Goal: Task Accomplishment & Management: Use online tool/utility

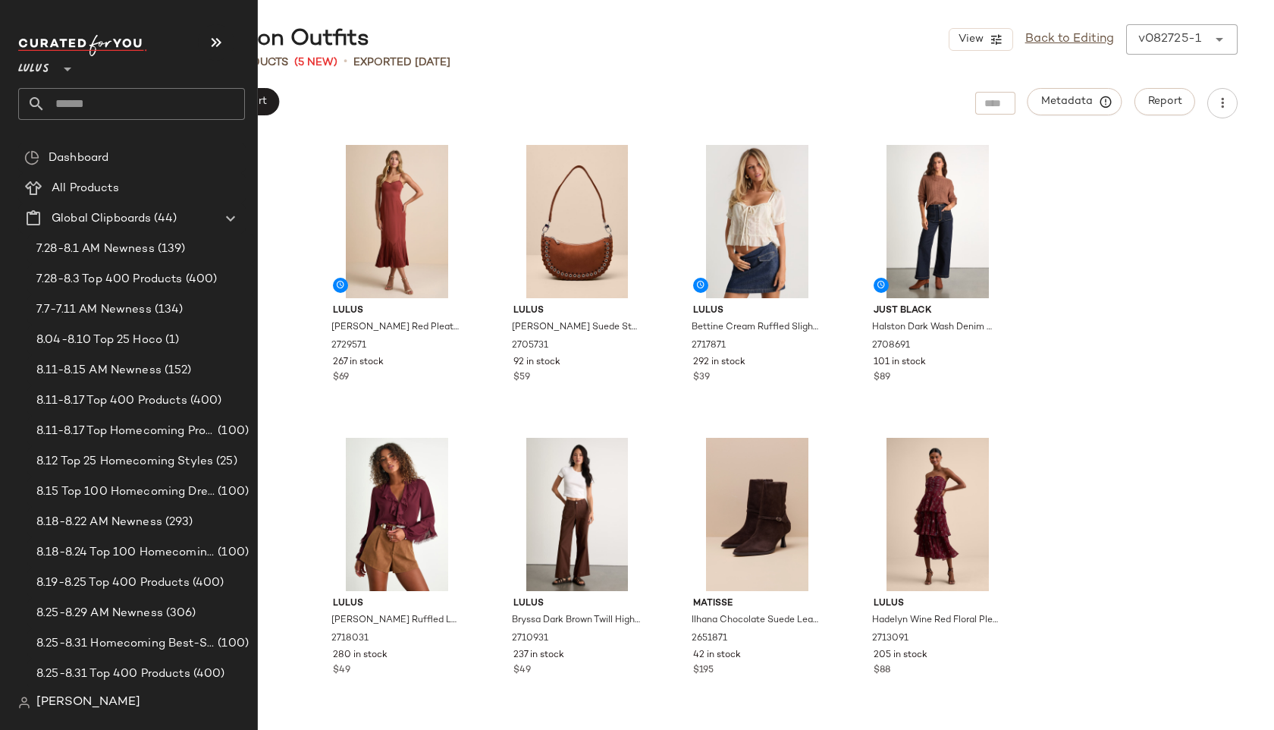
click at [85, 106] on input "text" at bounding box center [145, 104] width 199 height 32
type input "***"
click at [99, 99] on input "text" at bounding box center [145, 104] width 199 height 32
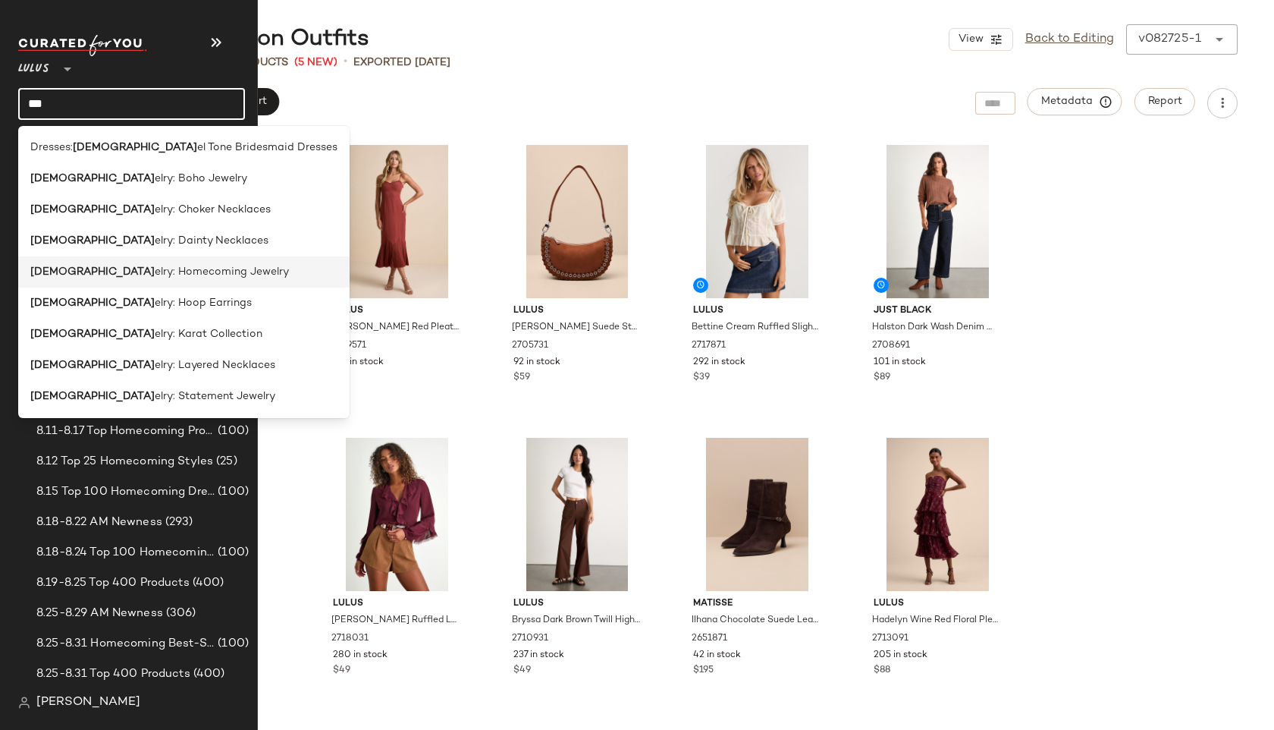
type input "***"
click at [155, 267] on span "elry: Homecoming Jewelry" at bounding box center [222, 272] width 134 height 16
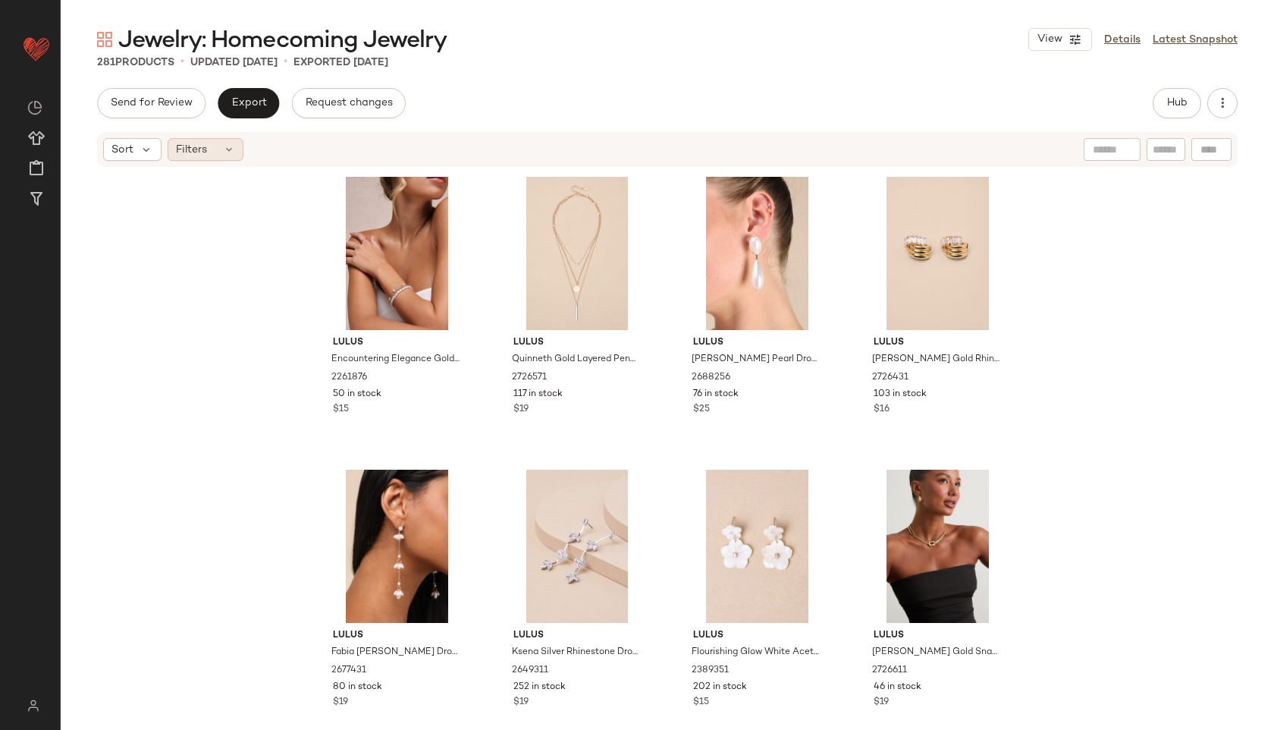
click at [224, 149] on icon at bounding box center [229, 149] width 12 height 12
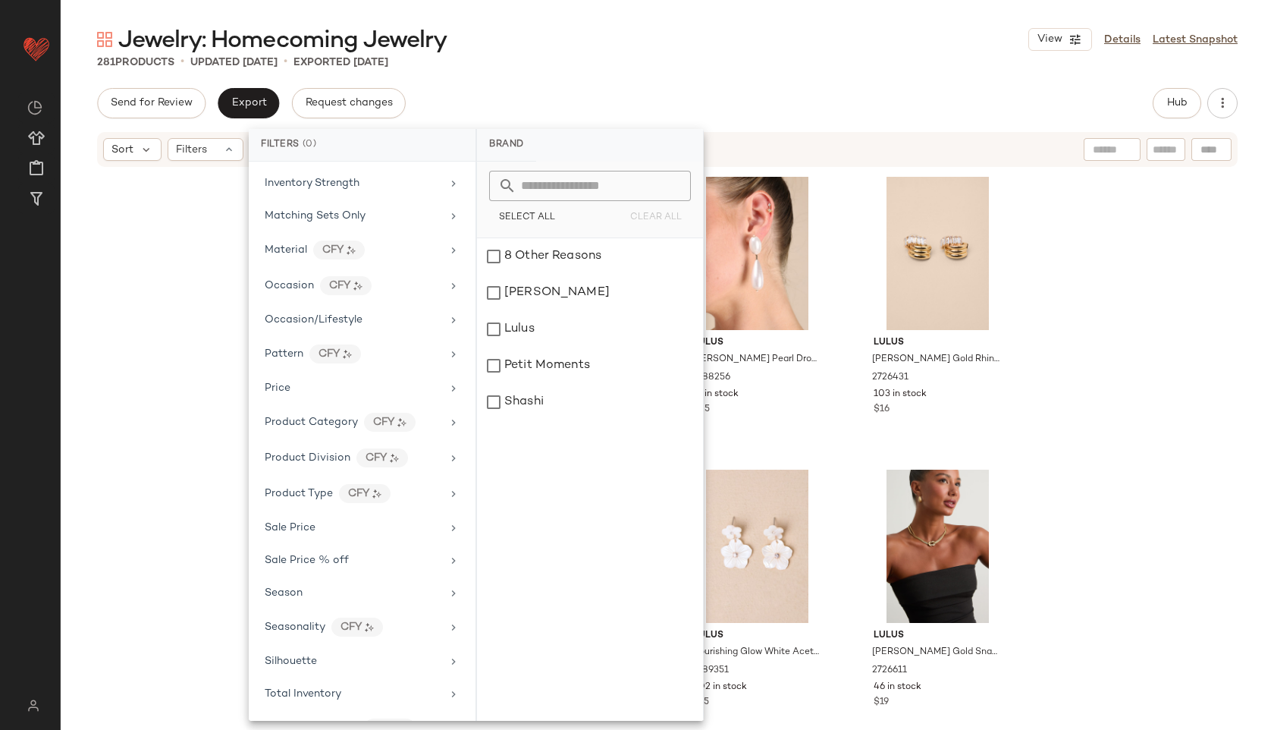
scroll to position [569, 0]
click at [332, 664] on span "Total Inventory" at bounding box center [303, 660] width 77 height 11
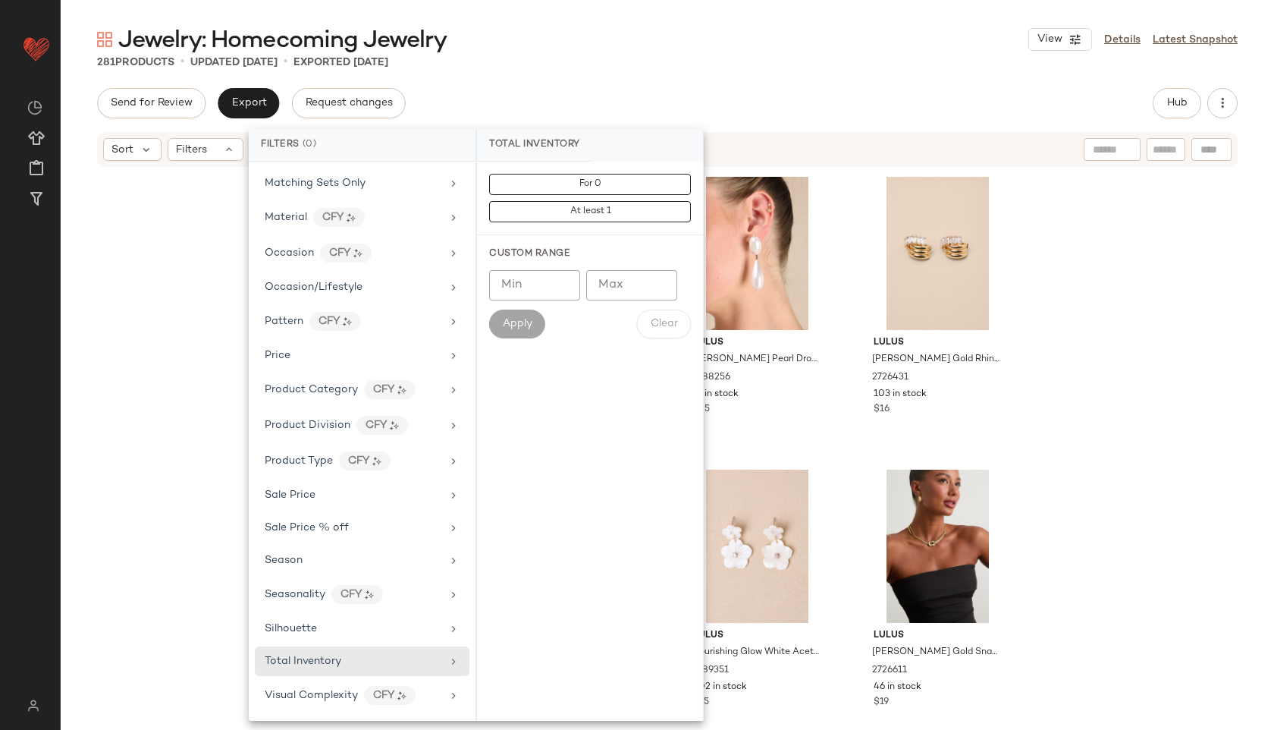
click at [624, 290] on input "Max" at bounding box center [631, 285] width 91 height 30
type input "**"
click at [506, 320] on span "Apply" at bounding box center [517, 324] width 30 height 12
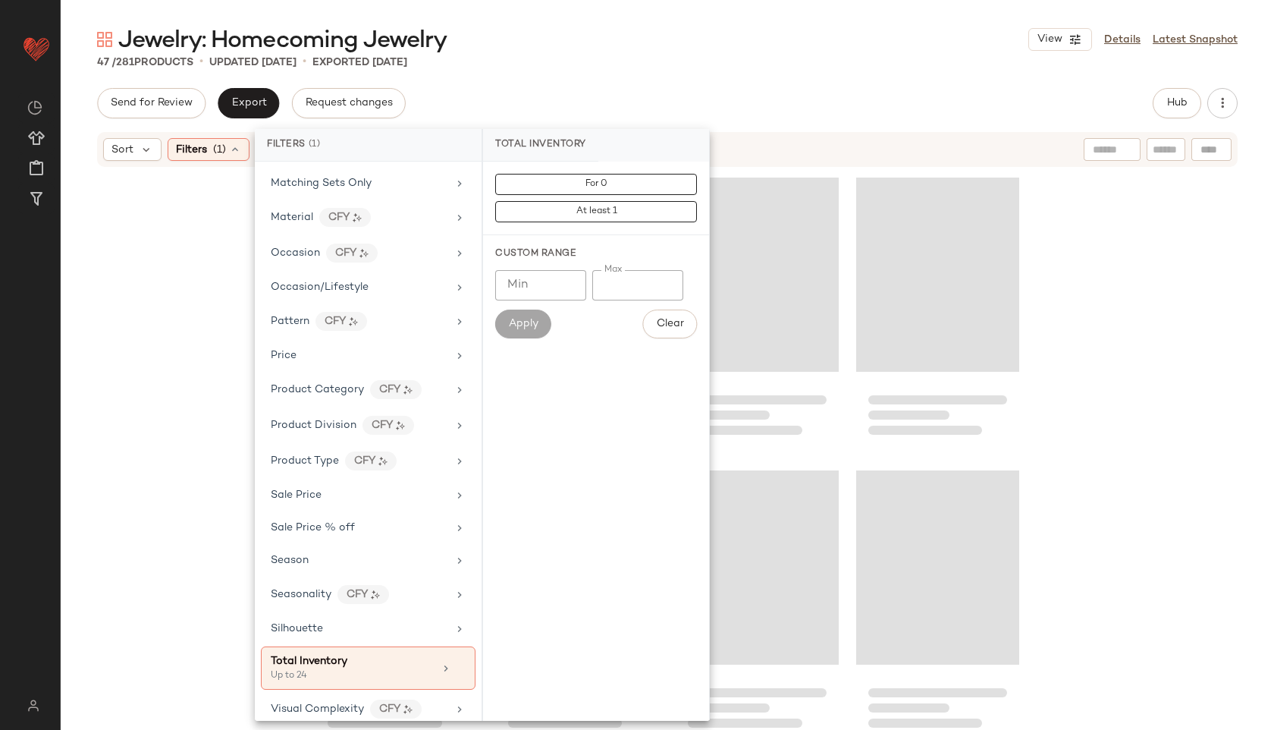
click at [640, 72] on div "Jewelry: Homecoming Jewelry View Details Latest Snapshot 47 / 281 Products • up…" at bounding box center [667, 376] width 1213 height 705
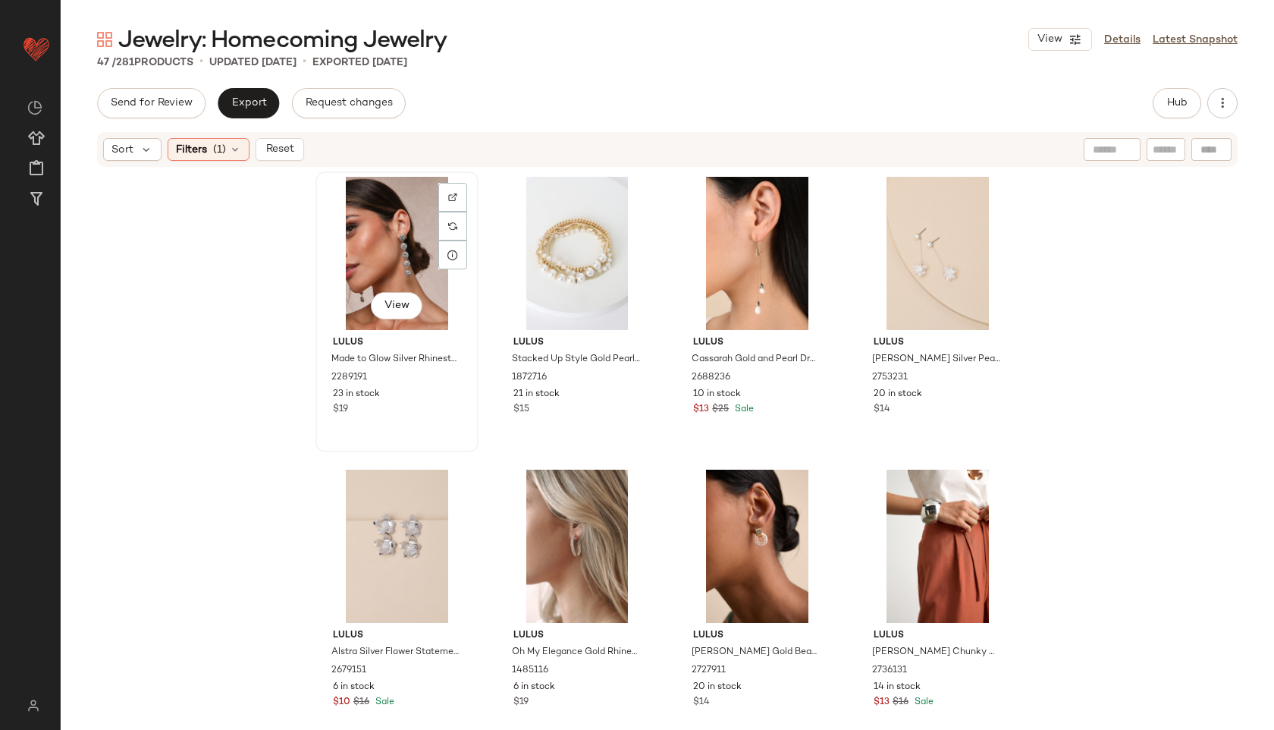
click at [359, 220] on div "View" at bounding box center [397, 253] width 152 height 153
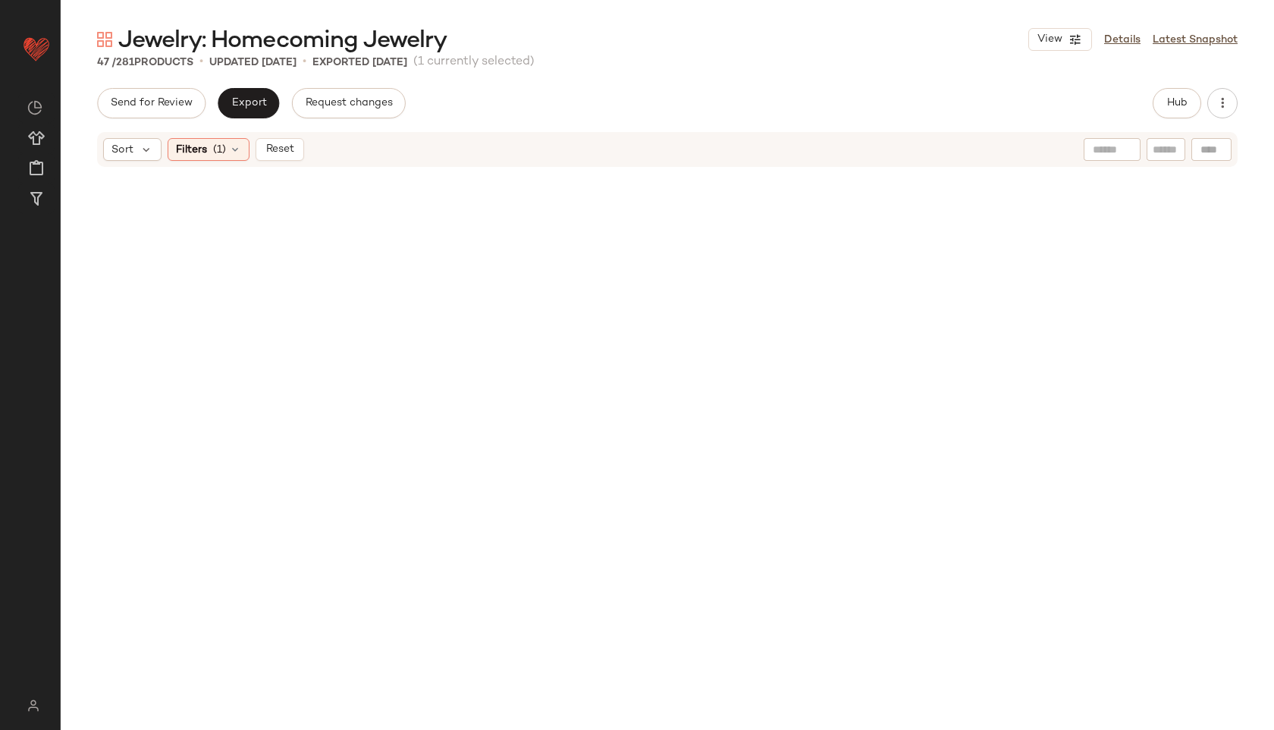
scroll to position [2909, 0]
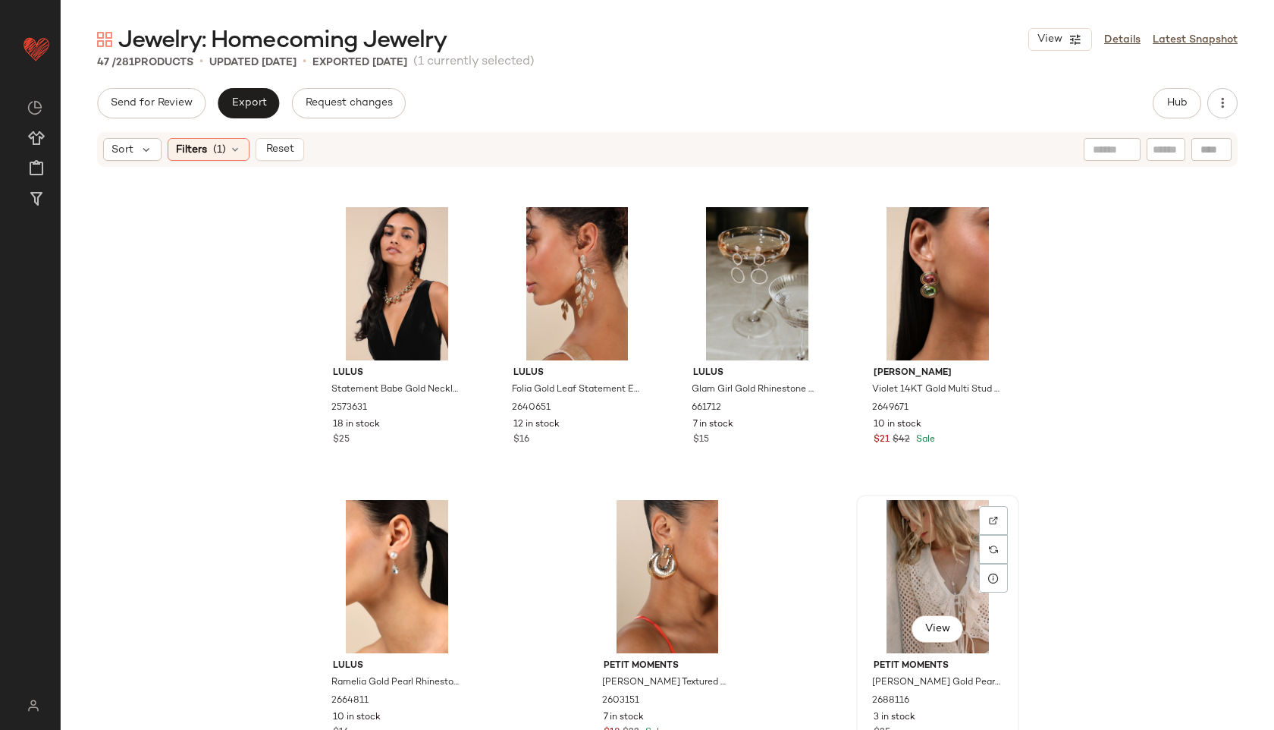
click at [918, 610] on div "View" at bounding box center [938, 576] width 152 height 153
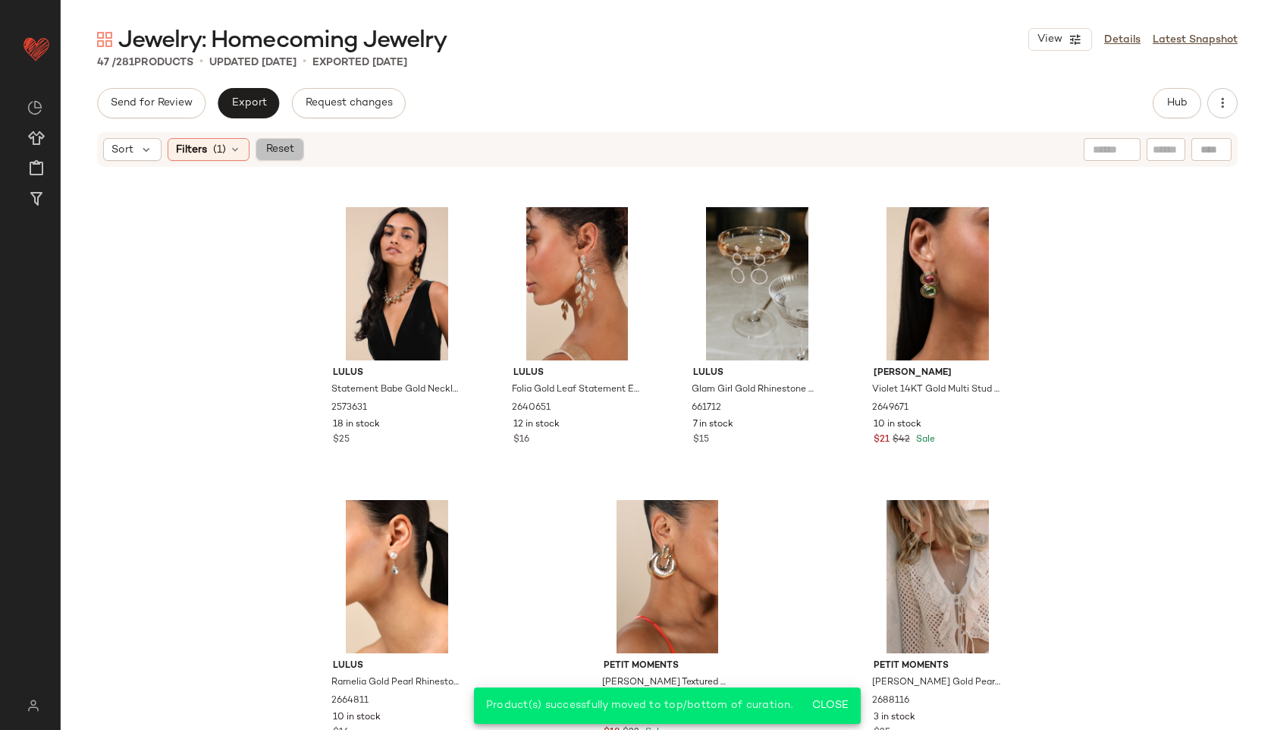
click at [280, 147] on span "Reset" at bounding box center [279, 149] width 29 height 12
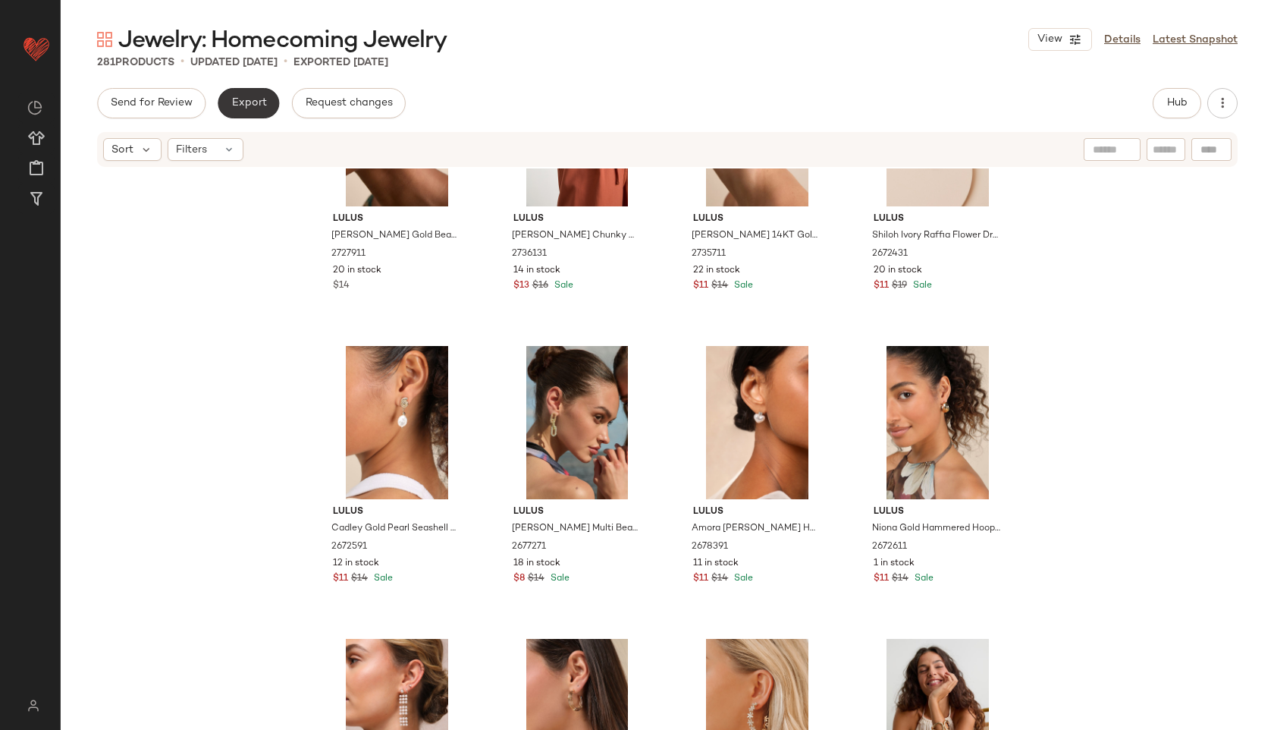
scroll to position [17142, 0]
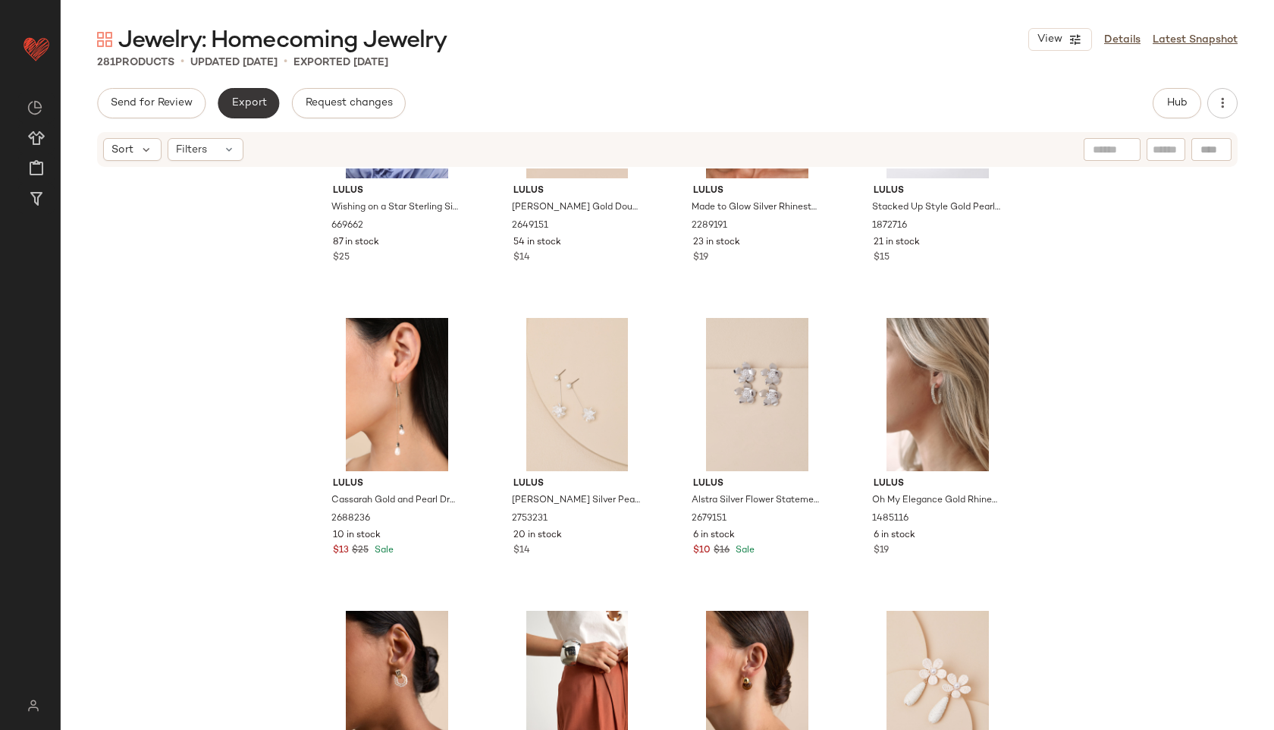
click at [253, 102] on span "Export" at bounding box center [249, 103] width 36 height 12
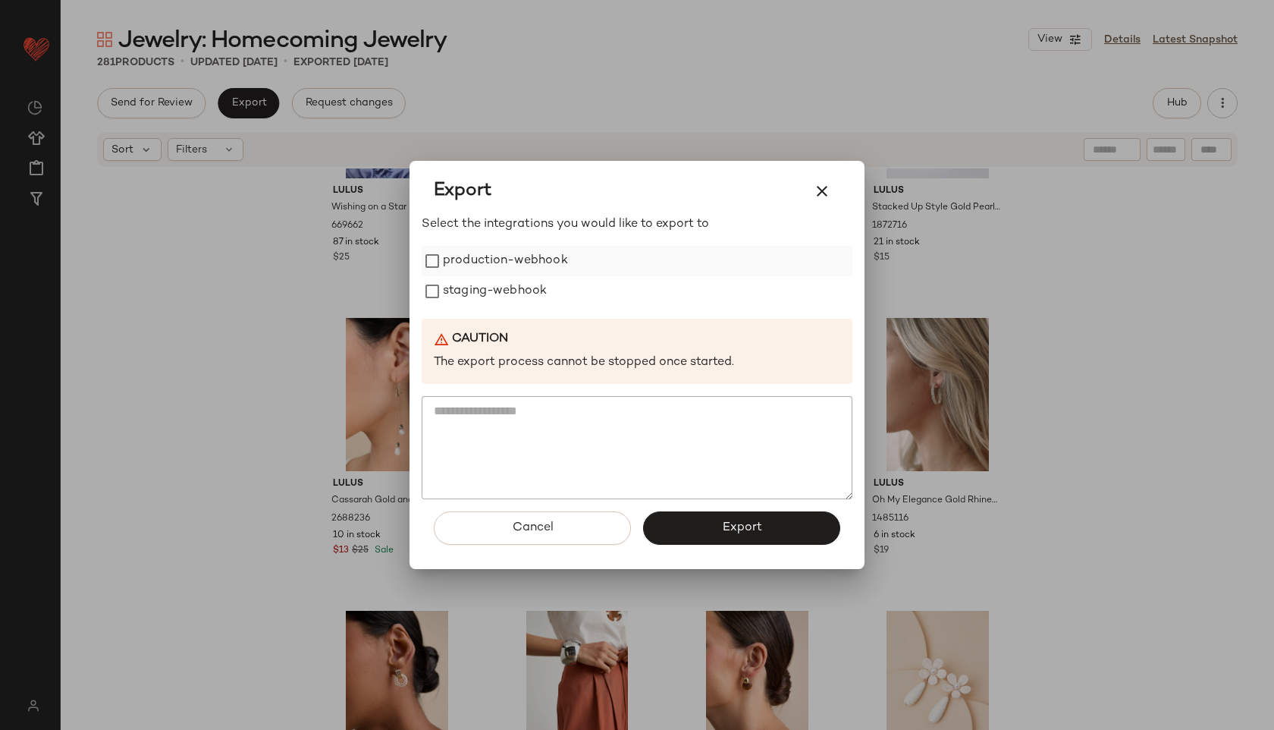
click at [548, 248] on label "production-webhook" at bounding box center [505, 261] width 125 height 30
click at [541, 287] on label "staging-webhook" at bounding box center [495, 291] width 104 height 30
click at [717, 534] on button "Export" at bounding box center [741, 527] width 197 height 33
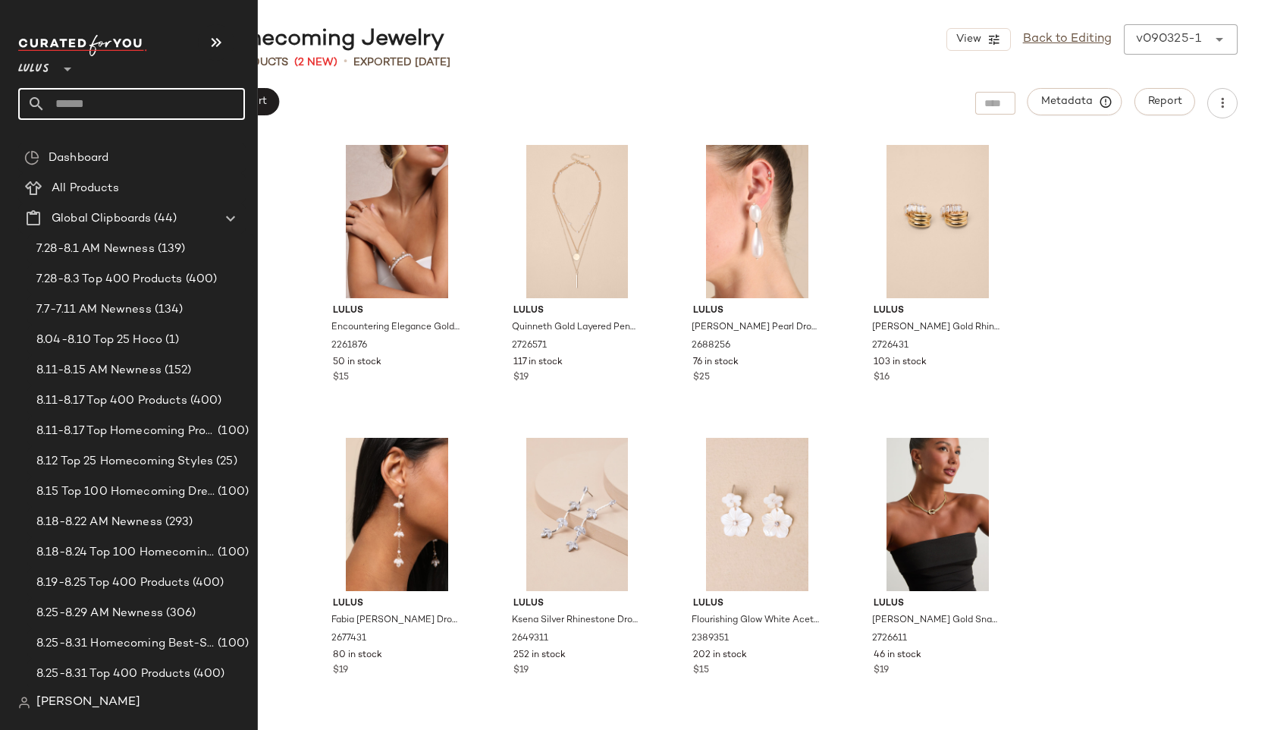
click at [75, 112] on input "text" at bounding box center [145, 104] width 199 height 32
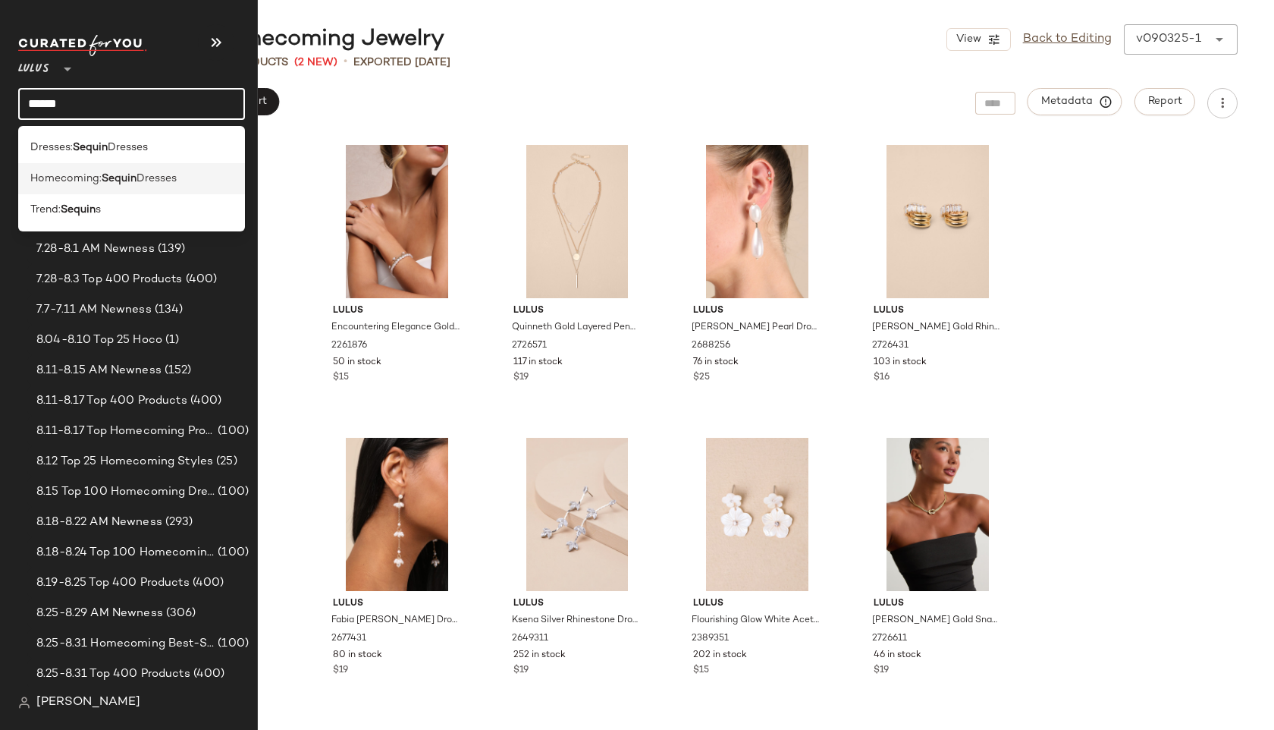
type input "******"
click at [115, 180] on b "Sequin" at bounding box center [119, 179] width 35 height 16
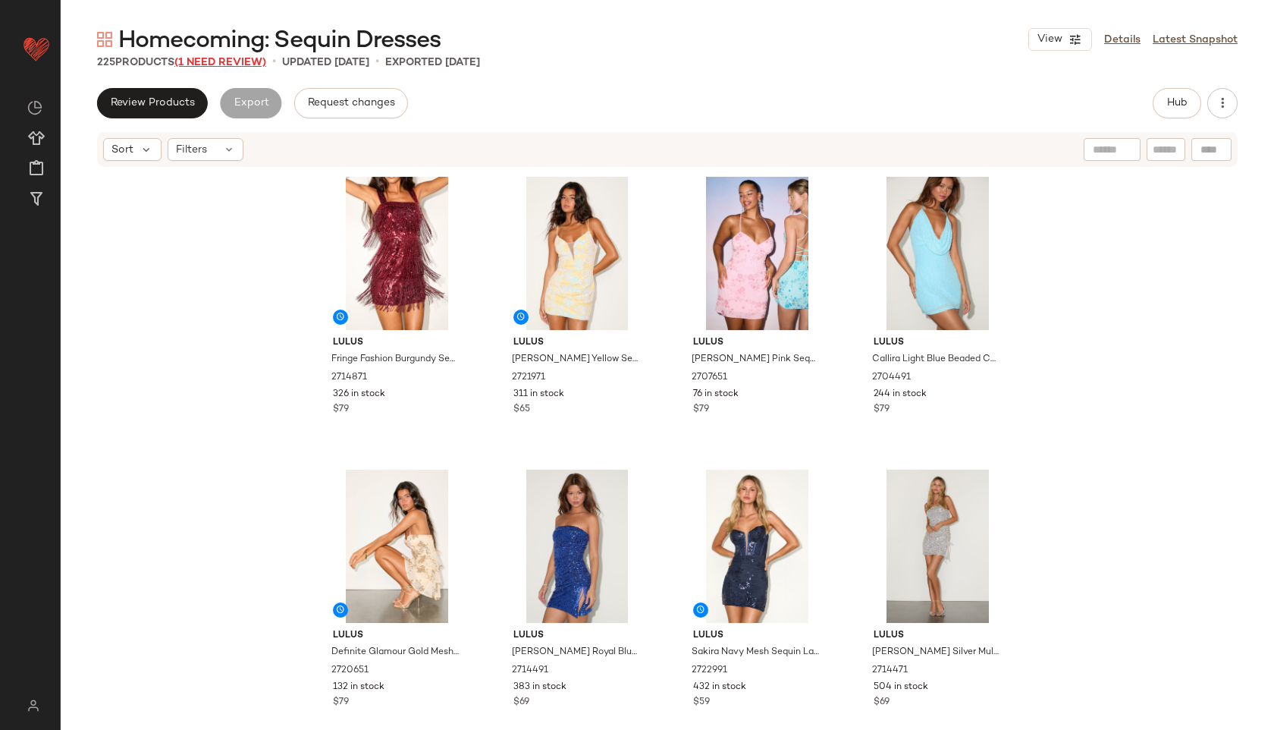
click at [235, 58] on span "(1 Need Review)" at bounding box center [220, 62] width 92 height 11
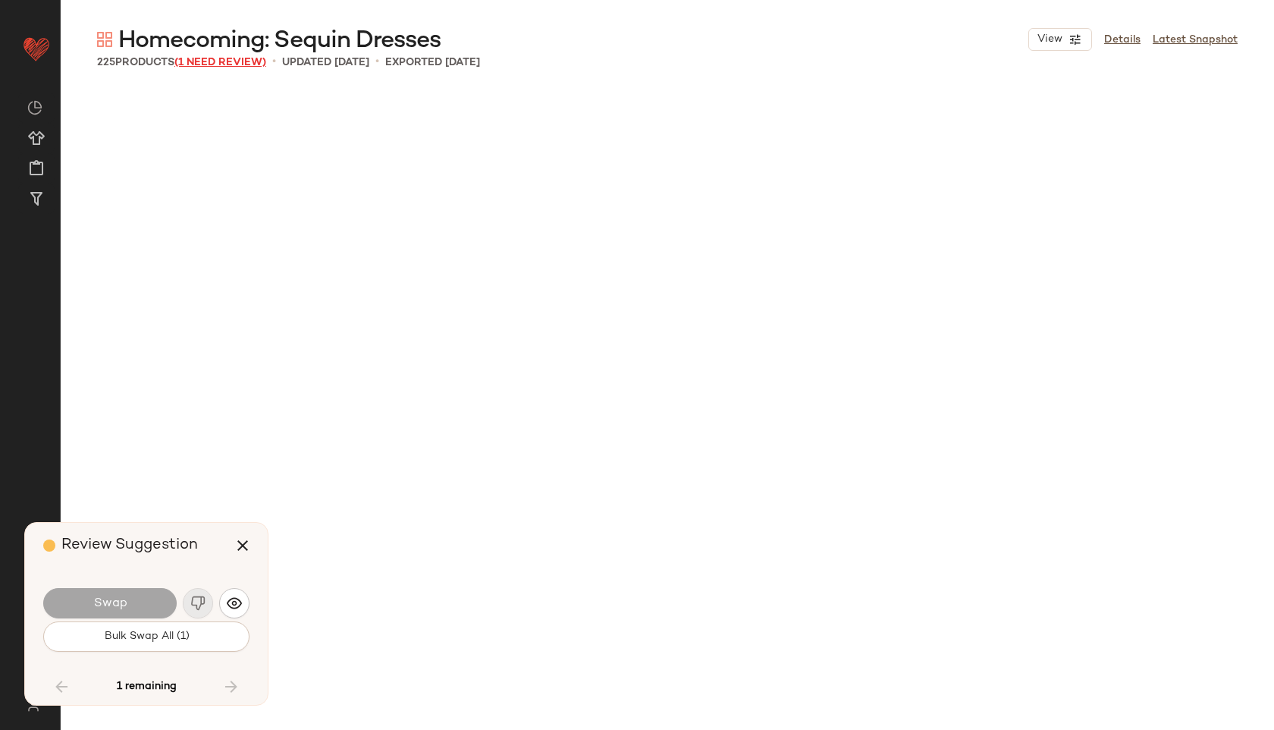
scroll to position [10245, 0]
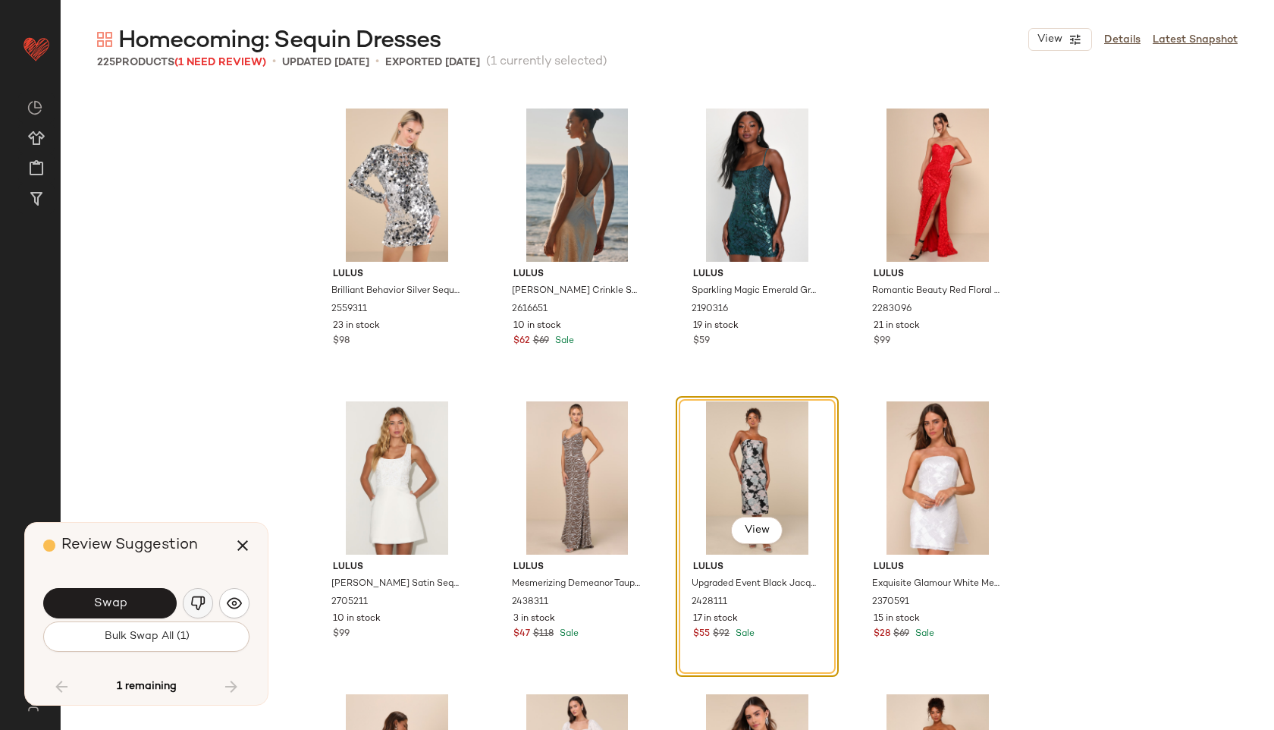
click at [193, 601] on img "button" at bounding box center [197, 602] width 15 height 15
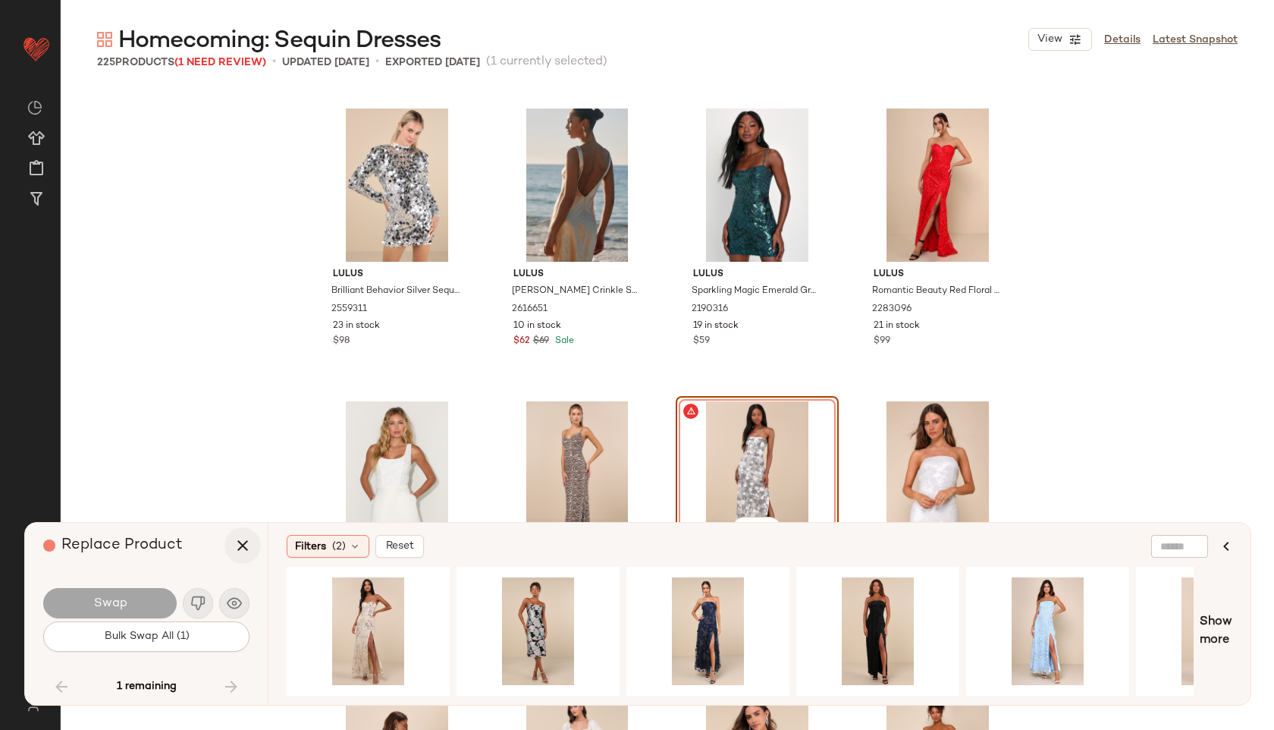
click at [243, 549] on icon "button" at bounding box center [243, 545] width 18 height 18
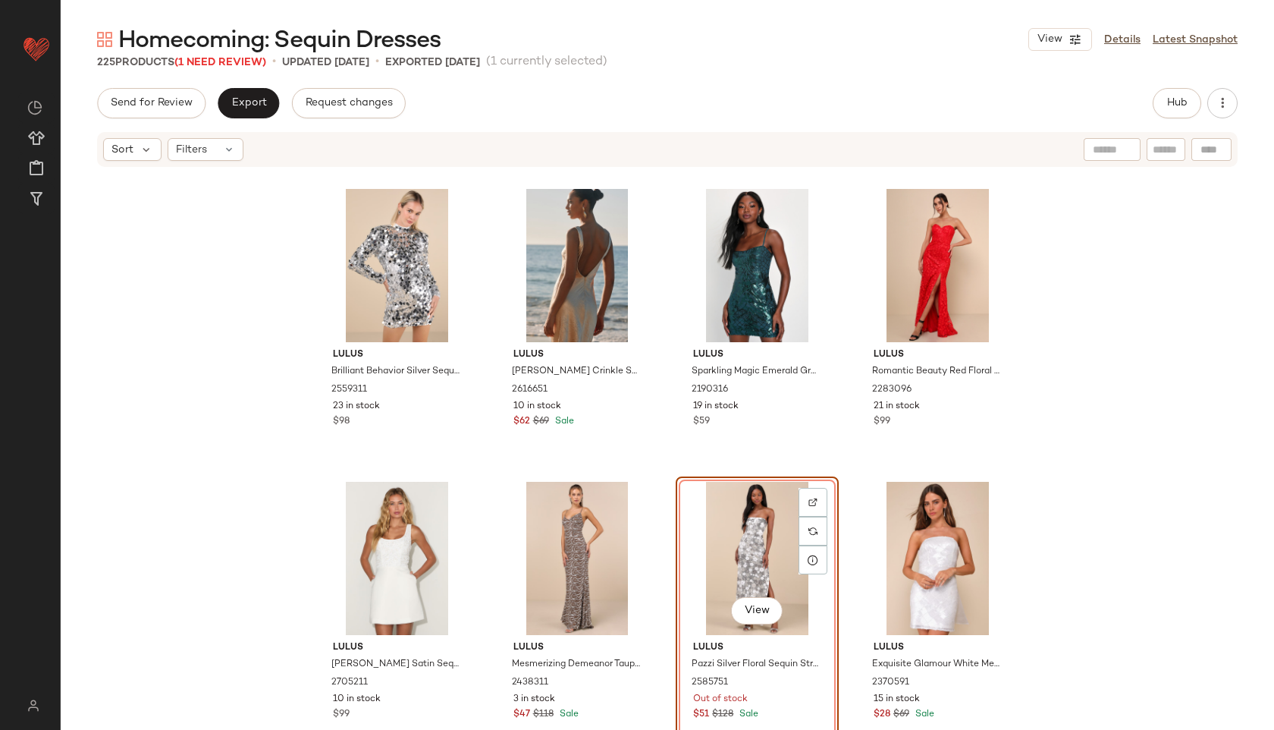
click at [750, 545] on div "View" at bounding box center [757, 558] width 152 height 153
click at [733, 578] on div "View" at bounding box center [757, 558] width 152 height 153
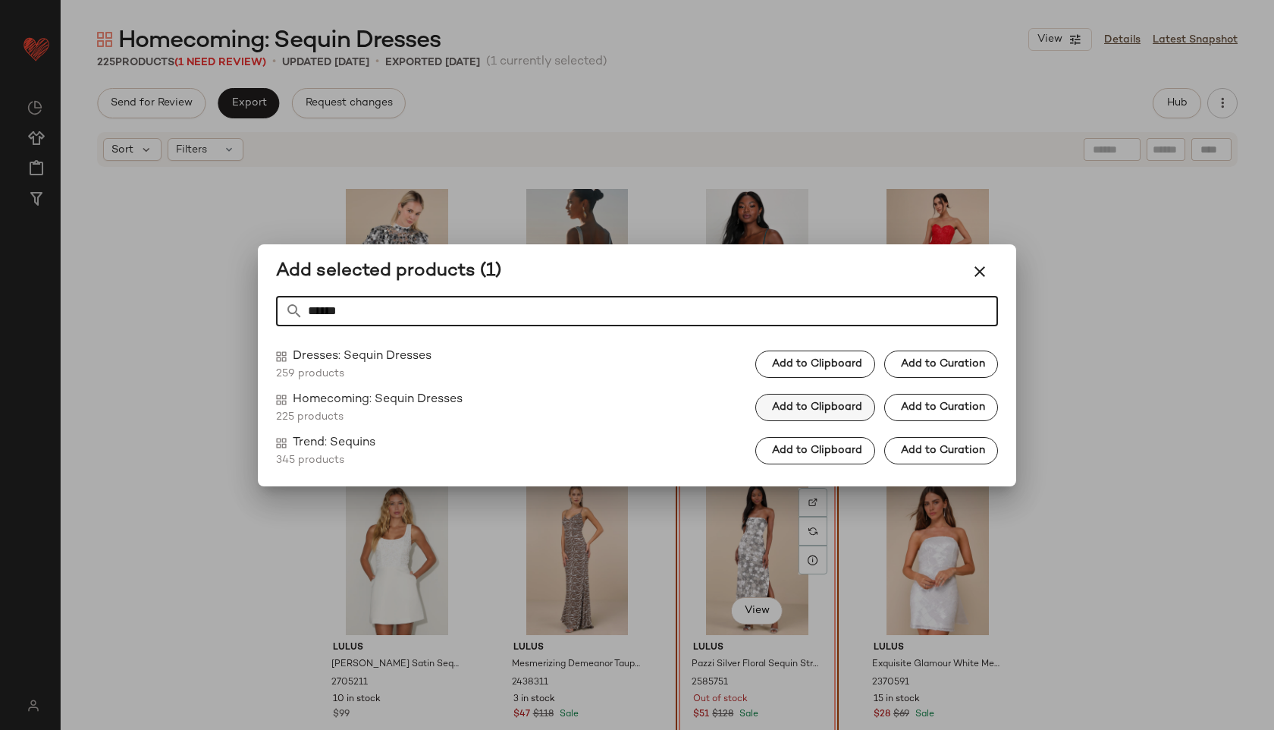
type input "******"
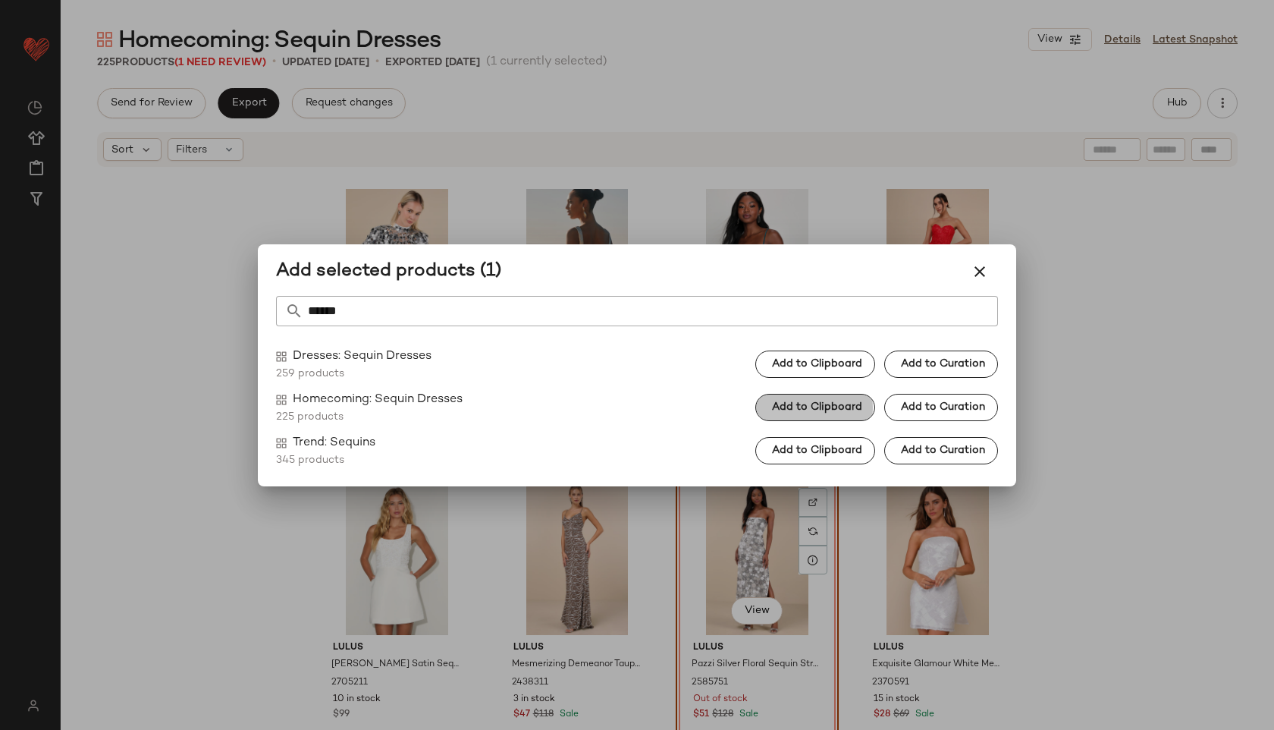
click at [814, 413] on button "Add to Clipboard" at bounding box center [815, 407] width 120 height 27
click at [984, 269] on icon "button" at bounding box center [980, 271] width 18 height 18
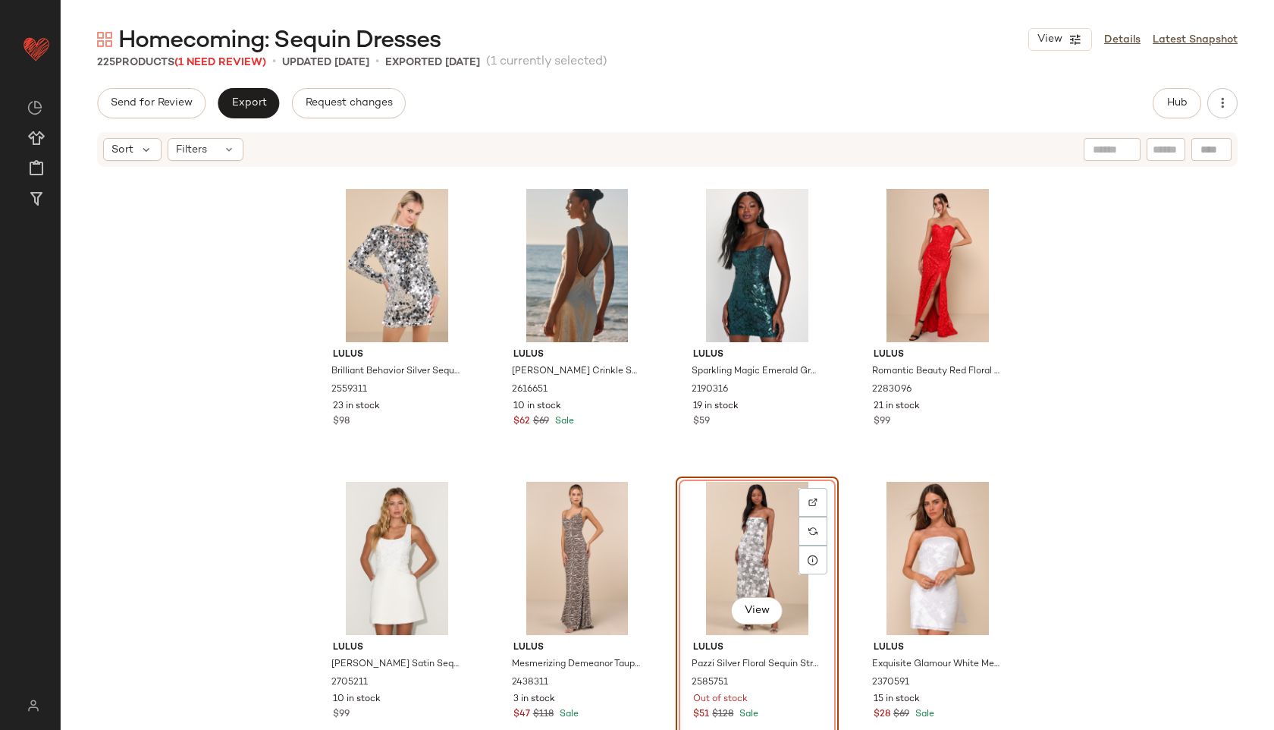
click at [757, 539] on div "View" at bounding box center [757, 558] width 152 height 153
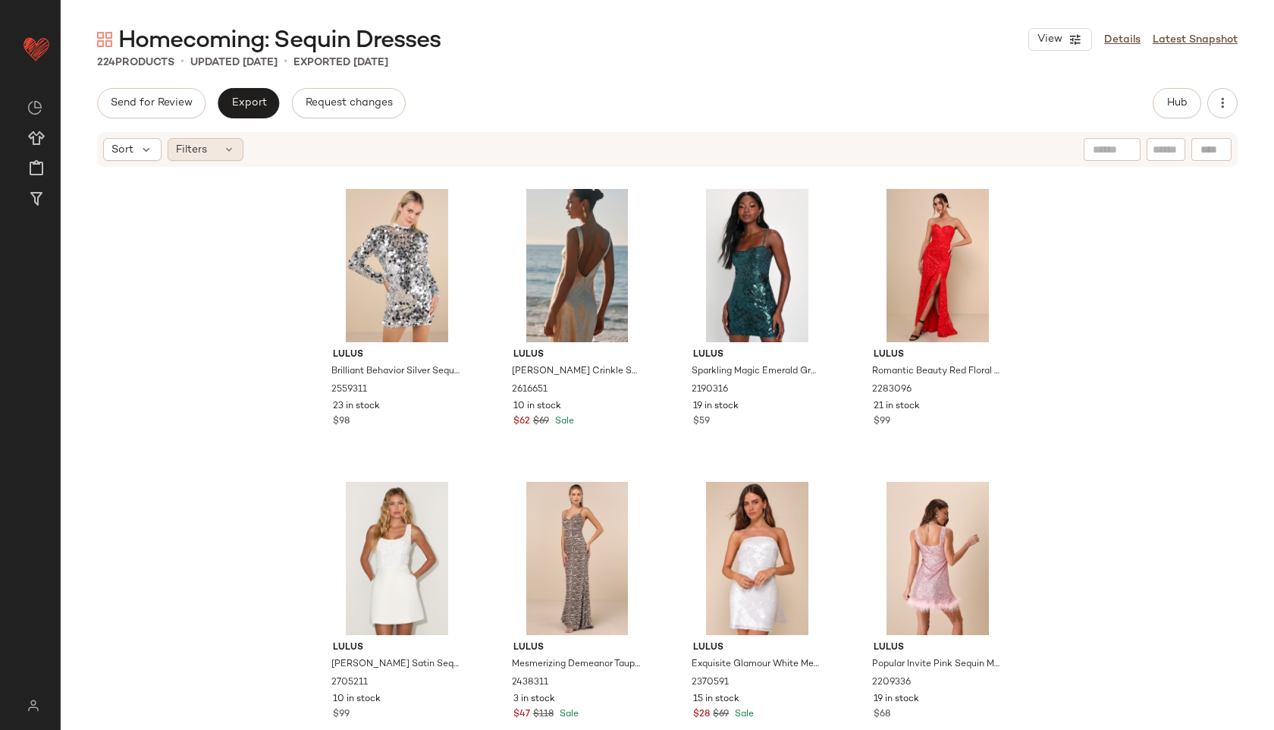
click at [215, 157] on div "Filters" at bounding box center [206, 149] width 76 height 23
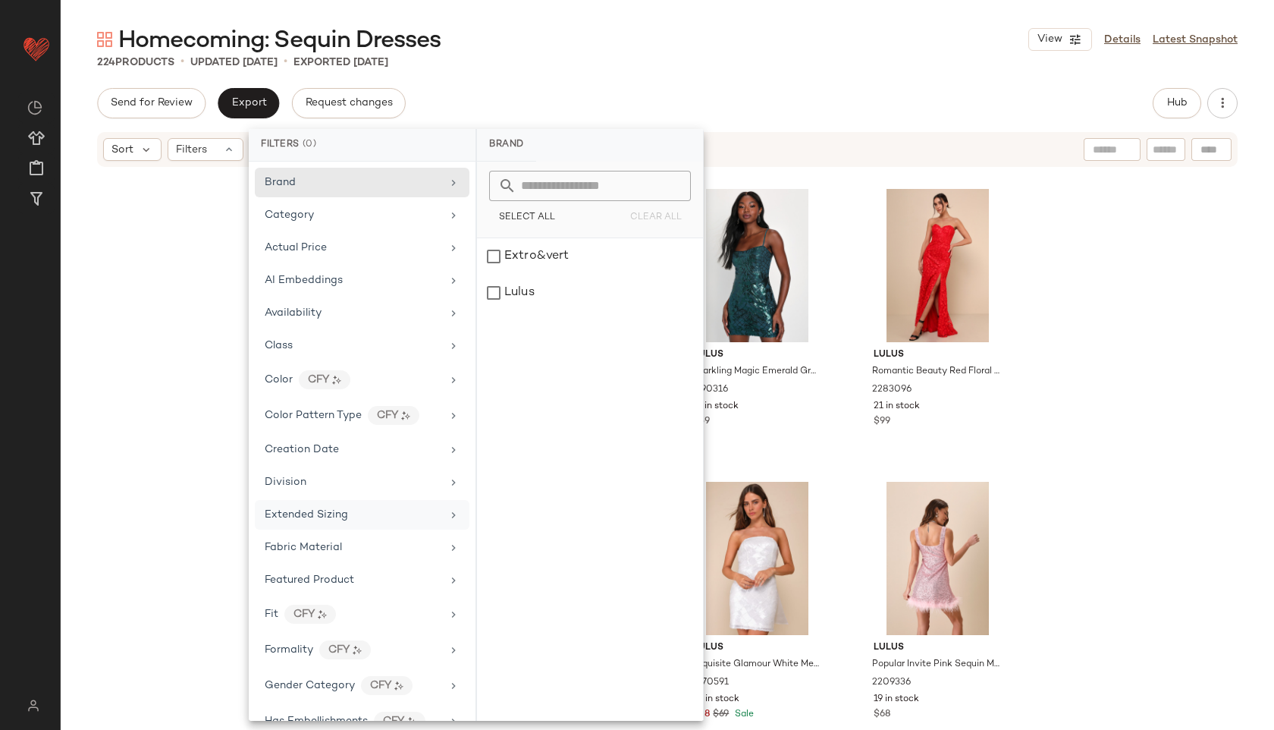
scroll to position [777, 0]
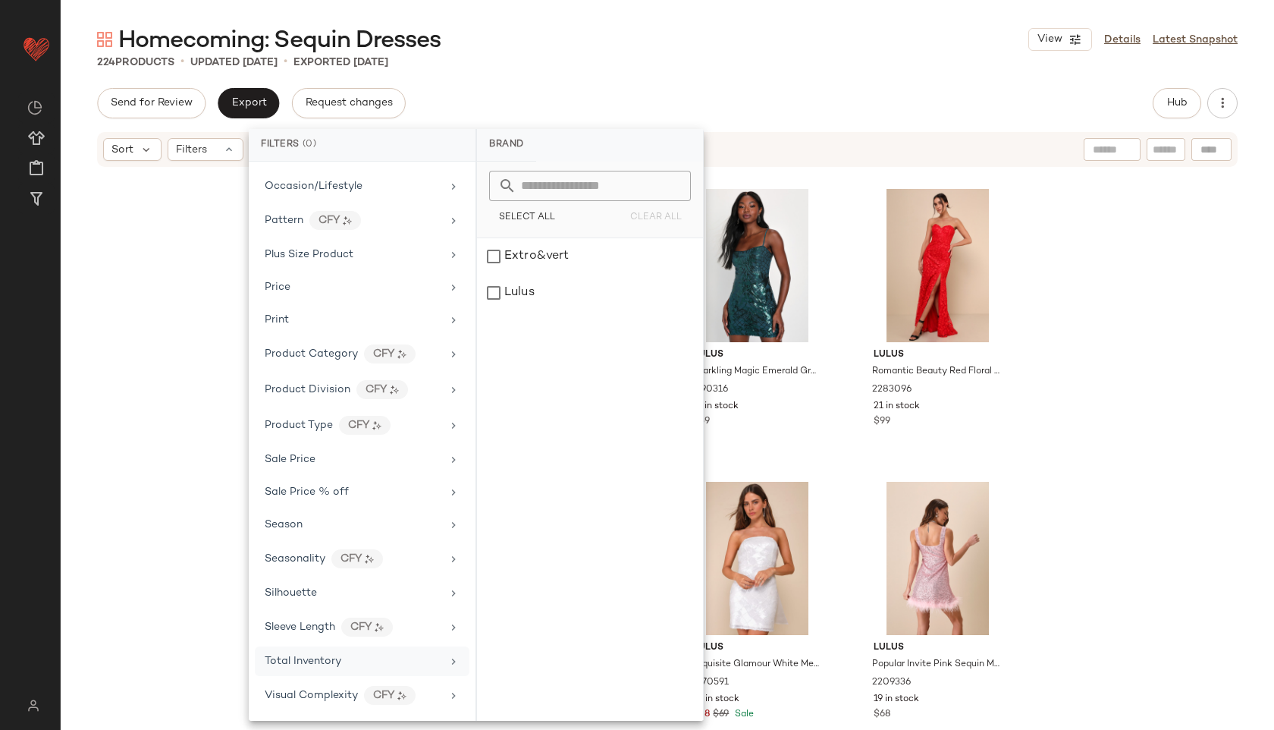
click at [326, 661] on span "Total Inventory" at bounding box center [303, 660] width 77 height 11
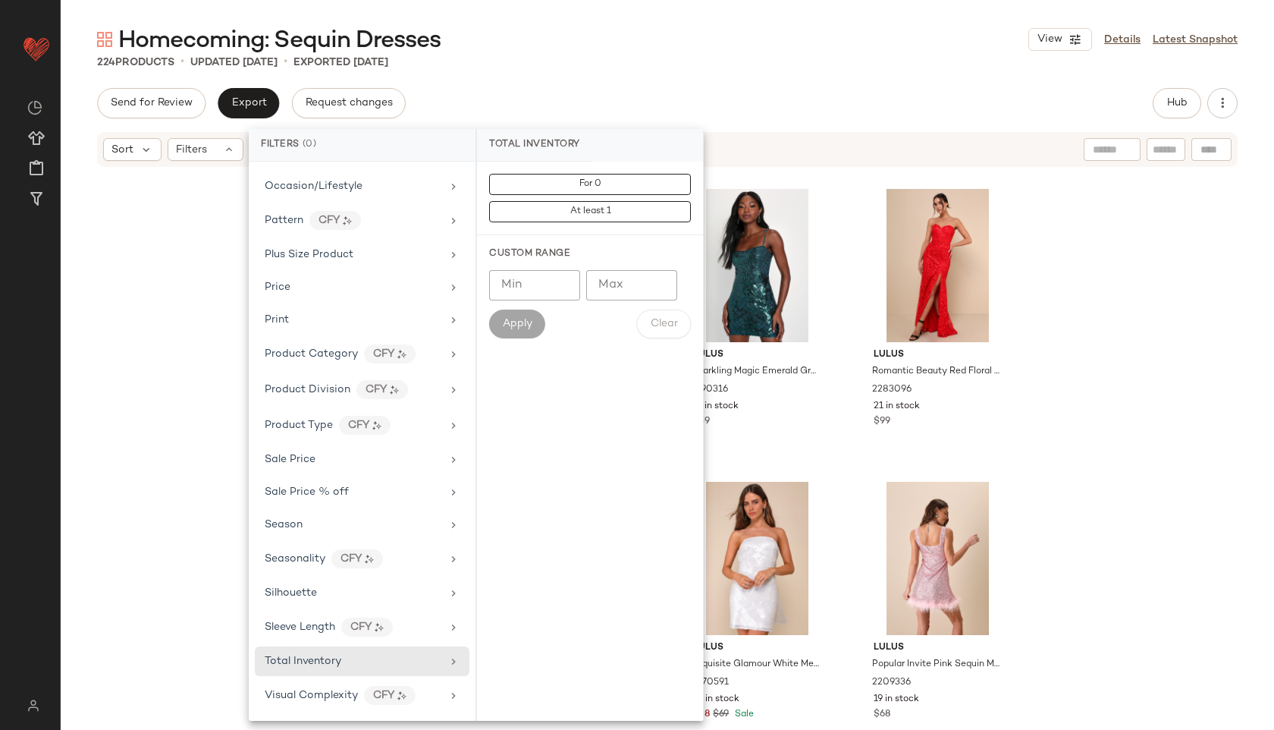
click at [629, 278] on input "Max" at bounding box center [631, 285] width 91 height 30
type input "**"
click at [522, 319] on span "Apply" at bounding box center [517, 324] width 30 height 12
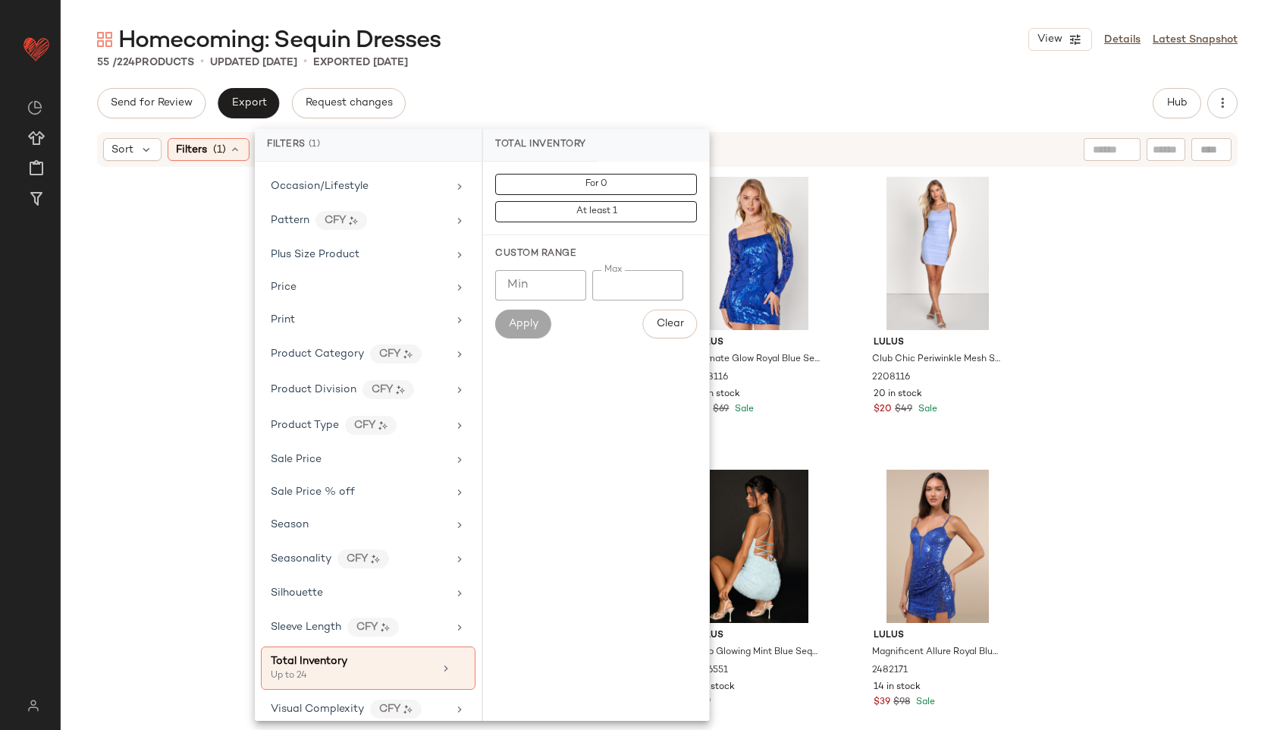
click at [805, 79] on div "Homecoming: Sequin Dresses View Details Latest Snapshot 55 / 224 Products • upd…" at bounding box center [667, 376] width 1213 height 705
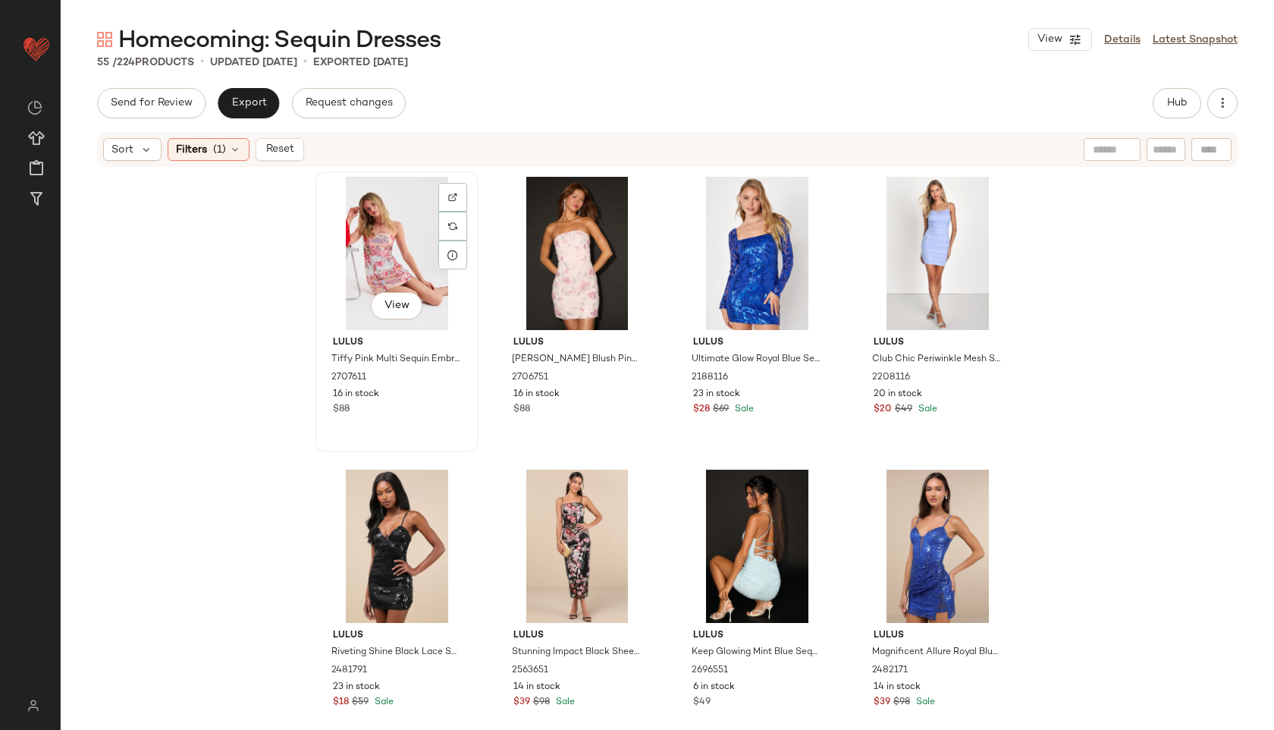
click at [388, 230] on div "View" at bounding box center [397, 253] width 152 height 153
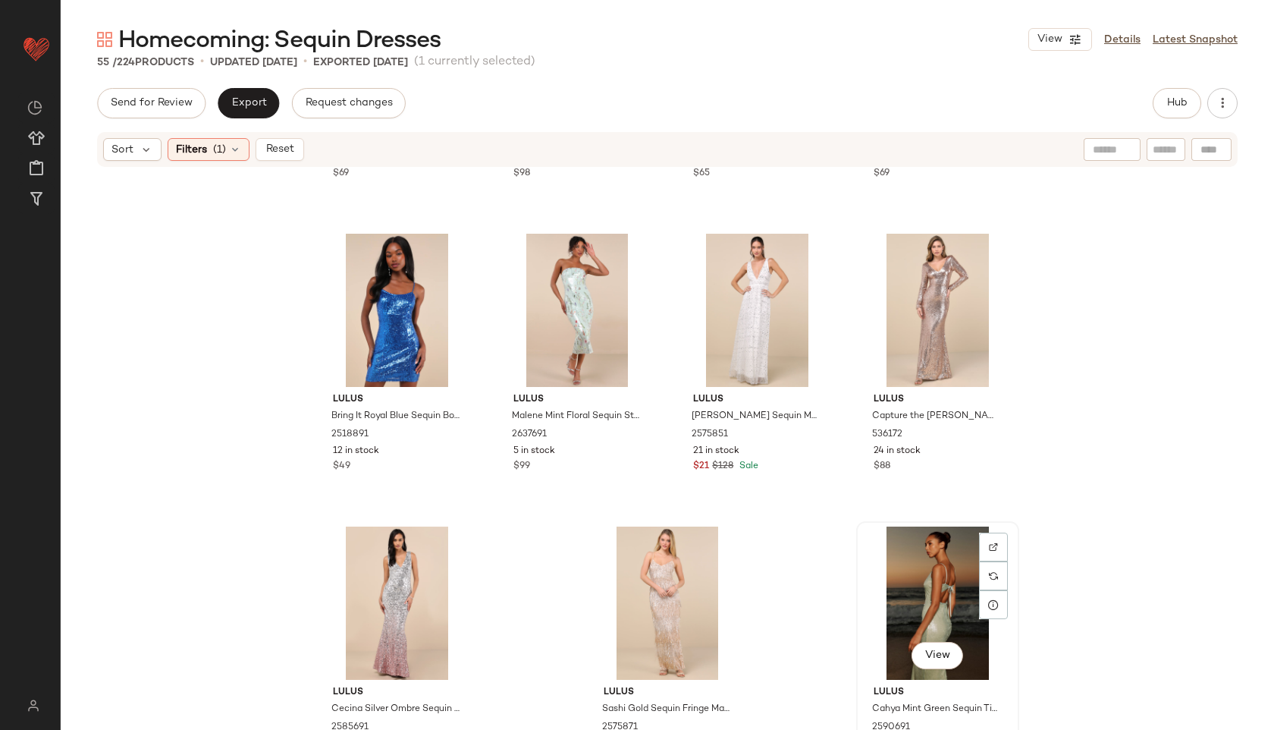
scroll to position [3464, 0]
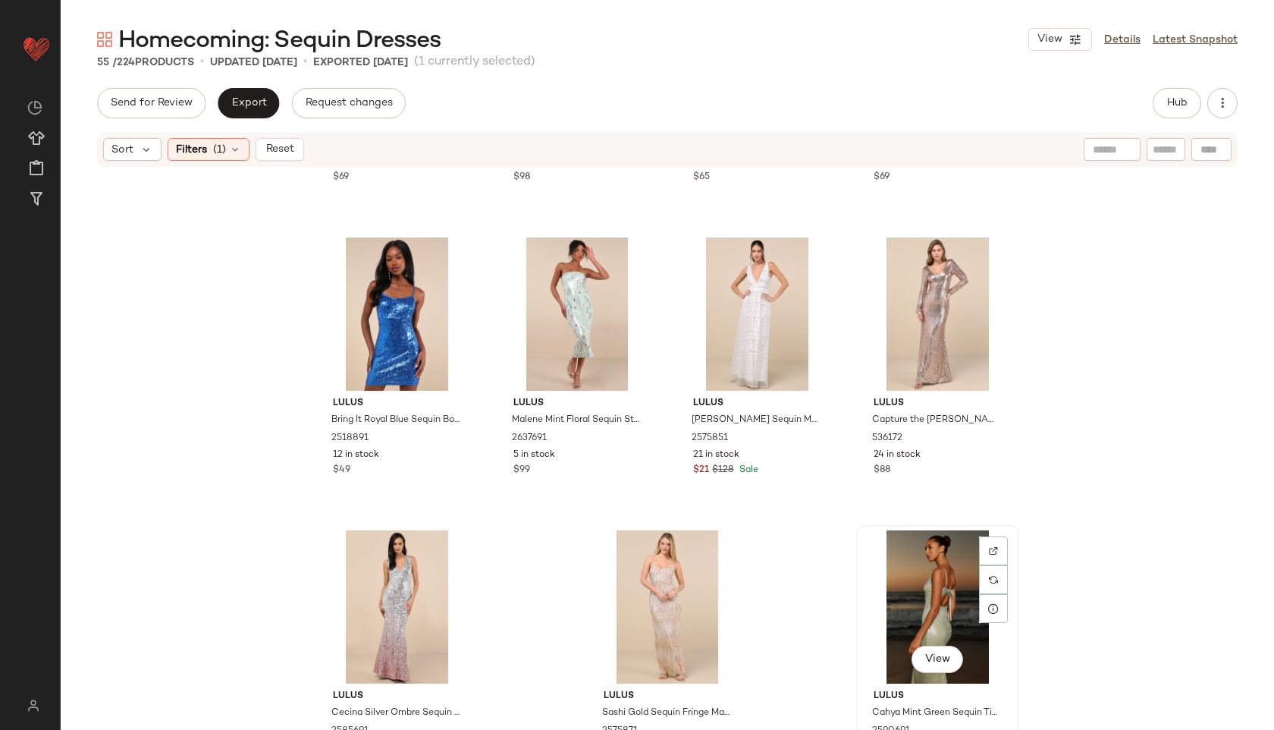
click at [923, 560] on div "View" at bounding box center [938, 606] width 152 height 153
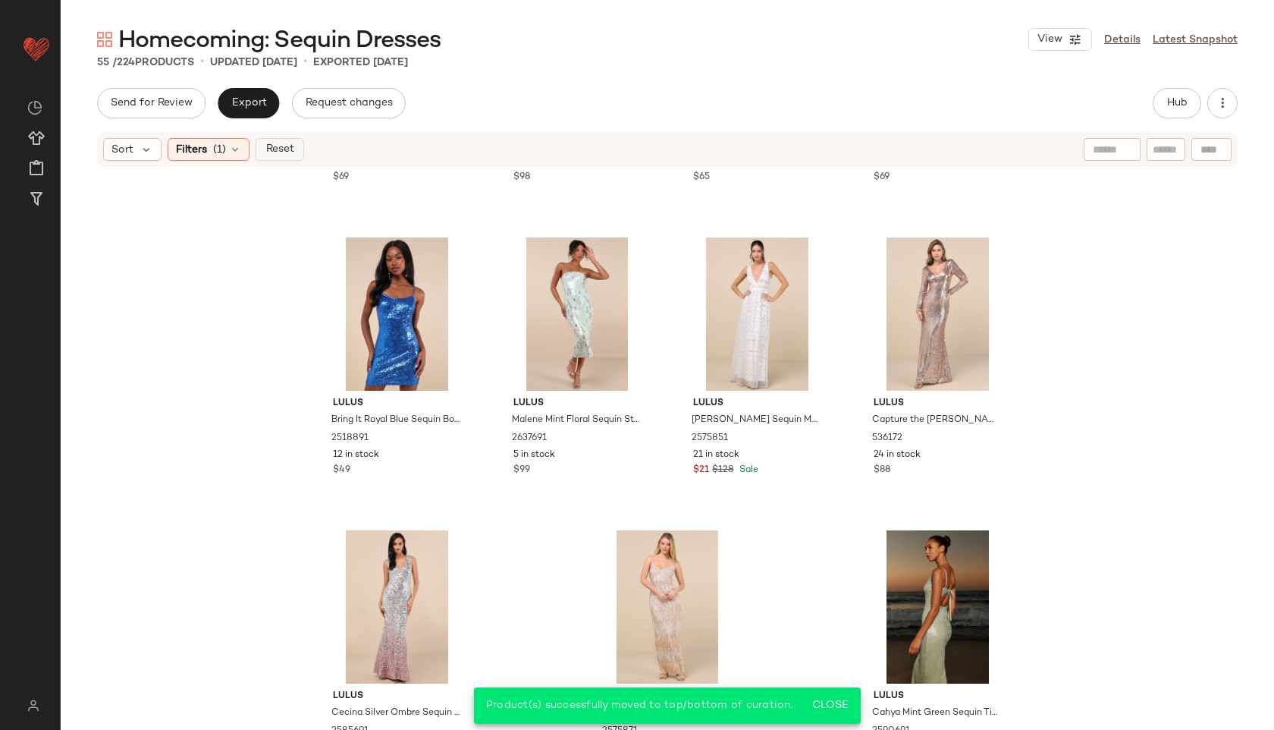
click at [276, 149] on span "Reset" at bounding box center [279, 149] width 29 height 12
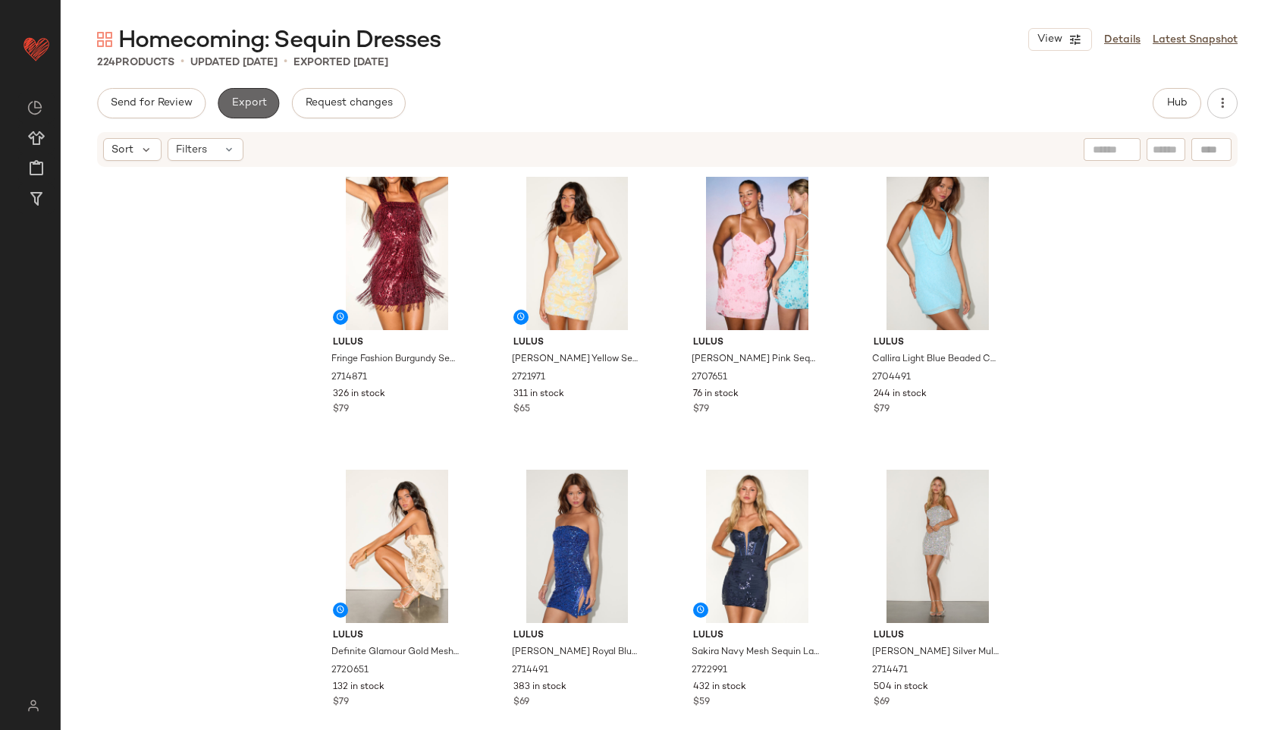
click at [243, 90] on button "Export" at bounding box center [248, 103] width 61 height 30
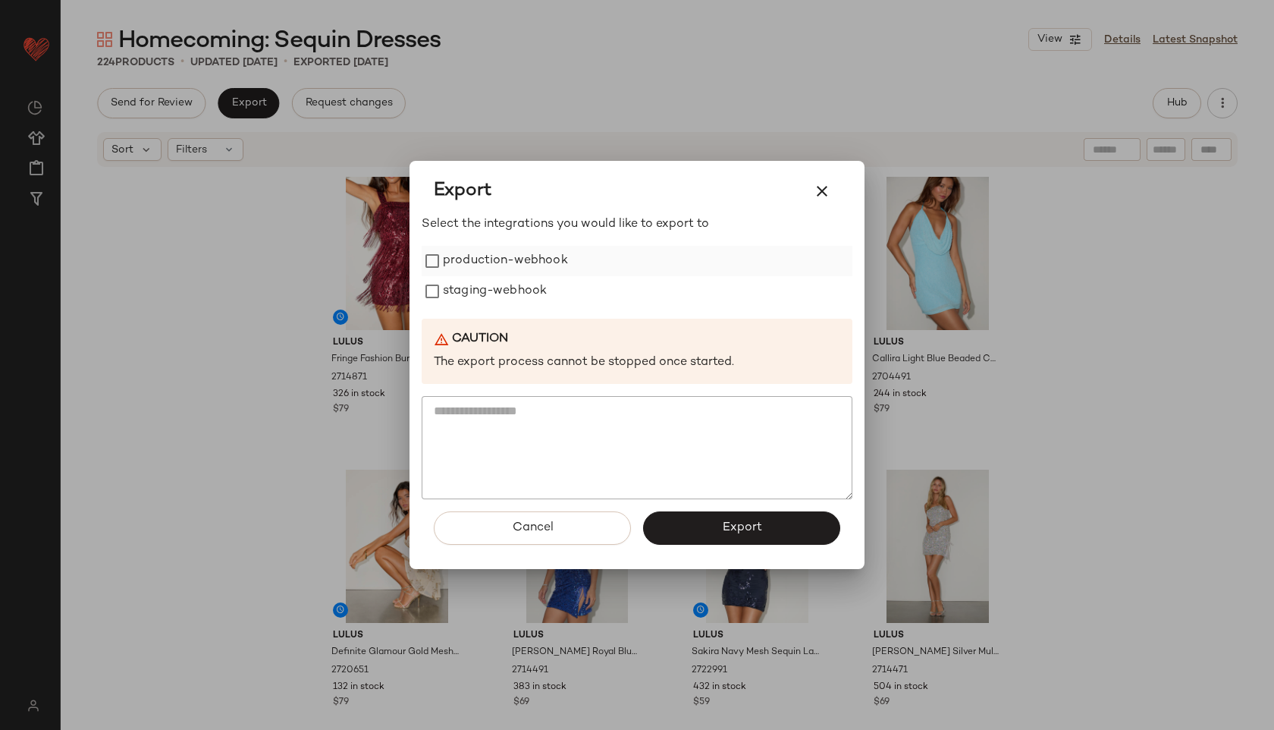
click at [509, 259] on label "production-webhook" at bounding box center [505, 261] width 125 height 30
click at [510, 297] on label "staging-webhook" at bounding box center [495, 291] width 104 height 30
click at [751, 522] on span "Export" at bounding box center [741, 527] width 40 height 14
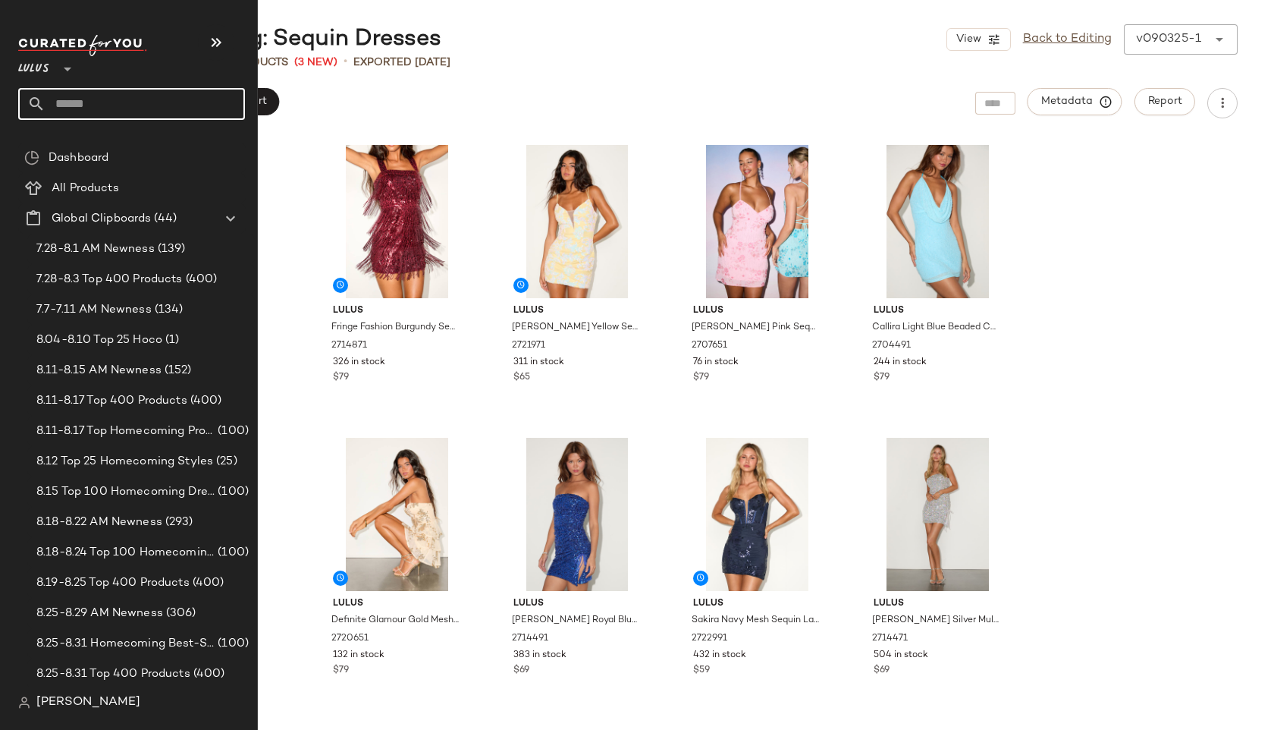
click at [80, 94] on input "text" at bounding box center [145, 104] width 199 height 32
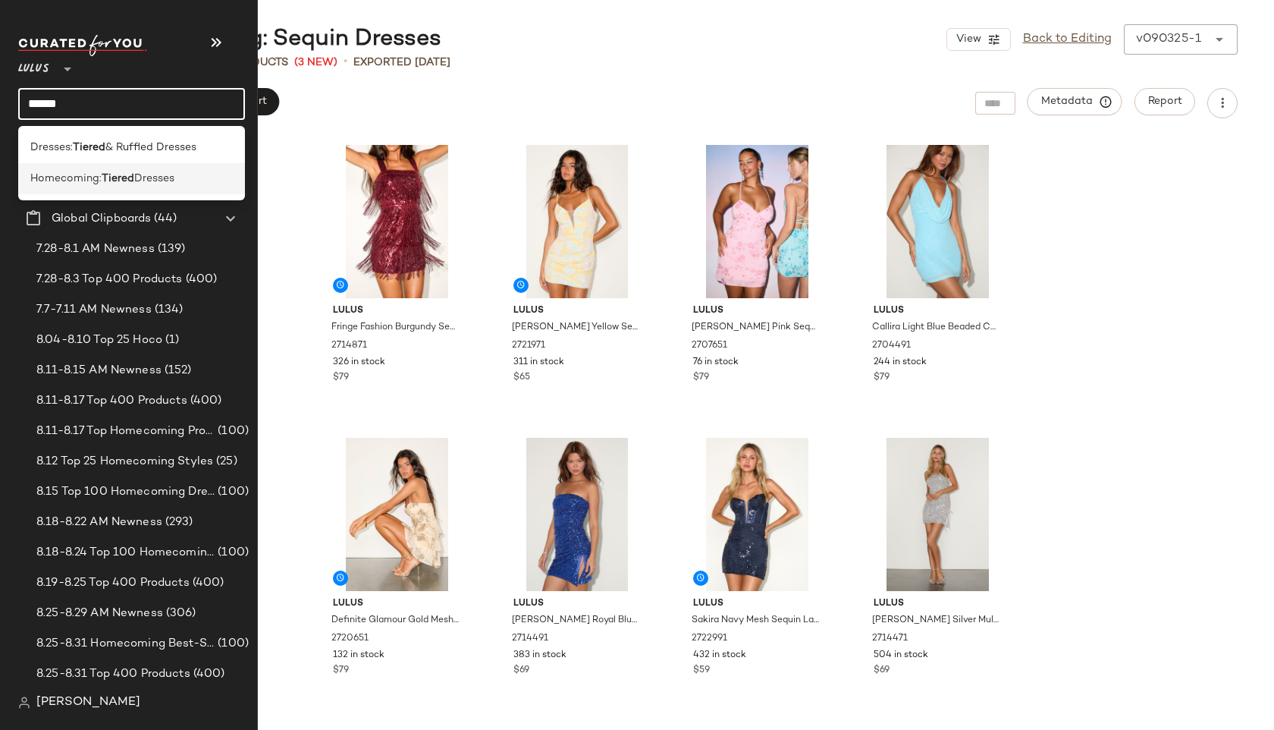
type input "******"
click at [82, 183] on span "Homecoming:" at bounding box center [65, 179] width 71 height 16
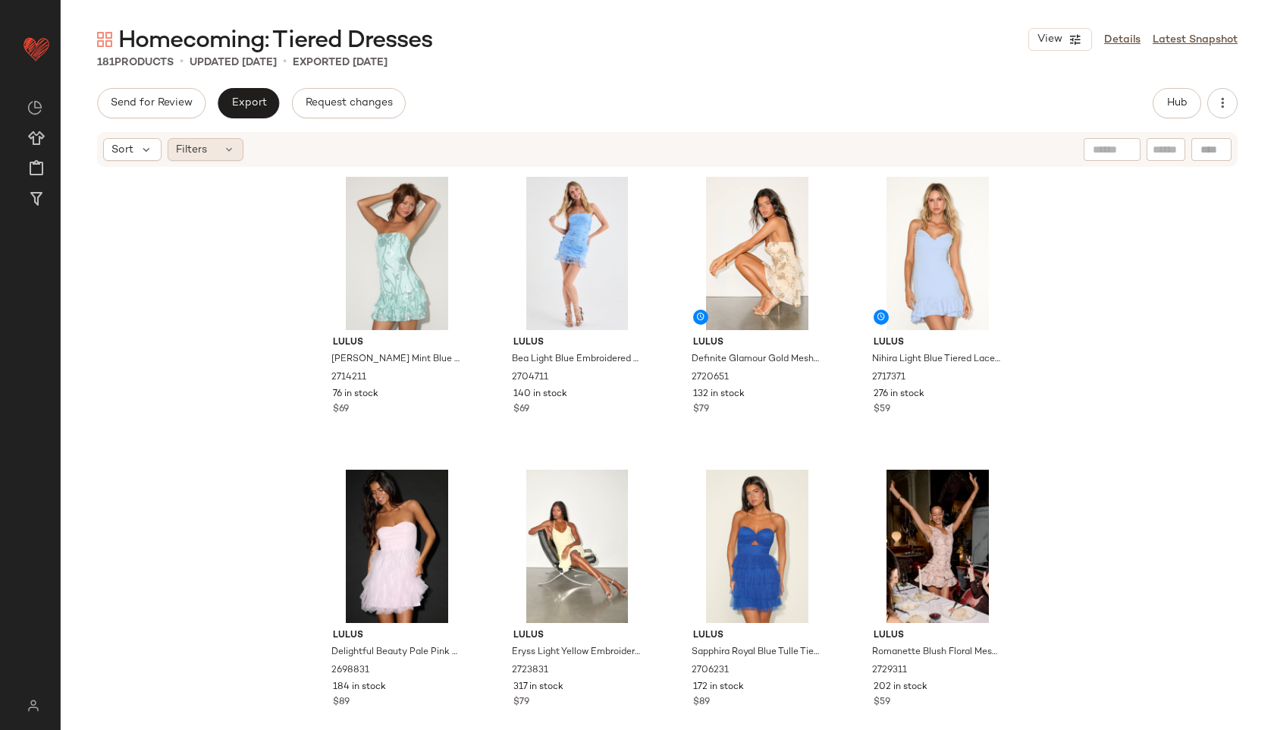
click at [196, 152] on span "Filters" at bounding box center [191, 150] width 31 height 16
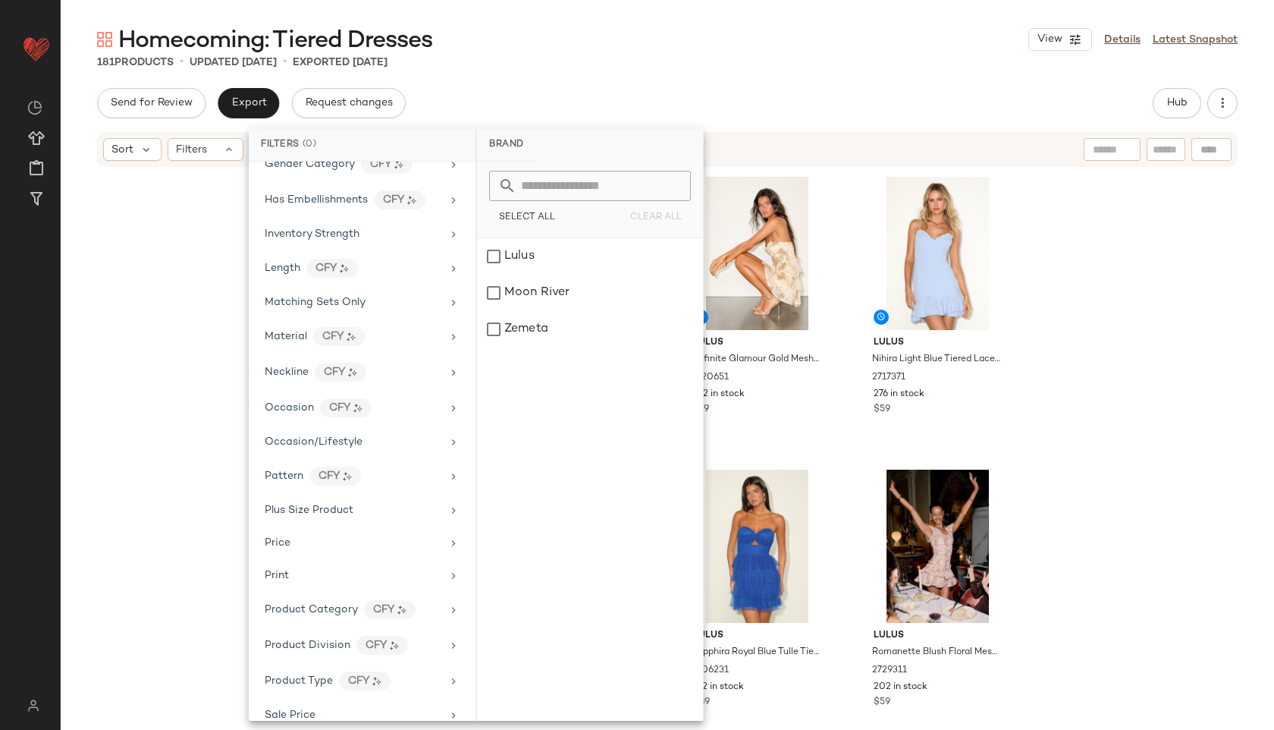
scroll to position [777, 0]
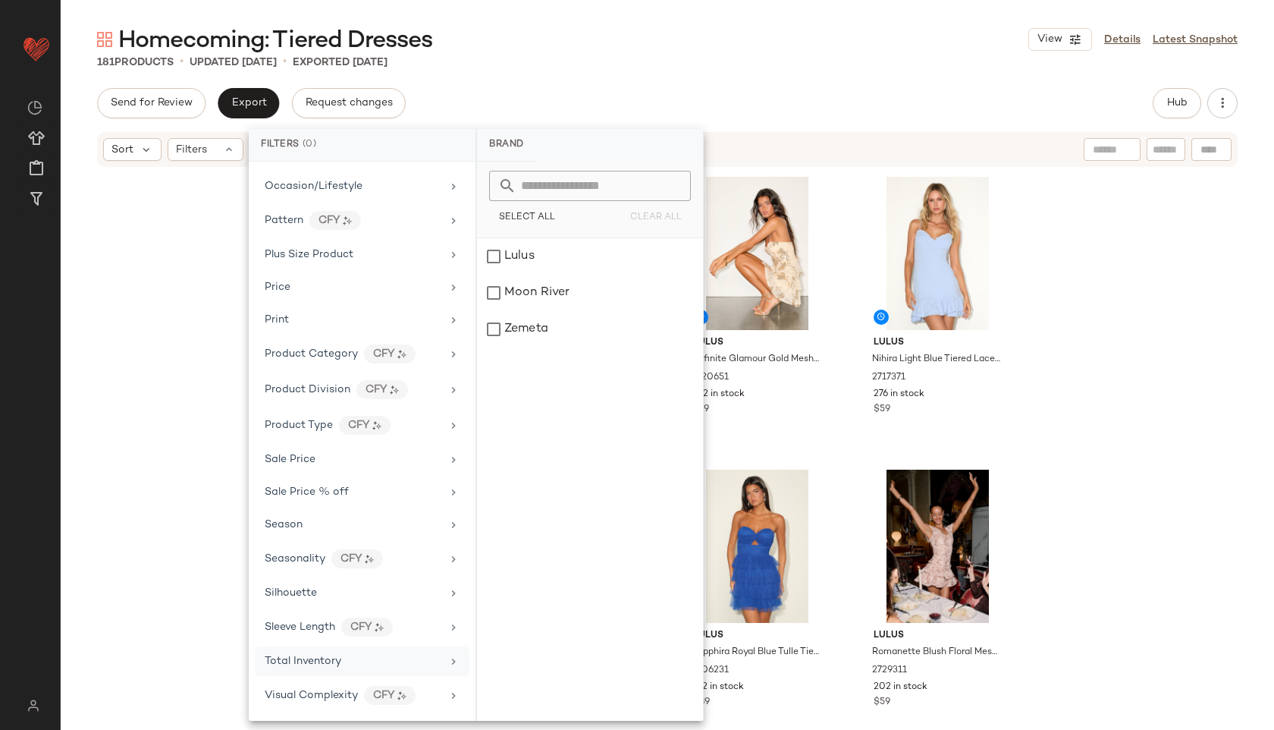
click at [313, 657] on span "Total Inventory" at bounding box center [303, 660] width 77 height 11
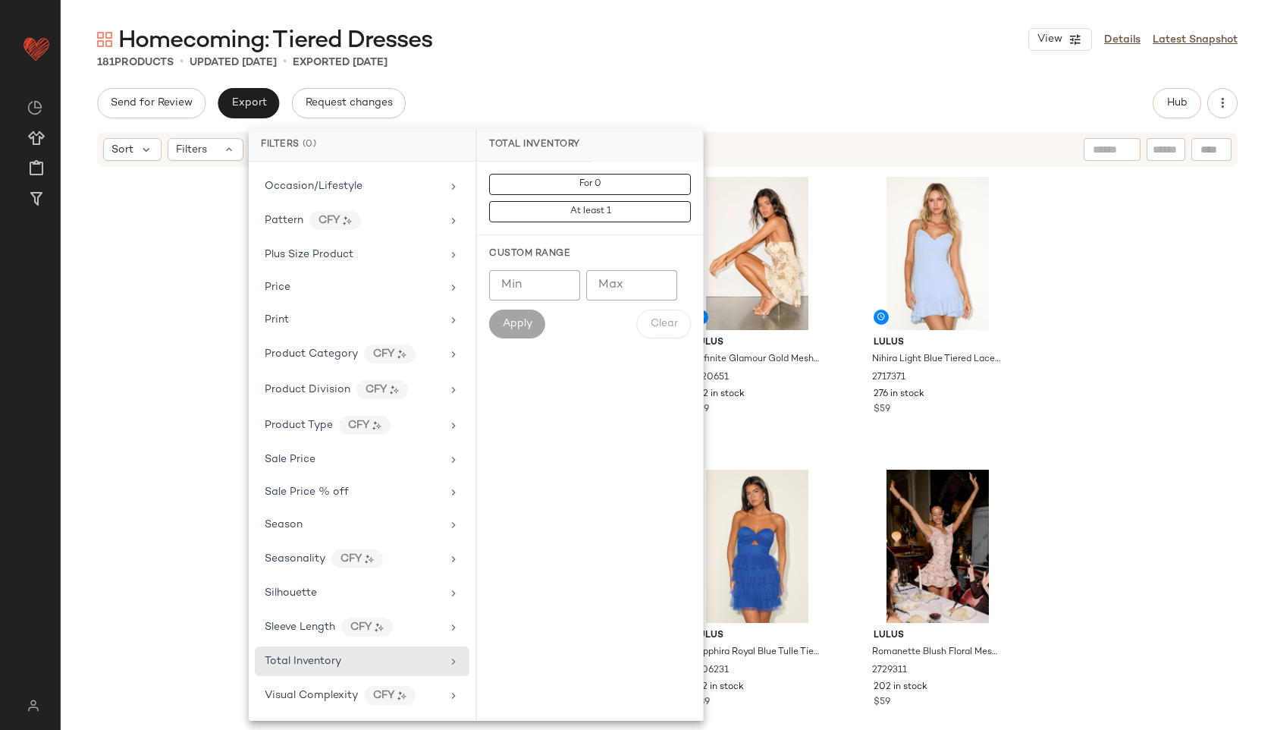
click at [609, 287] on input "Max" at bounding box center [631, 285] width 91 height 30
type input "**"
click at [530, 326] on span "Apply" at bounding box center [517, 324] width 30 height 12
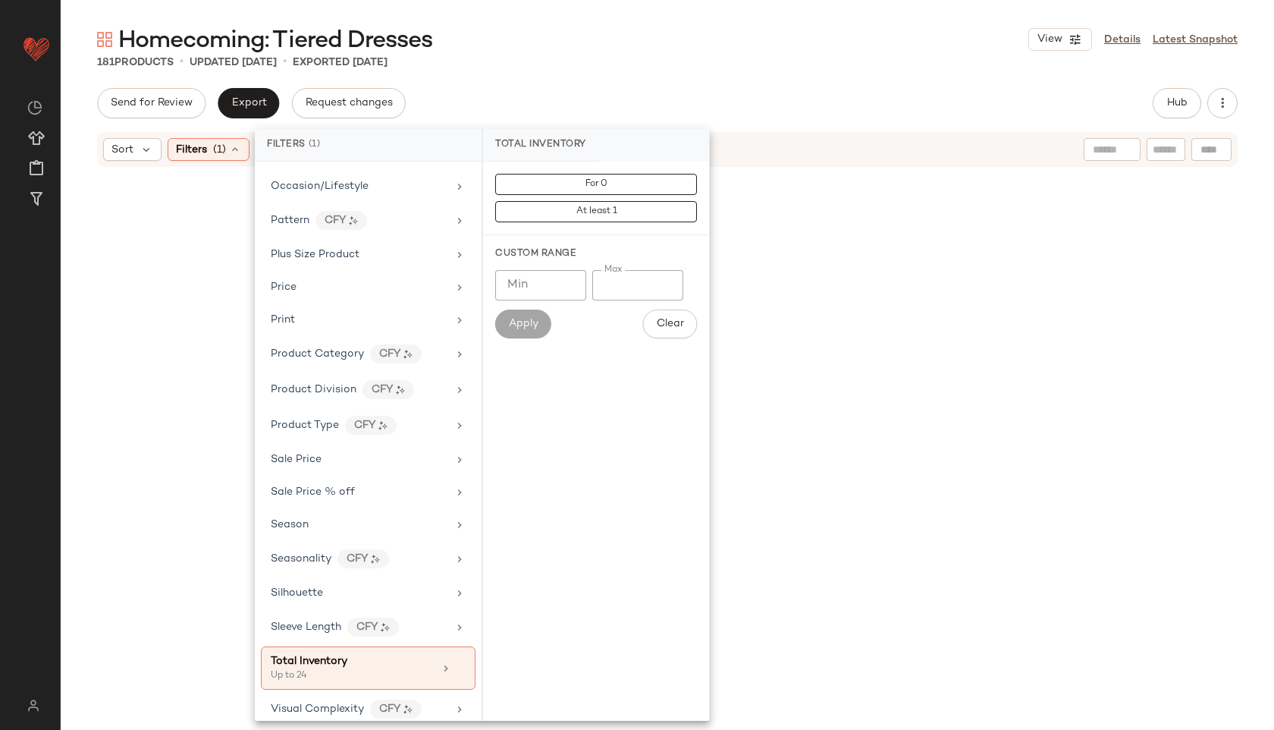
click at [753, 82] on div "Homecoming: Tiered Dresses View Details Latest Snapshot 181 Products • updated …" at bounding box center [667, 376] width 1213 height 705
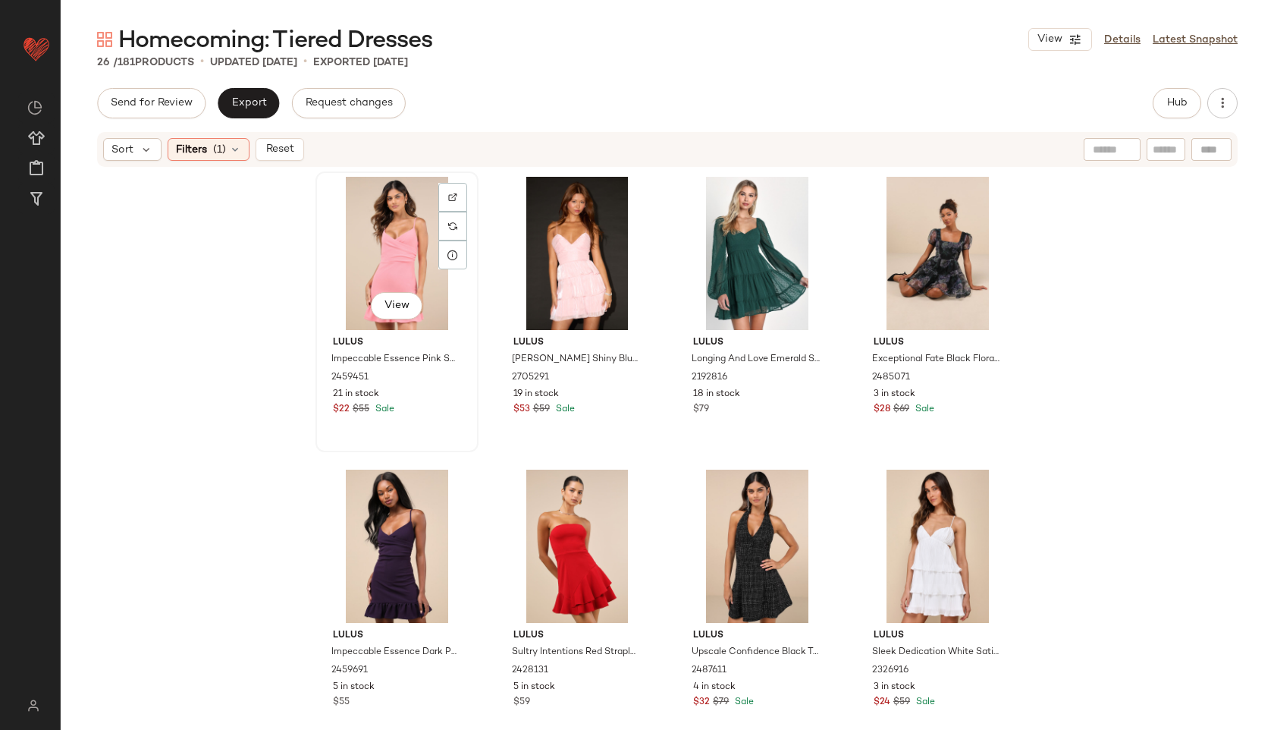
click at [405, 262] on div "View" at bounding box center [397, 253] width 152 height 153
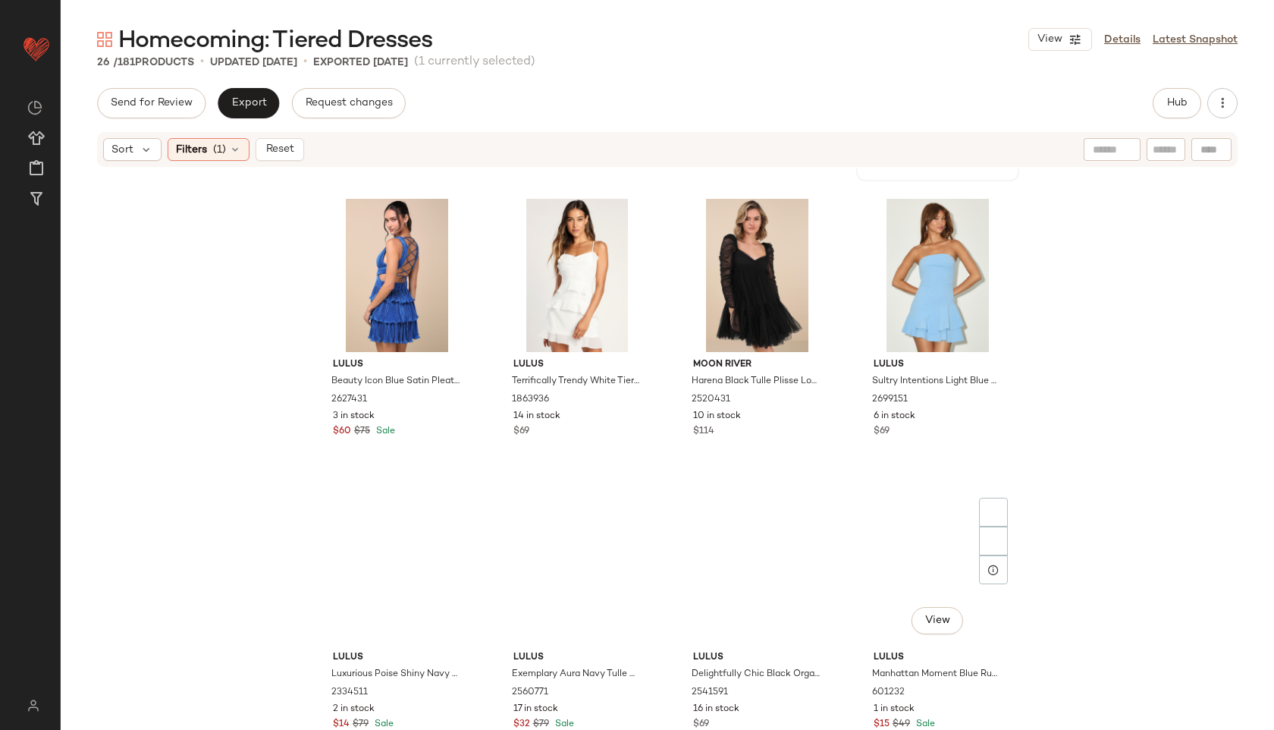
scroll to position [1445, 0]
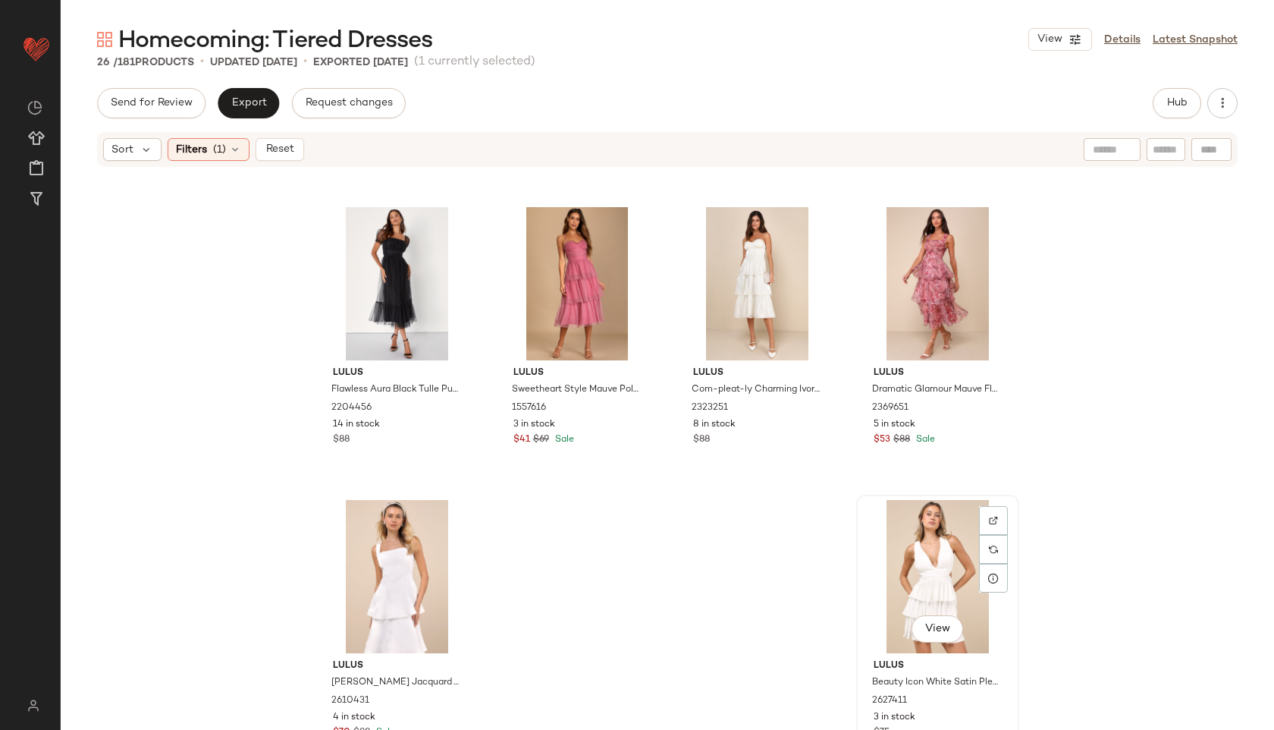
click at [910, 609] on div "View" at bounding box center [938, 576] width 152 height 153
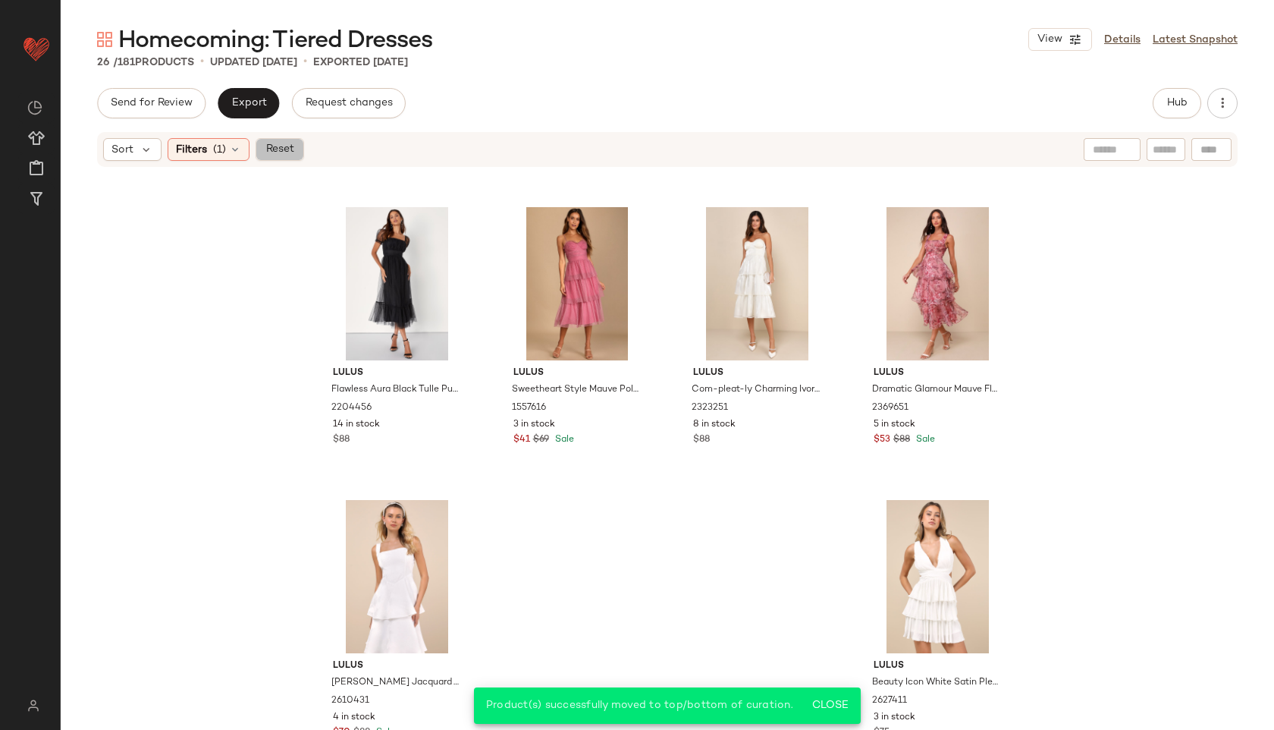
click at [279, 149] on span "Reset" at bounding box center [279, 149] width 29 height 12
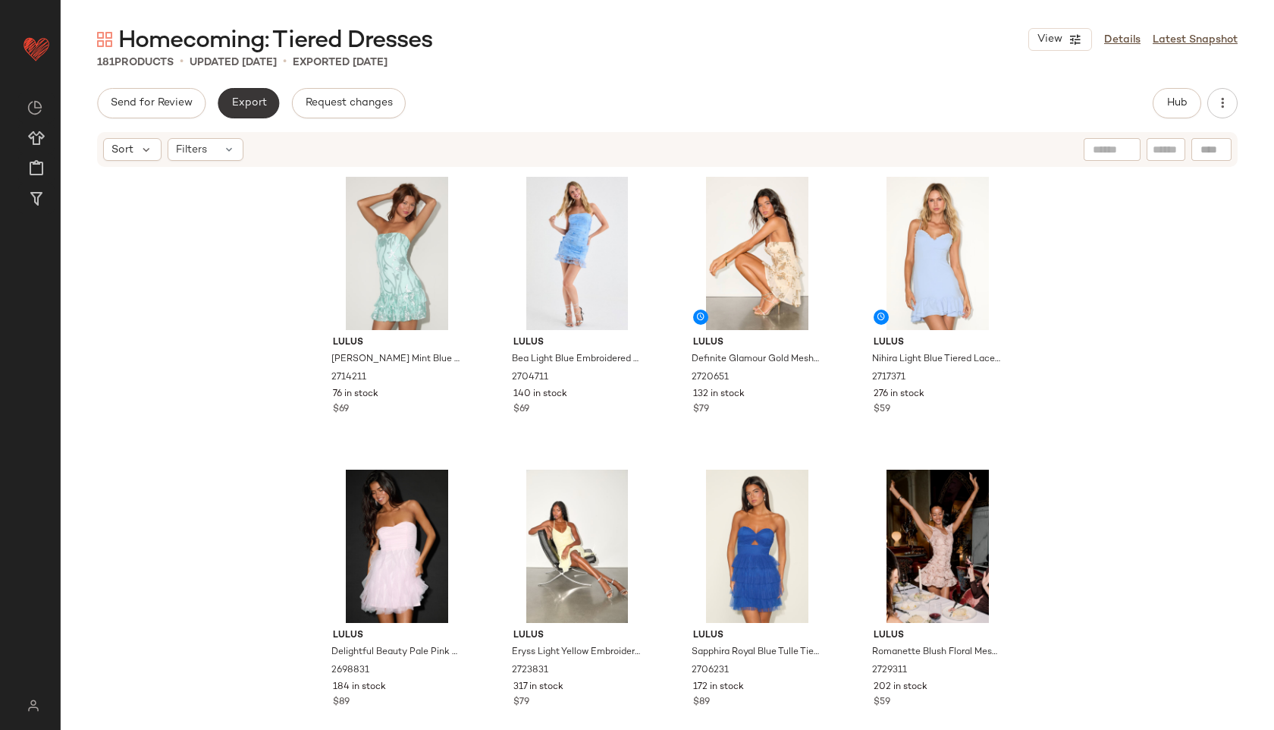
click at [242, 99] on span "Export" at bounding box center [249, 103] width 36 height 12
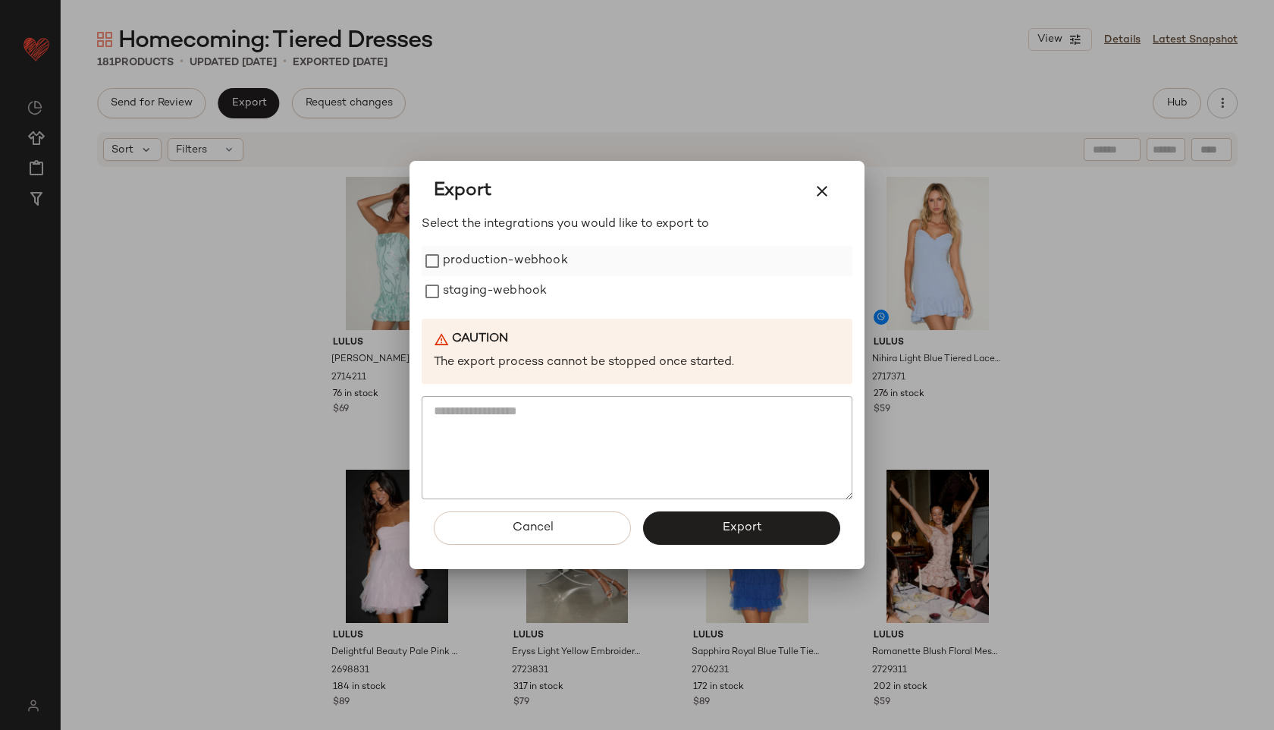
click at [482, 263] on label "production-webhook" at bounding box center [505, 261] width 125 height 30
click at [488, 293] on label "staging-webhook" at bounding box center [495, 291] width 104 height 30
click at [751, 526] on span "Export" at bounding box center [741, 527] width 40 height 14
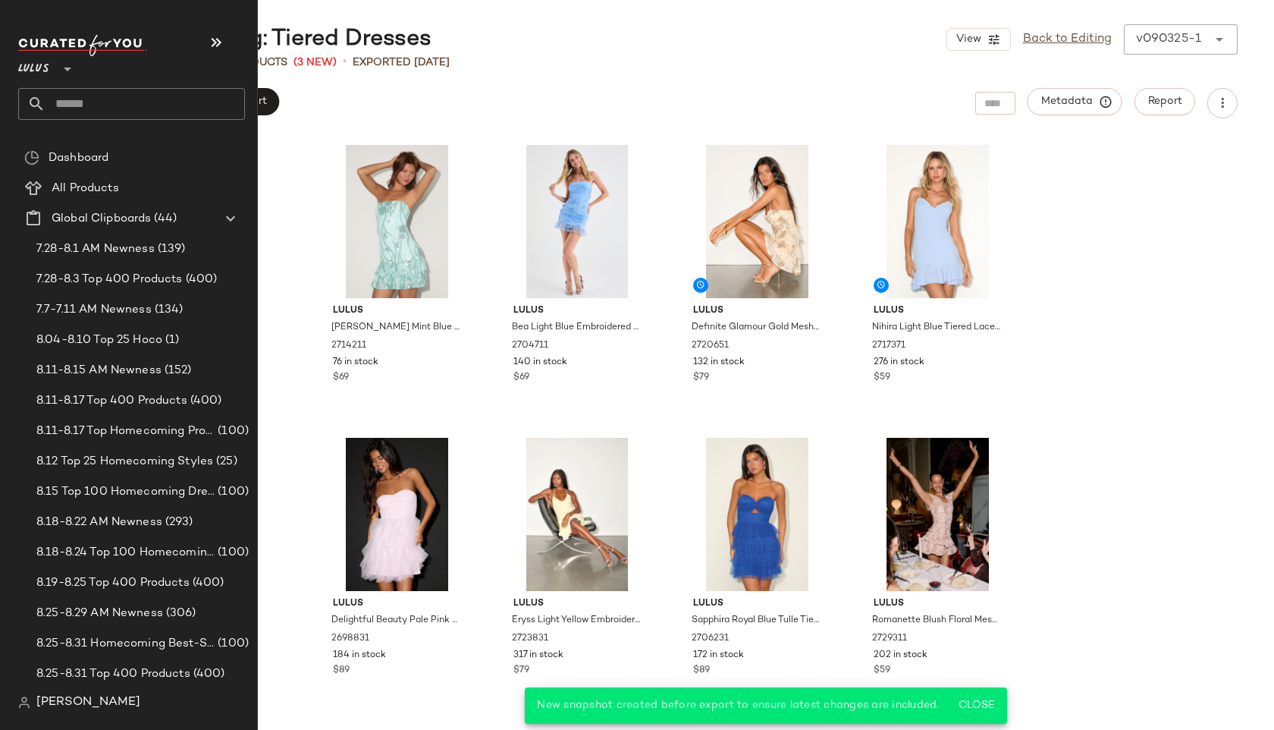
click at [80, 102] on input "text" at bounding box center [145, 104] width 199 height 32
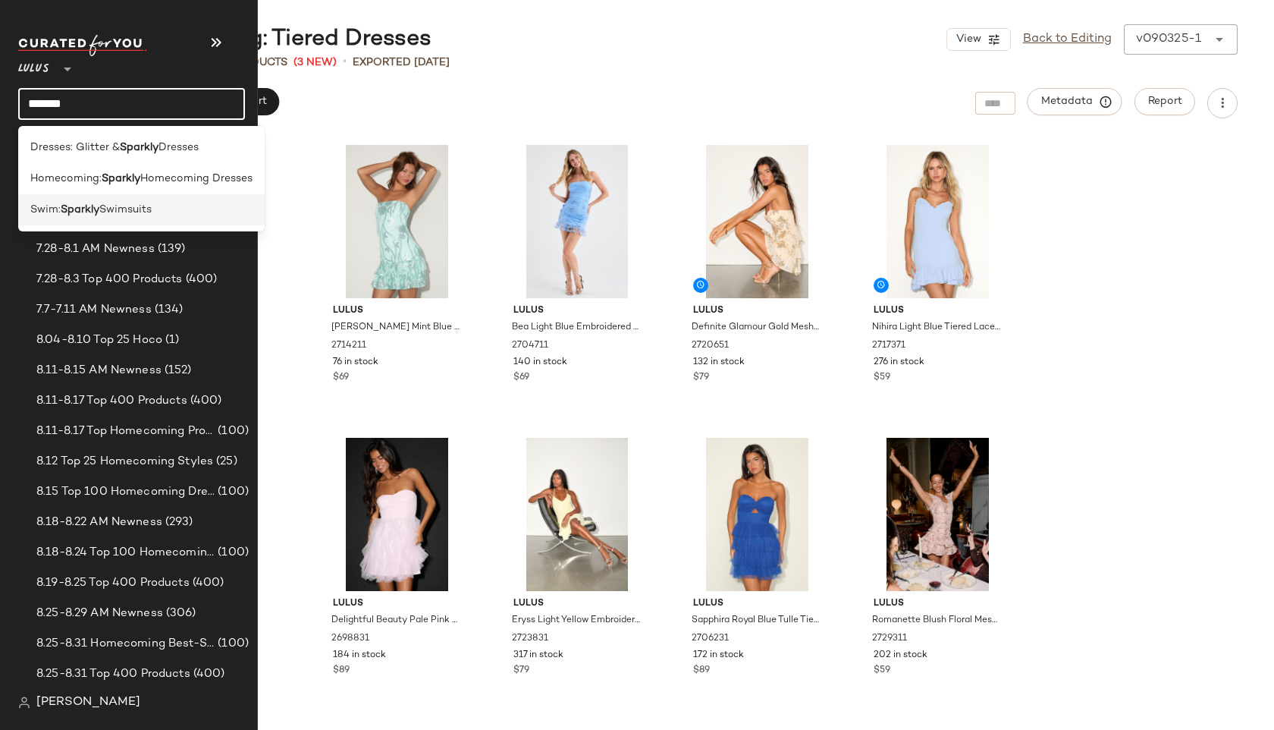
type input "*******"
click at [167, 196] on div "Swim: Sparkly Swimsuits" at bounding box center [141, 209] width 246 height 31
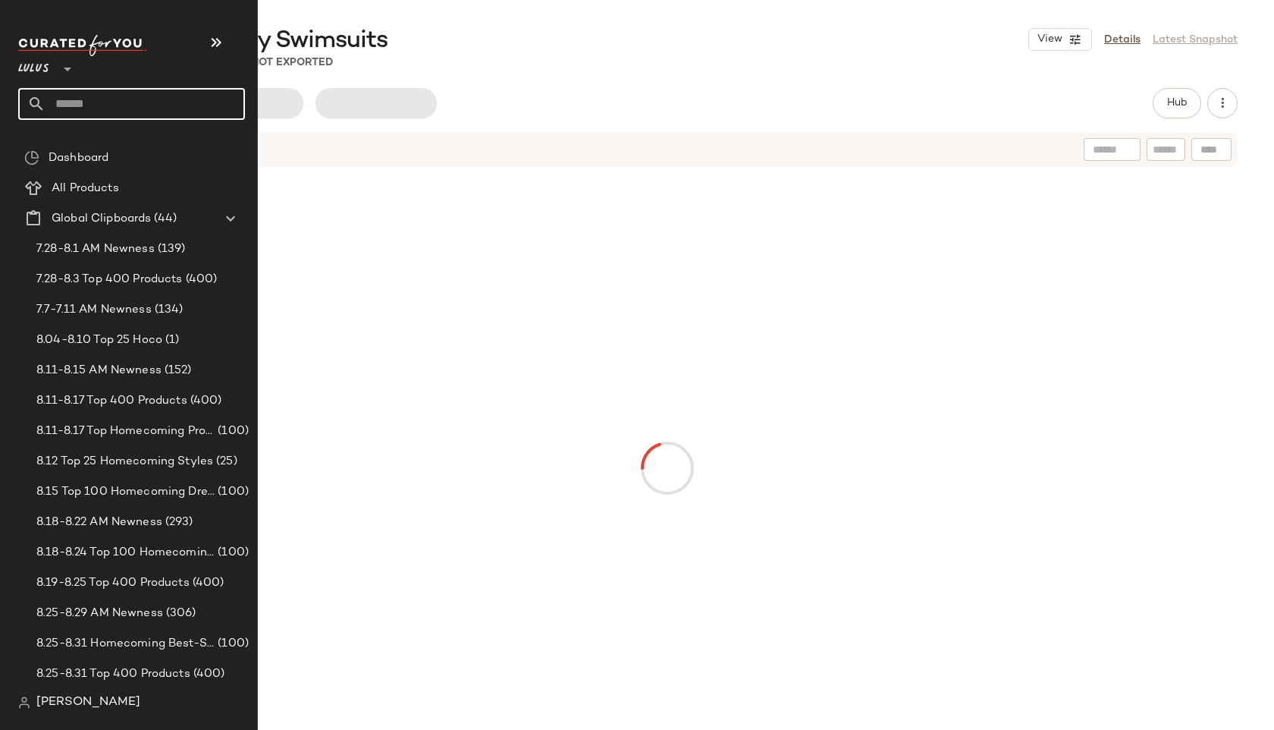
click at [161, 102] on input "text" at bounding box center [145, 104] width 199 height 32
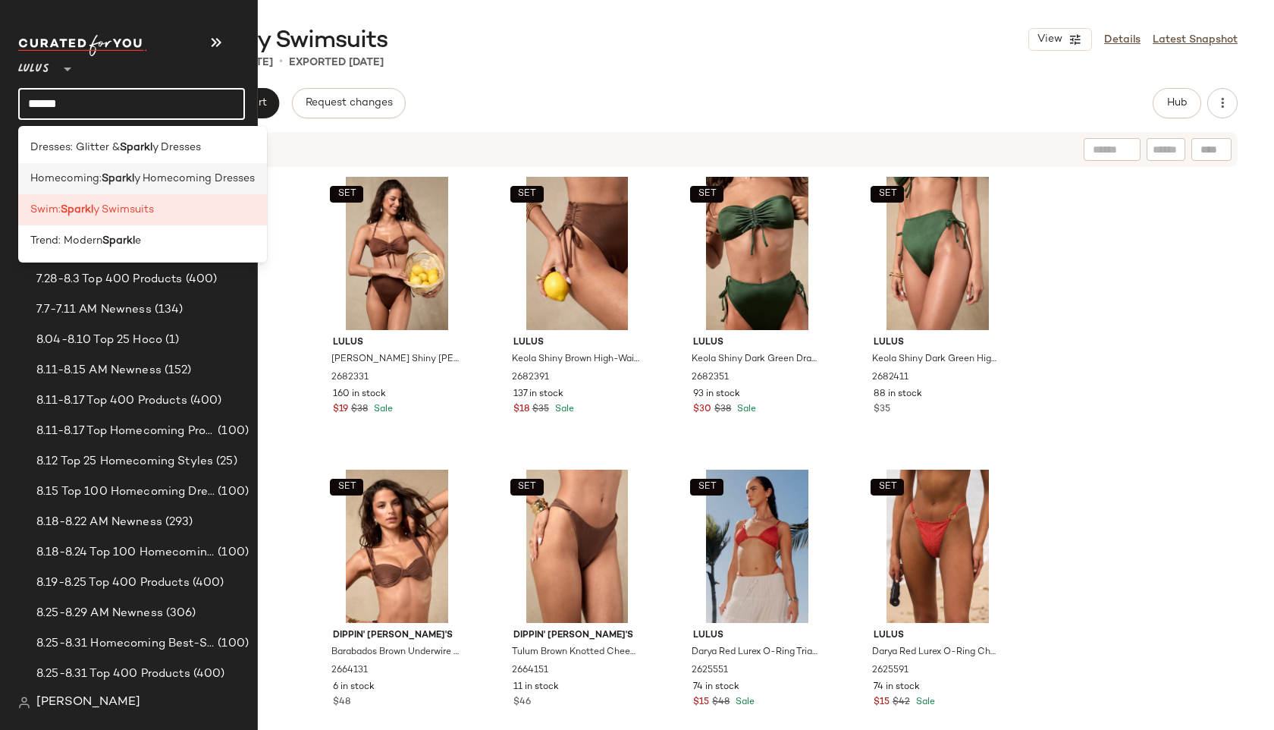
type input "******"
click at [162, 180] on span "y Homecoming Dresses" at bounding box center [194, 179] width 121 height 16
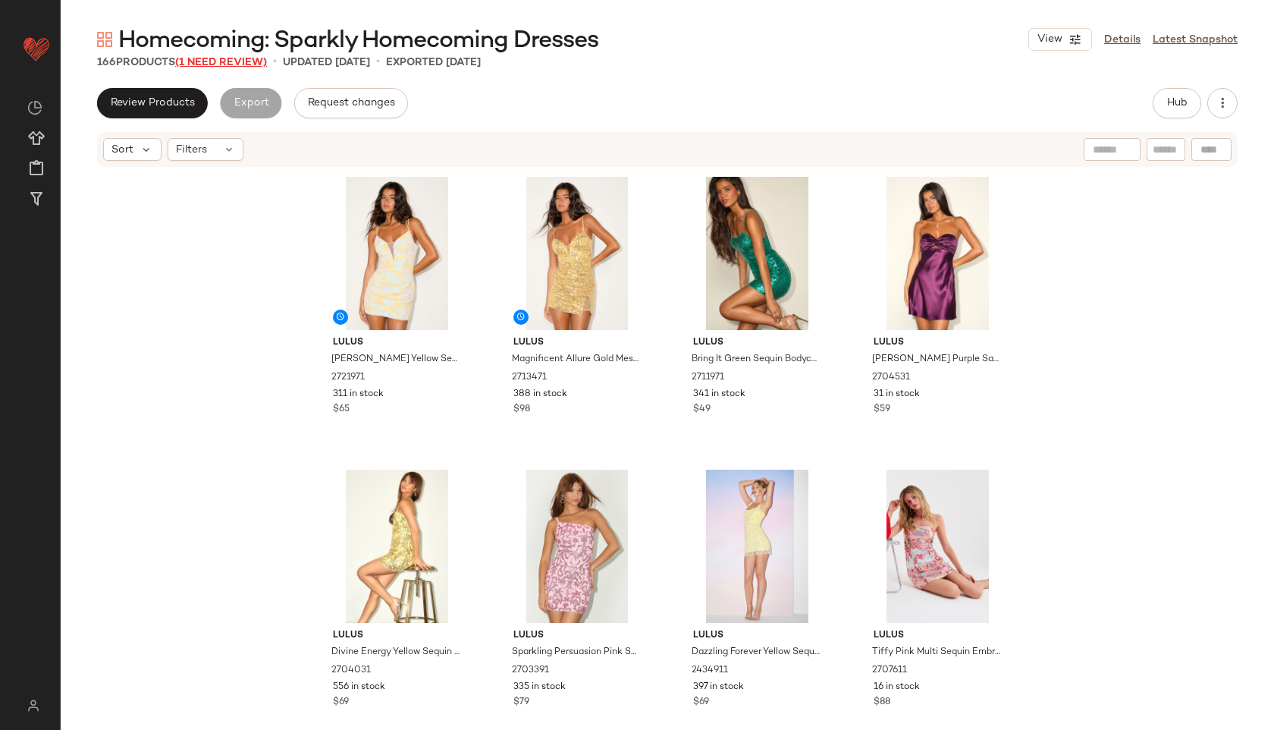
click at [228, 57] on span "(1 Need Review)" at bounding box center [221, 62] width 92 height 11
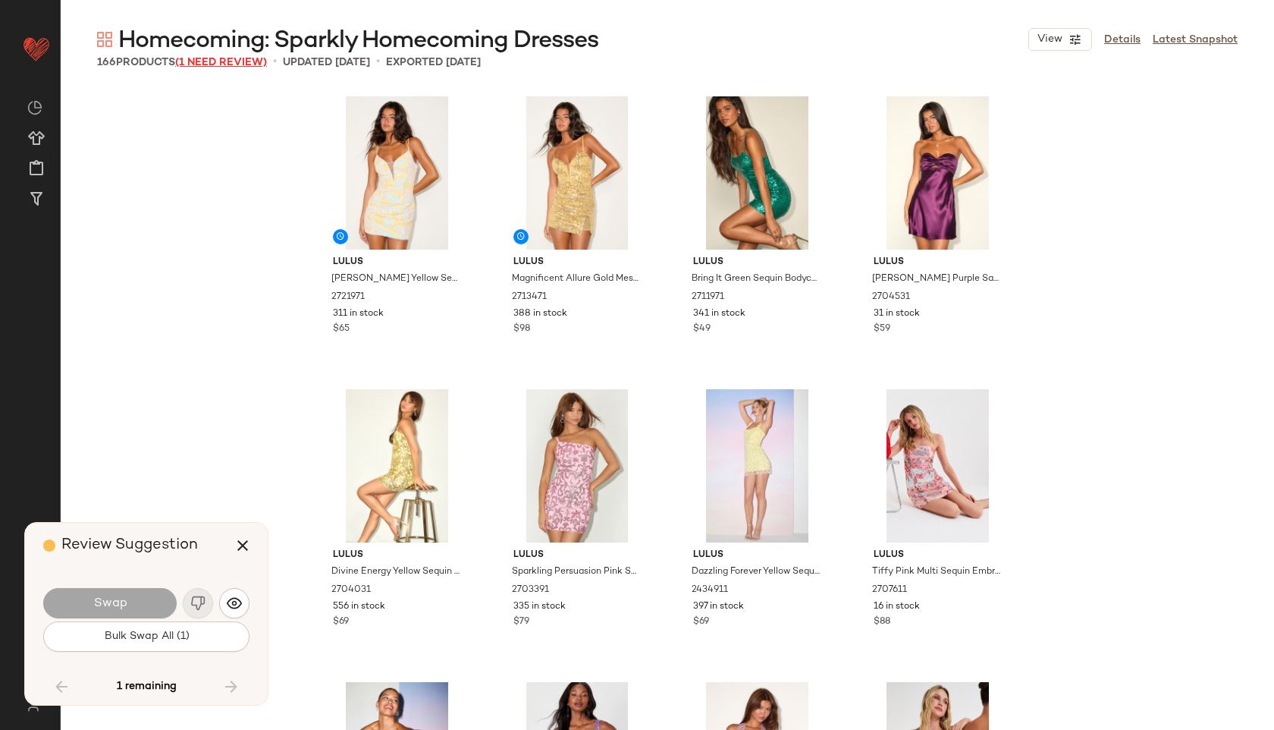
scroll to position [10245, 0]
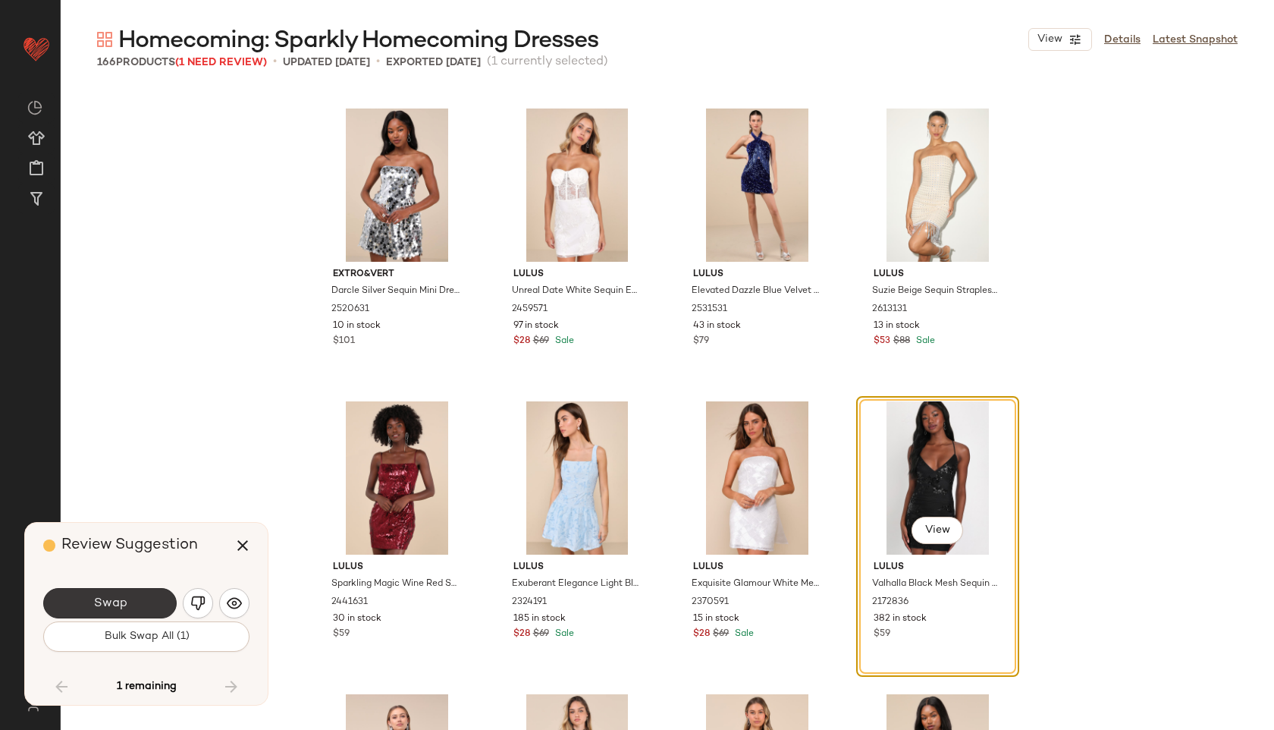
click at [133, 606] on button "Swap" at bounding box center [109, 603] width 133 height 30
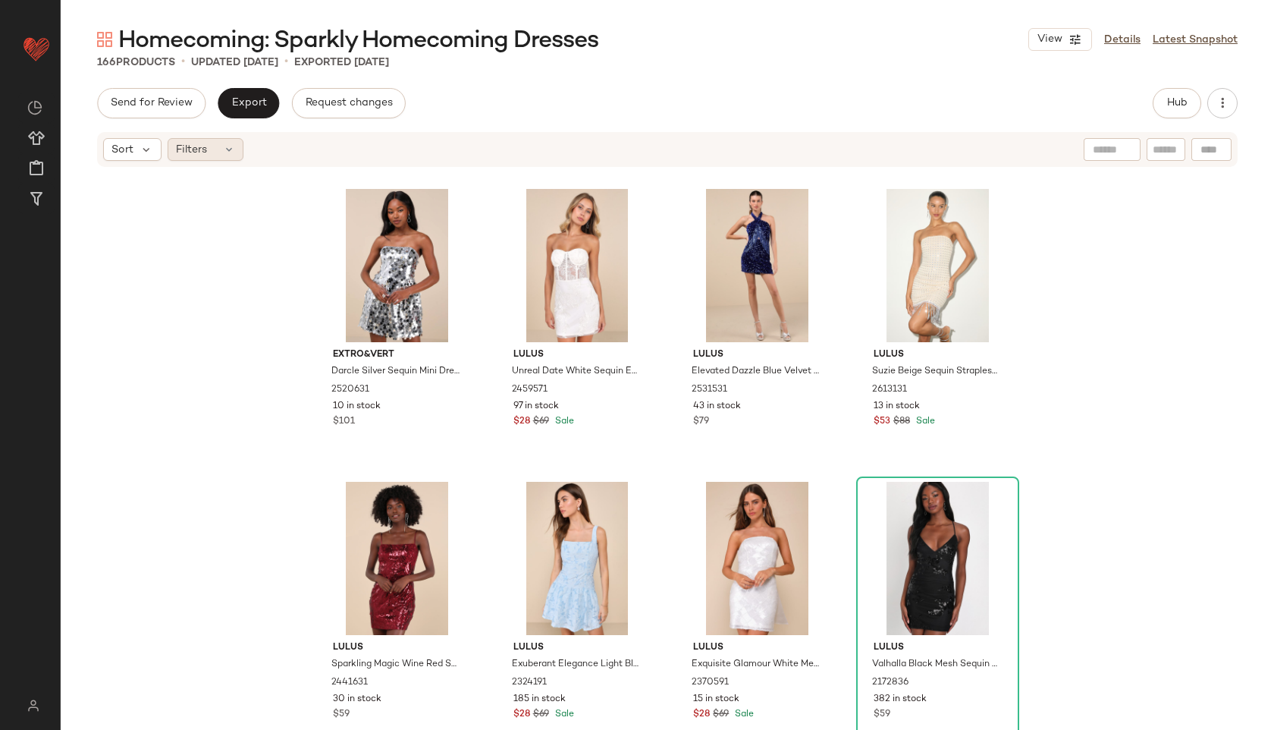
click at [202, 157] on div "Filters" at bounding box center [206, 149] width 76 height 23
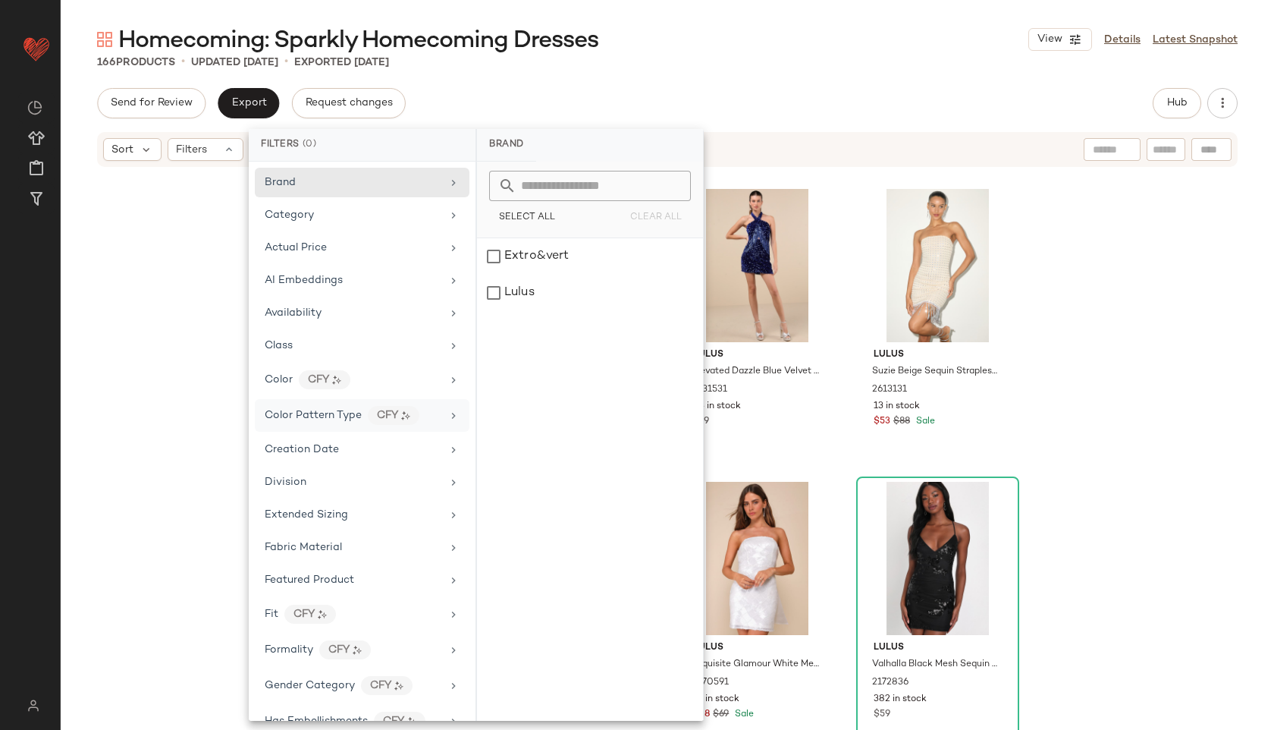
scroll to position [744, 0]
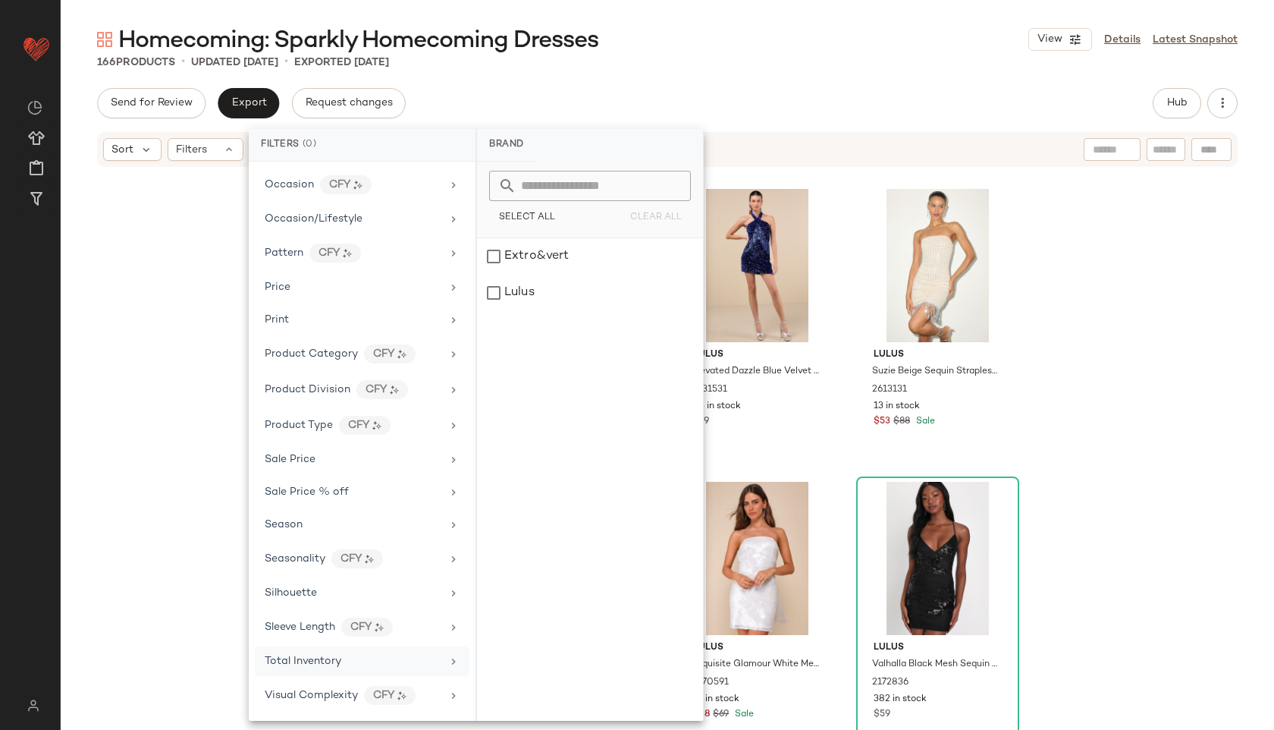
click at [359, 662] on div "Total Inventory" at bounding box center [353, 661] width 177 height 16
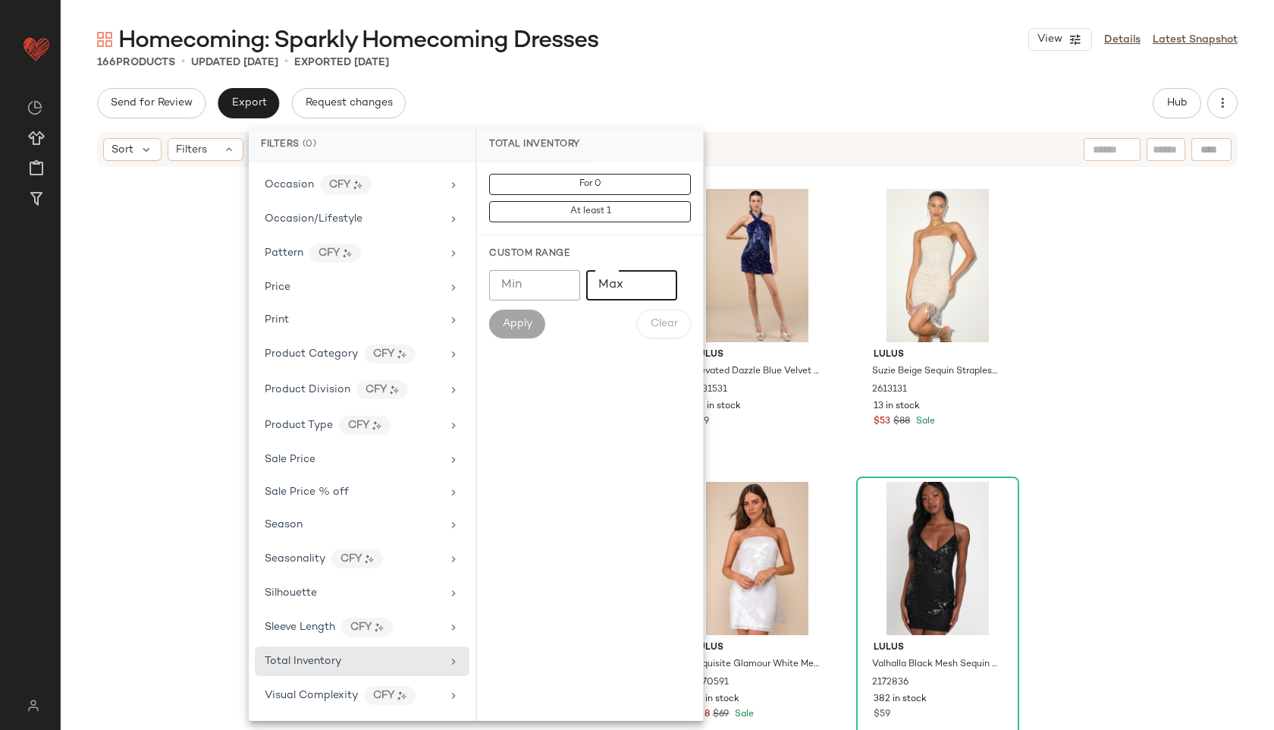
click at [626, 288] on input "Max" at bounding box center [631, 285] width 91 height 30
type input "**"
click at [517, 305] on div "Min Min Max ** Max Apply Clear" at bounding box center [590, 304] width 202 height 68
click at [518, 324] on span "Apply" at bounding box center [517, 324] width 30 height 12
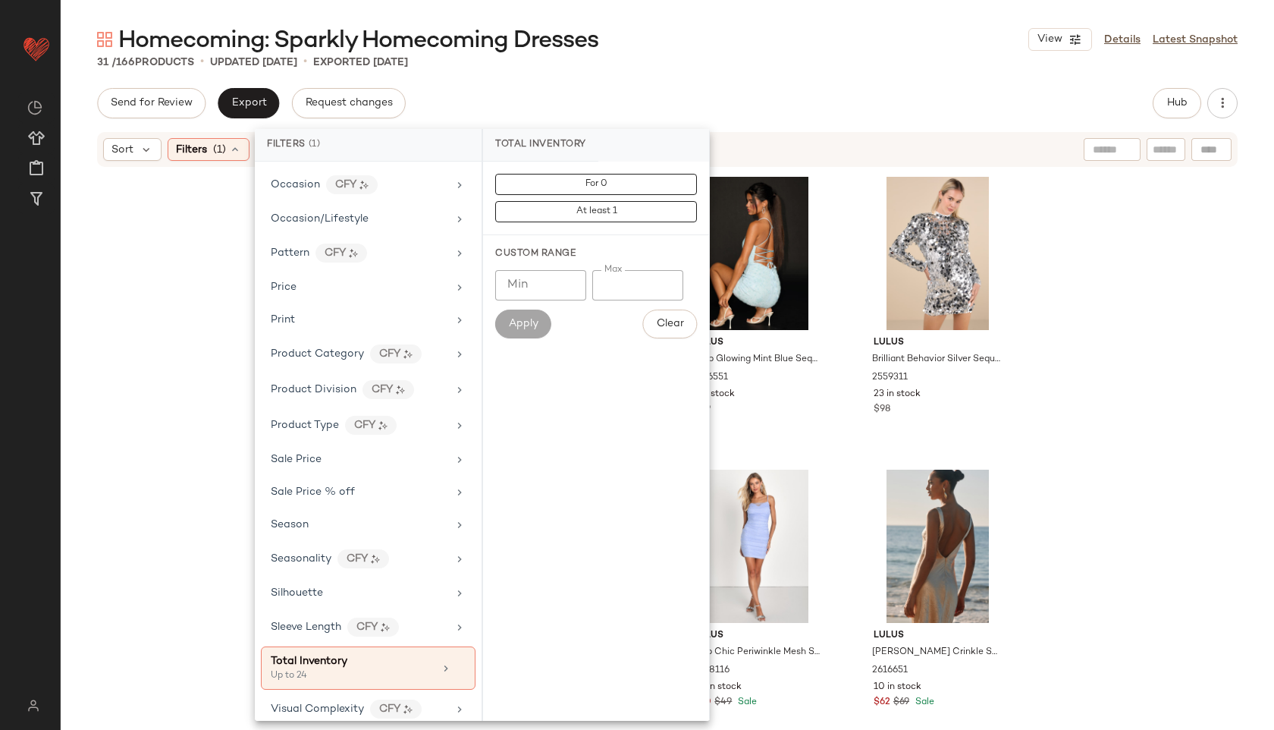
click at [742, 58] on div "31 / 166 Products • updated Sep 3rd • Exported Sep 3rd" at bounding box center [667, 62] width 1213 height 15
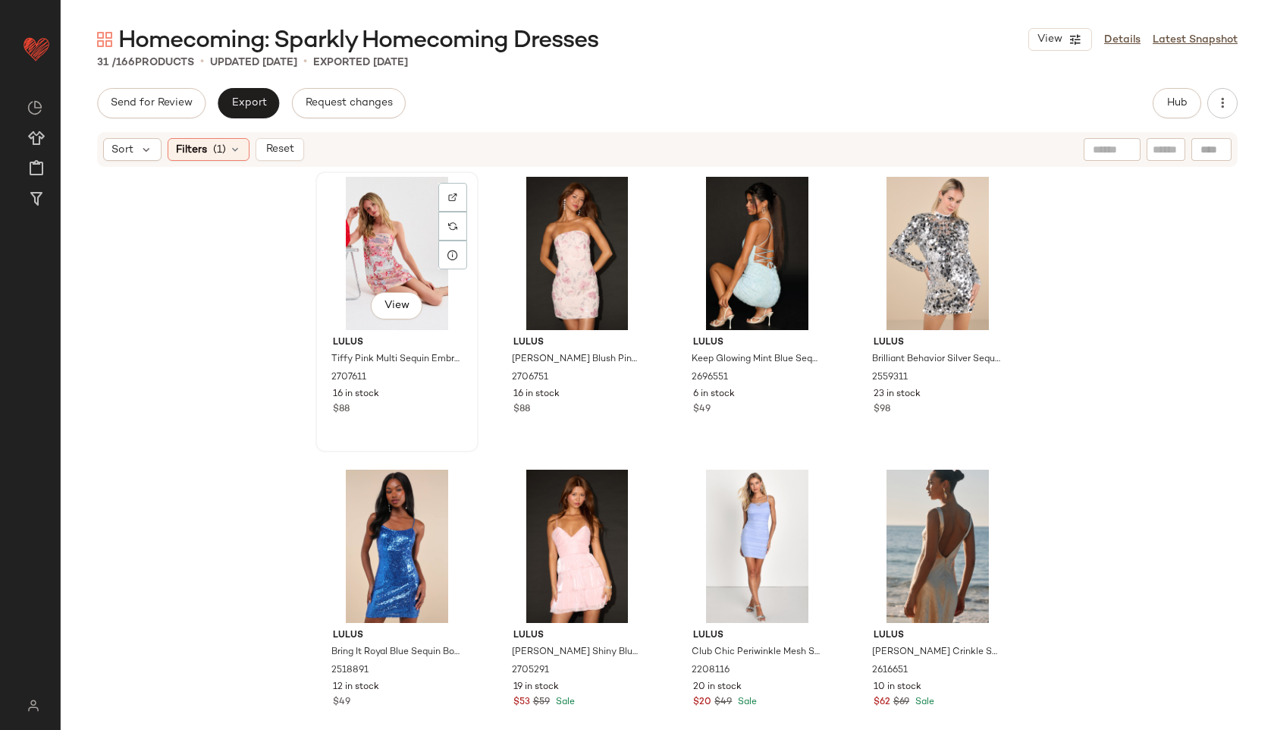
click at [373, 230] on div "View" at bounding box center [397, 253] width 152 height 153
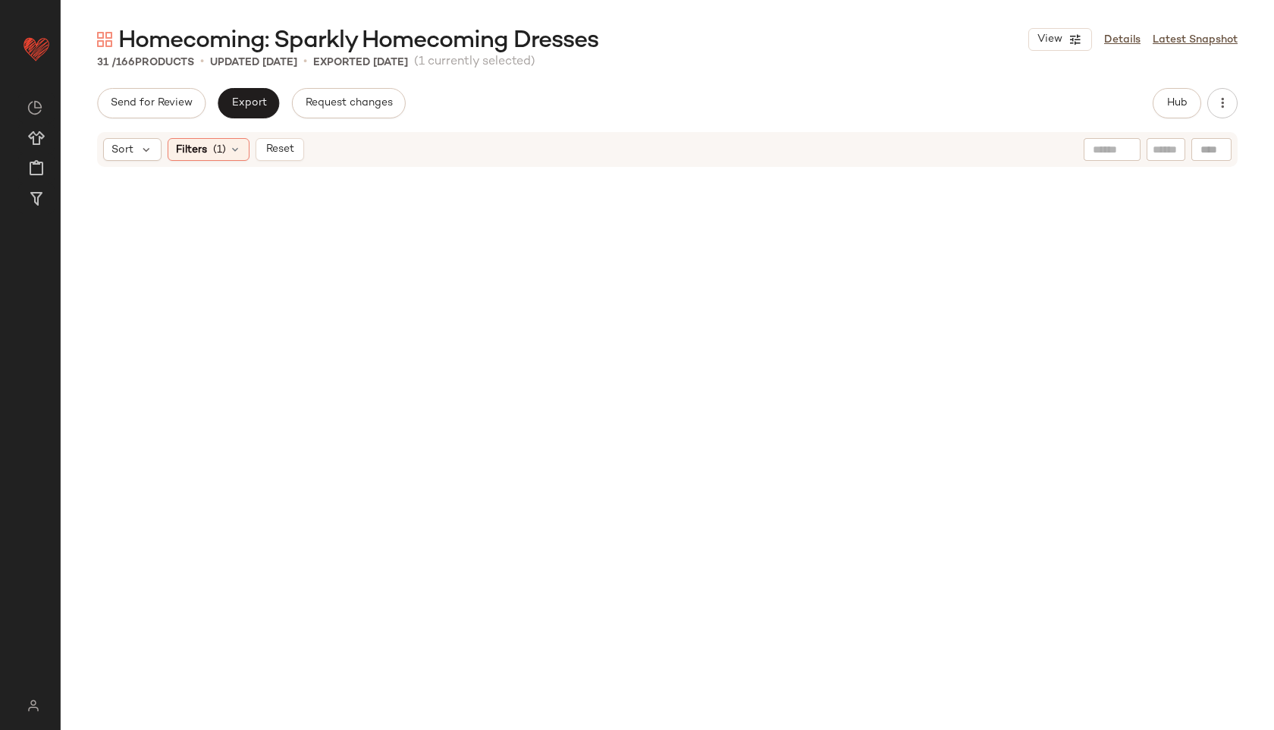
scroll to position [1738, 0]
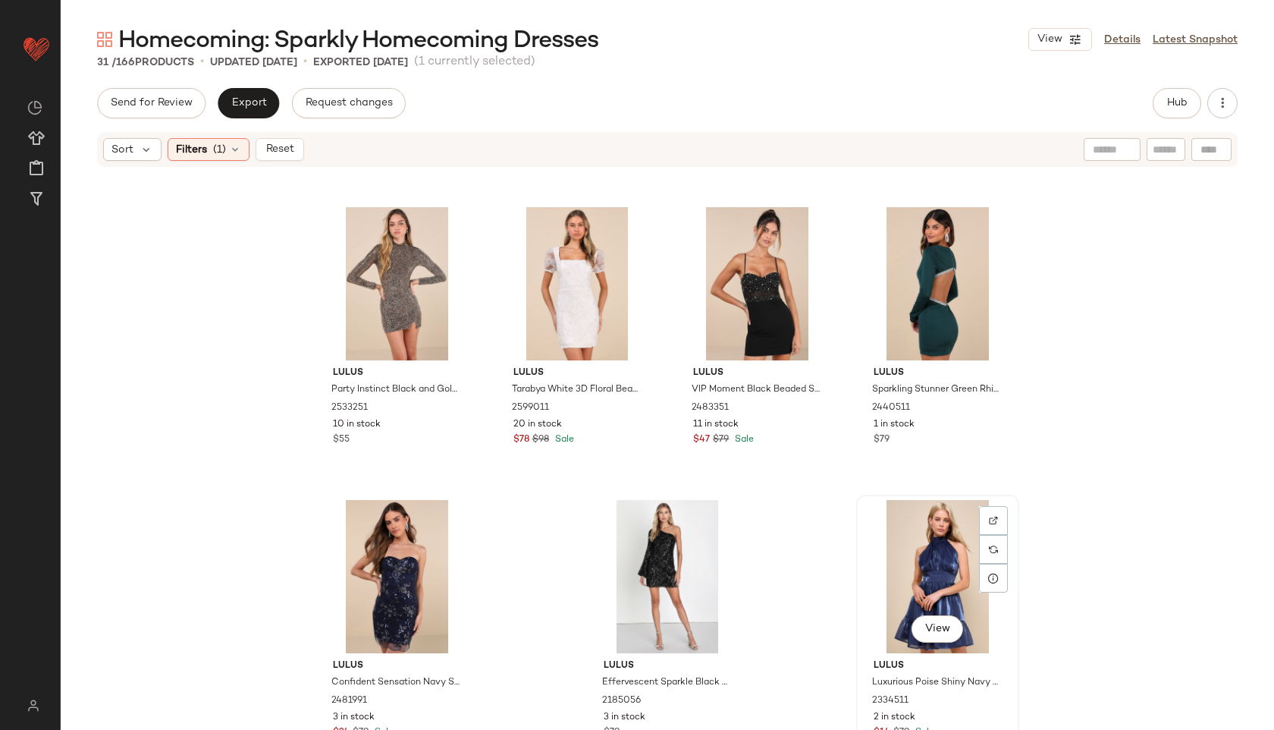
click at [945, 574] on div "View" at bounding box center [938, 576] width 152 height 153
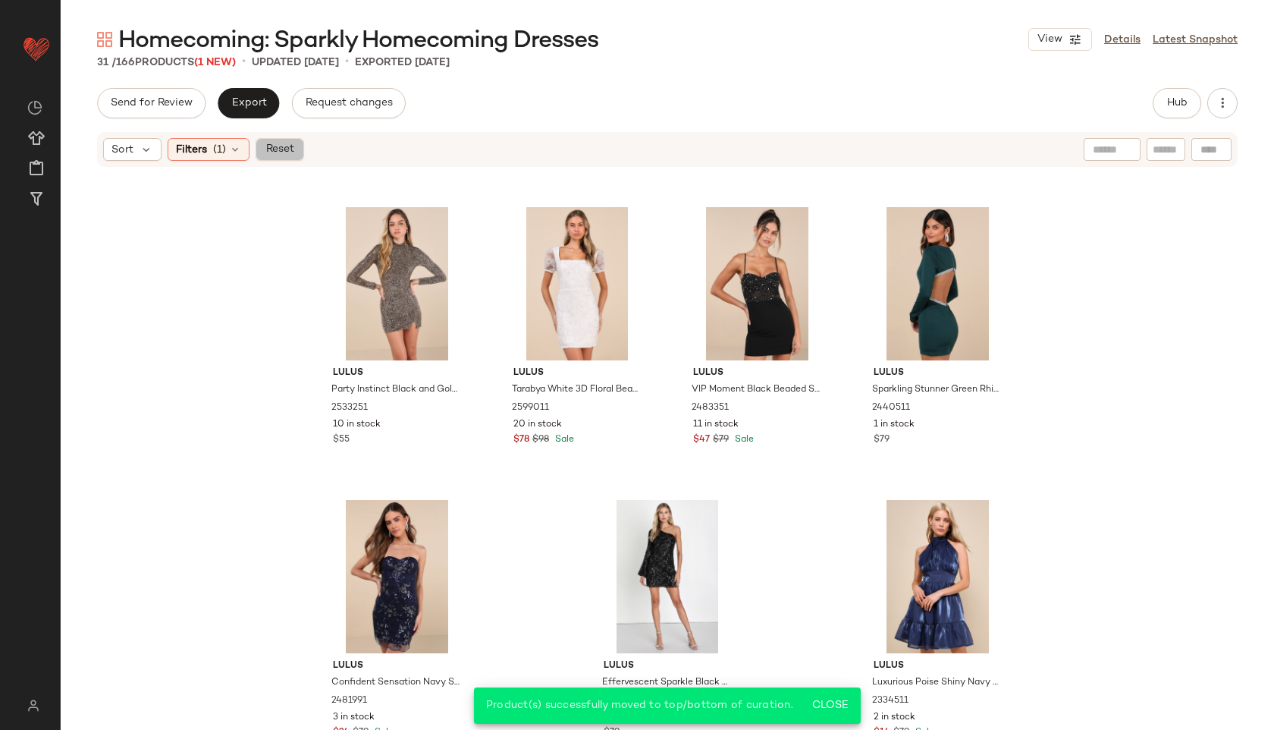
click at [277, 157] on button "Reset" at bounding box center [280, 149] width 49 height 23
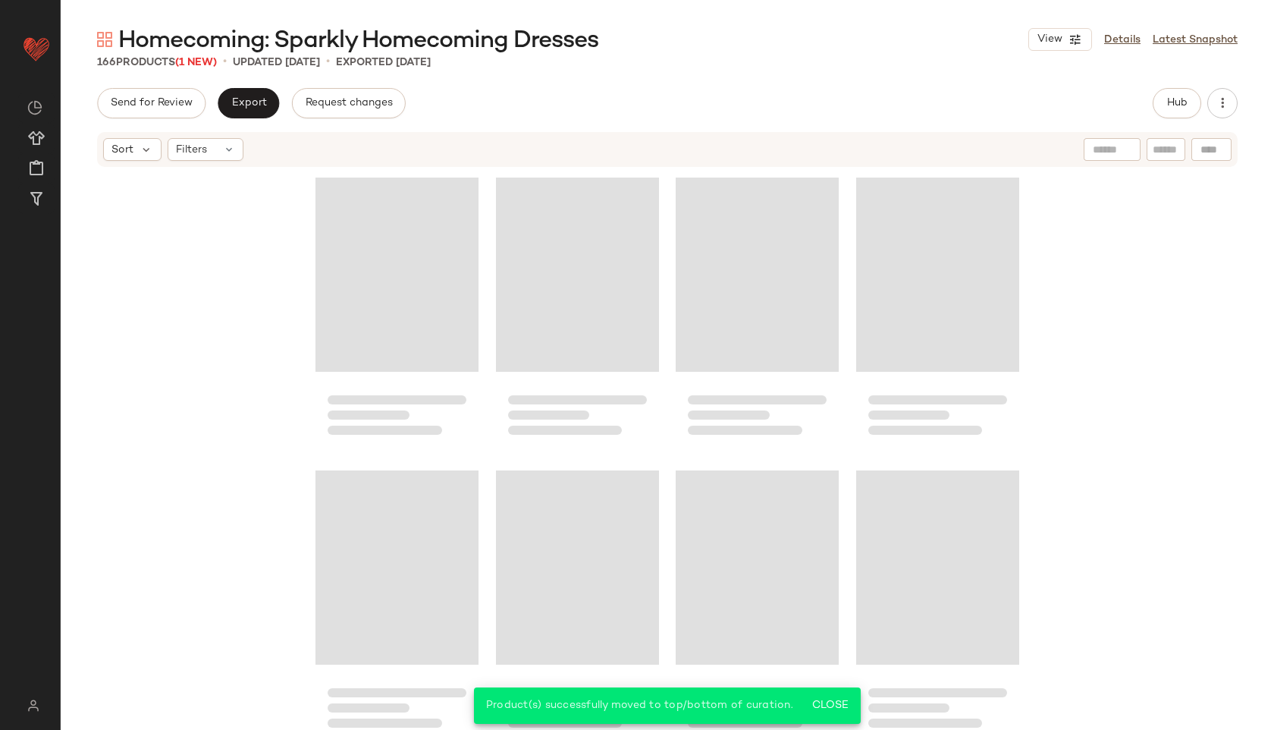
scroll to position [11691, 0]
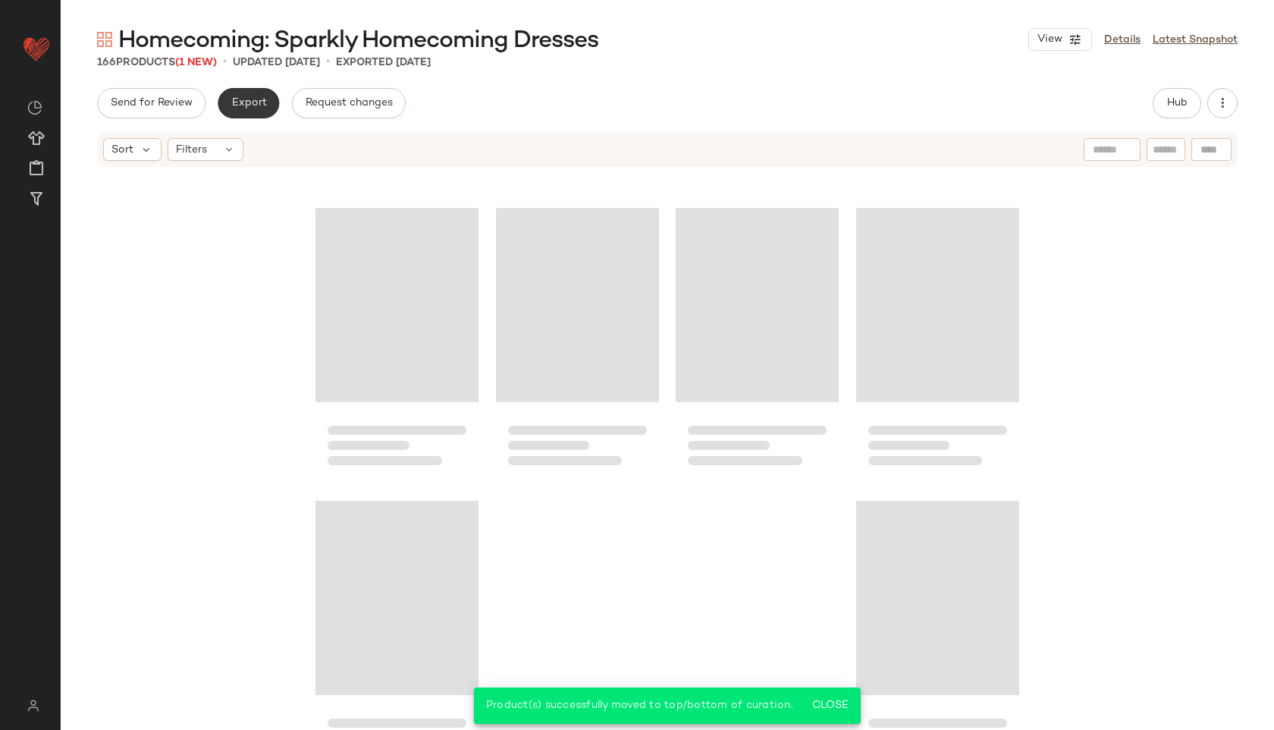
click at [262, 105] on span "Export" at bounding box center [249, 103] width 36 height 12
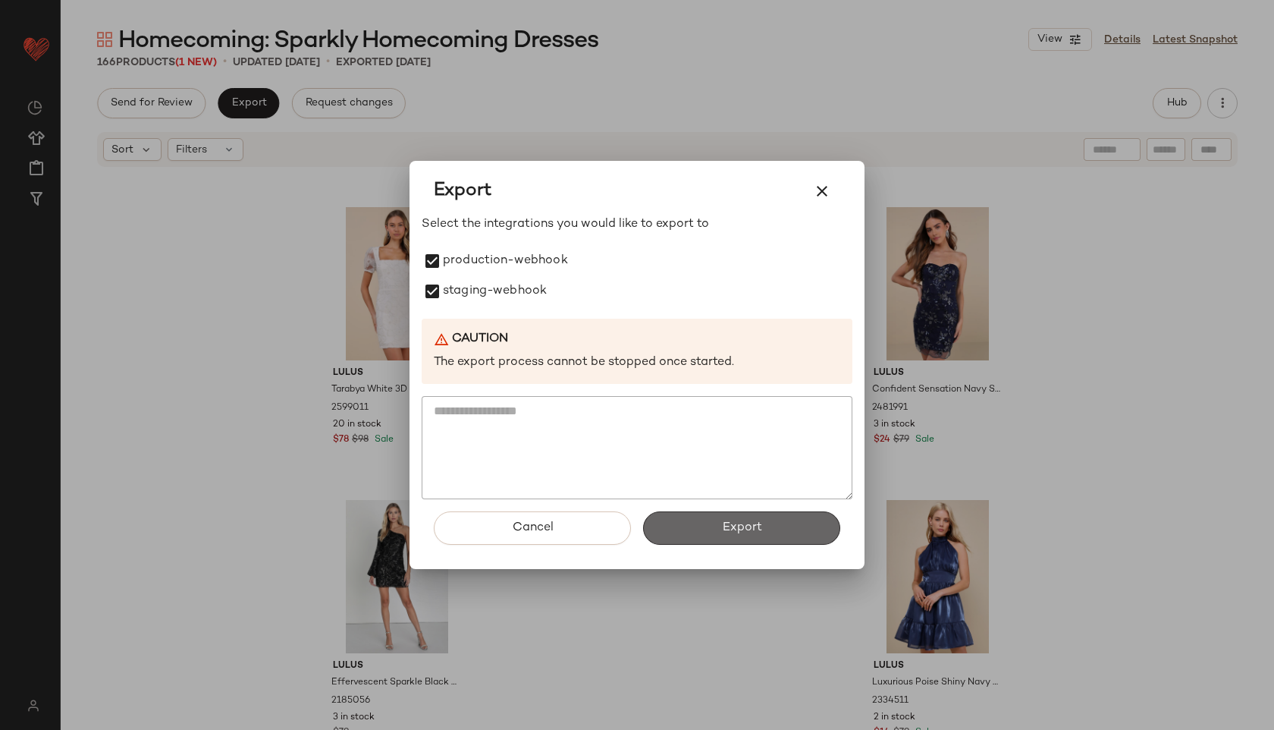
click at [706, 532] on button "Export" at bounding box center [741, 527] width 197 height 33
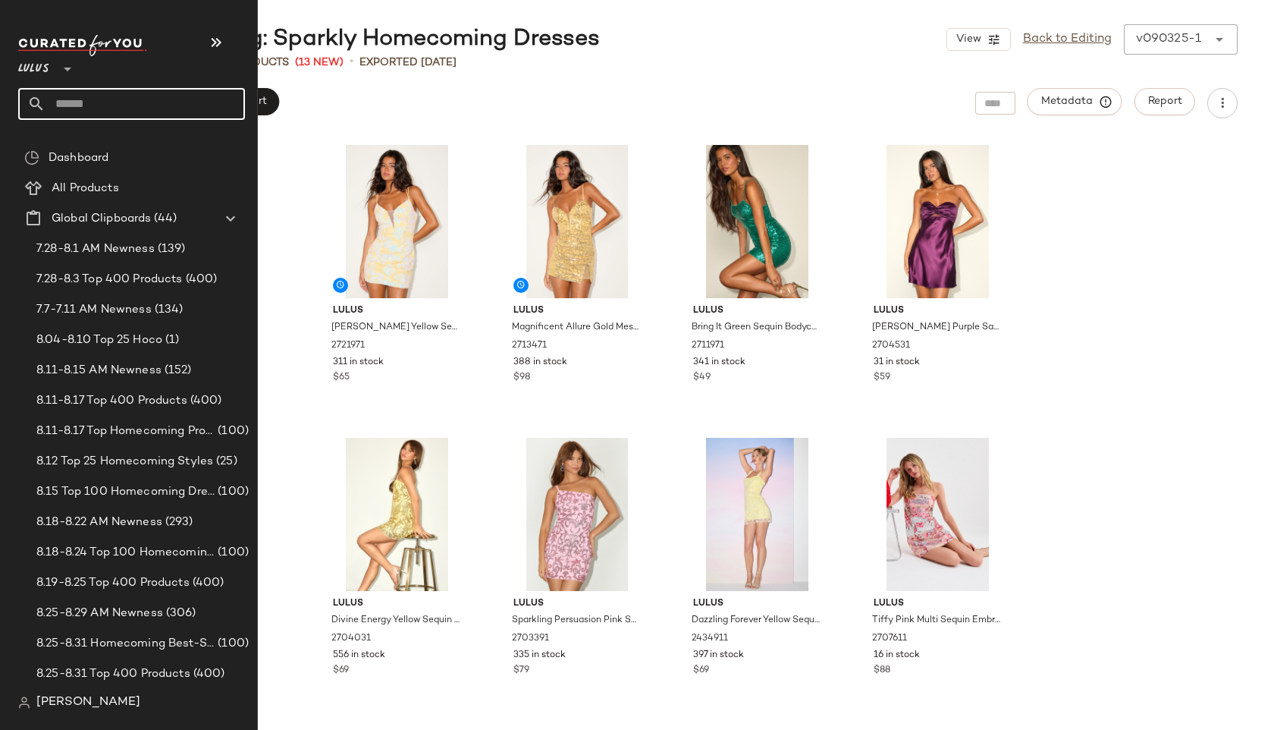
click at [80, 108] on input "text" at bounding box center [145, 104] width 199 height 32
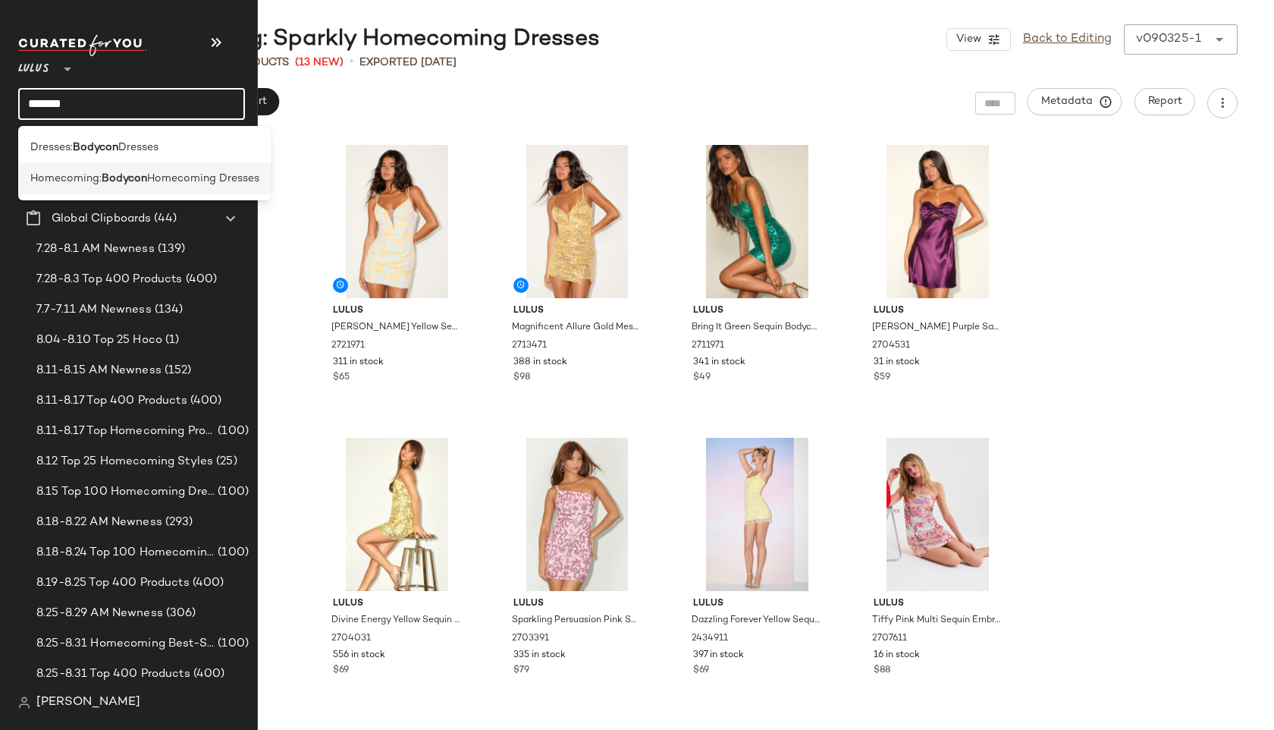
type input "*******"
click at [110, 171] on b "Bodycon" at bounding box center [125, 179] width 46 height 16
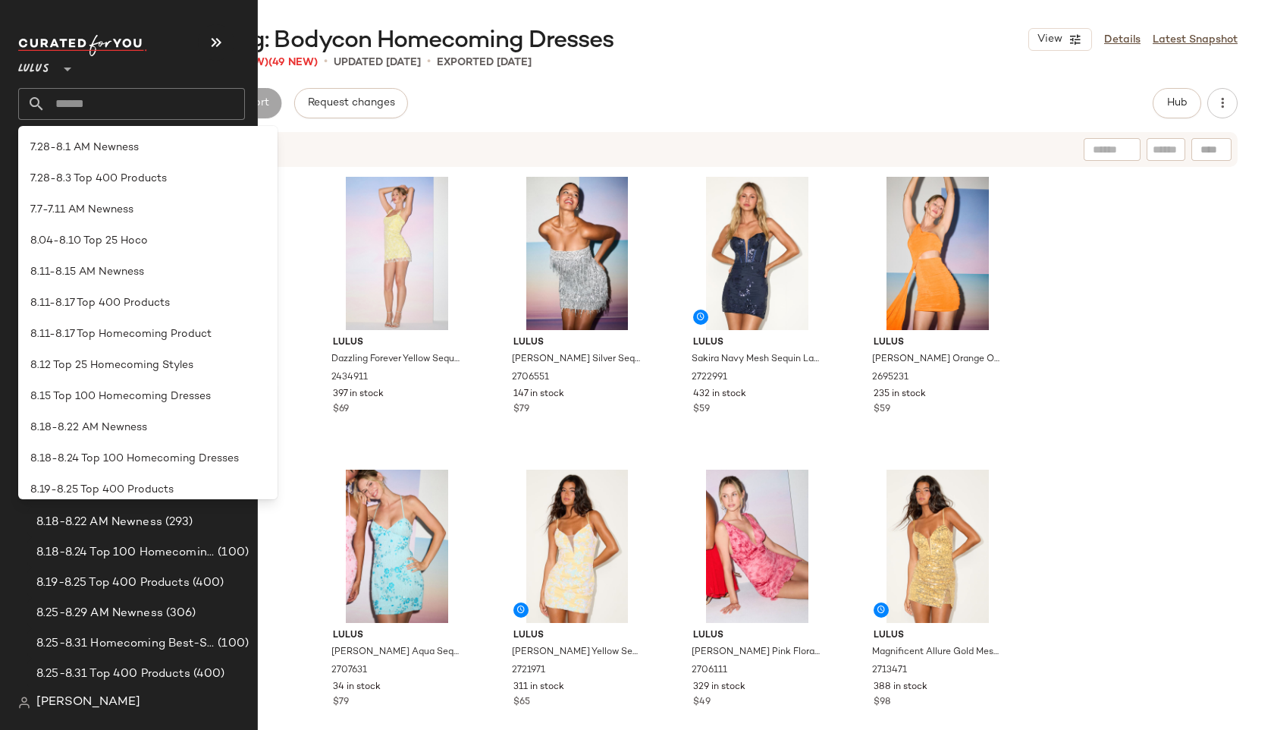
click at [582, 99] on div "Review Products Export Request changes Hub" at bounding box center [667, 103] width 1141 height 30
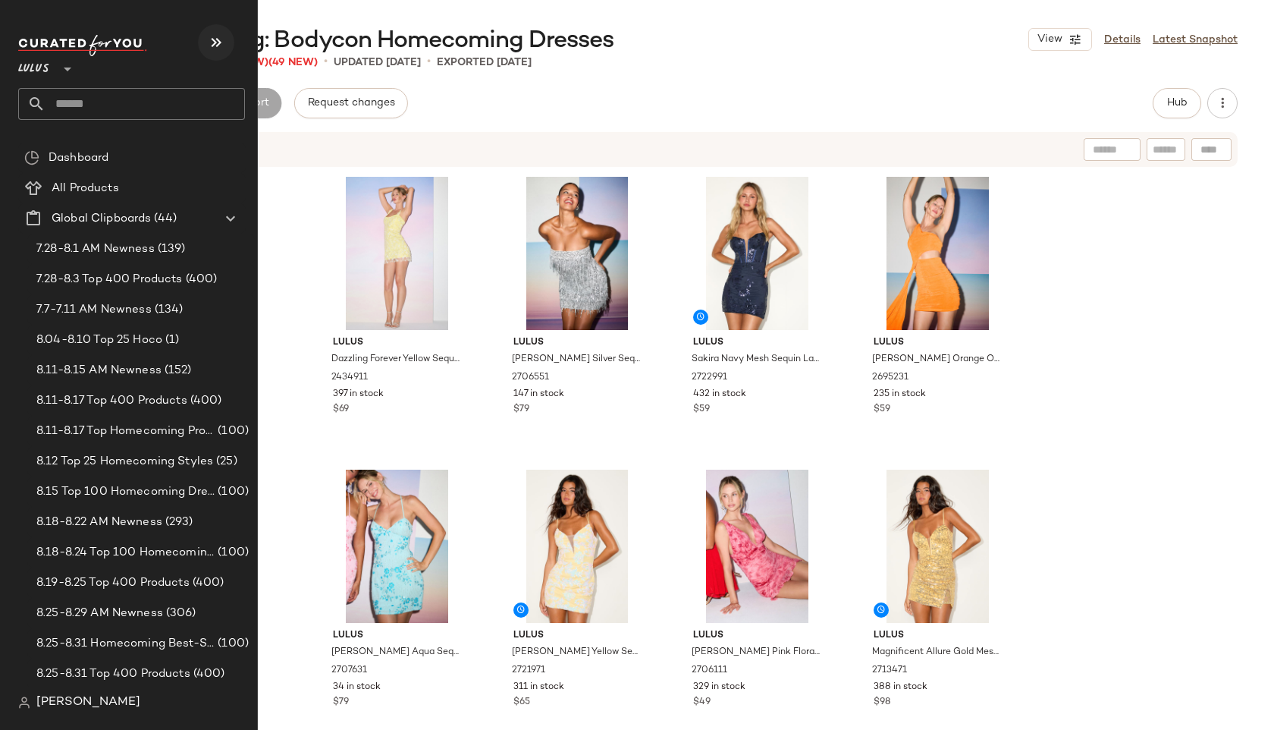
click at [225, 49] on button "button" at bounding box center [216, 42] width 36 height 36
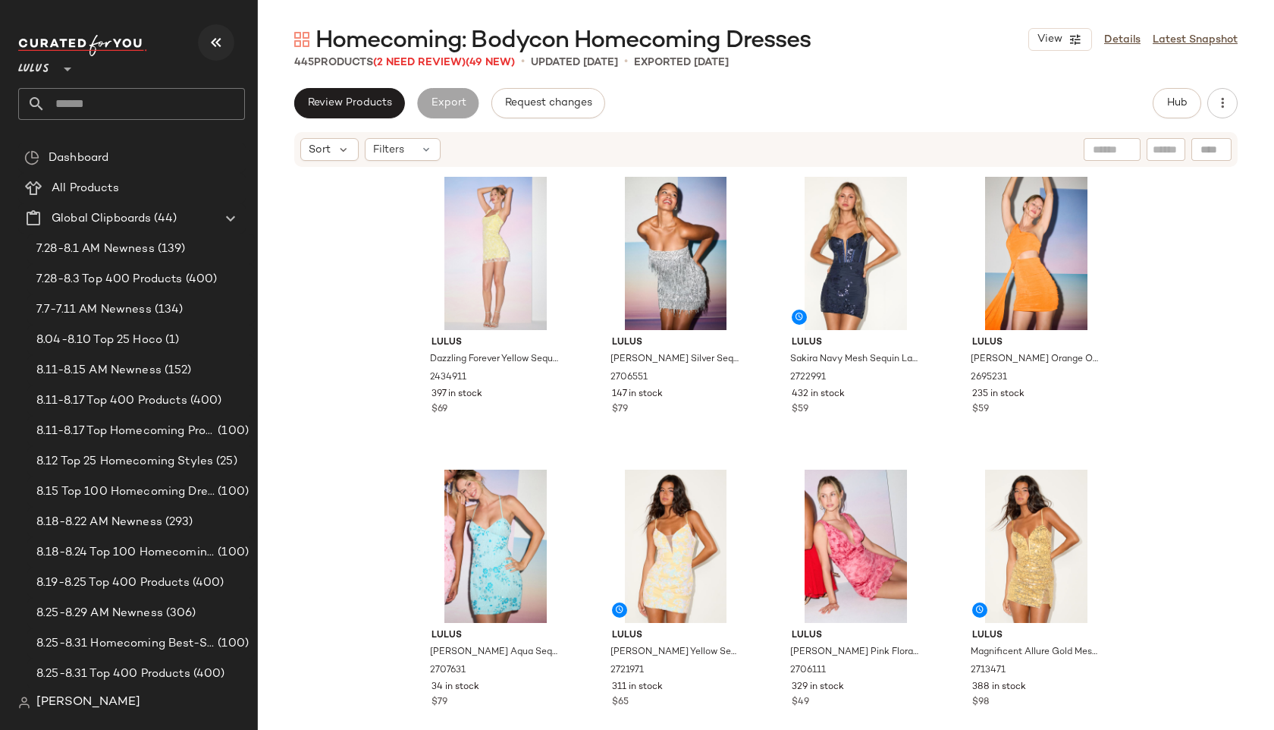
click at [225, 49] on button "button" at bounding box center [216, 42] width 36 height 36
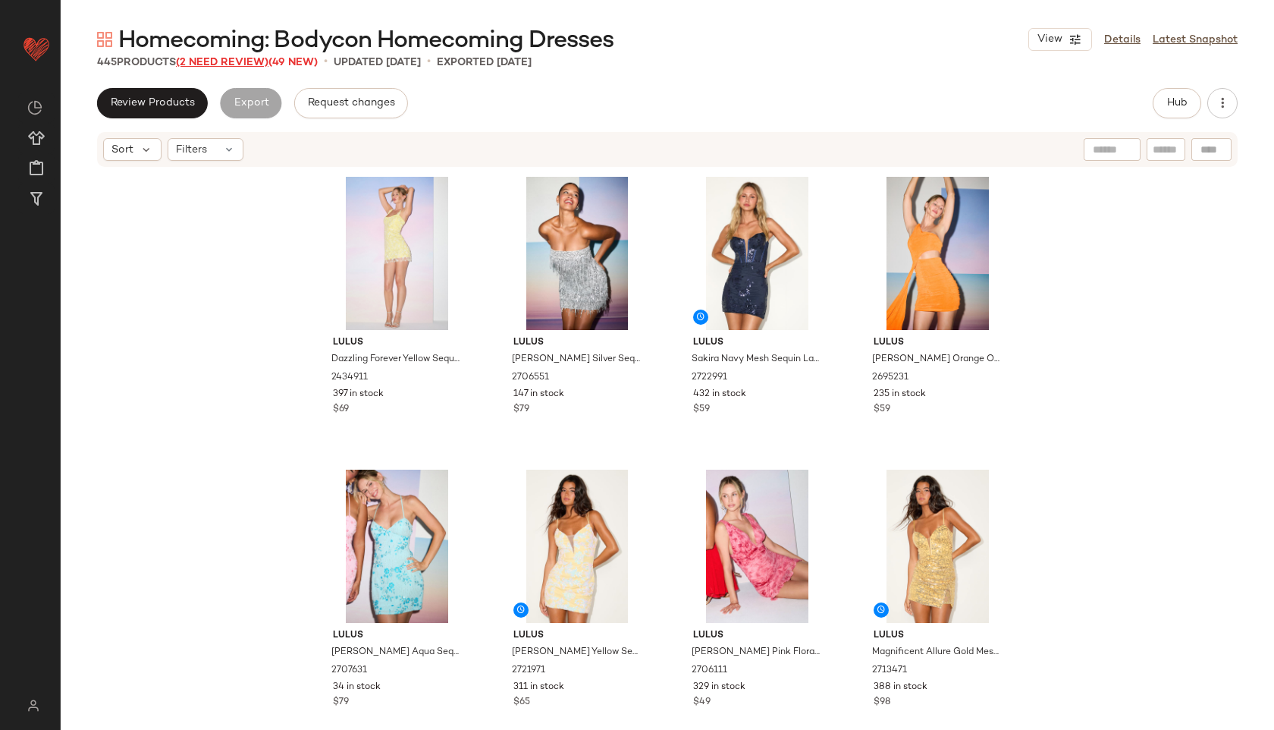
click at [238, 58] on span "(2 Need Review)" at bounding box center [222, 62] width 93 height 11
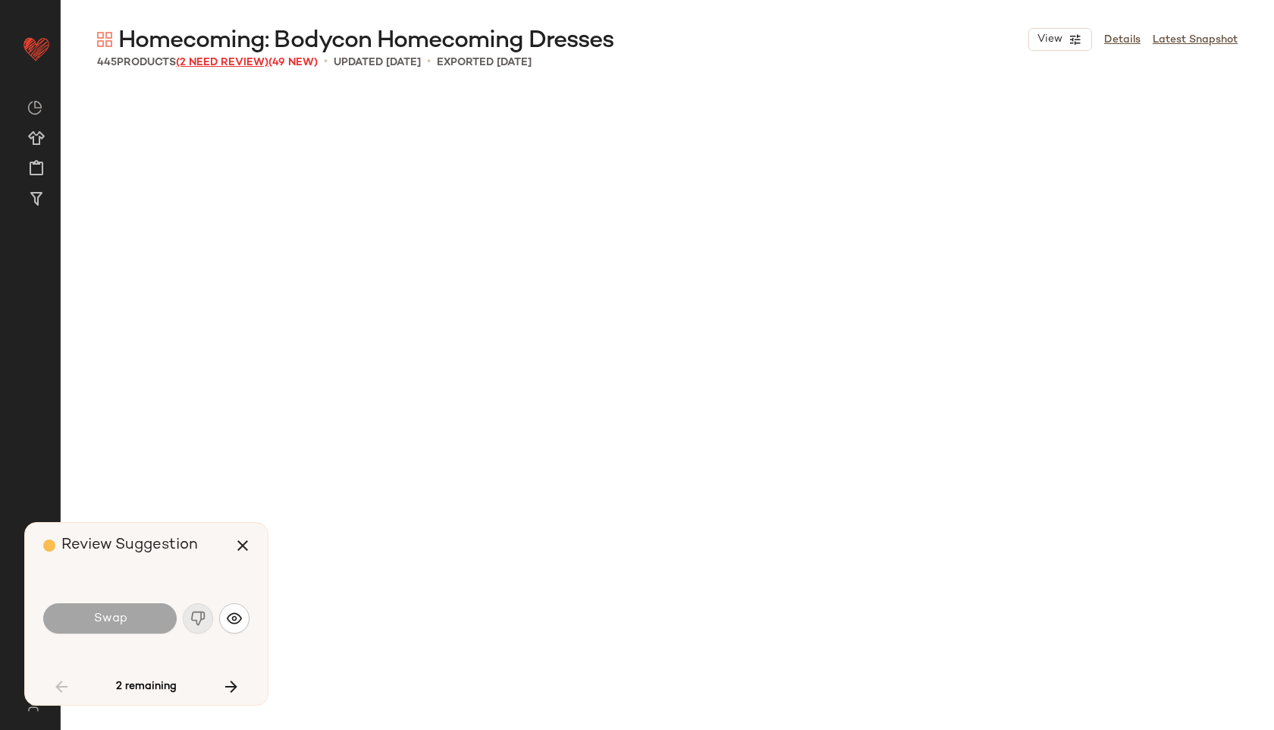
scroll to position [4098, 0]
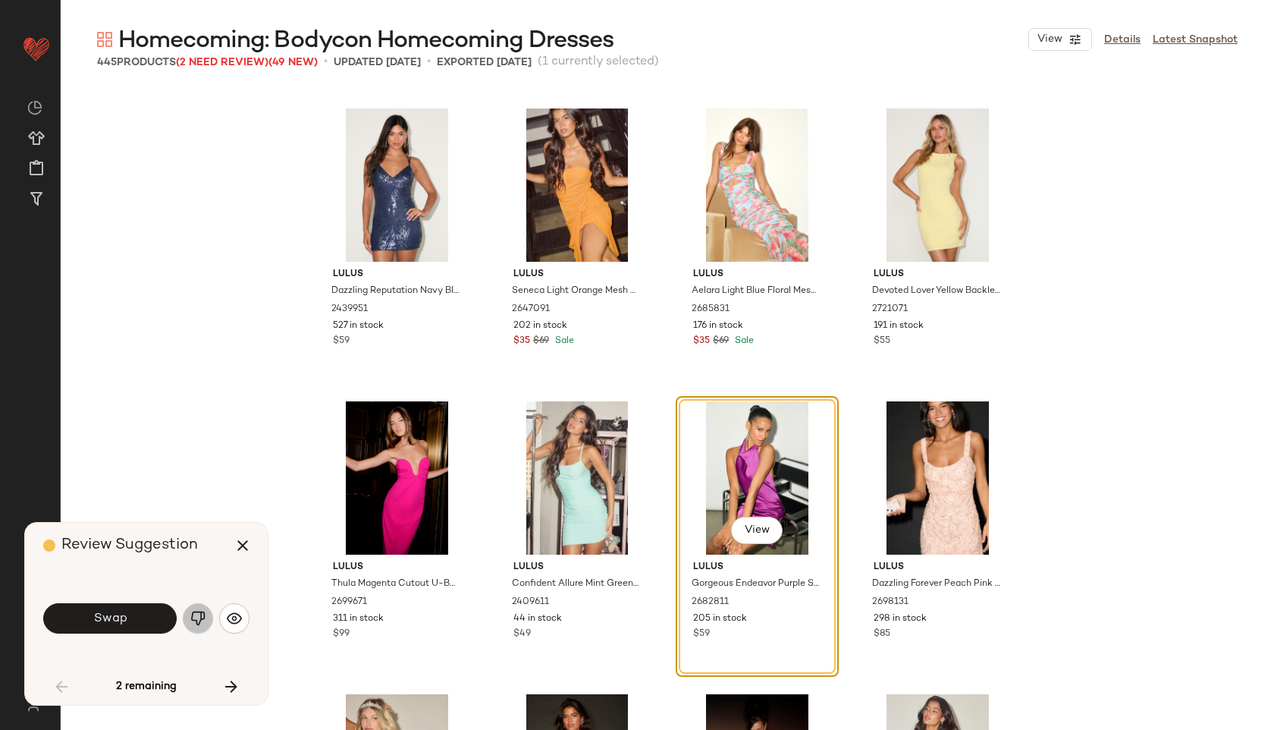
click at [203, 611] on img "button" at bounding box center [197, 617] width 15 height 15
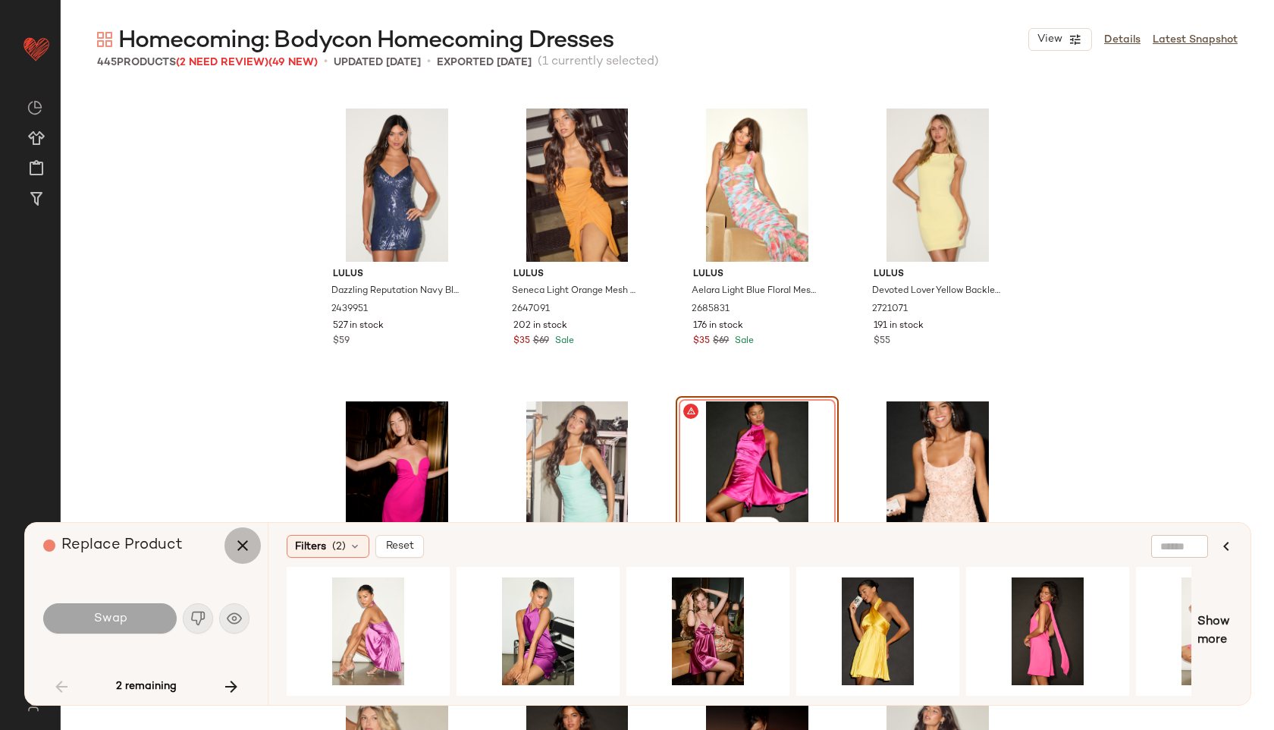
click at [243, 541] on icon "button" at bounding box center [243, 545] width 18 height 18
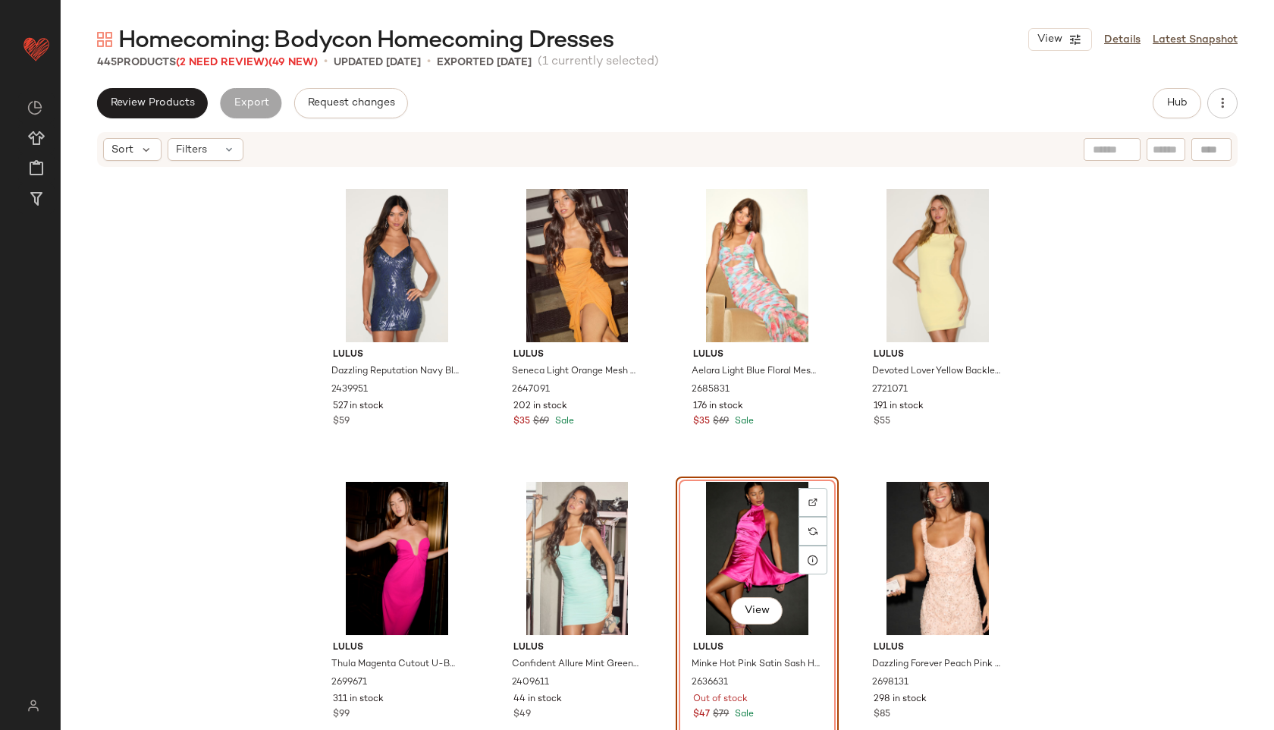
click at [733, 552] on div "View" at bounding box center [757, 558] width 152 height 153
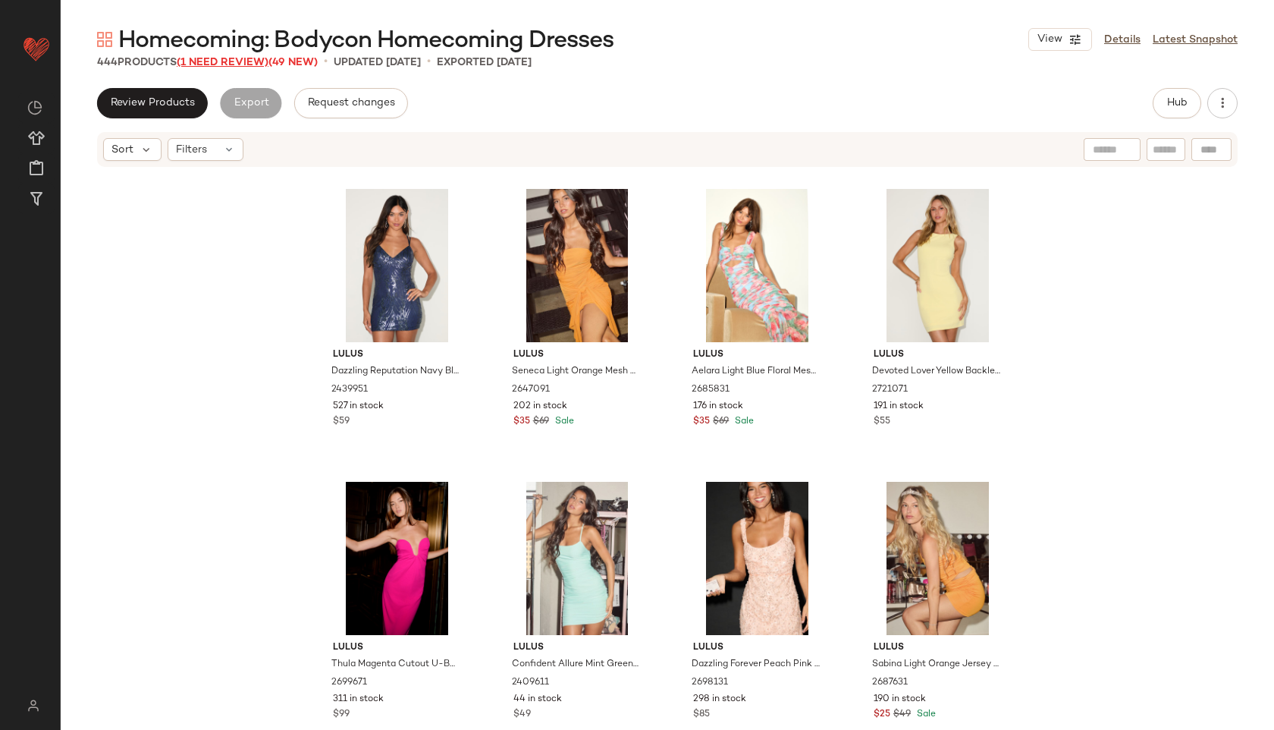
click at [212, 57] on span "(1 Need Review)" at bounding box center [223, 62] width 92 height 11
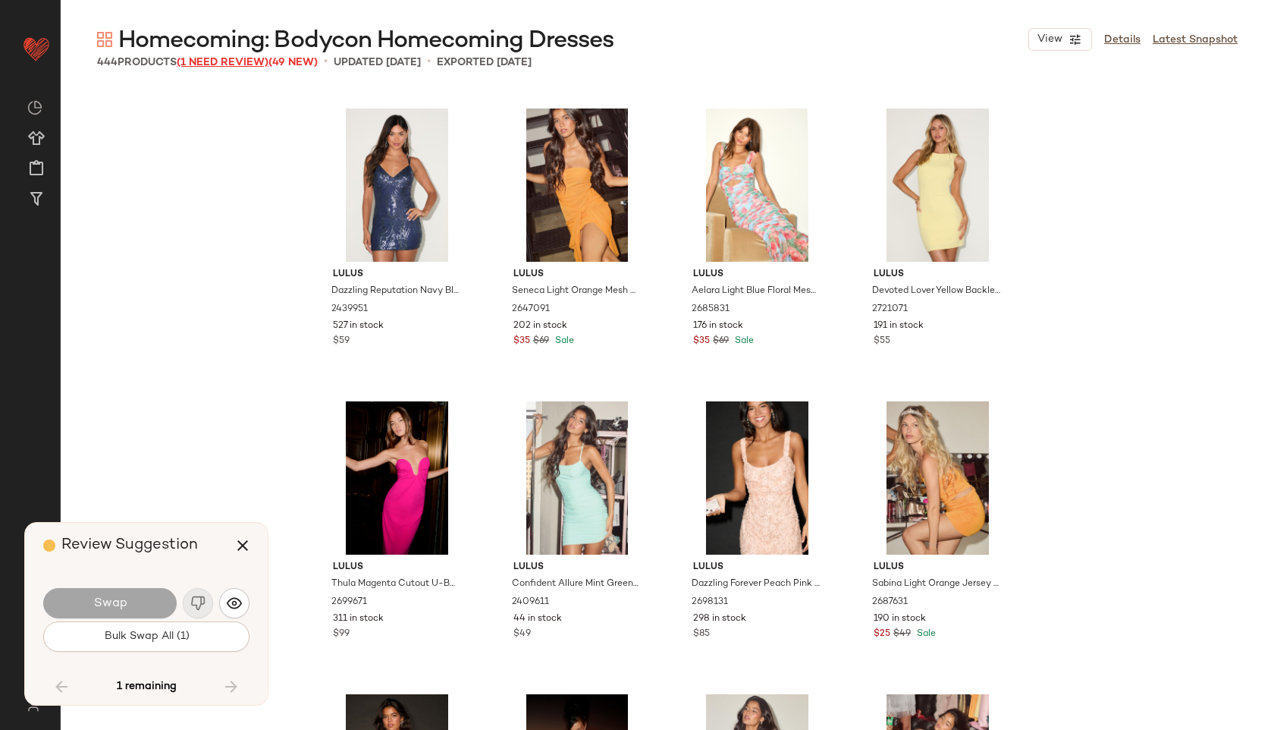
scroll to position [30444, 0]
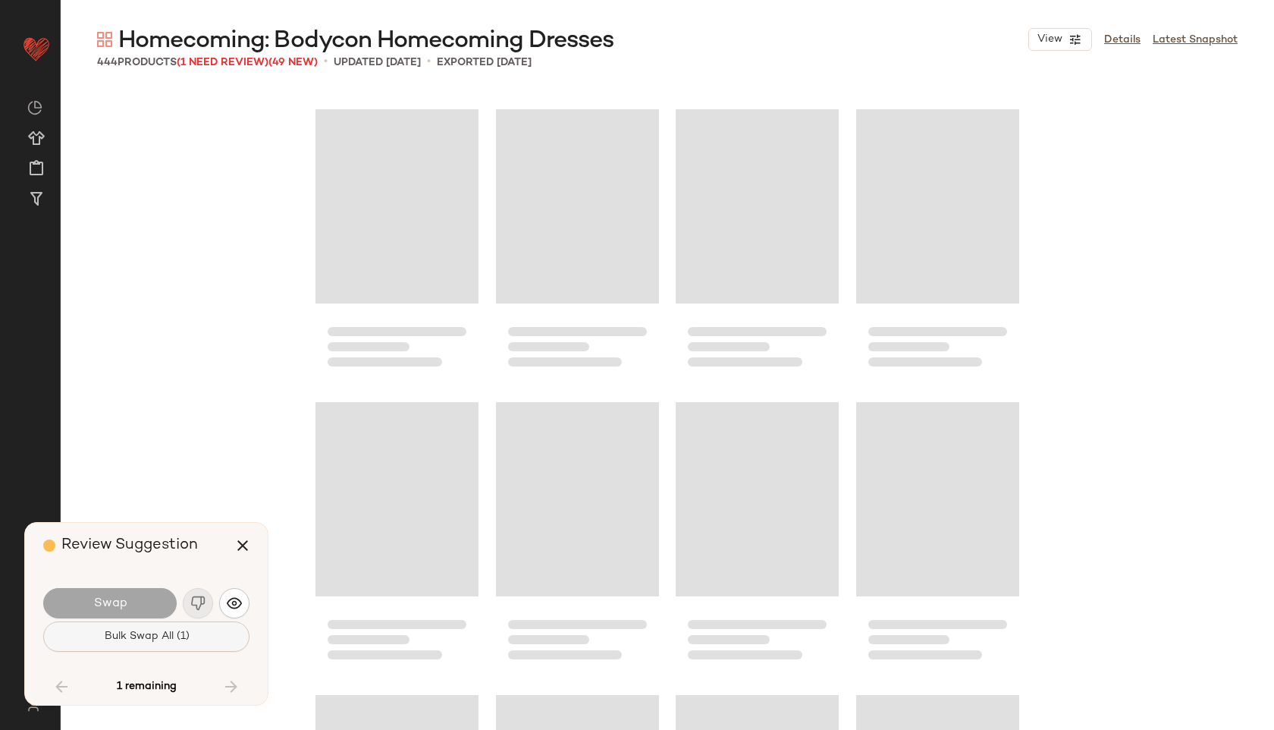
click at [190, 637] on button "Bulk Swap All (1)" at bounding box center [146, 636] width 206 height 30
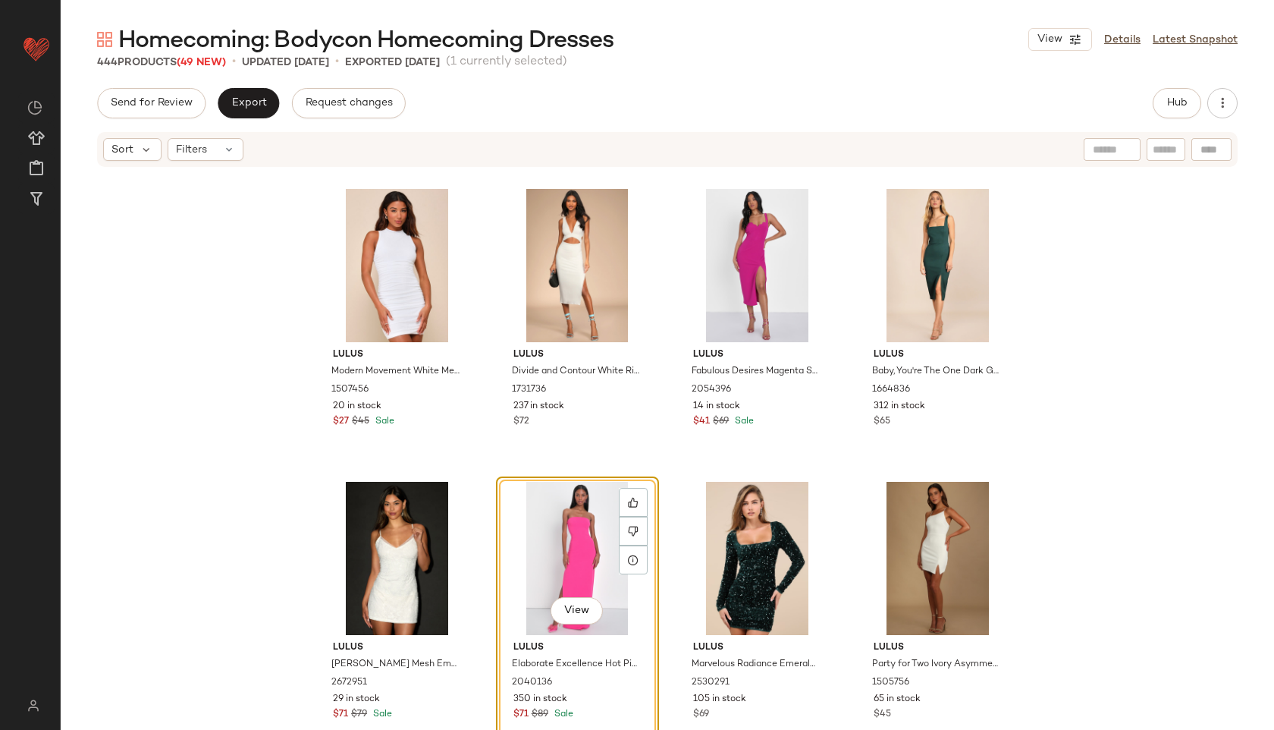
click at [575, 546] on div "View" at bounding box center [577, 558] width 152 height 153
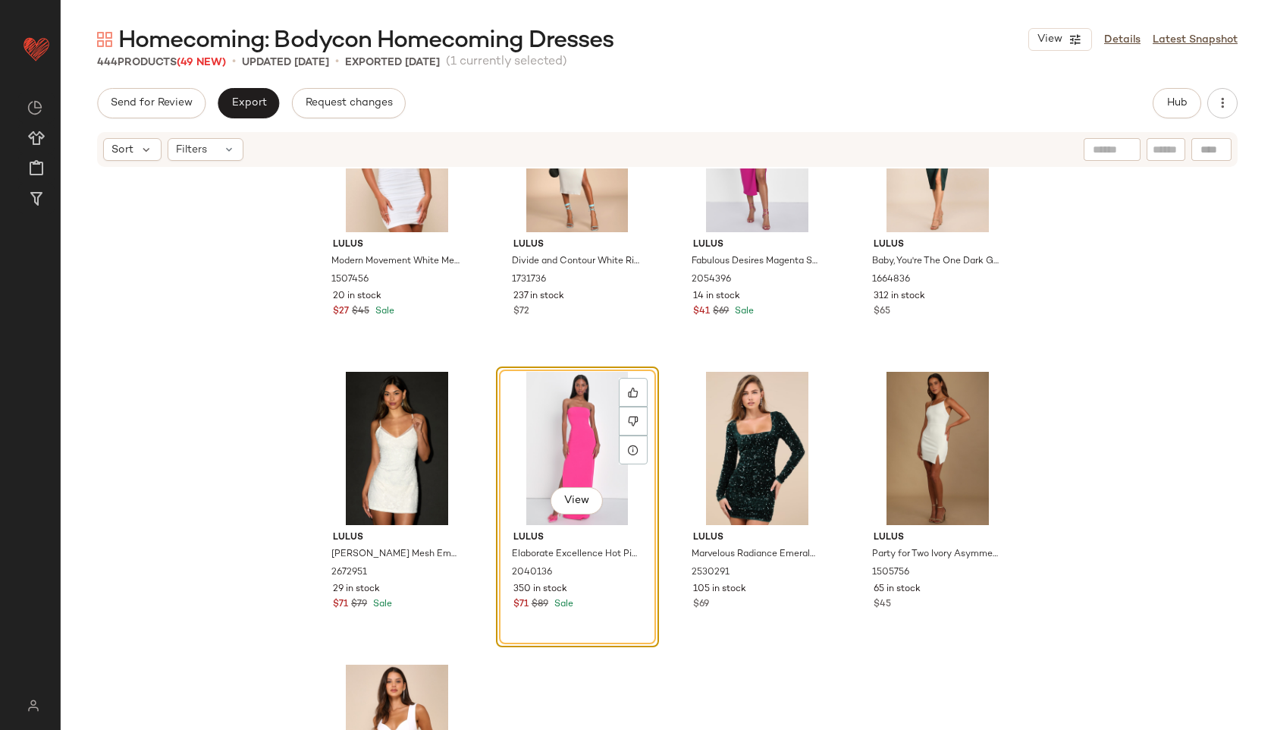
scroll to position [30557, 0]
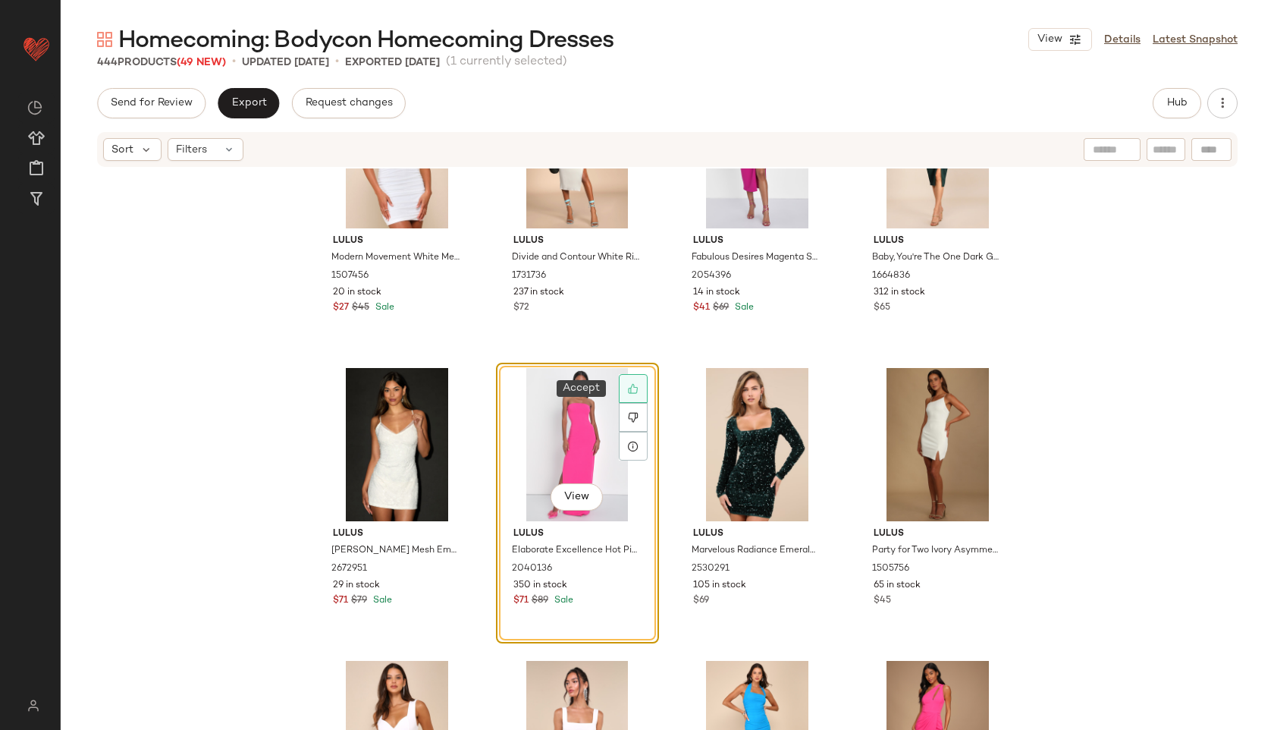
click at [629, 378] on div at bounding box center [633, 388] width 29 height 29
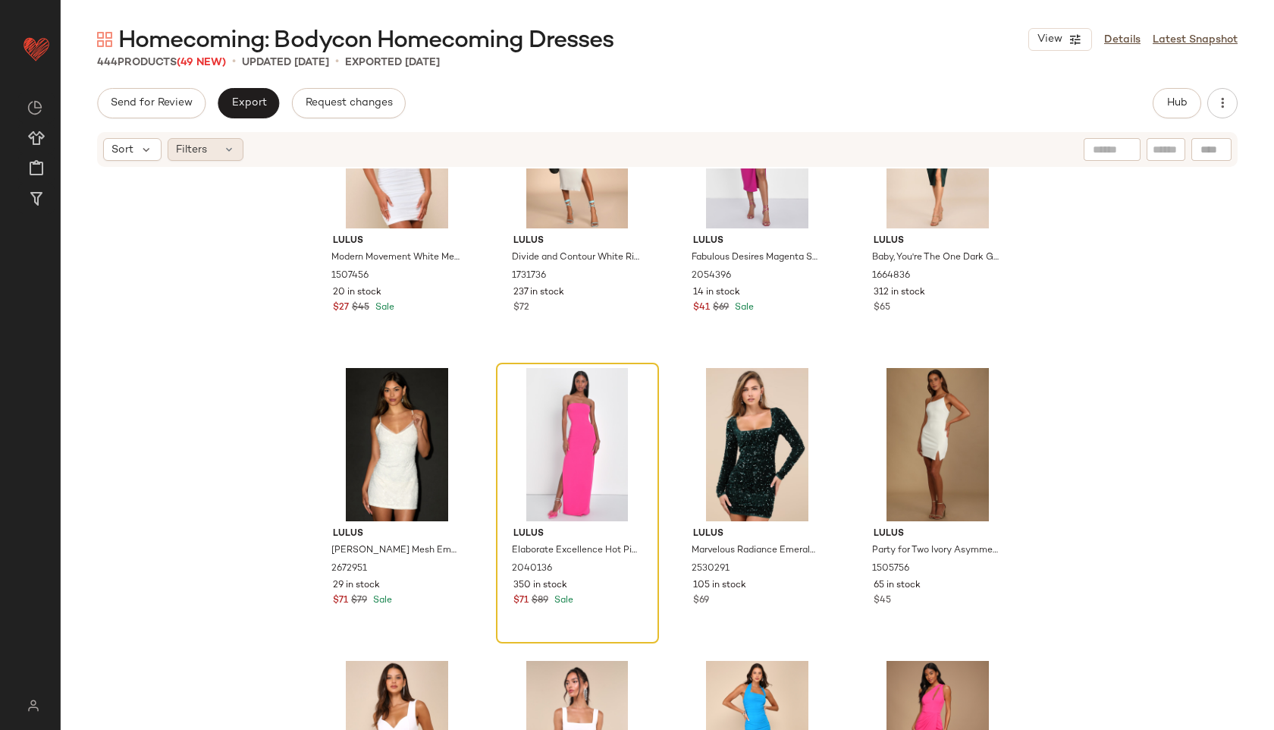
click at [206, 149] on span "Filters" at bounding box center [191, 150] width 31 height 16
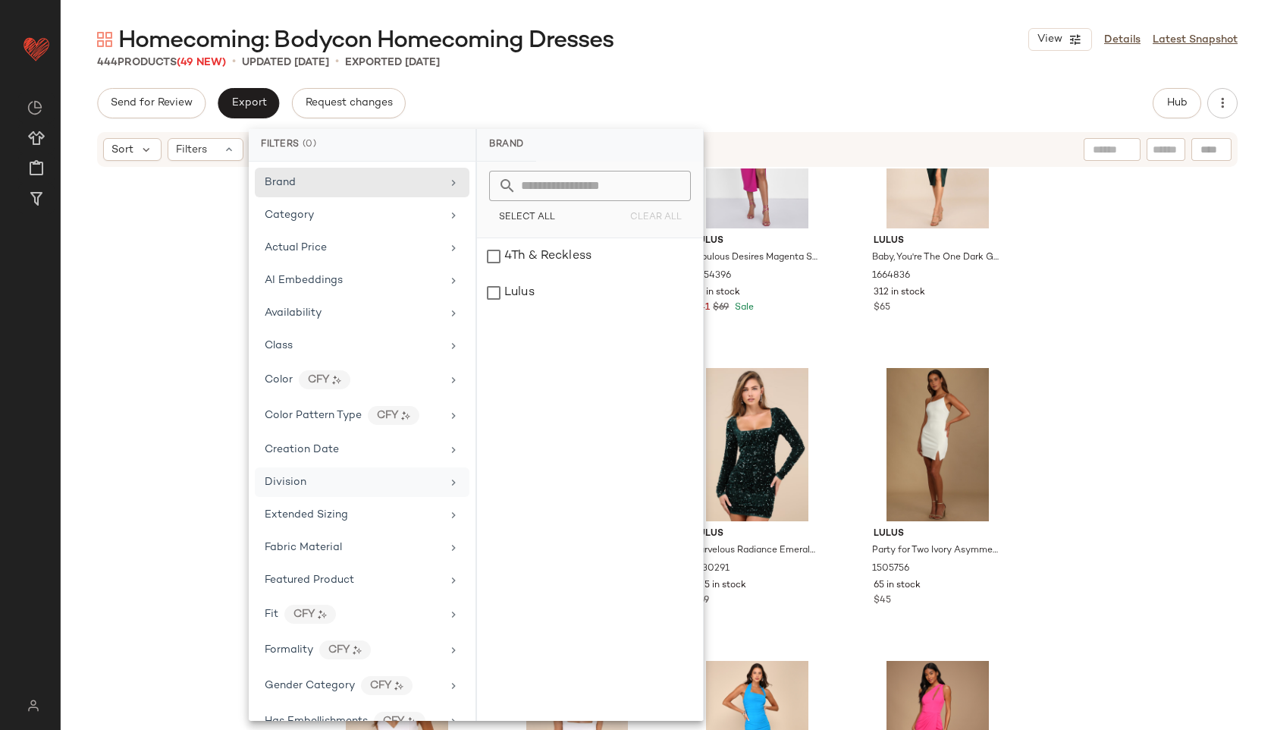
scroll to position [744, 0]
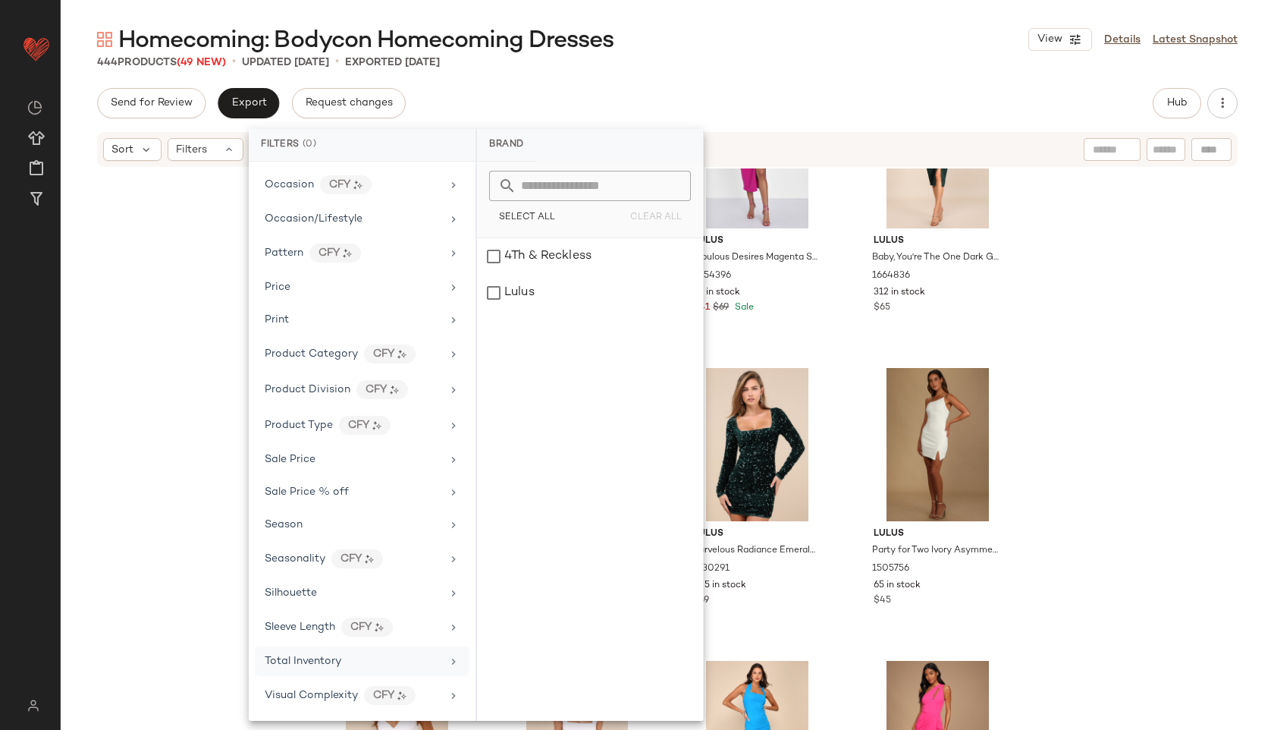
click at [349, 669] on div "Total Inventory" at bounding box center [362, 661] width 215 height 30
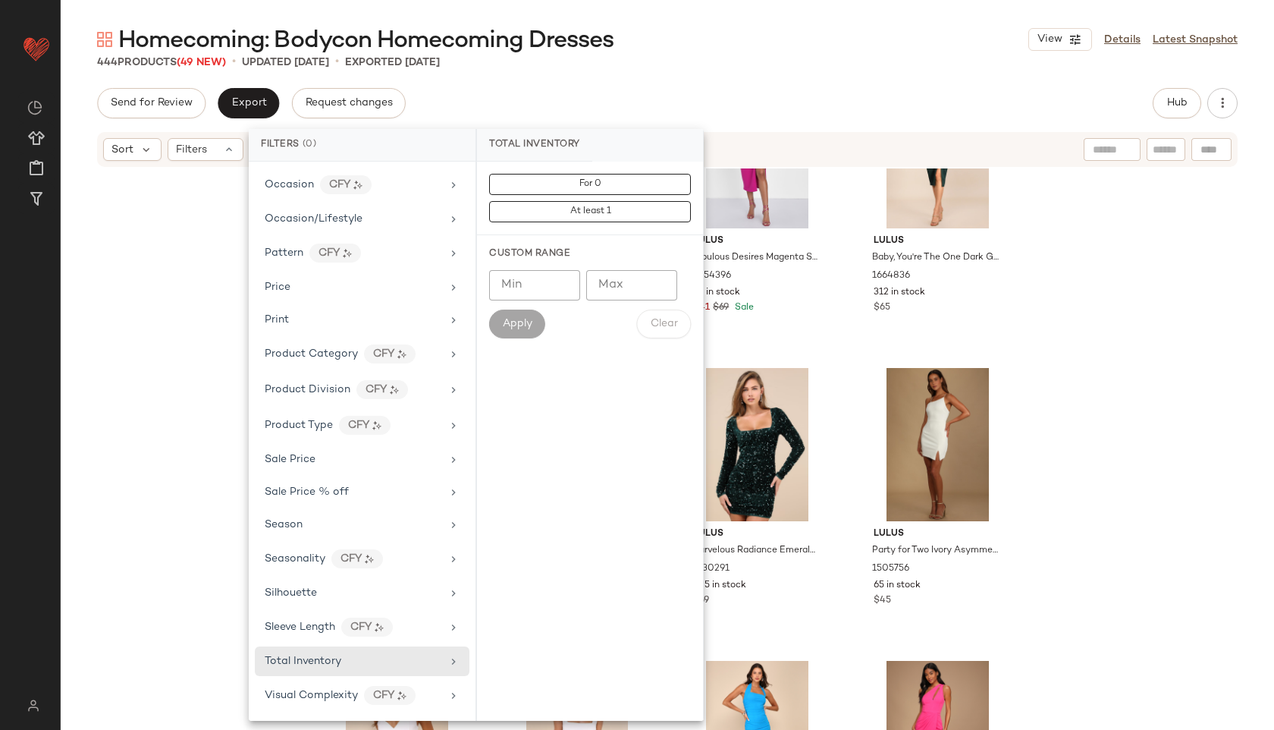
click at [623, 282] on input "Max" at bounding box center [631, 285] width 91 height 30
type input "**"
click at [512, 321] on span "Apply" at bounding box center [517, 324] width 30 height 12
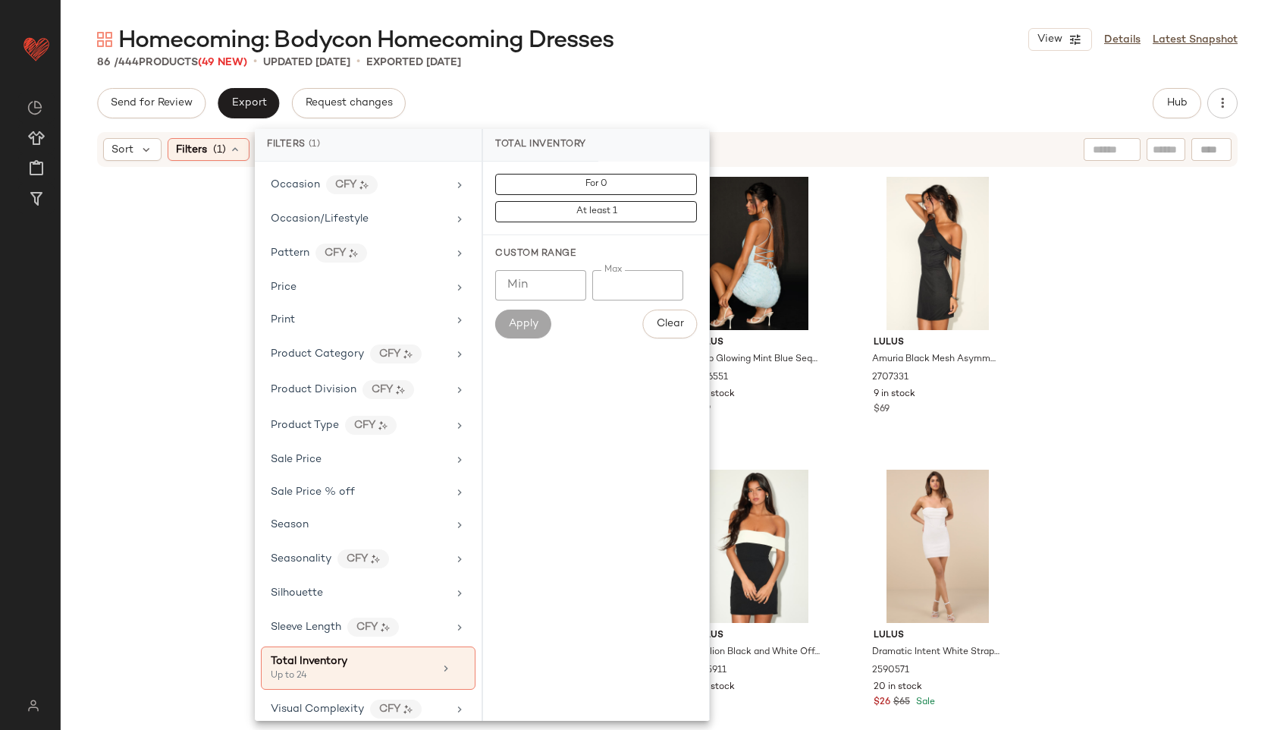
click at [730, 99] on div "Send for Review Export Request changes Hub" at bounding box center [667, 103] width 1141 height 30
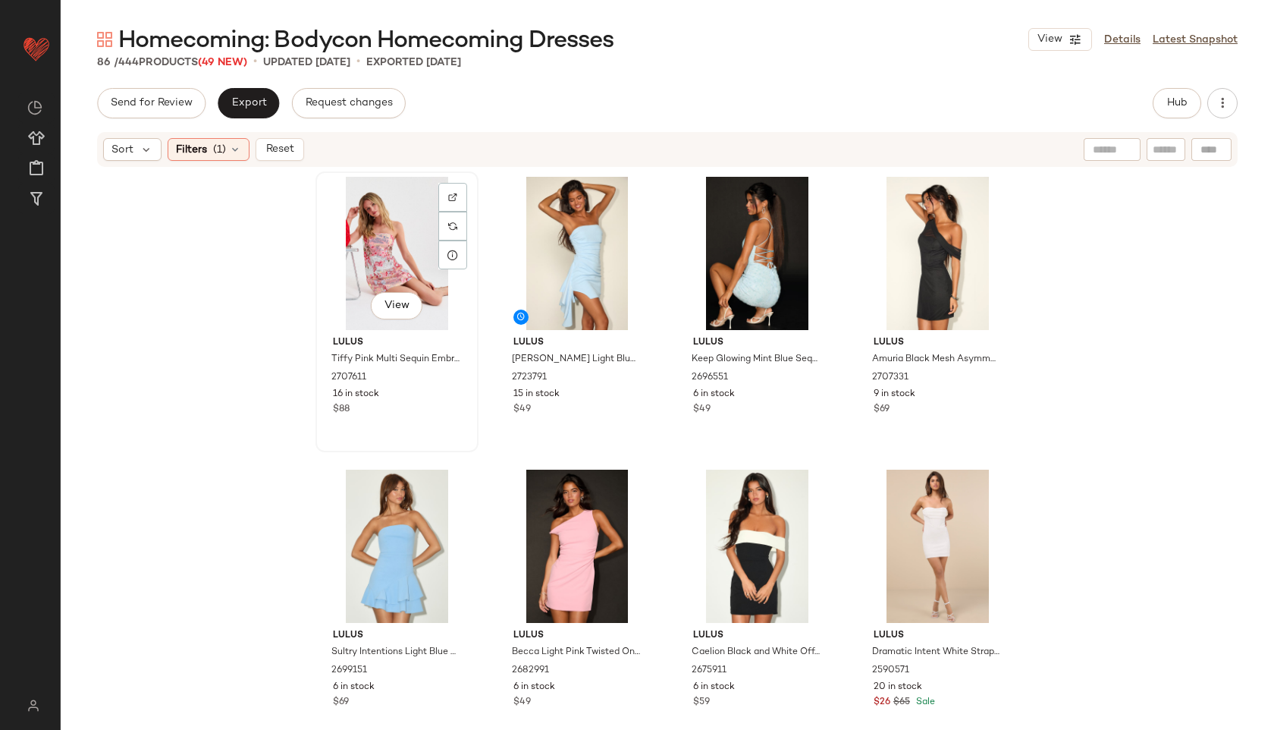
click at [389, 242] on div "View" at bounding box center [397, 253] width 152 height 153
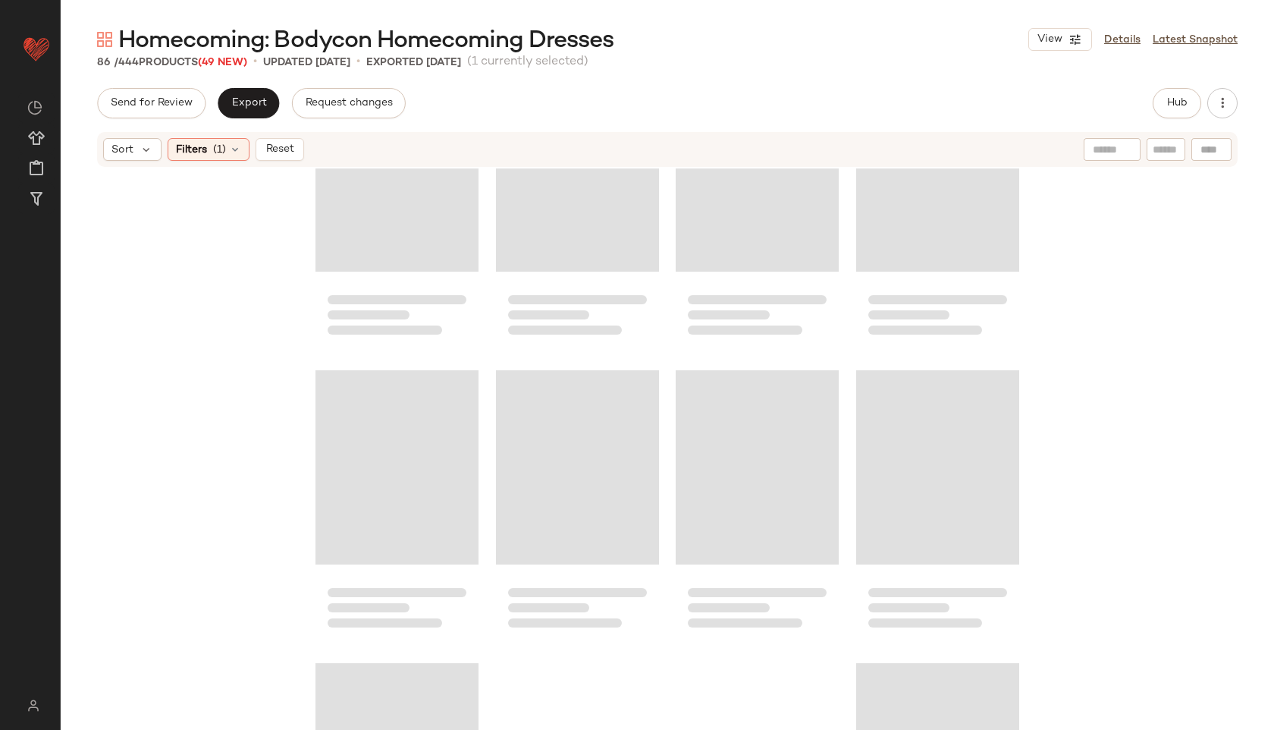
scroll to position [5836, 0]
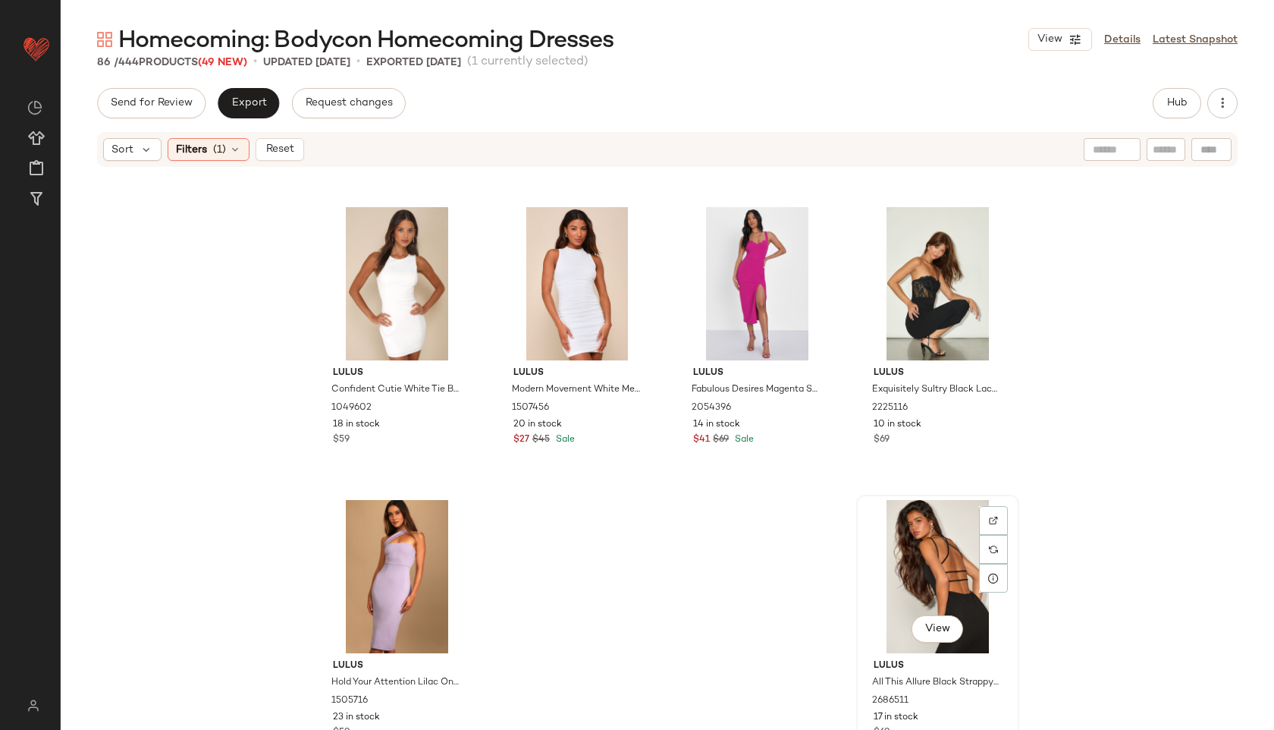
click at [927, 543] on div "View" at bounding box center [938, 576] width 152 height 153
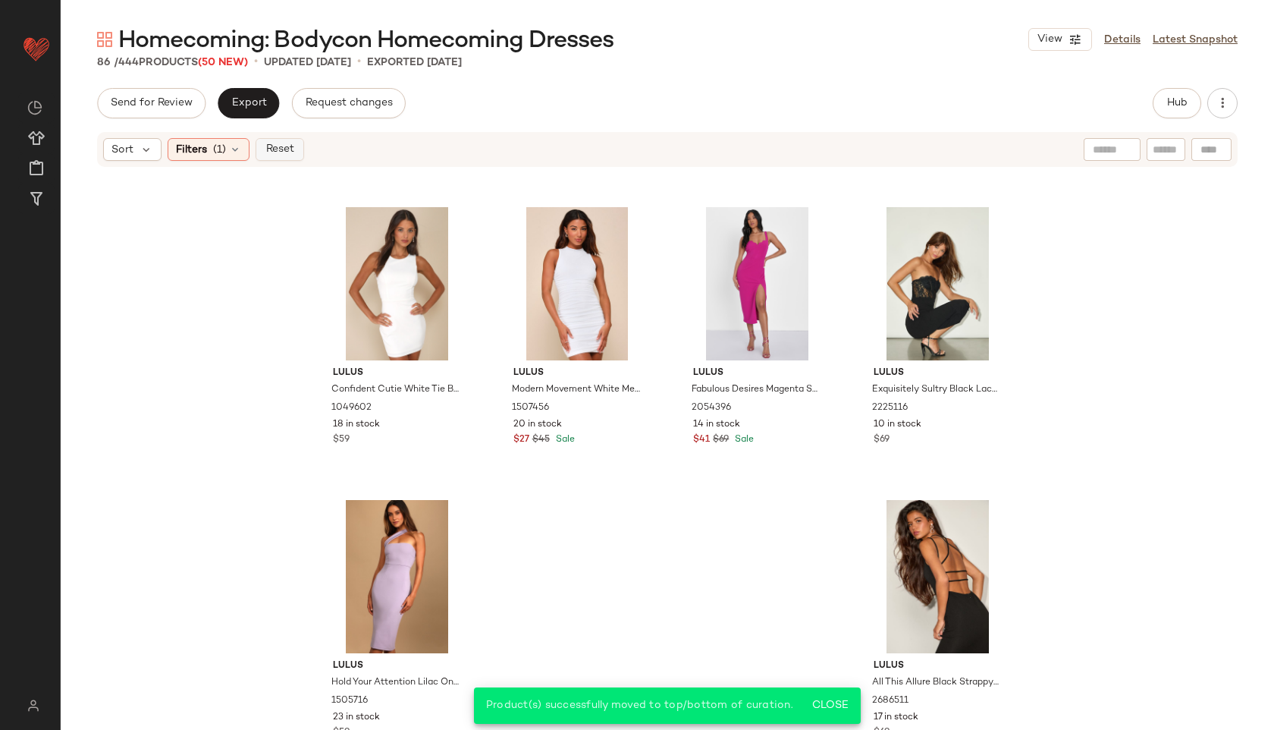
click at [284, 146] on span "Reset" at bounding box center [279, 149] width 29 height 12
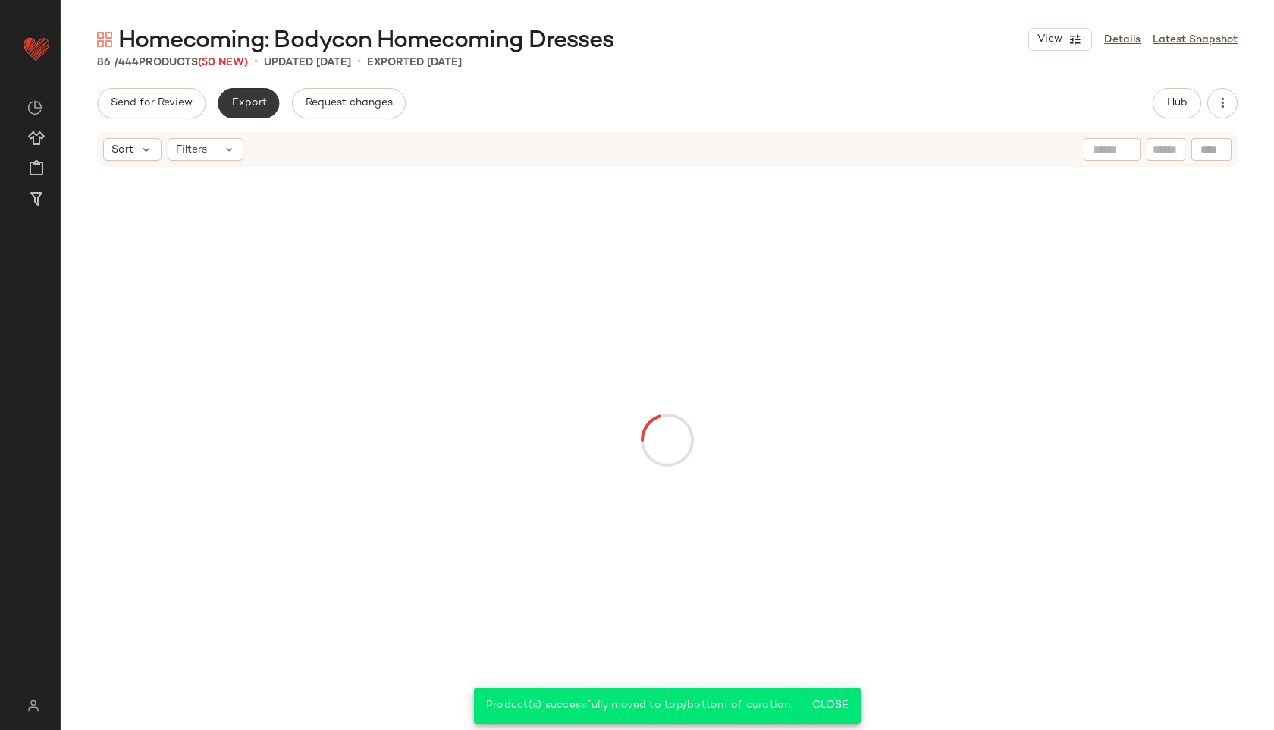
click at [249, 108] on span "Export" at bounding box center [249, 103] width 36 height 12
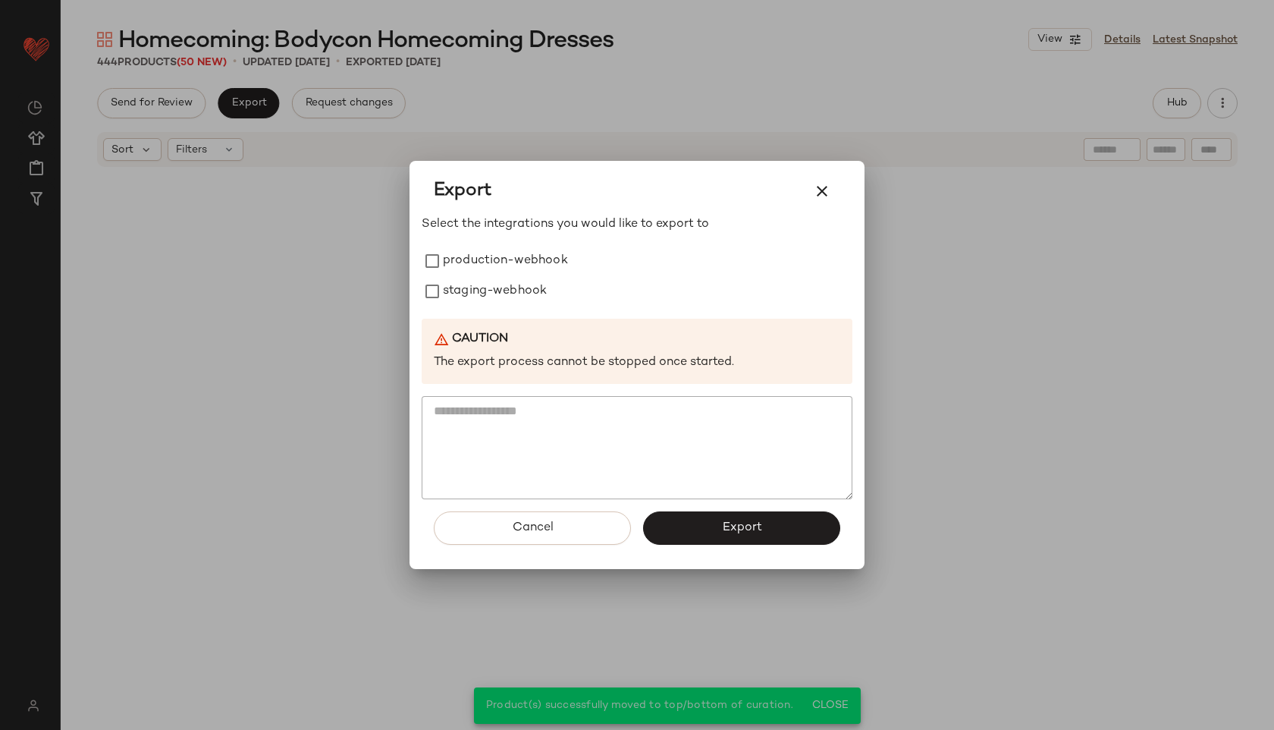
scroll to position [31889, 0]
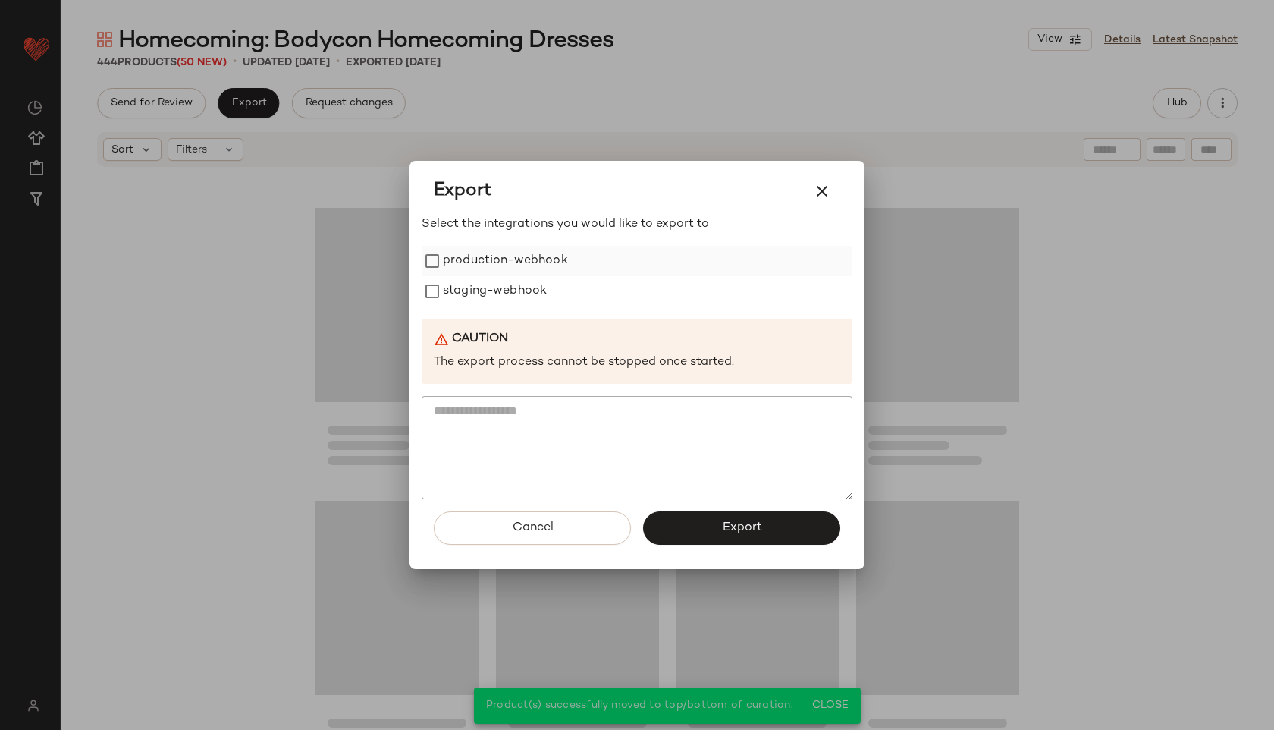
click at [541, 256] on label "production-webhook" at bounding box center [505, 261] width 125 height 30
click at [533, 284] on label "staging-webhook" at bounding box center [495, 291] width 104 height 30
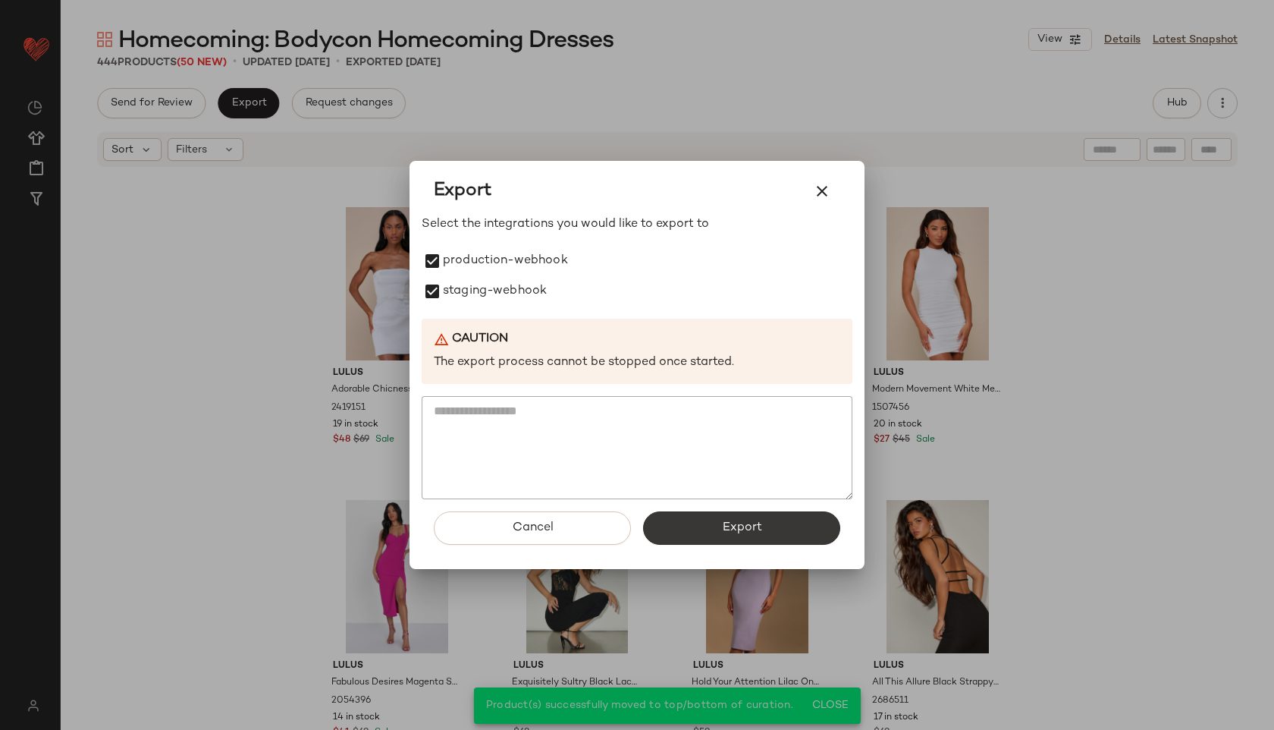
click at [753, 536] on button "Export" at bounding box center [741, 527] width 197 height 33
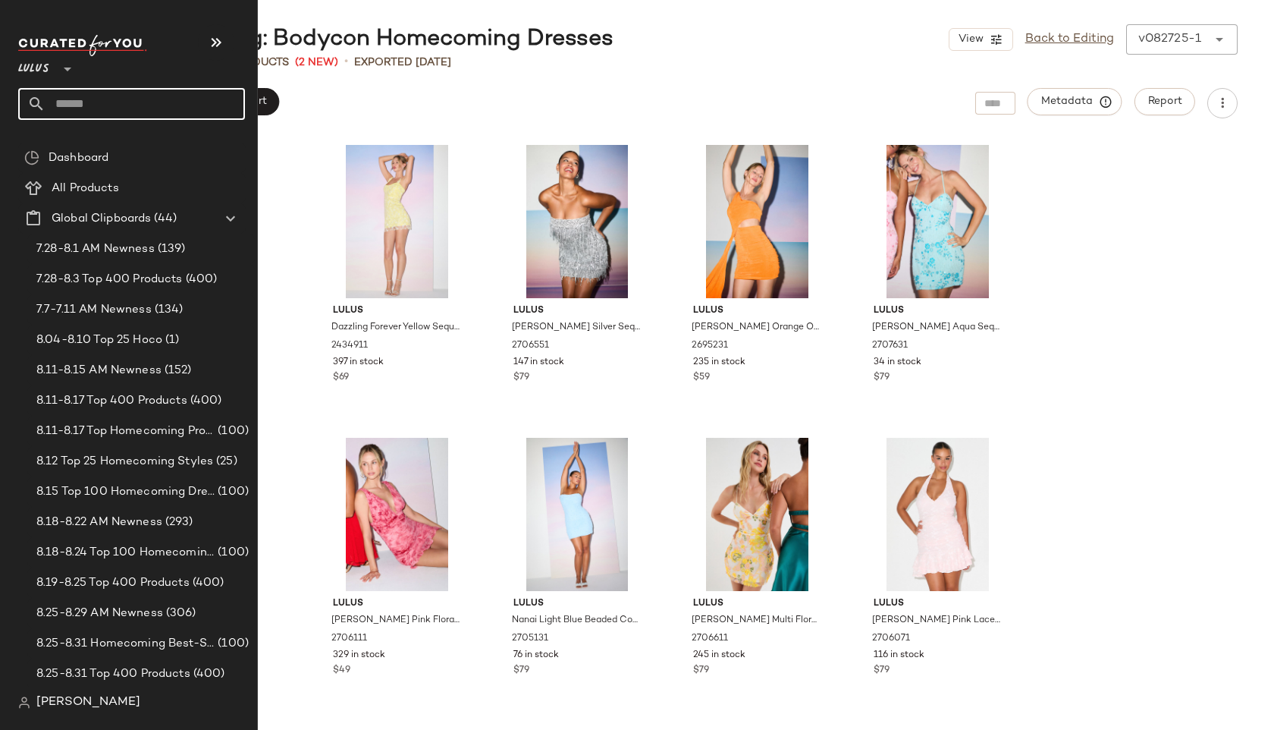
click at [76, 98] on input "text" at bounding box center [145, 104] width 199 height 32
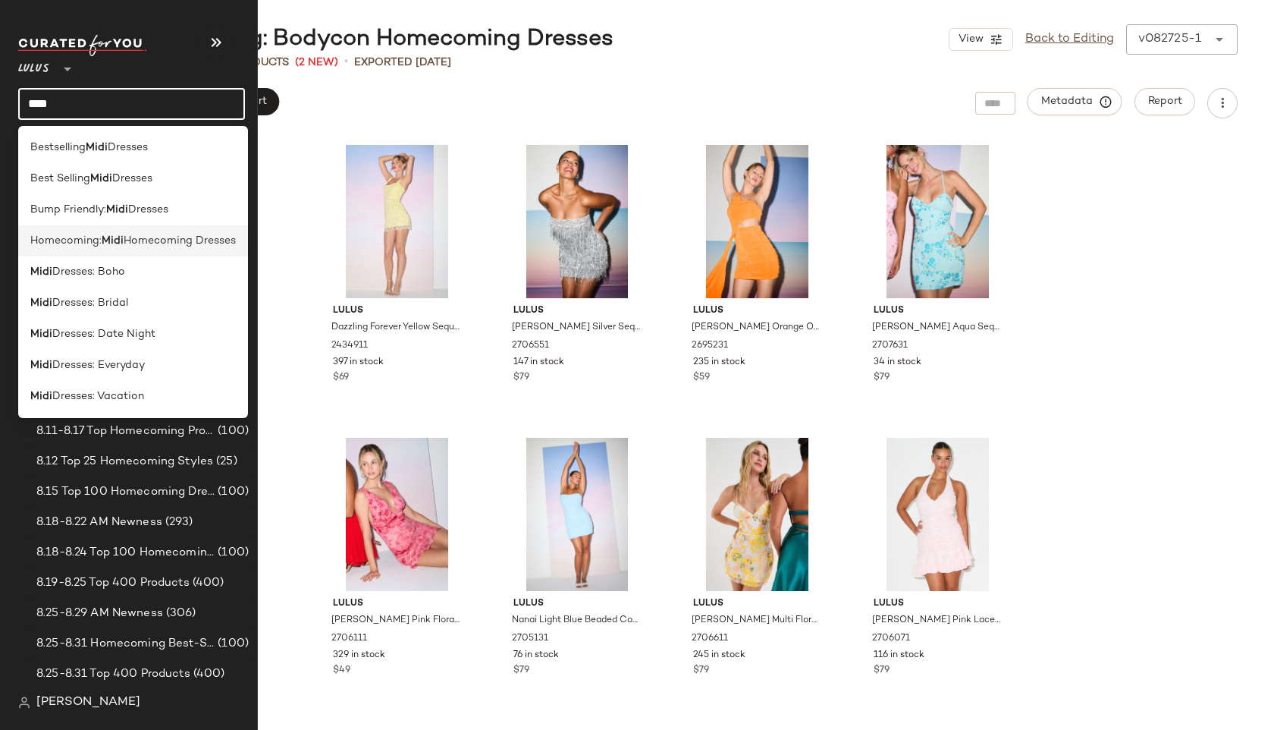
type input "****"
click at [86, 228] on div "Homecoming: Midi Homecoming Dresses" at bounding box center [133, 240] width 230 height 31
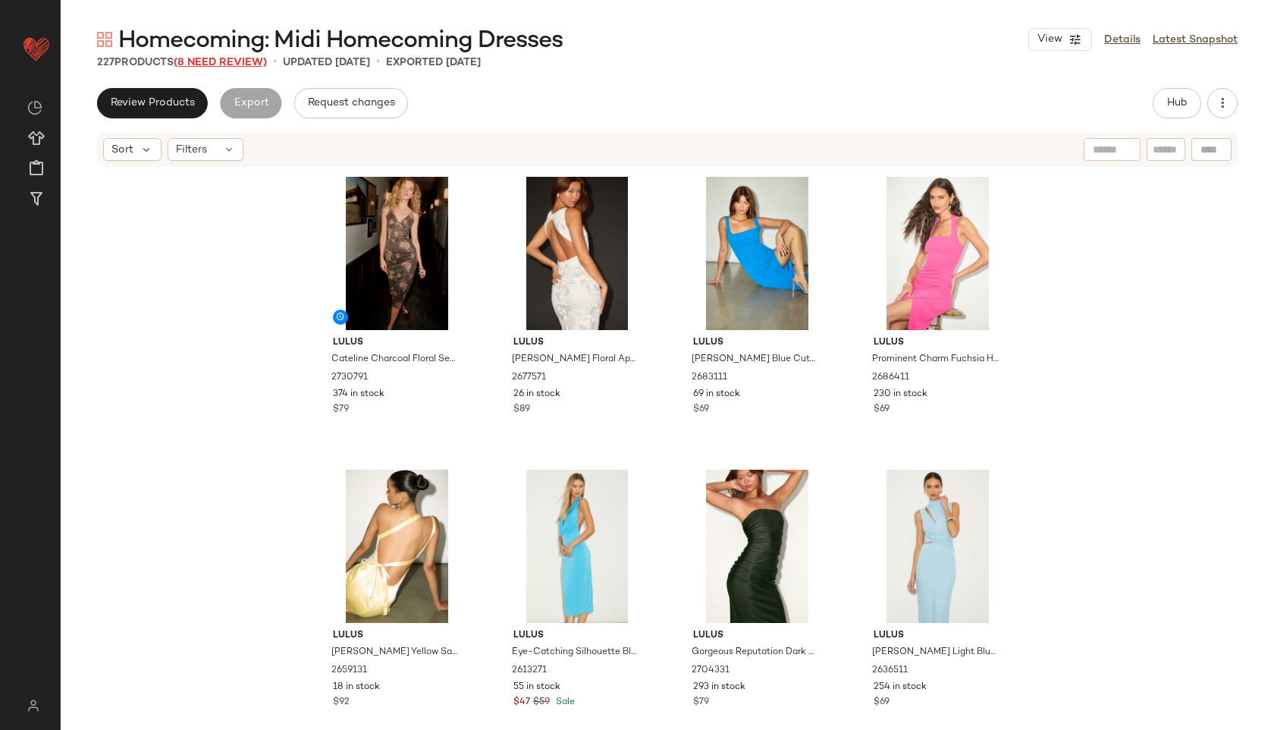
click at [227, 57] on span "(8 Need Review)" at bounding box center [220, 62] width 93 height 11
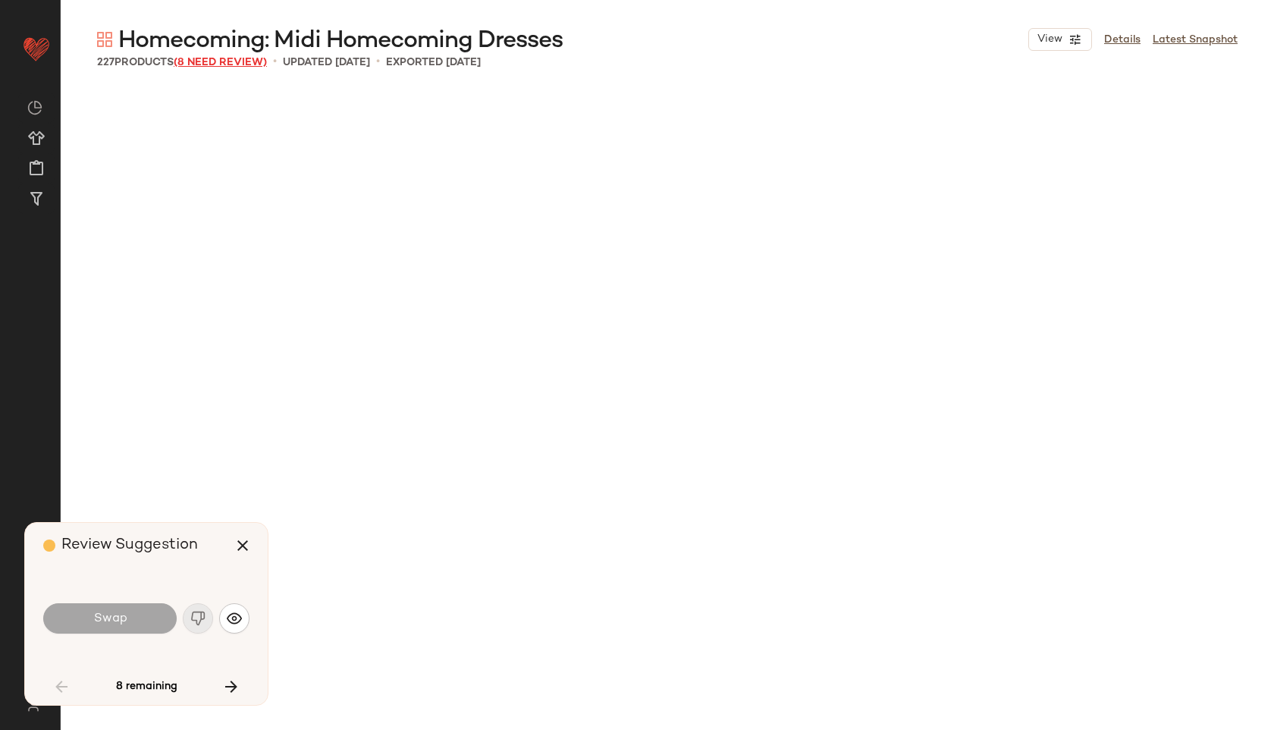
scroll to position [4098, 0]
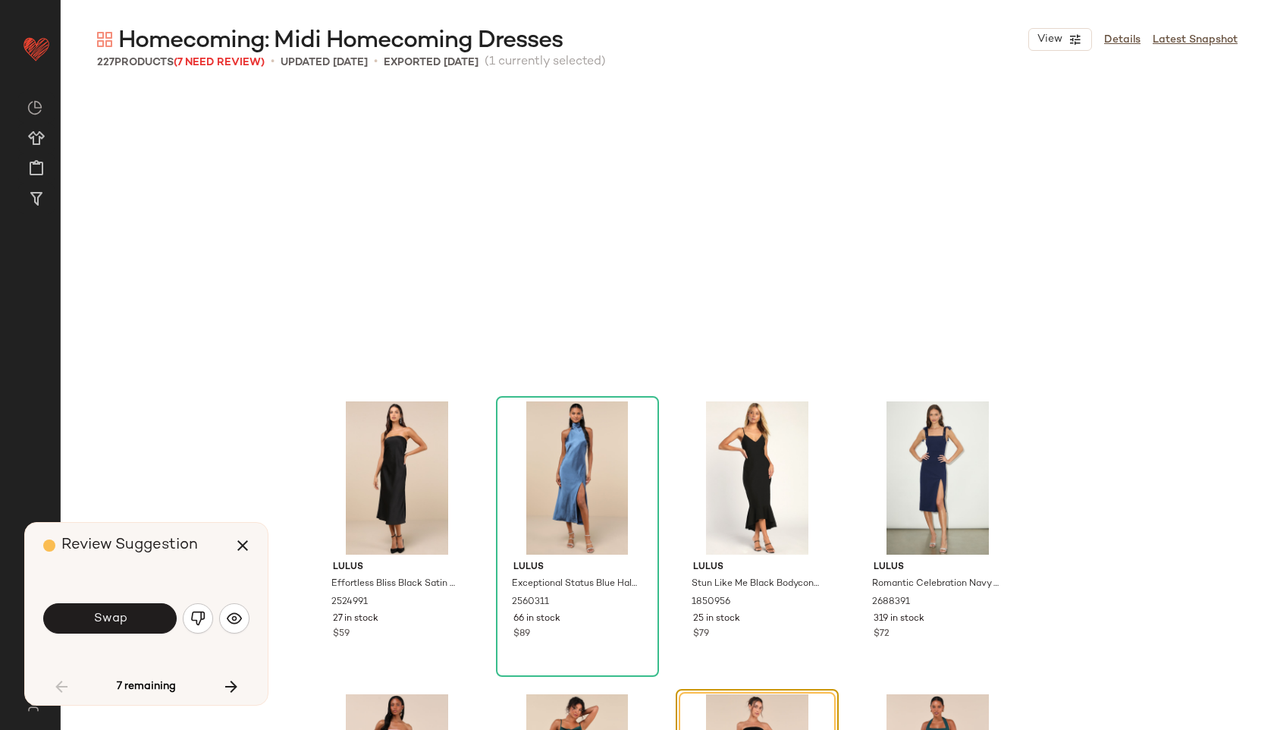
scroll to position [4391, 0]
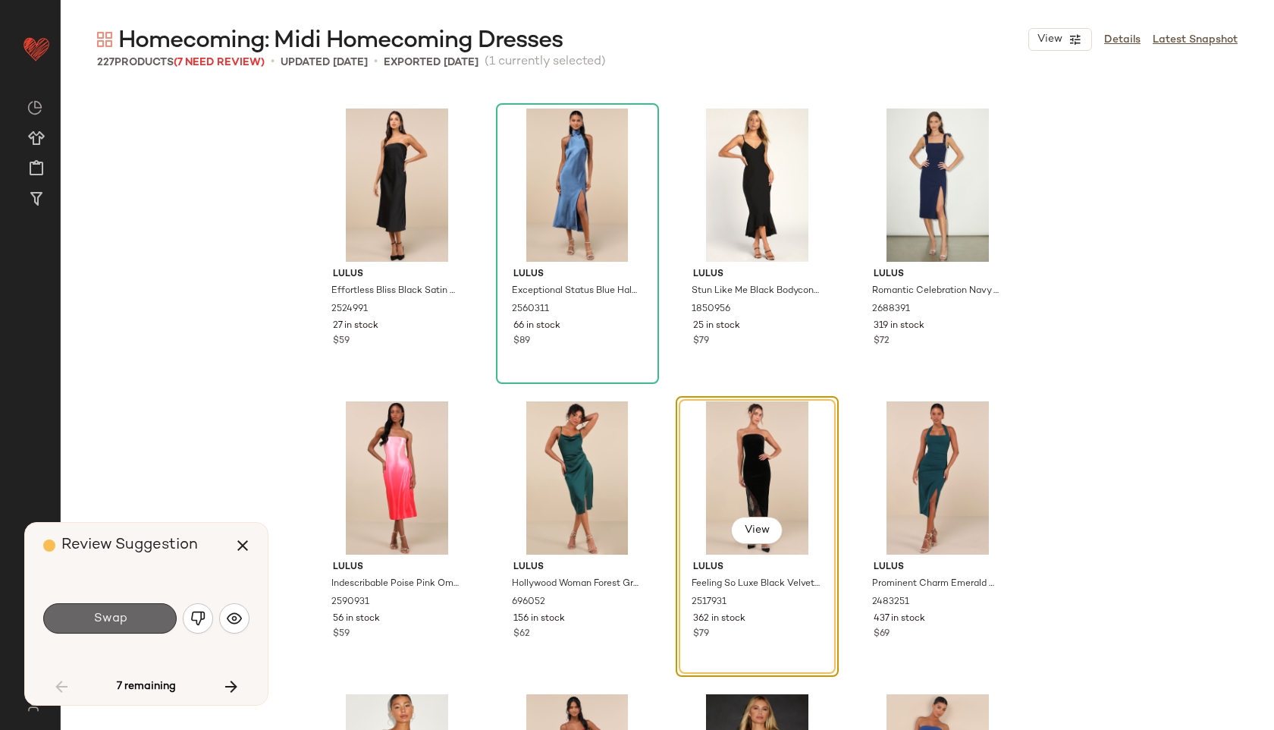
click at [94, 617] on span "Swap" at bounding box center [110, 618] width 34 height 14
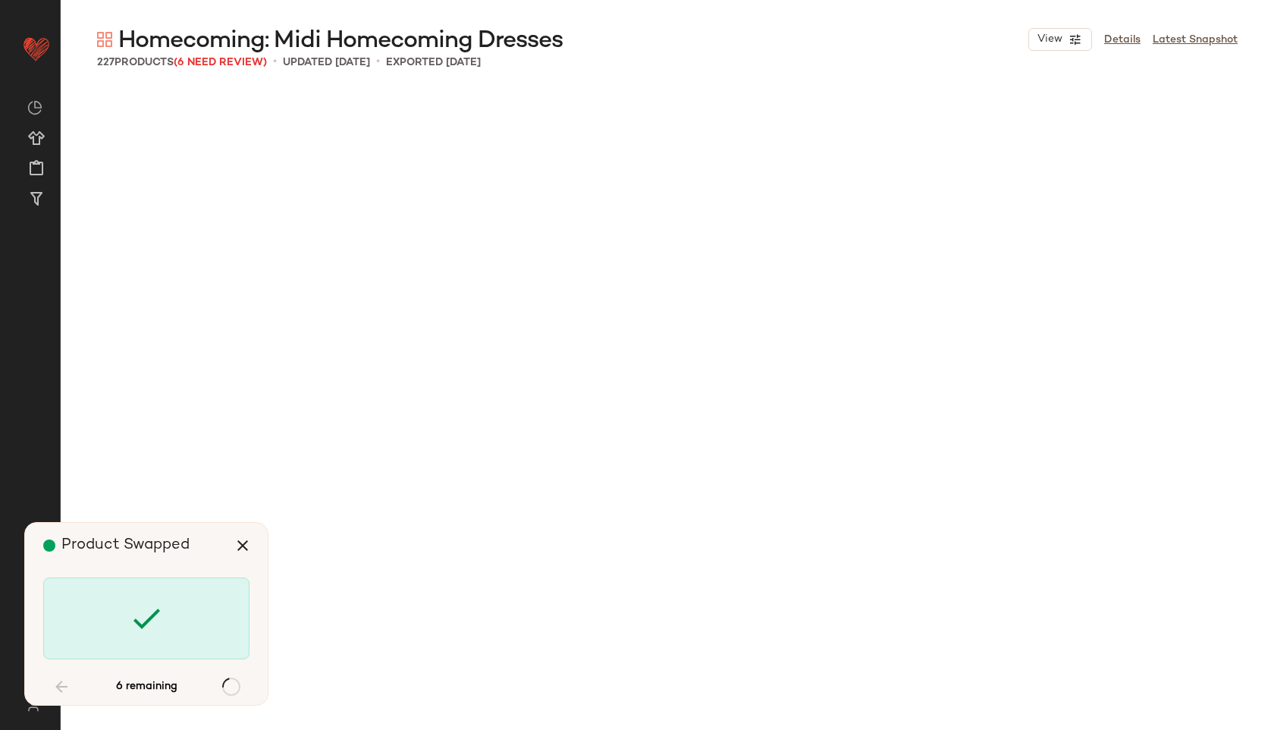
scroll to position [8489, 0]
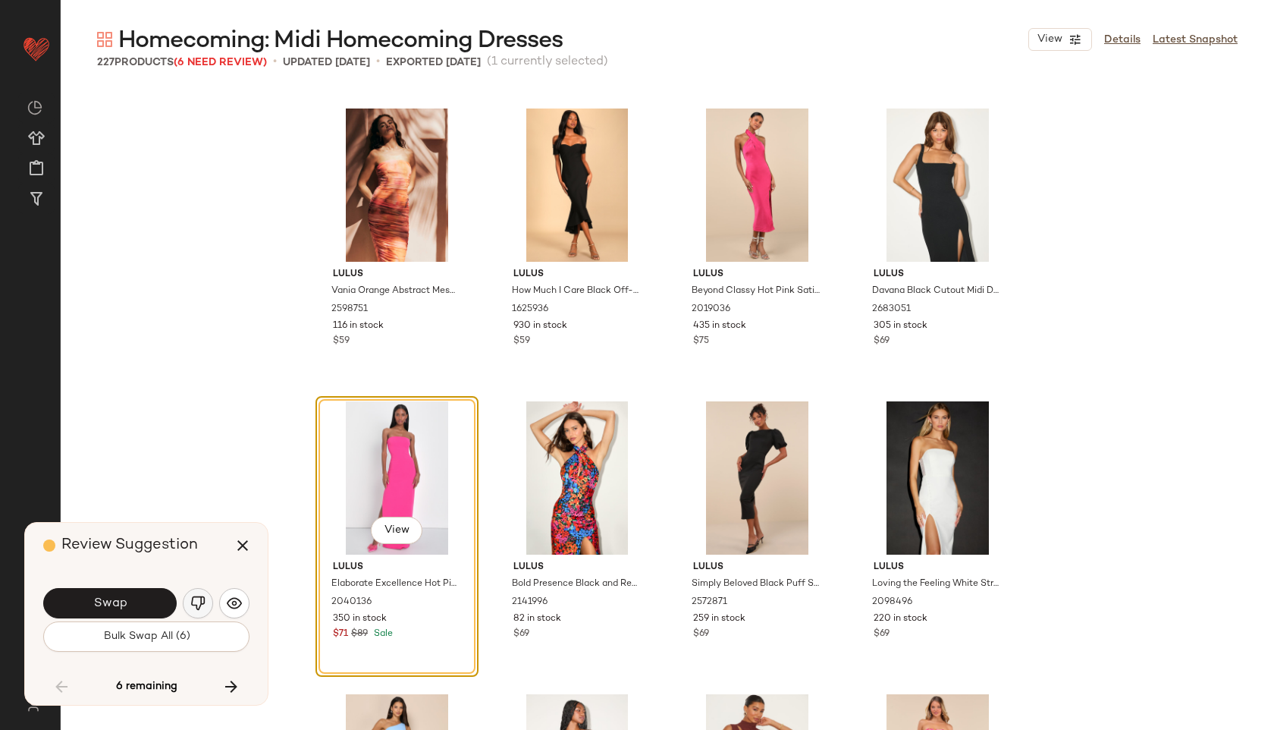
click at [210, 600] on button "button" at bounding box center [198, 603] width 30 height 30
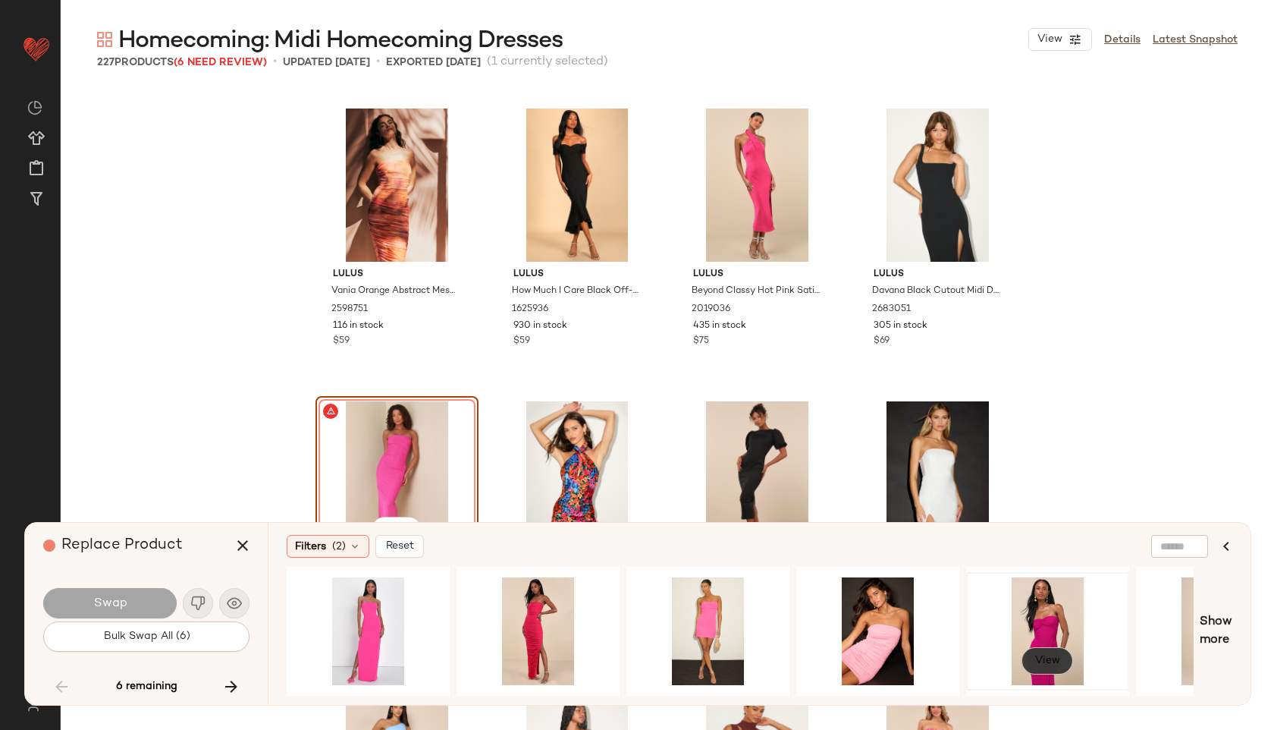
click at [1036, 656] on span "View" at bounding box center [1047, 660] width 26 height 12
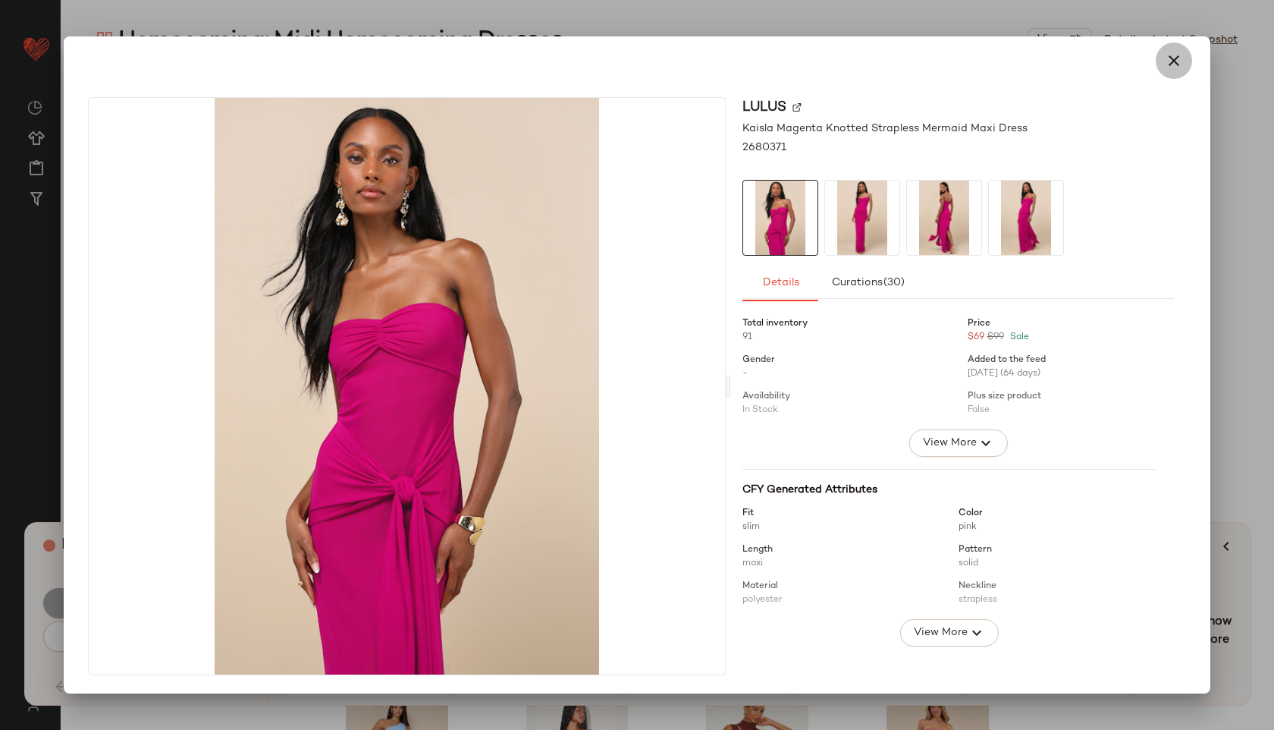
click at [1163, 68] on button "button" at bounding box center [1174, 60] width 36 height 36
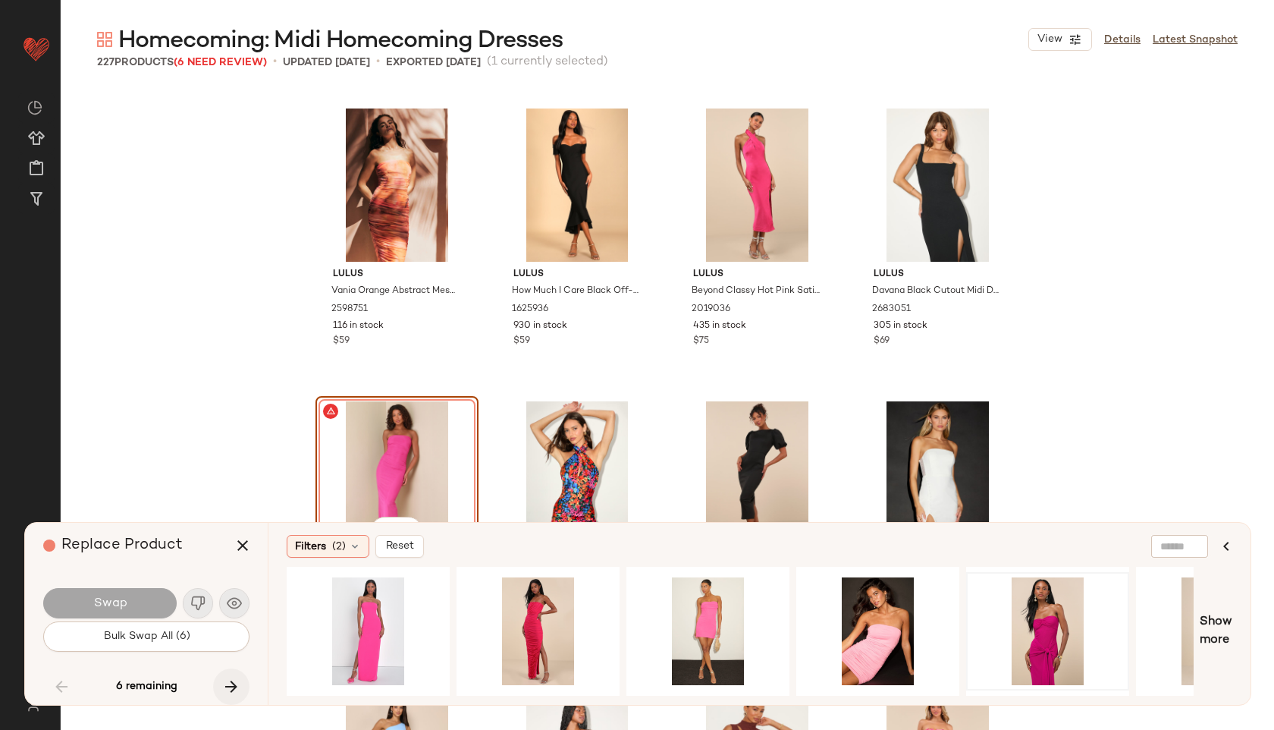
click at [228, 684] on icon "button" at bounding box center [231, 686] width 18 height 18
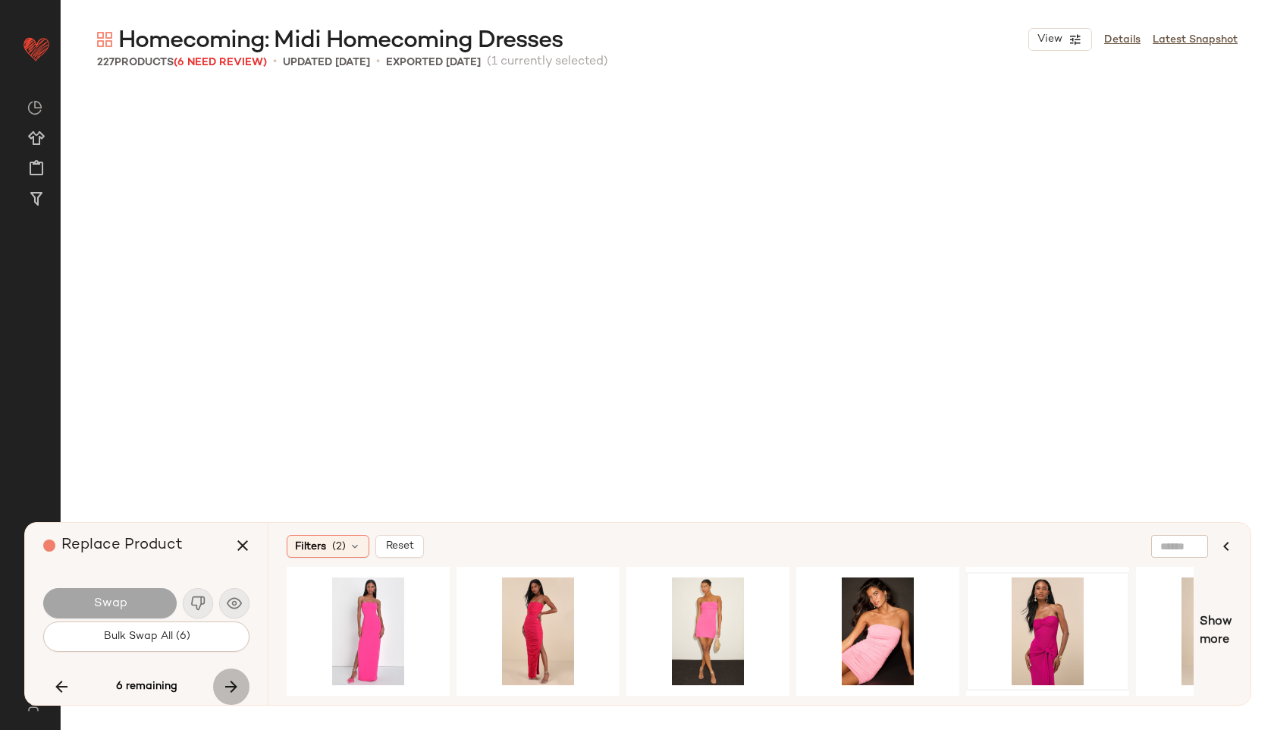
scroll to position [10538, 0]
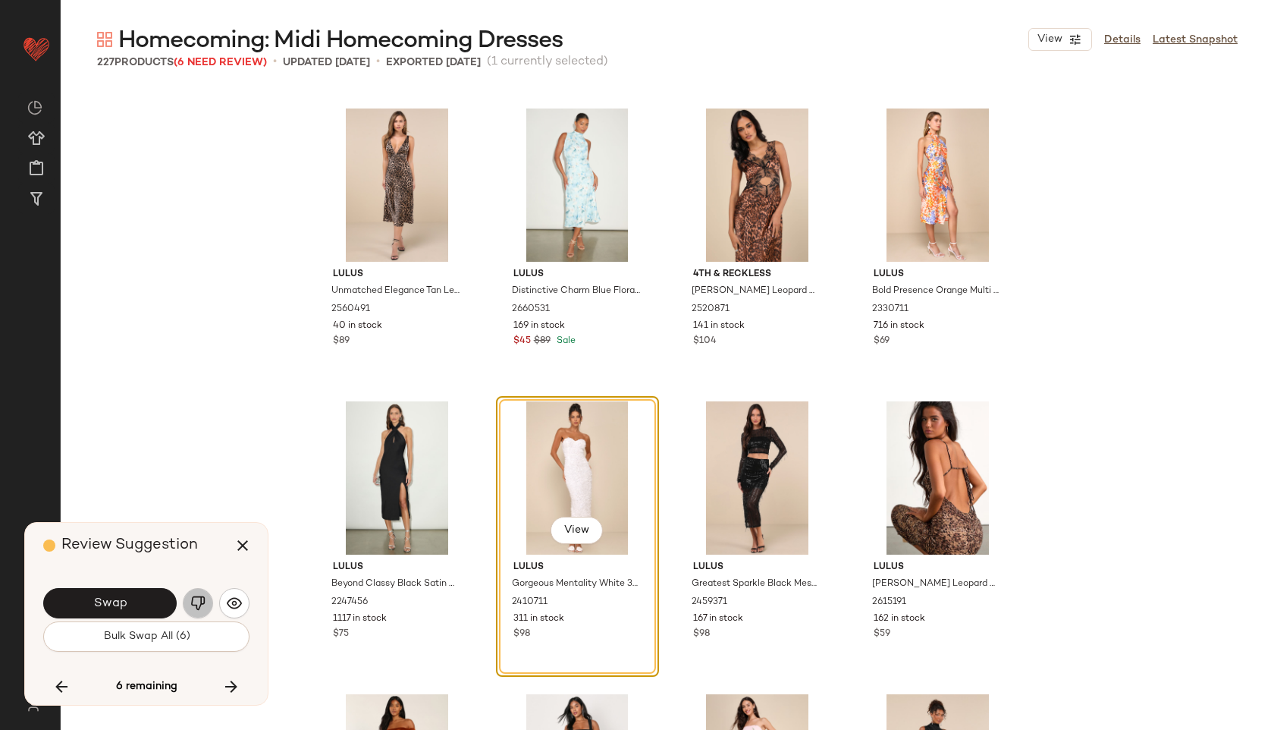
click at [196, 598] on img "button" at bounding box center [197, 602] width 15 height 15
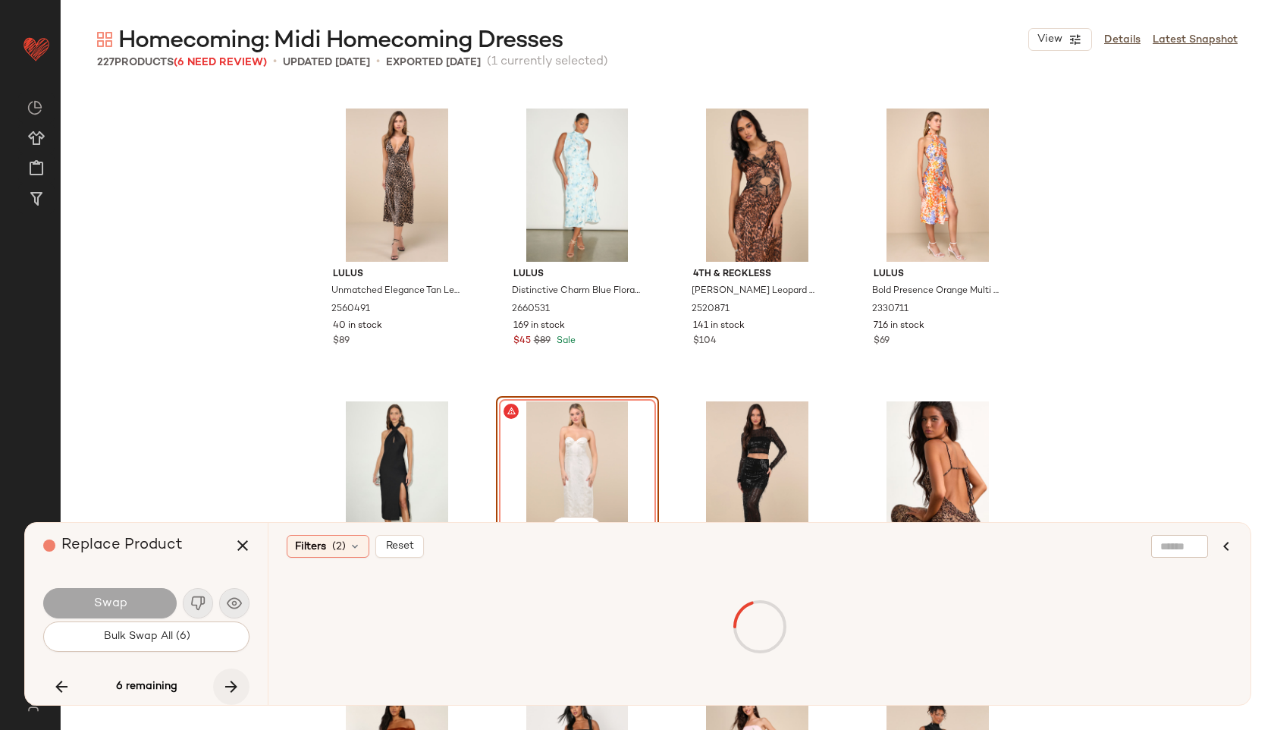
click at [237, 697] on button "button" at bounding box center [231, 686] width 36 height 36
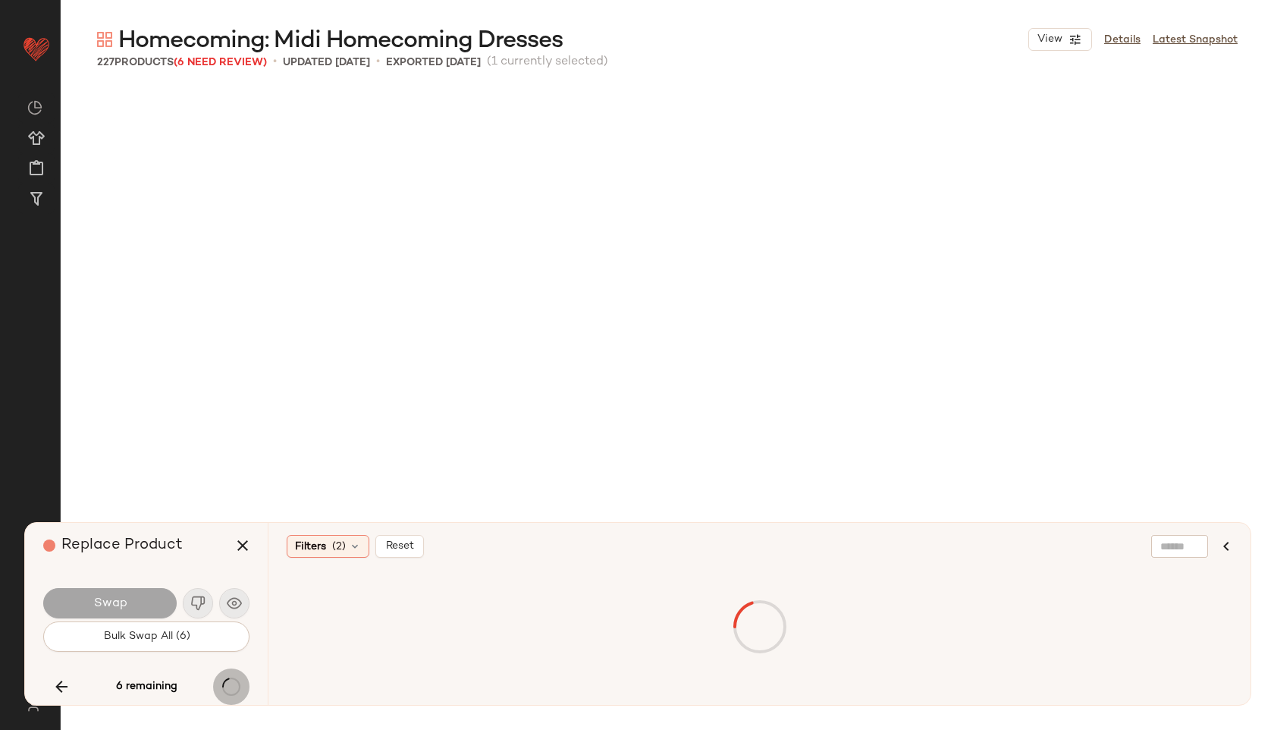
scroll to position [13465, 0]
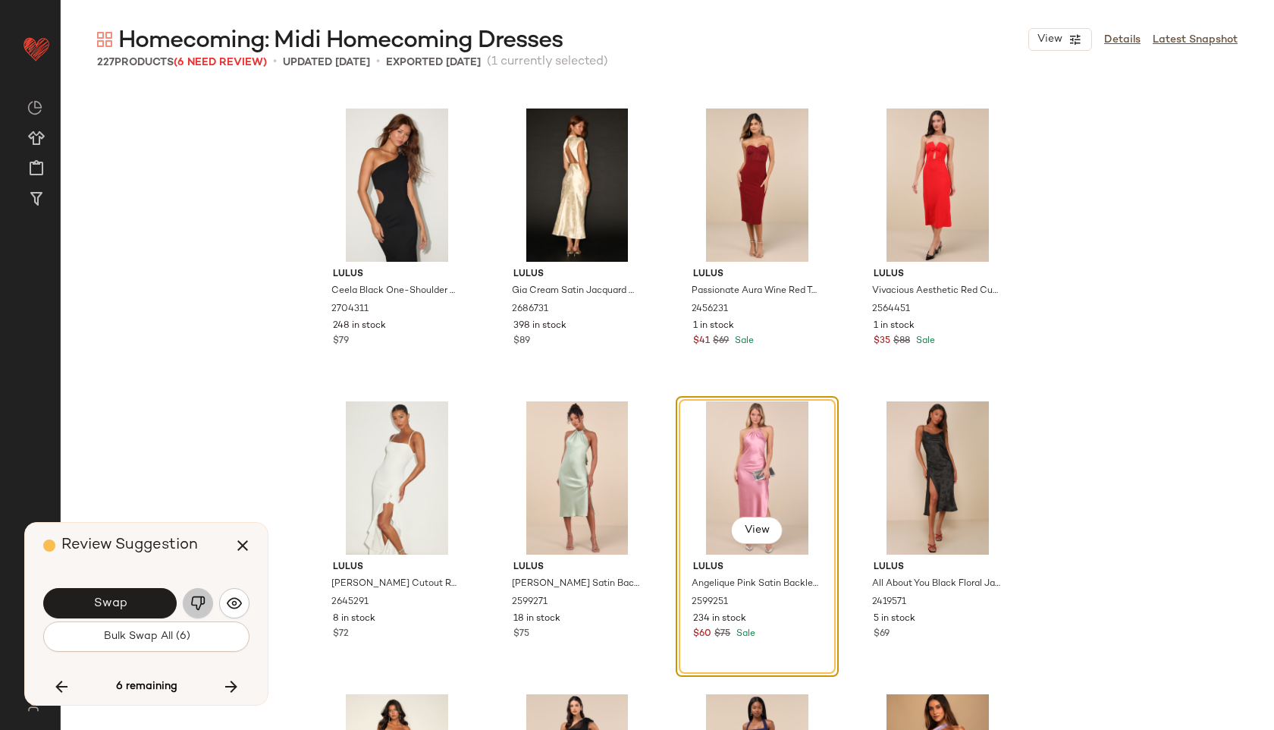
click at [199, 608] on img "button" at bounding box center [197, 602] width 15 height 15
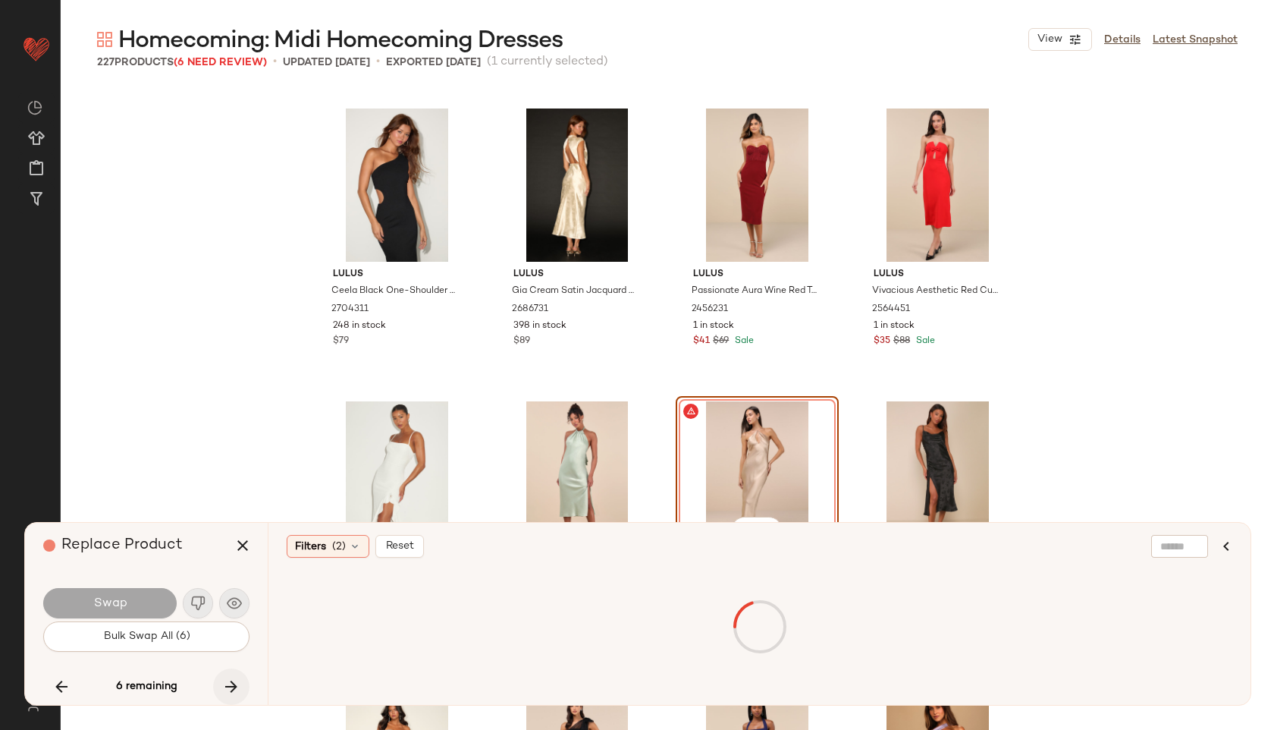
click at [240, 683] on icon "button" at bounding box center [231, 686] width 18 height 18
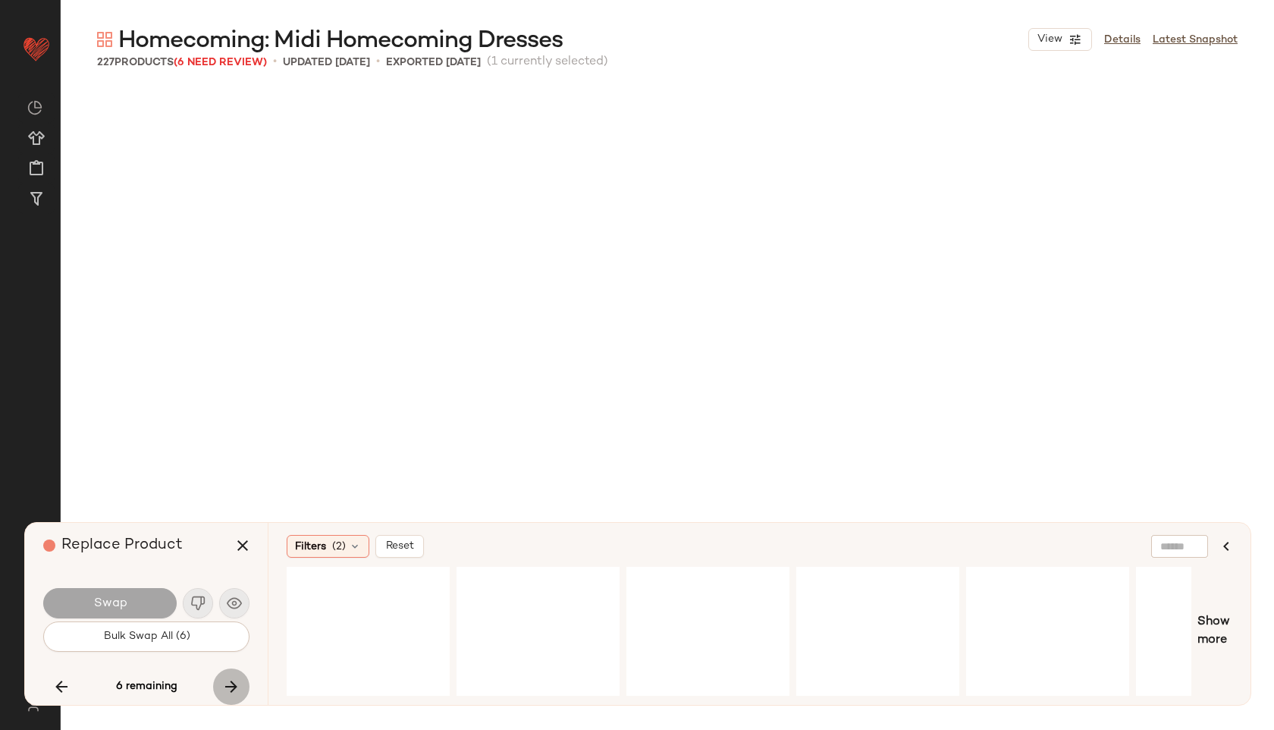
scroll to position [14929, 0]
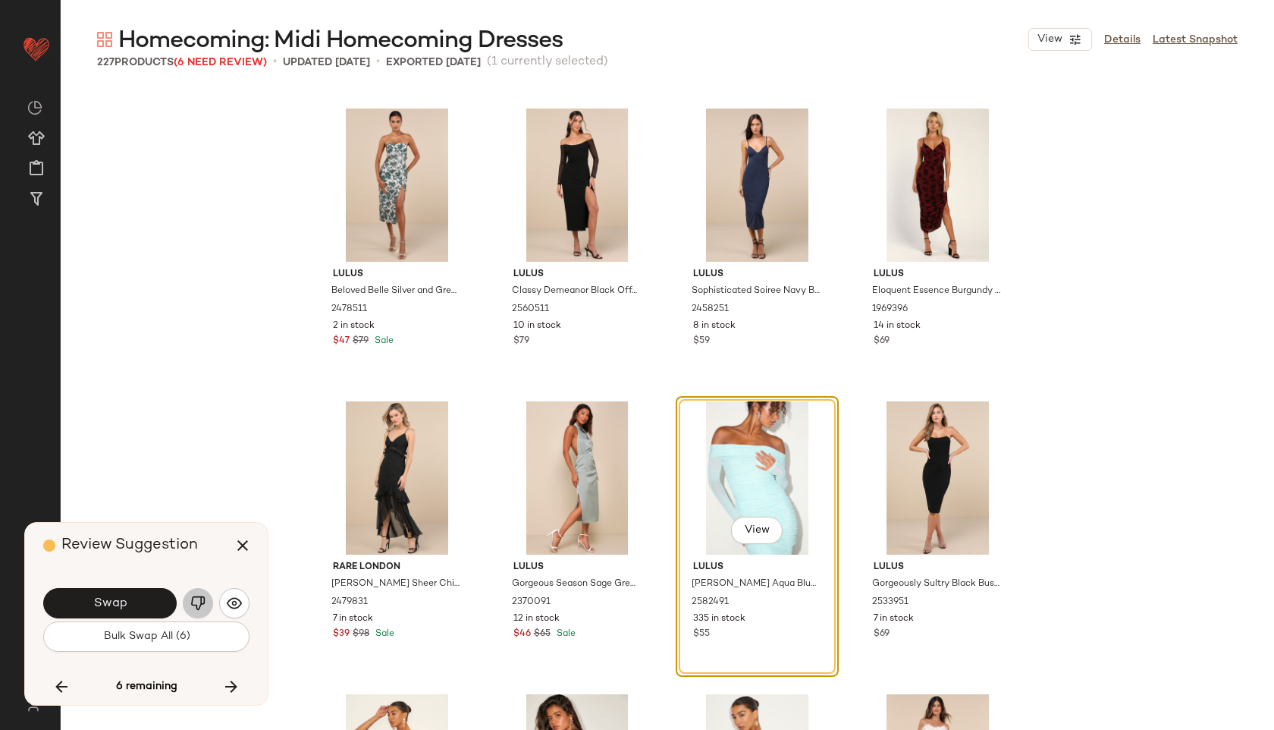
click at [199, 605] on img "button" at bounding box center [197, 602] width 15 height 15
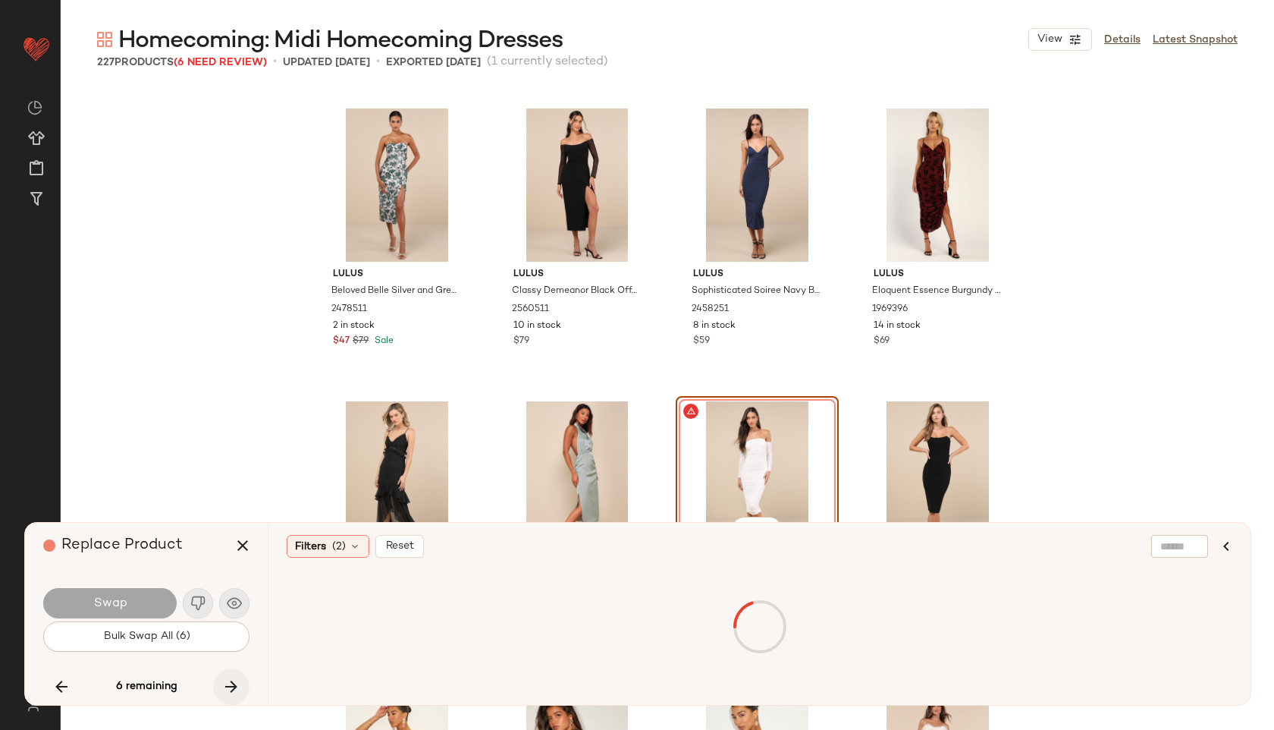
click at [234, 679] on icon "button" at bounding box center [231, 686] width 18 height 18
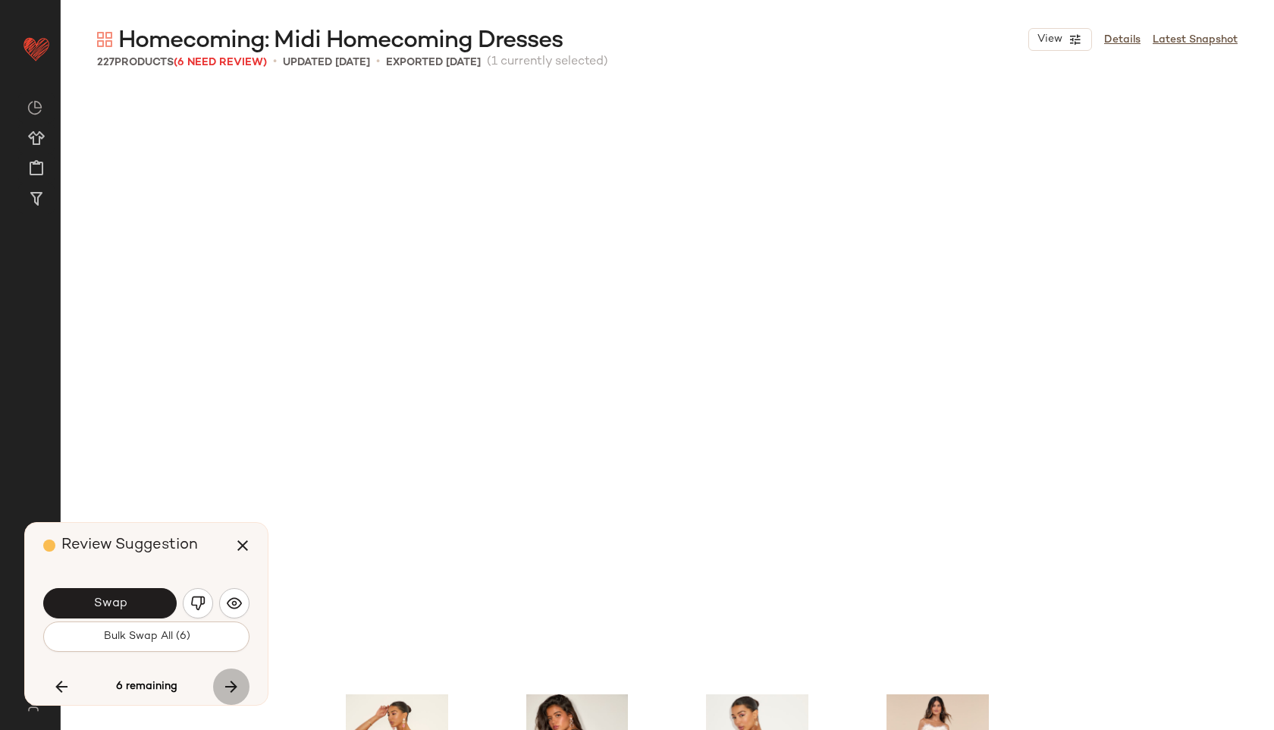
scroll to position [15515, 0]
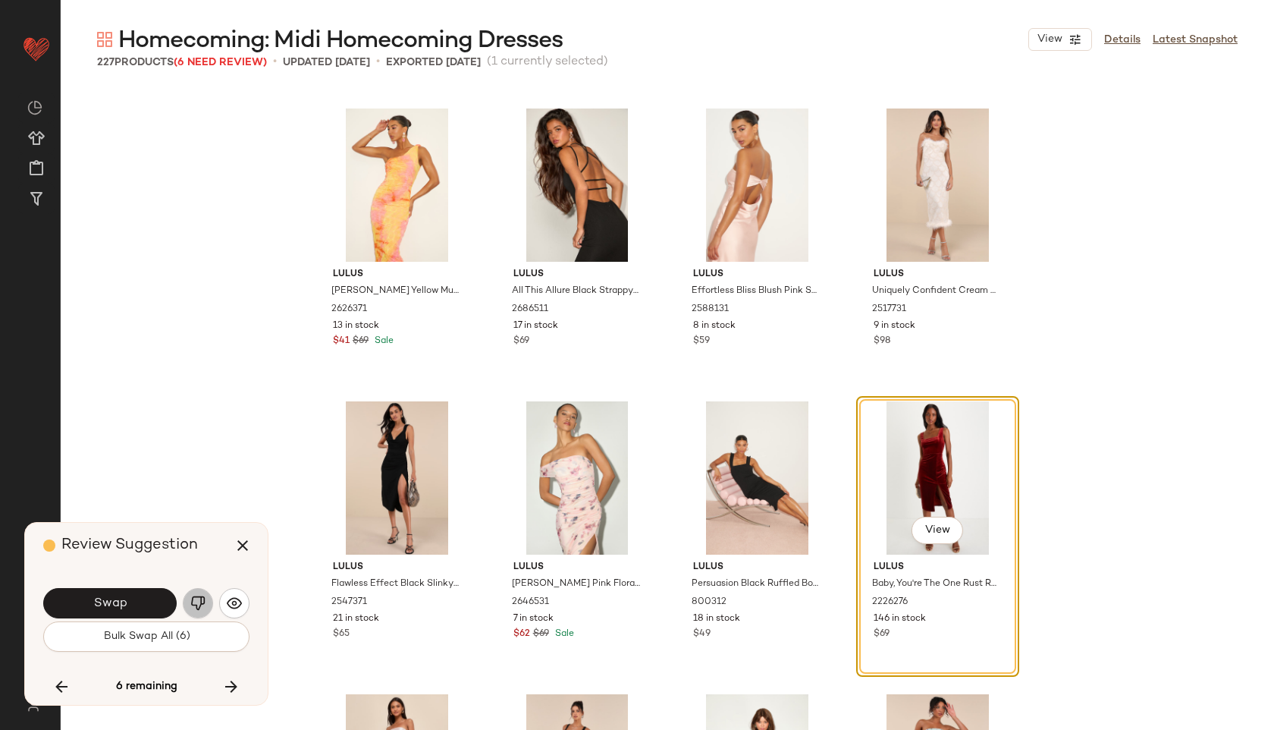
click at [197, 612] on button "button" at bounding box center [198, 603] width 30 height 30
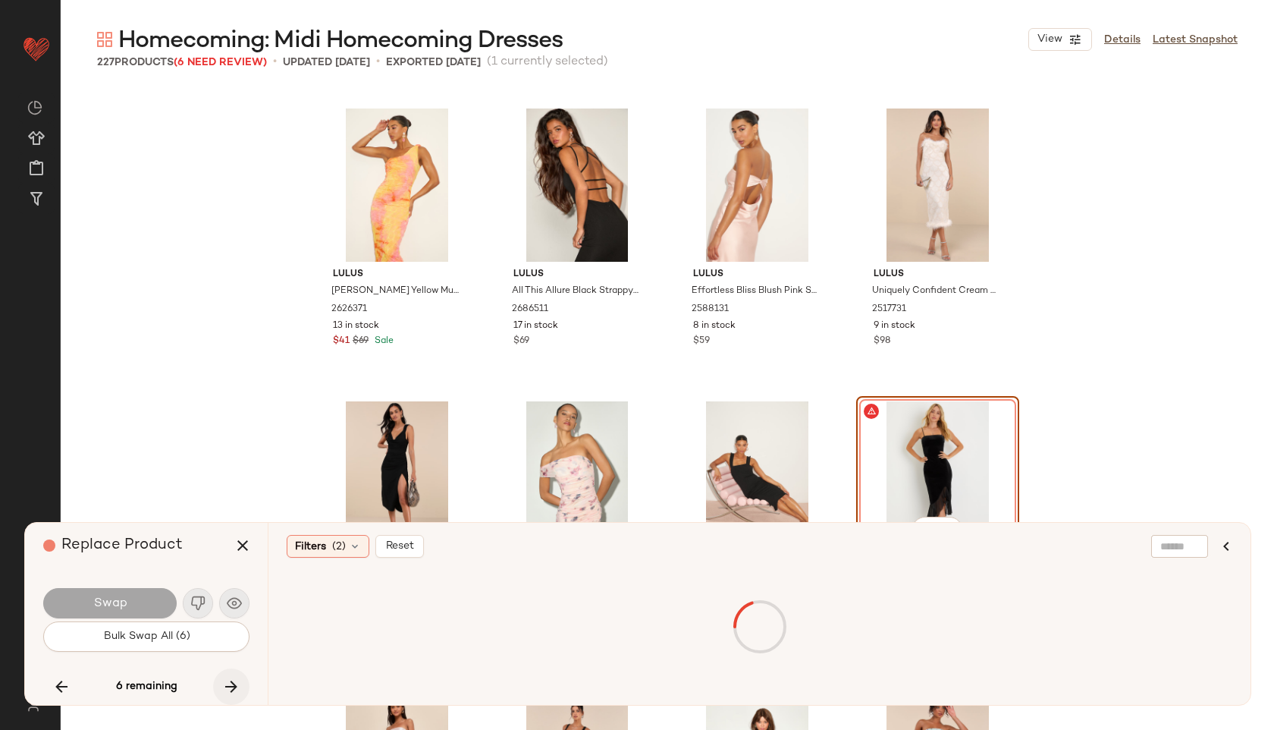
click at [233, 679] on icon "button" at bounding box center [231, 686] width 18 height 18
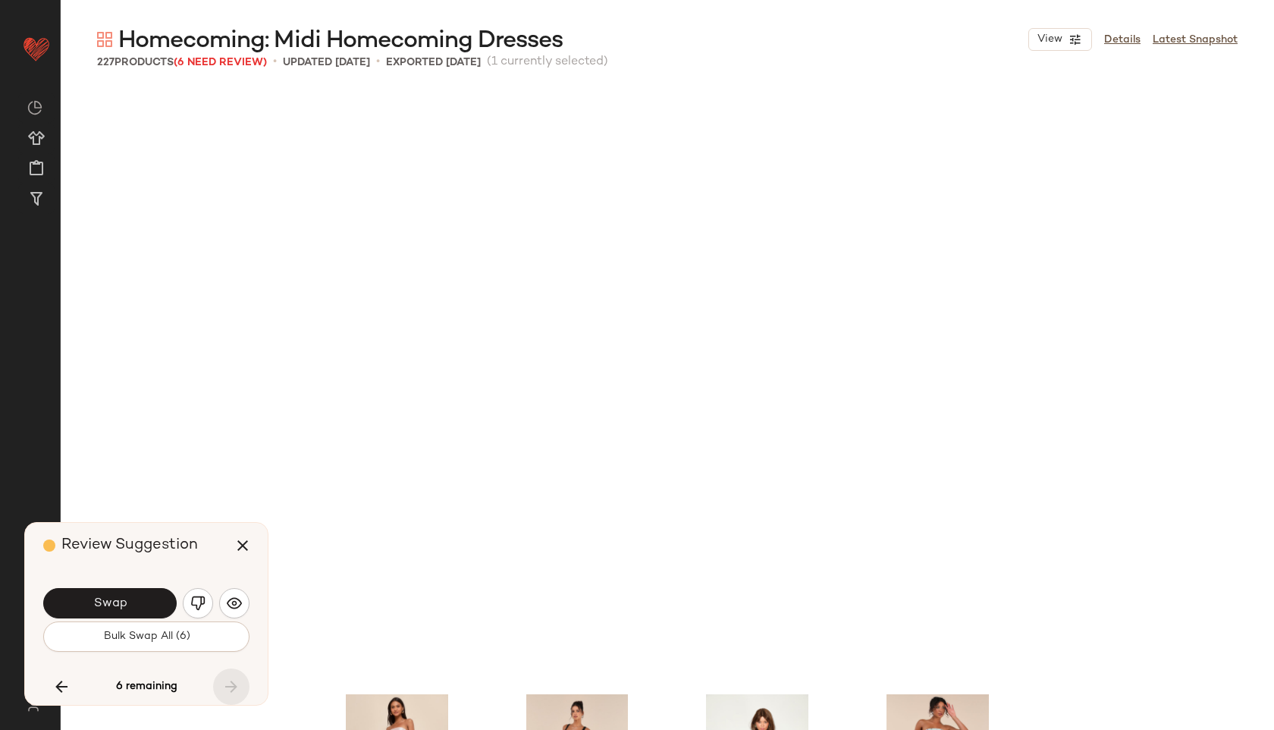
scroll to position [15983, 0]
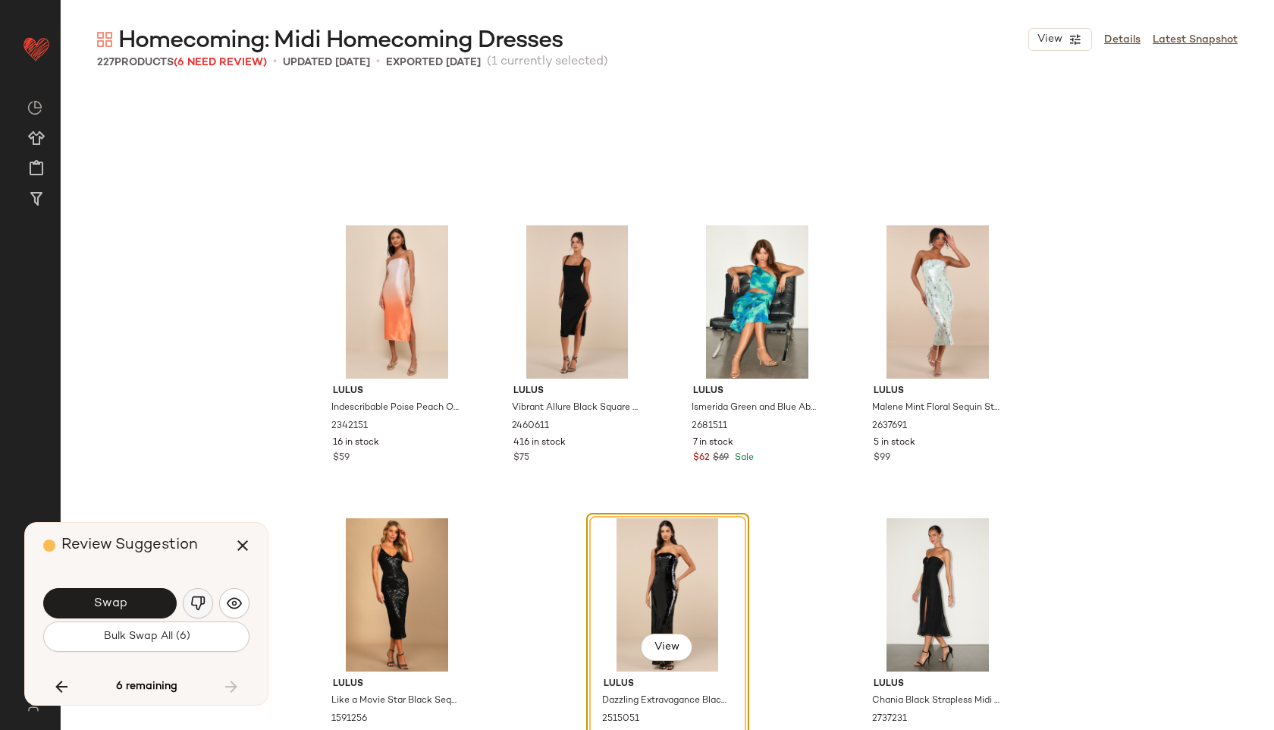
click at [200, 589] on button "button" at bounding box center [198, 603] width 30 height 30
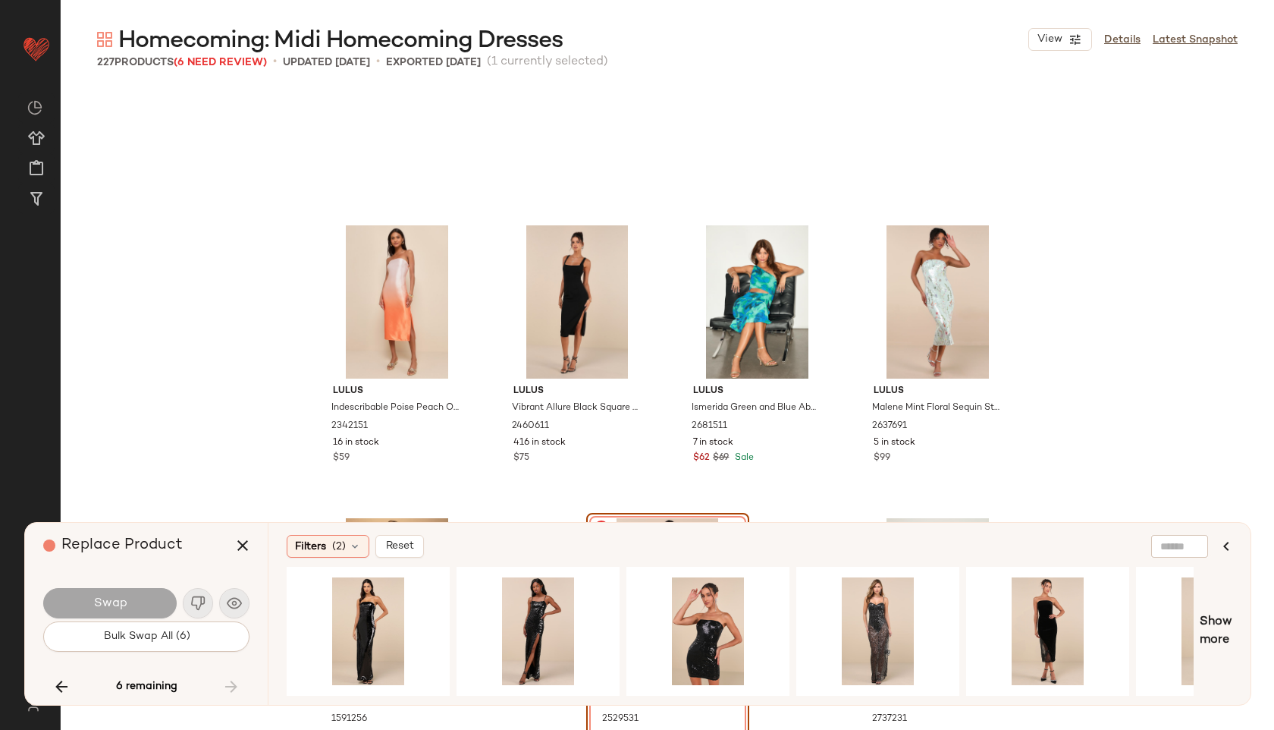
click at [229, 680] on div "6 remaining" at bounding box center [146, 686] width 206 height 36
click at [244, 545] on icon "button" at bounding box center [243, 545] width 18 height 18
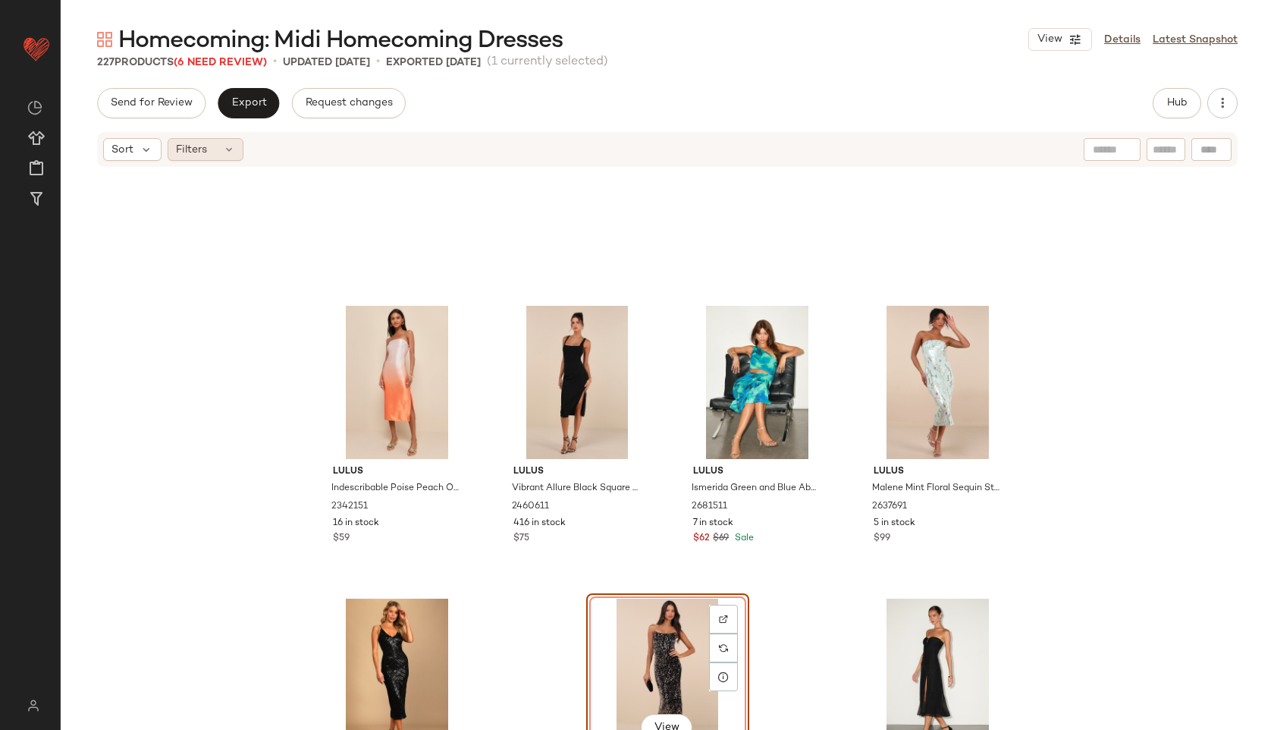
click at [212, 140] on div "Filters" at bounding box center [206, 149] width 76 height 23
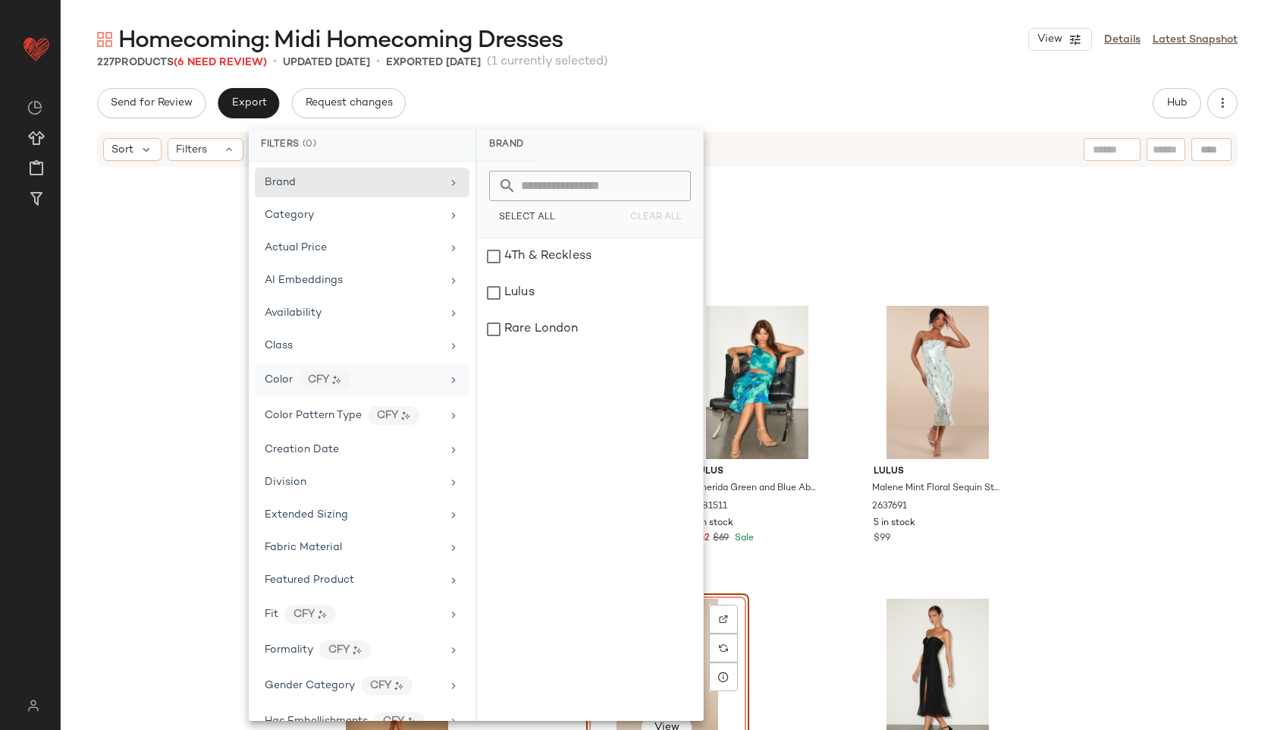
scroll to position [744, 0]
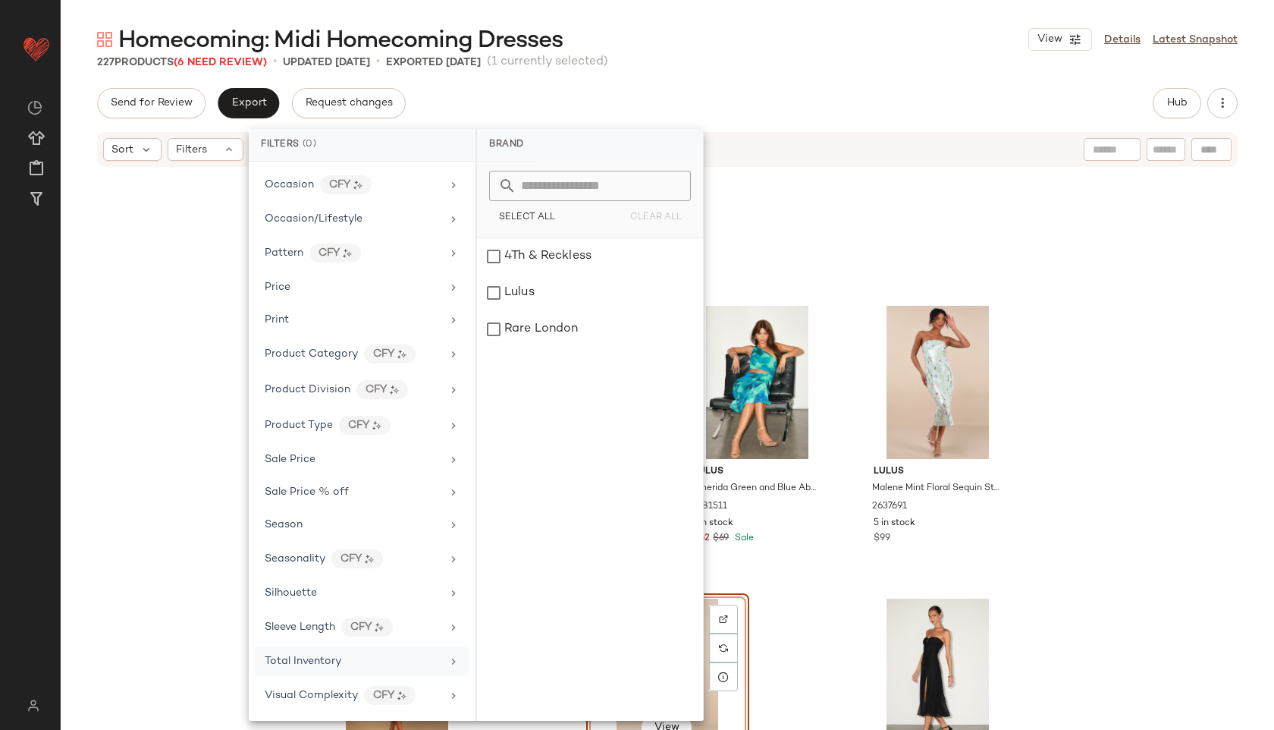
click at [348, 670] on div "Total Inventory" at bounding box center [362, 661] width 215 height 30
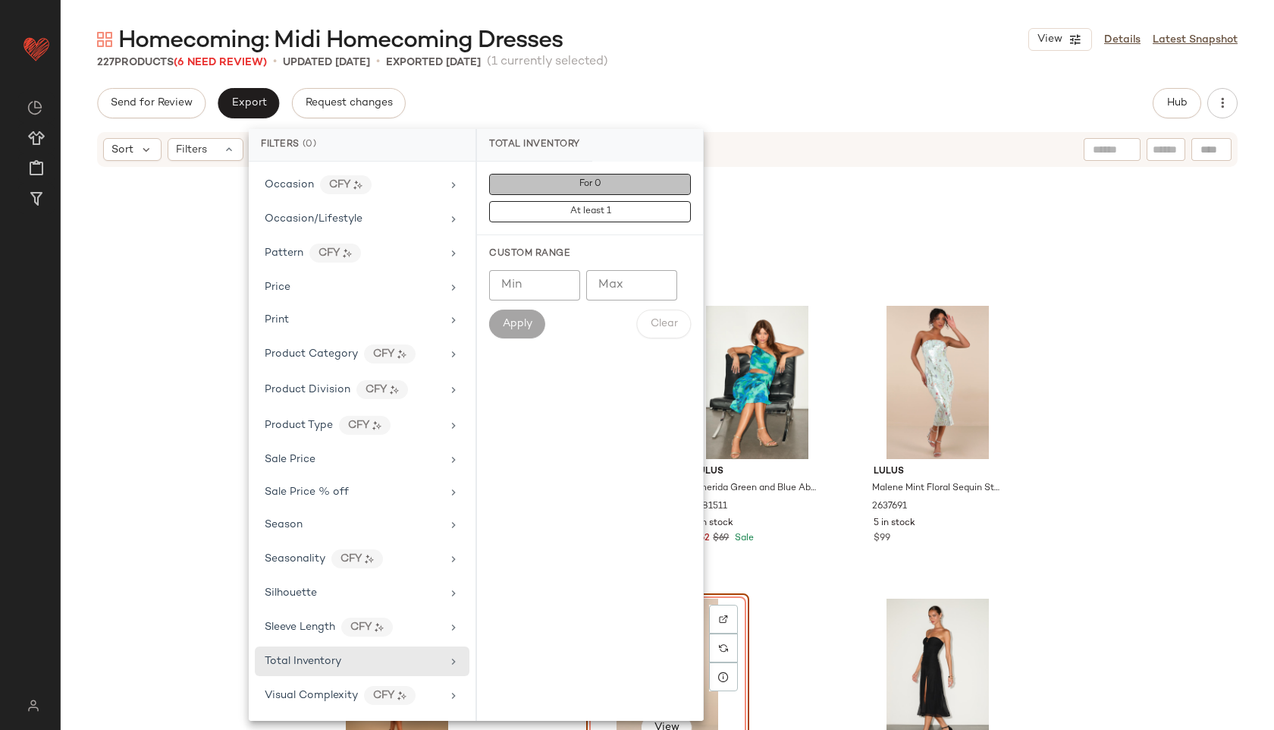
click at [577, 184] on button "For 0" at bounding box center [590, 184] width 202 height 21
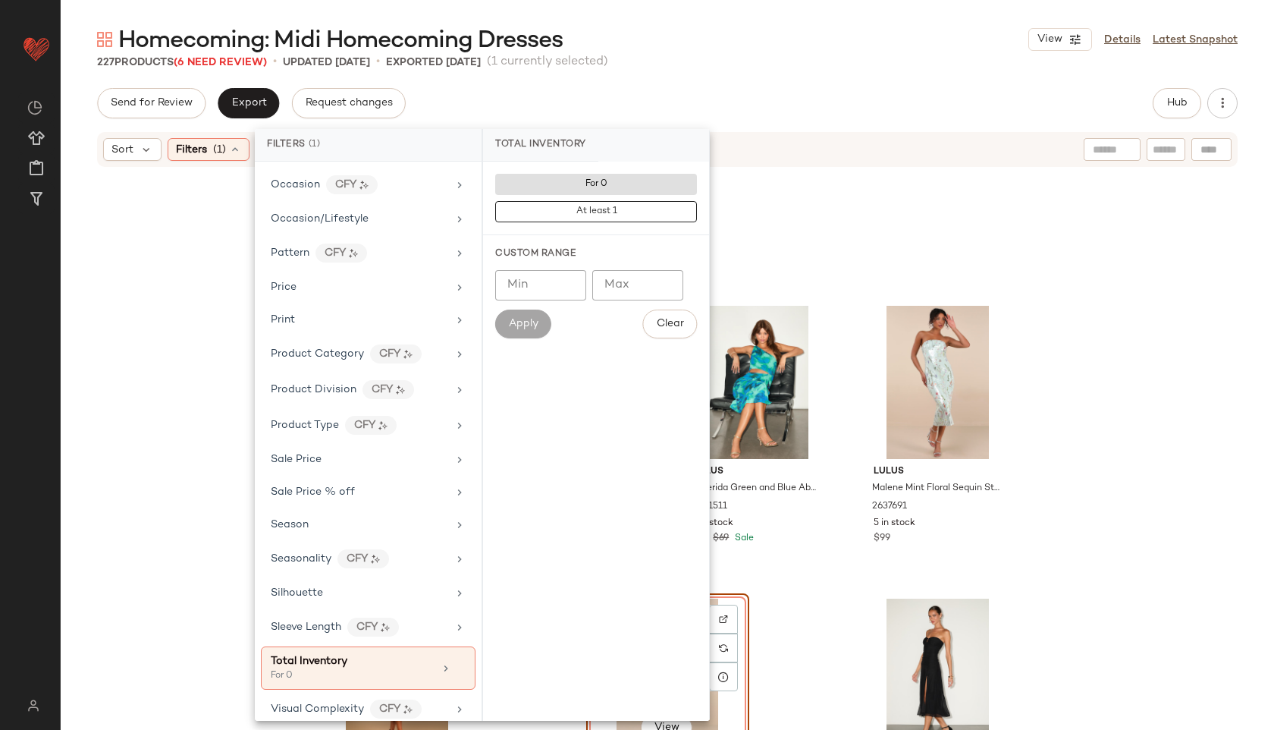
click at [704, 45] on div "Homecoming: Midi Homecoming Dresses View Details Latest Snapshot" at bounding box center [667, 39] width 1213 height 30
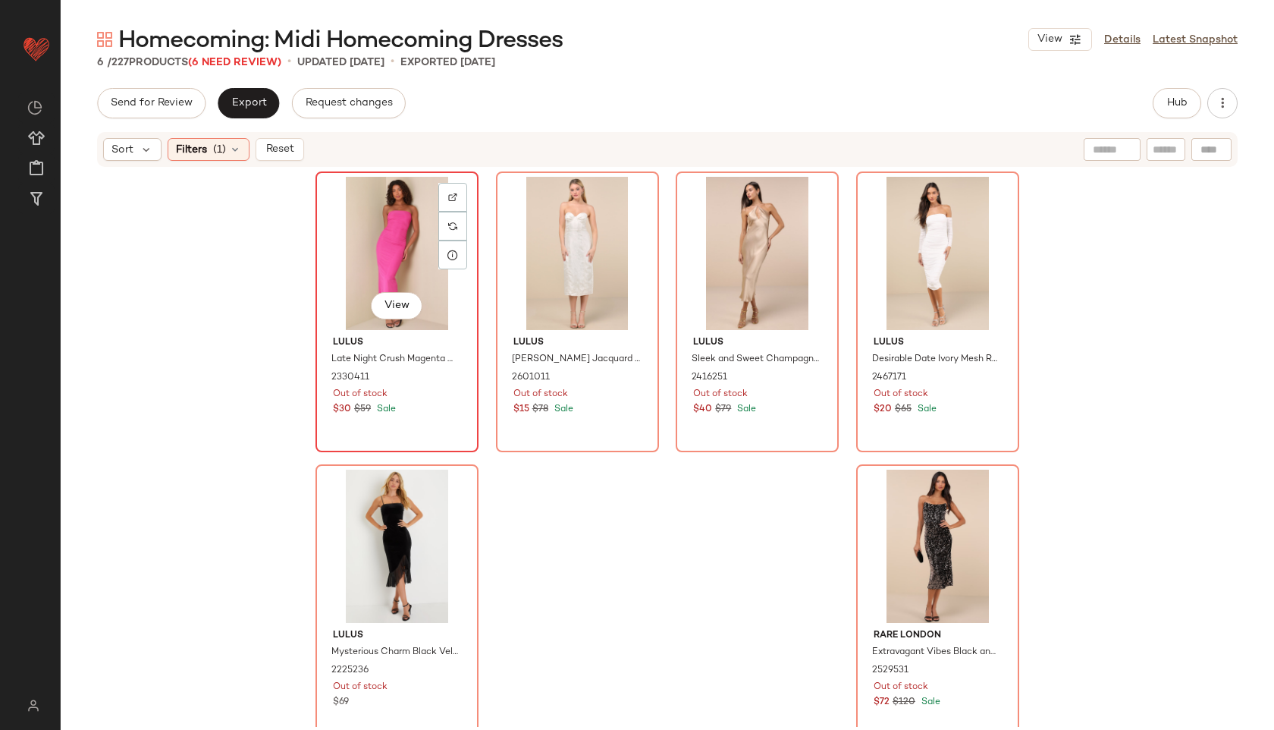
click at [343, 231] on div "View" at bounding box center [397, 253] width 152 height 153
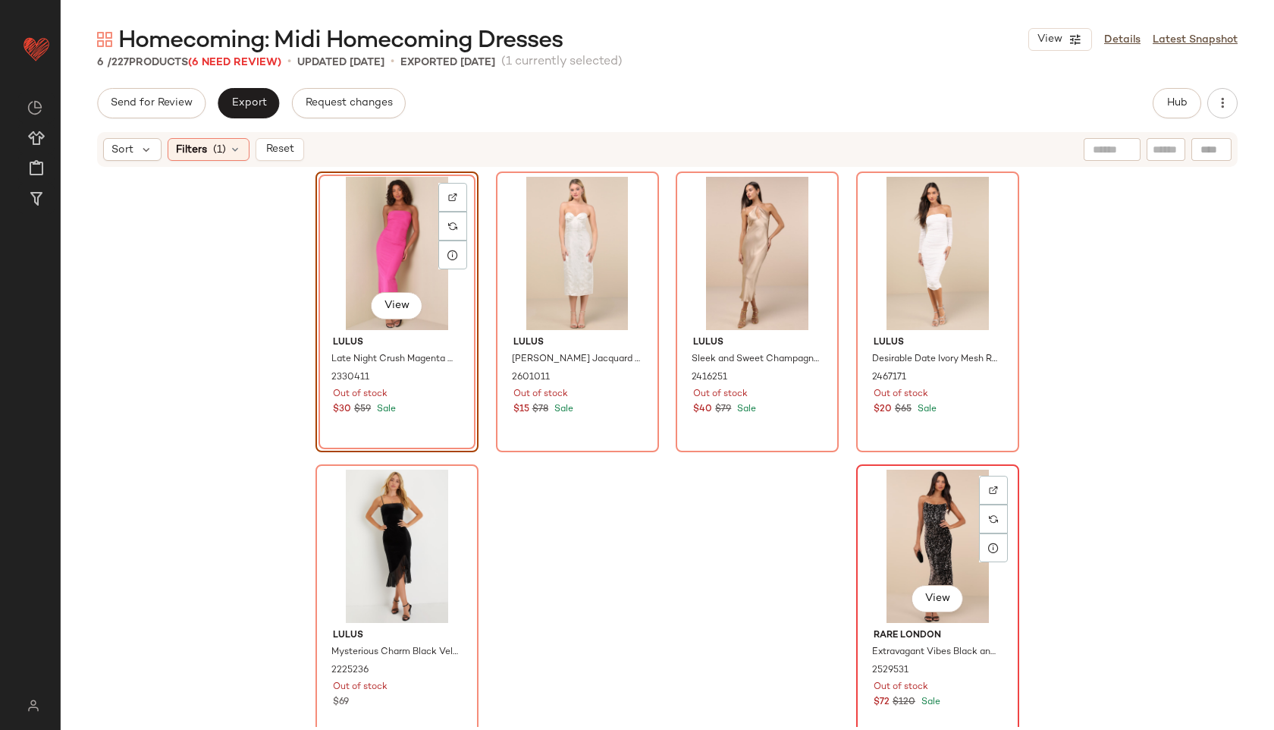
click at [902, 542] on div "View" at bounding box center [938, 545] width 152 height 153
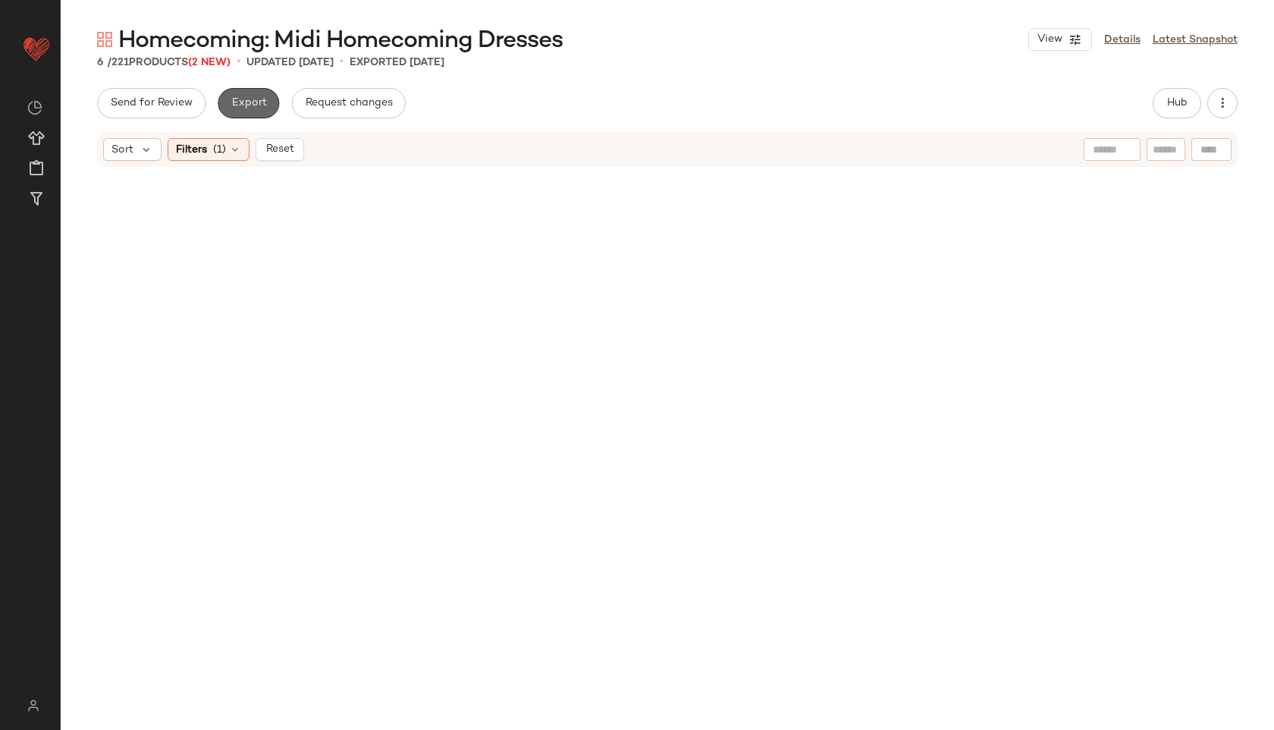
click at [258, 107] on span "Export" at bounding box center [249, 103] width 36 height 12
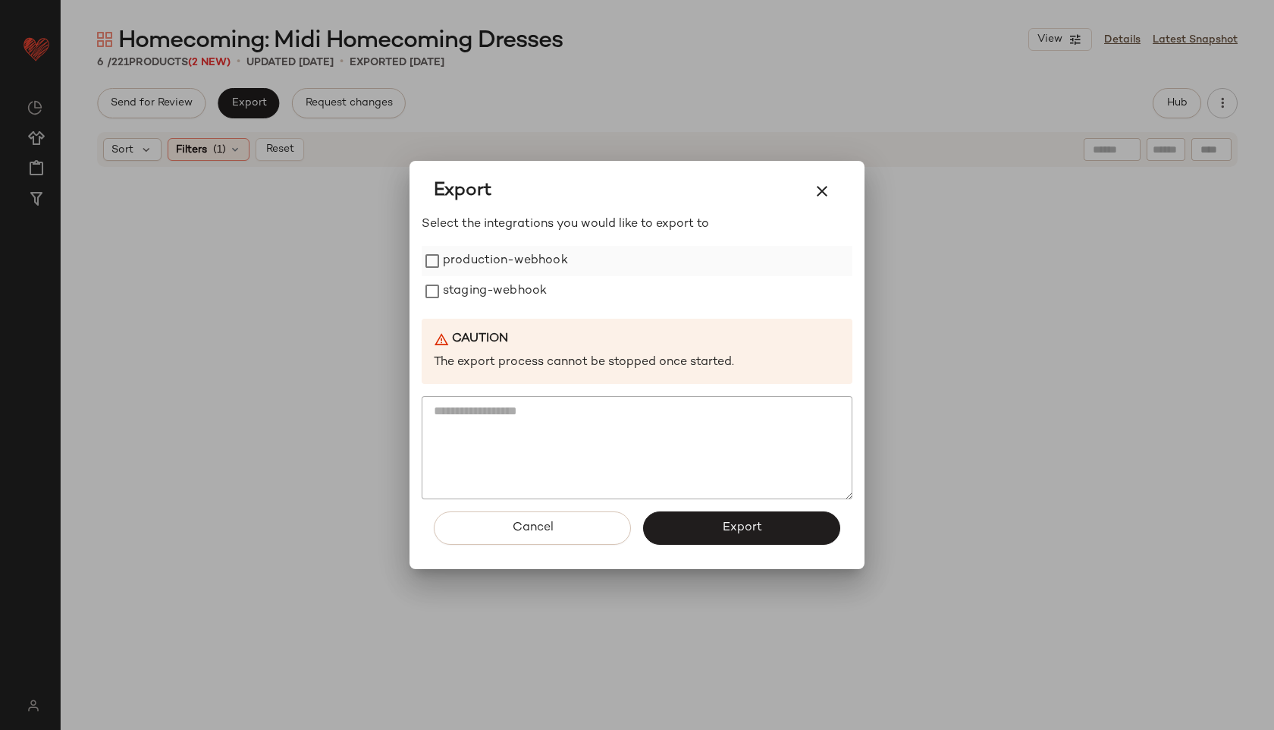
click at [522, 262] on label "production-webhook" at bounding box center [505, 261] width 125 height 30
click at [523, 281] on label "staging-webhook" at bounding box center [495, 291] width 104 height 30
click at [714, 521] on button "Export" at bounding box center [741, 527] width 197 height 33
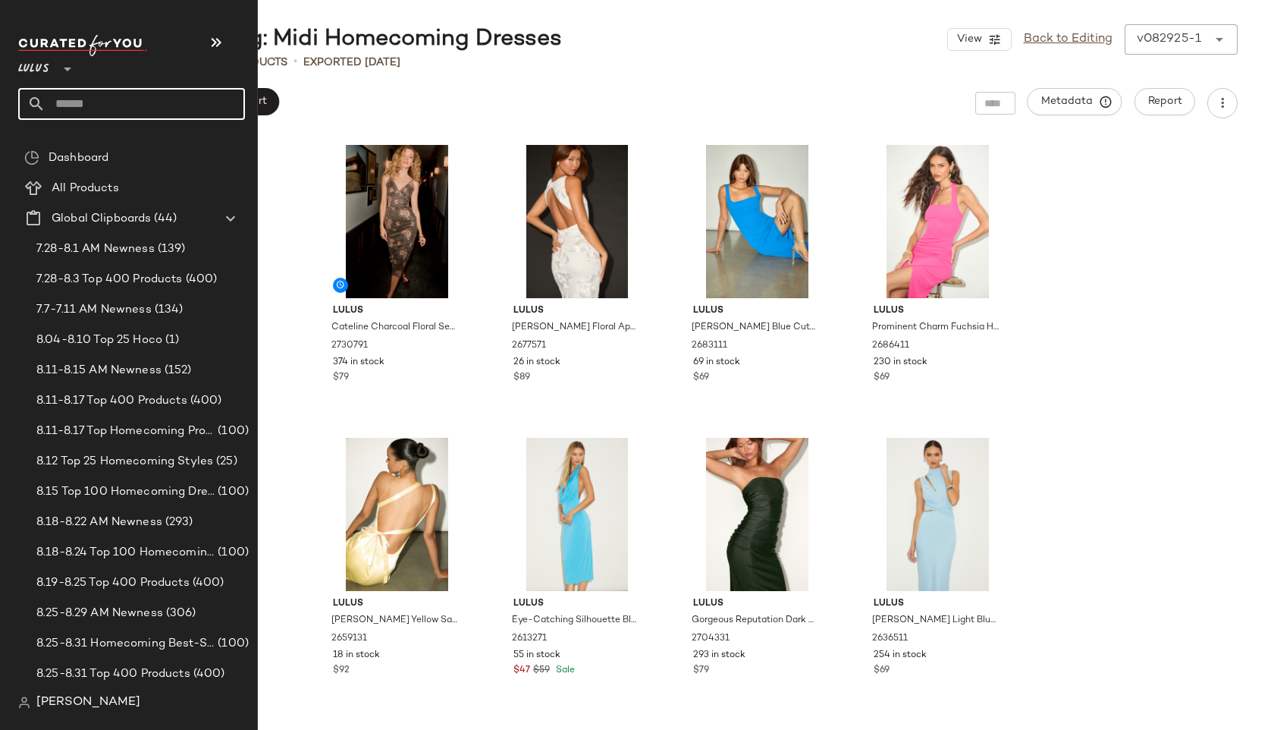
click at [67, 102] on input "text" at bounding box center [145, 104] width 199 height 32
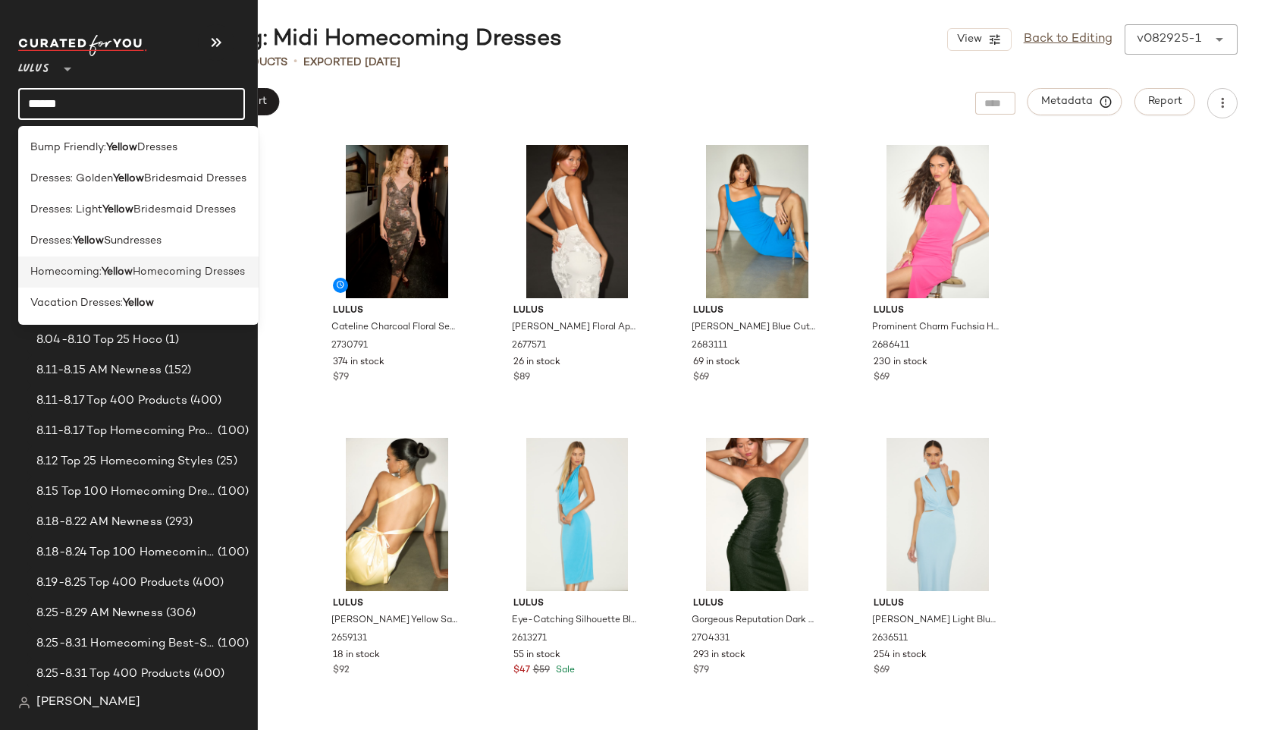
type input "******"
click at [89, 271] on span "Homecoming:" at bounding box center [65, 272] width 71 height 16
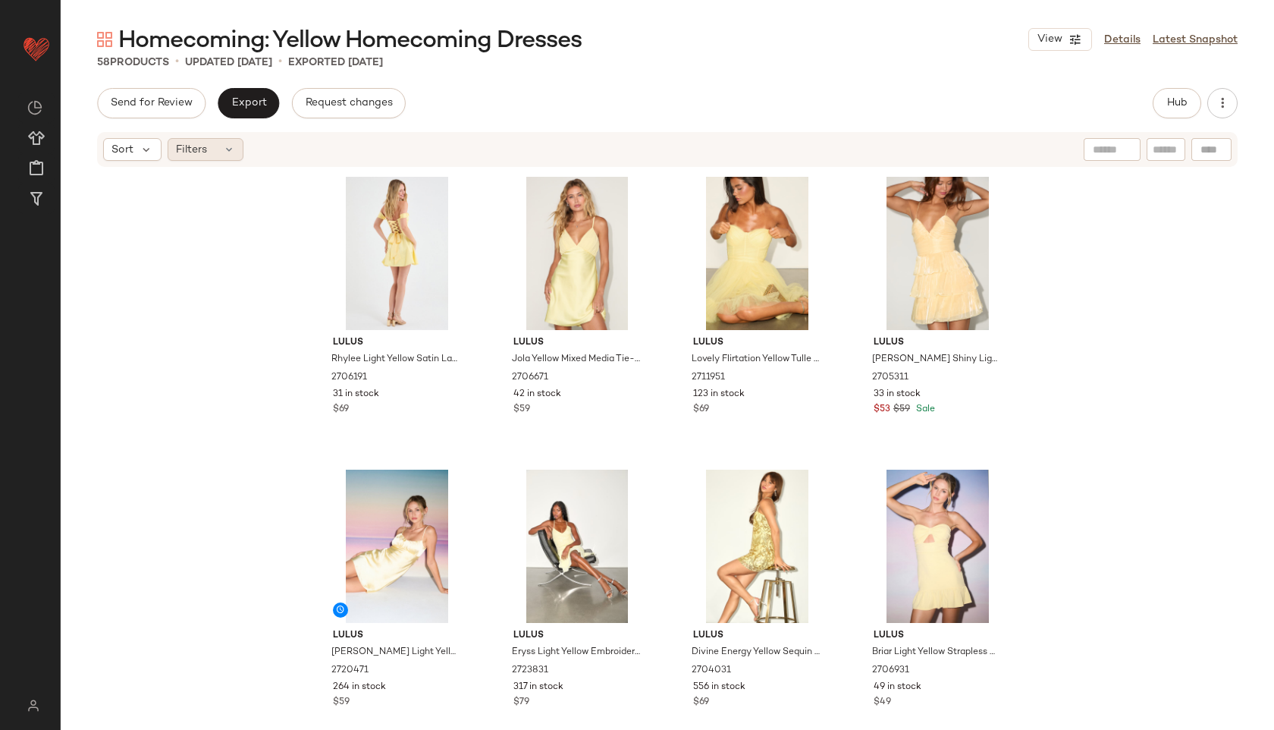
click at [217, 150] on div "Filters" at bounding box center [206, 149] width 76 height 23
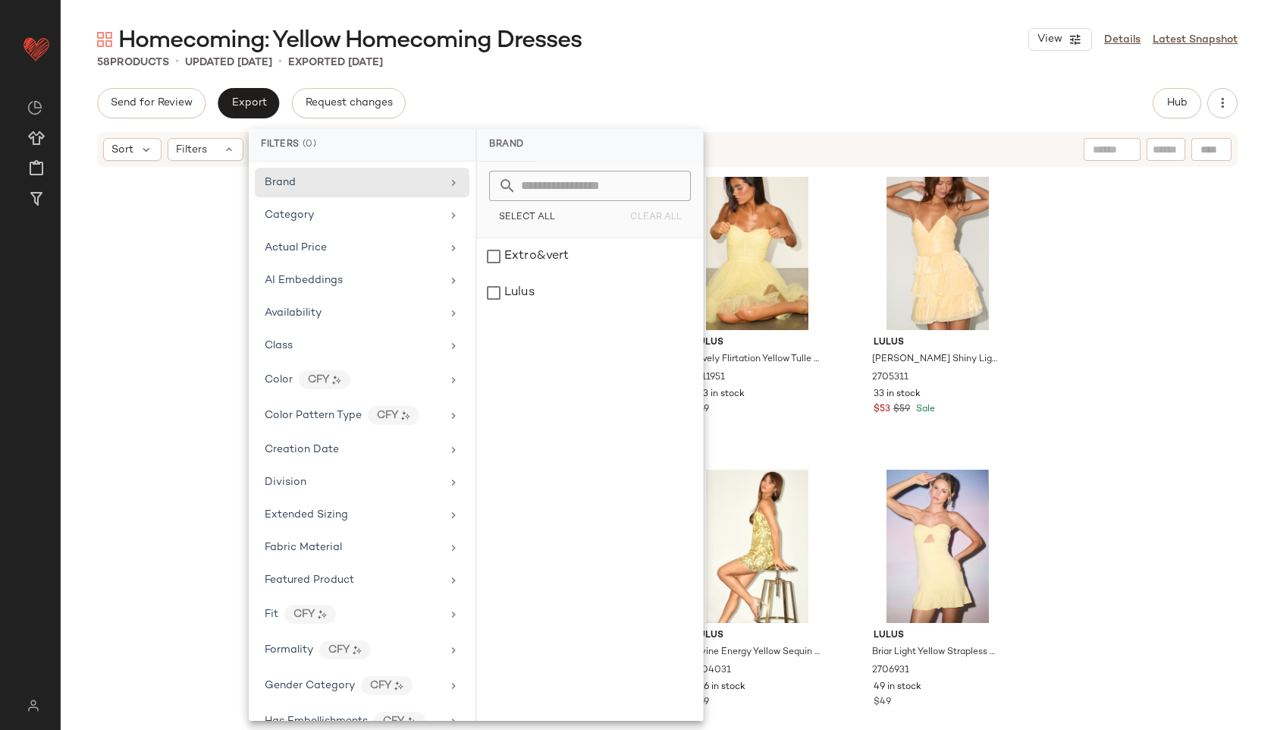
scroll to position [777, 0]
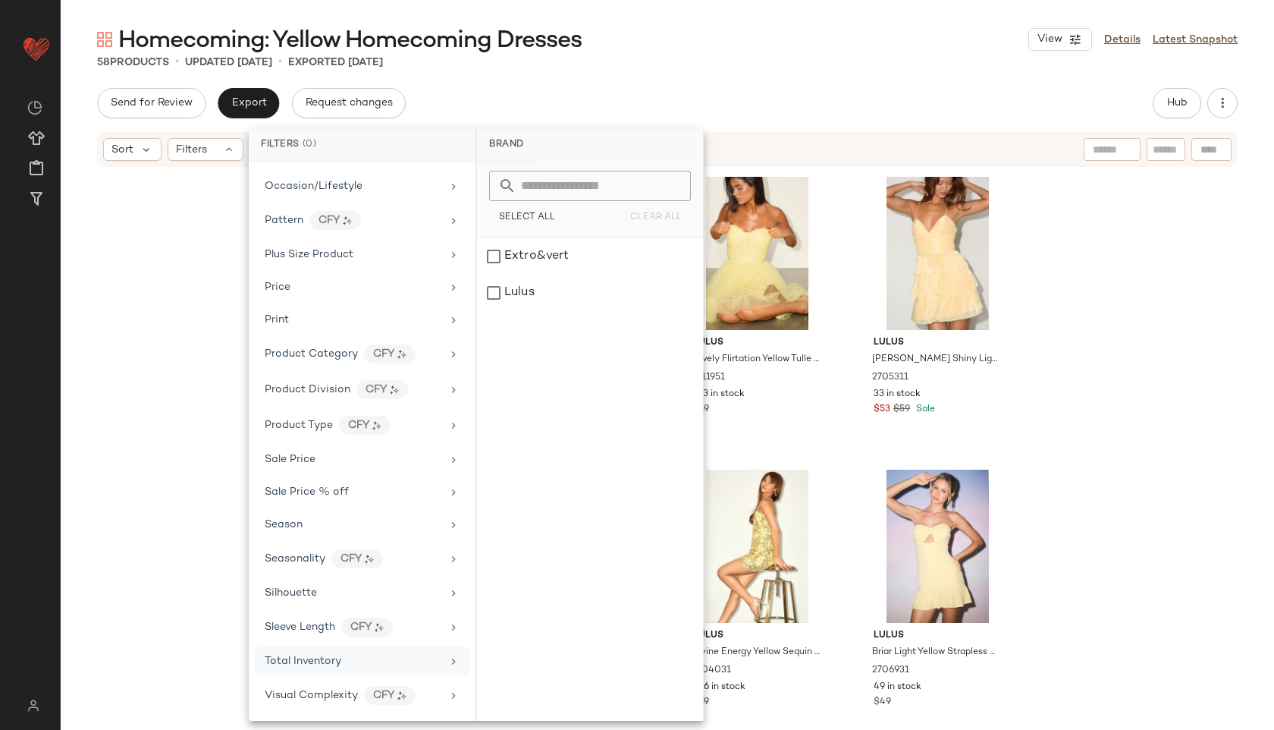
click at [344, 660] on div "Total Inventory" at bounding box center [353, 661] width 177 height 16
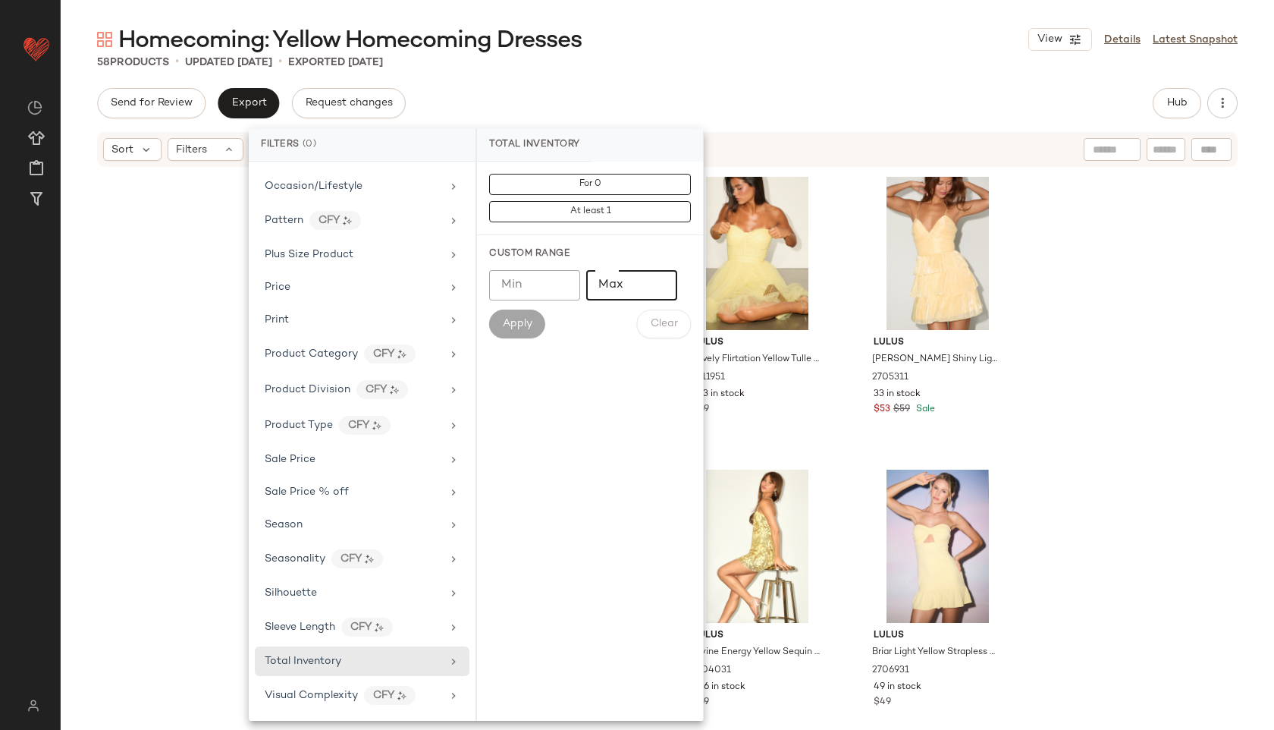
click at [610, 287] on input "Max" at bounding box center [631, 285] width 91 height 30
type input "**"
click at [510, 318] on span "Apply" at bounding box center [517, 324] width 30 height 12
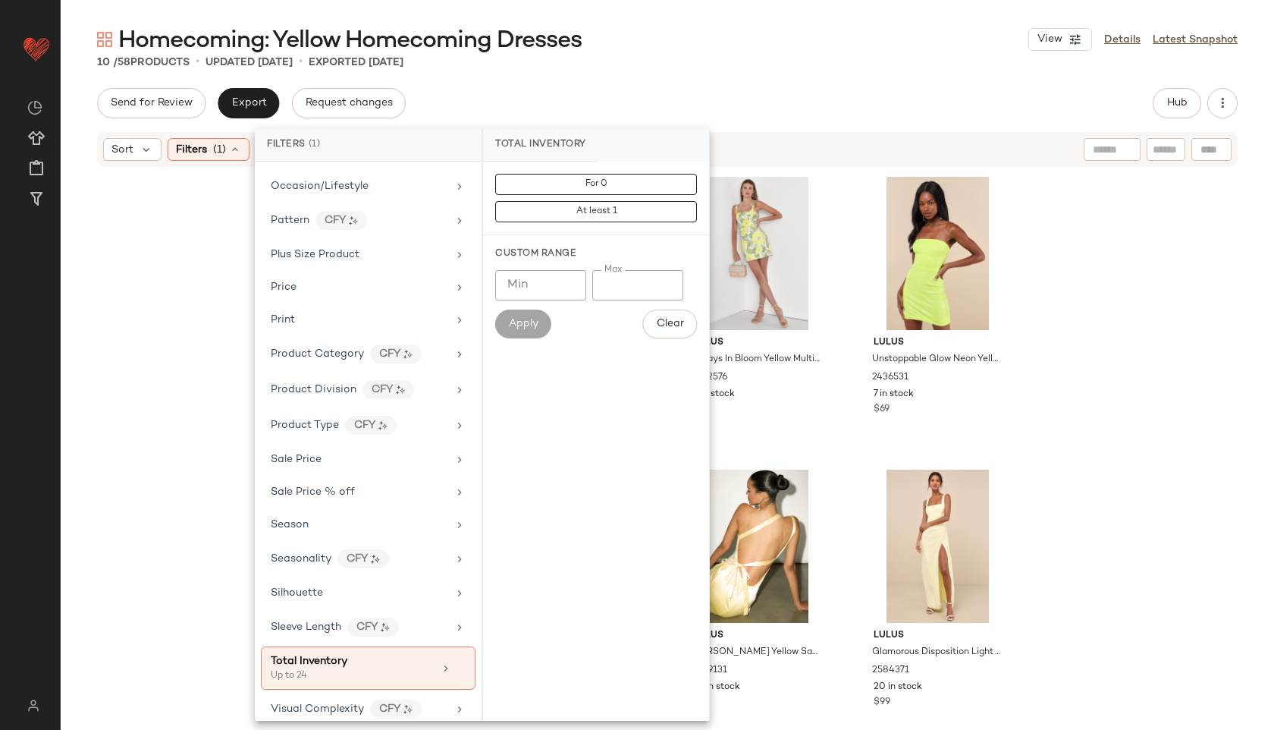
click at [658, 49] on div "Homecoming: Yellow Homecoming Dresses View Details Latest Snapshot" at bounding box center [667, 39] width 1213 height 30
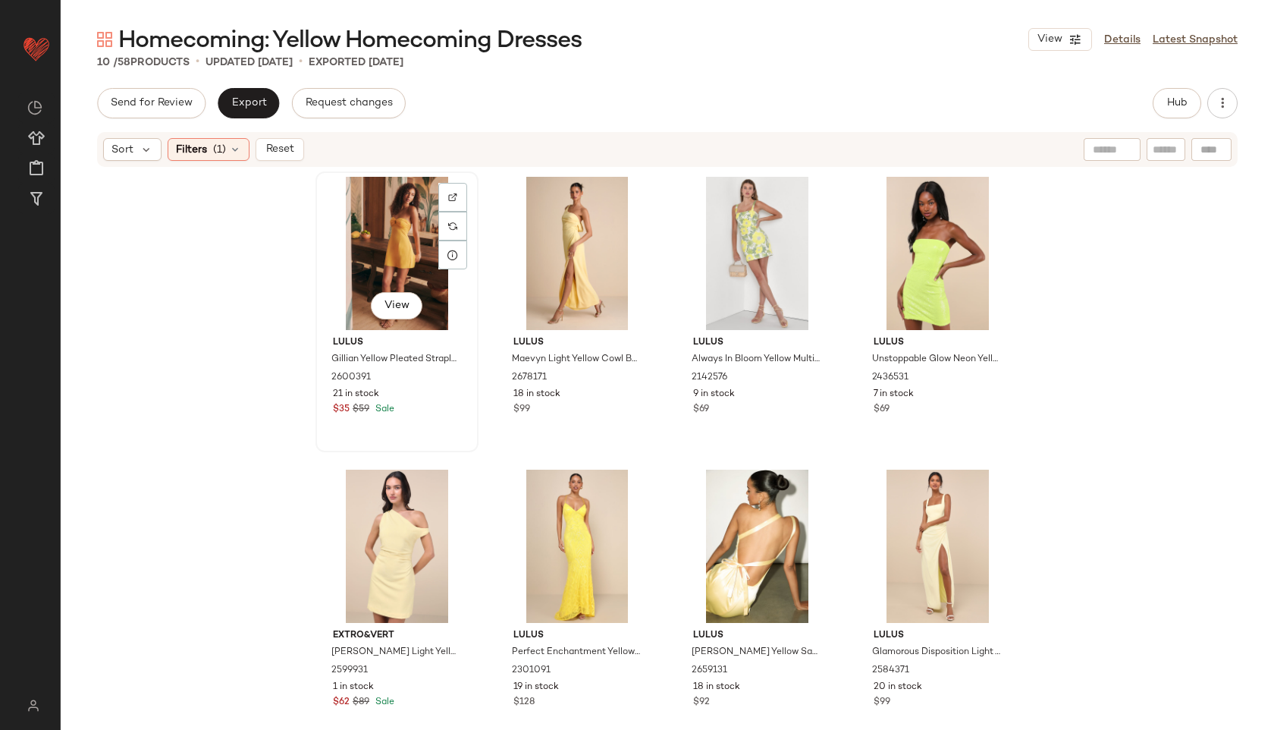
click at [378, 244] on div "View" at bounding box center [397, 253] width 152 height 153
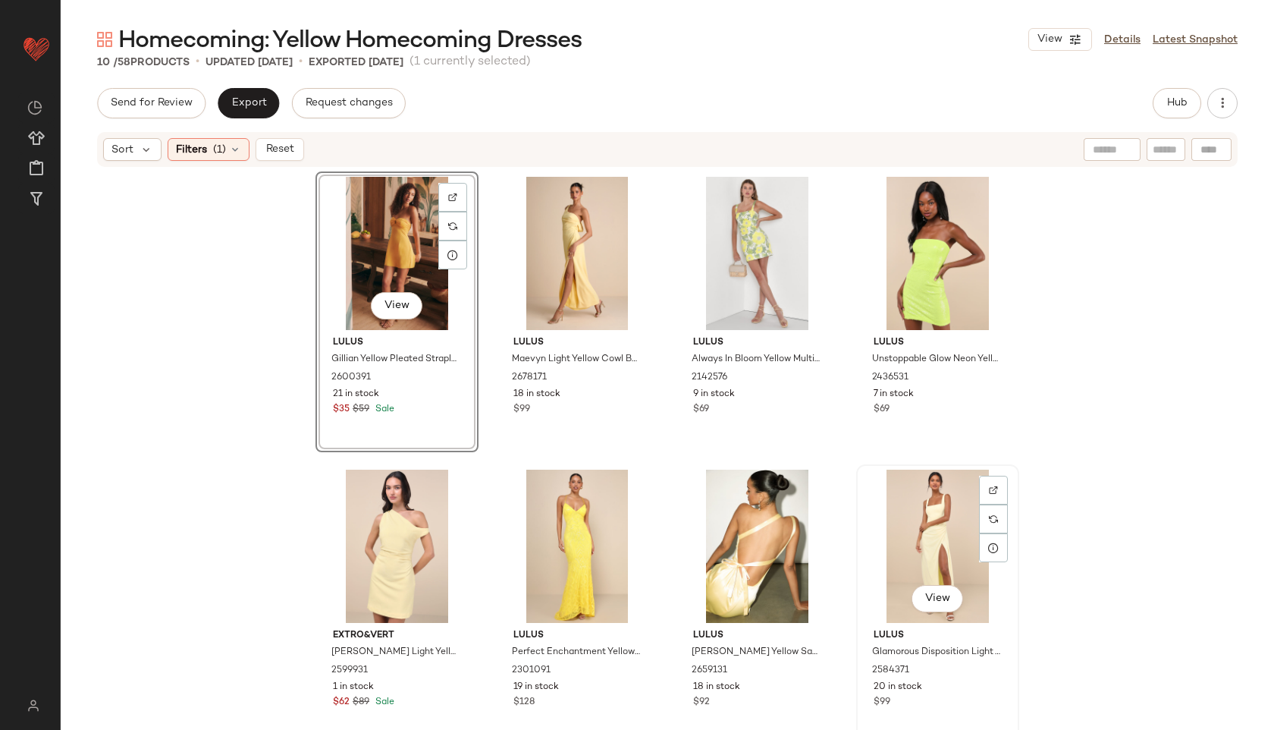
scroll to position [262, 0]
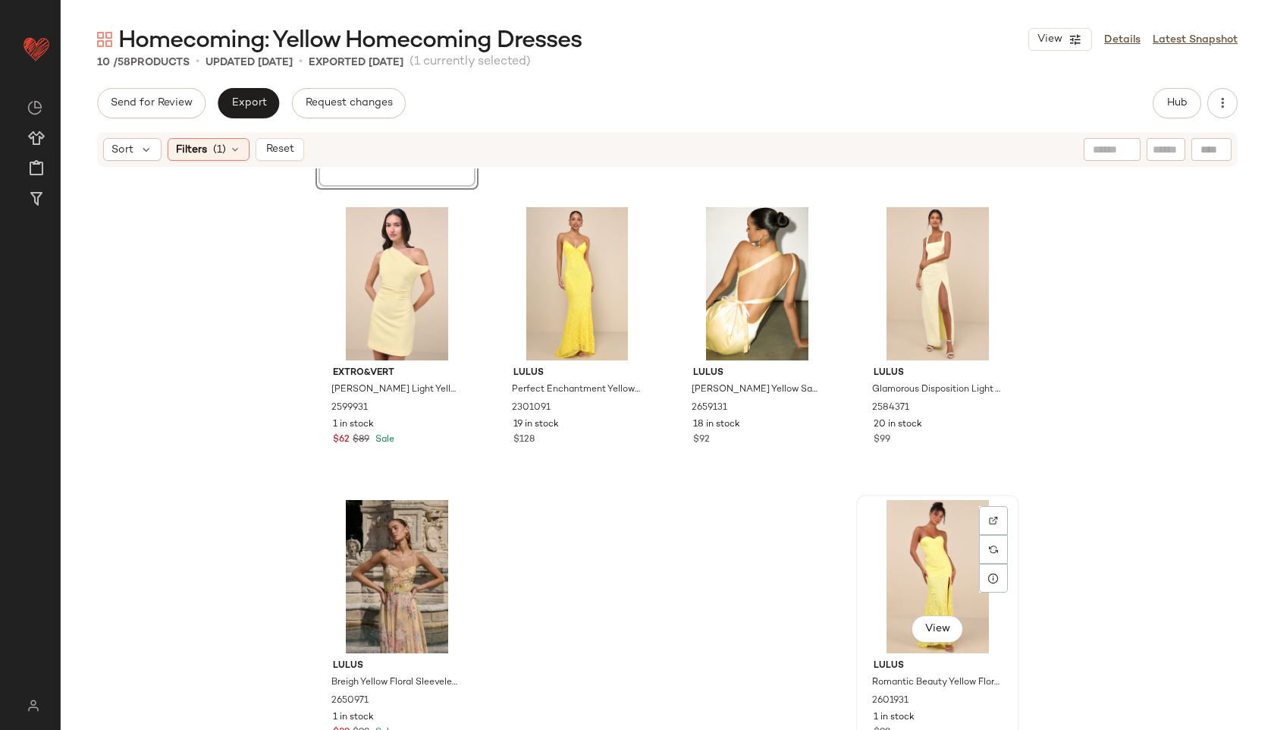
click at [934, 541] on div "View" at bounding box center [938, 576] width 152 height 153
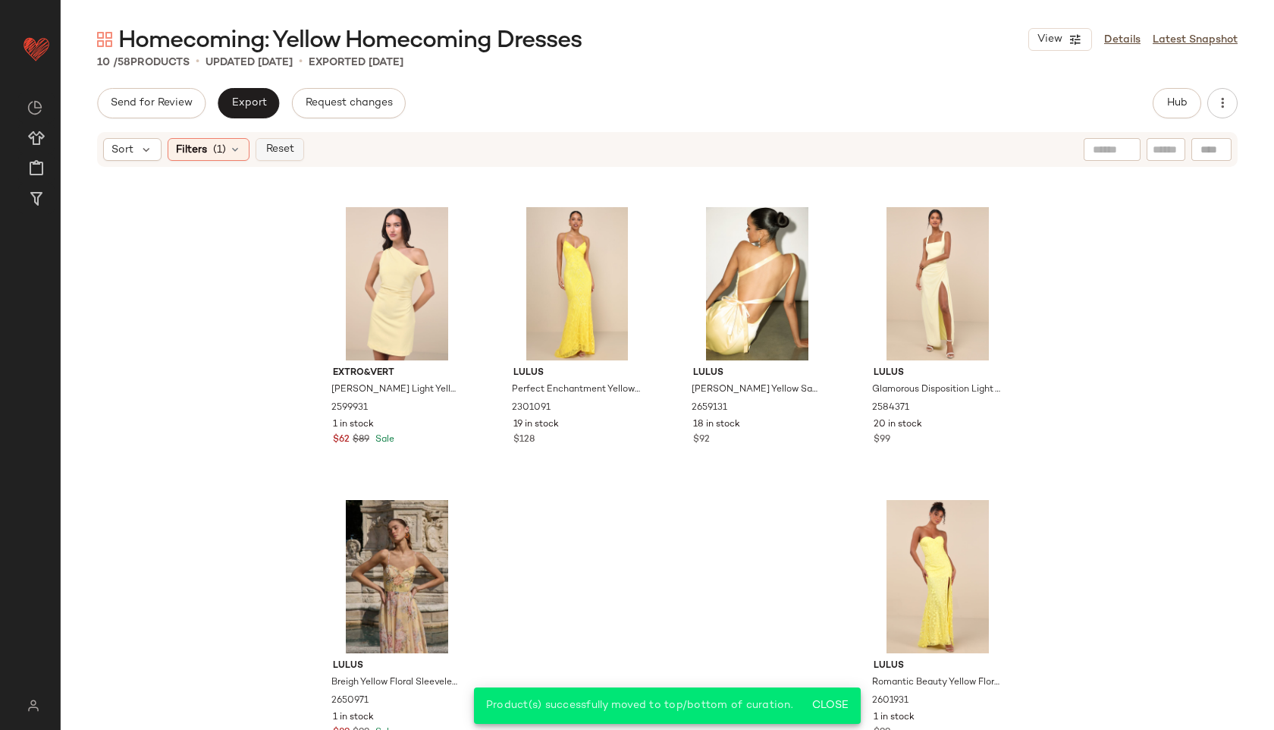
click at [275, 143] on span "Reset" at bounding box center [279, 149] width 29 height 12
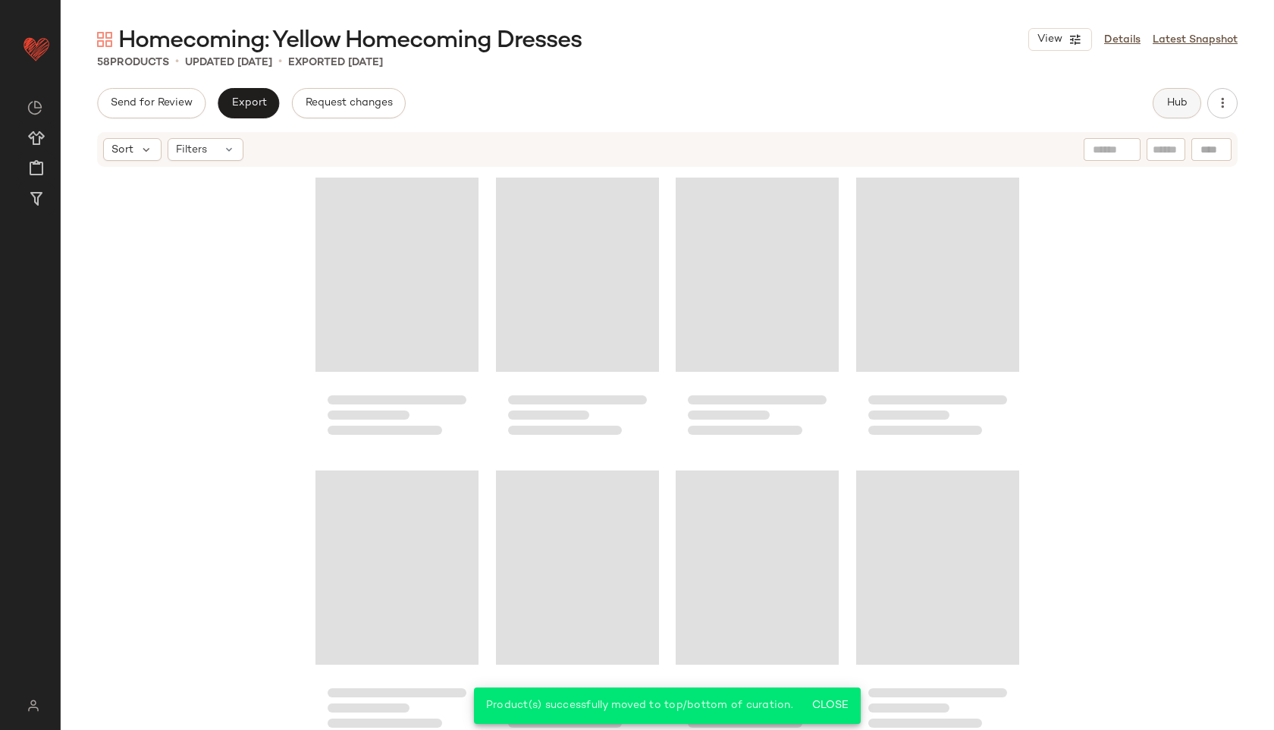
scroll to position [3787, 0]
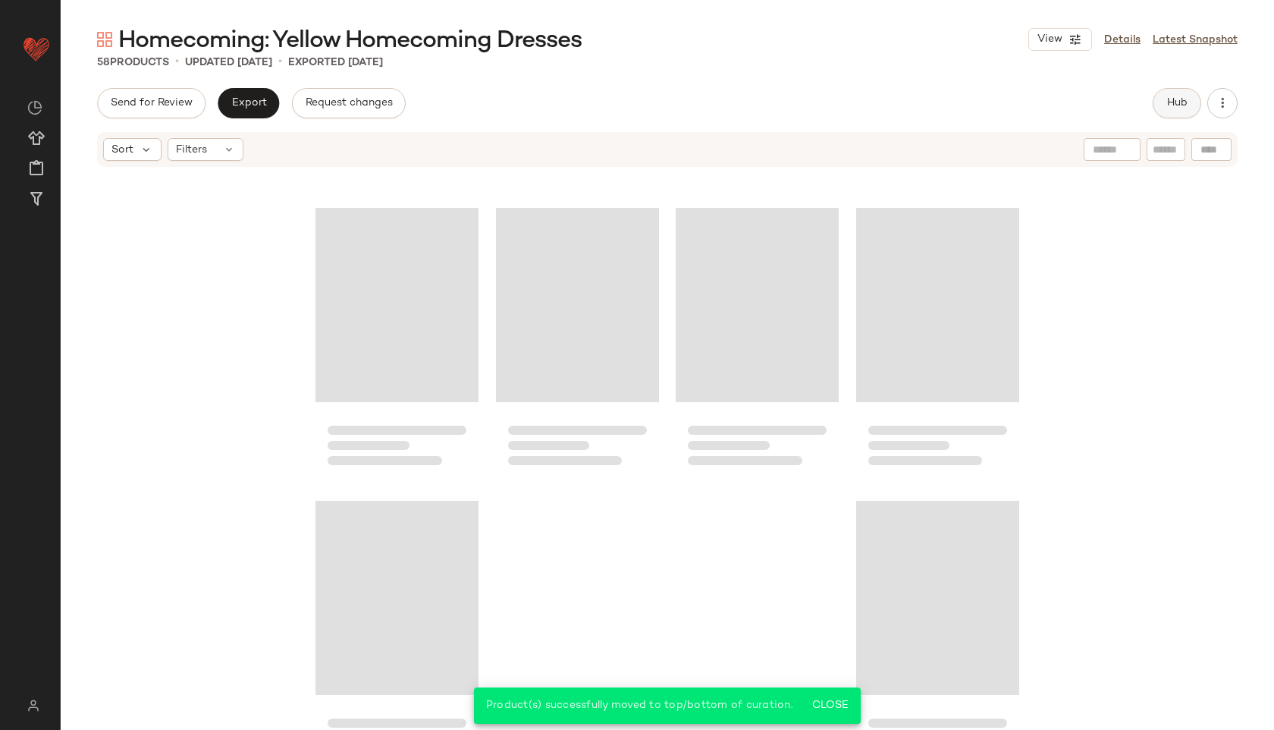
click at [1174, 99] on span "Hub" at bounding box center [1176, 103] width 21 height 12
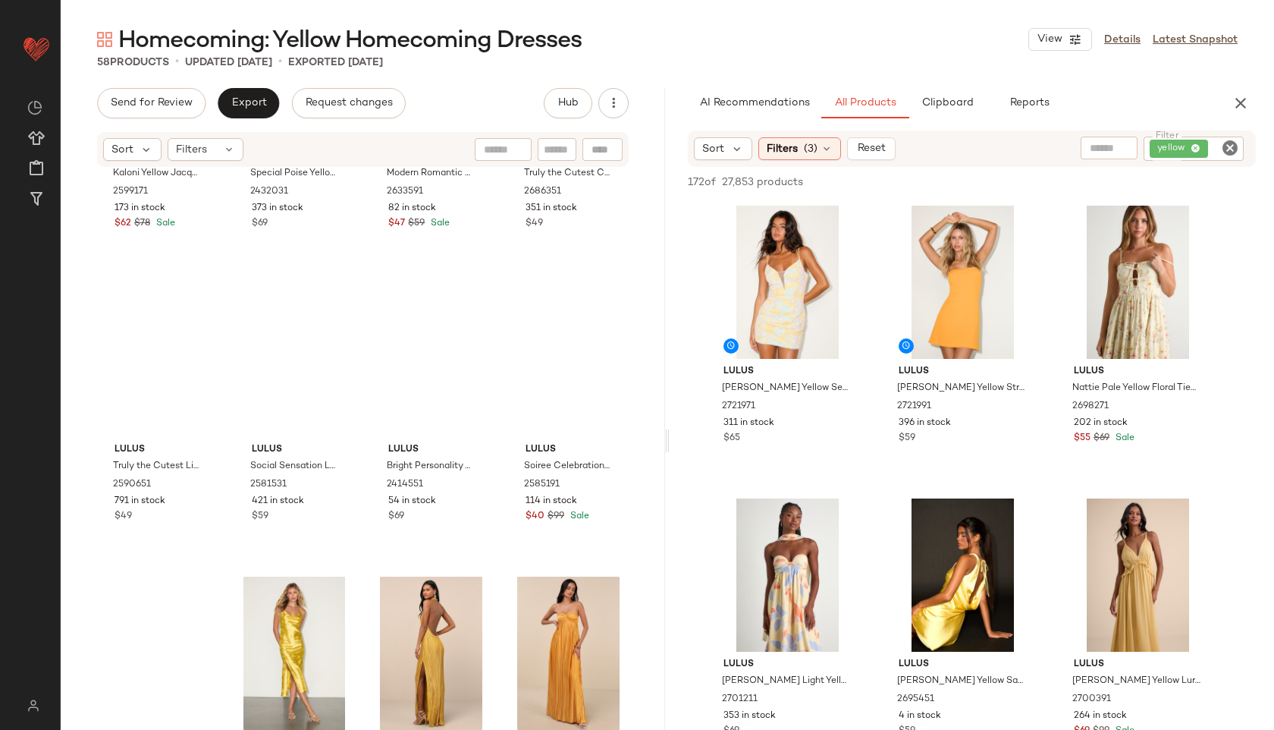
scroll to position [0, 0]
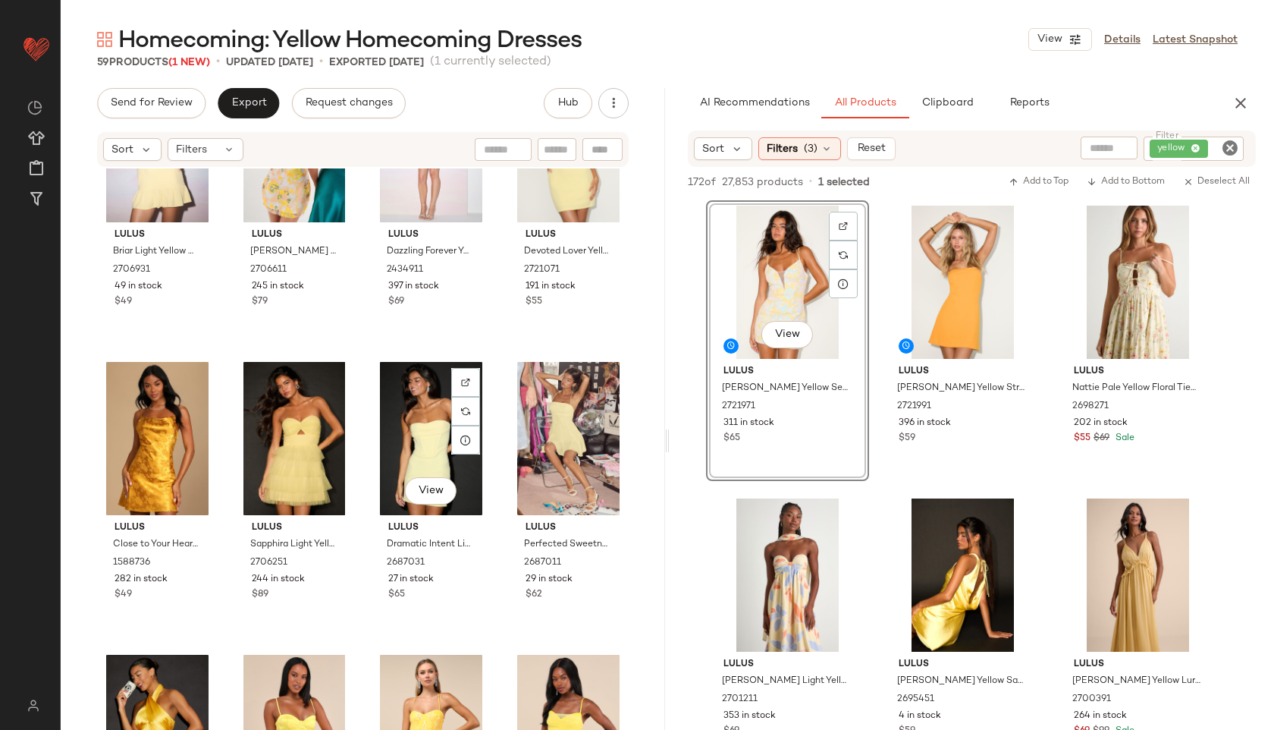
scroll to position [708, 0]
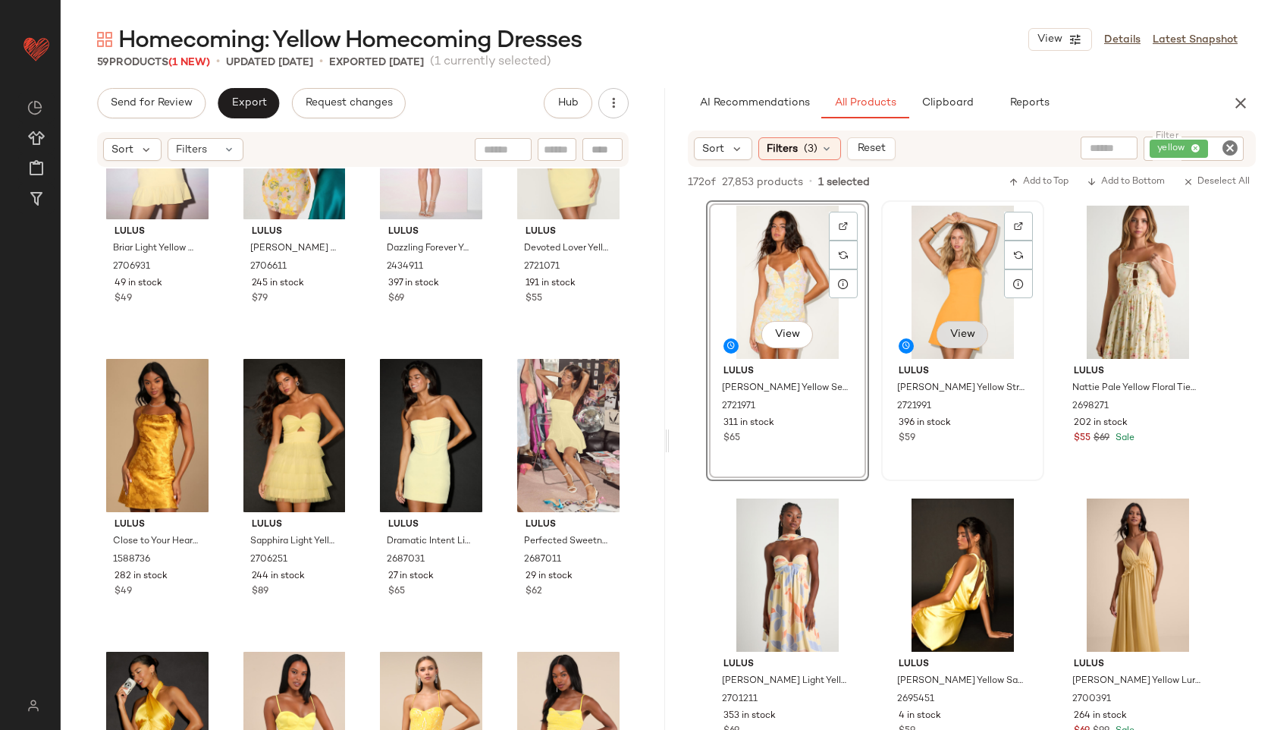
click at [966, 344] on button "View" at bounding box center [963, 334] width 52 height 27
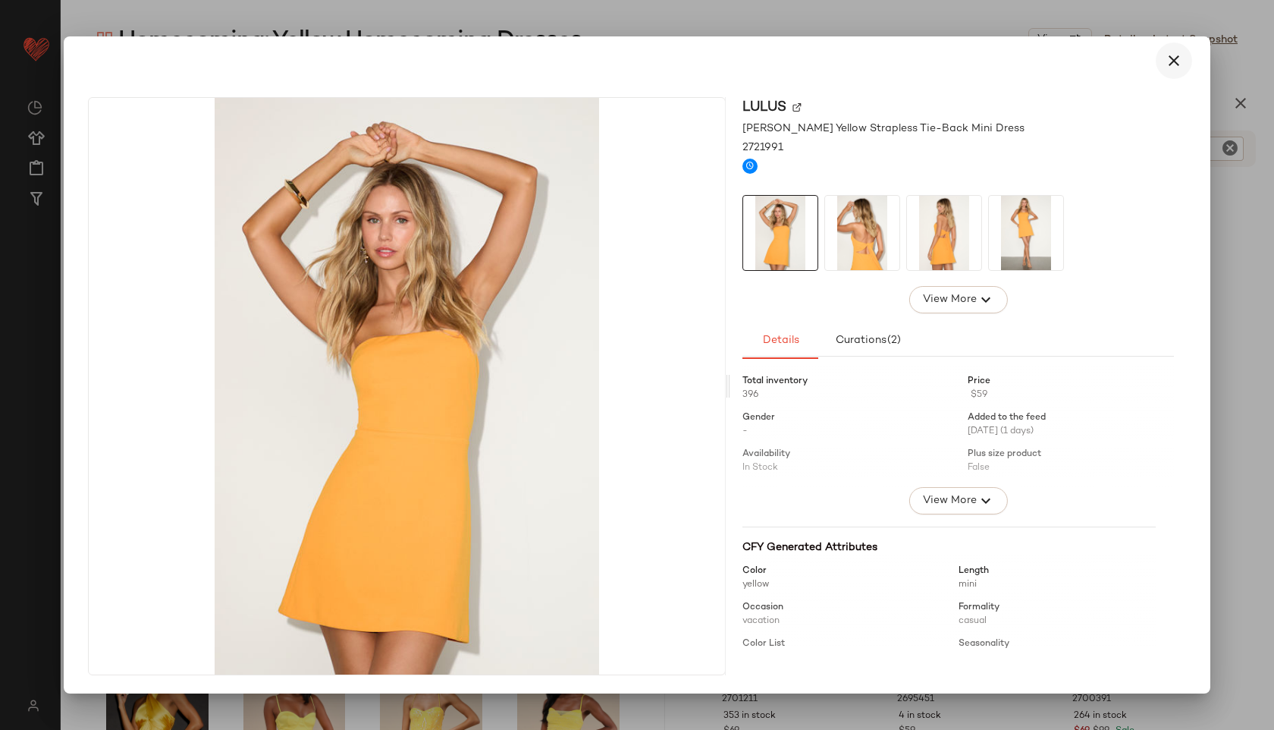
click at [1178, 49] on button "button" at bounding box center [1174, 60] width 36 height 36
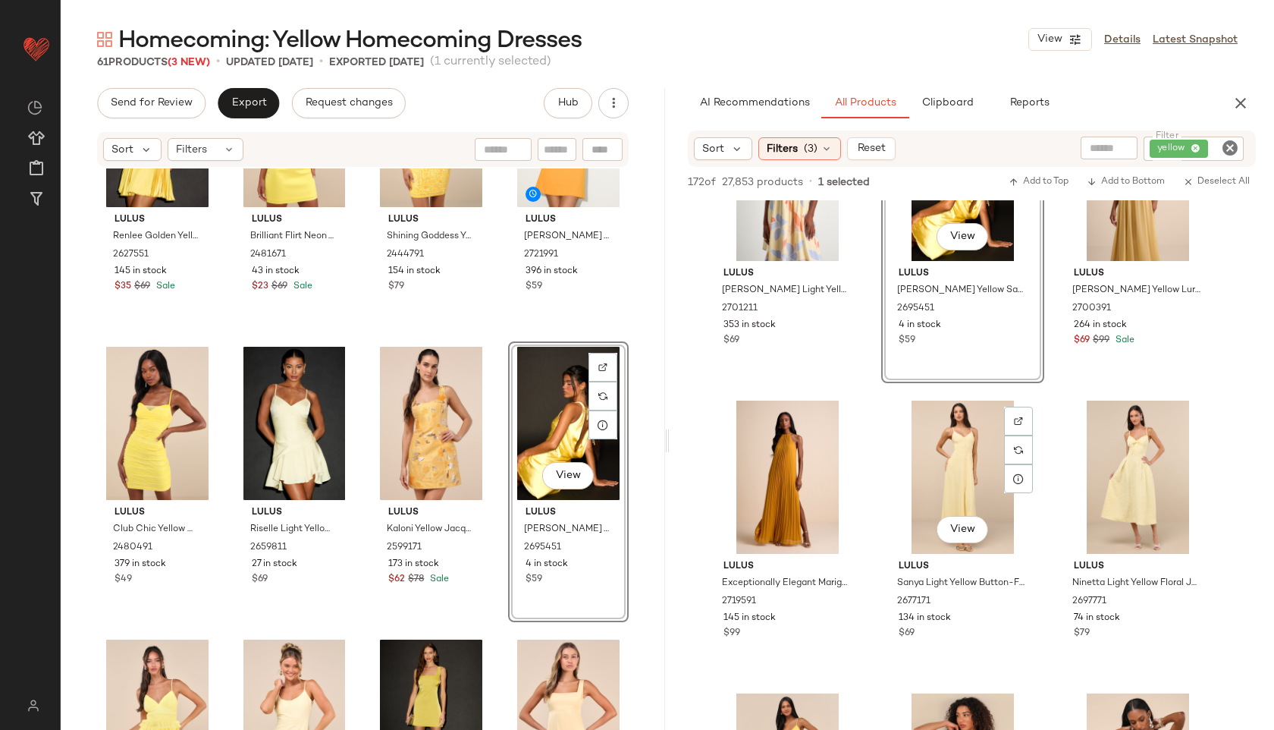
scroll to position [488, 0]
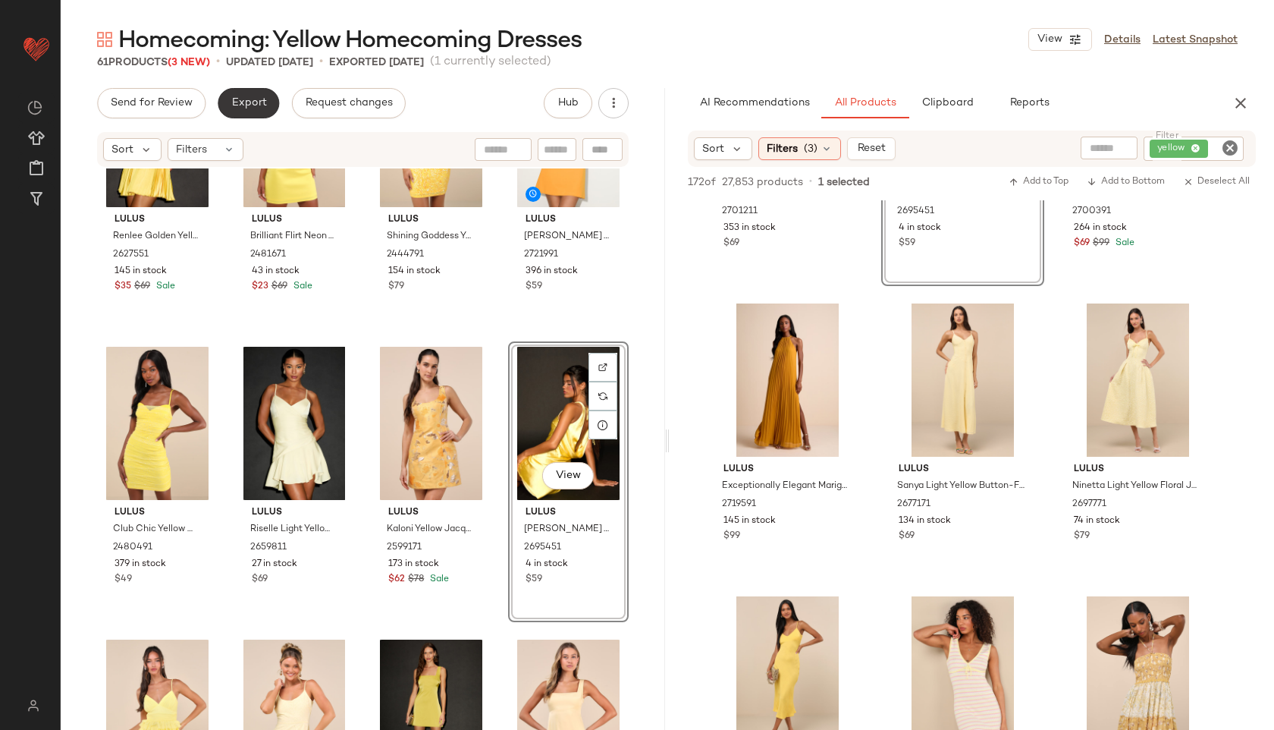
click at [237, 99] on span "Export" at bounding box center [249, 103] width 36 height 12
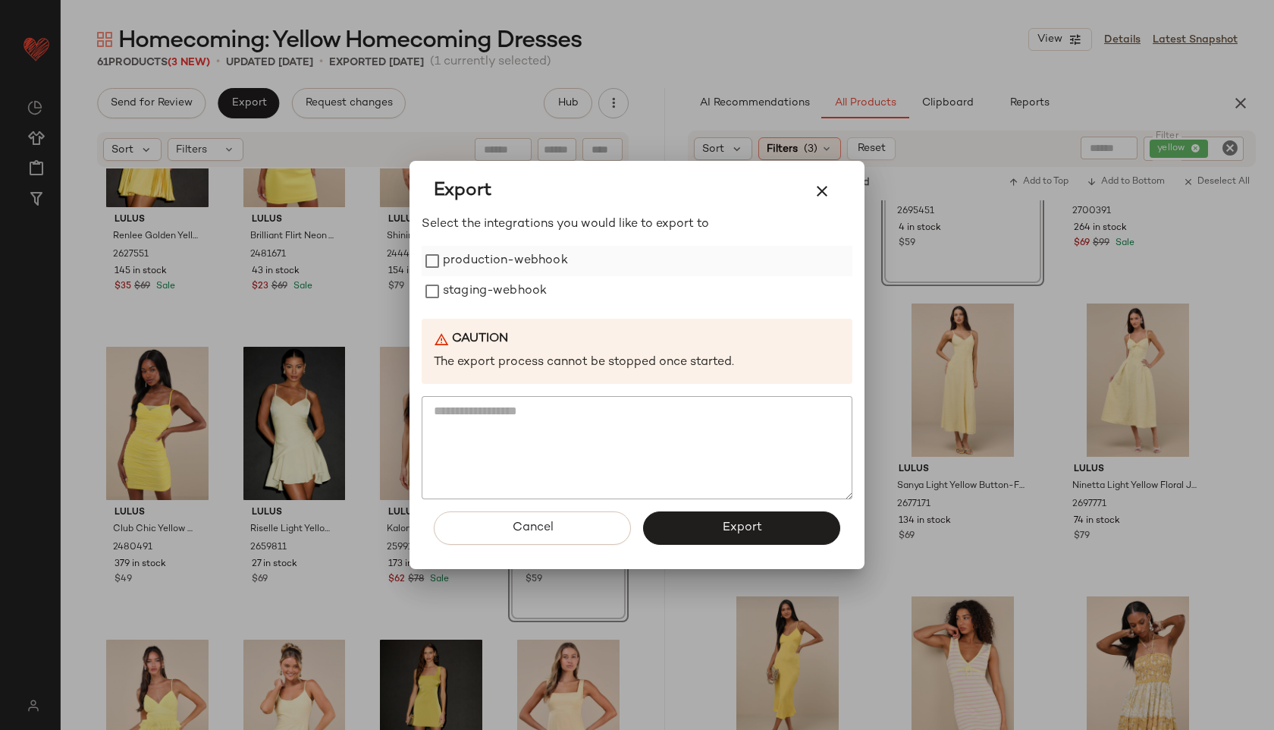
click at [485, 275] on label "production-webhook" at bounding box center [505, 261] width 125 height 30
click at [488, 286] on label "staging-webhook" at bounding box center [495, 291] width 104 height 30
click at [739, 528] on span "Export" at bounding box center [741, 527] width 40 height 14
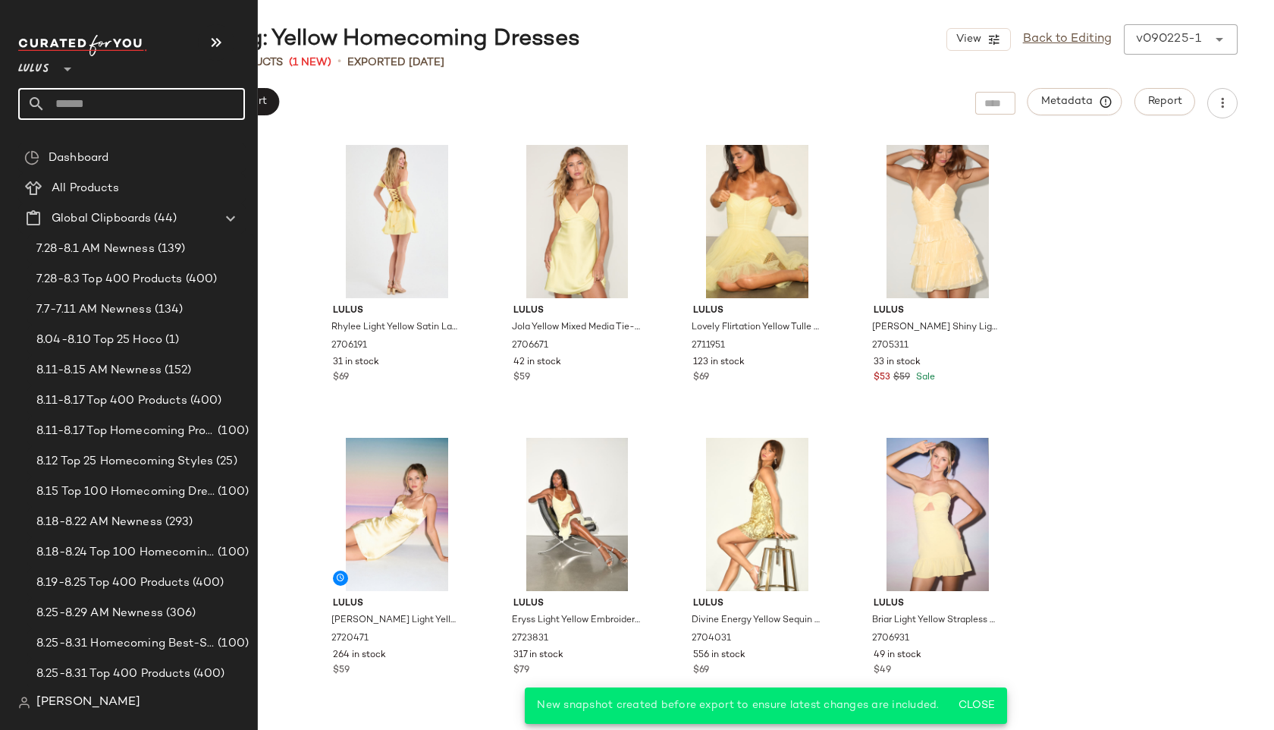
click at [88, 95] on input "text" at bounding box center [145, 104] width 199 height 32
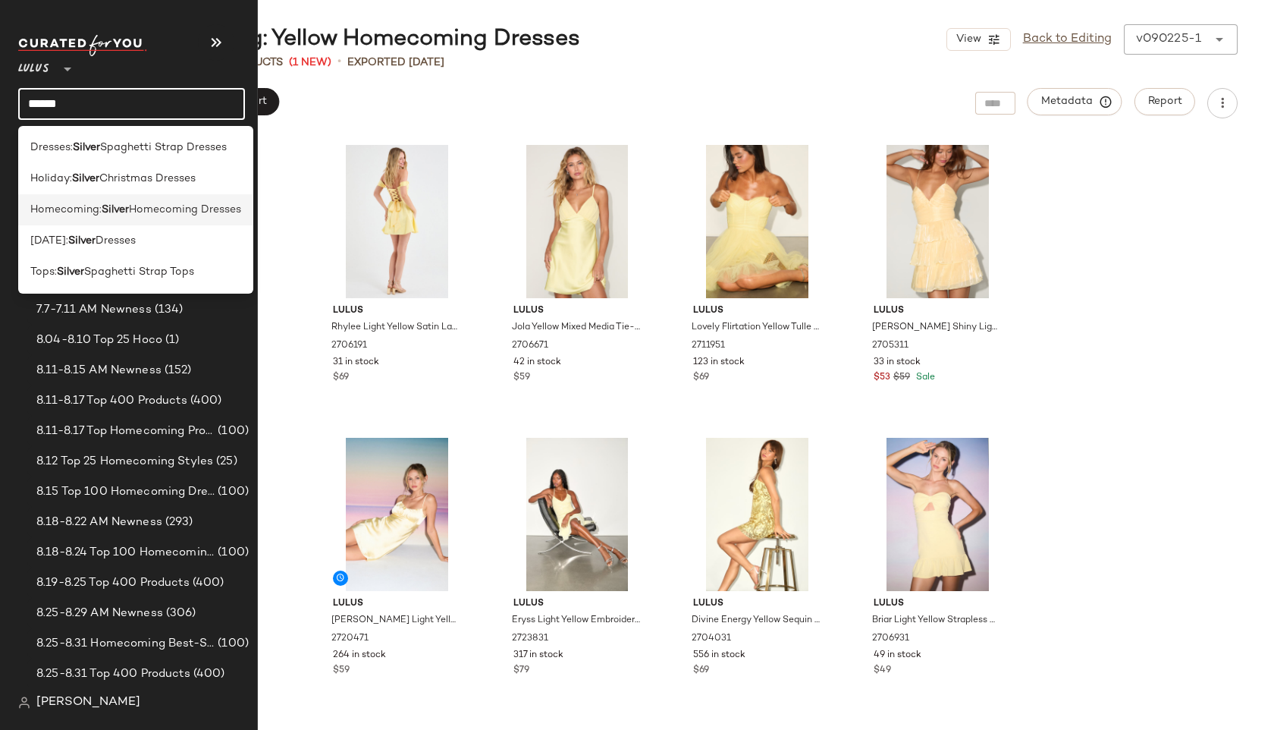
type input "******"
click at [67, 209] on span "Homecoming:" at bounding box center [65, 210] width 71 height 16
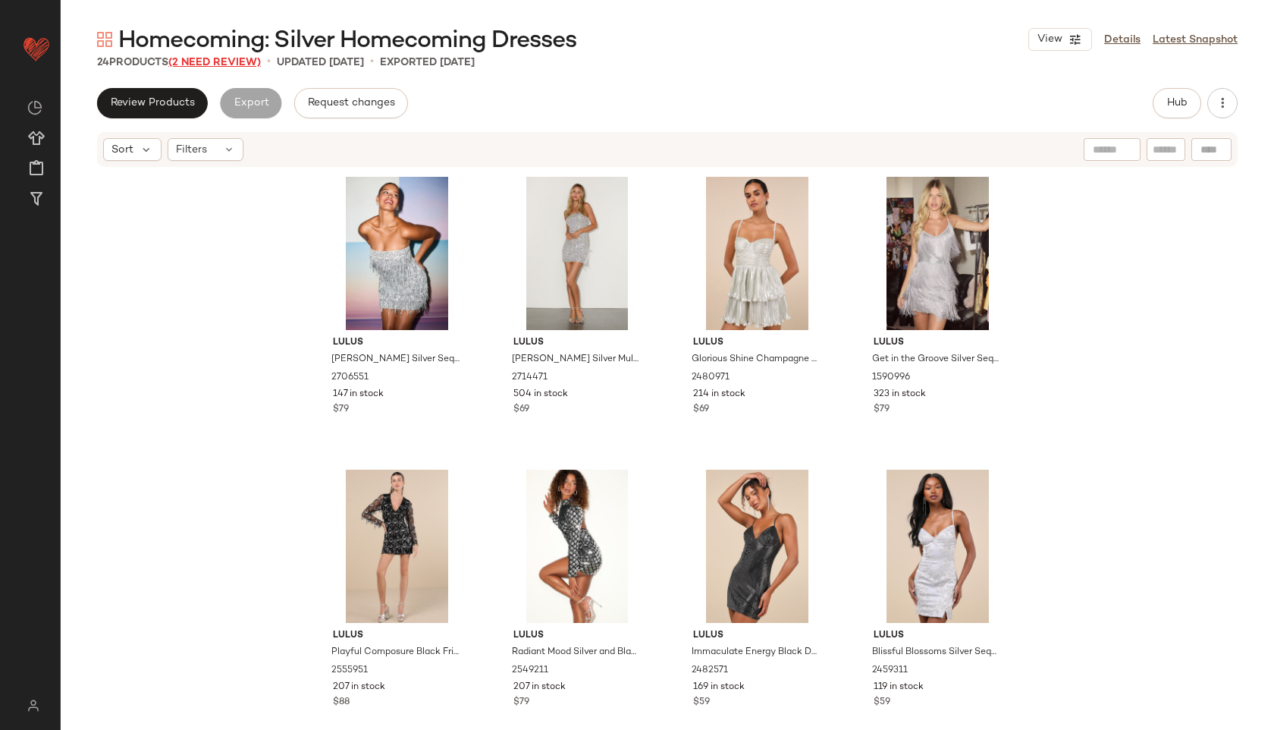
click at [246, 61] on span "(2 Need Review)" at bounding box center [214, 62] width 93 height 11
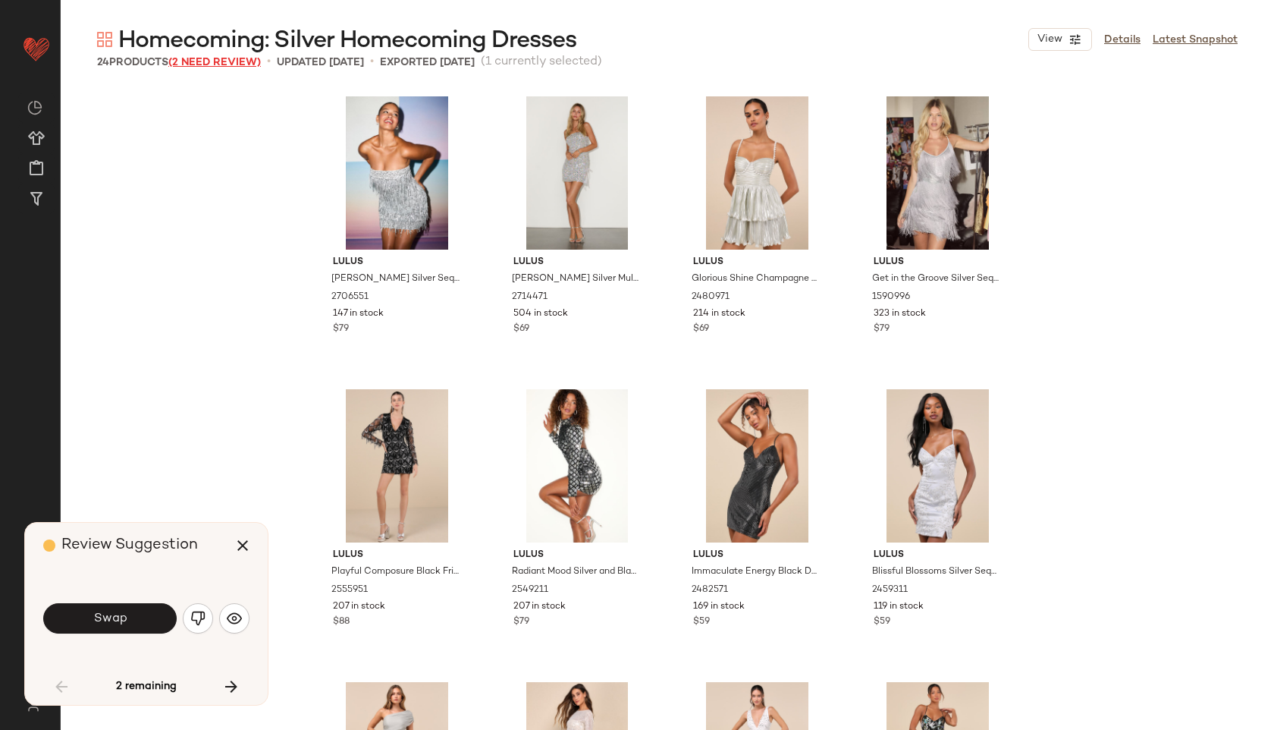
scroll to position [890, 0]
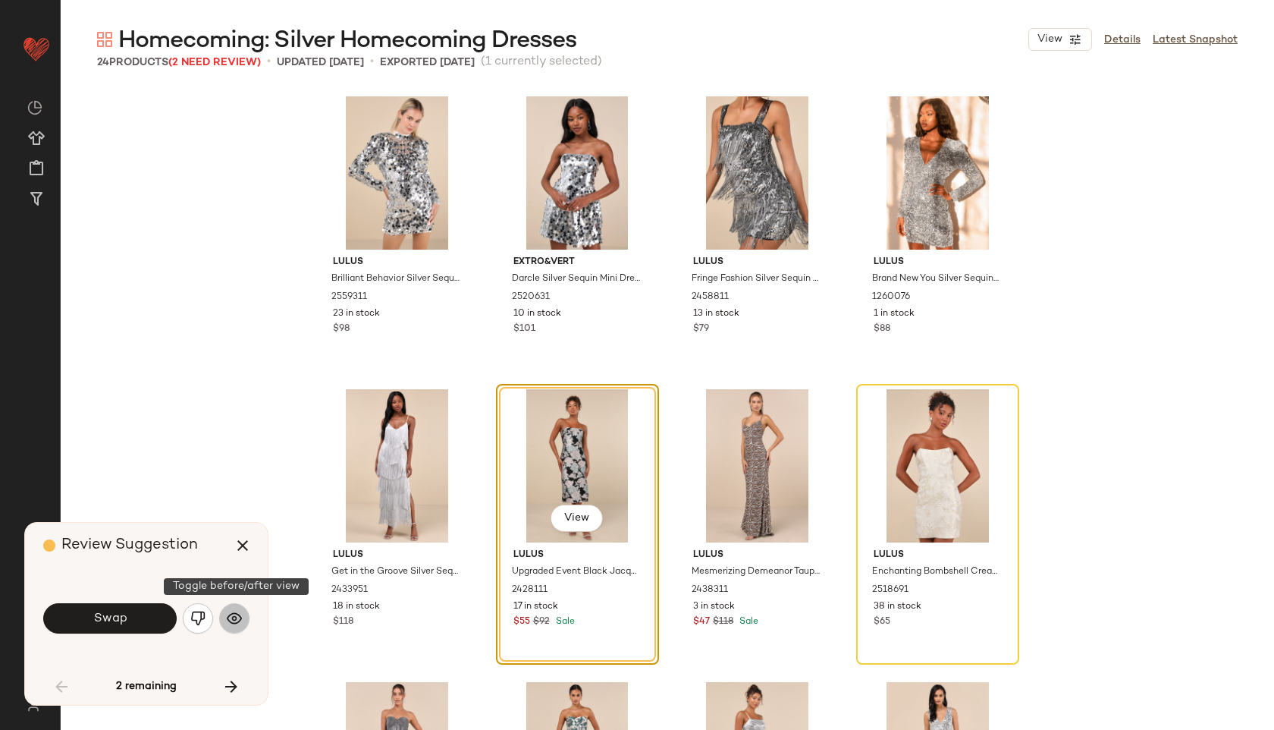
click at [239, 614] on img "button" at bounding box center [234, 617] width 15 height 15
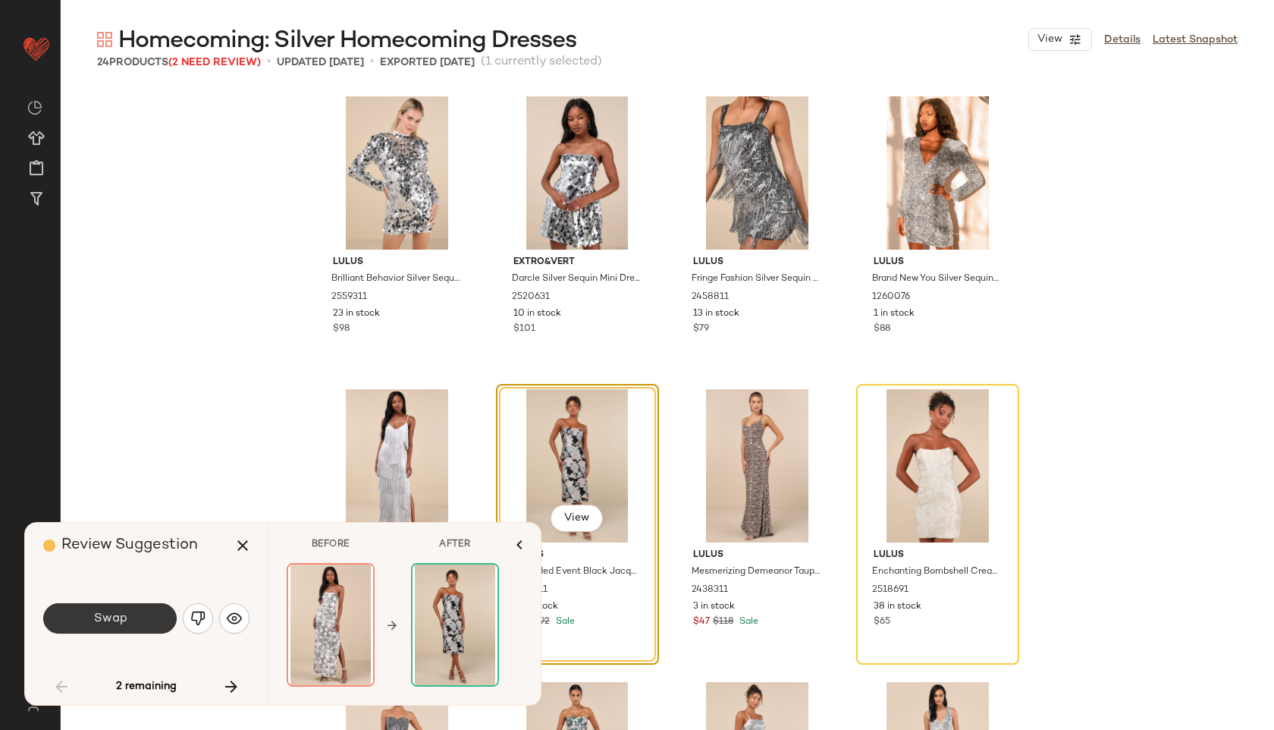
click at [128, 616] on button "Swap" at bounding box center [109, 618] width 133 height 30
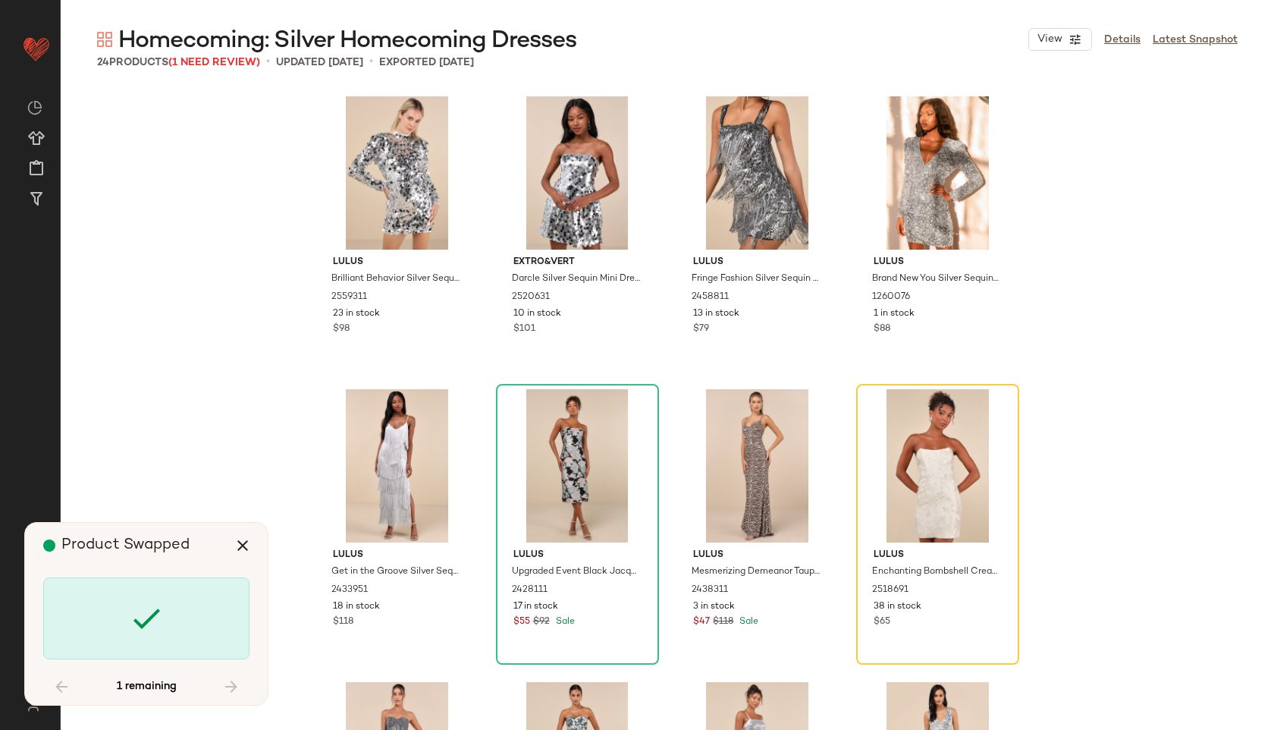
scroll to position [878, 0]
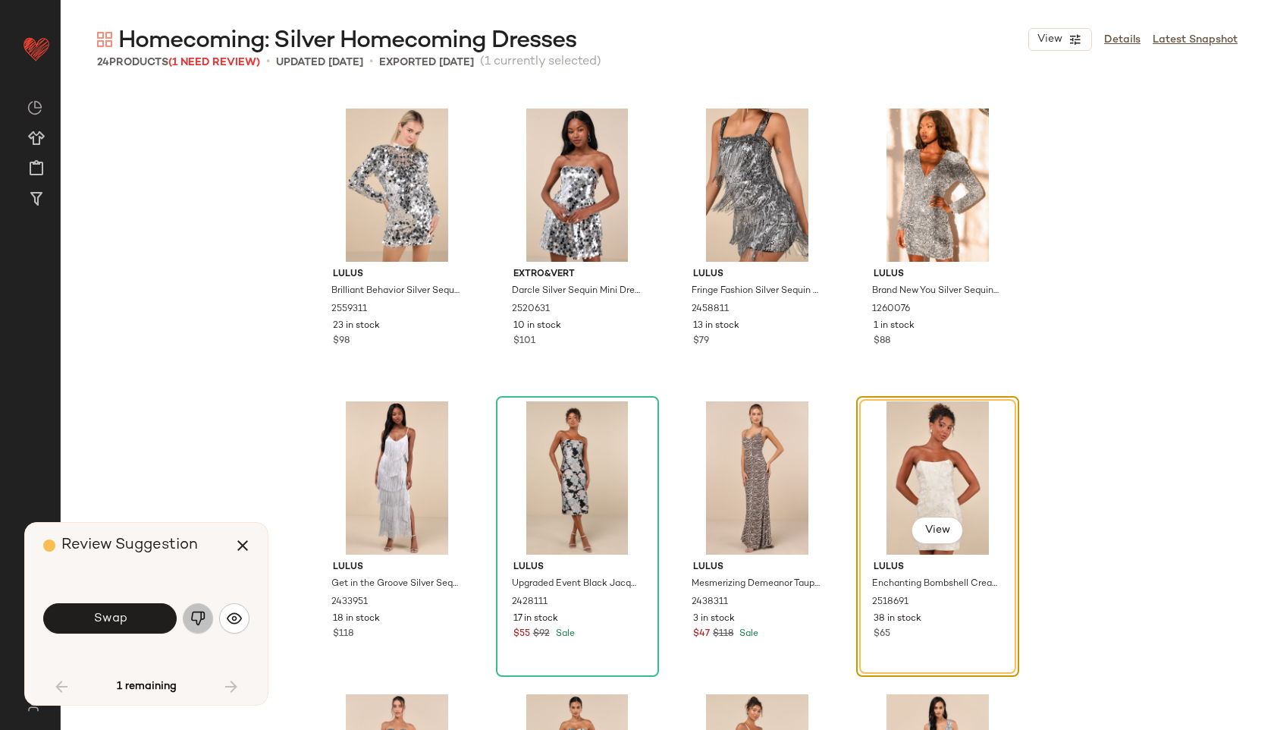
click at [199, 618] on img "button" at bounding box center [197, 617] width 15 height 15
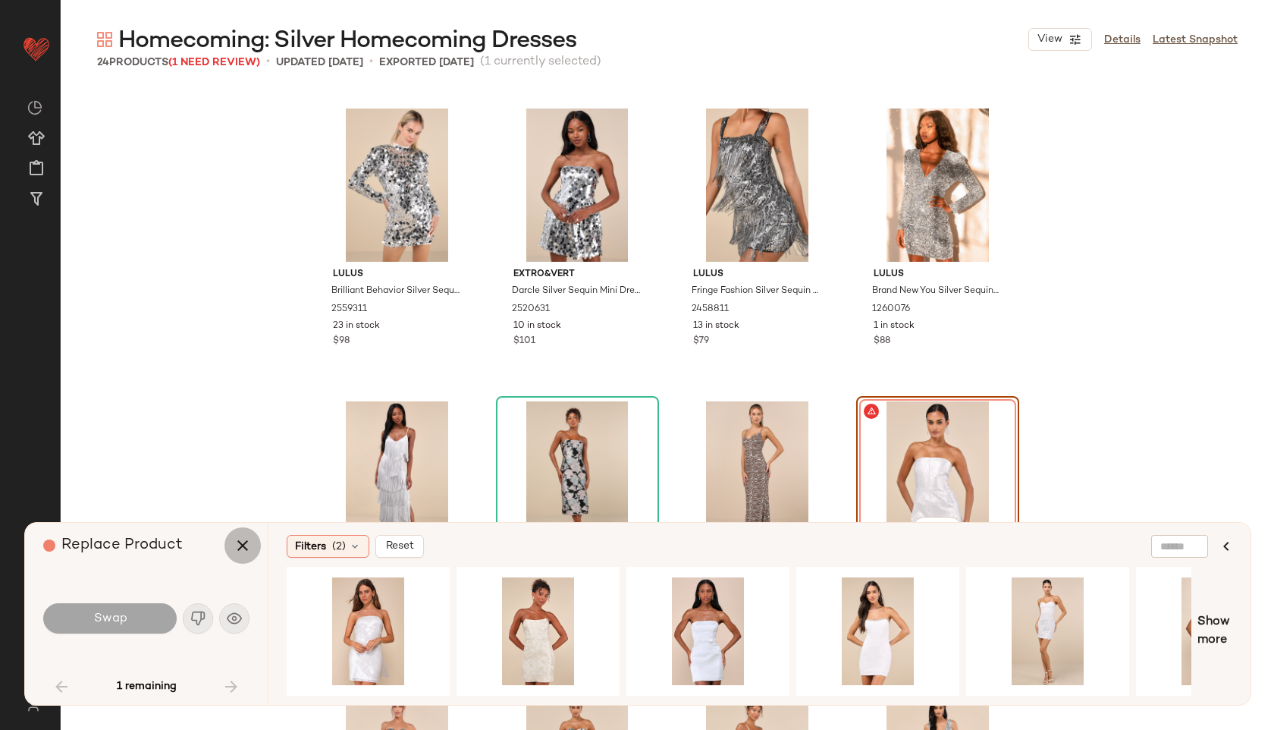
click at [241, 554] on icon "button" at bounding box center [243, 545] width 18 height 18
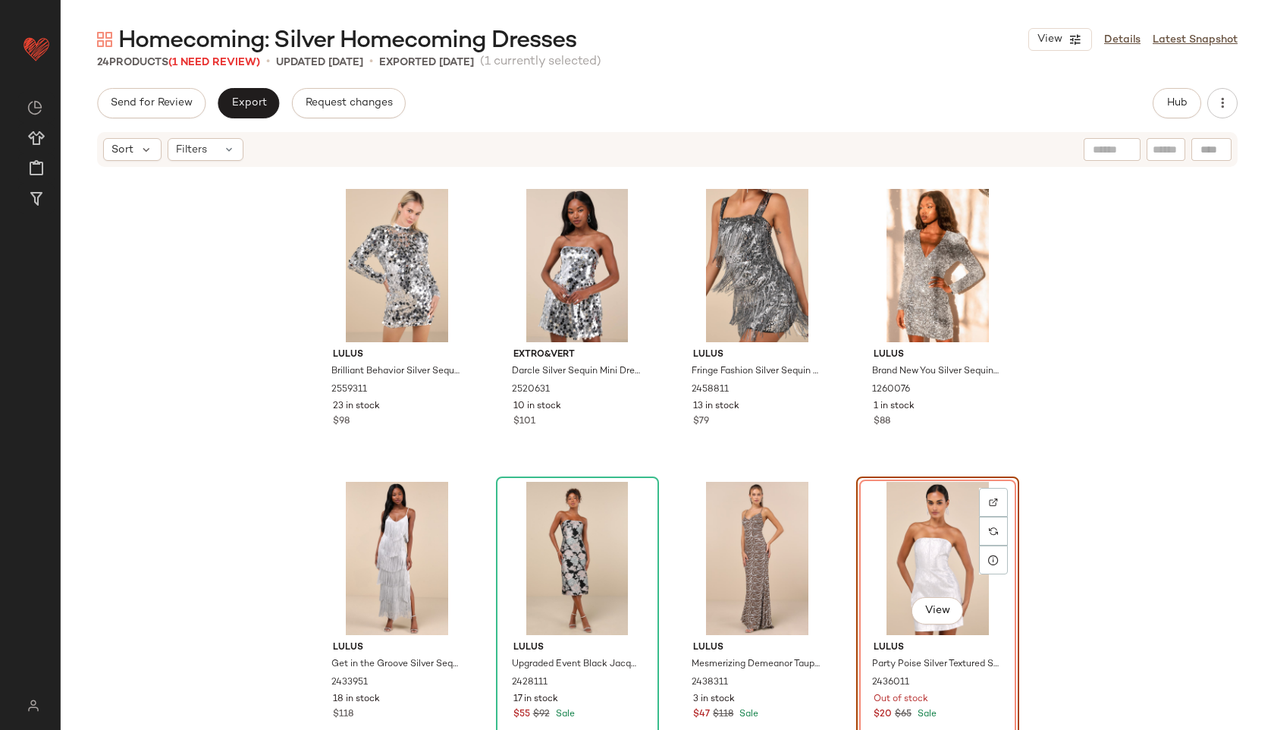
click at [935, 526] on div "View" at bounding box center [938, 558] width 152 height 153
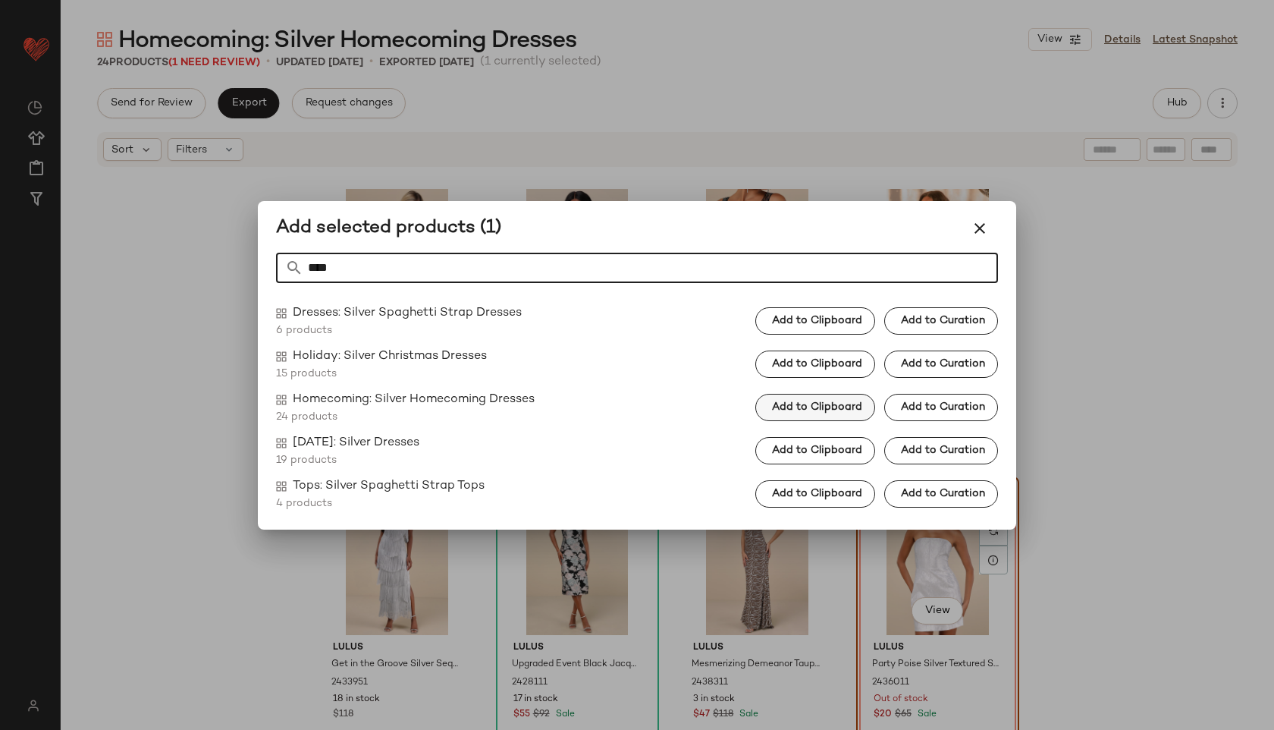
type input "****"
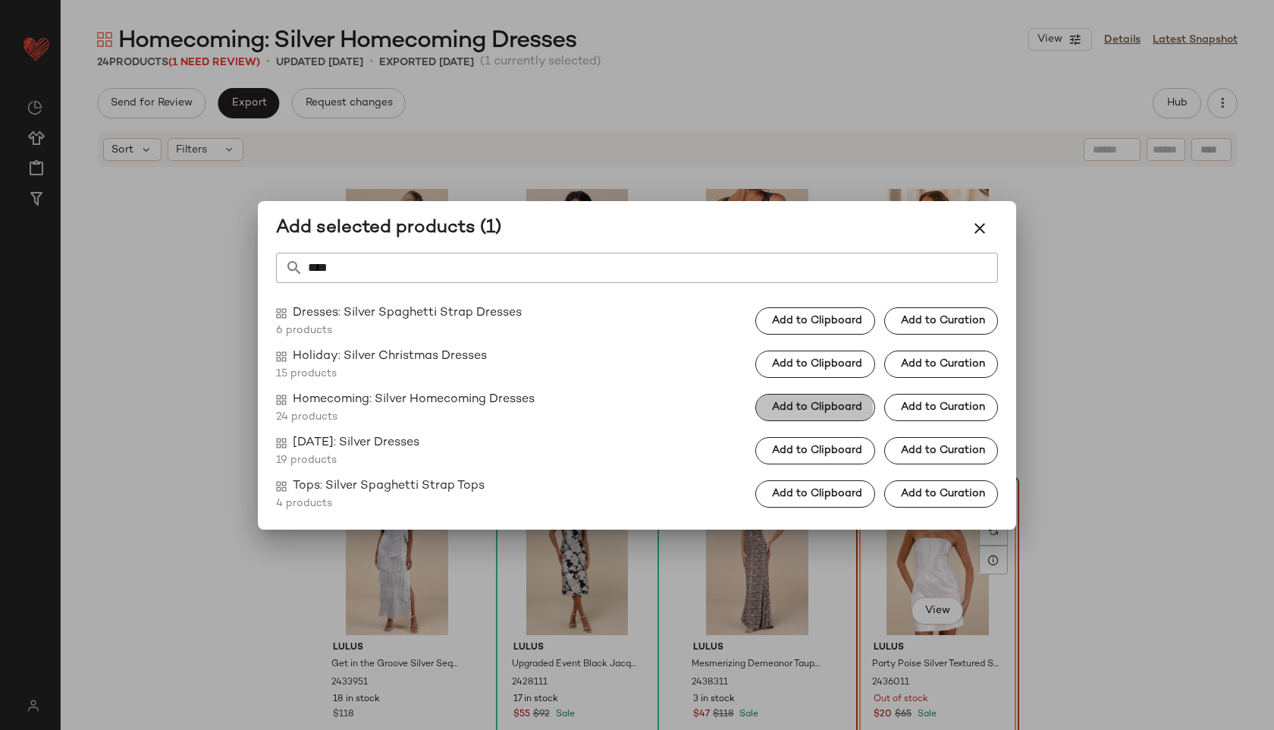
click at [781, 409] on span "Add to Clipboard" at bounding box center [816, 407] width 91 height 12
click at [986, 236] on icon "button" at bounding box center [980, 228] width 18 height 18
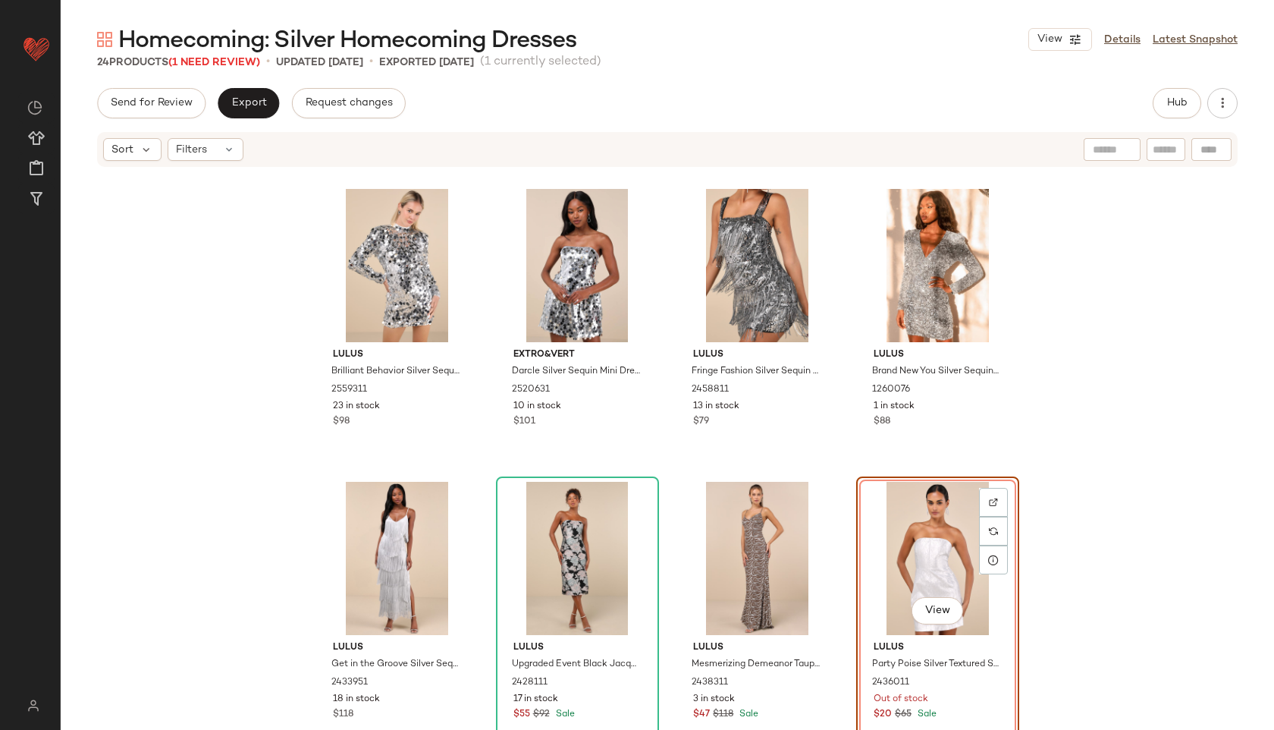
click at [941, 497] on div "View" at bounding box center [938, 558] width 152 height 153
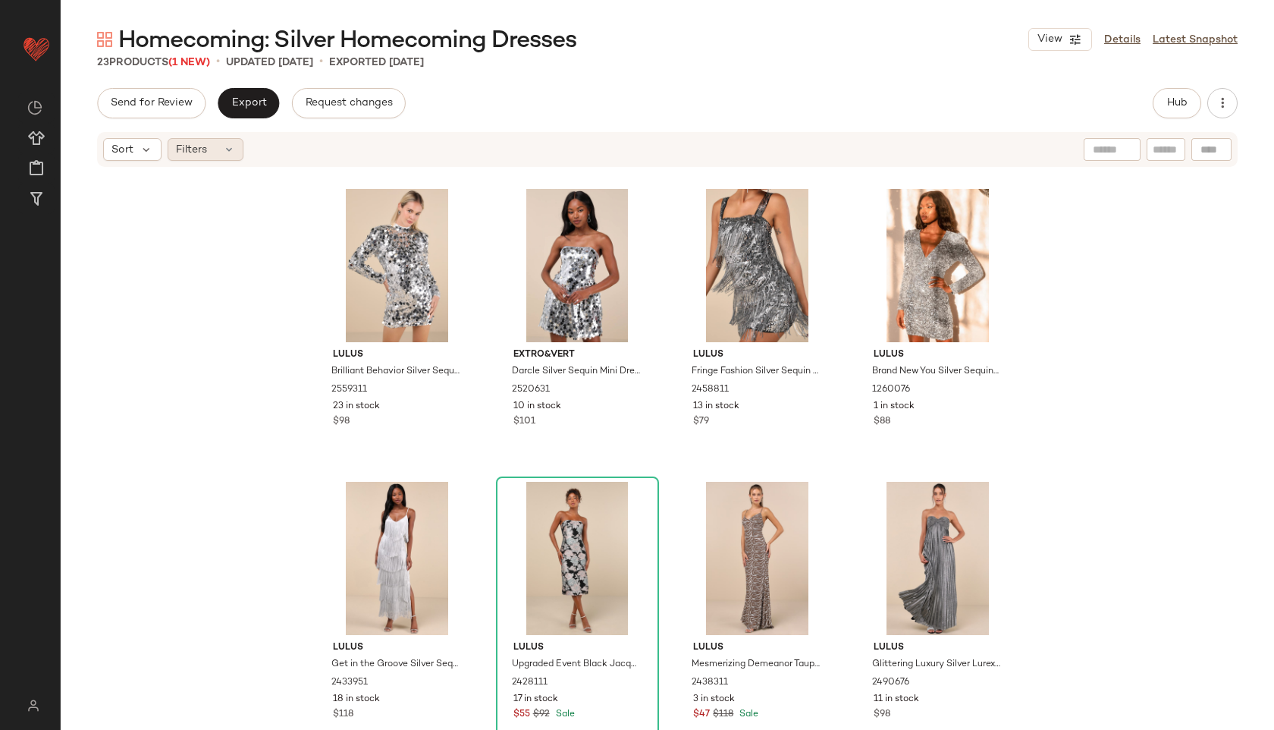
click at [212, 160] on div "Filters" at bounding box center [206, 149] width 76 height 23
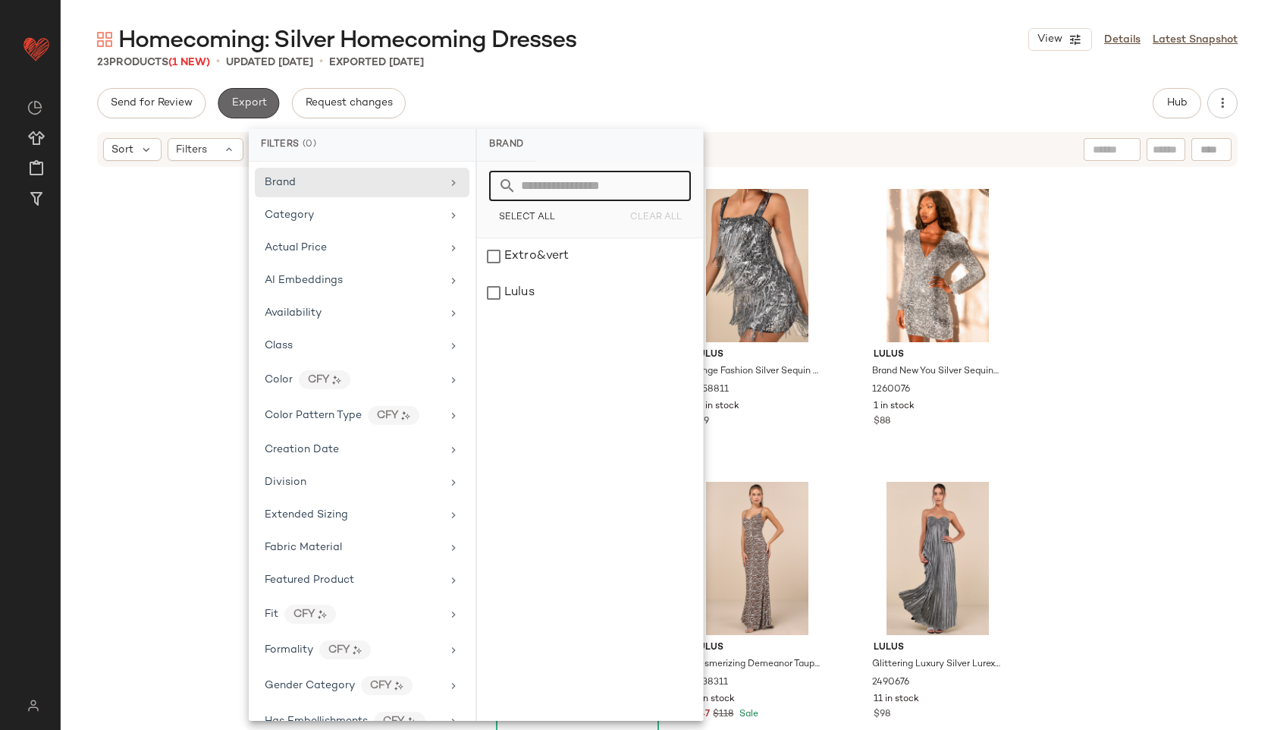
click at [245, 102] on span "Export" at bounding box center [249, 103] width 36 height 12
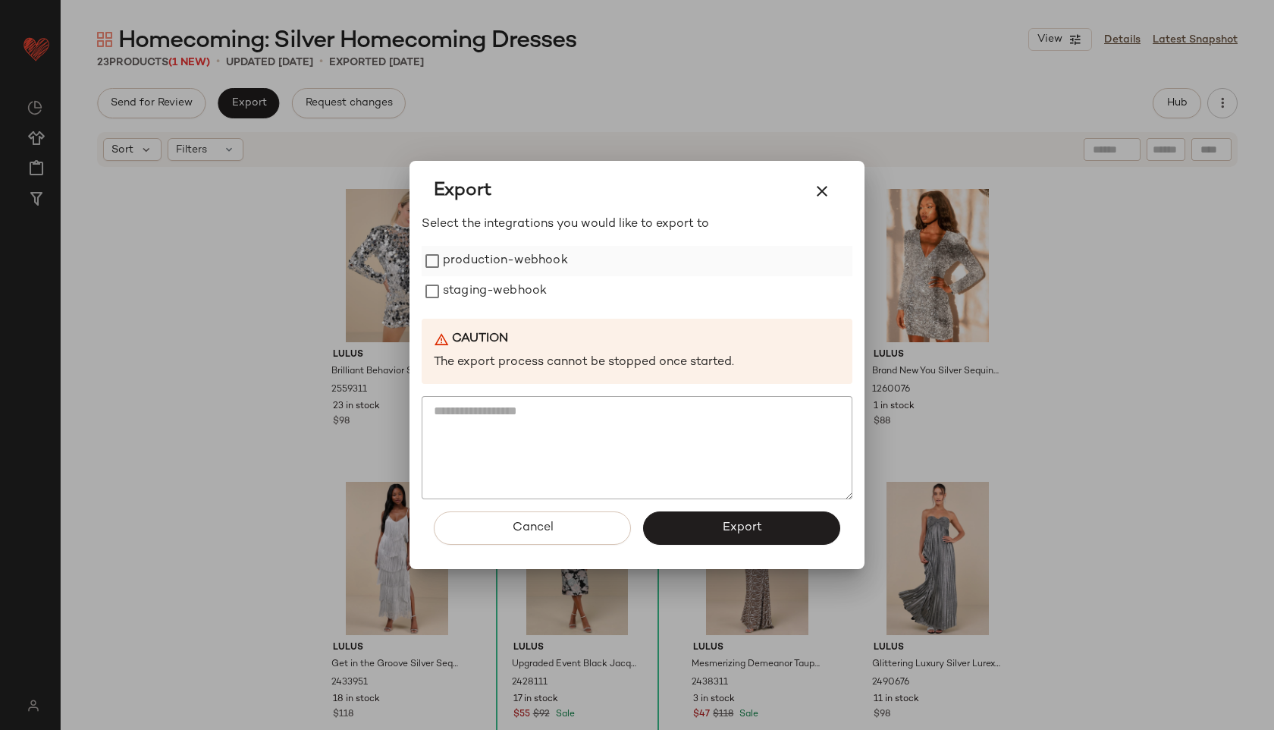
click at [501, 268] on label "production-webhook" at bounding box center [505, 261] width 125 height 30
click at [504, 290] on label "staging-webhook" at bounding box center [495, 291] width 104 height 30
click at [725, 529] on span "Export" at bounding box center [741, 527] width 40 height 14
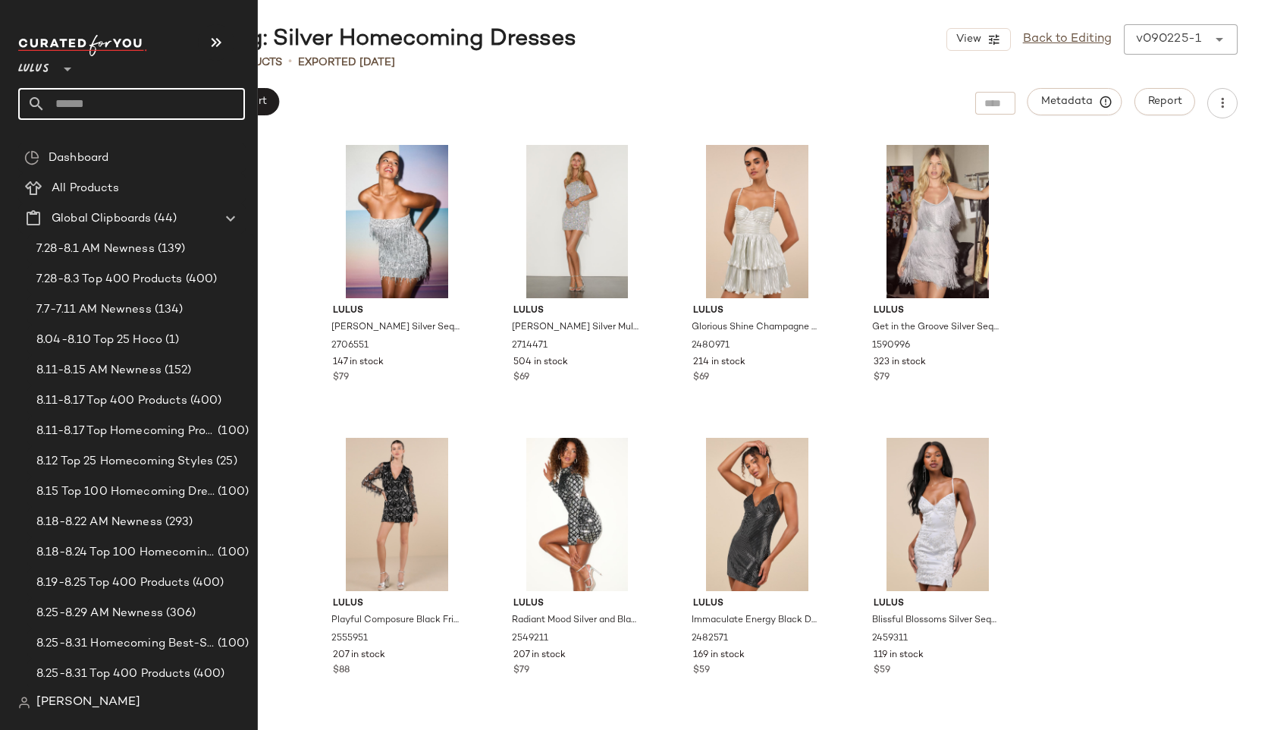
click at [83, 98] on input "text" at bounding box center [145, 104] width 199 height 32
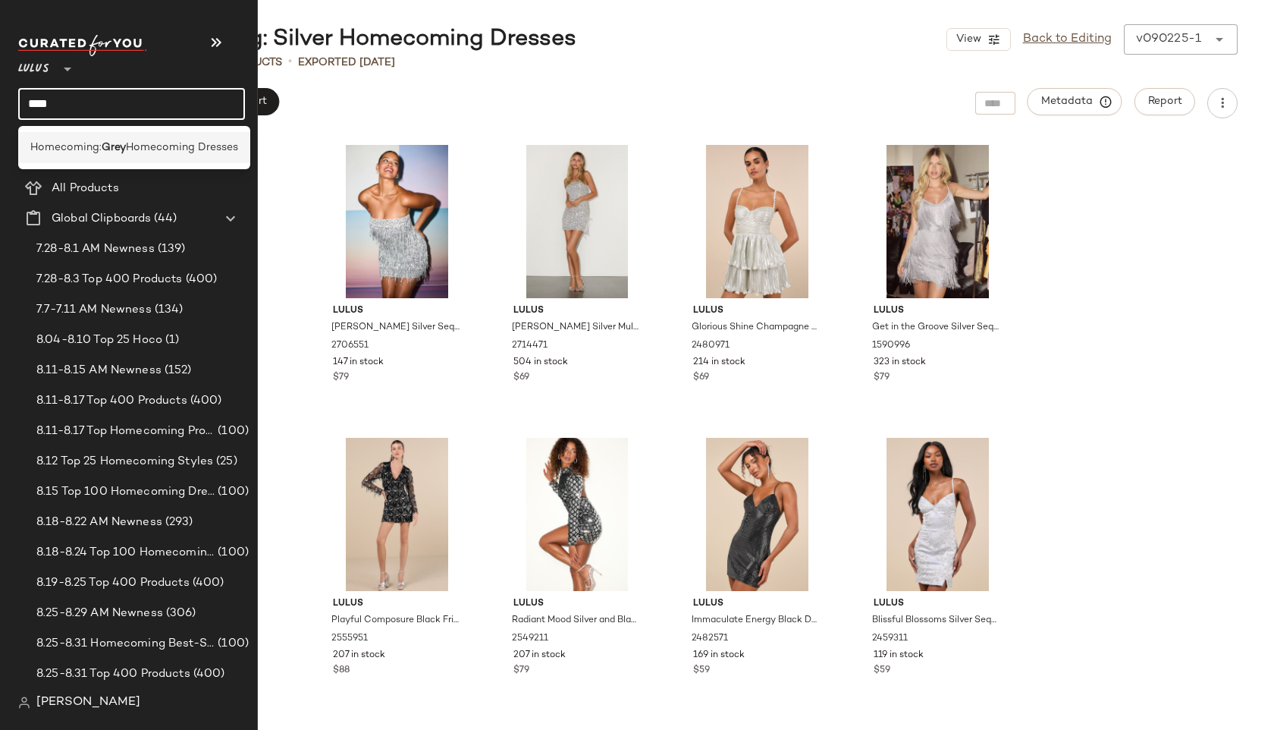
type input "****"
click at [124, 142] on b "Grey" at bounding box center [114, 148] width 24 height 16
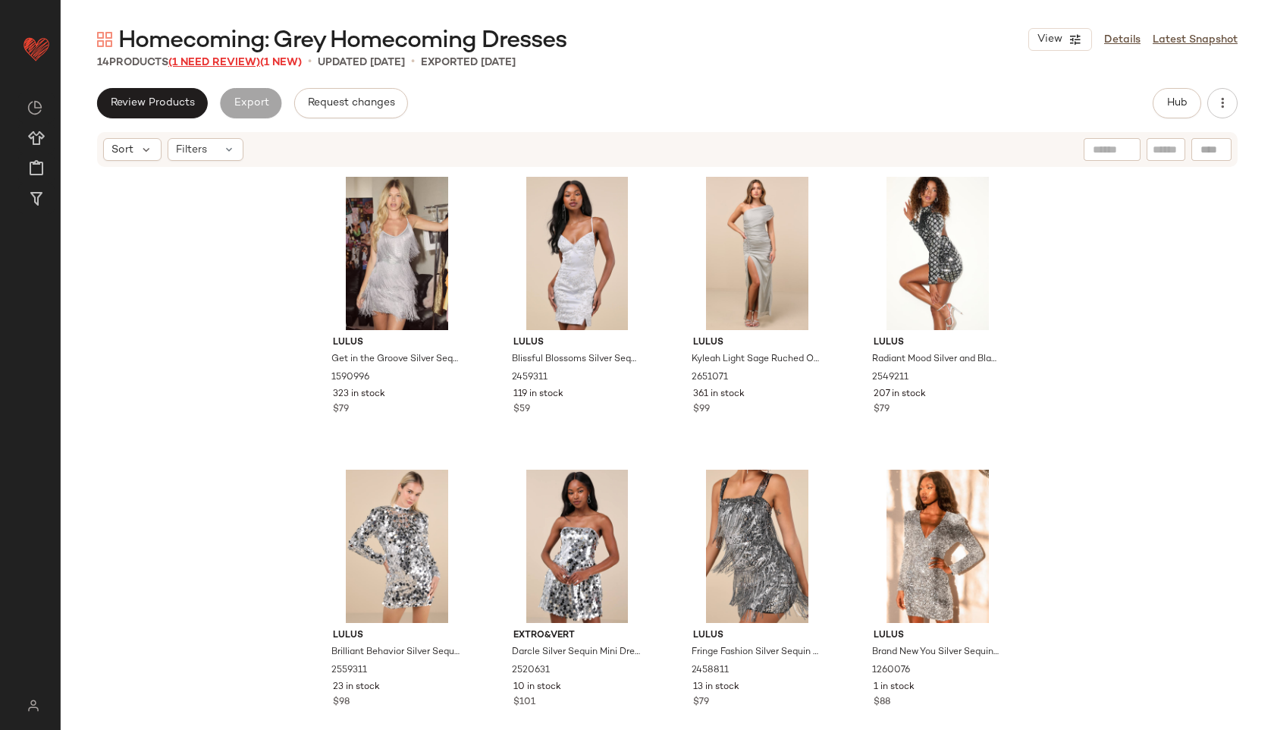
click at [228, 60] on span "(1 Need Review)" at bounding box center [214, 62] width 92 height 11
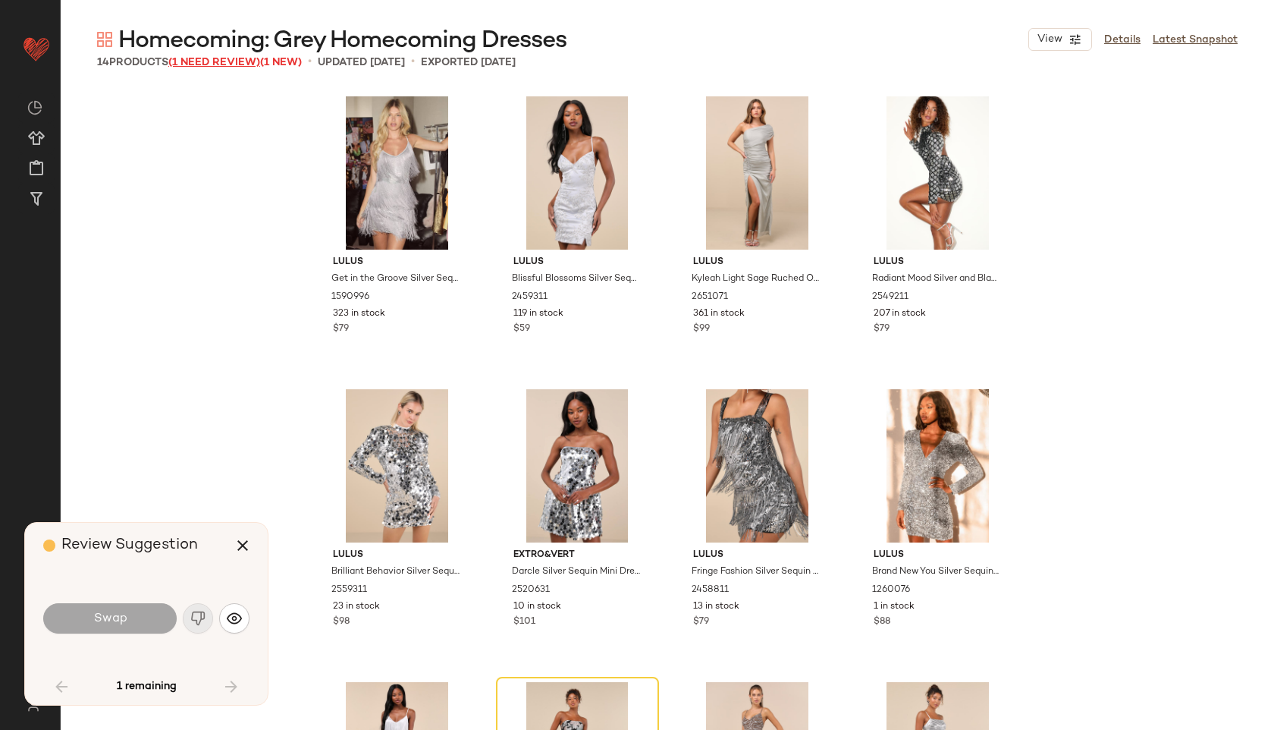
scroll to position [305, 0]
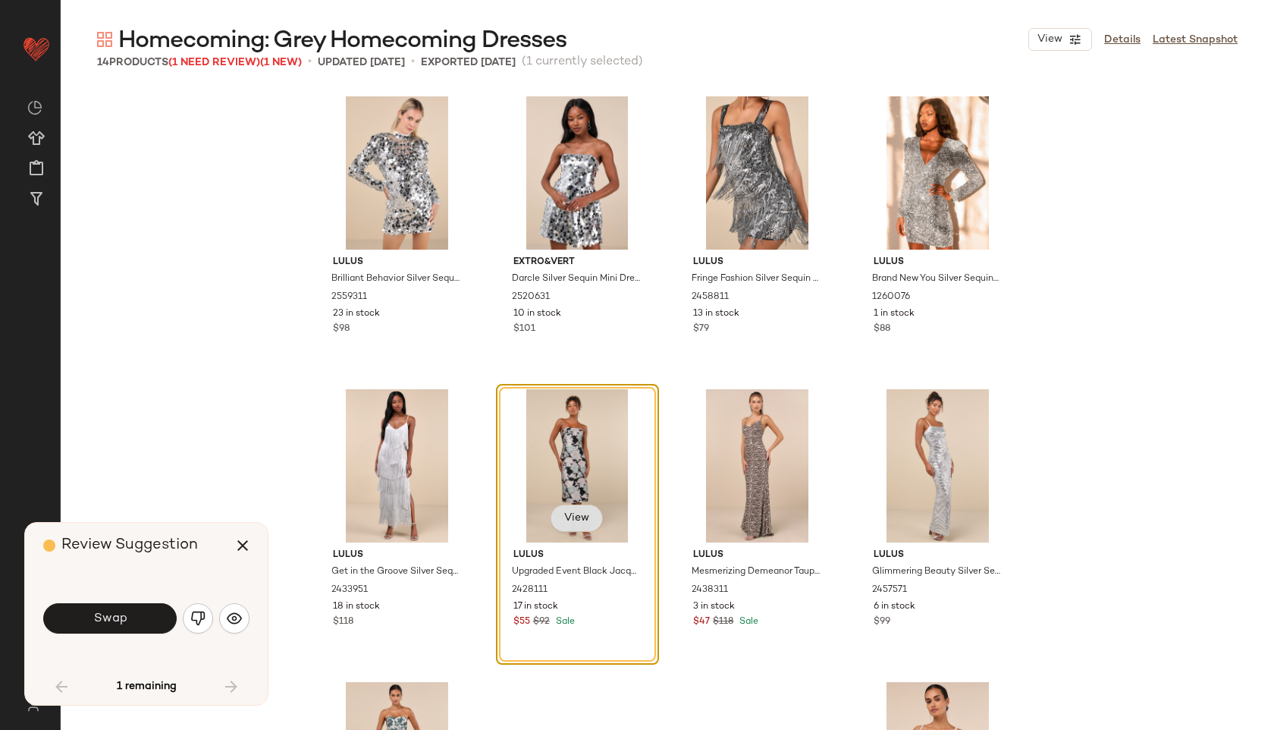
click at [580, 518] on span "View" at bounding box center [576, 518] width 26 height 12
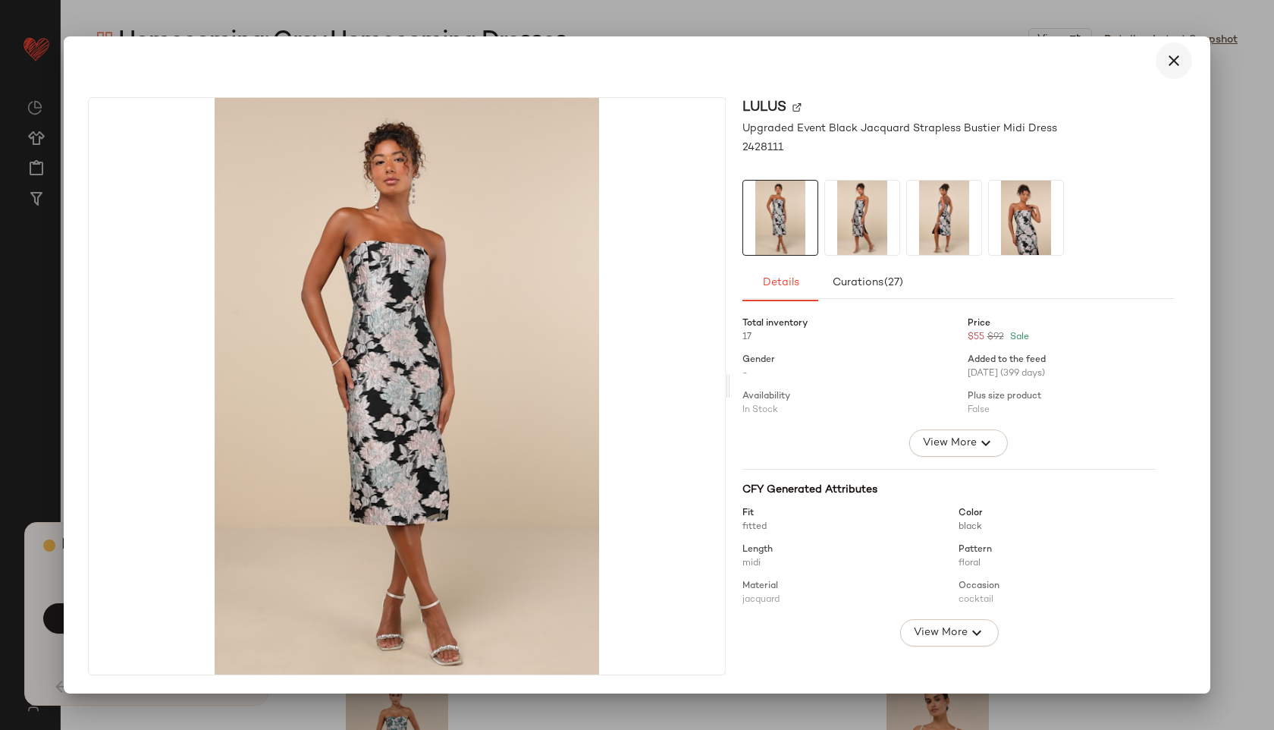
click at [1169, 57] on icon "button" at bounding box center [1174, 61] width 18 height 18
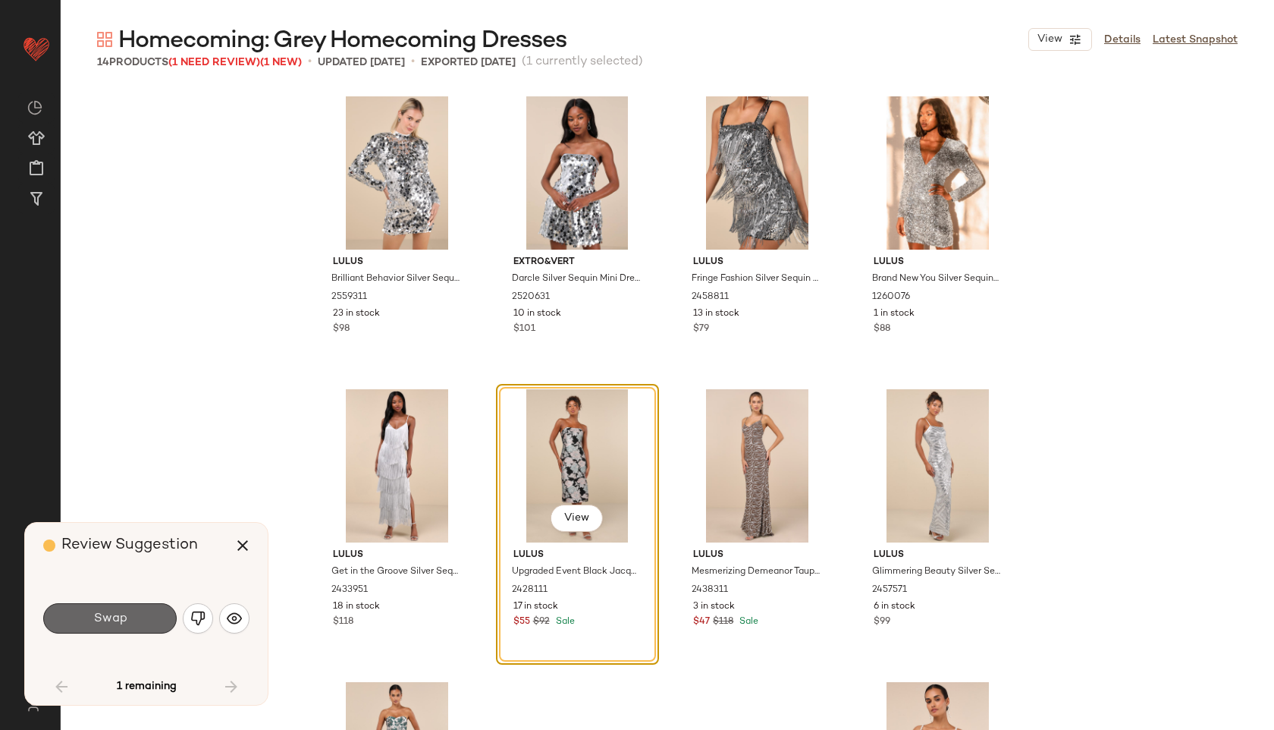
click at [127, 616] on button "Swap" at bounding box center [109, 618] width 133 height 30
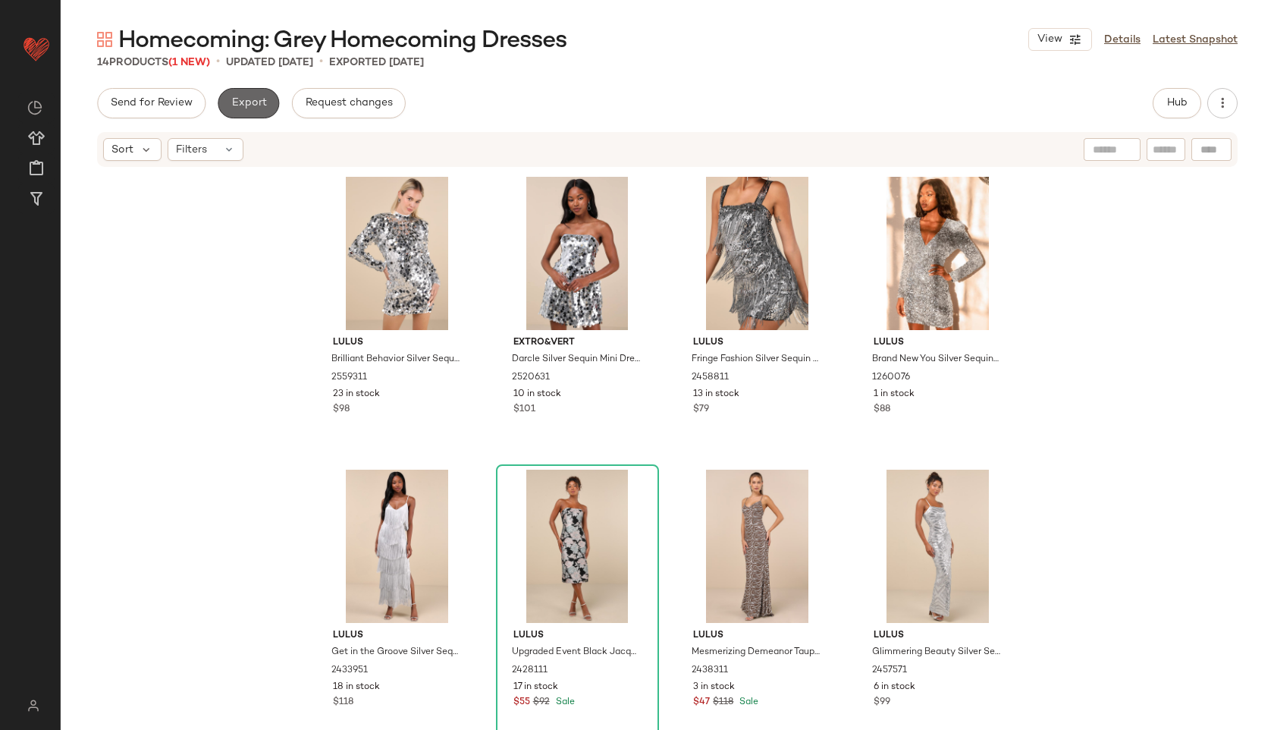
click at [259, 92] on button "Export" at bounding box center [248, 103] width 61 height 30
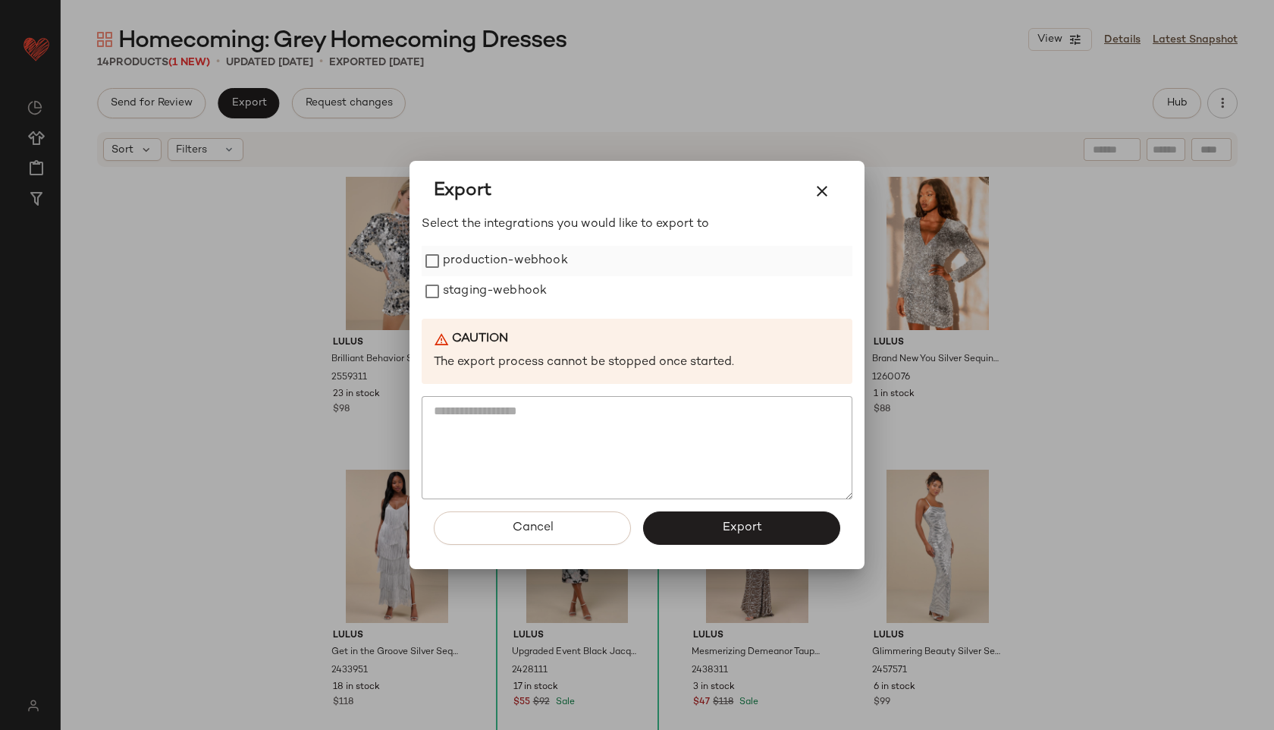
click at [517, 253] on label "production-webhook" at bounding box center [505, 261] width 125 height 30
click at [517, 300] on label "staging-webhook" at bounding box center [495, 291] width 104 height 30
click at [696, 519] on button "Export" at bounding box center [741, 527] width 197 height 33
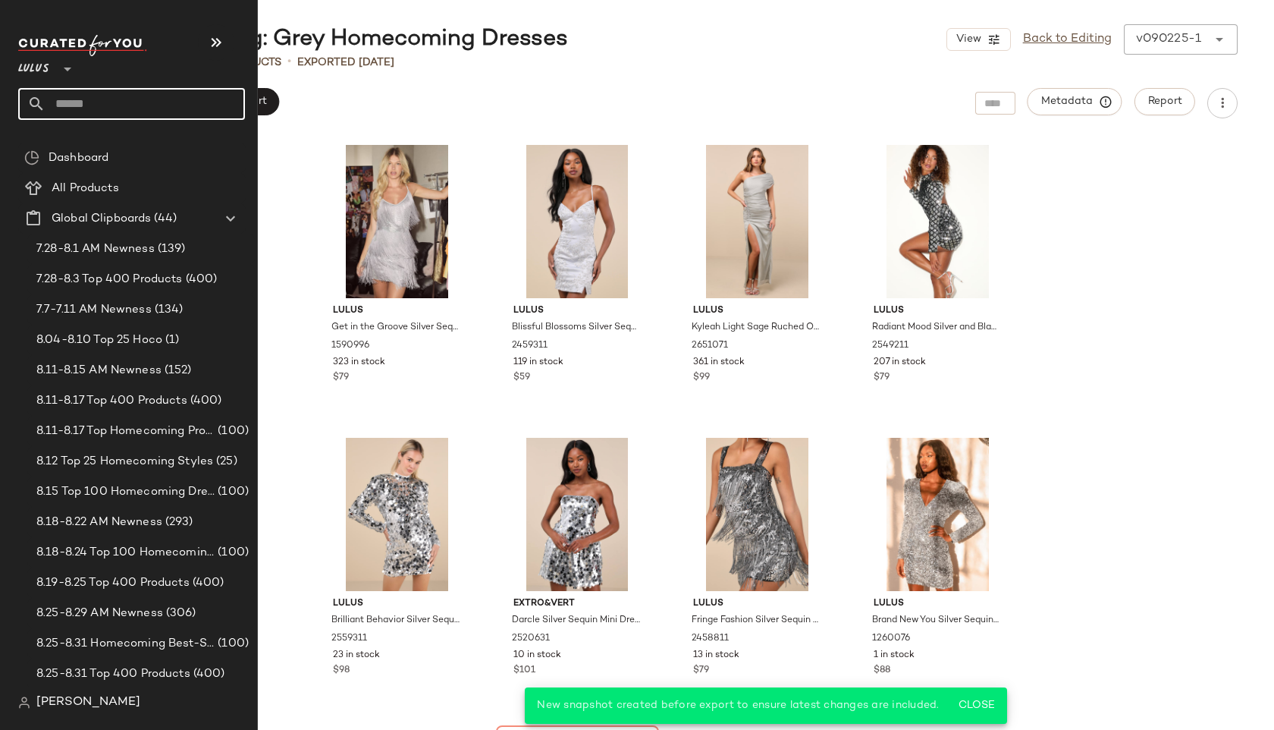
click at [73, 102] on input "text" at bounding box center [145, 104] width 199 height 32
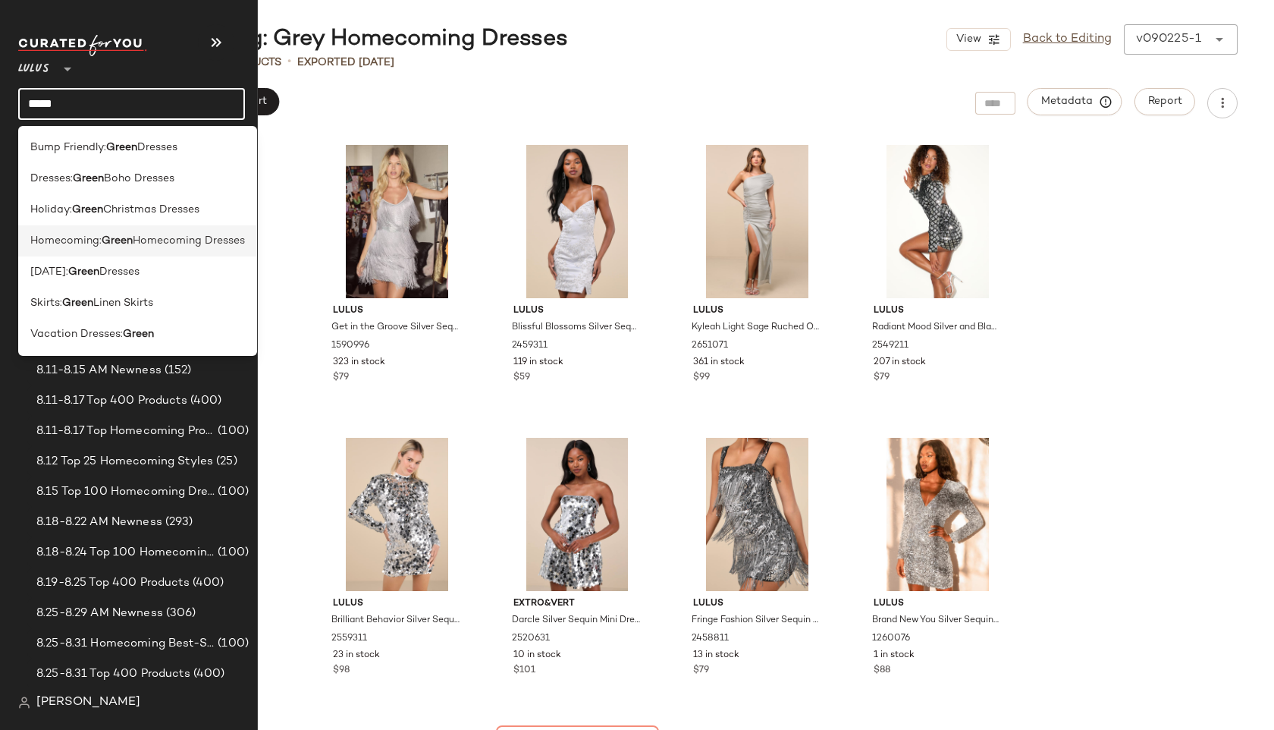
type input "*****"
click at [99, 237] on span "Homecoming:" at bounding box center [65, 241] width 71 height 16
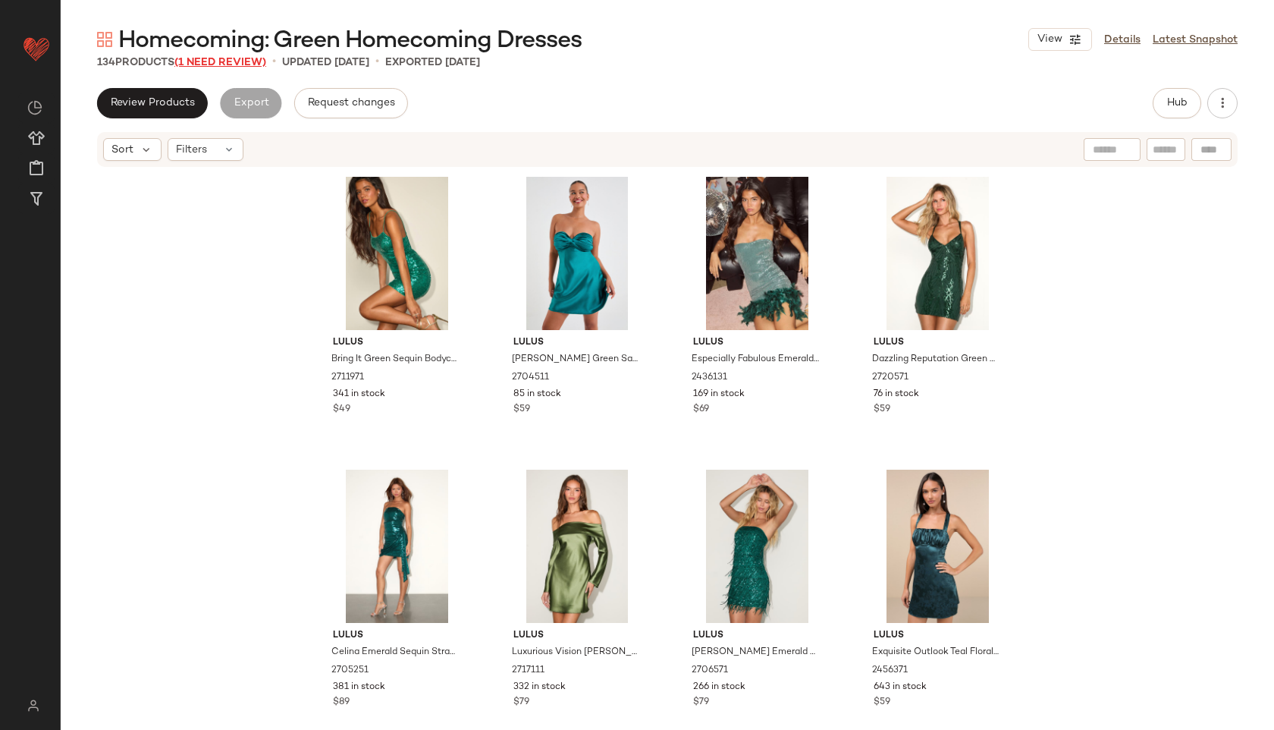
click at [243, 65] on span "(1 Need Review)" at bounding box center [220, 62] width 92 height 11
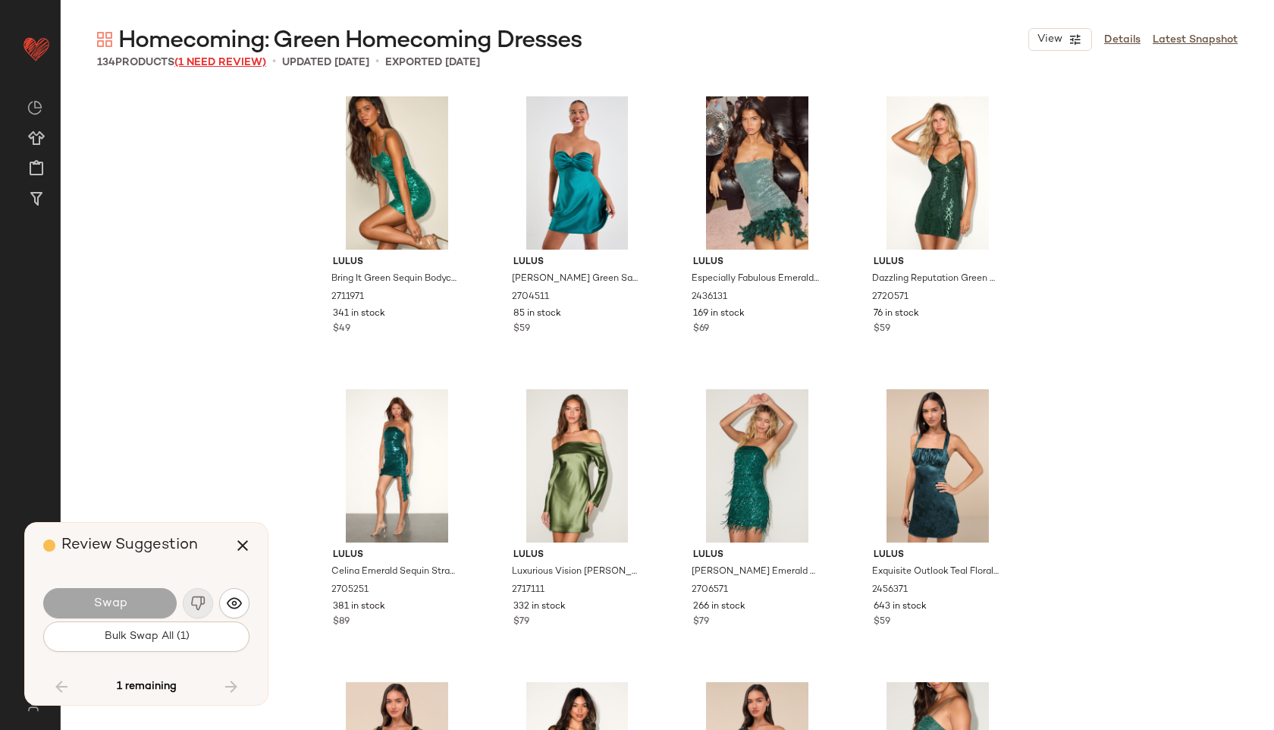
scroll to position [8196, 0]
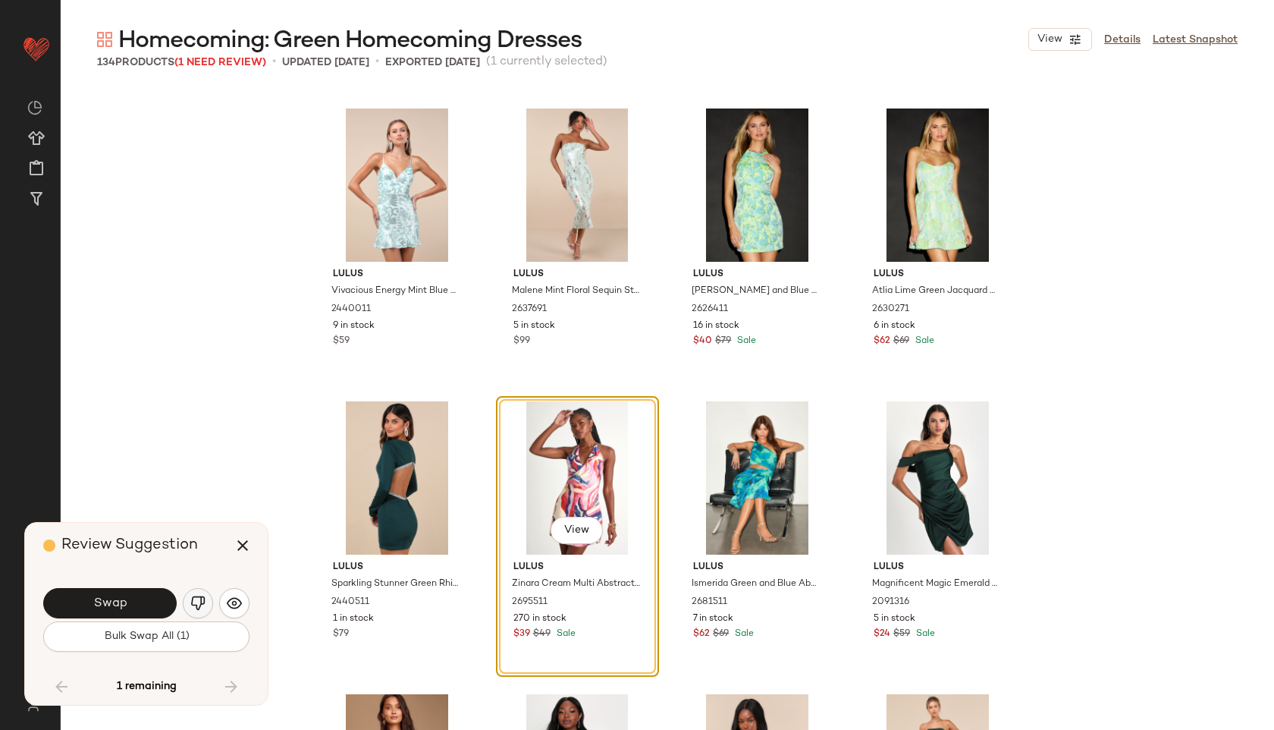
click at [192, 606] on img "button" at bounding box center [197, 602] width 15 height 15
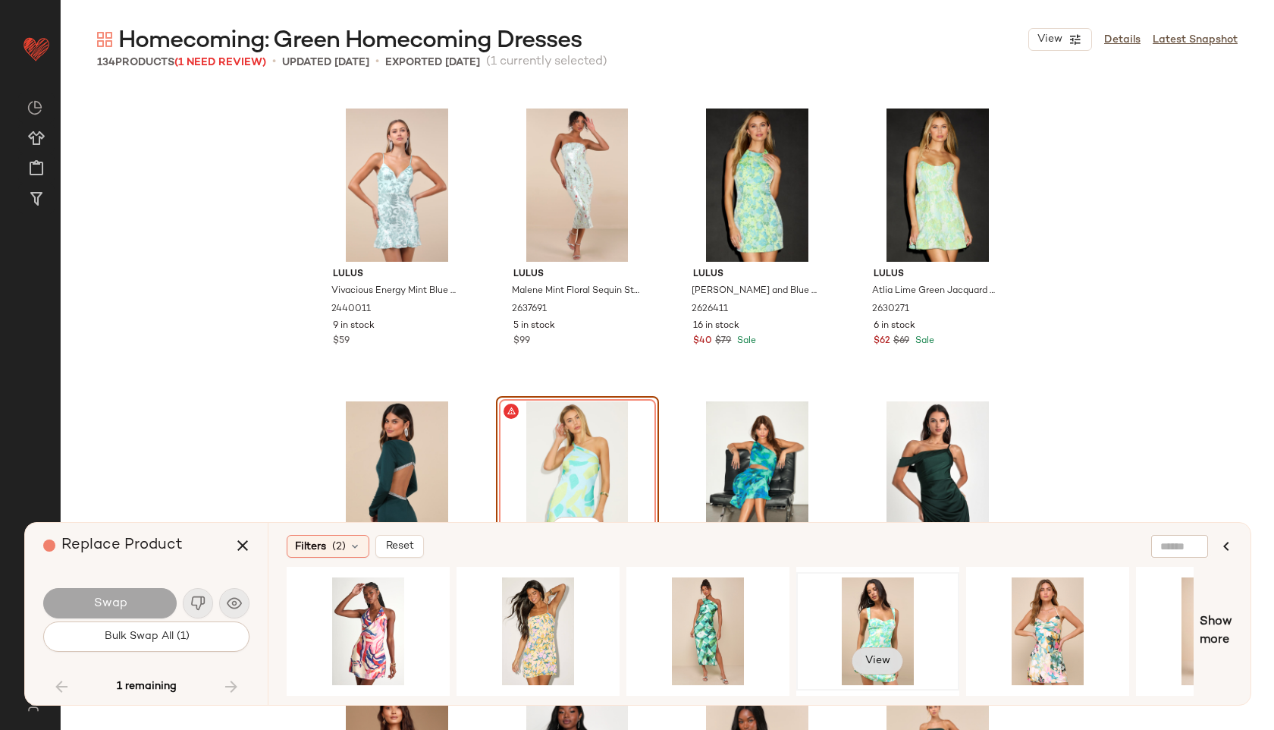
click at [880, 654] on span "View" at bounding box center [878, 660] width 26 height 12
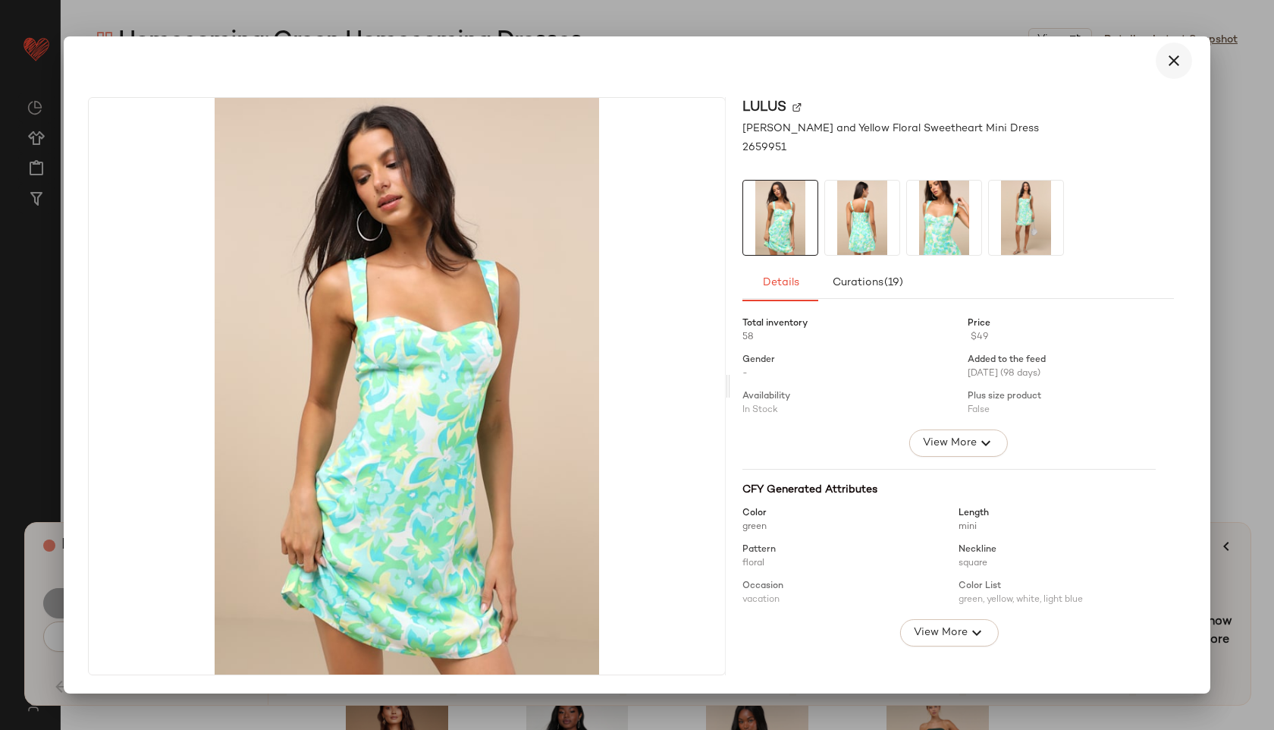
click at [1184, 58] on button "button" at bounding box center [1174, 60] width 36 height 36
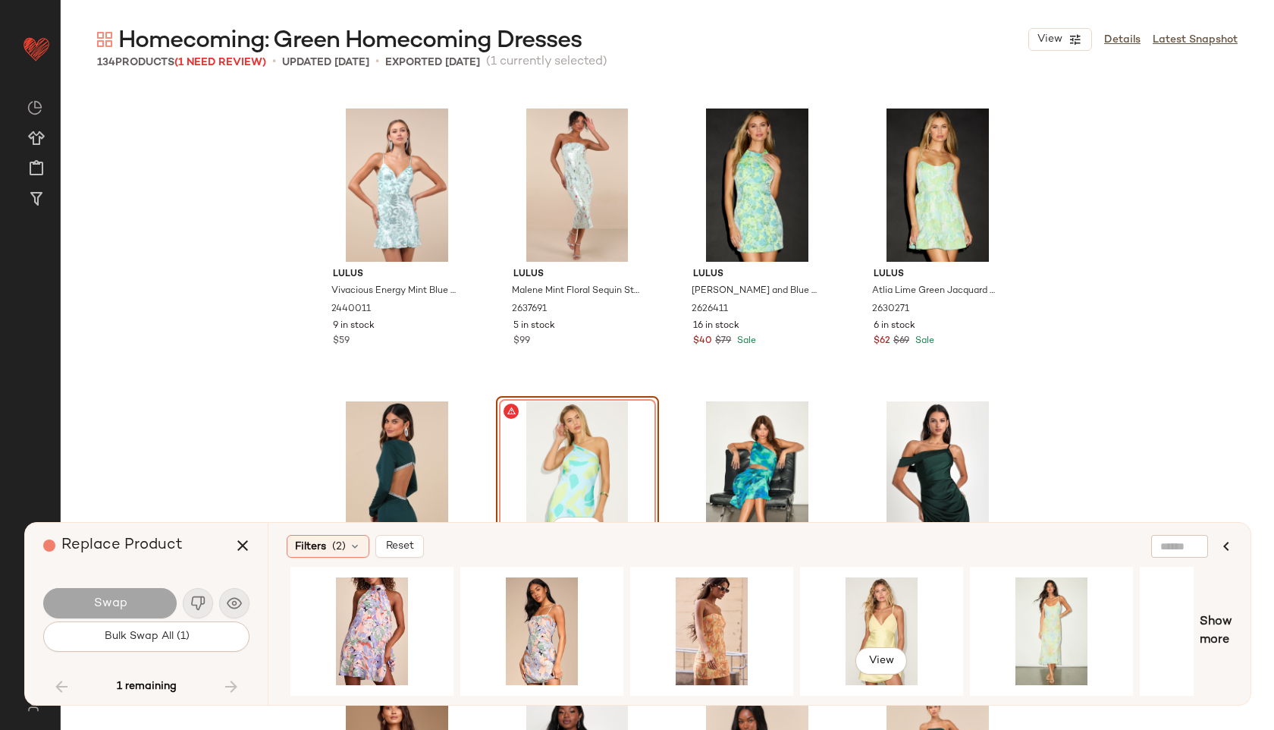
scroll to position [0, 1546]
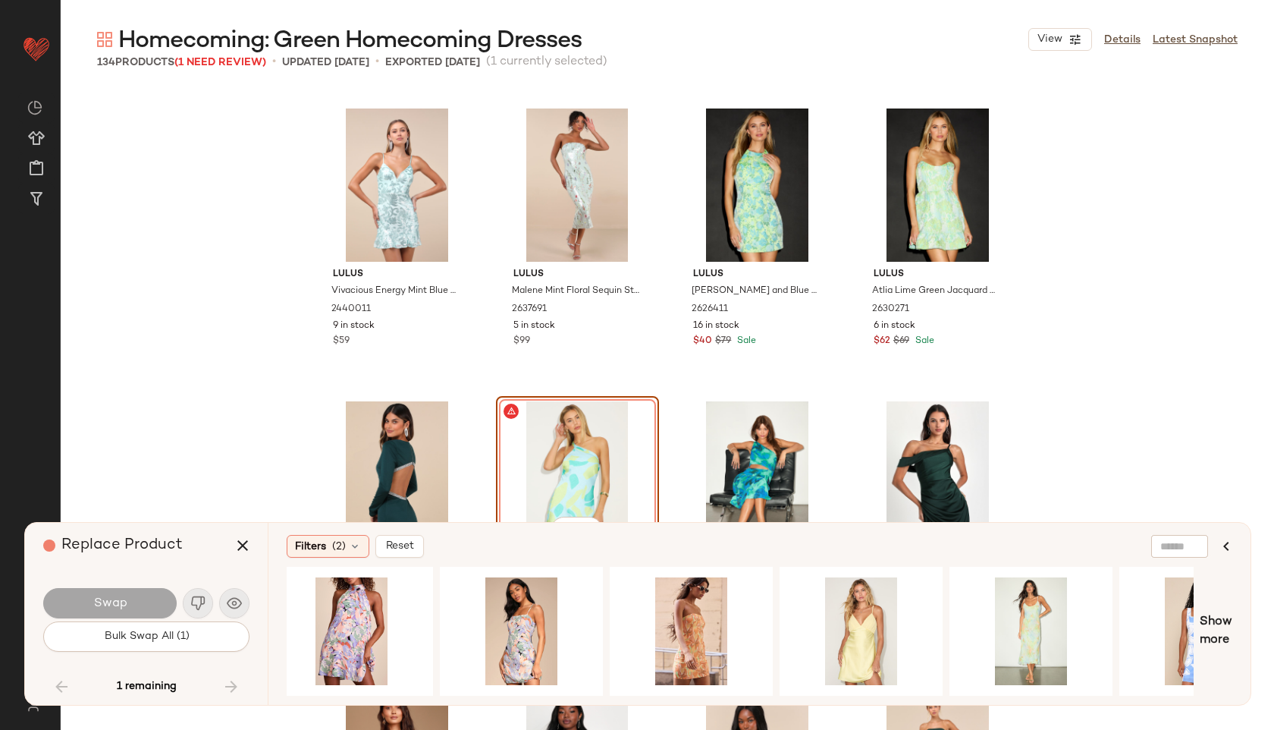
click at [231, 680] on div "1 remaining" at bounding box center [146, 686] width 206 height 36
click at [247, 535] on button "button" at bounding box center [242, 545] width 36 height 36
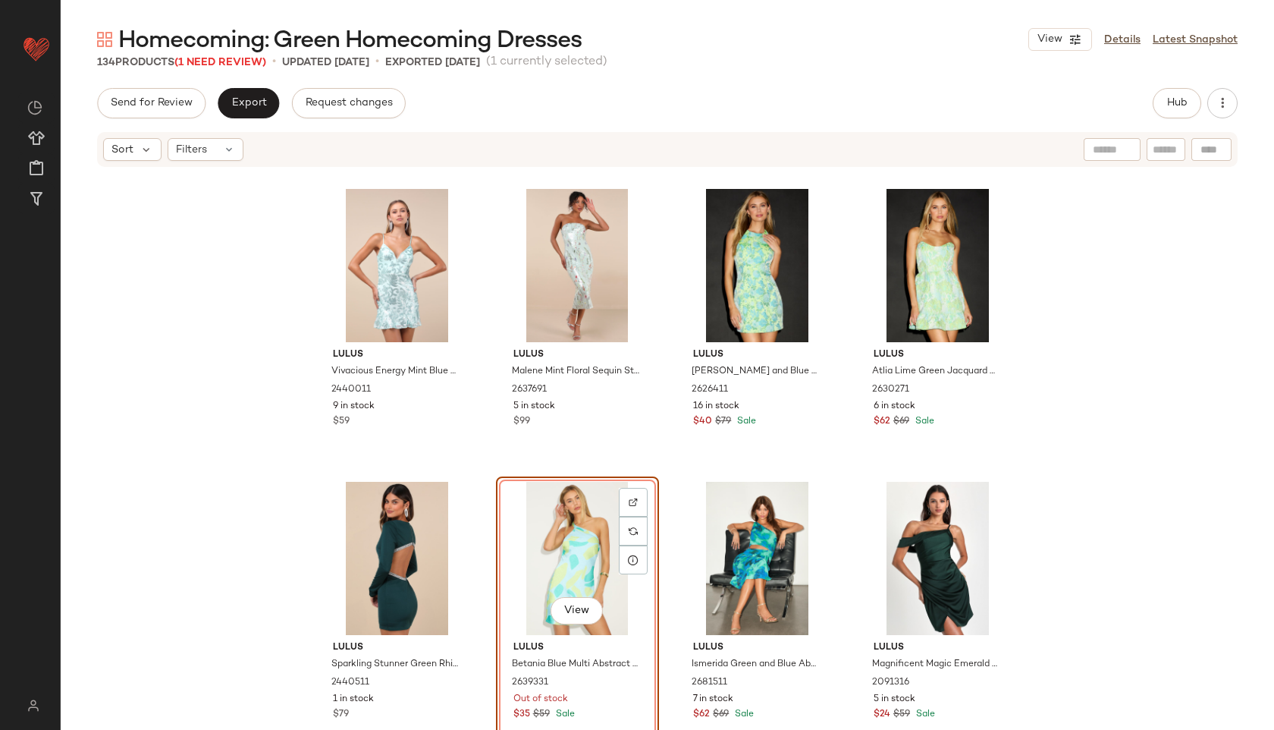
click at [564, 558] on div "View" at bounding box center [577, 558] width 152 height 153
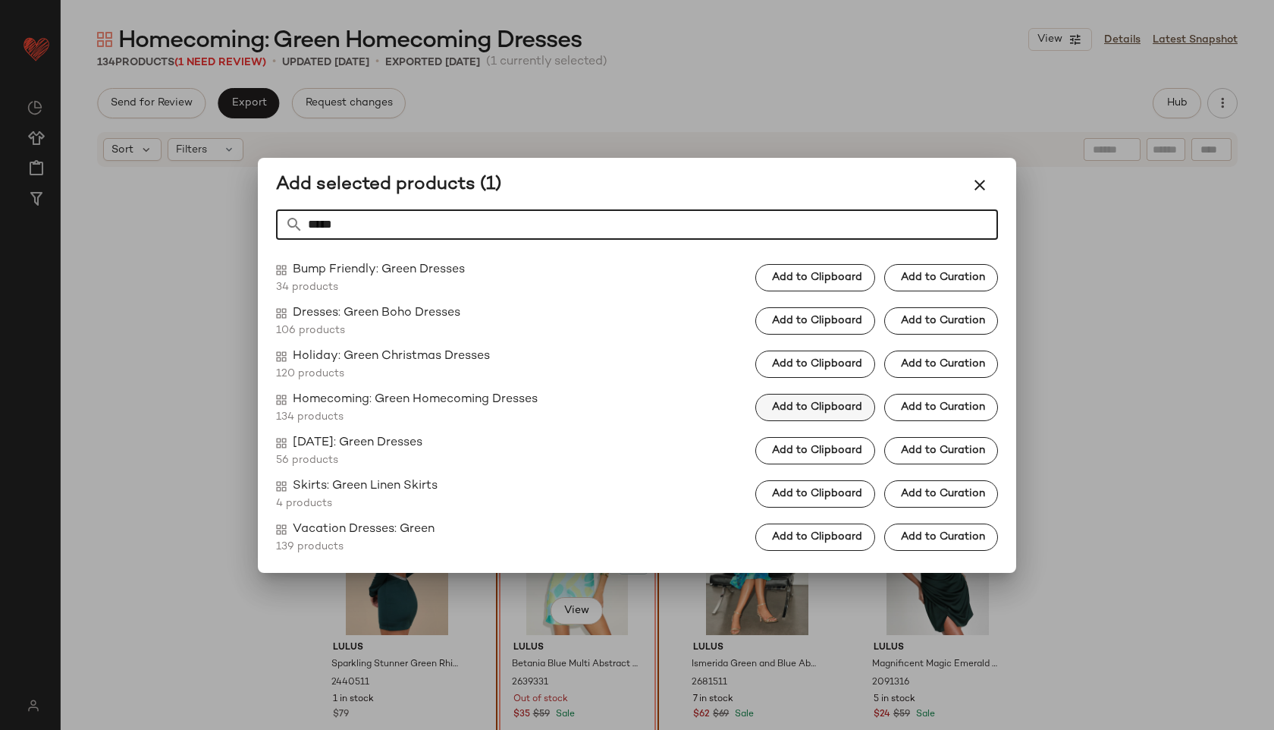
type input "*****"
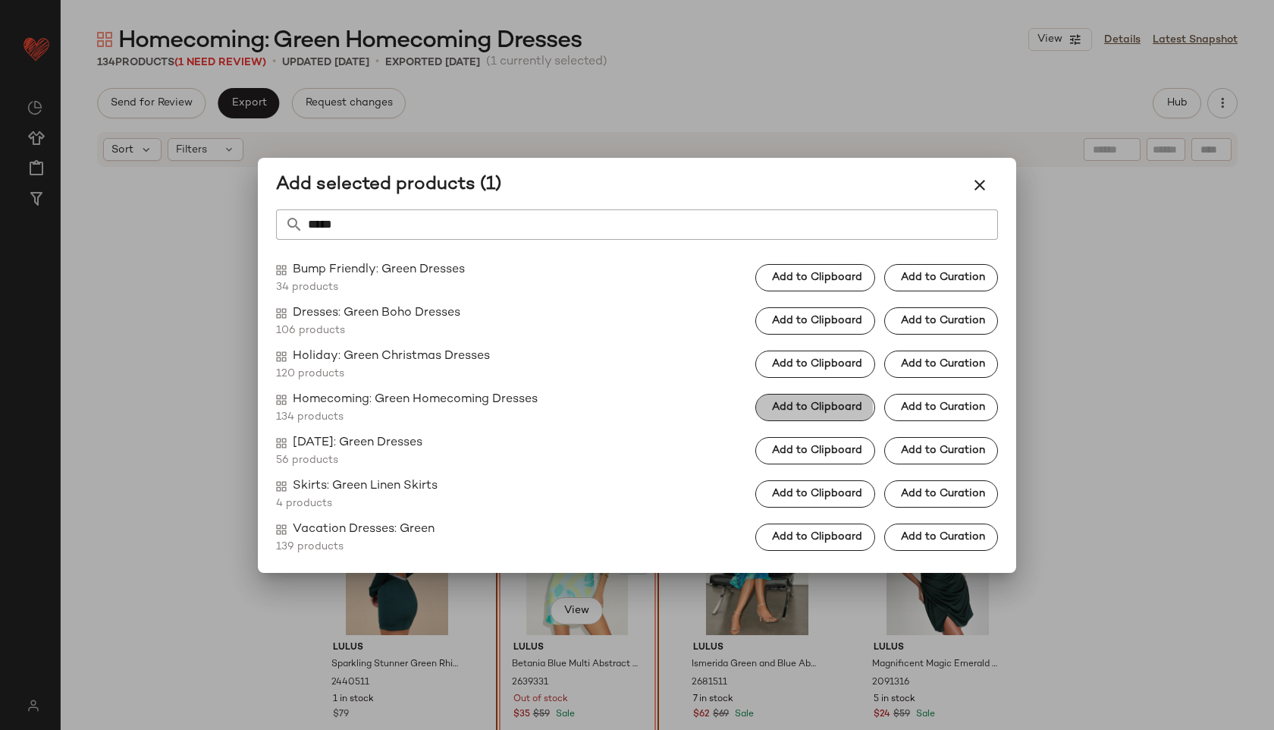
click at [786, 409] on span "Add to Clipboard" at bounding box center [816, 407] width 91 height 12
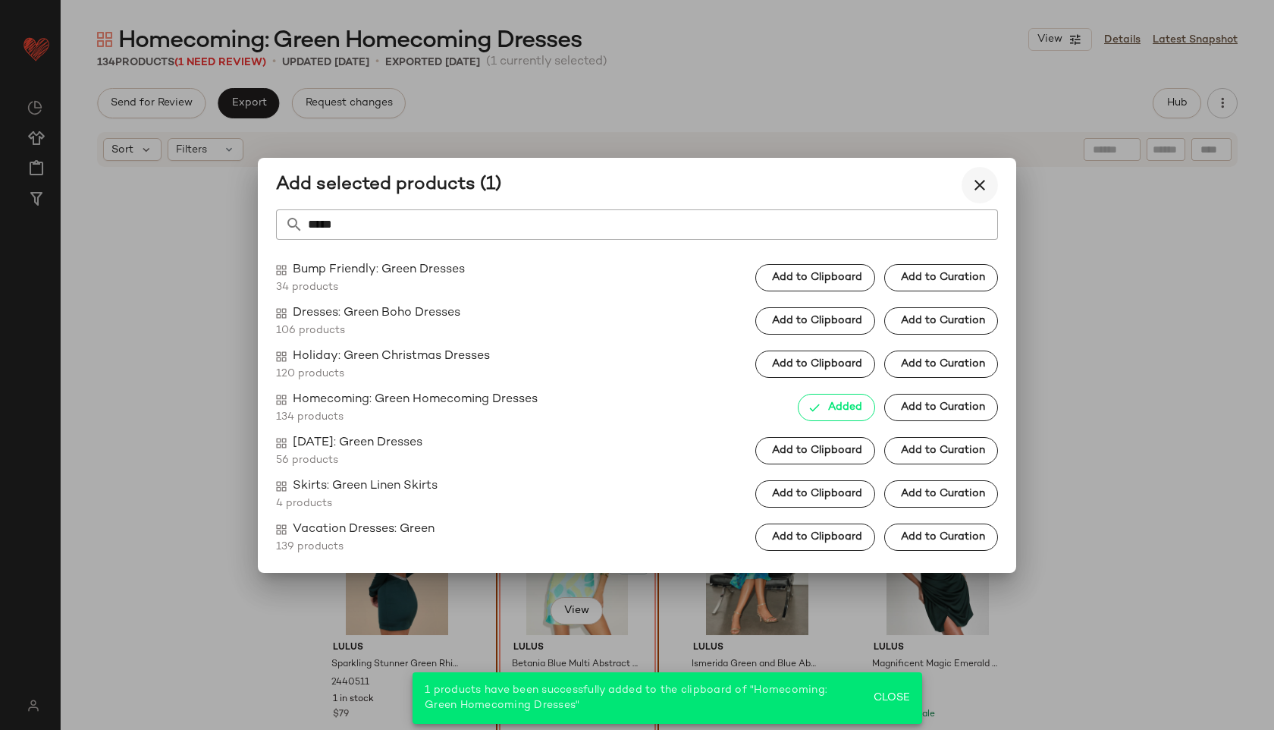
click at [984, 183] on icon "button" at bounding box center [980, 185] width 18 height 18
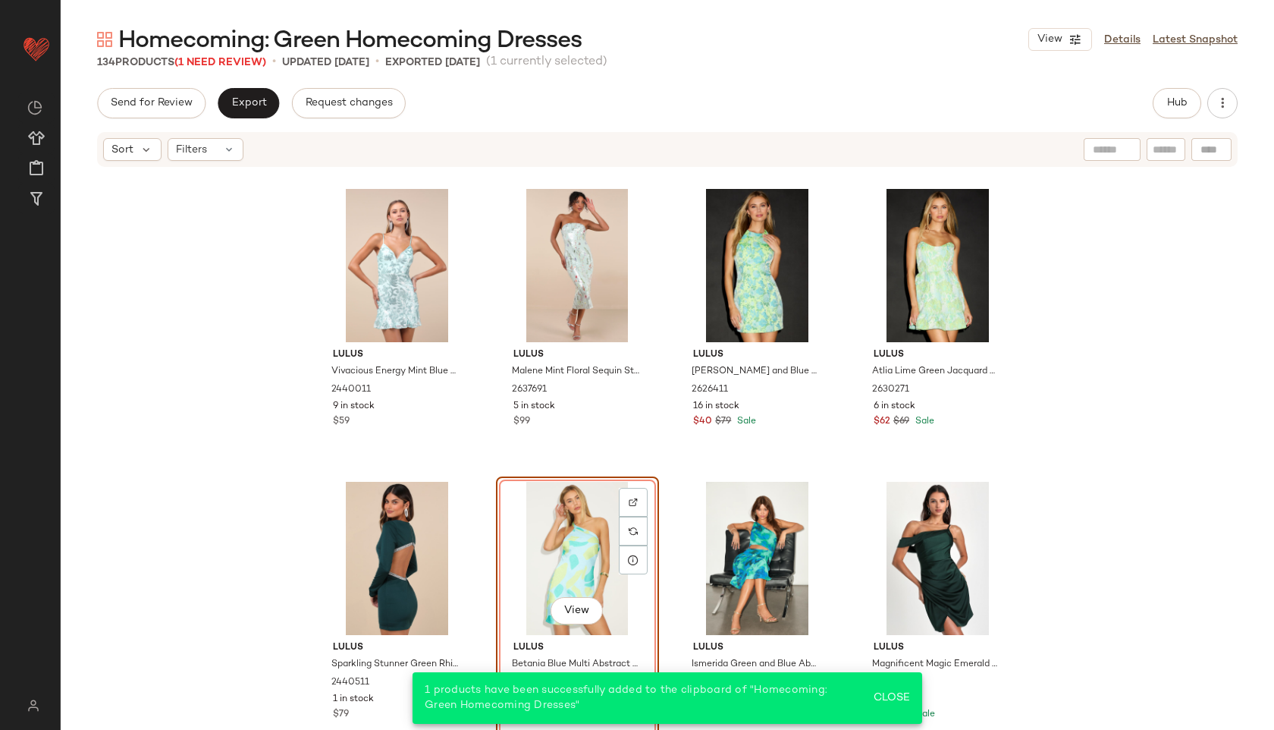
click at [571, 523] on div "View" at bounding box center [577, 558] width 152 height 153
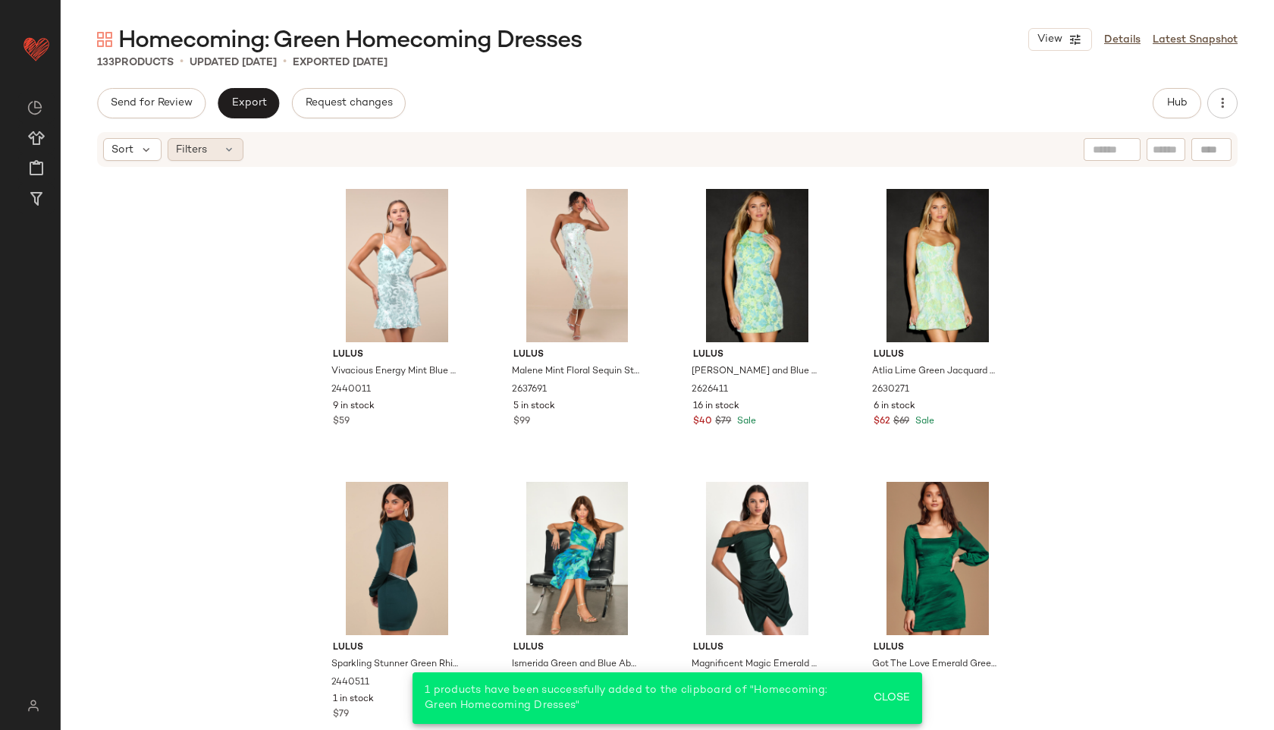
click at [227, 138] on div "Filters" at bounding box center [206, 149] width 76 height 23
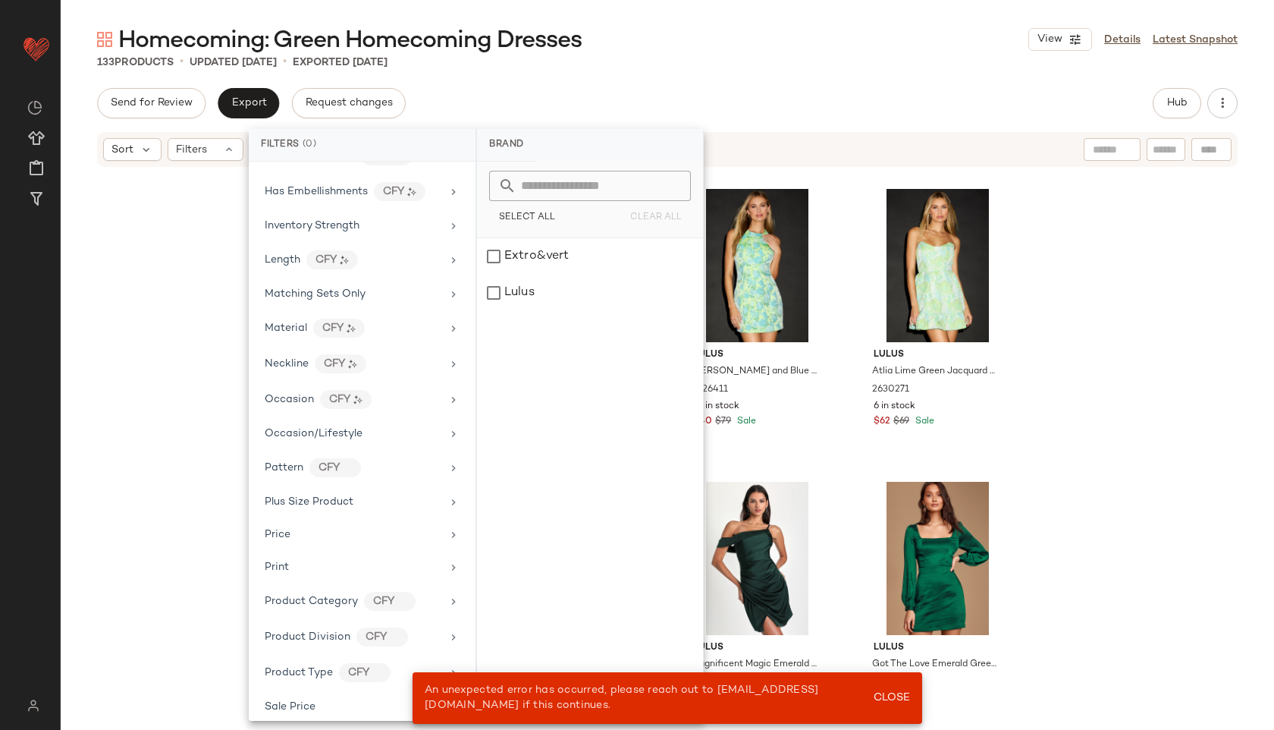
scroll to position [777, 0]
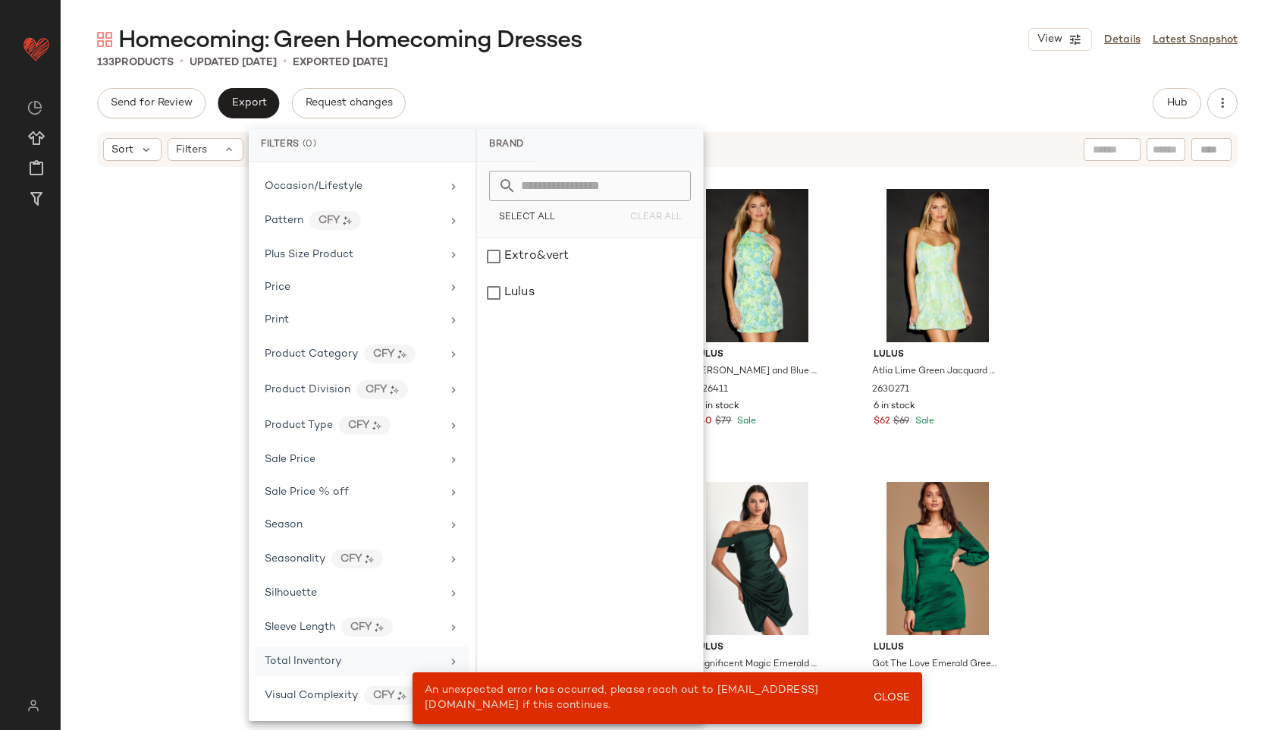
click at [311, 663] on span "Total Inventory" at bounding box center [303, 660] width 77 height 11
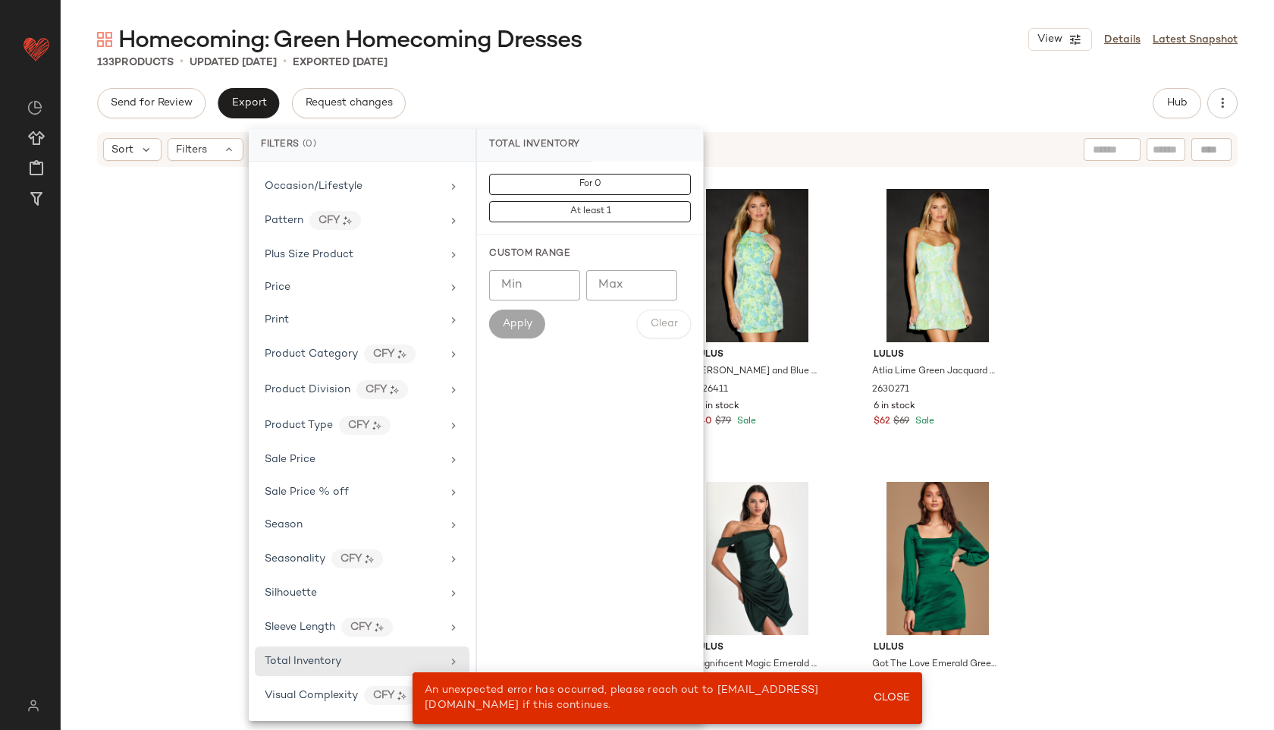
click at [626, 271] on input "Max" at bounding box center [631, 285] width 91 height 30
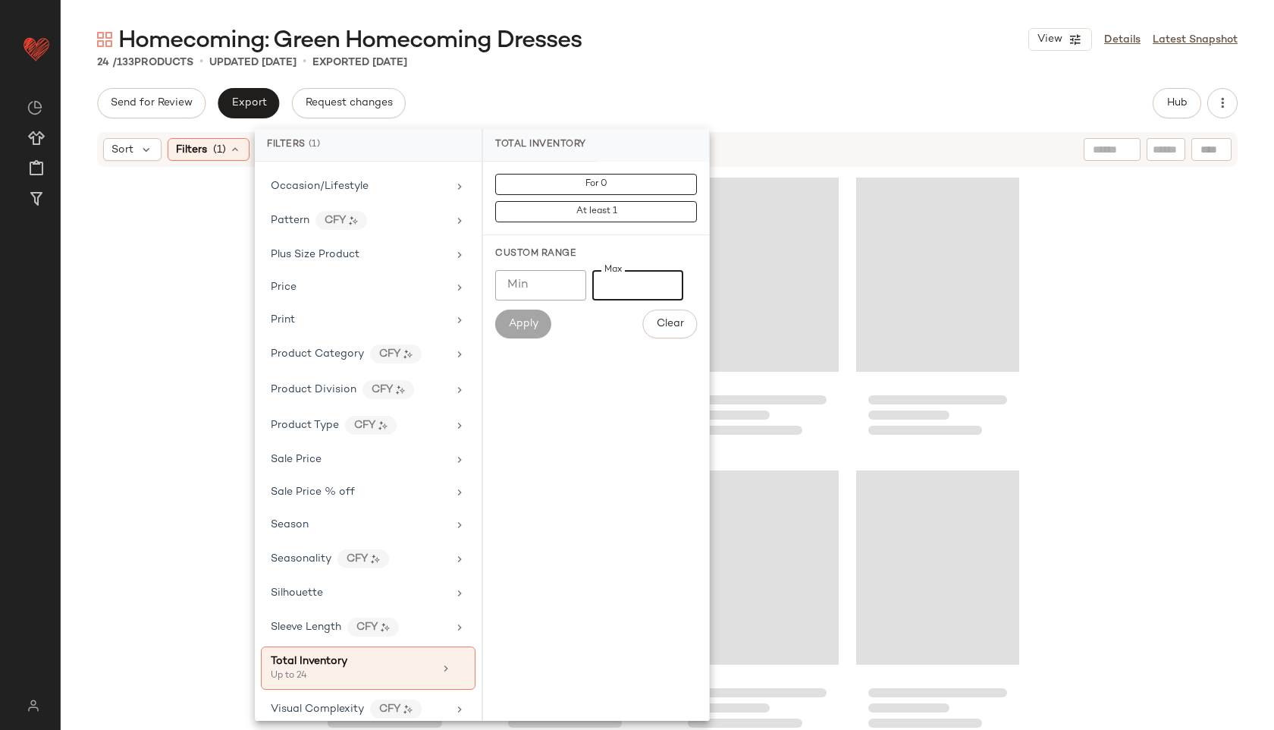
type input "**"
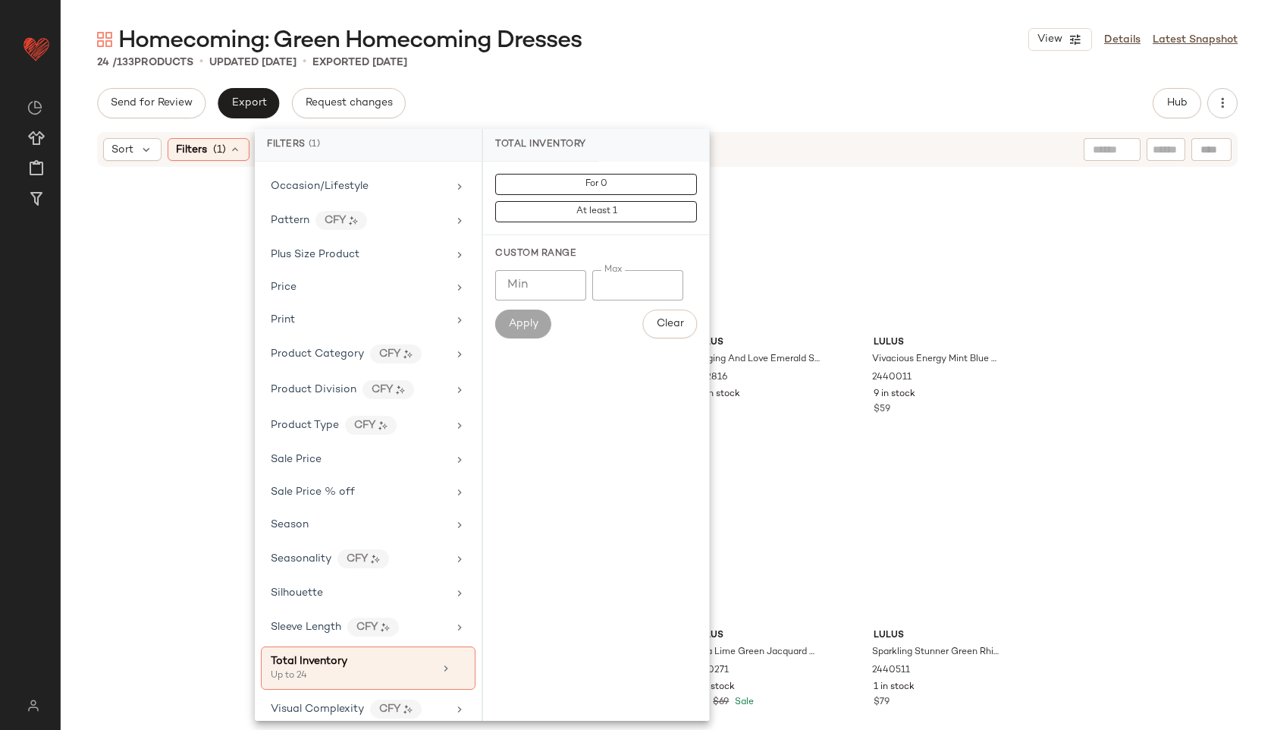
click at [811, 66] on div "24 / 133 Products • updated Sep 4th • Exported Sep 2nd" at bounding box center [667, 62] width 1213 height 15
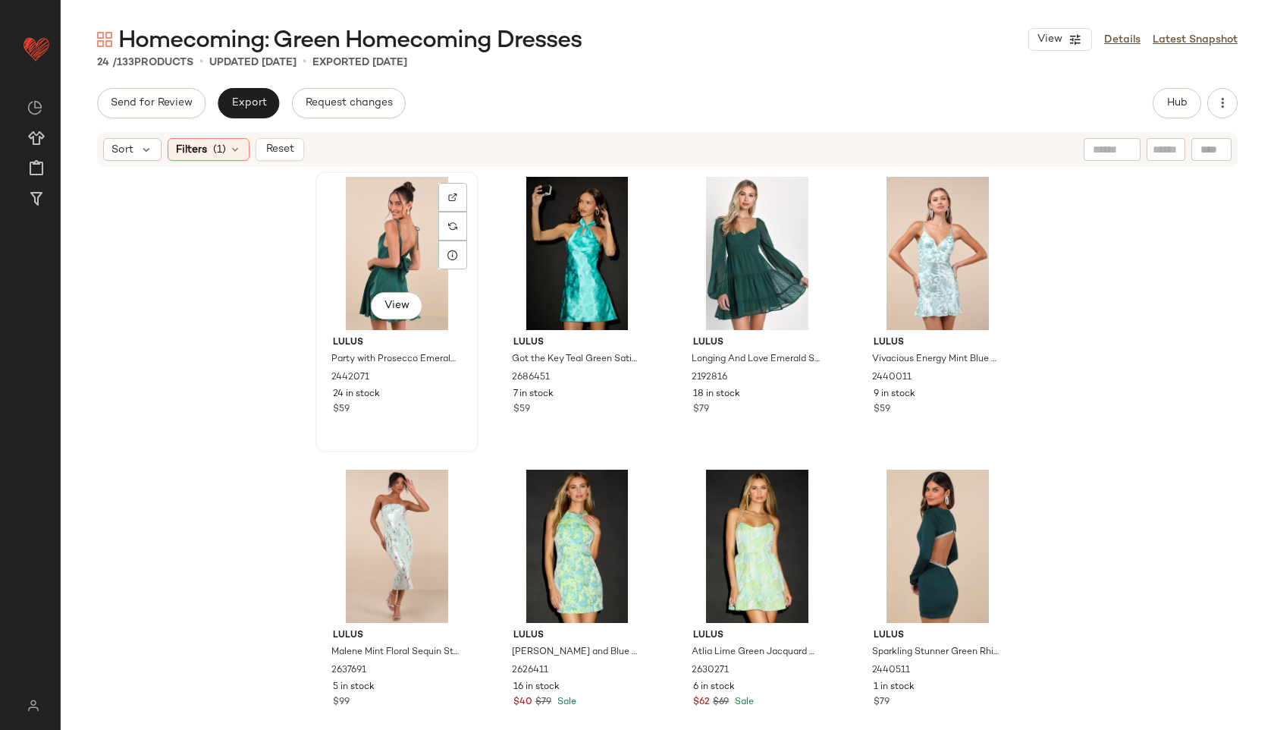
click at [386, 227] on div "View" at bounding box center [397, 253] width 152 height 153
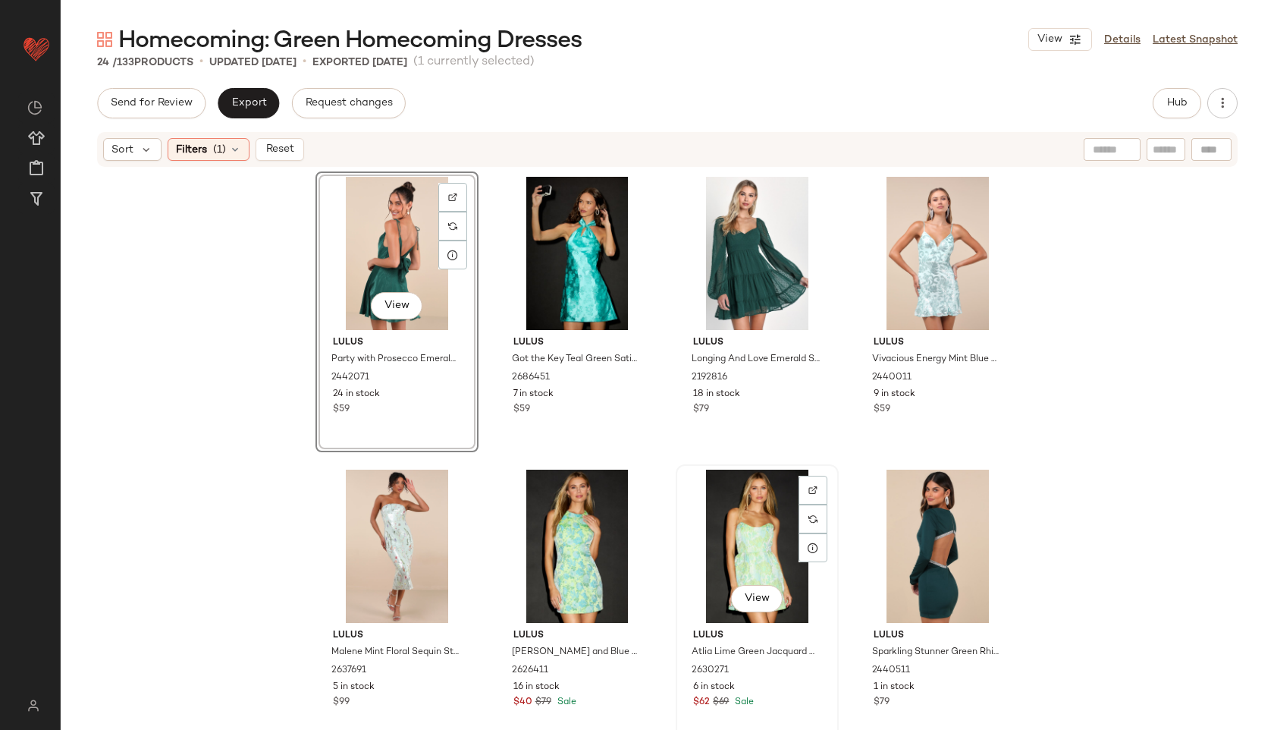
scroll to position [1153, 0]
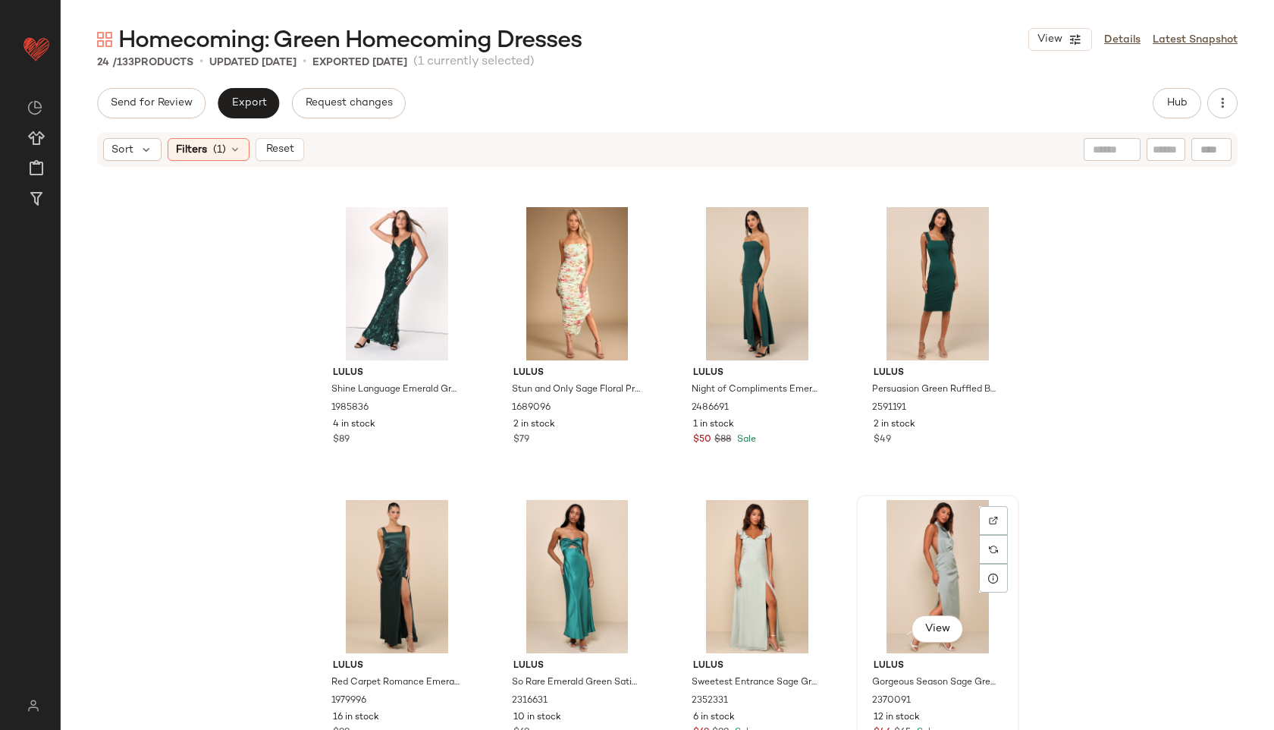
click at [927, 563] on div "View" at bounding box center [938, 576] width 152 height 153
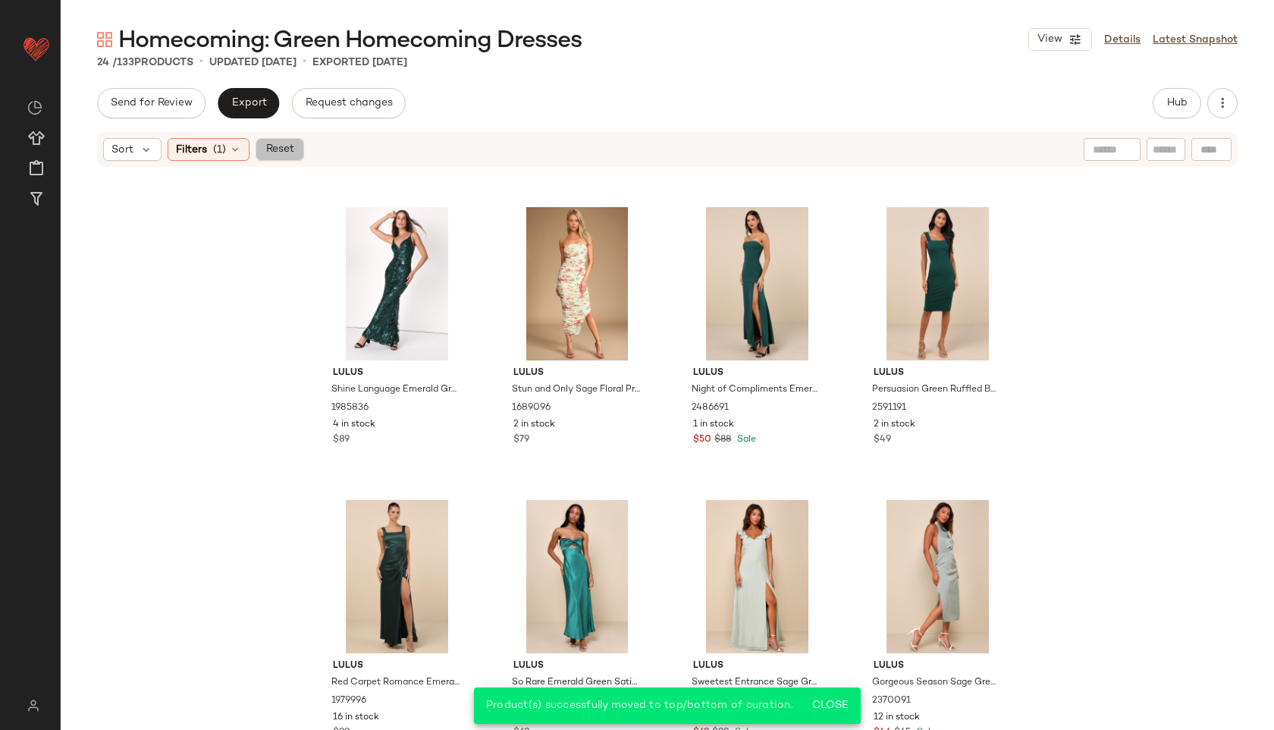
click at [275, 146] on span "Reset" at bounding box center [279, 149] width 29 height 12
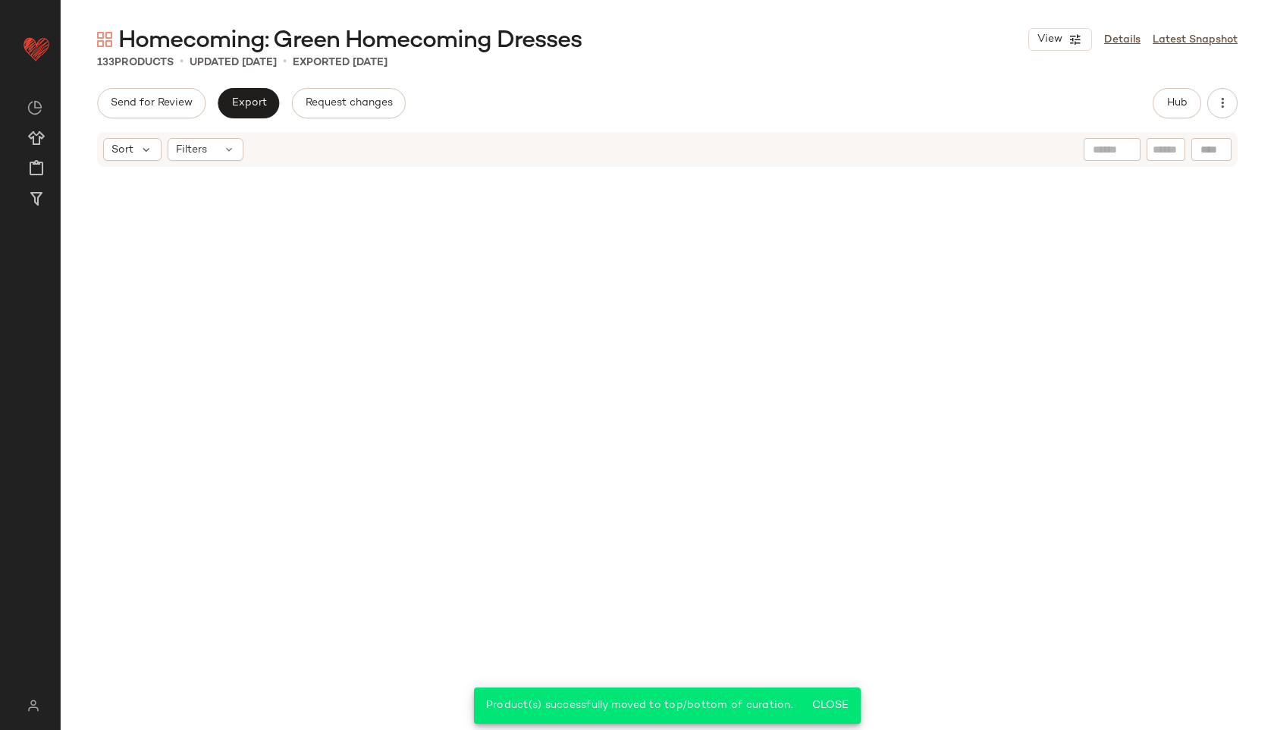
scroll to position [9349, 0]
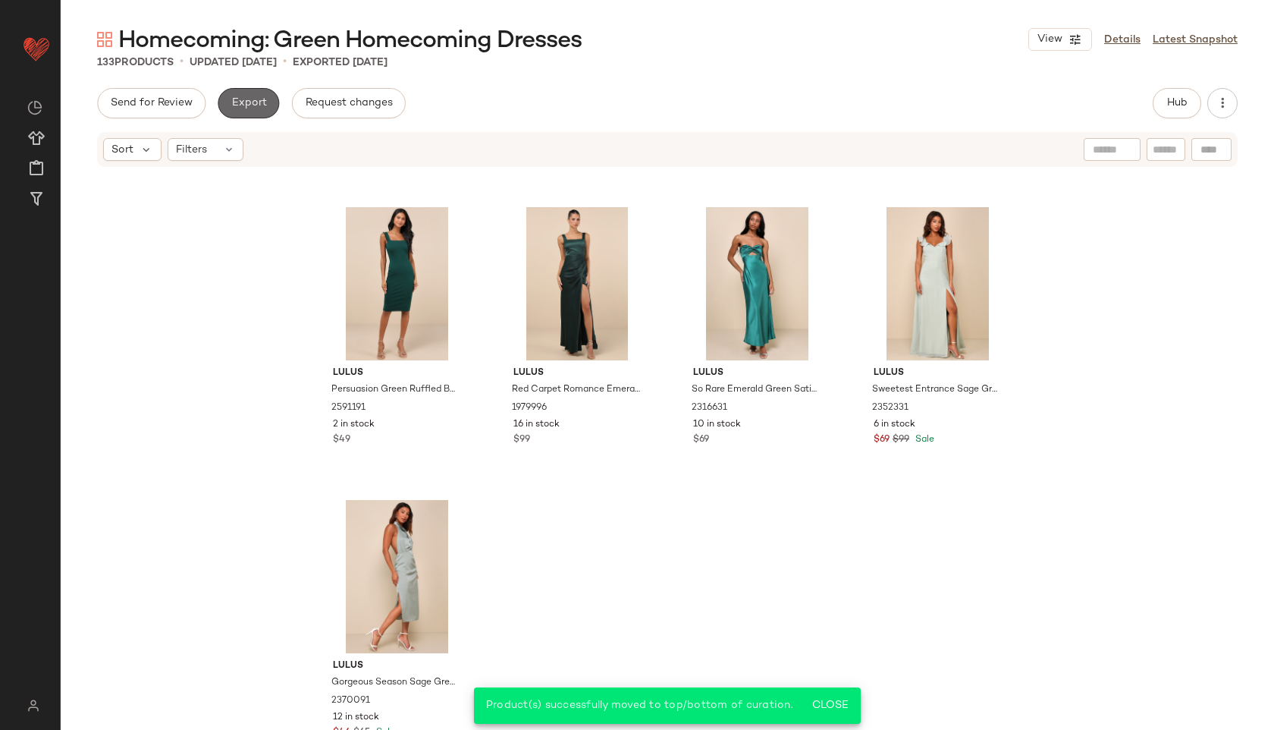
click at [259, 106] on span "Export" at bounding box center [249, 103] width 36 height 12
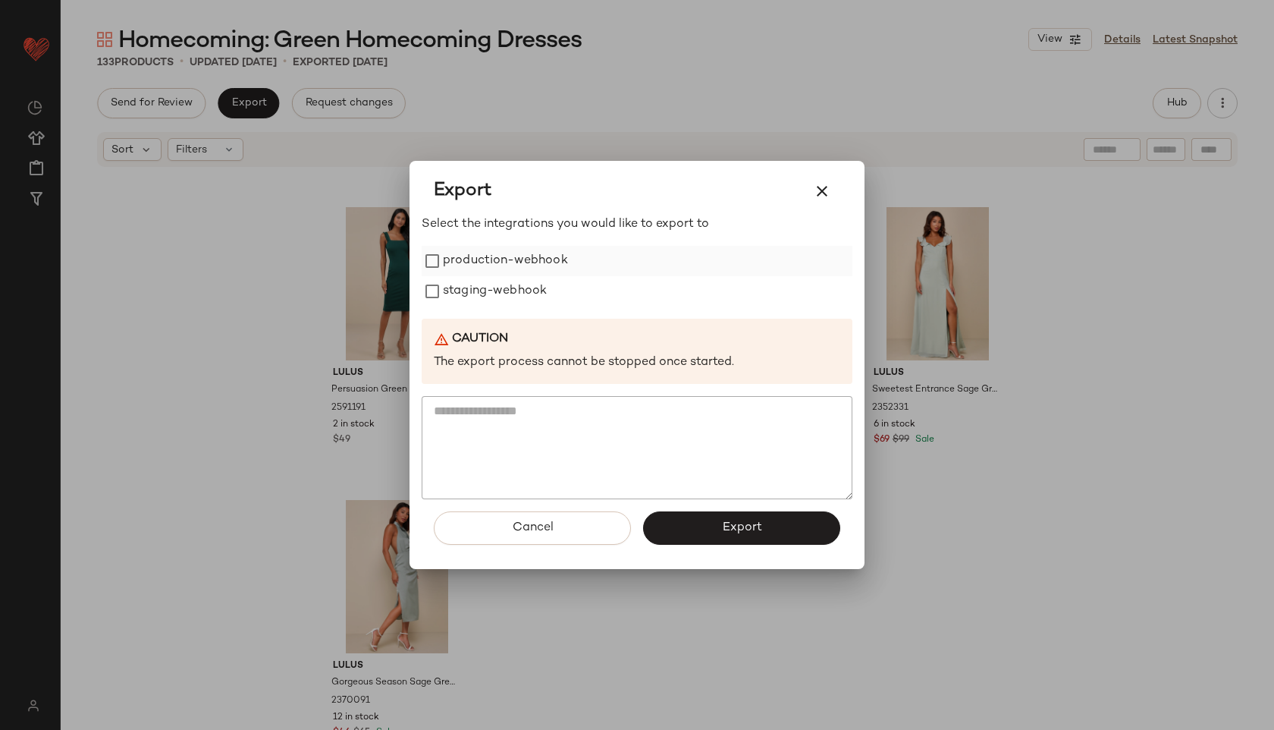
click at [487, 264] on label "production-webhook" at bounding box center [505, 261] width 125 height 30
click at [491, 287] on label "staging-webhook" at bounding box center [495, 291] width 104 height 30
click at [691, 524] on button "Export" at bounding box center [741, 527] width 197 height 33
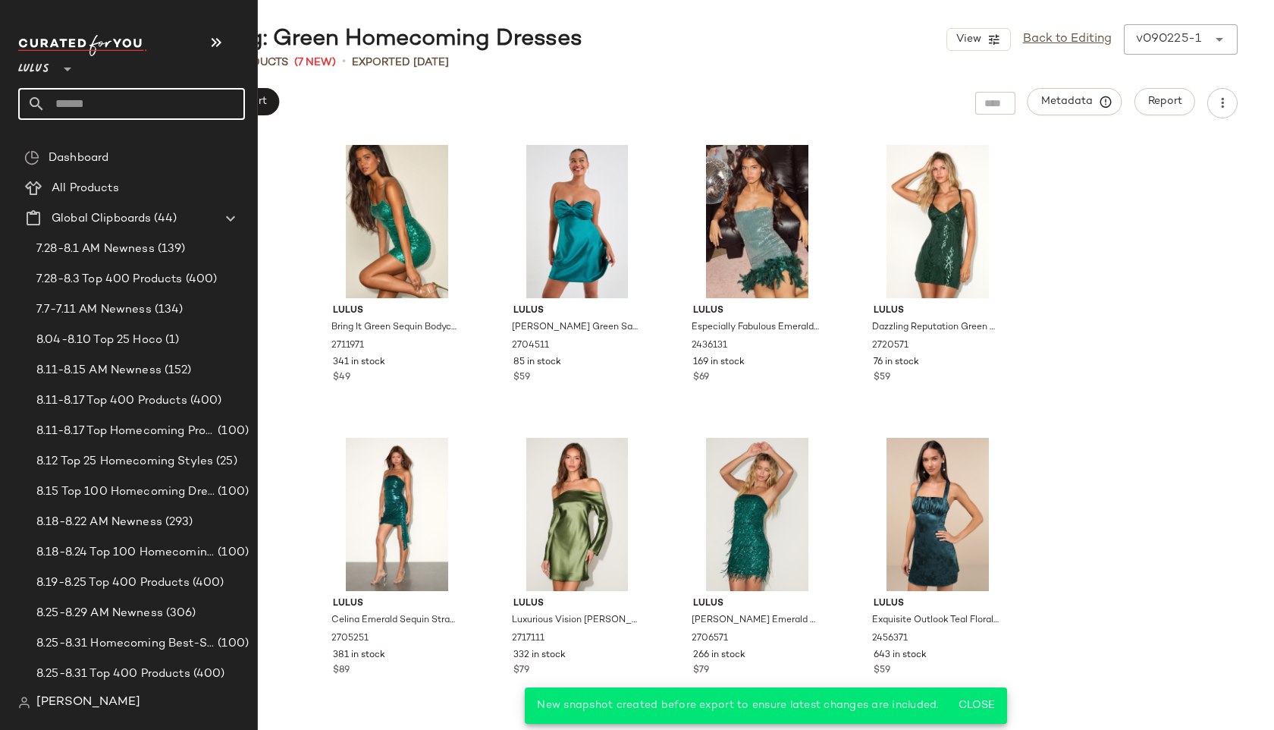
click at [126, 110] on input "text" at bounding box center [145, 104] width 199 height 32
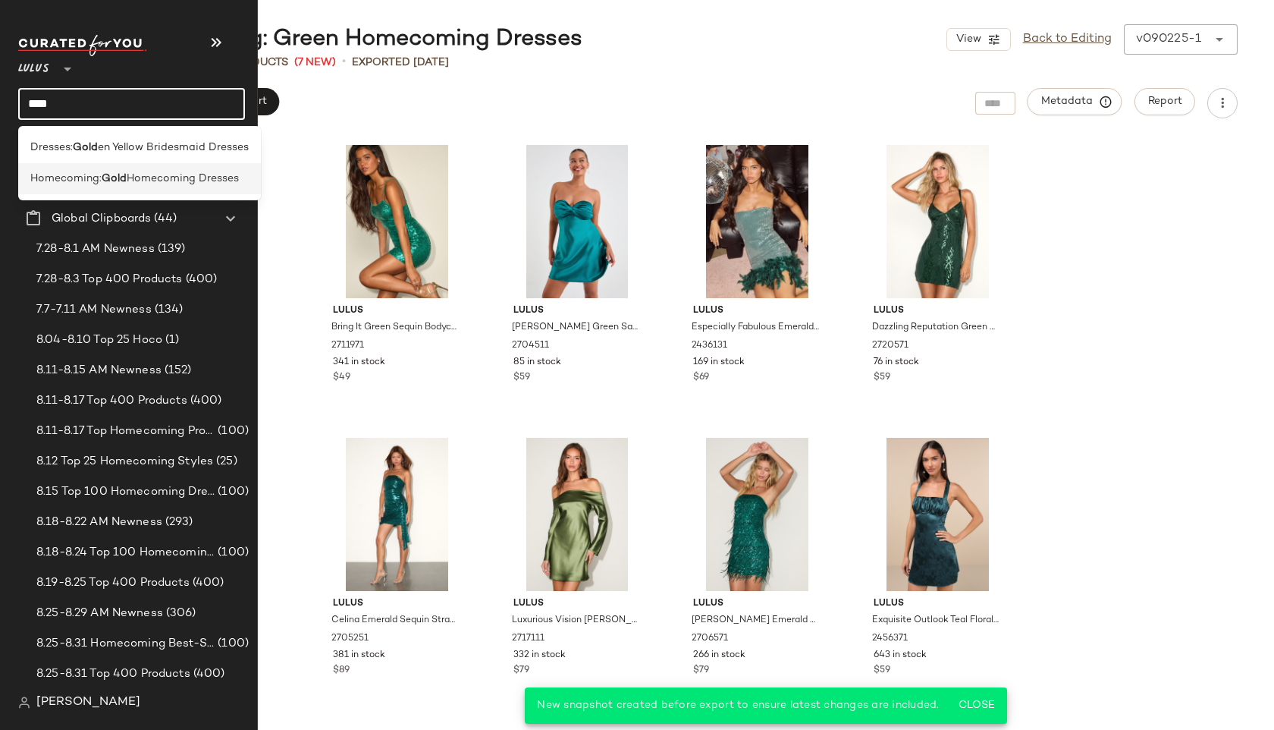
type input "****"
click at [118, 172] on b "Gold" at bounding box center [114, 179] width 25 height 16
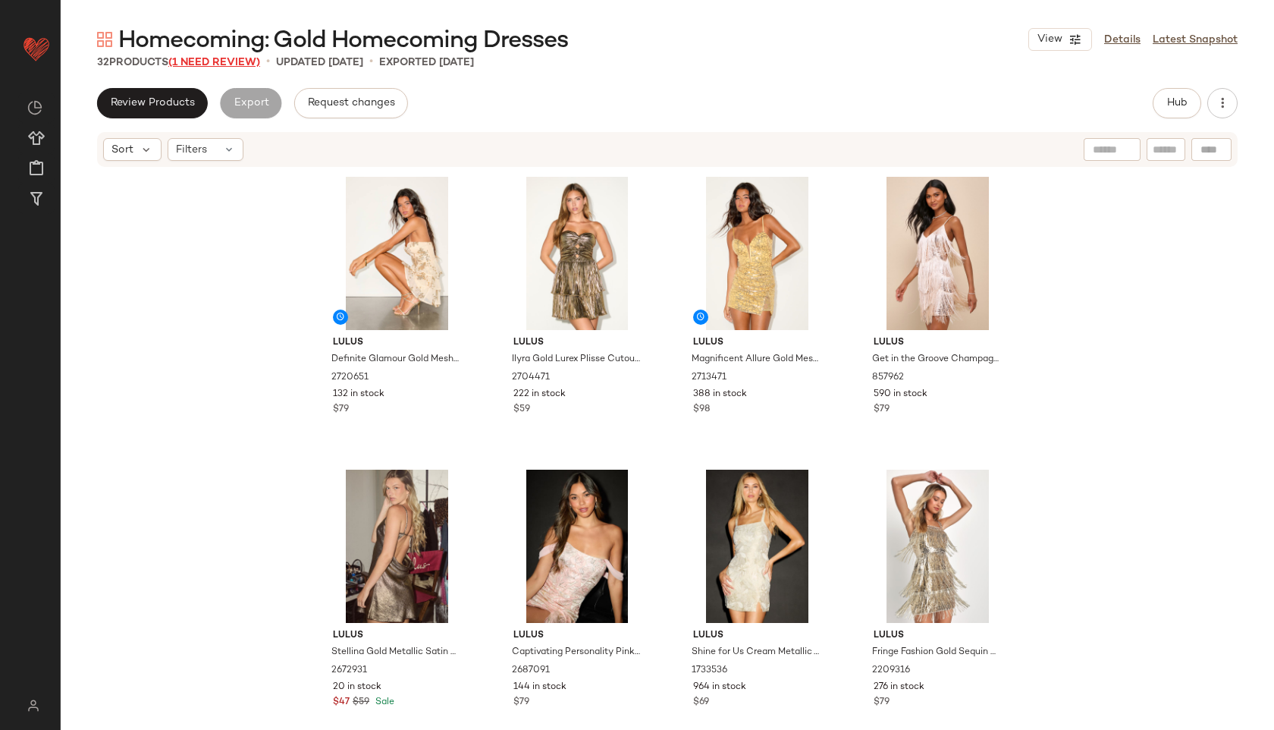
click at [202, 61] on span "(1 Need Review)" at bounding box center [214, 62] width 92 height 11
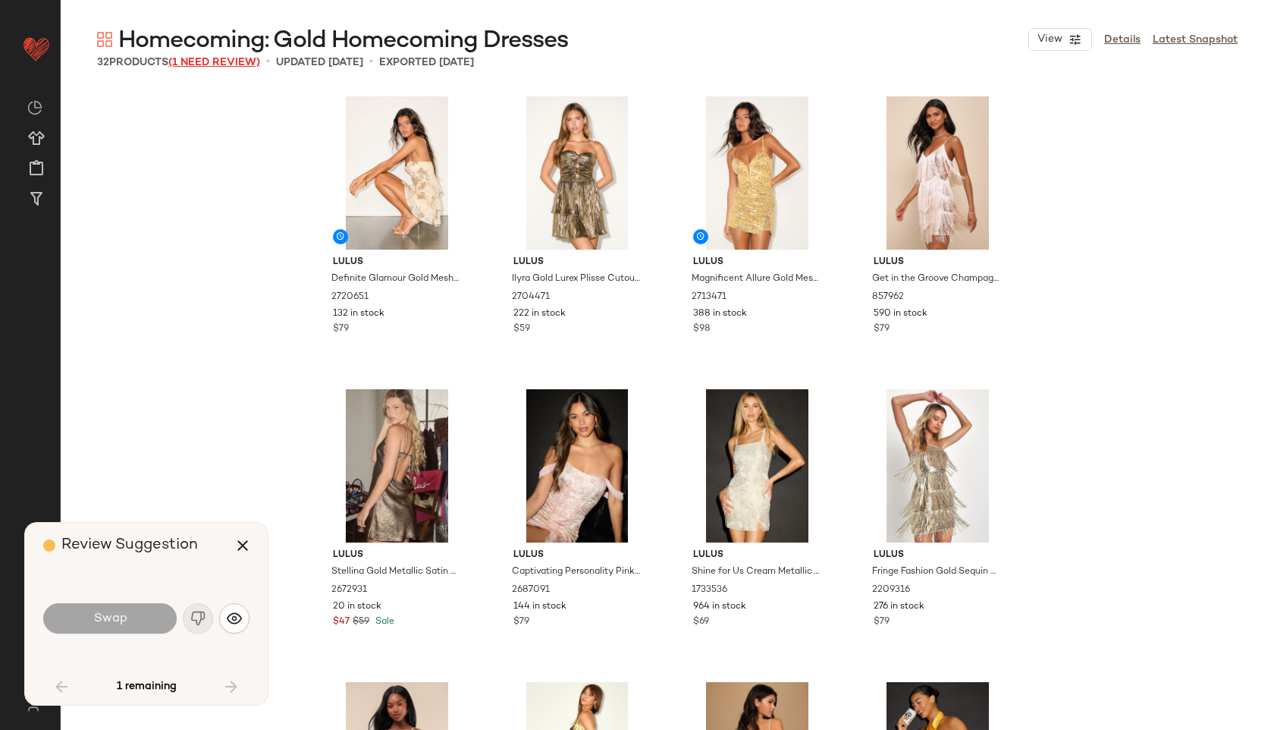
scroll to position [1464, 0]
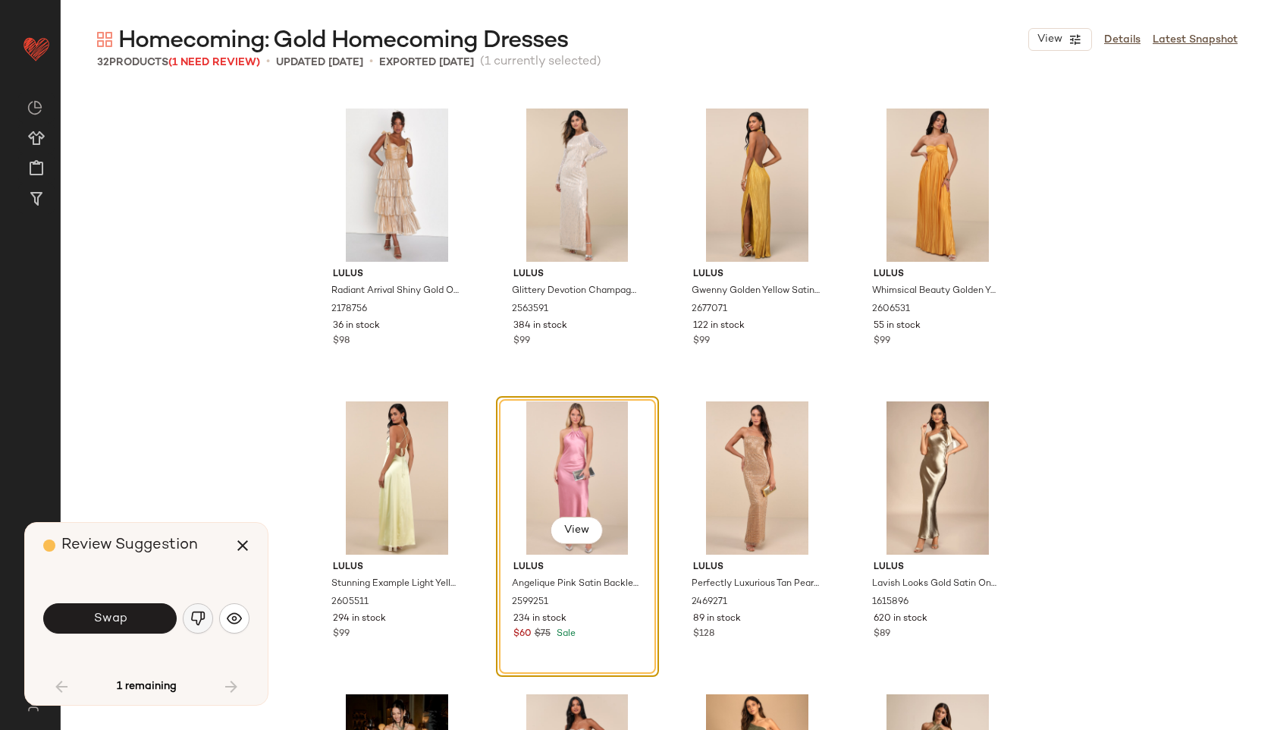
click at [202, 616] on img "button" at bounding box center [197, 617] width 15 height 15
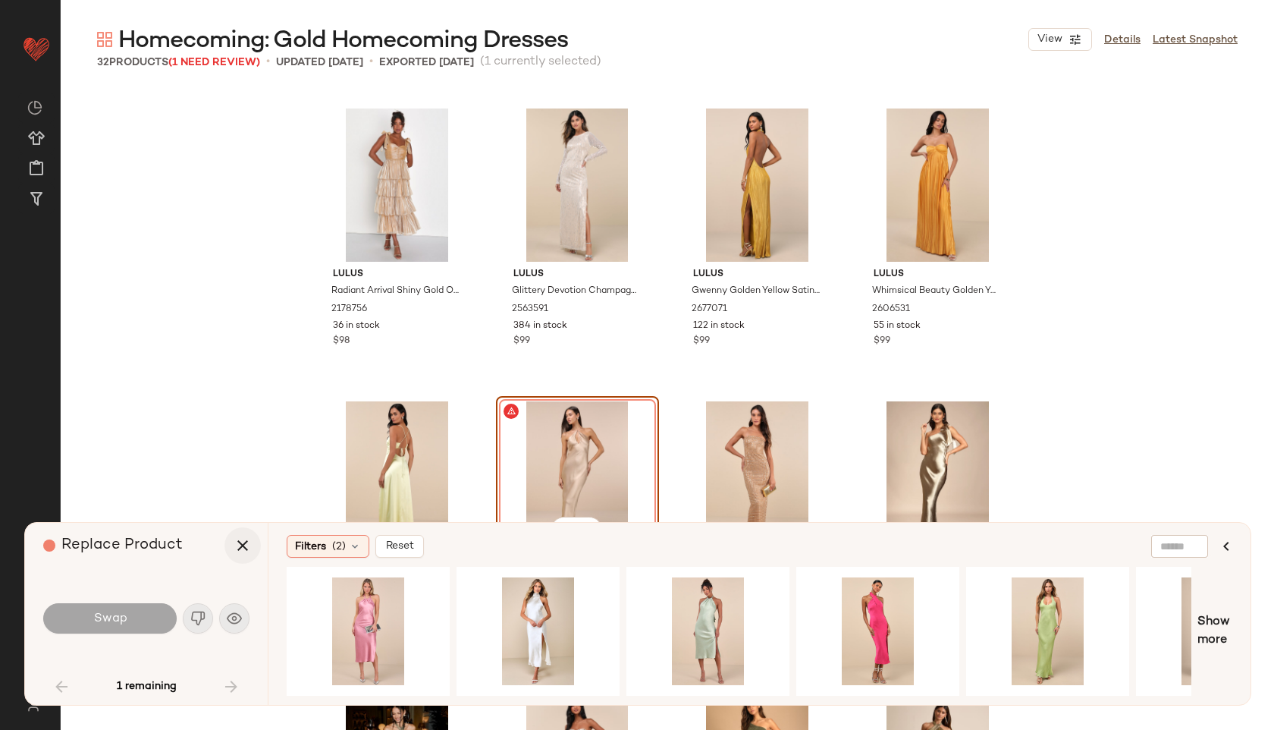
click at [242, 549] on icon "button" at bounding box center [243, 545] width 18 height 18
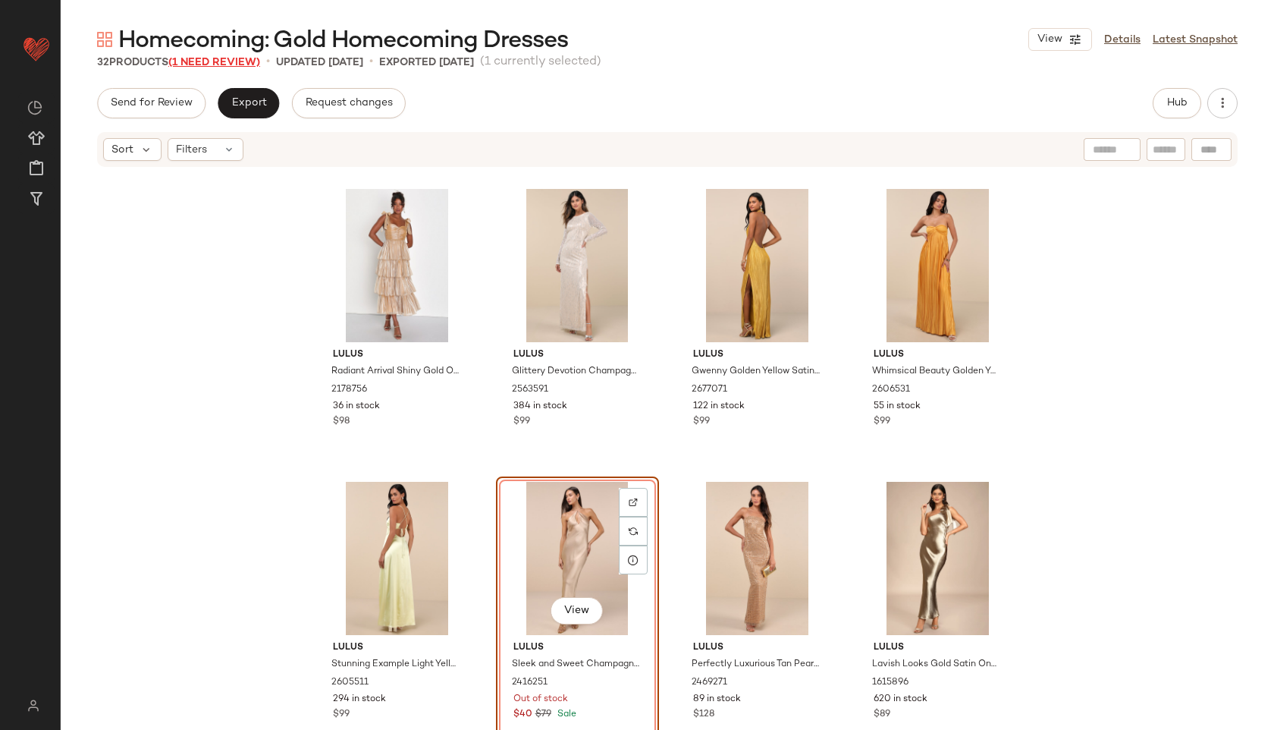
click at [240, 63] on span "(1 Need Review)" at bounding box center [214, 62] width 92 height 11
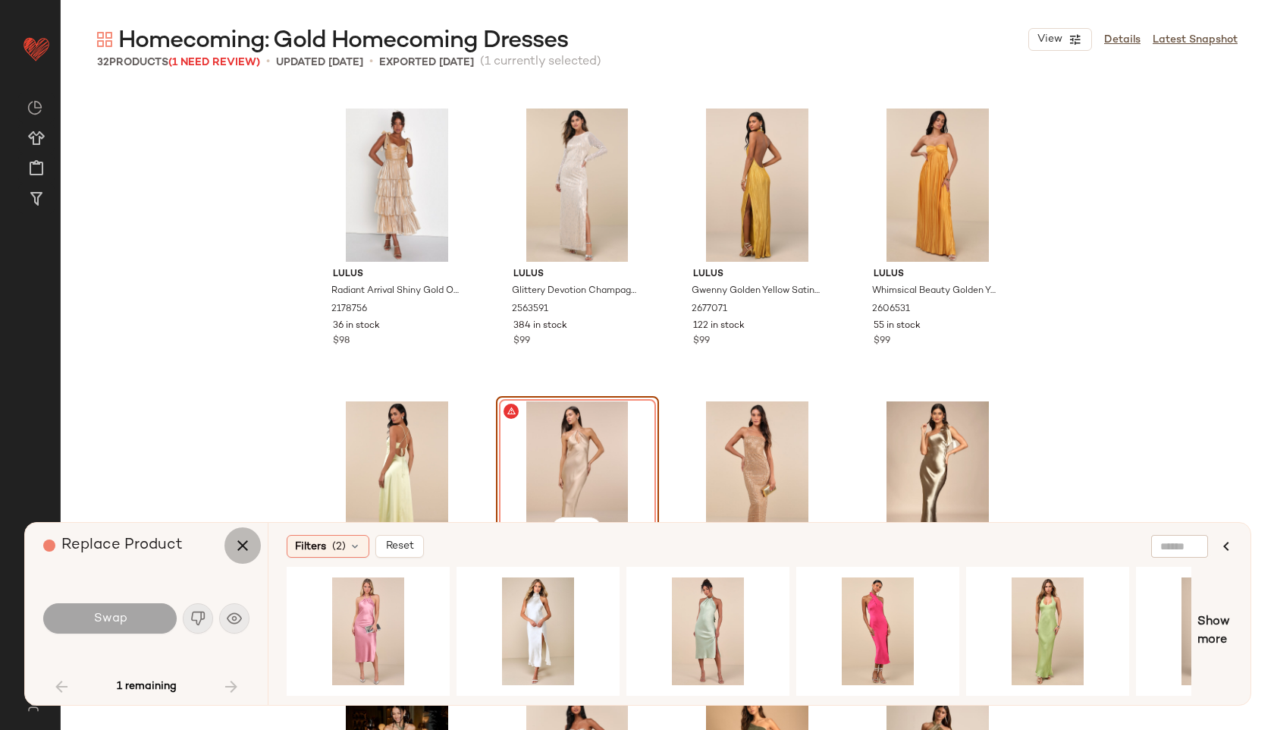
click at [246, 554] on icon "button" at bounding box center [243, 545] width 18 height 18
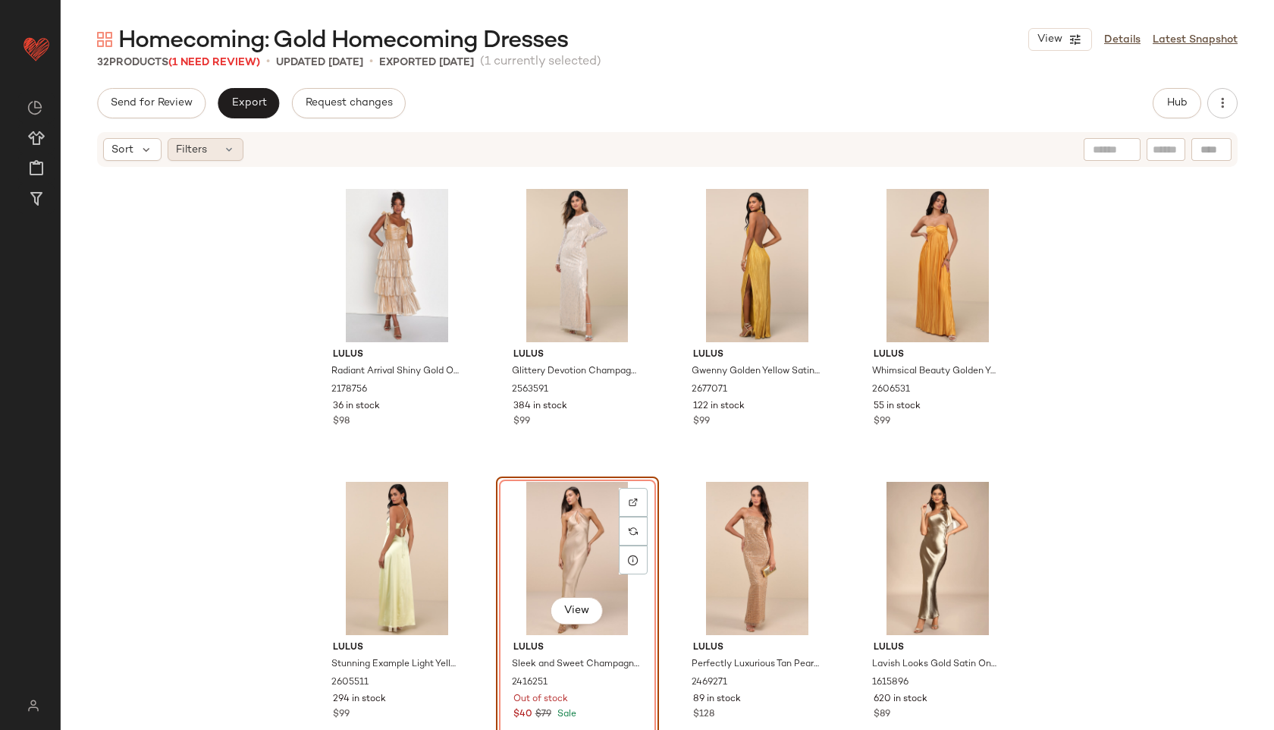
click at [215, 153] on div "Filters" at bounding box center [206, 149] width 76 height 23
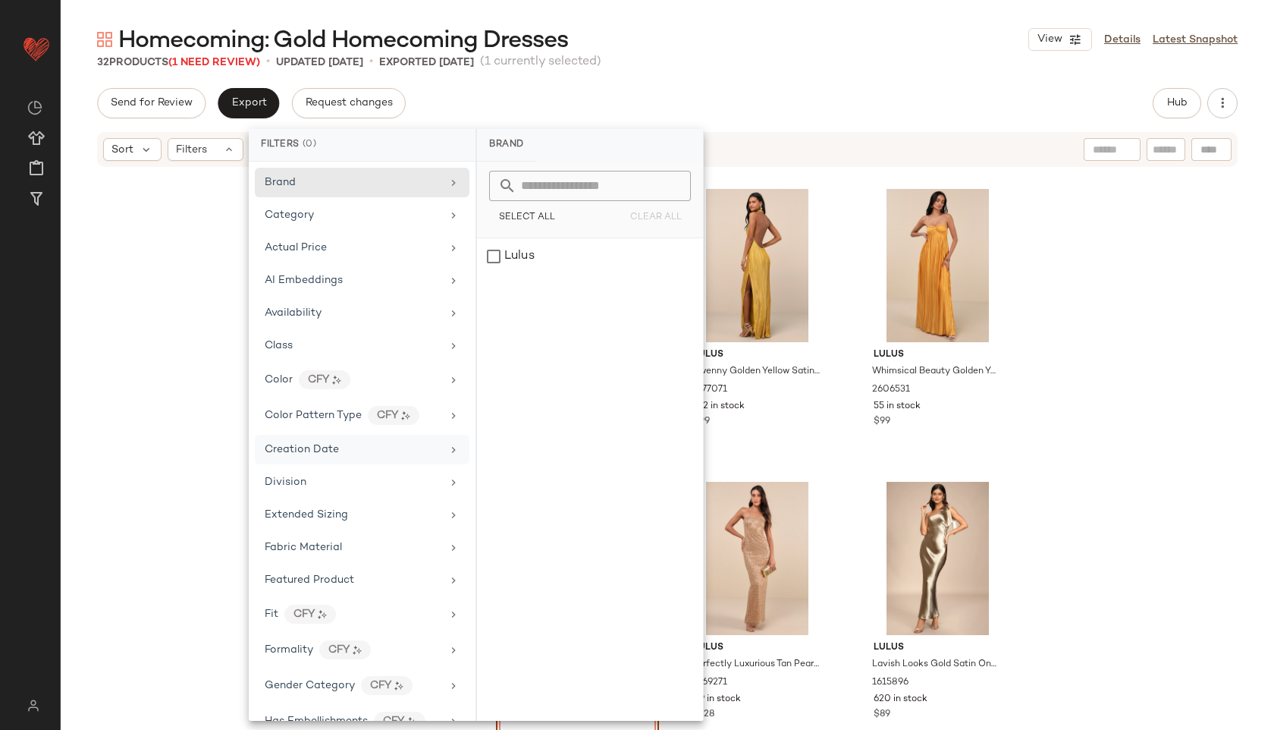
scroll to position [744, 0]
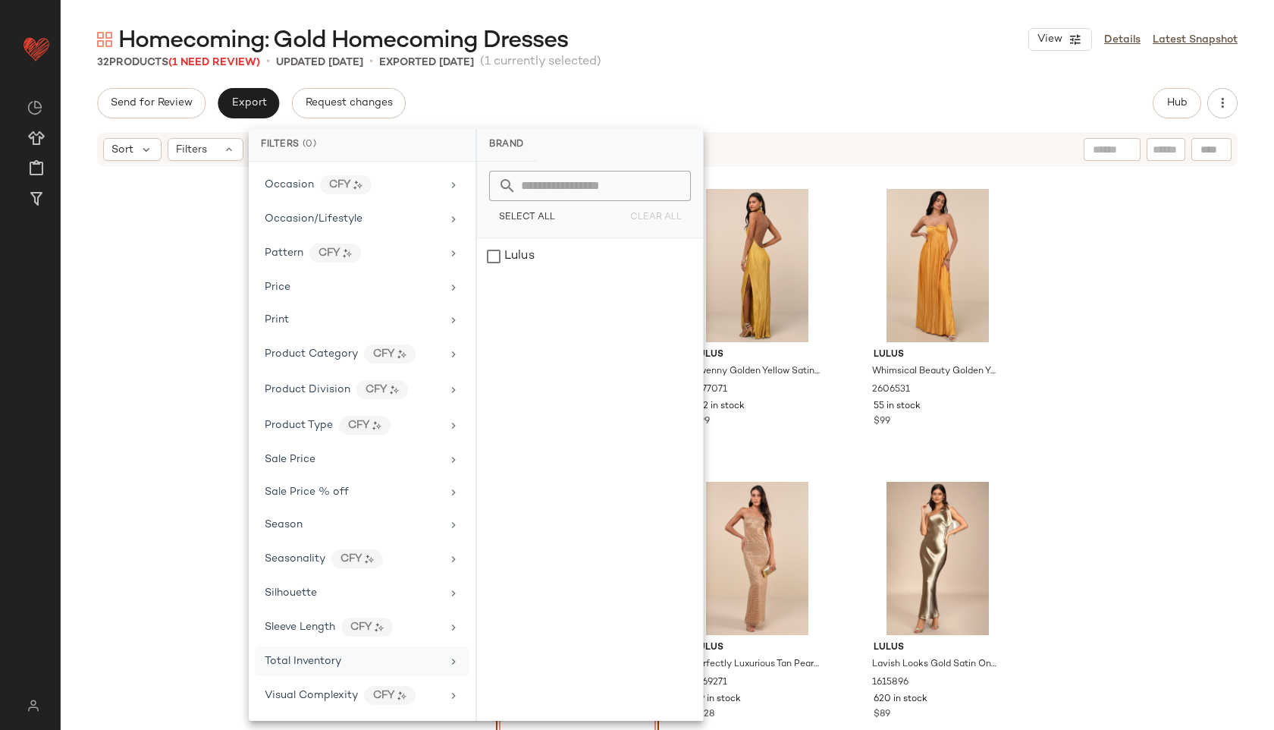
click at [315, 664] on span "Total Inventory" at bounding box center [303, 660] width 77 height 11
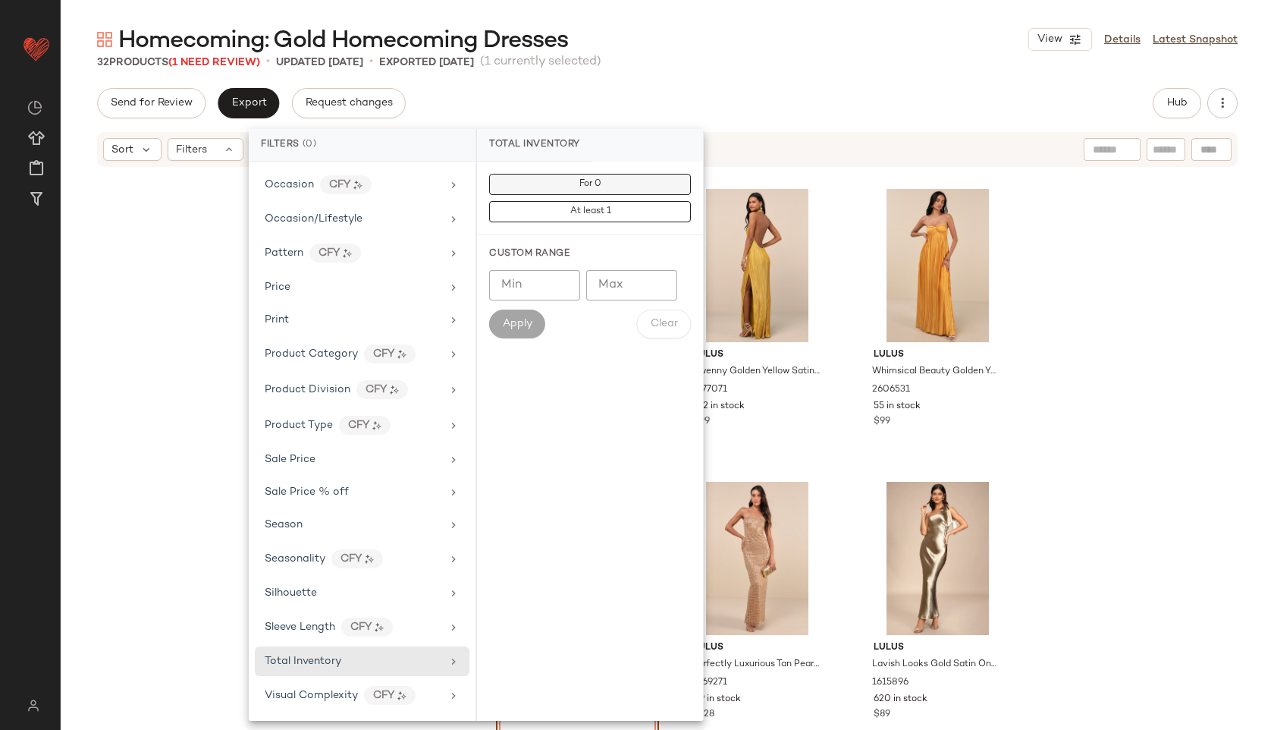
click at [623, 180] on button "For 0" at bounding box center [590, 184] width 202 height 21
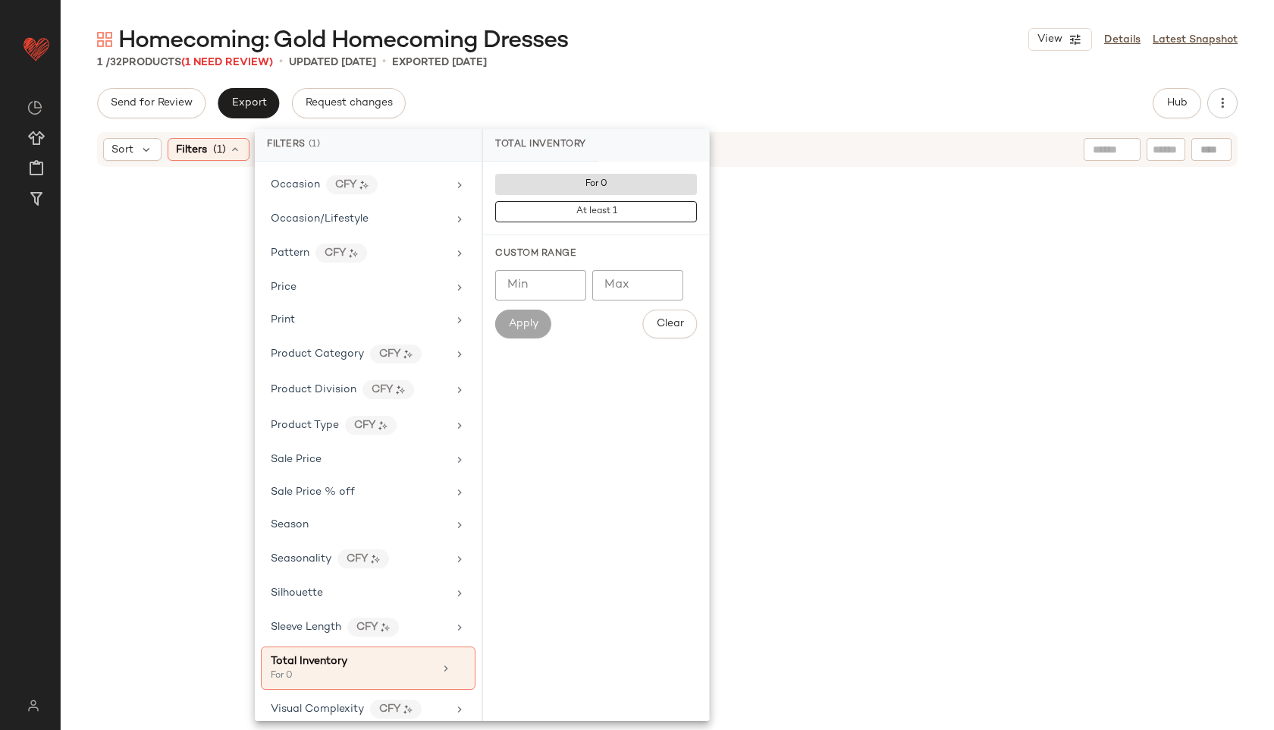
click at [737, 44] on div "Homecoming: Gold Homecoming Dresses View Details Latest Snapshot" at bounding box center [667, 39] width 1213 height 30
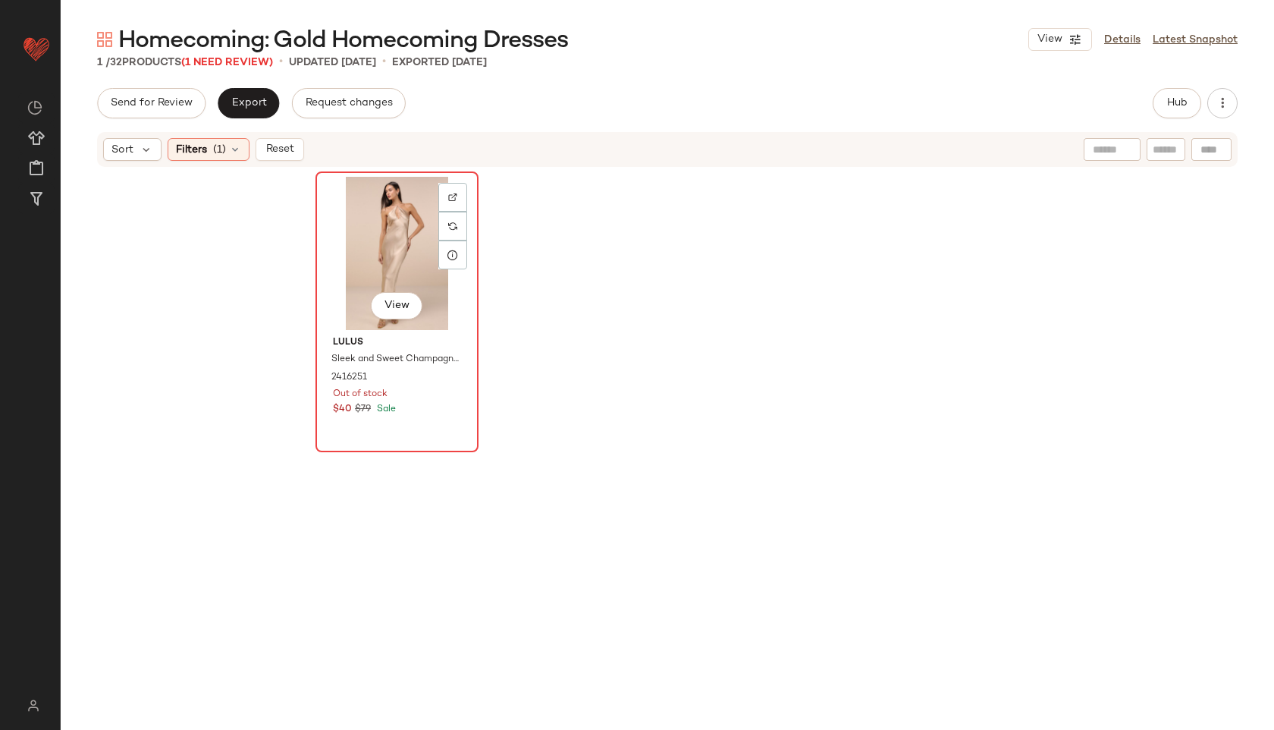
click at [378, 241] on div "View" at bounding box center [397, 253] width 152 height 153
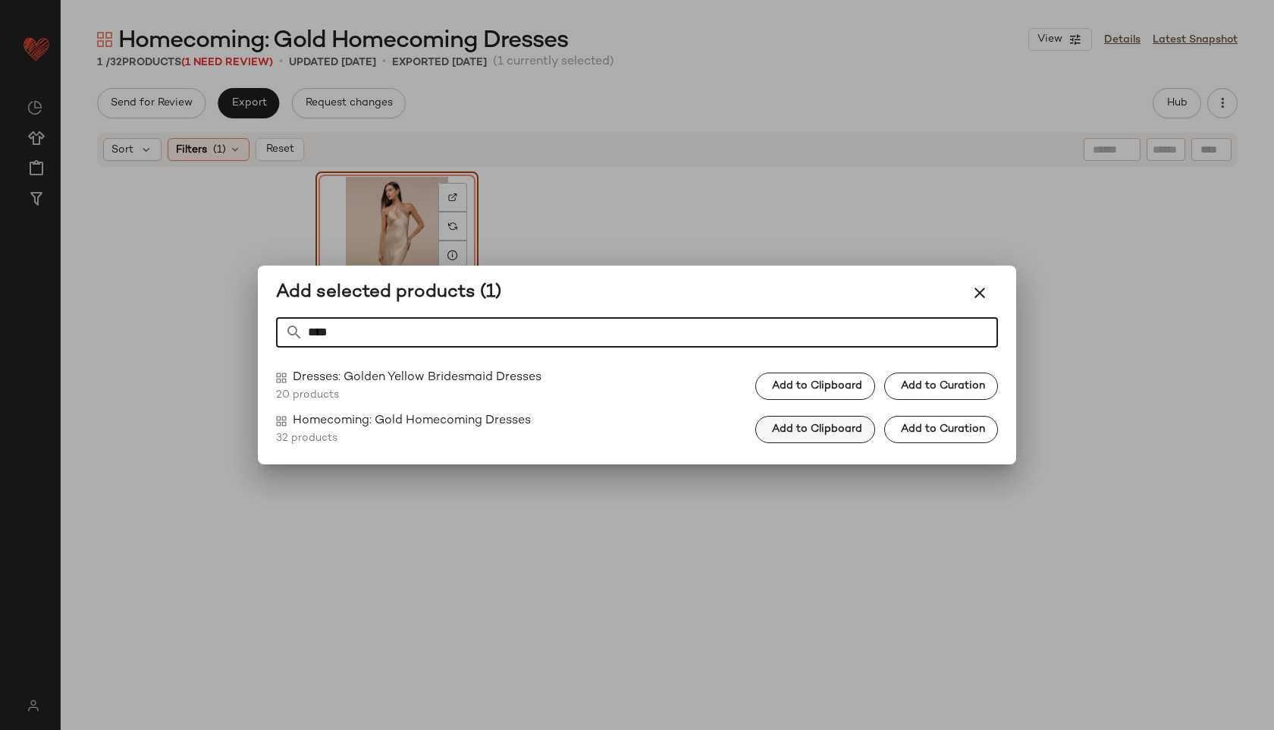
type input "****"
click at [791, 421] on button "Add to Clipboard" at bounding box center [815, 429] width 120 height 27
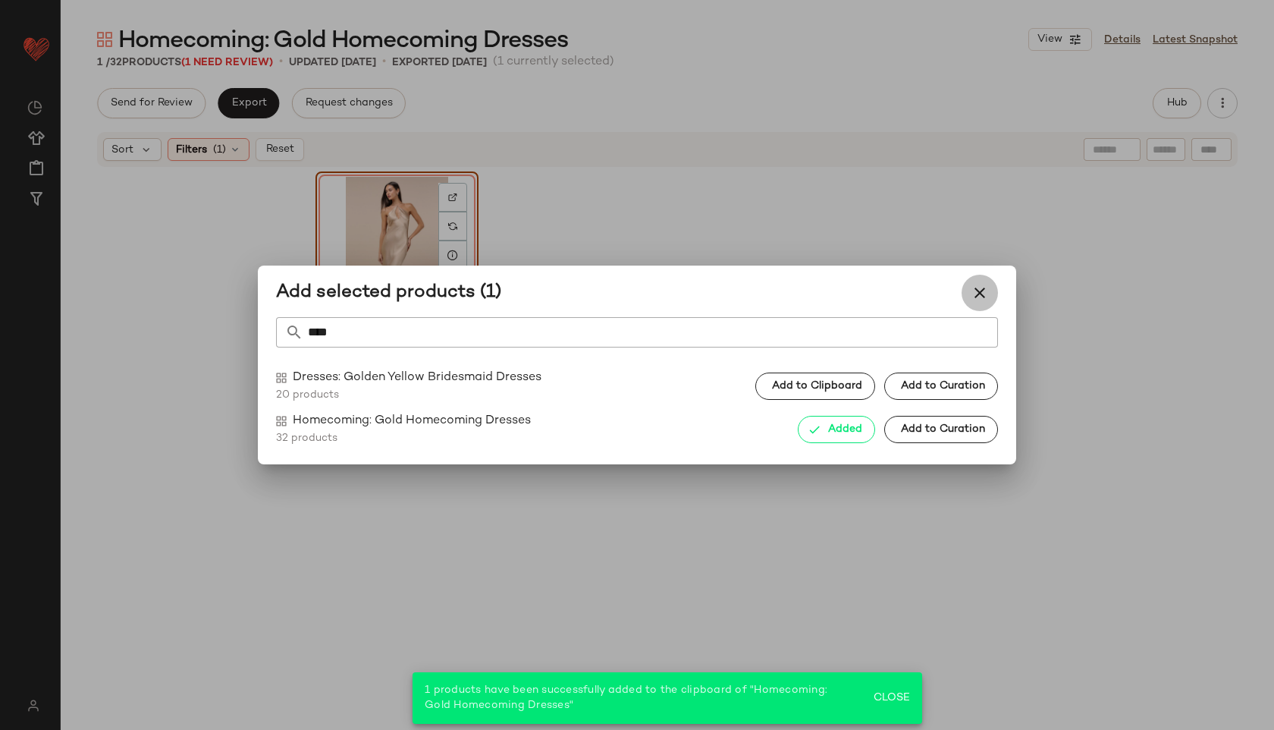
click at [972, 297] on icon "button" at bounding box center [980, 293] width 18 height 18
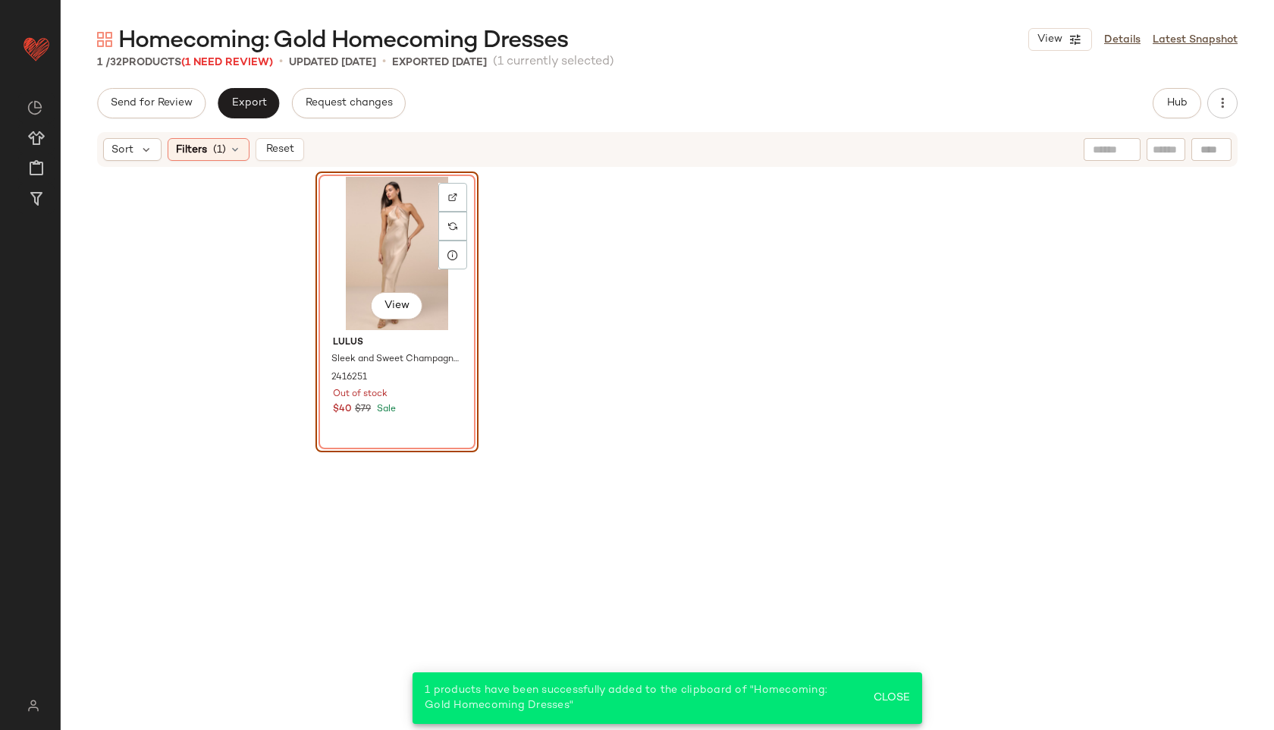
click at [353, 245] on div "View" at bounding box center [397, 253] width 152 height 153
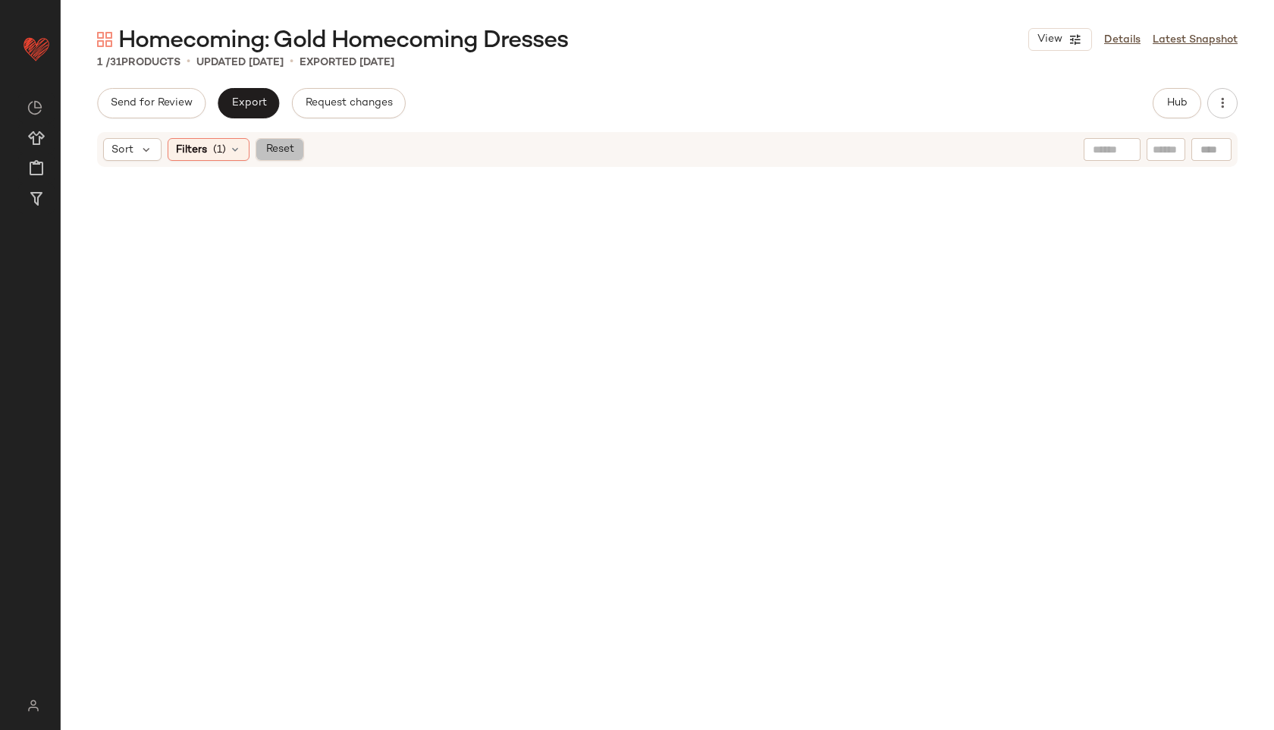
click at [278, 151] on span "Reset" at bounding box center [279, 149] width 29 height 12
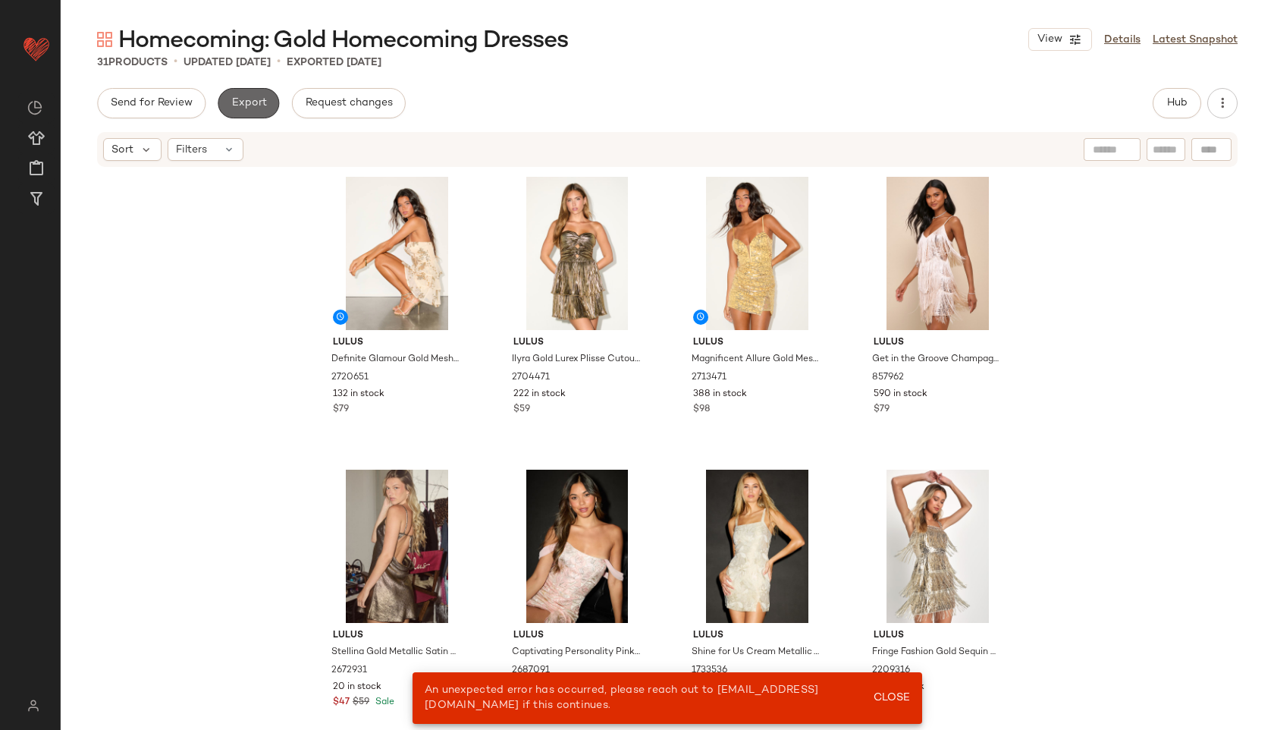
click at [259, 115] on button "Export" at bounding box center [248, 103] width 61 height 30
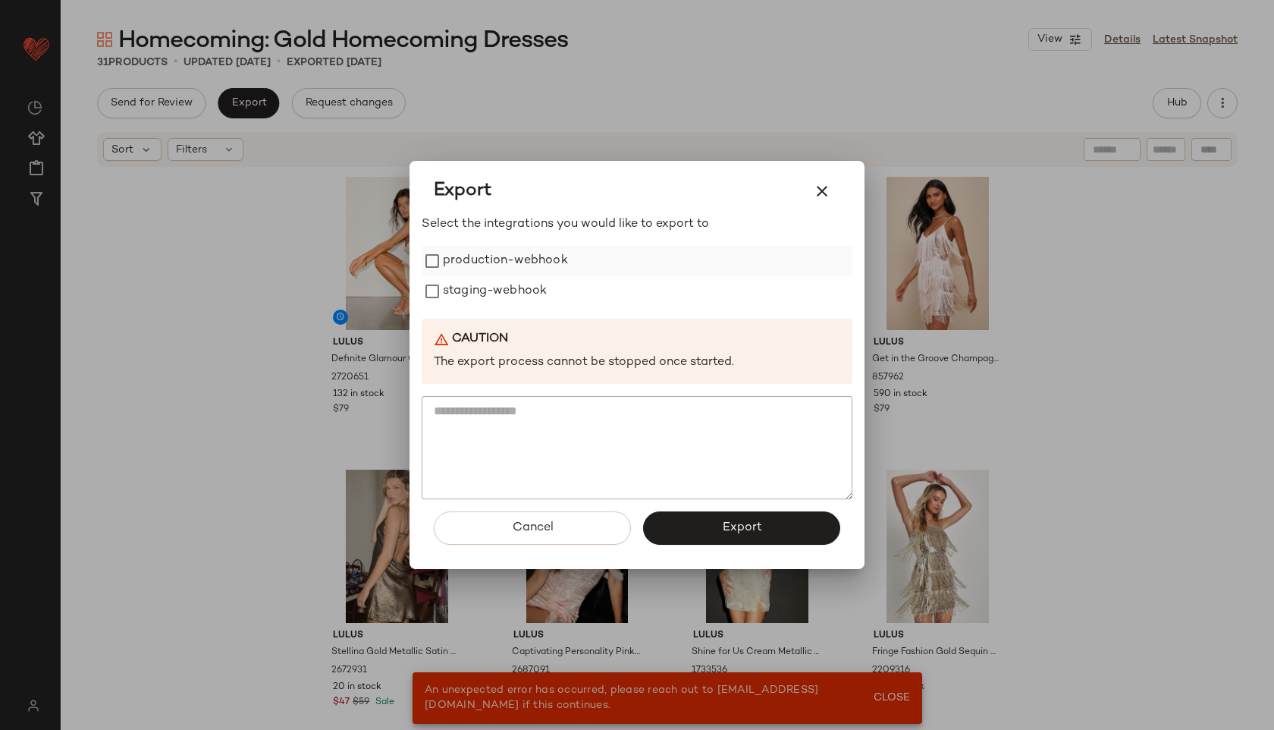
click at [475, 256] on label "production-webhook" at bounding box center [505, 261] width 125 height 30
click at [475, 288] on label "staging-webhook" at bounding box center [495, 291] width 104 height 30
click at [695, 531] on button "Export" at bounding box center [741, 527] width 197 height 33
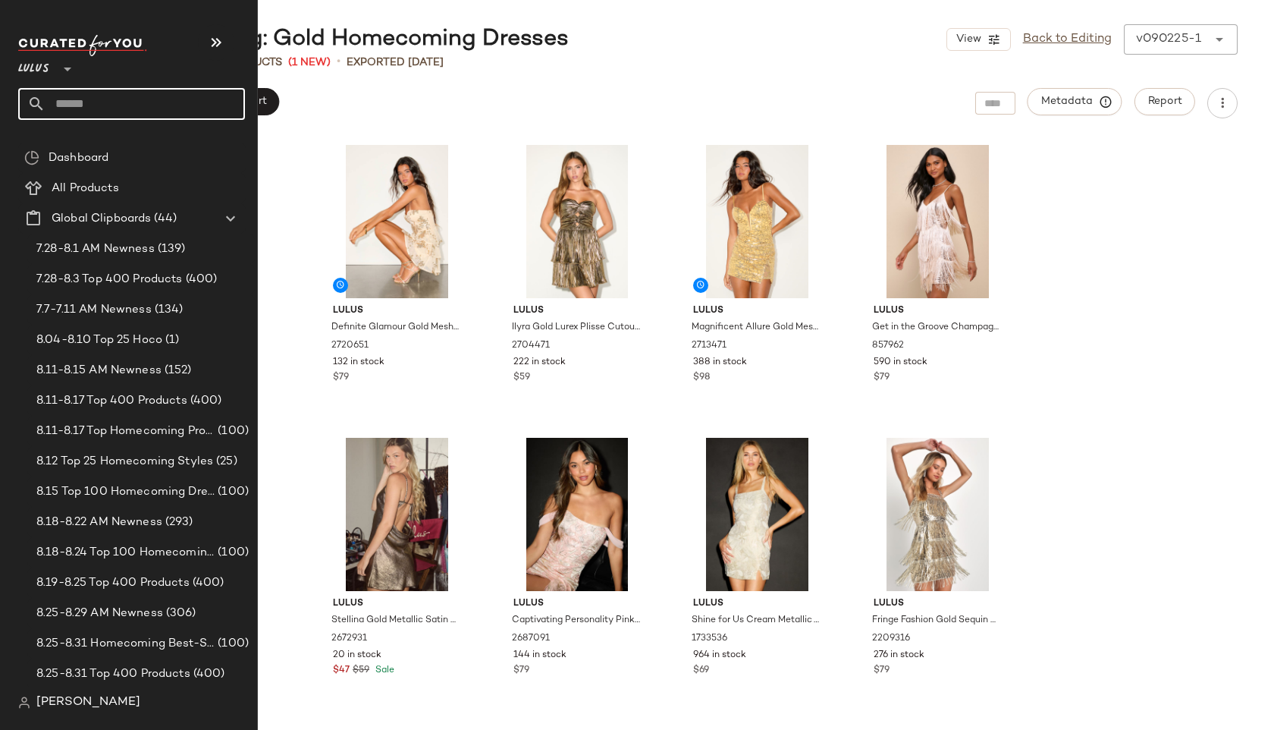
click at [71, 109] on input "text" at bounding box center [145, 104] width 199 height 32
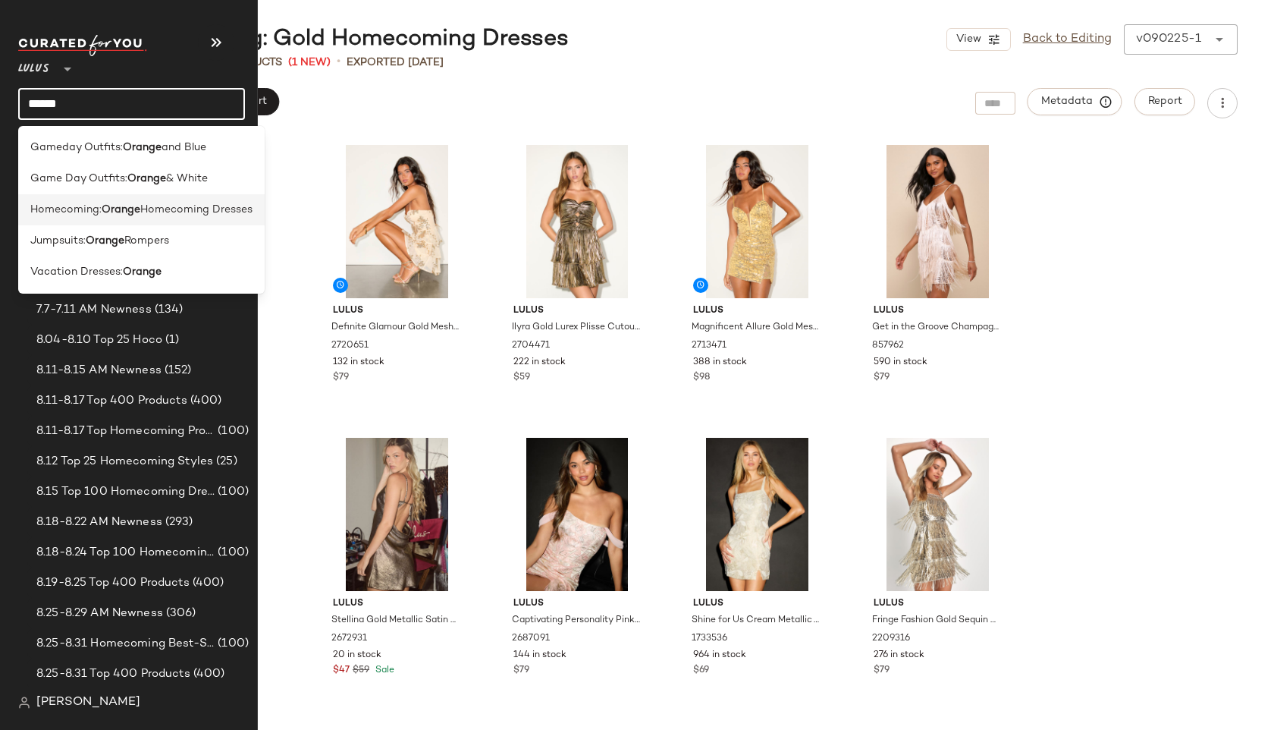
type input "******"
click at [75, 209] on span "Homecoming:" at bounding box center [65, 210] width 71 height 16
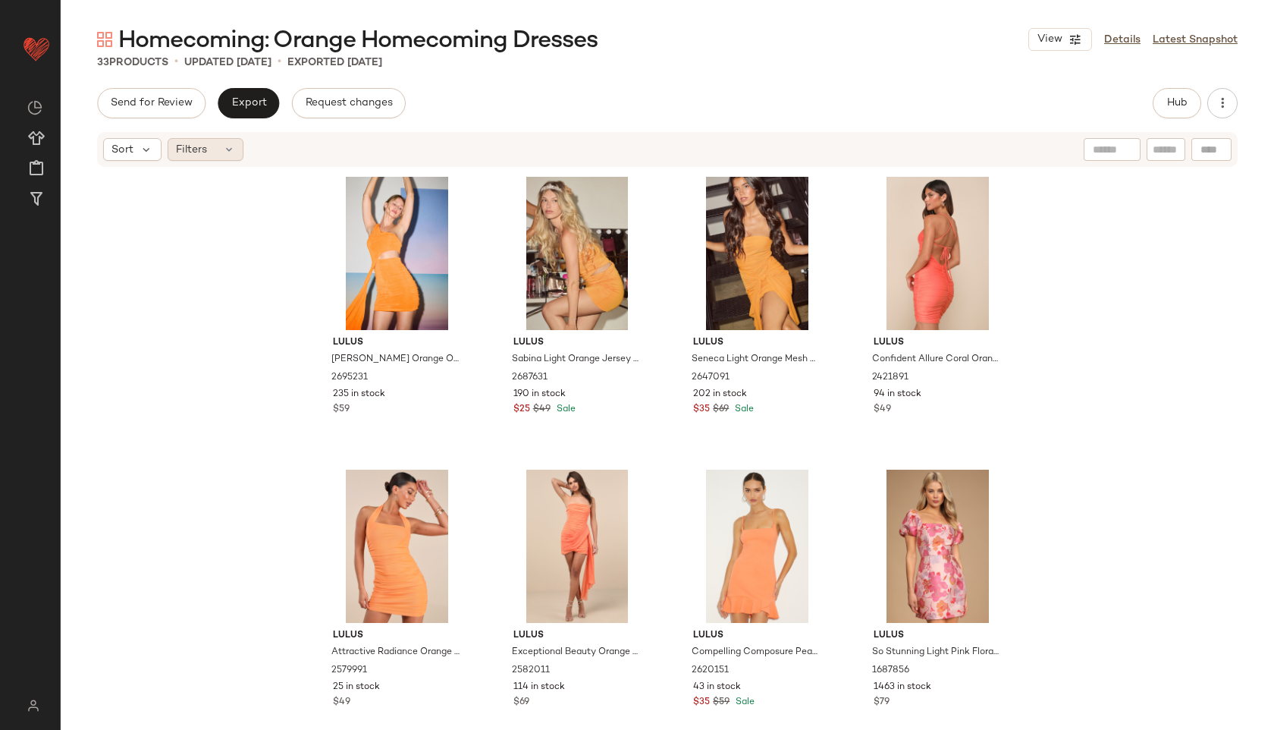
click at [196, 147] on span "Filters" at bounding box center [191, 150] width 31 height 16
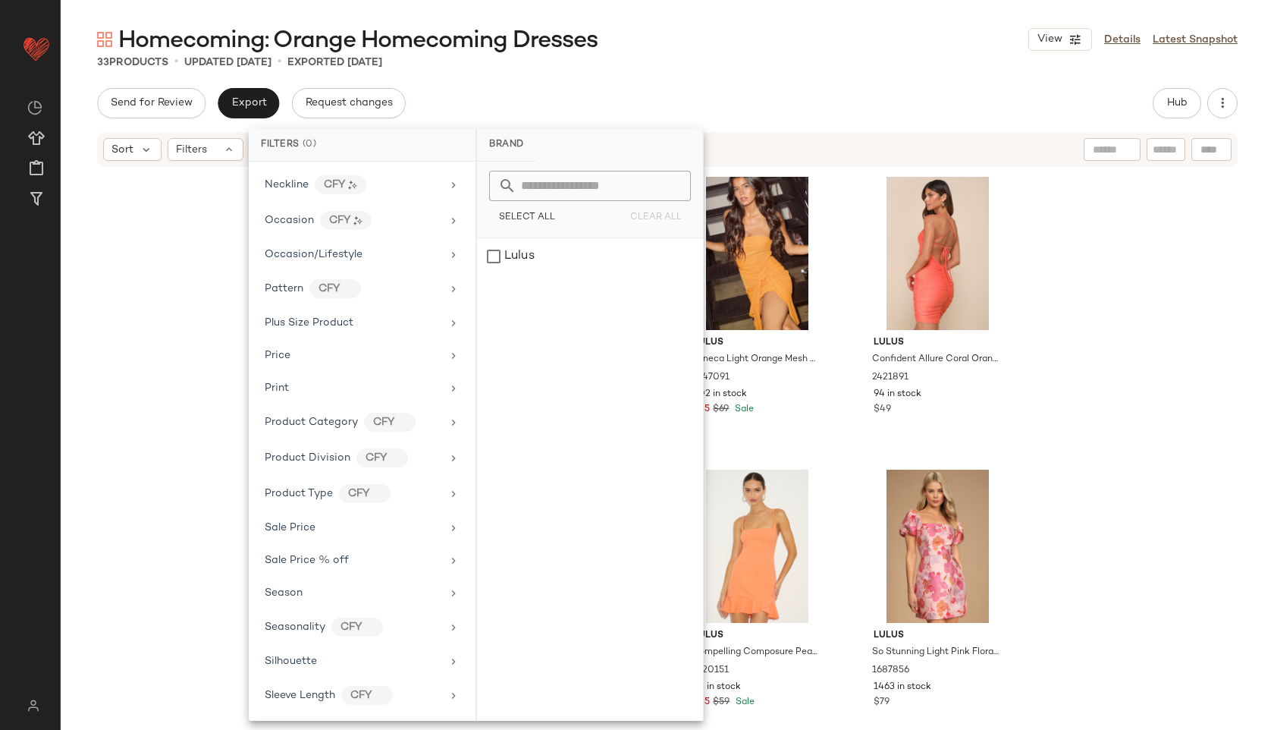
scroll to position [777, 0]
click at [315, 661] on span "Total Inventory" at bounding box center [303, 660] width 77 height 11
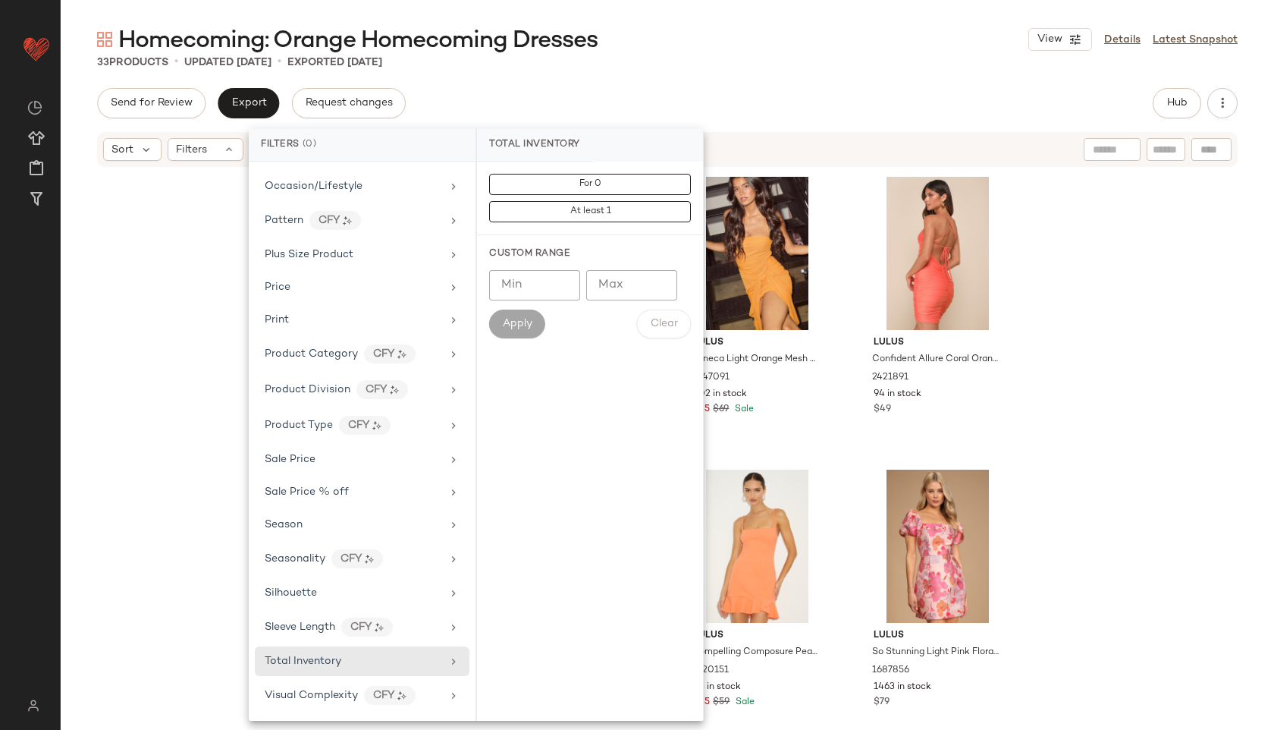
click at [632, 301] on div "Min Min Max Max Apply Clear" at bounding box center [590, 304] width 202 height 68
click at [613, 281] on input "Max" at bounding box center [631, 285] width 91 height 30
type input "**"
click at [507, 327] on span "Apply" at bounding box center [517, 324] width 30 height 12
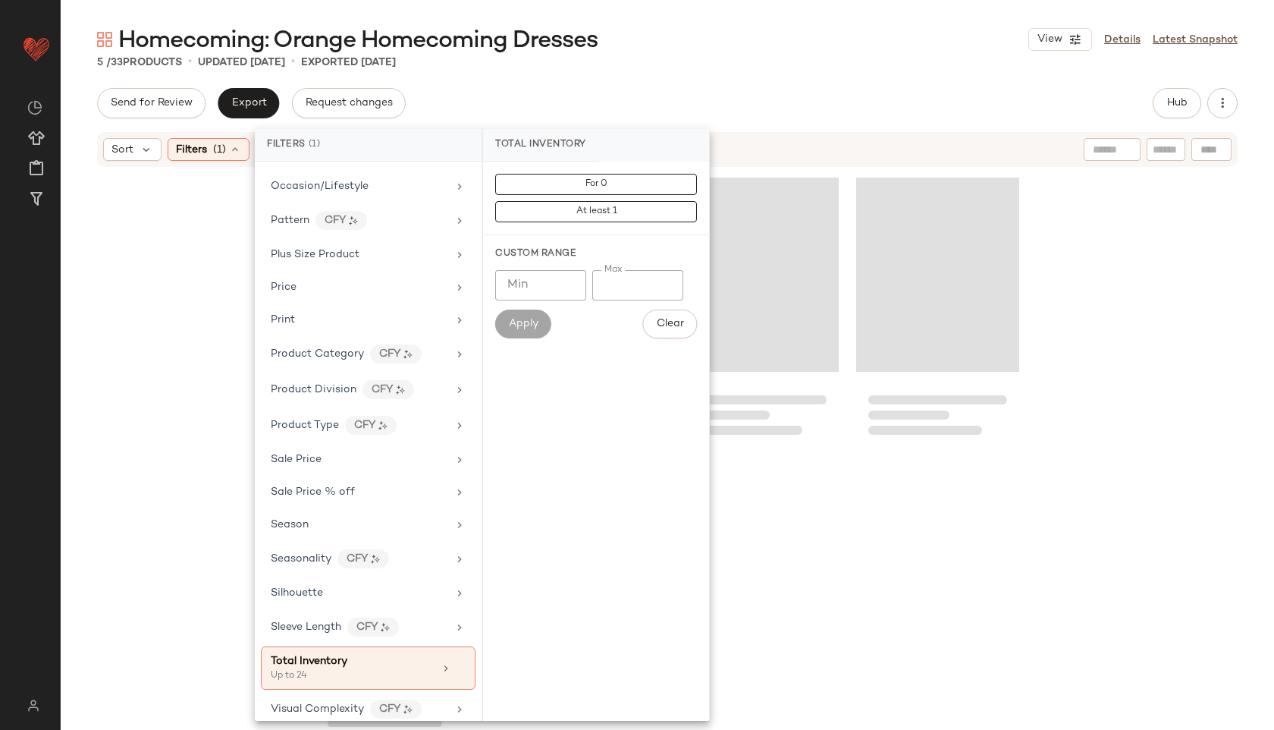
click at [685, 86] on div "Homecoming: Orange Homecoming Dresses View Details Latest Snapshot 5 / 33 Produ…" at bounding box center [667, 376] width 1213 height 705
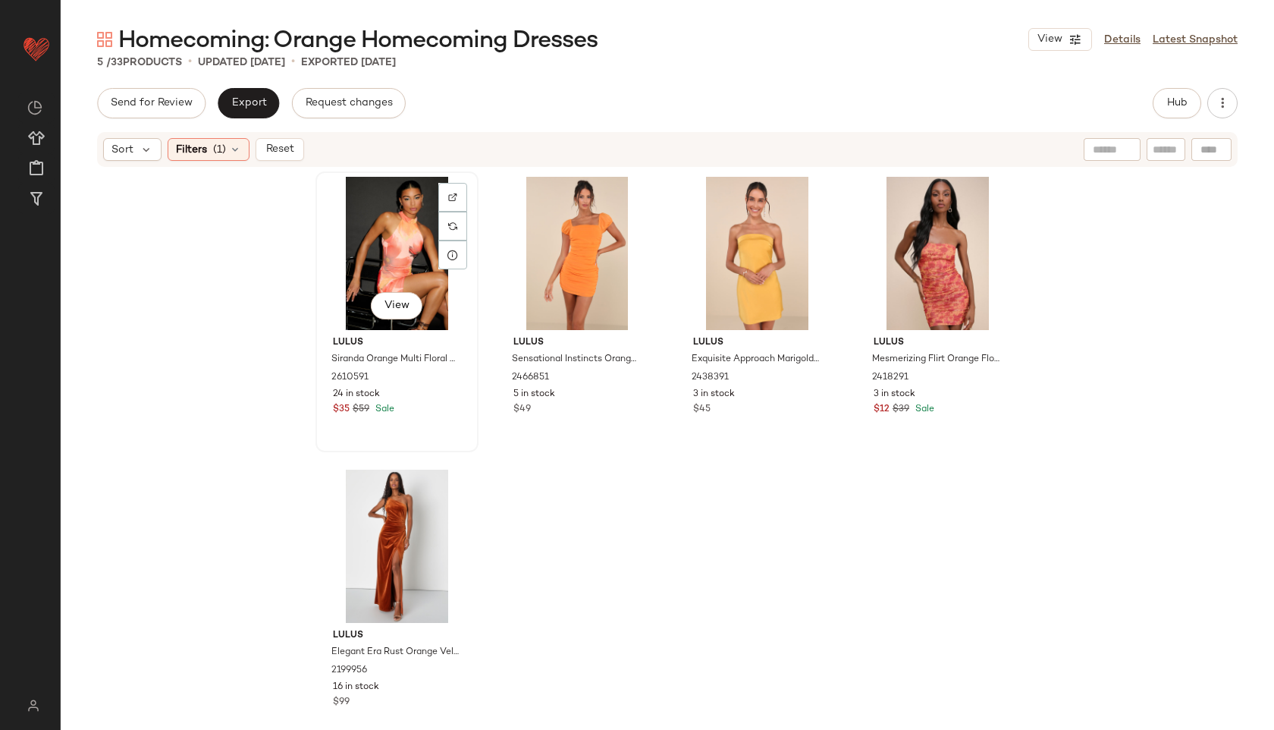
click at [389, 253] on div "View" at bounding box center [397, 253] width 152 height 153
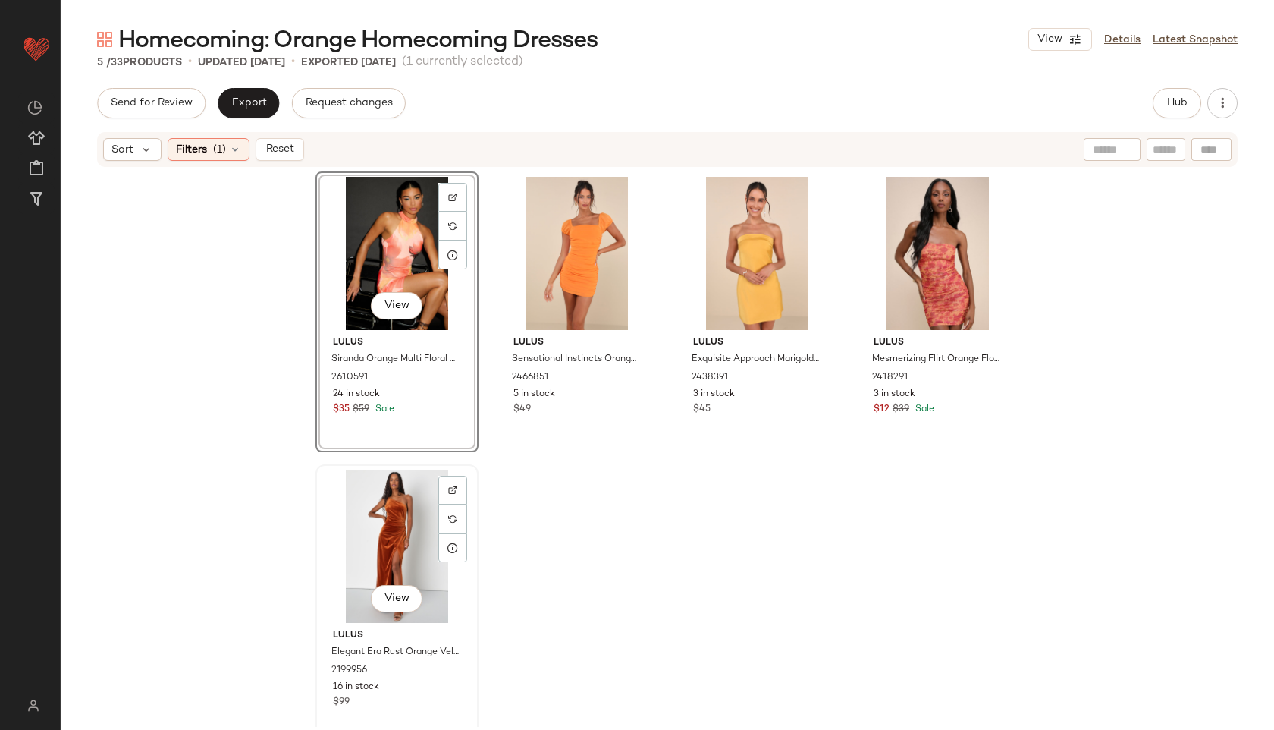
click at [383, 512] on div "View" at bounding box center [397, 545] width 152 height 153
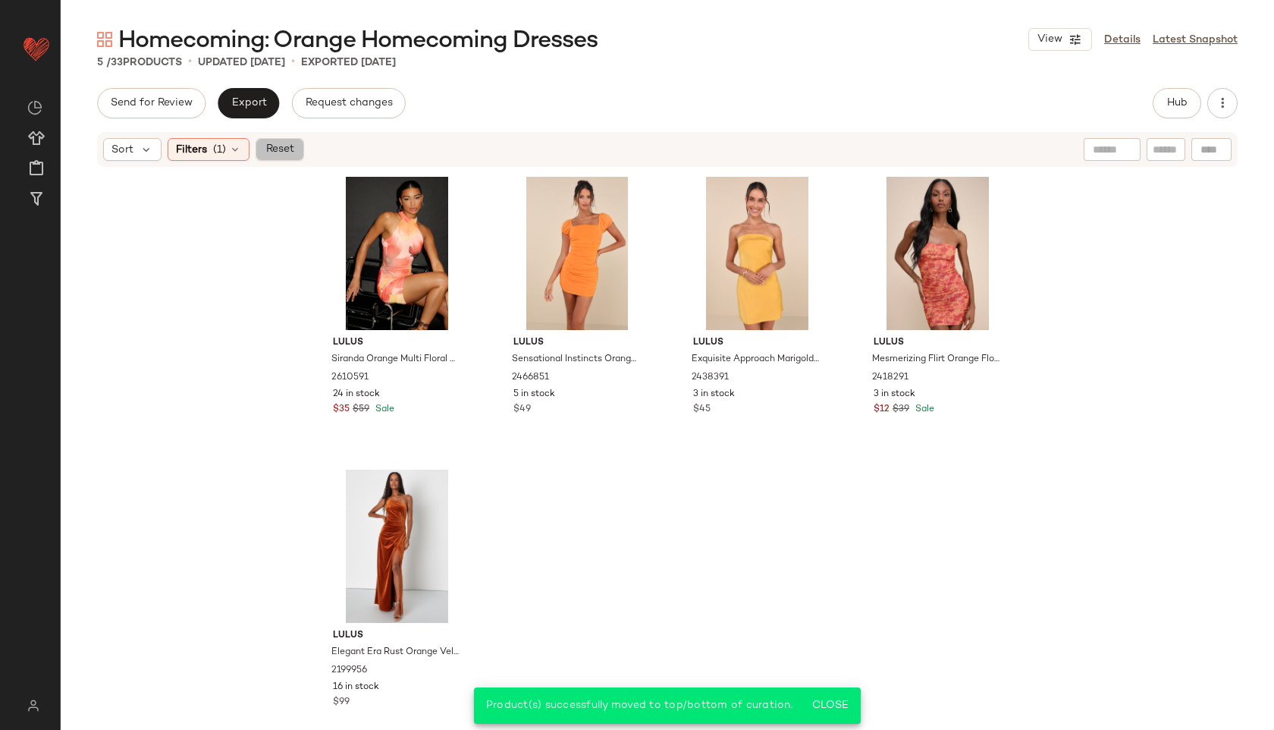
click at [287, 149] on span "Reset" at bounding box center [279, 149] width 29 height 12
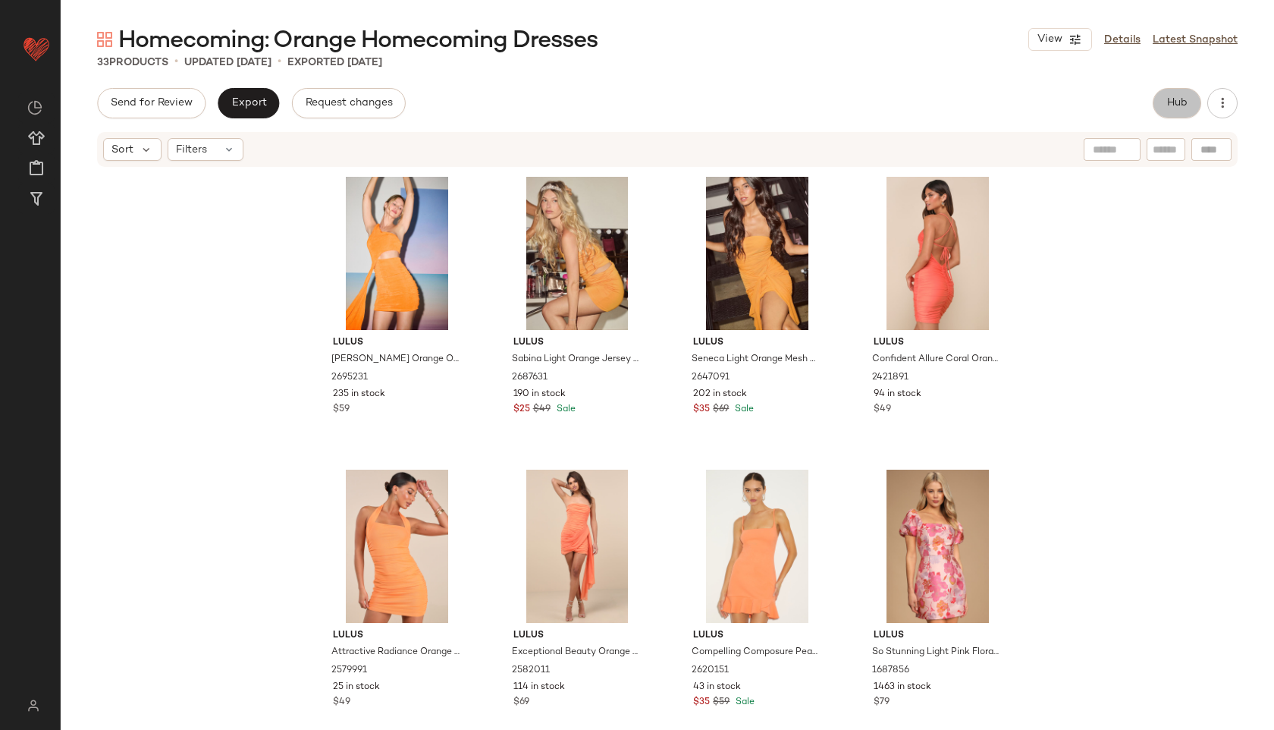
click at [1184, 101] on span "Hub" at bounding box center [1176, 103] width 21 height 12
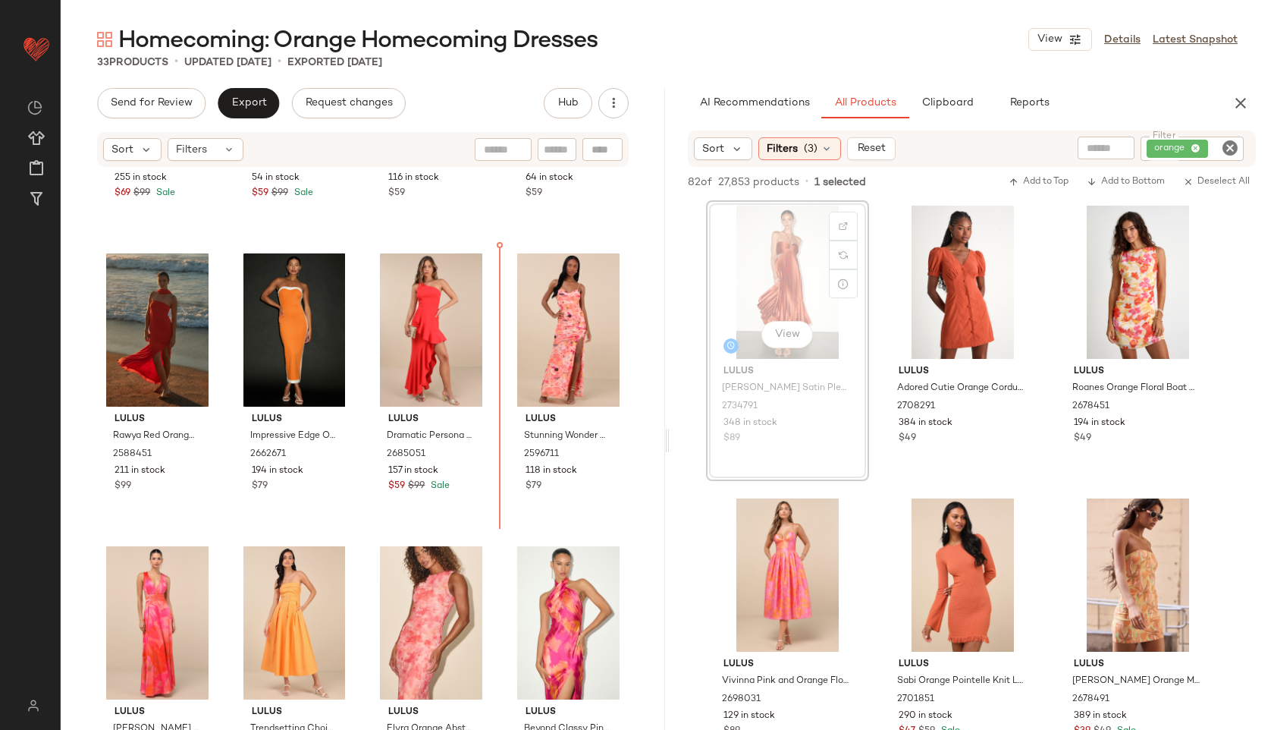
scroll to position [1103, 0]
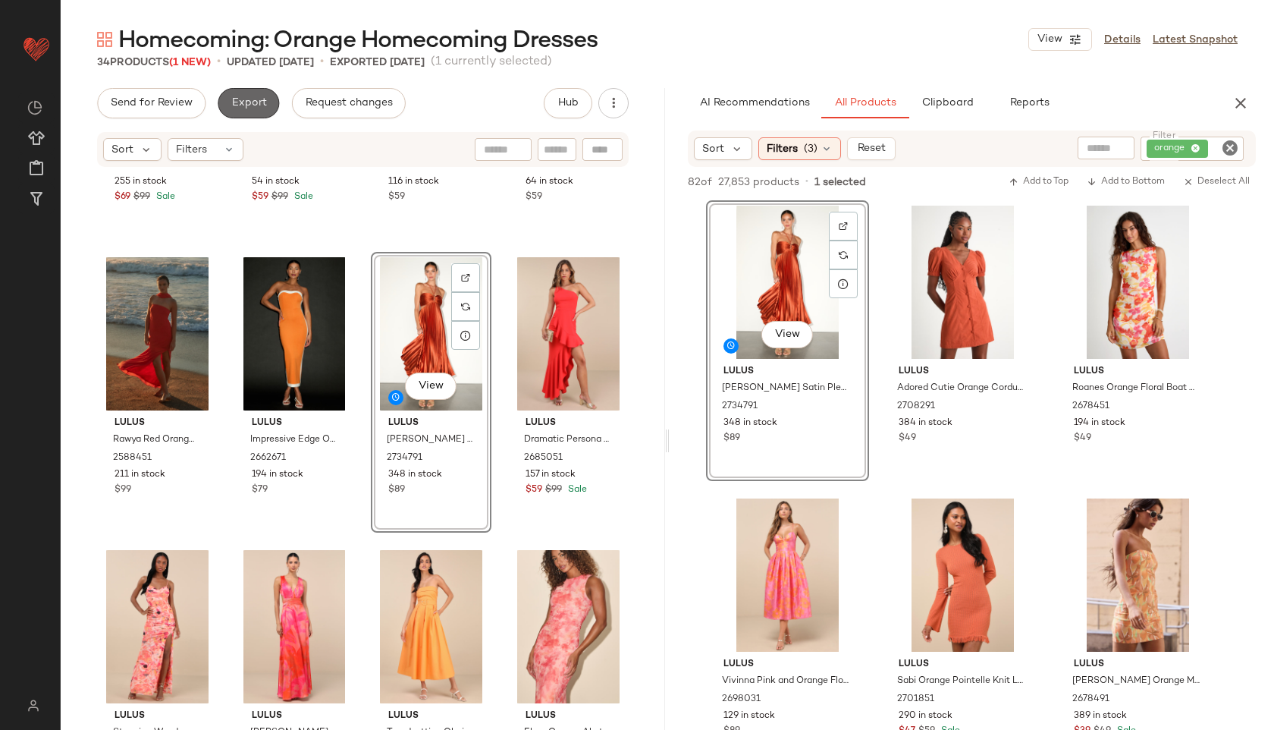
click at [243, 112] on button "Export" at bounding box center [248, 103] width 61 height 30
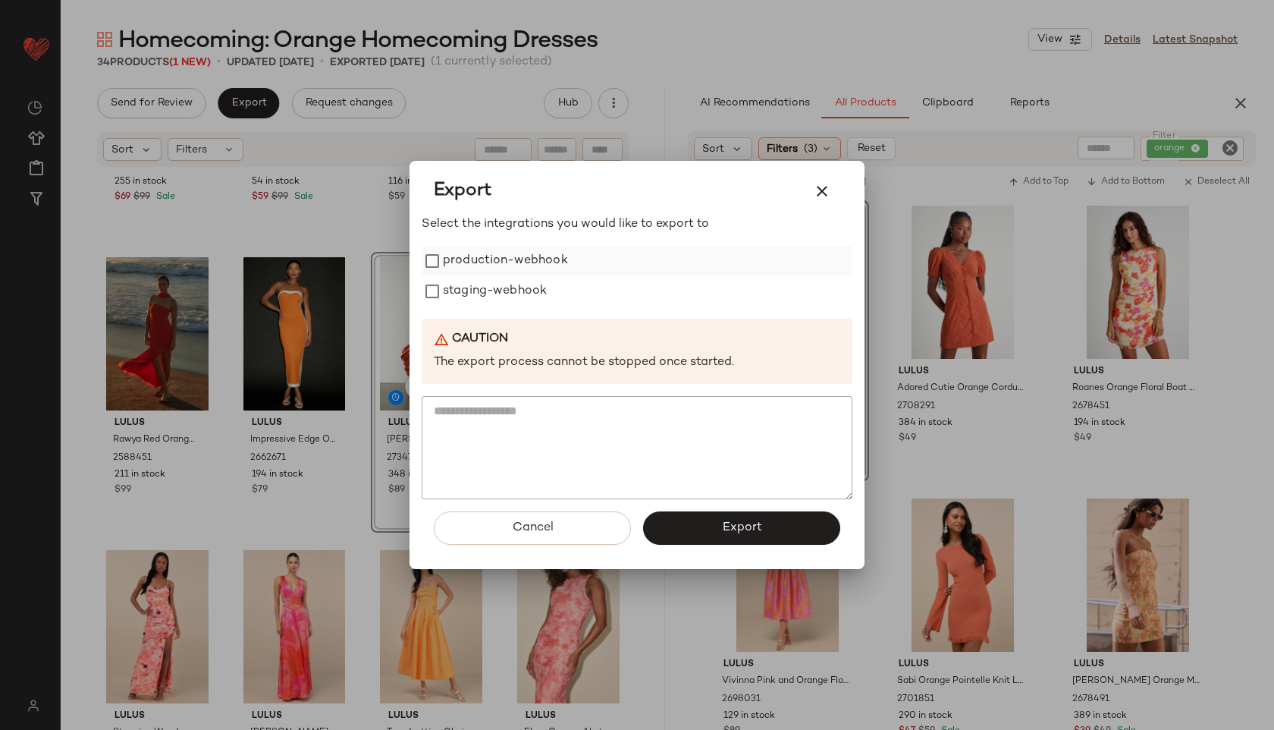
click at [494, 262] on label "production-webhook" at bounding box center [505, 261] width 125 height 30
click at [494, 302] on label "staging-webhook" at bounding box center [495, 291] width 104 height 30
click at [714, 519] on button "Export" at bounding box center [741, 527] width 197 height 33
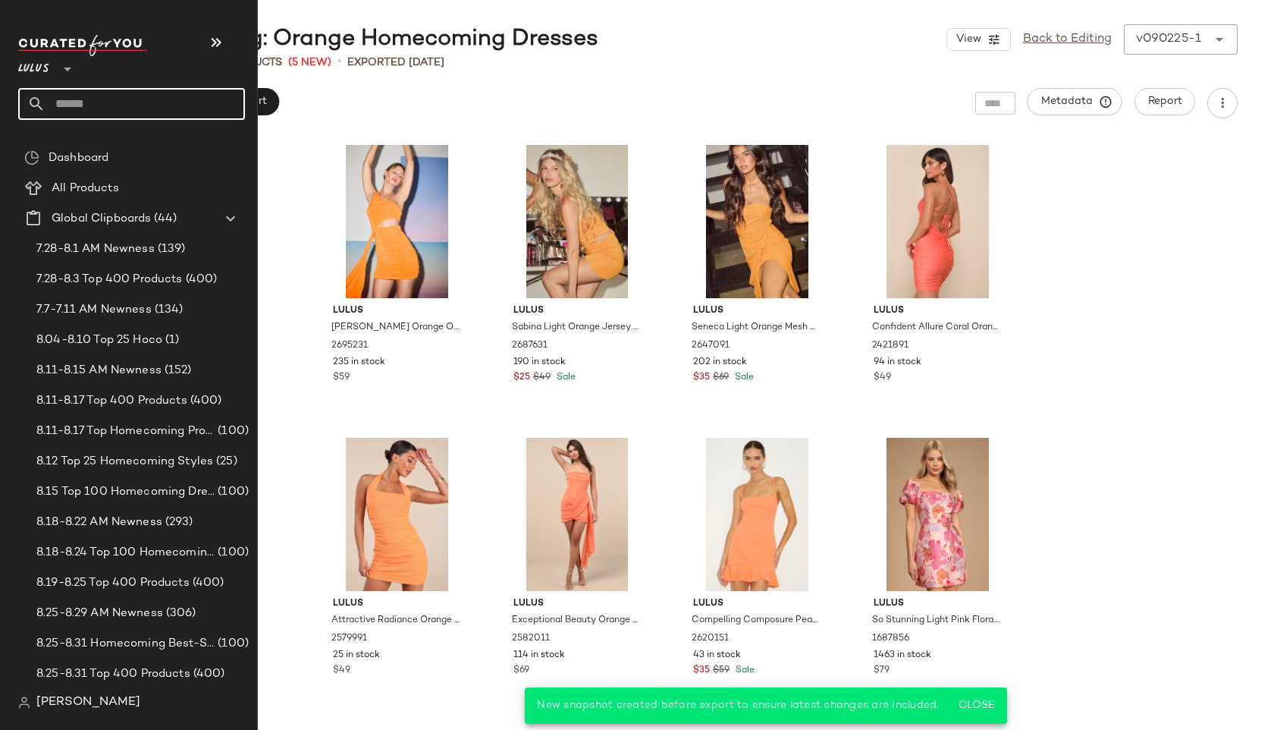
click at [85, 103] on input "text" at bounding box center [145, 104] width 199 height 32
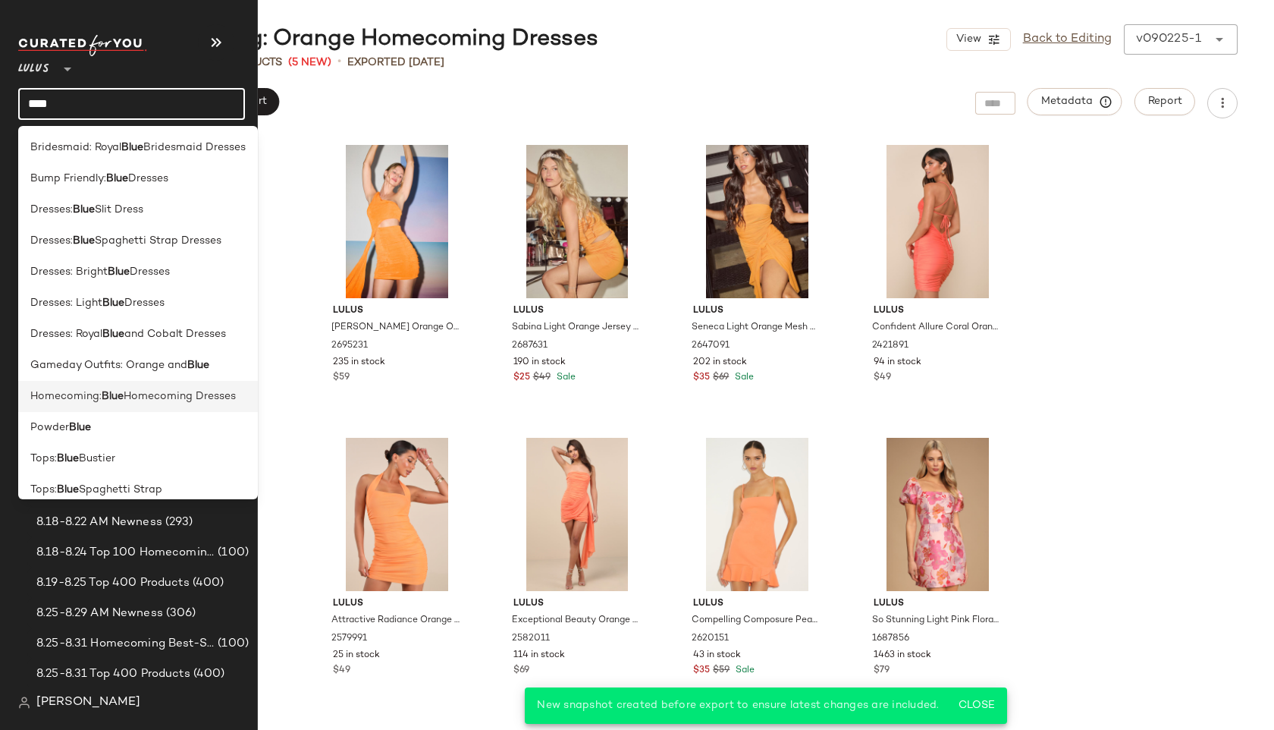
type input "****"
click at [92, 399] on span "Homecoming:" at bounding box center [65, 396] width 71 height 16
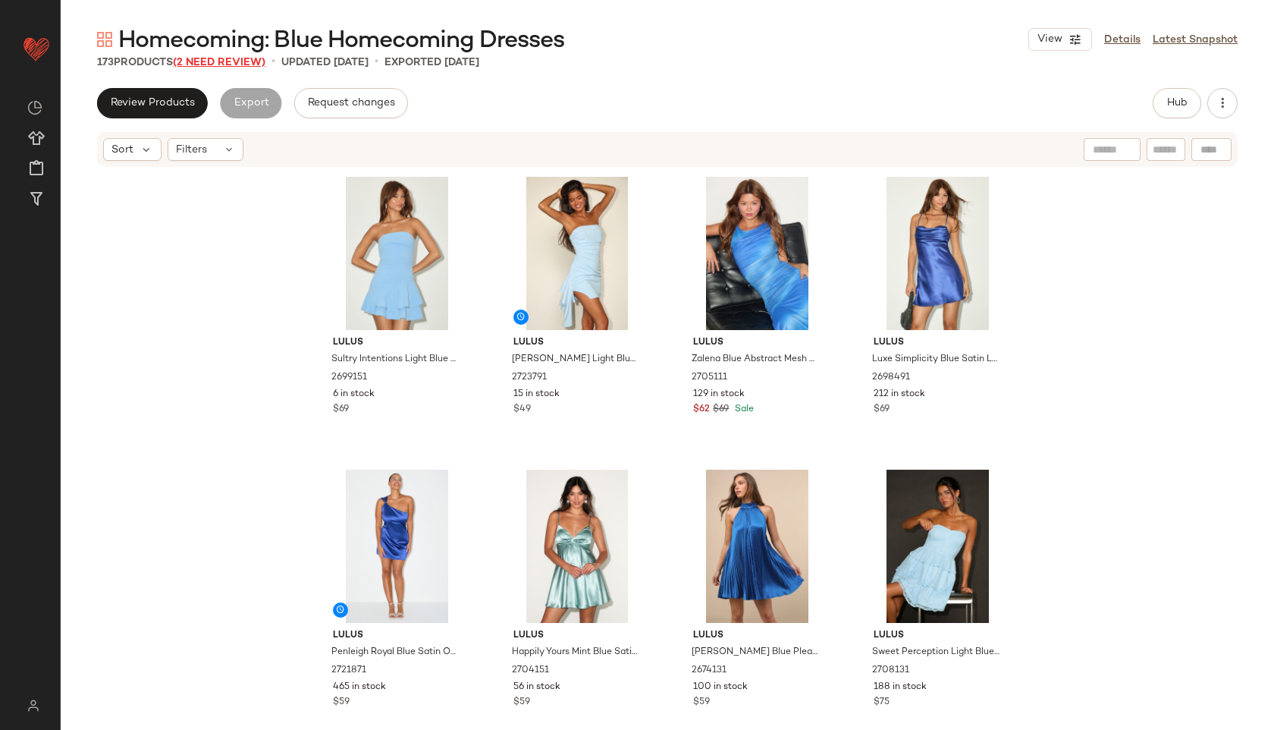
click at [243, 61] on span "(2 Need Review)" at bounding box center [219, 62] width 93 height 11
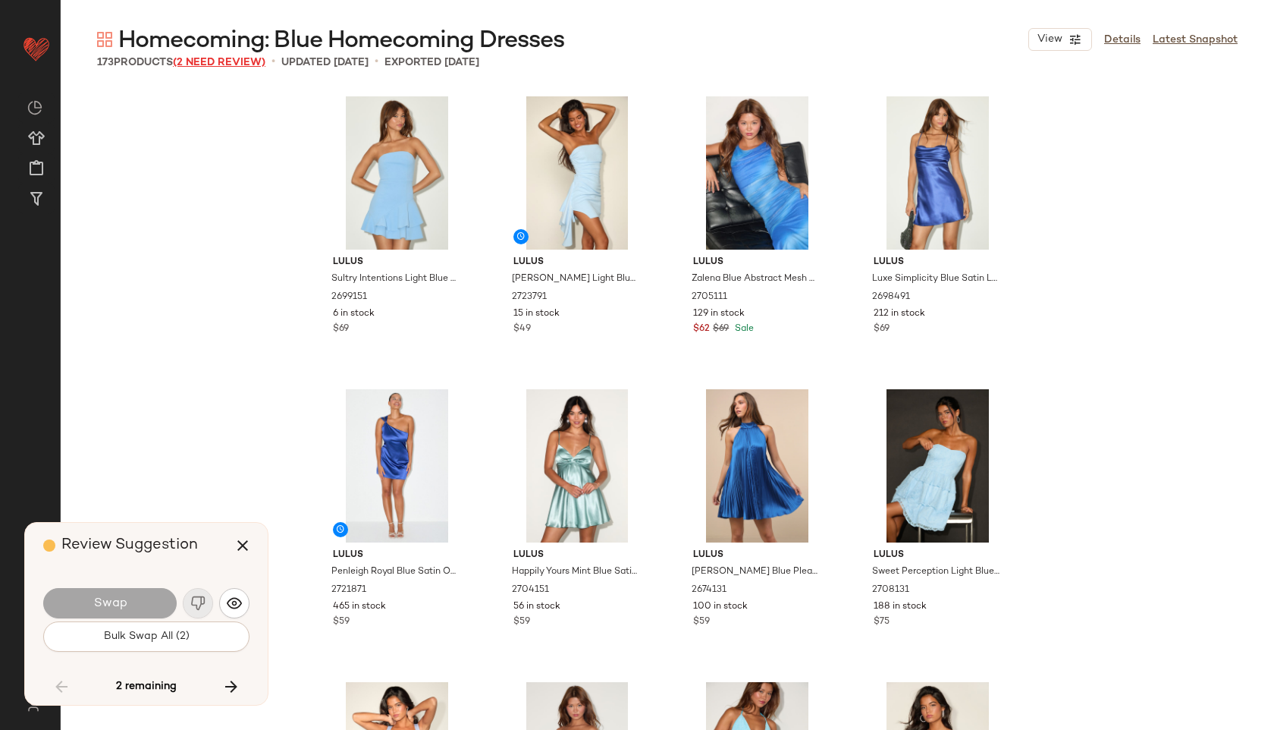
scroll to position [10245, 0]
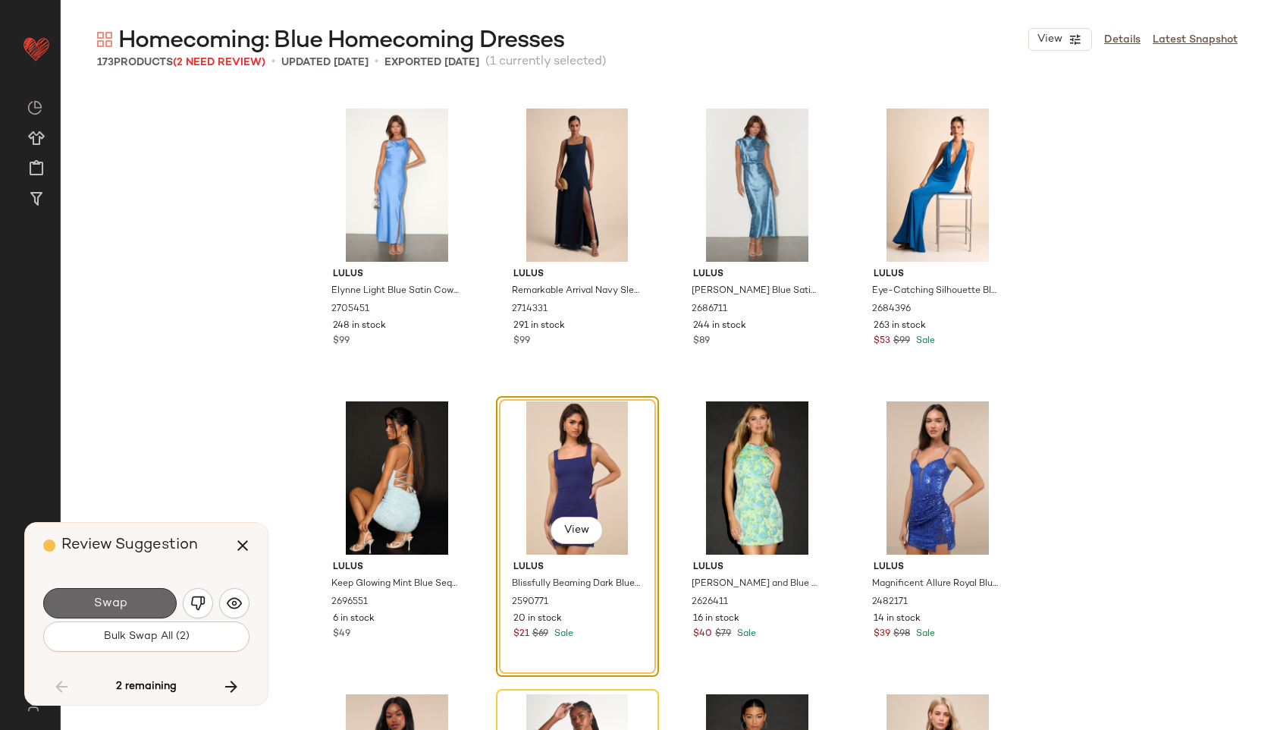
click at [148, 604] on button "Swap" at bounding box center [109, 603] width 133 height 30
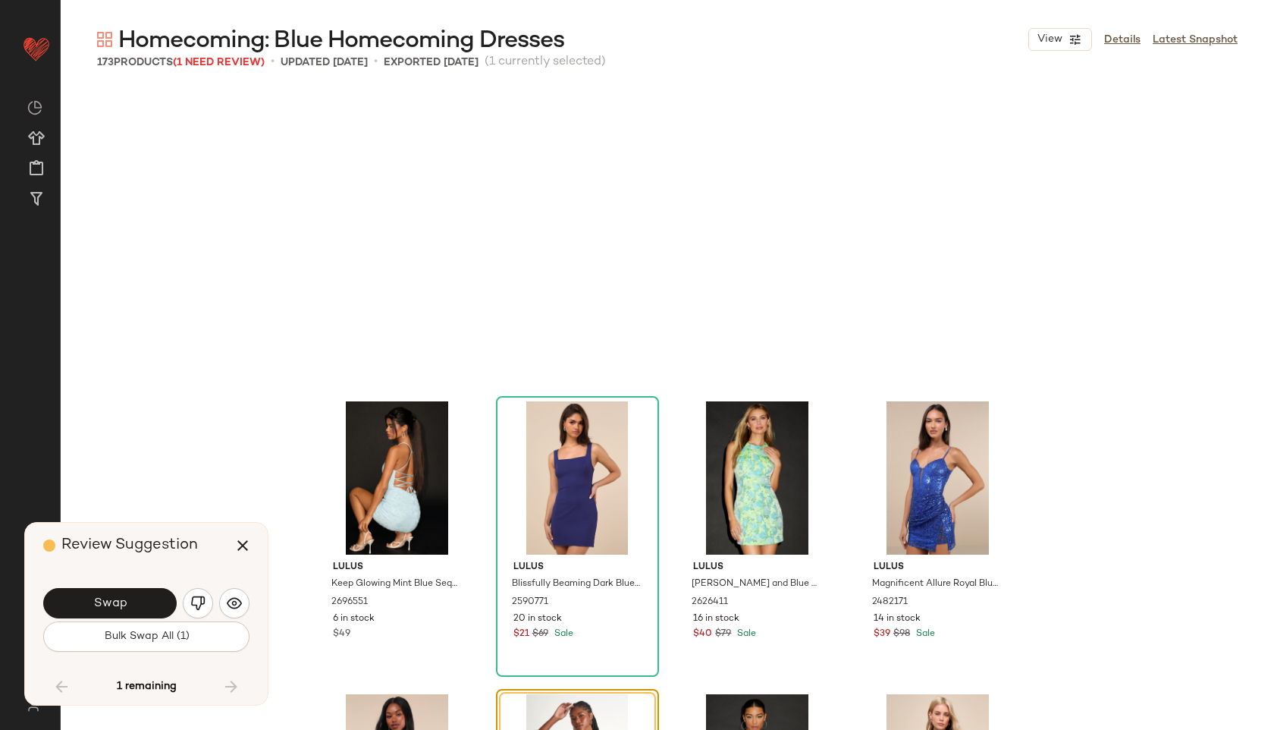
scroll to position [10538, 0]
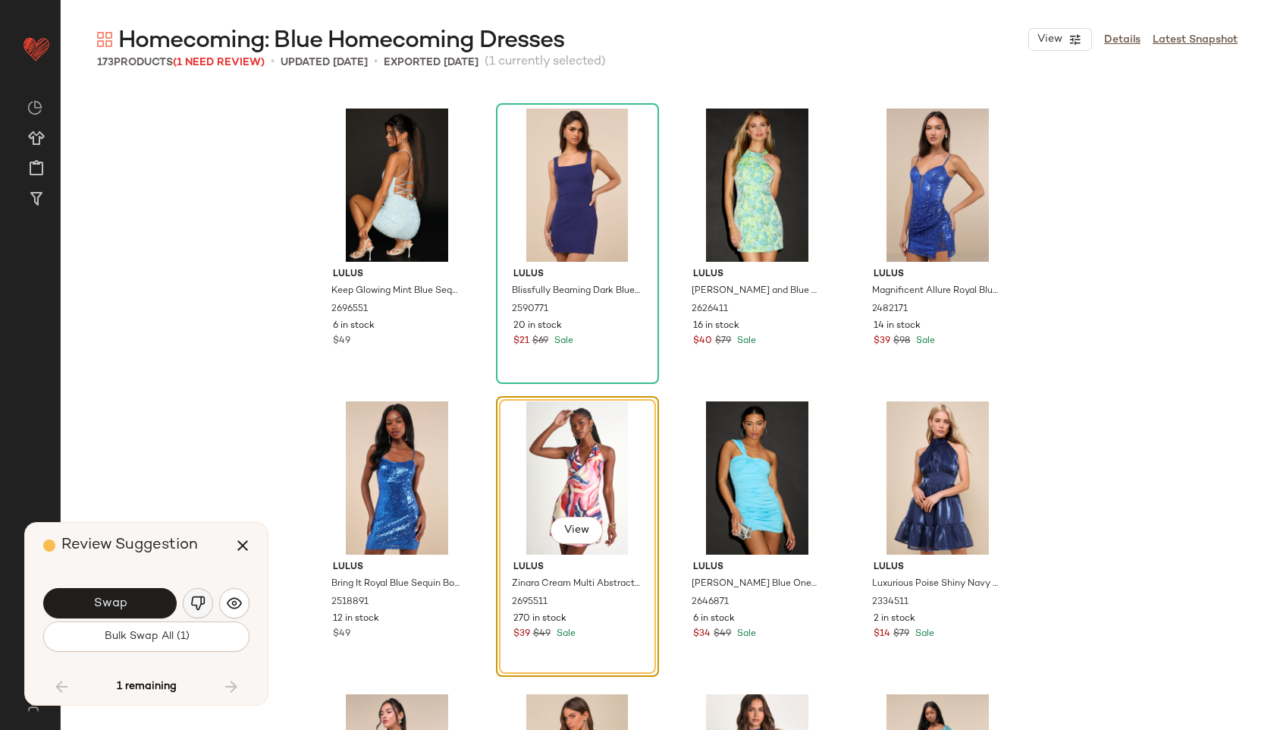
click at [199, 595] on button "button" at bounding box center [198, 603] width 30 height 30
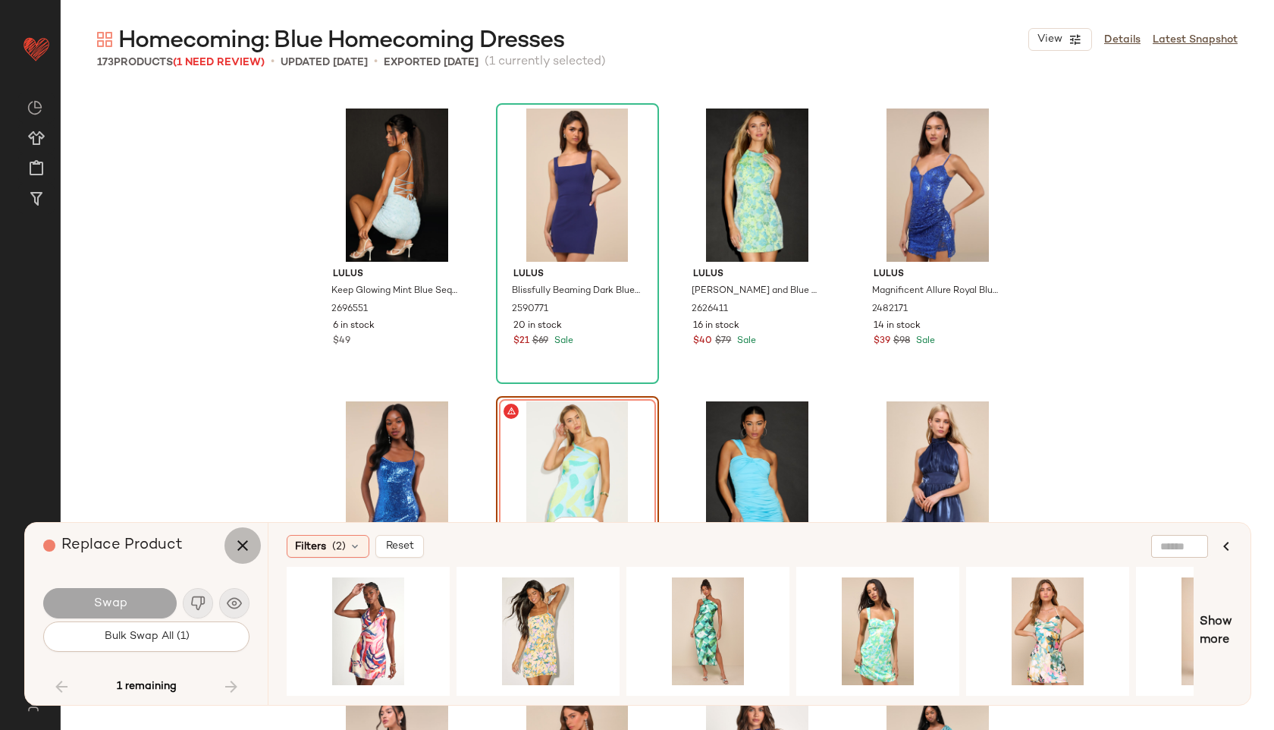
click at [241, 552] on icon "button" at bounding box center [243, 545] width 18 height 18
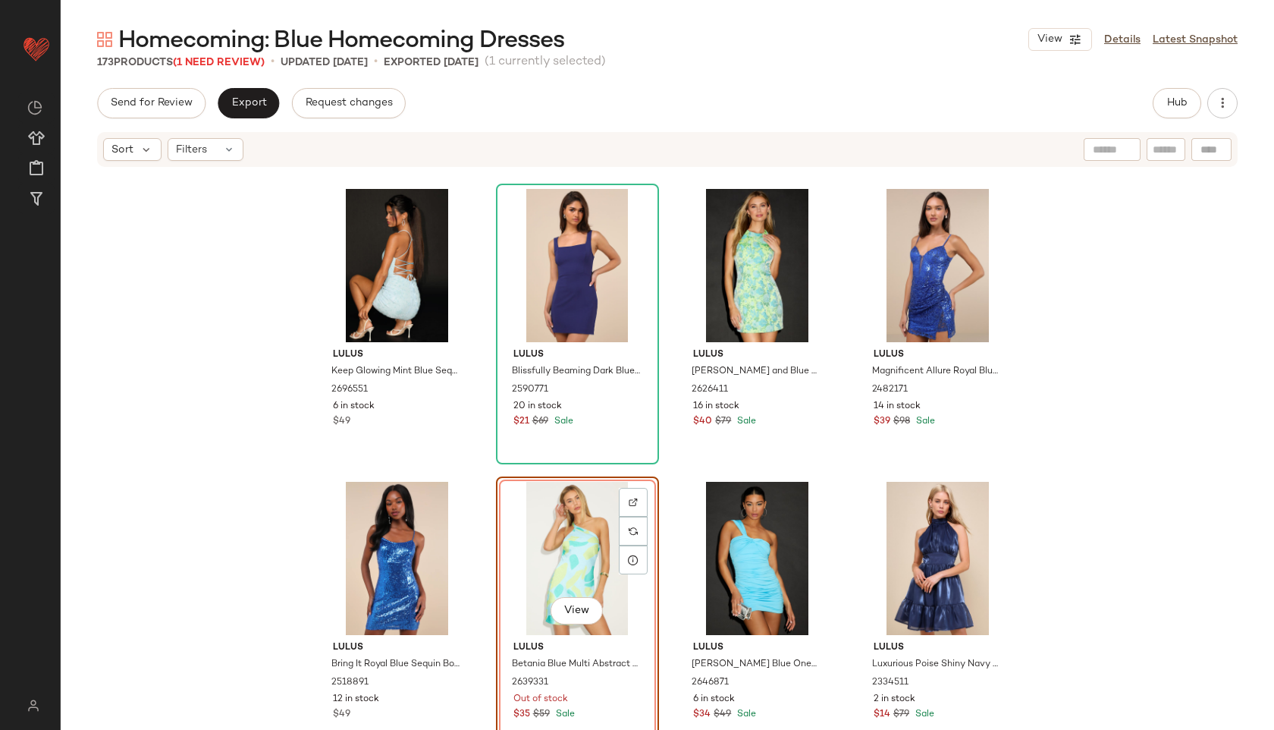
click at [534, 532] on div "View" at bounding box center [577, 558] width 152 height 153
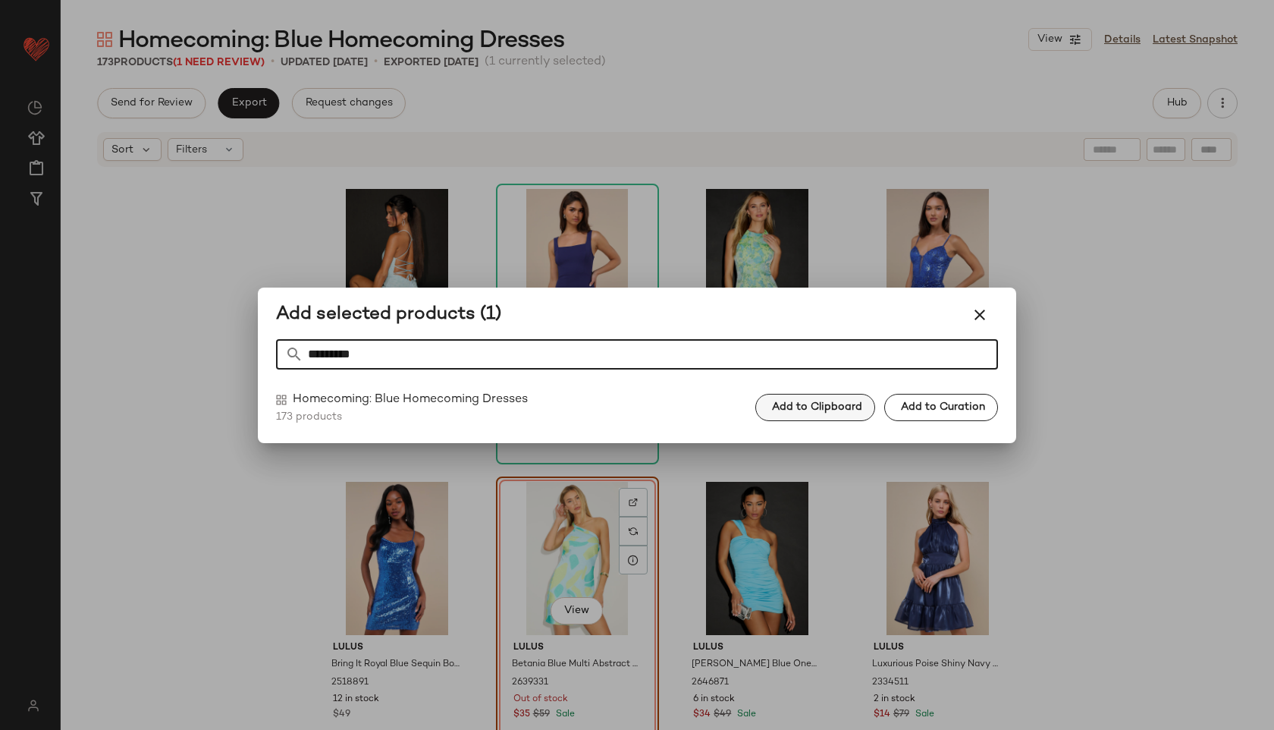
type input "*********"
click at [817, 406] on span "Add to Clipboard" at bounding box center [816, 407] width 91 height 12
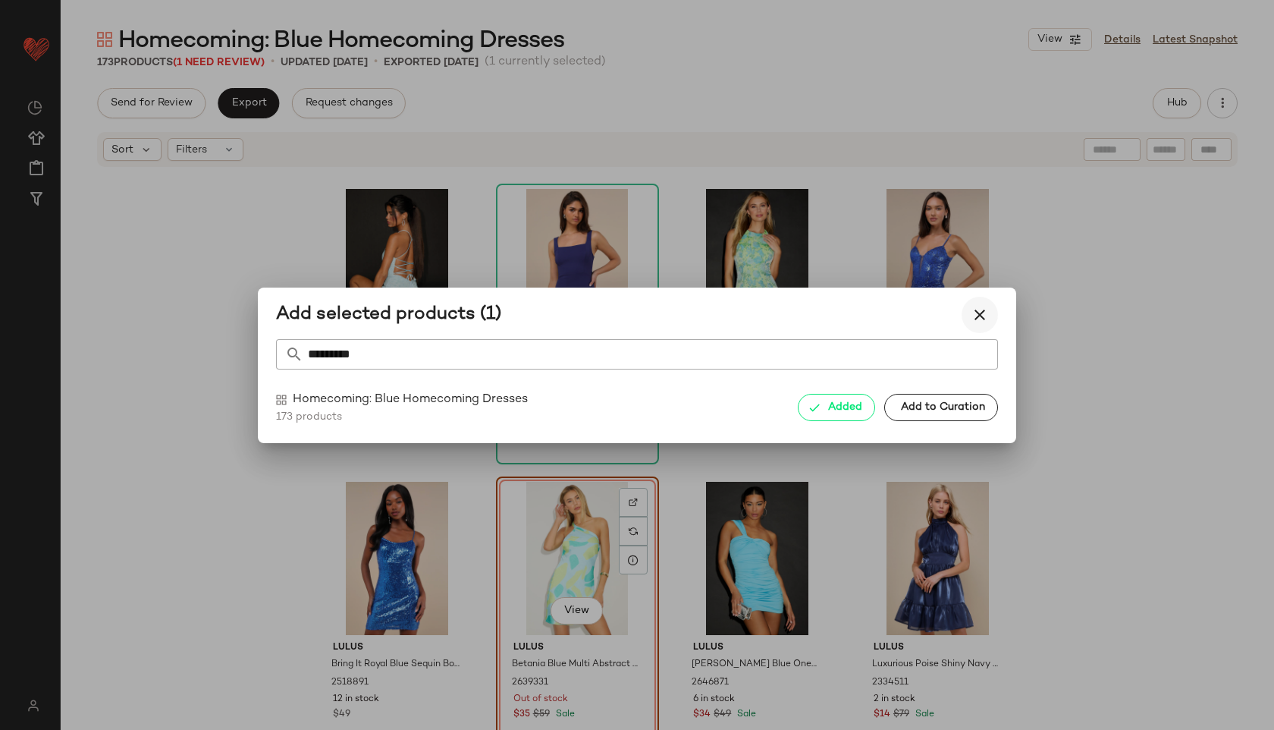
click at [974, 314] on icon "button" at bounding box center [980, 315] width 18 height 18
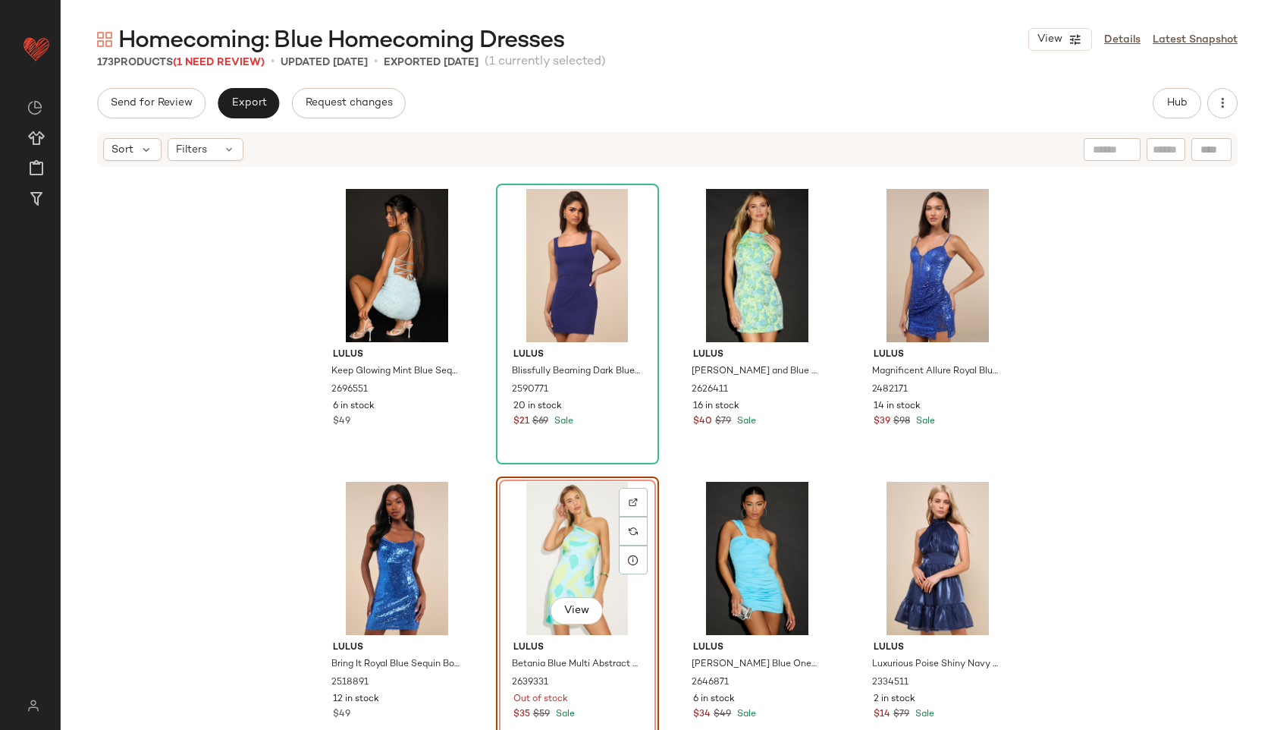
click at [535, 560] on div "View" at bounding box center [577, 558] width 152 height 153
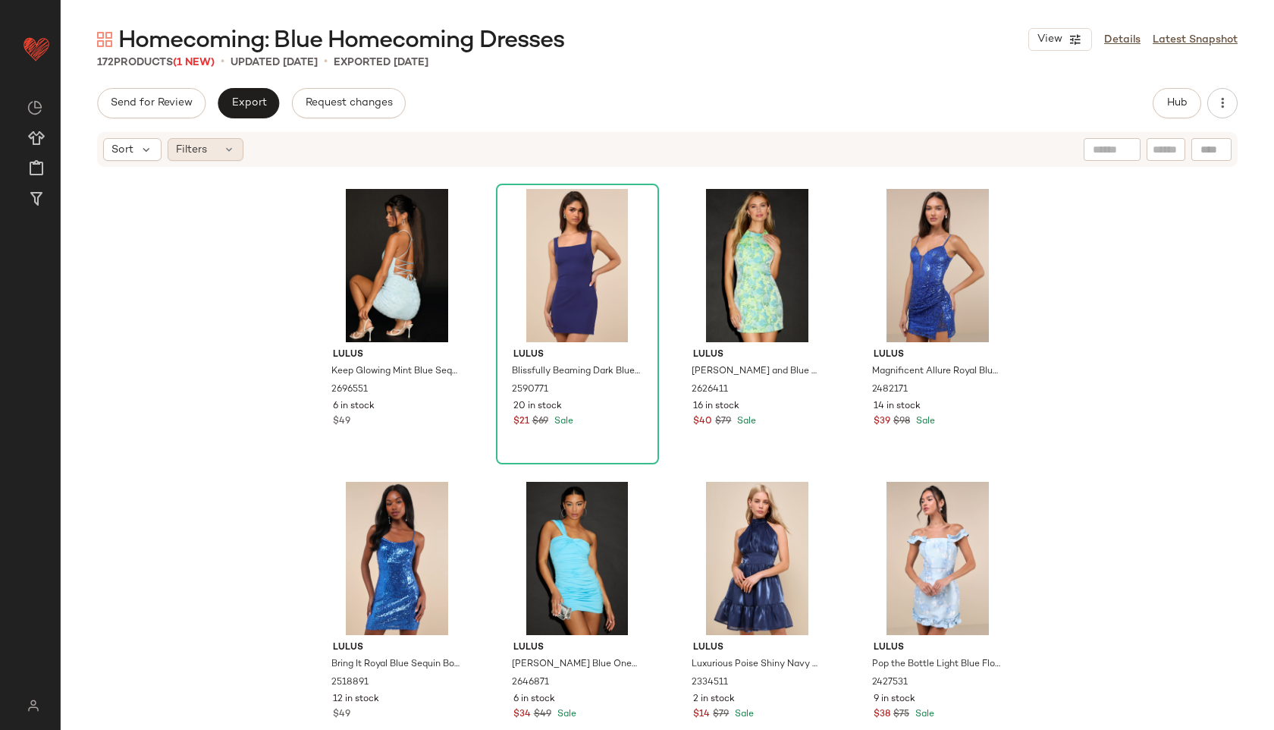
click at [210, 146] on div "Filters" at bounding box center [206, 149] width 76 height 23
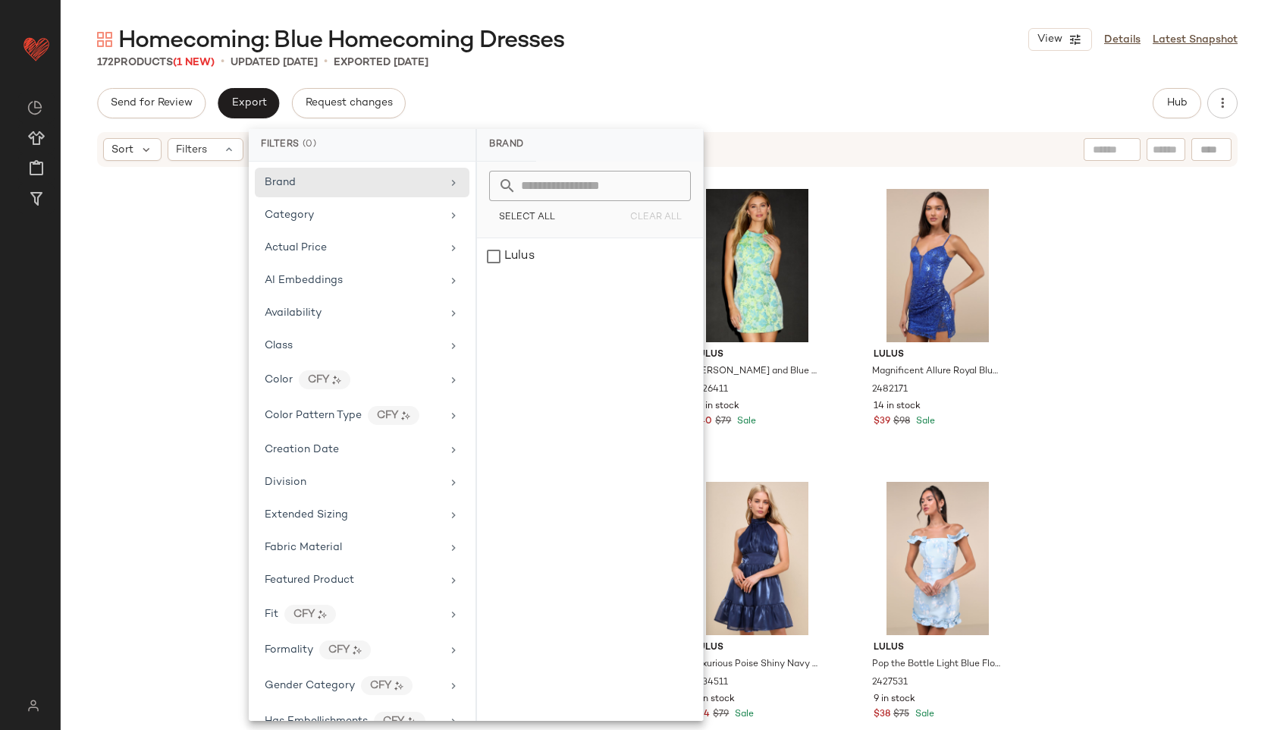
click at [794, 74] on div "Homecoming: Blue Homecoming Dresses View Details Latest Snapshot 172 Products (…" at bounding box center [667, 376] width 1213 height 705
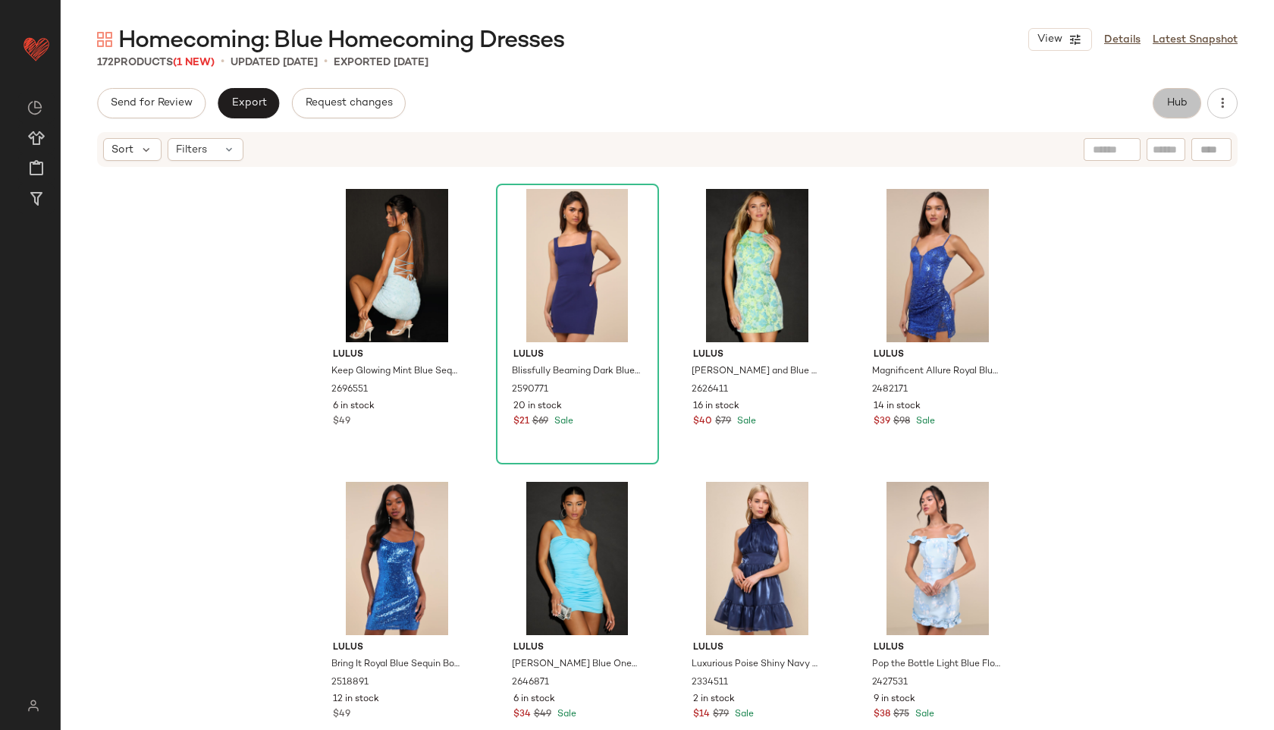
click at [1182, 99] on span "Hub" at bounding box center [1176, 103] width 21 height 12
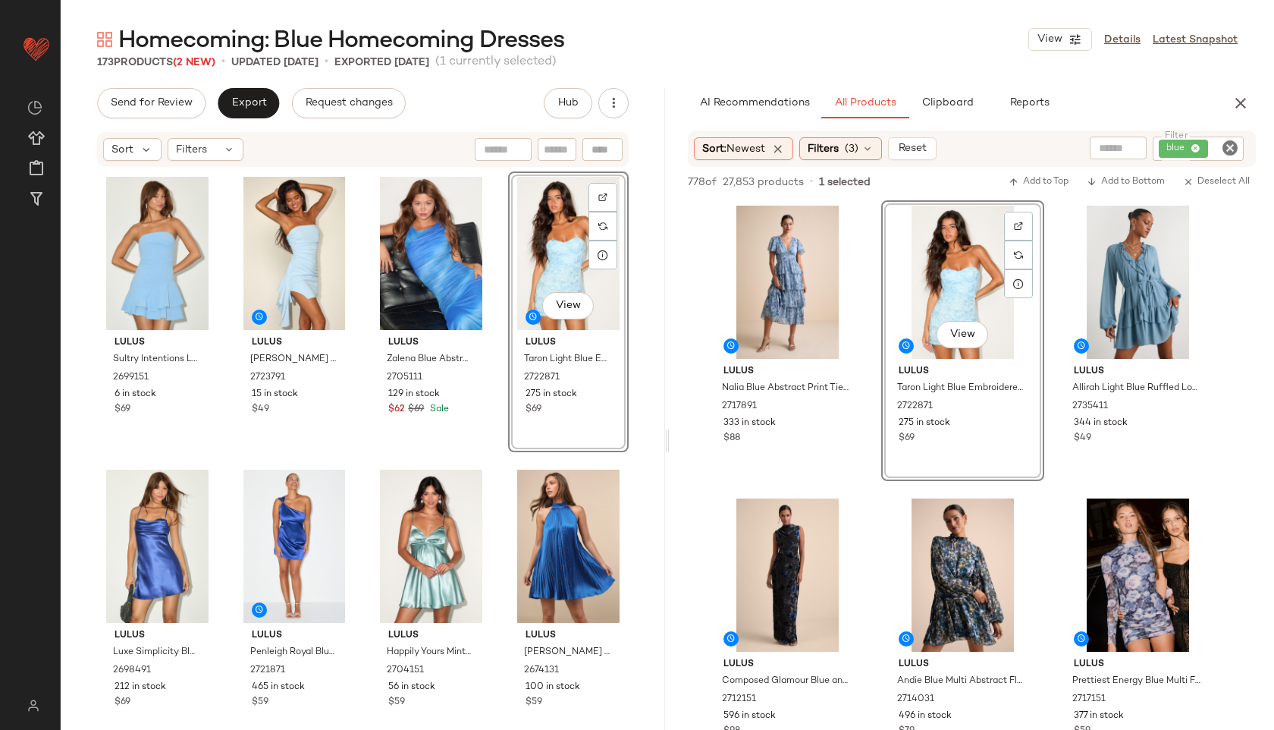
click at [240, 119] on div "Send for Review Export Request changes Hub Sort Filters Lulus Sultry Intentions…" at bounding box center [363, 440] width 604 height 705
click at [239, 99] on span "Export" at bounding box center [249, 103] width 36 height 12
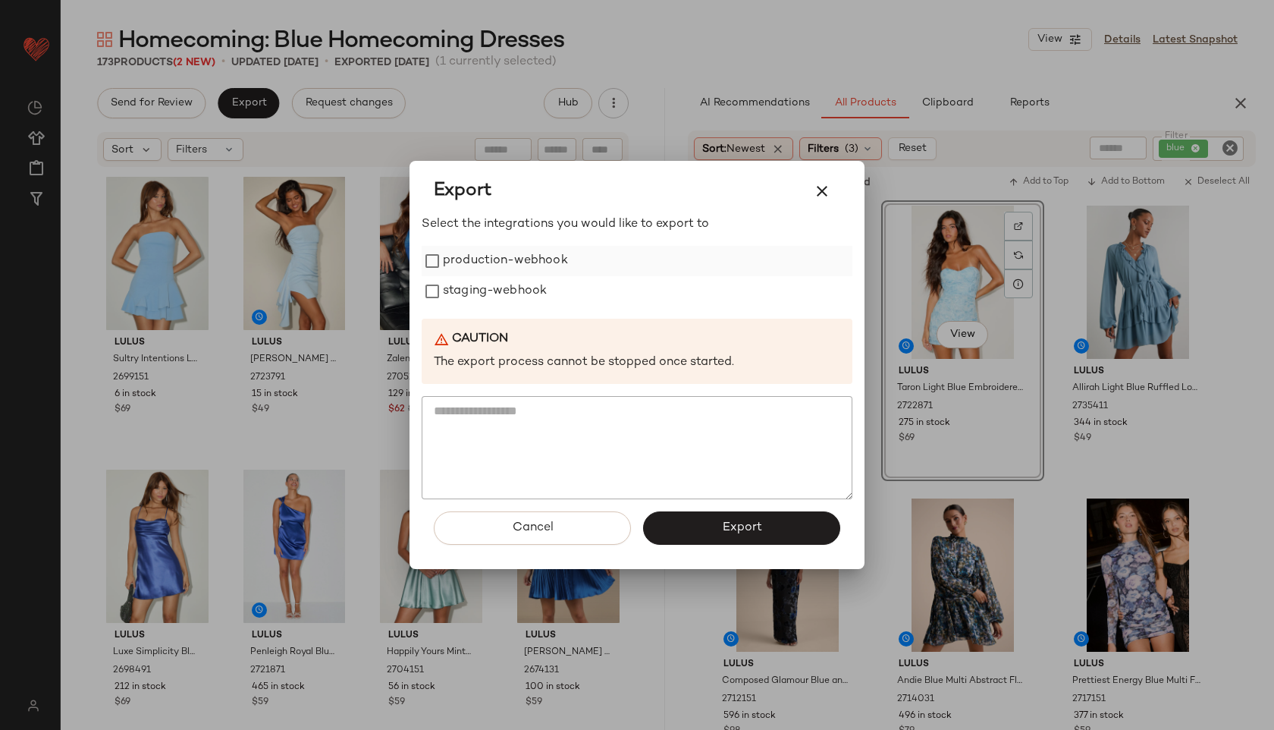
click at [457, 263] on label "production-webhook" at bounding box center [505, 261] width 125 height 30
click at [459, 293] on label "staging-webhook" at bounding box center [495, 291] width 104 height 30
click at [710, 518] on button "Export" at bounding box center [741, 527] width 197 height 33
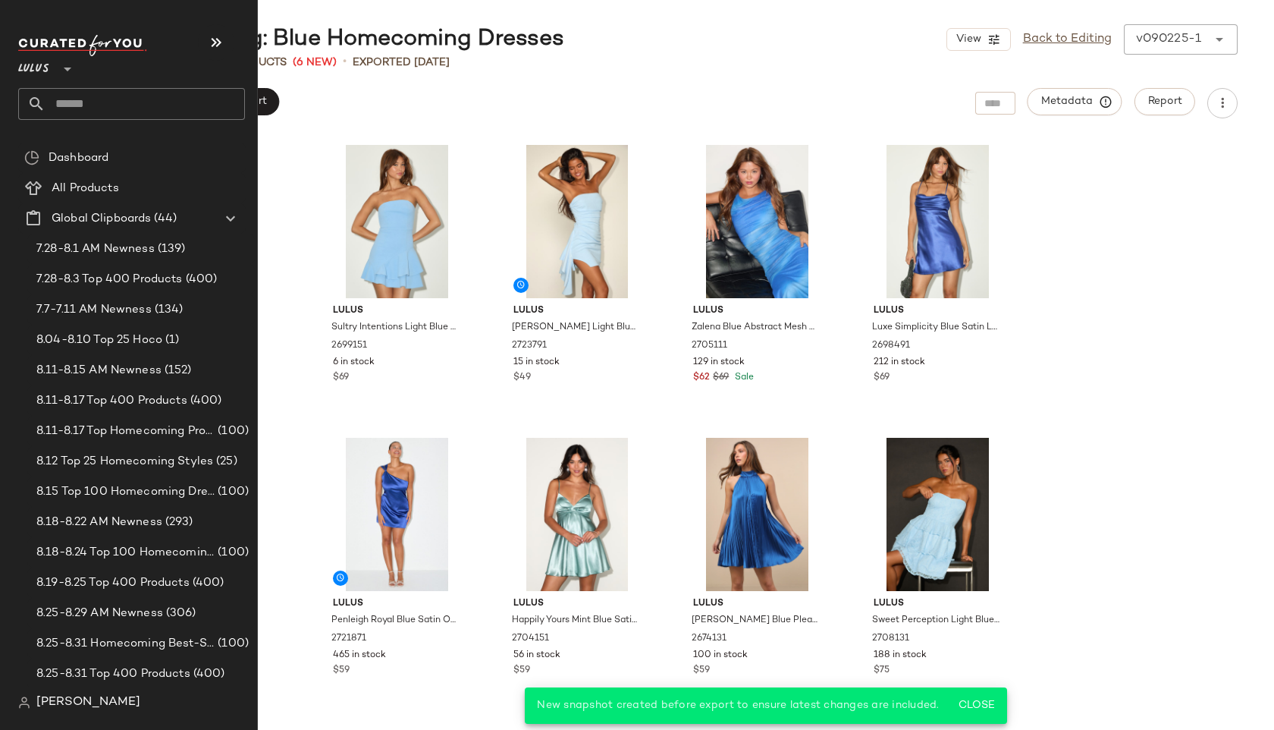
click at [91, 102] on input "text" at bounding box center [145, 104] width 199 height 32
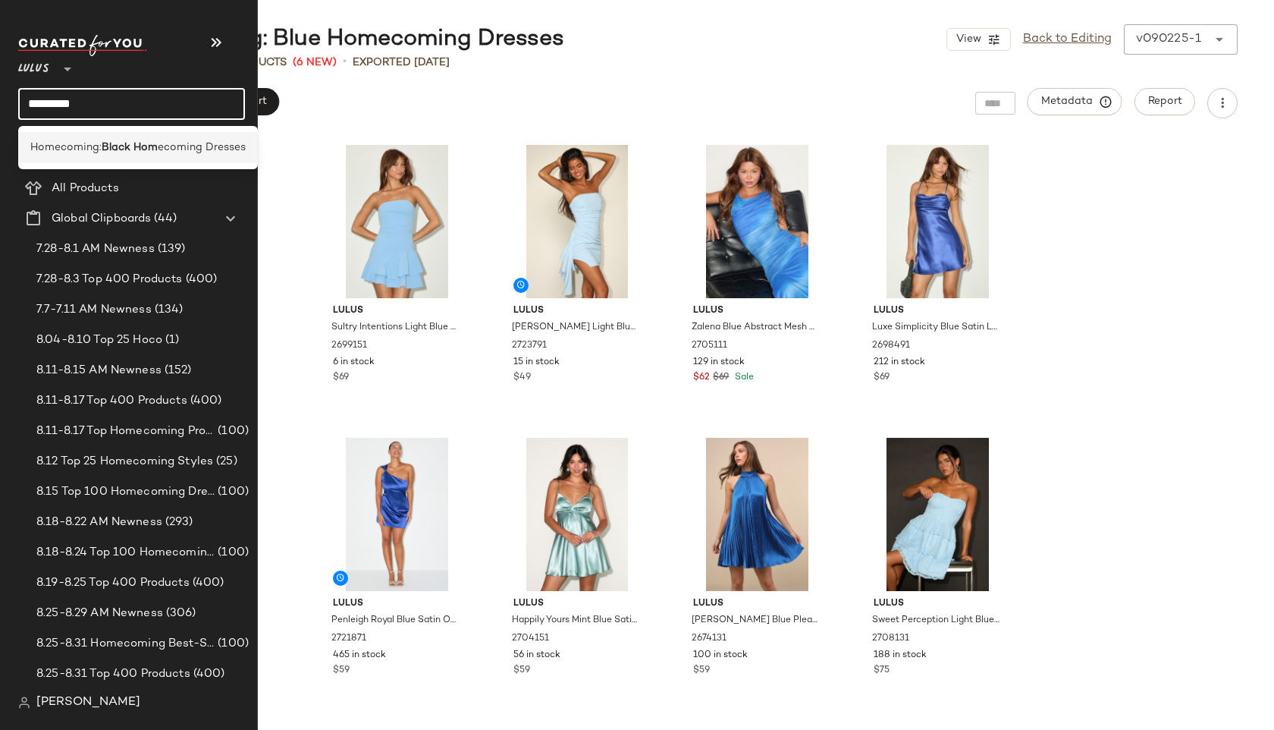
type input "*********"
click at [95, 138] on div "Homecoming: Black Hom ecoming Dresses" at bounding box center [138, 147] width 240 height 31
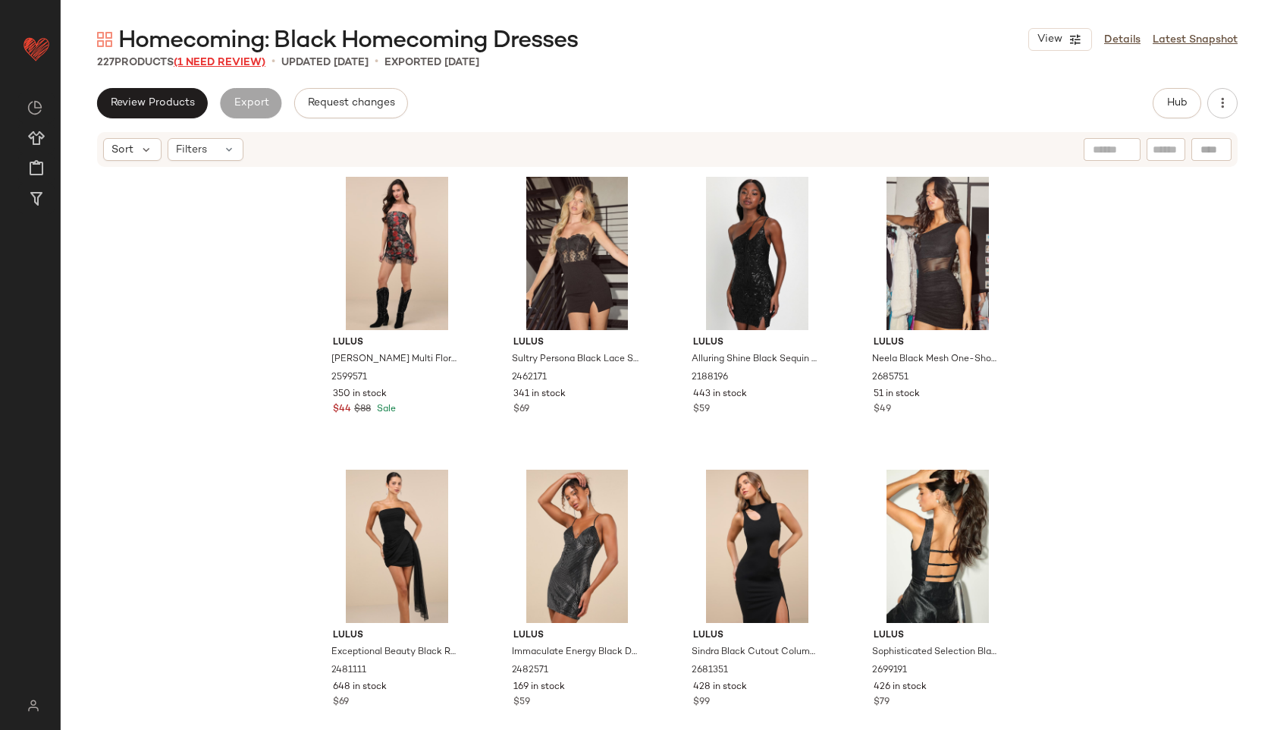
click at [239, 64] on span "(1 Need Review)" at bounding box center [220, 62] width 92 height 11
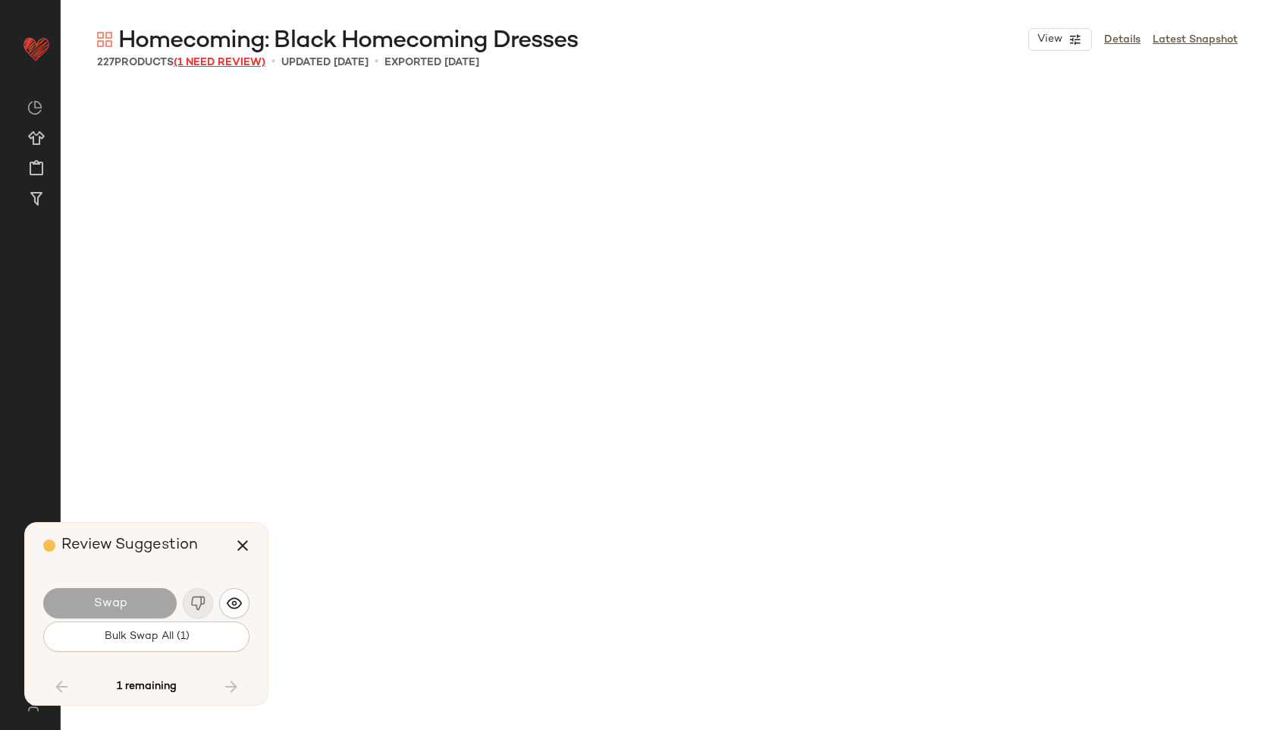
scroll to position [13173, 0]
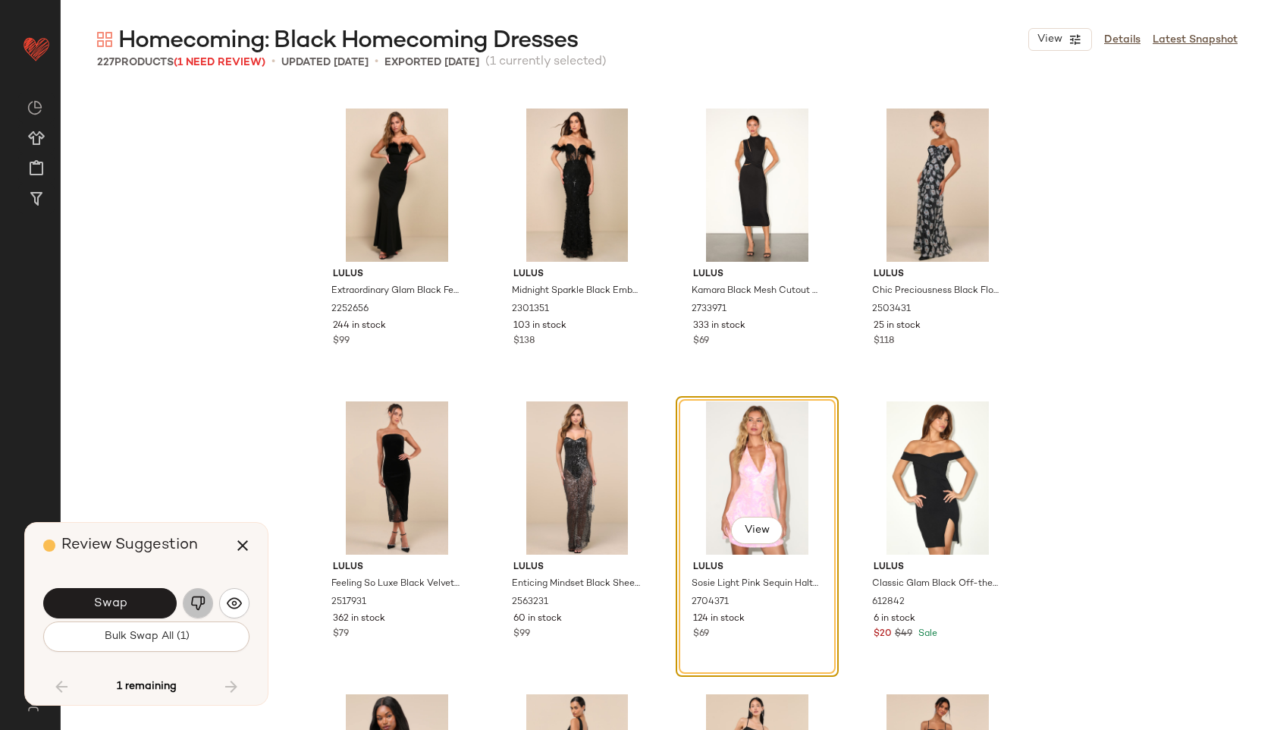
click at [199, 603] on img "button" at bounding box center [197, 602] width 15 height 15
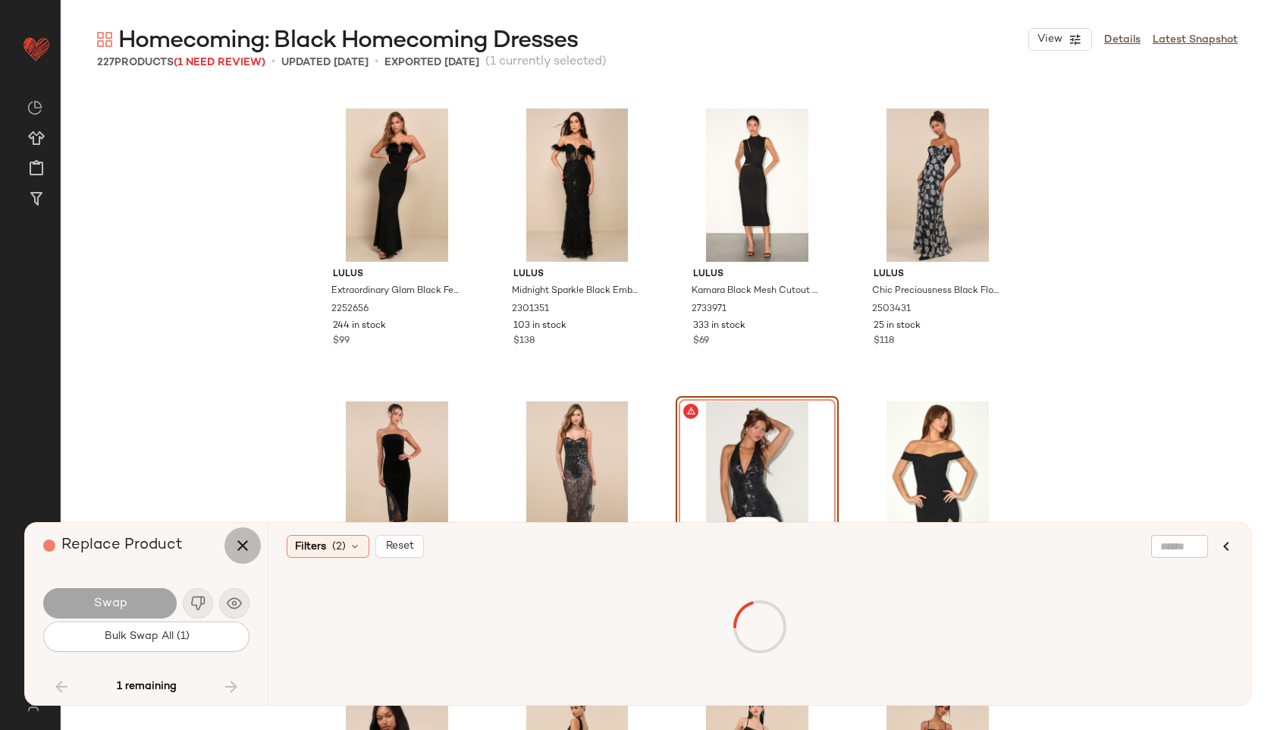
click at [240, 548] on icon "button" at bounding box center [243, 545] width 18 height 18
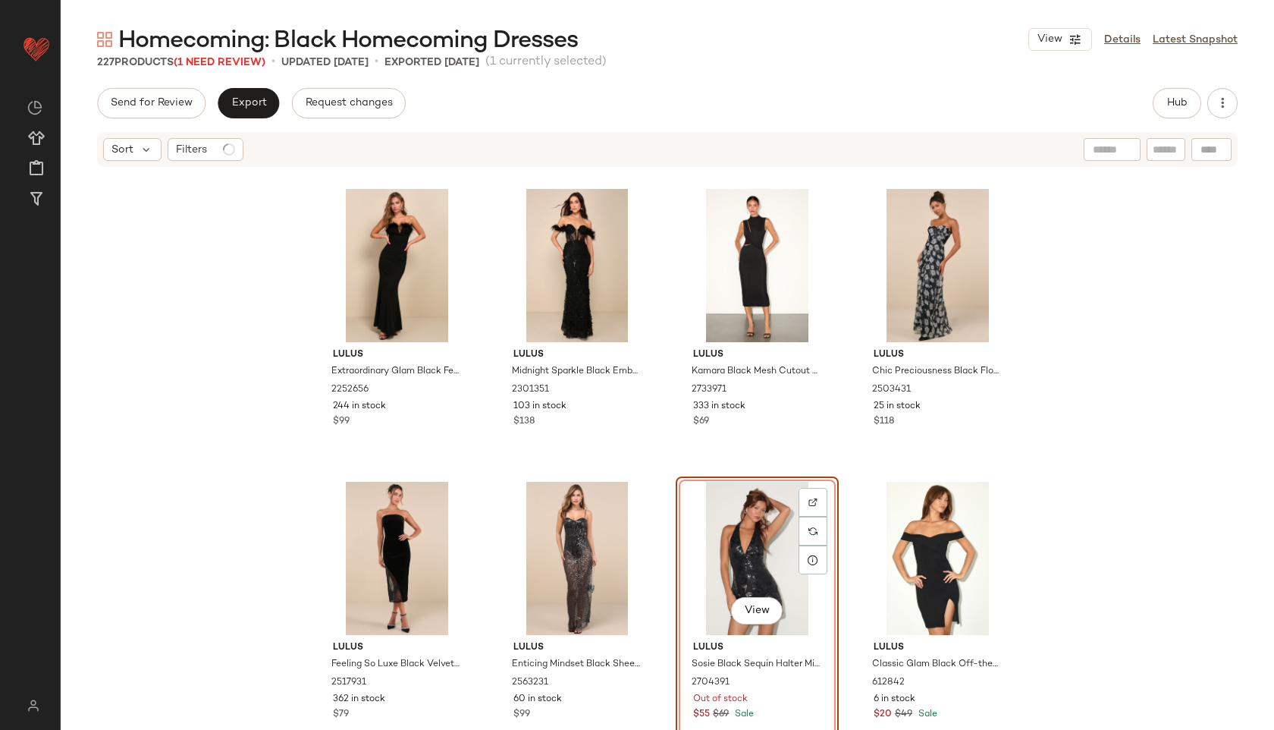
click at [753, 508] on div "View" at bounding box center [757, 558] width 152 height 153
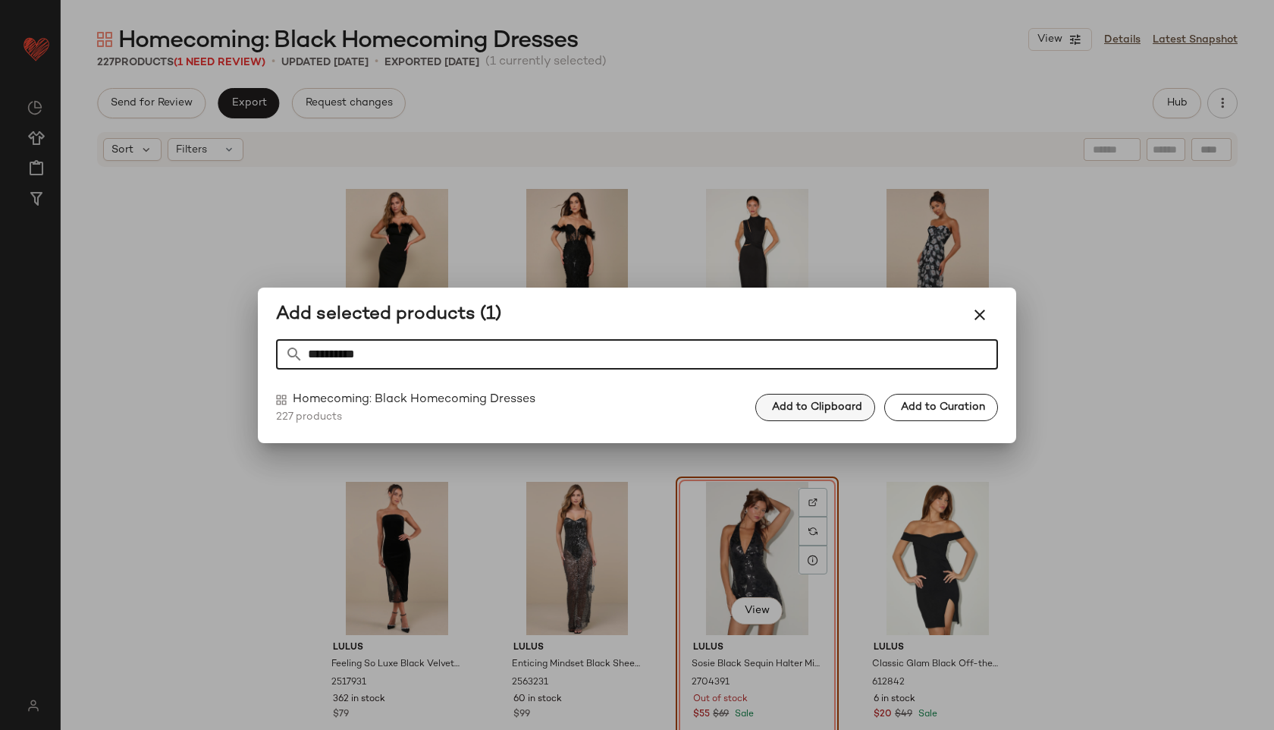
type input "**********"
click at [781, 406] on span "Add to Clipboard" at bounding box center [816, 407] width 91 height 12
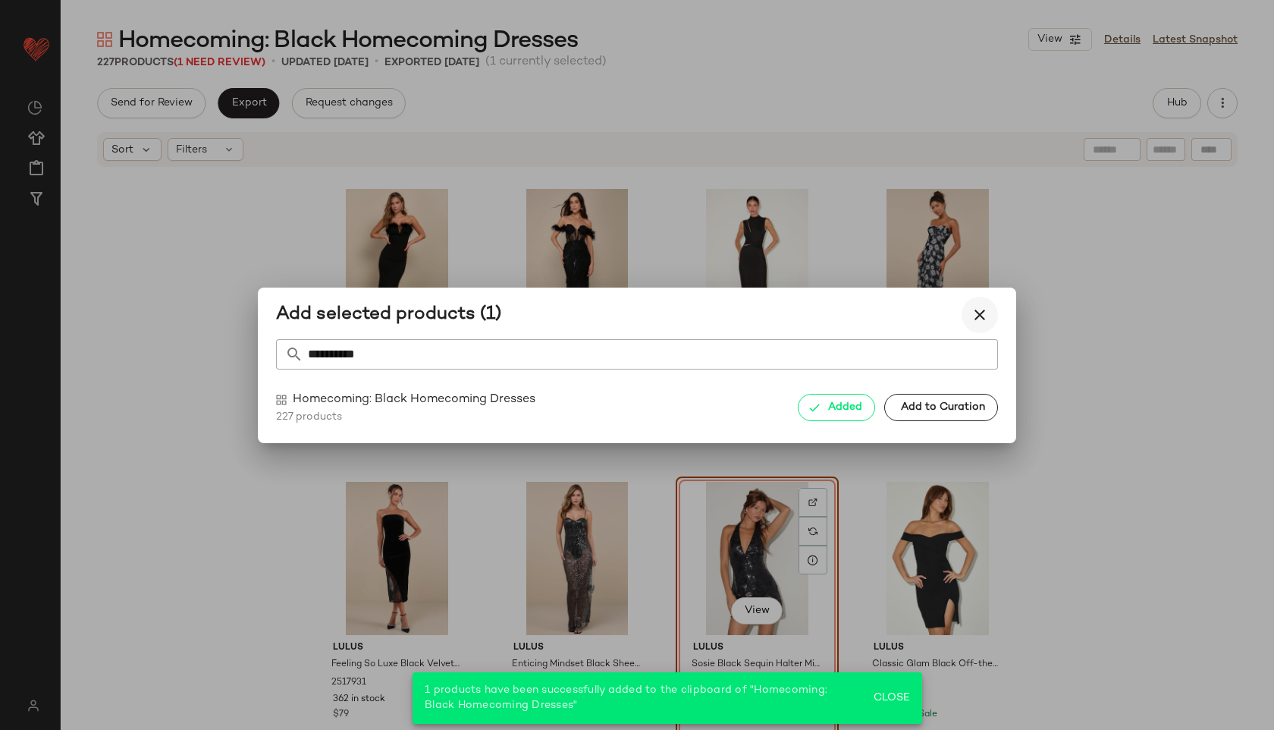
click at [980, 312] on icon "button" at bounding box center [980, 315] width 18 height 18
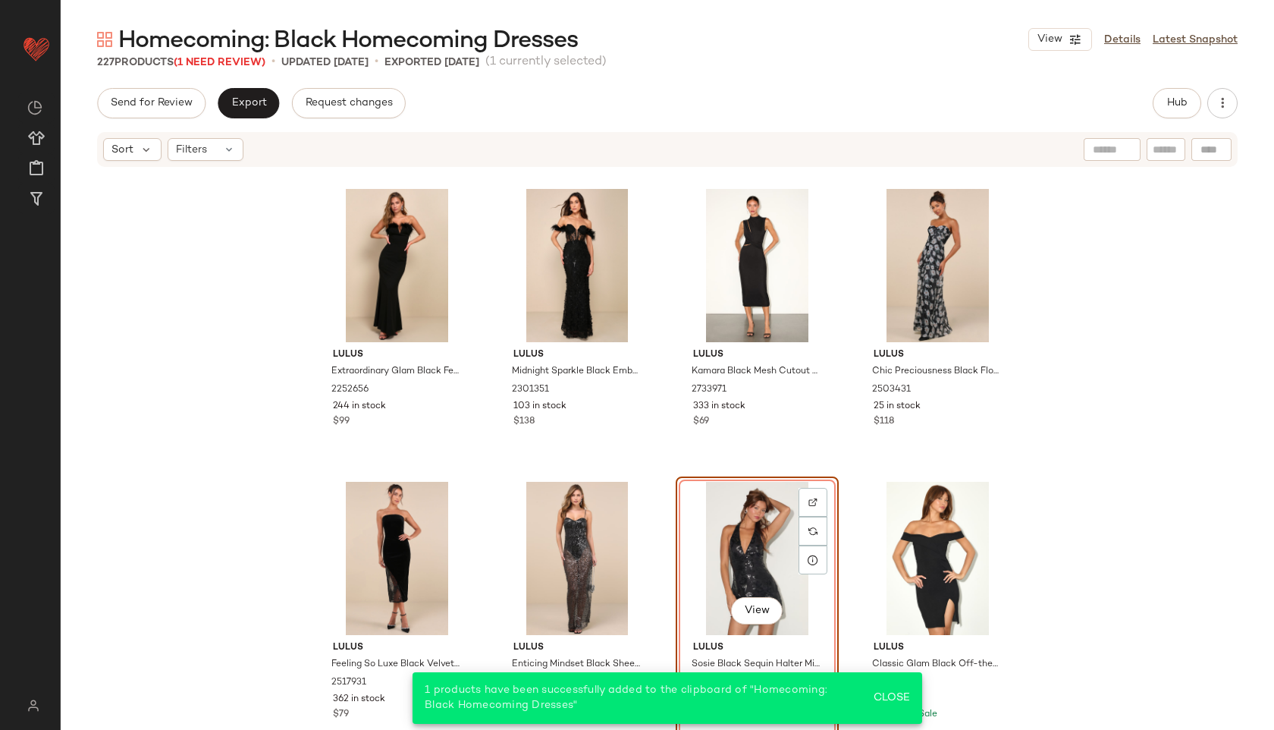
click at [744, 541] on div "View" at bounding box center [757, 558] width 152 height 153
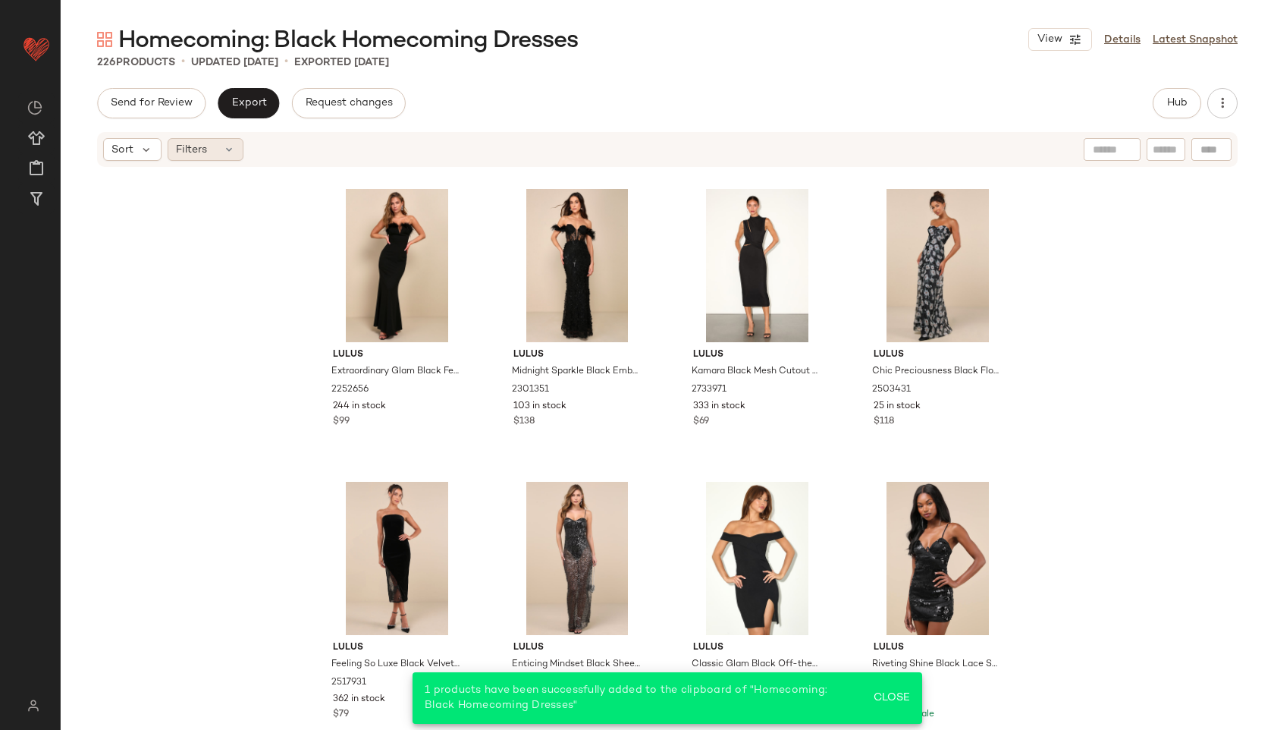
click at [211, 155] on div "Filters" at bounding box center [206, 149] width 76 height 23
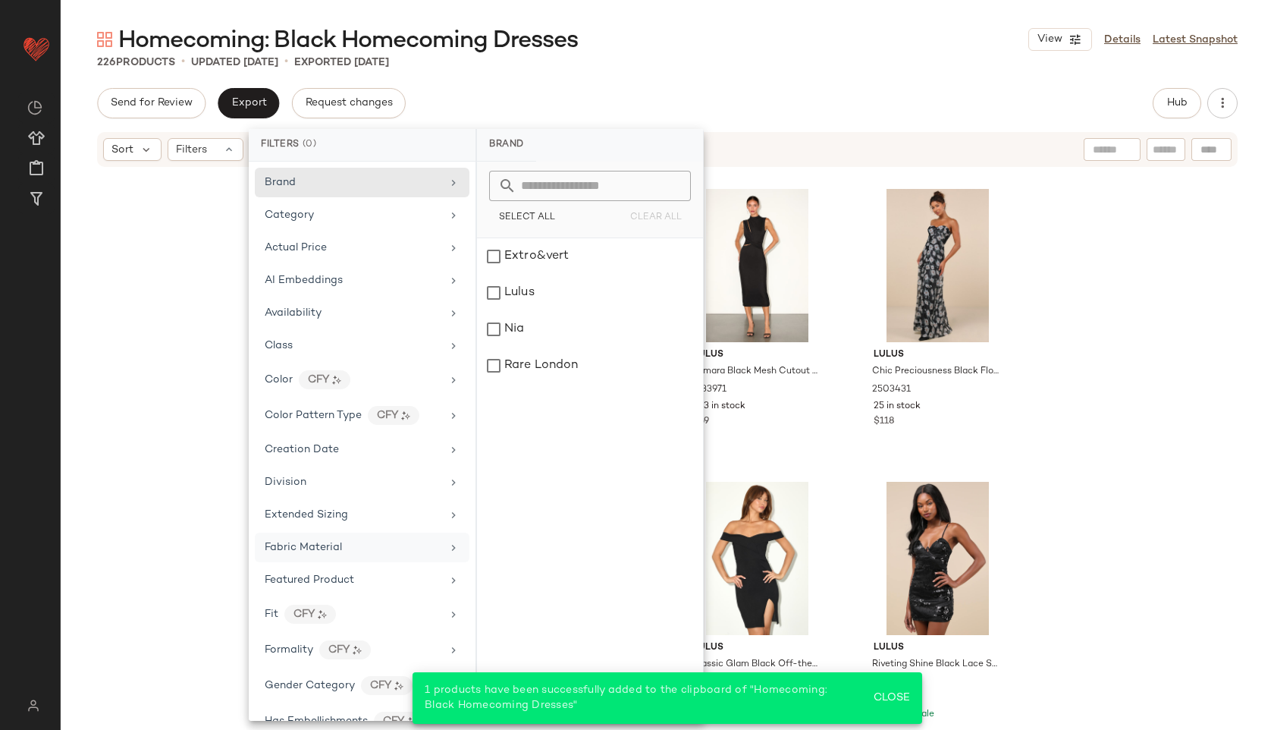
scroll to position [777, 0]
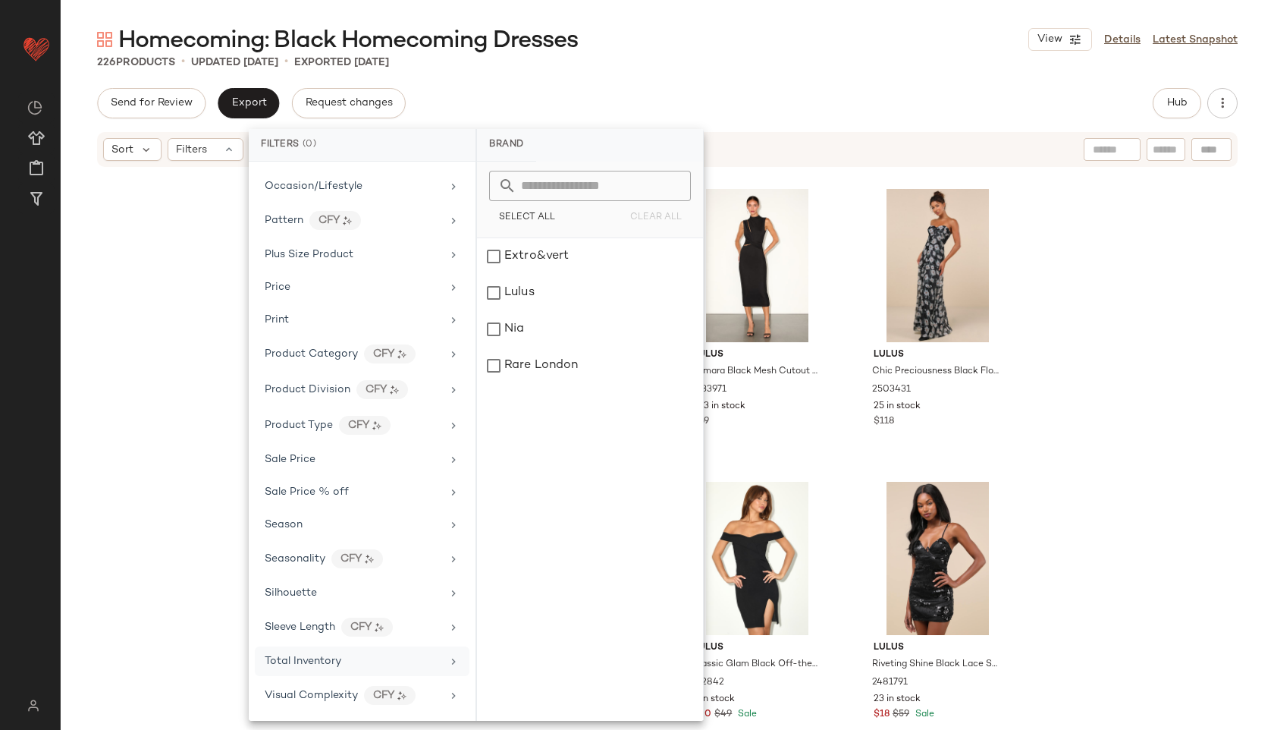
click at [322, 668] on div "Total Inventory" at bounding box center [303, 661] width 77 height 16
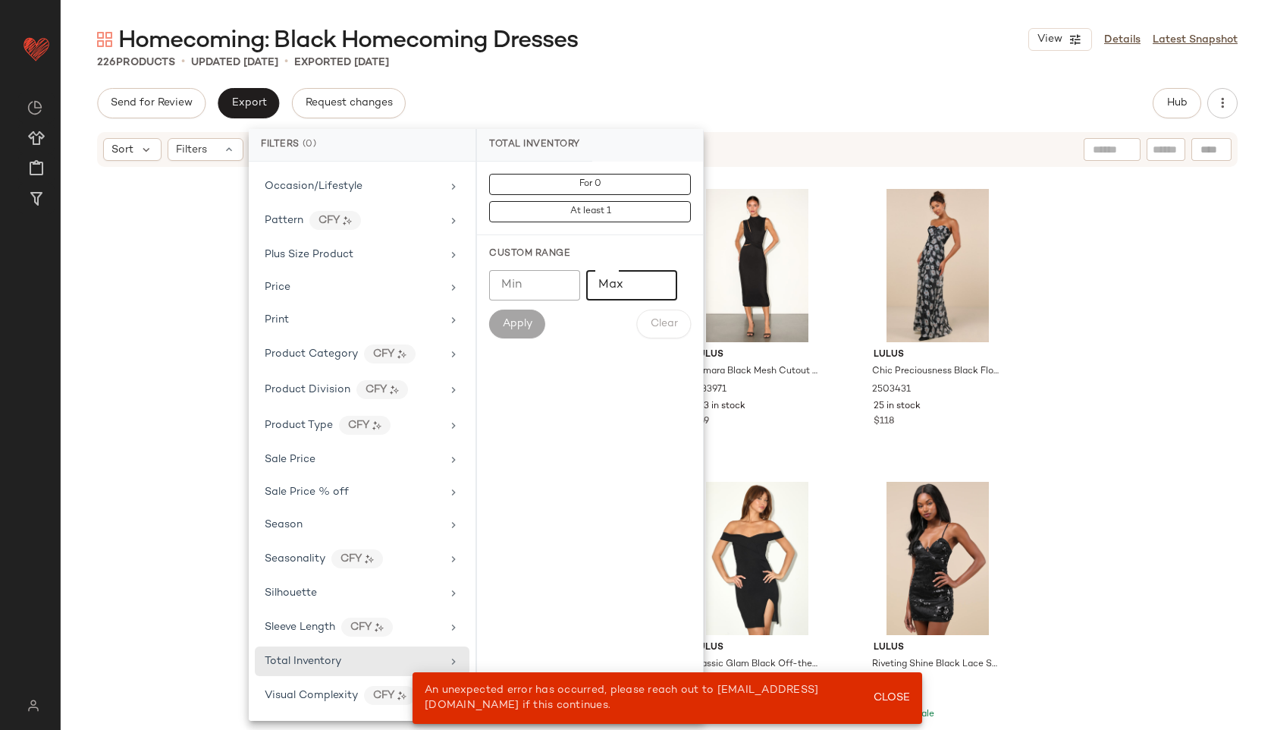
click at [618, 283] on input "Max" at bounding box center [631, 285] width 91 height 30
type input "**"
click at [524, 321] on span "Apply" at bounding box center [517, 324] width 30 height 12
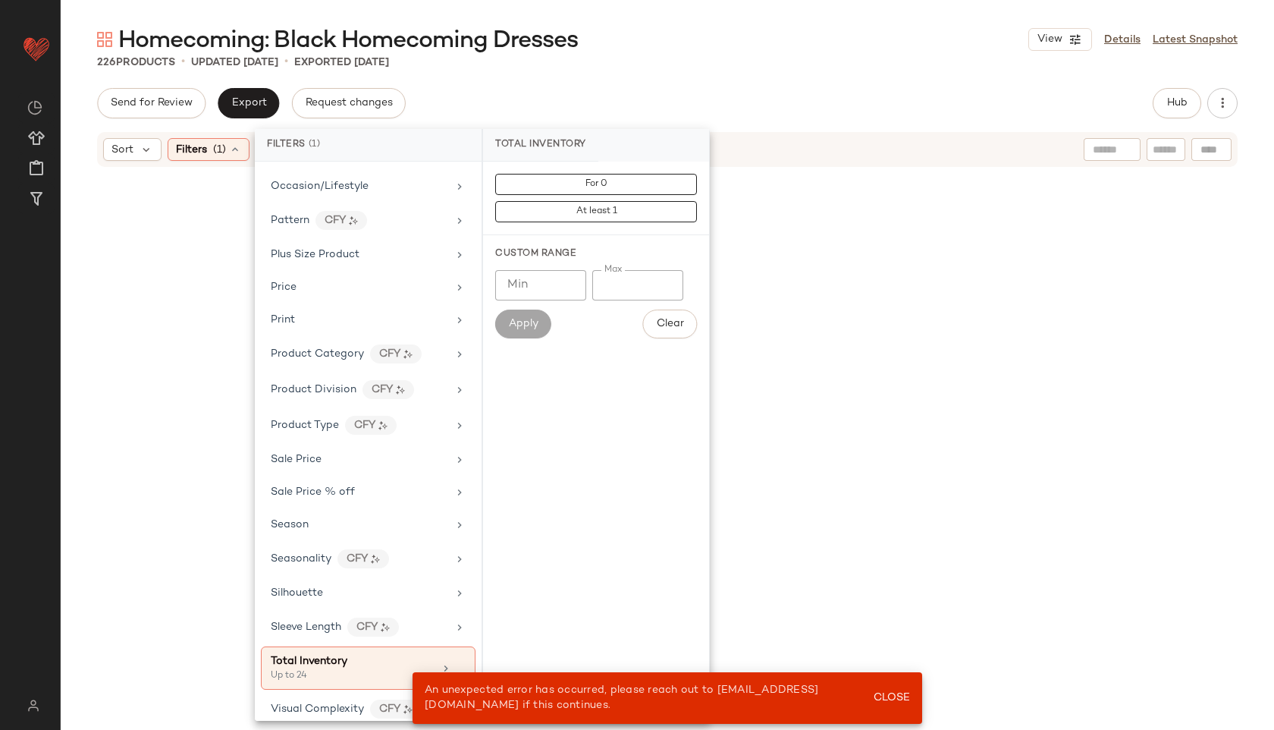
click at [655, 89] on div "Send for Review Export Request changes Hub" at bounding box center [667, 103] width 1141 height 30
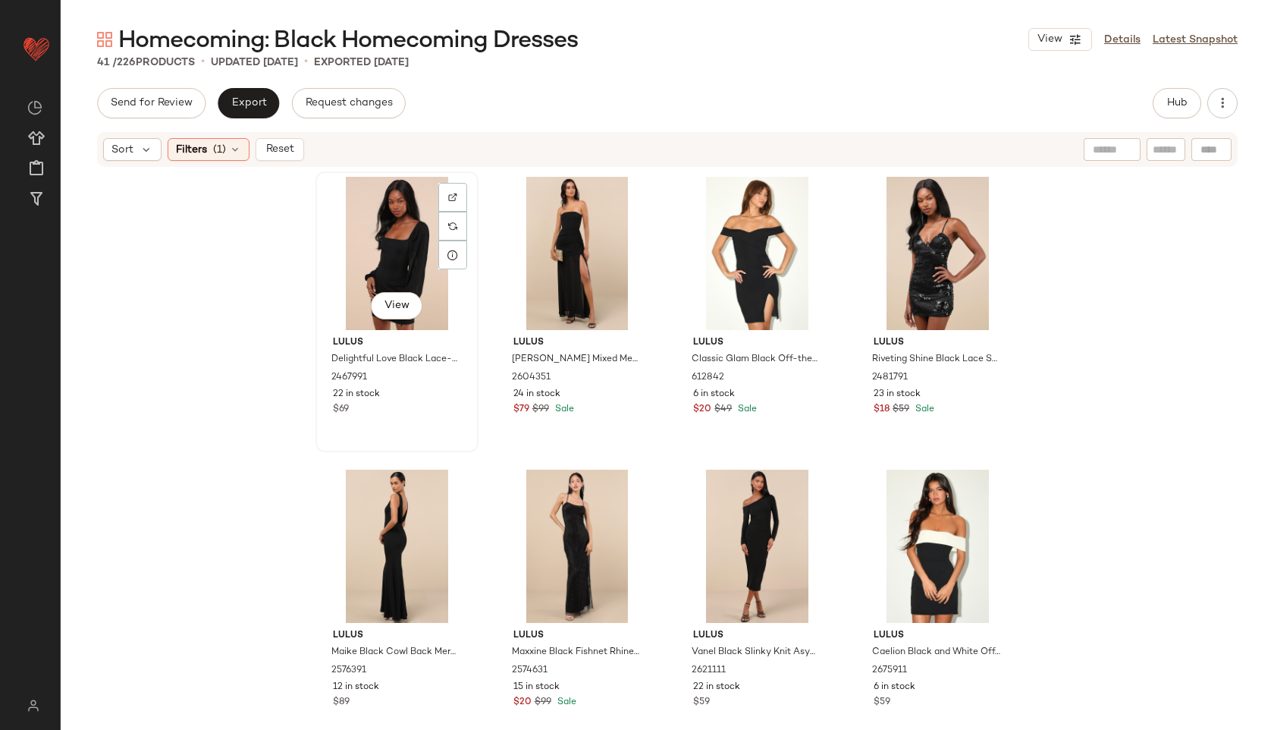
click at [386, 236] on div "View" at bounding box center [397, 253] width 152 height 153
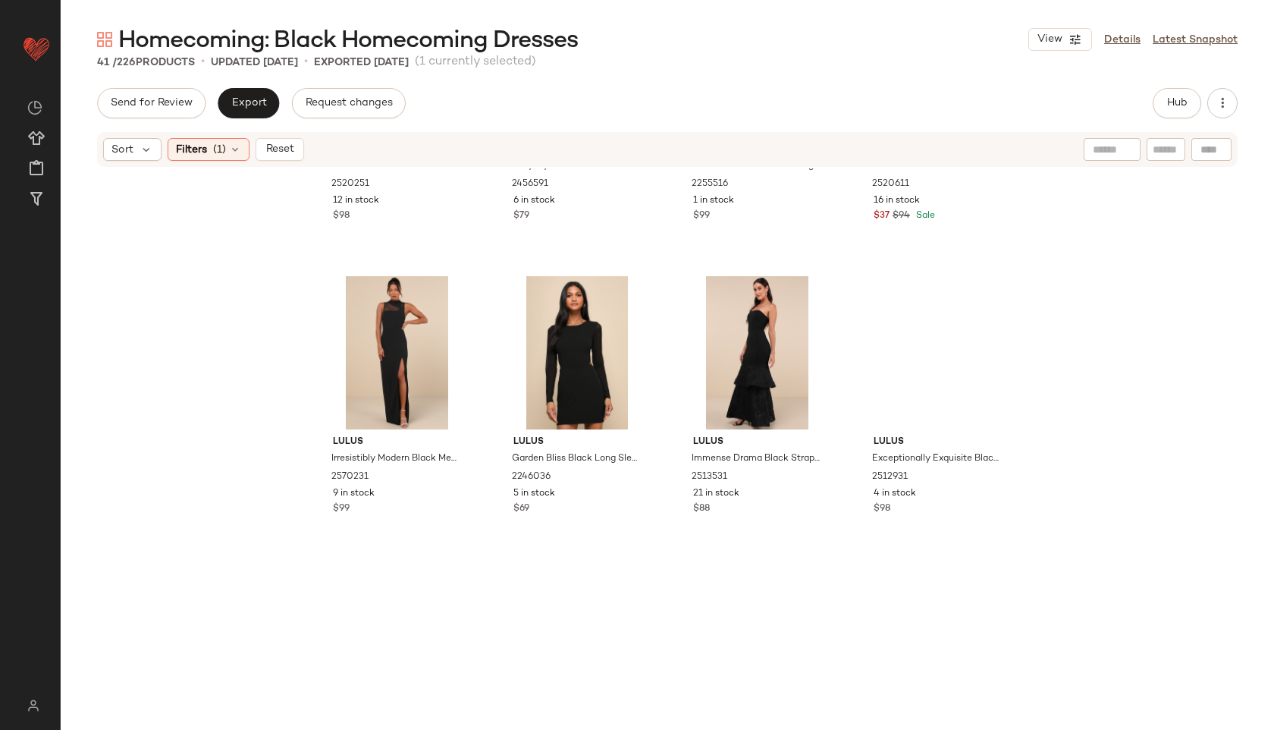
scroll to position [2616, 0]
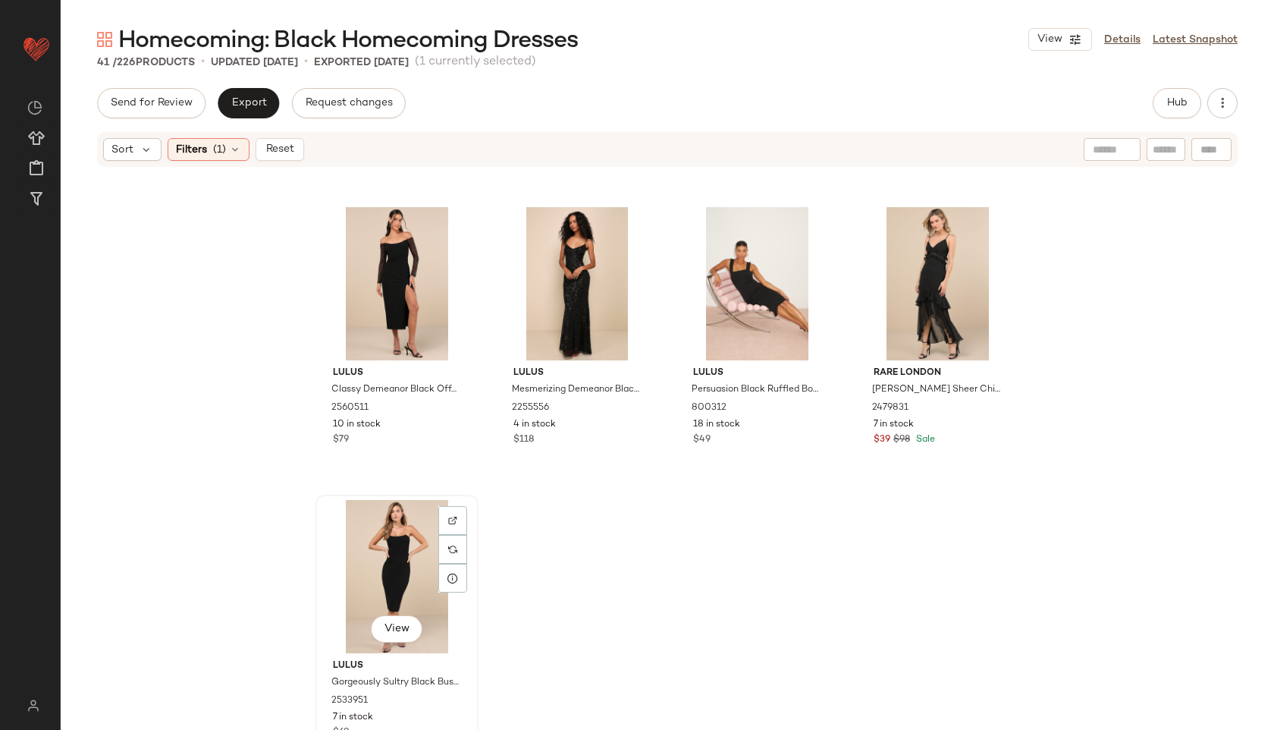
click at [397, 570] on div "View" at bounding box center [397, 576] width 152 height 153
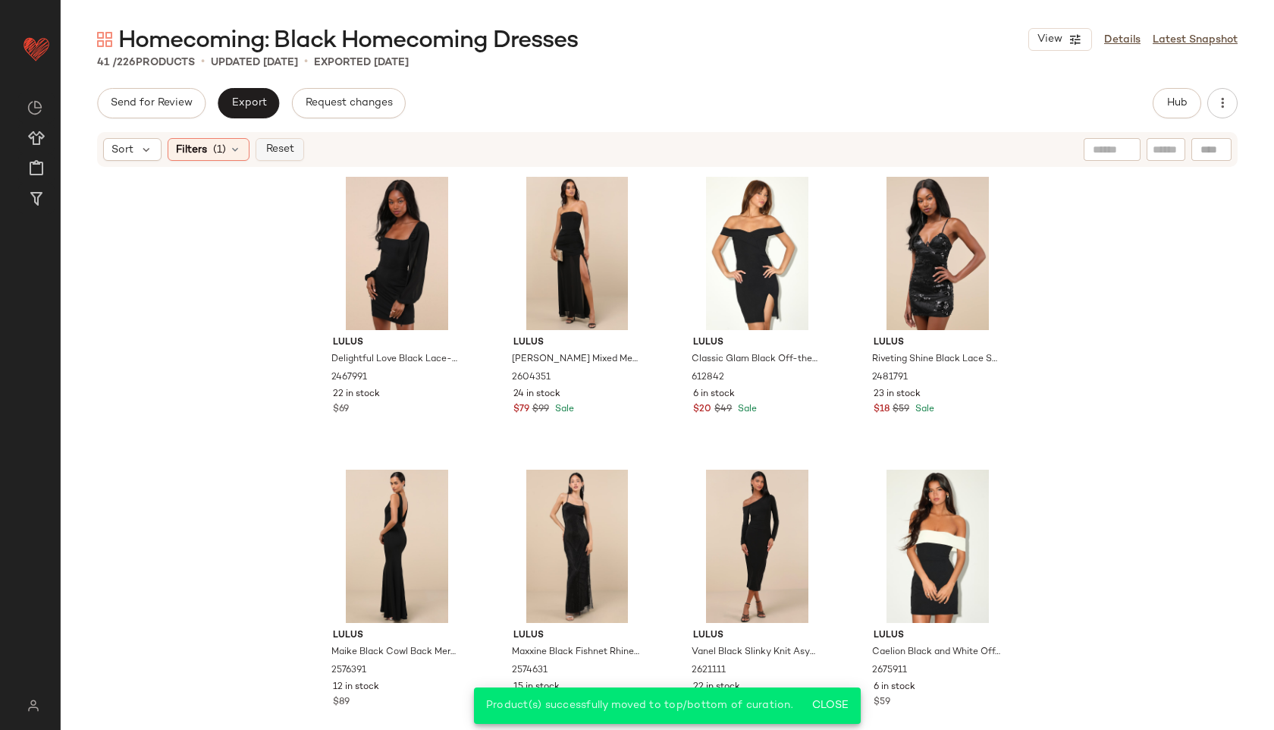
click at [274, 146] on span "Reset" at bounding box center [279, 149] width 29 height 12
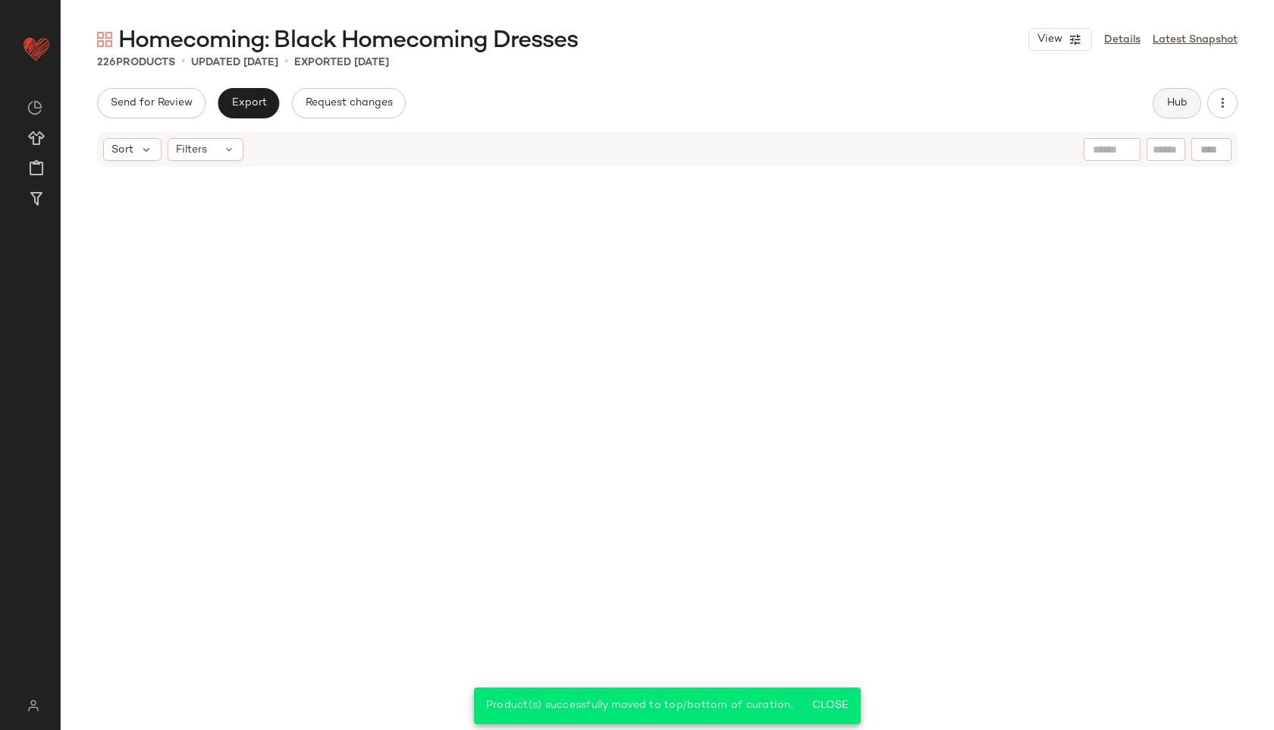
scroll to position [16082, 0]
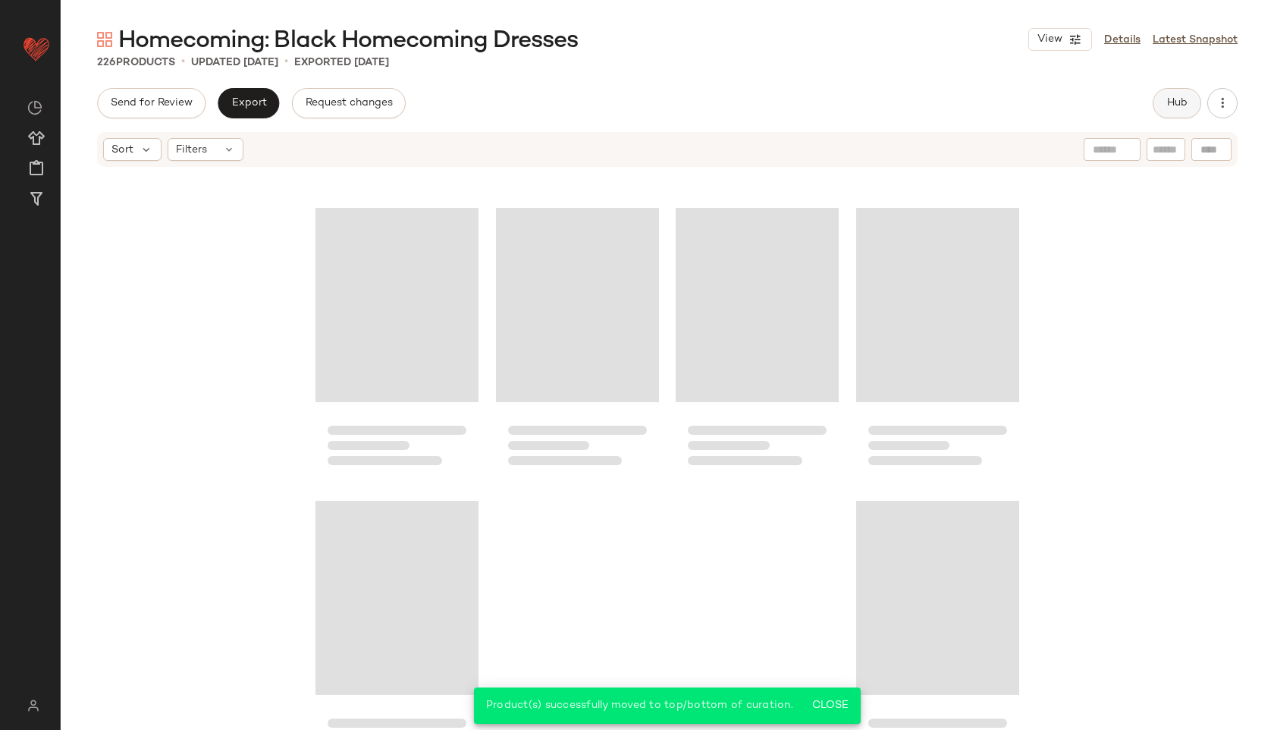
click at [1178, 105] on span "Hub" at bounding box center [1176, 103] width 21 height 12
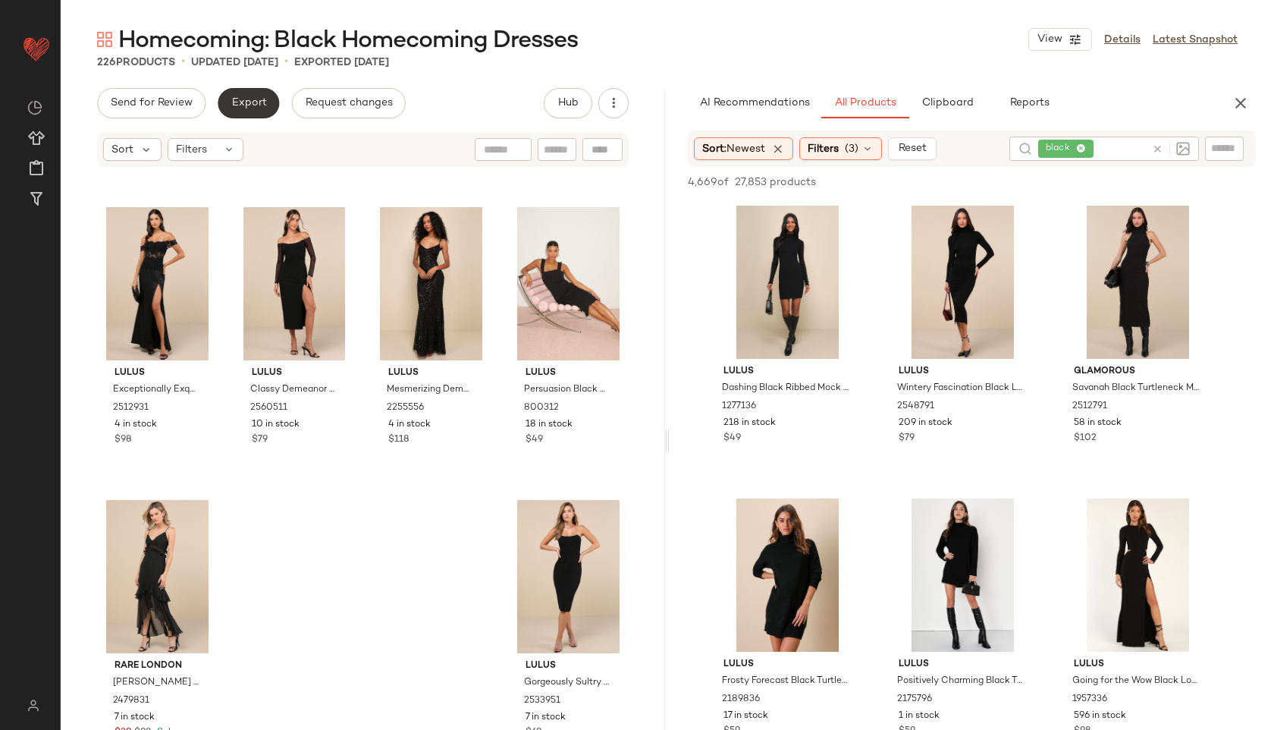
click at [243, 116] on button "Export" at bounding box center [248, 103] width 61 height 30
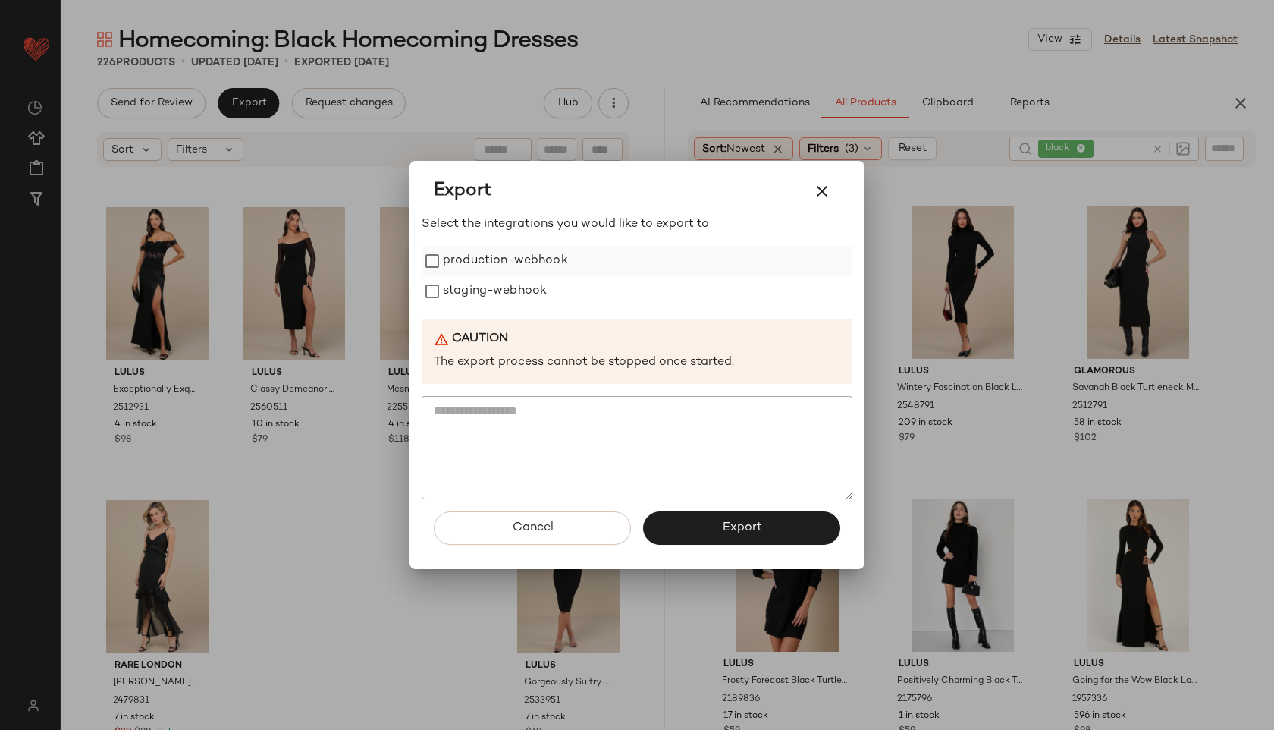
click at [507, 262] on label "production-webhook" at bounding box center [505, 261] width 125 height 30
click at [507, 290] on label "staging-webhook" at bounding box center [495, 291] width 104 height 30
click at [739, 526] on span "Export" at bounding box center [741, 527] width 40 height 14
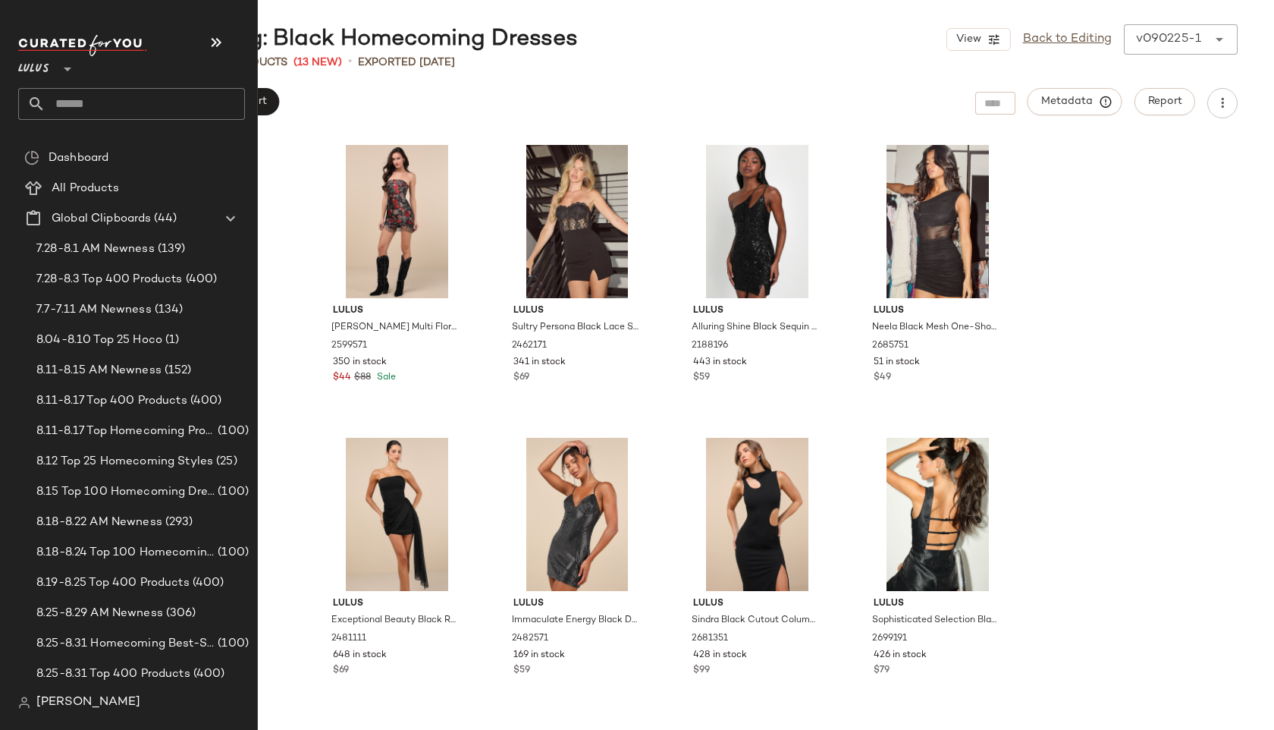
click at [68, 107] on input "text" at bounding box center [145, 104] width 199 height 32
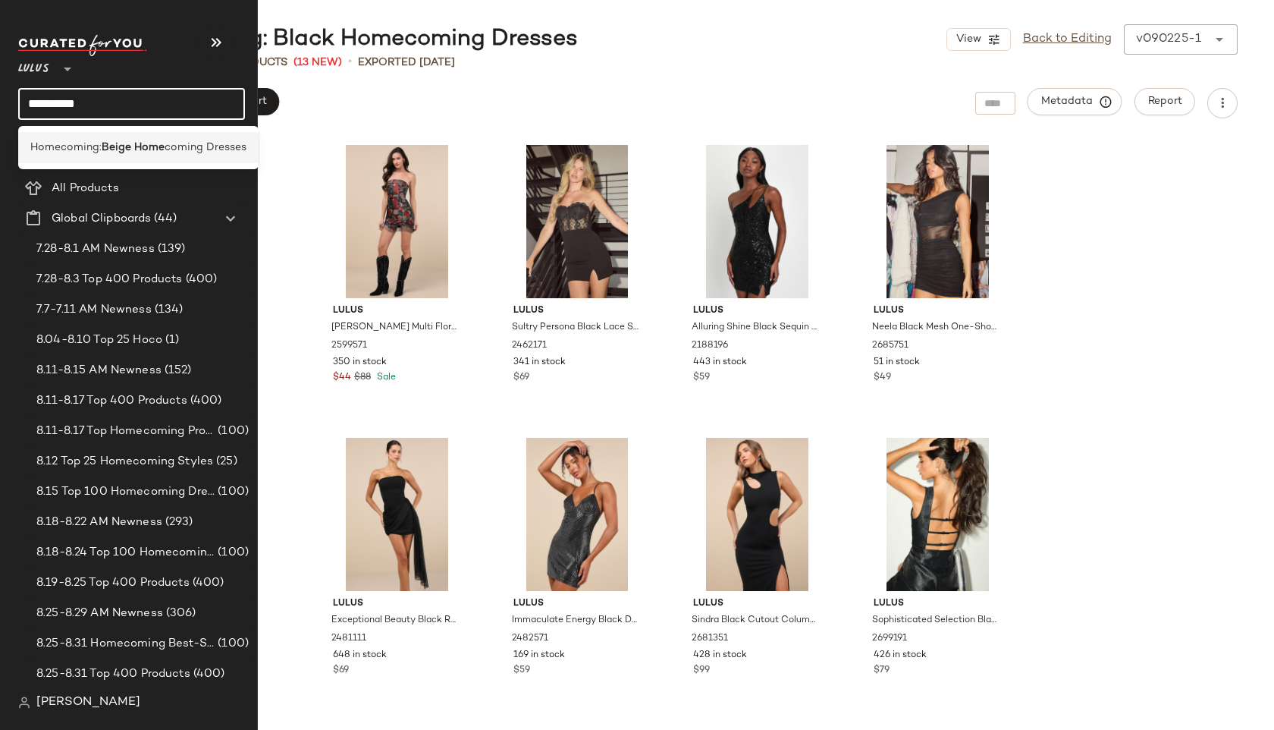
type input "**********"
click at [93, 143] on span "Homecoming:" at bounding box center [65, 148] width 71 height 16
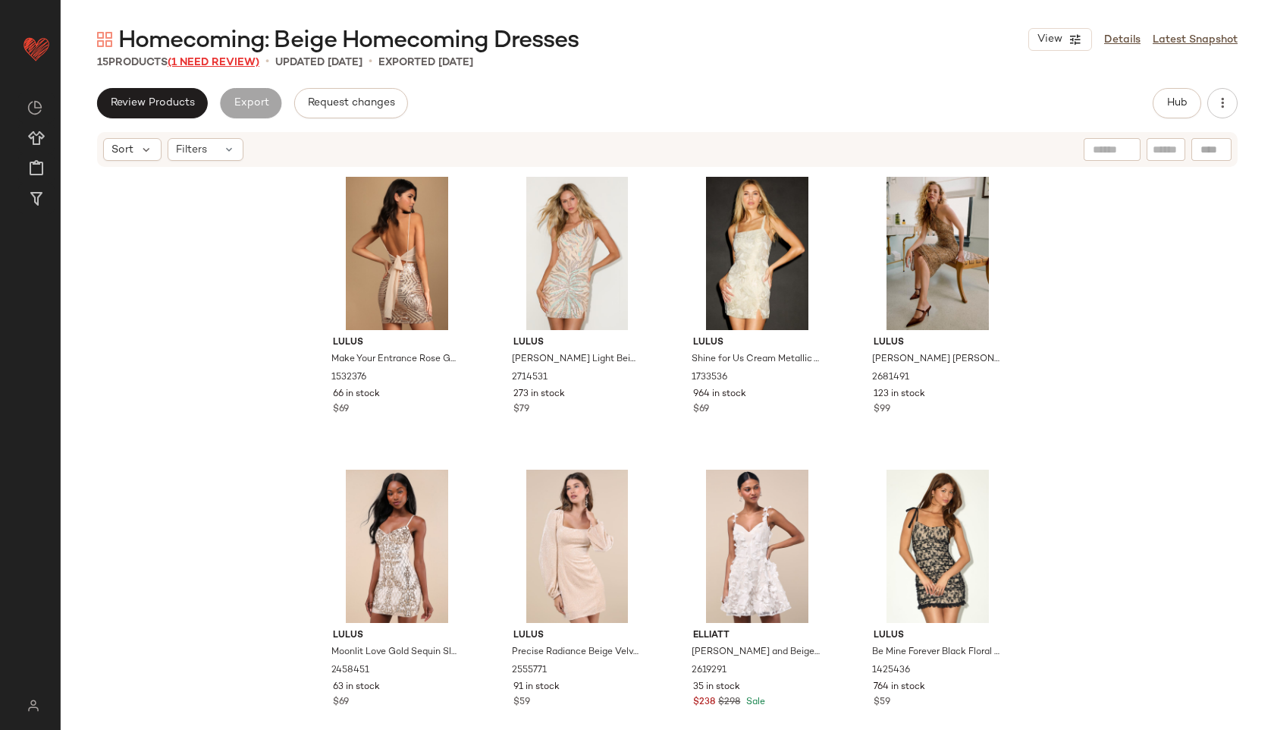
click at [218, 60] on span "(1 Need Review)" at bounding box center [214, 62] width 92 height 11
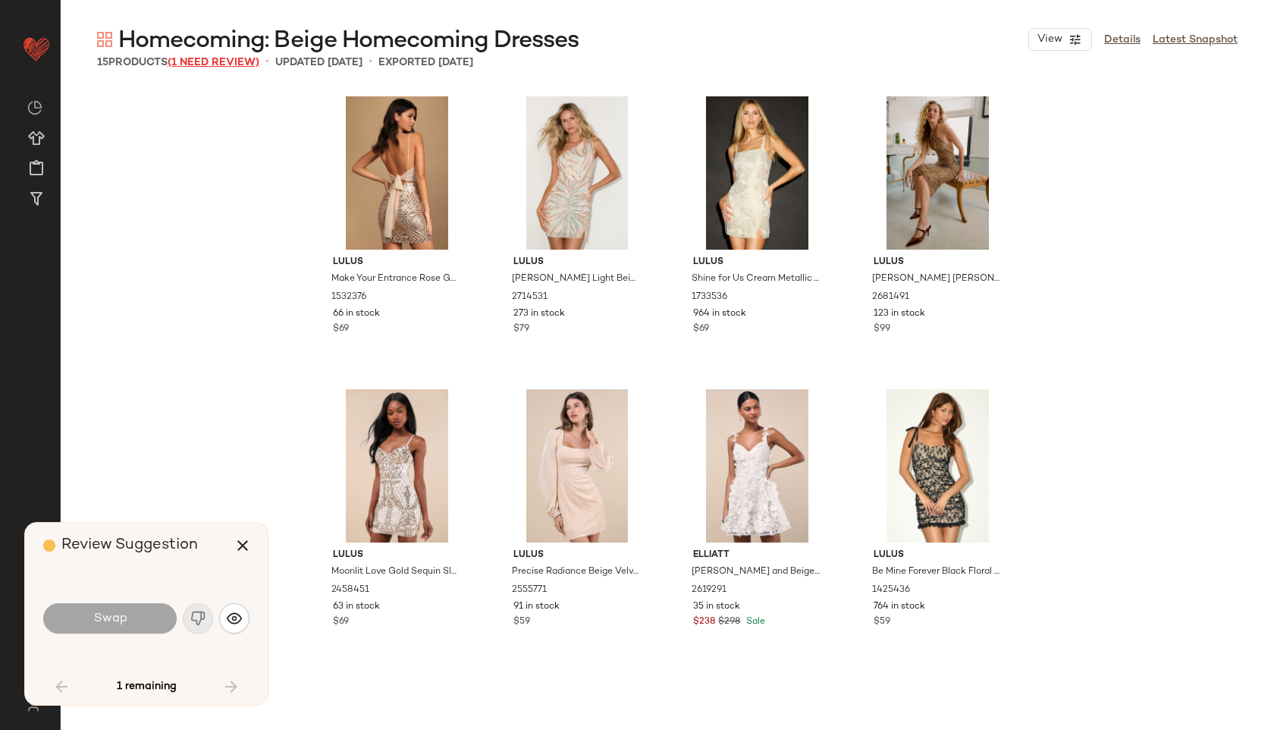
scroll to position [469, 0]
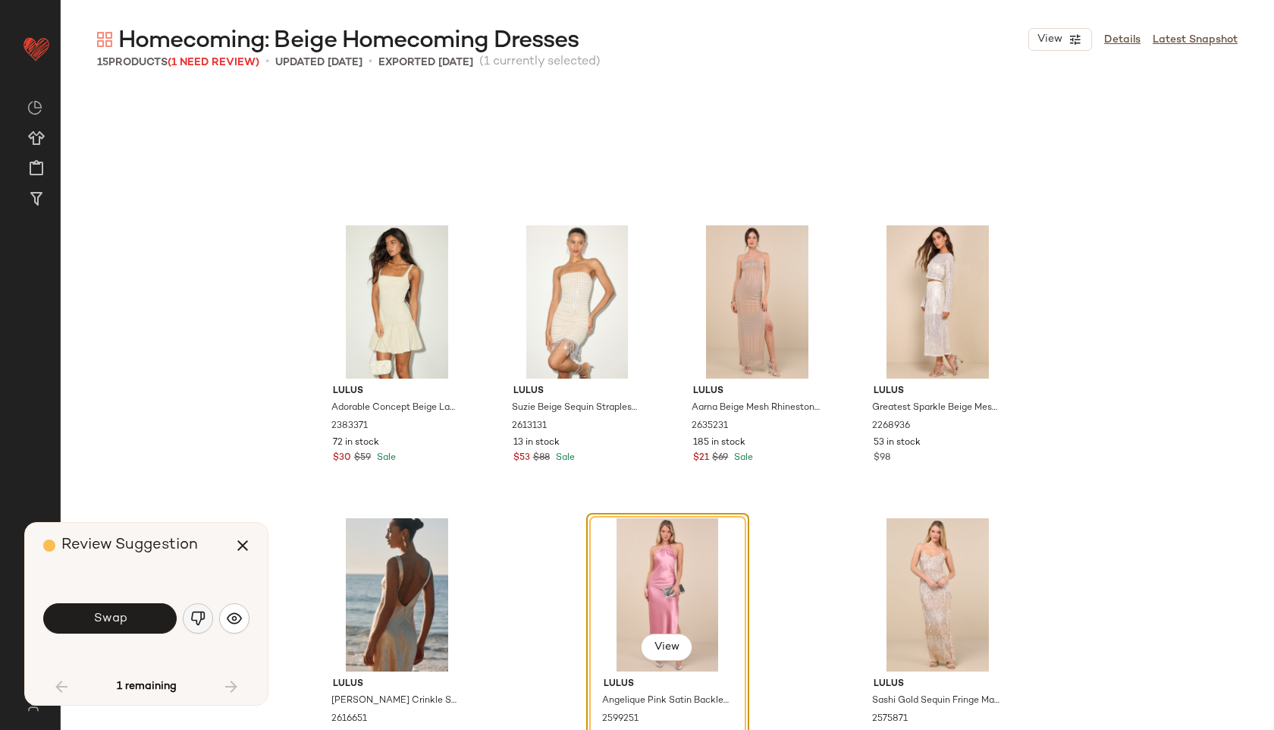
click at [196, 615] on img "button" at bounding box center [197, 617] width 15 height 15
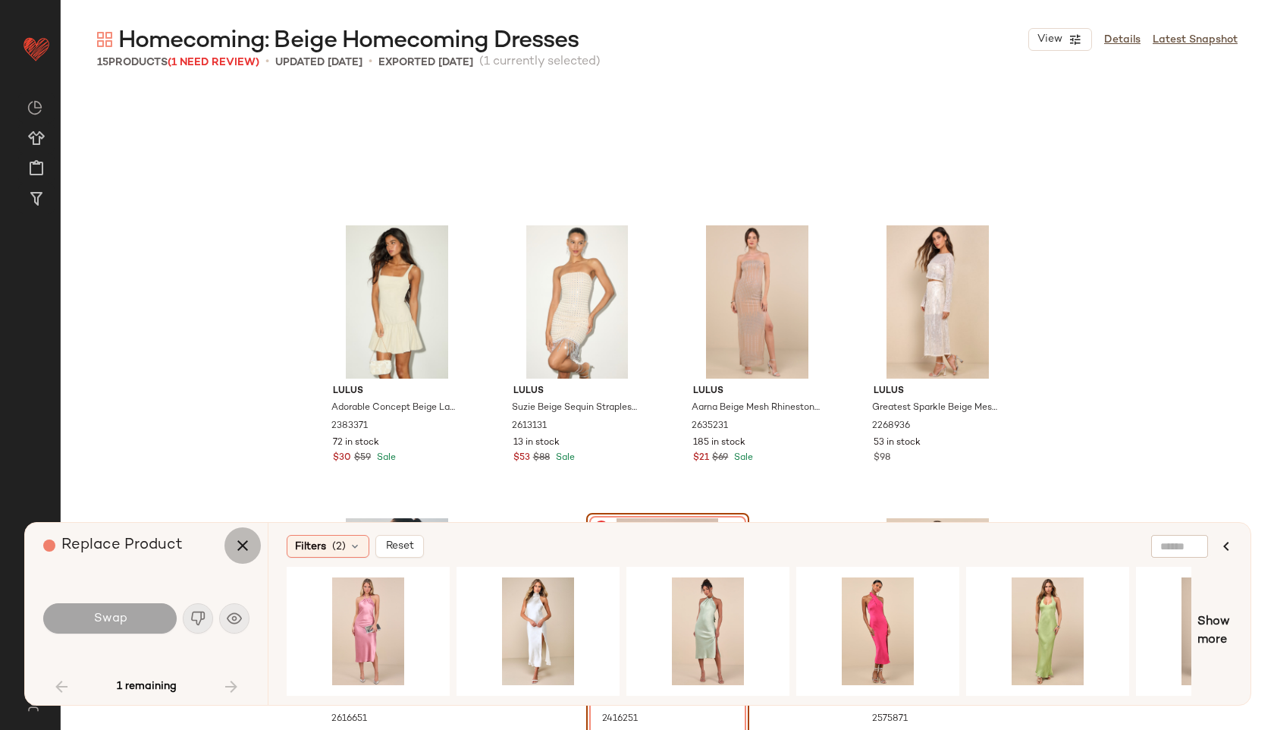
click at [237, 550] on icon "button" at bounding box center [243, 545] width 18 height 18
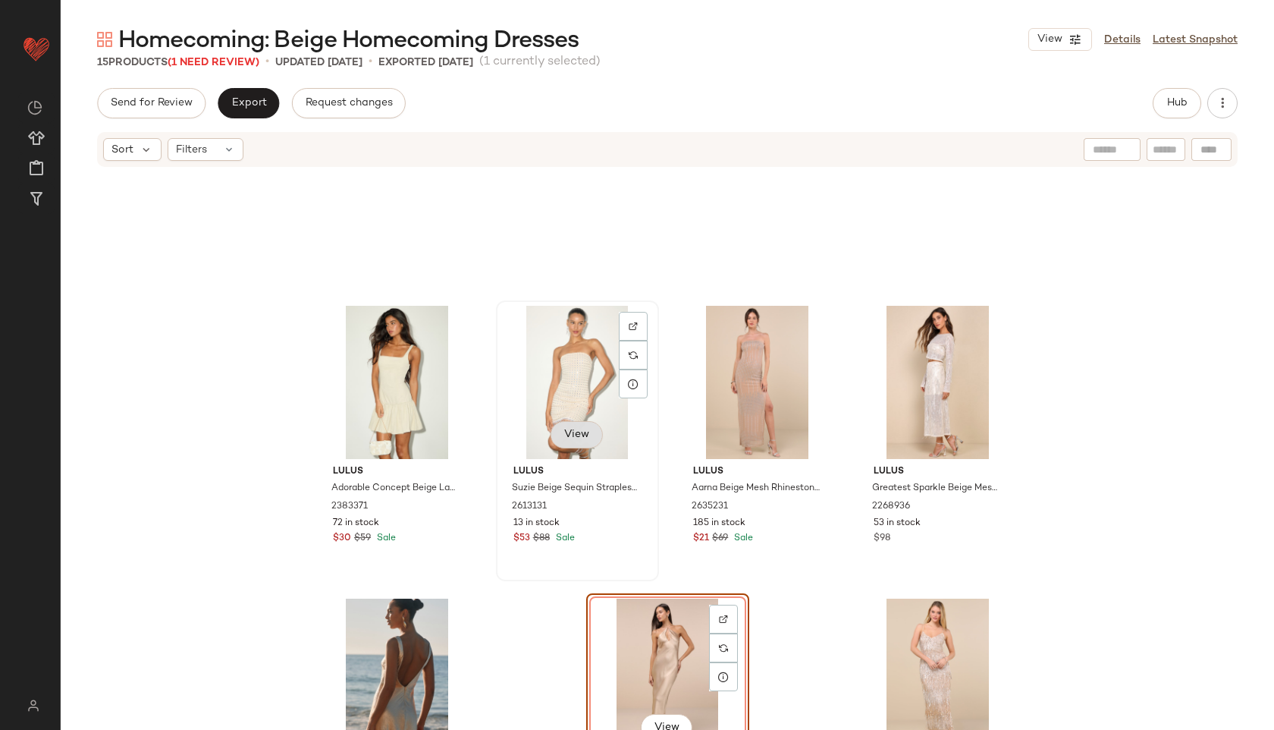
scroll to position [567, 0]
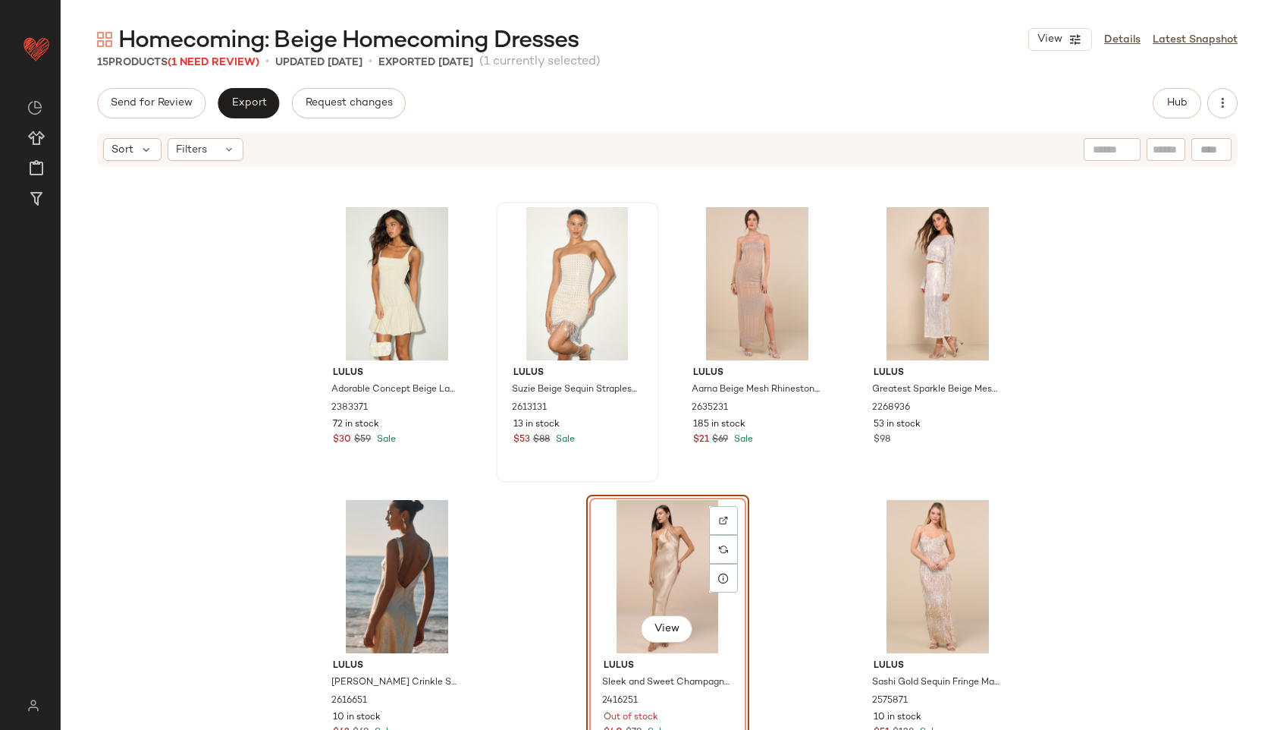
click at [633, 521] on div "View" at bounding box center [668, 576] width 152 height 153
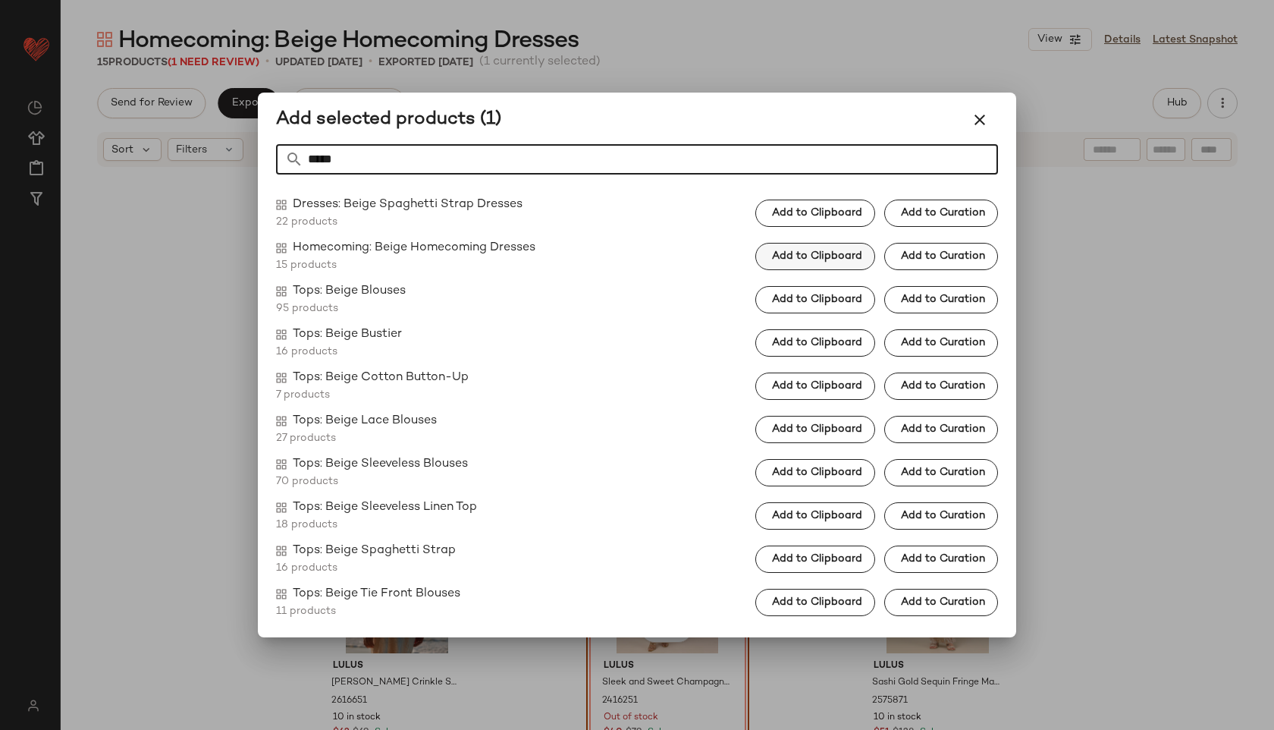
type input "*****"
click at [828, 253] on span "Add to Clipboard" at bounding box center [816, 256] width 91 height 12
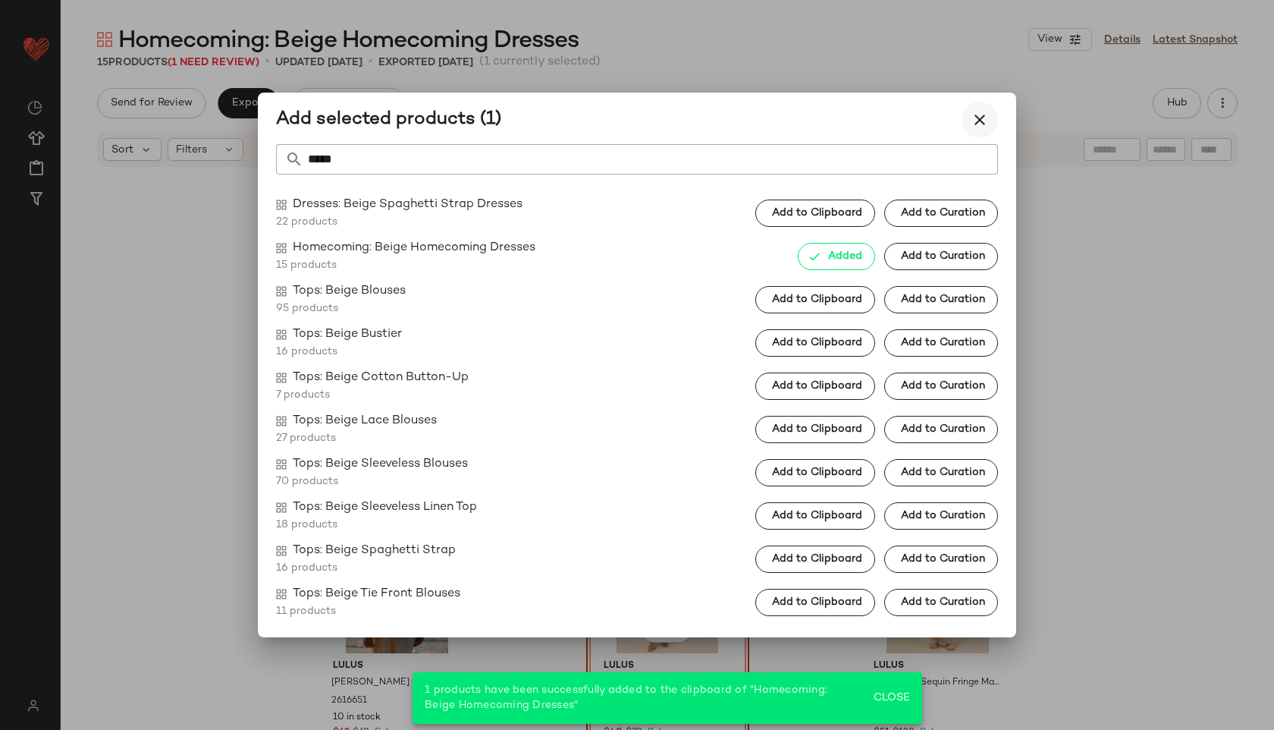
click at [974, 114] on icon "button" at bounding box center [980, 120] width 18 height 18
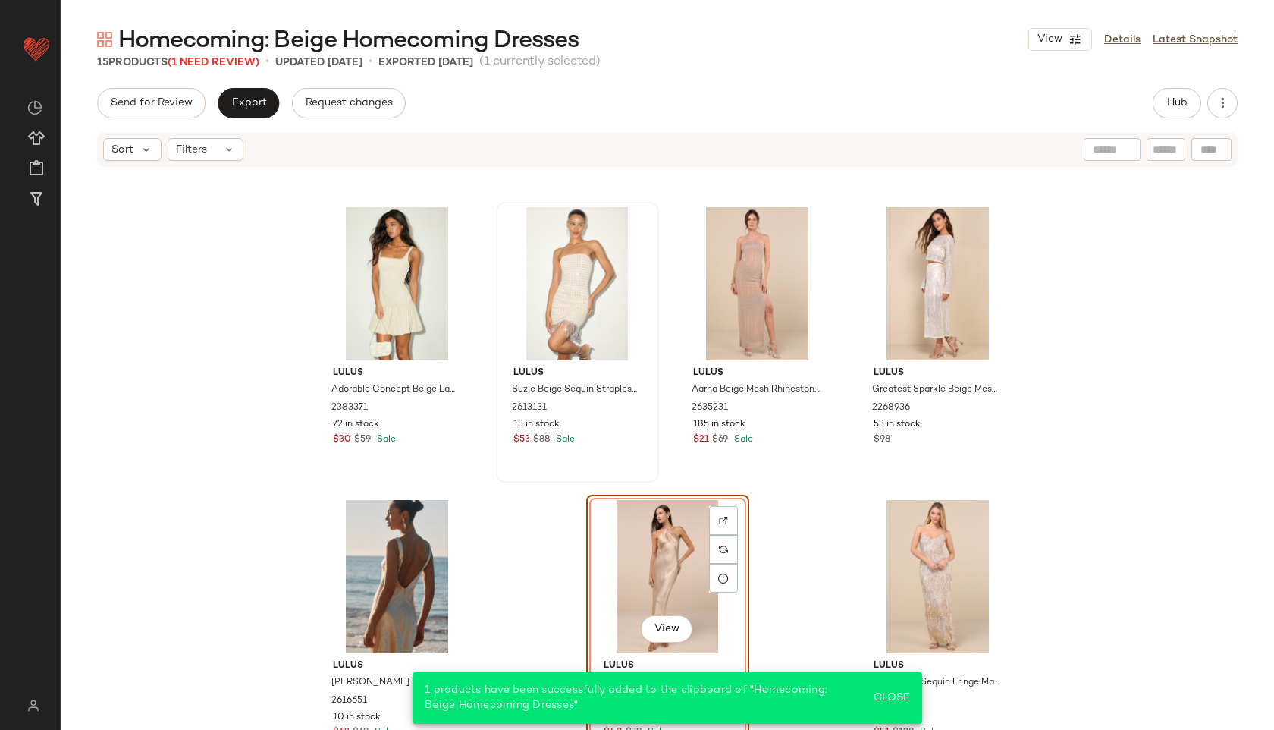
click at [658, 552] on div "View" at bounding box center [668, 576] width 152 height 153
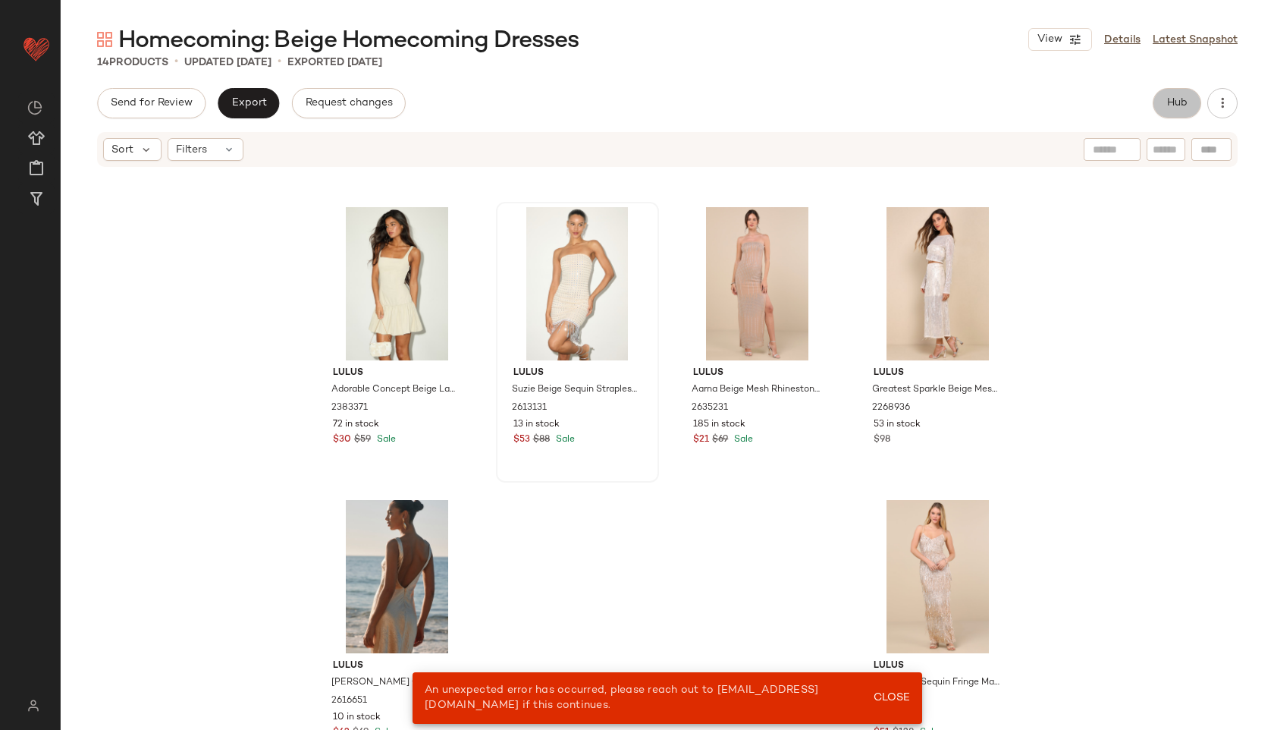
click at [1172, 107] on span "Hub" at bounding box center [1176, 103] width 21 height 12
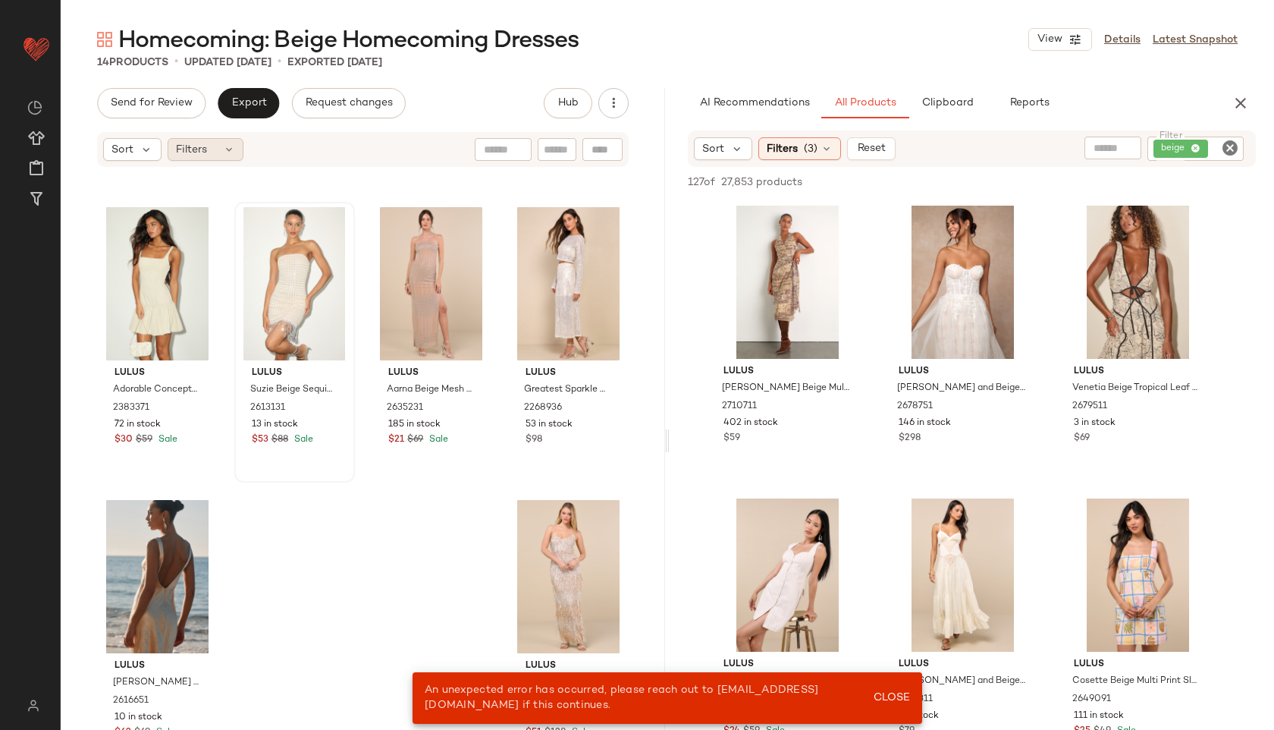
click at [220, 146] on div "Filters" at bounding box center [206, 149] width 76 height 23
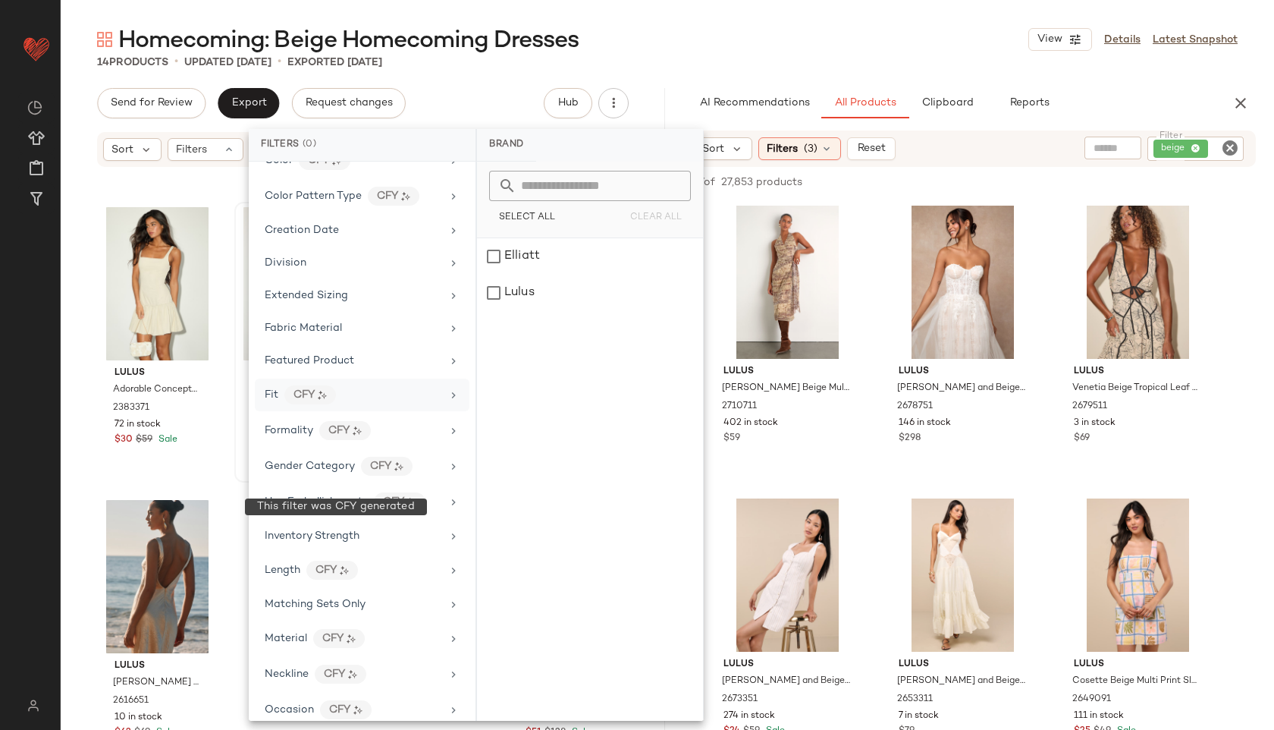
scroll to position [744, 0]
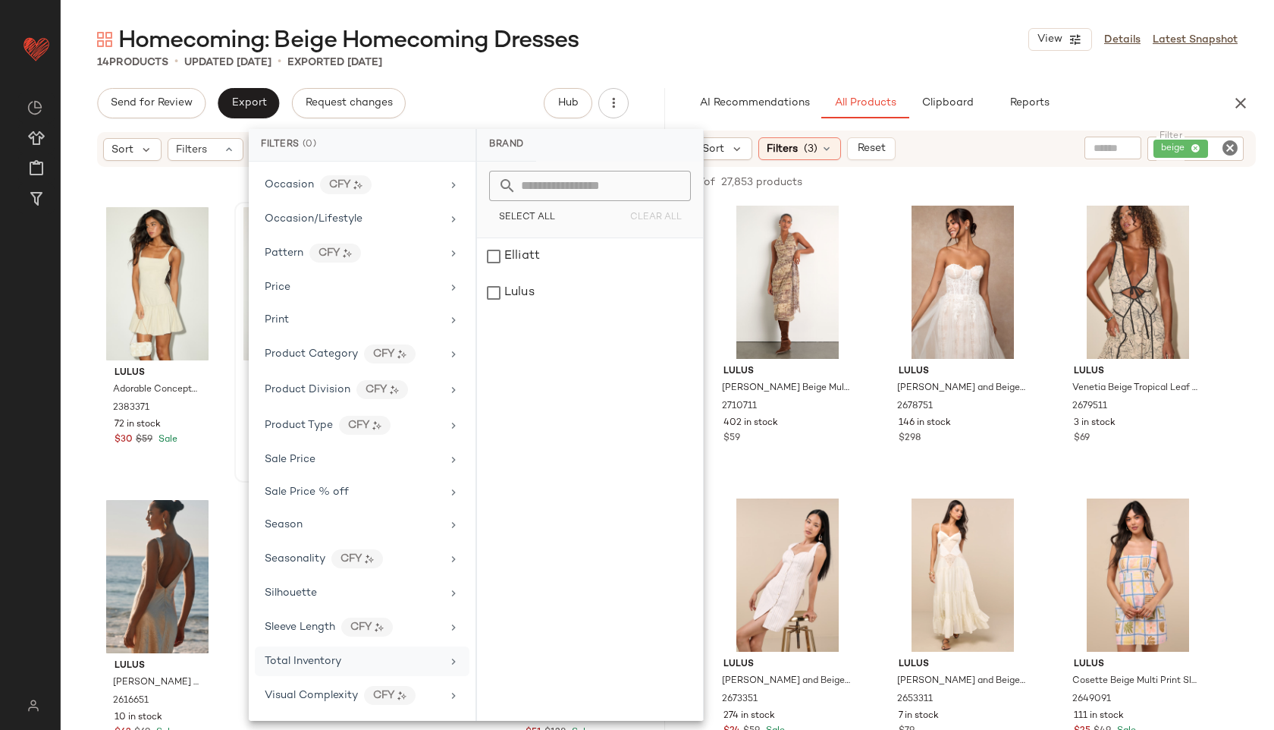
click at [322, 651] on div "Total Inventory" at bounding box center [362, 661] width 215 height 30
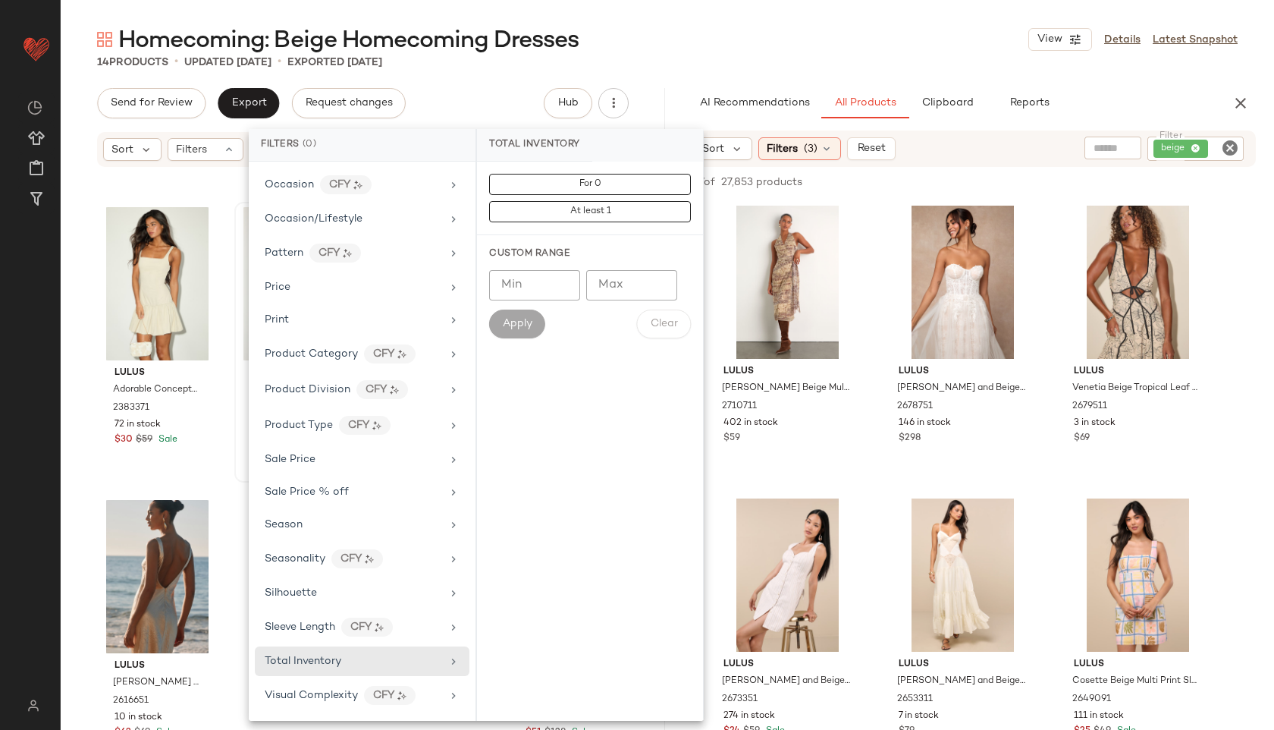
click at [642, 276] on input "Max" at bounding box center [631, 285] width 91 height 30
type input "**"
click at [514, 315] on button "Apply" at bounding box center [517, 323] width 56 height 29
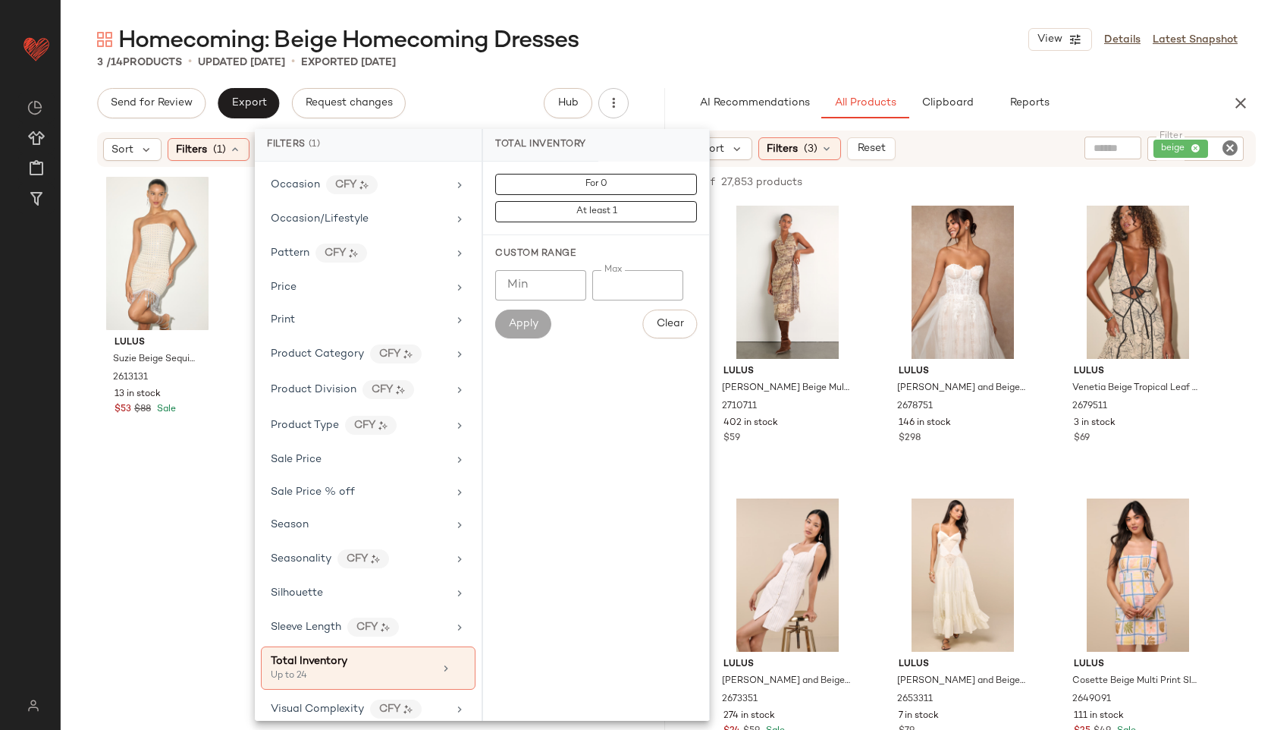
click at [696, 40] on div "Homecoming: Beige Homecoming Dresses View Details Latest Snapshot" at bounding box center [667, 39] width 1213 height 30
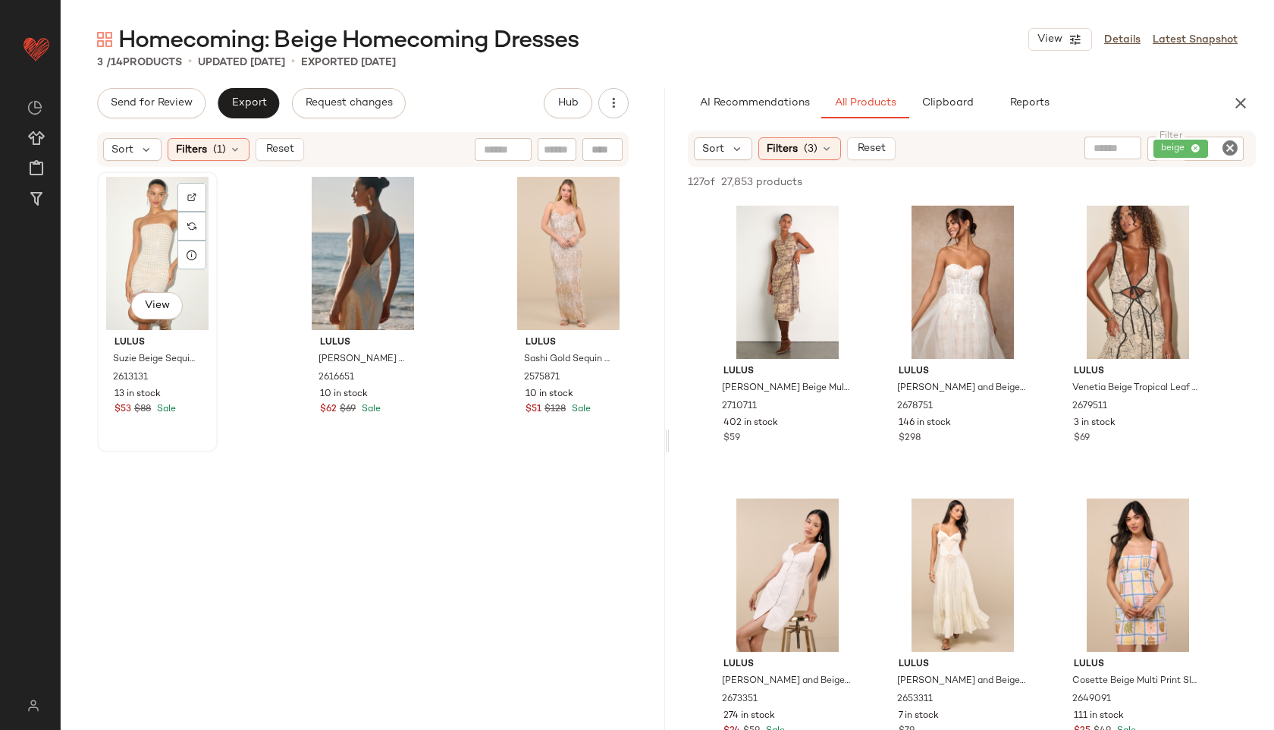
click at [169, 247] on div "View" at bounding box center [157, 253] width 110 height 153
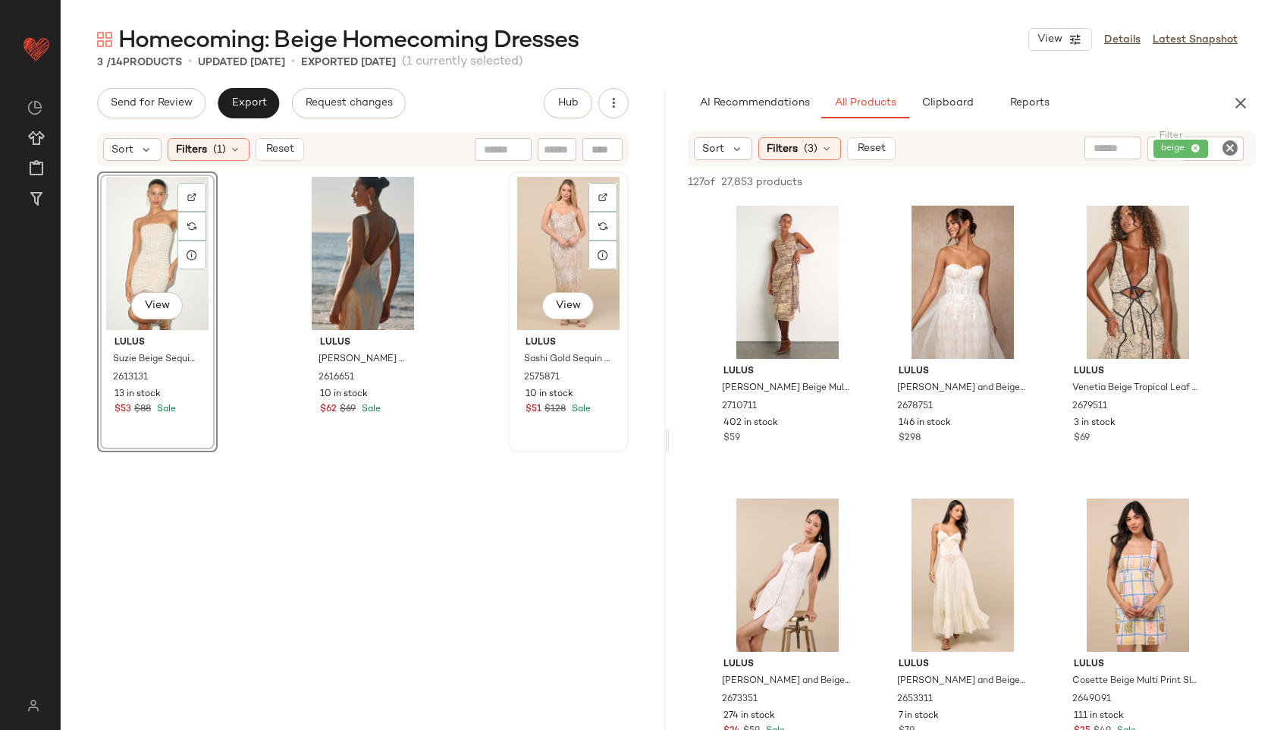
click at [573, 266] on div "View" at bounding box center [568, 253] width 110 height 153
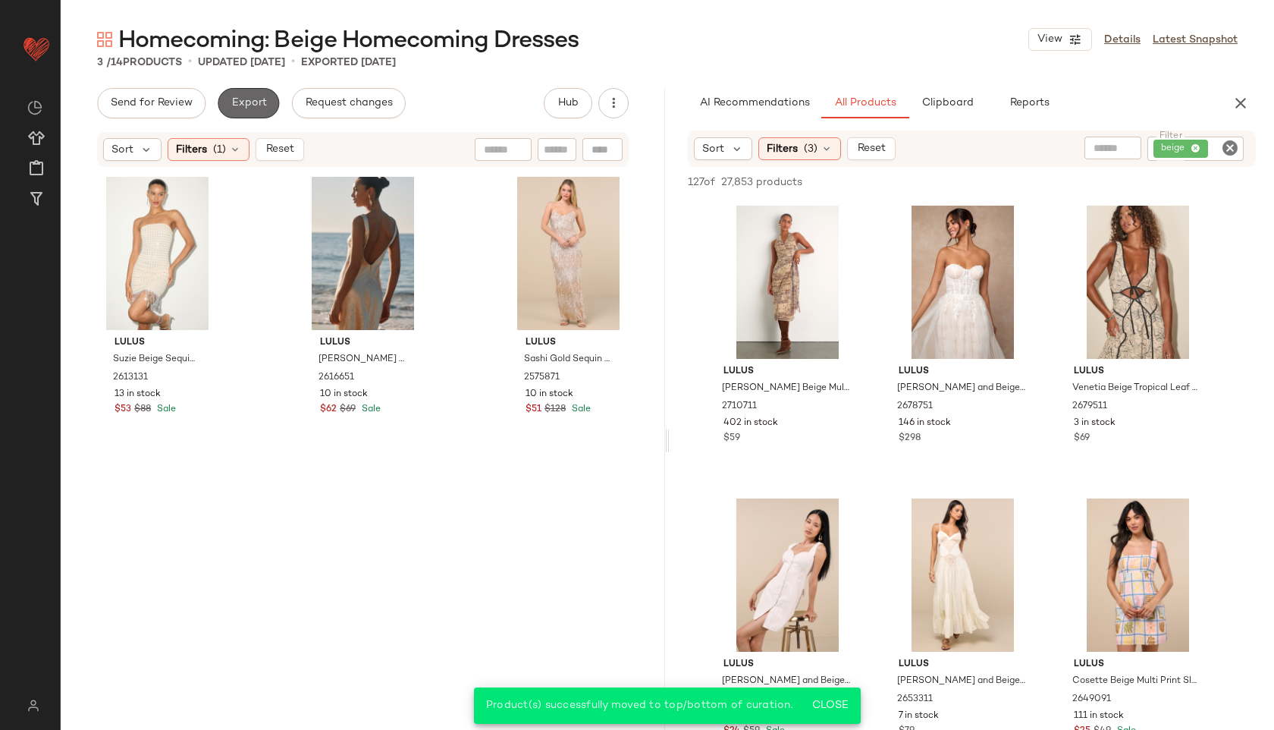
click at [243, 93] on button "Export" at bounding box center [248, 103] width 61 height 30
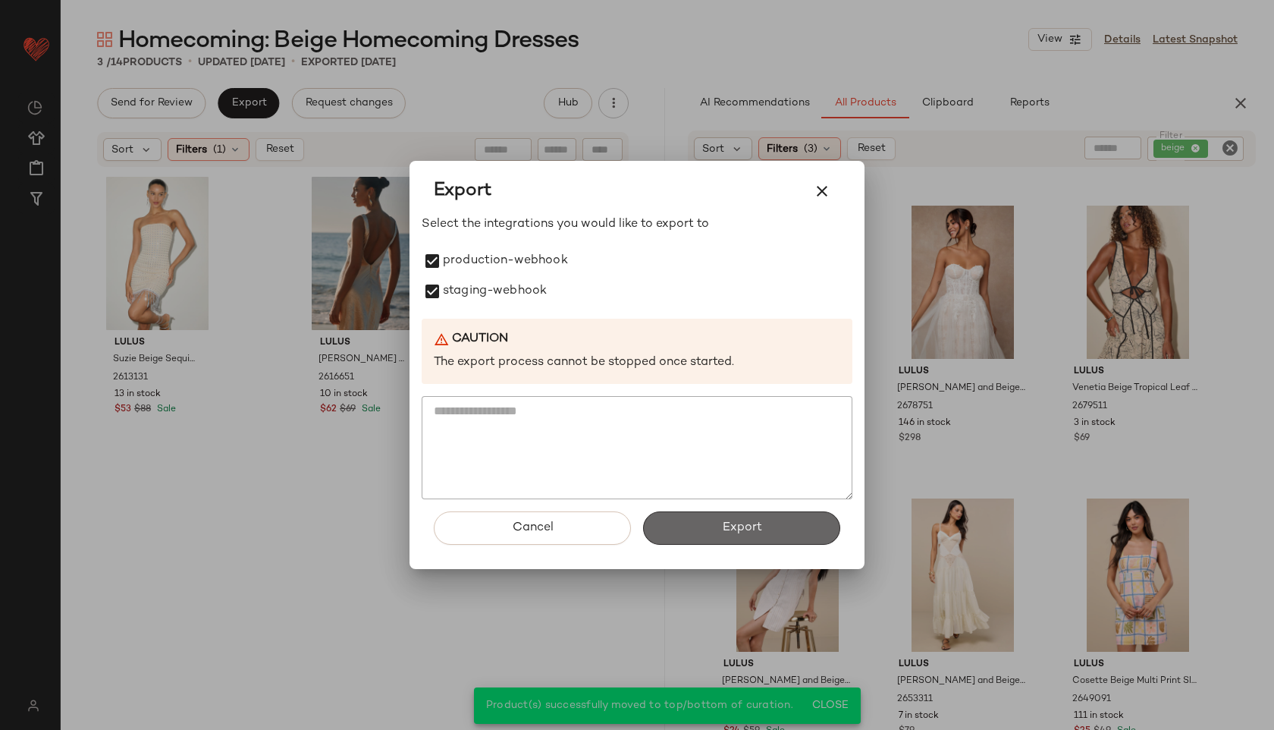
click at [685, 524] on button "Export" at bounding box center [741, 527] width 197 height 33
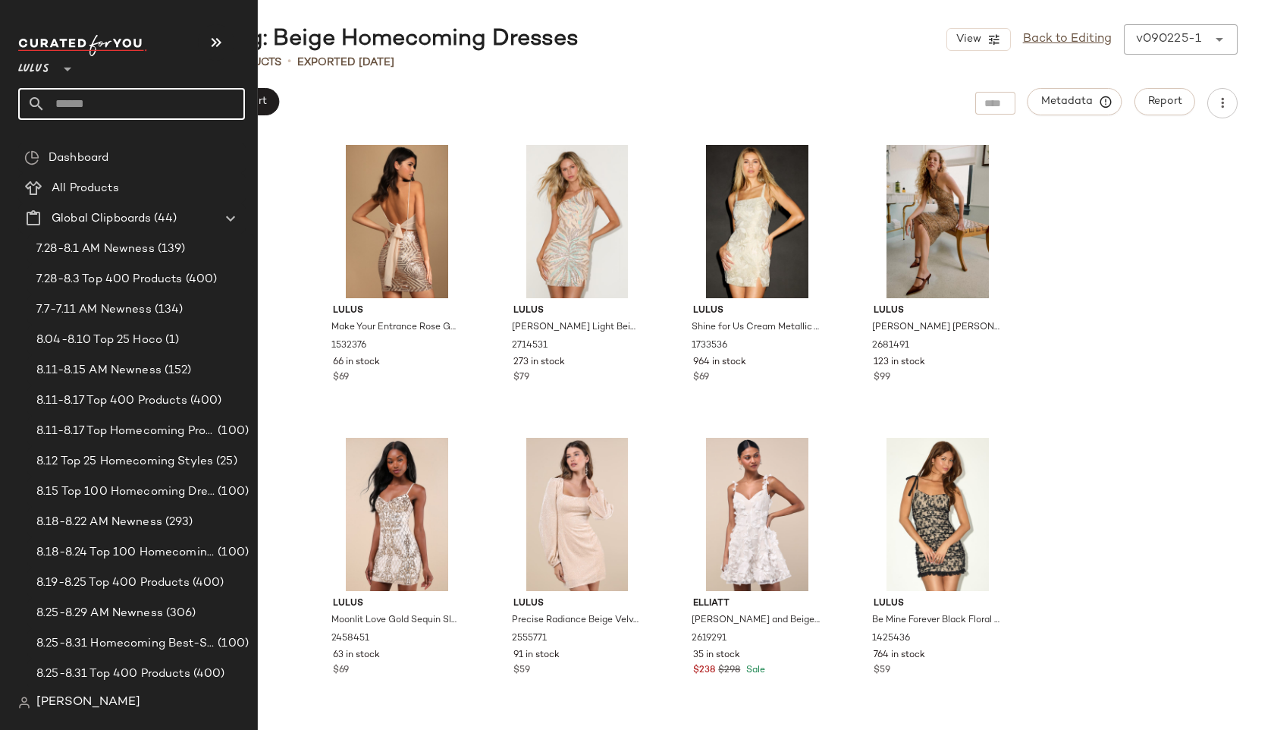
click at [74, 96] on input "text" at bounding box center [145, 104] width 199 height 32
click at [49, 108] on input "text" at bounding box center [145, 104] width 199 height 32
type input "**********"
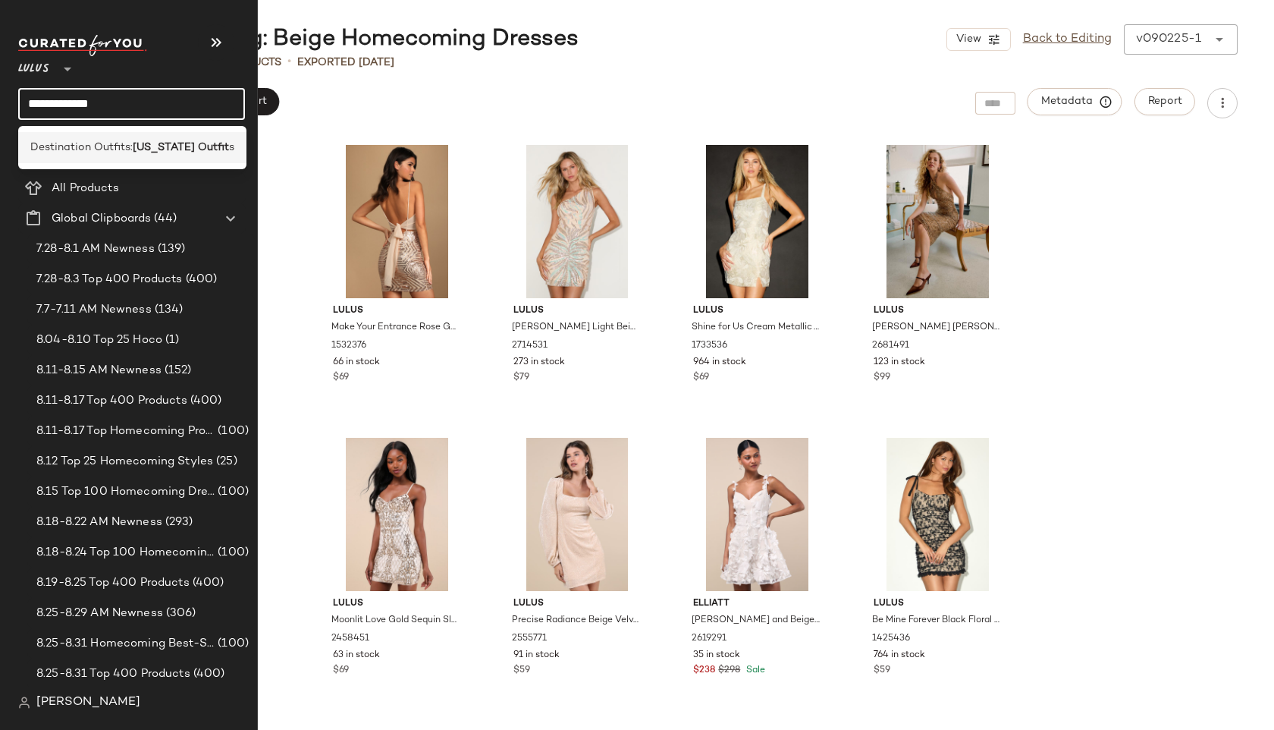
click at [58, 143] on span "Destination Outfits:" at bounding box center [81, 148] width 102 height 16
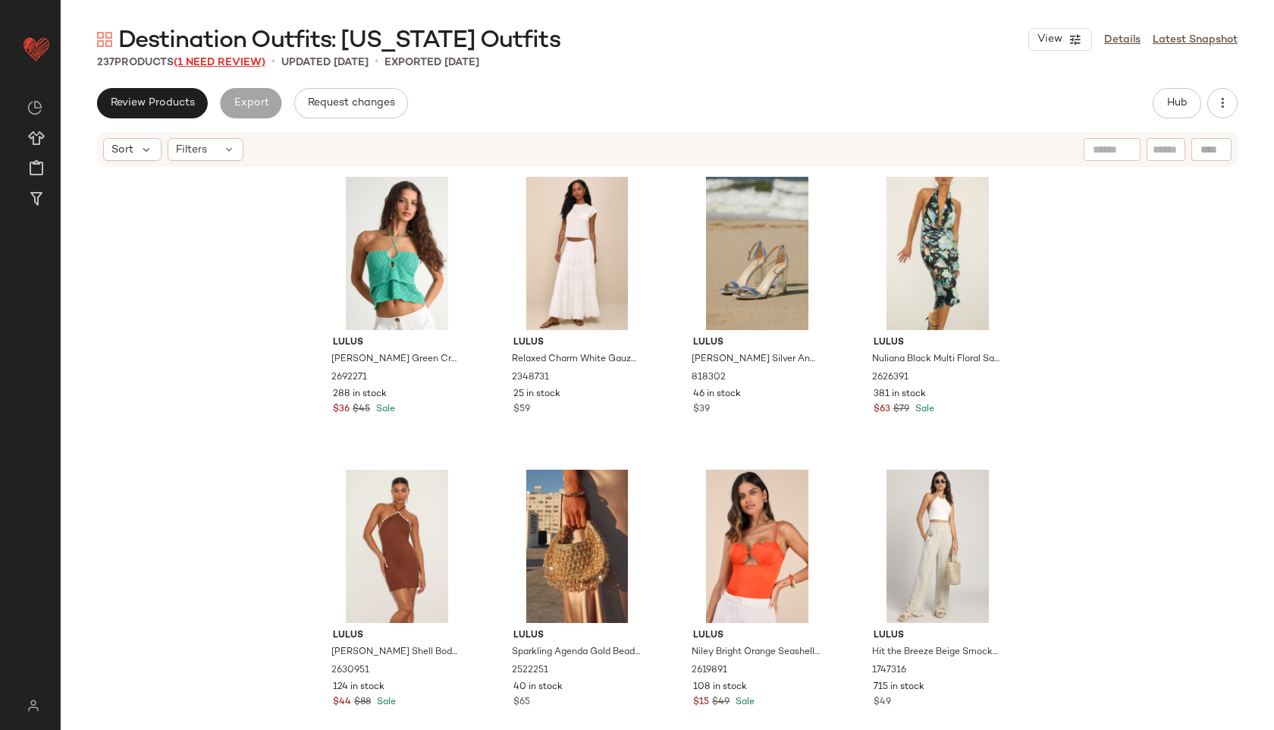
click at [209, 60] on span "(1 Need Review)" at bounding box center [220, 62] width 92 height 11
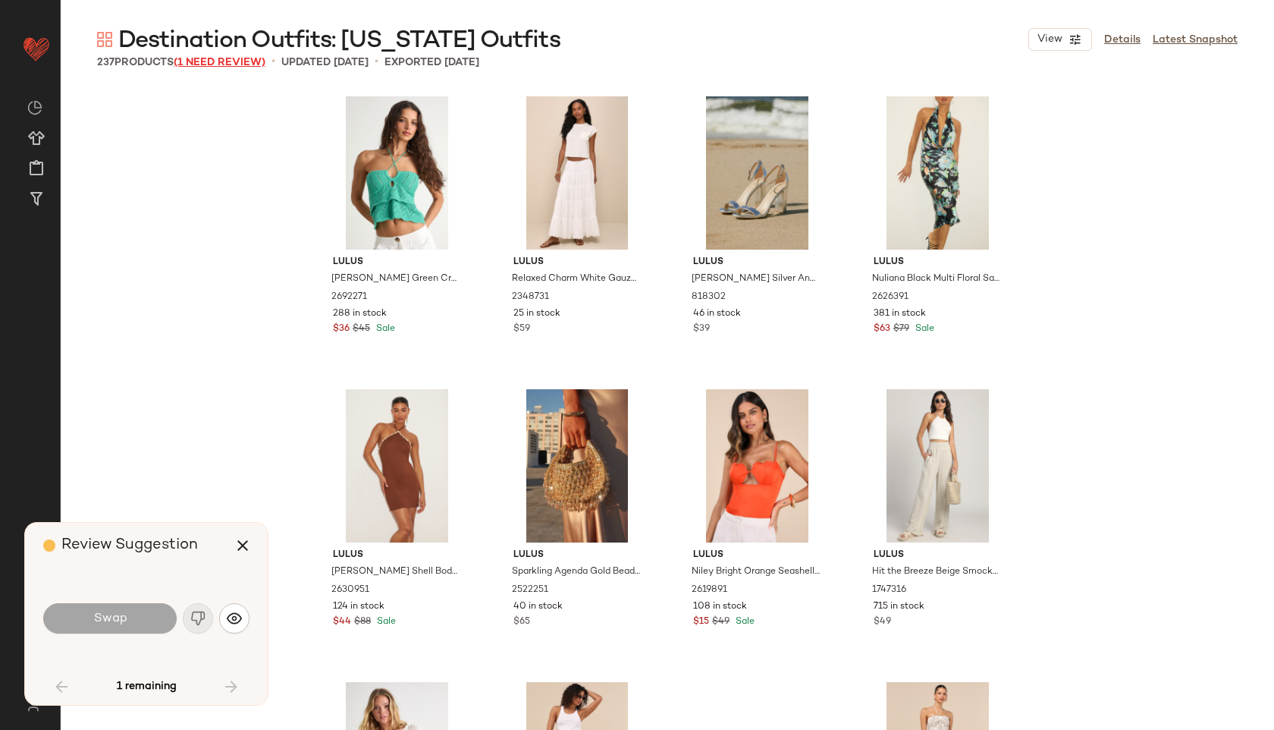
scroll to position [4391, 0]
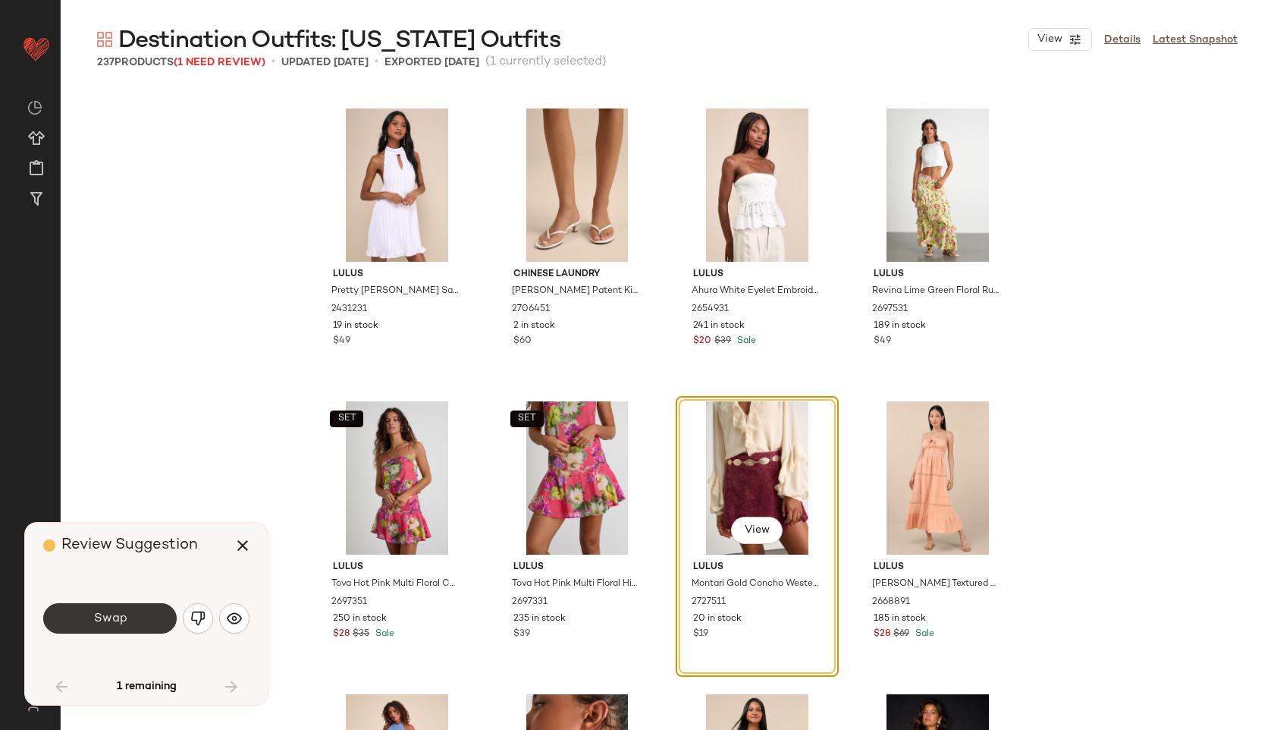
click at [100, 627] on button "Swap" at bounding box center [109, 618] width 133 height 30
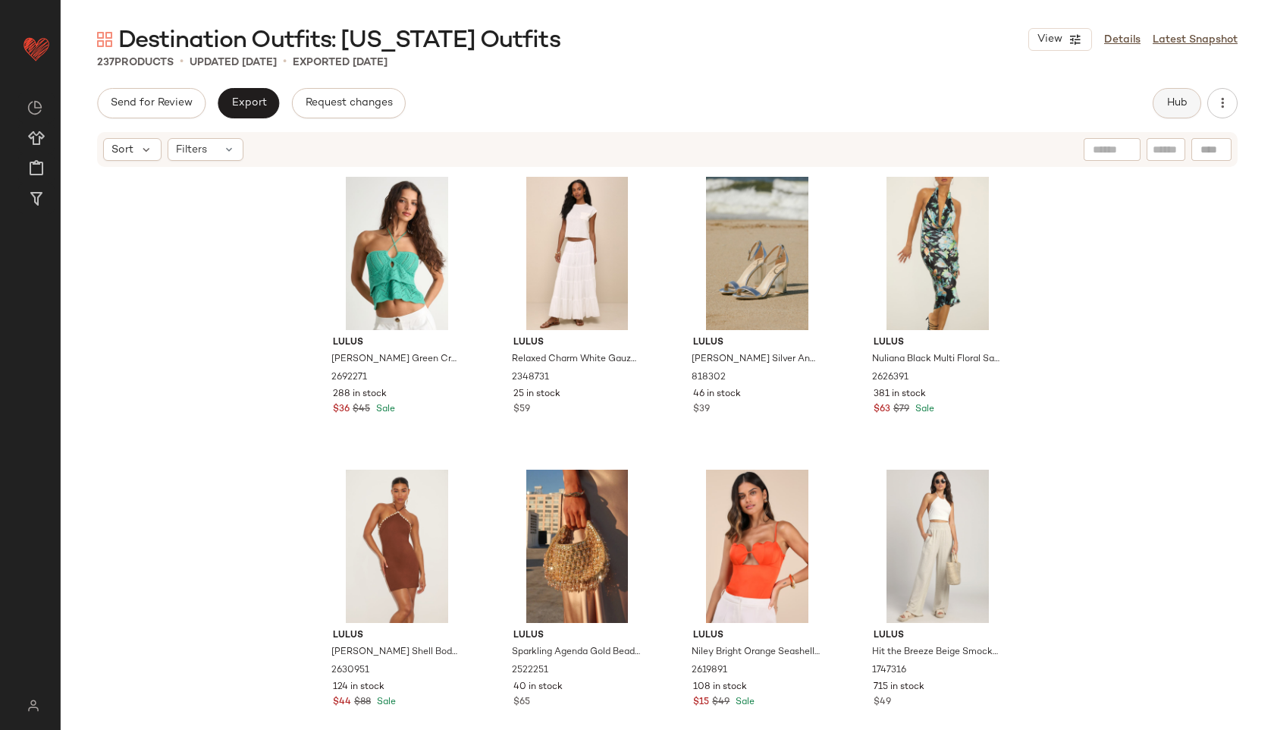
click at [1163, 108] on button "Hub" at bounding box center [1177, 103] width 49 height 30
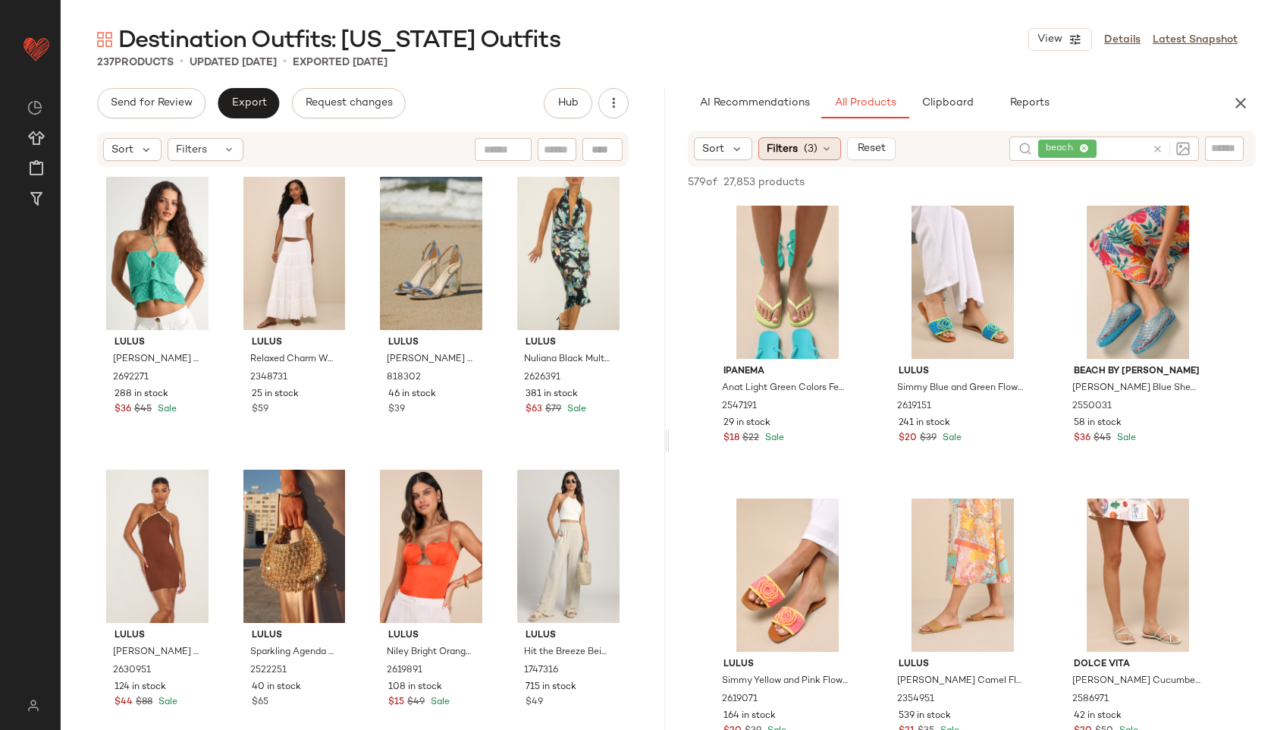
click at [817, 146] on div "Filters (3)" at bounding box center [799, 148] width 83 height 23
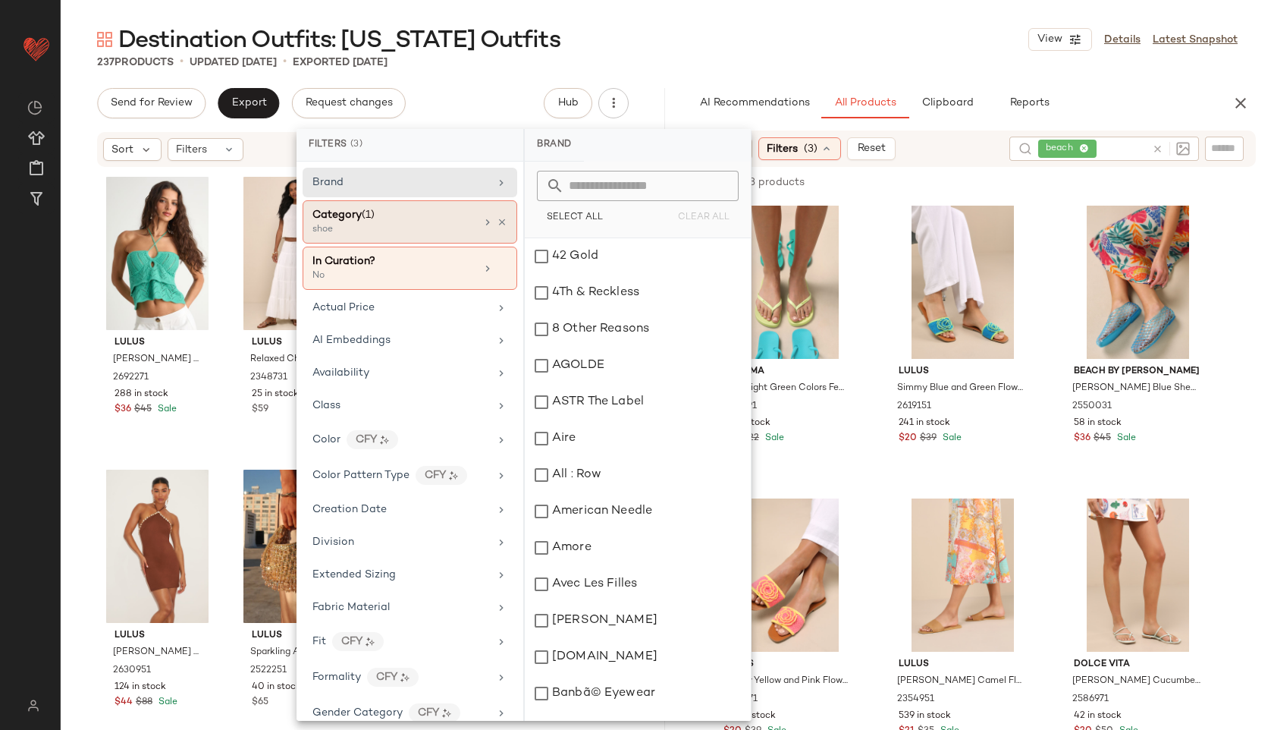
click at [413, 234] on div "shoe" at bounding box center [388, 230] width 152 height 14
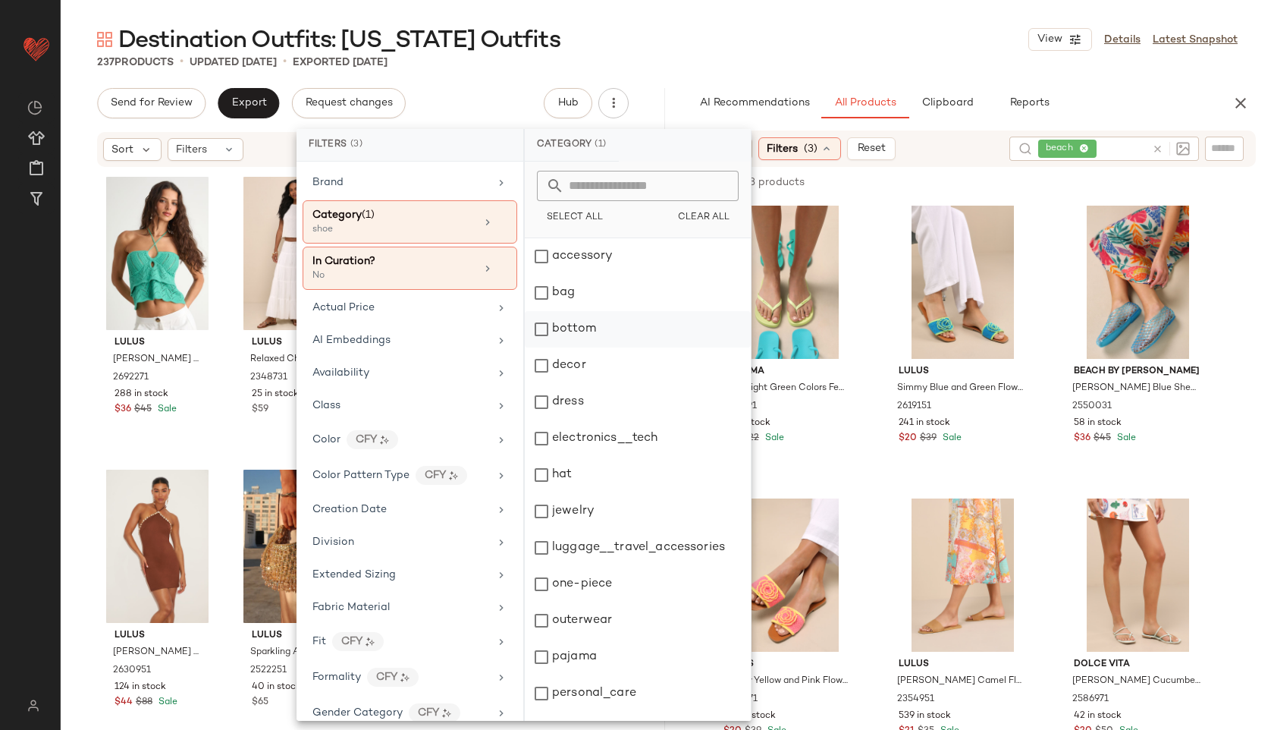
click at [585, 329] on div "bottom" at bounding box center [638, 329] width 226 height 36
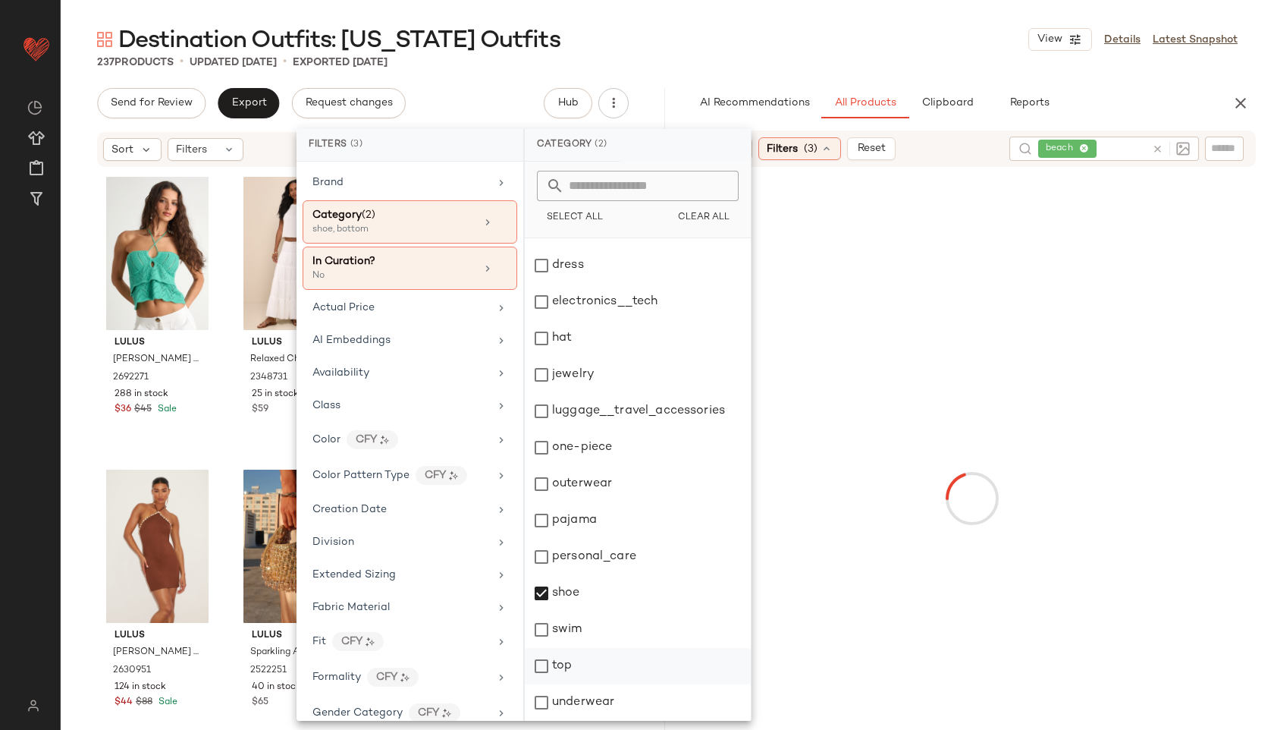
click at [570, 664] on div "top" at bounding box center [638, 666] width 226 height 36
click at [580, 593] on div "shoe" at bounding box center [638, 593] width 226 height 36
click at [746, 37] on div "Destination Outfits: Hawaii Outfits View Details Latest Snapshot" at bounding box center [667, 39] width 1213 height 30
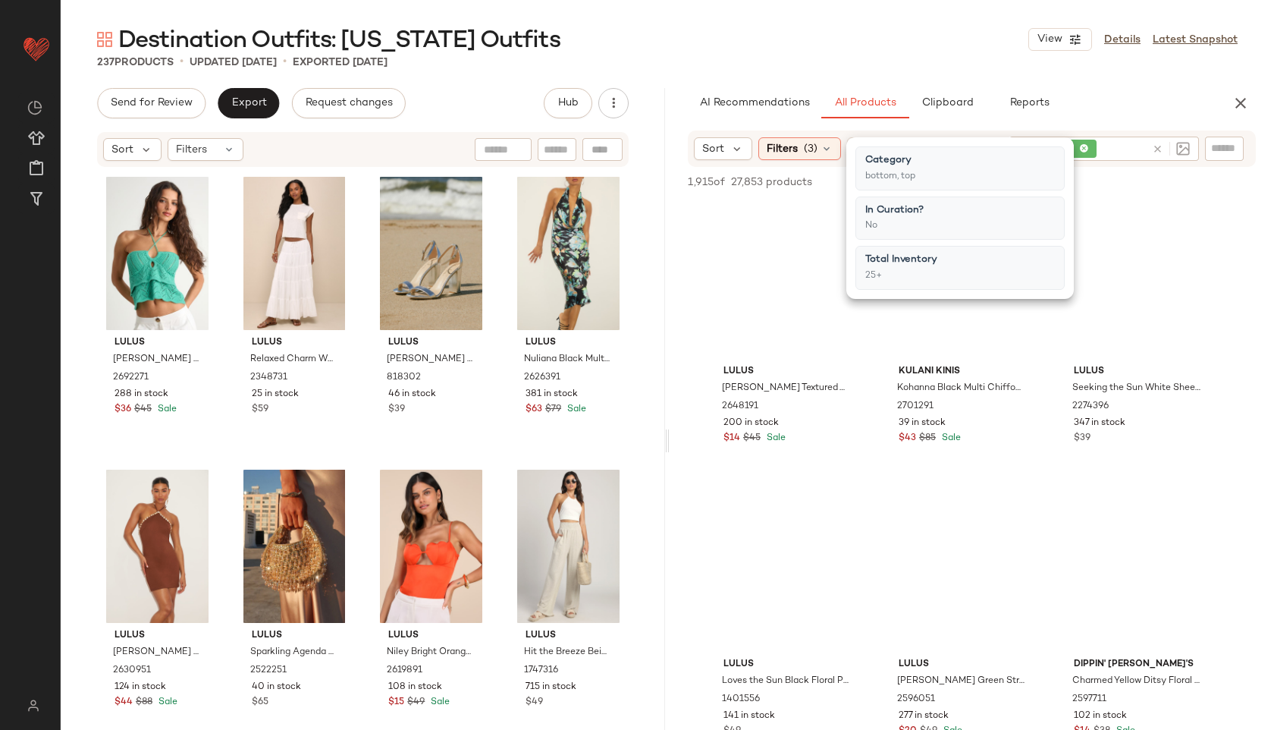
click at [806, 33] on div "Destination Outfits: Hawaii Outfits View Details Latest Snapshot" at bounding box center [667, 39] width 1213 height 30
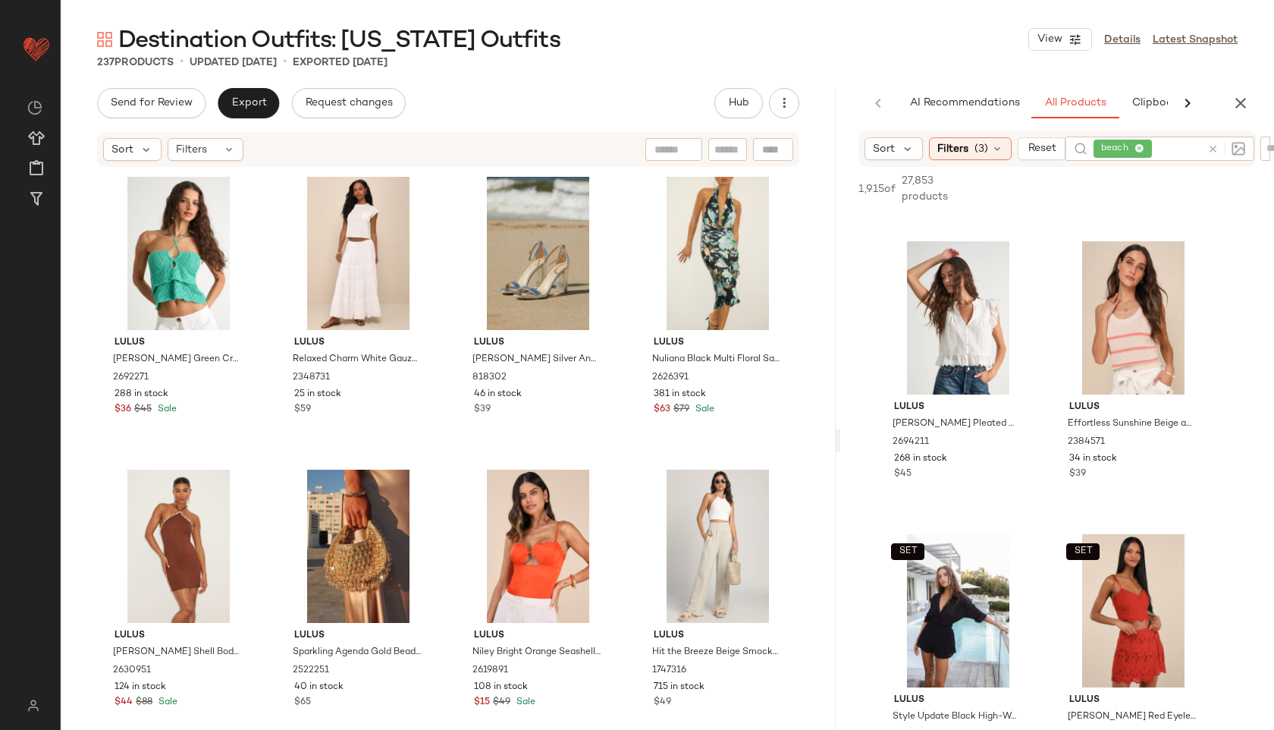
scroll to position [4662, 0]
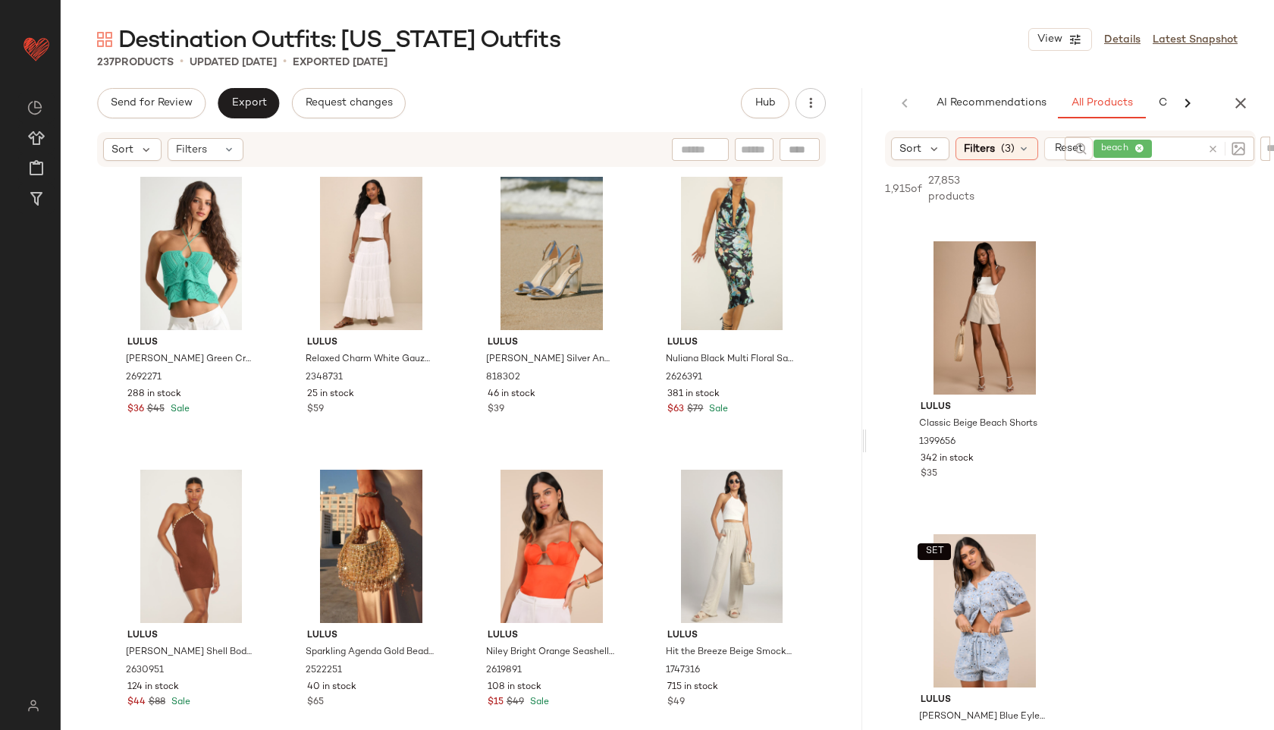
drag, startPoint x: 753, startPoint y: 438, endPoint x: 870, endPoint y: 427, distance: 117.3
click at [870, 427] on div "Destination Outfits: Hawaii Outfits View Details Latest Snapshot 237 Products •…" at bounding box center [667, 376] width 1213 height 705
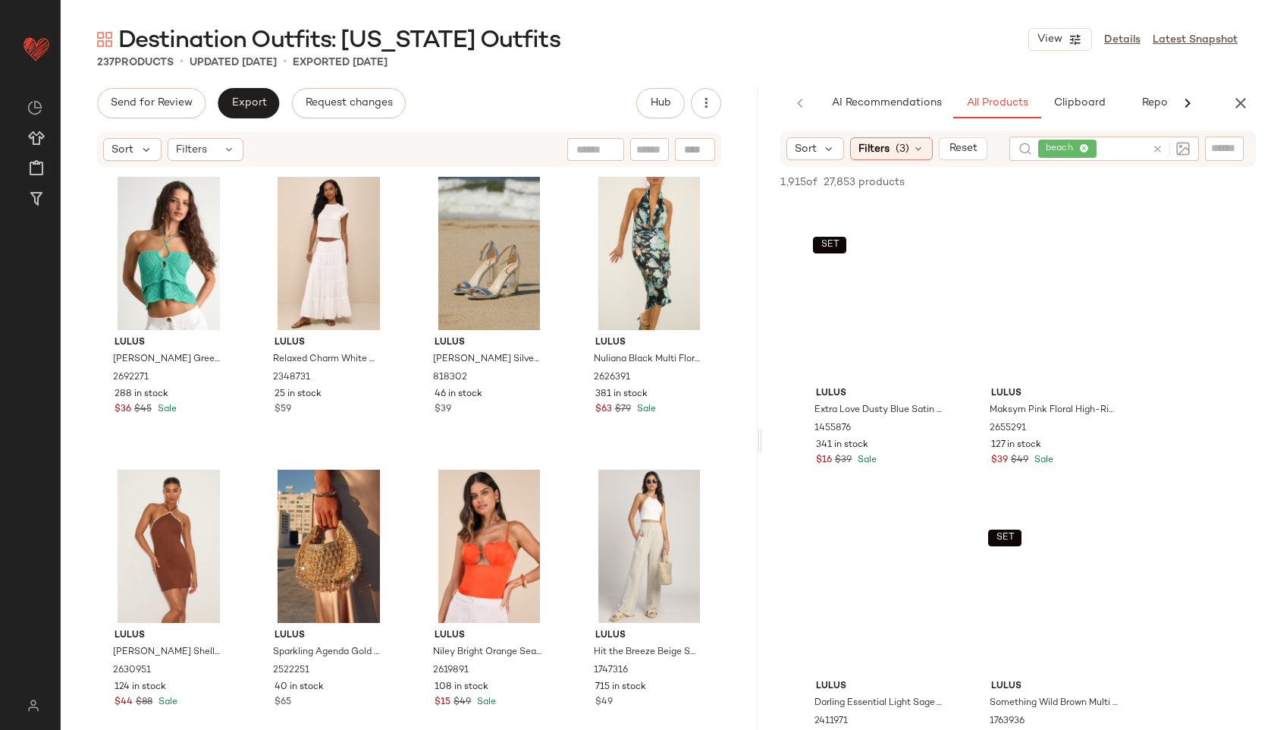
scroll to position [2320, 0]
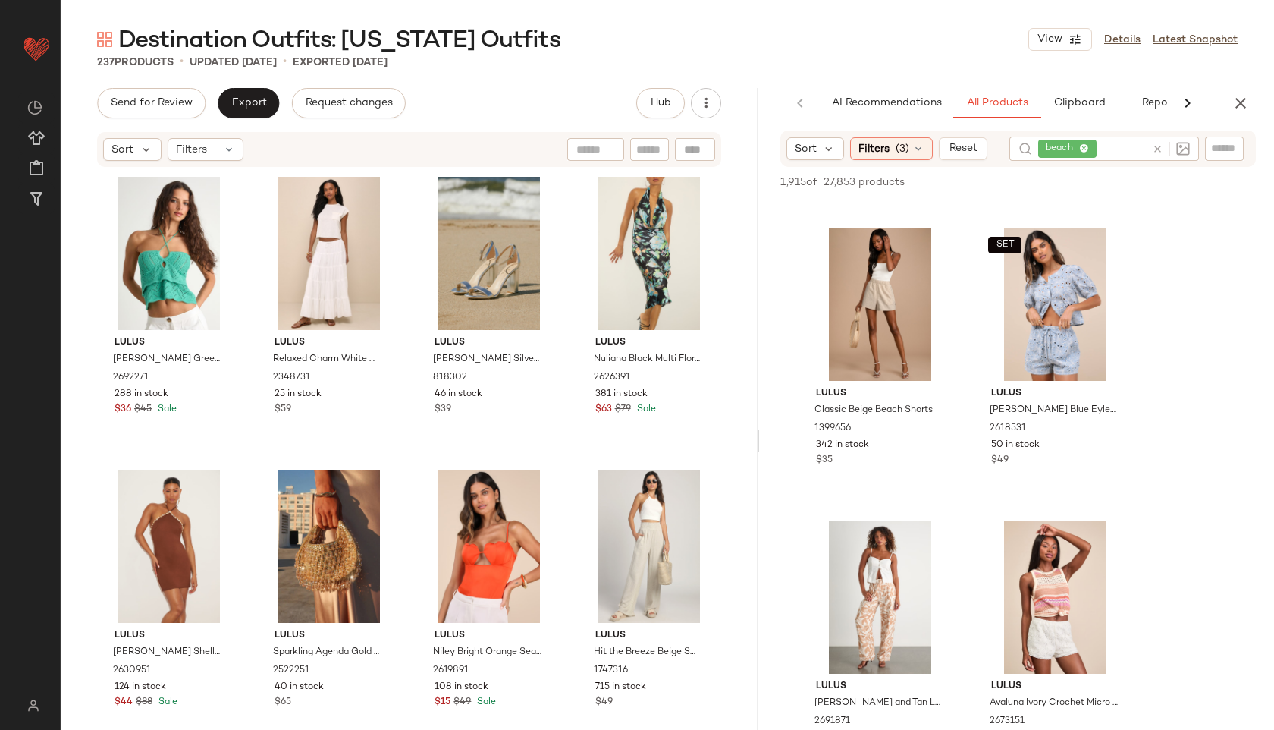
drag, startPoint x: 862, startPoint y: 419, endPoint x: 761, endPoint y: 408, distance: 102.2
click at [761, 408] on div "Destination Outfits: Hawaii Outfits View Details Latest Snapshot 237 Products •…" at bounding box center [667, 376] width 1213 height 705
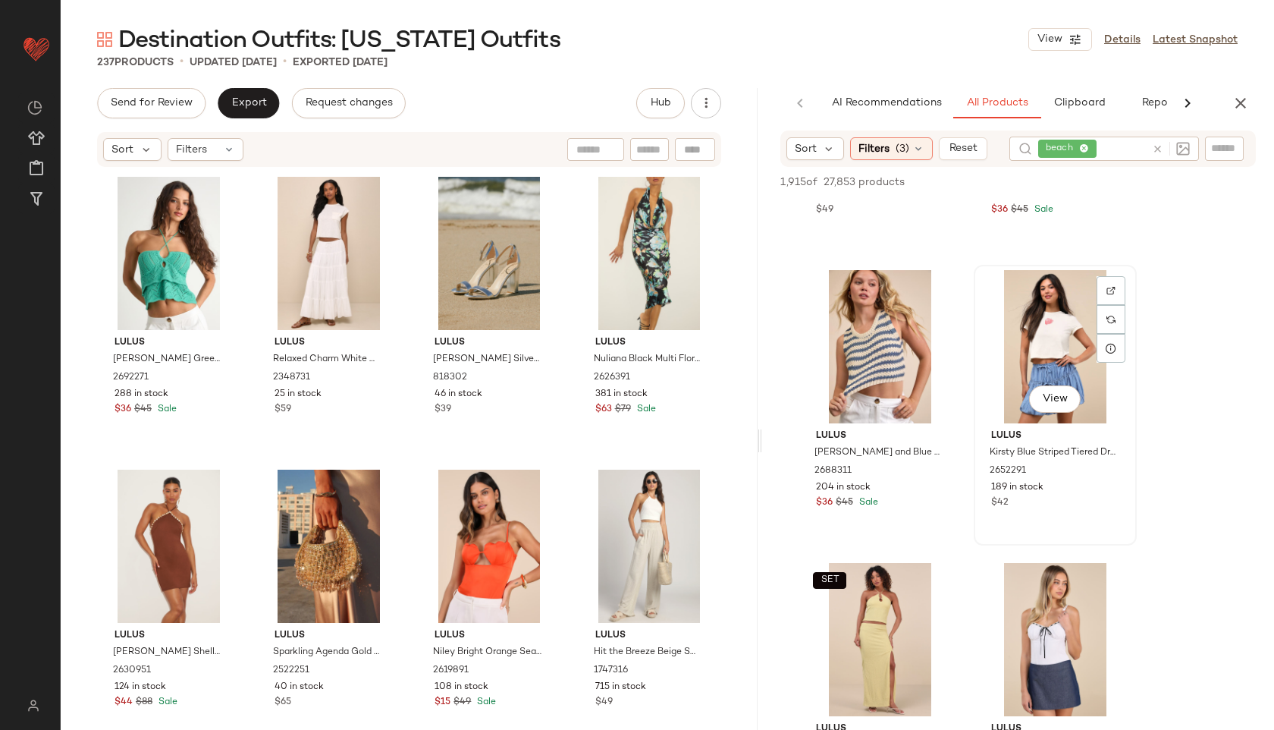
scroll to position [3451, 0]
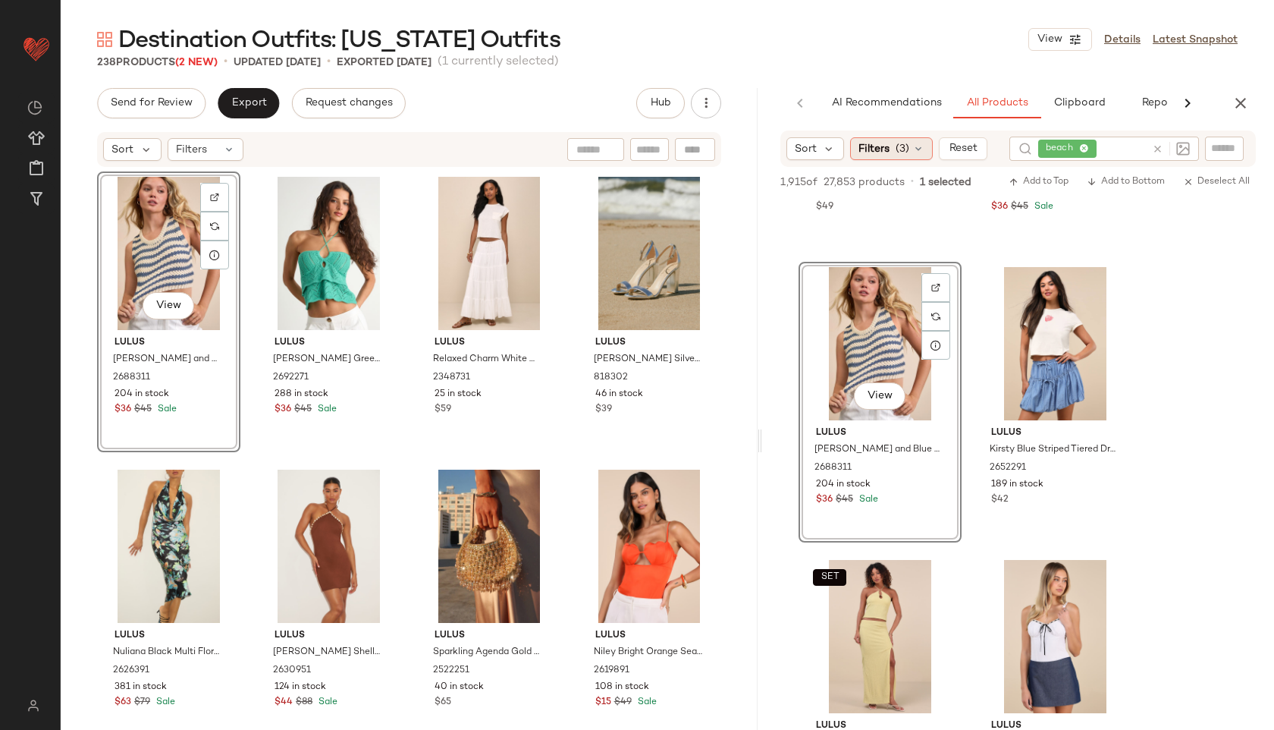
click at [909, 146] on div "Filters (3)" at bounding box center [891, 148] width 83 height 23
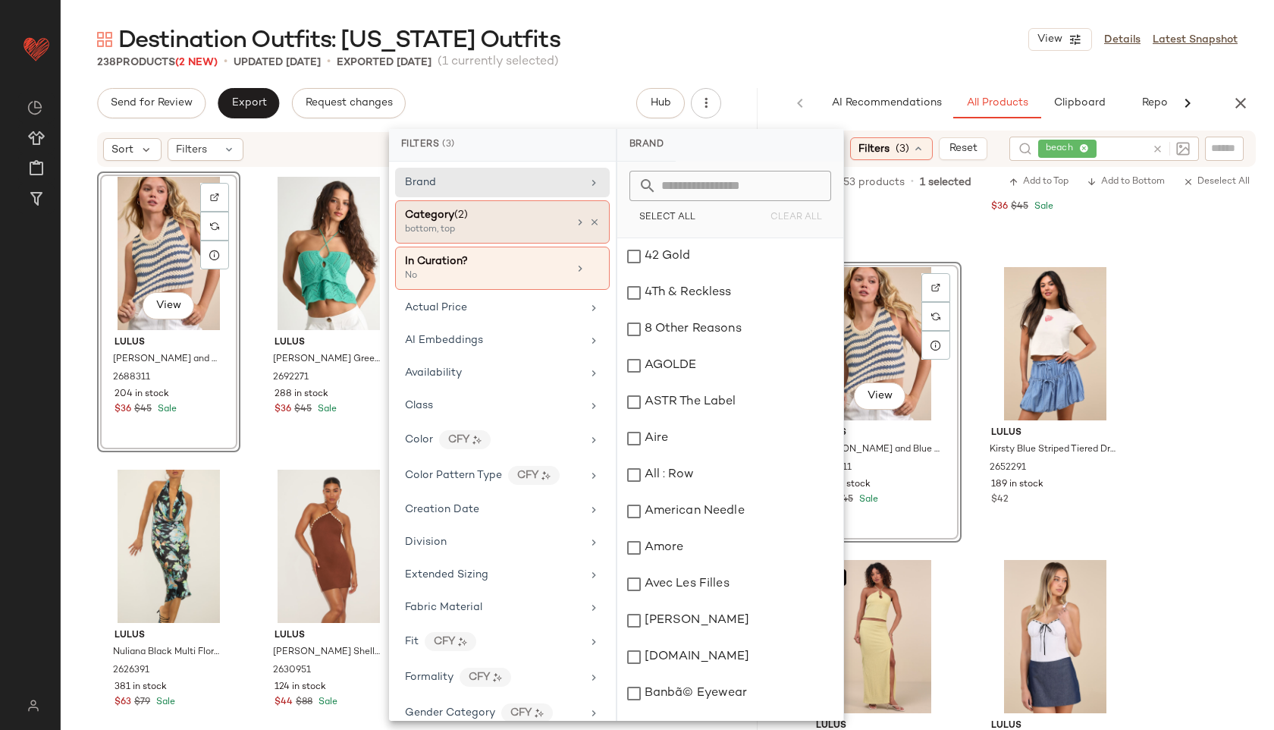
click at [491, 220] on div "Category (2)" at bounding box center [486, 215] width 163 height 16
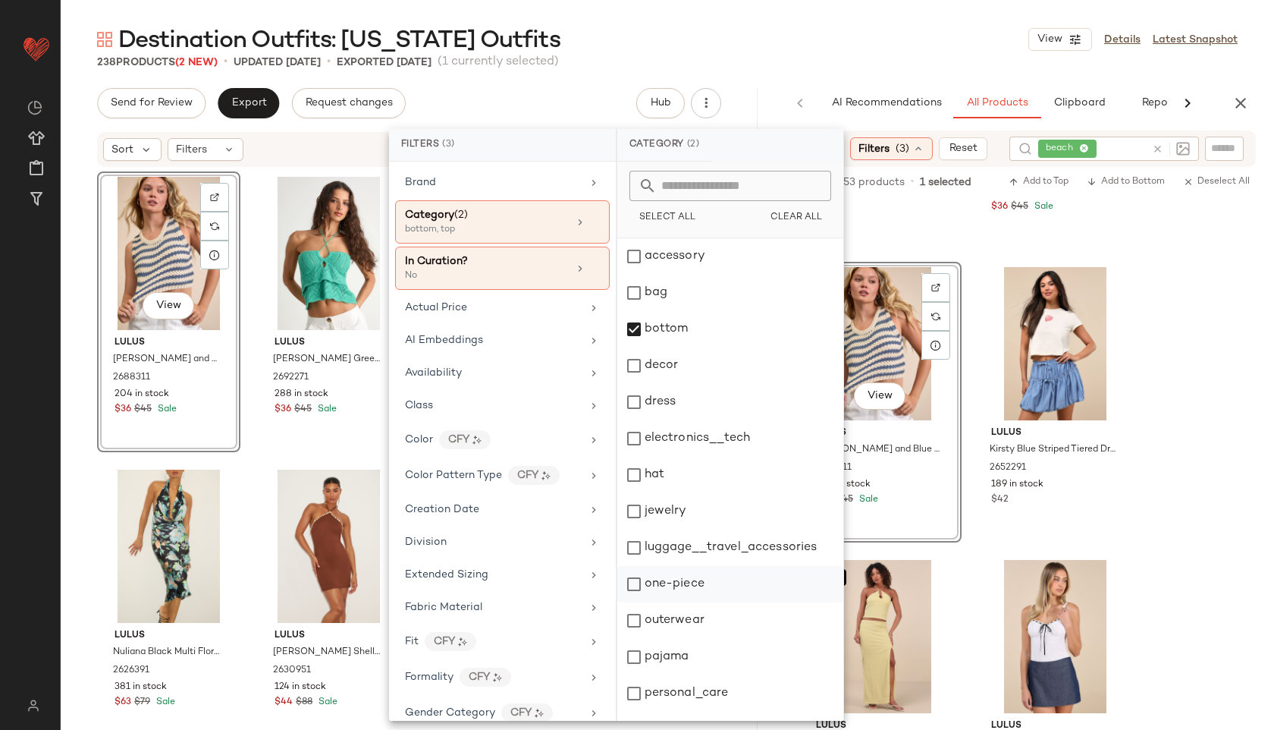
scroll to position [137, 0]
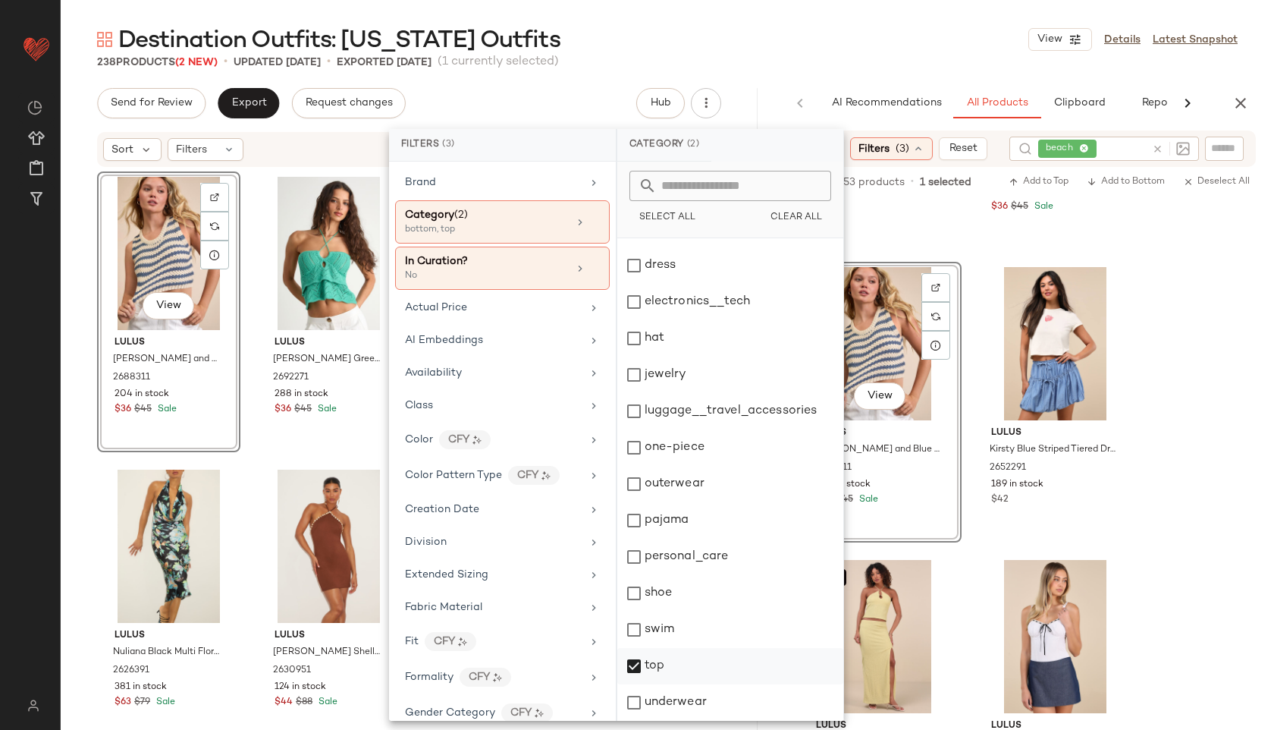
click at [654, 662] on div "top" at bounding box center [730, 666] width 226 height 36
click at [861, 61] on div "238 Products (2 New) • updated Sep 4th • Exported Sep 2nd (1 currently selected)" at bounding box center [667, 62] width 1213 height 15
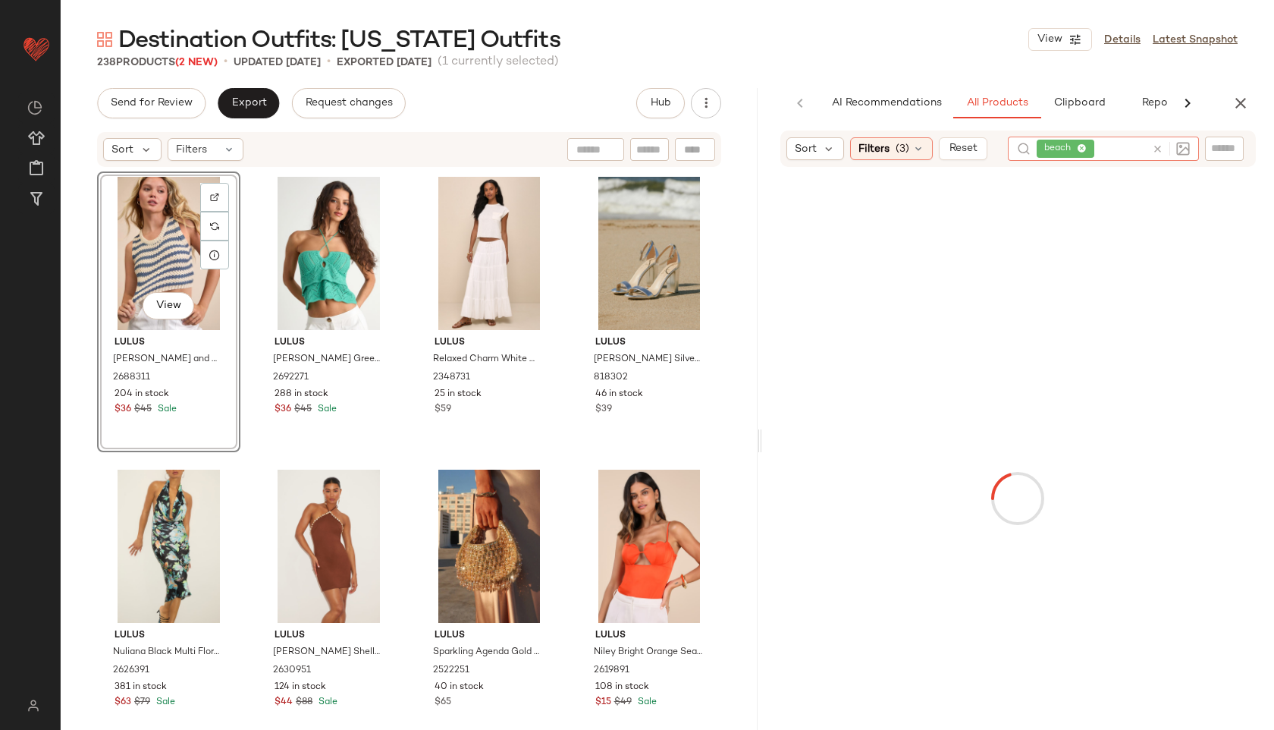
click at [1155, 147] on icon at bounding box center [1157, 148] width 11 height 11
type input "*****"
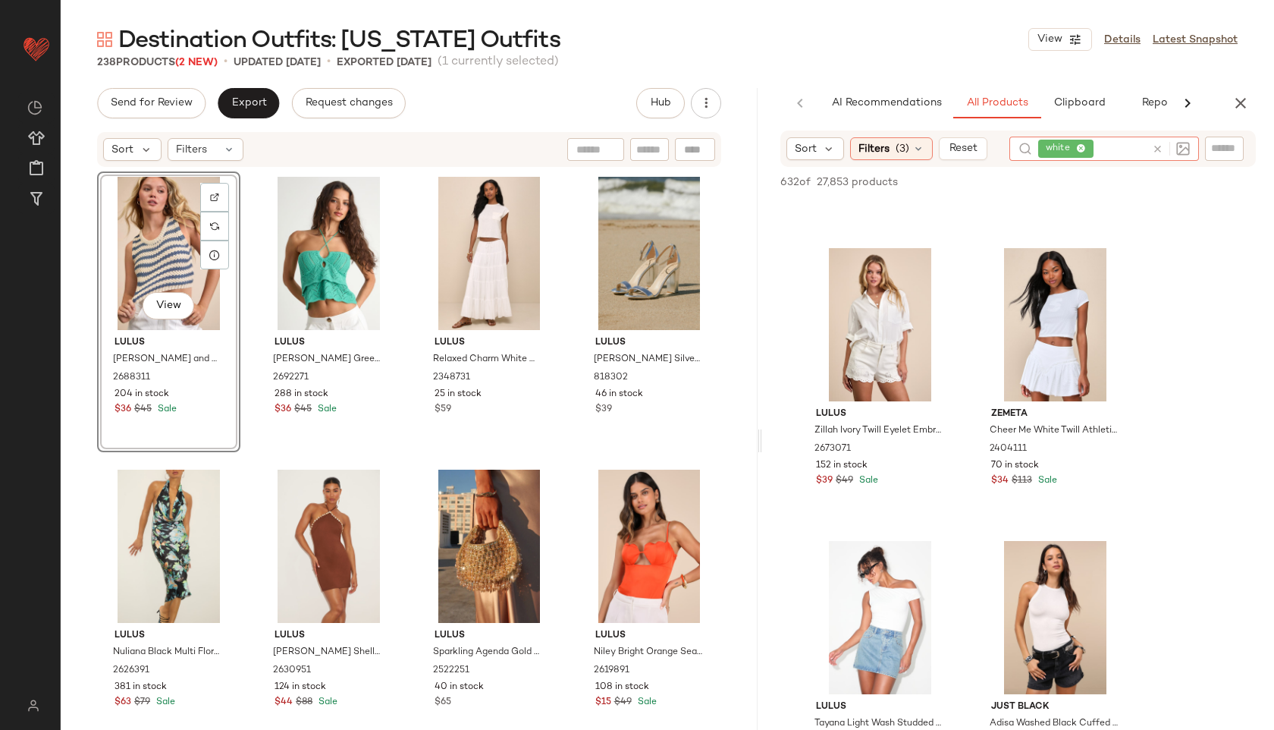
scroll to position [548, 0]
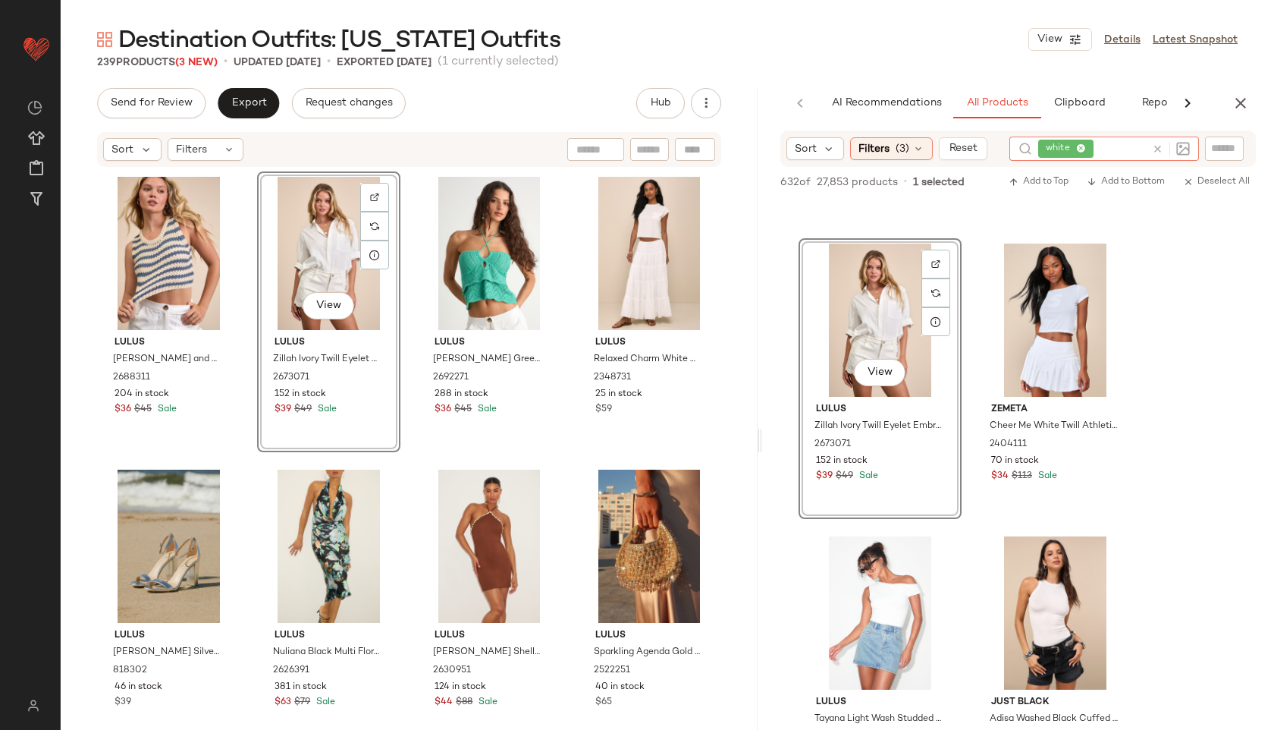
click at [1077, 147] on icon at bounding box center [1081, 149] width 10 height 10
click at [897, 146] on span "(3)" at bounding box center [903, 148] width 14 height 16
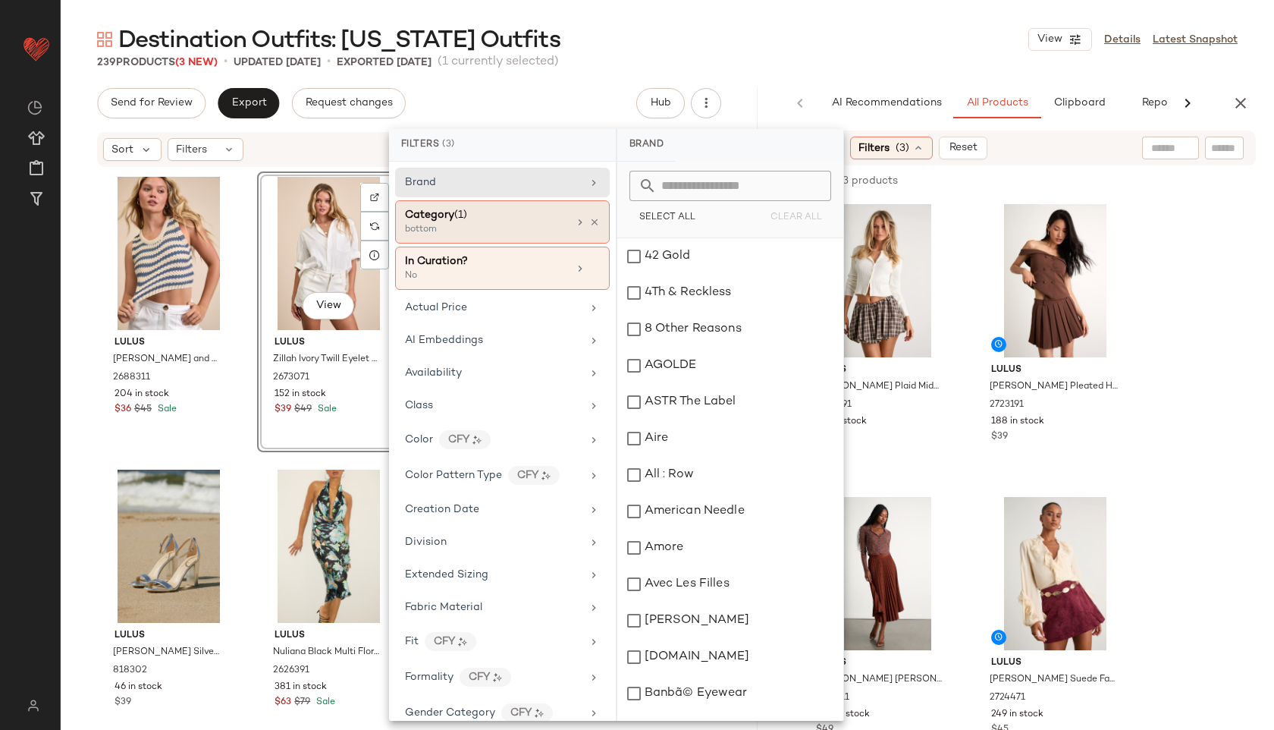
click at [488, 217] on div "Category (1)" at bounding box center [486, 215] width 163 height 16
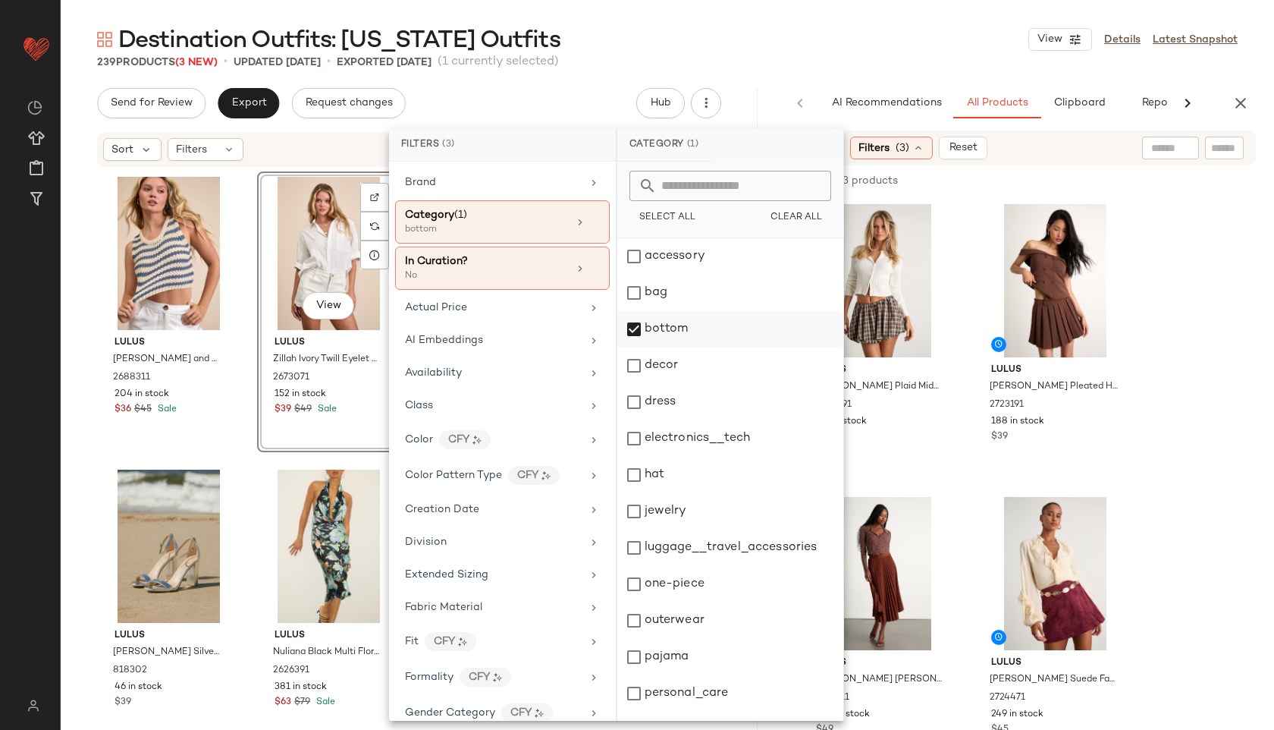
click at [679, 329] on div "bottom" at bounding box center [730, 329] width 226 height 36
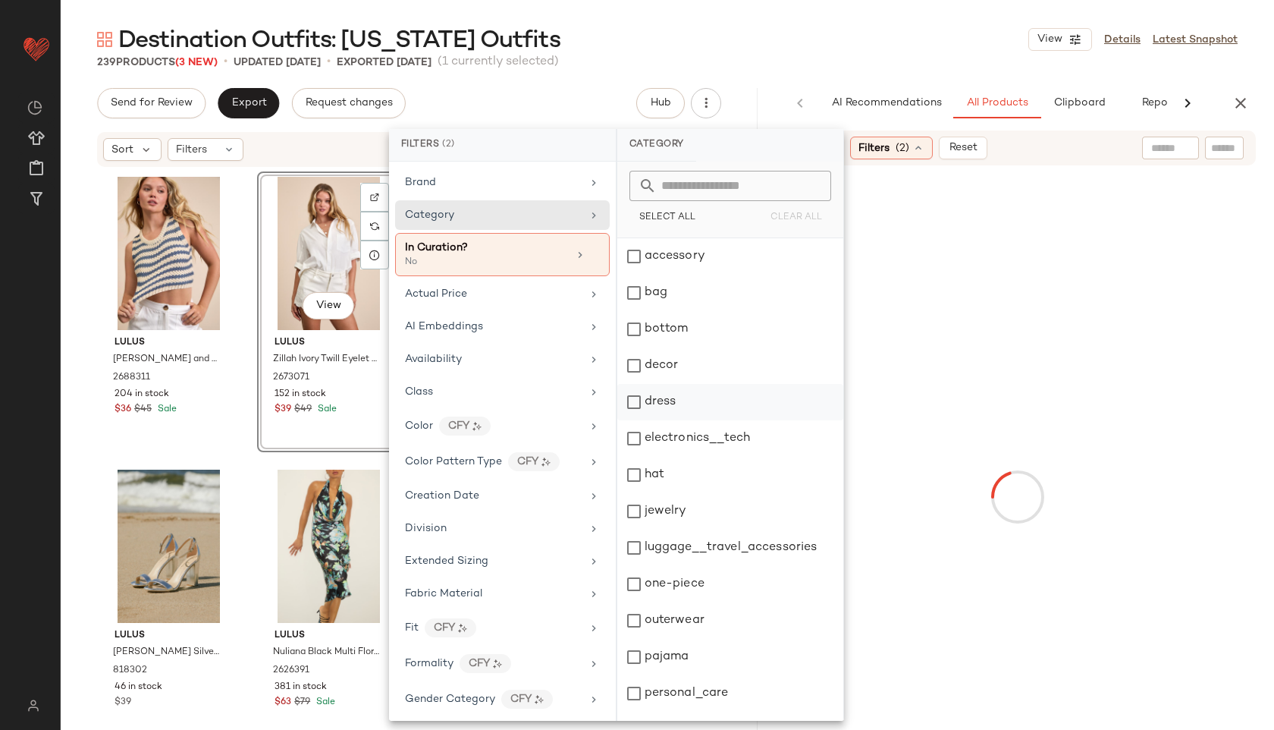
click at [673, 396] on div "dress" at bounding box center [730, 402] width 226 height 36
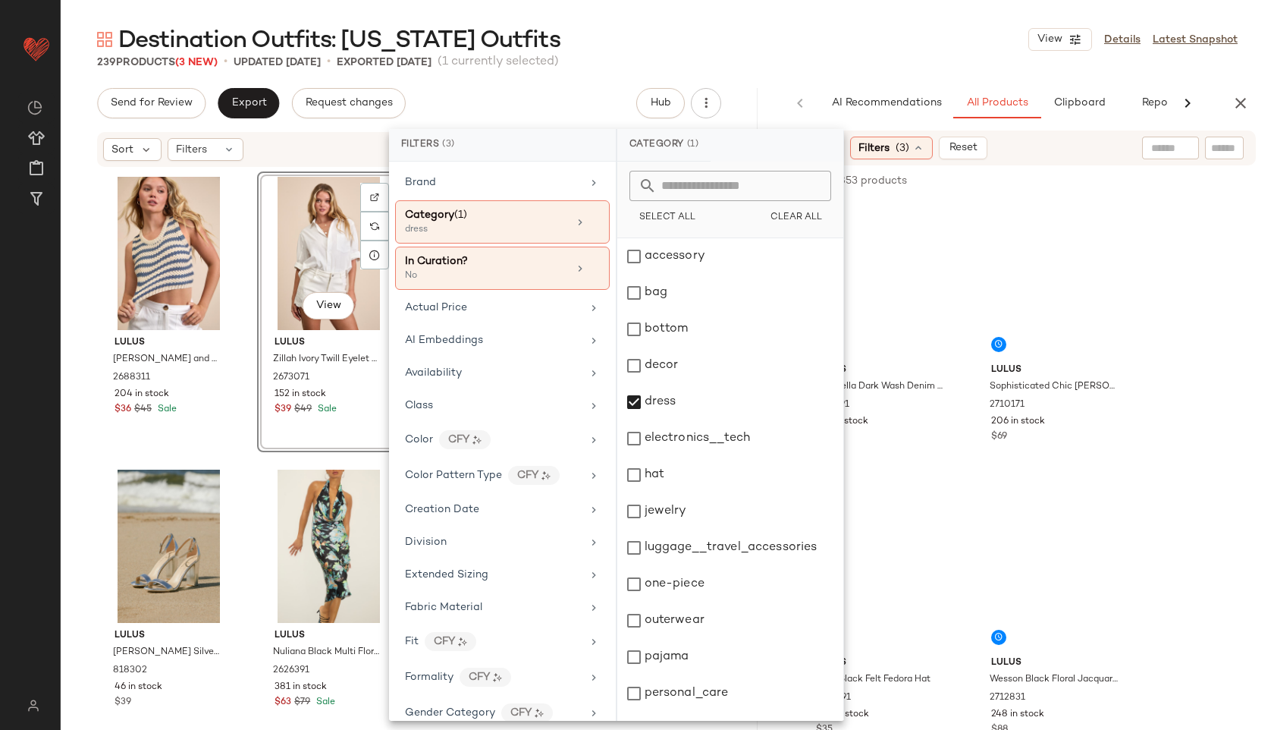
click at [850, 74] on div "Destination Outfits: Hawaii Outfits View Details Latest Snapshot 239 Products (…" at bounding box center [667, 376] width 1213 height 705
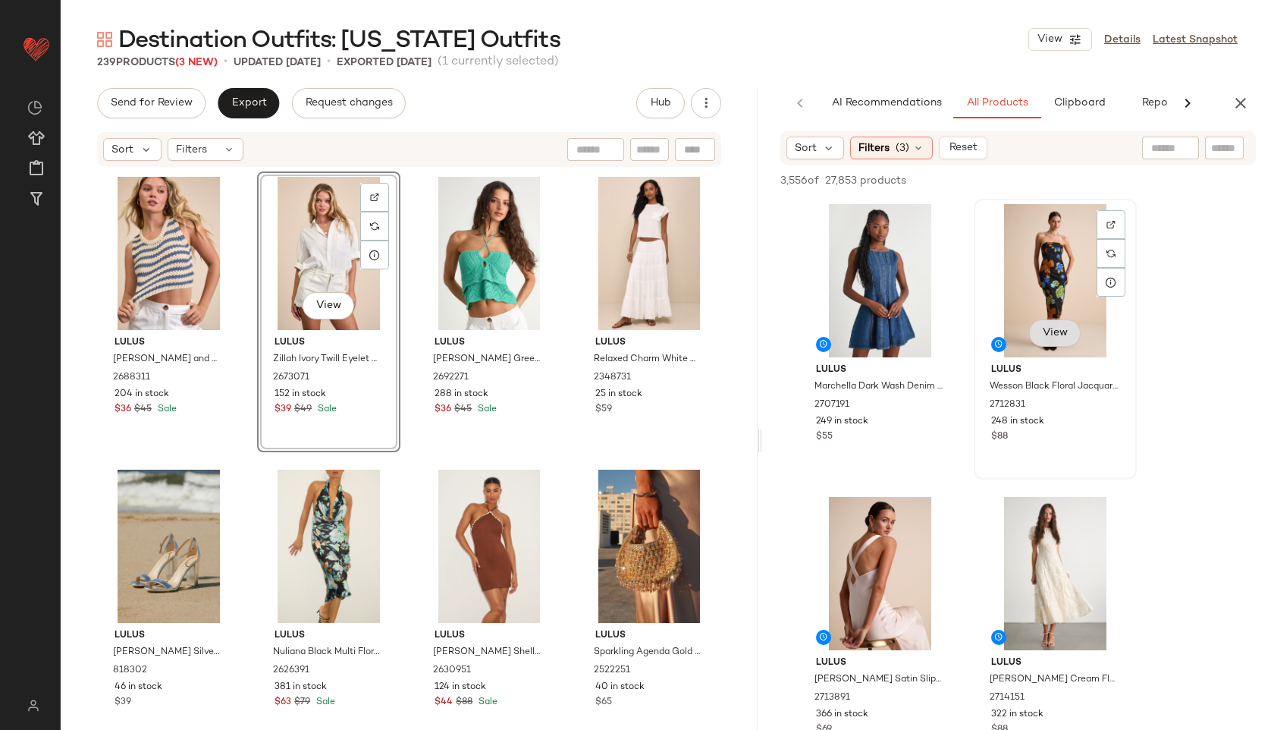
click at [1055, 340] on button "View" at bounding box center [1054, 332] width 52 height 27
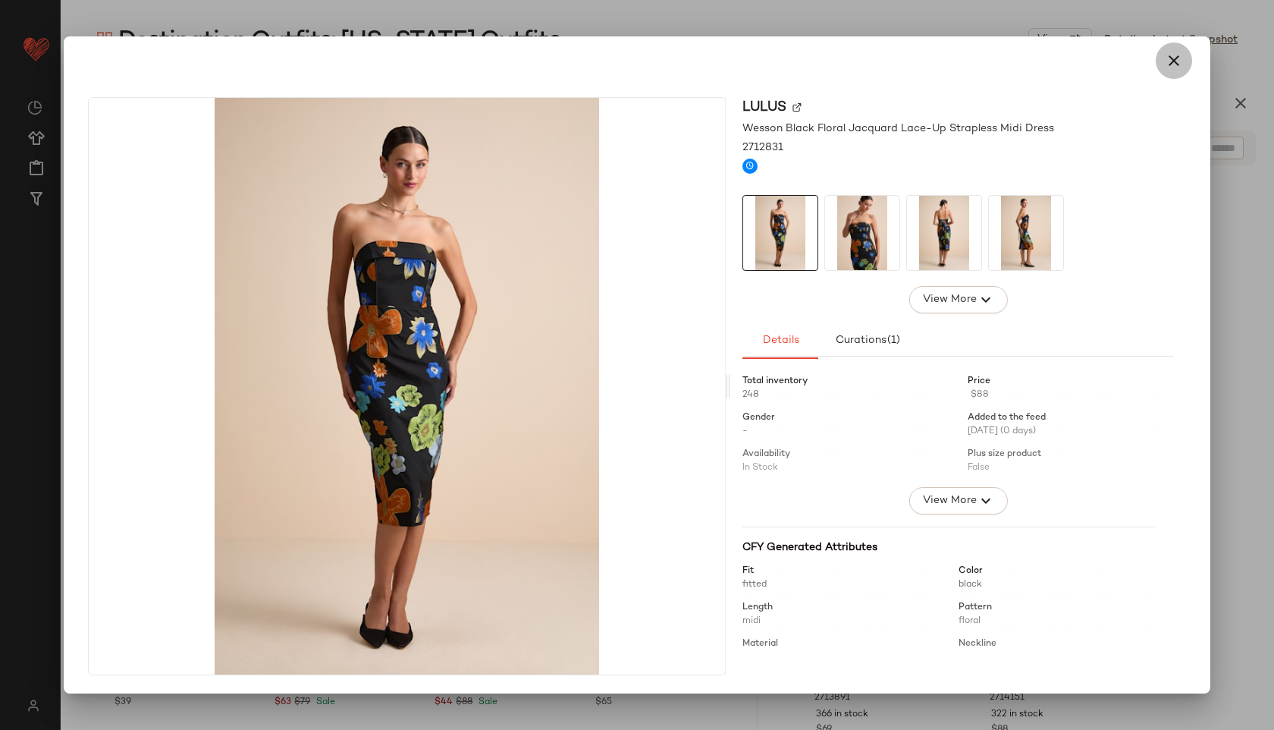
click at [1182, 52] on icon "button" at bounding box center [1174, 61] width 18 height 18
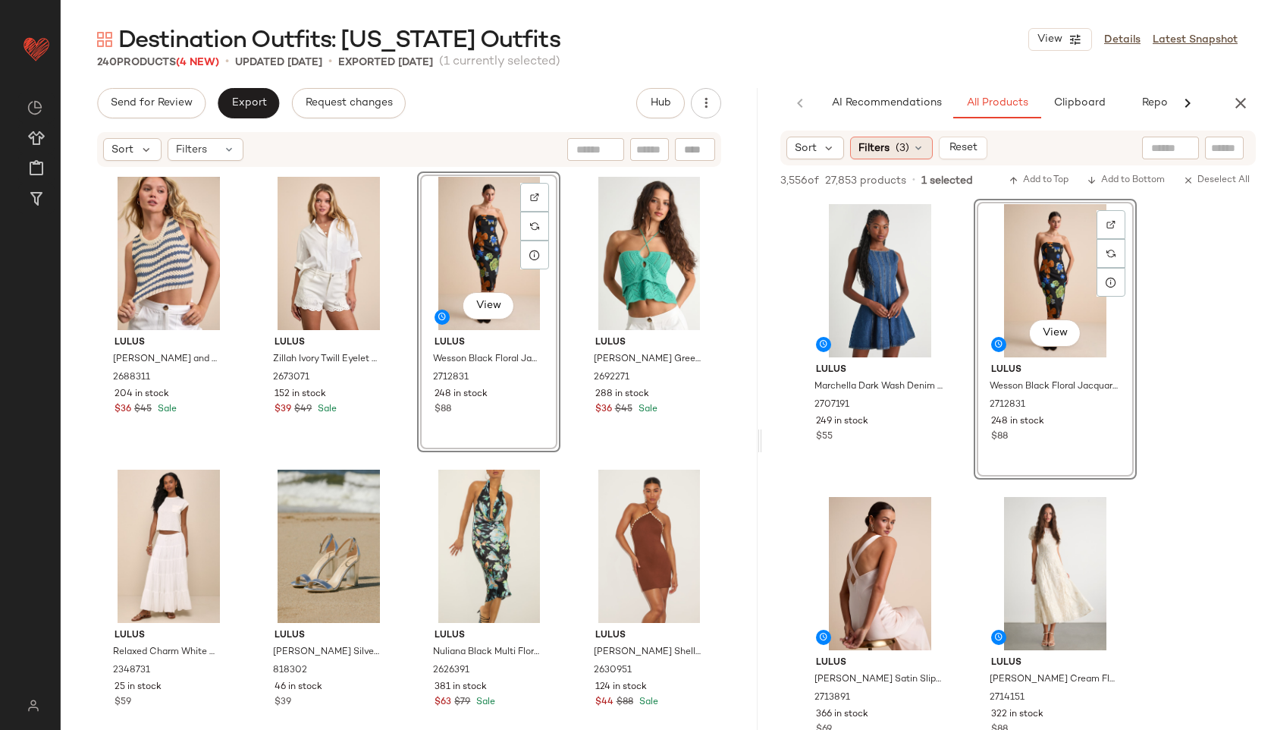
click at [898, 145] on span "(3)" at bounding box center [903, 148] width 14 height 16
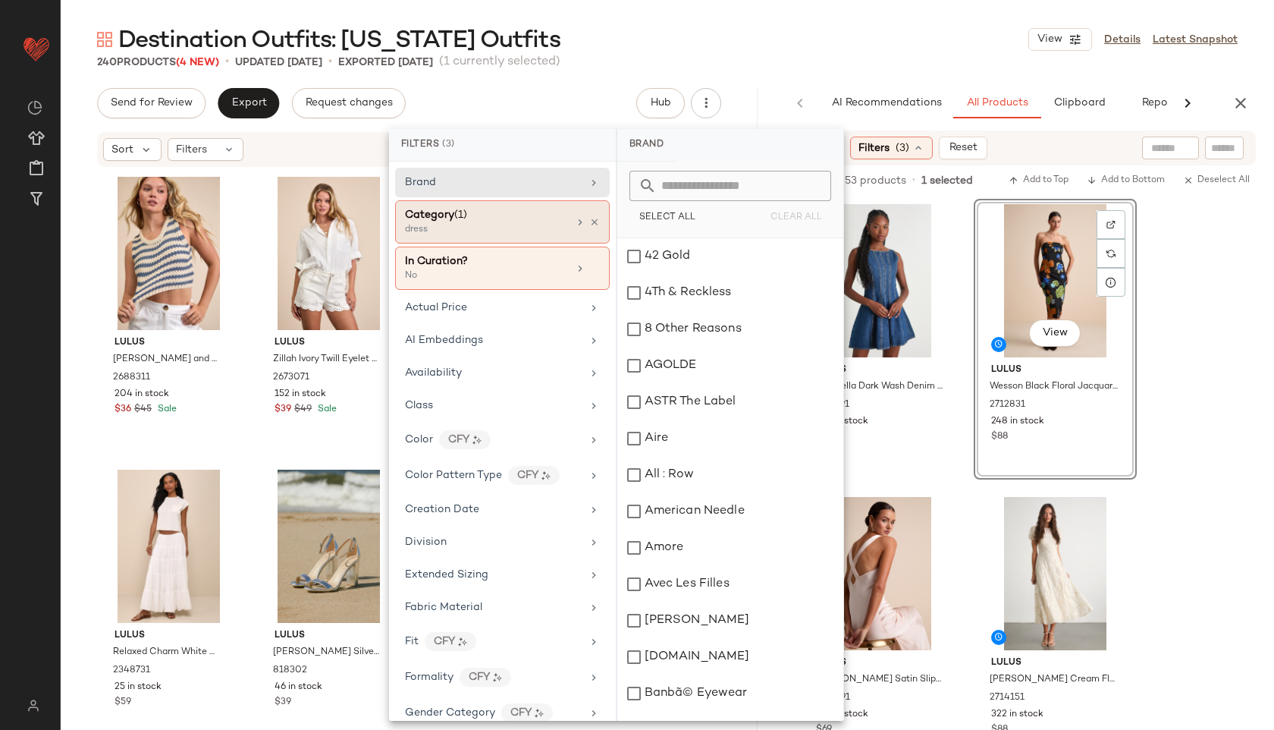
click at [532, 230] on div "dress" at bounding box center [481, 230] width 152 height 14
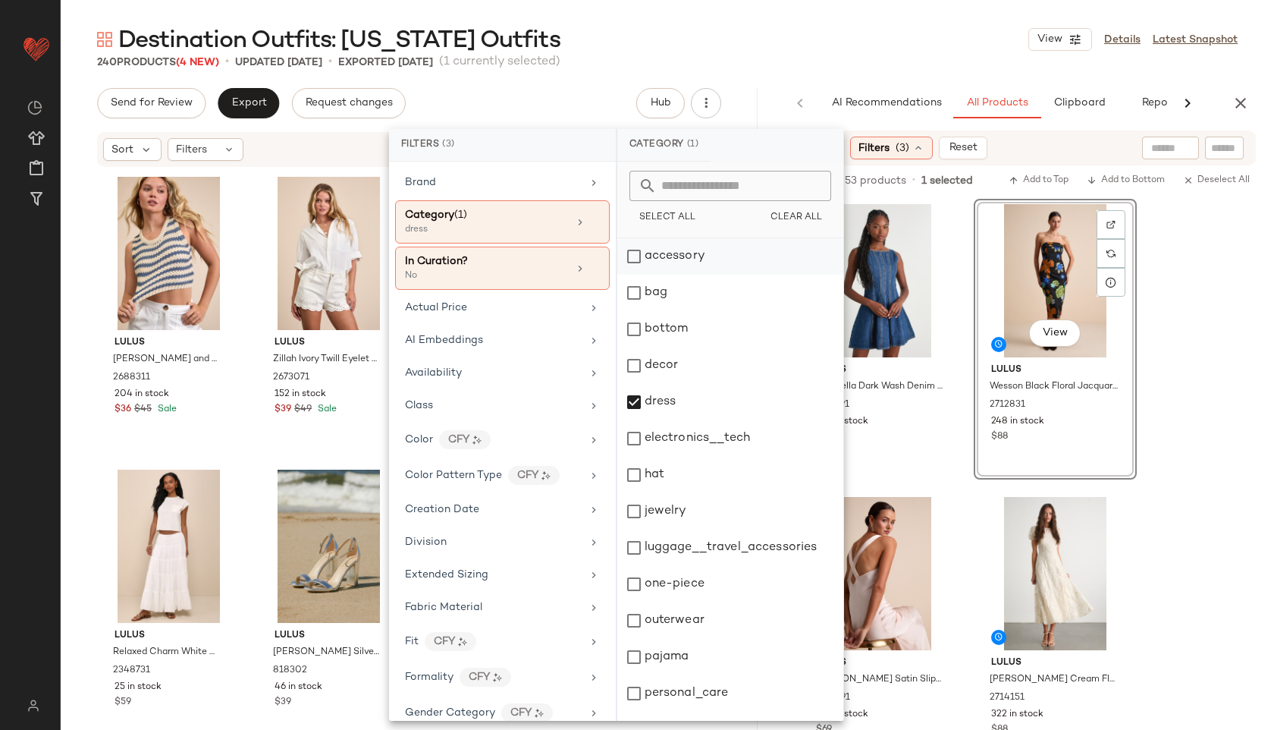
click at [661, 262] on div "accessory" at bounding box center [730, 256] width 226 height 36
click at [653, 396] on div "dress" at bounding box center [730, 402] width 226 height 36
click at [757, 77] on div "Destination Outfits: Hawaii Outfits View Details Latest Snapshot 240 Products (…" at bounding box center [667, 376] width 1213 height 705
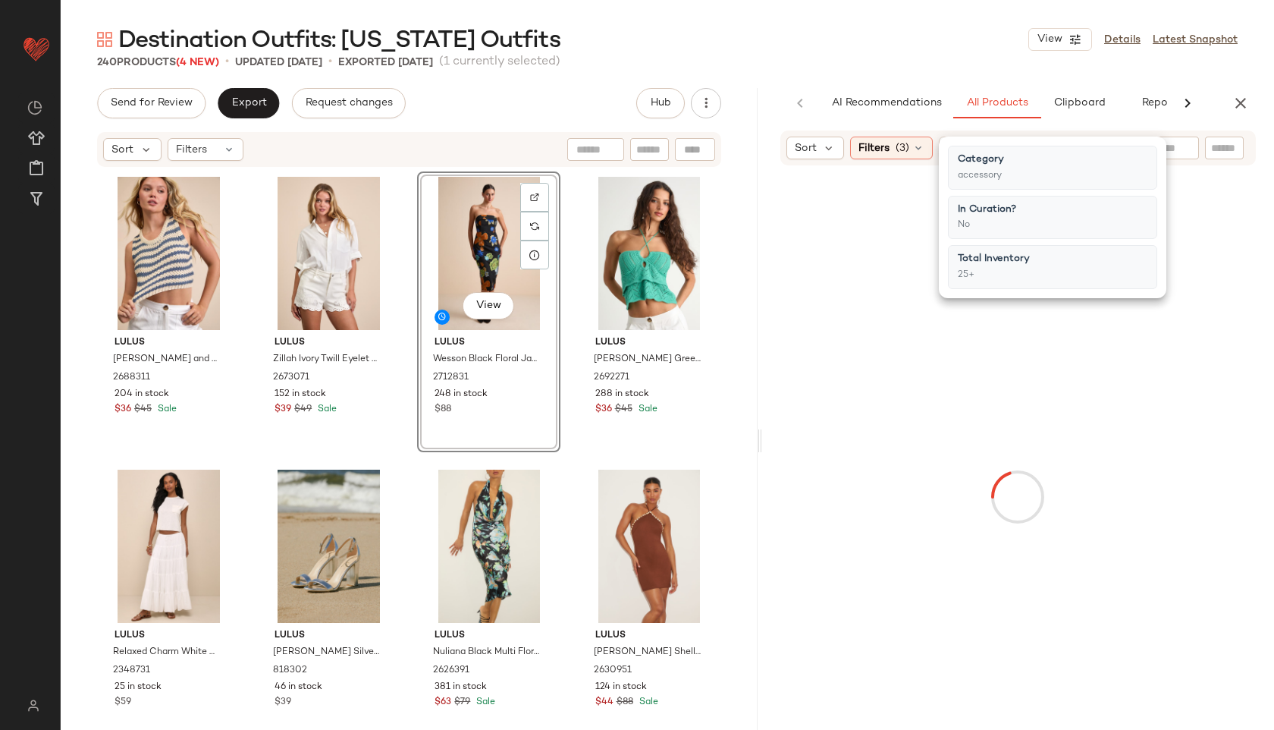
click at [876, 46] on div "Destination Outfits: Hawaii Outfits View Details Latest Snapshot" at bounding box center [667, 39] width 1213 height 30
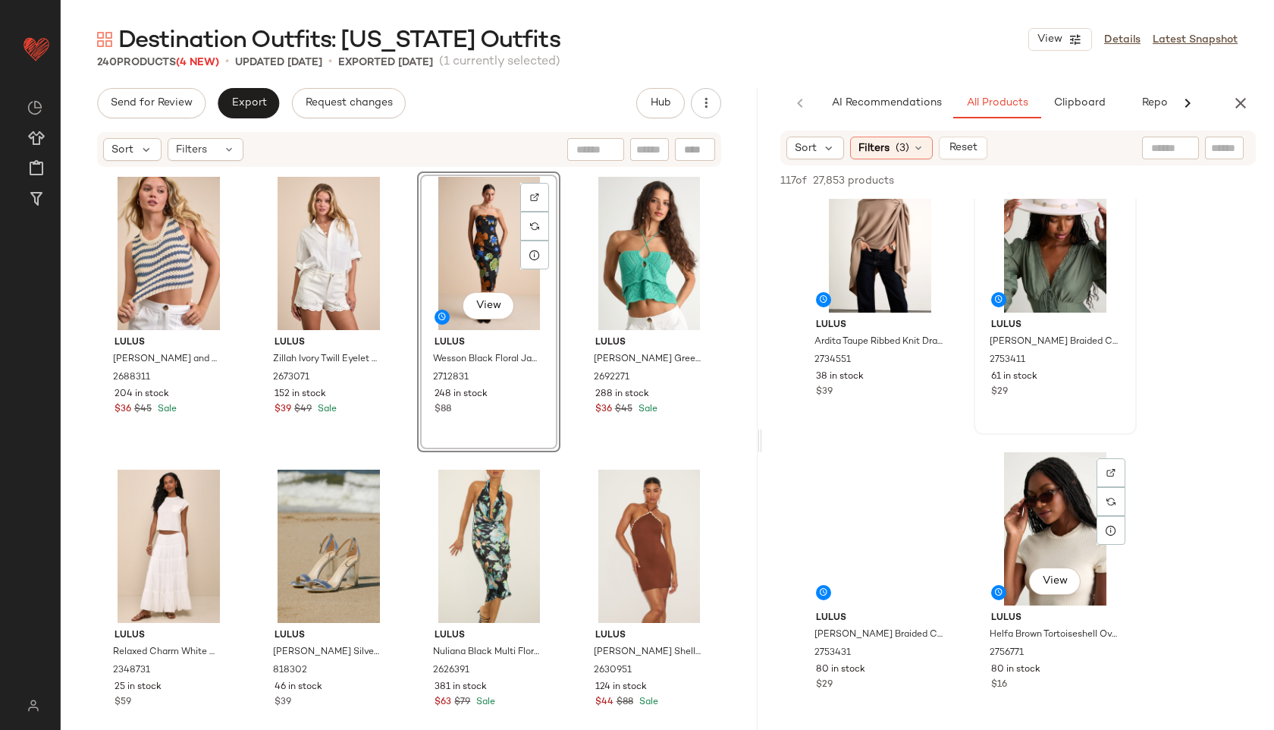
scroll to position [334, 0]
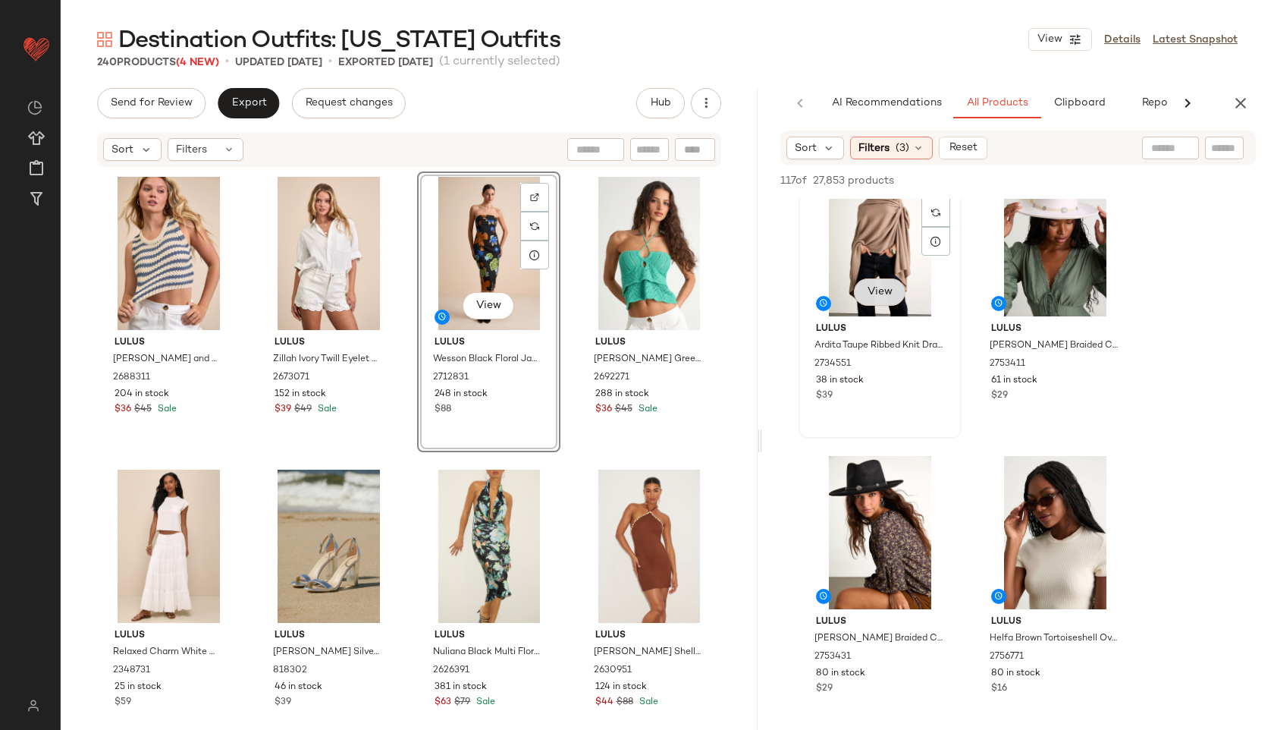
click at [878, 287] on span "View" at bounding box center [879, 292] width 26 height 12
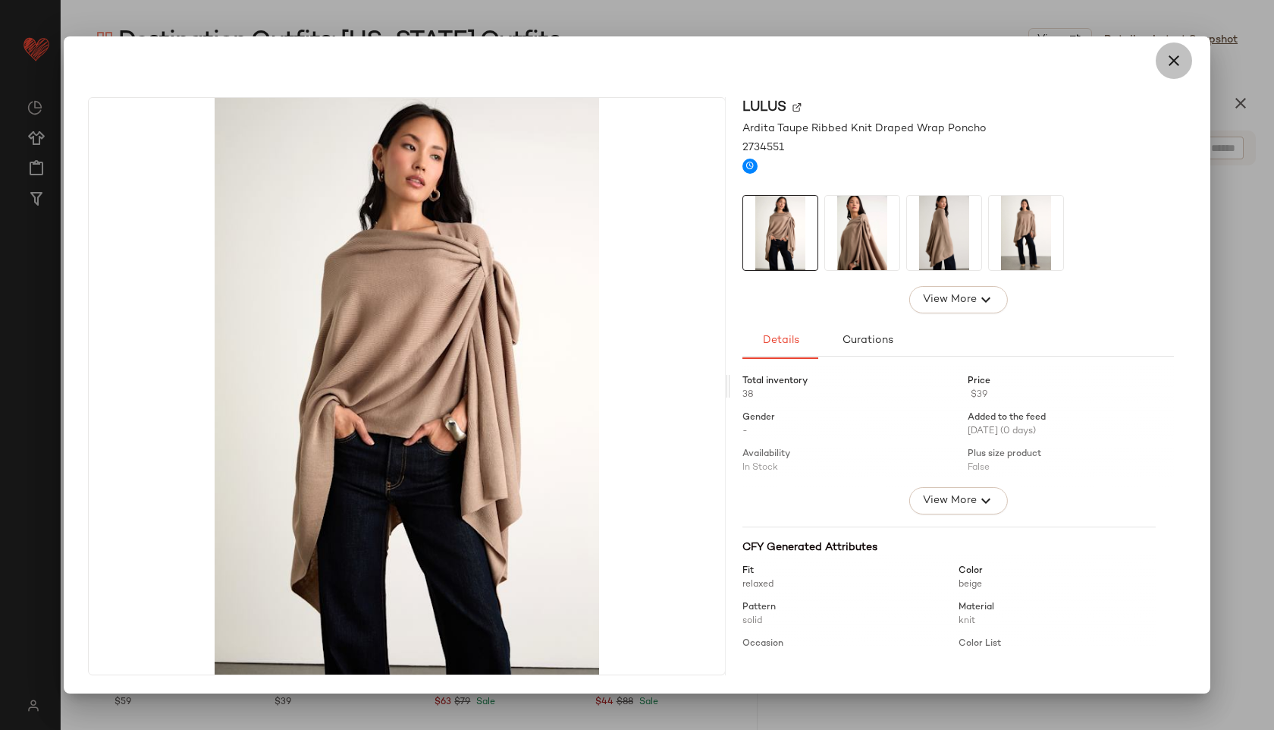
click at [1171, 64] on icon "button" at bounding box center [1174, 61] width 18 height 18
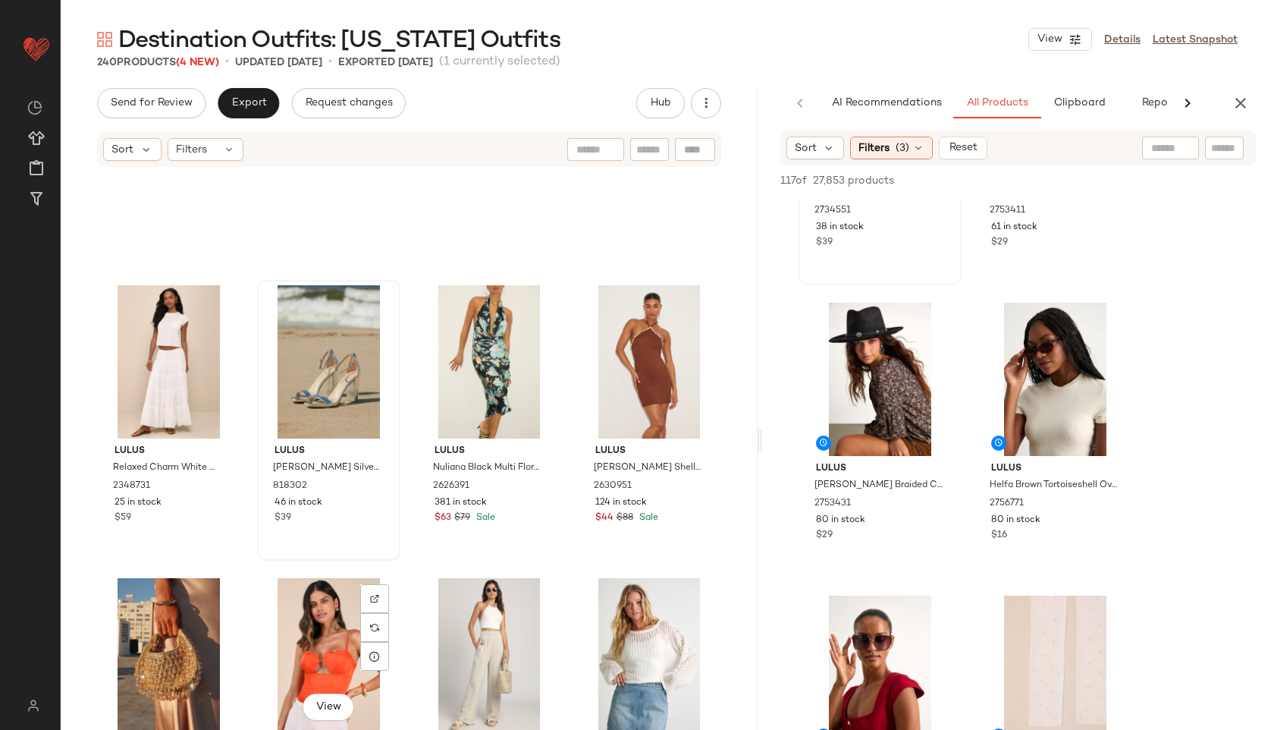
scroll to position [0, 0]
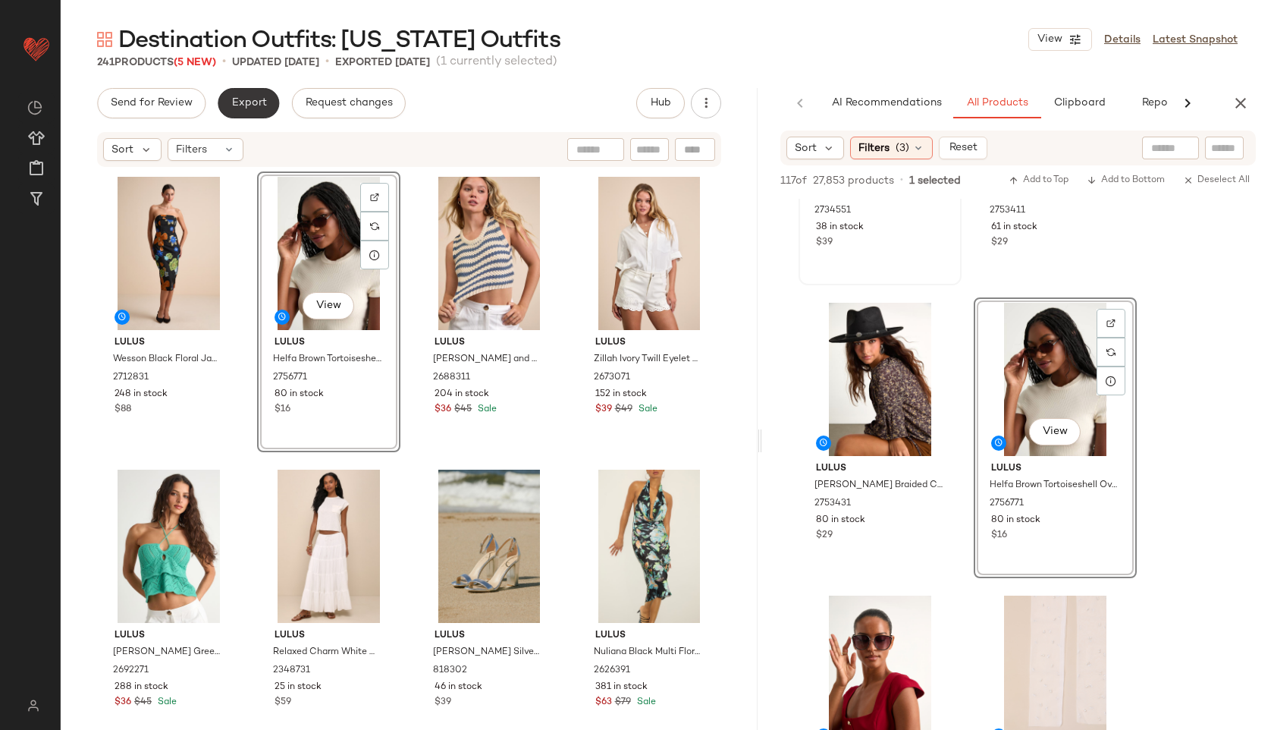
click at [254, 92] on button "Export" at bounding box center [248, 103] width 61 height 30
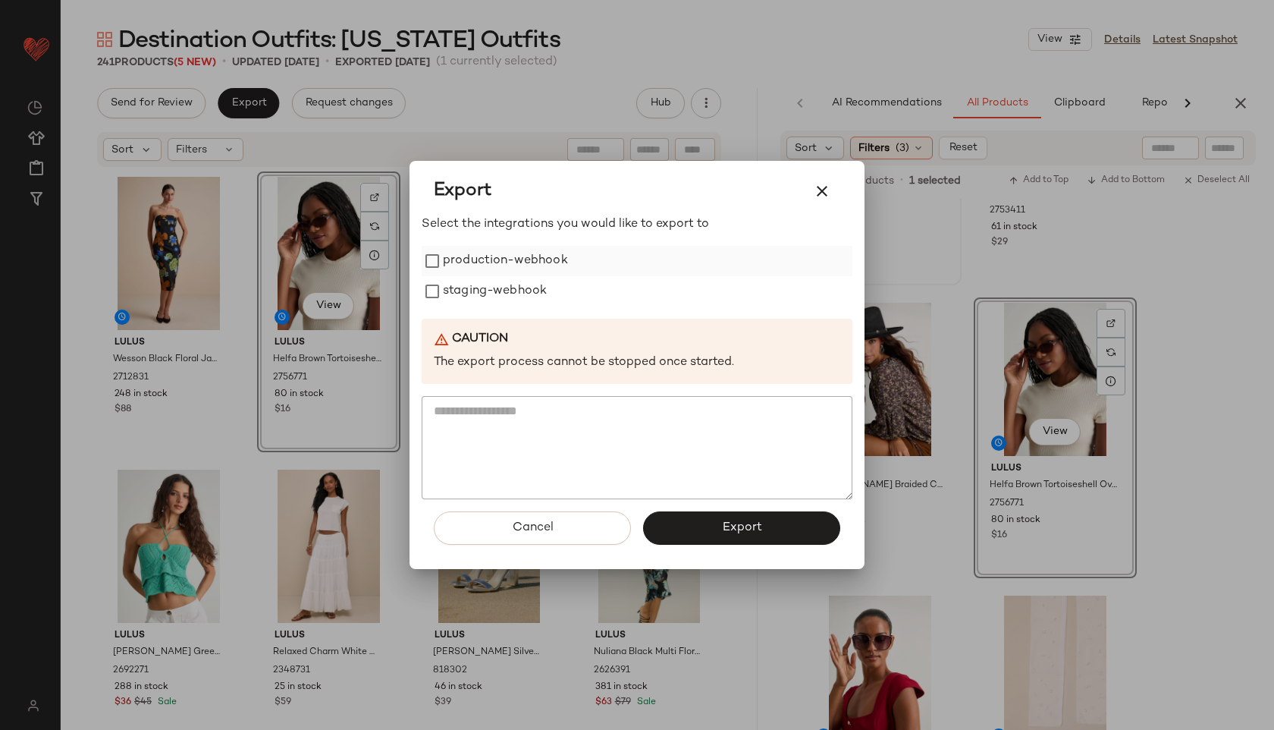
click at [475, 260] on label "production-webhook" at bounding box center [505, 261] width 125 height 30
click at [483, 293] on label "staging-webhook" at bounding box center [495, 291] width 104 height 30
click at [774, 519] on button "Export" at bounding box center [741, 527] width 197 height 33
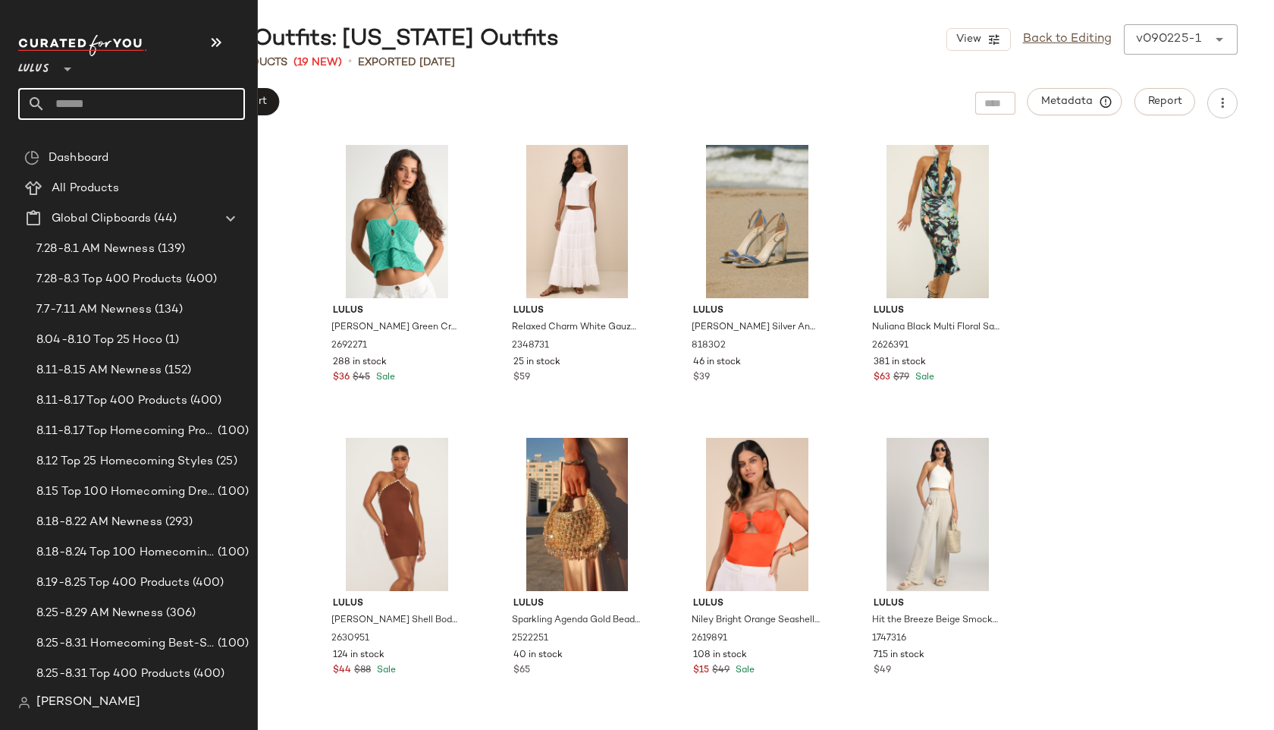
click at [63, 102] on input "text" at bounding box center [145, 104] width 199 height 32
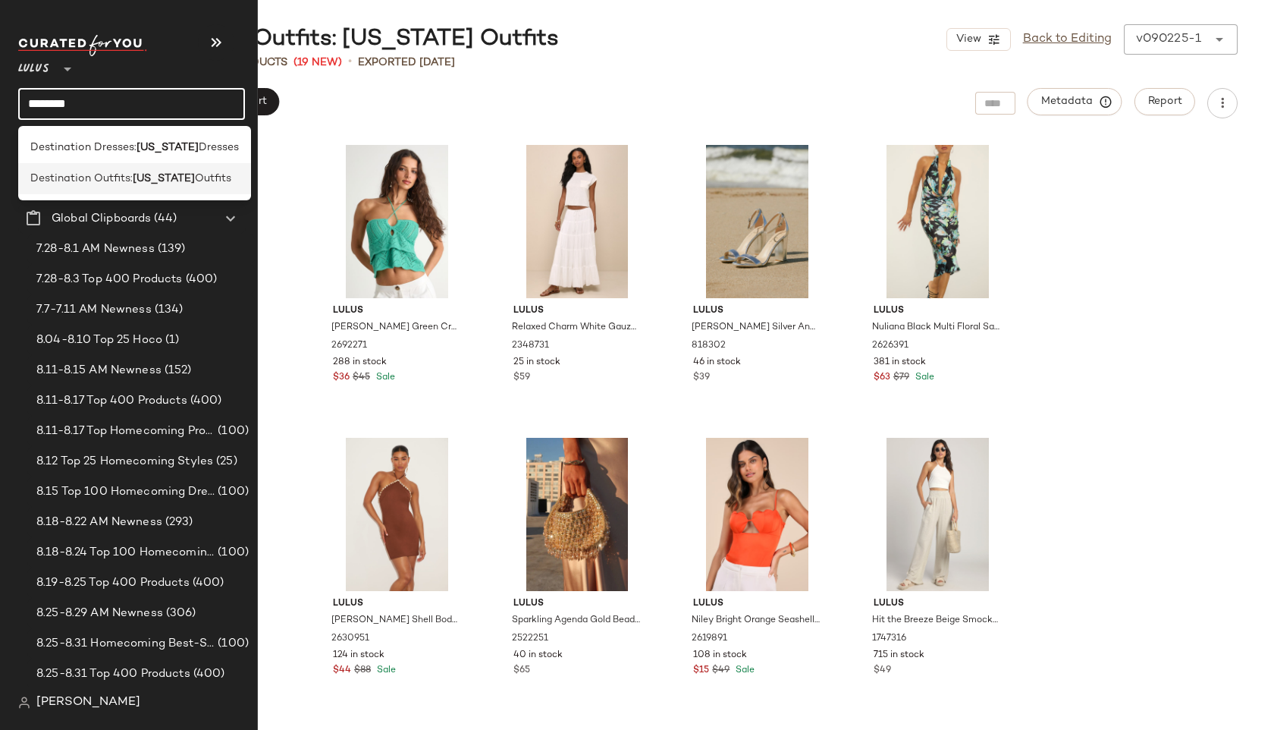
type input "********"
click at [111, 184] on span "Destination Outfits:" at bounding box center [81, 179] width 102 height 16
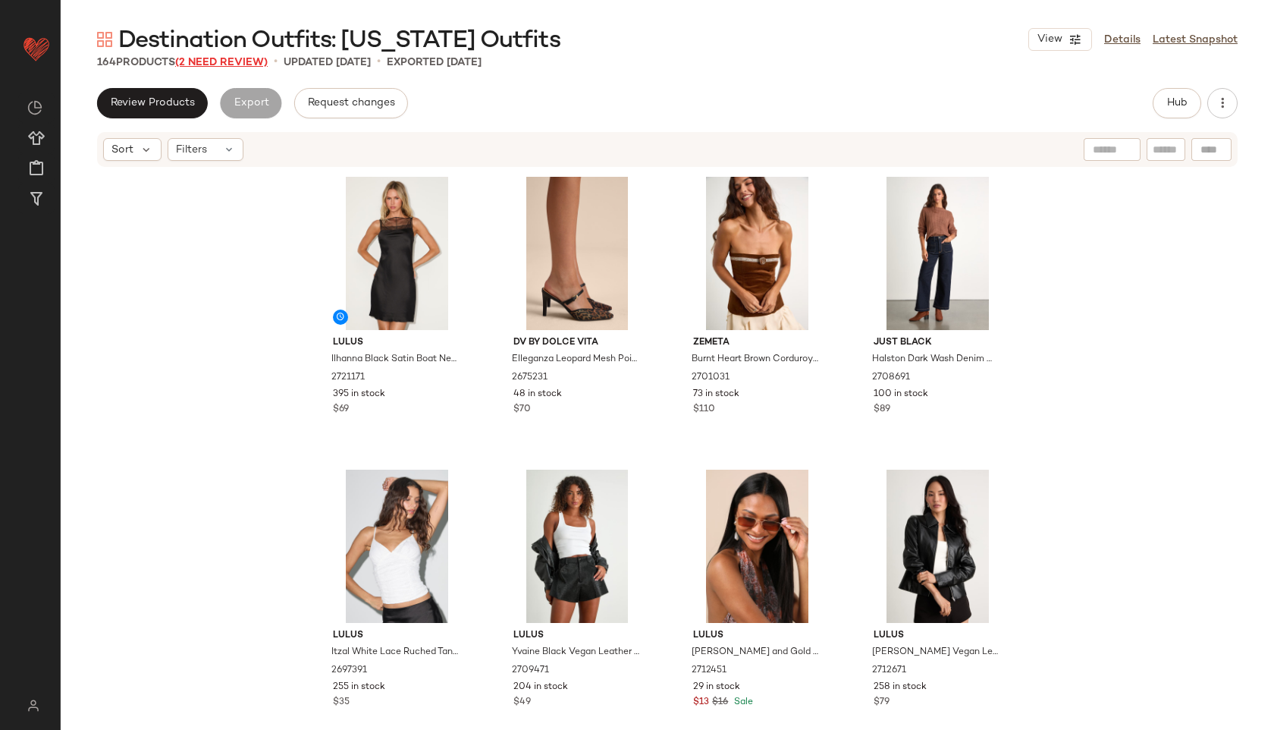
click at [252, 61] on span "(2 Need Review)" at bounding box center [221, 62] width 93 height 11
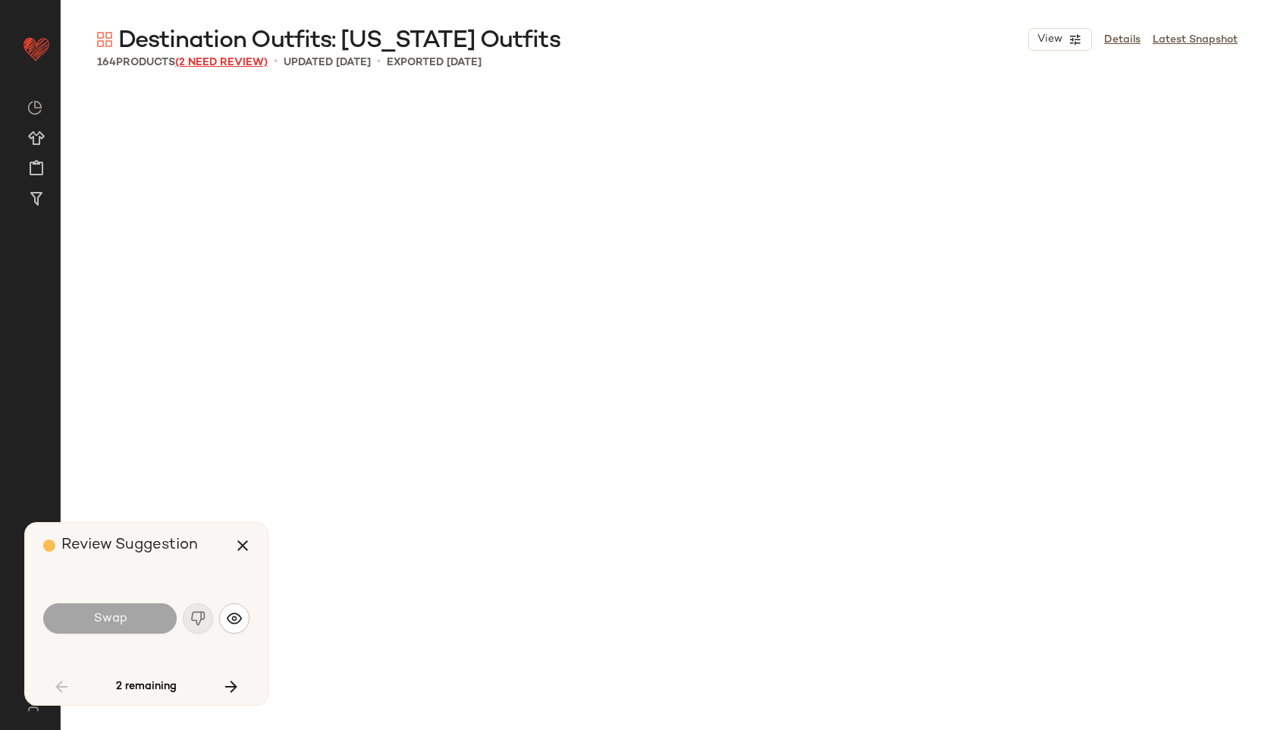
scroll to position [1183, 0]
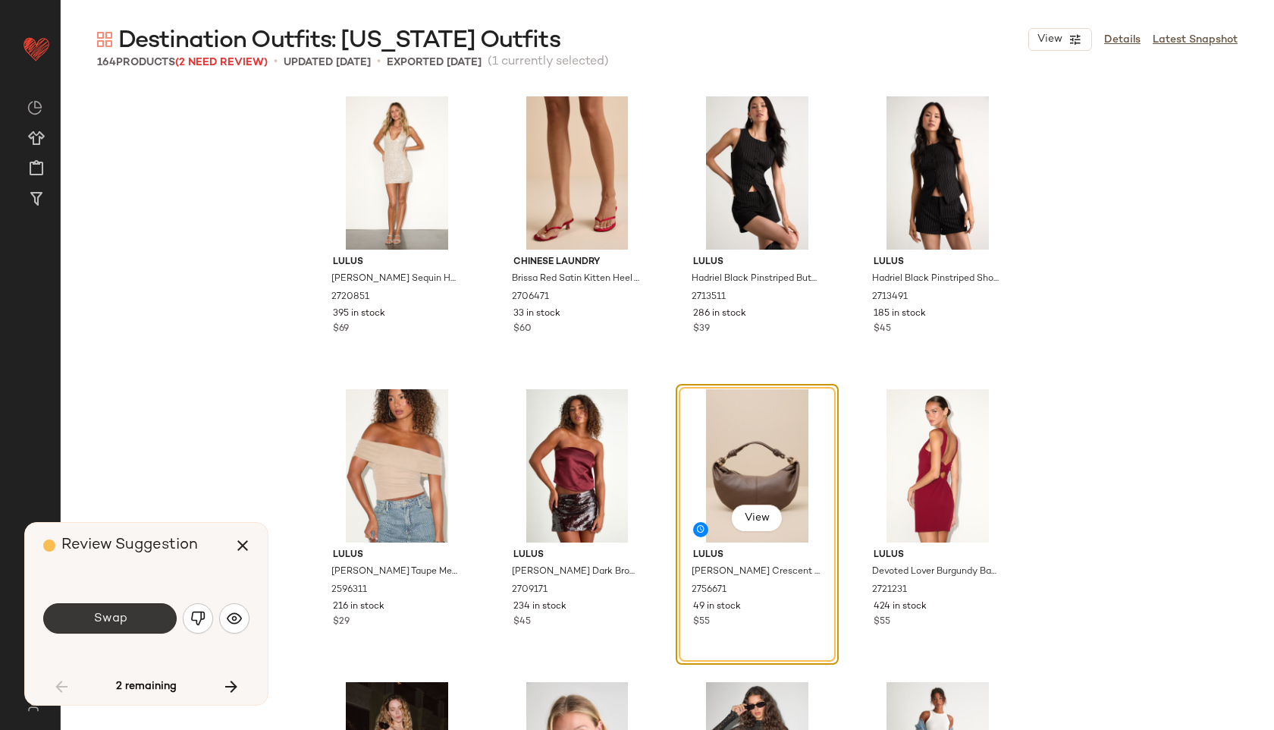
click at [115, 610] on button "Swap" at bounding box center [109, 618] width 133 height 30
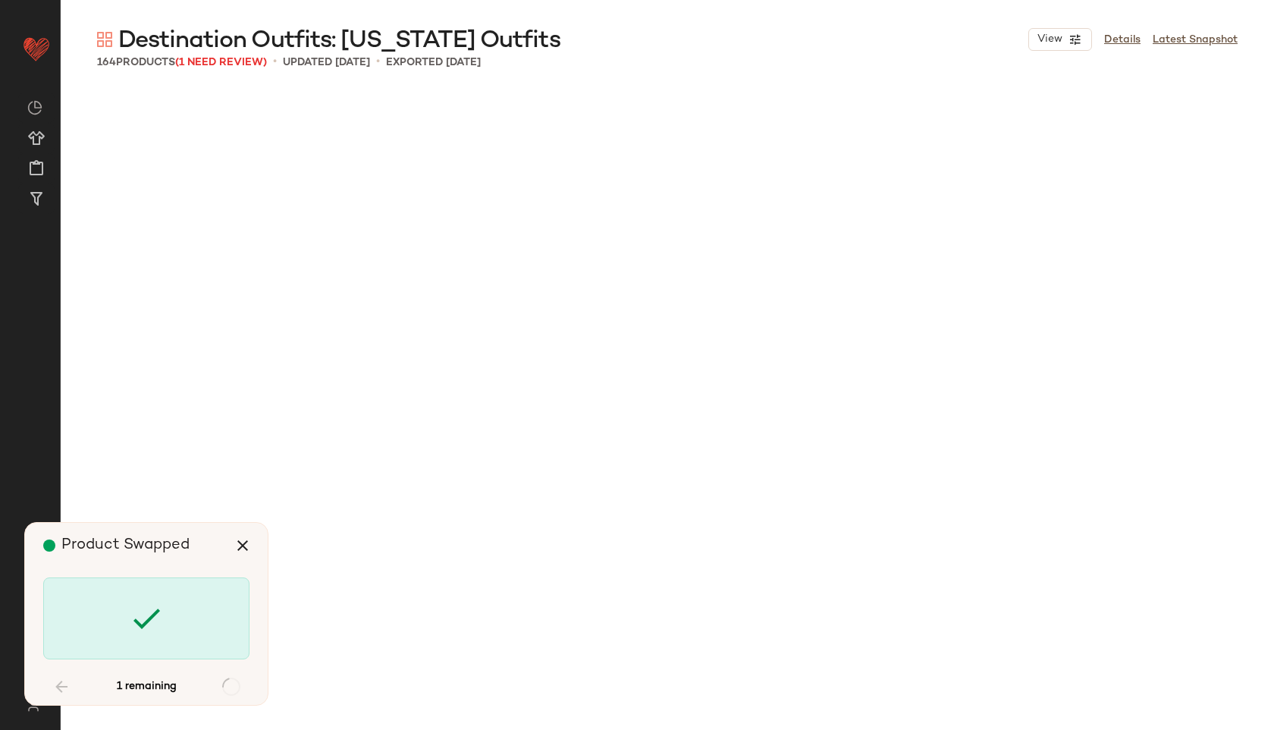
scroll to position [5269, 0]
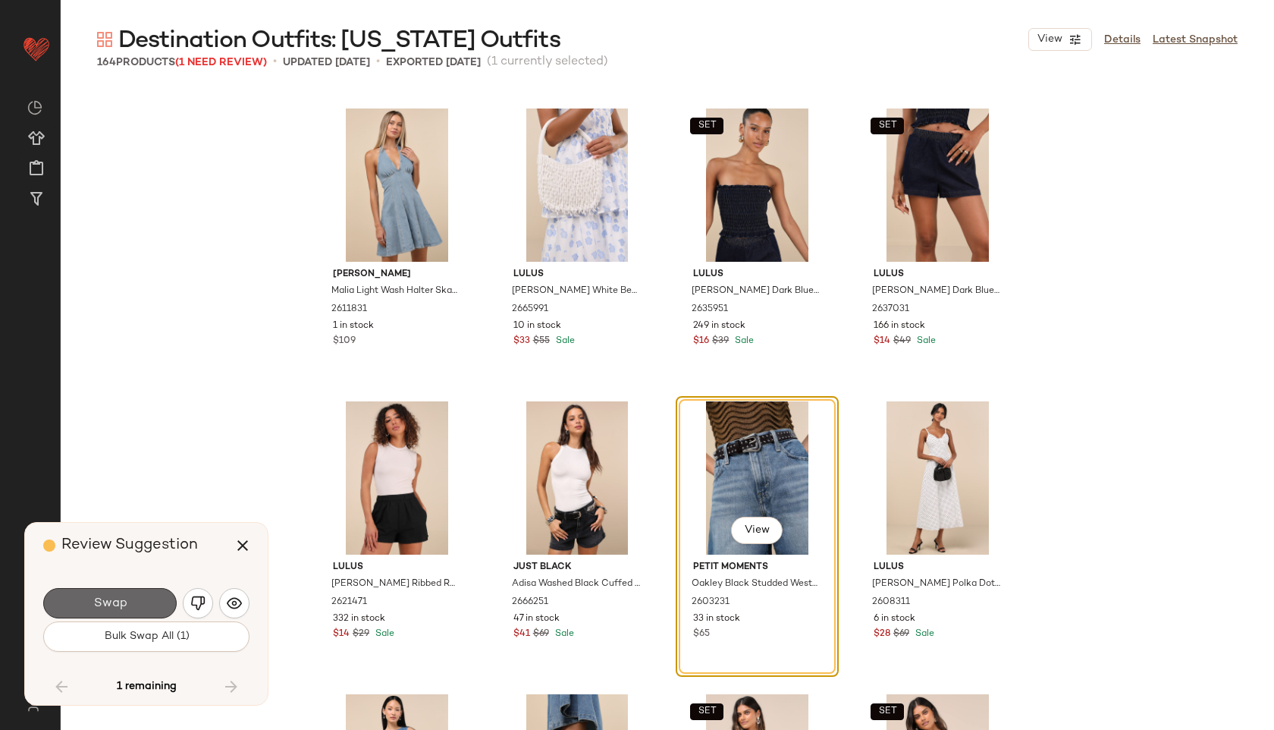
click at [142, 593] on button "Swap" at bounding box center [109, 603] width 133 height 30
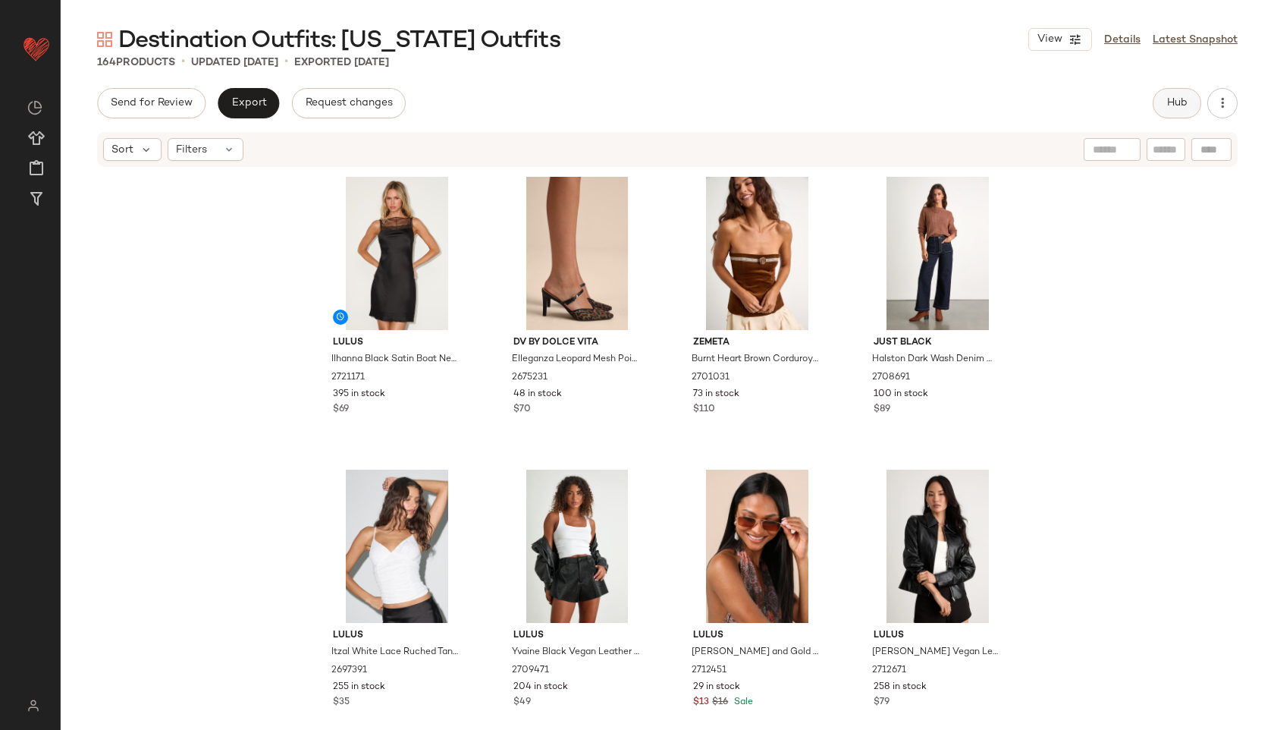
click at [1172, 96] on button "Hub" at bounding box center [1177, 103] width 49 height 30
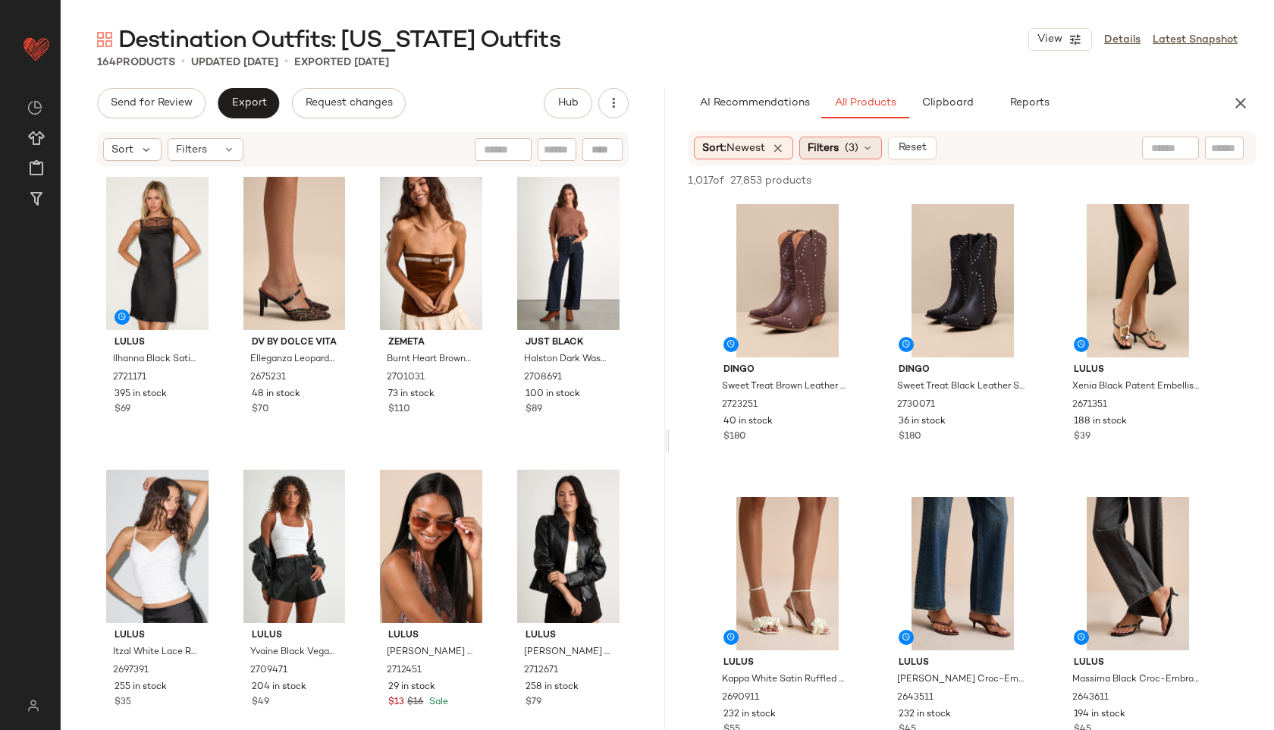
click at [812, 138] on div "Filters (3)" at bounding box center [840, 148] width 83 height 23
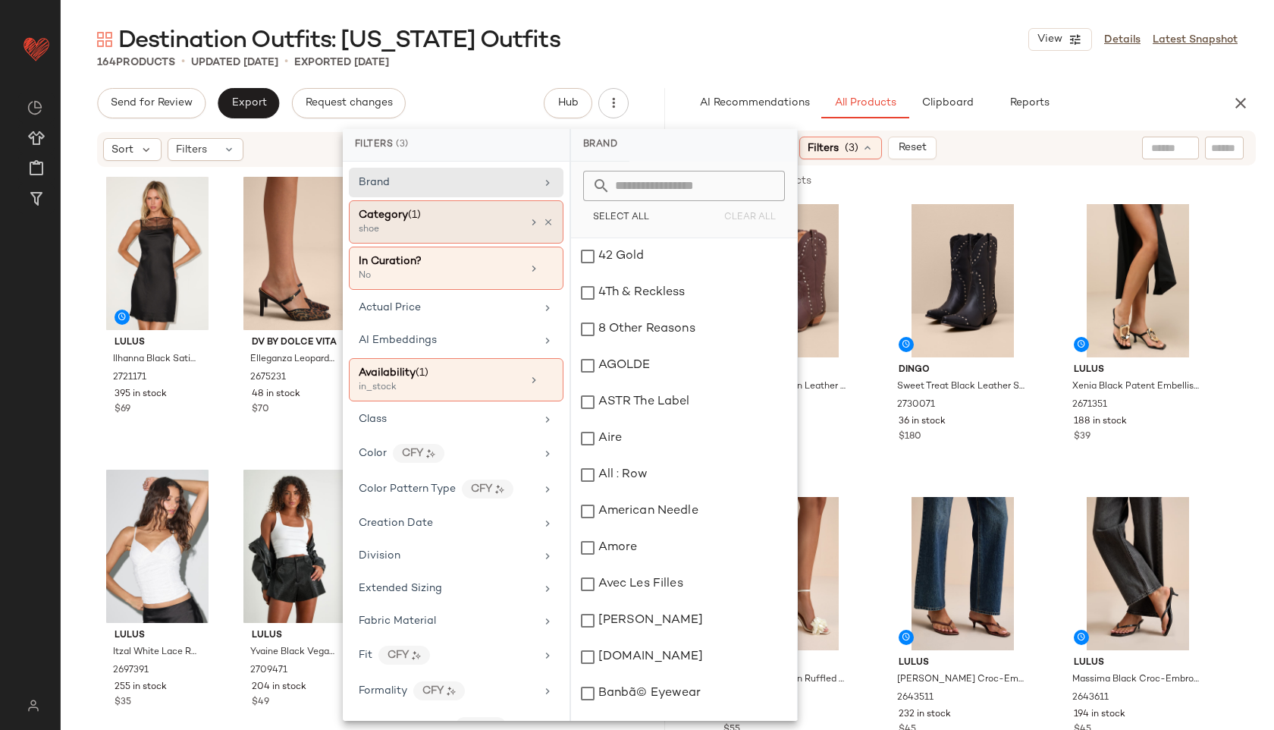
click at [476, 240] on div "Category (1) shoe" at bounding box center [456, 221] width 215 height 43
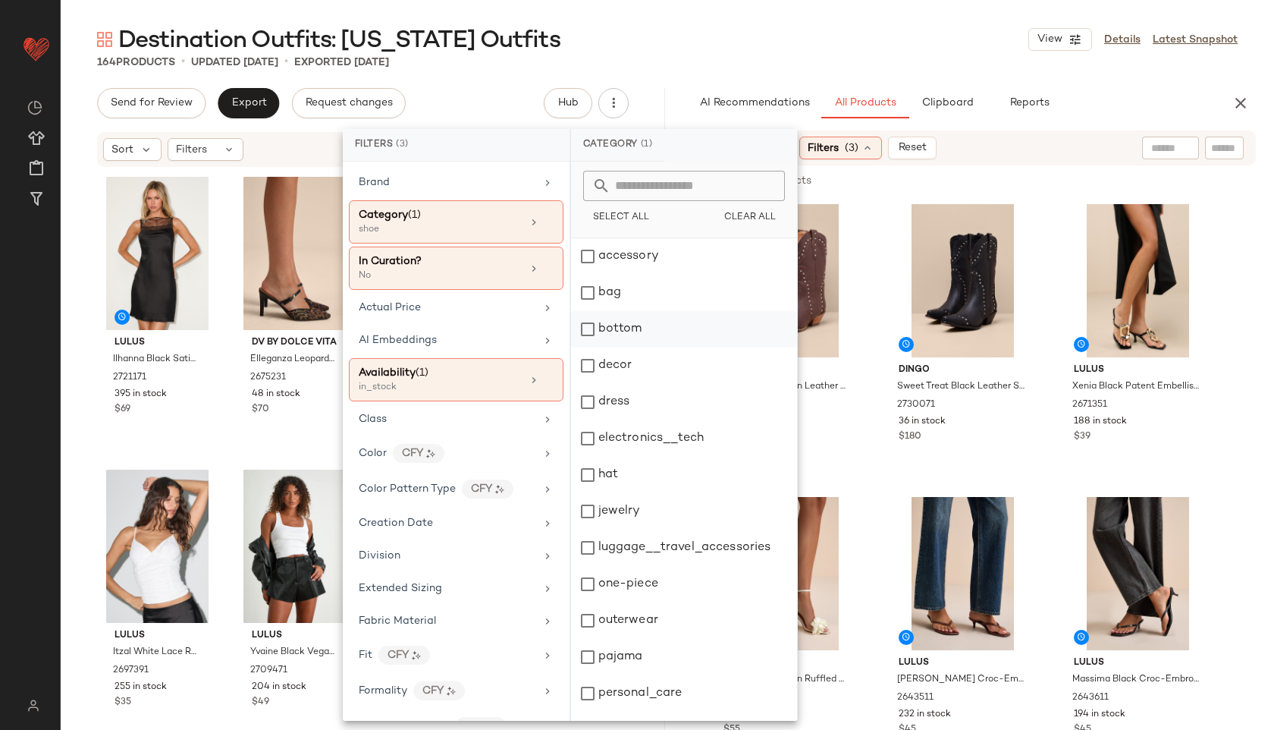
click at [619, 324] on div "bottom" at bounding box center [684, 329] width 226 height 36
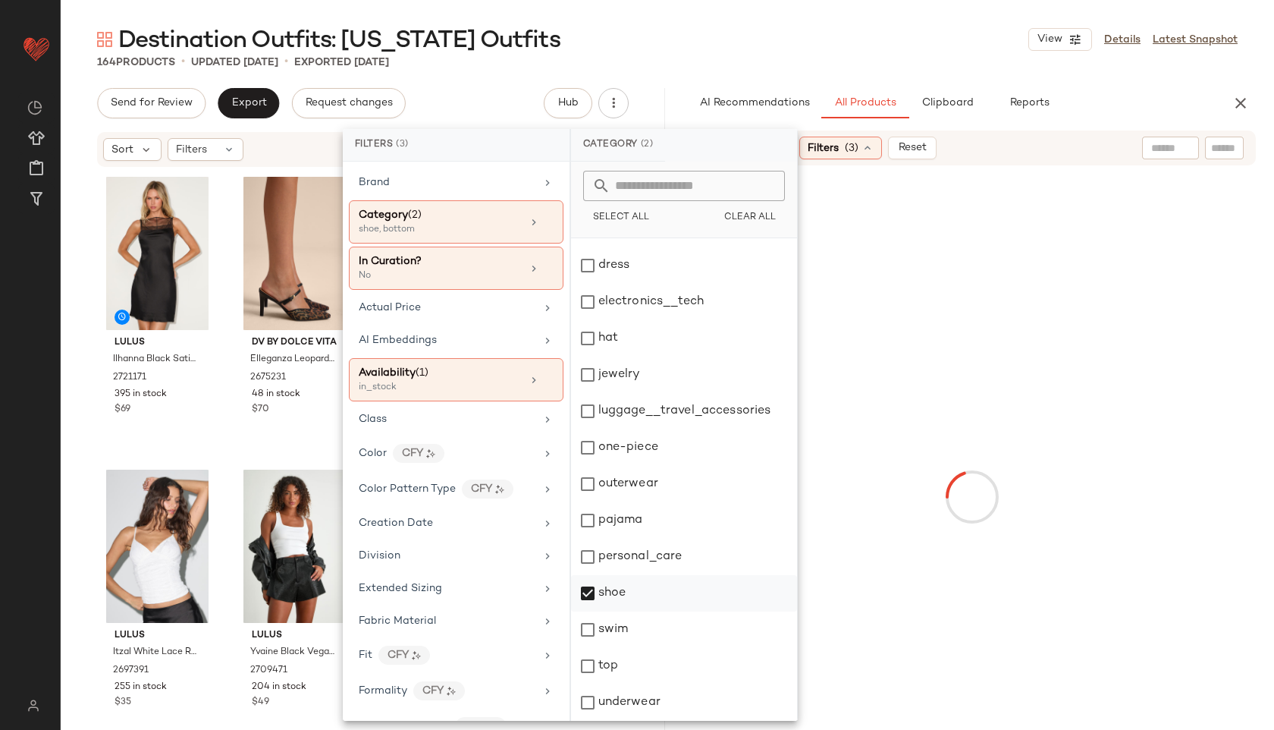
click at [625, 597] on div "shoe" at bounding box center [684, 593] width 226 height 36
click at [601, 665] on div "top" at bounding box center [684, 666] width 226 height 36
click at [844, 47] on div "Destination Outfits: New York Outfits View Details Latest Snapshot" at bounding box center [667, 39] width 1213 height 30
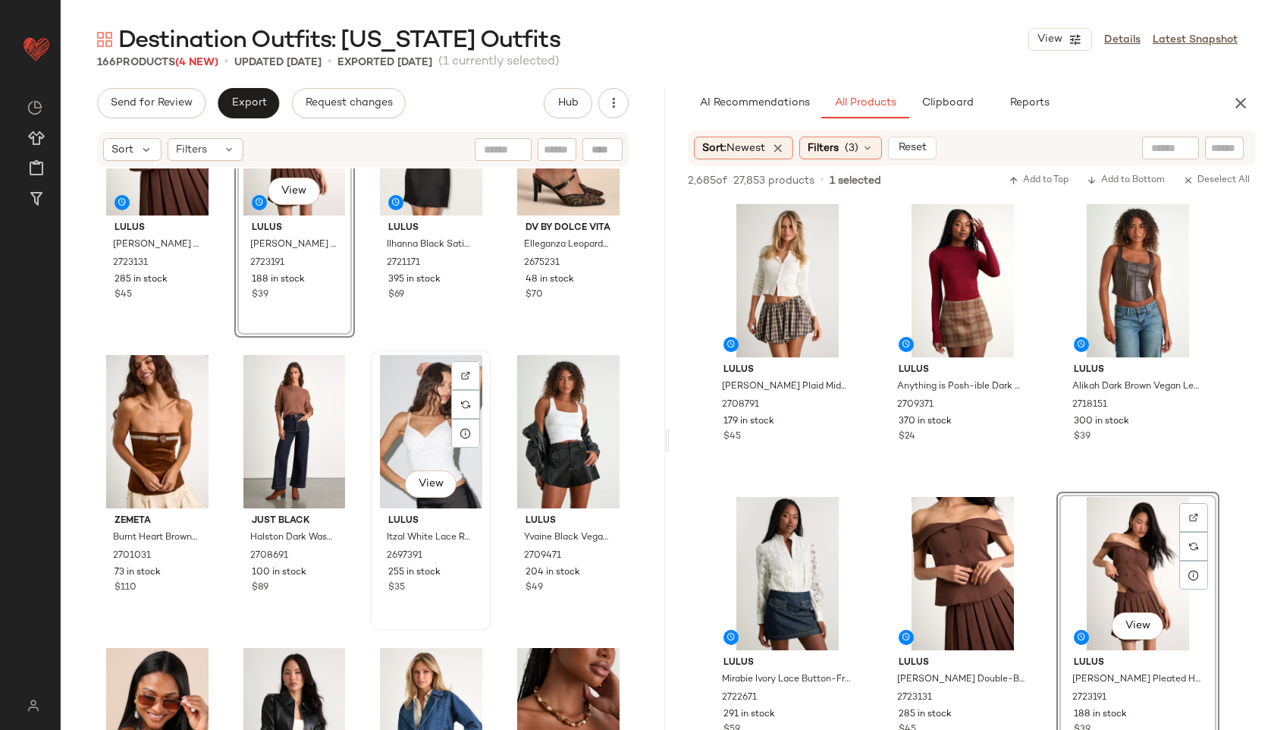
scroll to position [0, 0]
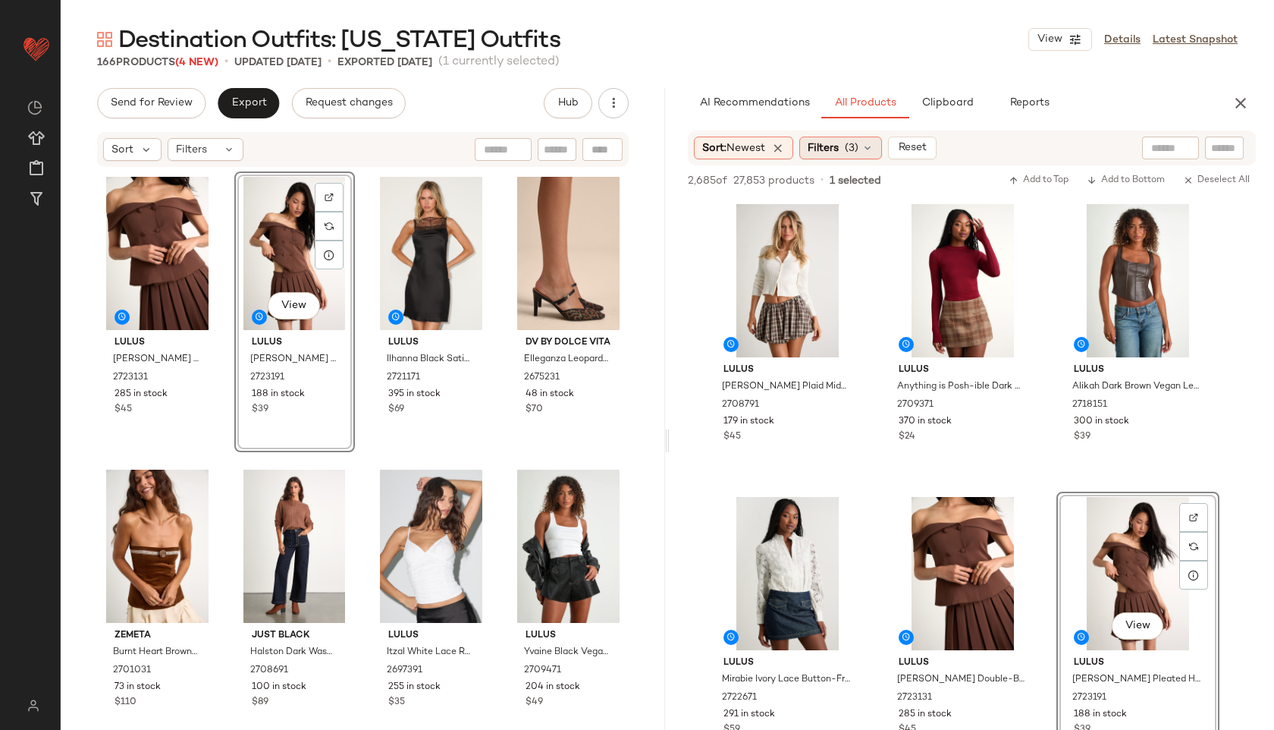
click at [858, 148] on span "(3)" at bounding box center [852, 148] width 14 height 16
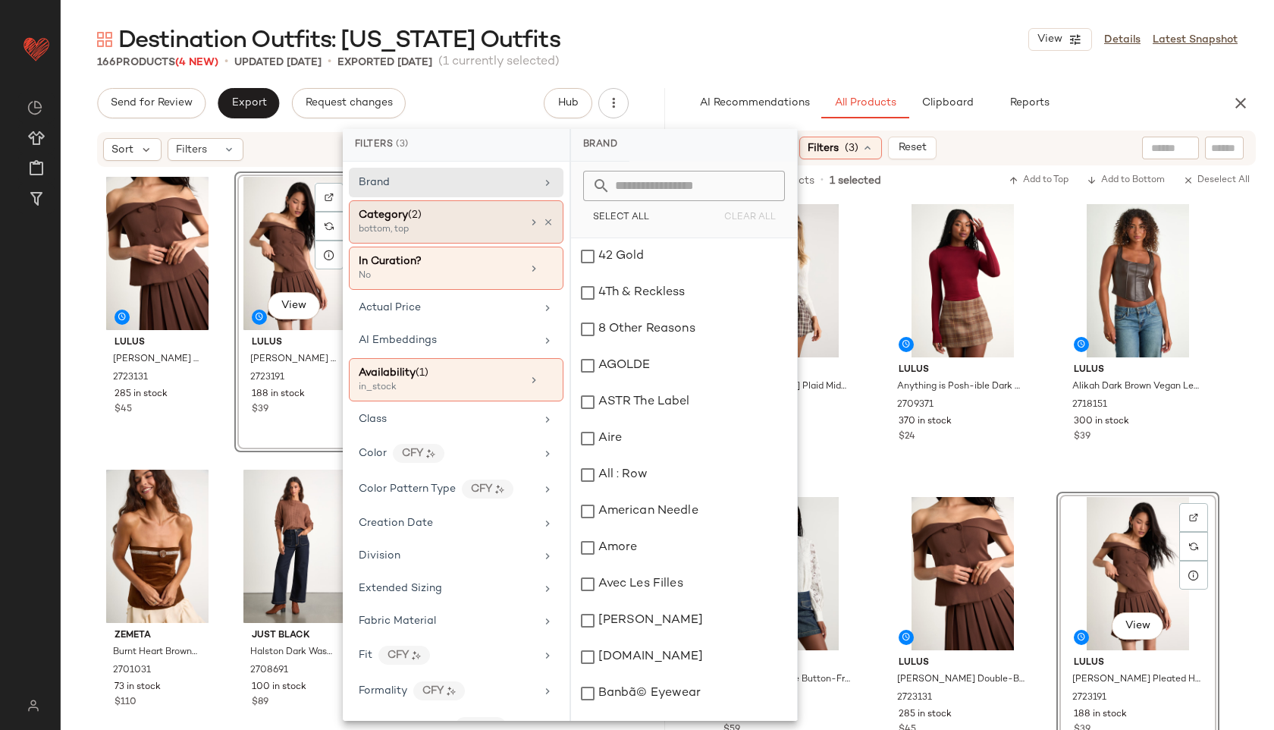
click at [470, 217] on div "Category (2)" at bounding box center [440, 215] width 163 height 16
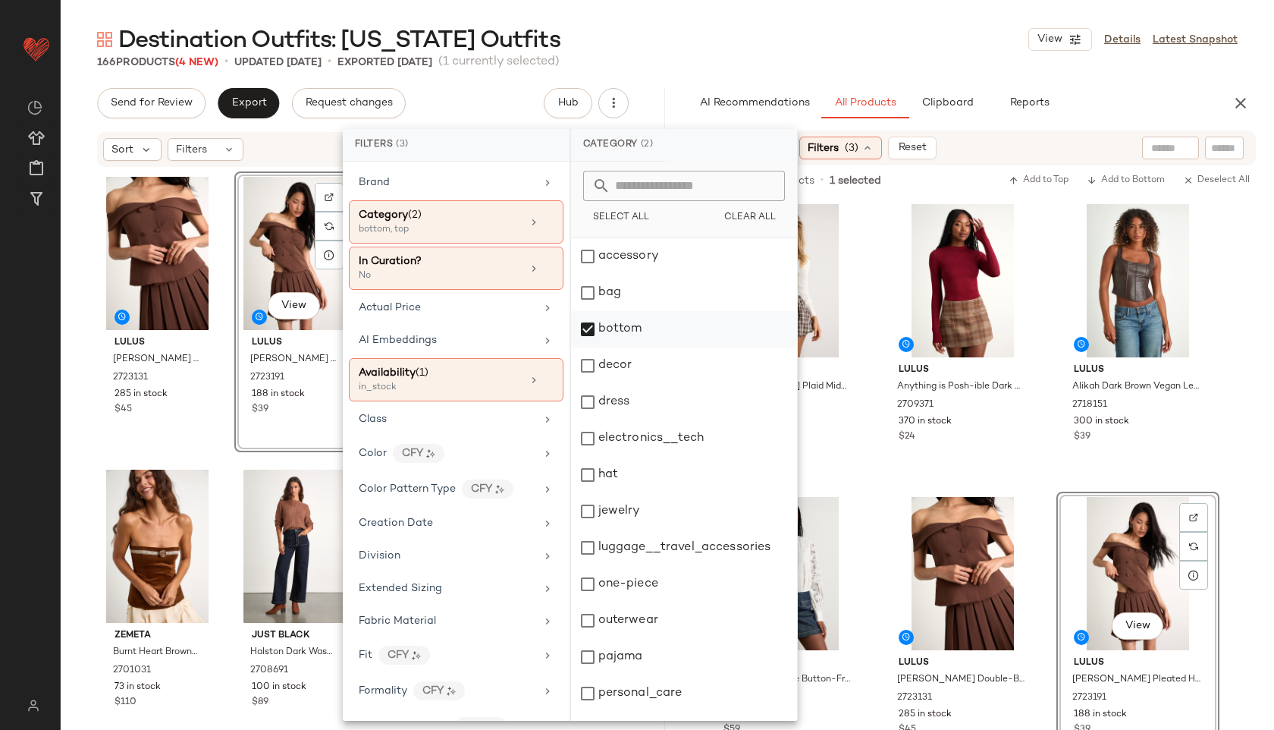
click at [607, 331] on div "bottom" at bounding box center [684, 329] width 226 height 36
click at [616, 278] on div "bag" at bounding box center [684, 293] width 226 height 36
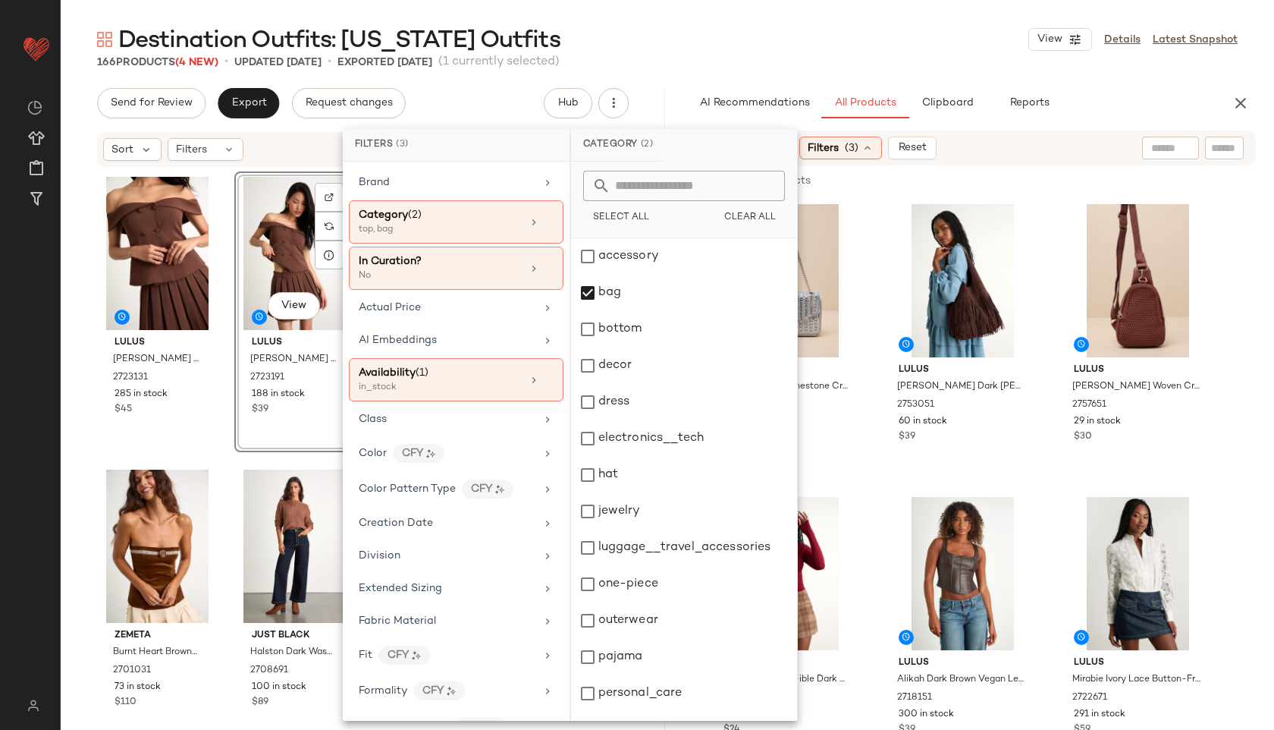
click at [758, 45] on div "Destination Outfits: New York Outfits View Details Latest Snapshot" at bounding box center [667, 39] width 1213 height 30
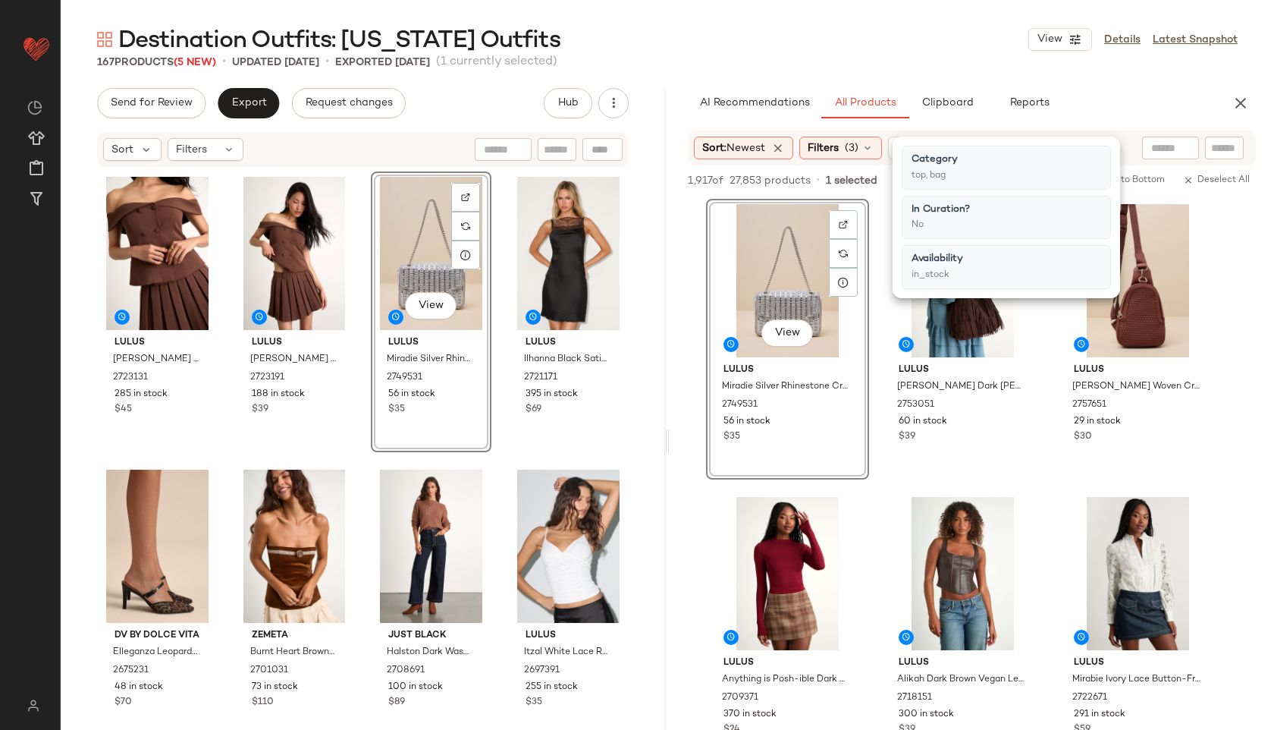
click at [898, 43] on div "Destination Outfits: New York Outfits View Details Latest Snapshot" at bounding box center [667, 39] width 1213 height 30
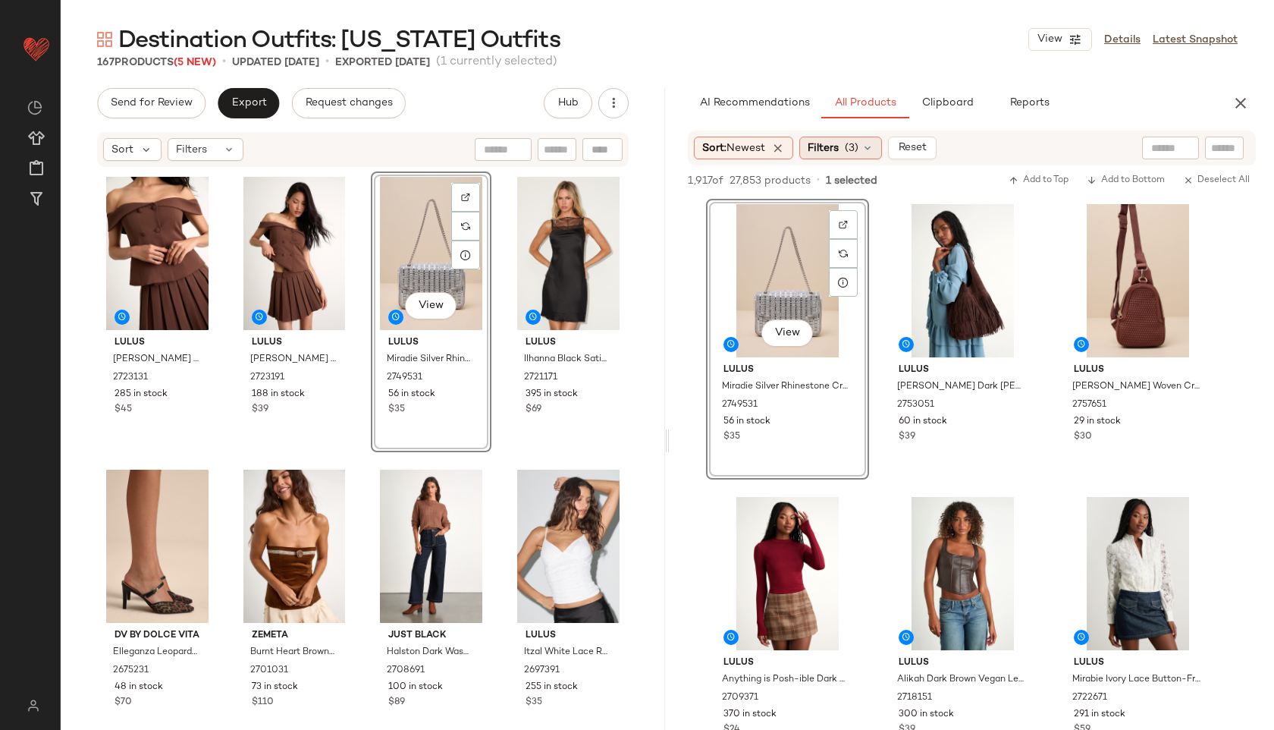
click at [864, 151] on div "Filters (3)" at bounding box center [840, 148] width 83 height 23
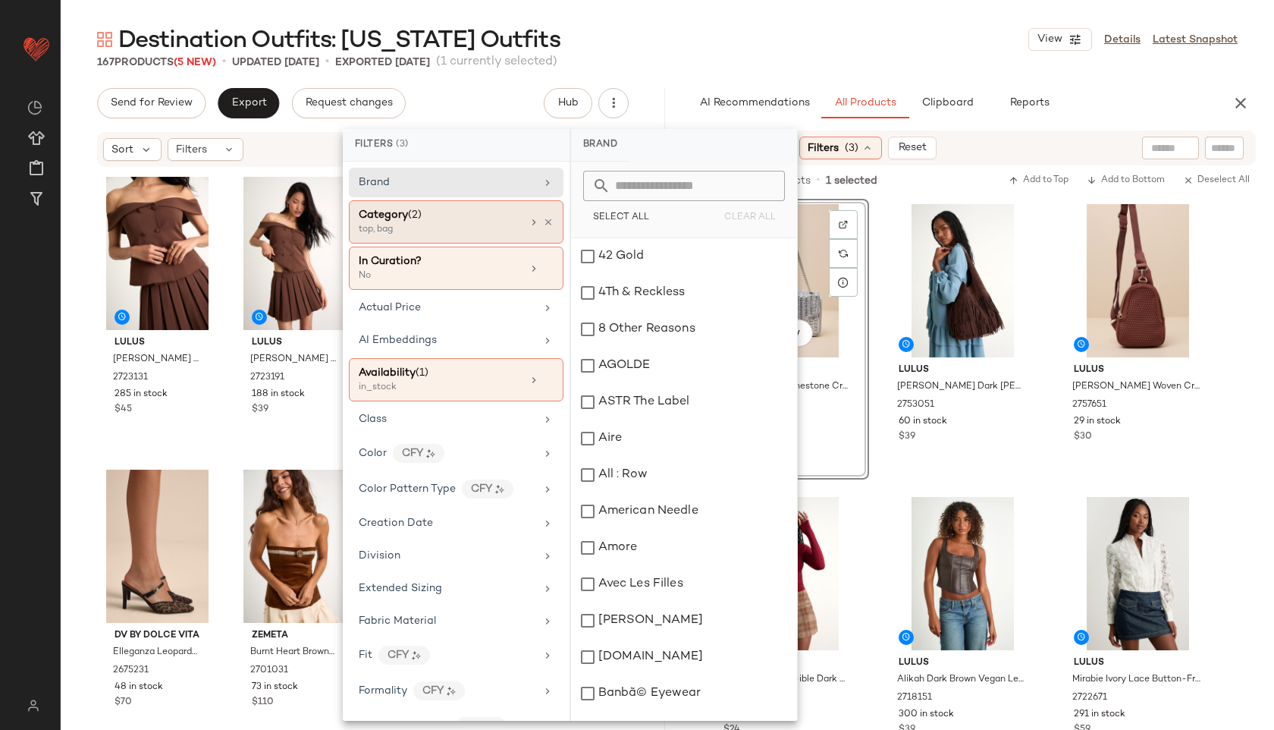
click at [458, 226] on div "top, bag" at bounding box center [435, 230] width 152 height 14
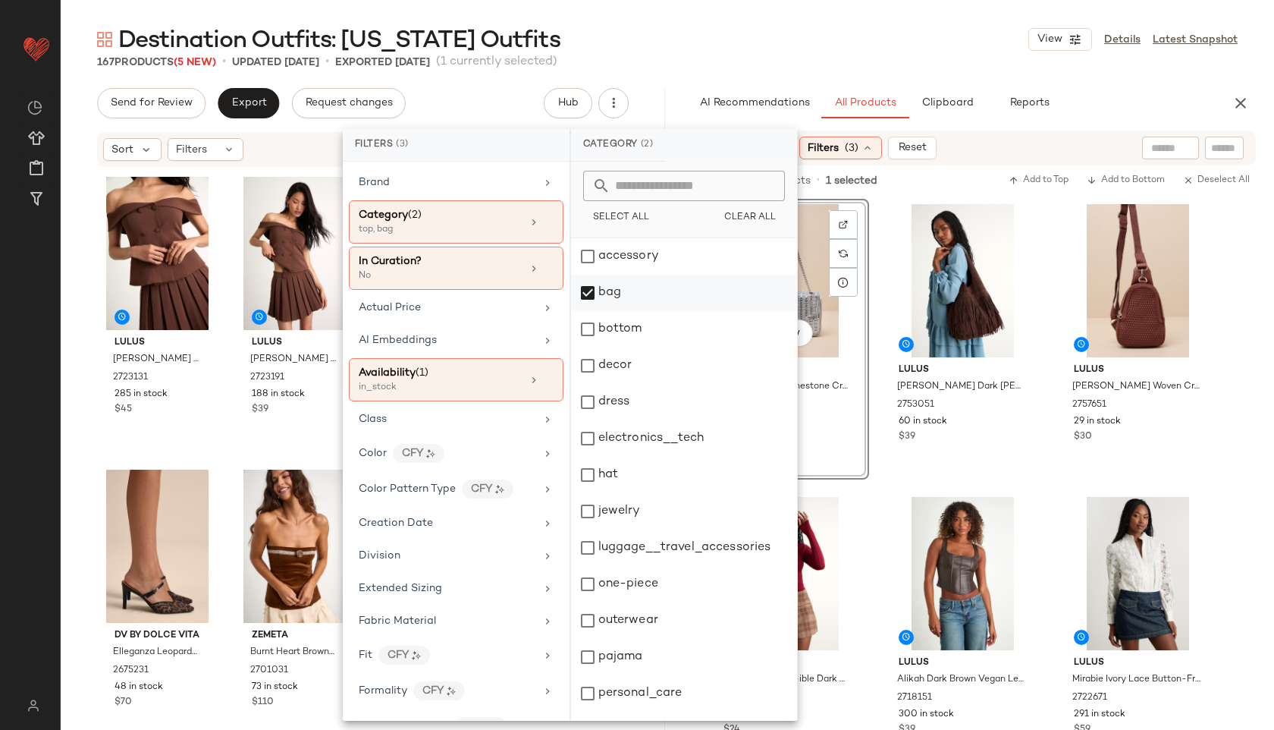
click at [626, 297] on div "bag" at bounding box center [684, 293] width 226 height 36
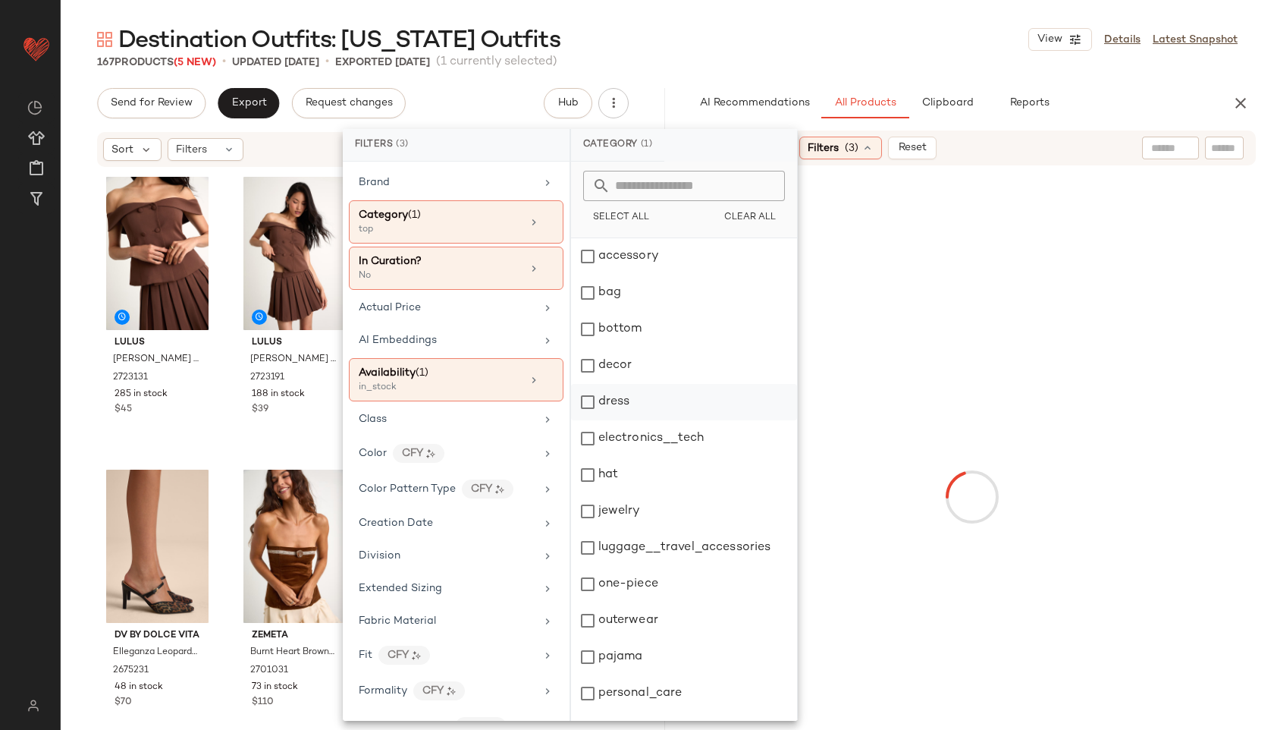
click at [628, 400] on div "dress" at bounding box center [684, 402] width 226 height 36
click at [720, 46] on div "Destination Outfits: New York Outfits View Details Latest Snapshot" at bounding box center [667, 39] width 1213 height 30
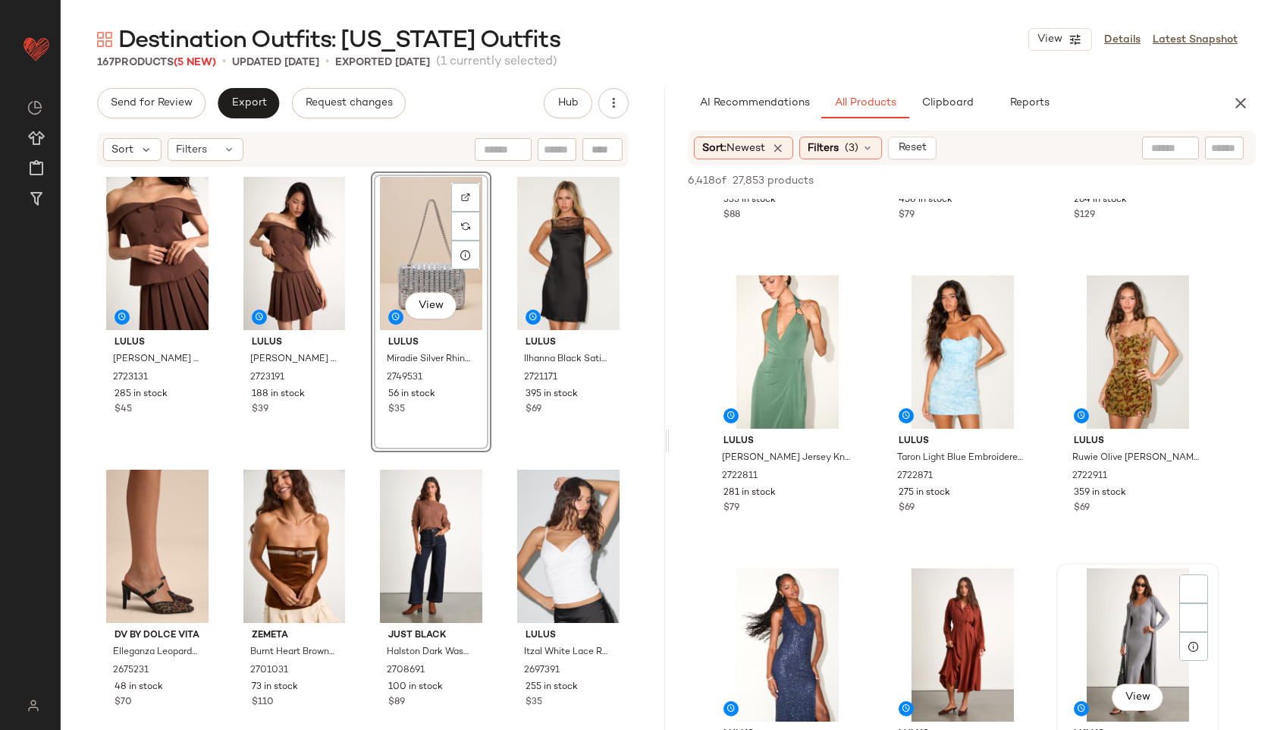
scroll to position [955, 0]
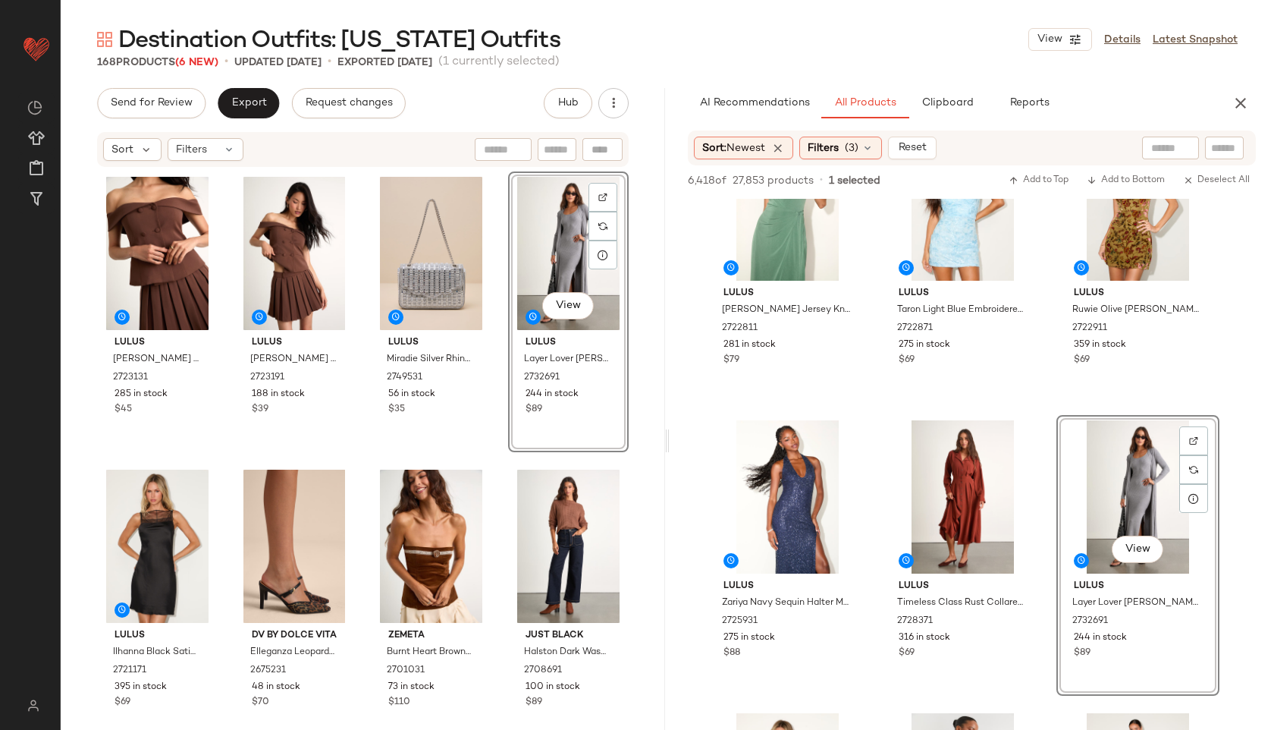
drag, startPoint x: 1138, startPoint y: 465, endPoint x: 371, endPoint y: 1, distance: 896.9
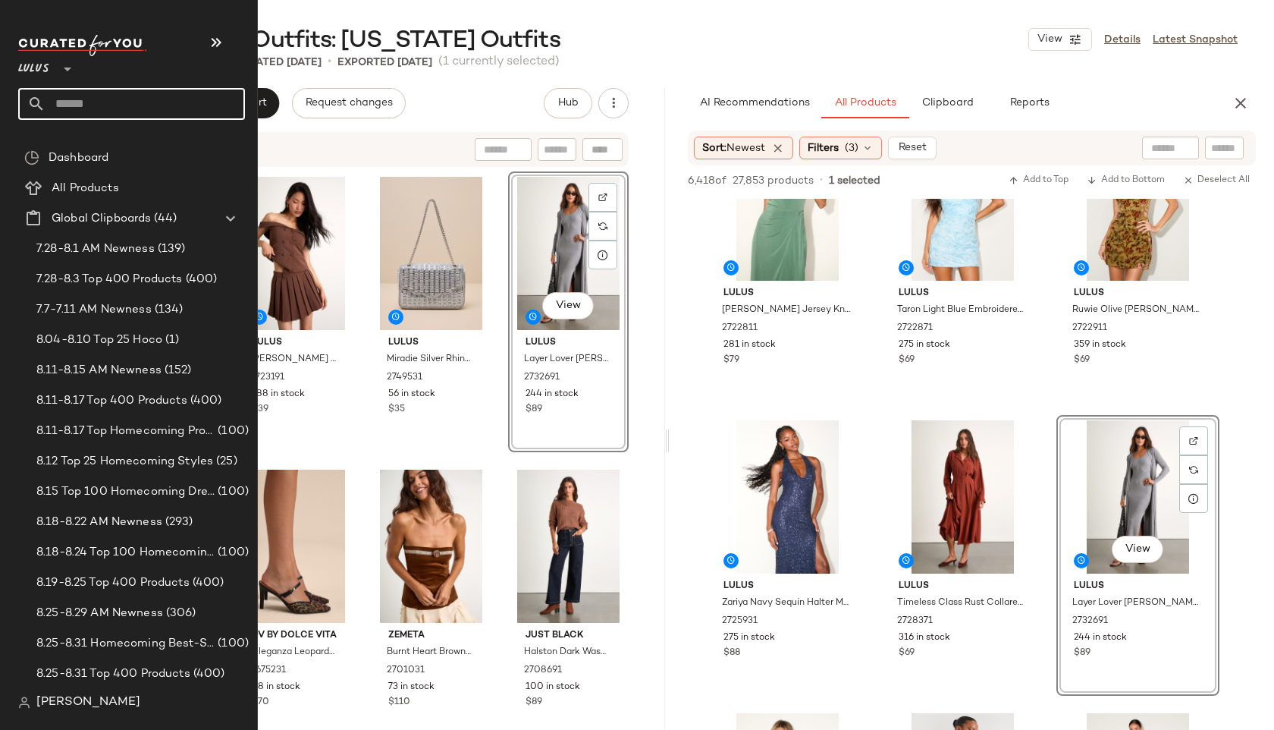
click at [127, 105] on input "text" at bounding box center [145, 104] width 199 height 32
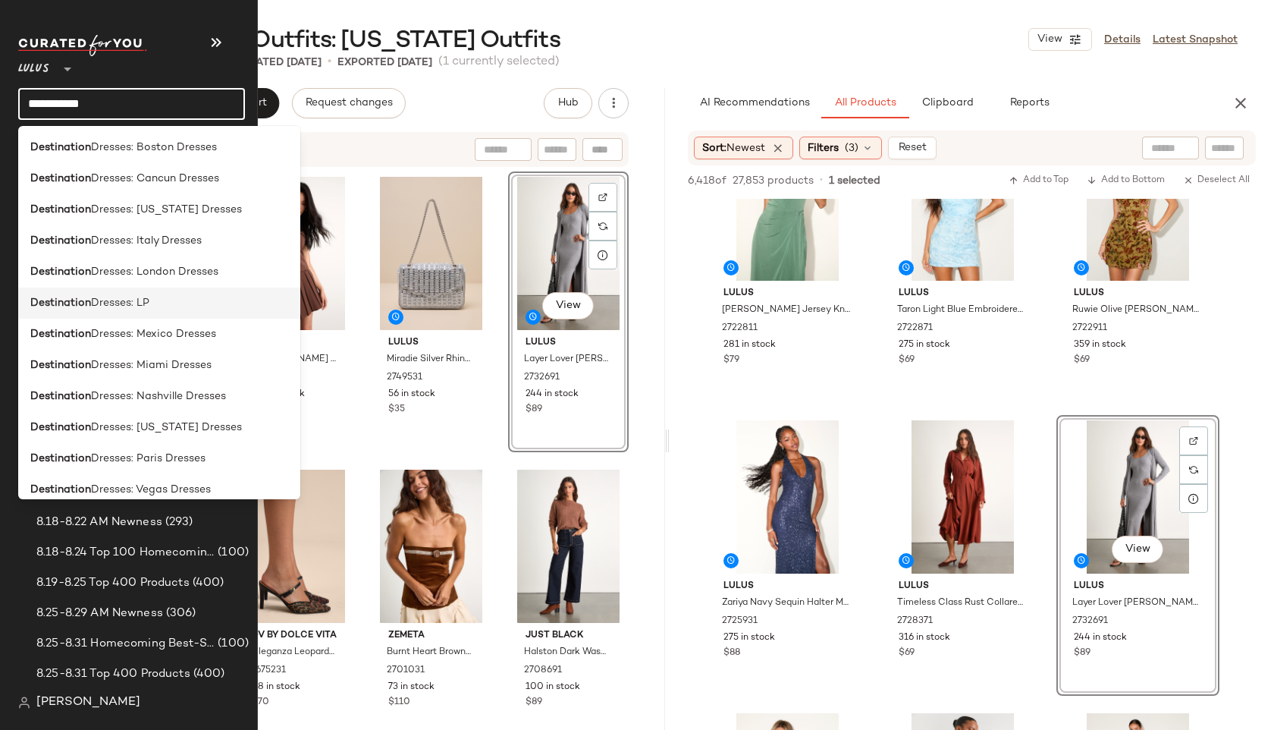
type input "**********"
click at [121, 308] on span "Dresses: LP" at bounding box center [120, 303] width 58 height 16
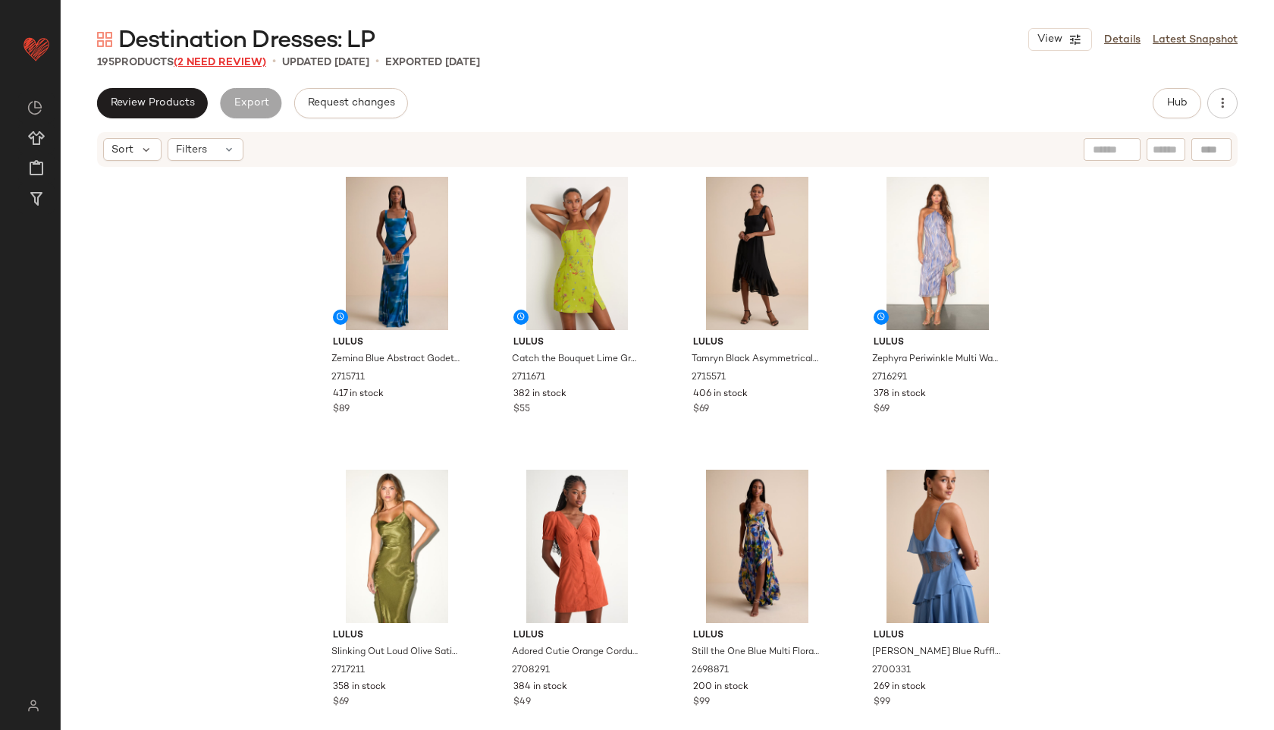
click at [237, 58] on span "(2 Need Review)" at bounding box center [220, 62] width 93 height 11
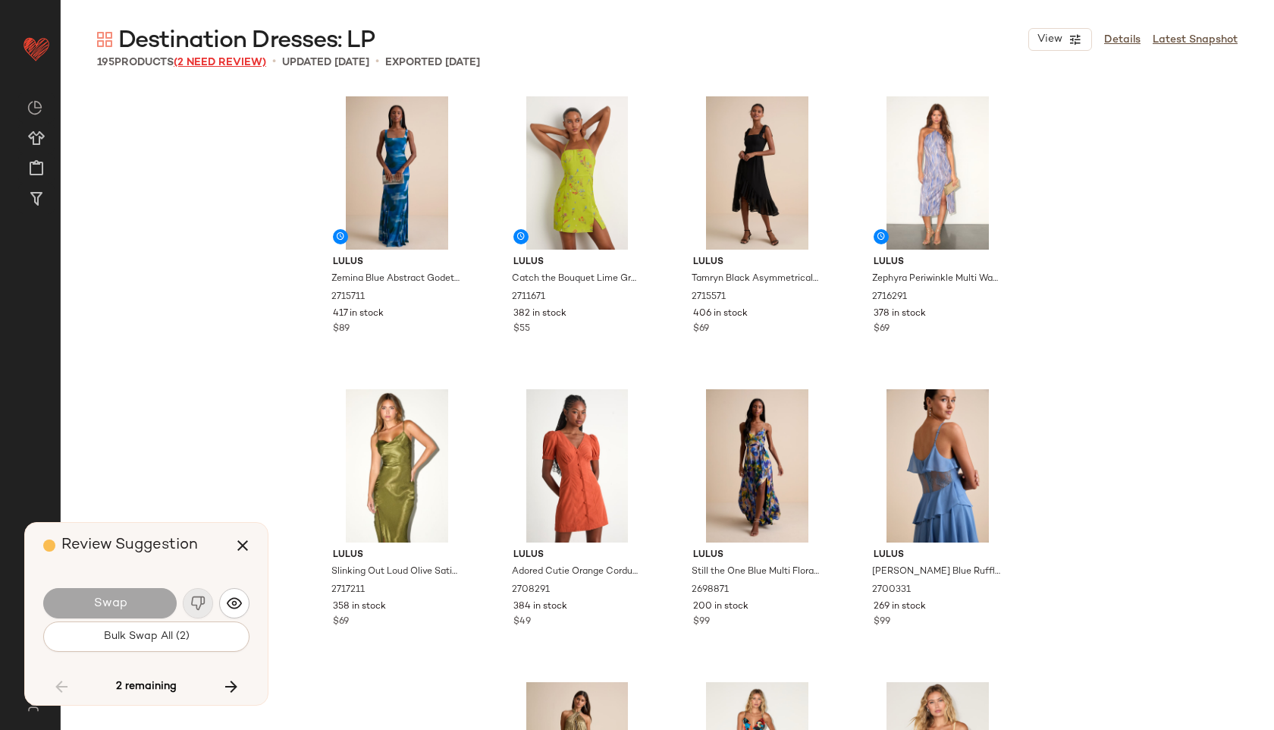
scroll to position [7904, 0]
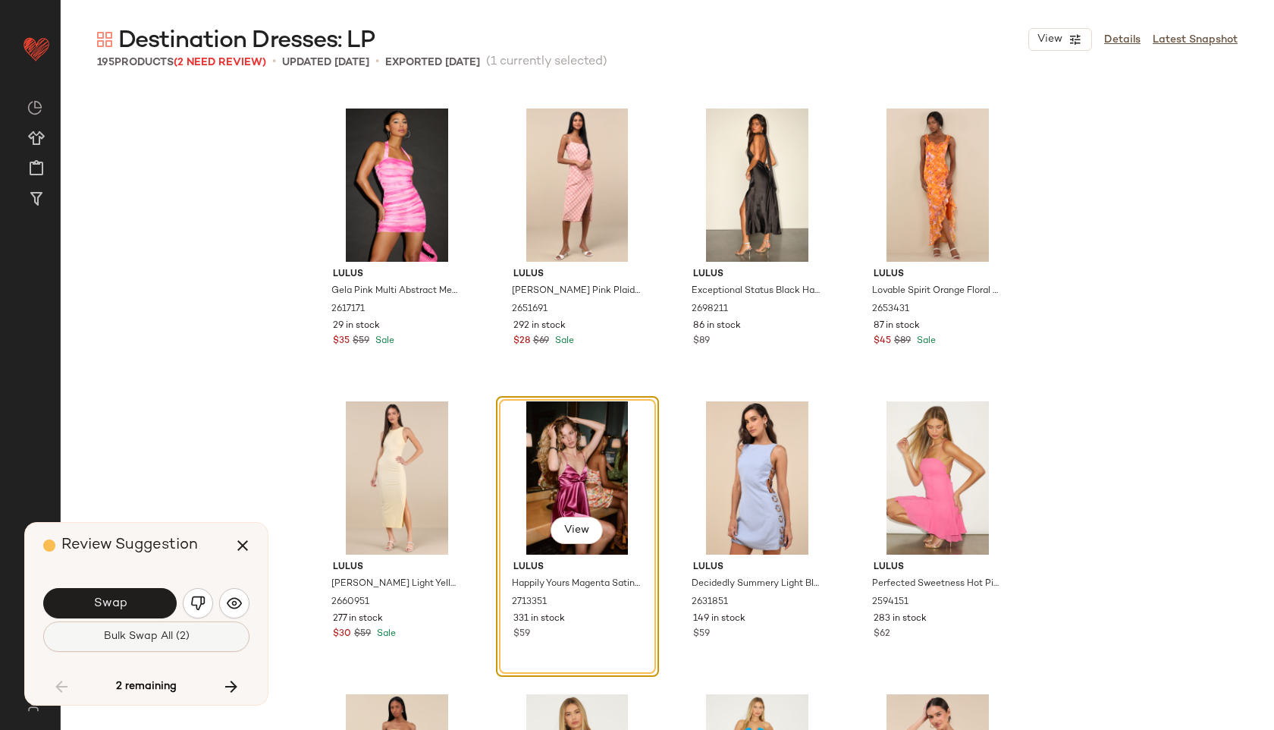
click at [144, 630] on span "Bulk Swap All (2)" at bounding box center [146, 636] width 86 height 12
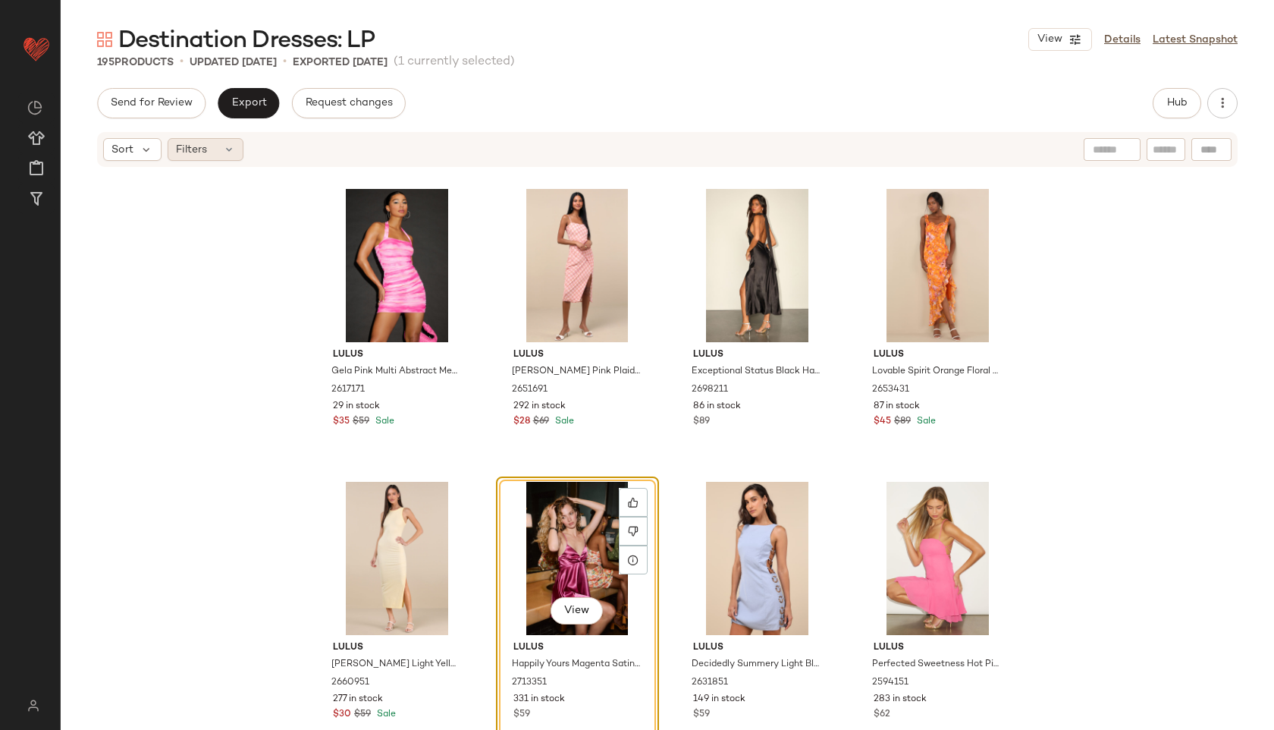
click at [206, 146] on div "Filters" at bounding box center [206, 149] width 76 height 23
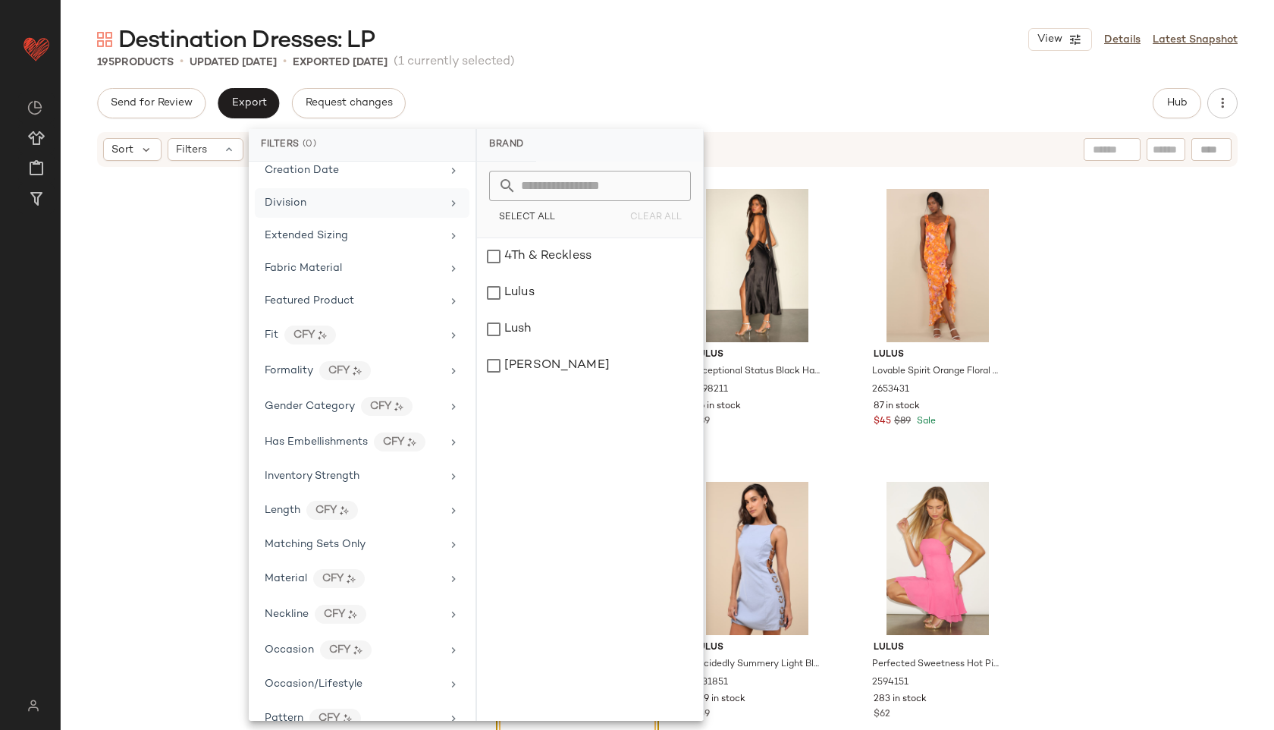
scroll to position [777, 0]
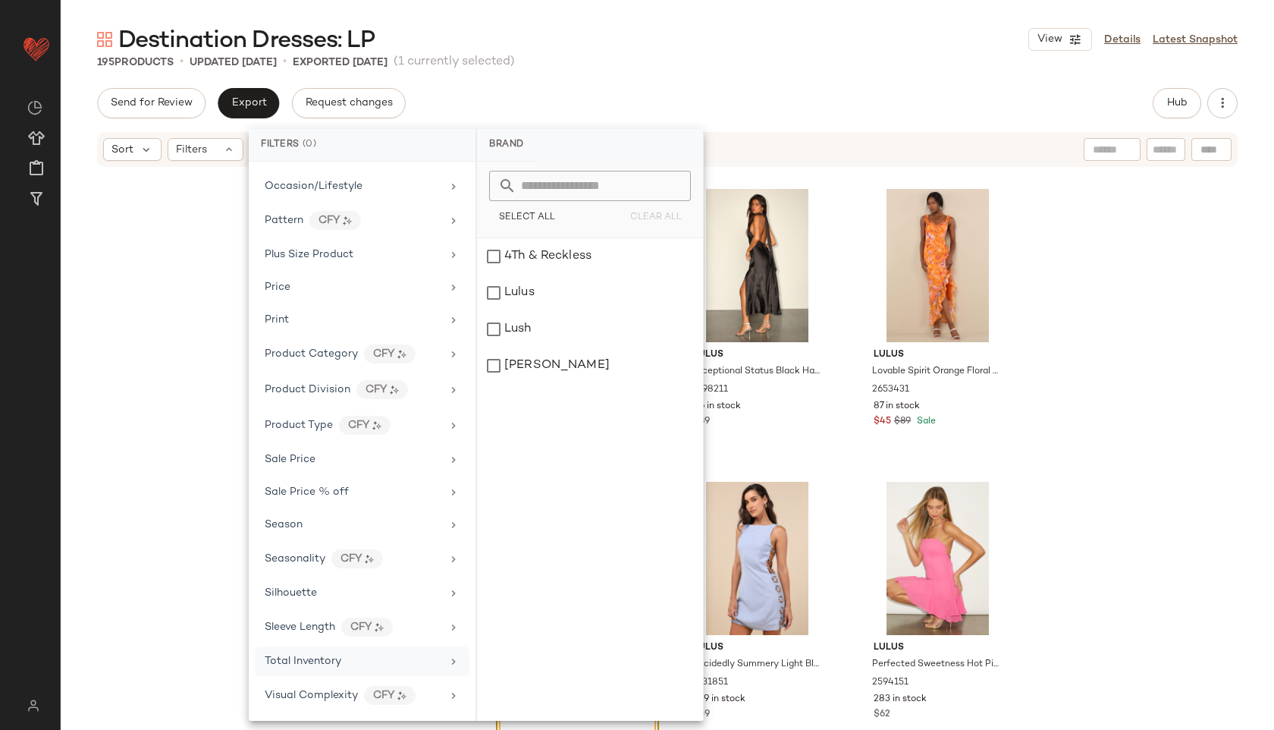
click at [322, 664] on span "Total Inventory" at bounding box center [303, 660] width 77 height 11
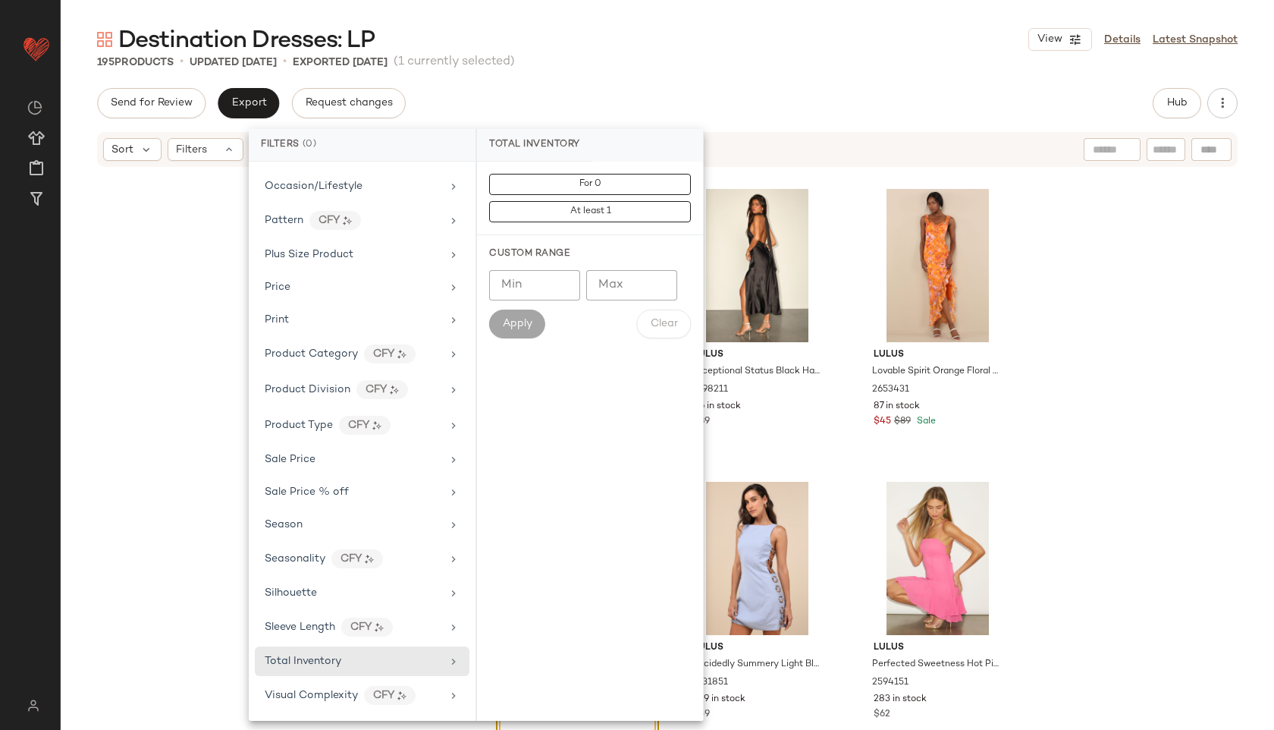
click at [606, 295] on input "Max" at bounding box center [631, 285] width 91 height 30
type input "**"
click at [523, 322] on span "Apply" at bounding box center [517, 324] width 30 height 12
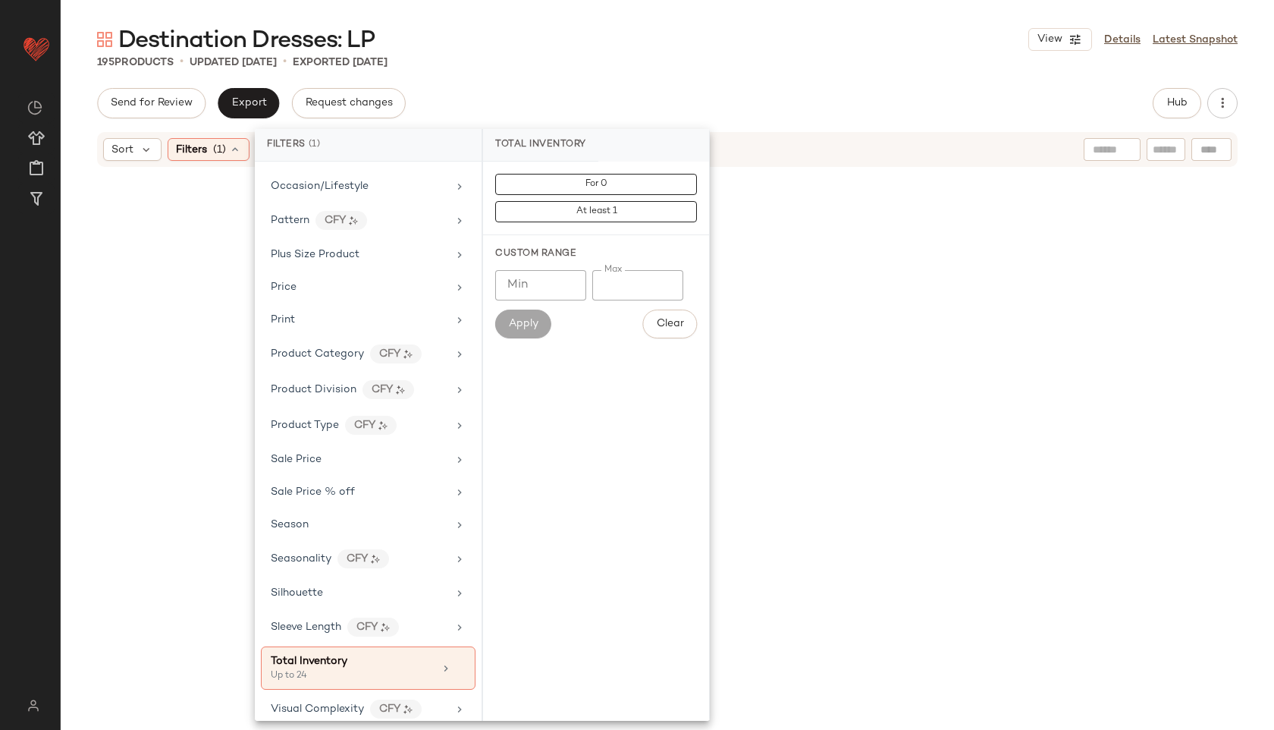
click at [598, 97] on div "Send for Review Export Request changes Hub" at bounding box center [667, 103] width 1141 height 30
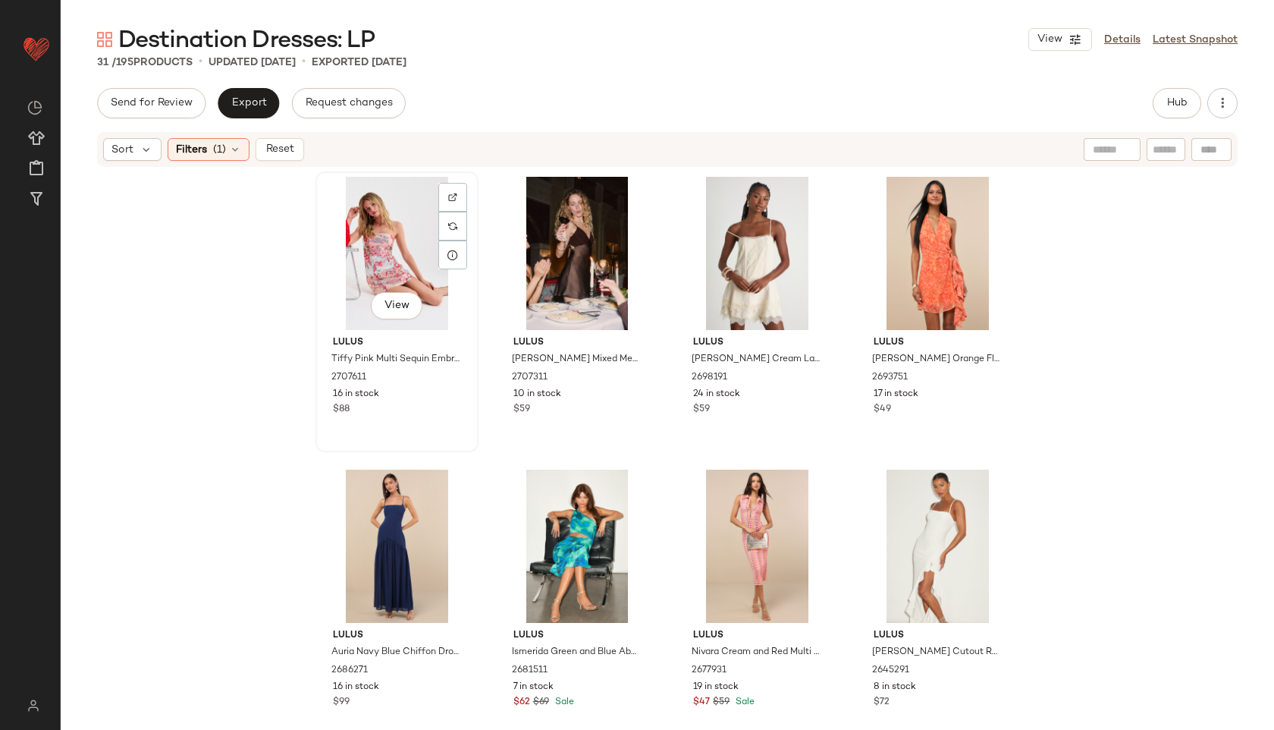
click at [366, 231] on div "View" at bounding box center [397, 253] width 152 height 153
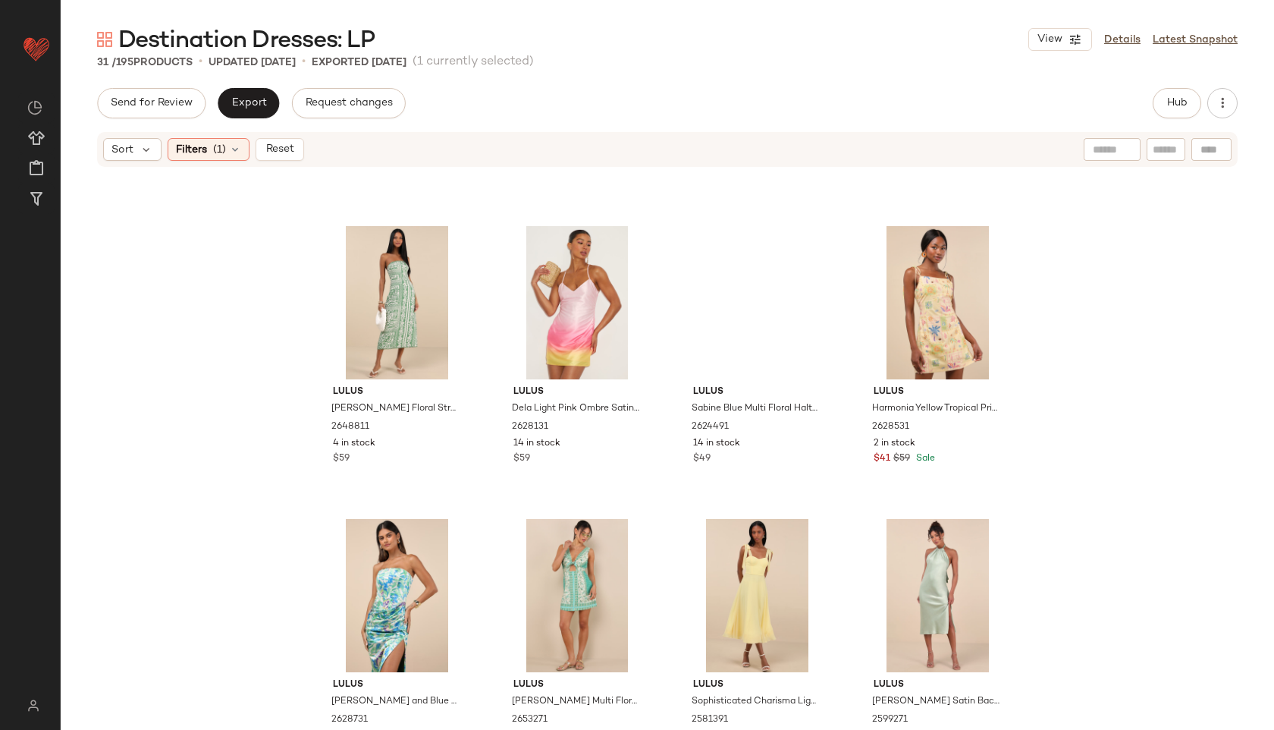
scroll to position [1738, 0]
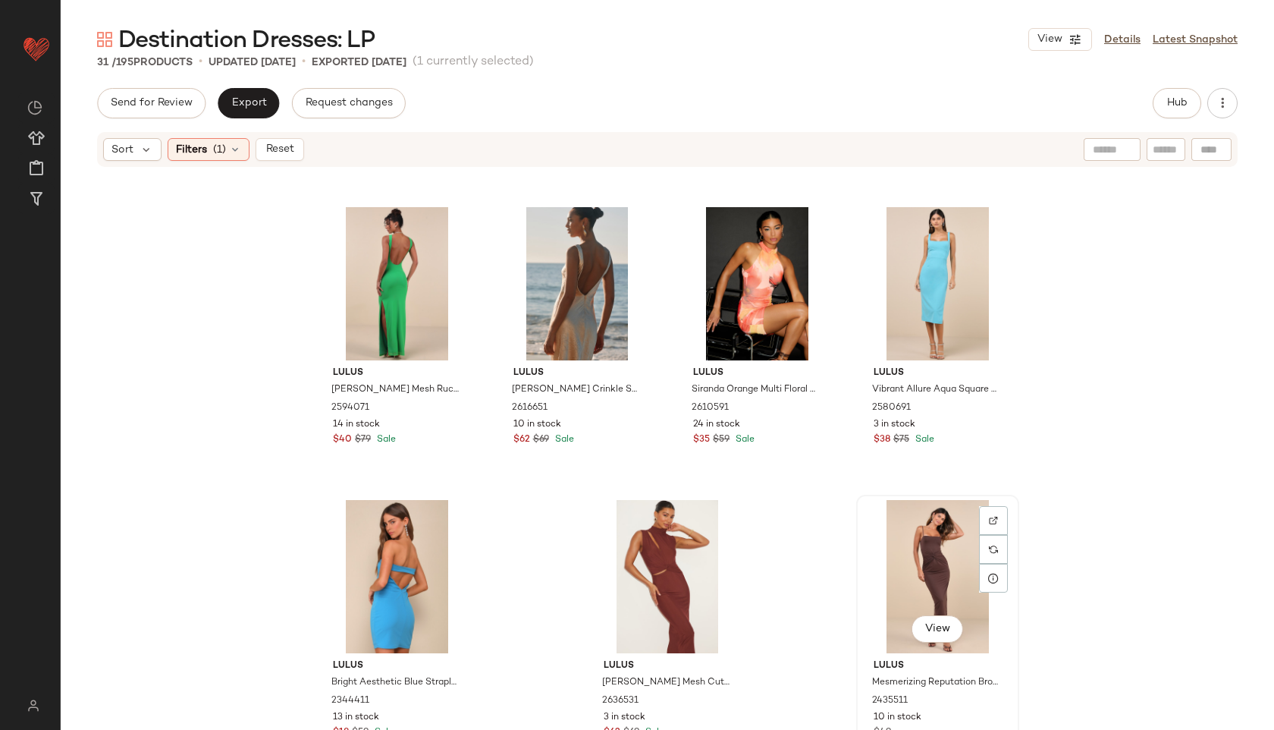
click at [912, 560] on div "View" at bounding box center [938, 576] width 152 height 153
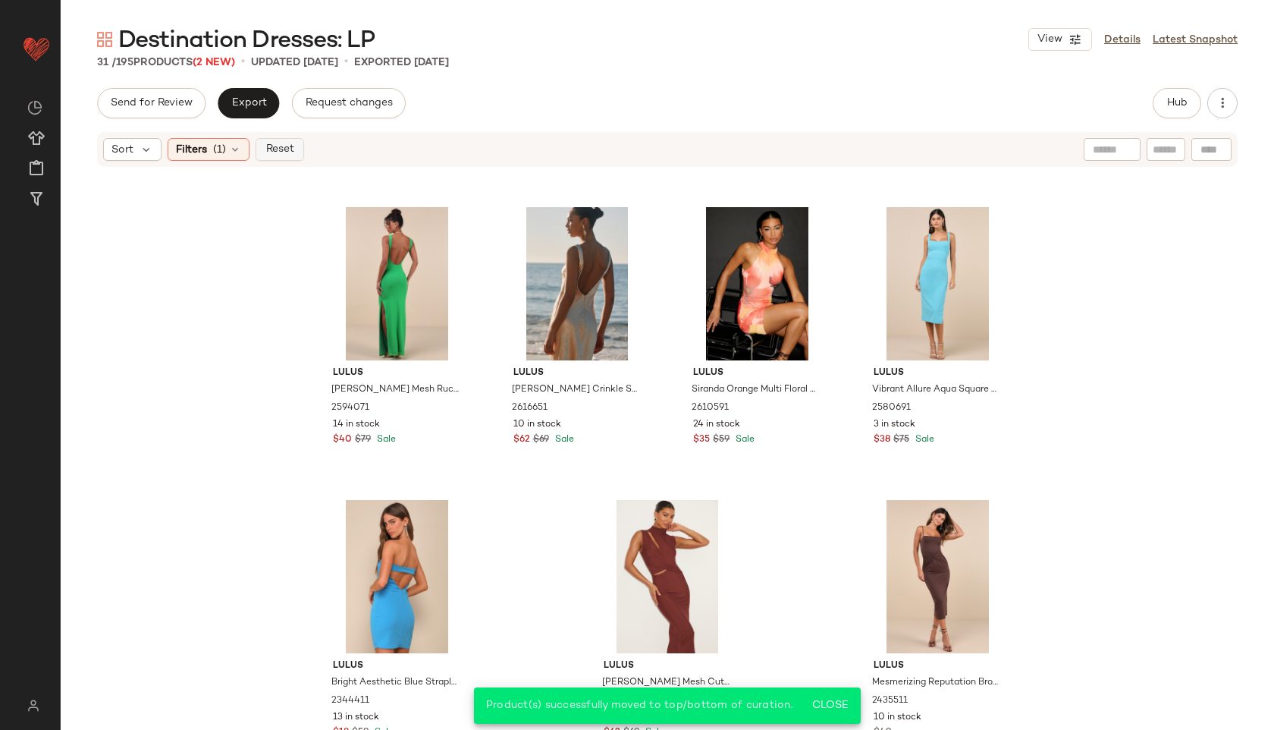
click at [281, 146] on span "Reset" at bounding box center [279, 149] width 29 height 12
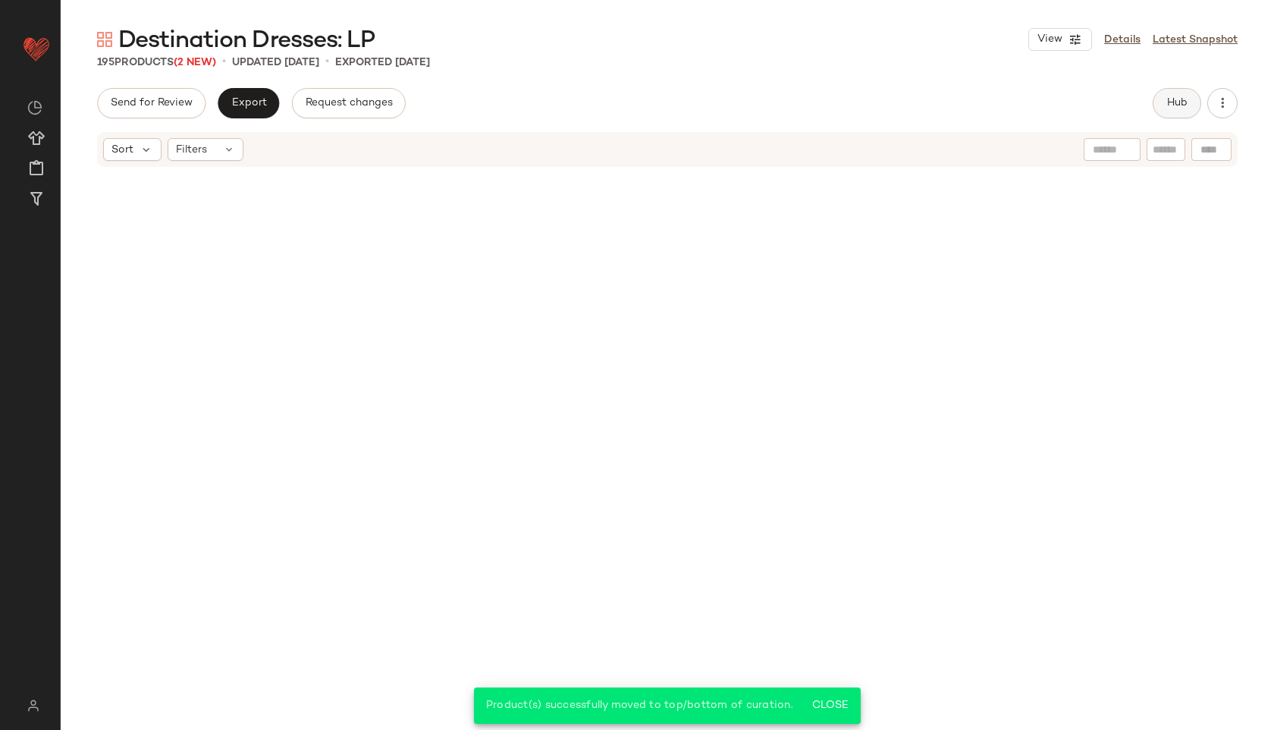
scroll to position [13740, 0]
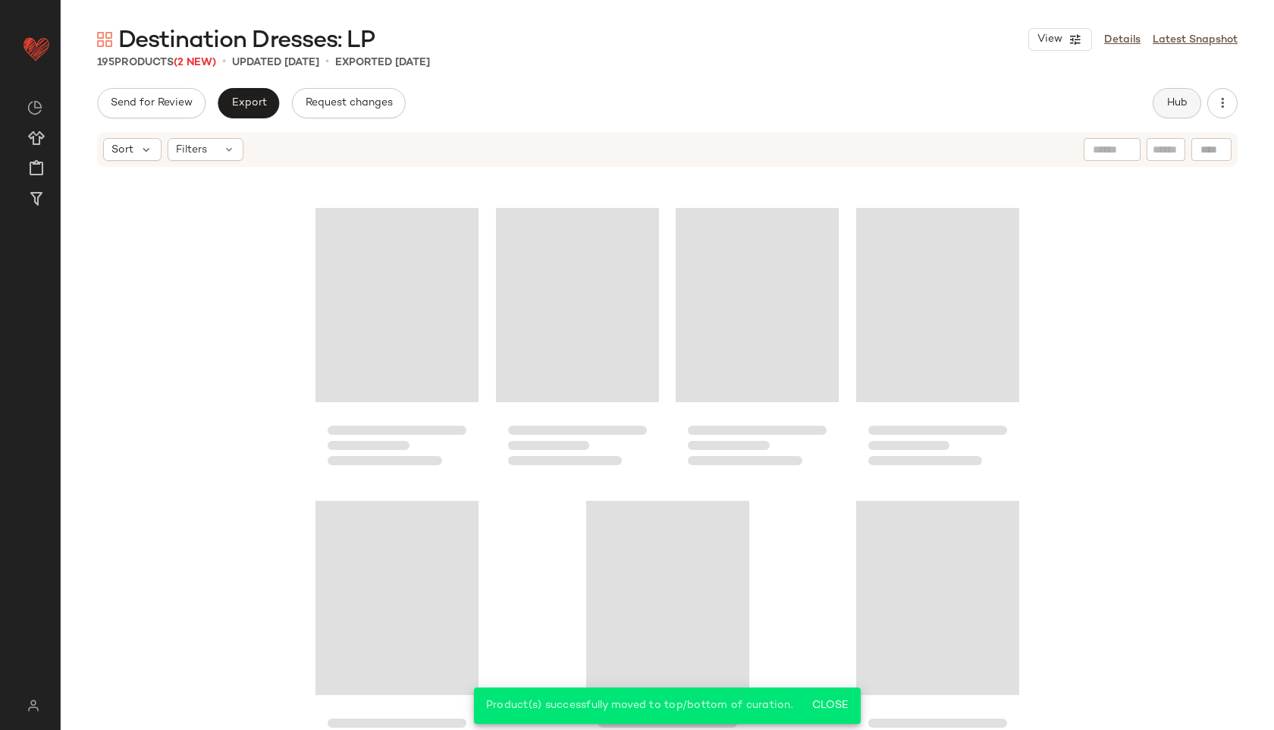
click at [1194, 103] on button "Hub" at bounding box center [1177, 103] width 49 height 30
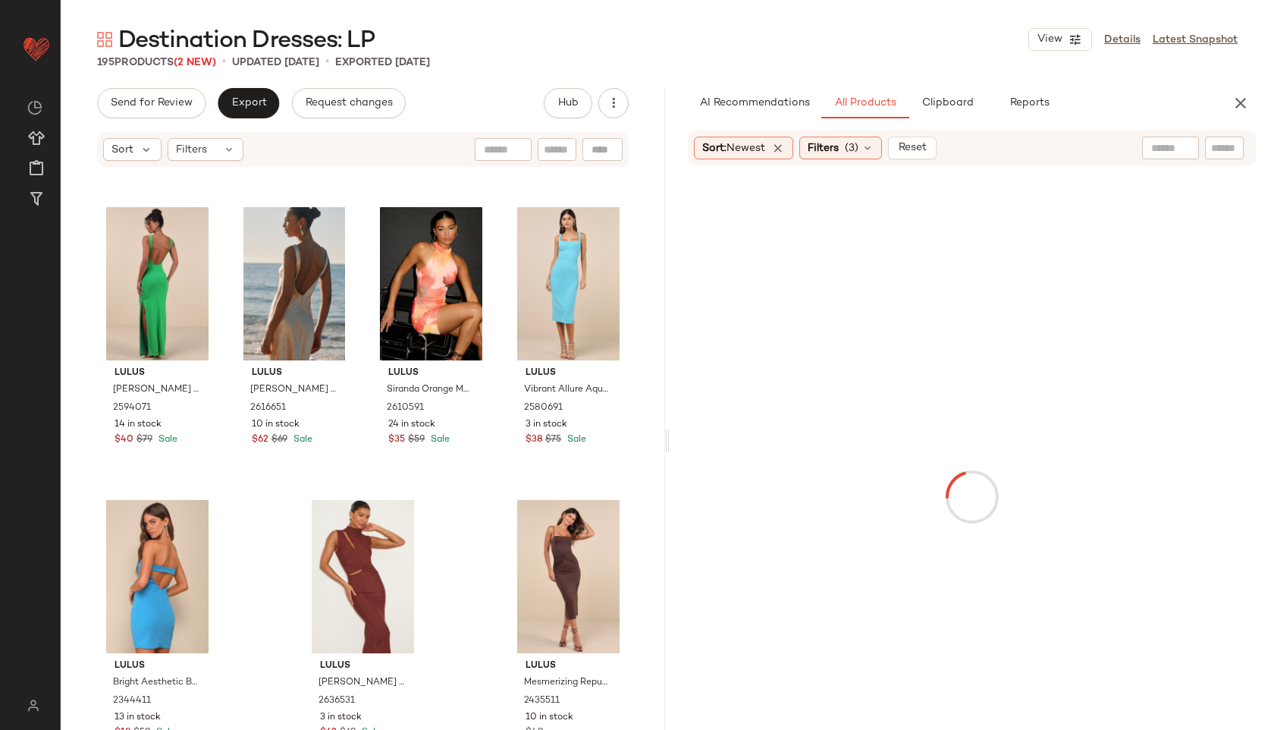
click at [670, 439] on div at bounding box center [972, 496] width 604 height 663
drag, startPoint x: 666, startPoint y: 440, endPoint x: 720, endPoint y: 439, distance: 53.8
click at [1026, 416] on div "Destination Dresses: LP View Details Latest Snapshot 195 Products (2 New) • upd…" at bounding box center [667, 376] width 1213 height 705
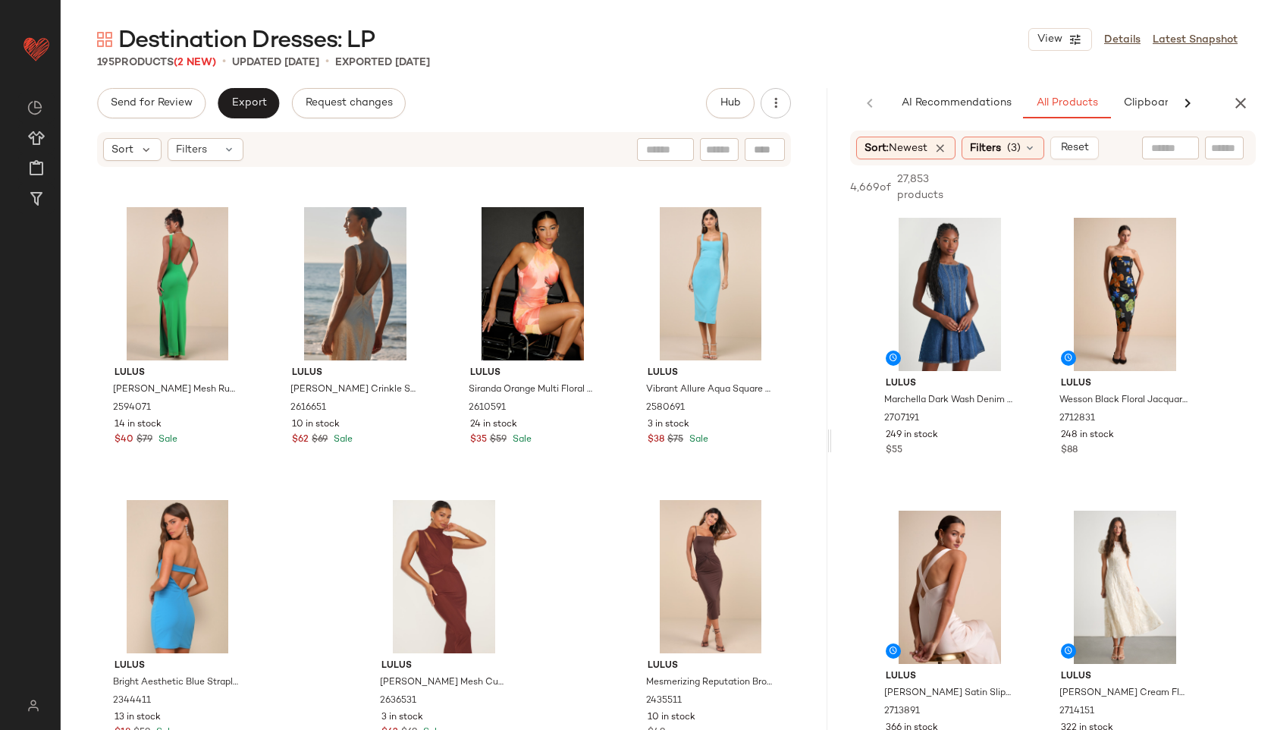
drag, startPoint x: 678, startPoint y: 445, endPoint x: 843, endPoint y: 426, distance: 165.7
click at [843, 426] on div "Destination Dresses: LP View Details Latest Snapshot 195 Products (2 New) • upd…" at bounding box center [667, 376] width 1213 height 705
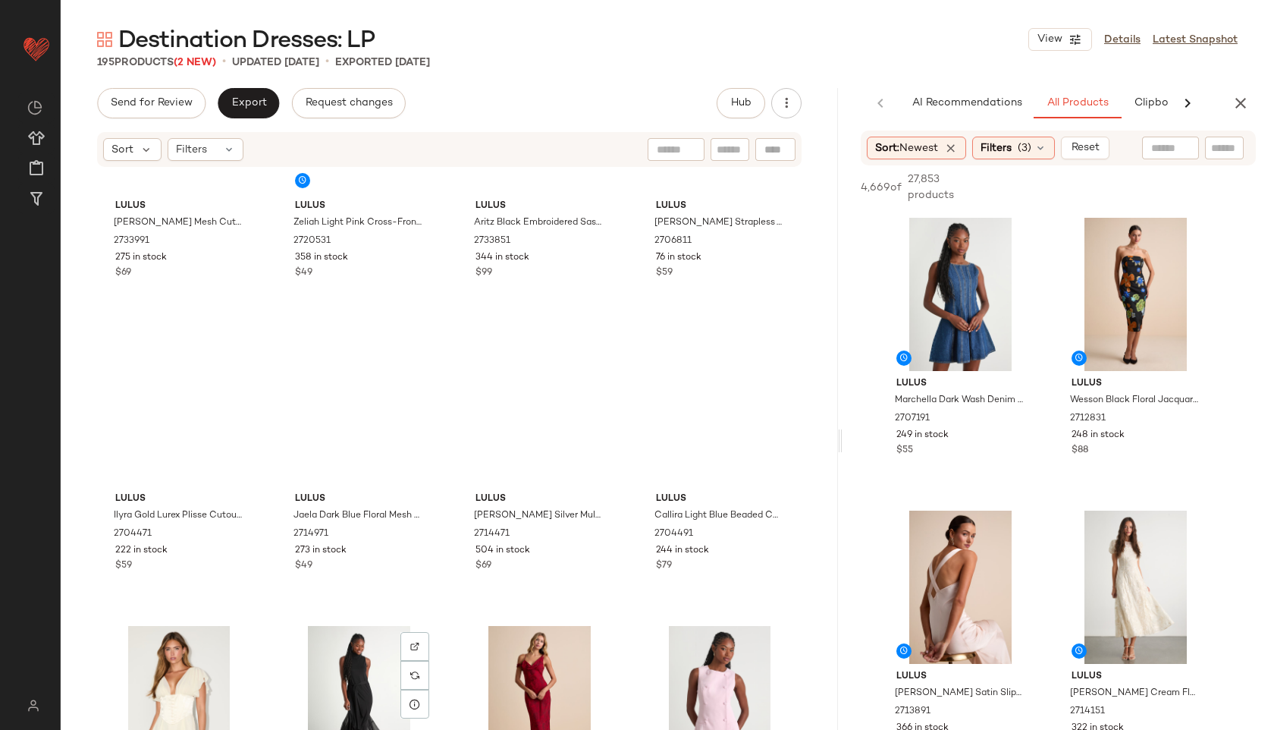
scroll to position [0, 0]
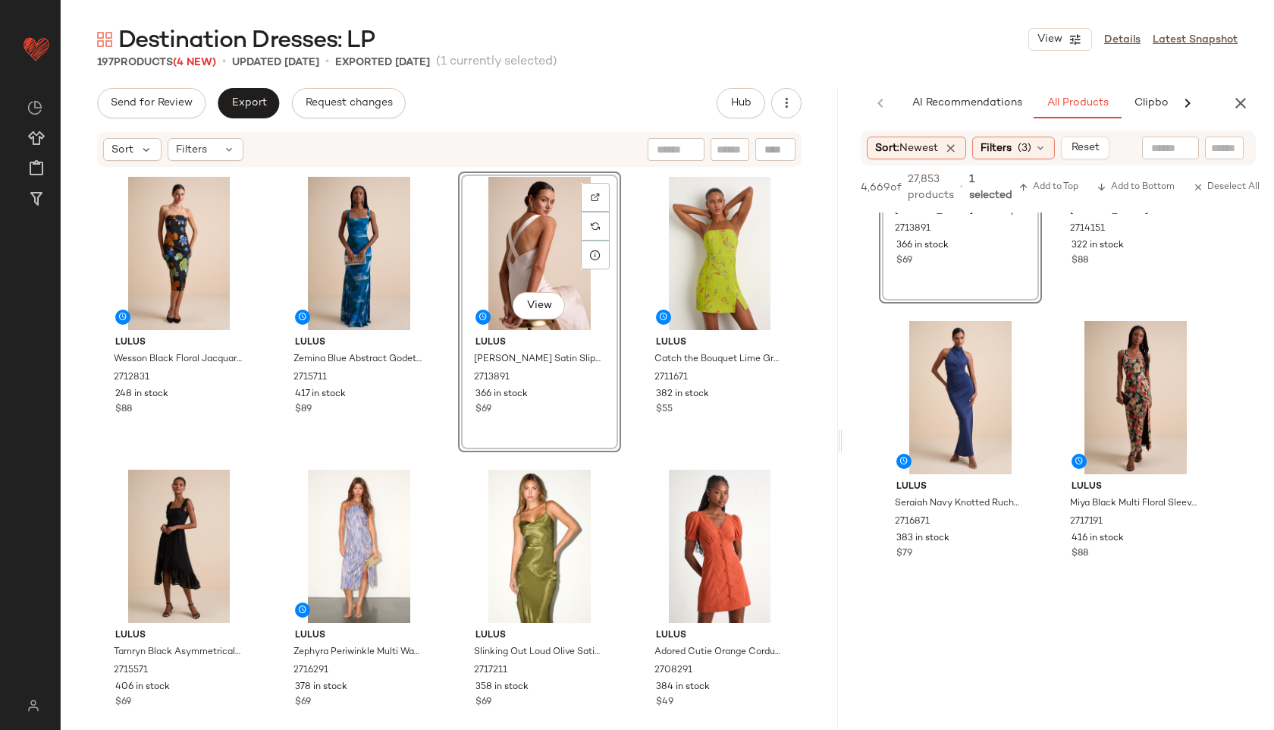
scroll to position [484, 0]
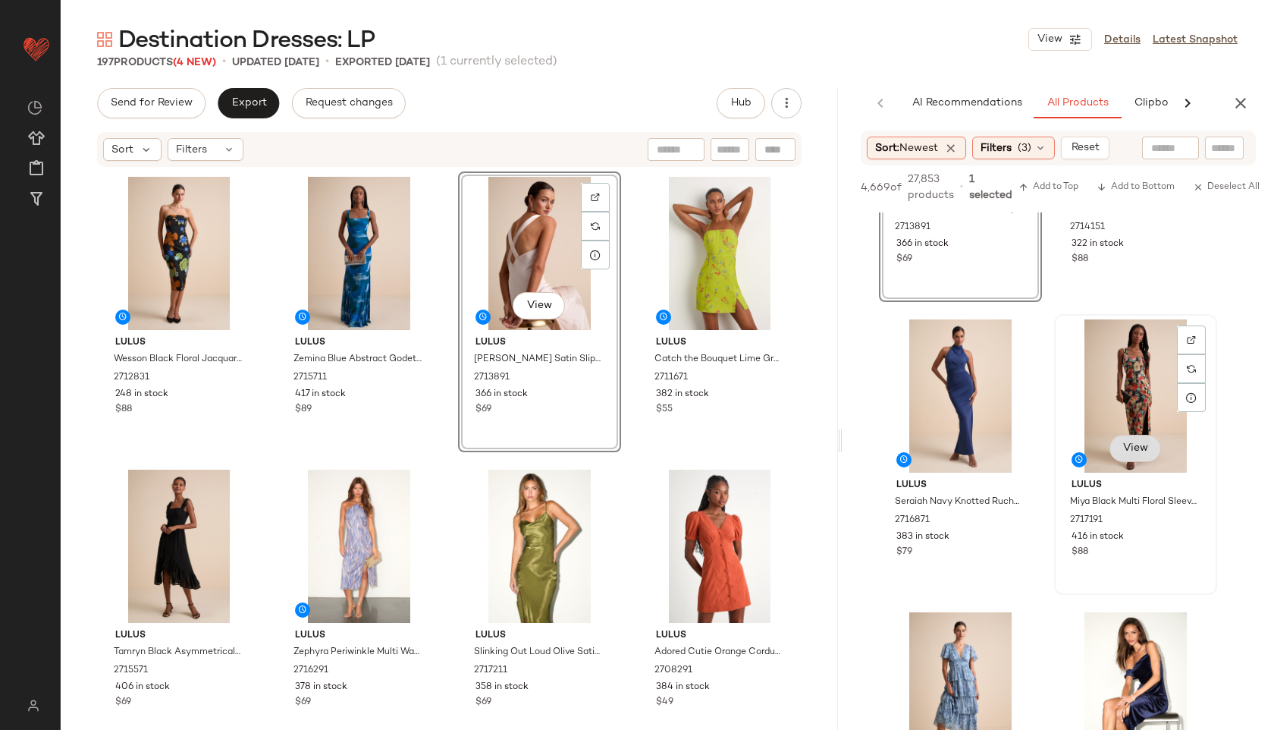
click at [1133, 440] on button "View" at bounding box center [1135, 448] width 52 height 27
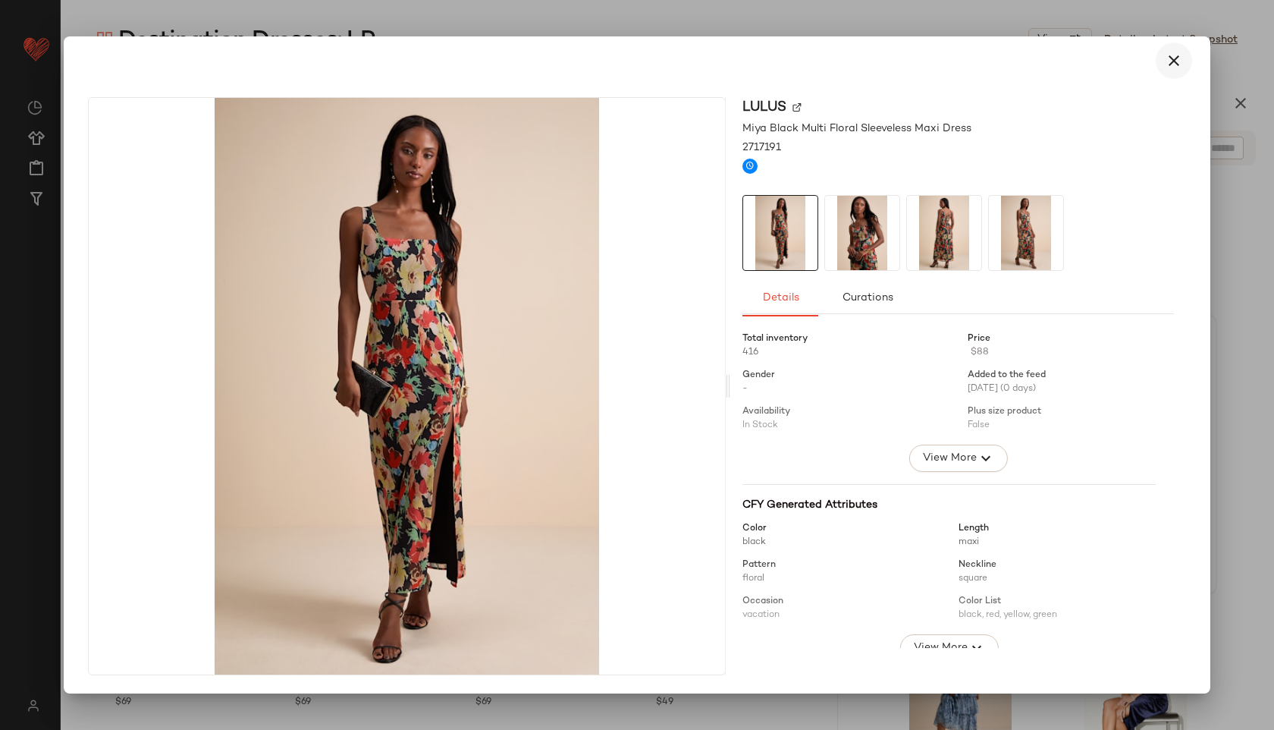
click at [1179, 51] on button "button" at bounding box center [1174, 60] width 36 height 36
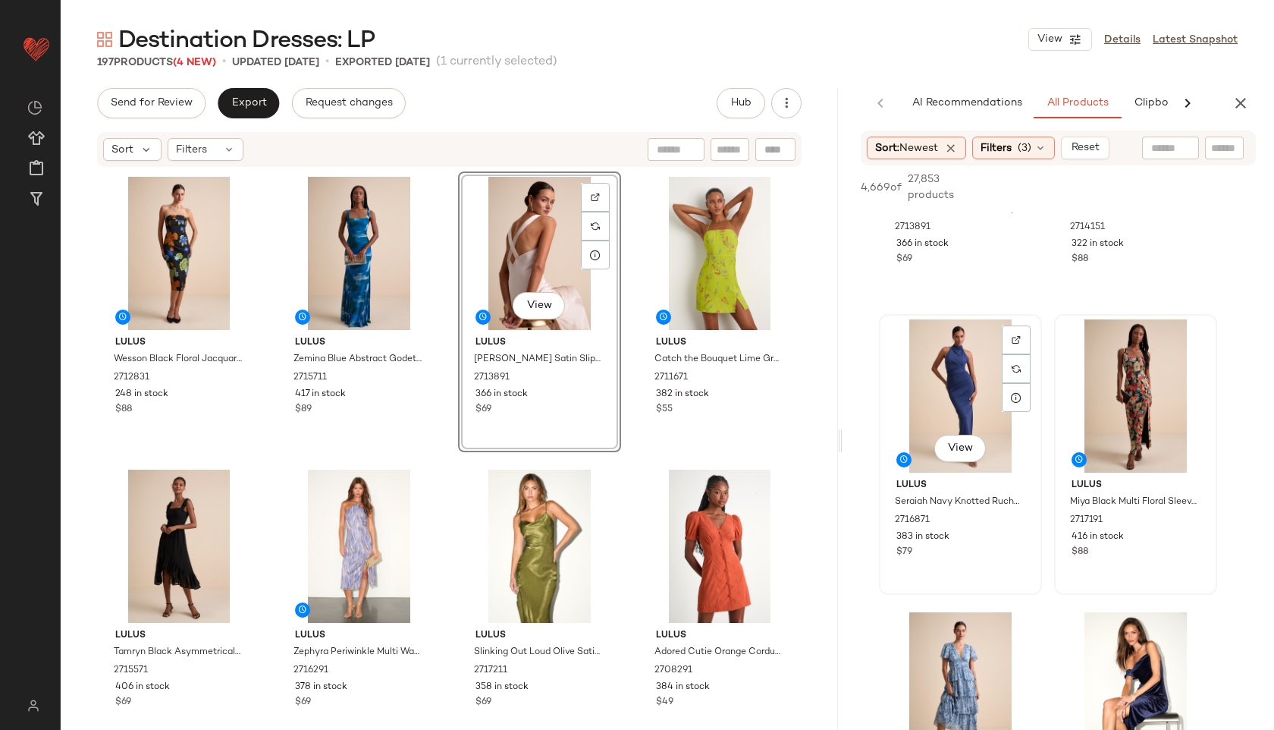
scroll to position [607, 0]
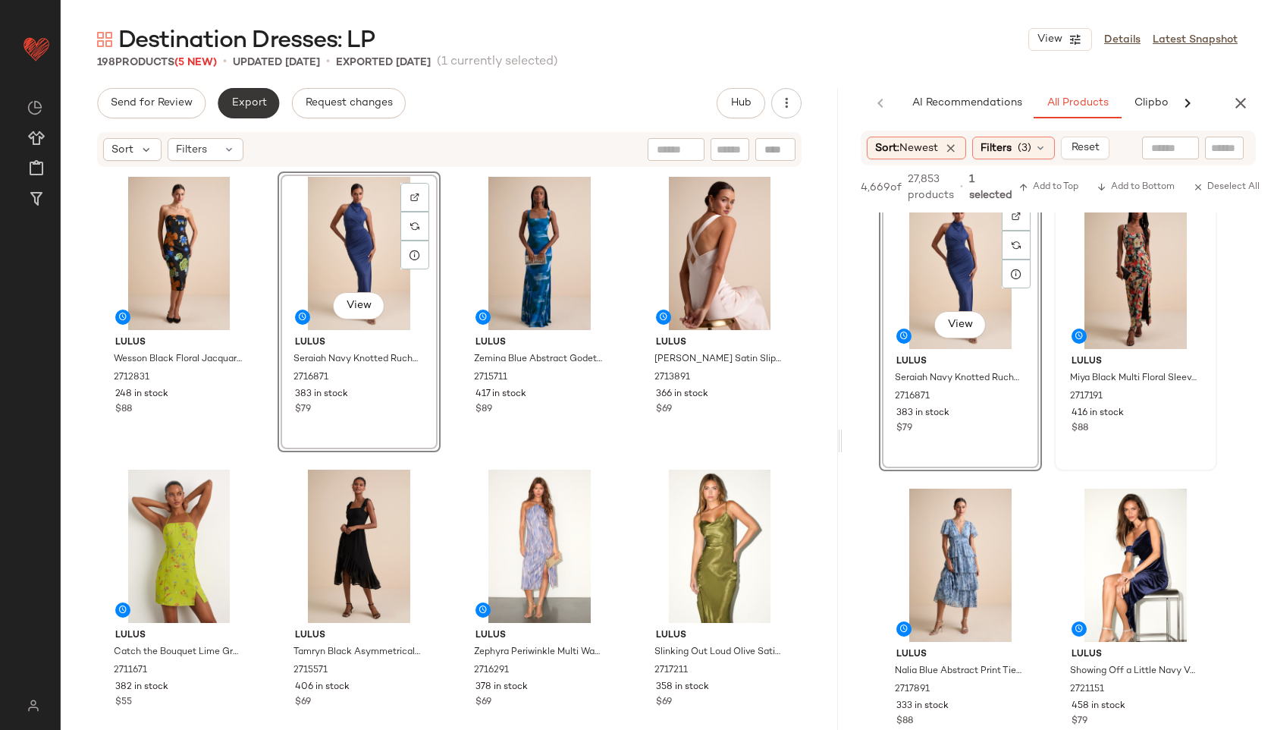
click at [252, 105] on span "Export" at bounding box center [249, 103] width 36 height 12
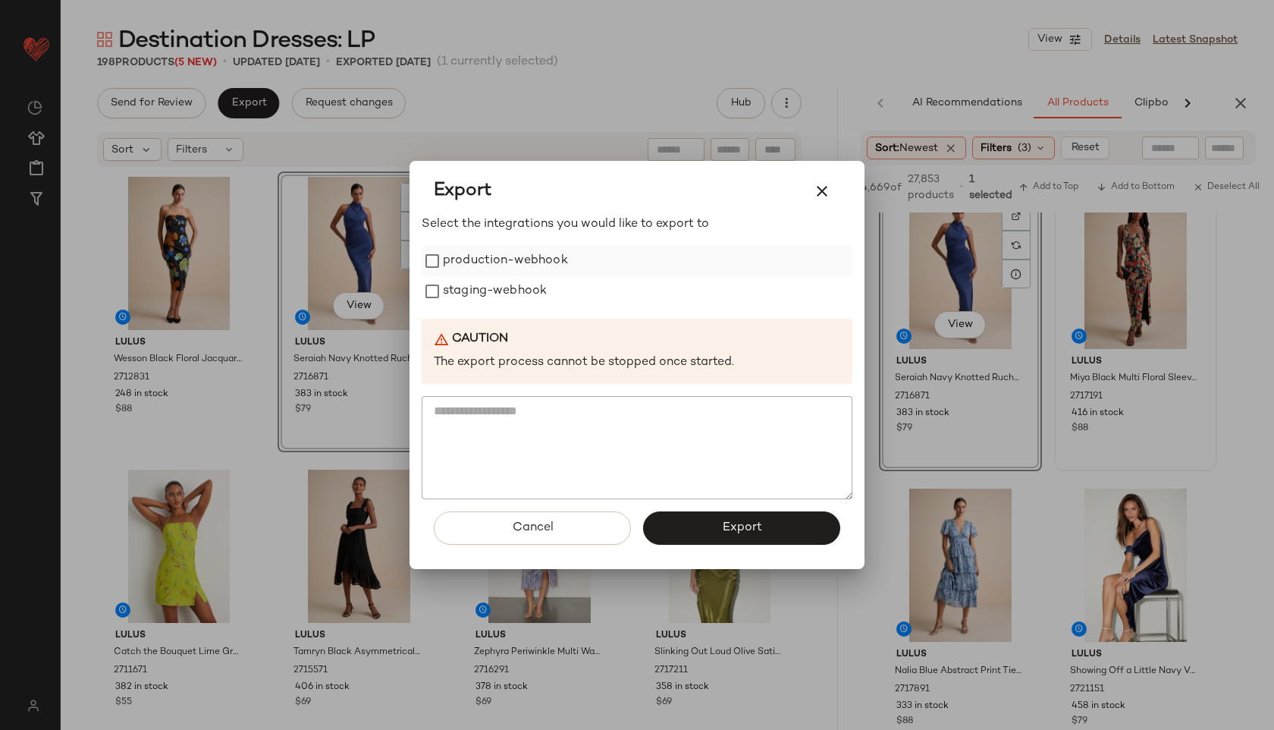
click at [513, 263] on label "production-webhook" at bounding box center [505, 261] width 125 height 30
click at [507, 290] on label "staging-webhook" at bounding box center [495, 291] width 104 height 30
click at [689, 529] on button "Export" at bounding box center [741, 527] width 197 height 33
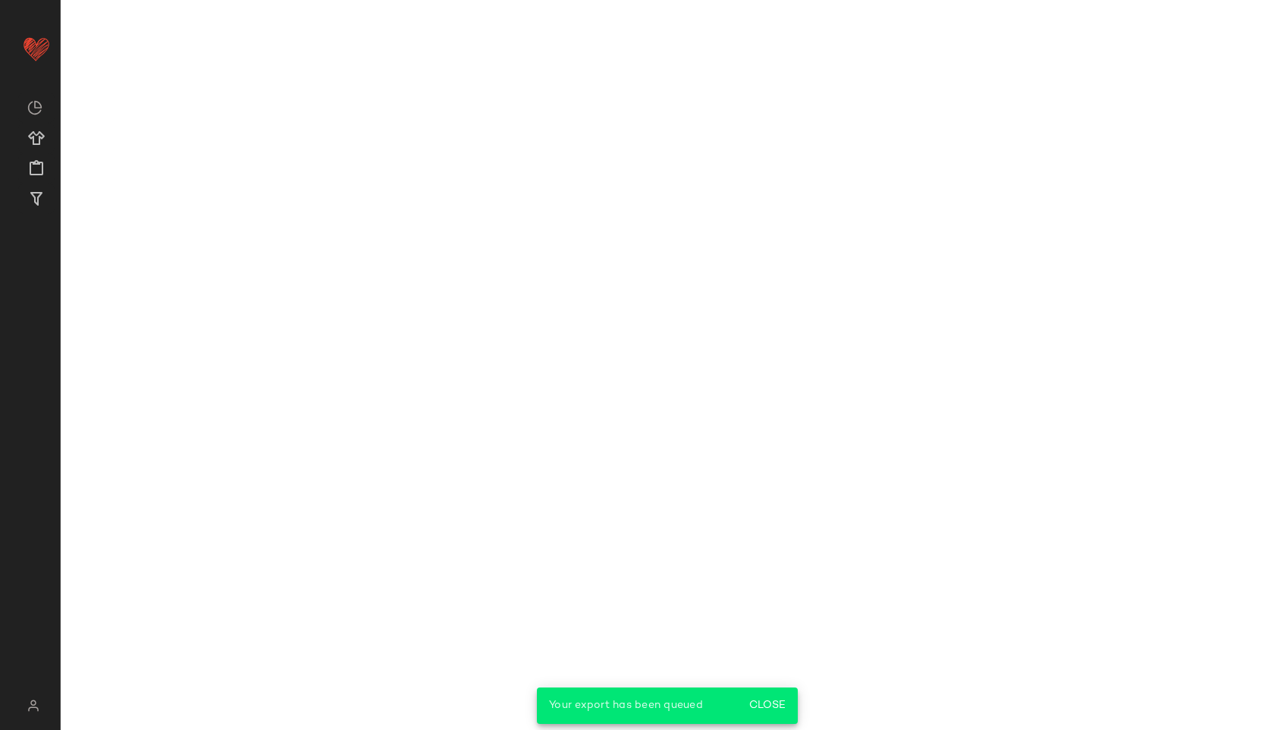
scroll to position [1193, 0]
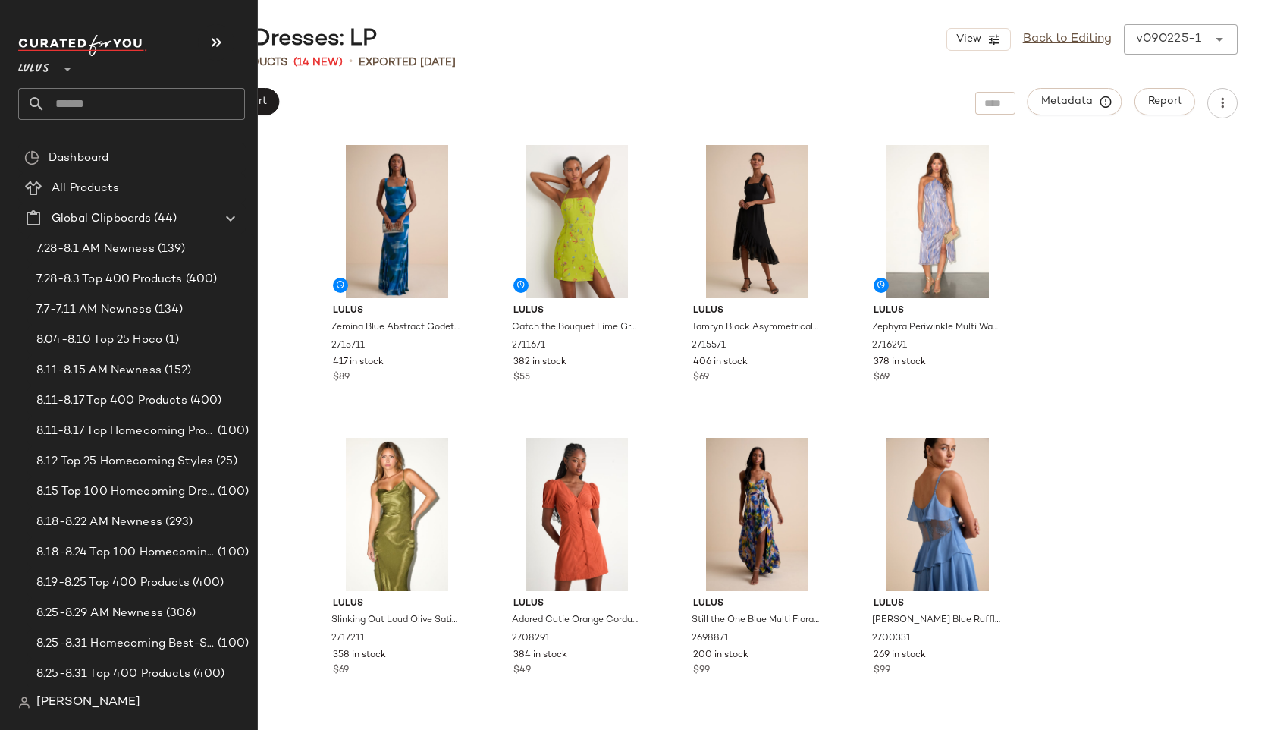
click at [47, 100] on input "text" at bounding box center [145, 104] width 199 height 32
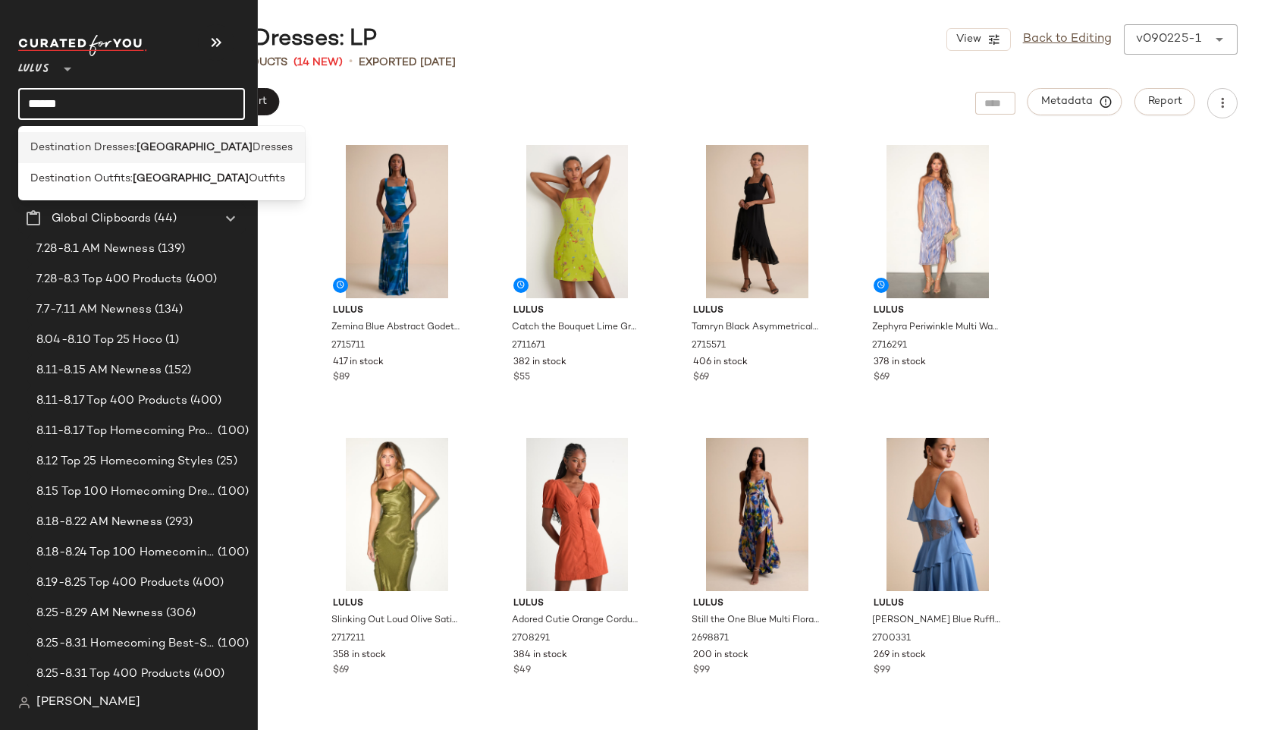
type input "******"
click at [121, 141] on span "Destination Dresses:" at bounding box center [83, 148] width 106 height 16
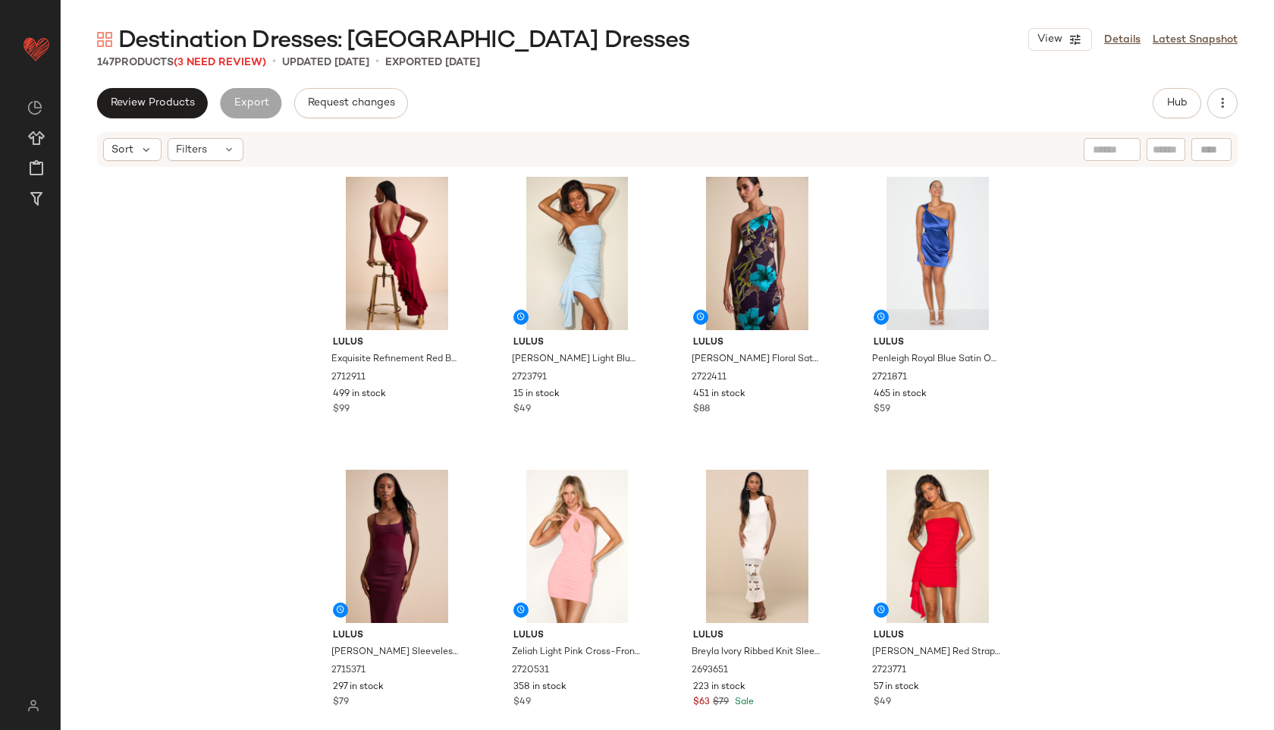
click at [231, 53] on span "Destination Dresses: Mexico Dresses" at bounding box center [403, 41] width 571 height 30
click at [231, 63] on span "(3 Need Review)" at bounding box center [220, 62] width 93 height 11
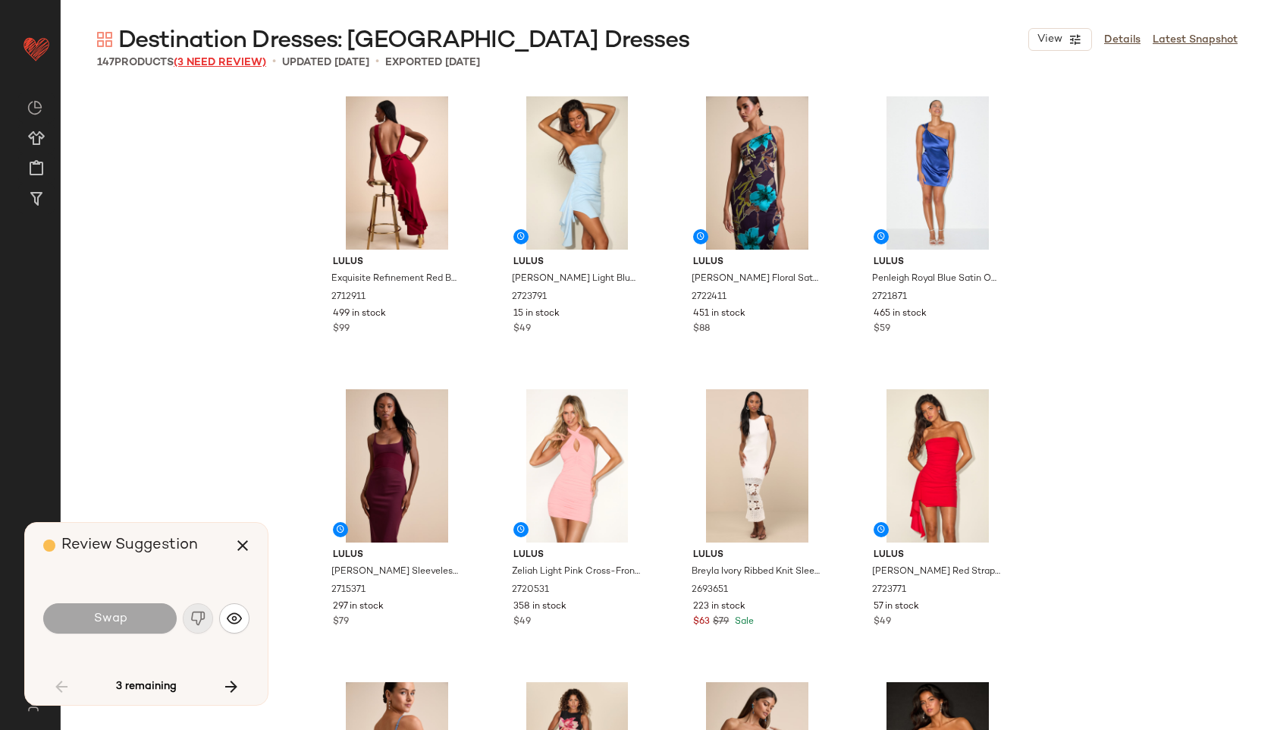
scroll to position [4391, 0]
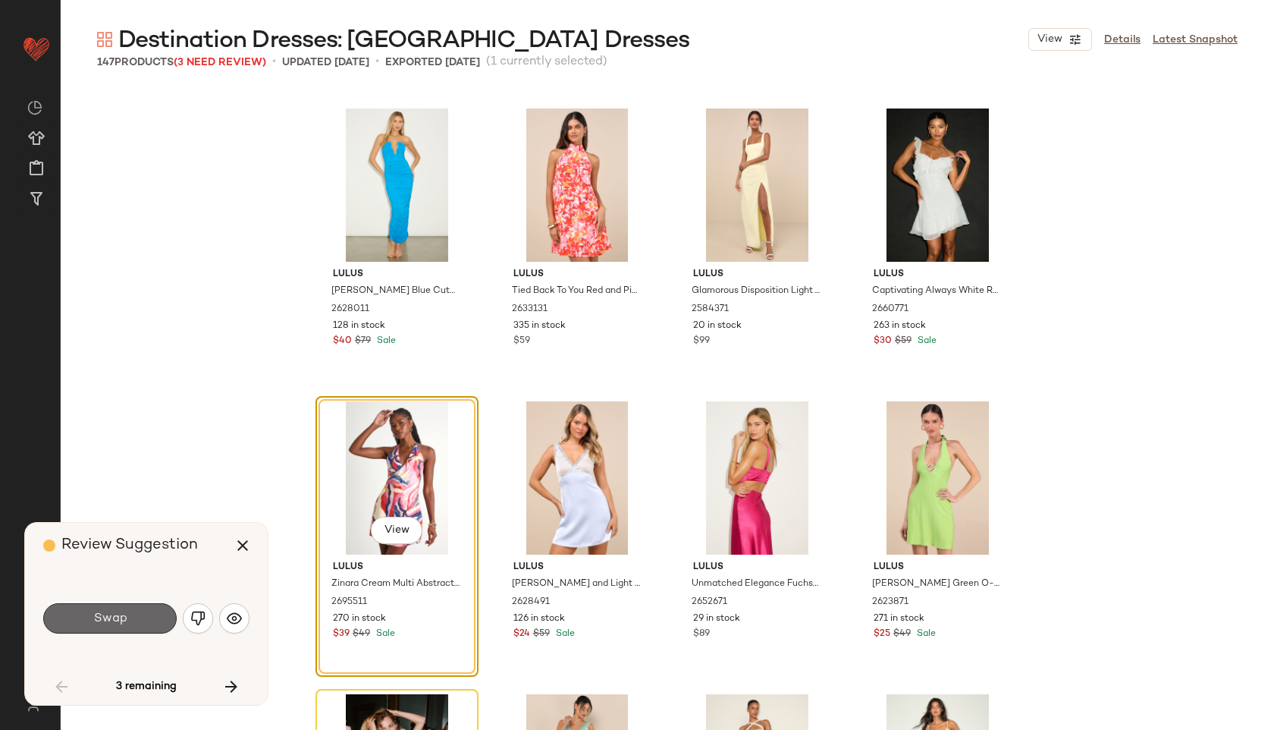
click at [123, 623] on span "Swap" at bounding box center [110, 618] width 34 height 14
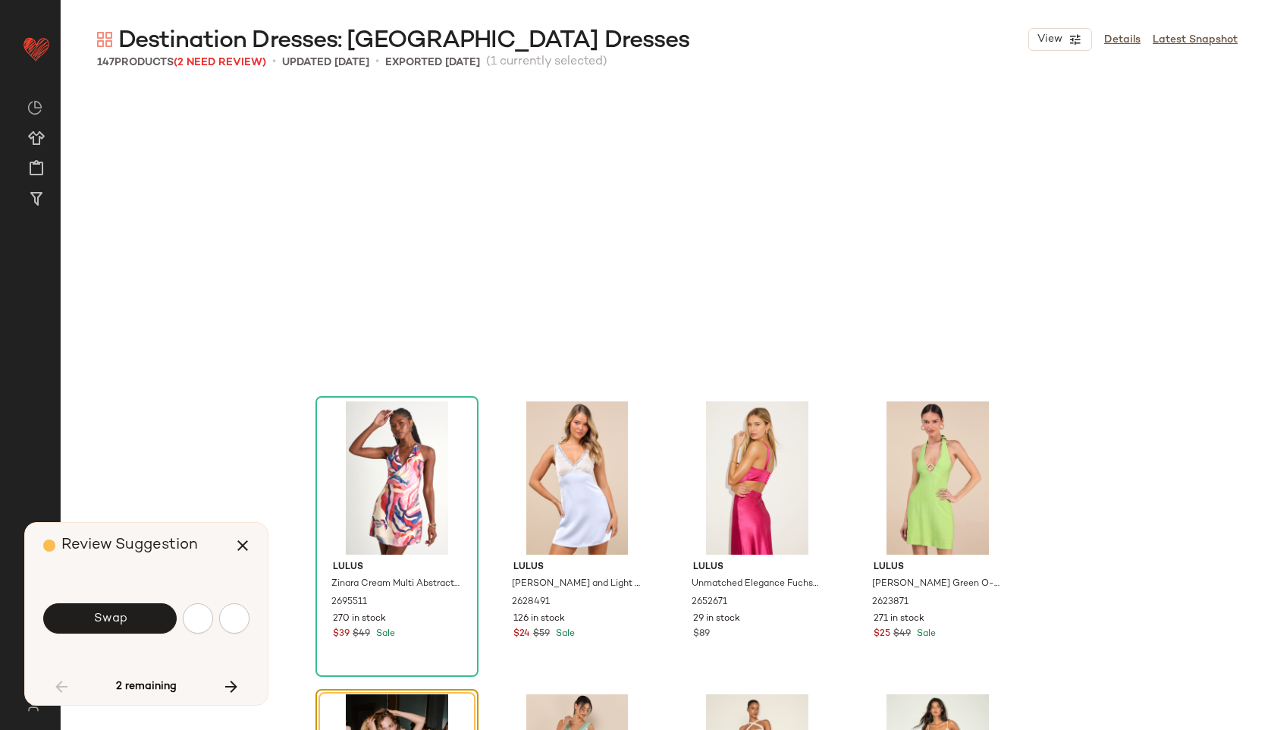
scroll to position [4684, 0]
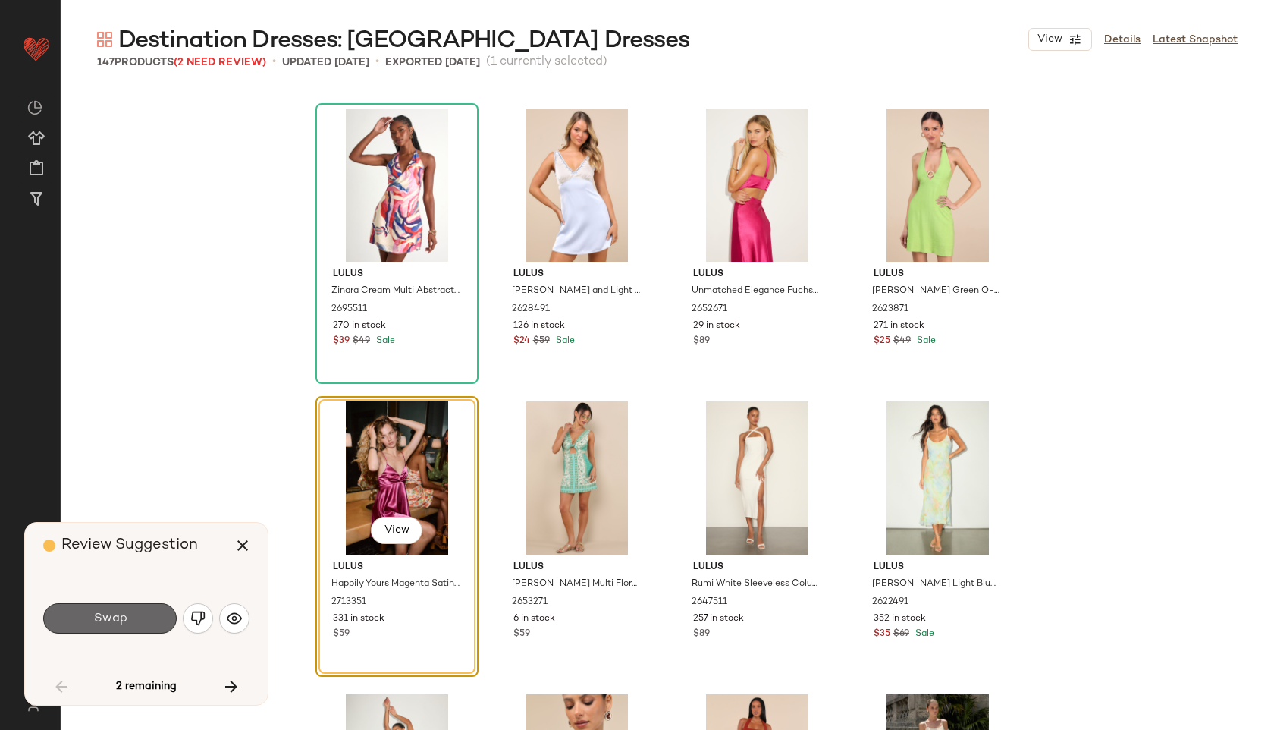
click at [128, 611] on button "Swap" at bounding box center [109, 618] width 133 height 30
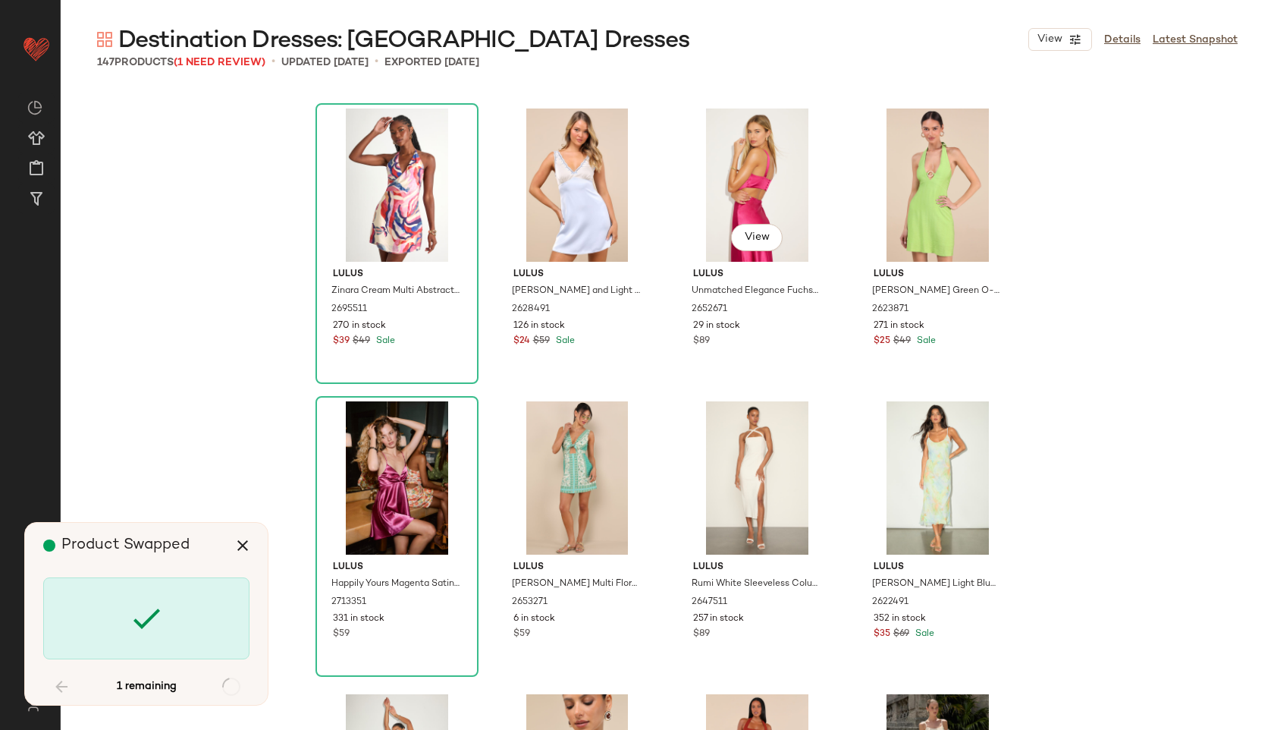
scroll to position [6733, 0]
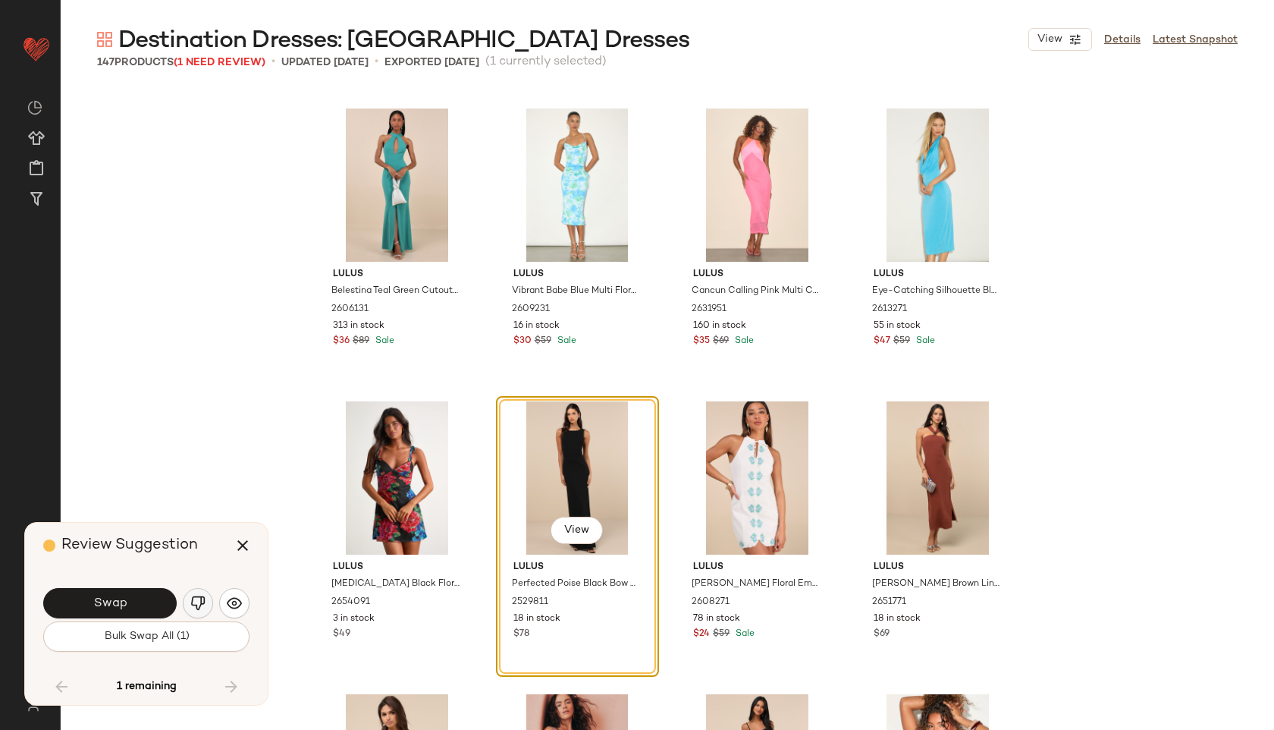
click at [201, 601] on img "button" at bounding box center [197, 602] width 15 height 15
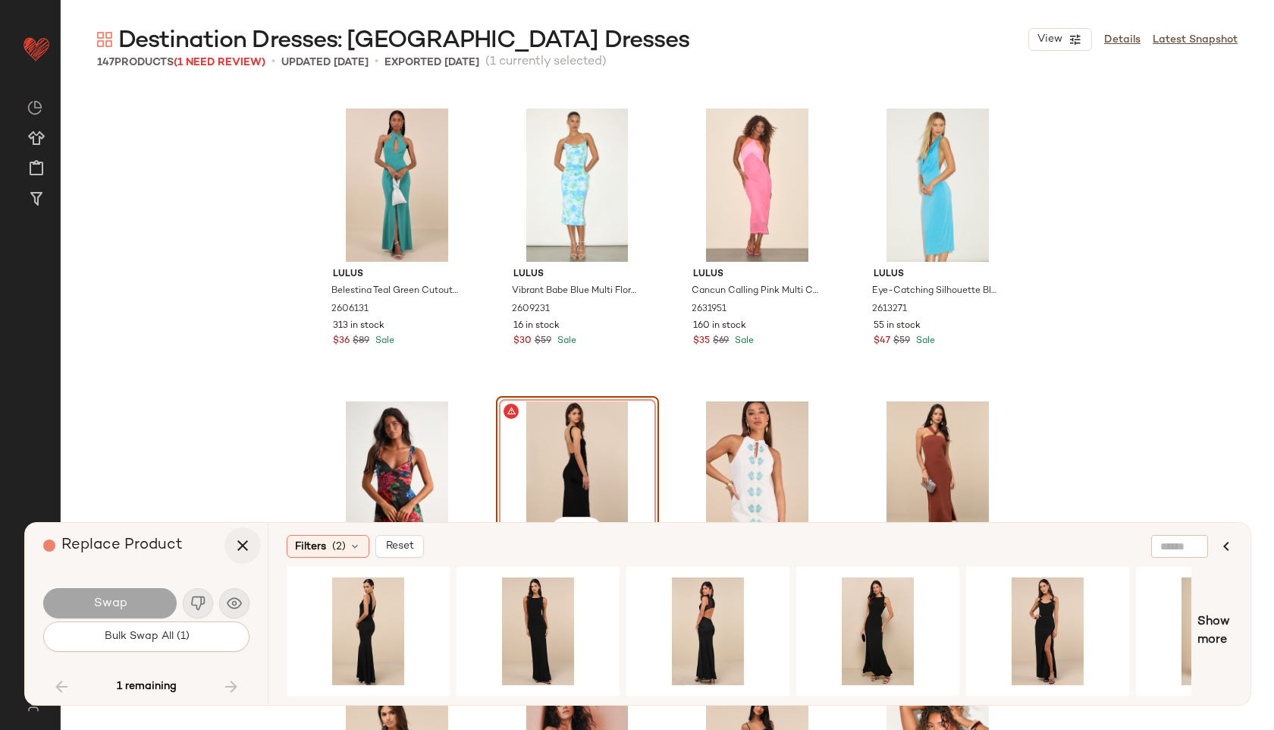
click at [231, 548] on button "button" at bounding box center [242, 545] width 36 height 36
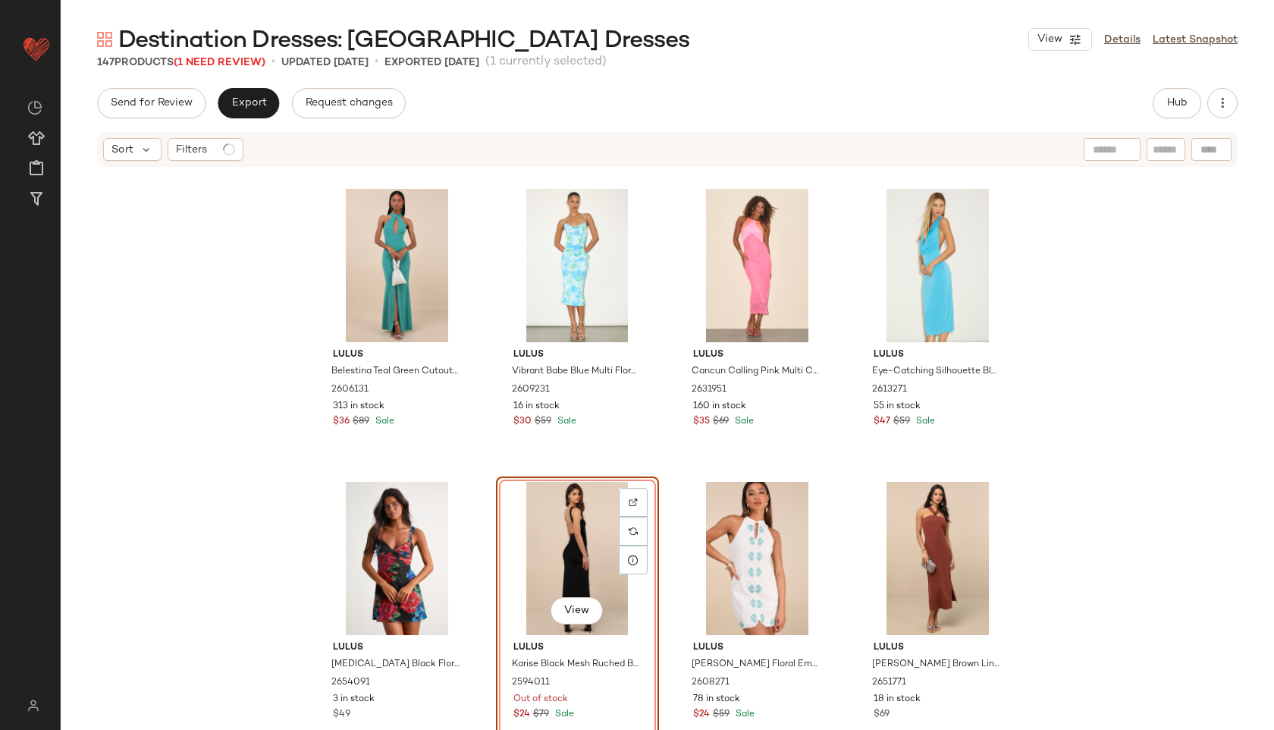
click at [545, 541] on div "View" at bounding box center [577, 558] width 152 height 153
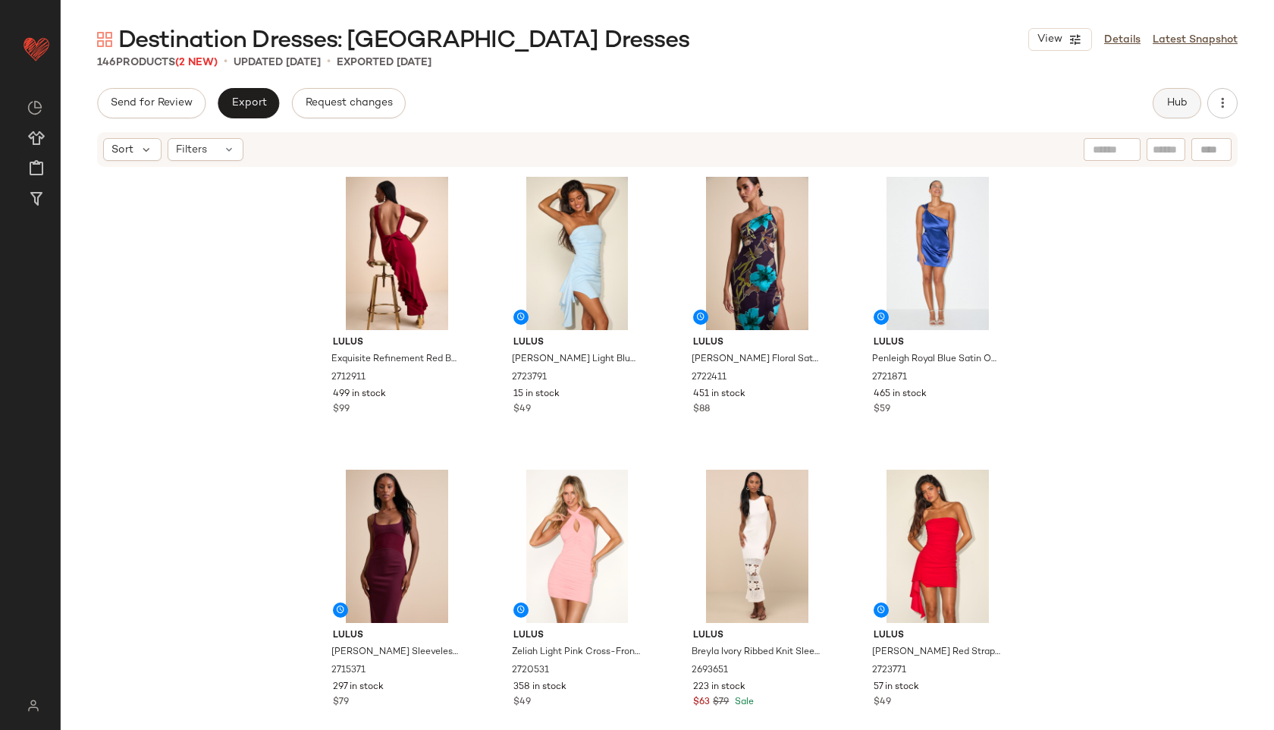
click at [1163, 105] on button "Hub" at bounding box center [1177, 103] width 49 height 30
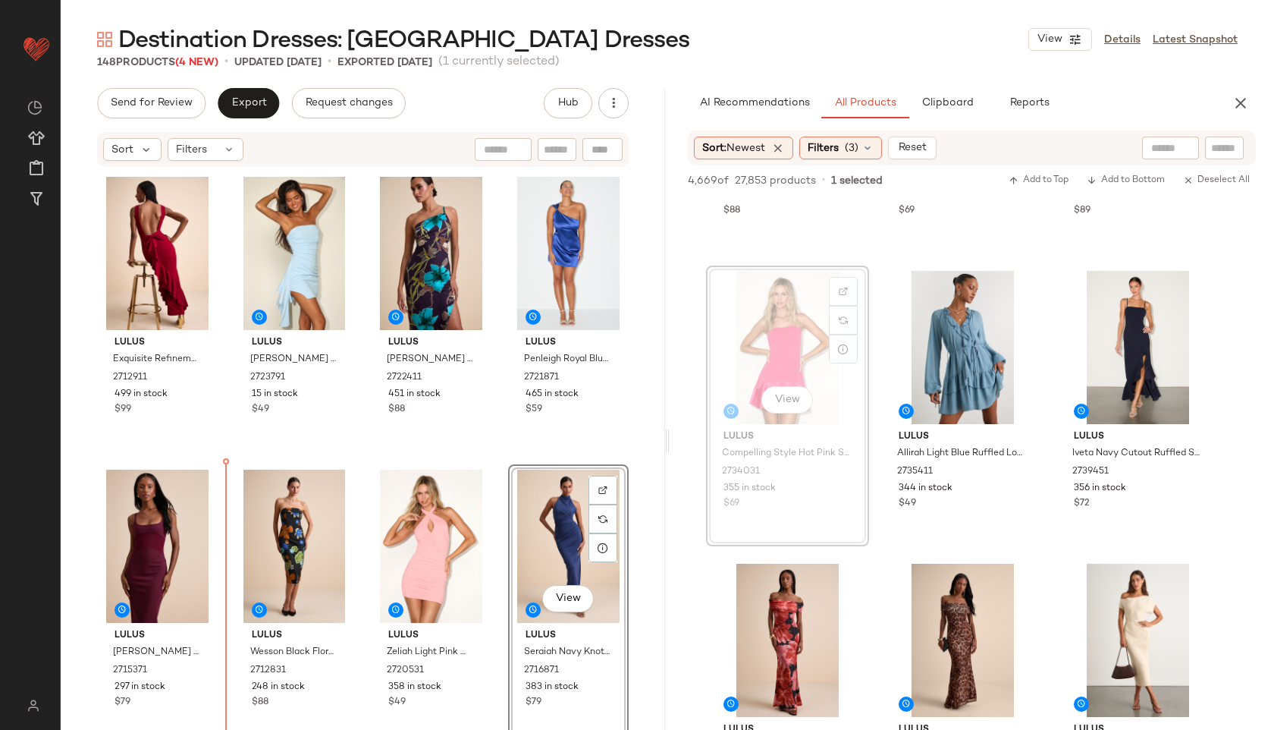
drag, startPoint x: 770, startPoint y: 357, endPoint x: 761, endPoint y: 358, distance: 8.4
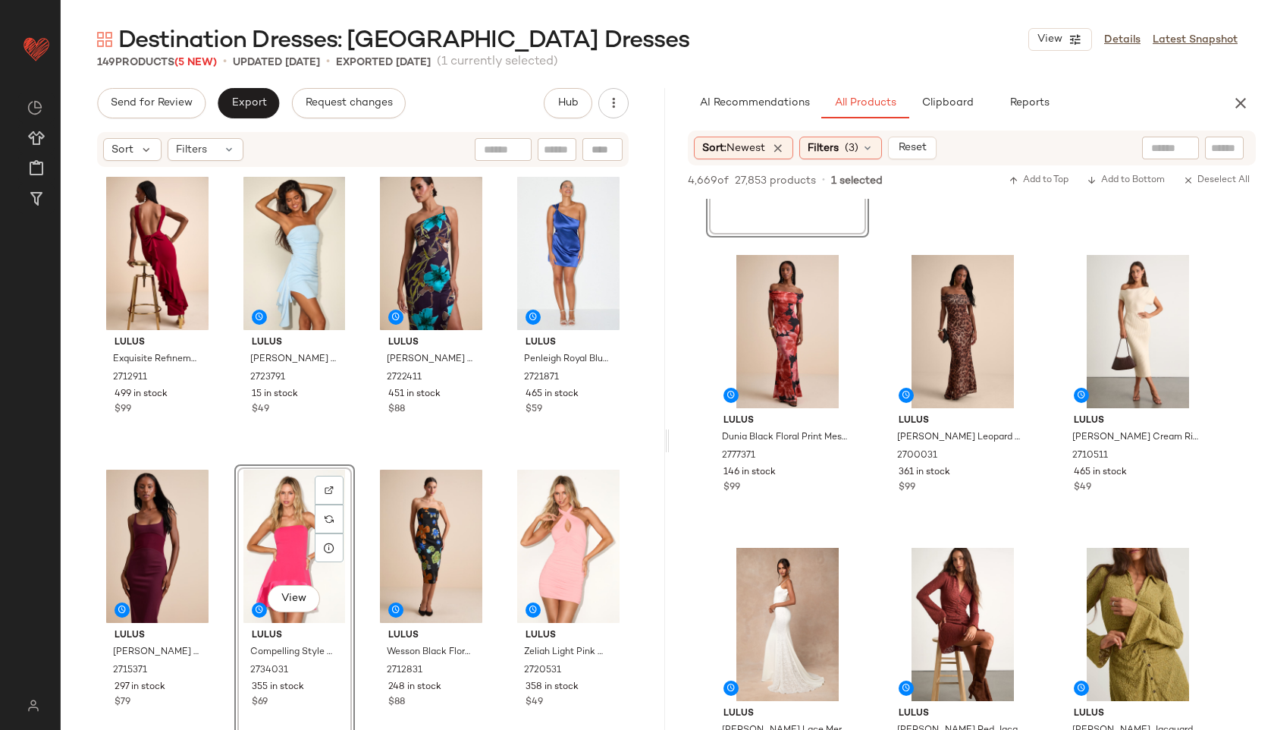
scroll to position [1692, 0]
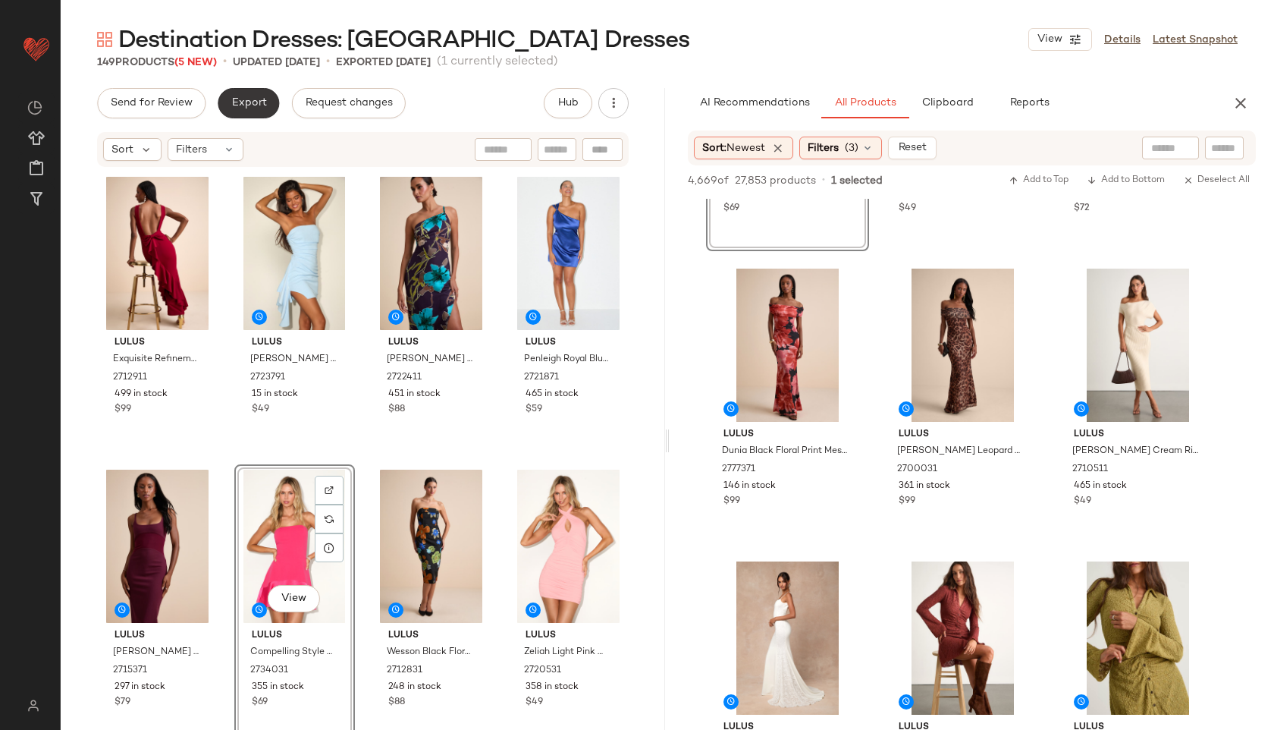
click at [250, 93] on button "Export" at bounding box center [248, 103] width 61 height 30
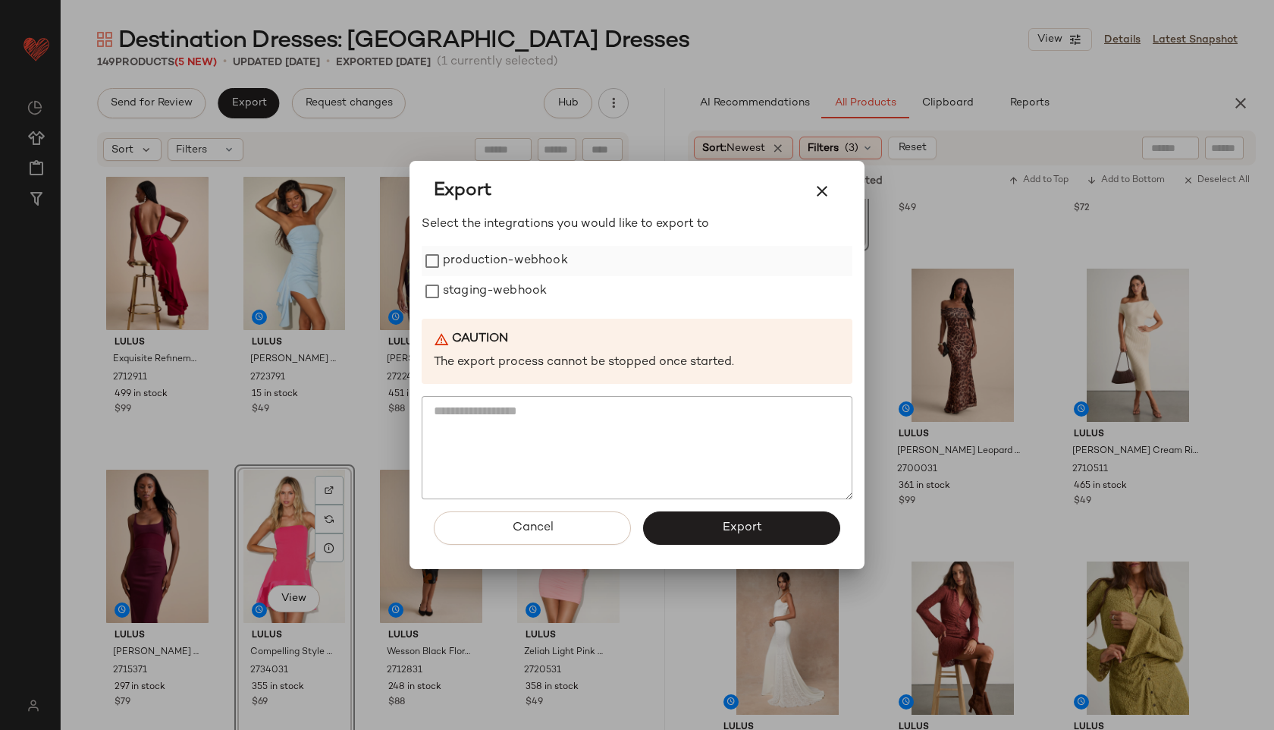
click at [455, 265] on label "production-webhook" at bounding box center [505, 261] width 125 height 30
click at [455, 287] on label "staging-webhook" at bounding box center [495, 291] width 104 height 30
click at [721, 522] on span "Export" at bounding box center [741, 527] width 40 height 14
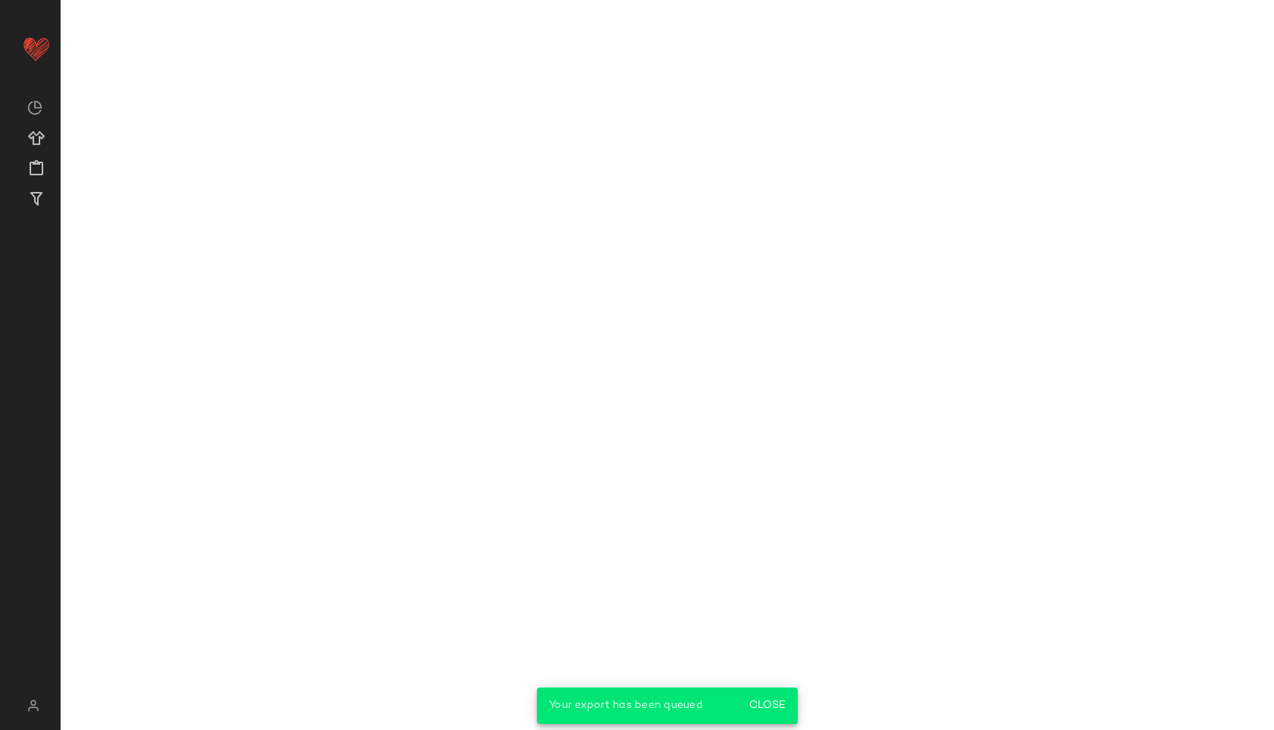
scroll to position [2277, 0]
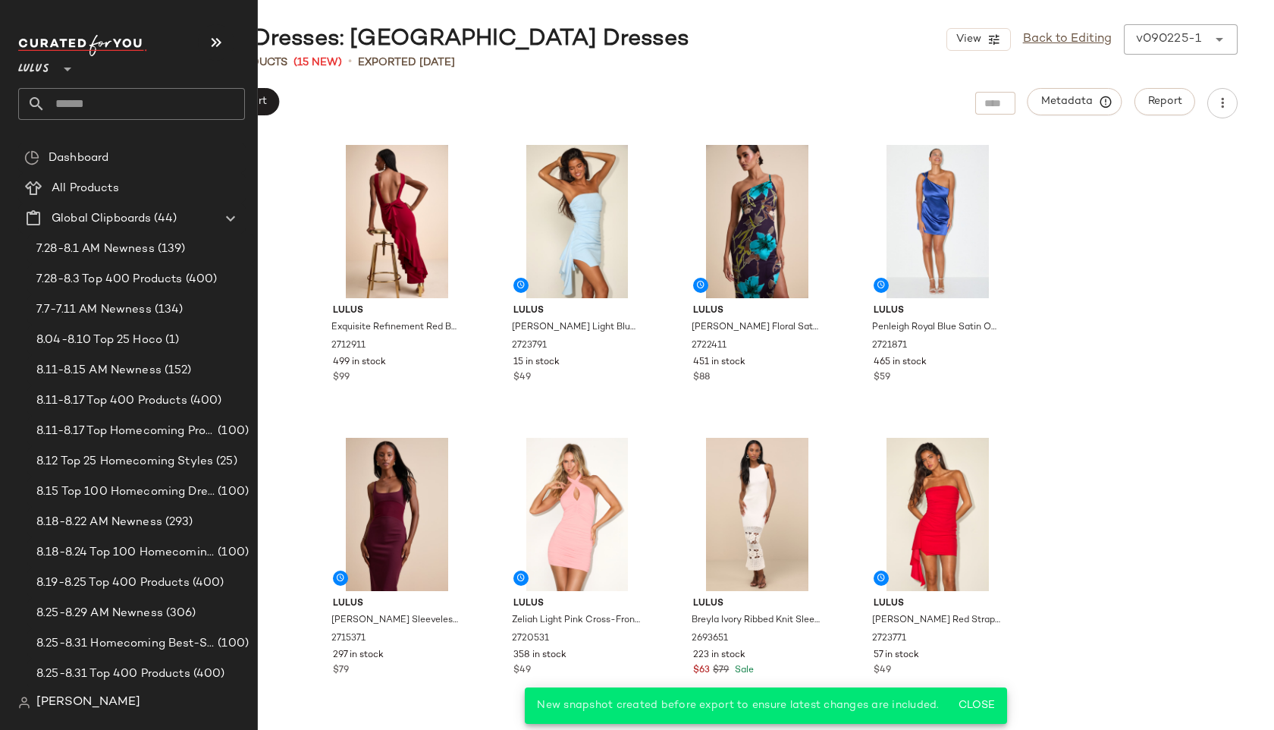
click at [68, 109] on input "text" at bounding box center [145, 104] width 199 height 32
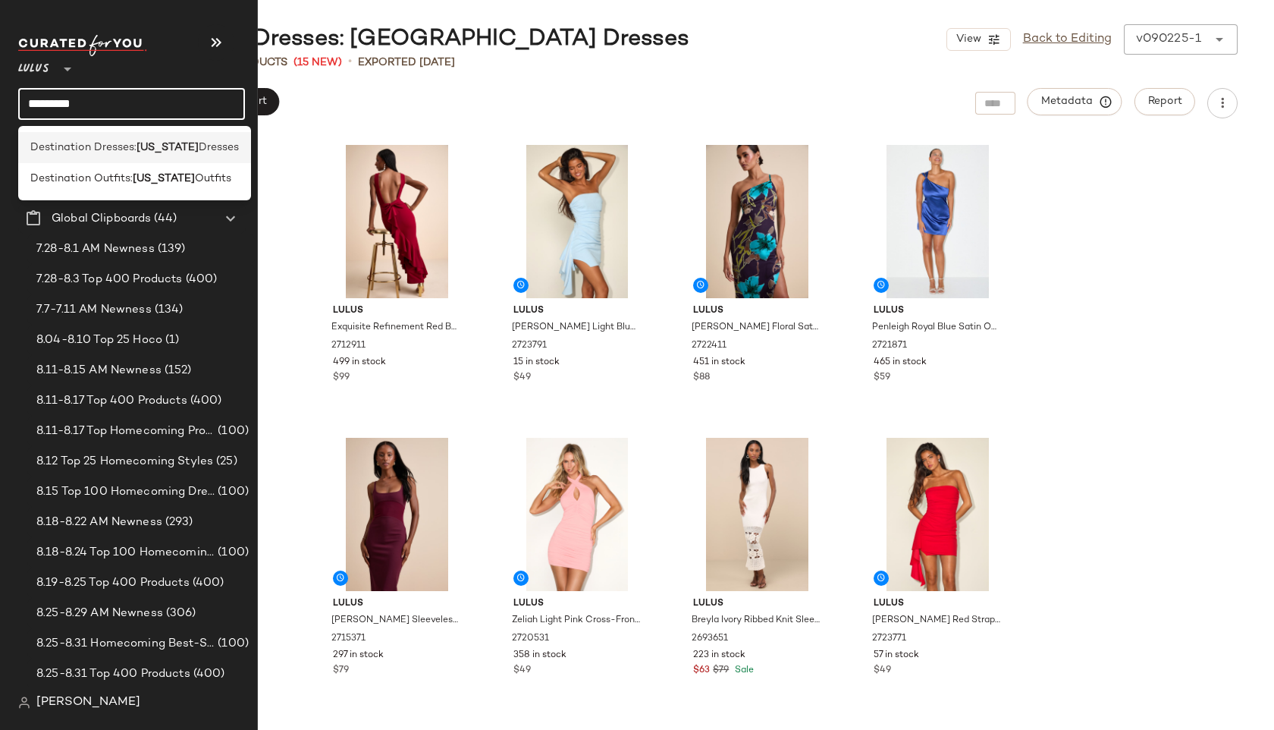
type input "********"
click at [98, 145] on span "Destination Dresses:" at bounding box center [83, 148] width 106 height 16
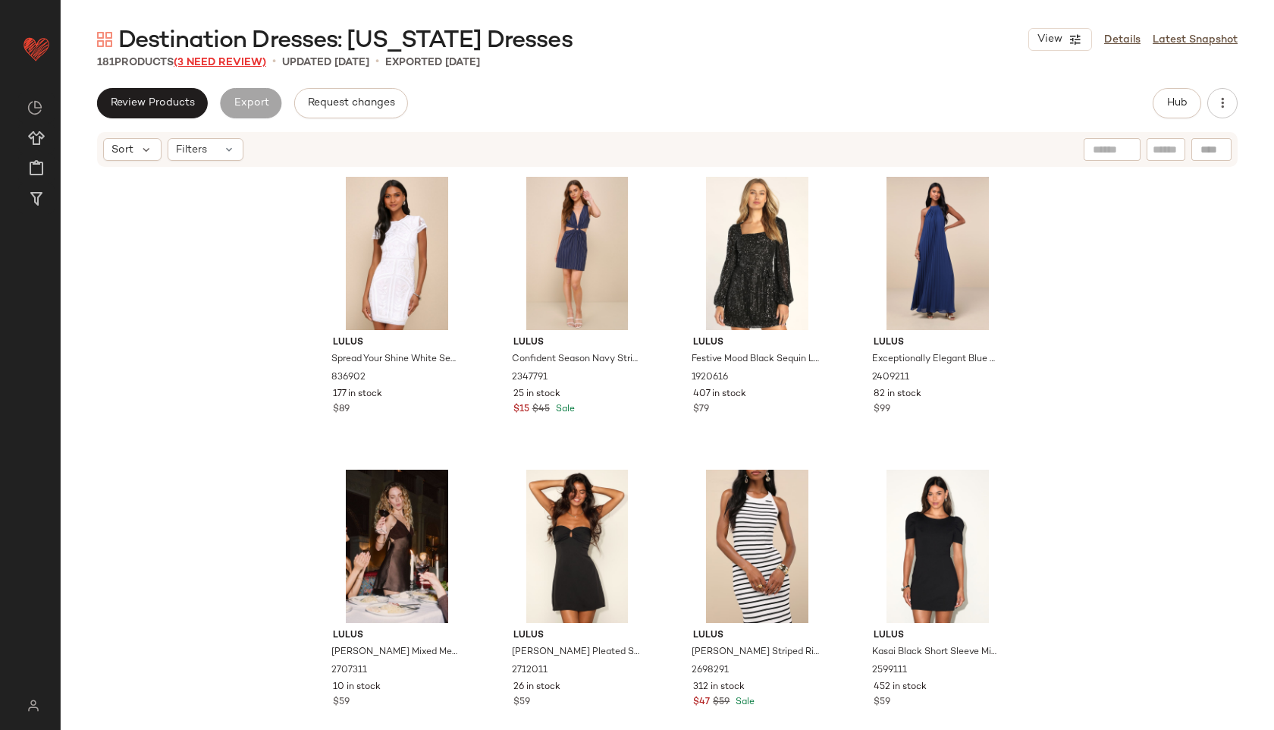
click at [221, 63] on span "(3 Need Review)" at bounding box center [220, 62] width 93 height 11
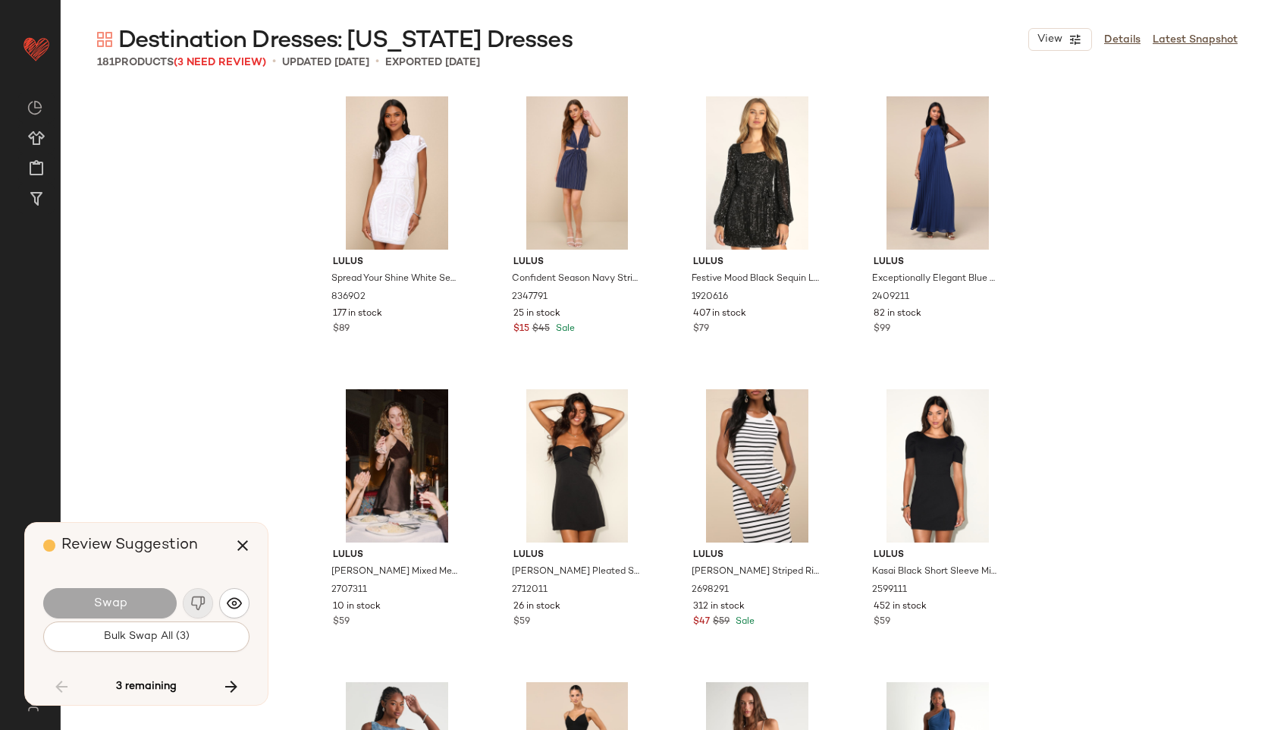
scroll to position [5562, 0]
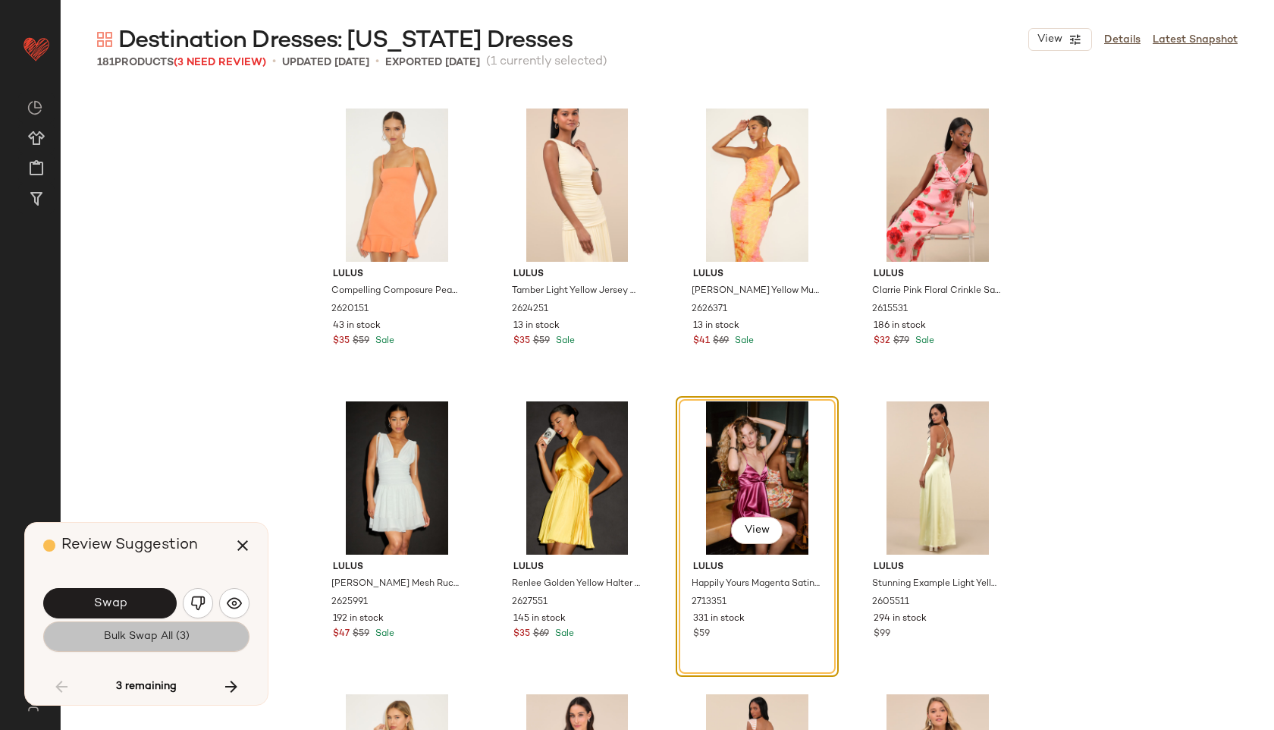
click at [137, 644] on button "Bulk Swap All (3)" at bounding box center [146, 636] width 206 height 30
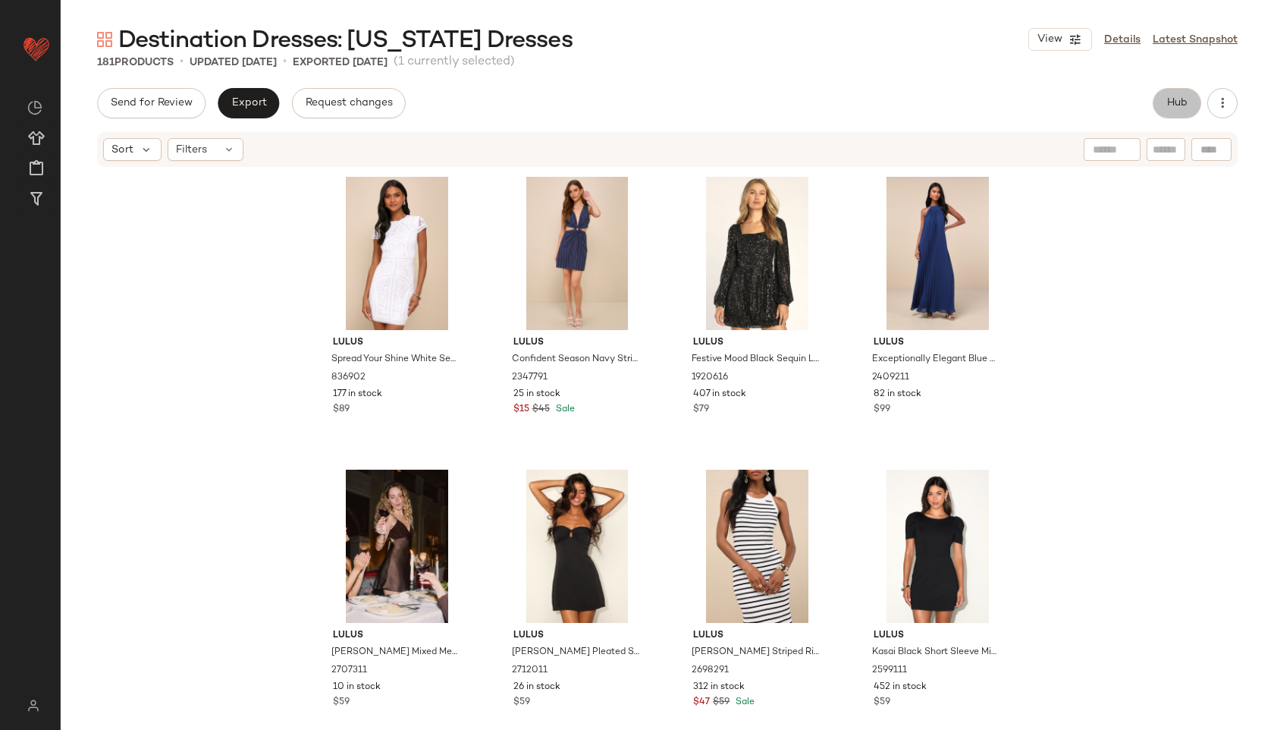
click at [1171, 104] on span "Hub" at bounding box center [1176, 103] width 21 height 12
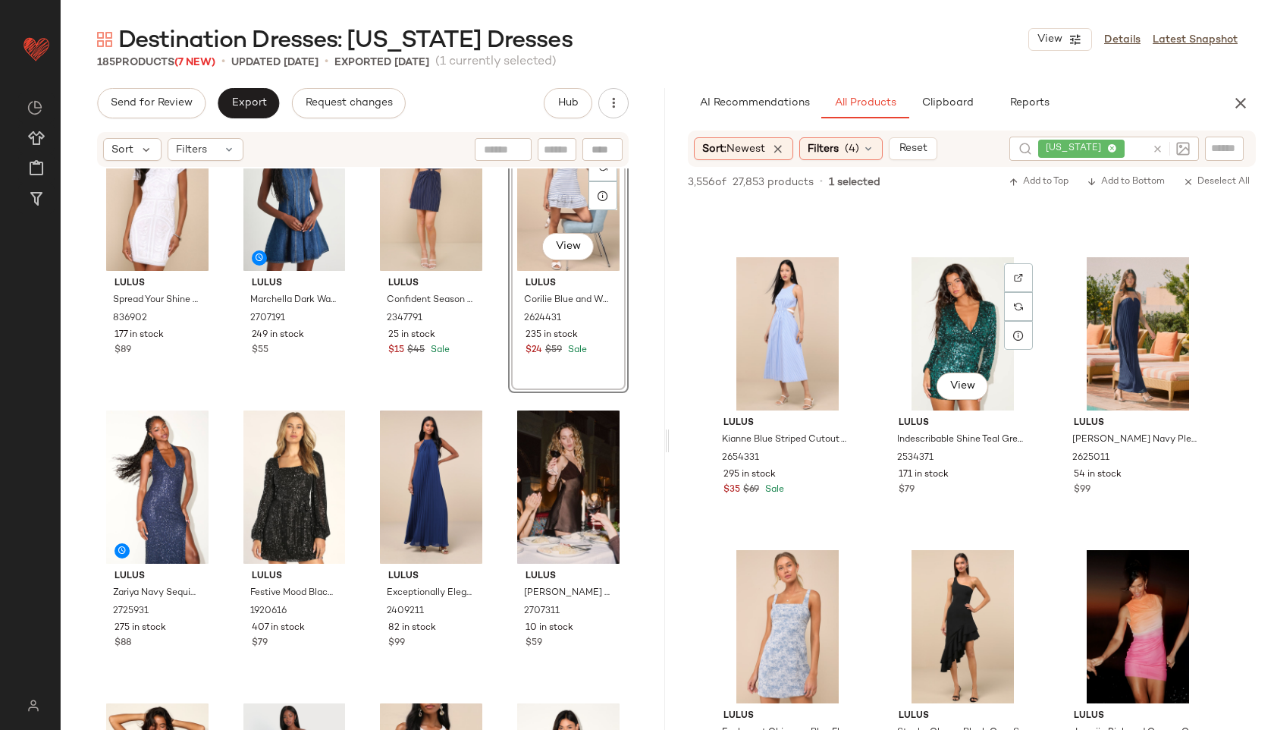
scroll to position [2001, 0]
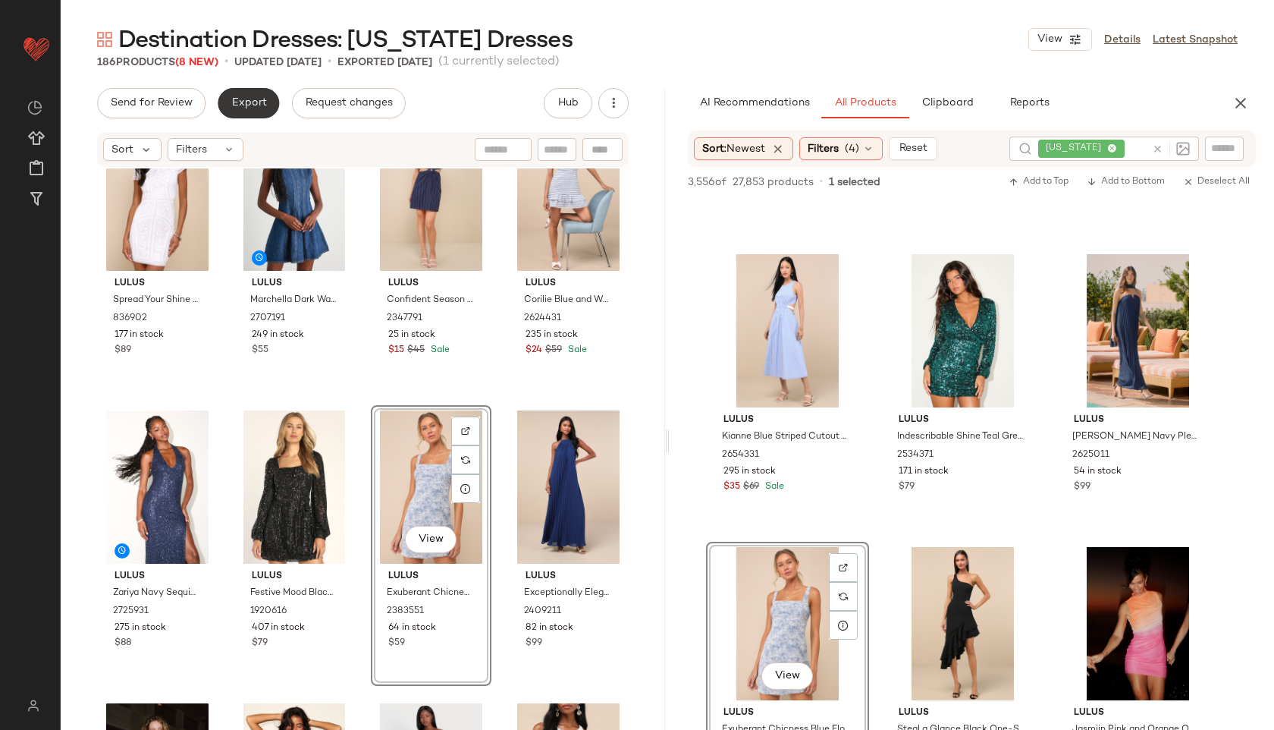
click at [226, 104] on button "Export" at bounding box center [248, 103] width 61 height 30
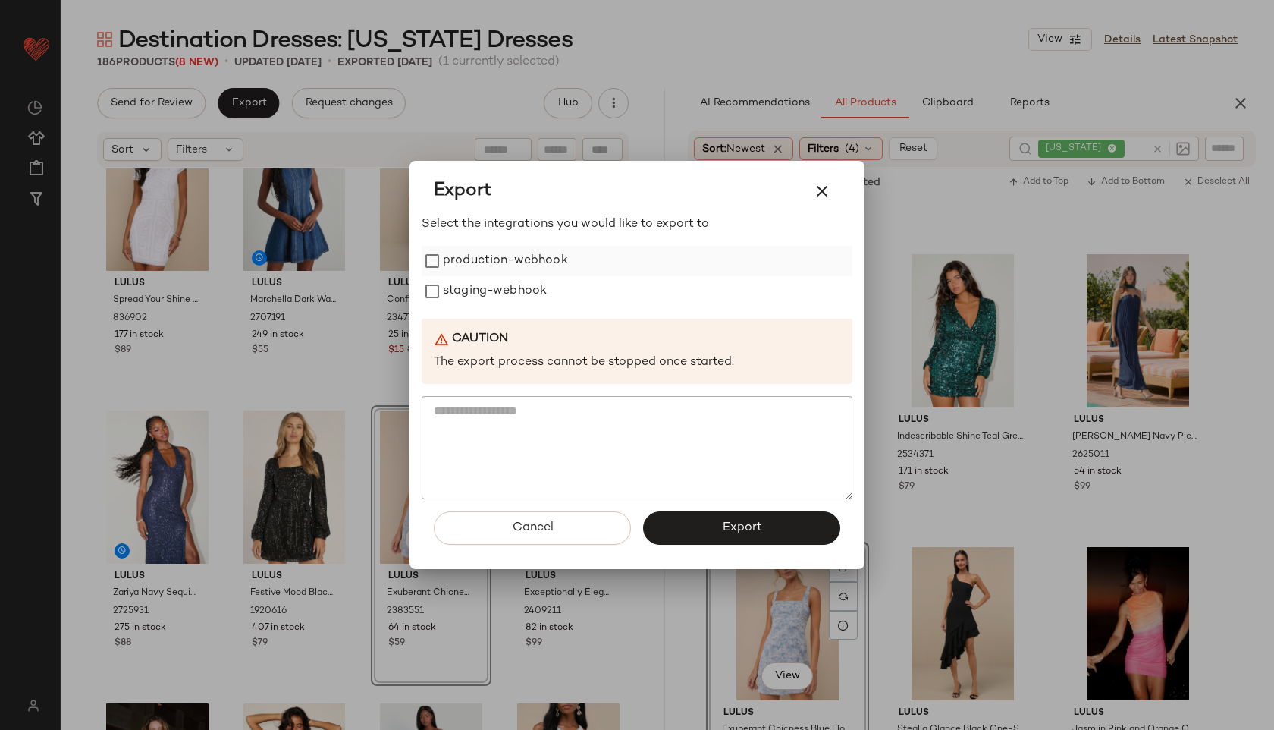
click at [504, 265] on label "production-webhook" at bounding box center [505, 261] width 125 height 30
click at [506, 291] on label "staging-webhook" at bounding box center [495, 291] width 104 height 30
click at [710, 511] on button "Export" at bounding box center [741, 527] width 197 height 33
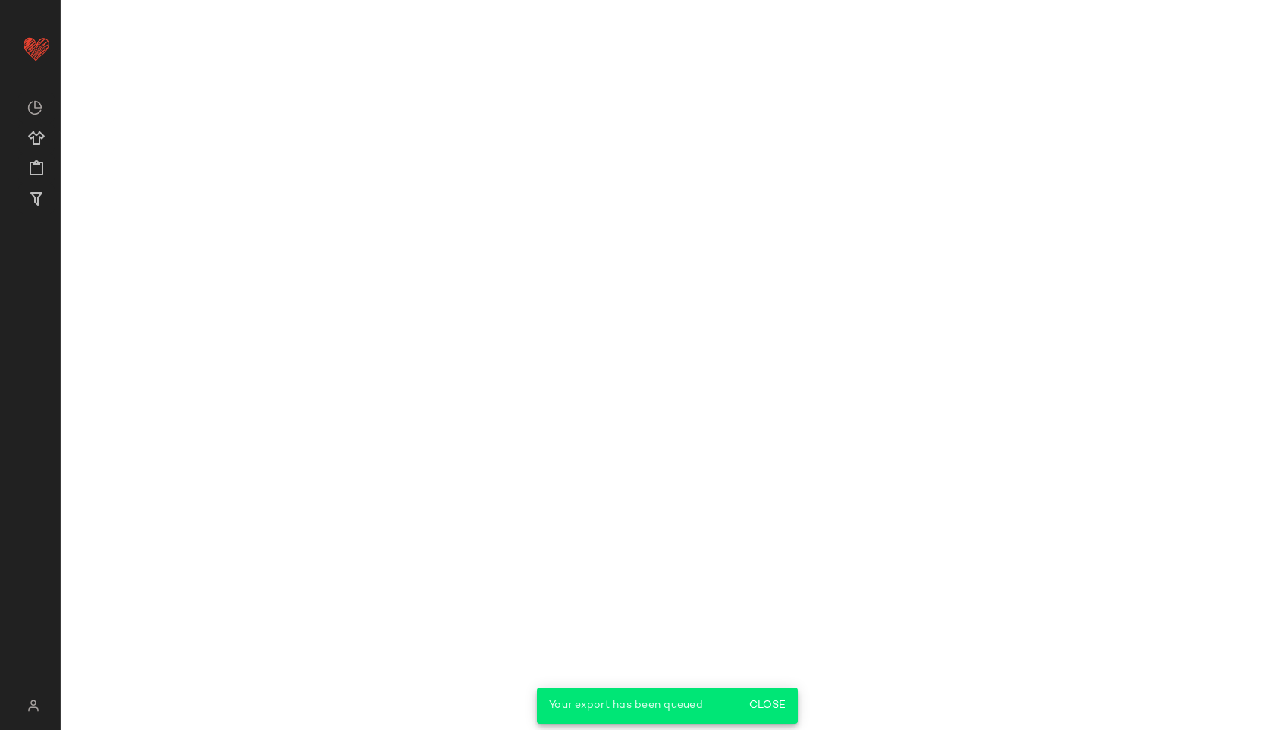
scroll to position [2879, 0]
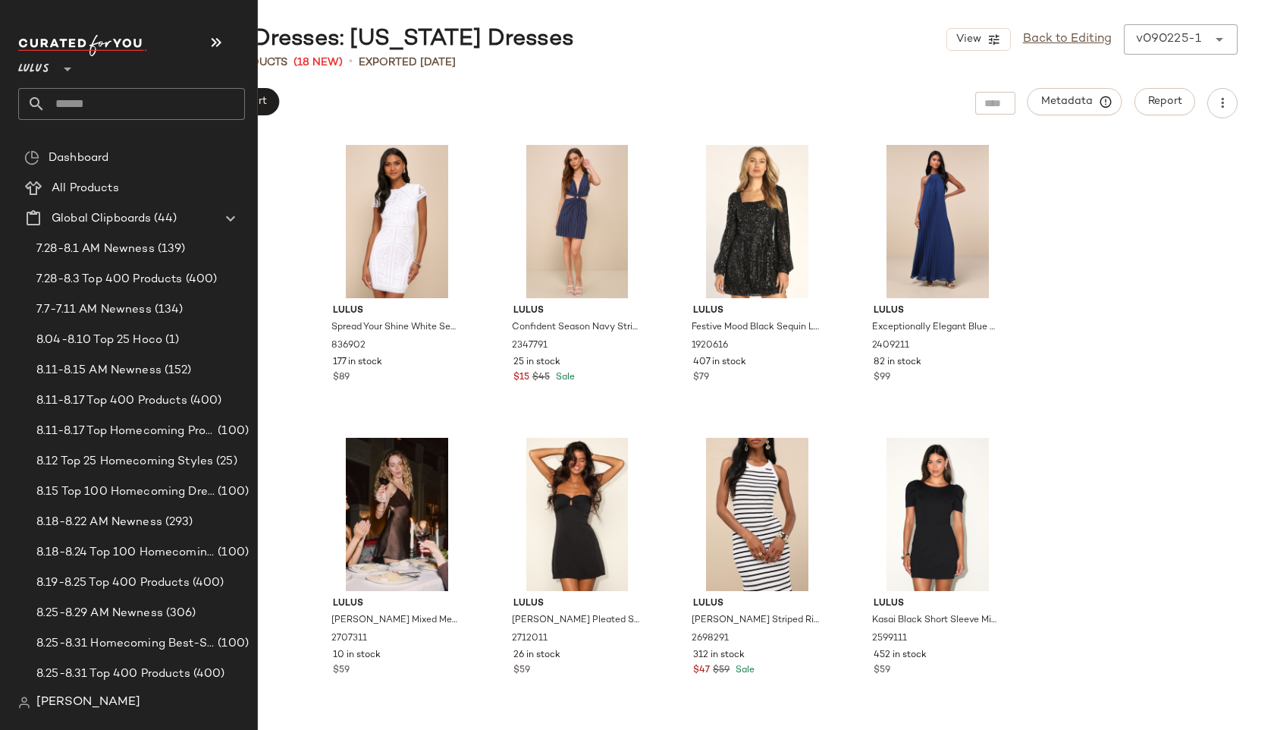
click at [71, 105] on input "text" at bounding box center [145, 104] width 199 height 32
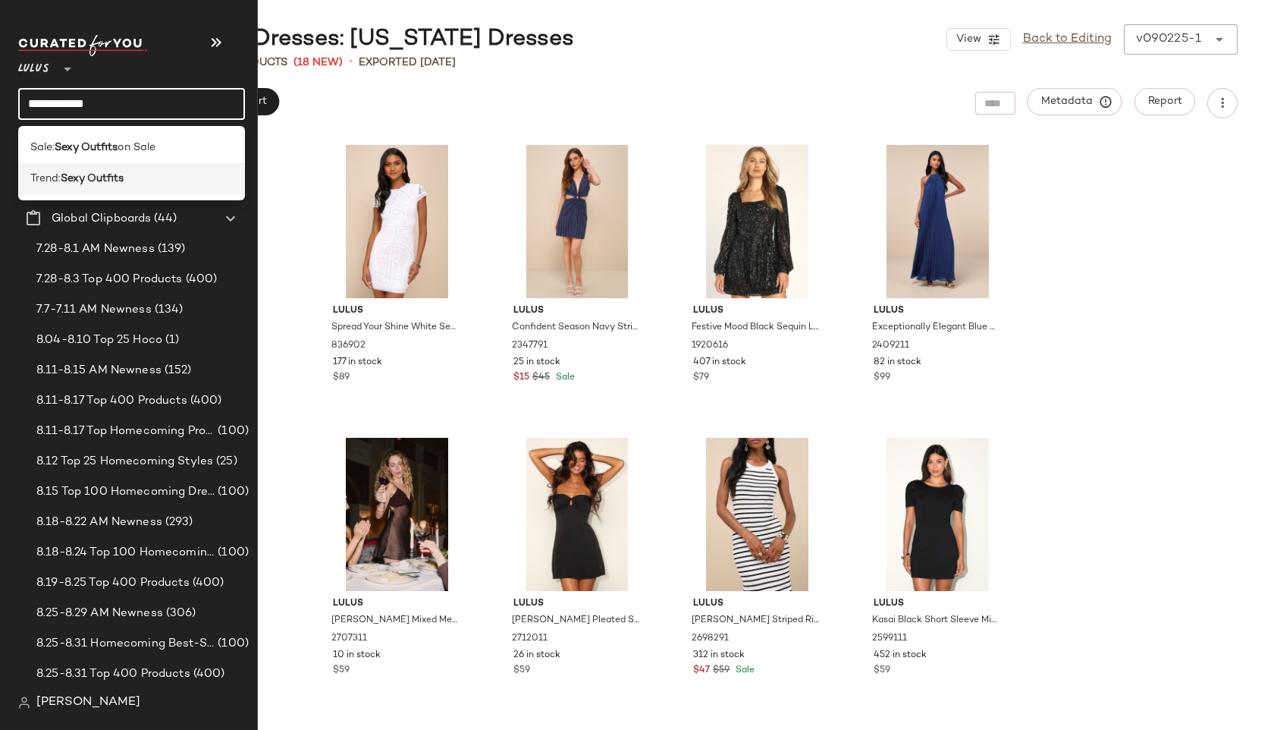
type input "**********"
click at [59, 187] on div "Trend: Sexy Outfits" at bounding box center [131, 178] width 227 height 31
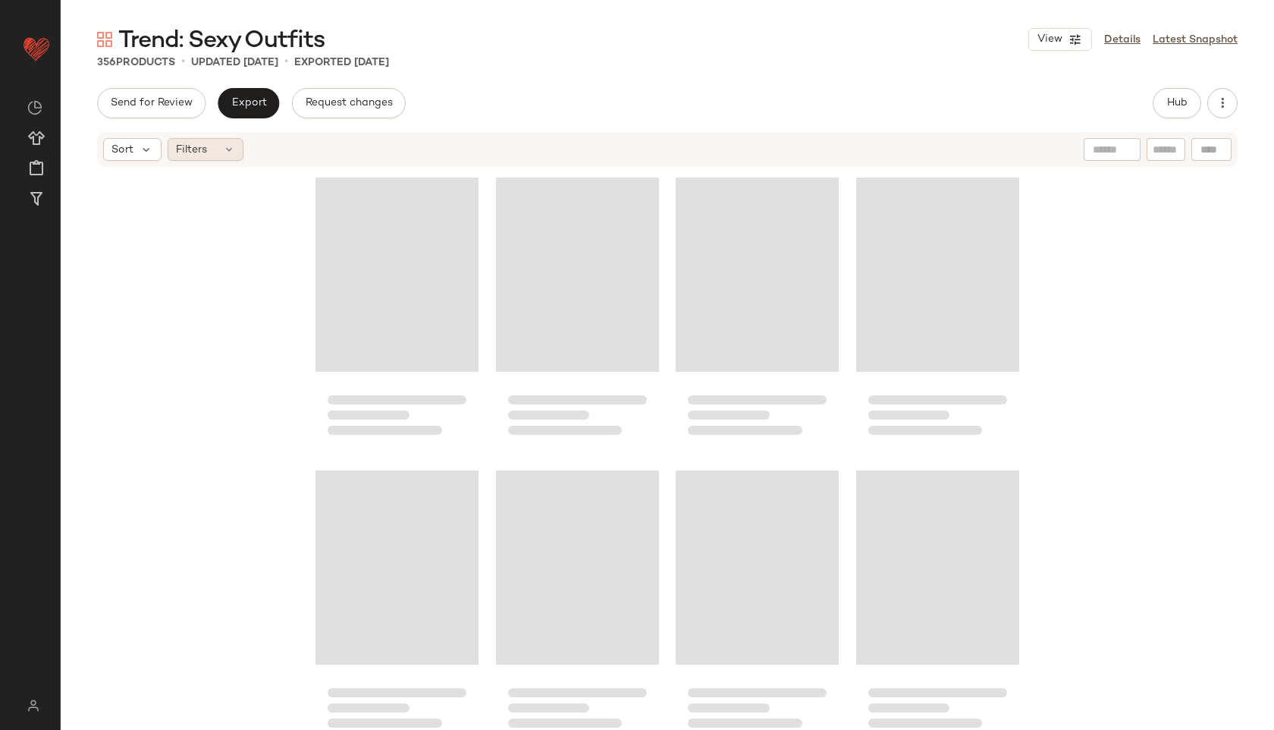
click at [223, 148] on icon at bounding box center [229, 149] width 12 height 12
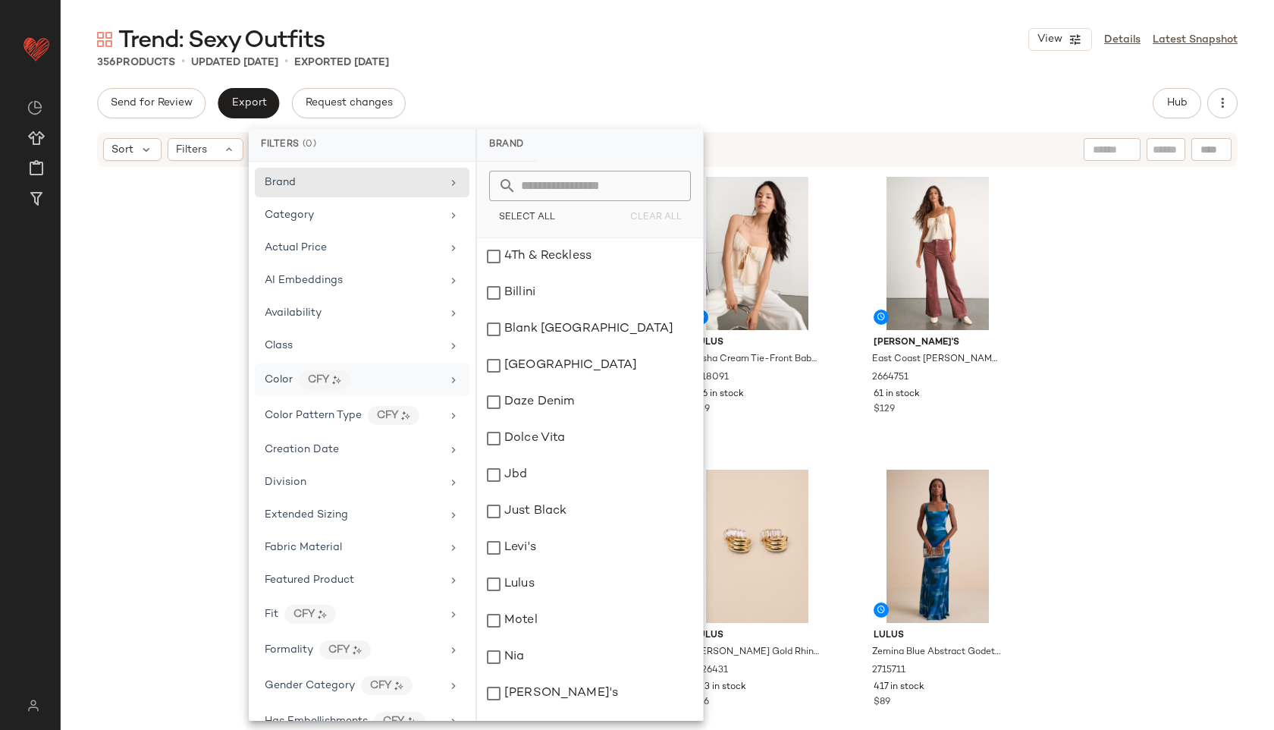
scroll to position [848, 0]
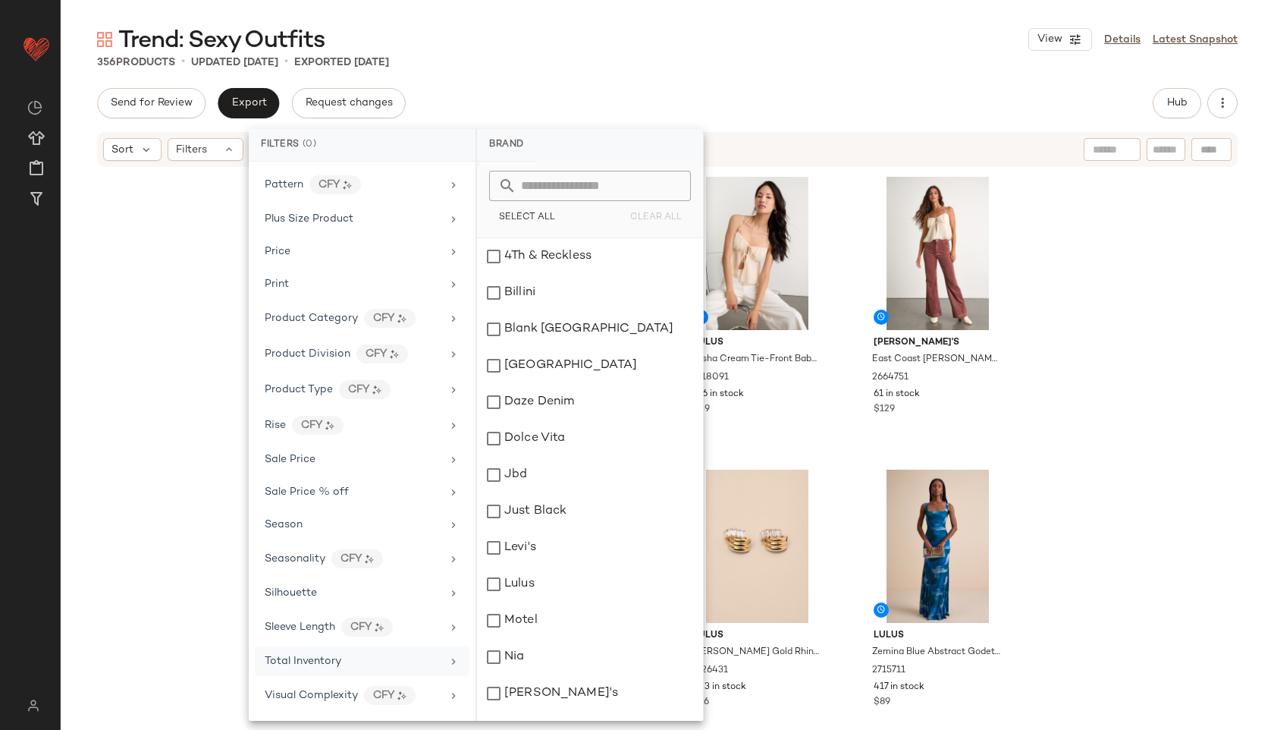
click at [331, 664] on span "Total Inventory" at bounding box center [303, 660] width 77 height 11
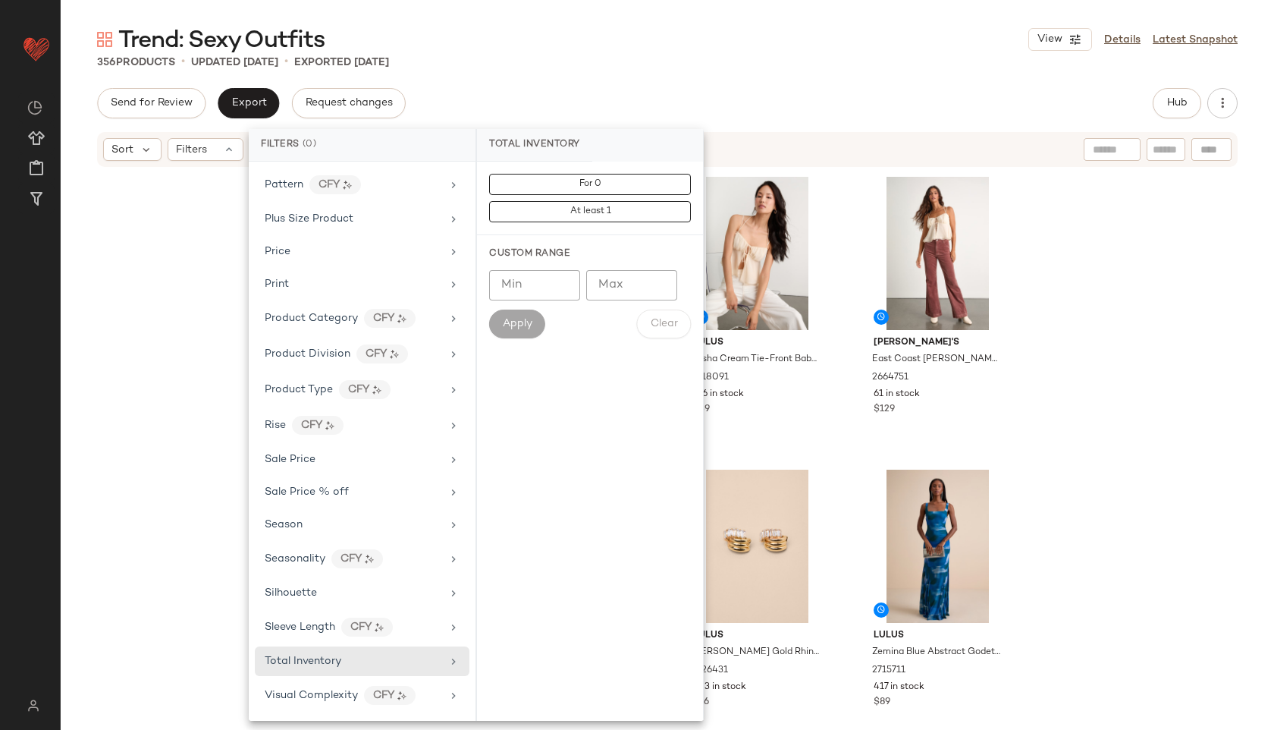
click at [607, 284] on input "Max" at bounding box center [631, 285] width 91 height 30
type input "*"
click at [737, 46] on div "Trend: Sexy Outfits View Details Latest Snapshot" at bounding box center [667, 39] width 1213 height 30
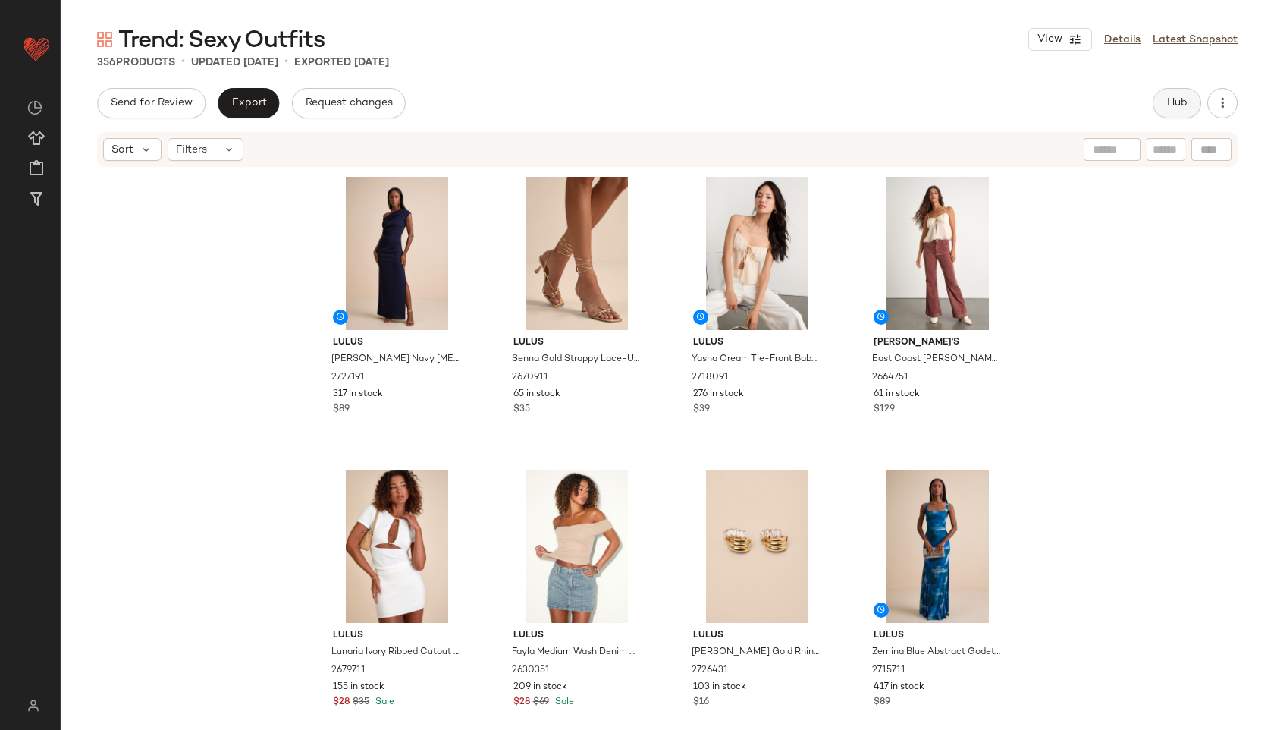
click at [1159, 101] on button "Hub" at bounding box center [1177, 103] width 49 height 30
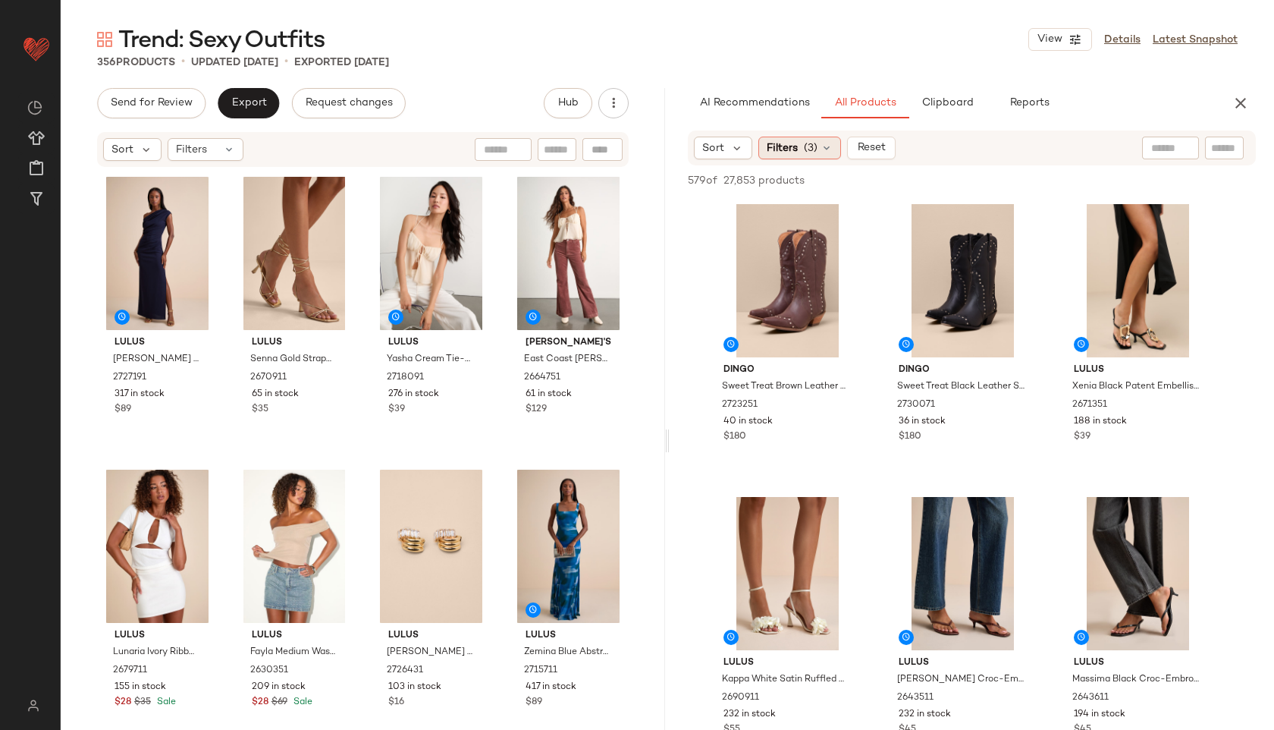
click at [804, 148] on span "(3)" at bounding box center [811, 148] width 14 height 16
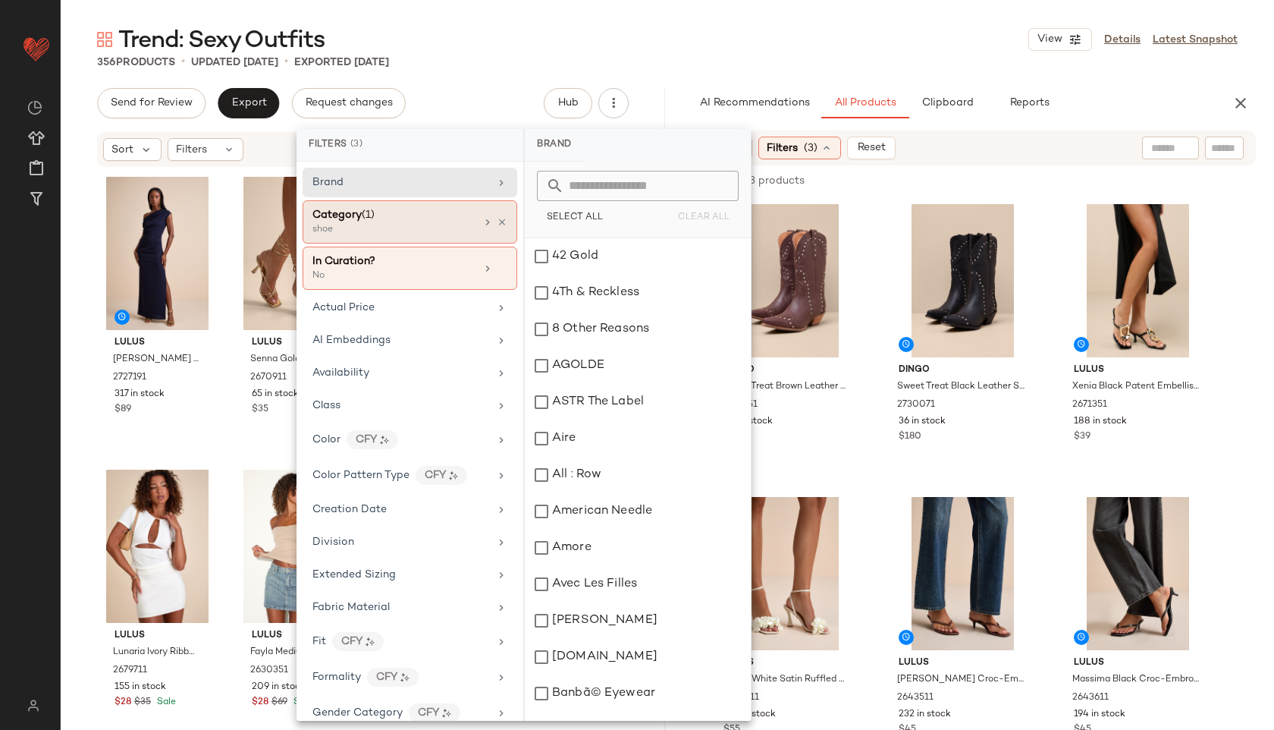
click at [421, 231] on div "shoe" at bounding box center [388, 230] width 152 height 14
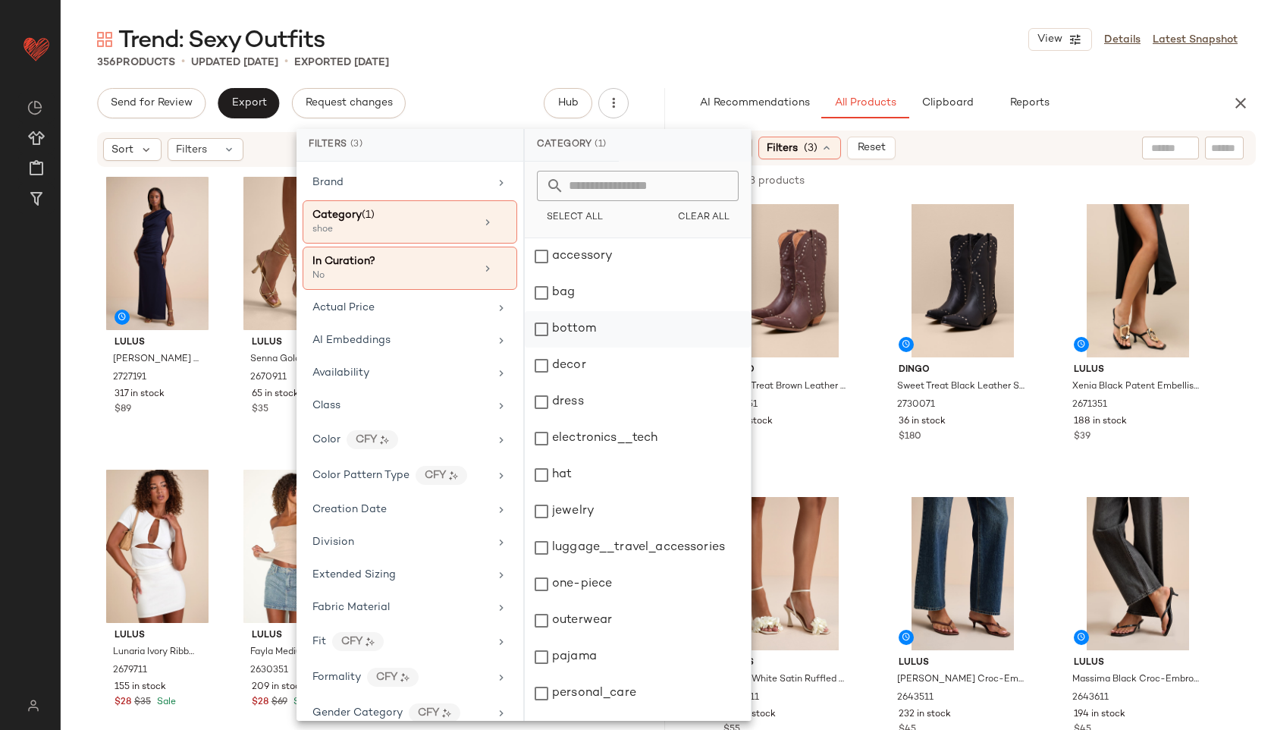
click at [570, 314] on div "bottom" at bounding box center [638, 329] width 226 height 36
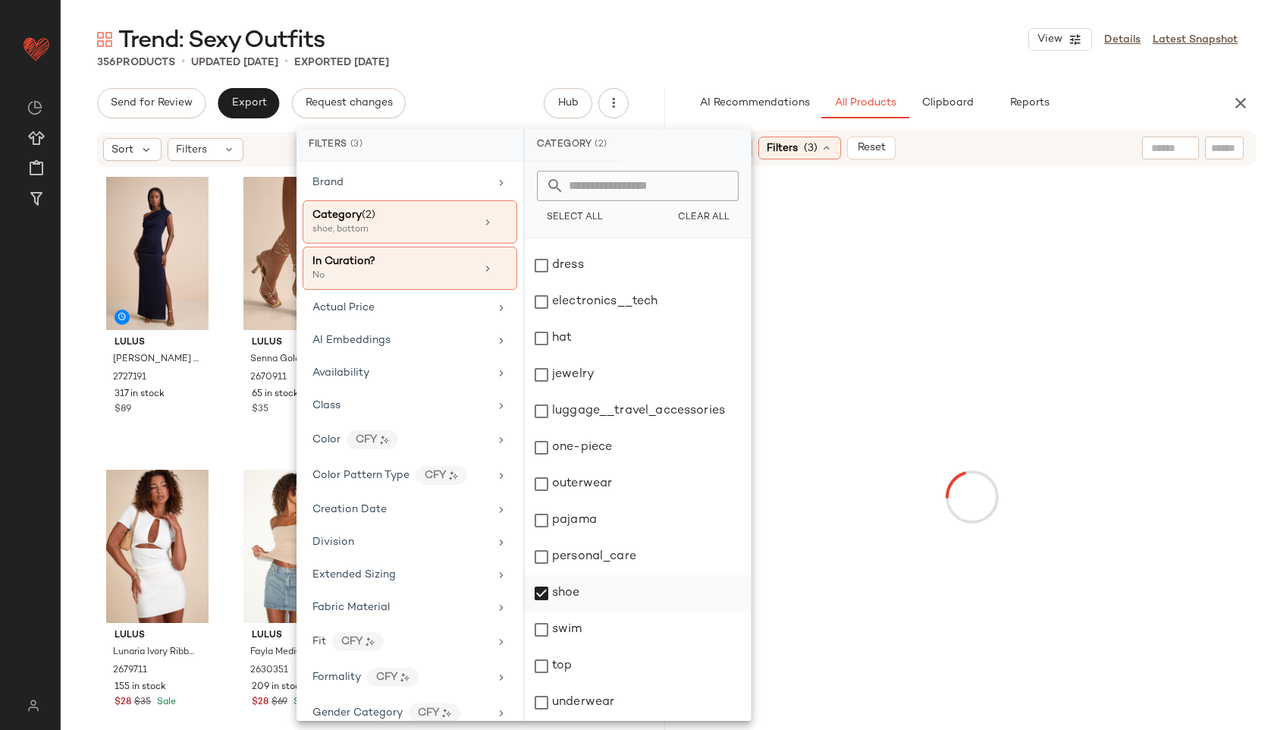
click at [570, 598] on div "shoe" at bounding box center [638, 593] width 226 height 36
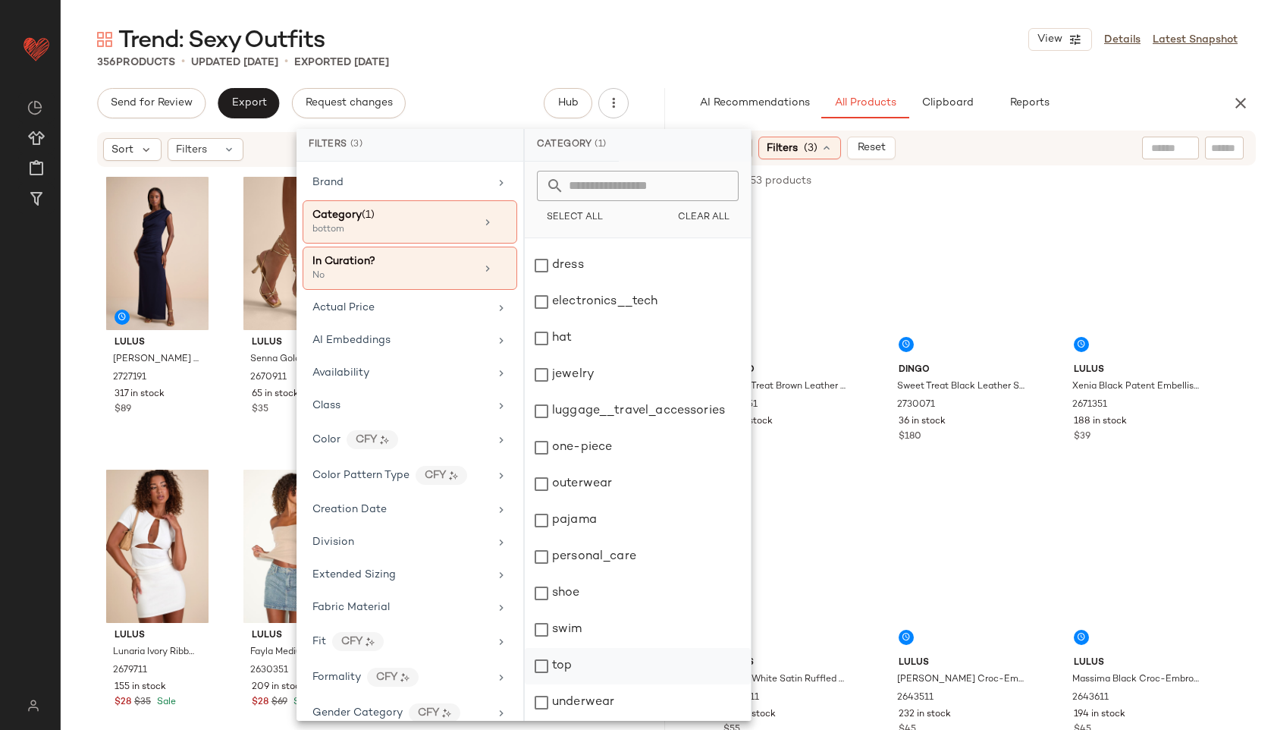
click at [566, 661] on div "top" at bounding box center [638, 666] width 226 height 36
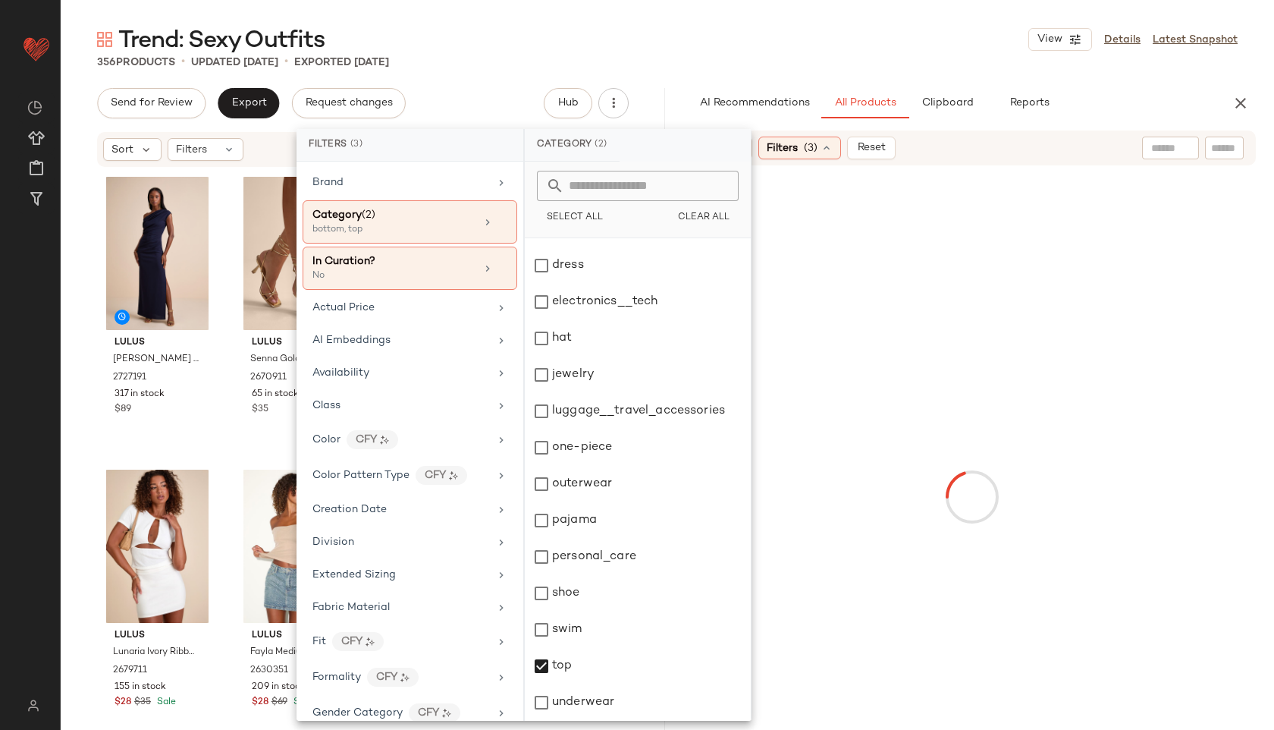
click at [667, 29] on div "Trend: Sexy Outfits View Details Latest Snapshot" at bounding box center [667, 39] width 1213 height 30
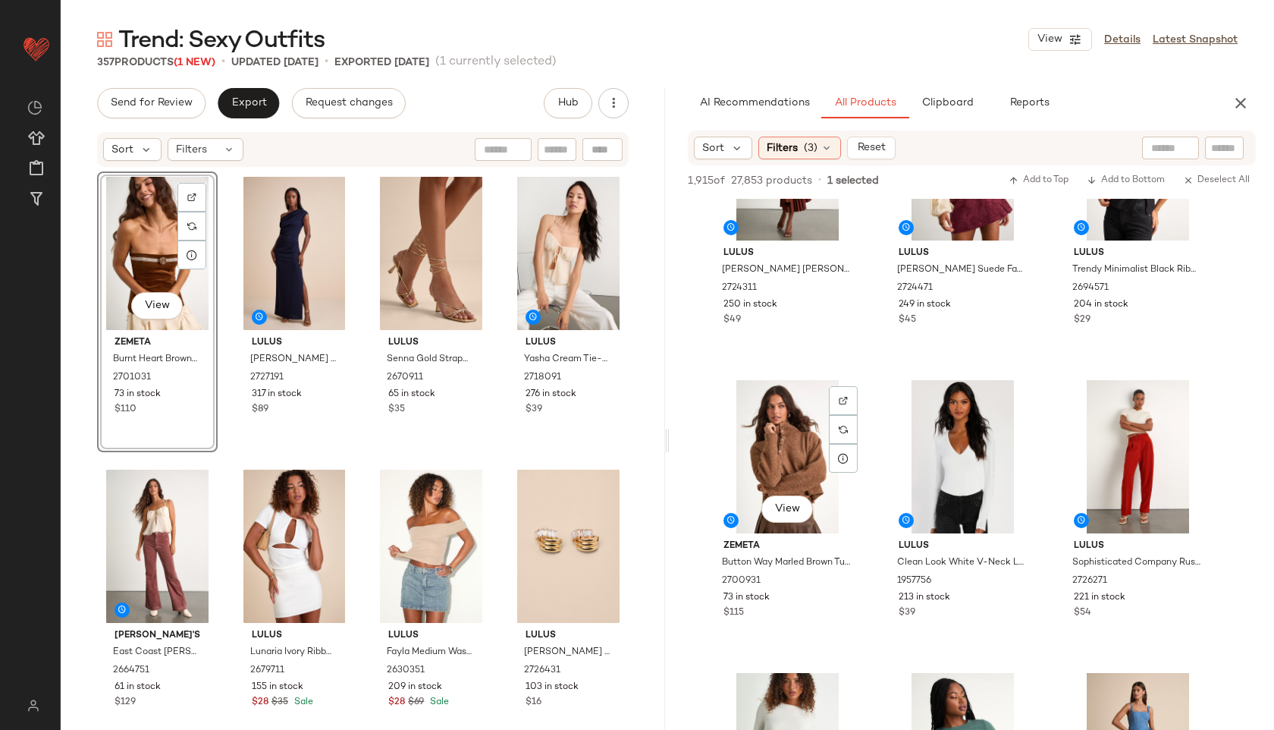
scroll to position [696, 0]
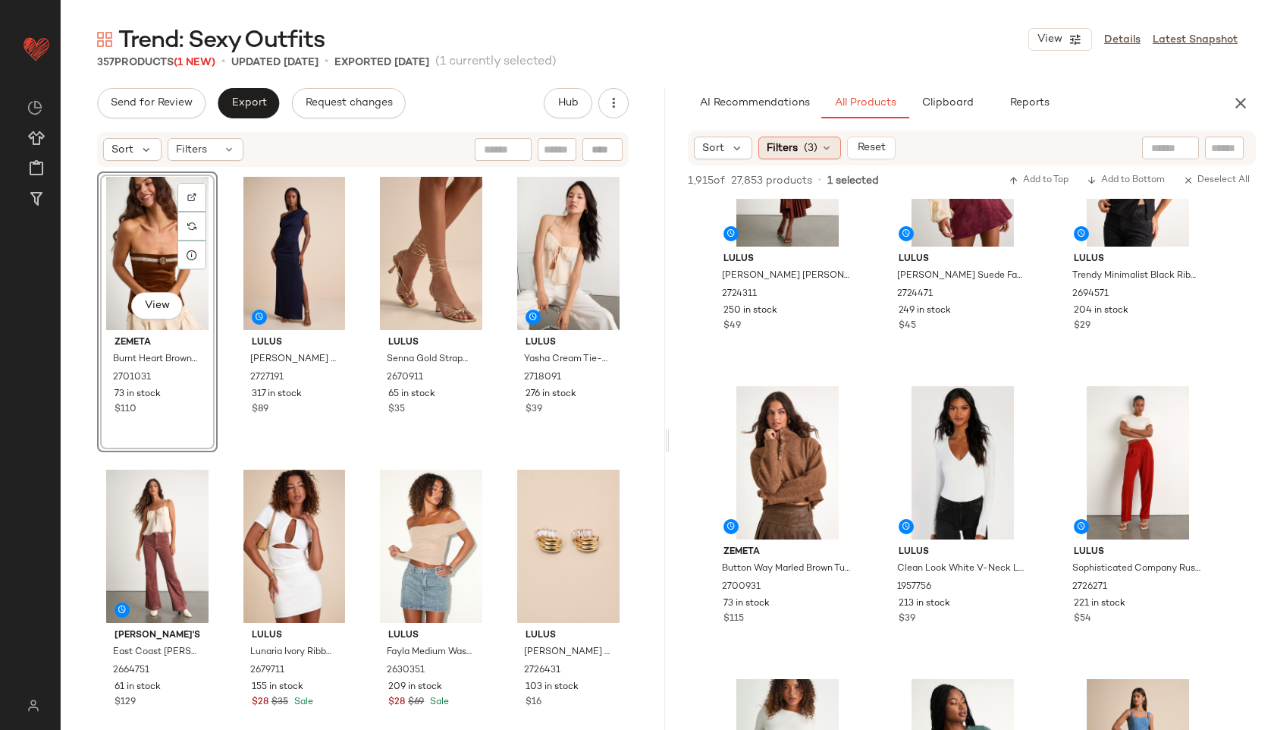
click at [821, 139] on div "Filters (3)" at bounding box center [799, 148] width 83 height 23
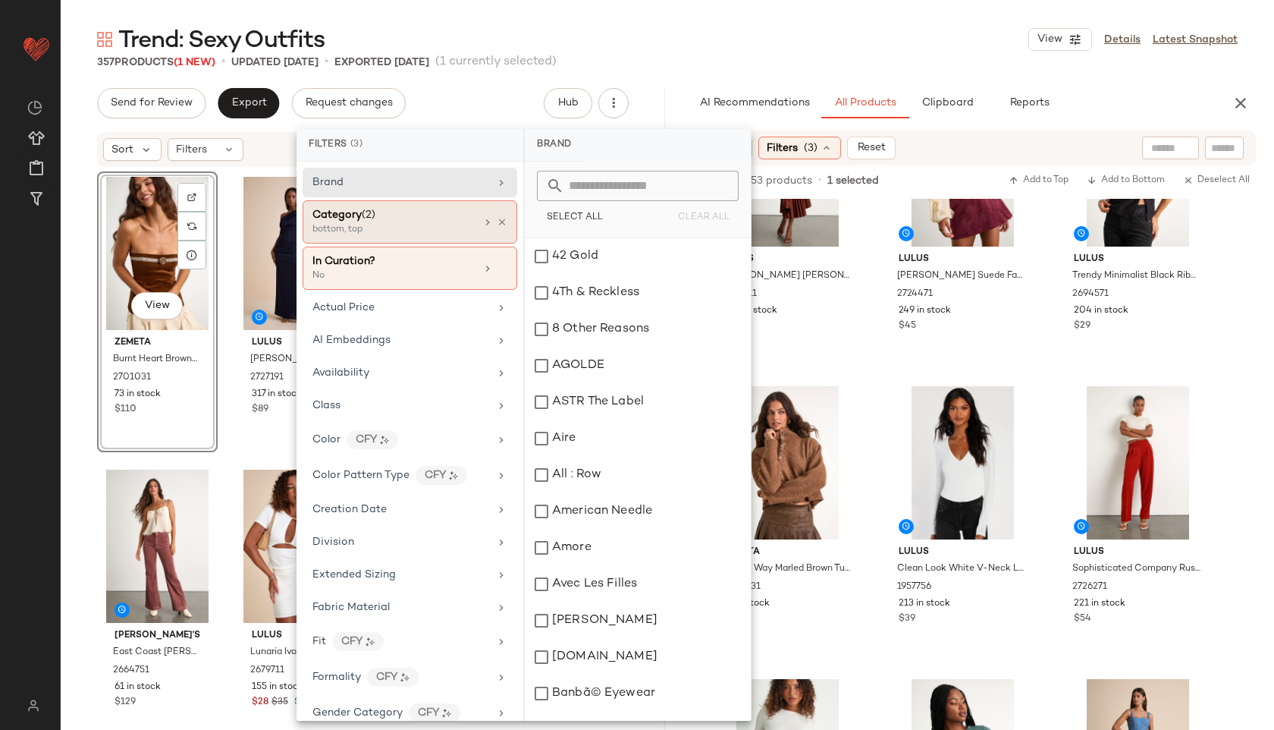
click at [373, 224] on div "bottom, top" at bounding box center [388, 230] width 152 height 14
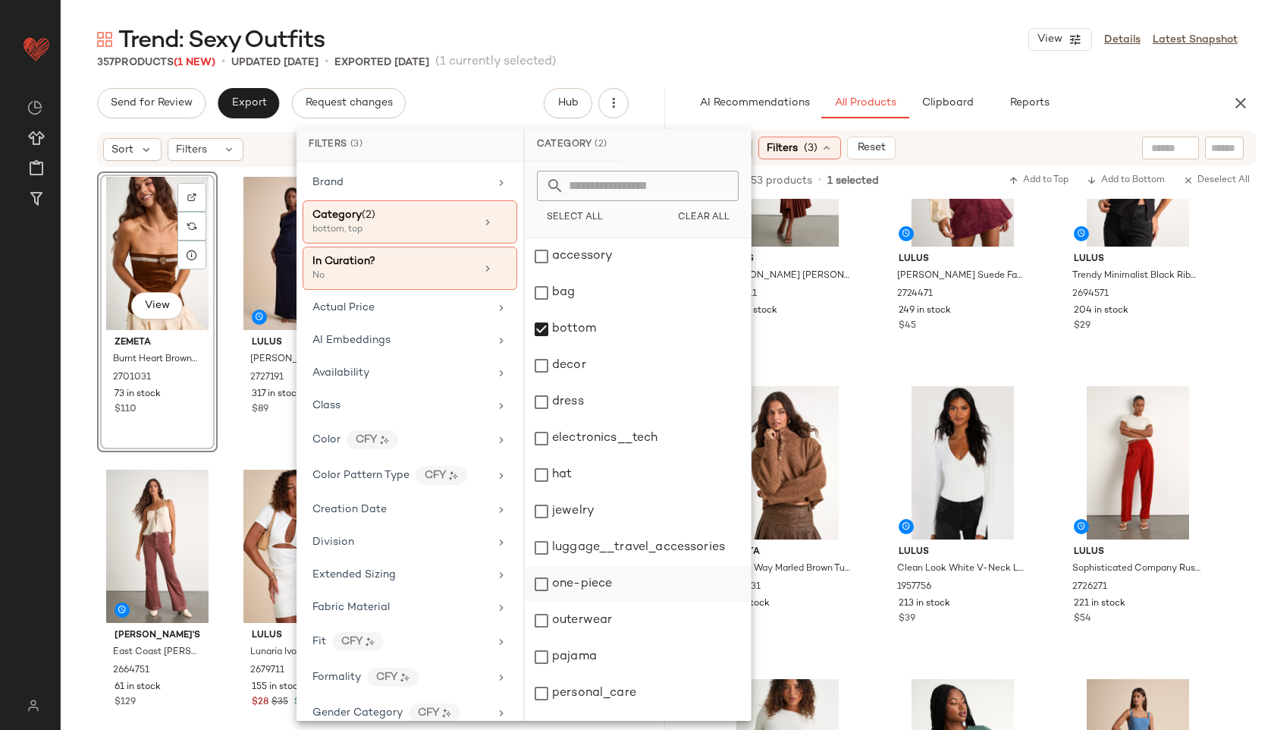
scroll to position [137, 0]
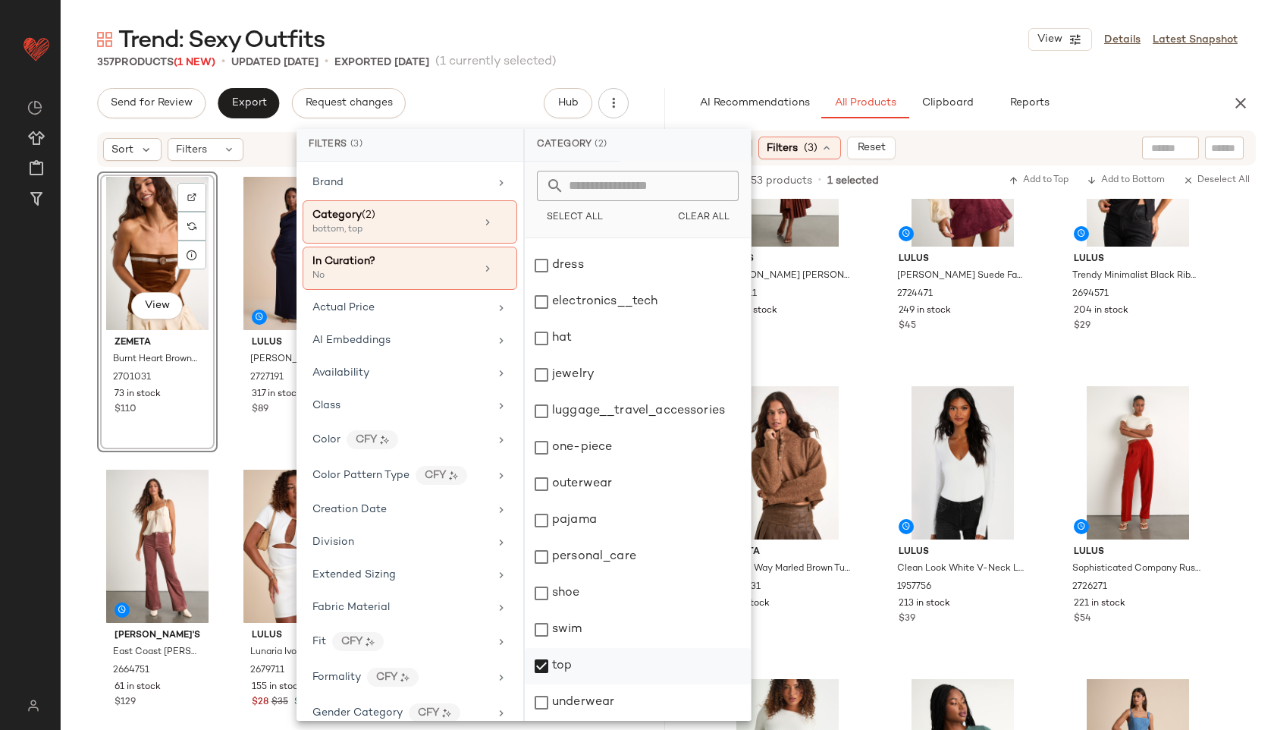
click at [576, 664] on div "top" at bounding box center [638, 666] width 226 height 36
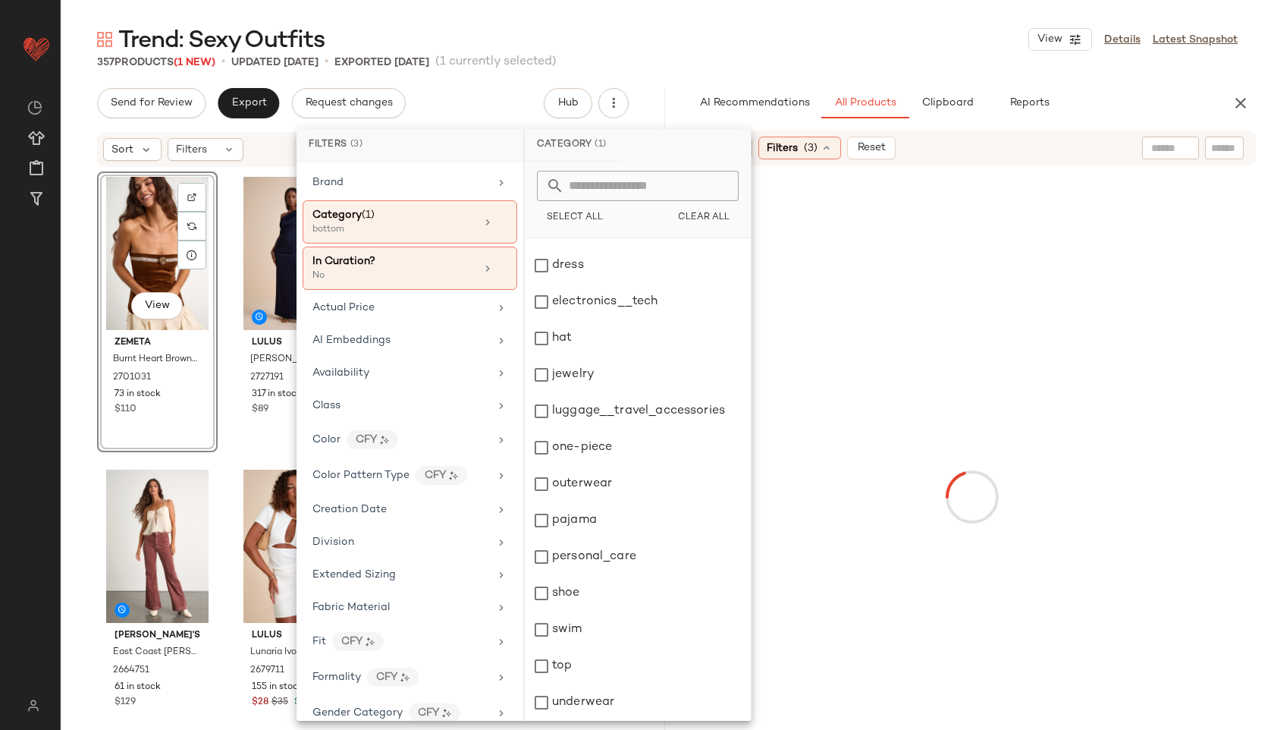
click at [1172, 155] on div at bounding box center [1170, 148] width 39 height 23
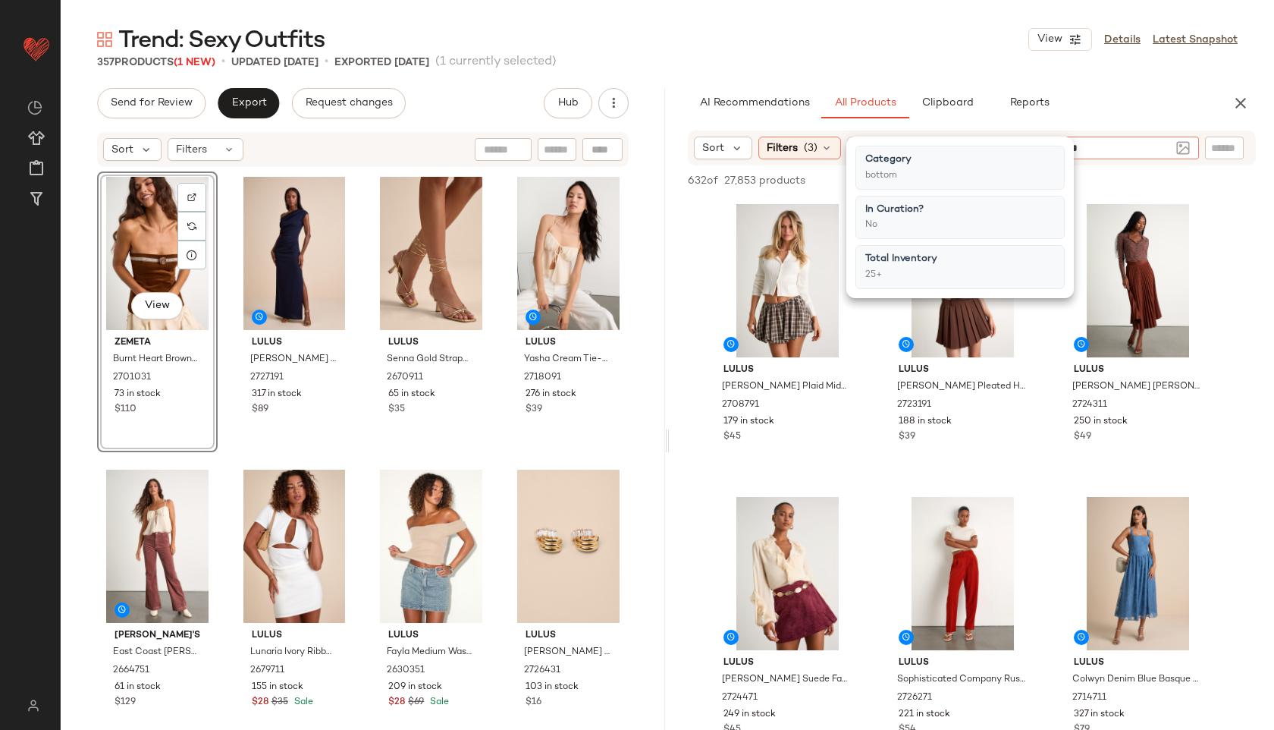
type input "**********"
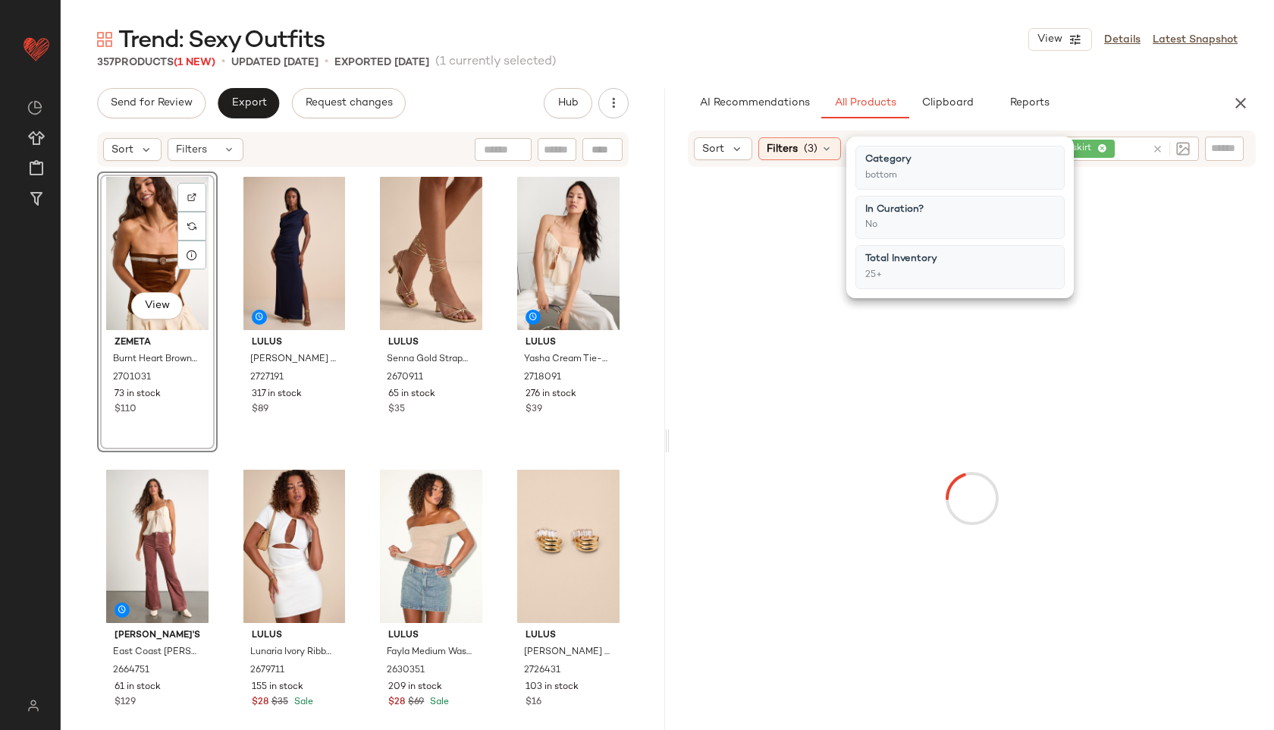
click at [913, 35] on div "Trend: Sexy Outfits View Details Latest Snapshot" at bounding box center [667, 39] width 1213 height 30
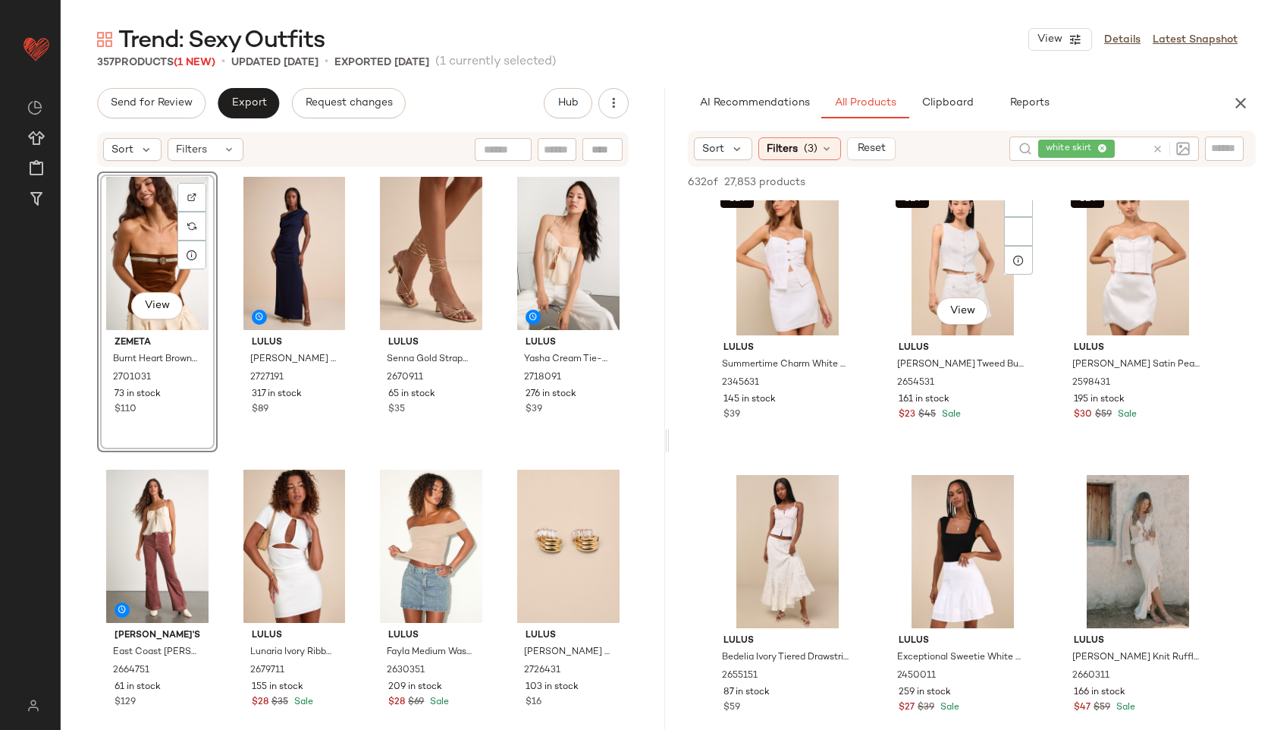
scroll to position [614, 0]
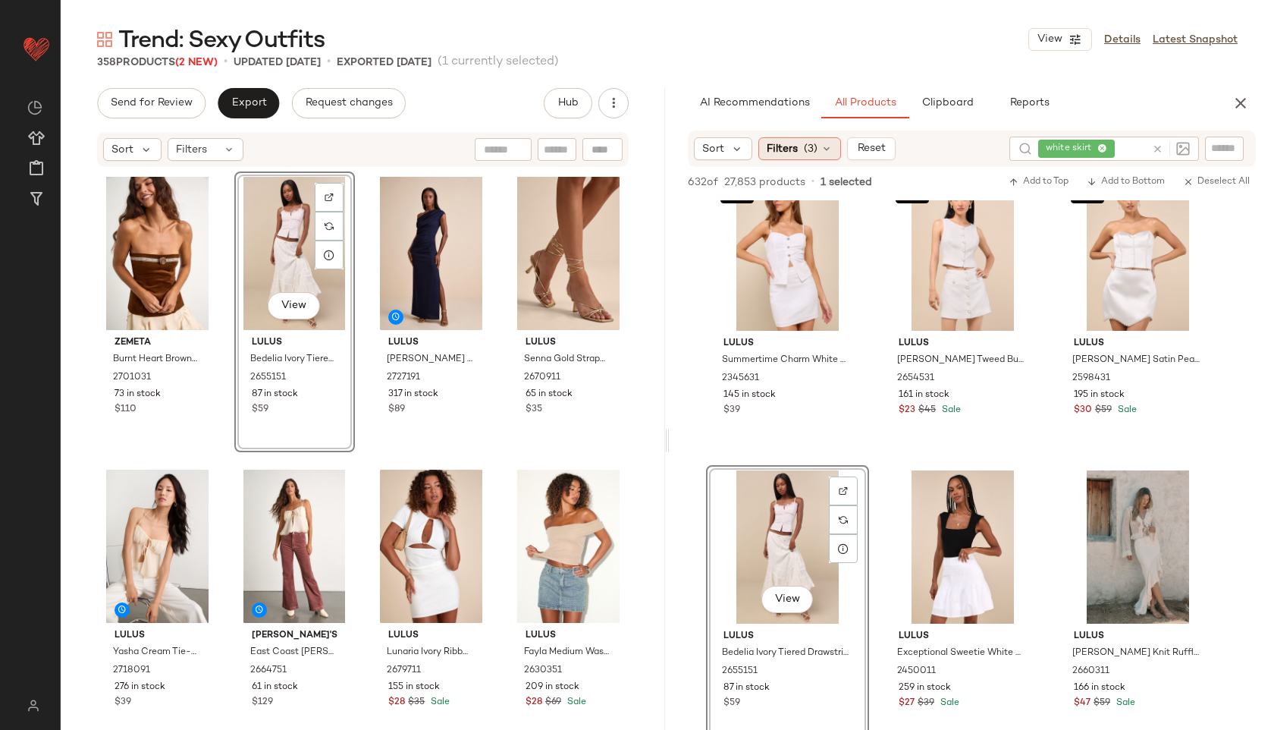
click at [804, 154] on span "(3)" at bounding box center [811, 149] width 14 height 16
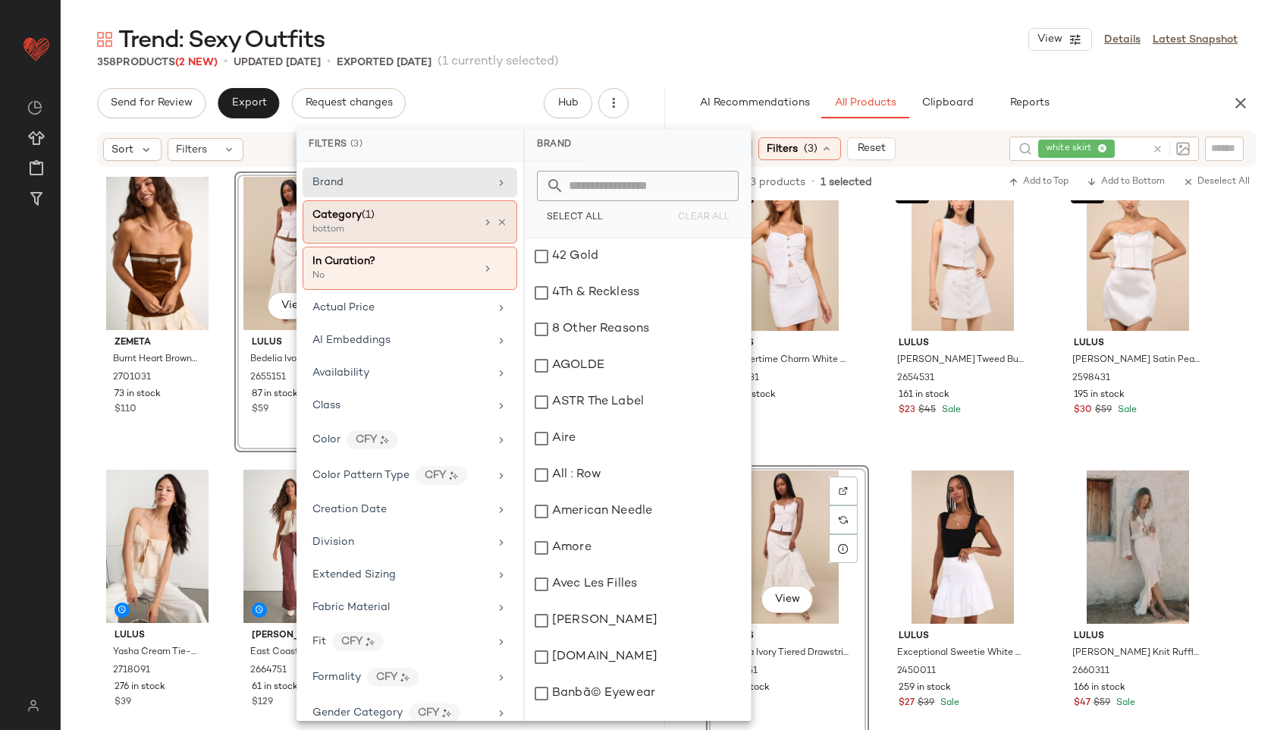
click at [400, 228] on div "bottom" at bounding box center [388, 230] width 152 height 14
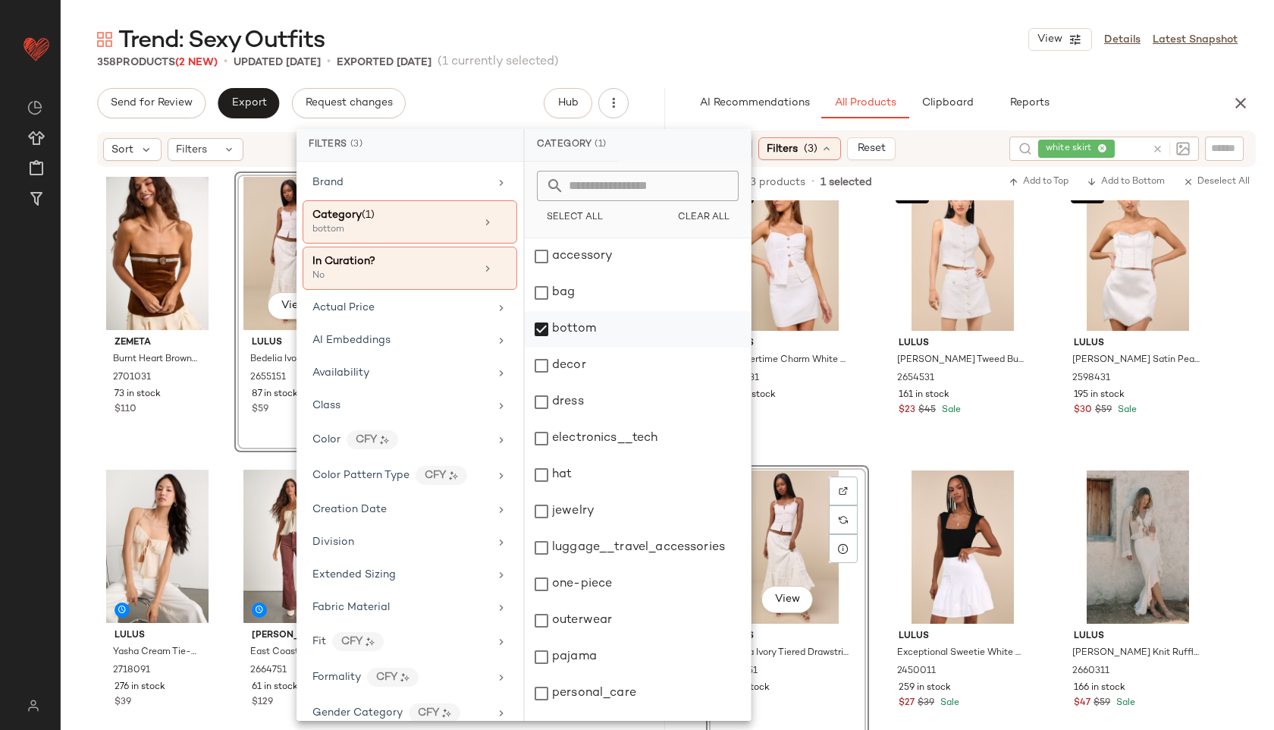
click at [576, 325] on div "bottom" at bounding box center [638, 329] width 226 height 36
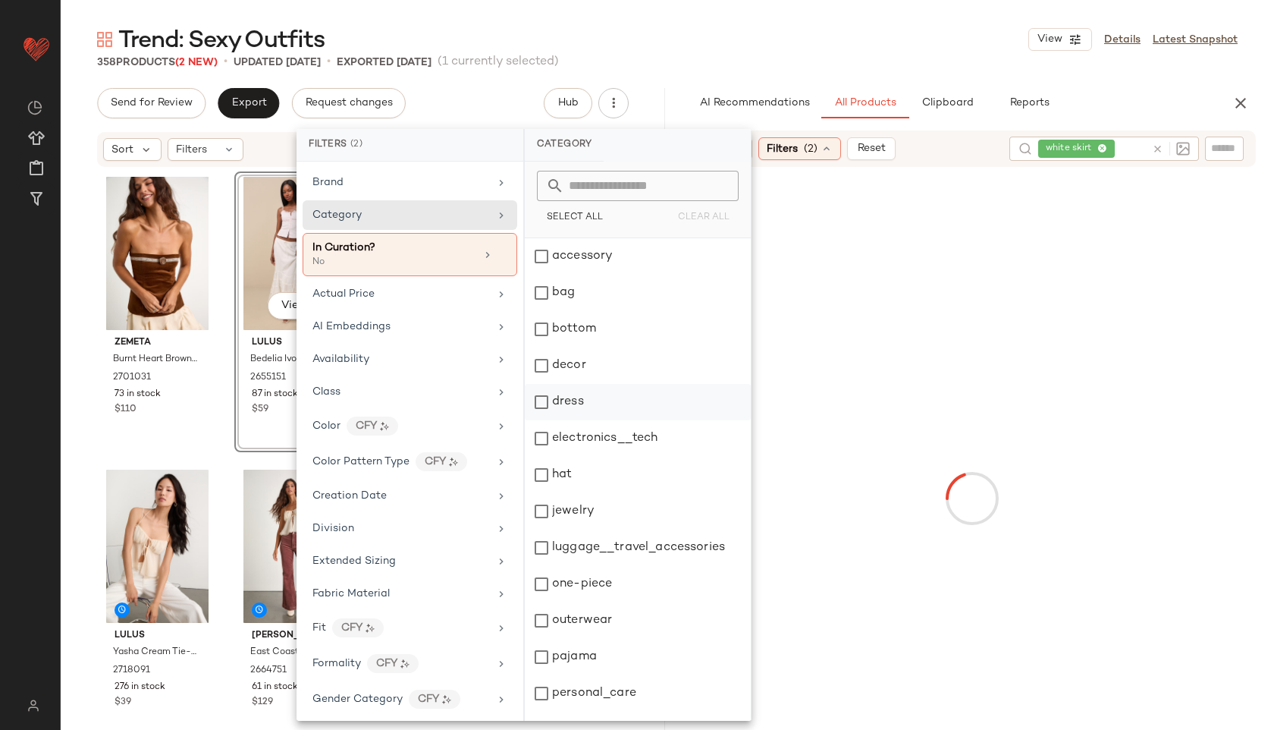
click at [570, 398] on div "dress" at bounding box center [638, 402] width 226 height 36
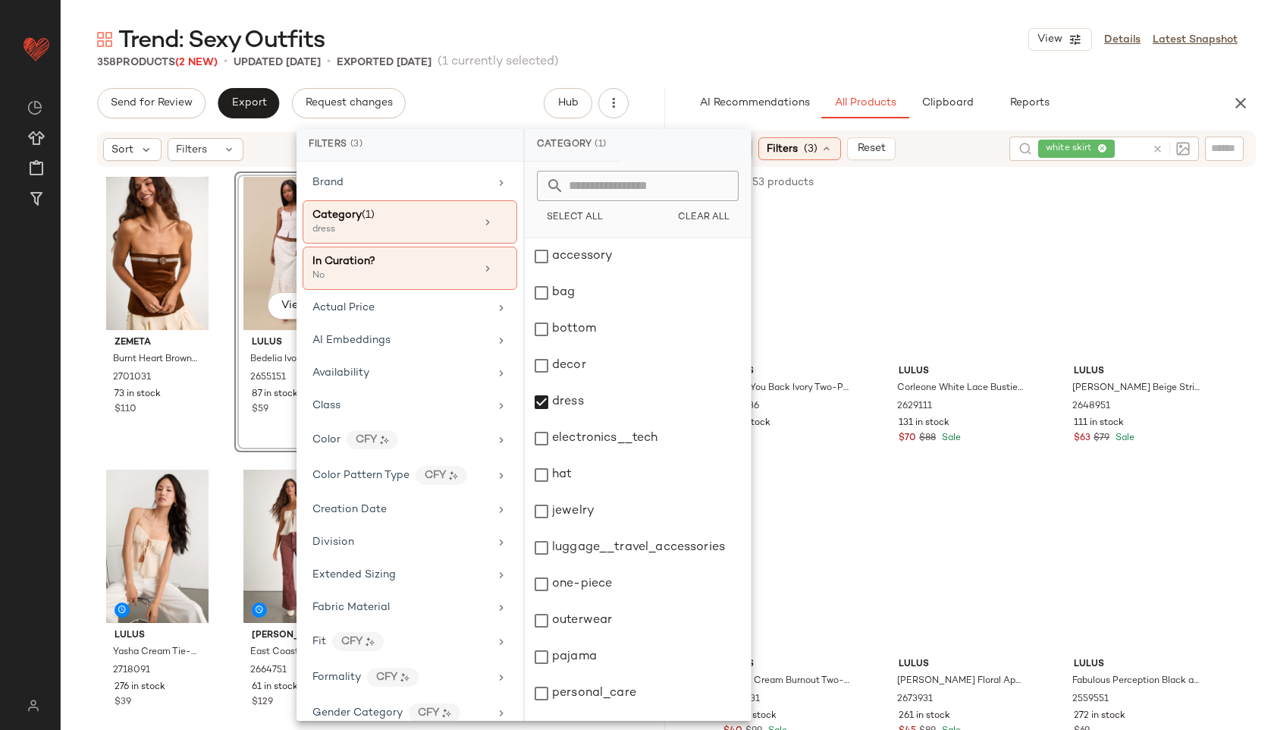
click at [1102, 150] on icon at bounding box center [1102, 149] width 10 height 10
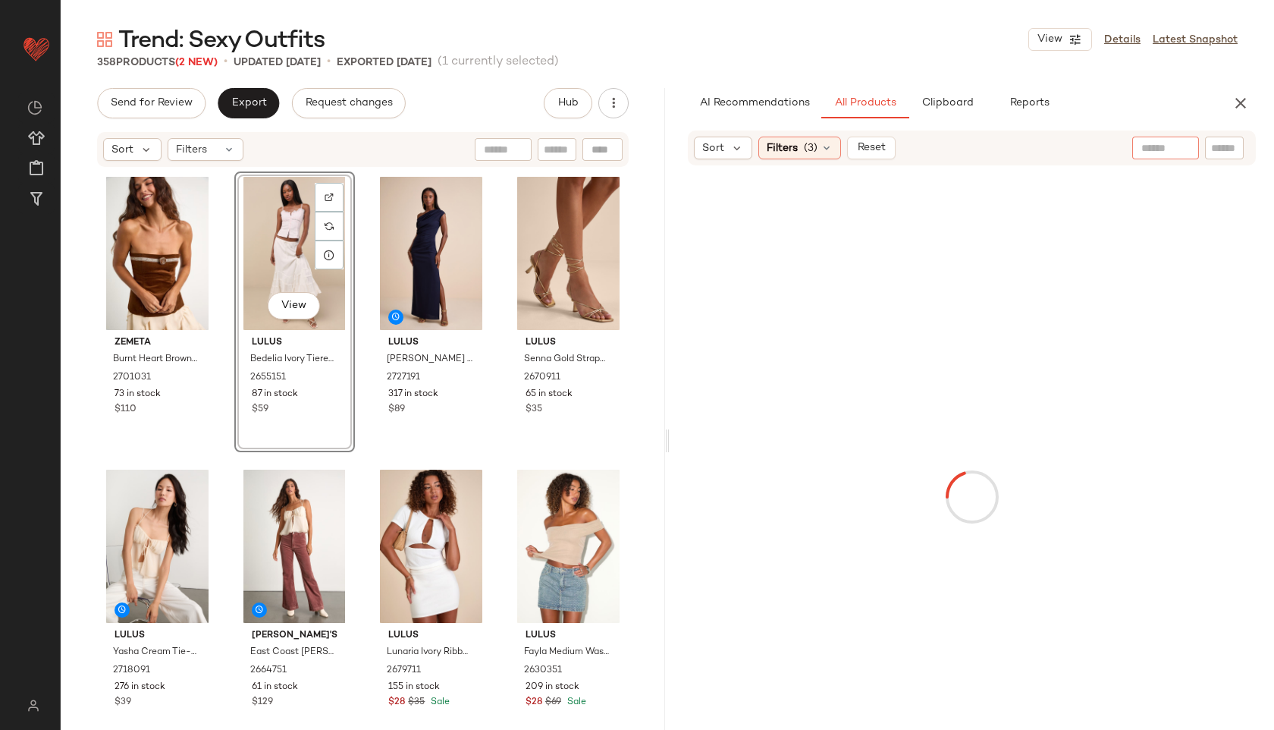
click at [915, 67] on div "358 Products (2 New) • updated [DATE] • Exported [DATE] (1 currently selected)" at bounding box center [667, 62] width 1213 height 15
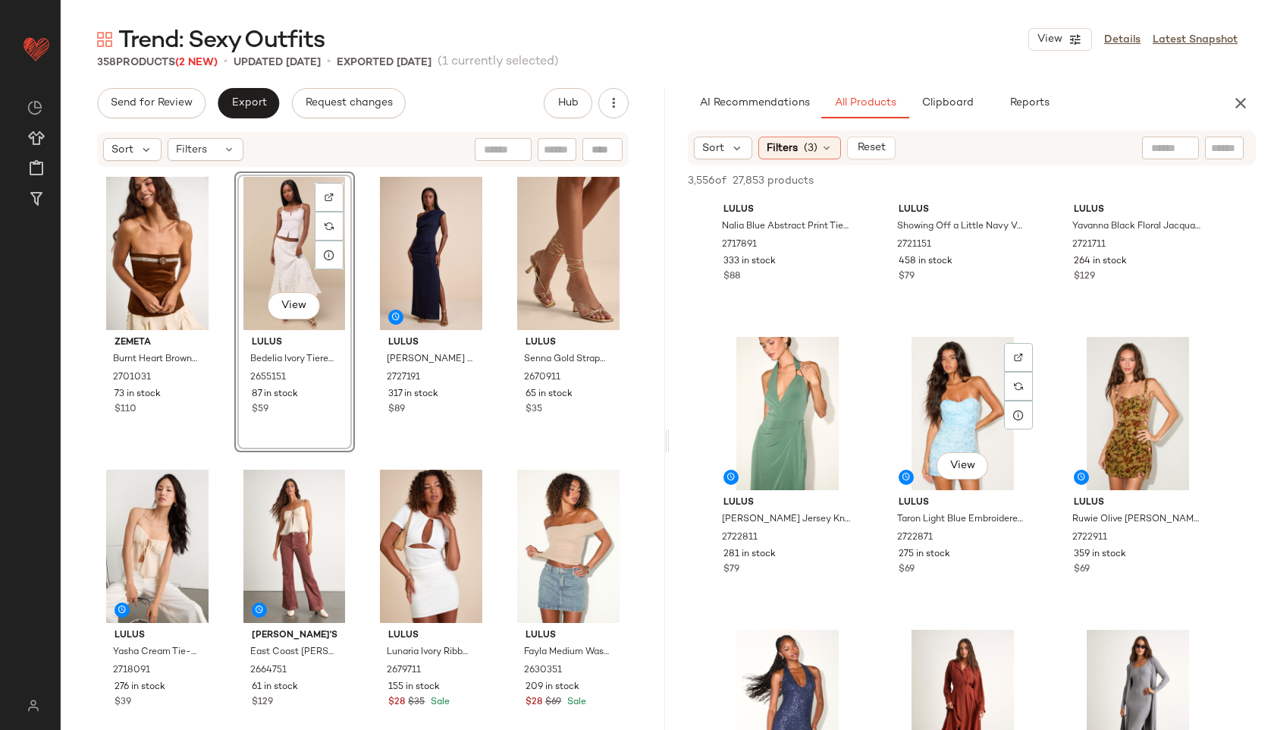
scroll to position [747, 0]
click at [1128, 470] on button "View" at bounding box center [1138, 463] width 52 height 27
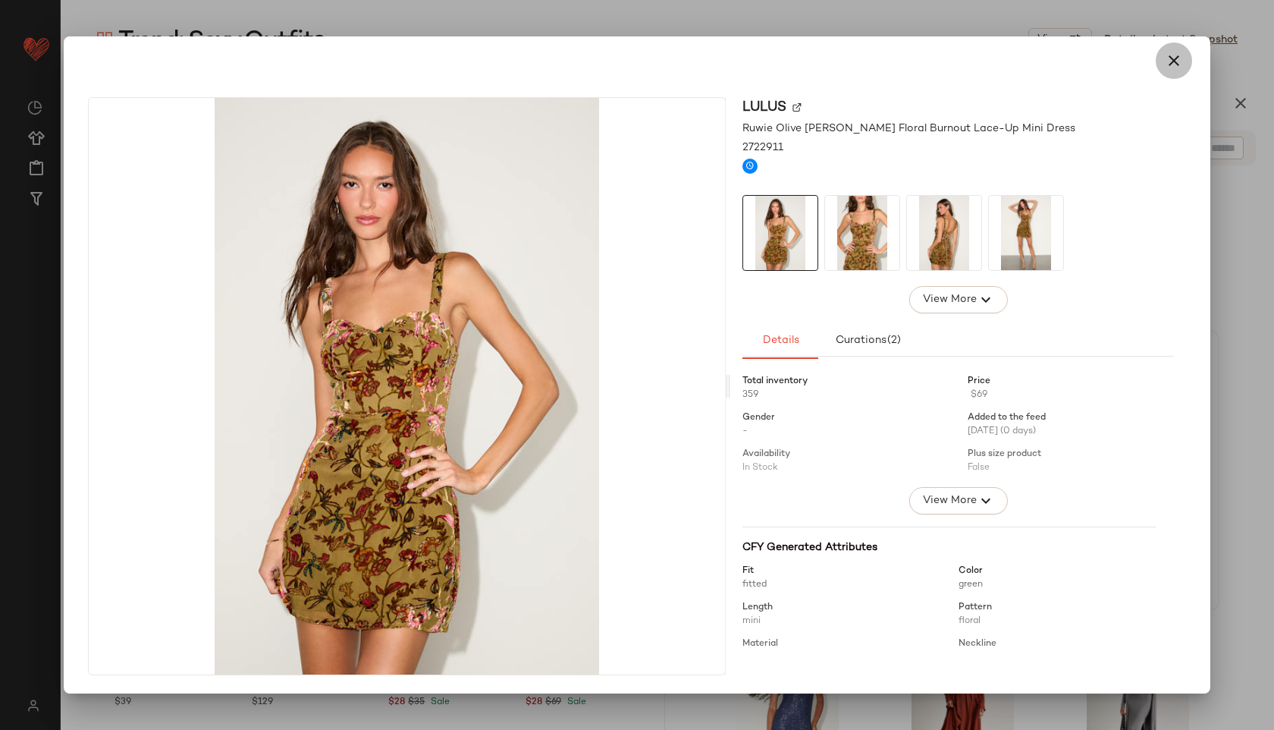
click at [1175, 57] on icon "button" at bounding box center [1174, 61] width 18 height 18
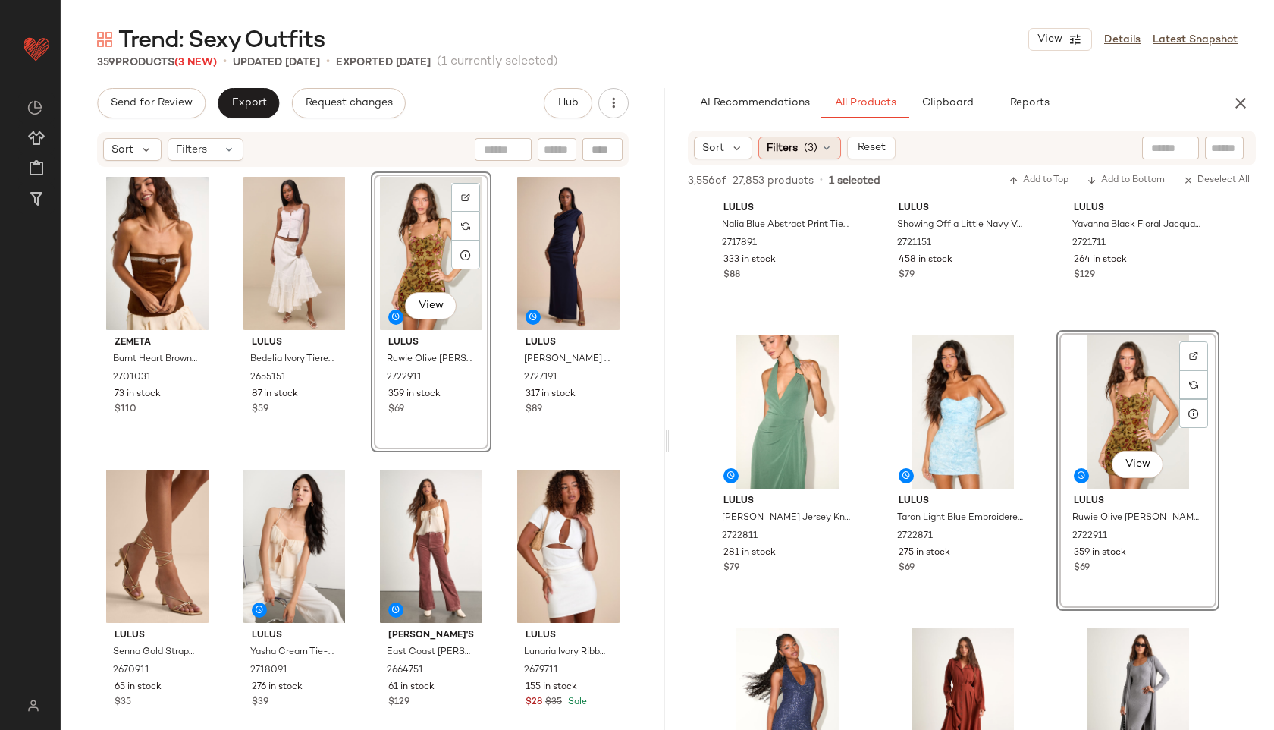
click at [795, 154] on span "Filters" at bounding box center [782, 148] width 31 height 16
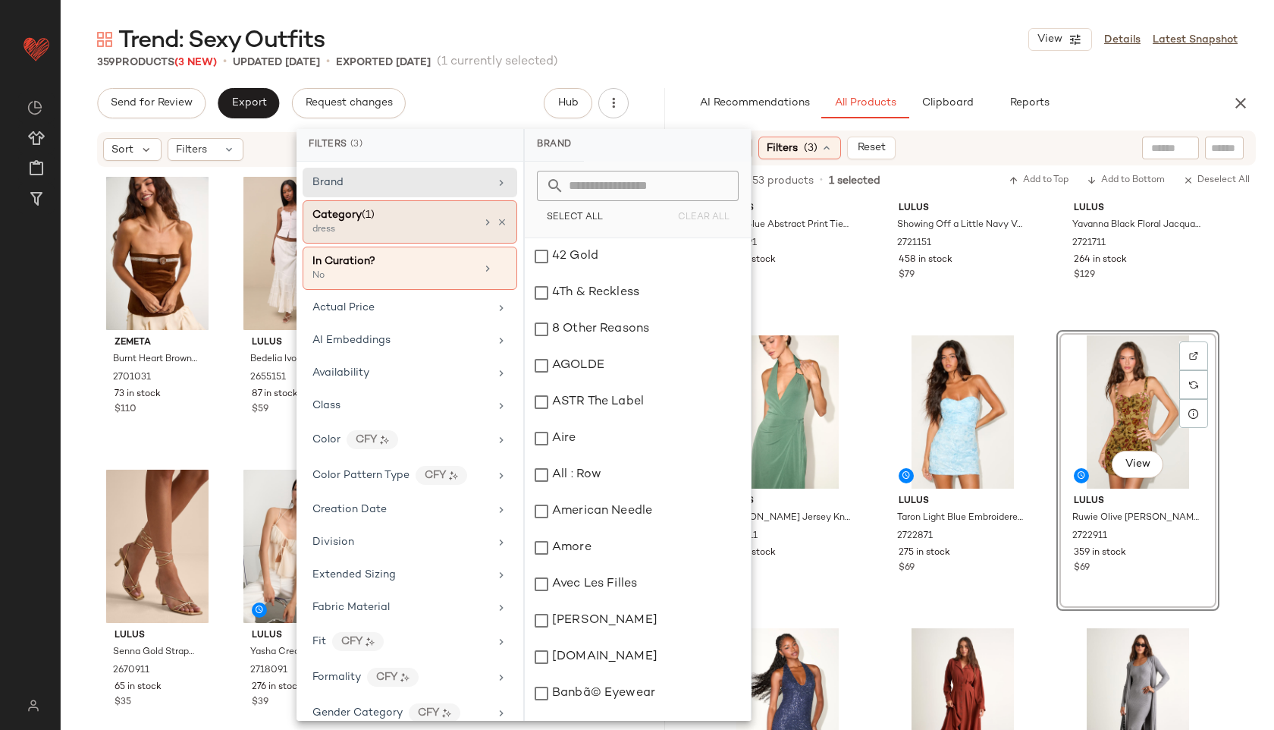
click at [435, 228] on div "dress" at bounding box center [388, 230] width 152 height 14
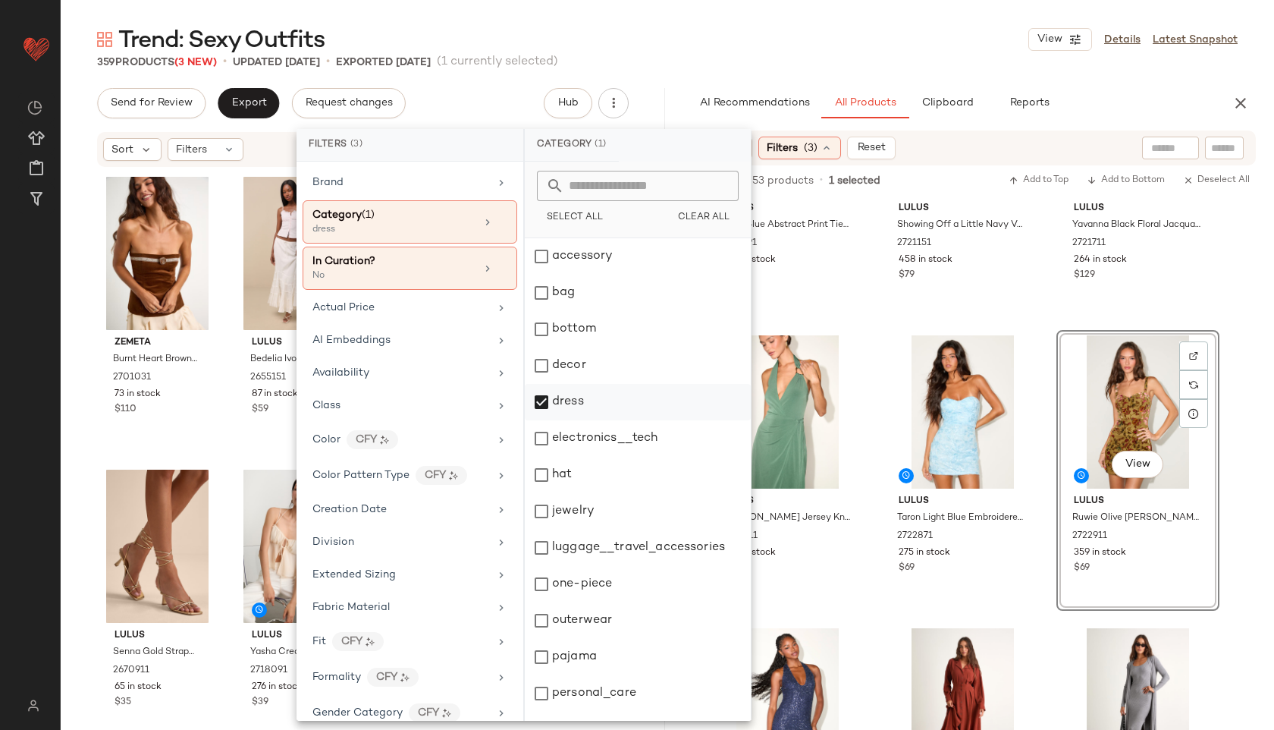
scroll to position [137, 0]
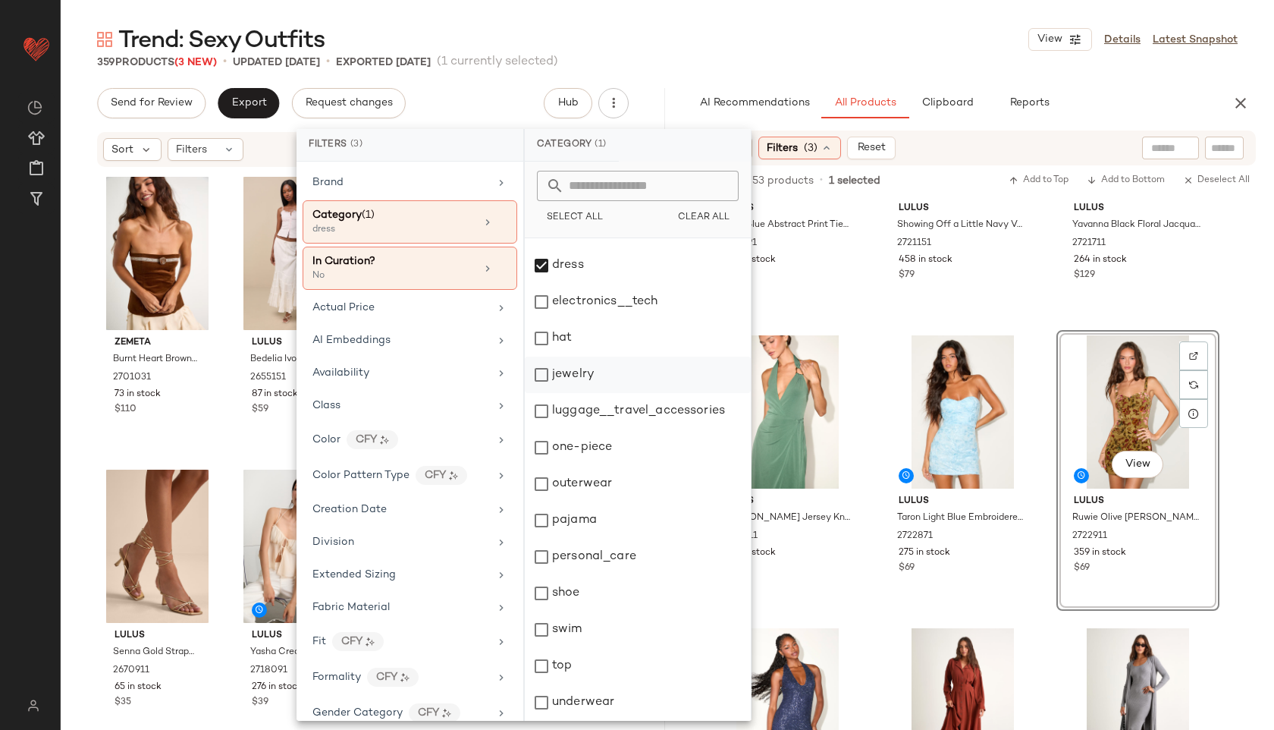
click at [590, 375] on div "jewelry" at bounding box center [638, 374] width 226 height 36
click at [596, 264] on div "dress" at bounding box center [638, 265] width 226 height 36
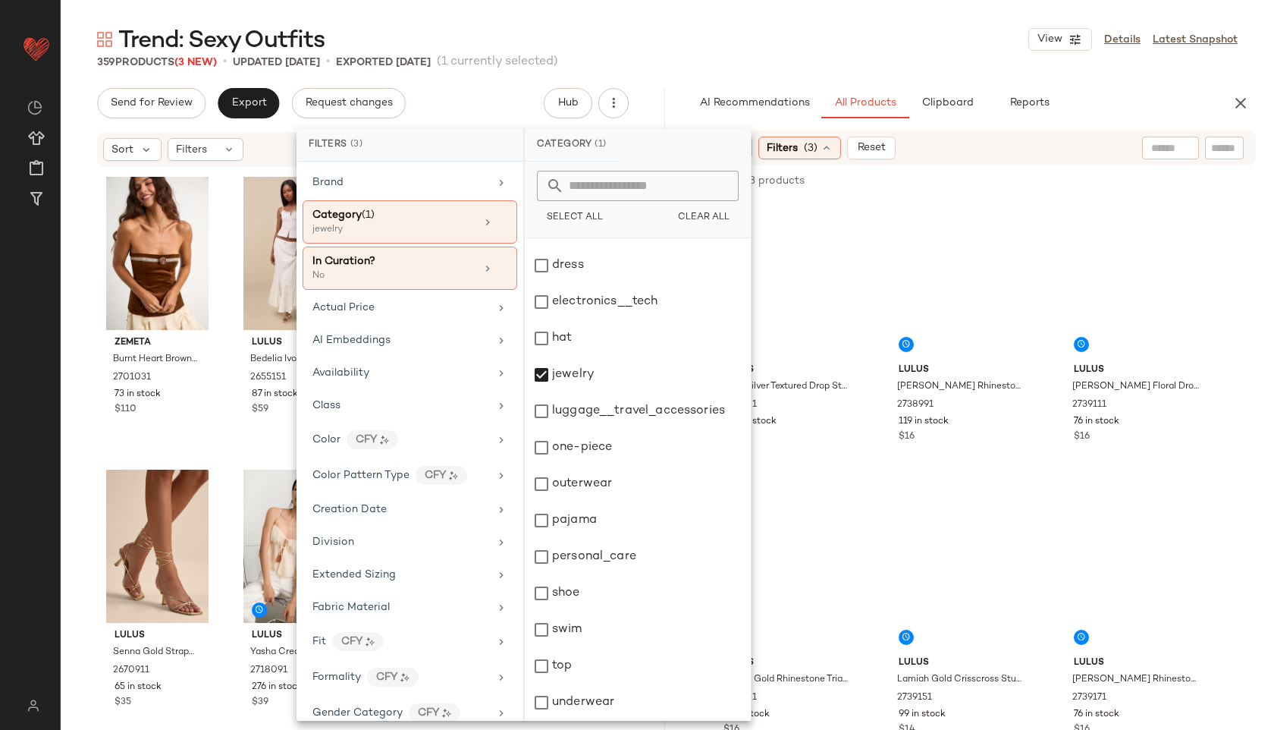
click at [669, 43] on div "Trend: Sexy Outfits View Details Latest Snapshot" at bounding box center [667, 39] width 1213 height 30
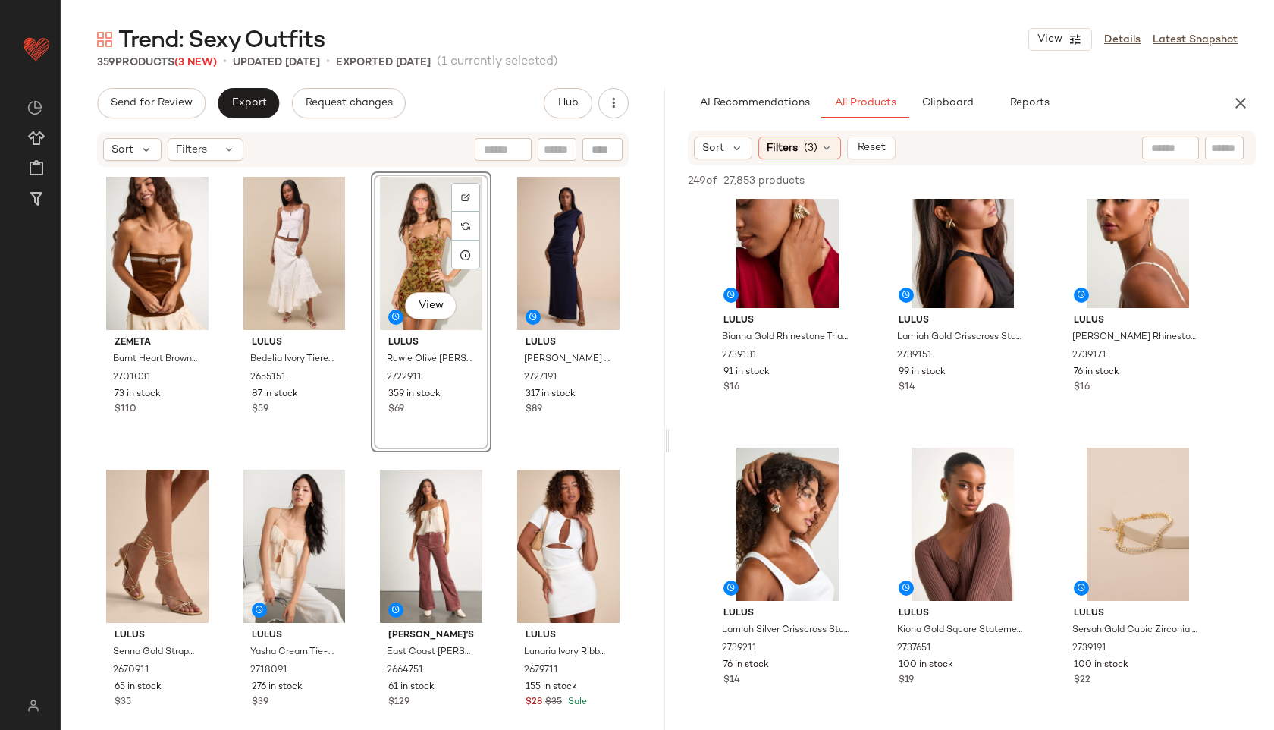
scroll to position [344, 0]
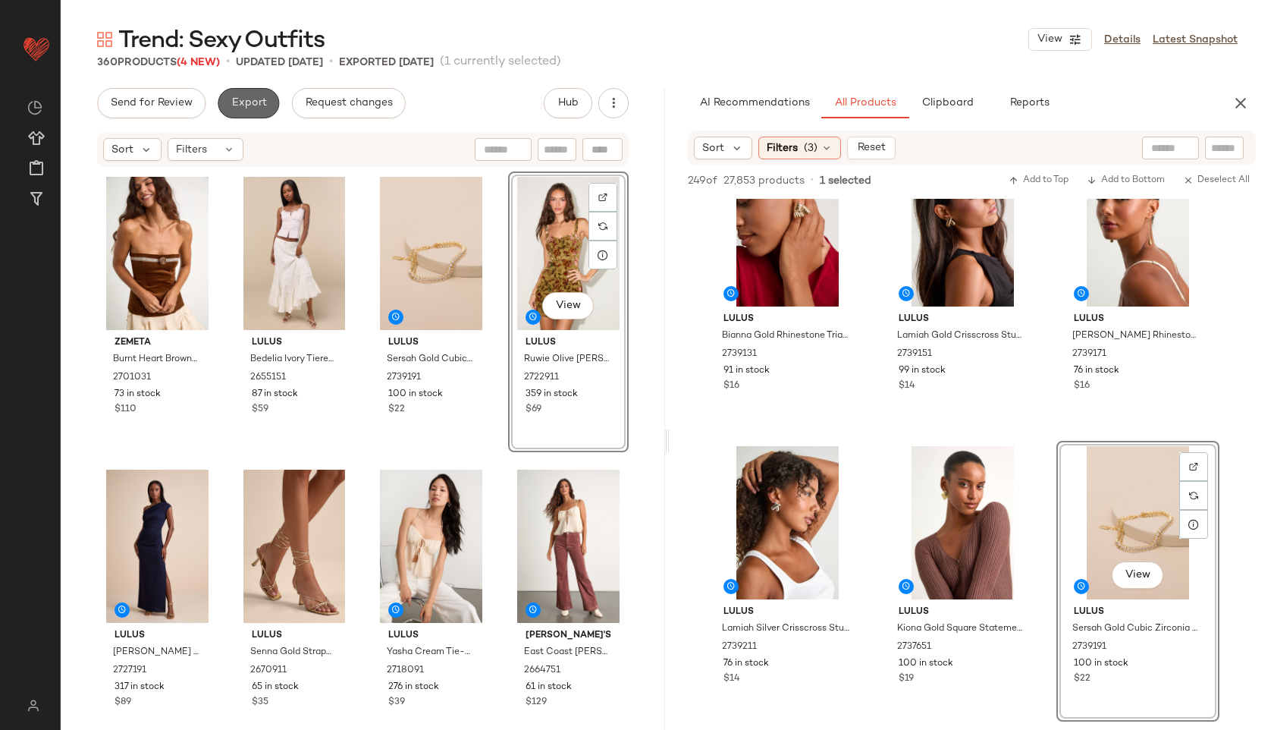
click at [248, 107] on span "Export" at bounding box center [249, 103] width 36 height 12
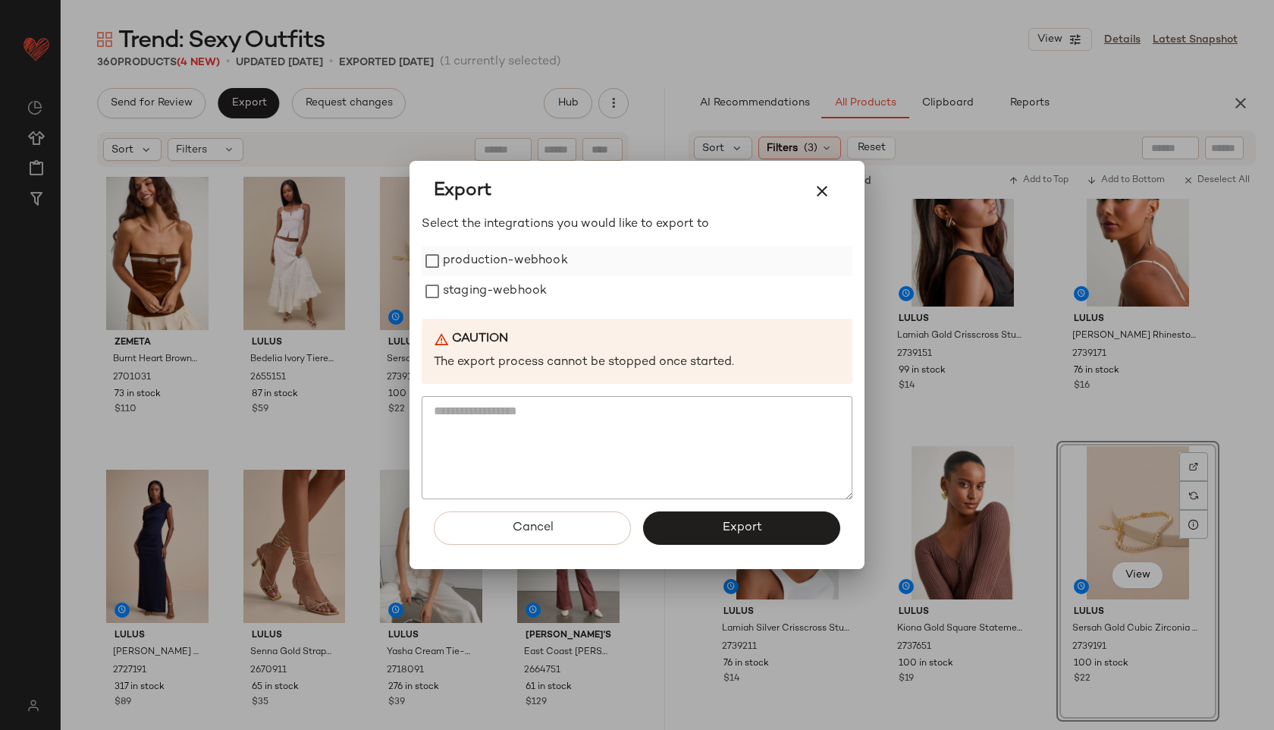
click at [444, 268] on label "production-webhook" at bounding box center [505, 261] width 125 height 30
click at [446, 278] on label "staging-webhook" at bounding box center [495, 291] width 104 height 30
click at [675, 513] on button "Export" at bounding box center [741, 527] width 197 height 33
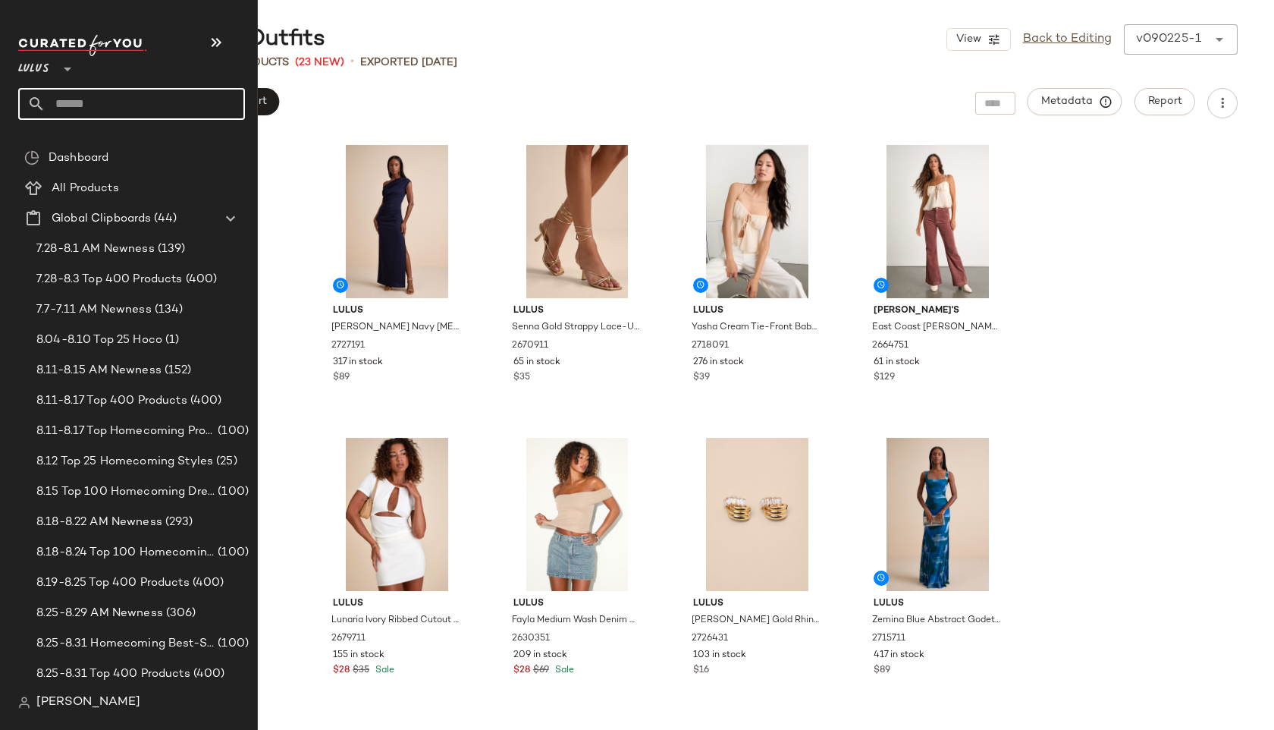
click at [89, 93] on input "text" at bounding box center [145, 104] width 199 height 32
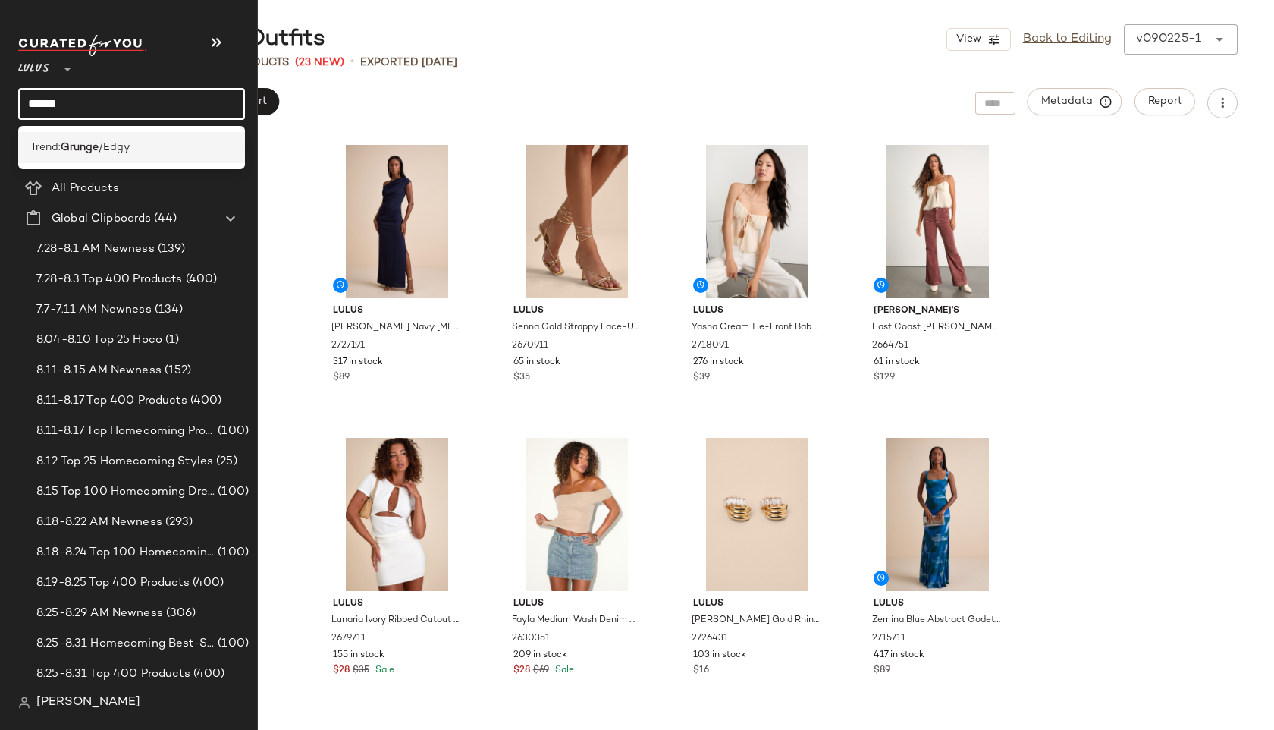
type input "******"
click at [105, 152] on span "/Edgy" at bounding box center [114, 148] width 31 height 16
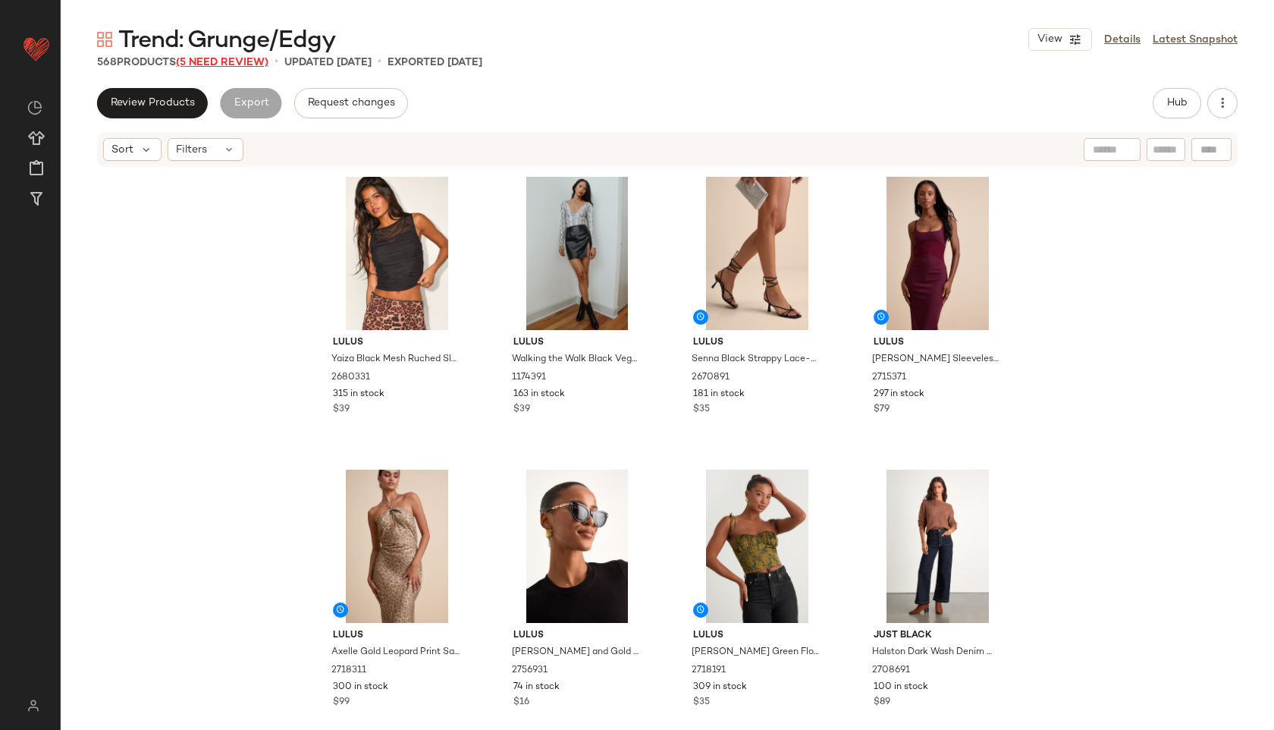
click at [242, 61] on span "(5 Need Review)" at bounding box center [222, 62] width 93 height 11
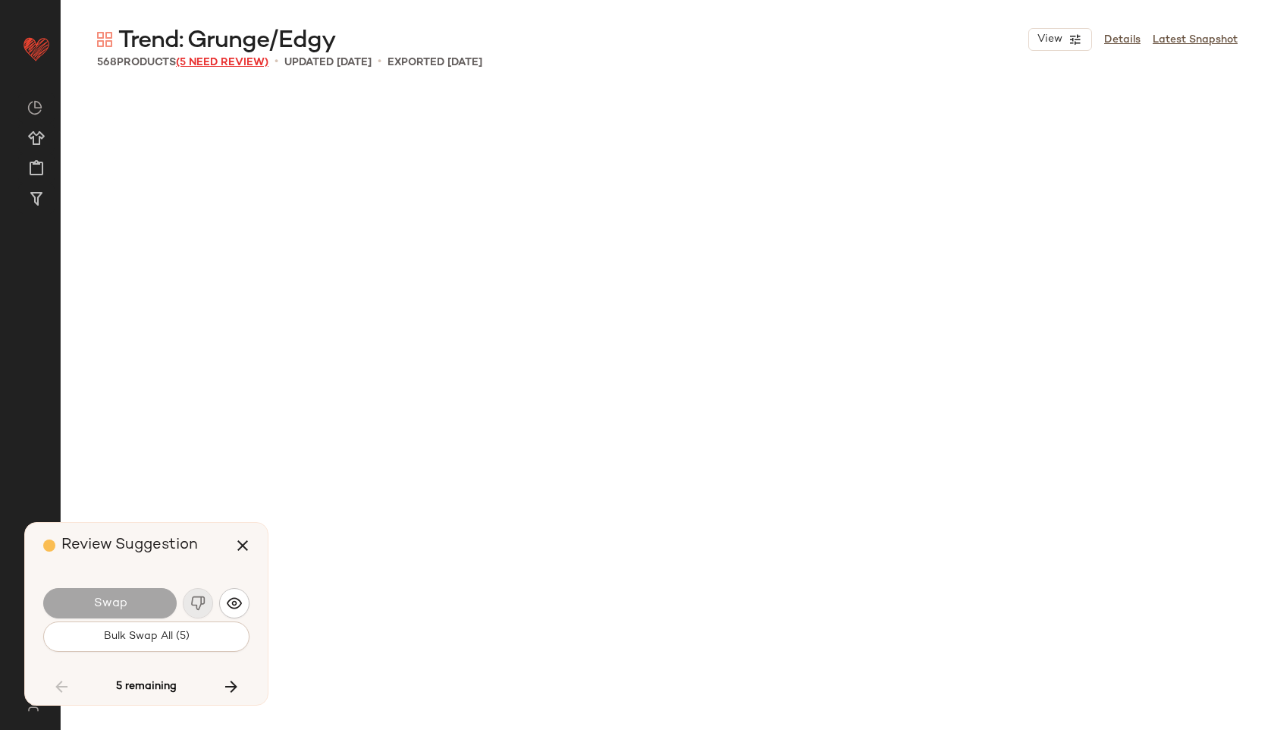
scroll to position [18149, 0]
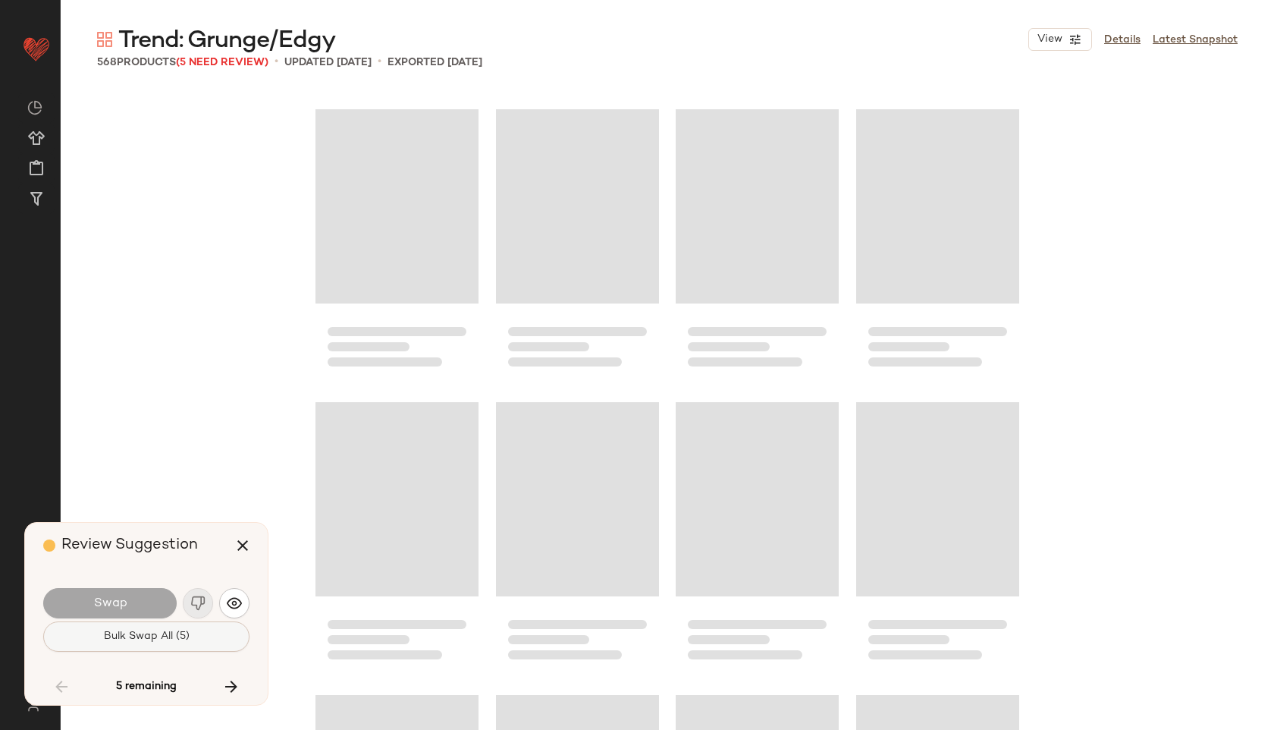
click at [156, 627] on button "Bulk Swap All (5)" at bounding box center [146, 636] width 206 height 30
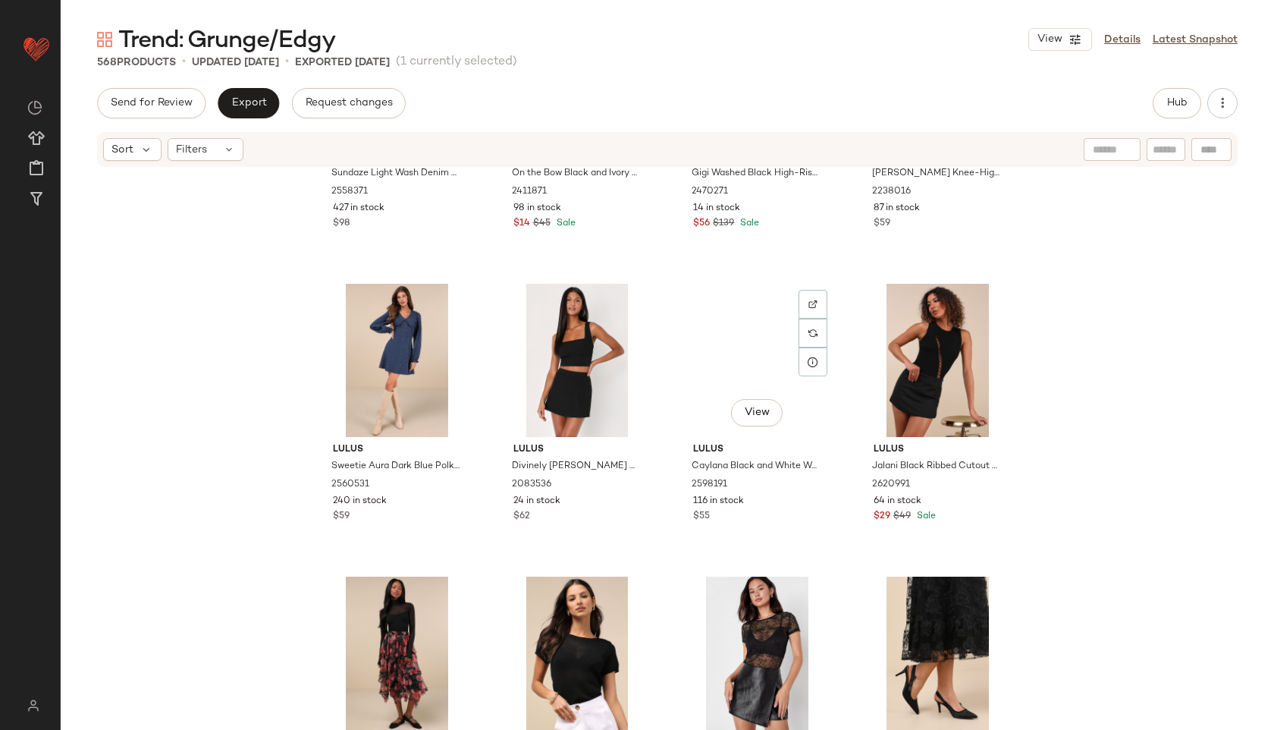
scroll to position [16590, 0]
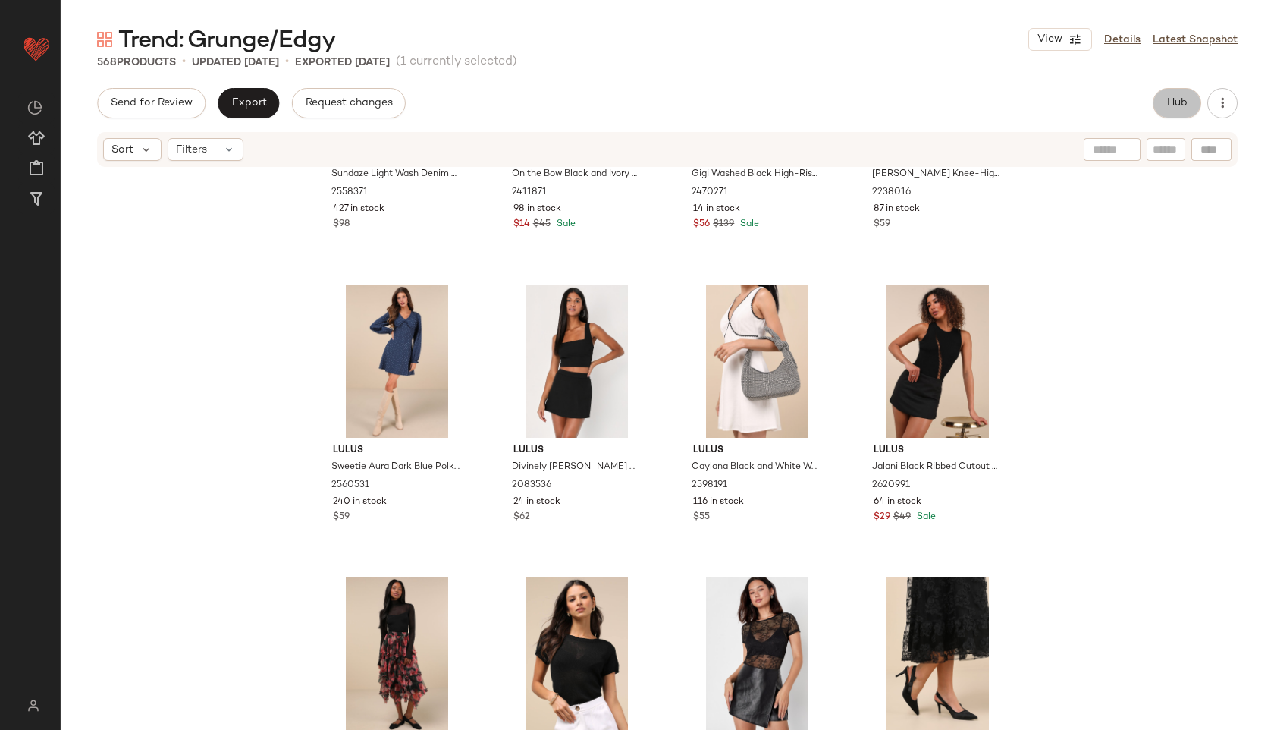
click at [1185, 94] on button "Hub" at bounding box center [1177, 103] width 49 height 30
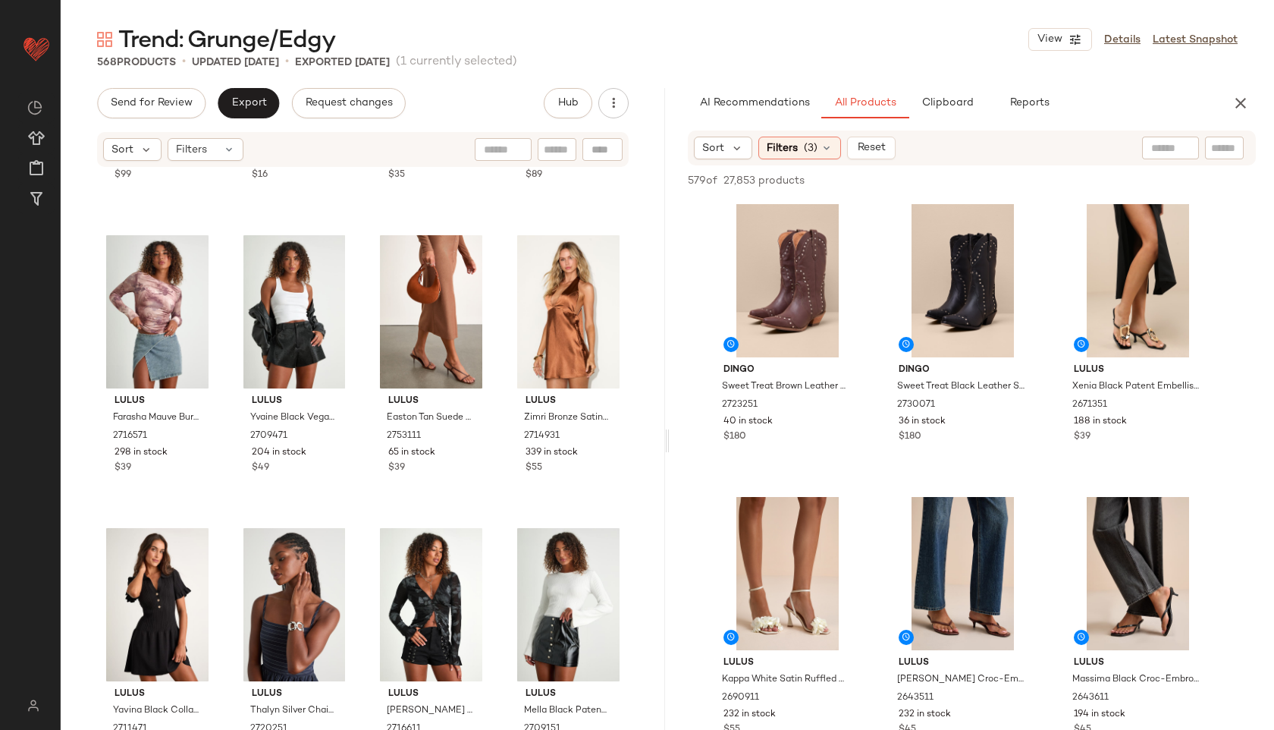
scroll to position [0, 0]
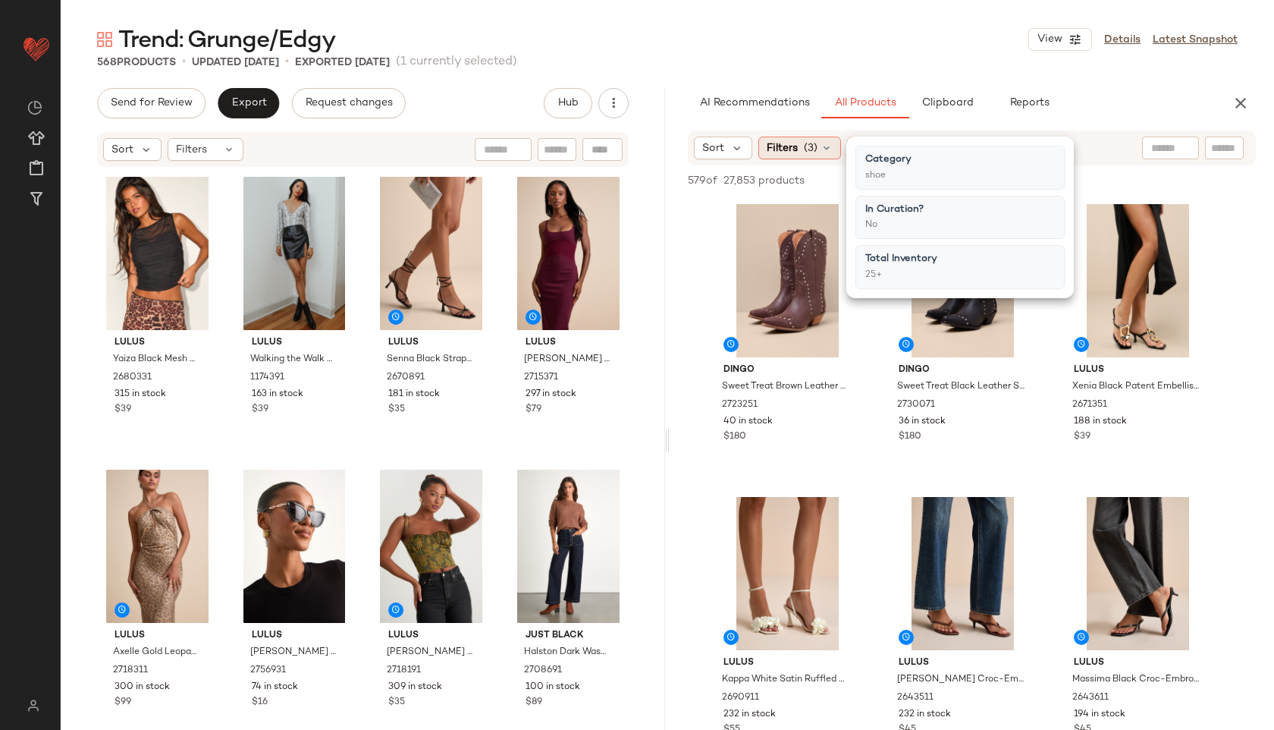
click at [818, 144] on div "Filters (3)" at bounding box center [799, 148] width 83 height 23
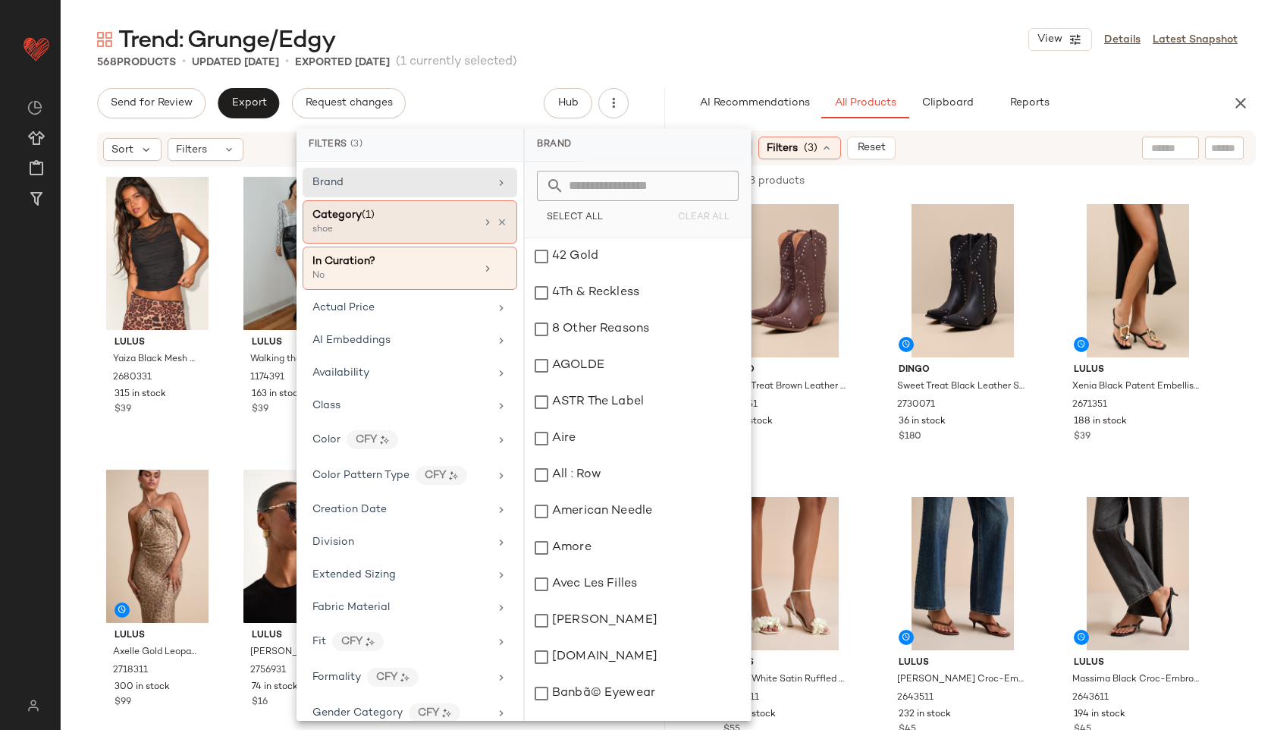
click at [447, 229] on div "shoe" at bounding box center [388, 230] width 152 height 14
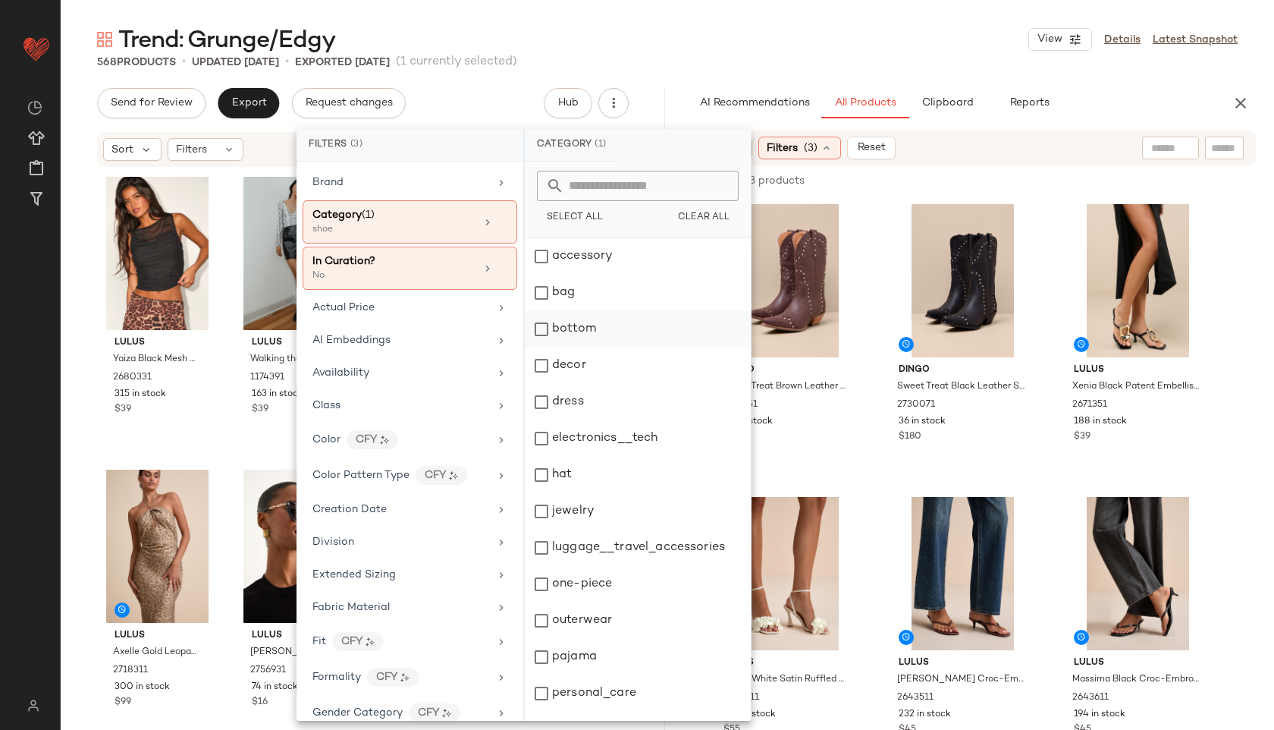
click at [576, 331] on div "bottom" at bounding box center [638, 329] width 226 height 36
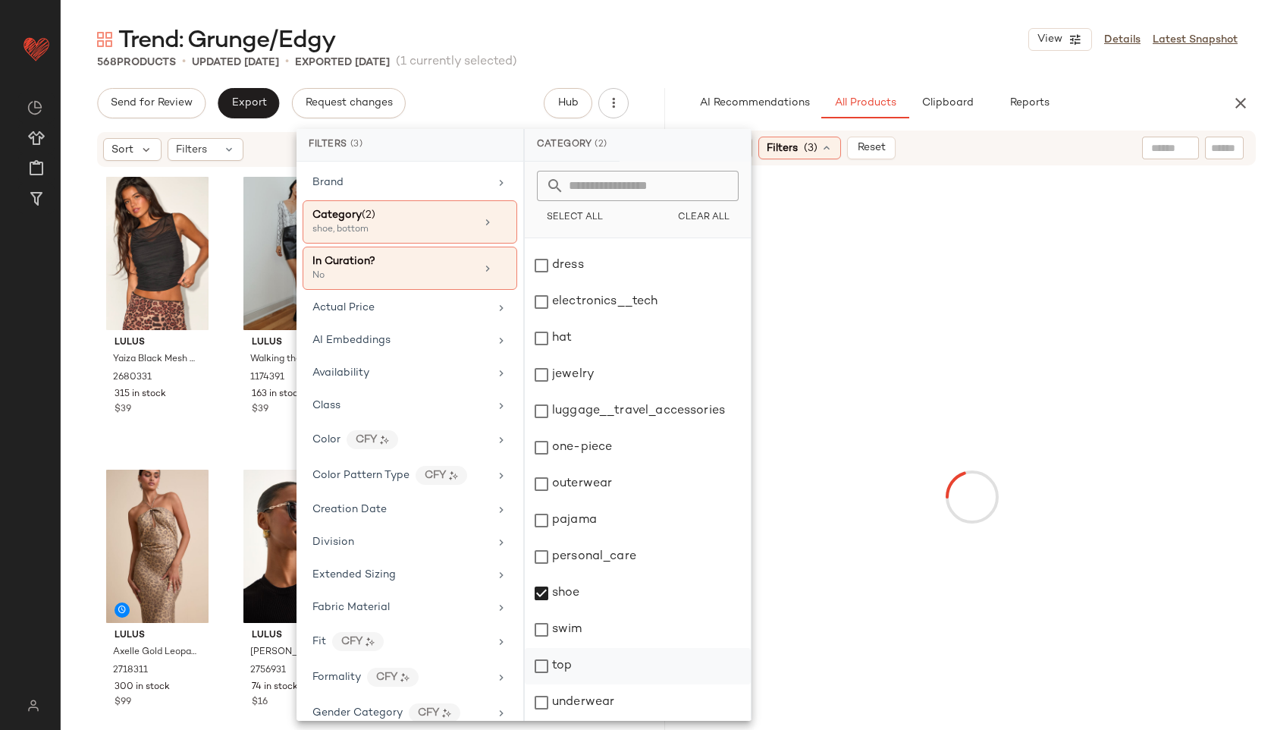
click at [554, 663] on div "top" at bounding box center [638, 666] width 226 height 36
click at [576, 592] on div "shoe" at bounding box center [638, 593] width 226 height 36
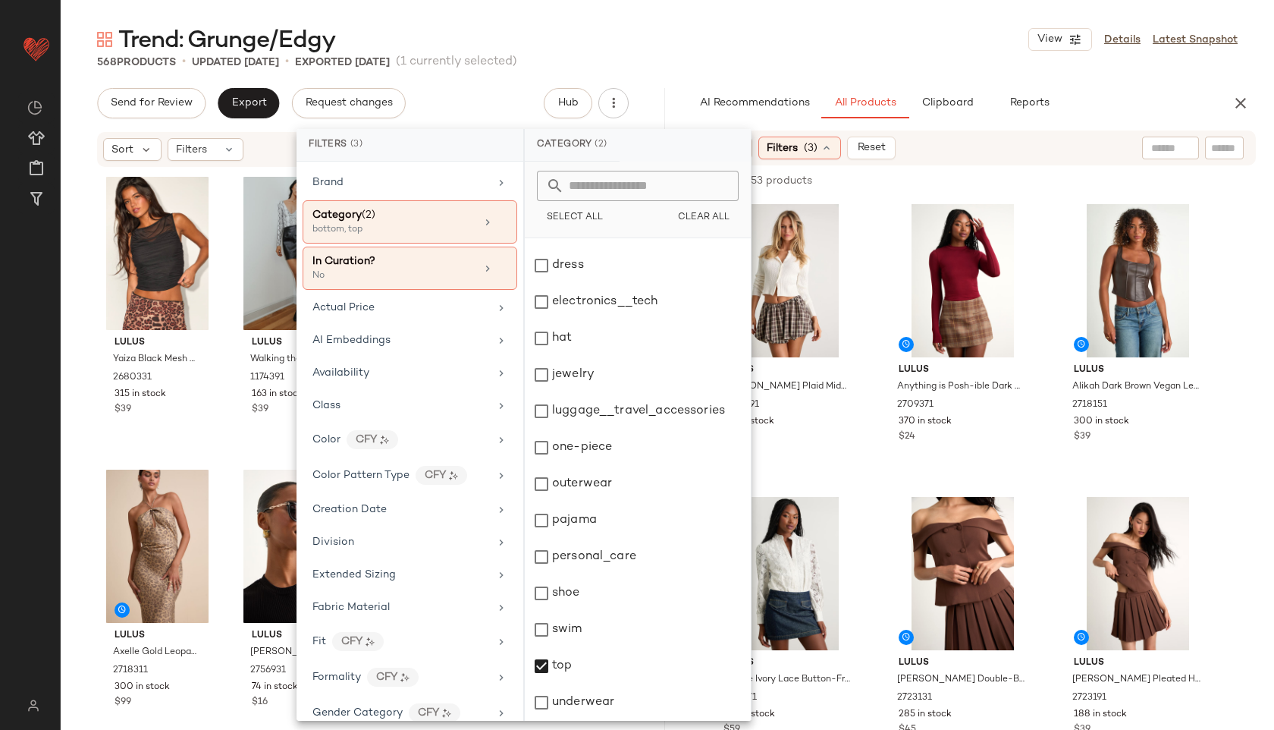
click at [689, 22] on main "Trend: Grunge/Edgy View Details Latest Snapshot 568 Products • updated [DATE] •…" at bounding box center [637, 365] width 1274 height 730
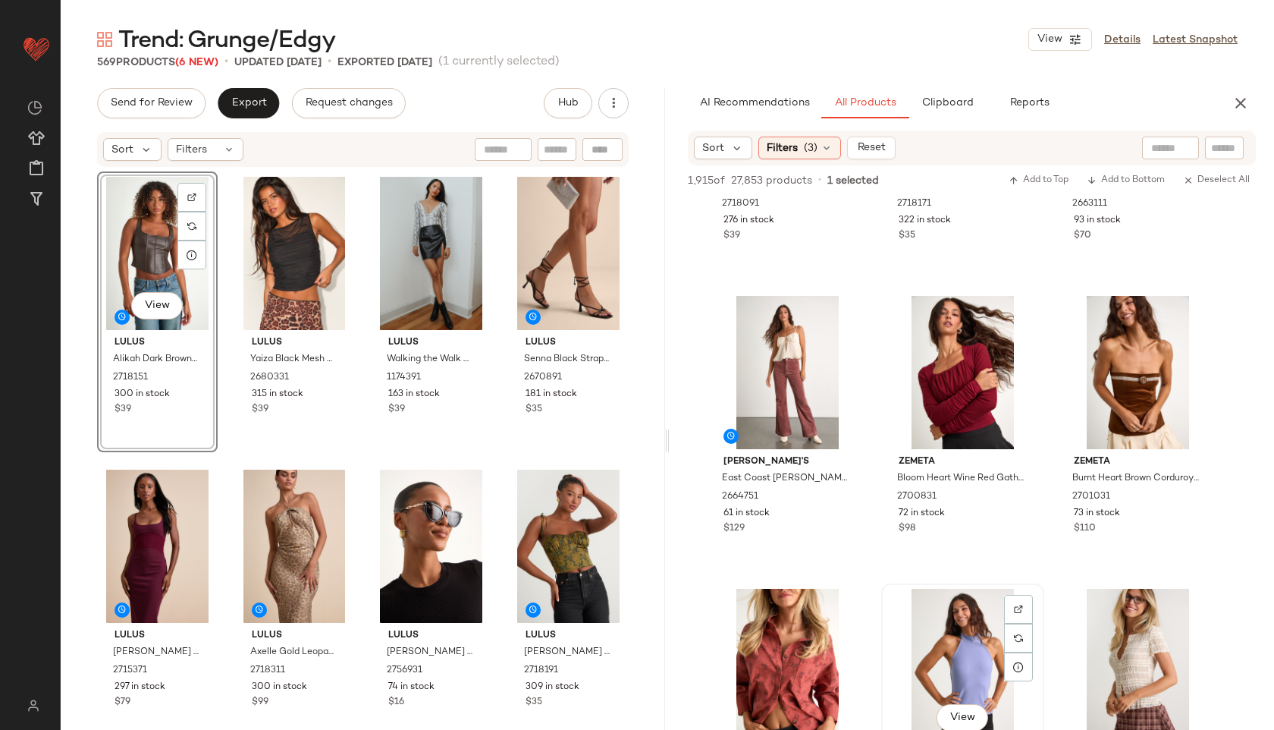
scroll to position [1662, 0]
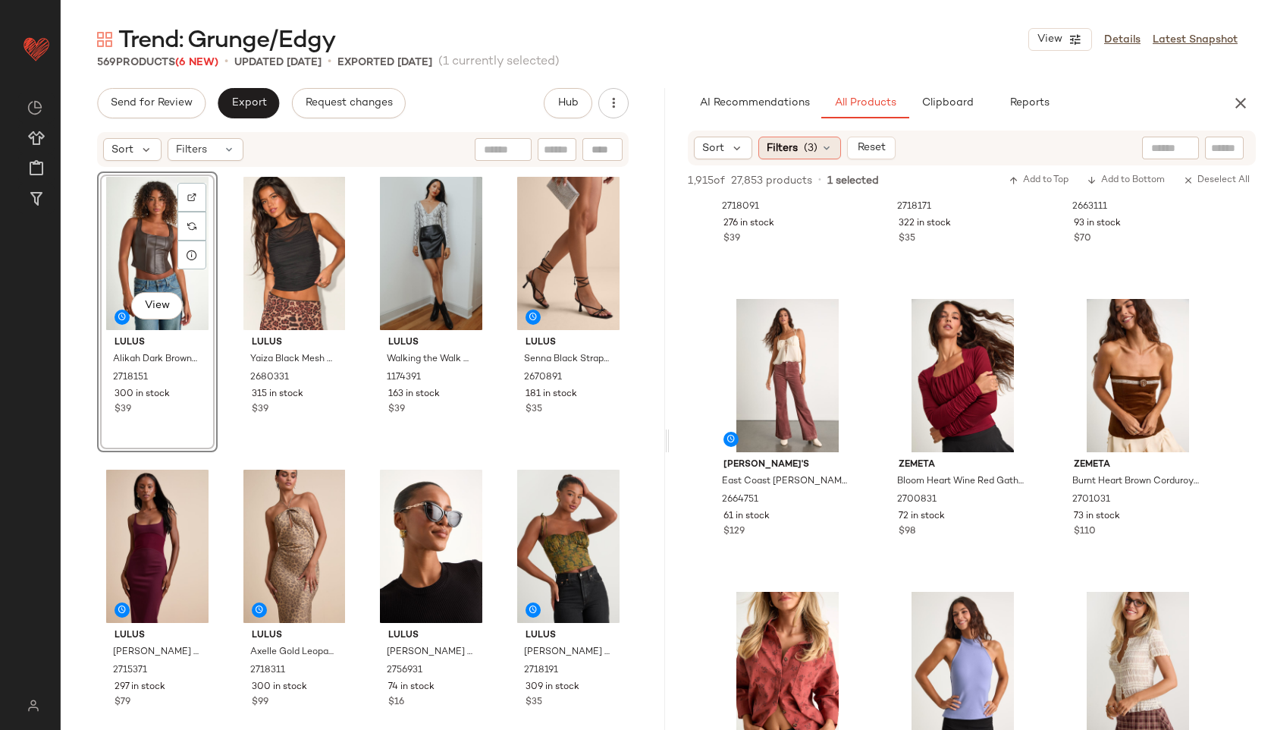
click at [801, 156] on div "Filters (3)" at bounding box center [799, 148] width 83 height 23
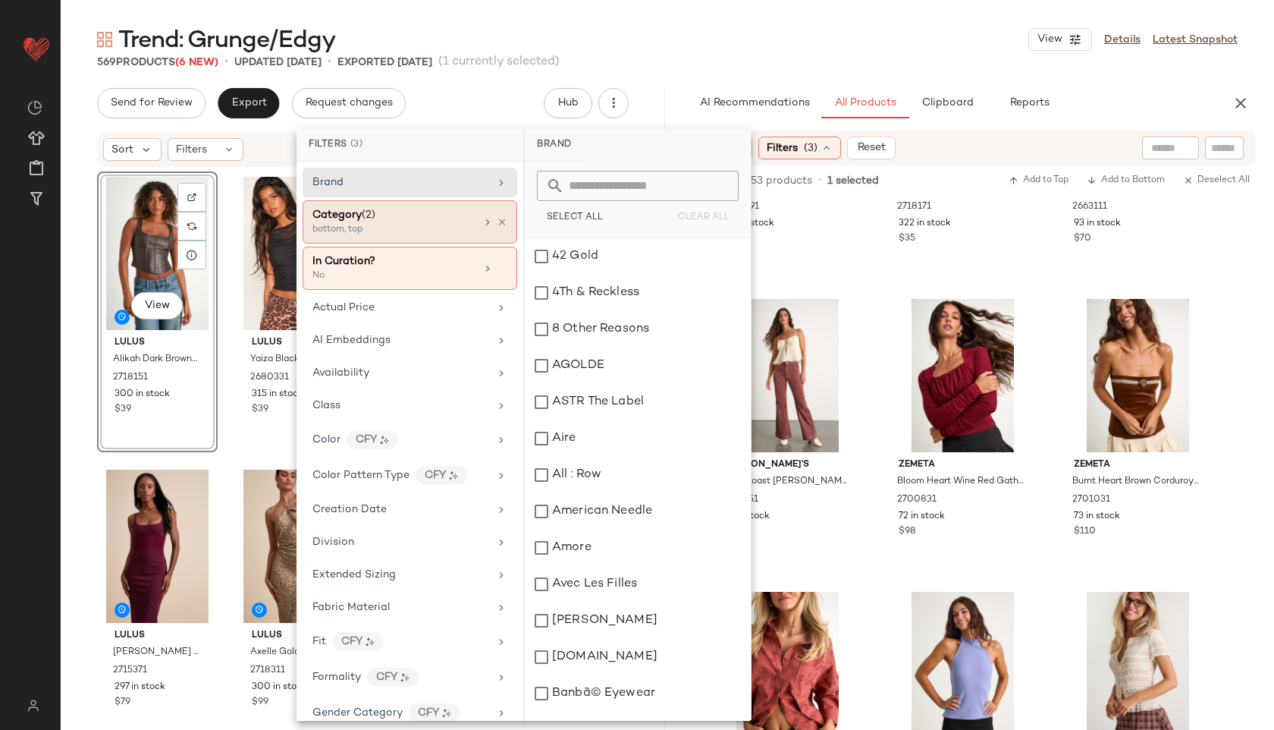
click at [406, 236] on div "bottom, top" at bounding box center [388, 230] width 152 height 14
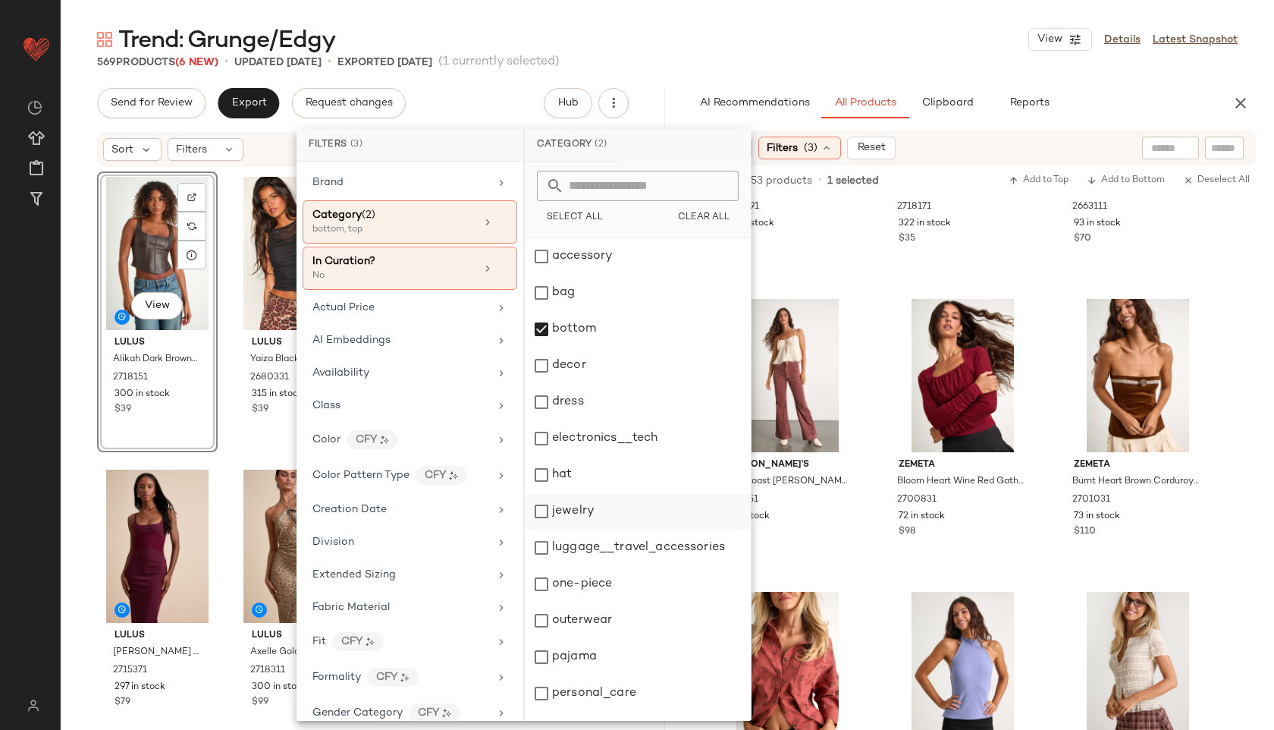
scroll to position [137, 0]
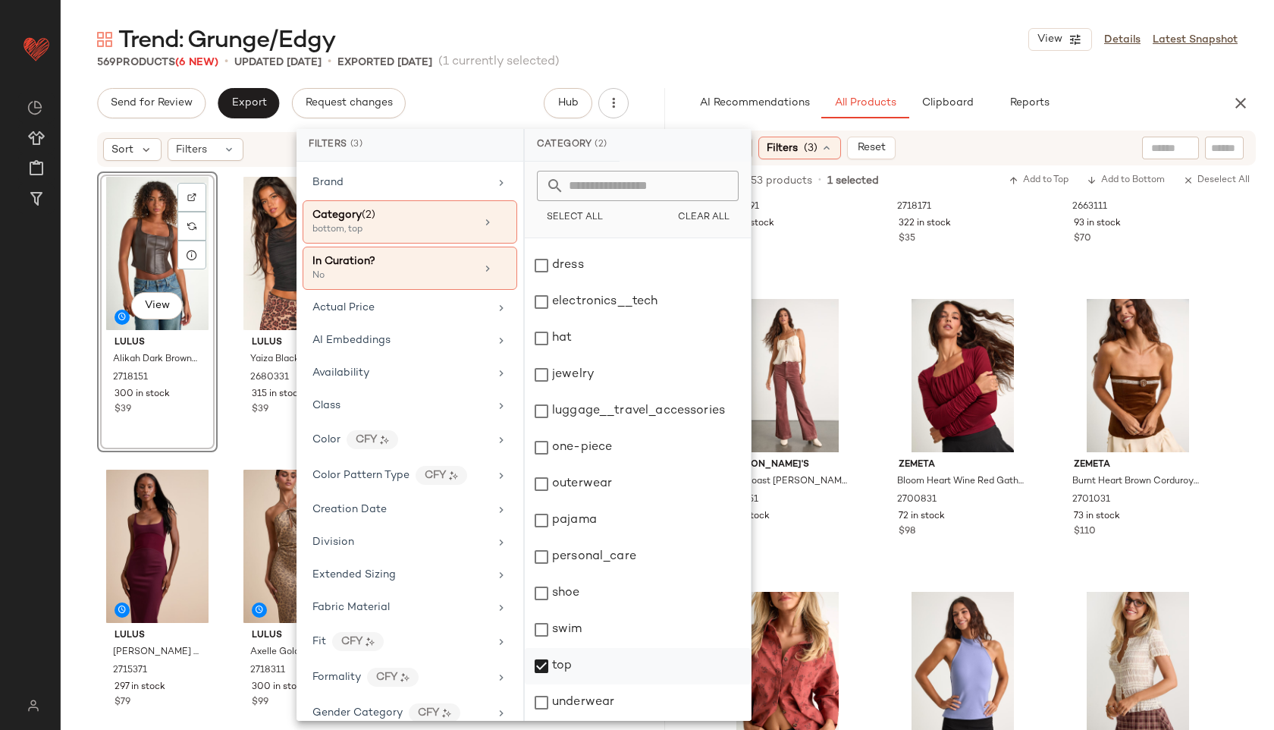
click at [575, 663] on div "top" at bounding box center [638, 666] width 226 height 36
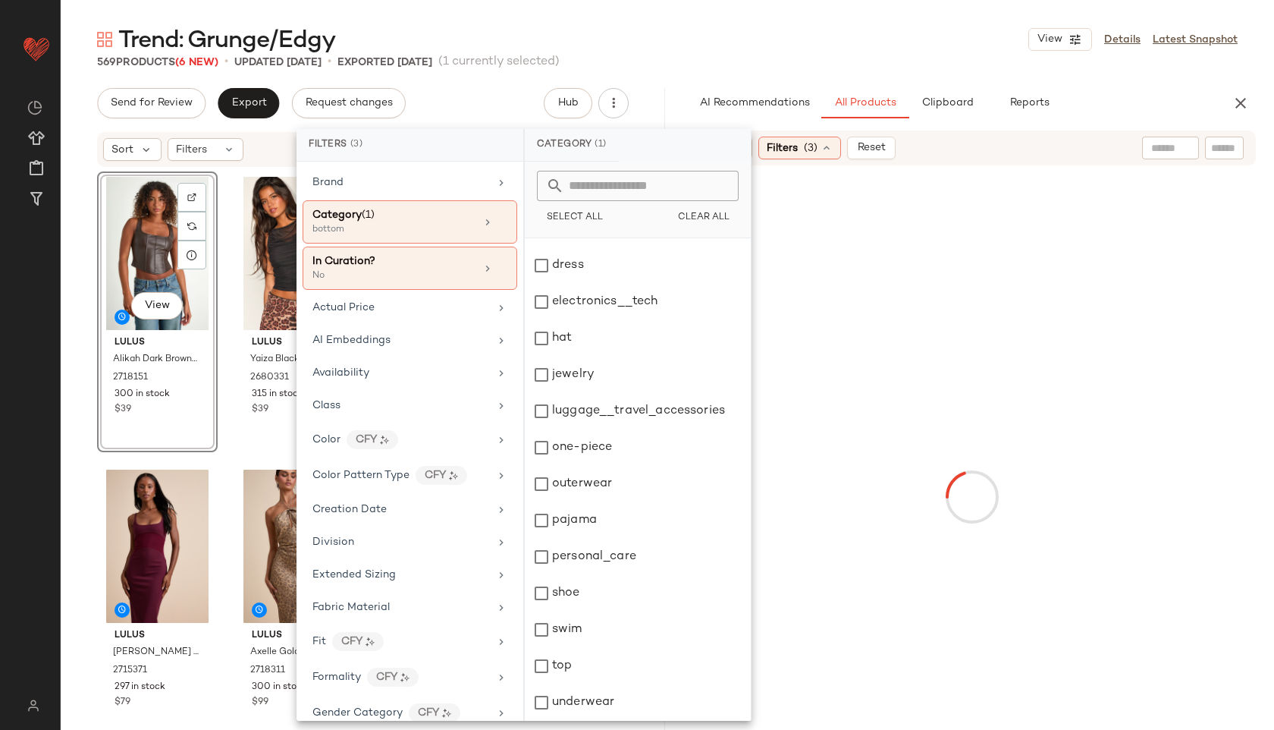
click at [650, 64] on div "569 Products (6 New) • updated [DATE] • Exported [DATE] (1 currently selected)" at bounding box center [667, 62] width 1213 height 15
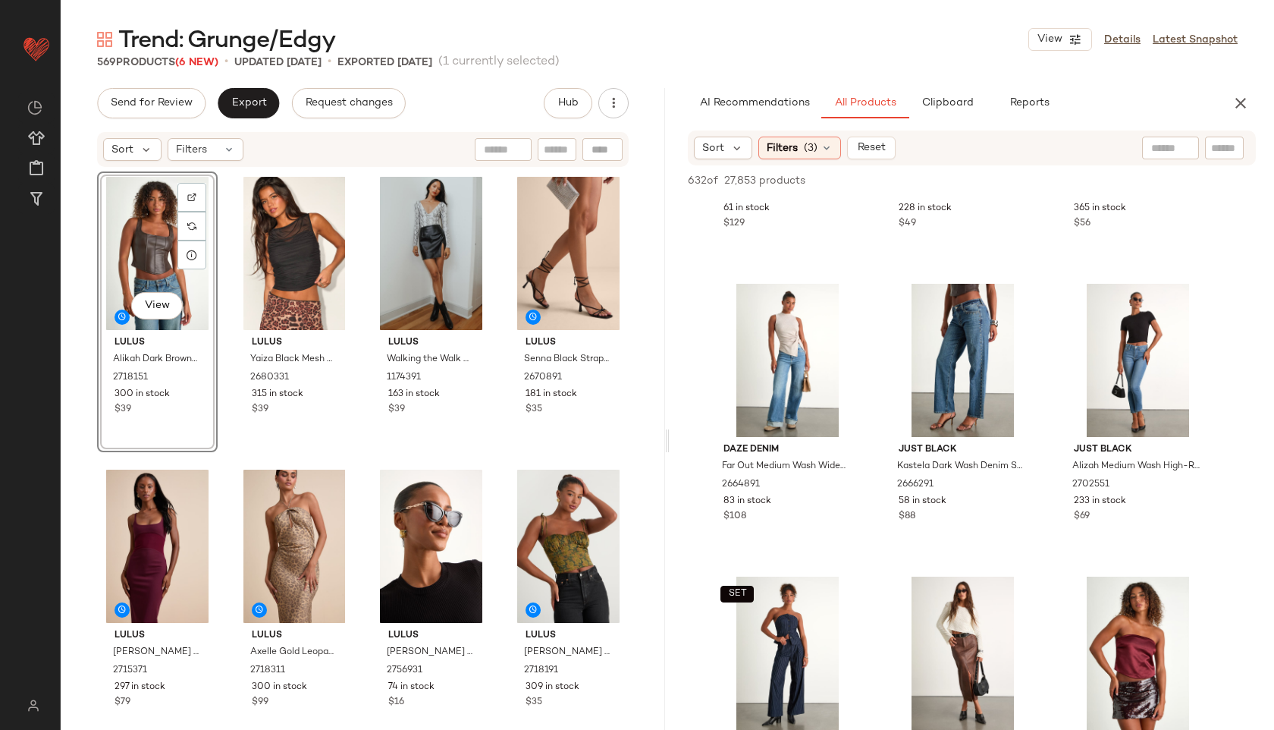
scroll to position [801, 0]
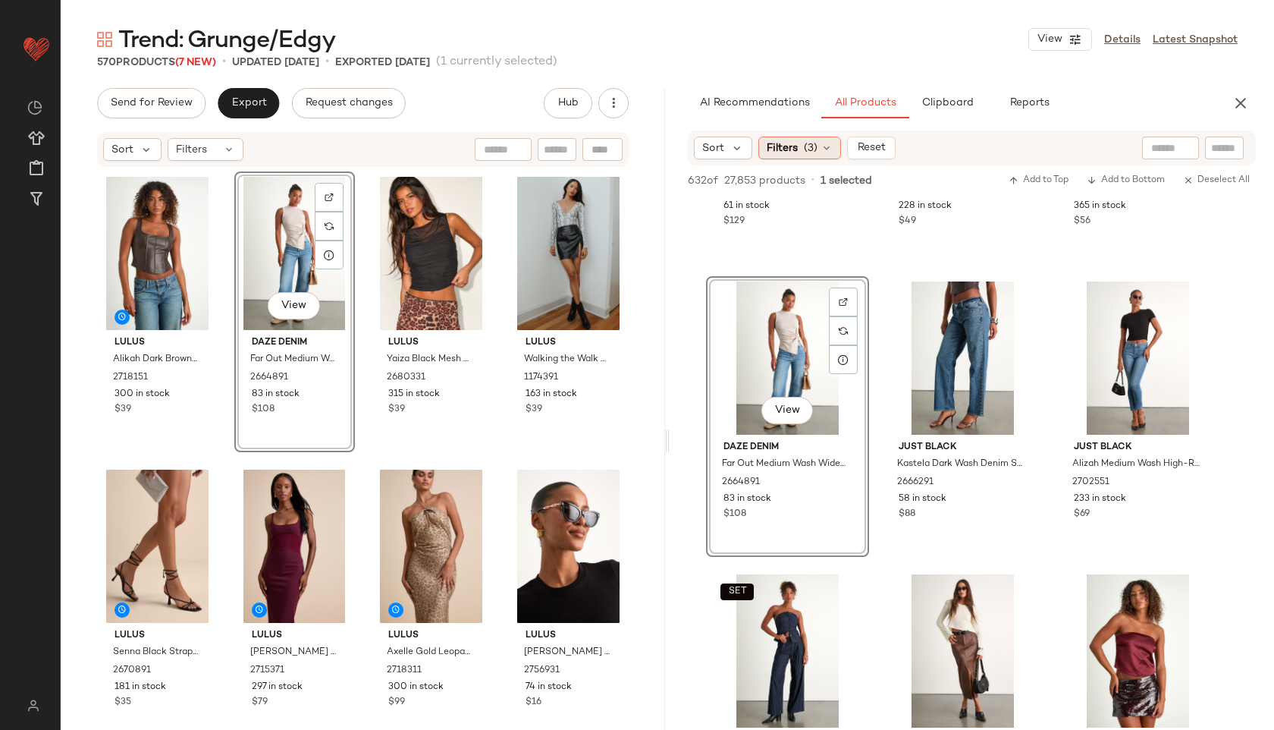
click at [774, 142] on span "Filters" at bounding box center [782, 148] width 31 height 16
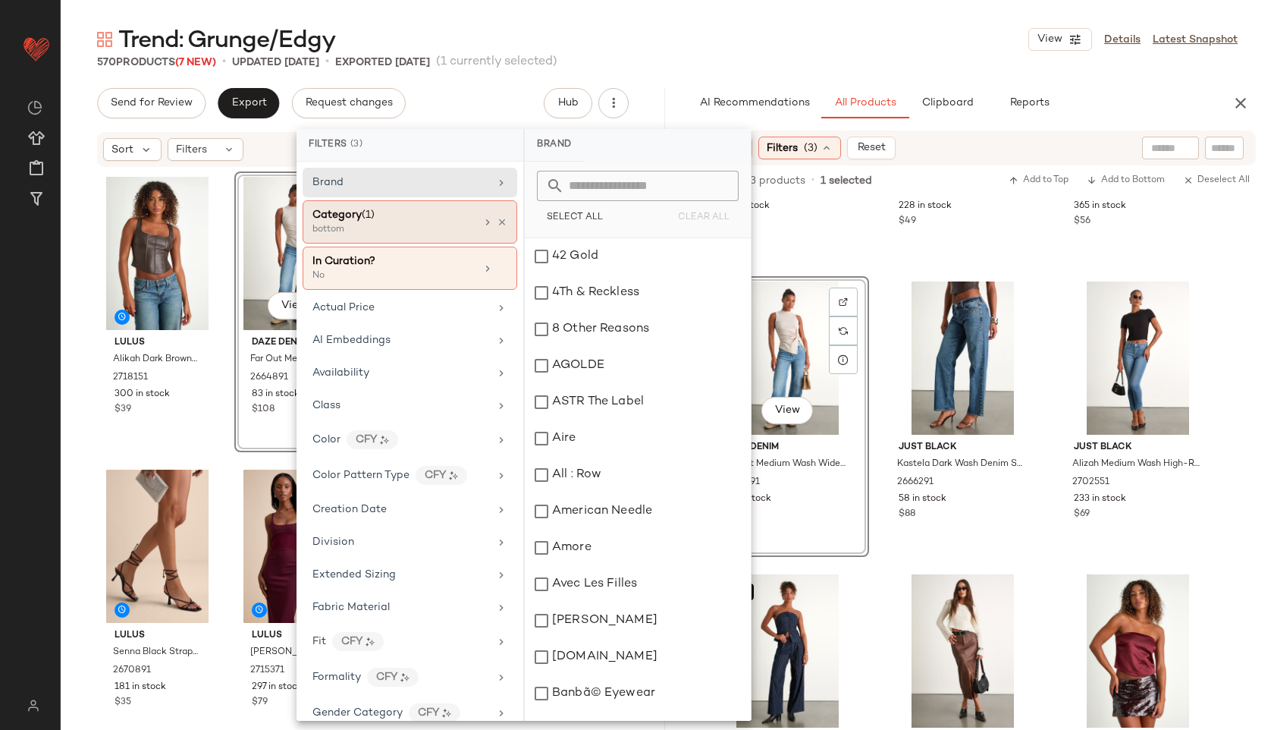
click at [453, 228] on div "bottom" at bounding box center [388, 230] width 152 height 14
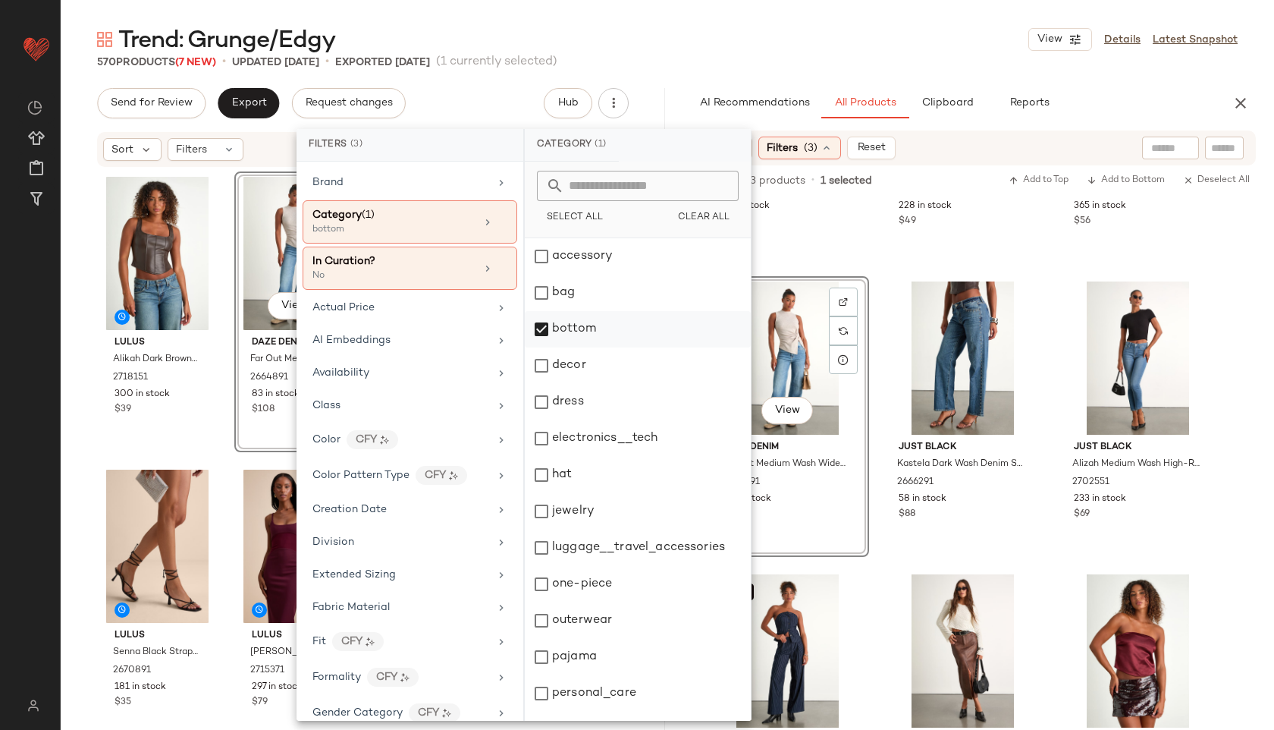
click at [563, 326] on div "bottom" at bounding box center [638, 329] width 226 height 36
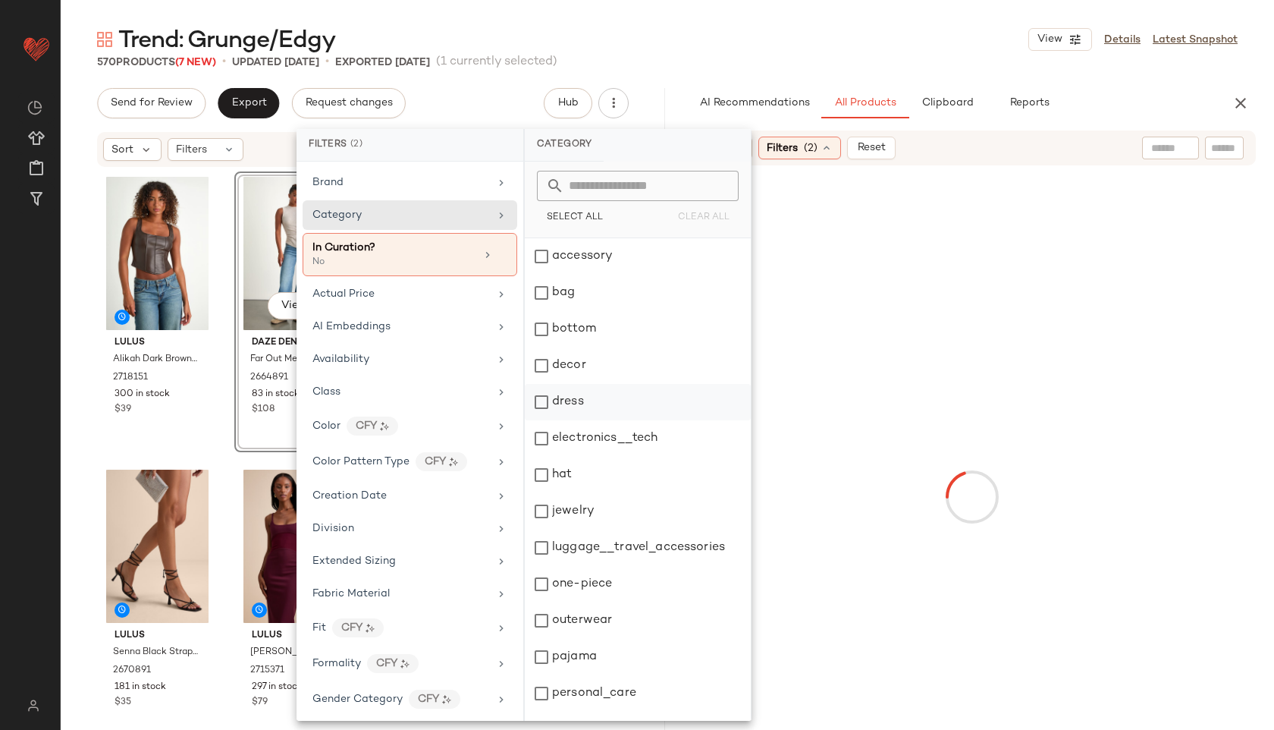
click at [578, 403] on div "dress" at bounding box center [638, 402] width 226 height 36
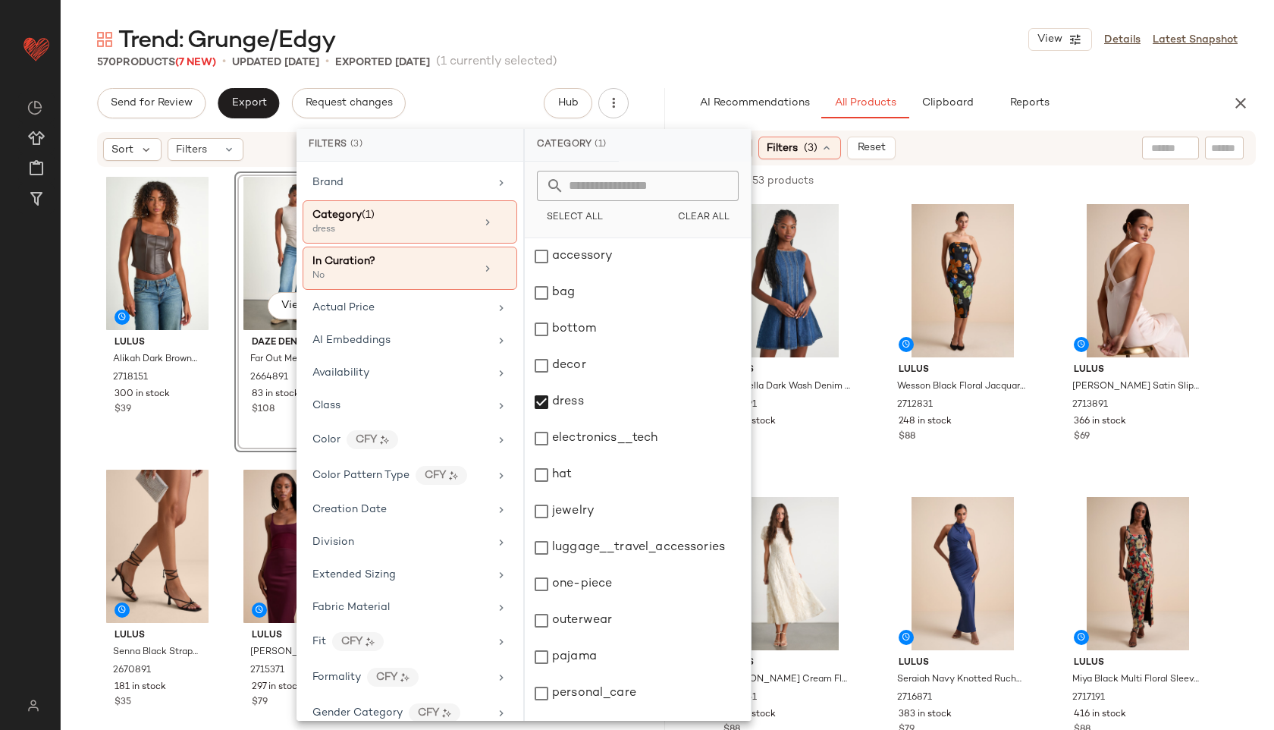
click at [692, 21] on main "Trend: Grunge/Edgy View Details Latest Snapshot 570 Products (7 New) • updated …" at bounding box center [637, 365] width 1274 height 730
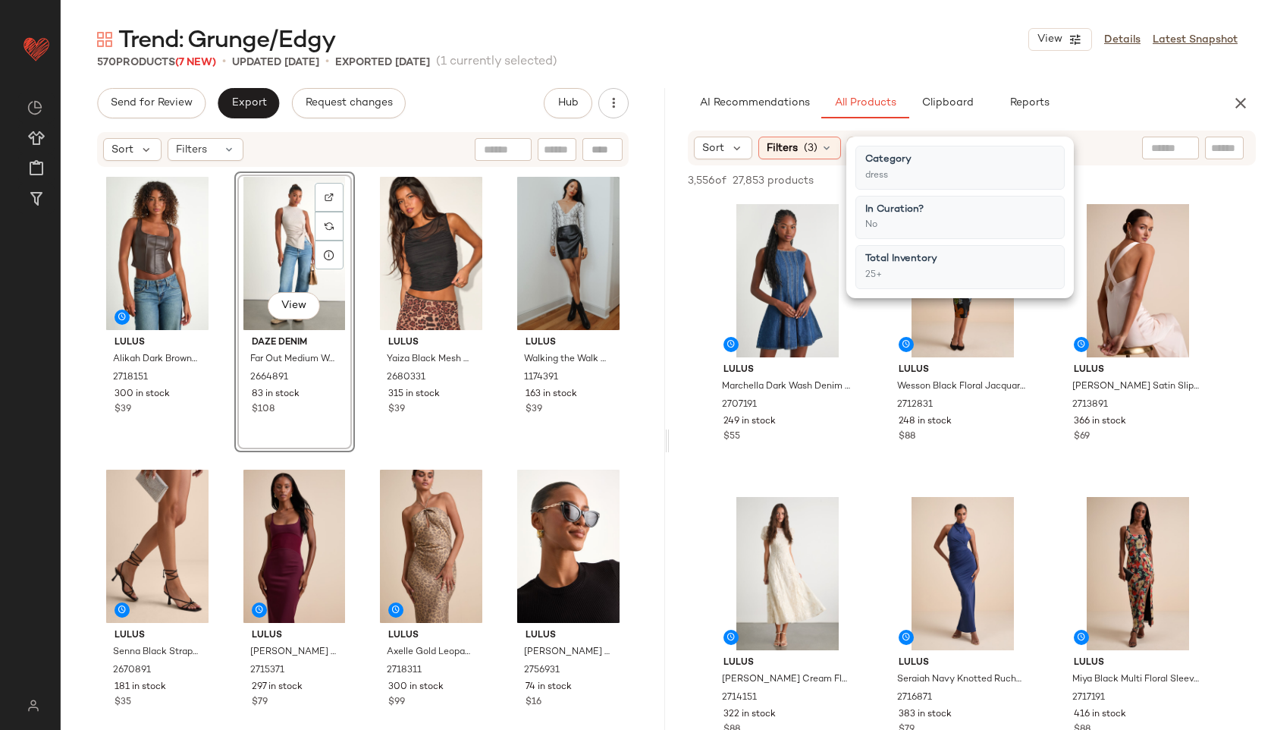
click at [721, 61] on div "570 Products (7 New) • updated [DATE] • Exported [DATE] (1 currently selected)" at bounding box center [667, 62] width 1213 height 15
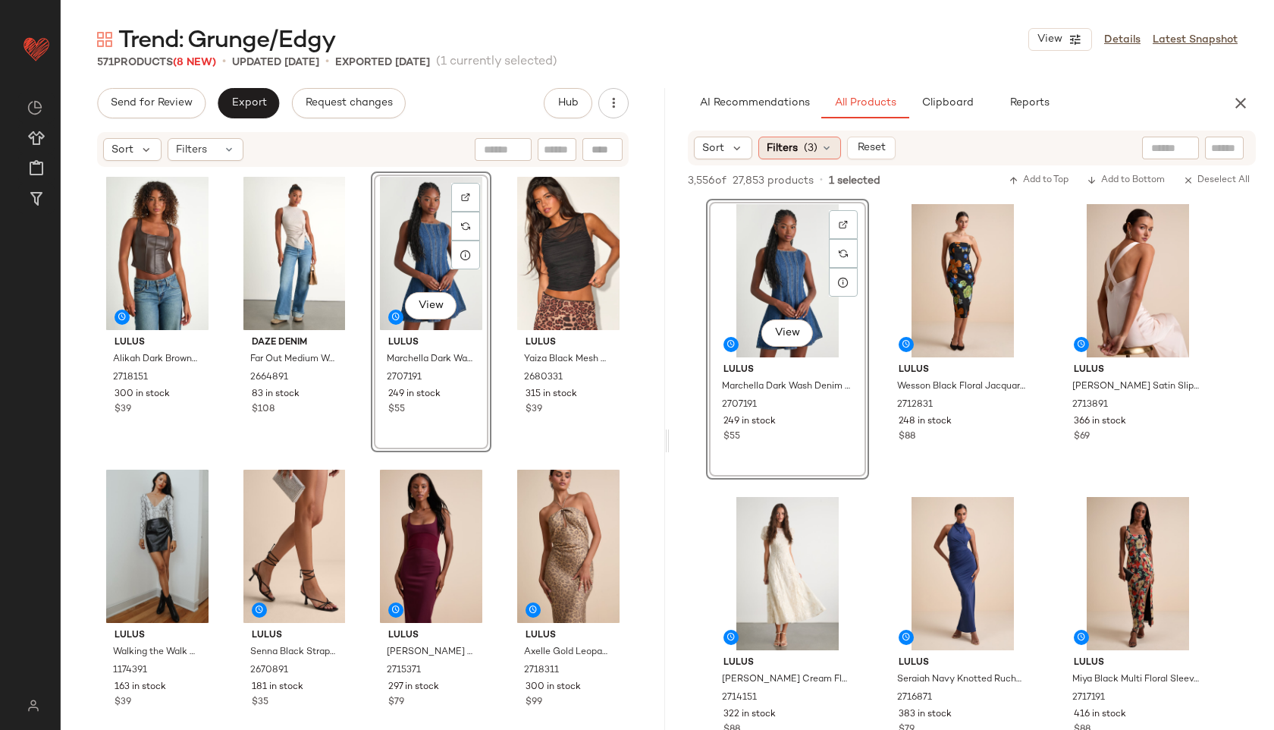
click at [814, 152] on span "(3)" at bounding box center [811, 148] width 14 height 16
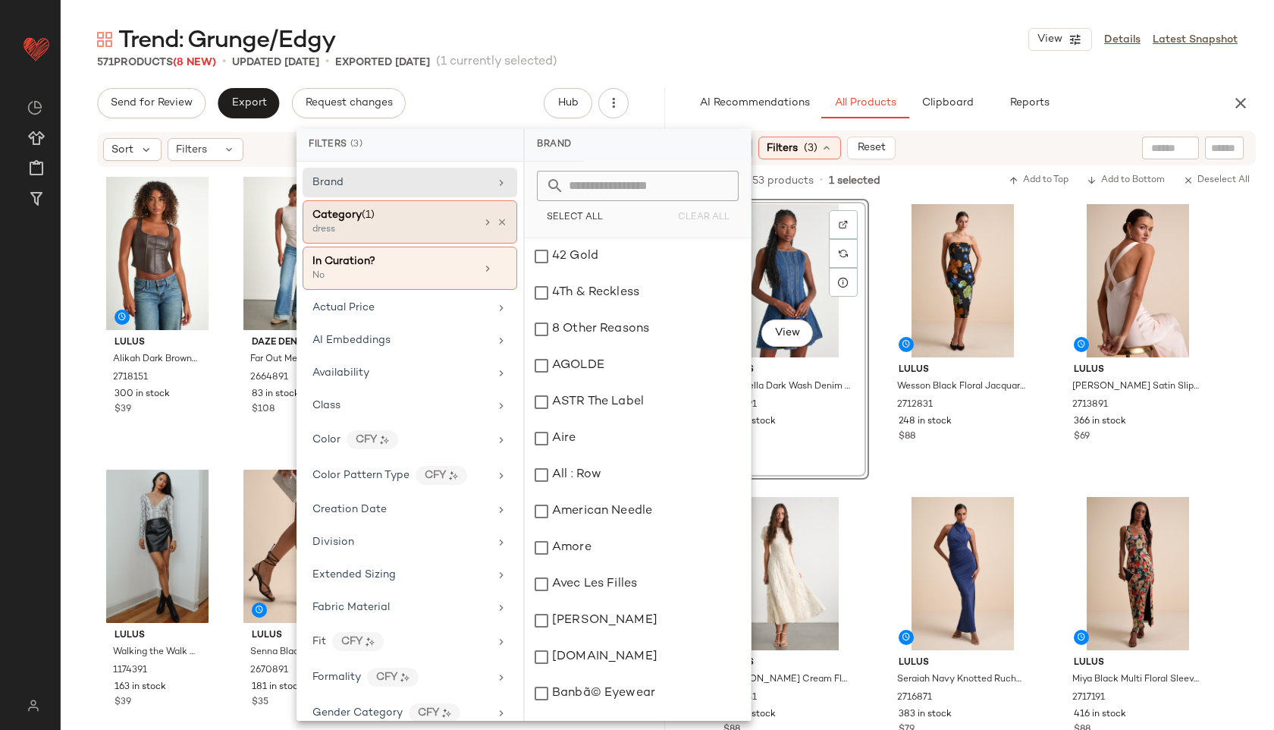
click at [447, 210] on div "Category (1)" at bounding box center [393, 215] width 163 height 16
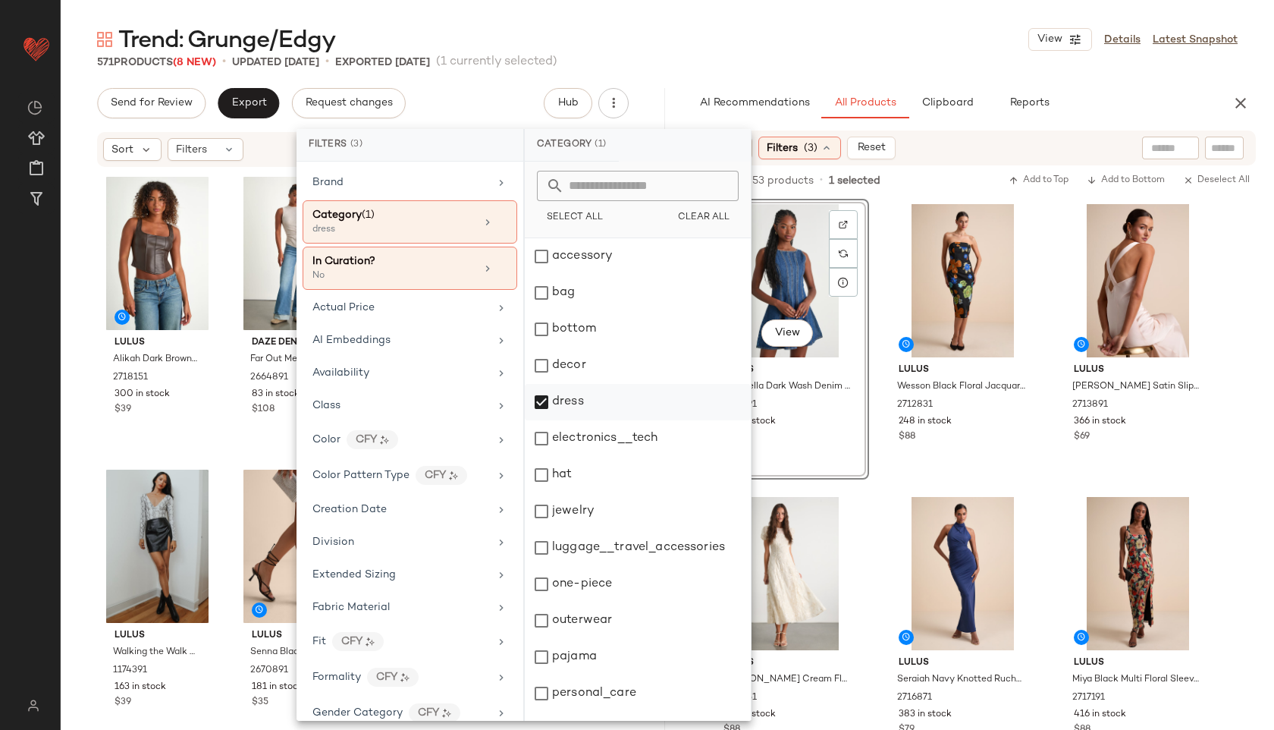
click at [557, 399] on div "dress" at bounding box center [638, 402] width 226 height 36
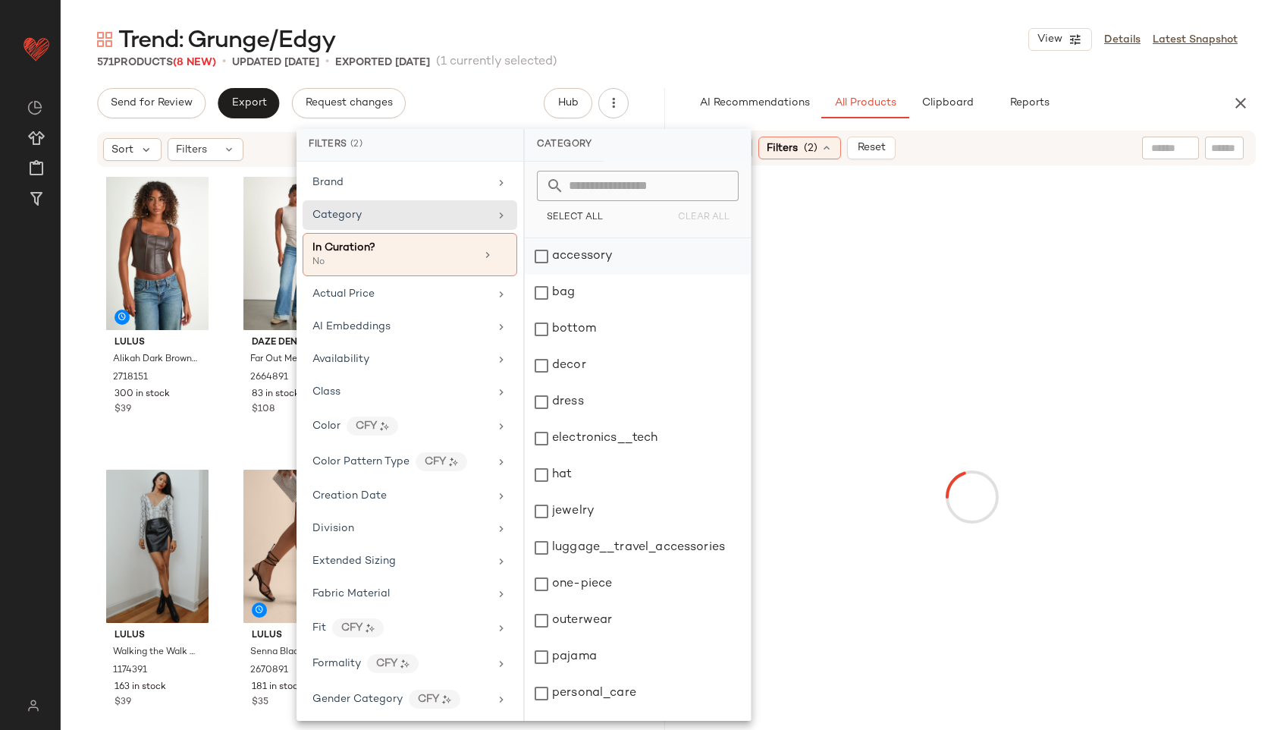
click at [573, 259] on div "accessory" at bounding box center [638, 256] width 226 height 36
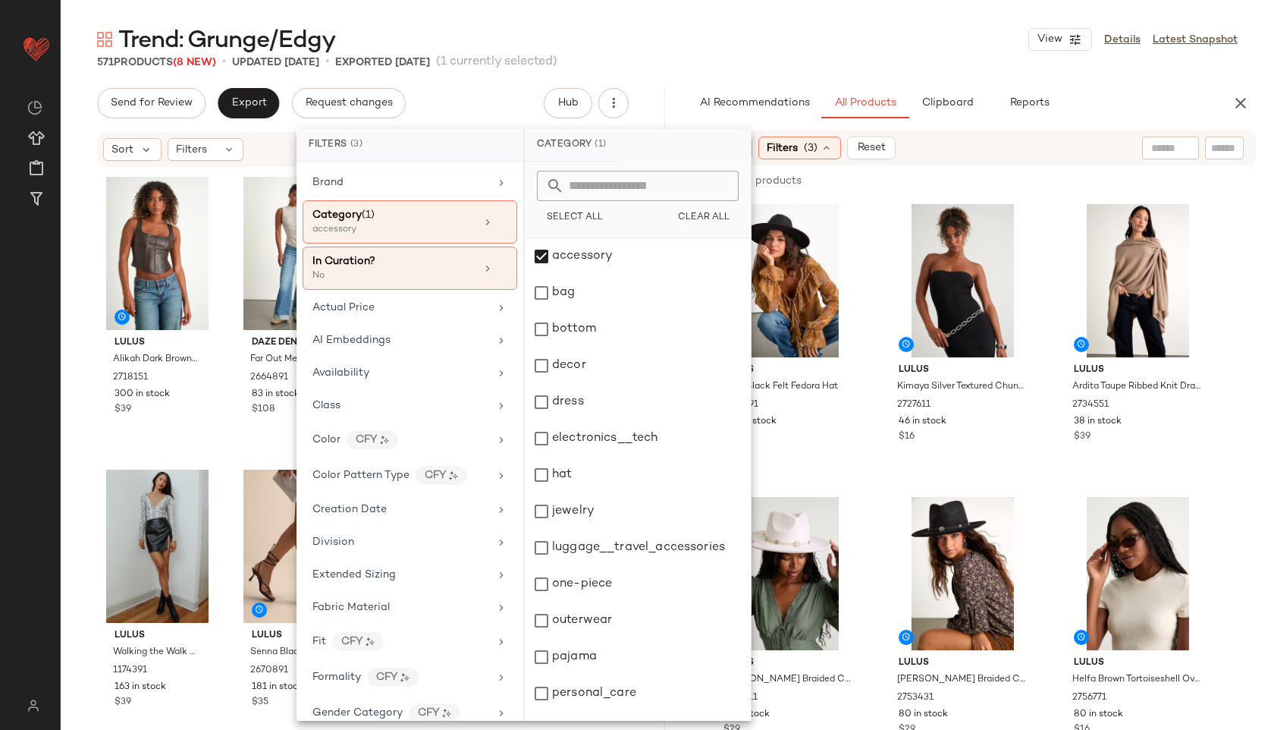
click at [721, 43] on div "Trend: Grunge/Edgy View Details Latest Snapshot" at bounding box center [667, 39] width 1213 height 30
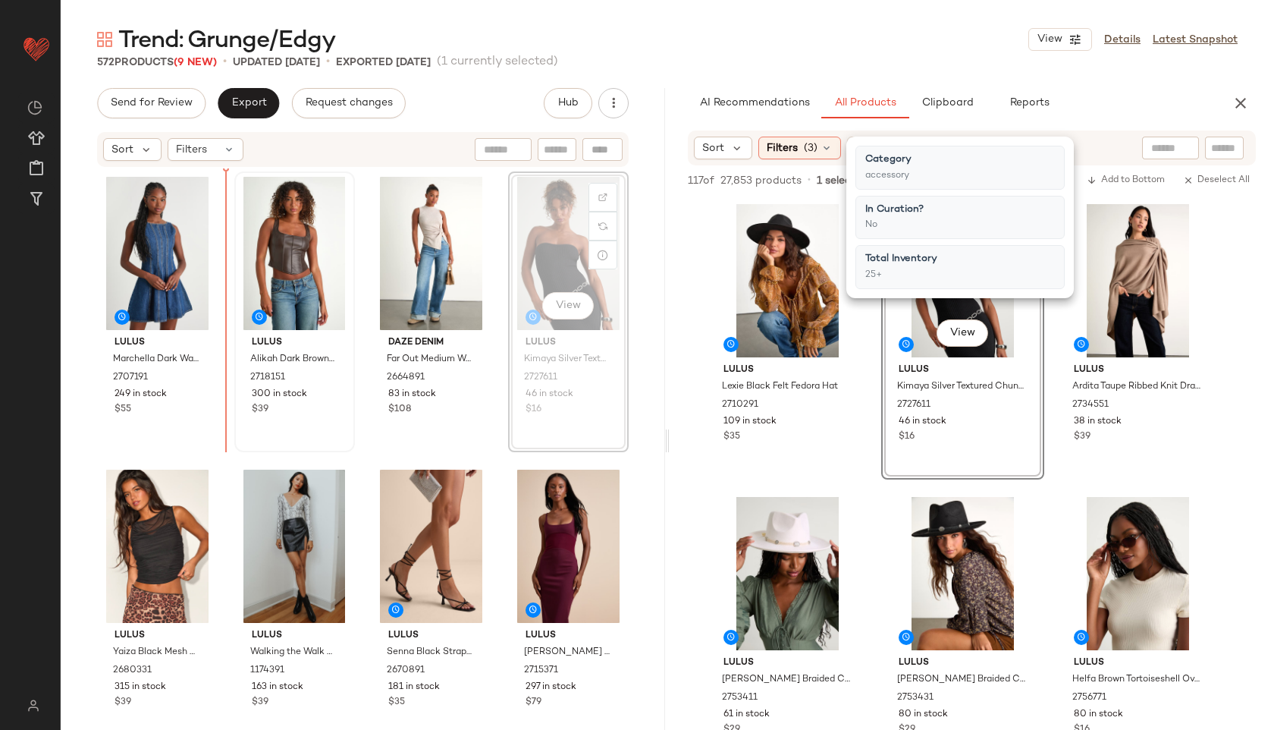
drag, startPoint x: 525, startPoint y: 228, endPoint x: 237, endPoint y: 236, distance: 288.3
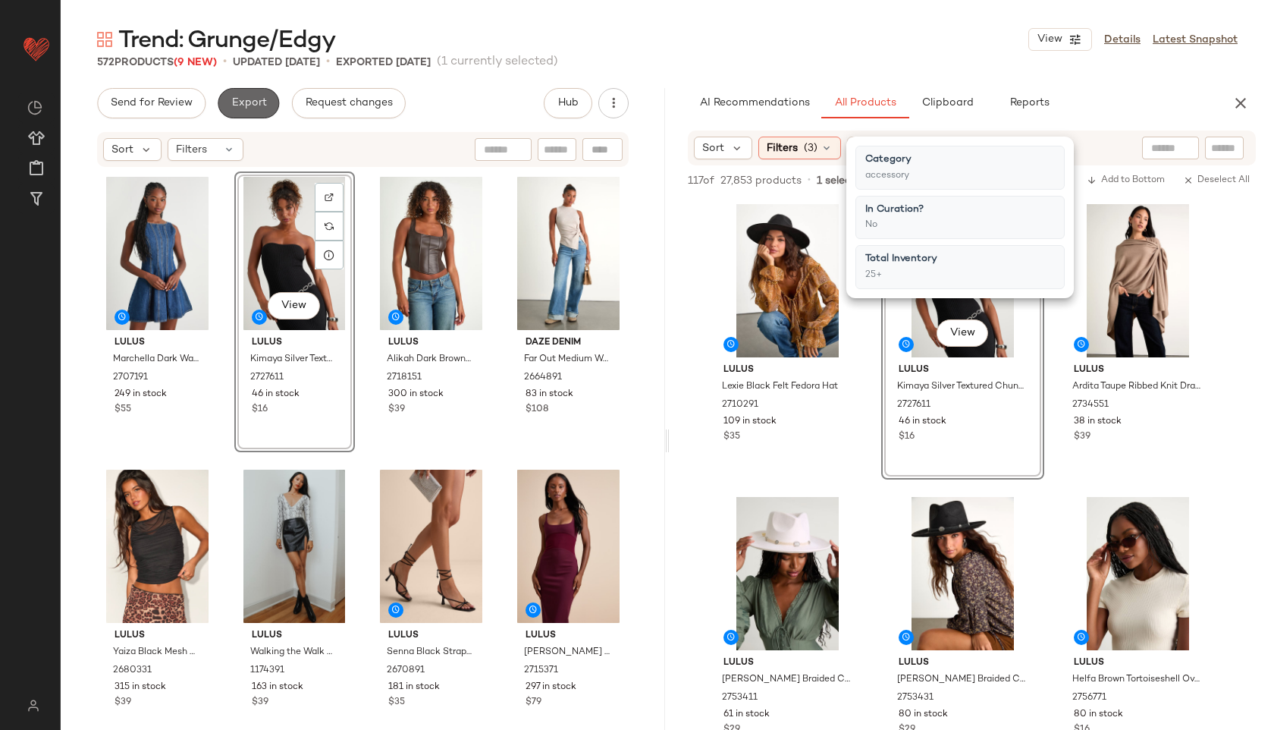
click at [231, 101] on span "Export" at bounding box center [249, 103] width 36 height 12
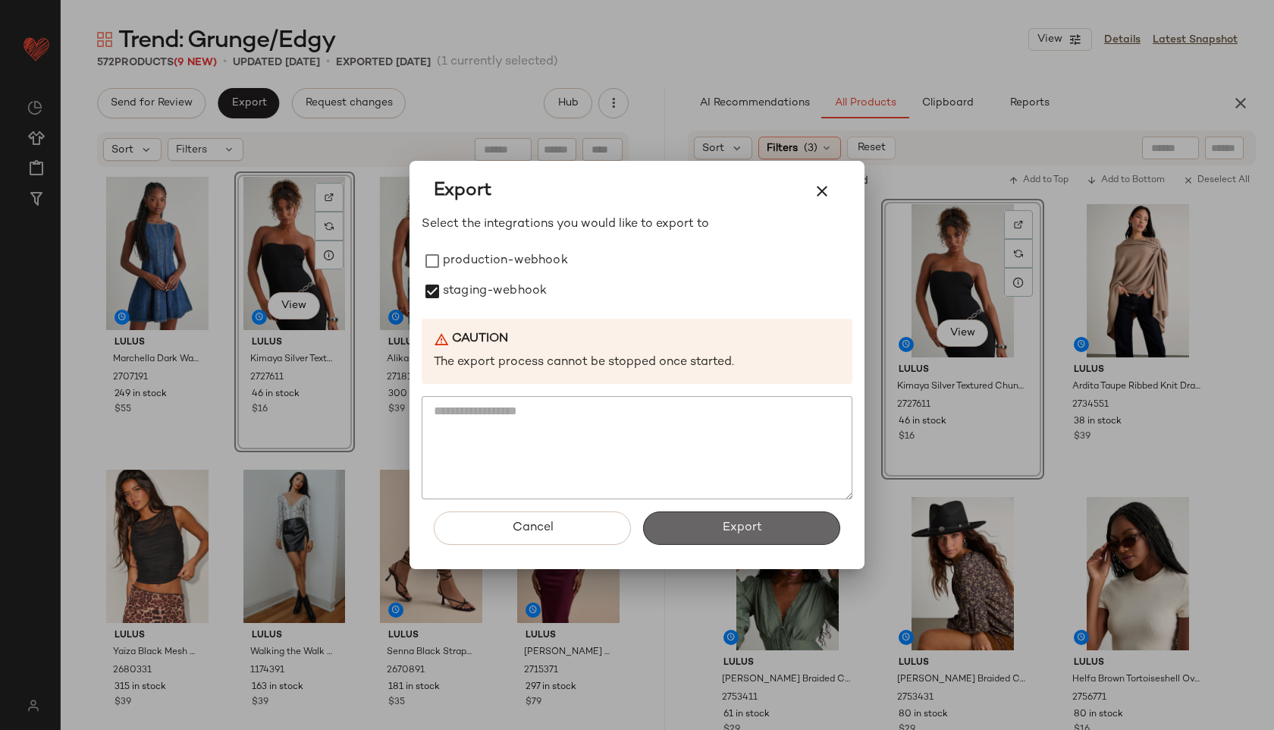
click at [674, 523] on button "Export" at bounding box center [741, 527] width 197 height 33
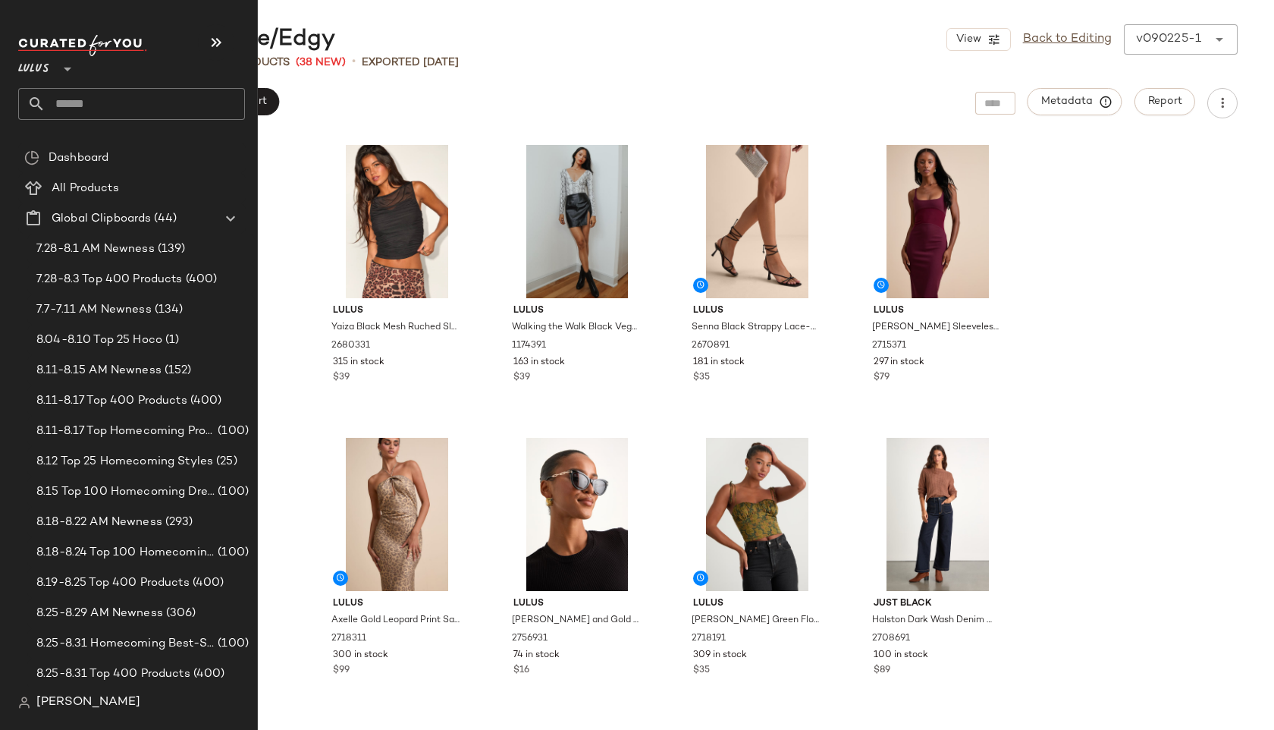
click at [95, 115] on input "text" at bounding box center [145, 104] width 199 height 32
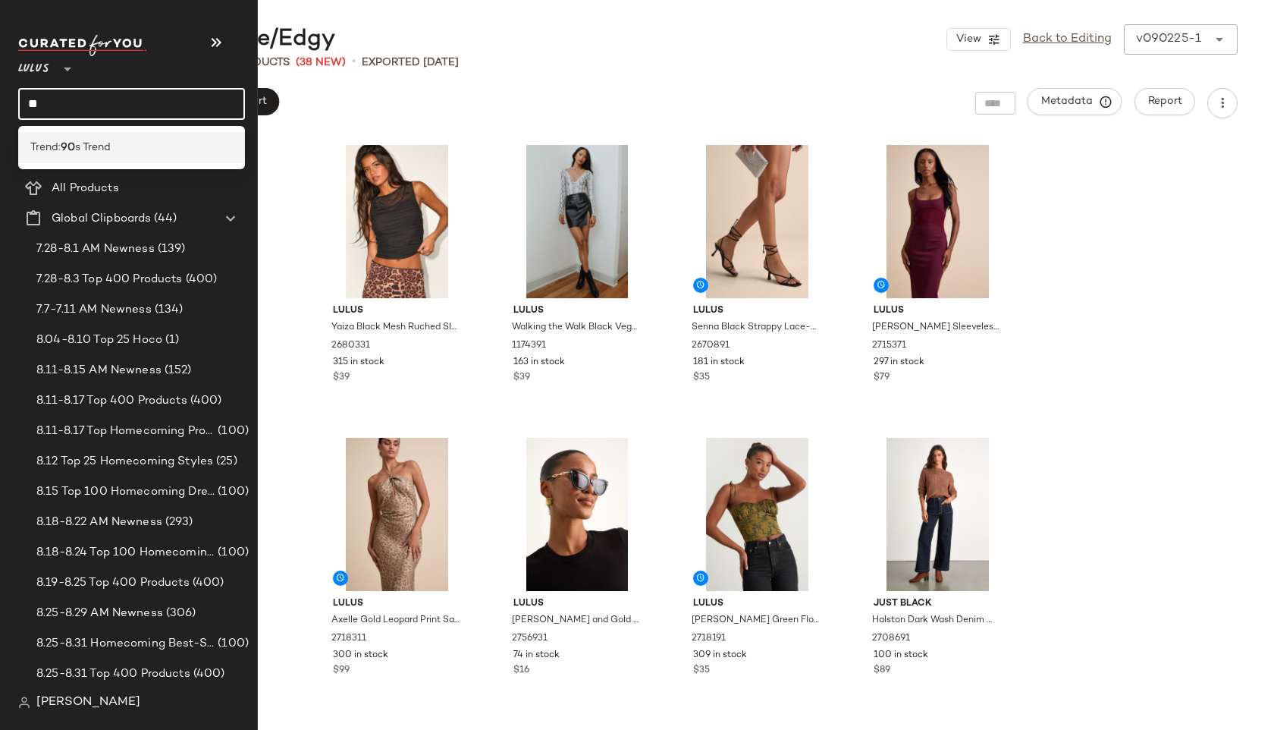
type input "**"
click at [99, 154] on span "s Trend" at bounding box center [93, 148] width 36 height 16
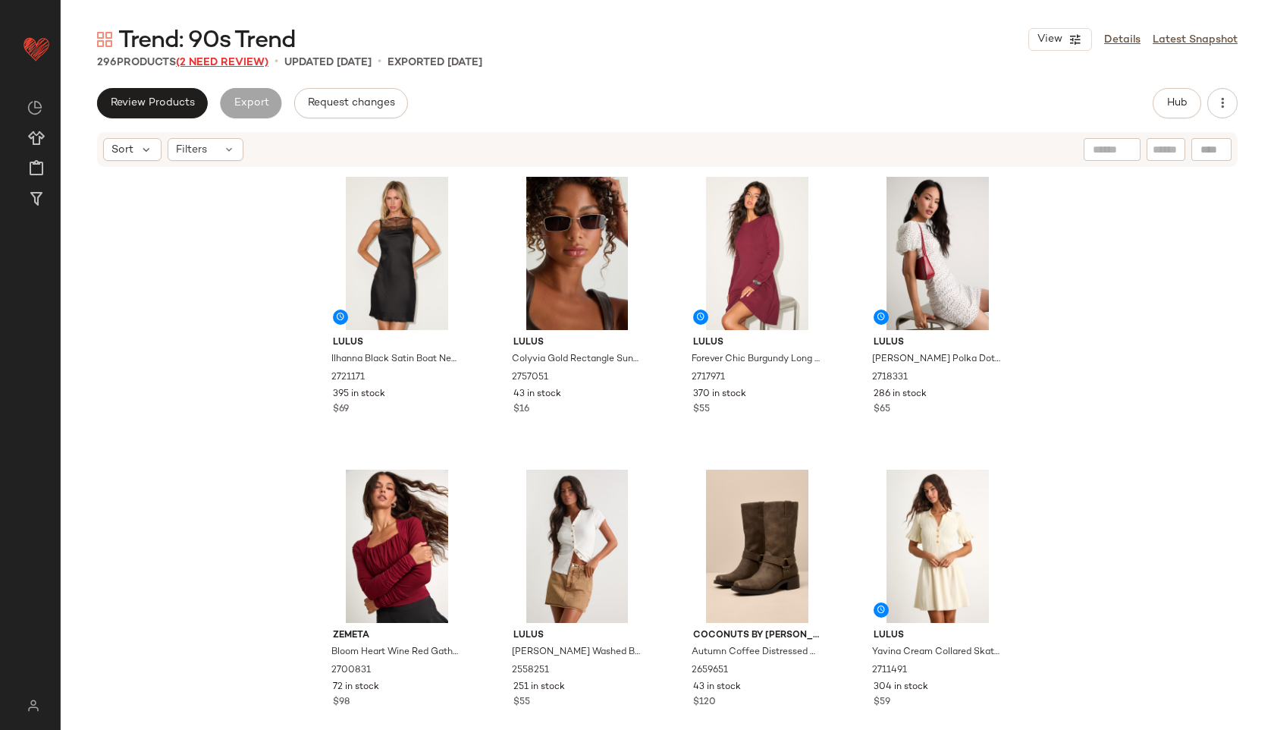
click at [240, 63] on span "(2 Need Review)" at bounding box center [222, 62] width 93 height 11
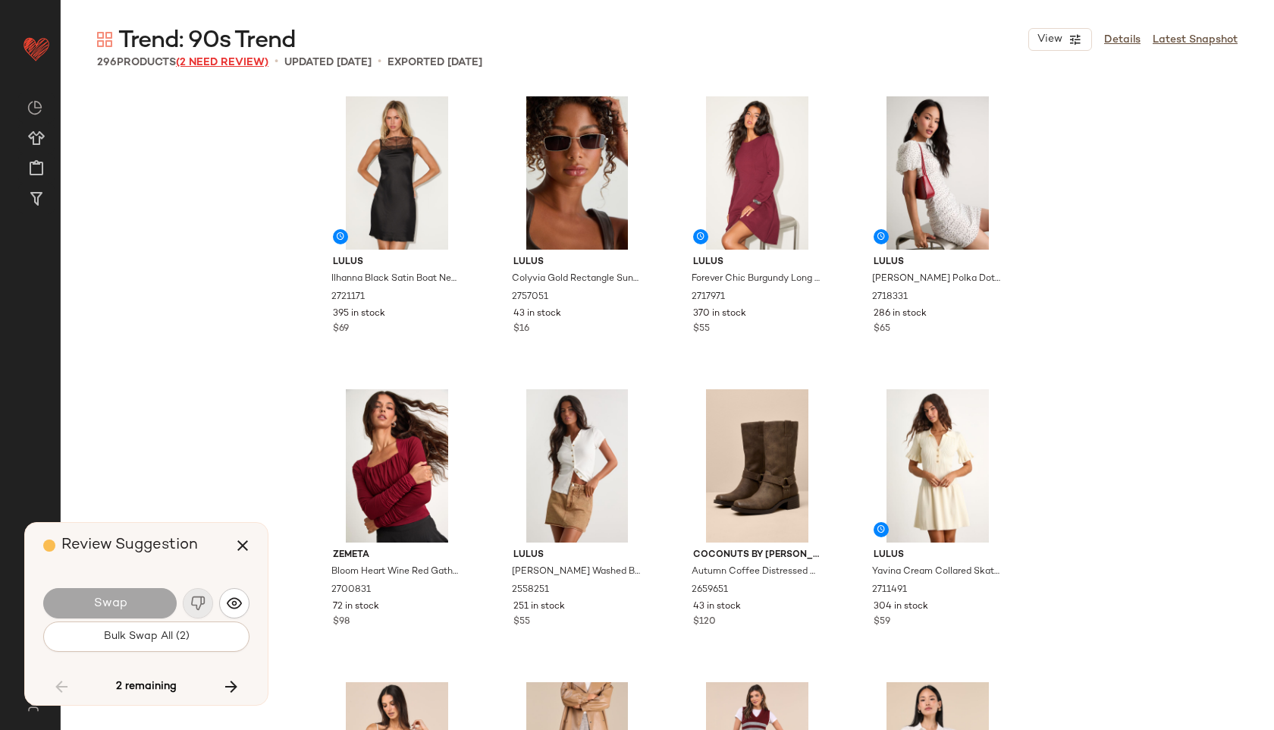
scroll to position [8196, 0]
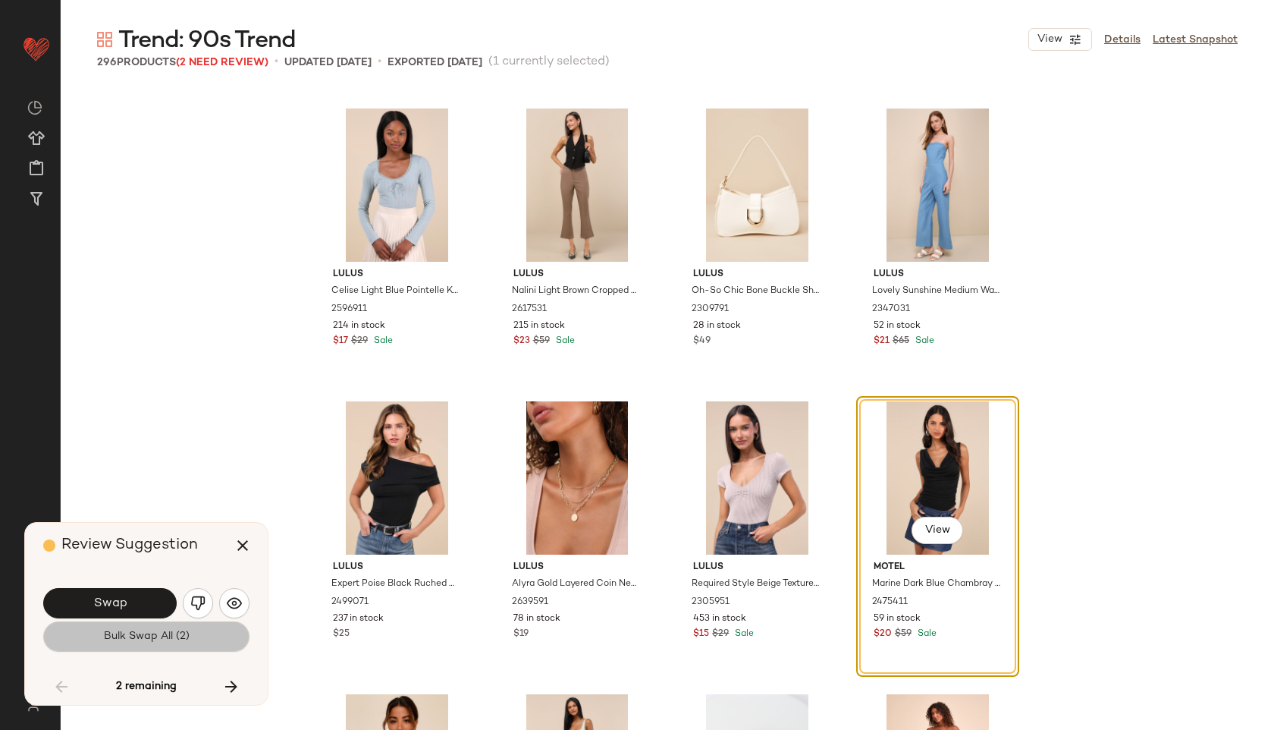
click at [129, 640] on span "Bulk Swap All (2)" at bounding box center [146, 636] width 86 height 12
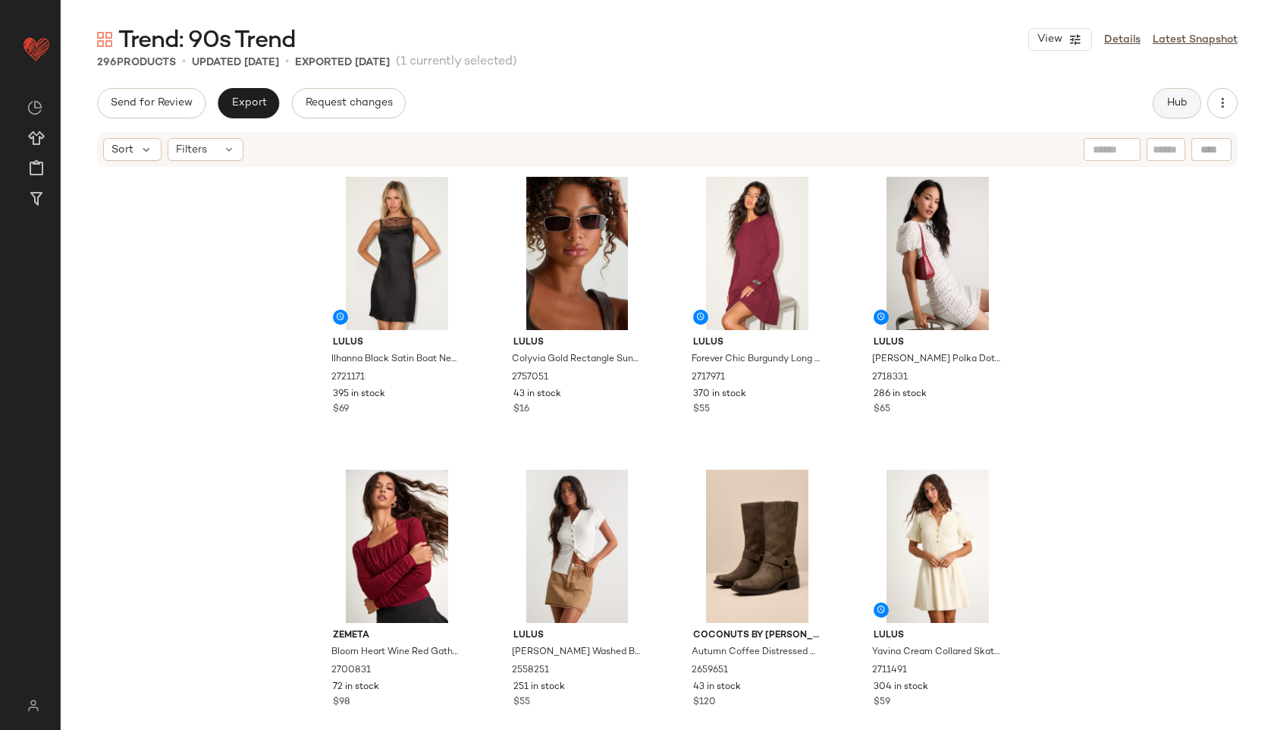
click at [1167, 105] on span "Hub" at bounding box center [1176, 103] width 21 height 12
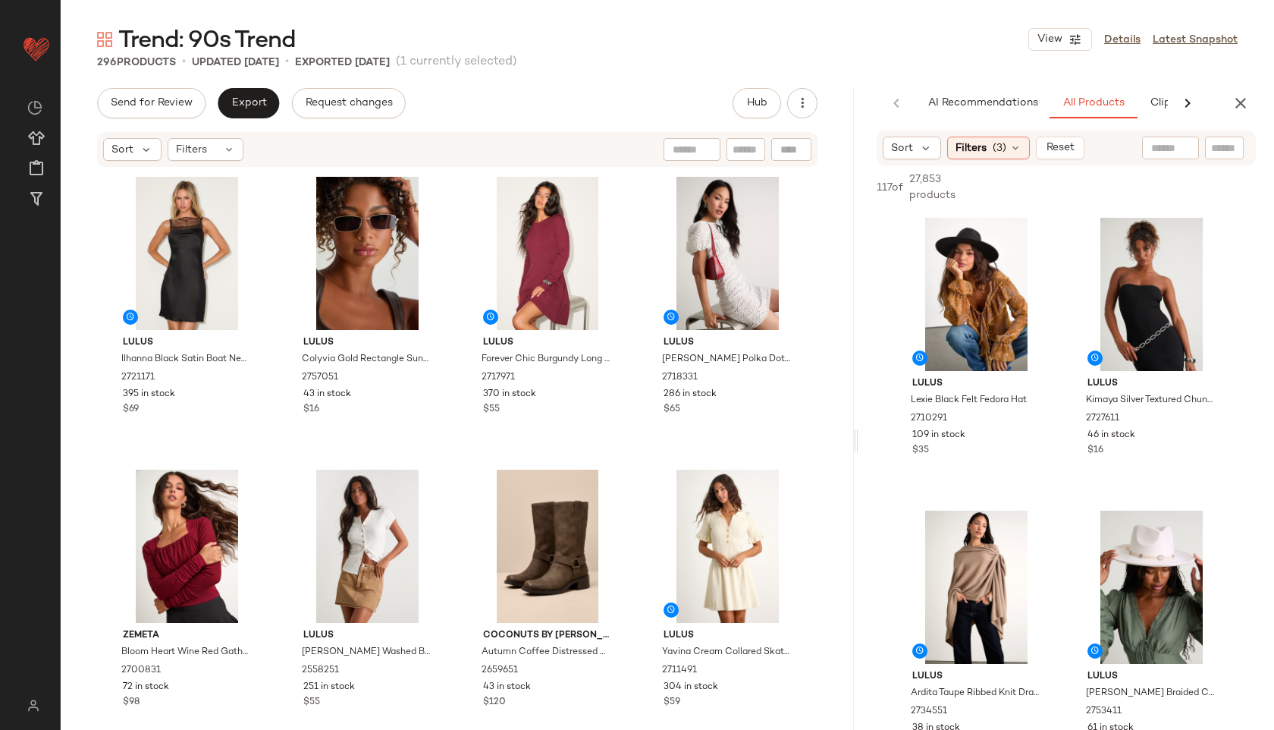
drag, startPoint x: 667, startPoint y: 442, endPoint x: 995, endPoint y: 450, distance: 327.7
click at [995, 450] on div "Trend: 90s Trend View Details Latest Snapshot 296 Products • updated Sep 2nd • …" at bounding box center [667, 376] width 1213 height 705
click at [1157, 109] on div "AI Recommendations All Products Clipboard Reports" at bounding box center [1038, 103] width 385 height 30
click at [1115, 108] on span "Clipboard" at bounding box center [1099, 103] width 52 height 12
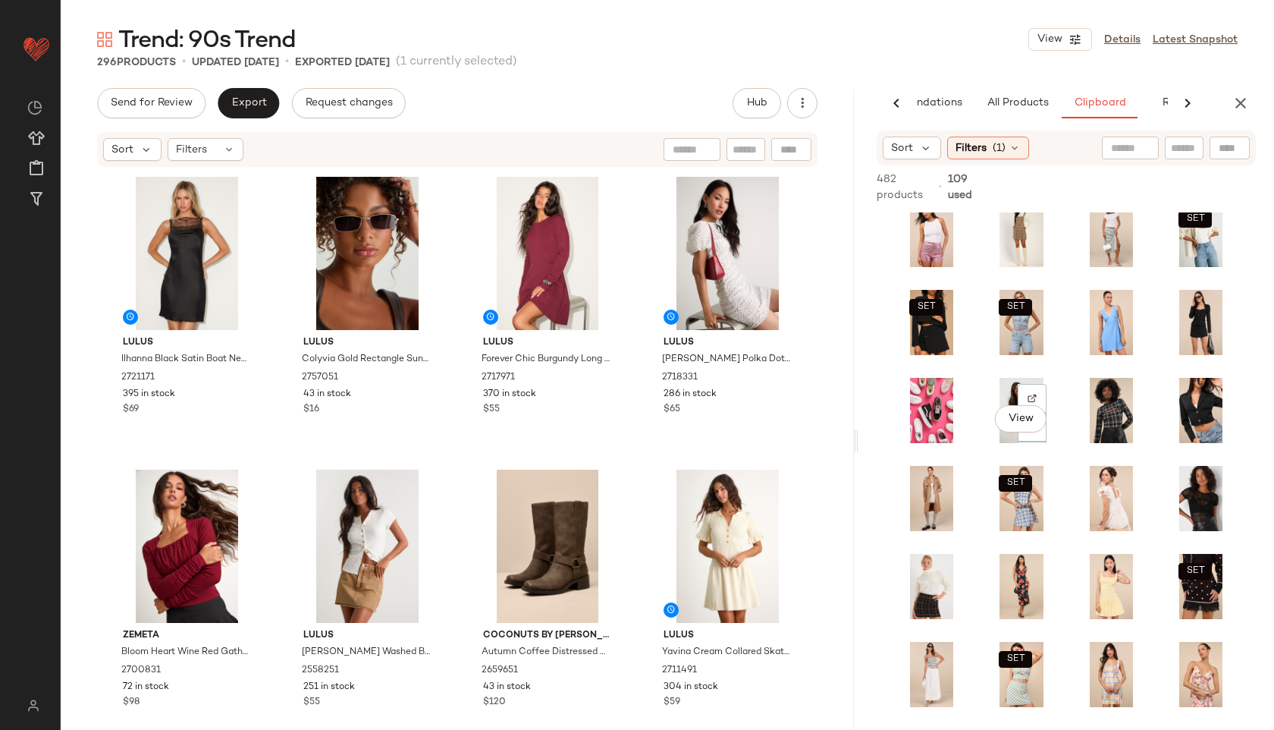
scroll to position [0, 0]
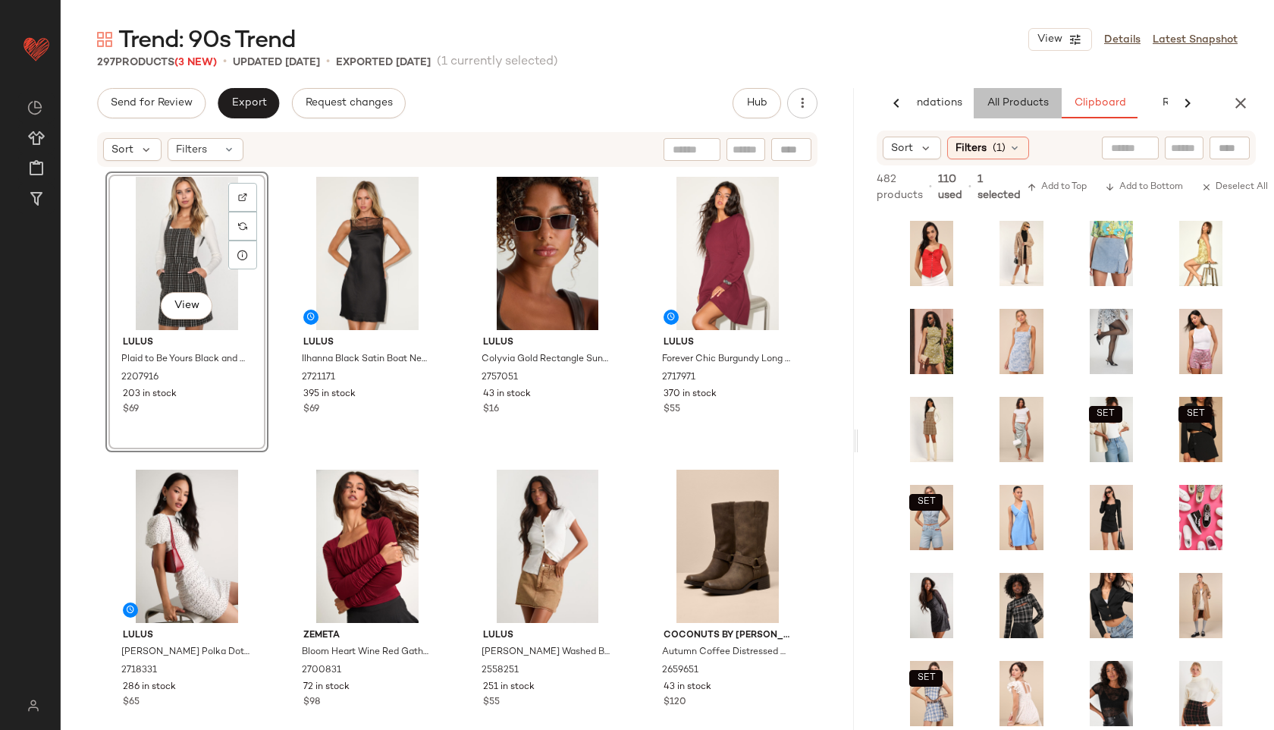
click at [1026, 97] on span "All Products" at bounding box center [1018, 103] width 62 height 12
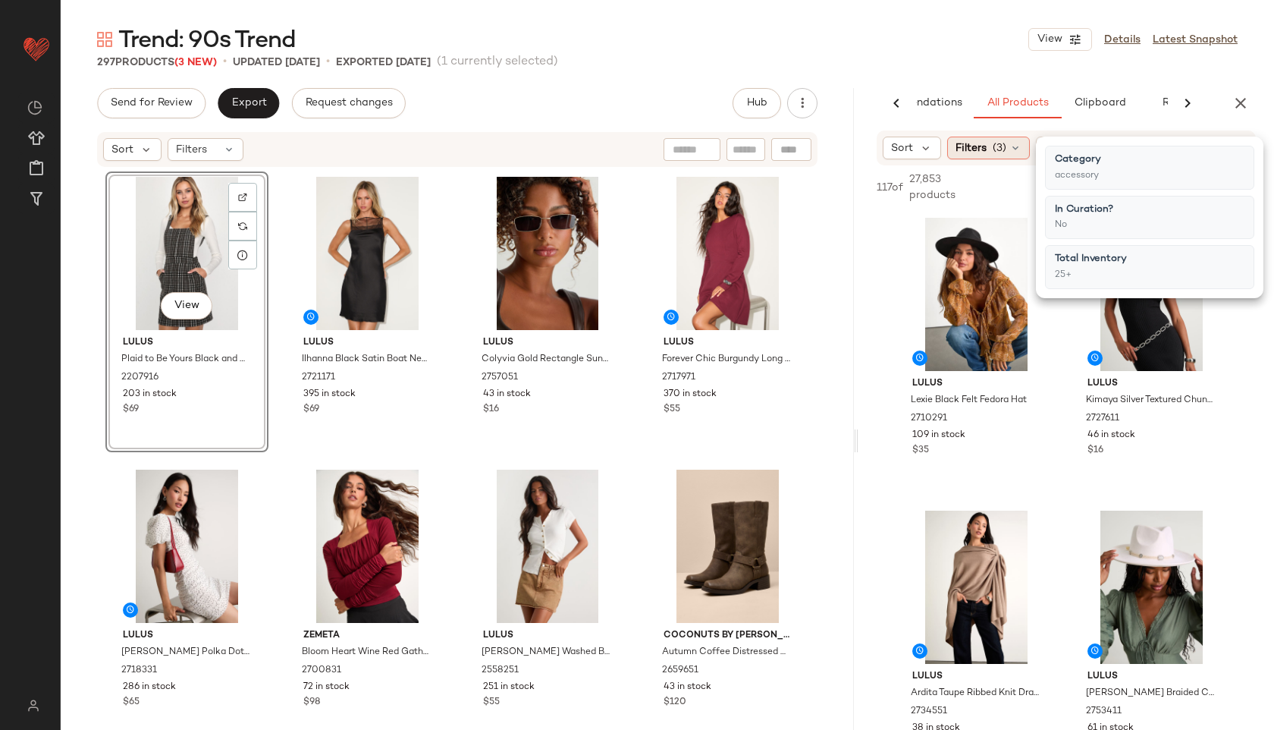
click at [1017, 146] on icon at bounding box center [1015, 148] width 12 height 12
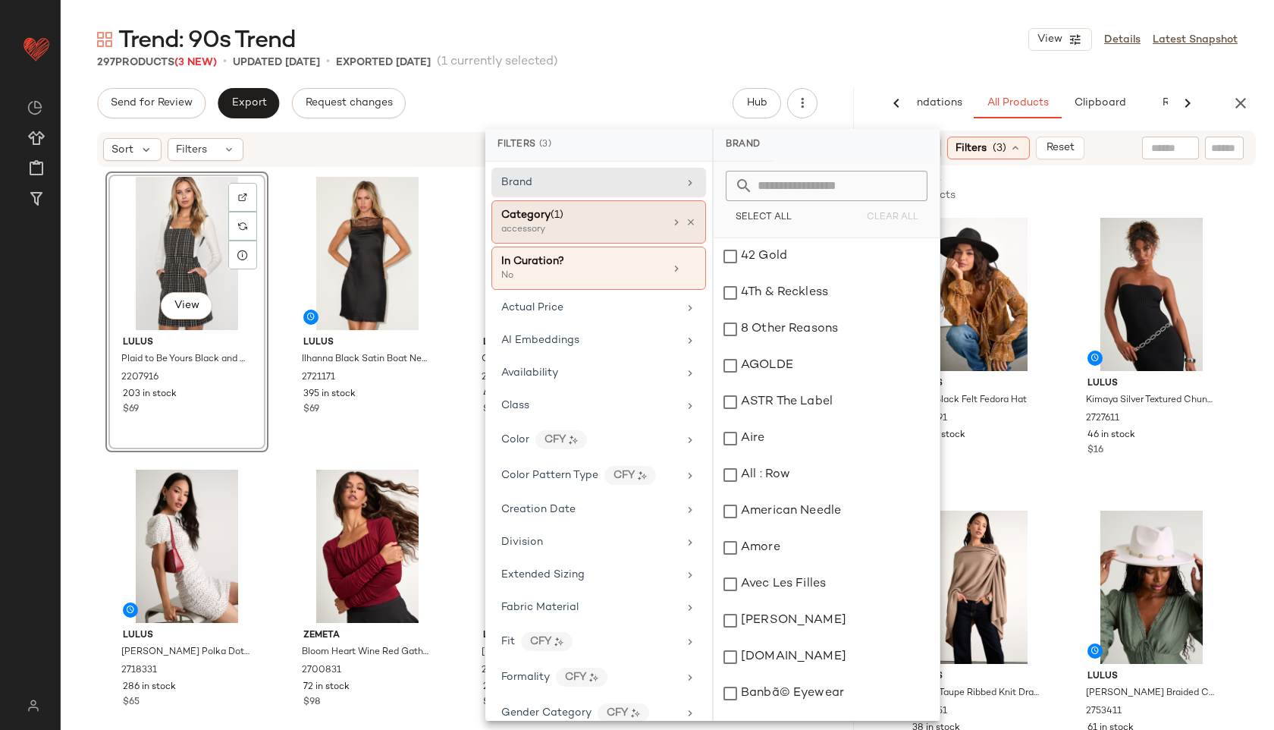
click at [570, 234] on div "accessory" at bounding box center [577, 230] width 152 height 14
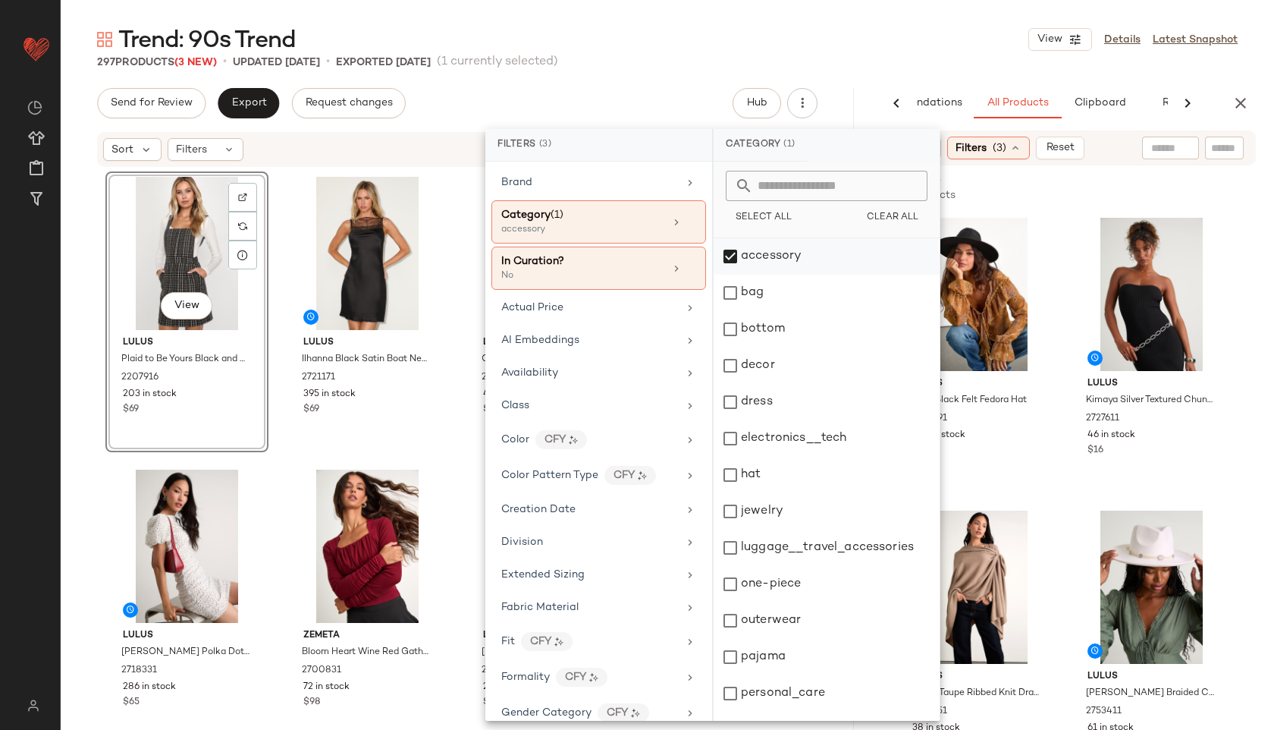
click at [764, 257] on div "accessory" at bounding box center [827, 256] width 226 height 36
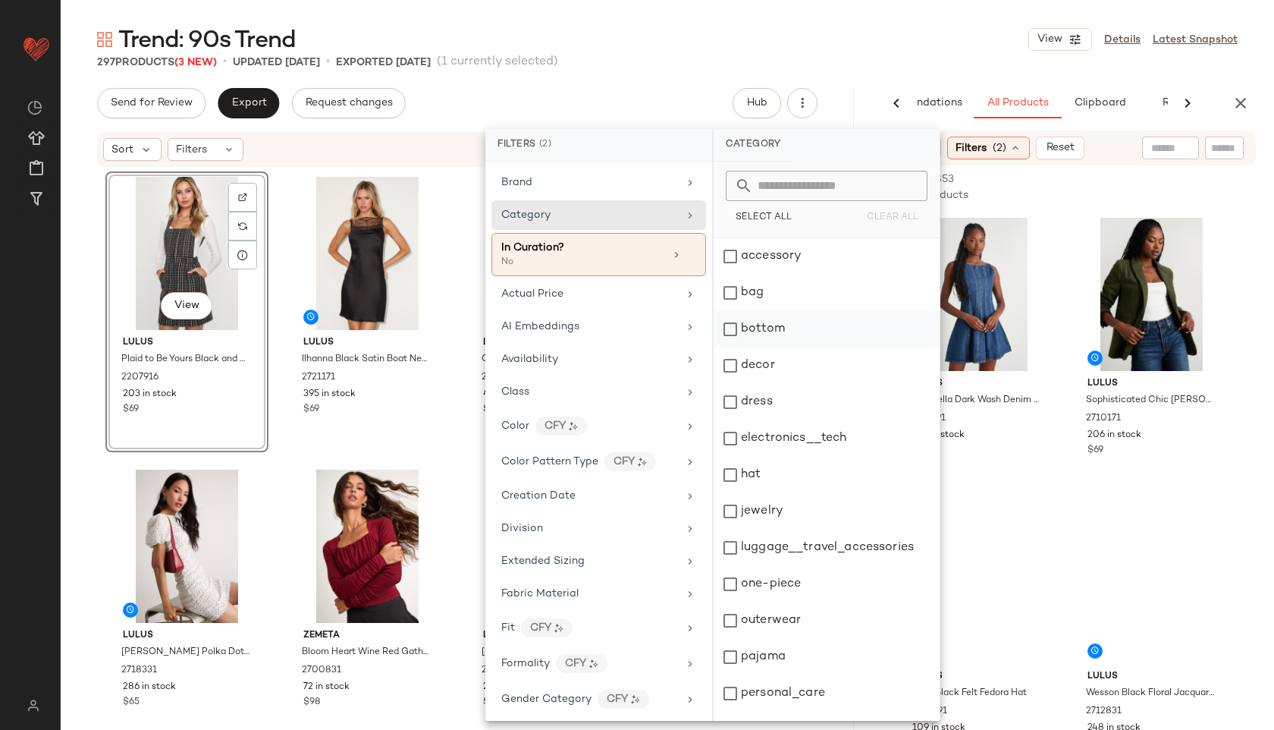
click at [770, 340] on div "bottom" at bounding box center [827, 329] width 226 height 36
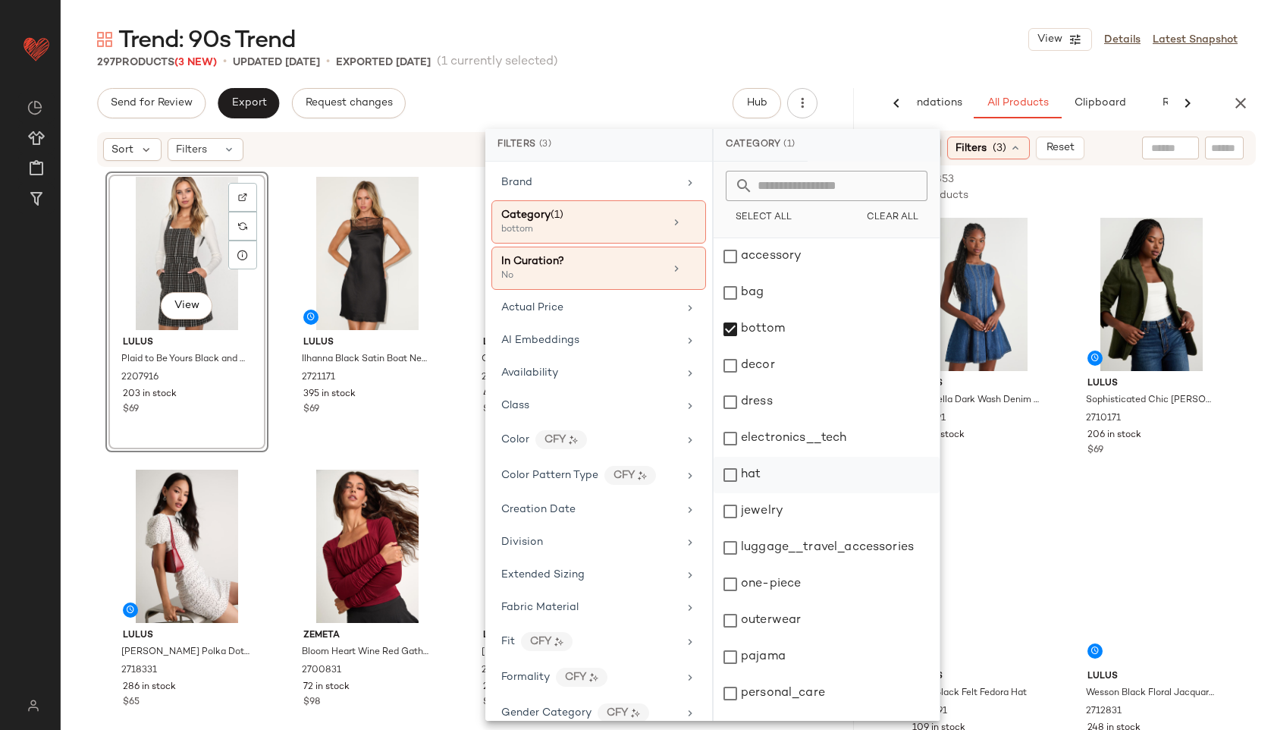
scroll to position [137, 0]
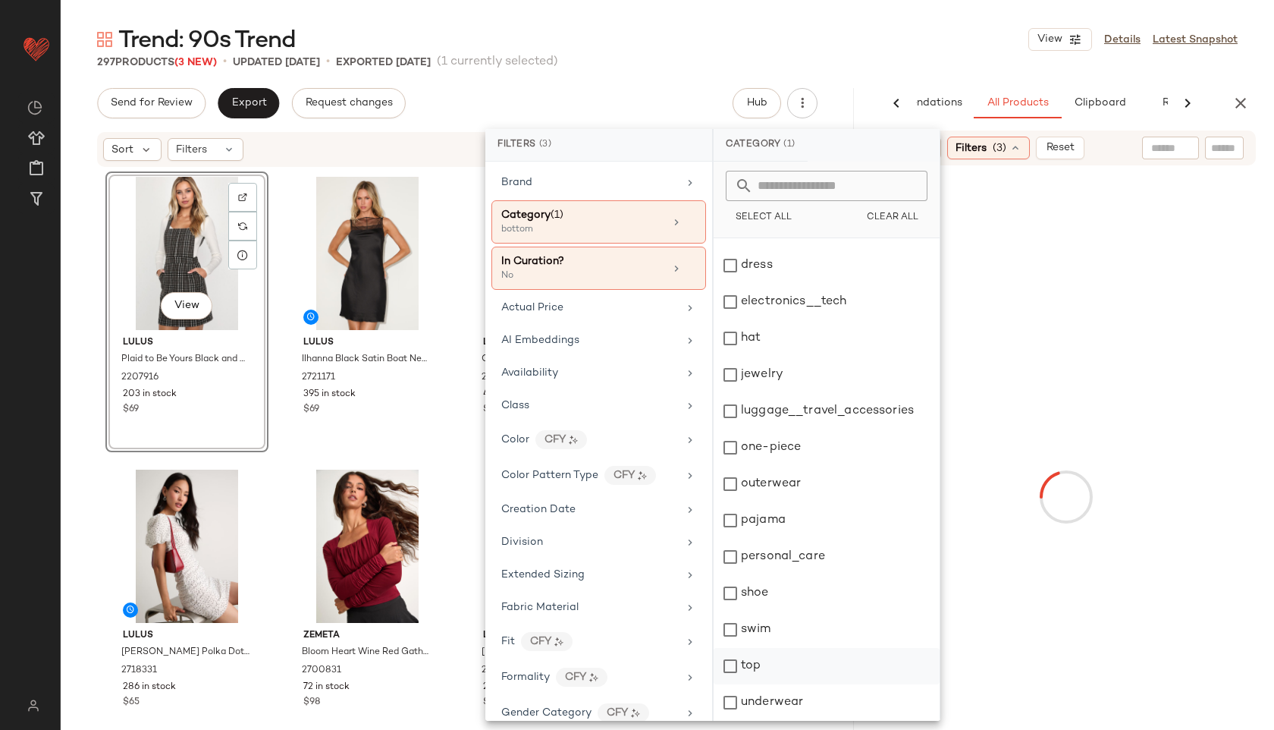
click at [778, 666] on div "top" at bounding box center [827, 666] width 226 height 36
click at [827, 32] on div "Trend: 90s Trend View Details Latest Snapshot" at bounding box center [667, 39] width 1213 height 30
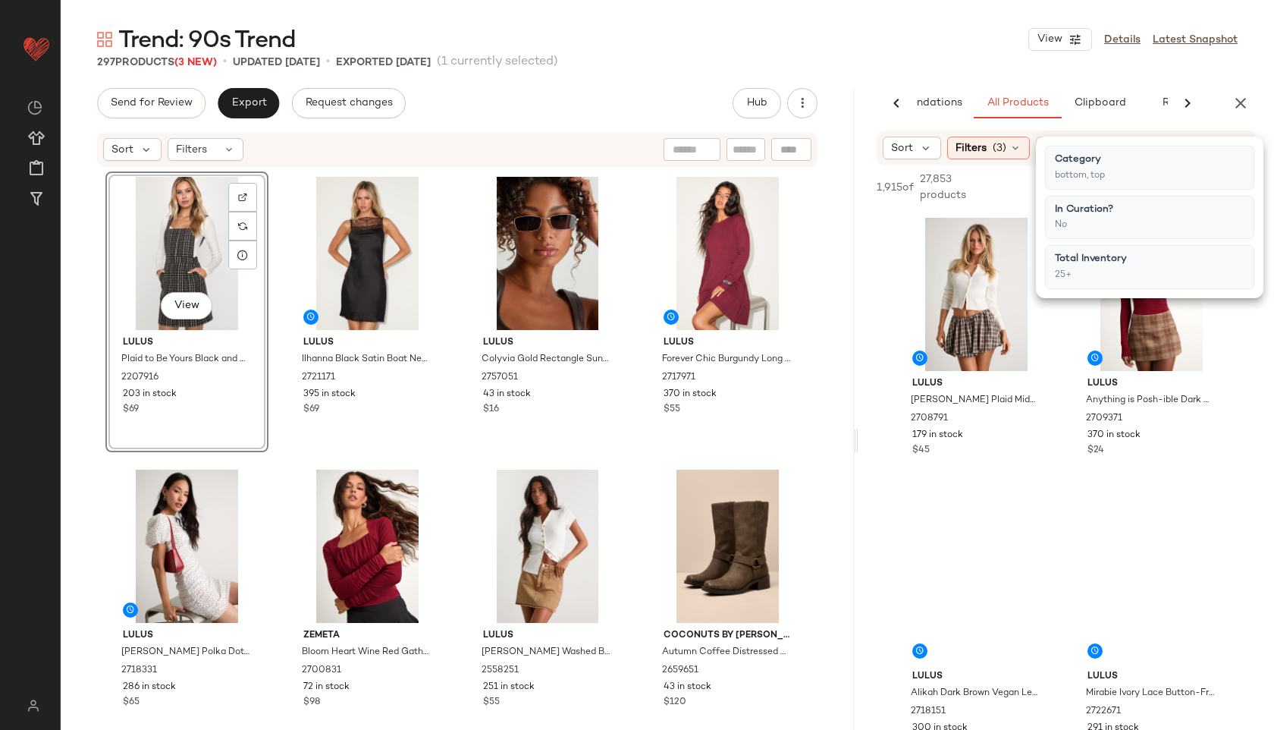
click at [897, 46] on div "Trend: 90s Trend View Details Latest Snapshot" at bounding box center [667, 39] width 1213 height 30
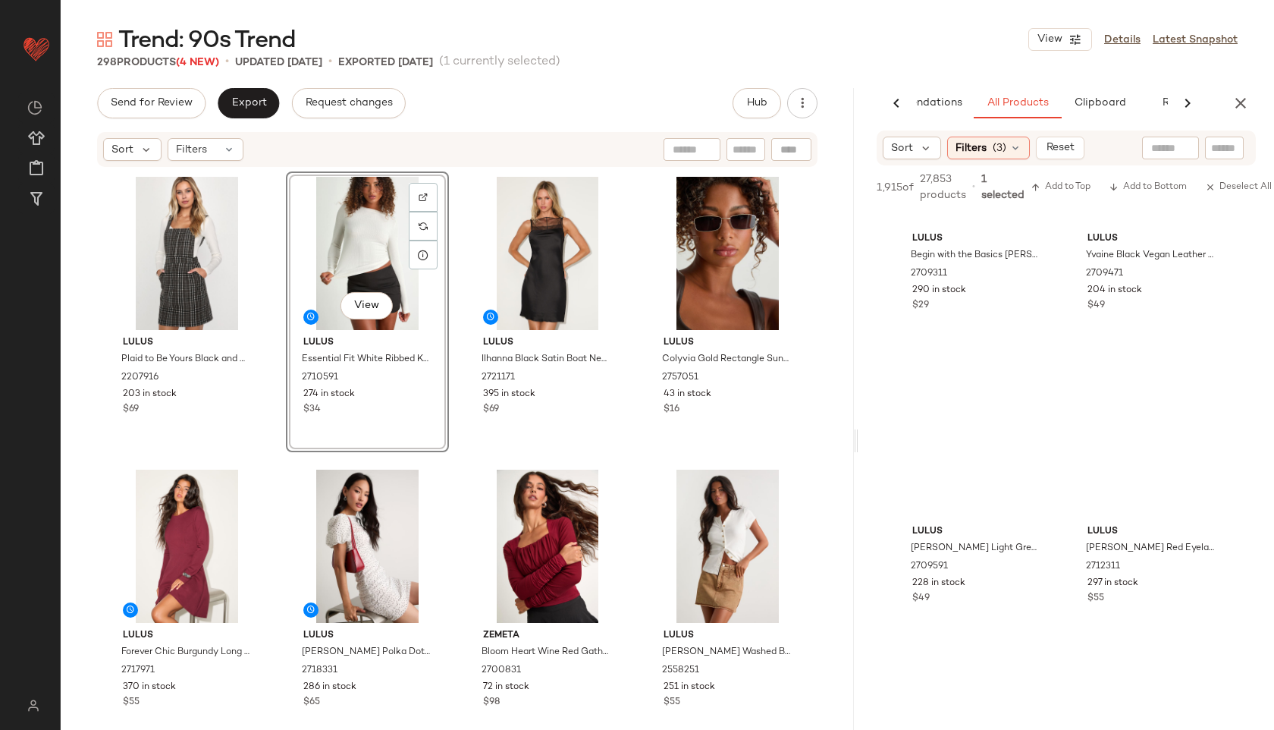
scroll to position [4834, 0]
click at [1003, 140] on span "(3)" at bounding box center [1000, 148] width 14 height 16
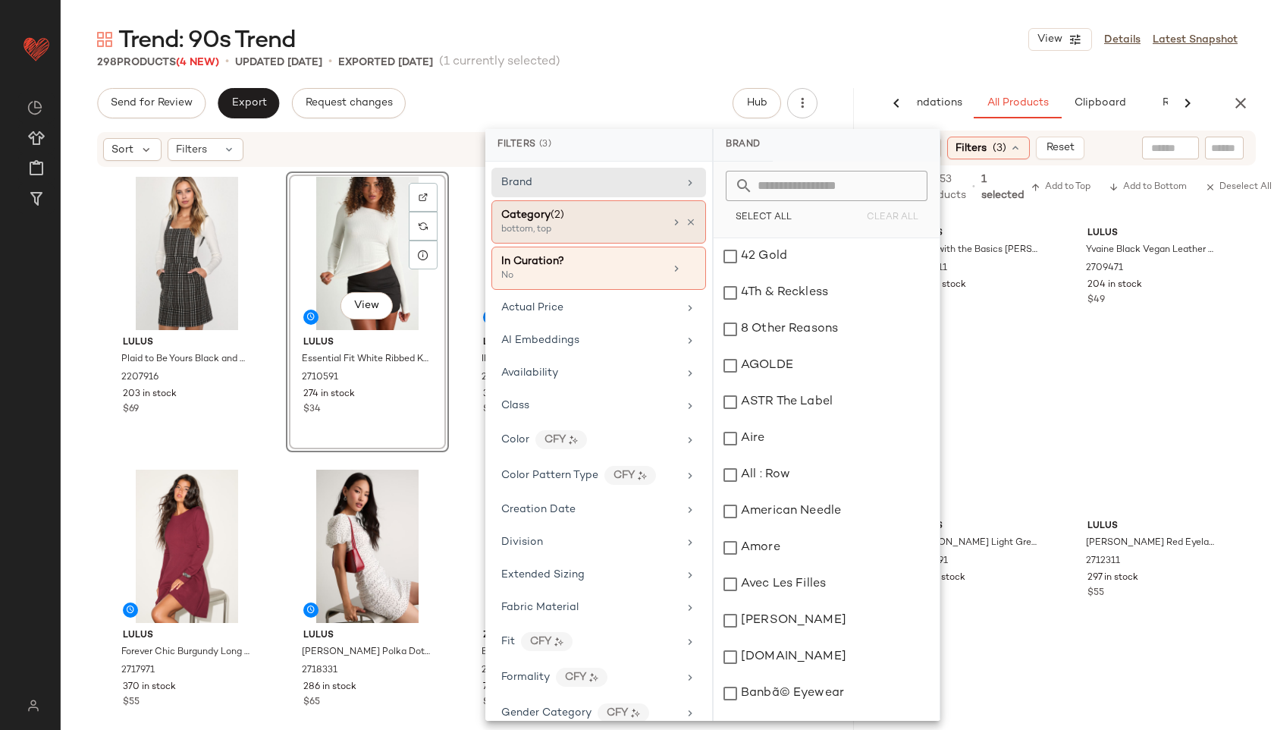
click at [604, 221] on div "Category (2)" at bounding box center [582, 215] width 163 height 16
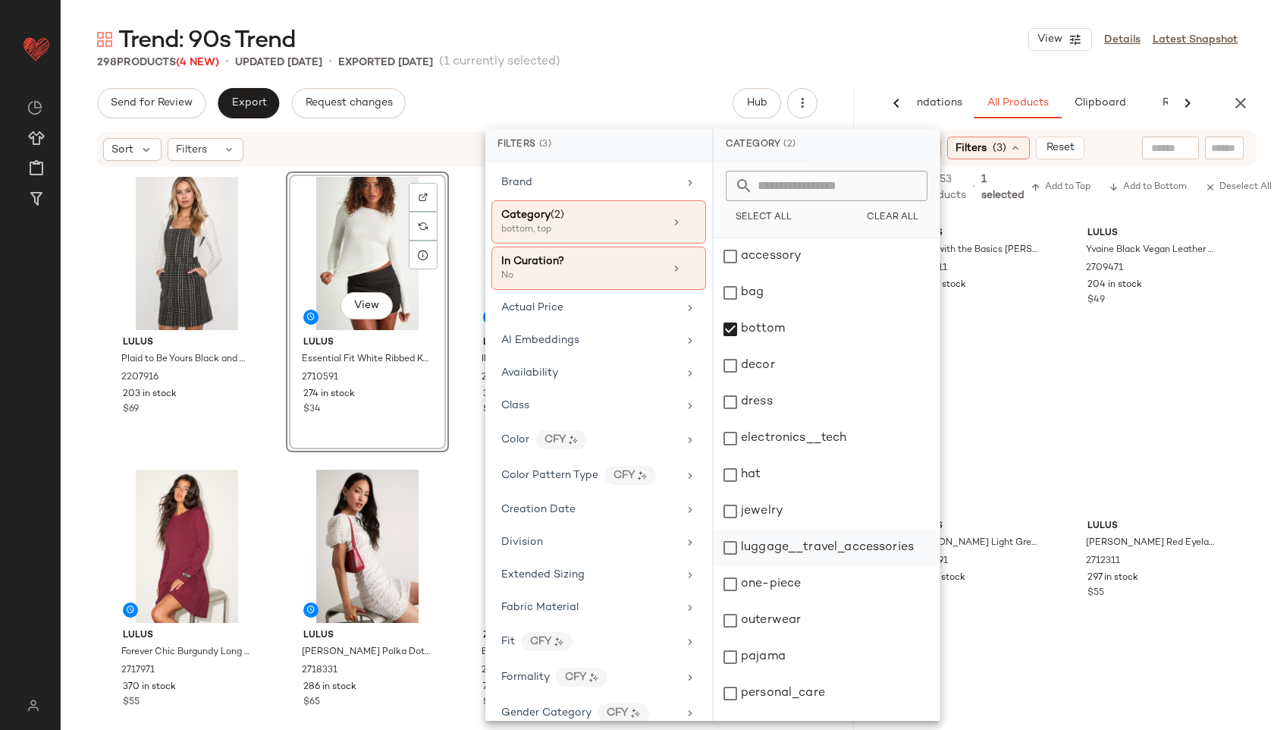
scroll to position [137, 0]
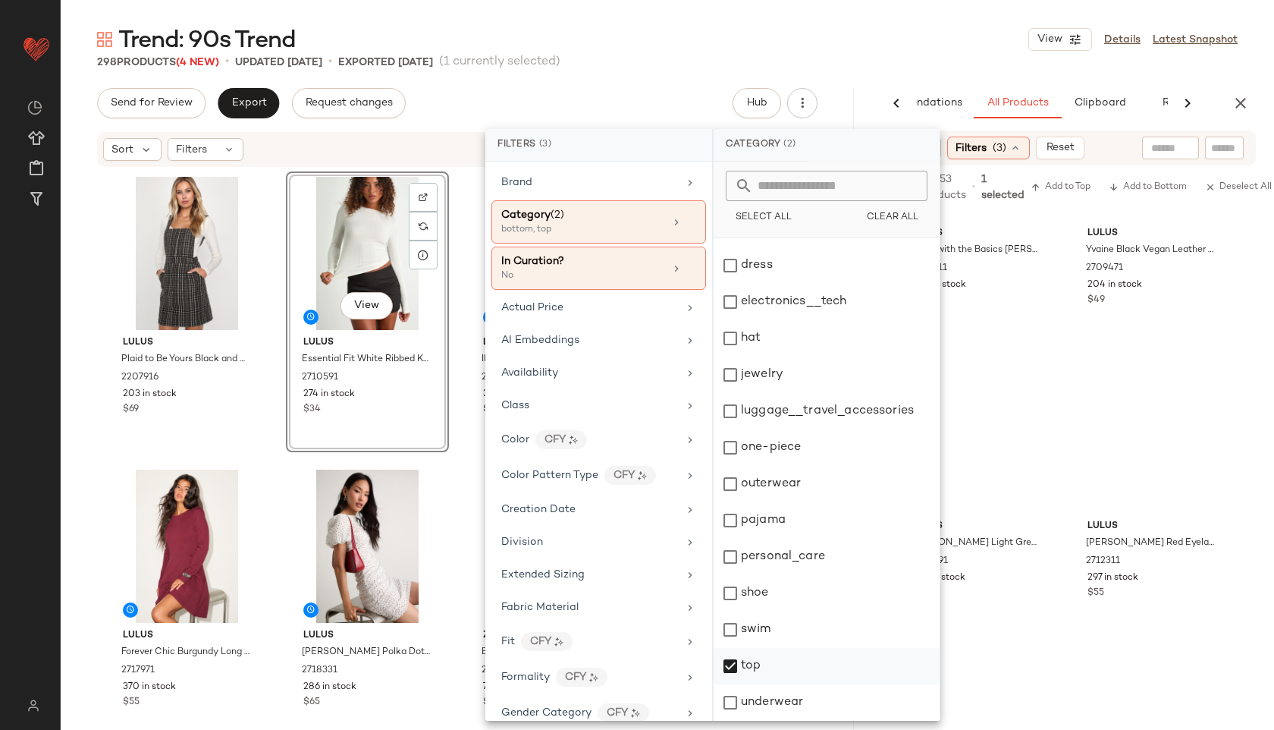
click at [778, 663] on div "top" at bounding box center [827, 666] width 226 height 36
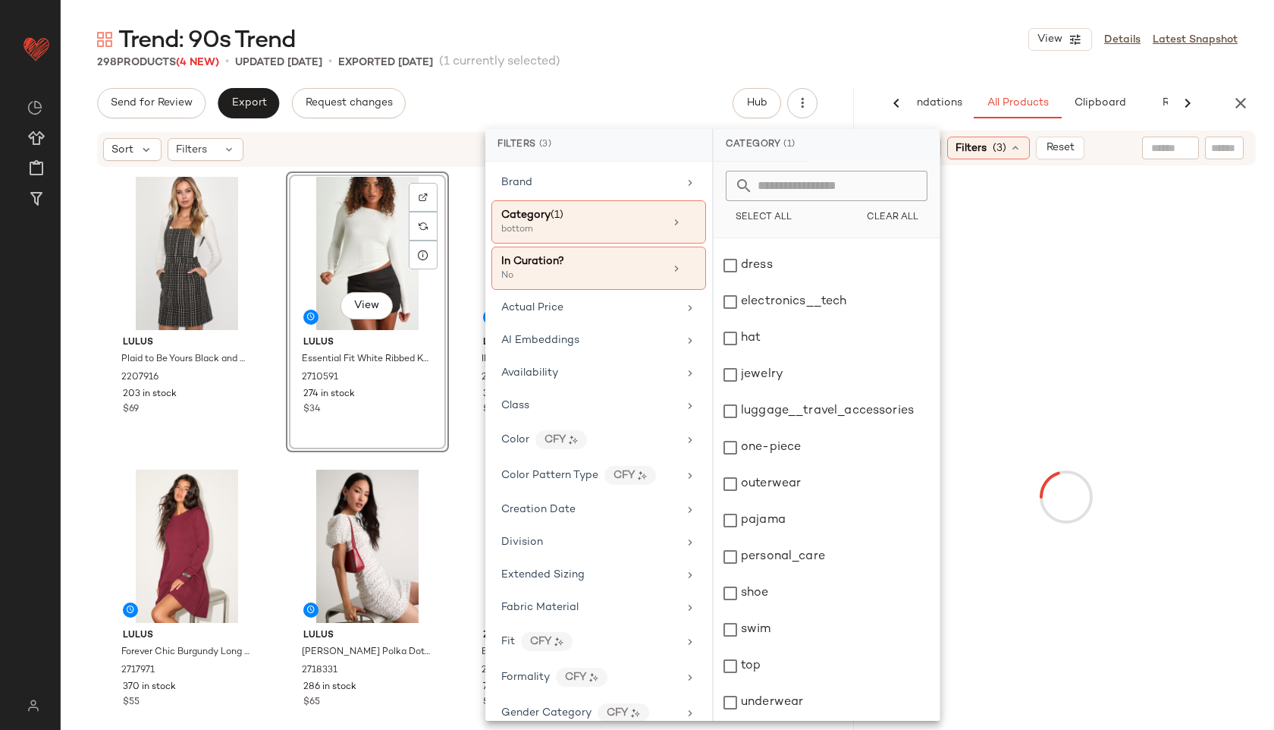
click at [852, 58] on div "298 Products (4 New) • updated Sep 4th • Exported Sep 2nd (1 currently selected)" at bounding box center [667, 62] width 1213 height 15
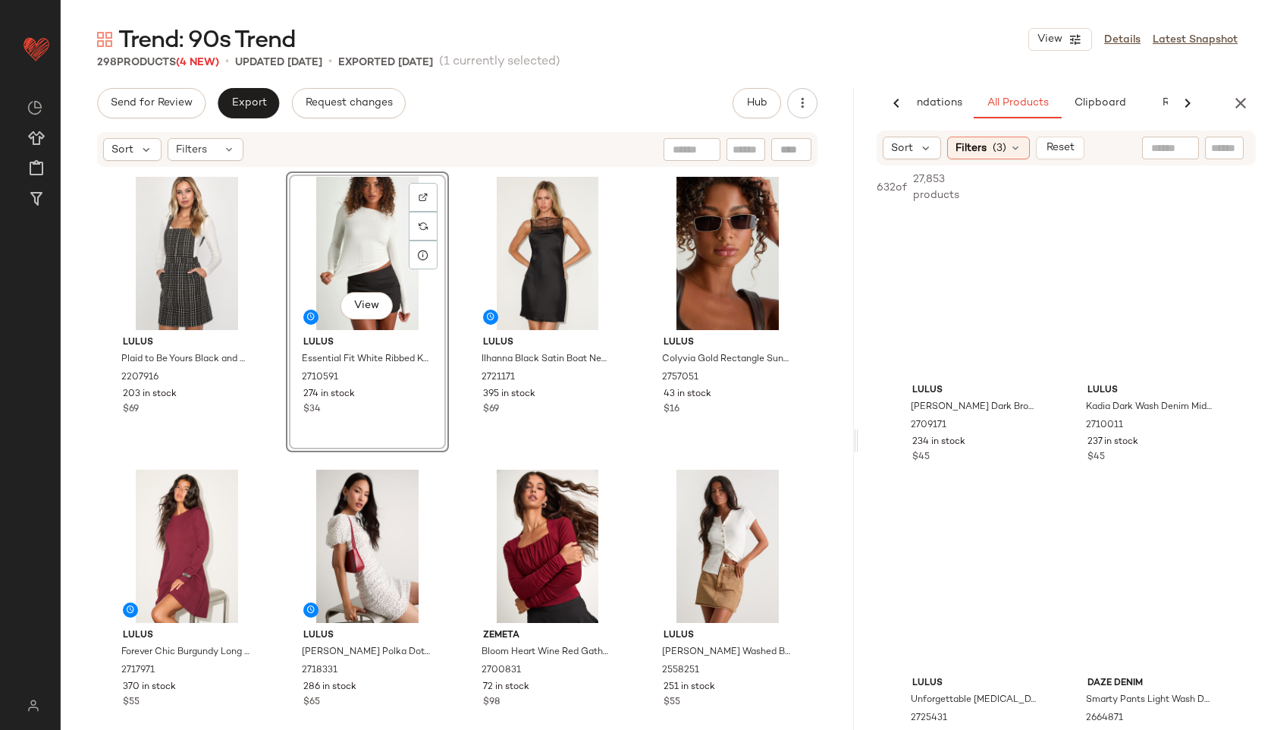
scroll to position [2336, 0]
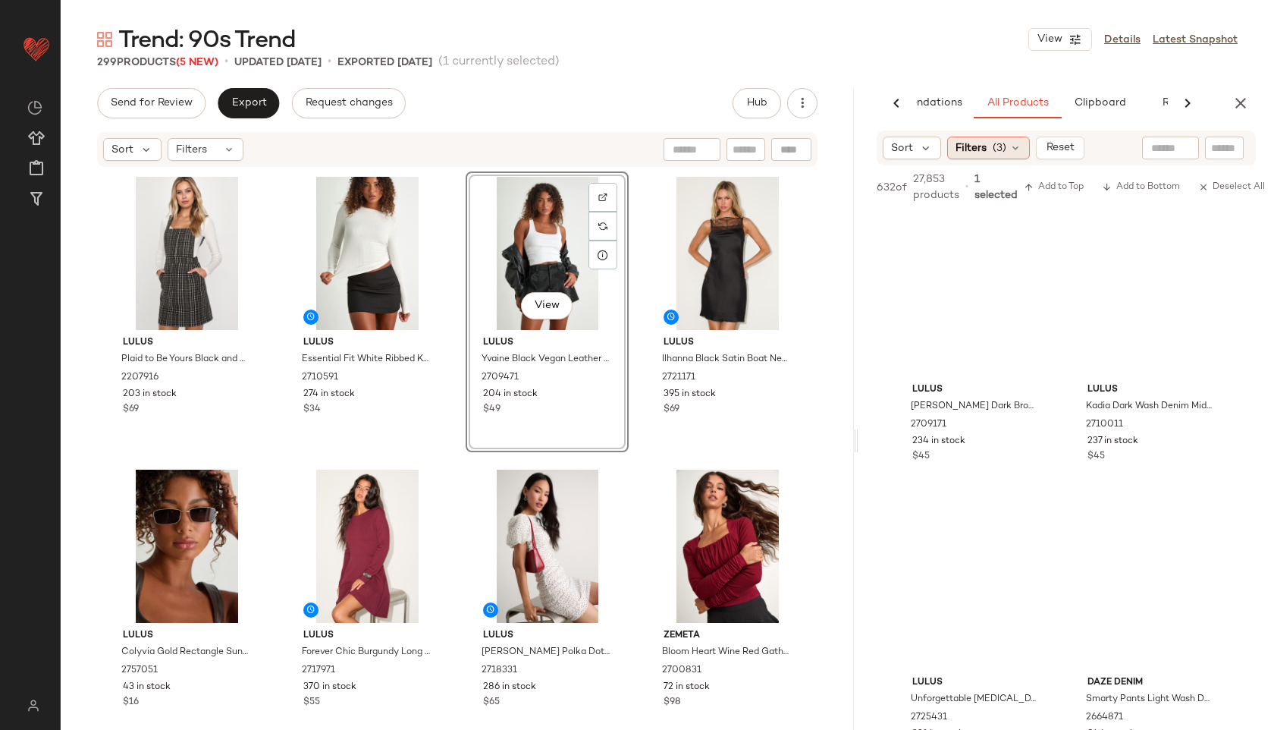
click at [996, 158] on div "Filters (3)" at bounding box center [988, 148] width 83 height 23
click at [968, 154] on span "Filters" at bounding box center [971, 148] width 31 height 16
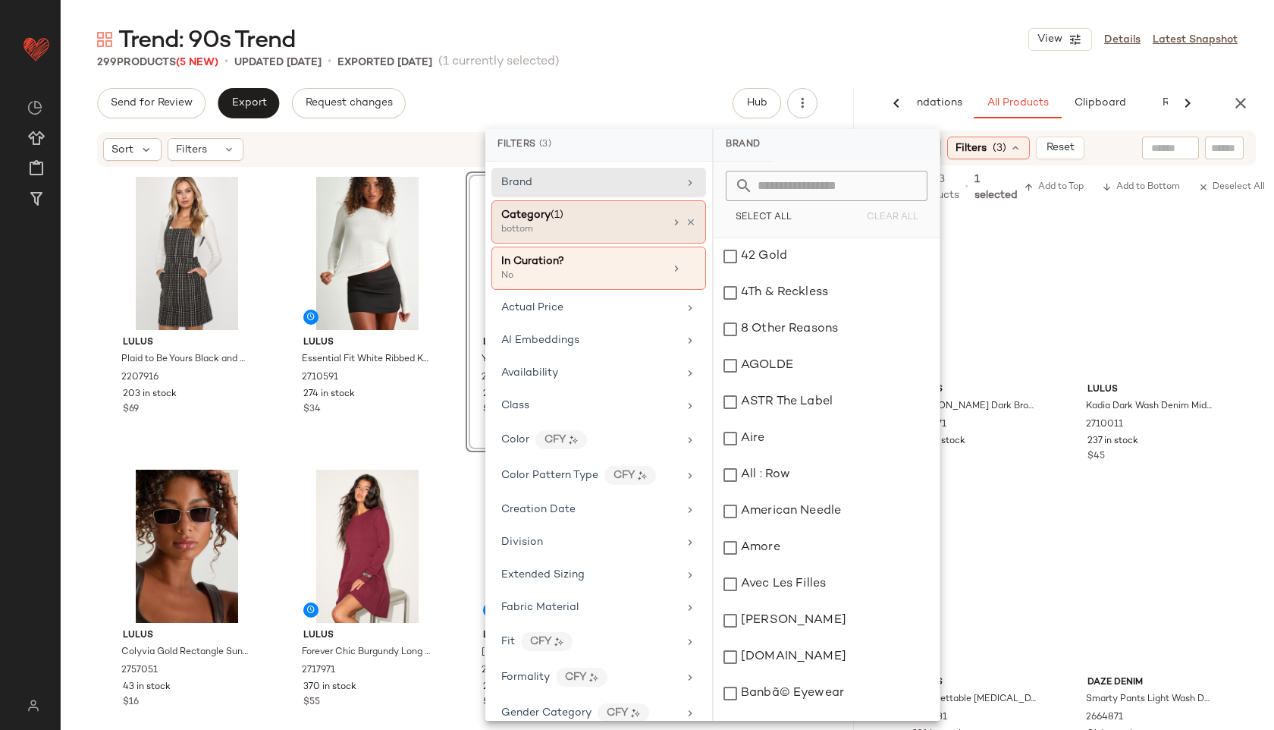
click at [568, 228] on div "bottom" at bounding box center [577, 230] width 152 height 14
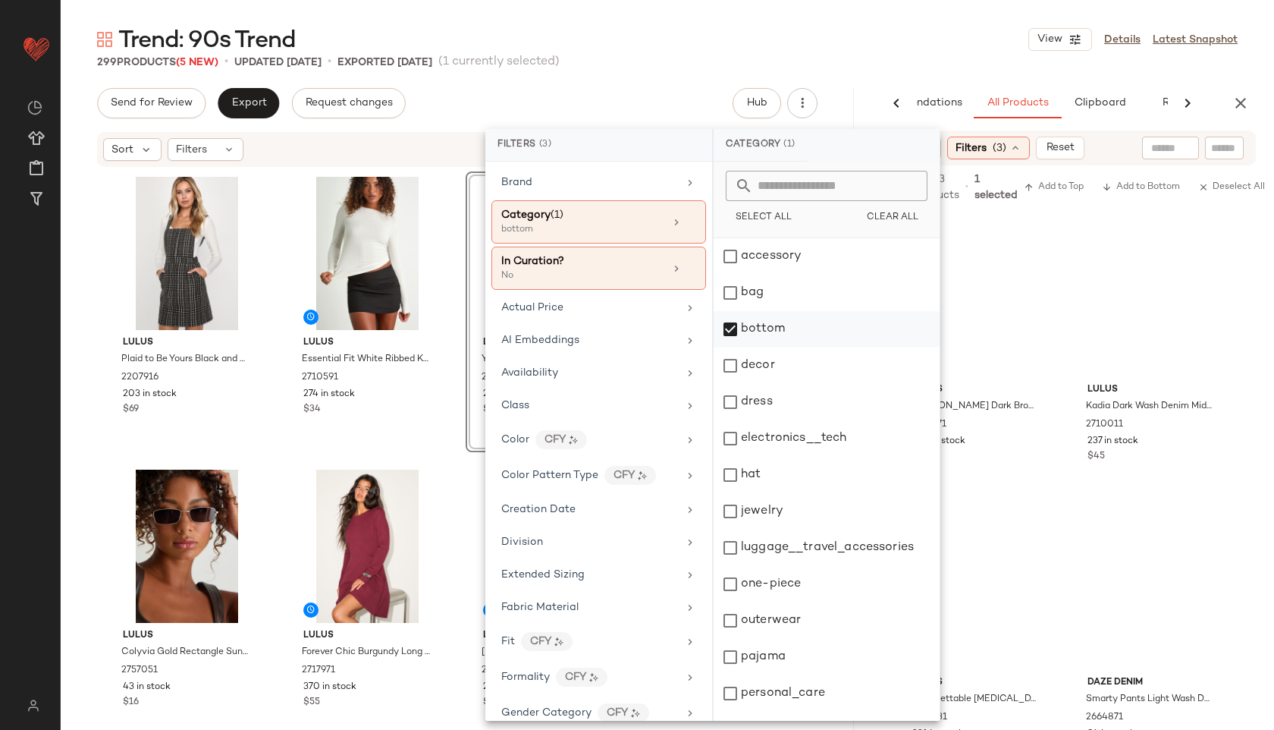
click at [791, 331] on div "bottom" at bounding box center [827, 329] width 226 height 36
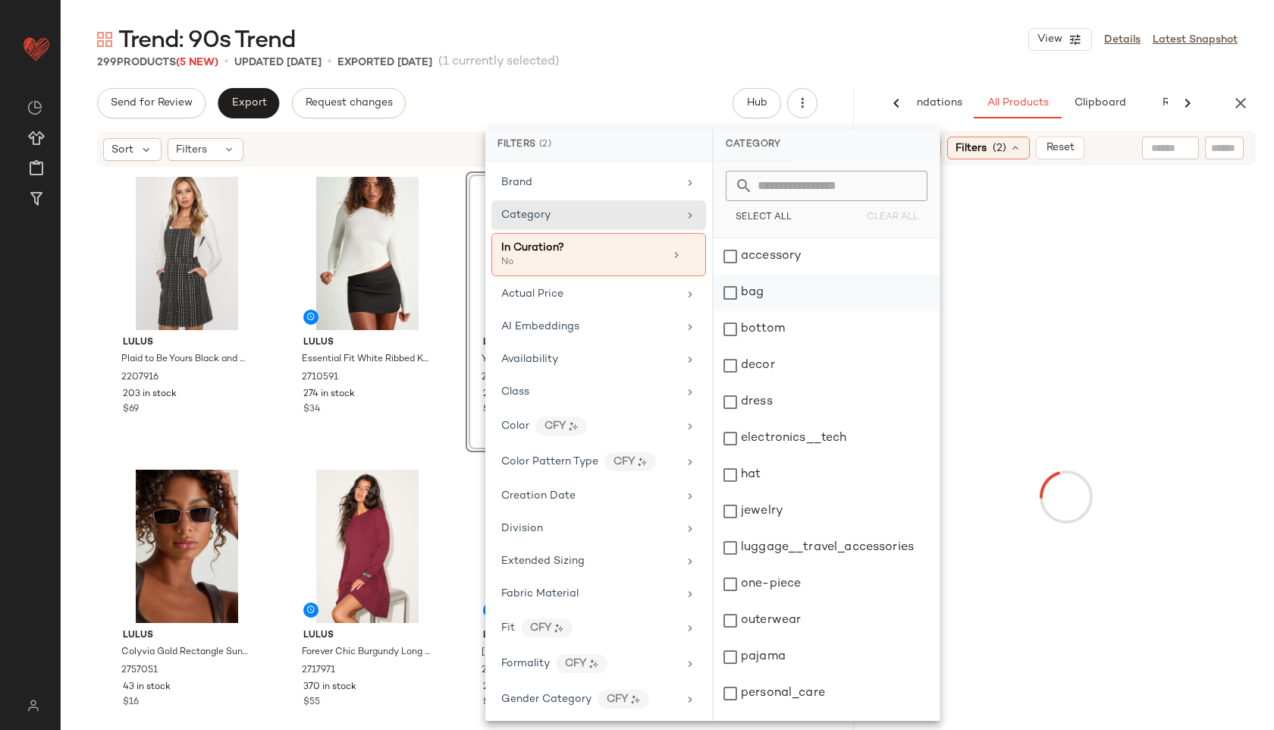
click at [785, 292] on div "bag" at bounding box center [827, 293] width 226 height 36
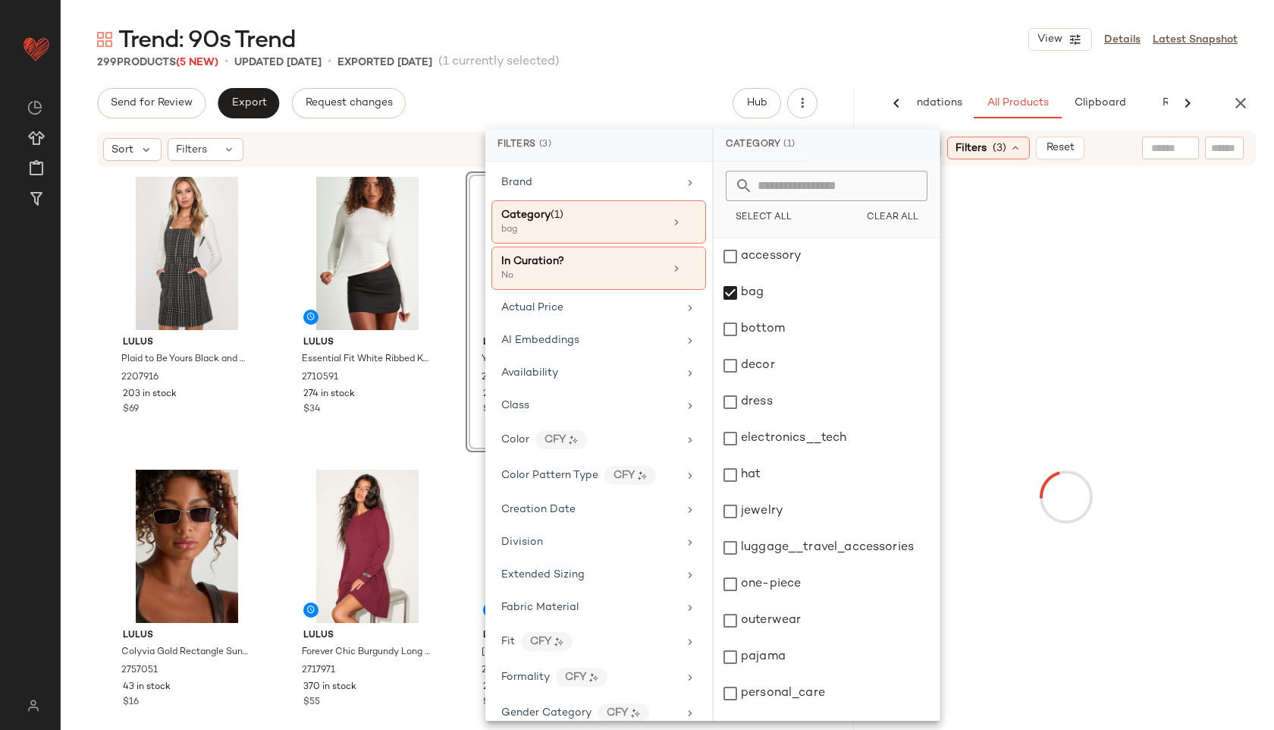
click at [837, 71] on div "Trend: 90s Trend View Details Latest Snapshot 299 Products (5 New) • updated Se…" at bounding box center [667, 376] width 1213 height 705
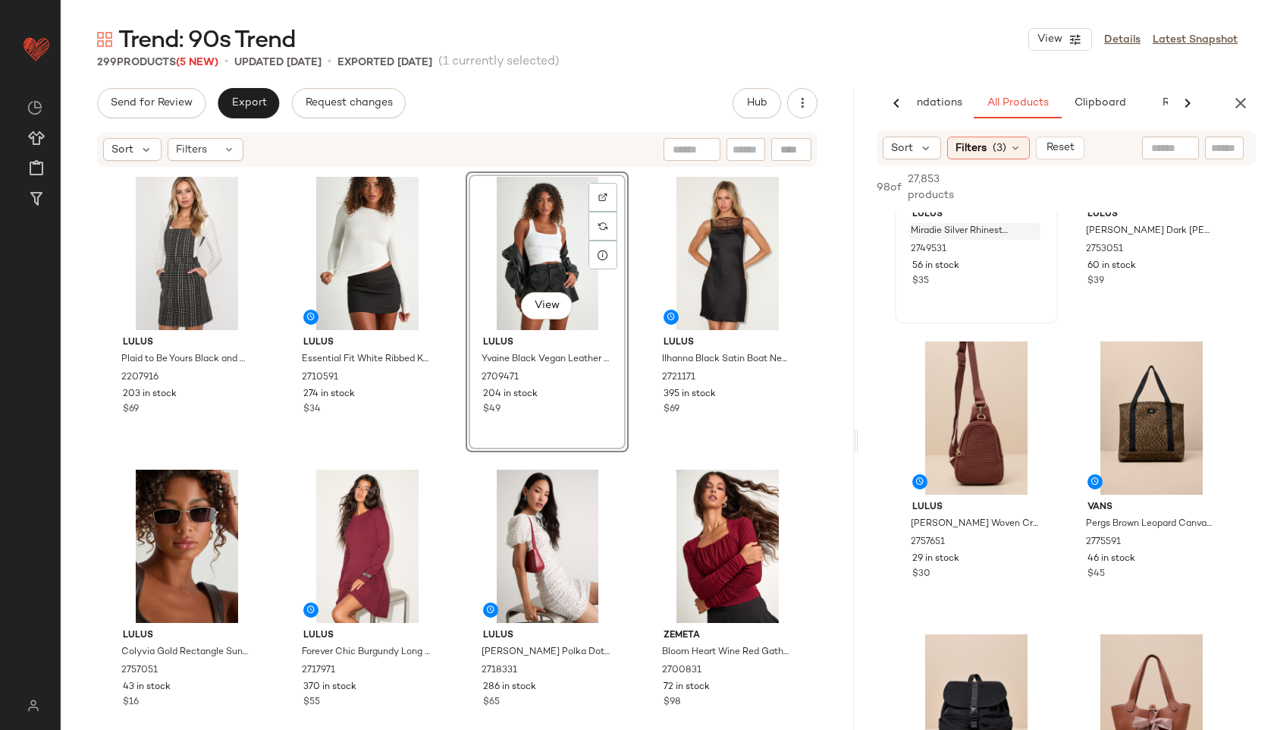
scroll to position [0, 0]
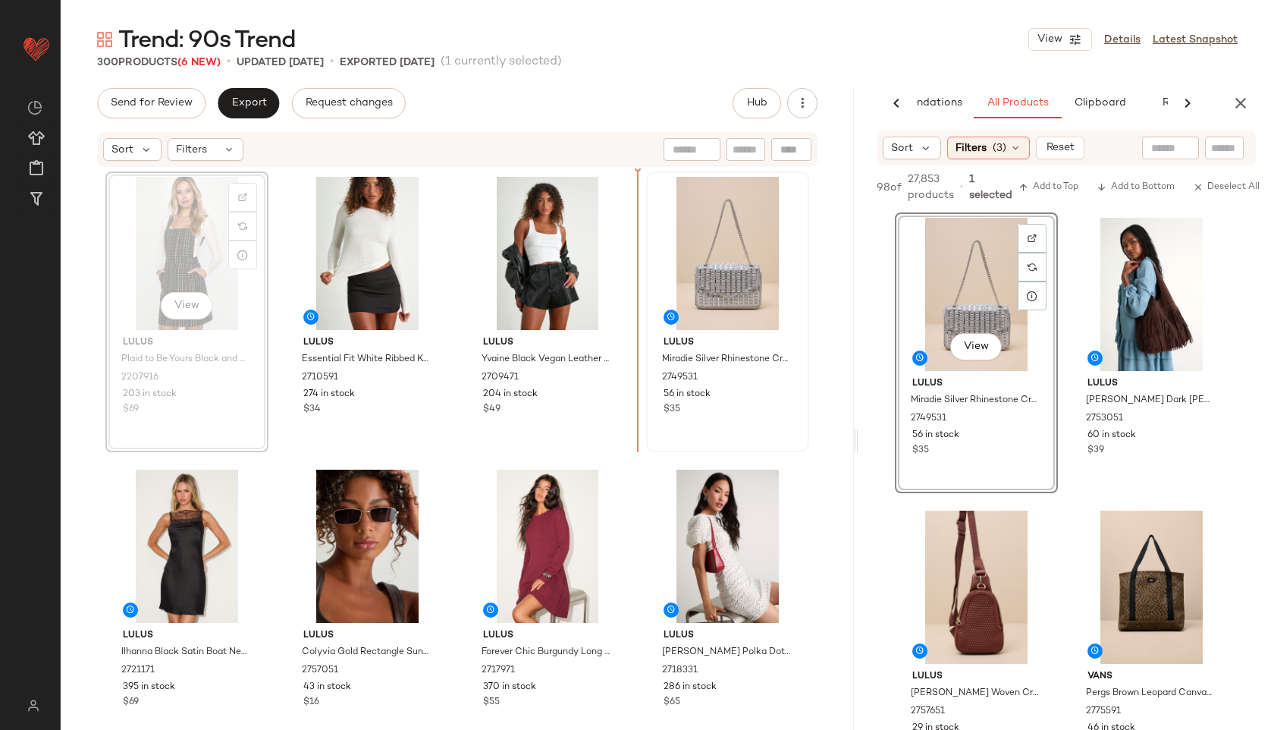
drag, startPoint x: 152, startPoint y: 251, endPoint x: 689, endPoint y: 235, distance: 537.9
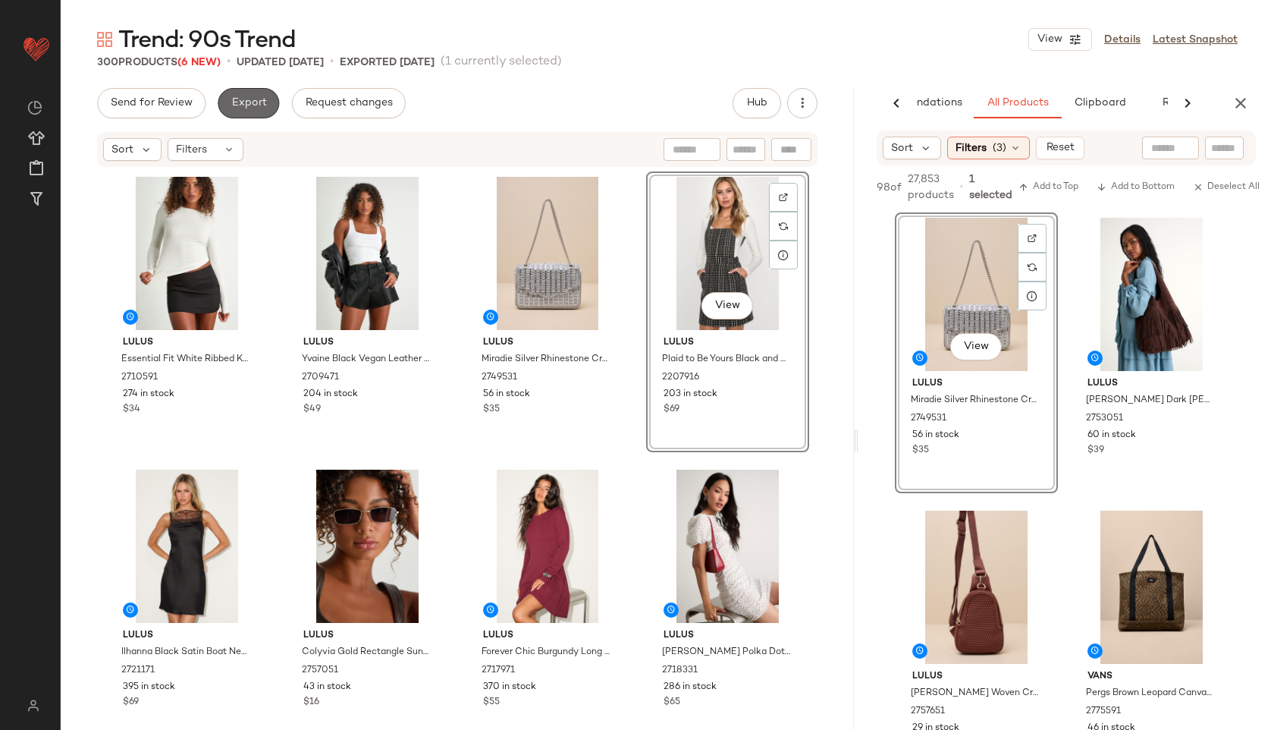
click at [253, 112] on button "Export" at bounding box center [248, 103] width 61 height 30
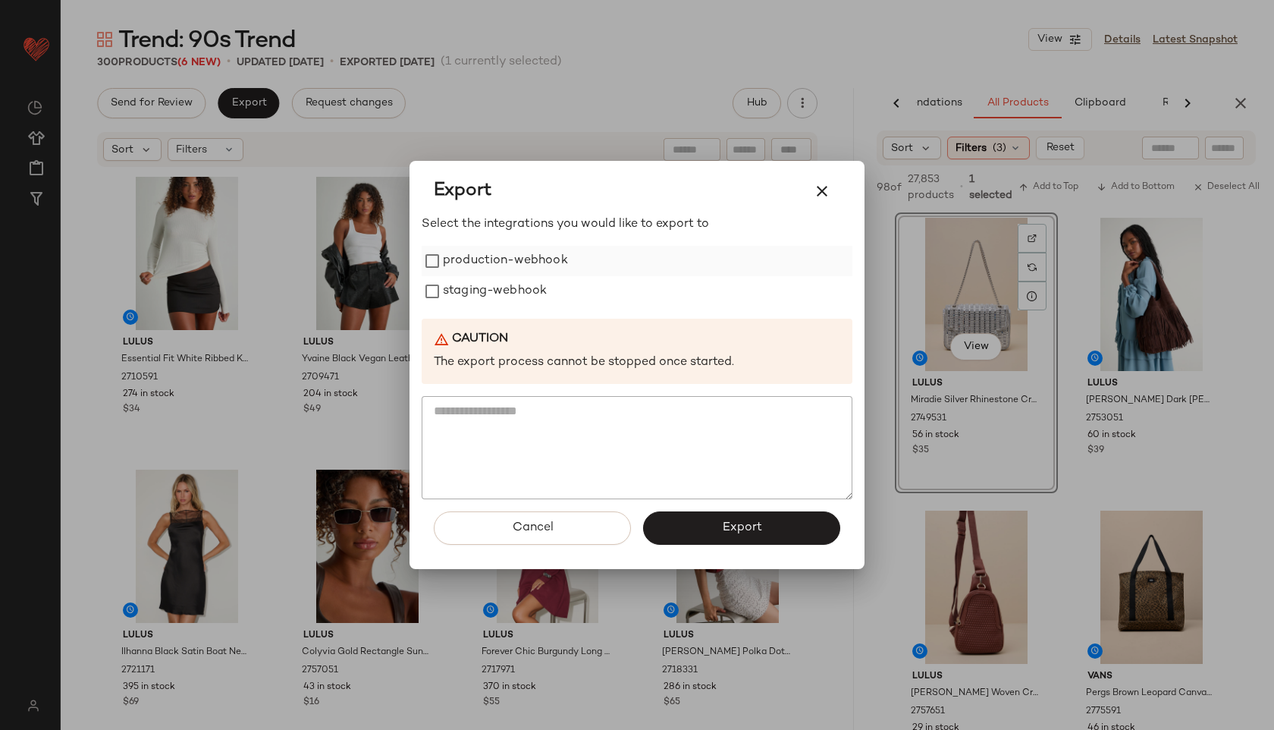
click at [522, 267] on label "production-webhook" at bounding box center [505, 261] width 125 height 30
click at [522, 306] on label "staging-webhook" at bounding box center [495, 291] width 104 height 30
click at [675, 519] on button "Export" at bounding box center [741, 527] width 197 height 33
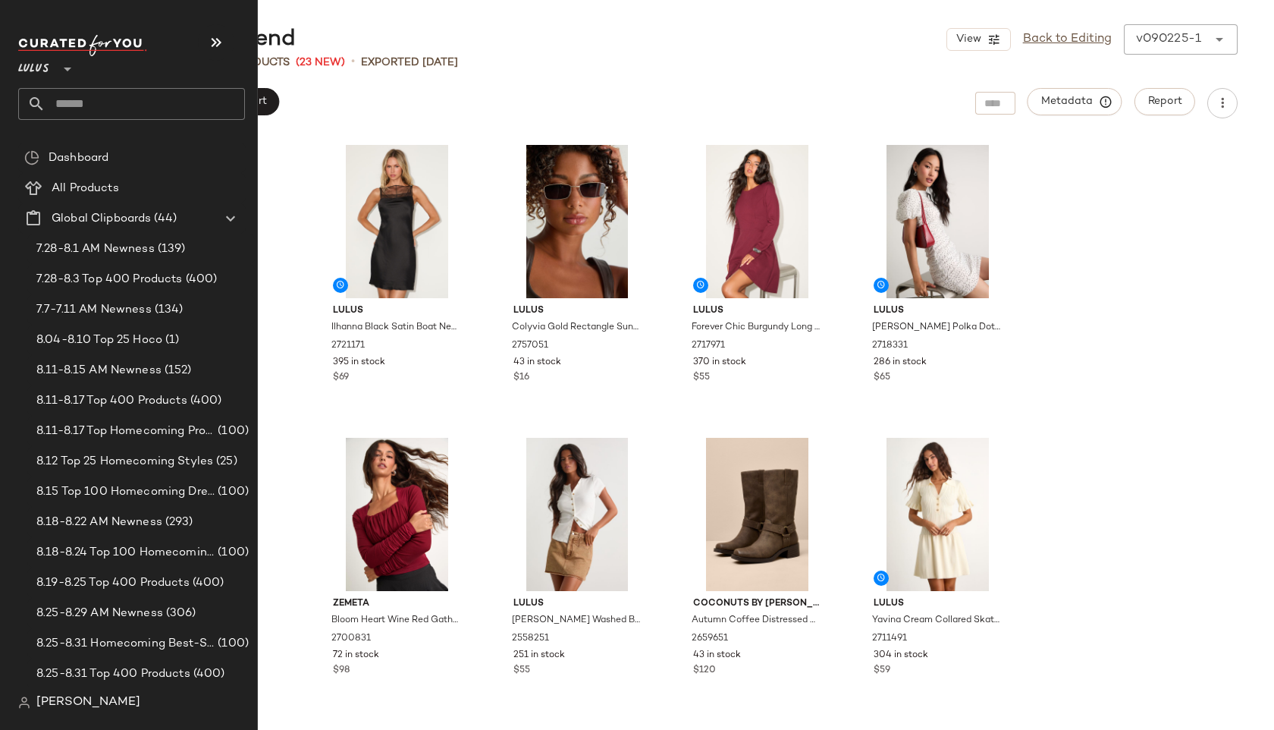
click at [61, 102] on input "text" at bounding box center [145, 104] width 199 height 32
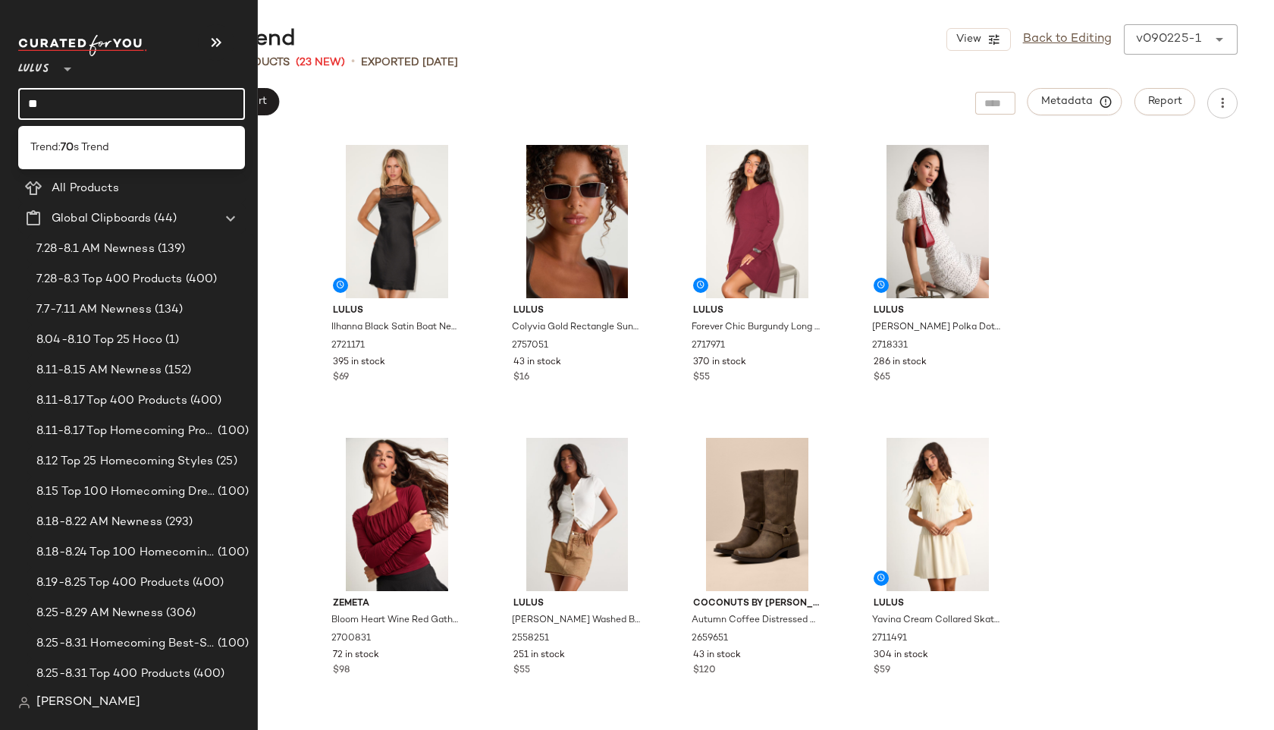
type input "**"
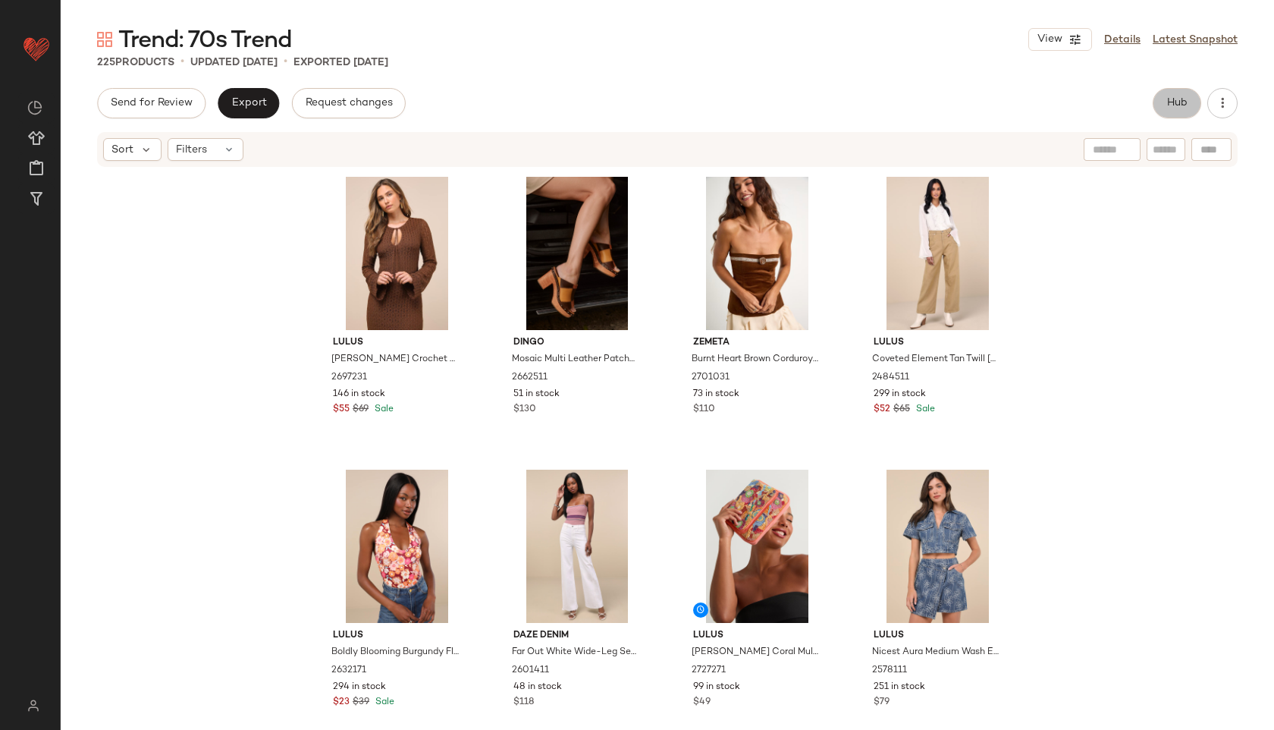
click at [1174, 105] on span "Hub" at bounding box center [1176, 103] width 21 height 12
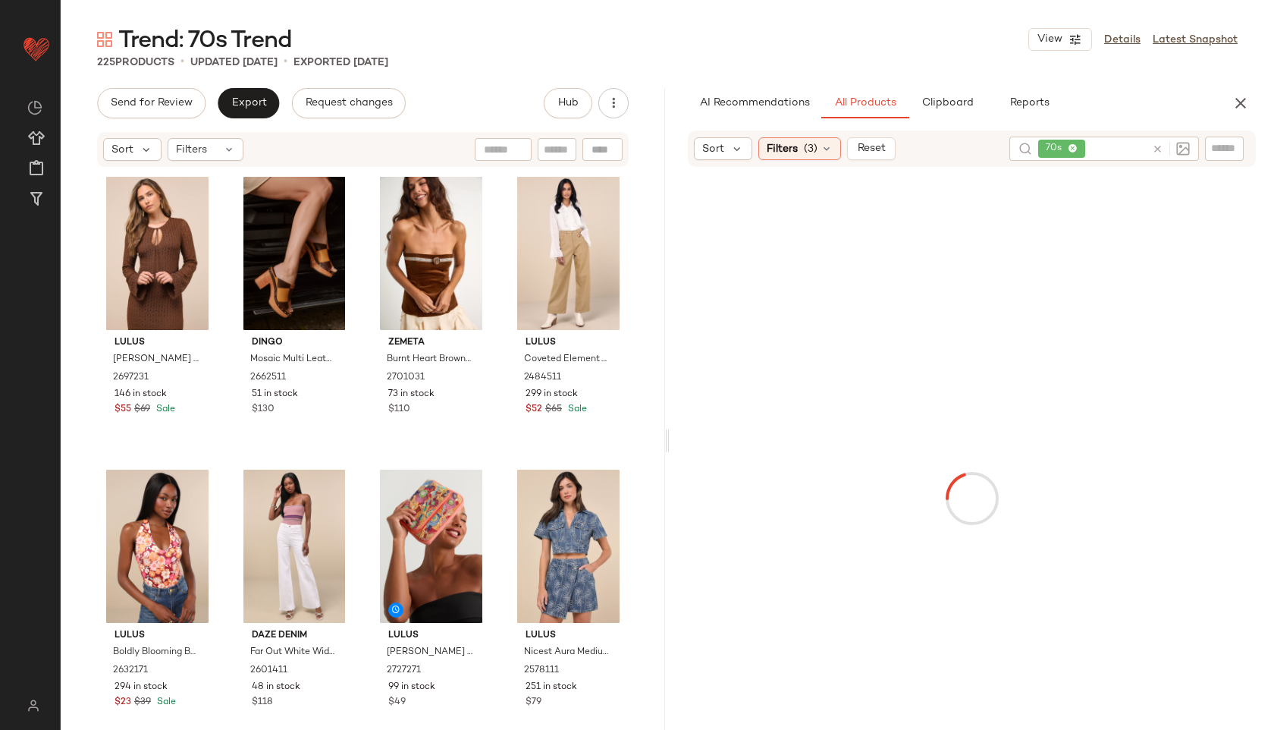
drag, startPoint x: 667, startPoint y: 437, endPoint x: 970, endPoint y: 475, distance: 305.7
click at [970, 475] on div "Trend: 70s Trend View Details Latest Snapshot 225 Products • updated Sep 2nd • …" at bounding box center [667, 376] width 1213 height 705
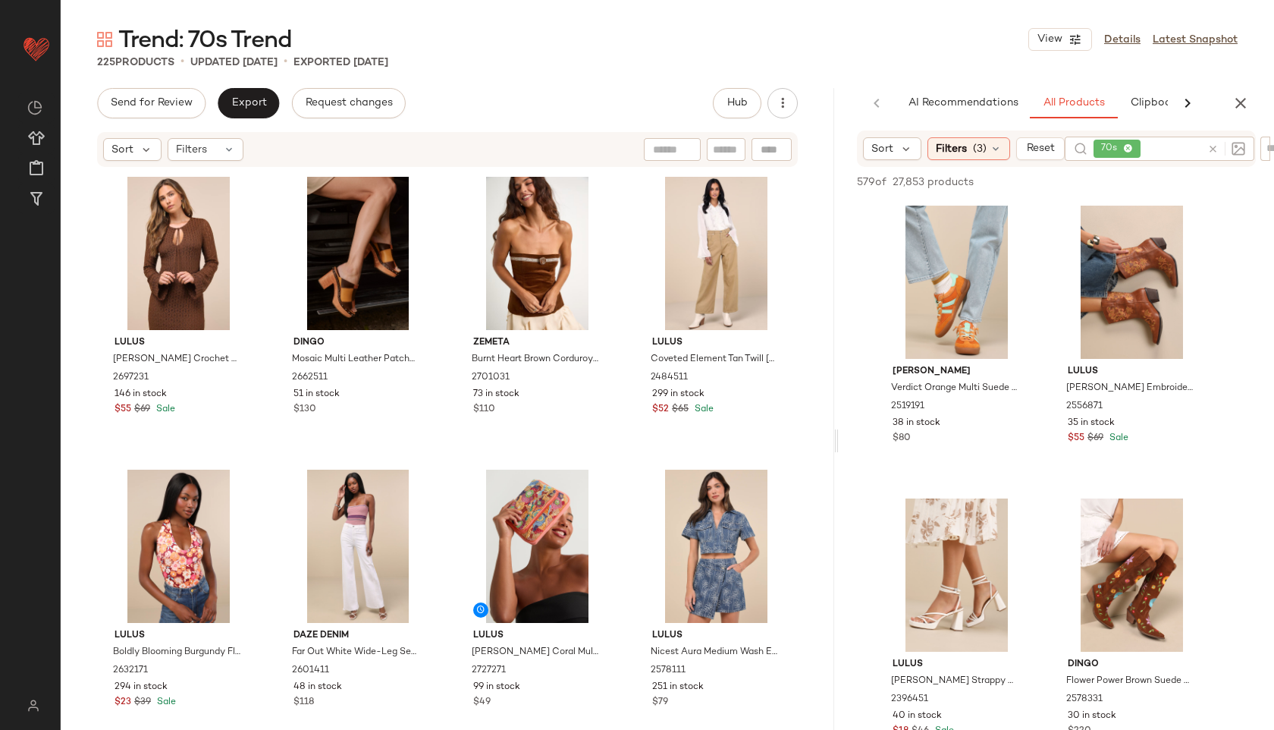
drag, startPoint x: 665, startPoint y: 440, endPoint x: 941, endPoint y: 385, distance: 281.4
click at [941, 385] on div "Trend: 70s Trend View Details Latest Snapshot 225 Products • updated Sep 2nd • …" at bounding box center [667, 376] width 1213 height 705
click at [990, 148] on icon at bounding box center [996, 149] width 12 height 12
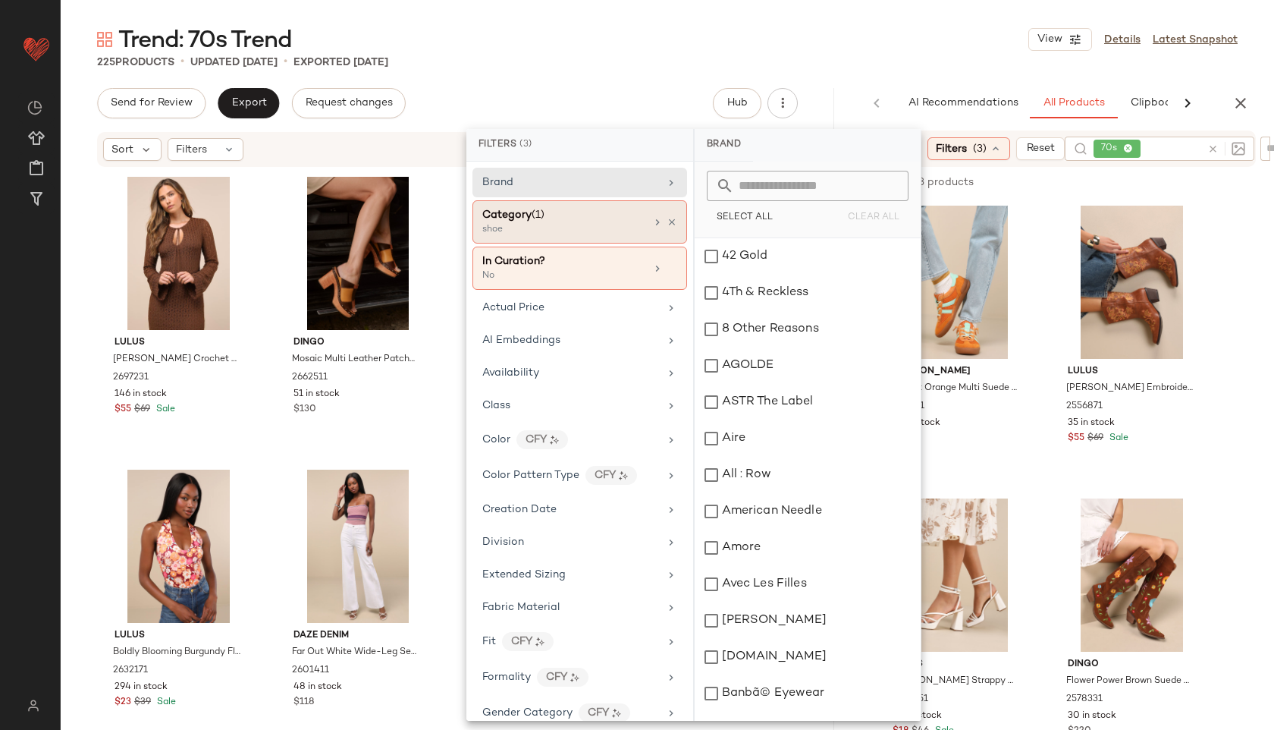
click at [535, 209] on span "(1)" at bounding box center [538, 214] width 13 height 11
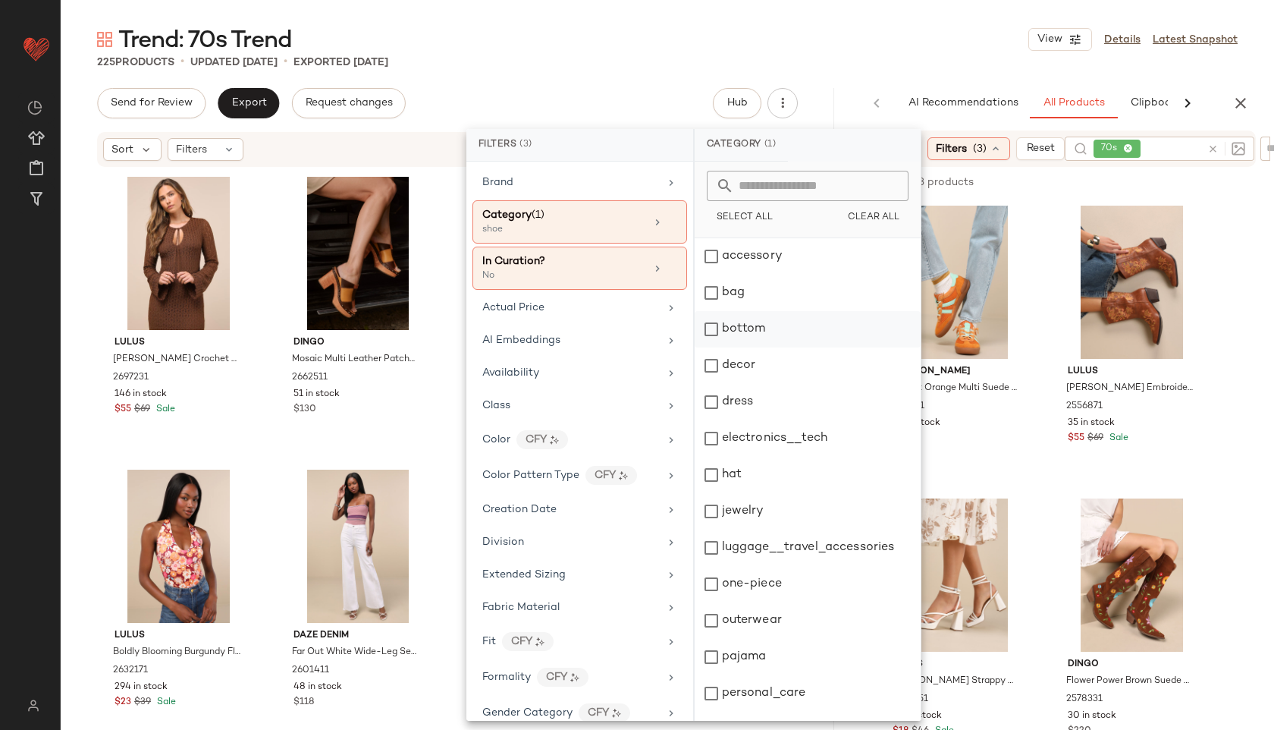
click at [748, 334] on div "bottom" at bounding box center [808, 329] width 226 height 36
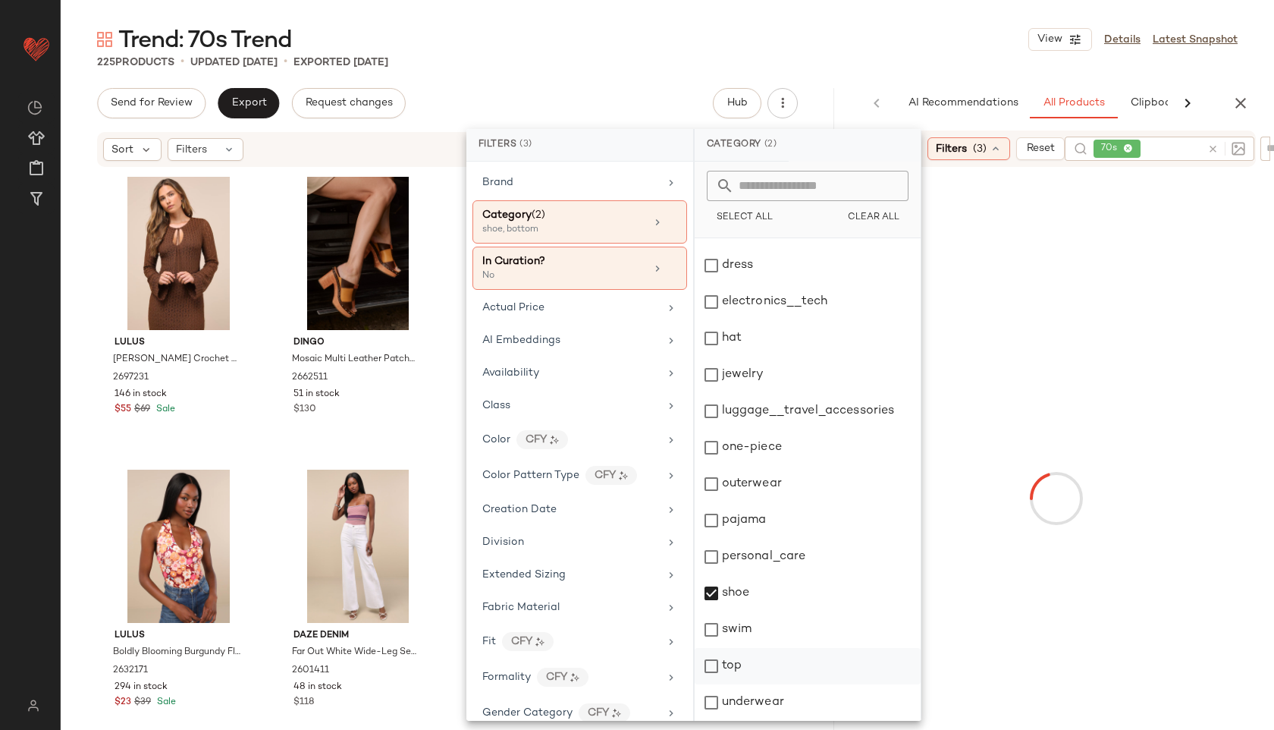
click at [742, 664] on div "top" at bounding box center [808, 666] width 226 height 36
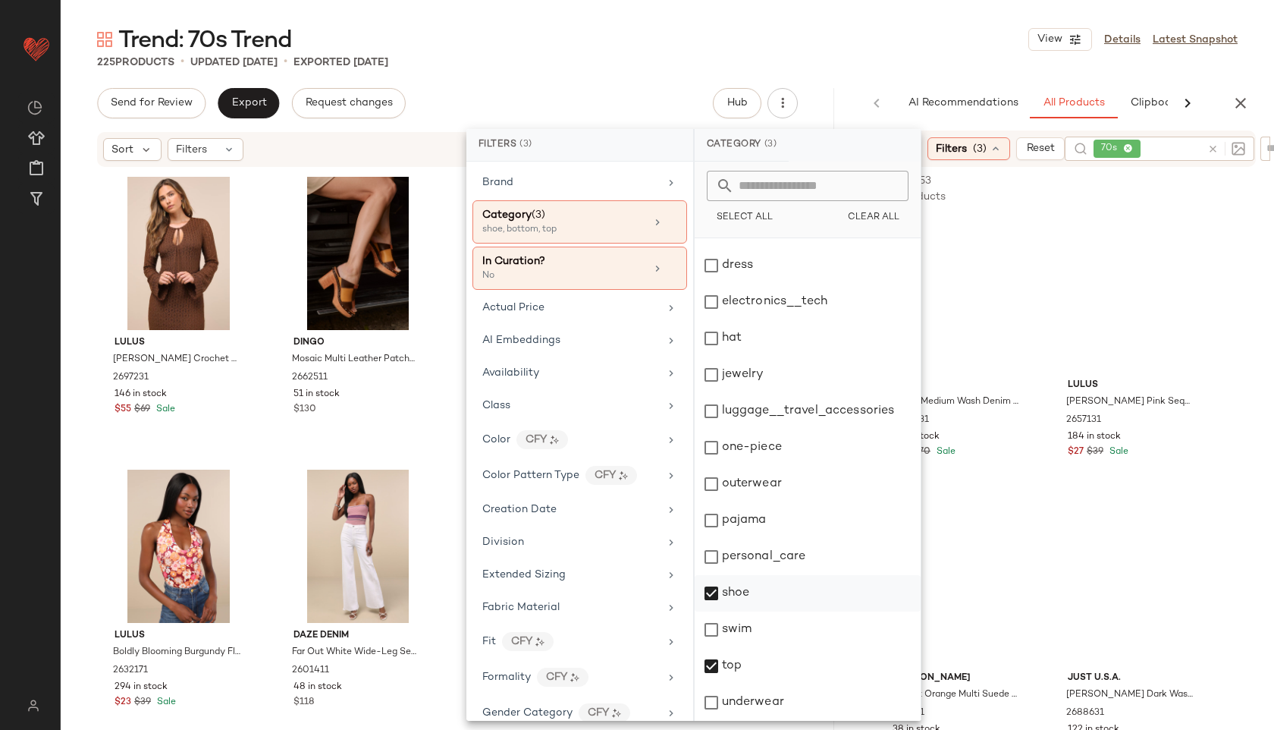
click at [750, 592] on div "shoe" at bounding box center [808, 593] width 226 height 36
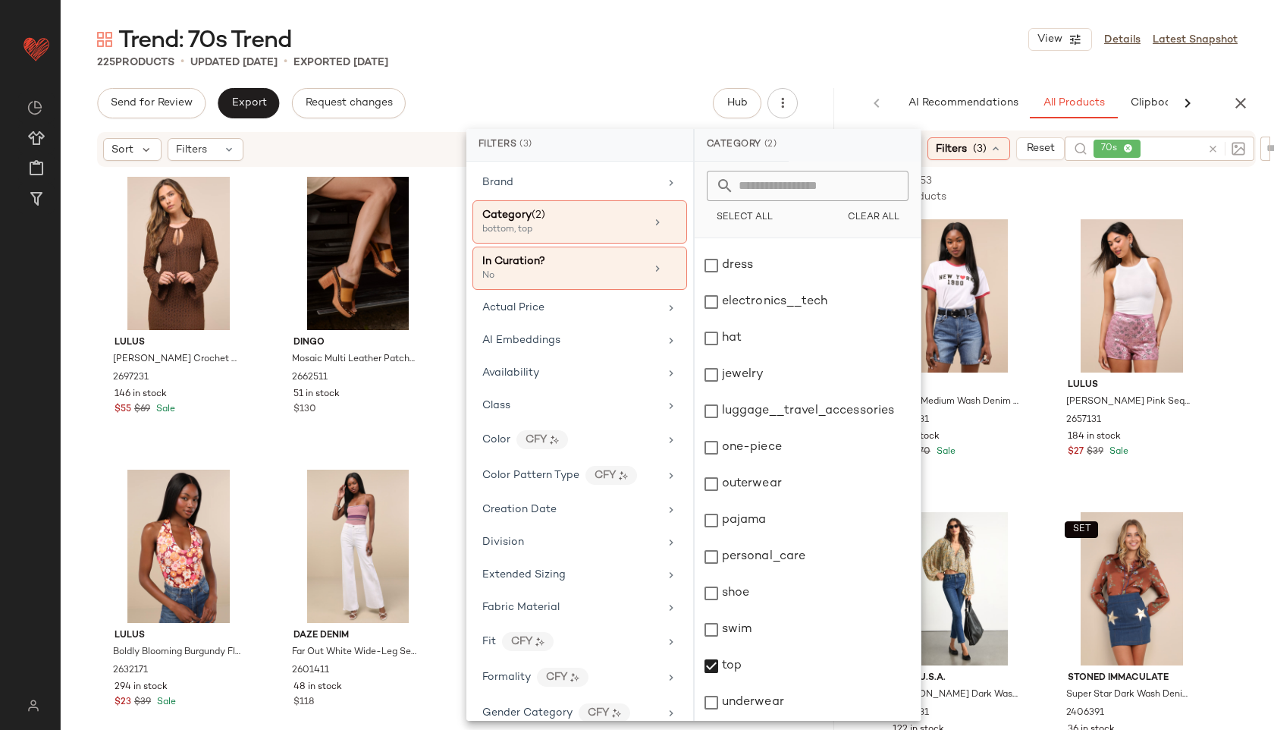
click at [602, 60] on div "225 Products • updated Sep 2nd • Exported Sep 2nd" at bounding box center [667, 62] width 1213 height 15
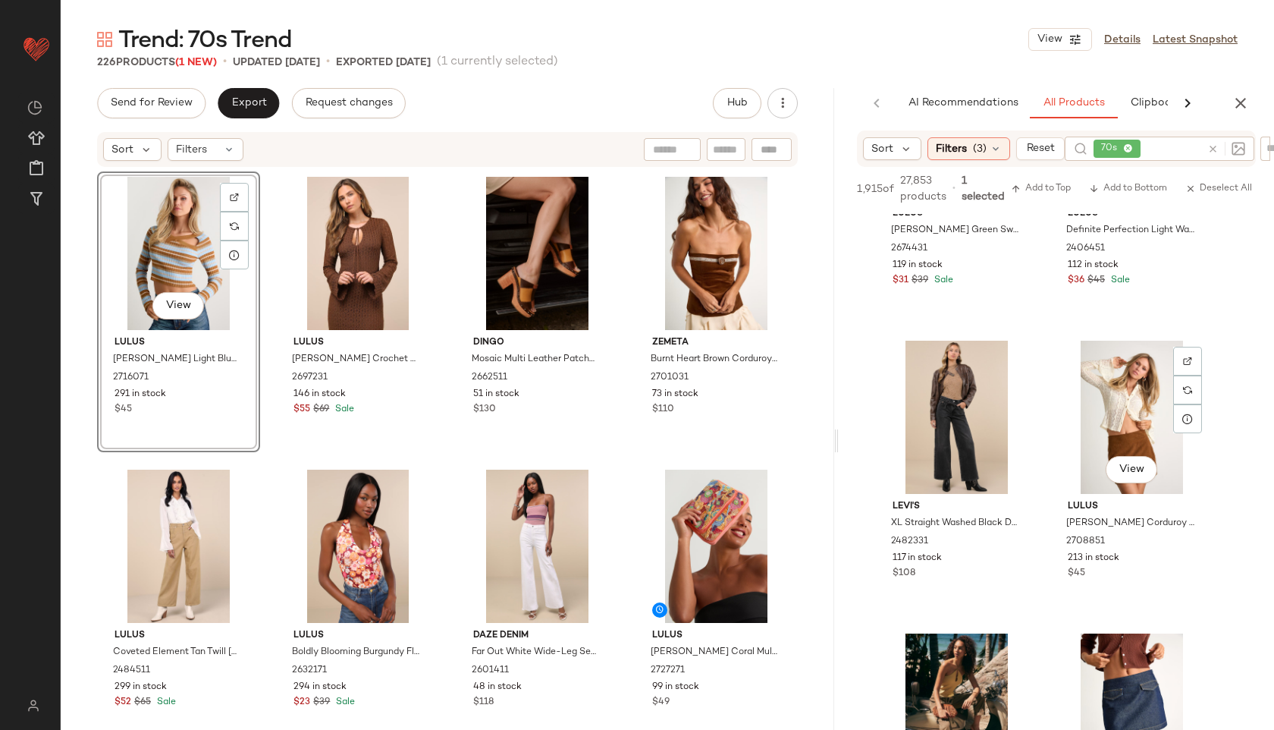
scroll to position [3392, 0]
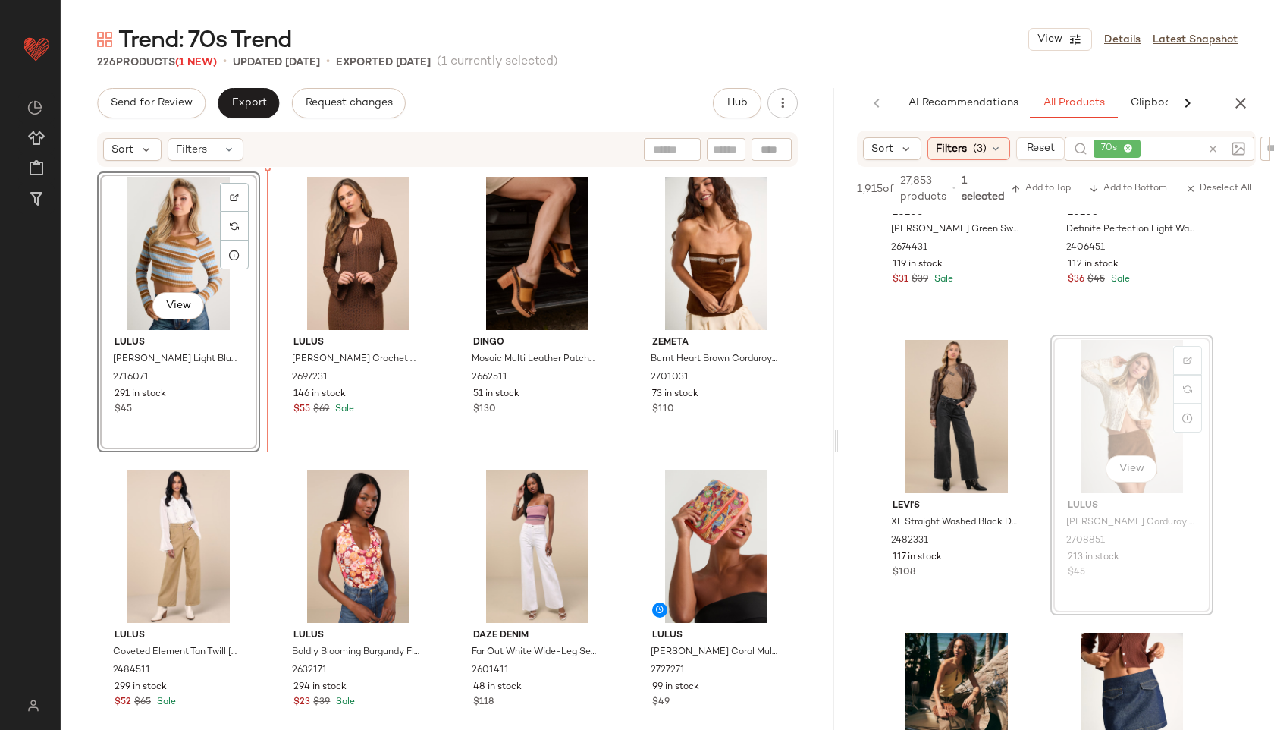
drag, startPoint x: 1132, startPoint y: 403, endPoint x: 1116, endPoint y: 400, distance: 16.1
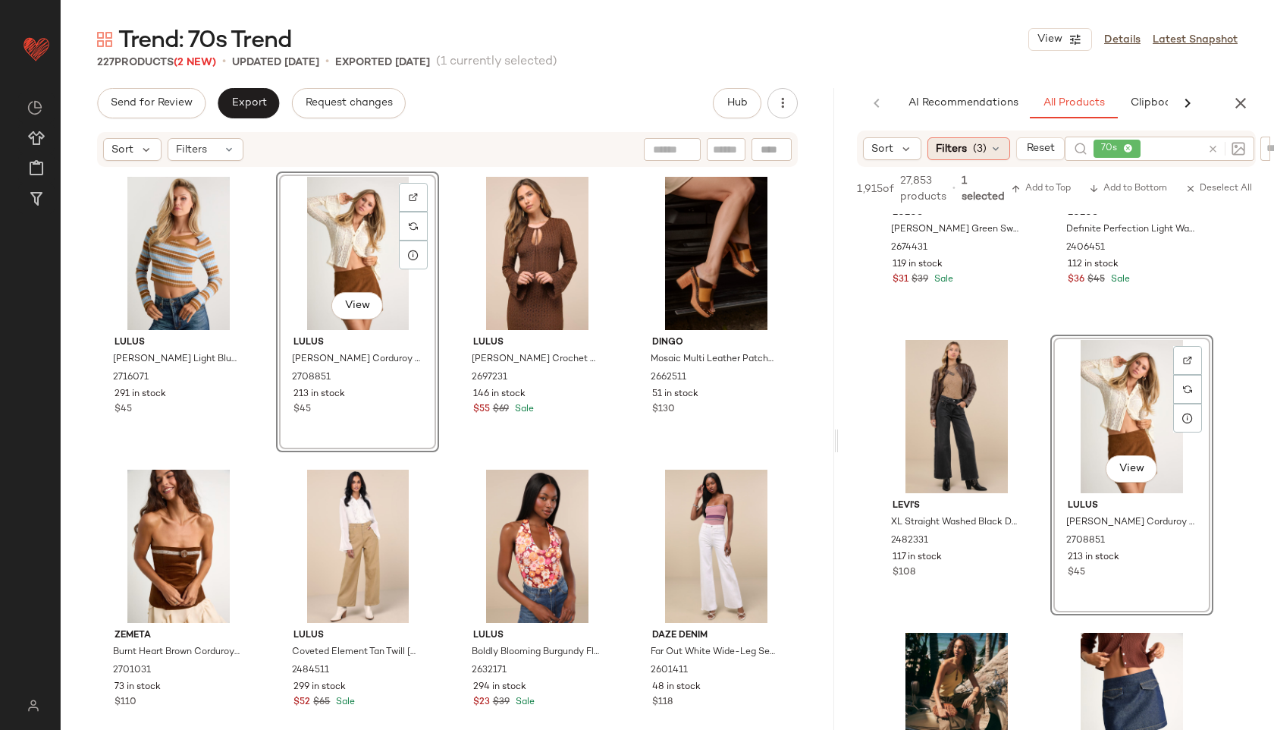
click at [982, 147] on span "(3)" at bounding box center [980, 149] width 14 height 16
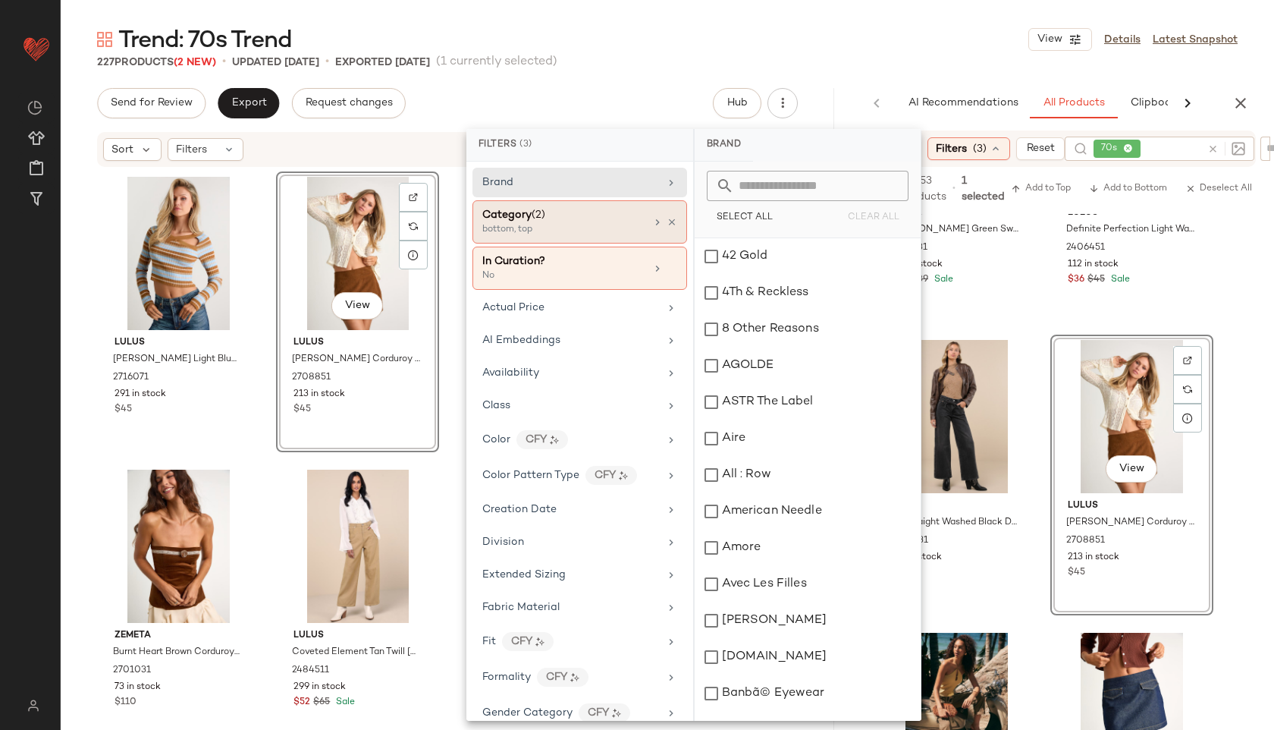
click at [616, 221] on div "Category (2)" at bounding box center [563, 215] width 163 height 16
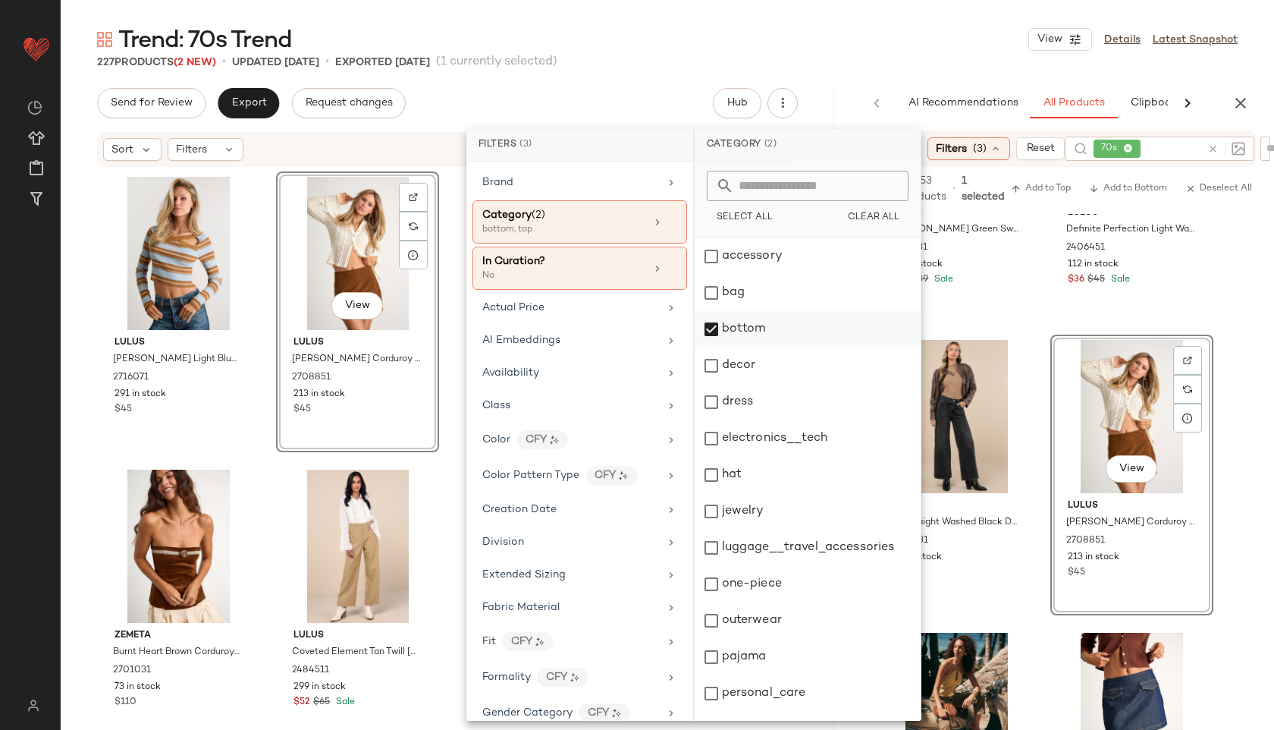
click at [740, 339] on div "bottom" at bounding box center [808, 329] width 226 height 36
click at [745, 403] on div "dress" at bounding box center [808, 402] width 226 height 36
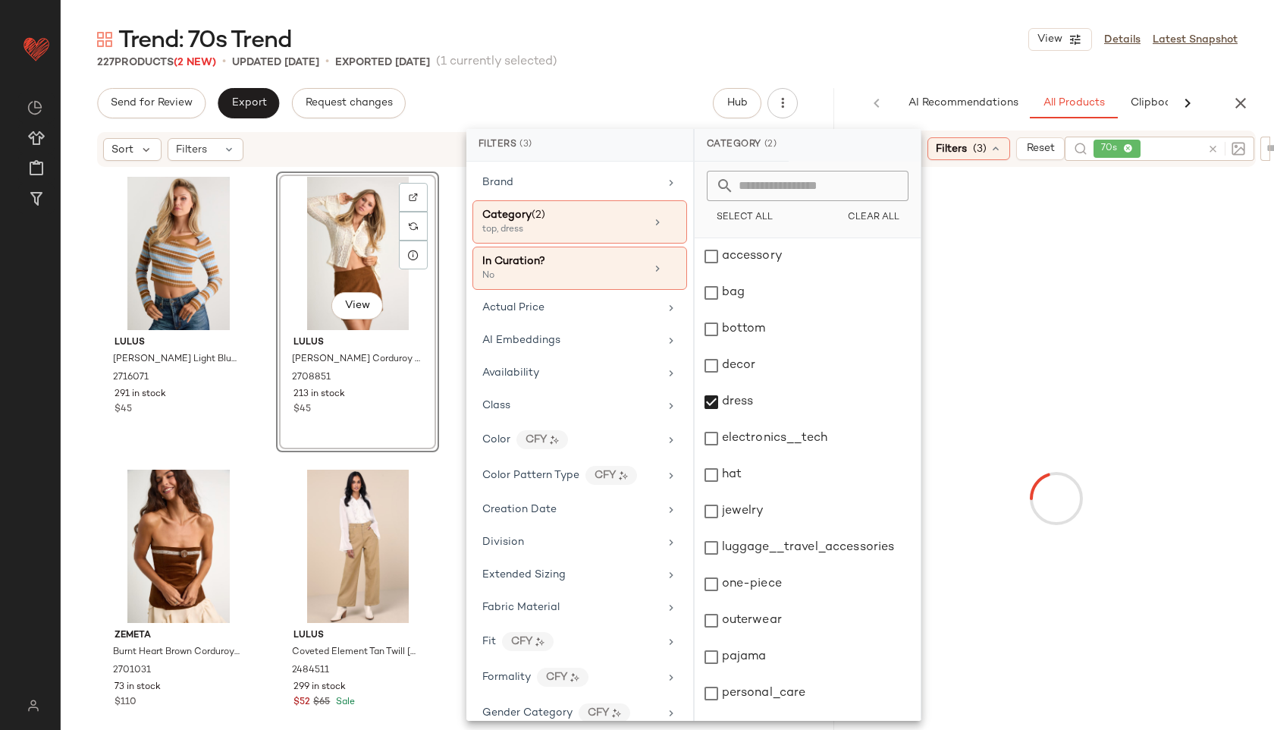
click at [789, 69] on div "227 Products (2 New) • updated Sep 4th • Exported Sep 2nd (1 currently selected)" at bounding box center [667, 62] width 1213 height 15
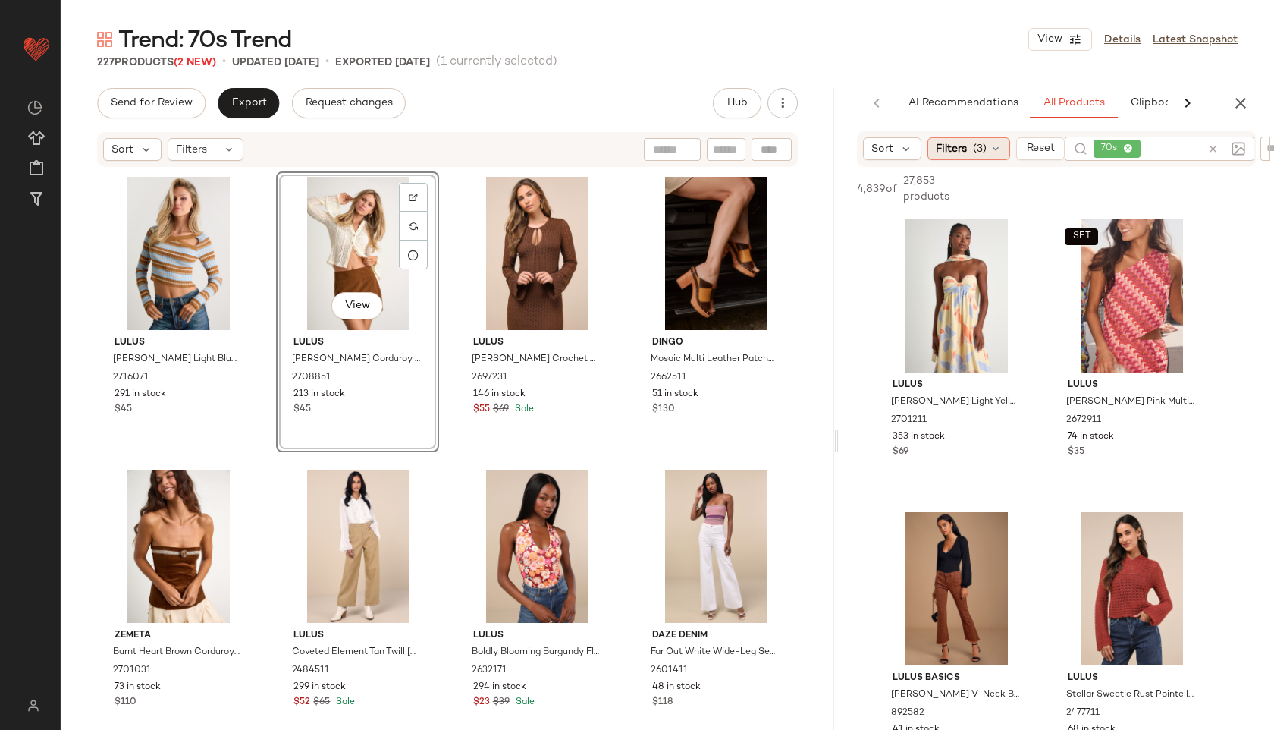
click at [956, 155] on span "Filters" at bounding box center [951, 149] width 31 height 16
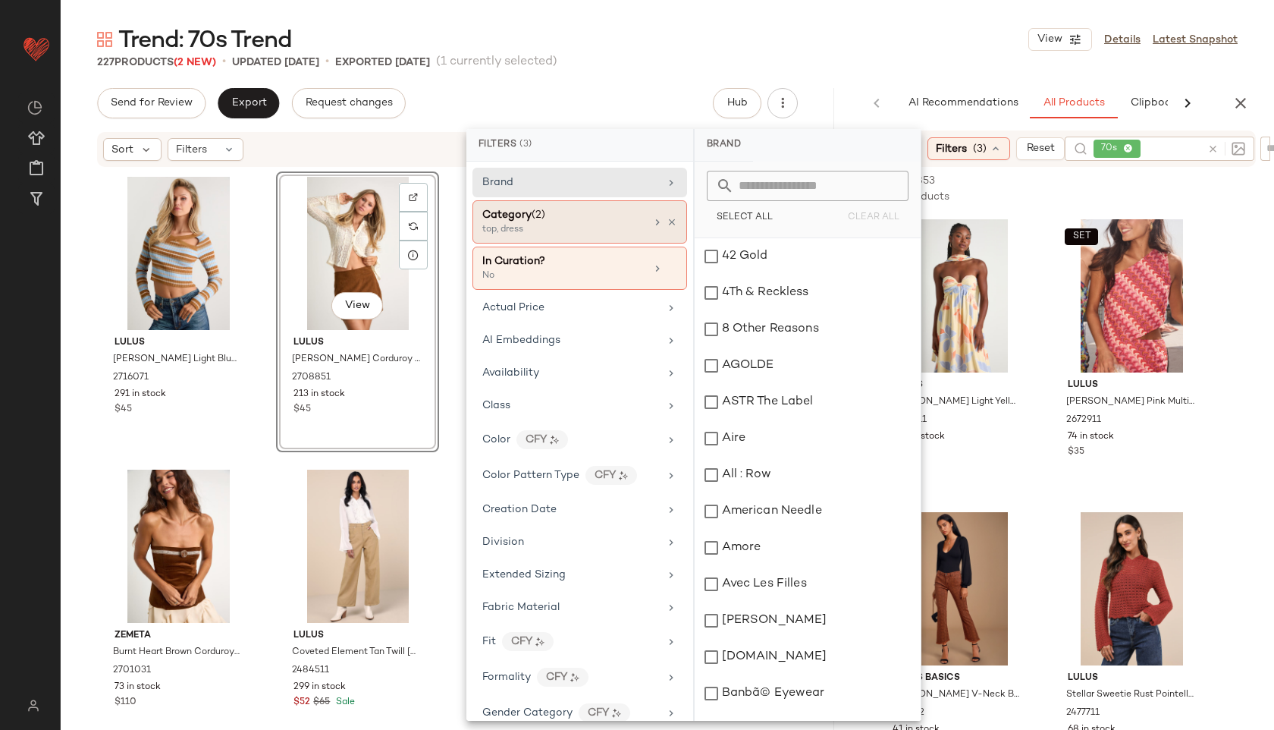
click at [618, 231] on div "top, dress" at bounding box center [558, 230] width 152 height 14
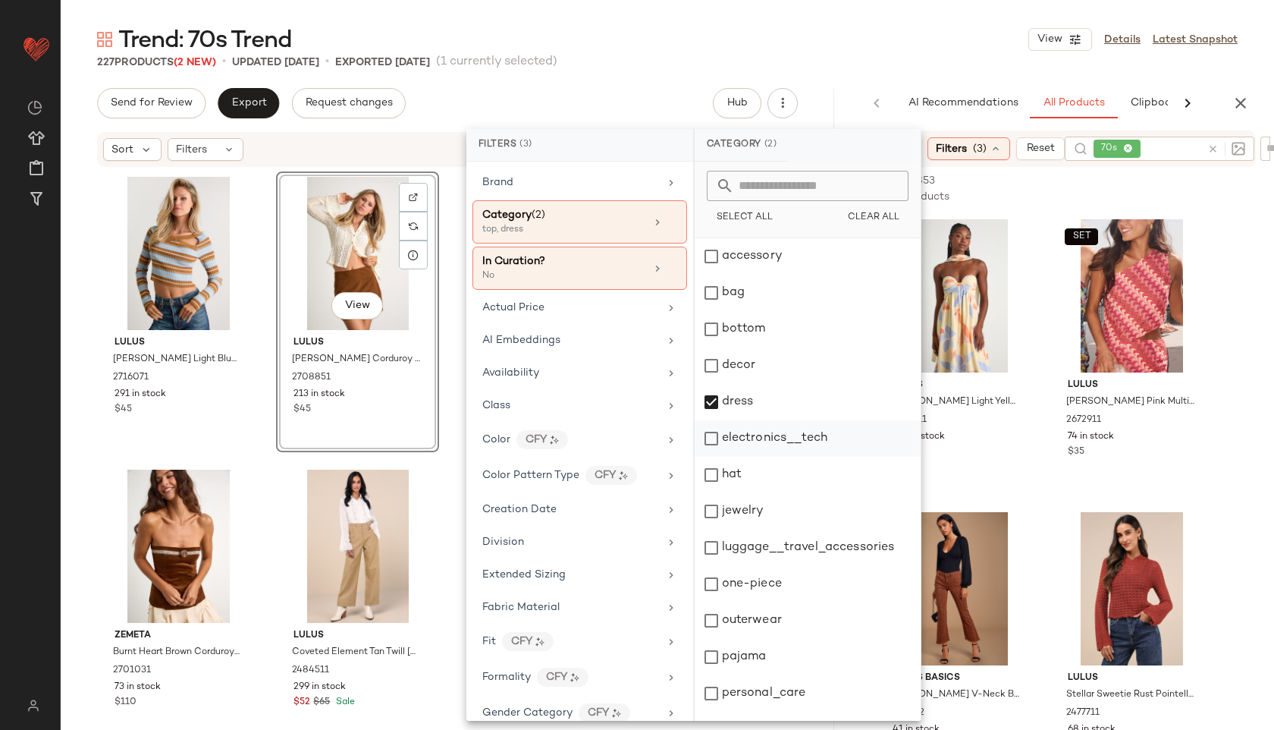
scroll to position [137, 0]
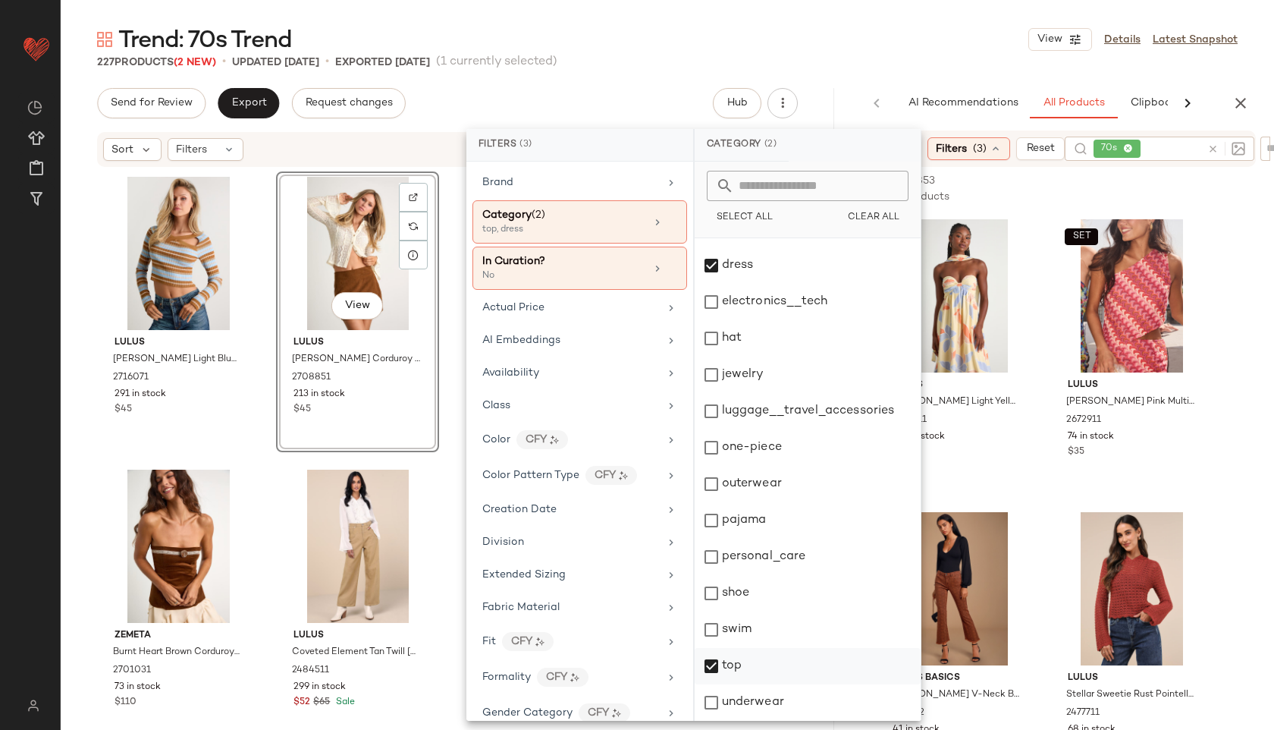
click at [734, 655] on div "top" at bounding box center [808, 666] width 226 height 36
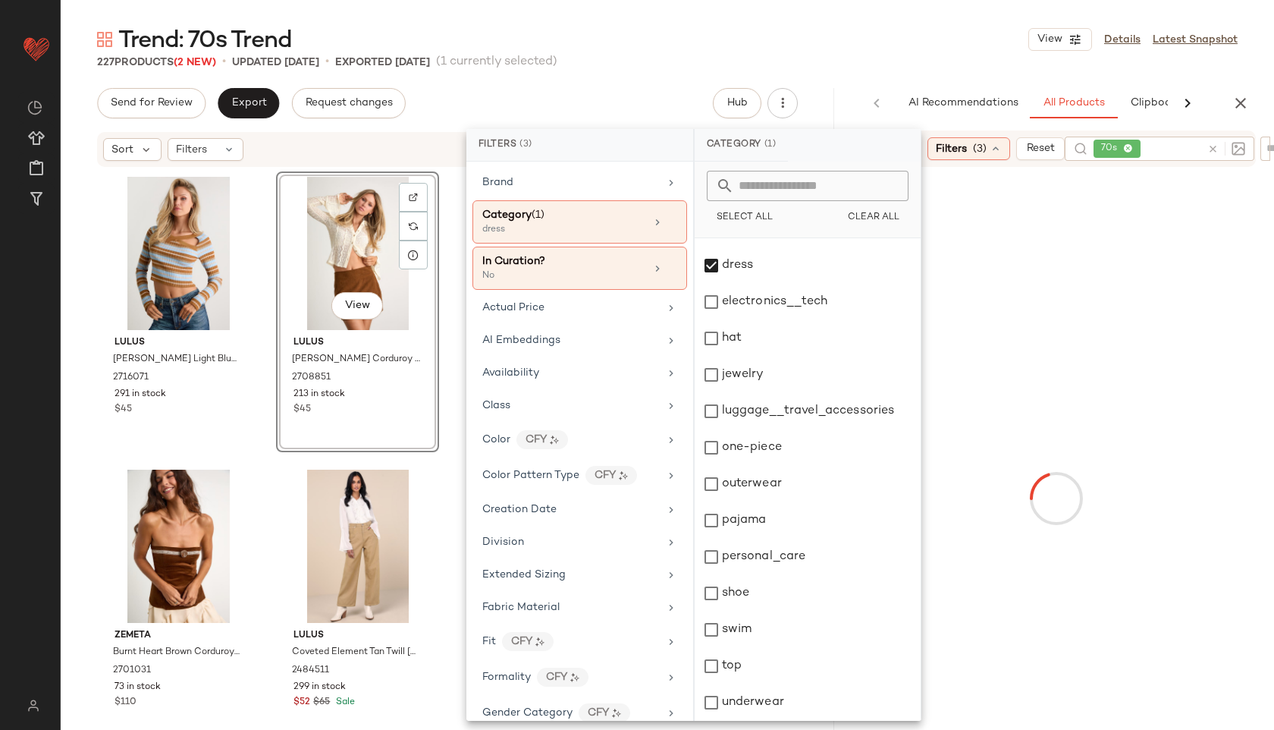
click at [835, 33] on div "Trend: 70s Trend View Details Latest Snapshot" at bounding box center [667, 39] width 1213 height 30
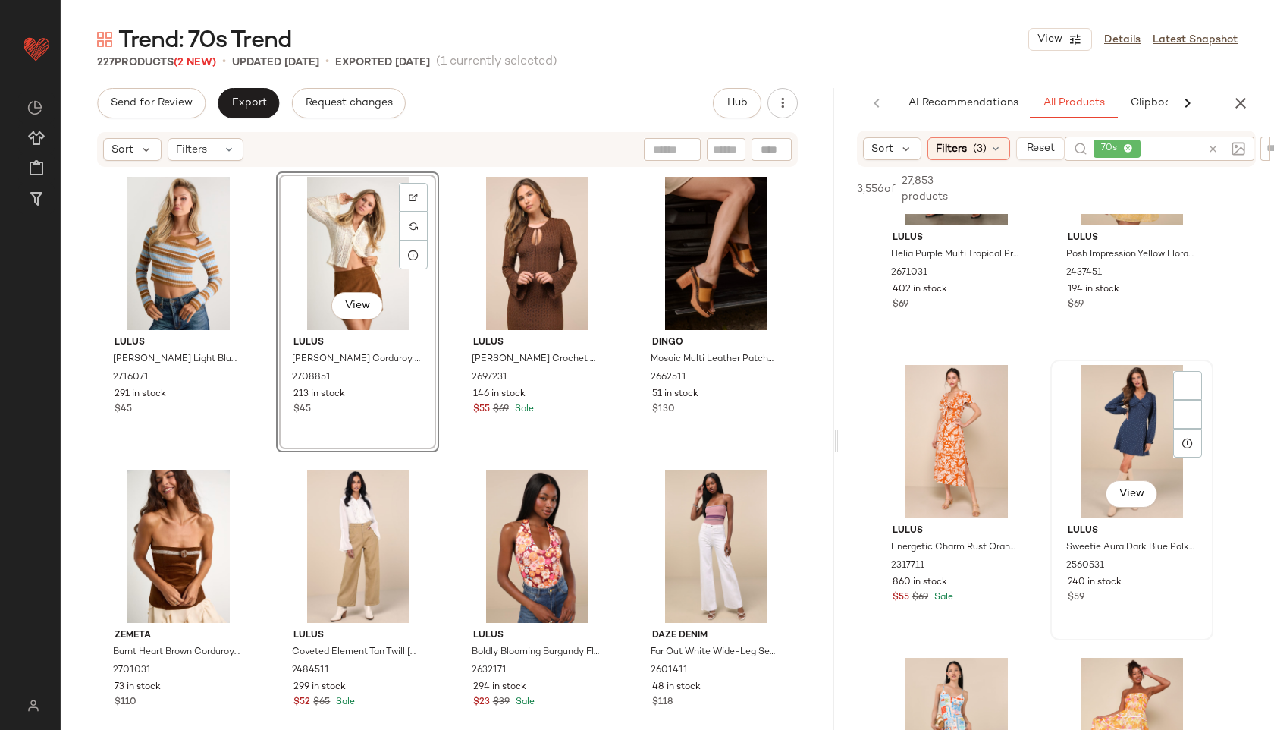
scroll to position [1078, 0]
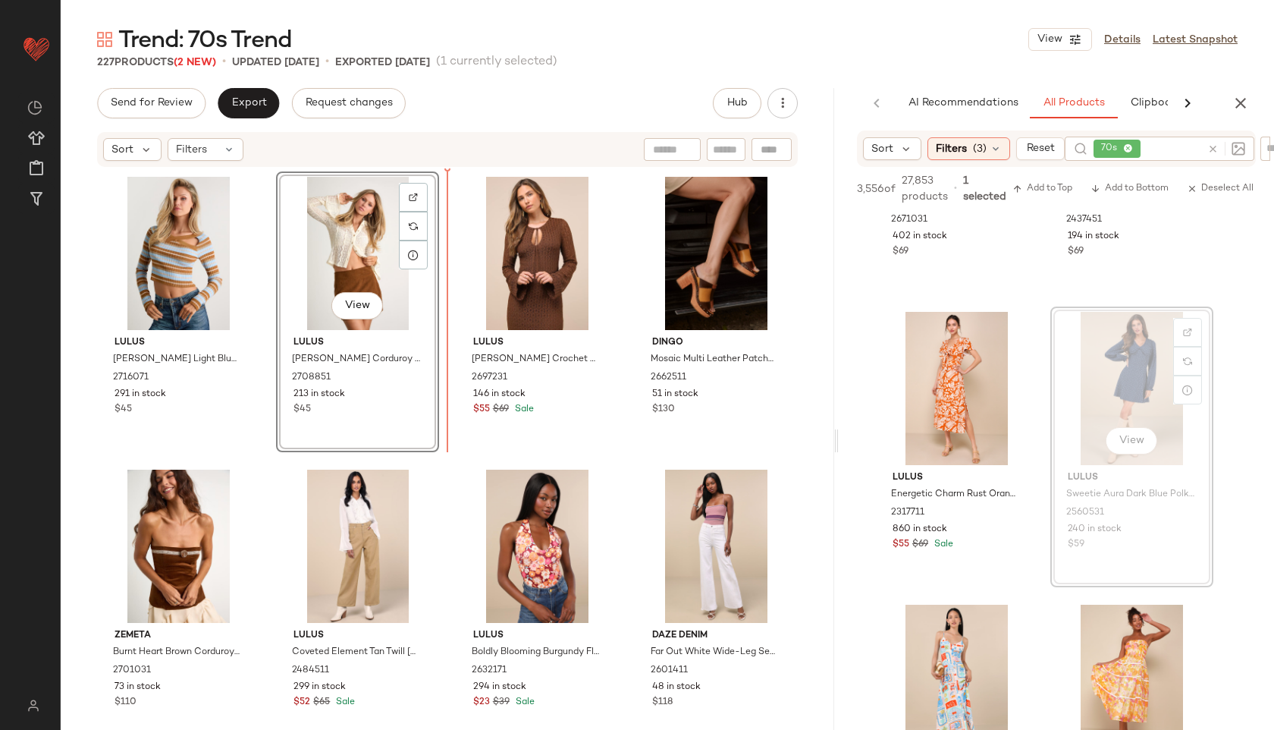
drag, startPoint x: 1119, startPoint y: 403, endPoint x: 447, endPoint y: 245, distance: 690.4
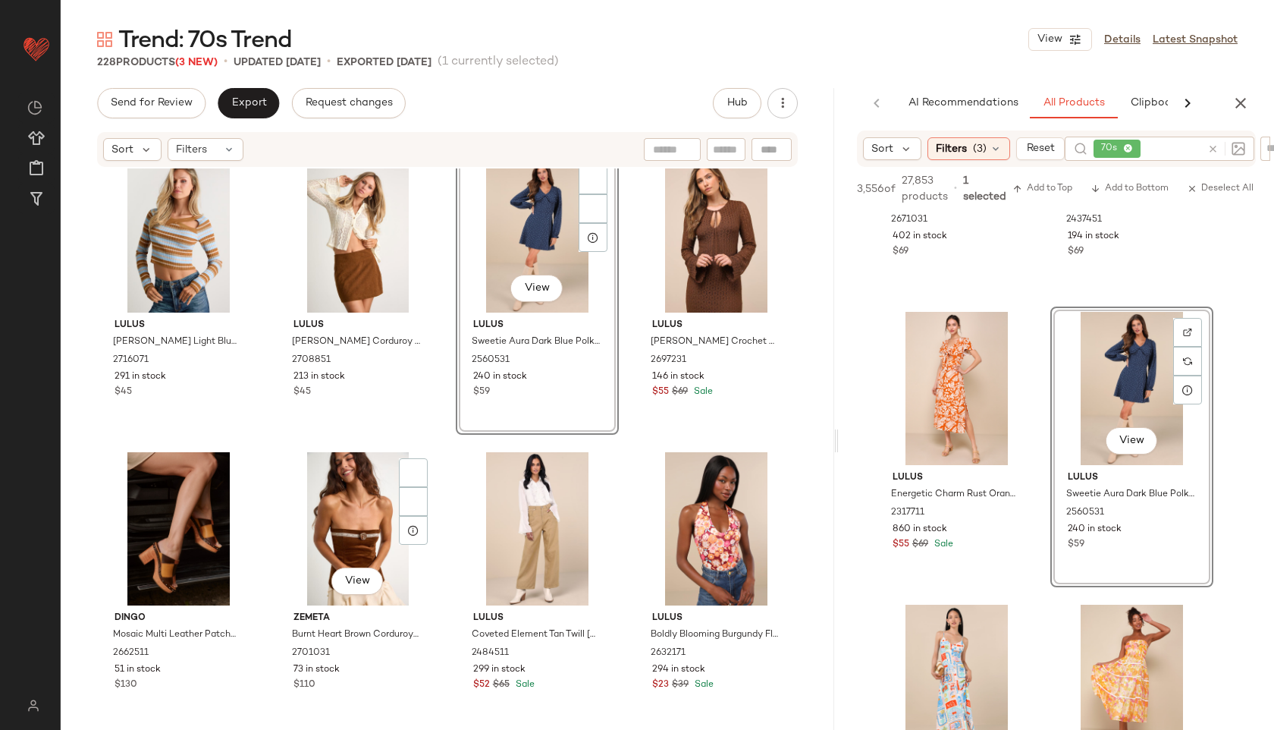
scroll to position [0, 0]
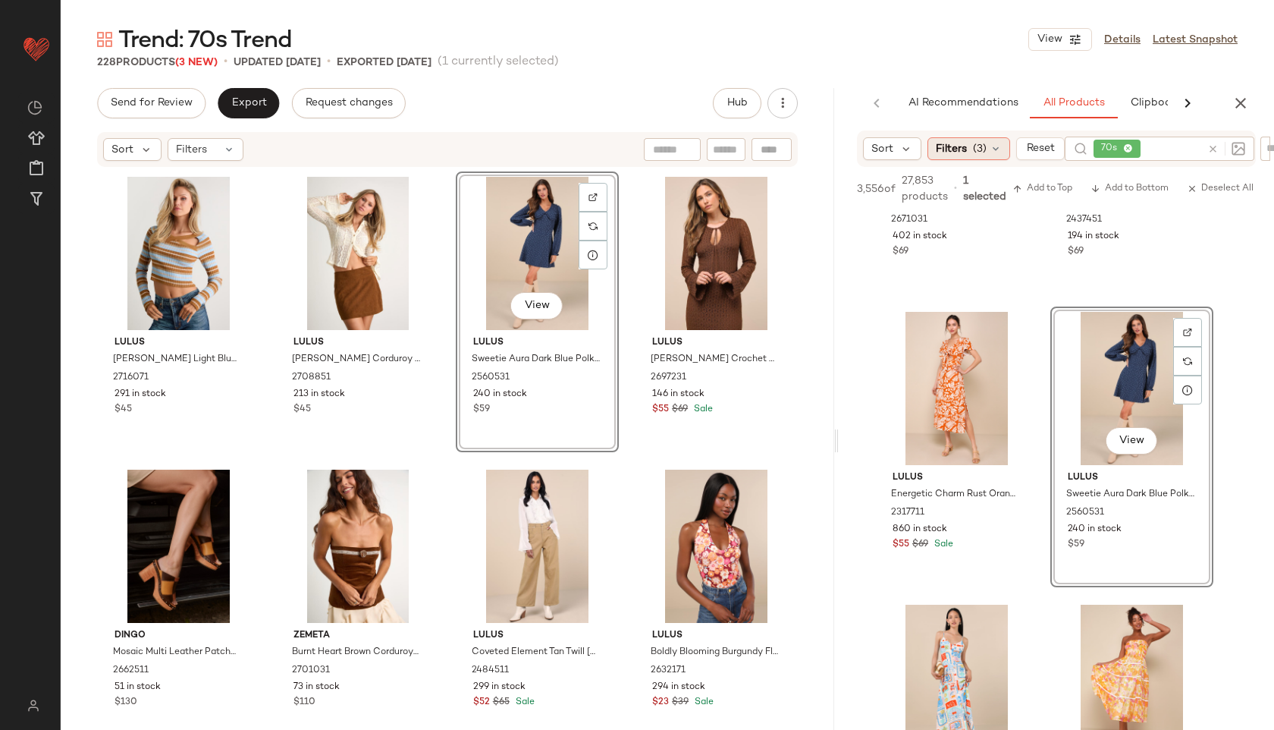
click at [985, 158] on div "Filters (3)" at bounding box center [968, 148] width 83 height 23
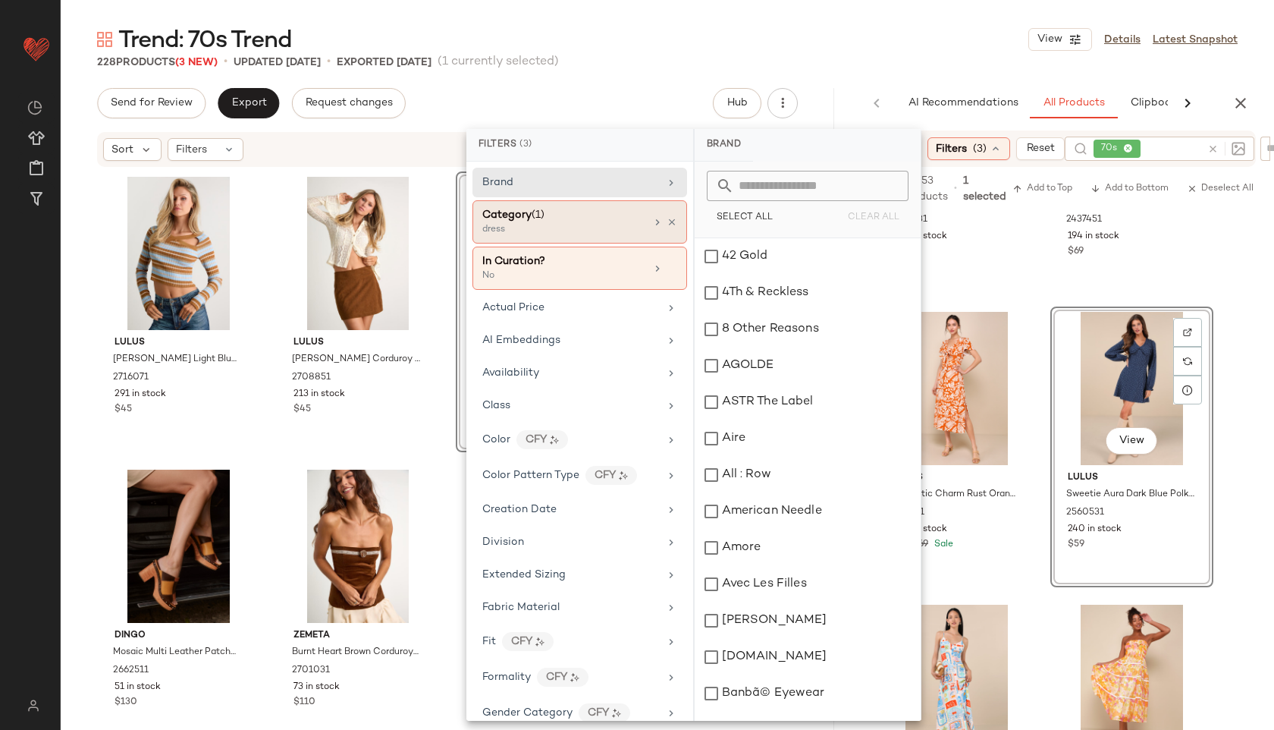
click at [601, 211] on div "Category (1)" at bounding box center [563, 215] width 163 height 16
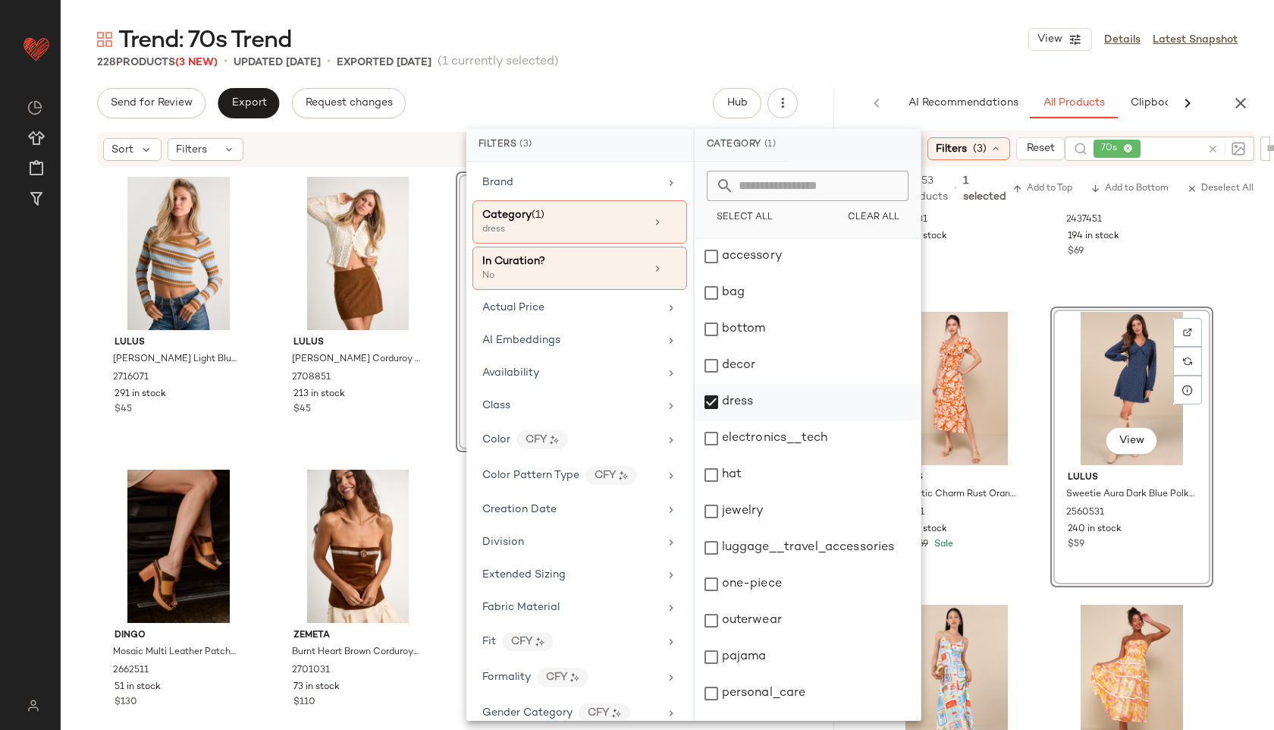
click at [739, 400] on div "dress" at bounding box center [808, 402] width 226 height 36
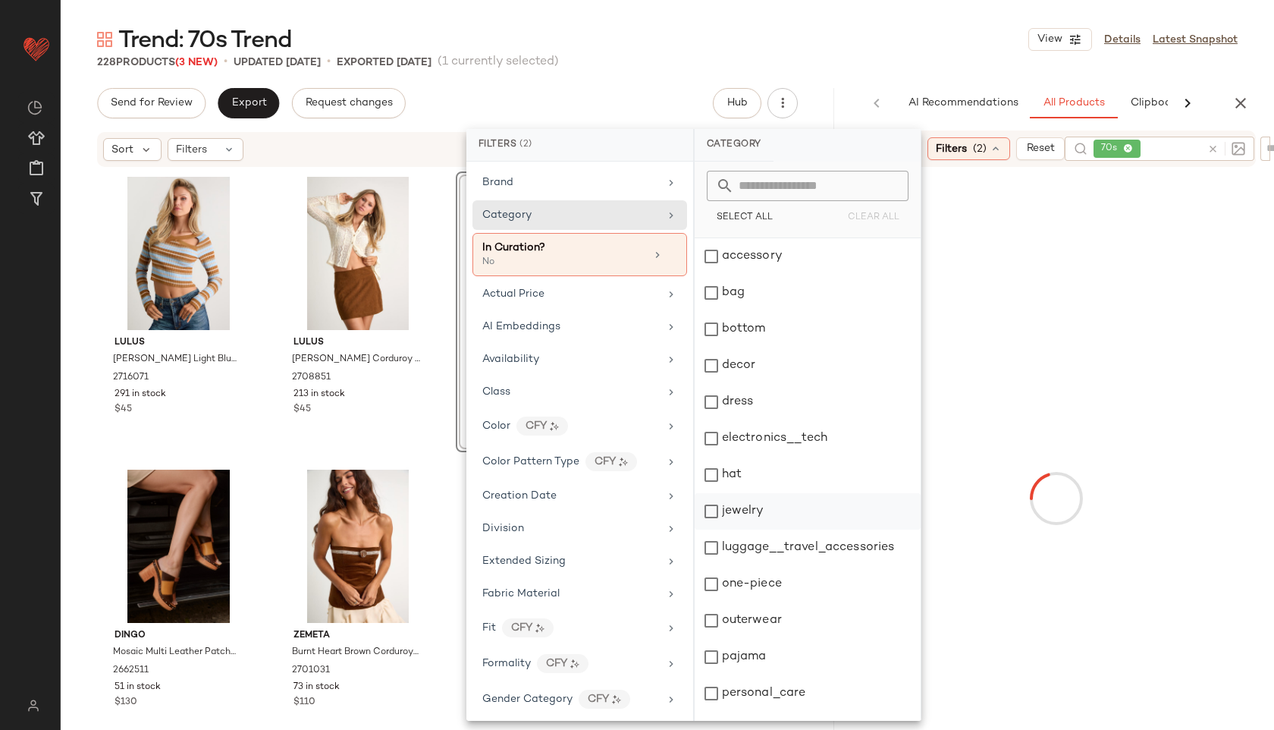
click at [755, 511] on div "jewelry" at bounding box center [808, 511] width 226 height 36
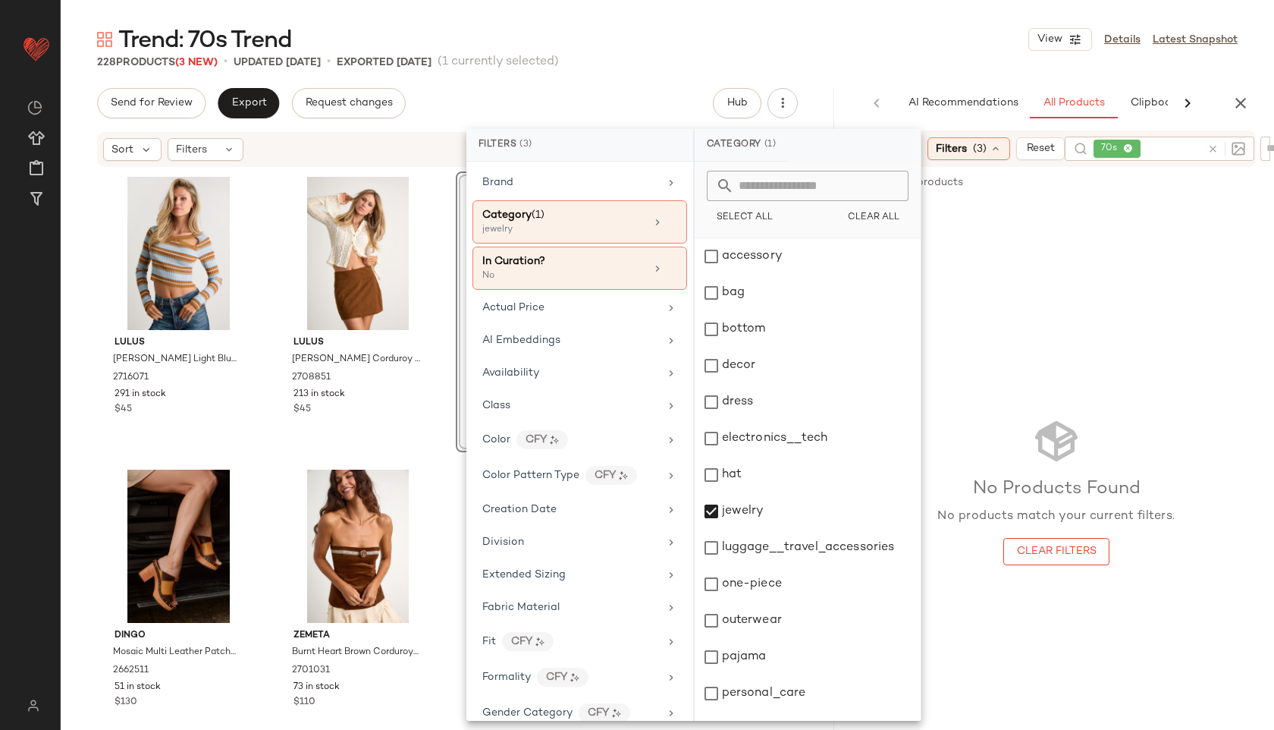
click at [934, 38] on div "Trend: 70s Trend View Details Latest Snapshot" at bounding box center [667, 39] width 1213 height 30
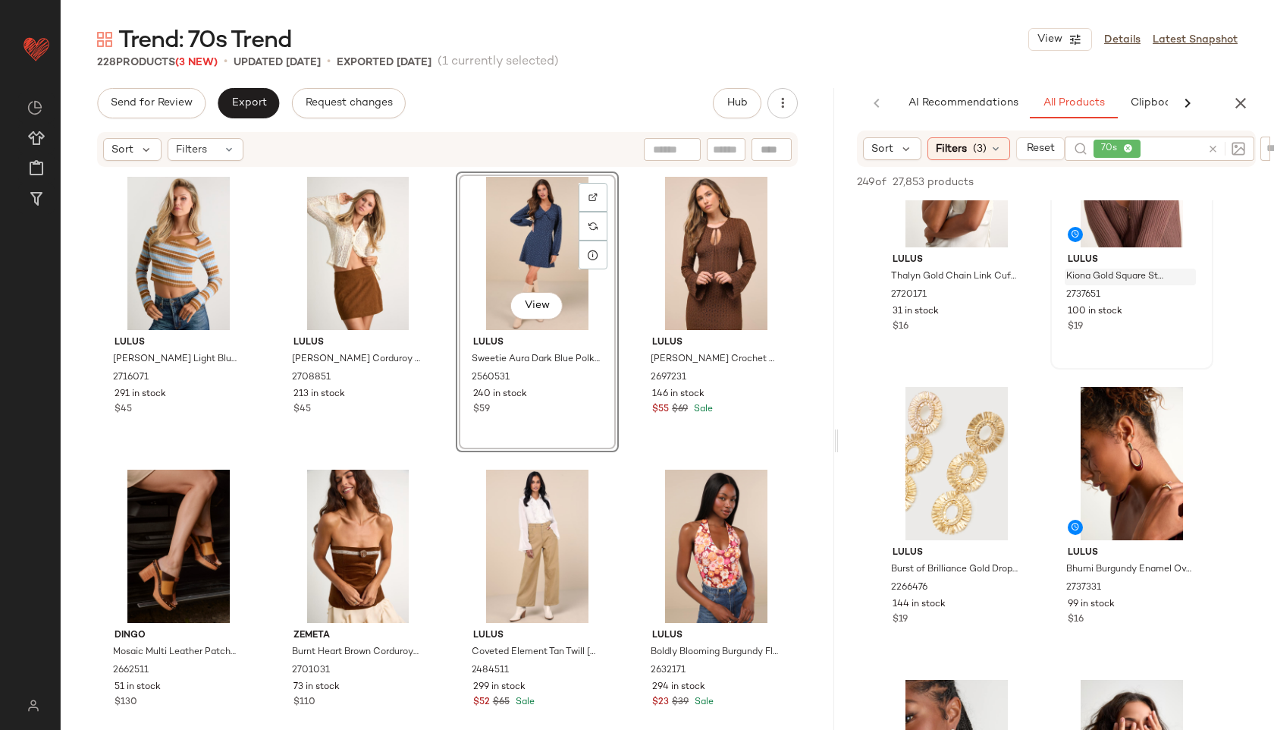
scroll to position [115, 0]
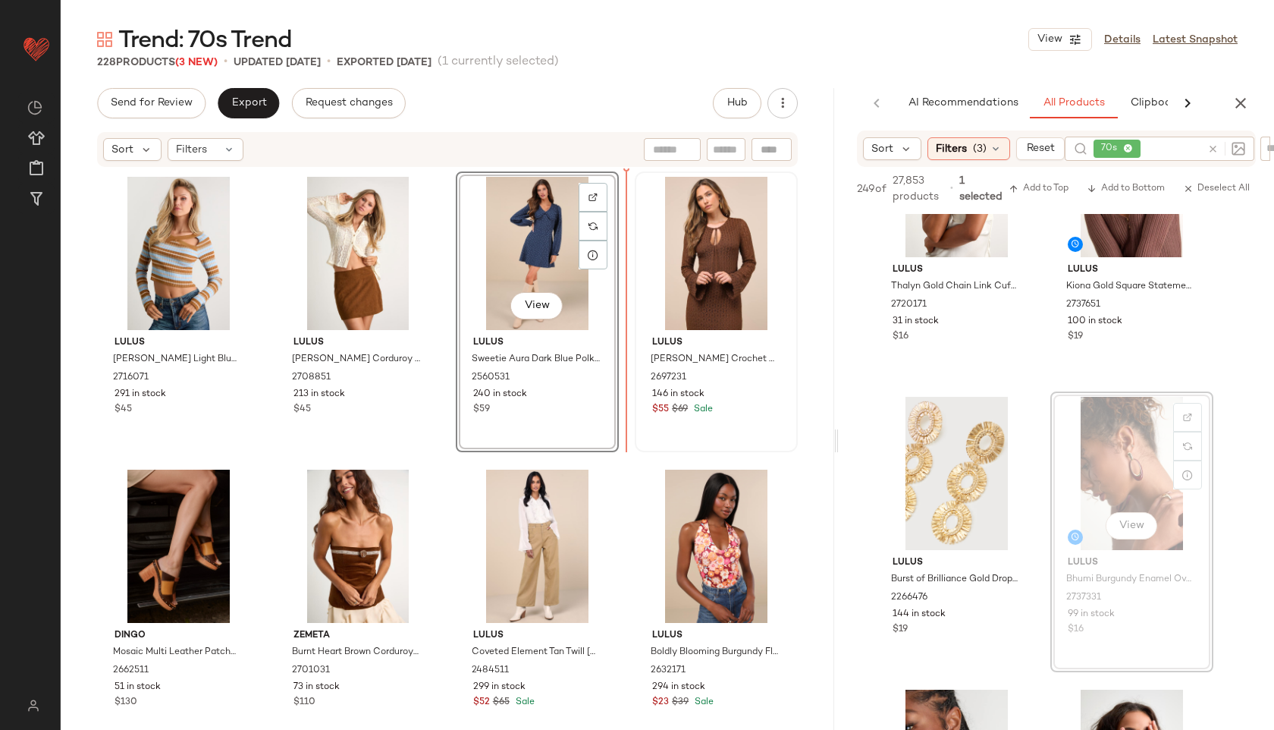
drag, startPoint x: 1147, startPoint y: 475, endPoint x: 626, endPoint y: 270, distance: 560.8
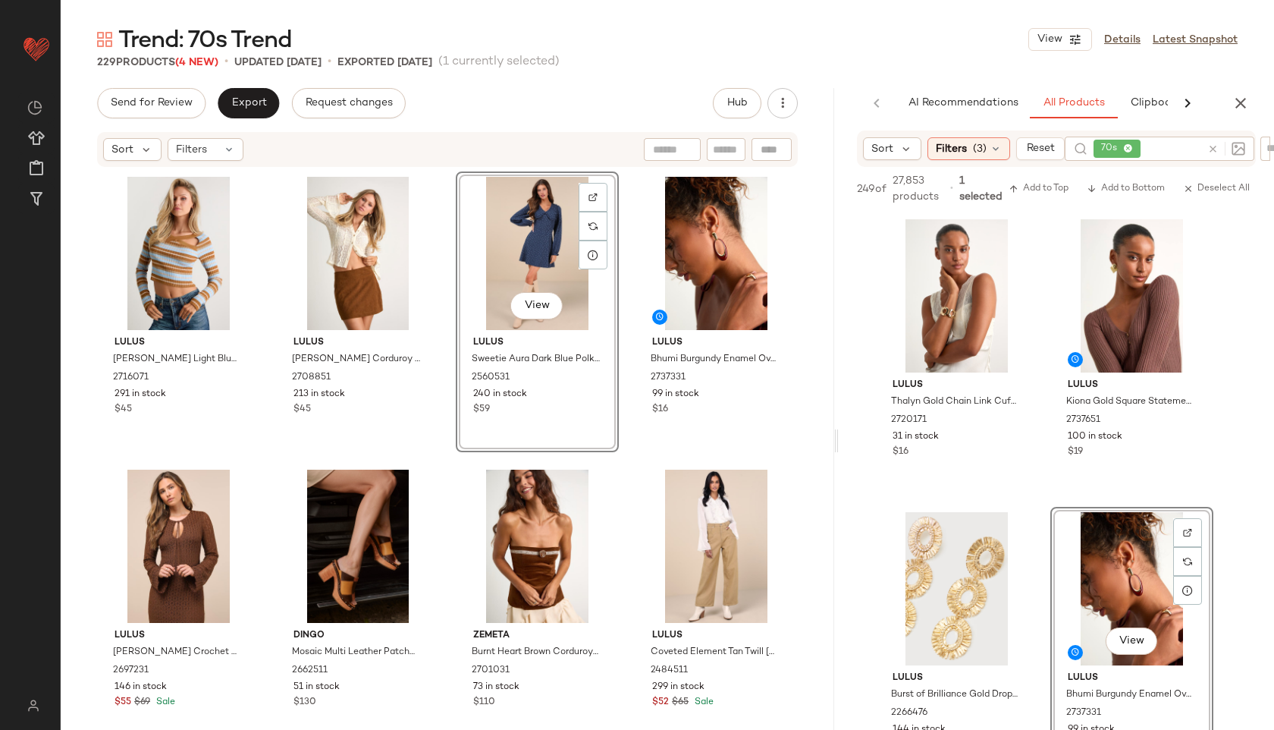
scroll to position [115, 0]
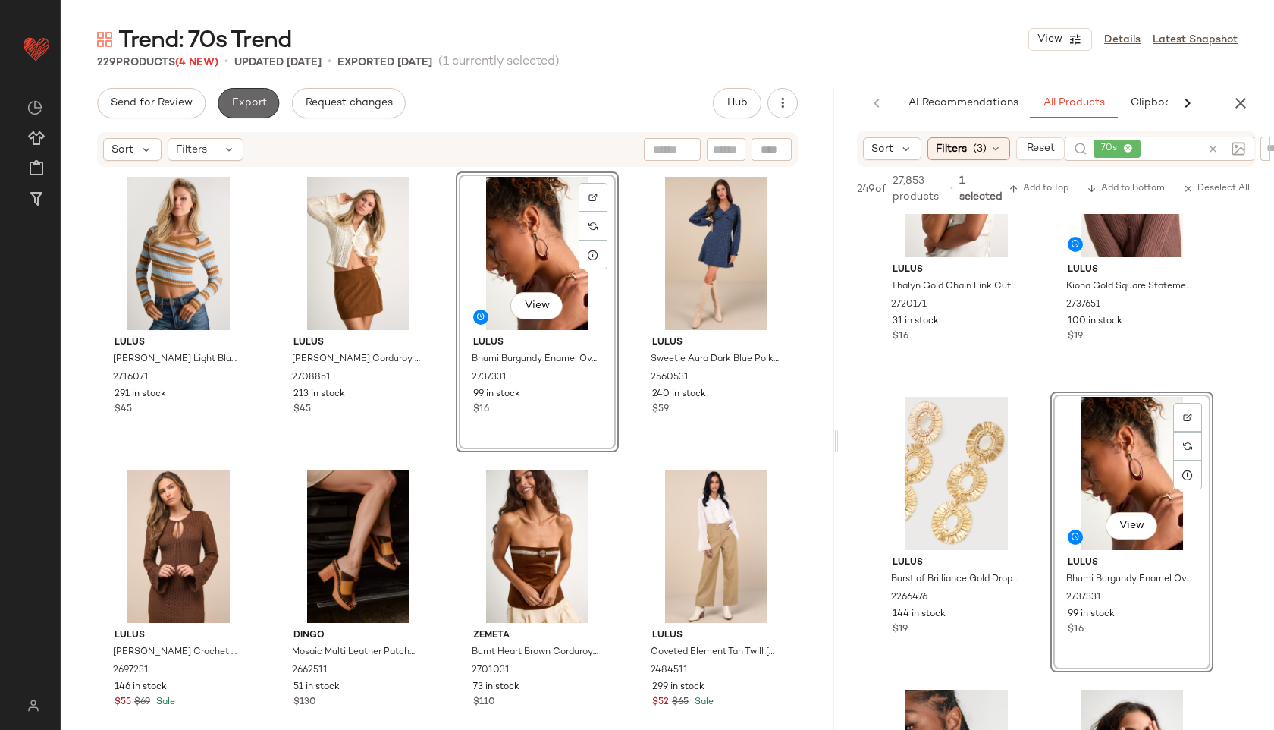
click at [250, 102] on span "Export" at bounding box center [249, 103] width 36 height 12
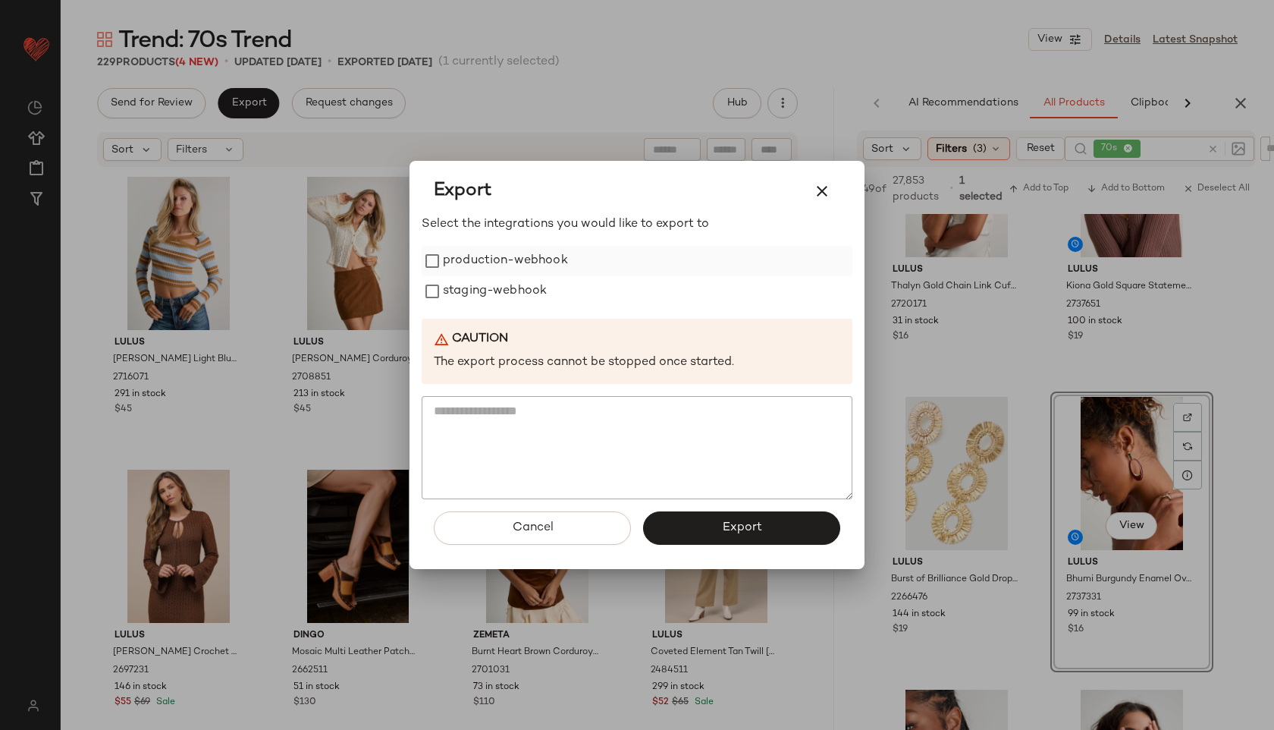
click at [498, 259] on label "production-webhook" at bounding box center [505, 261] width 125 height 30
click at [498, 281] on label "staging-webhook" at bounding box center [495, 291] width 104 height 30
click at [686, 546] on div "Cancel Export" at bounding box center [637, 534] width 431 height 70
click at [691, 527] on button "Export" at bounding box center [741, 527] width 197 height 33
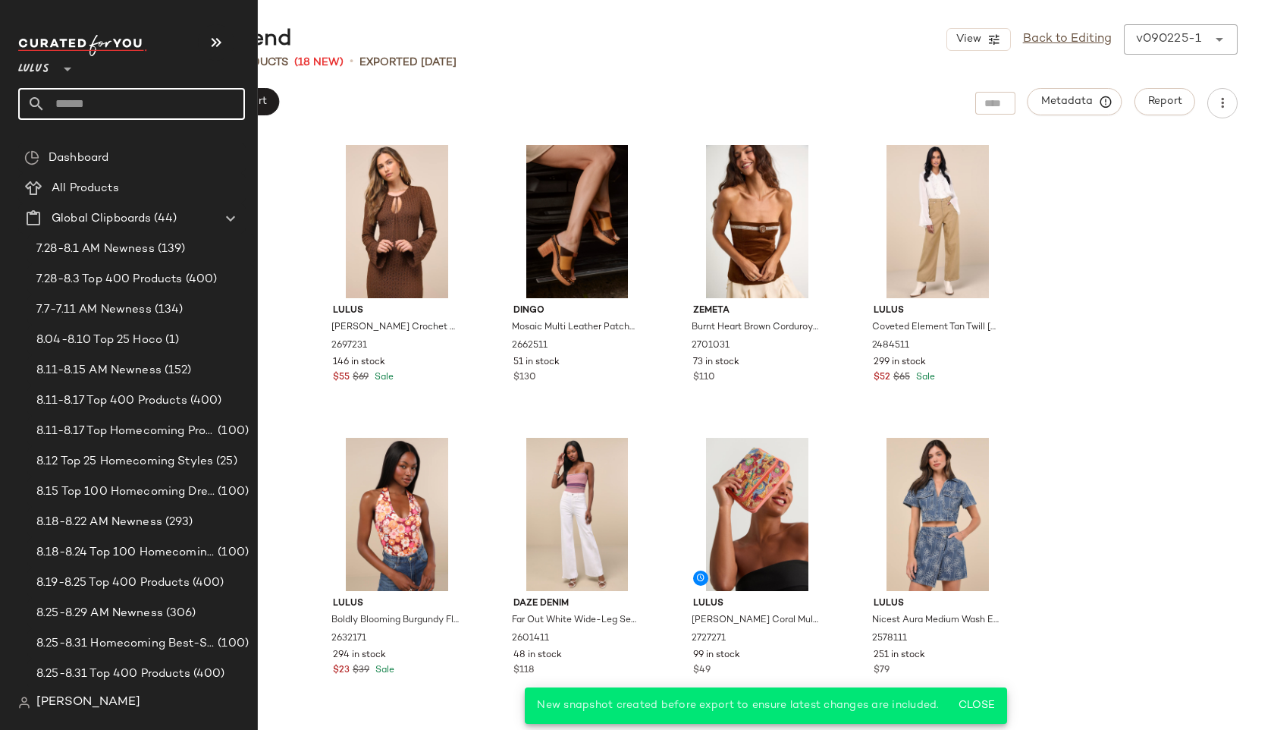
click at [56, 108] on input "text" at bounding box center [145, 104] width 199 height 32
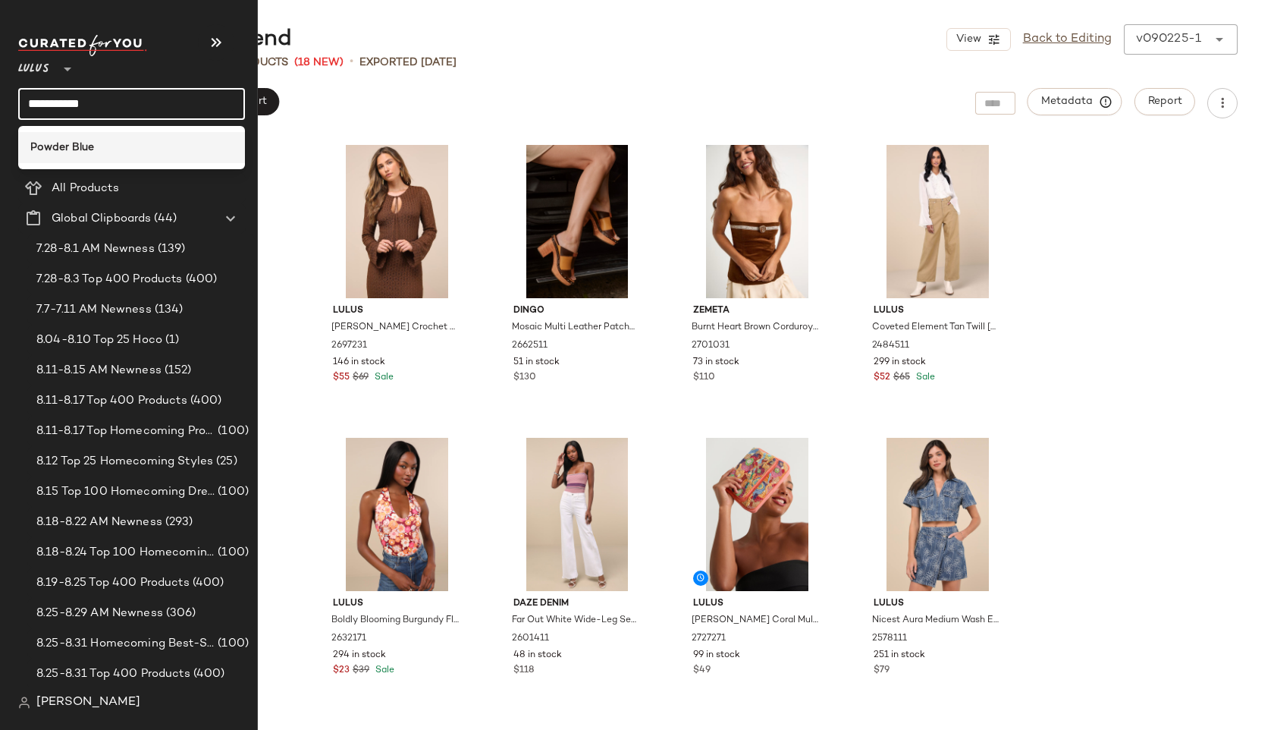
type input "**********"
click at [63, 140] on b "Powder Blue" at bounding box center [62, 148] width 64 height 16
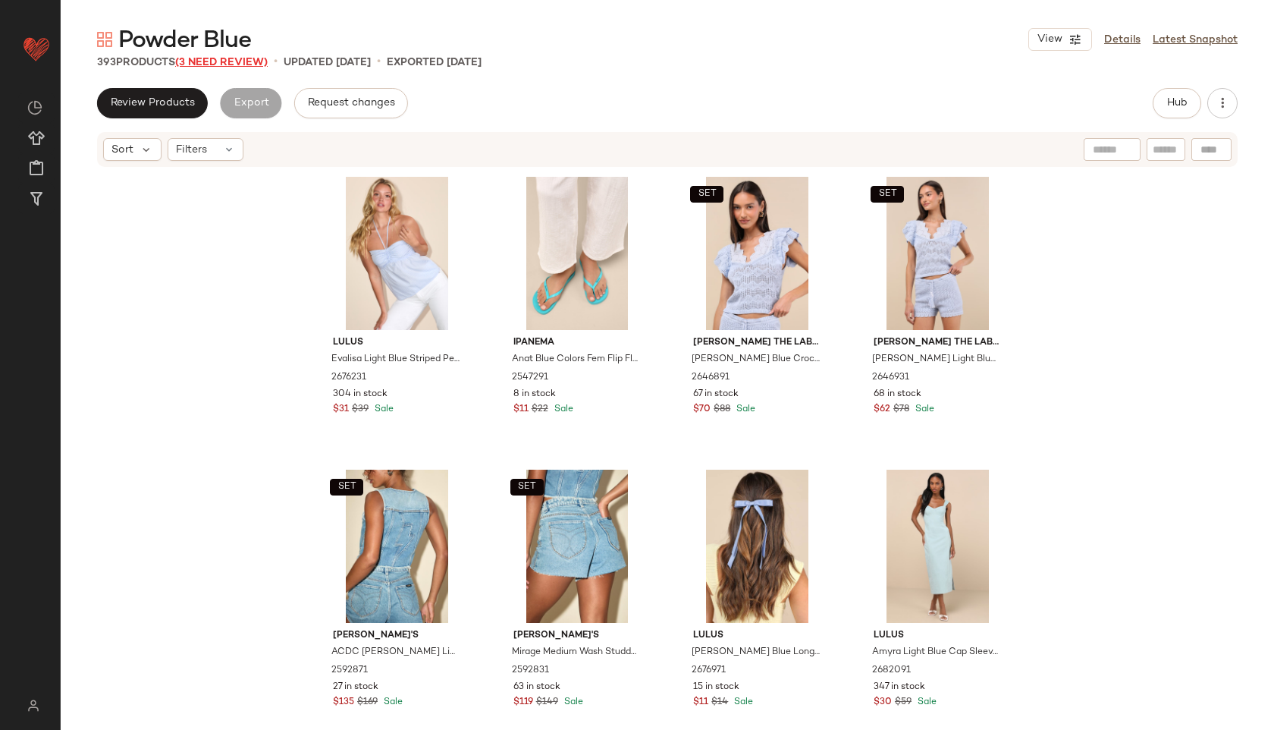
click at [234, 57] on span "(3 Need Review)" at bounding box center [221, 62] width 93 height 11
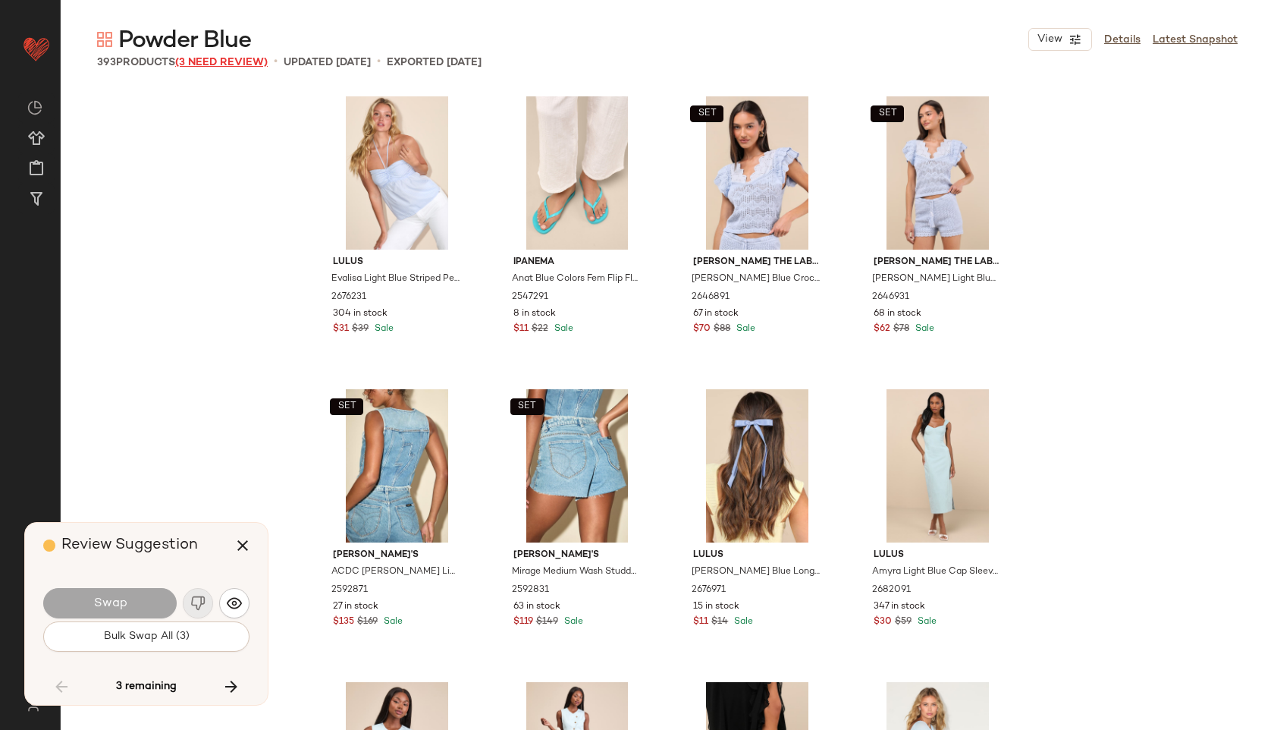
scroll to position [13173, 0]
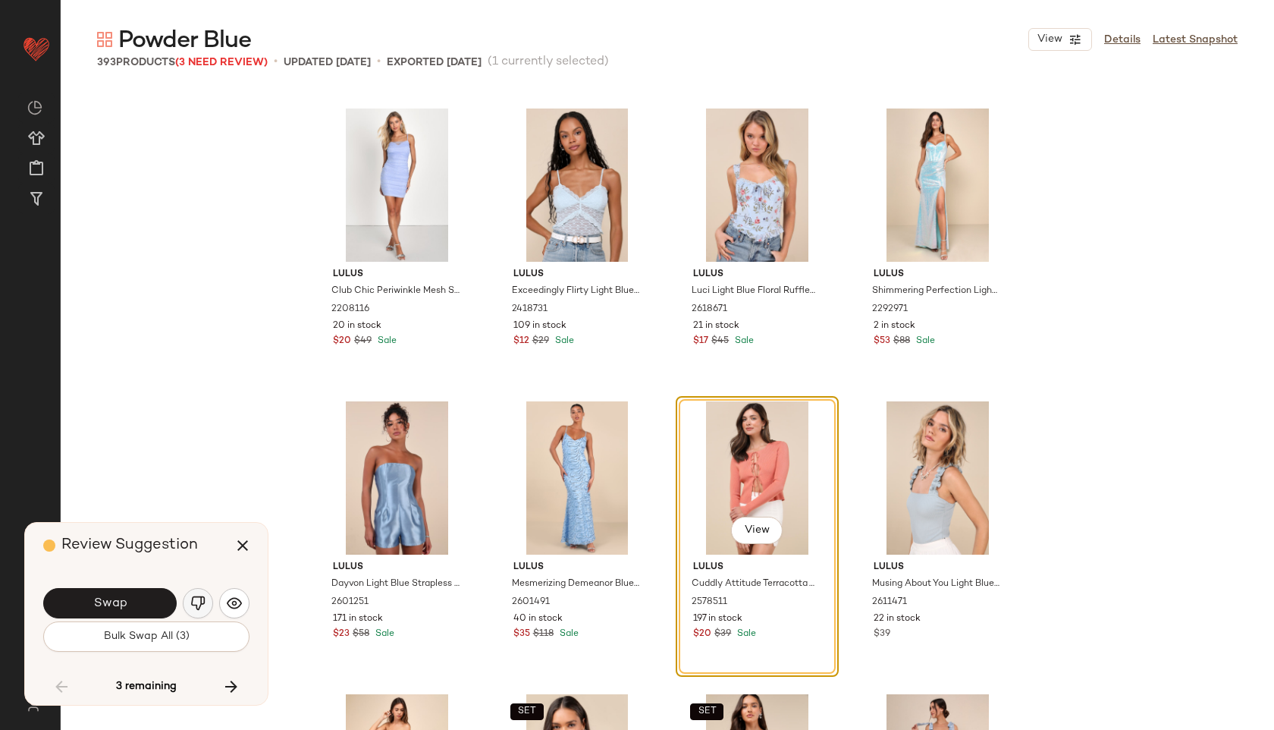
click at [196, 602] on img "button" at bounding box center [197, 602] width 15 height 15
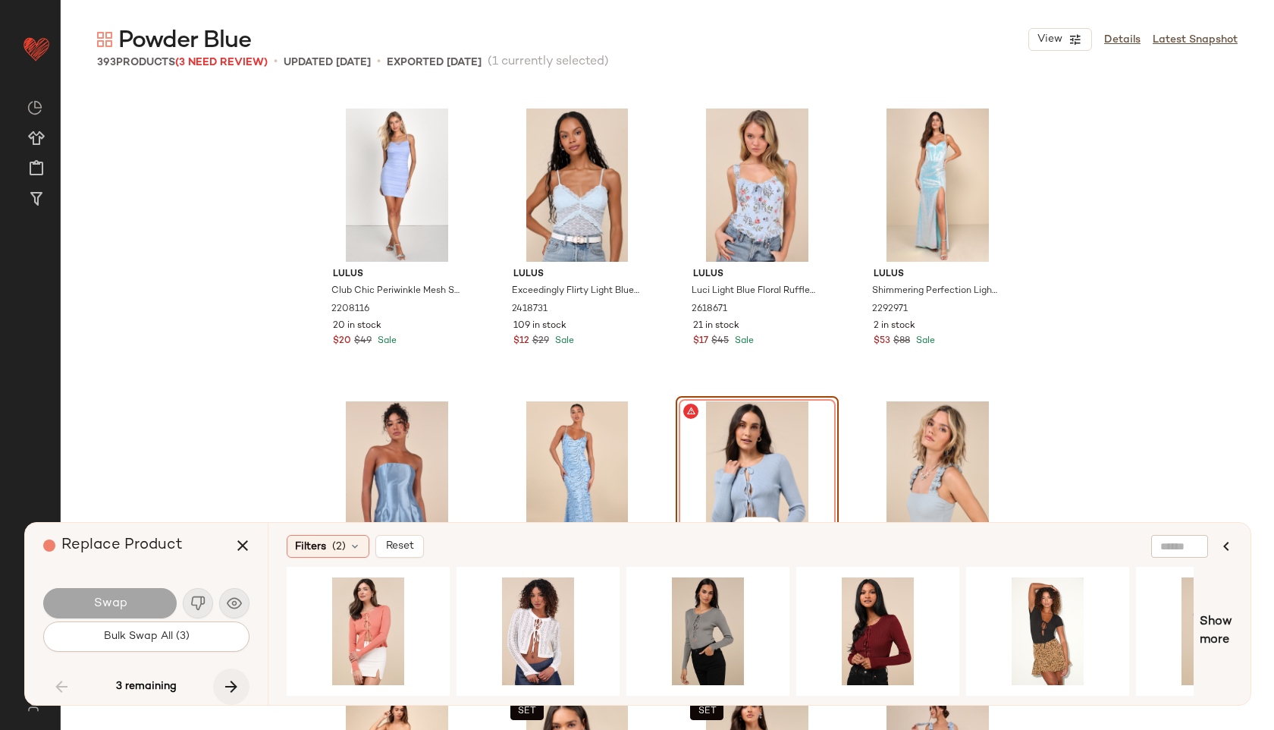
click at [237, 685] on icon "button" at bounding box center [231, 686] width 18 height 18
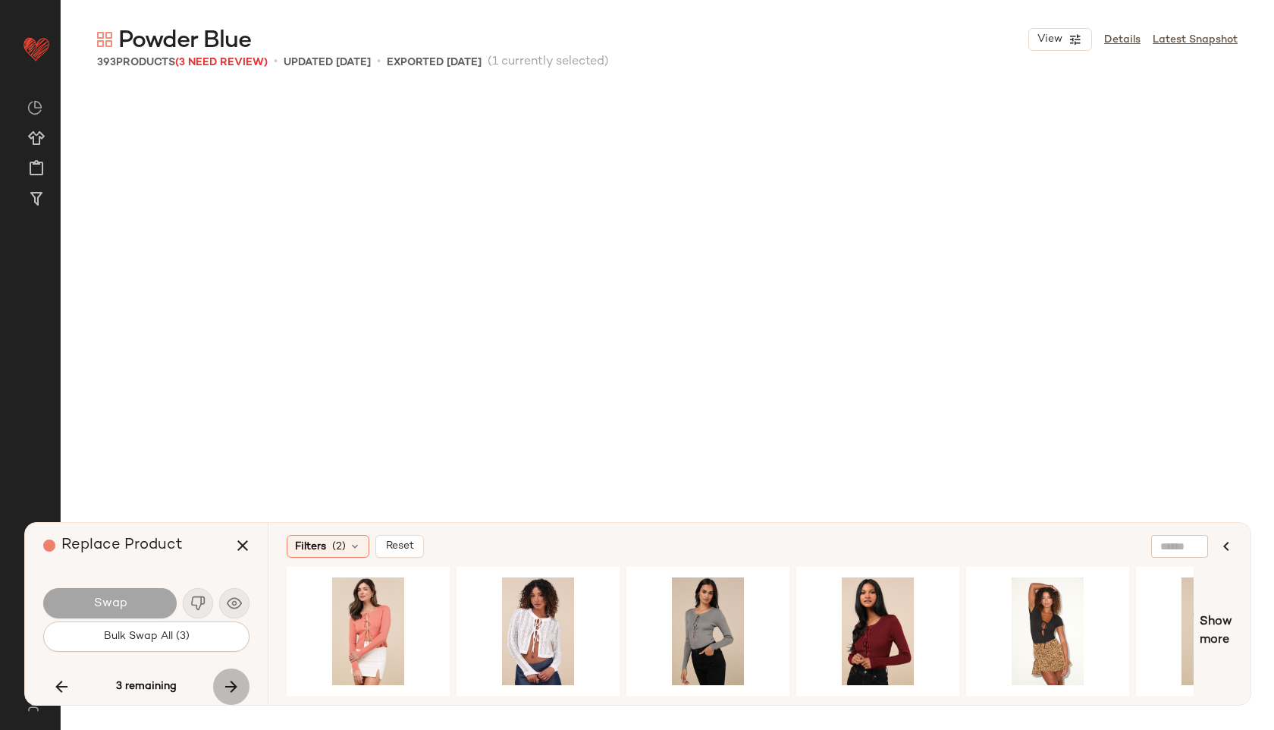
scroll to position [20491, 0]
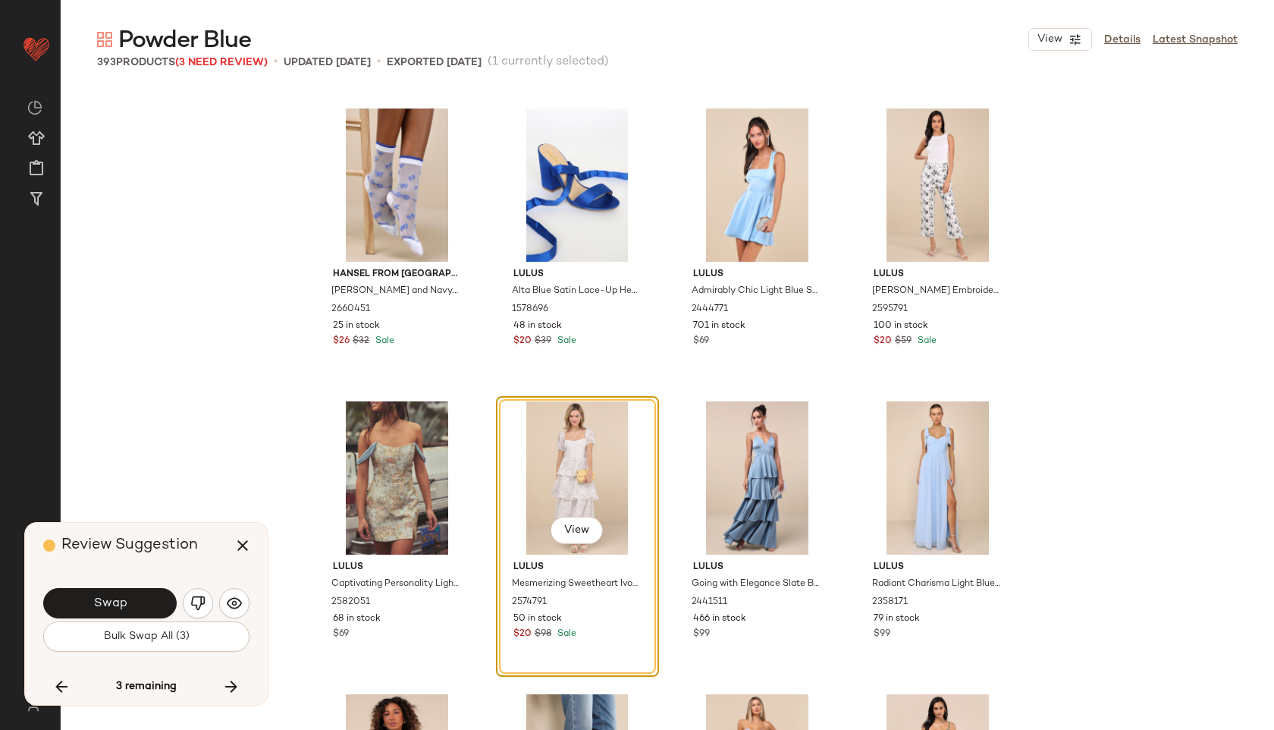
click at [197, 600] on img "button" at bounding box center [197, 602] width 15 height 15
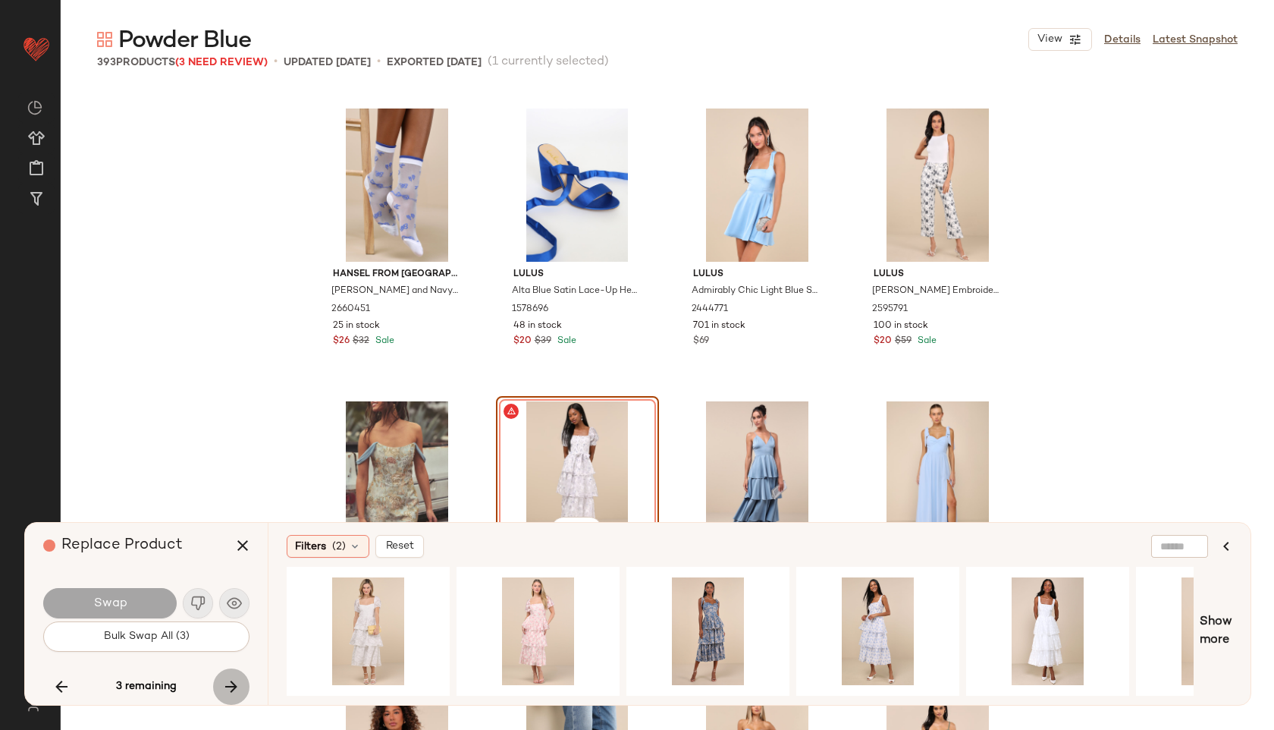
click at [233, 683] on icon "button" at bounding box center [231, 686] width 18 height 18
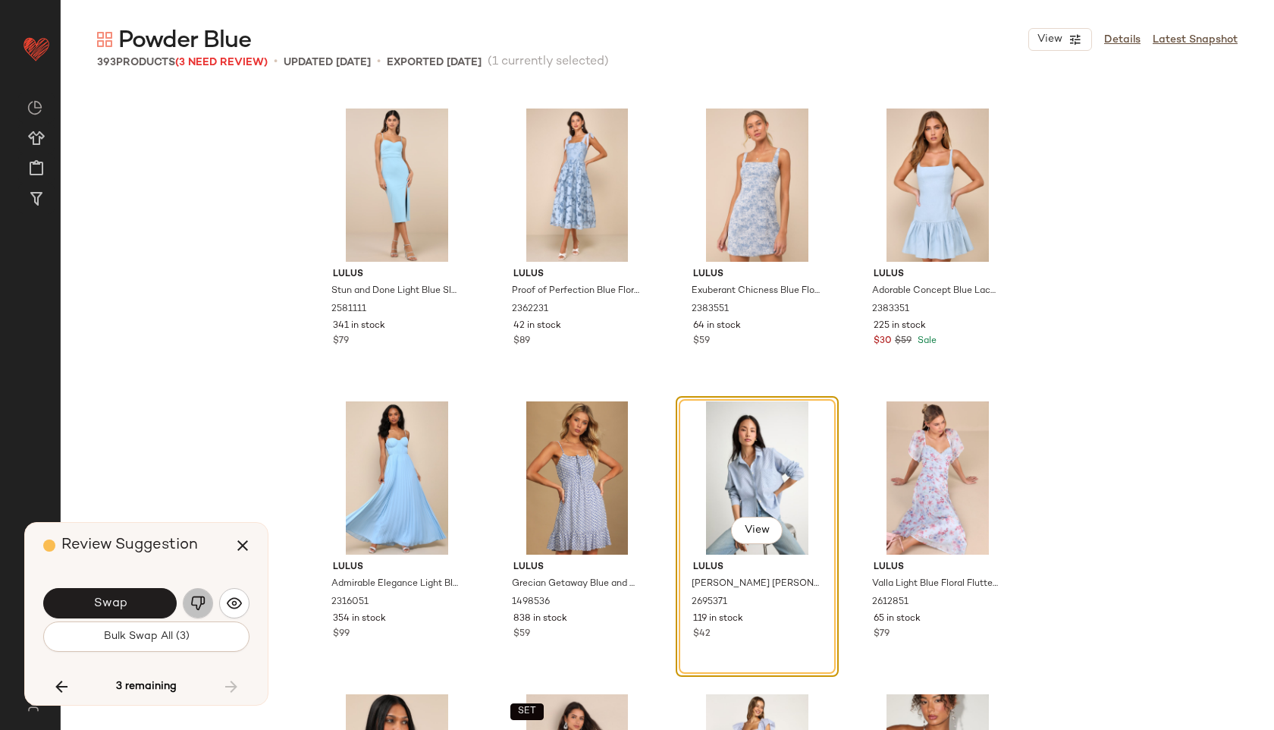
click at [193, 604] on img "button" at bounding box center [197, 602] width 15 height 15
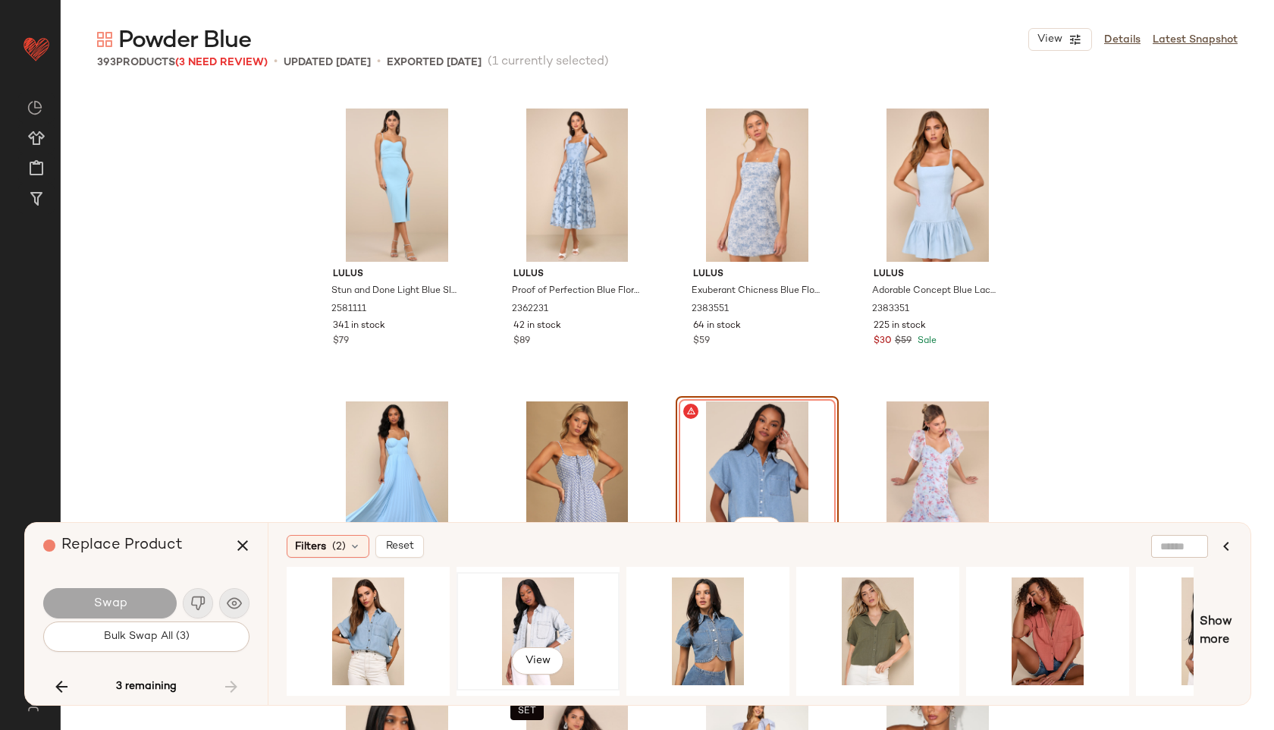
click at [541, 636] on div "View" at bounding box center [538, 631] width 152 height 108
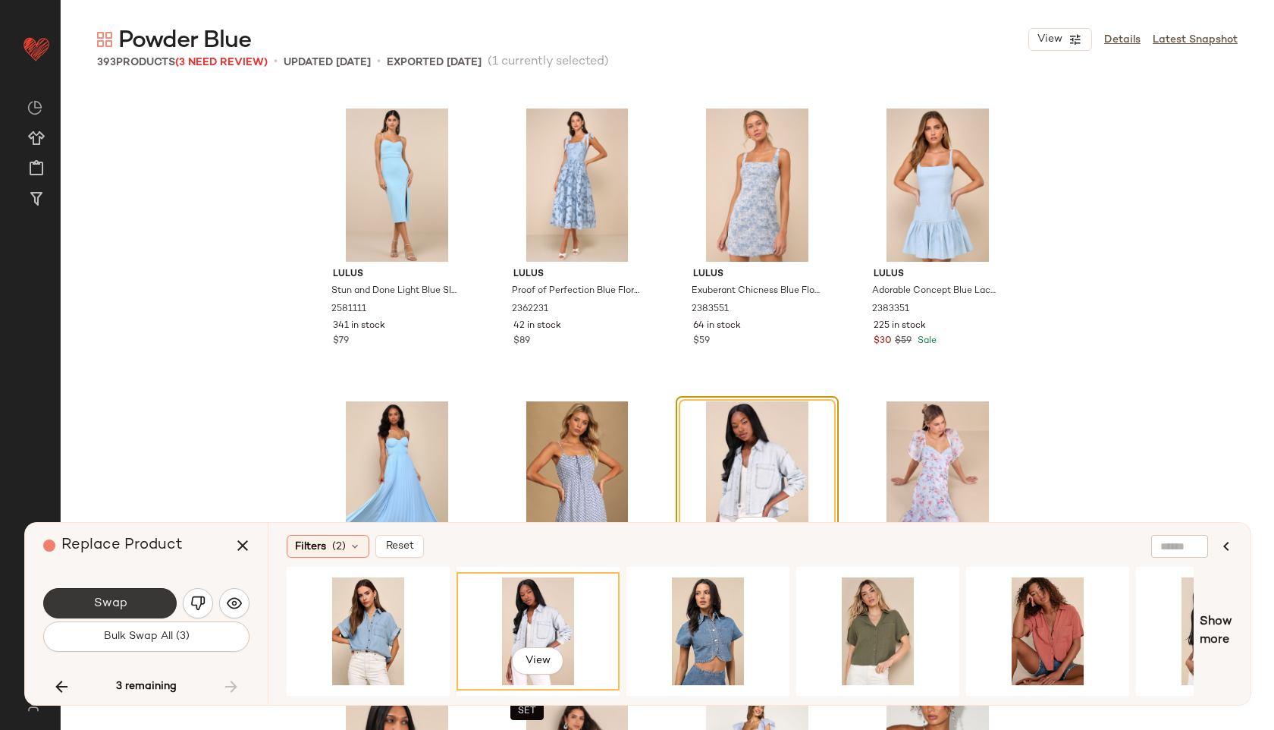
click at [133, 604] on button "Swap" at bounding box center [109, 603] width 133 height 30
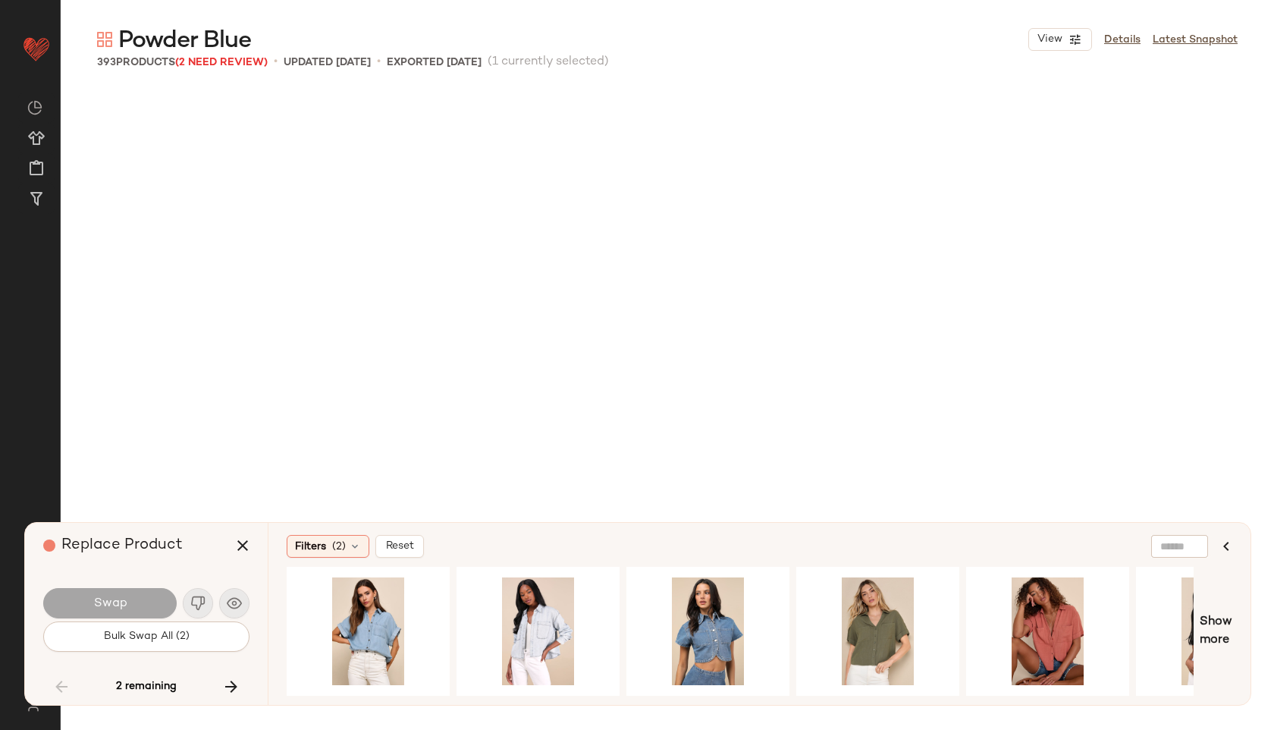
scroll to position [13173, 0]
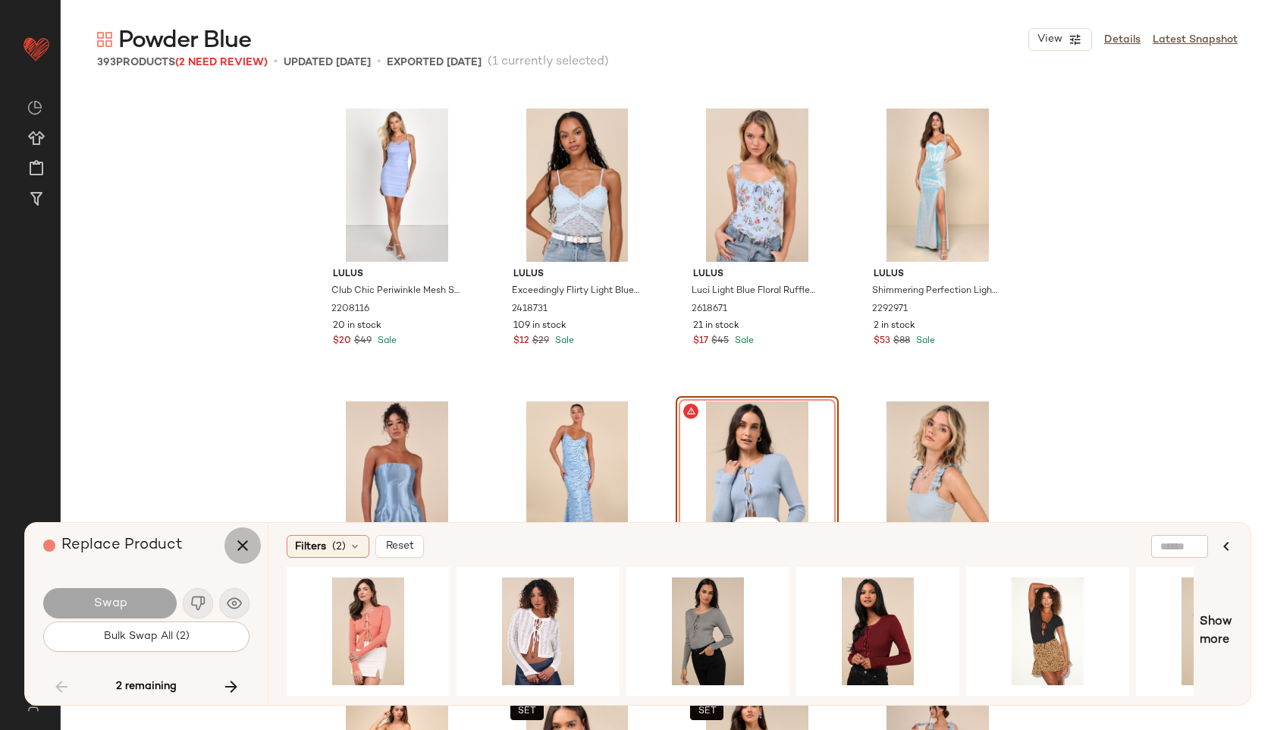
click at [240, 541] on icon "button" at bounding box center [243, 545] width 18 height 18
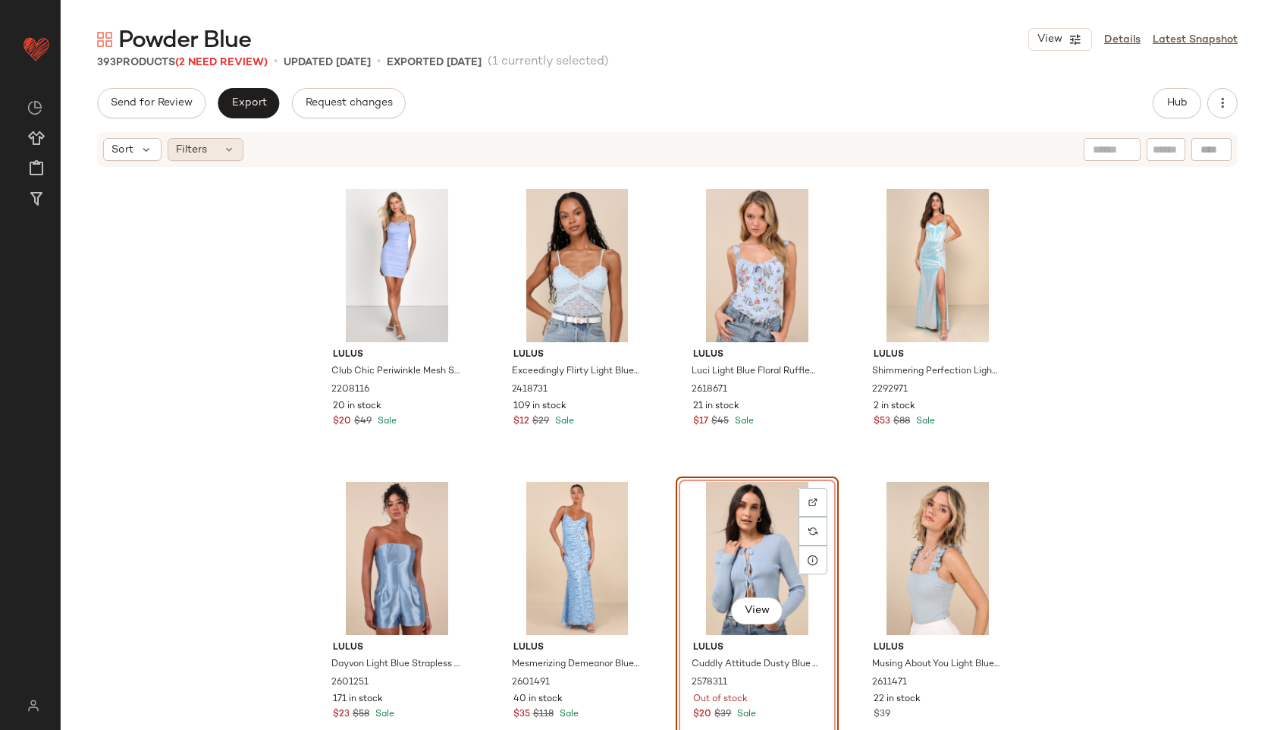
click at [220, 158] on div "Filters" at bounding box center [206, 149] width 76 height 23
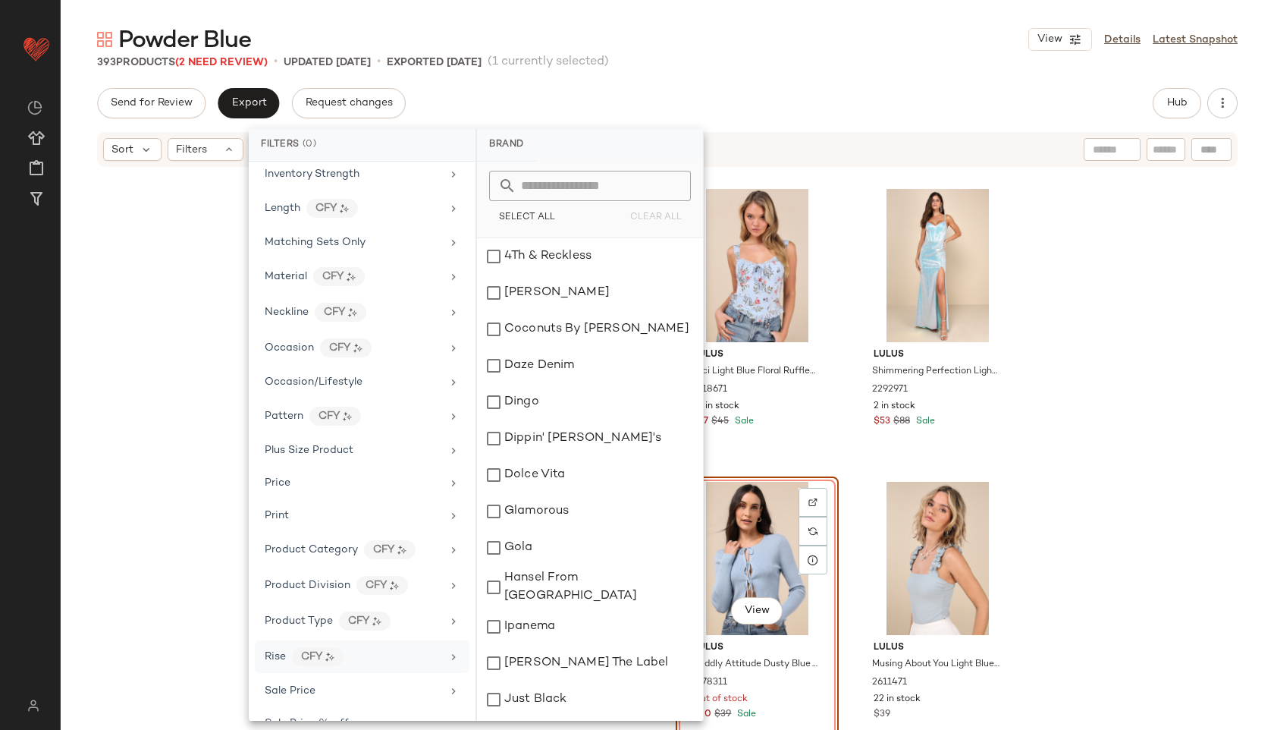
scroll to position [848, 0]
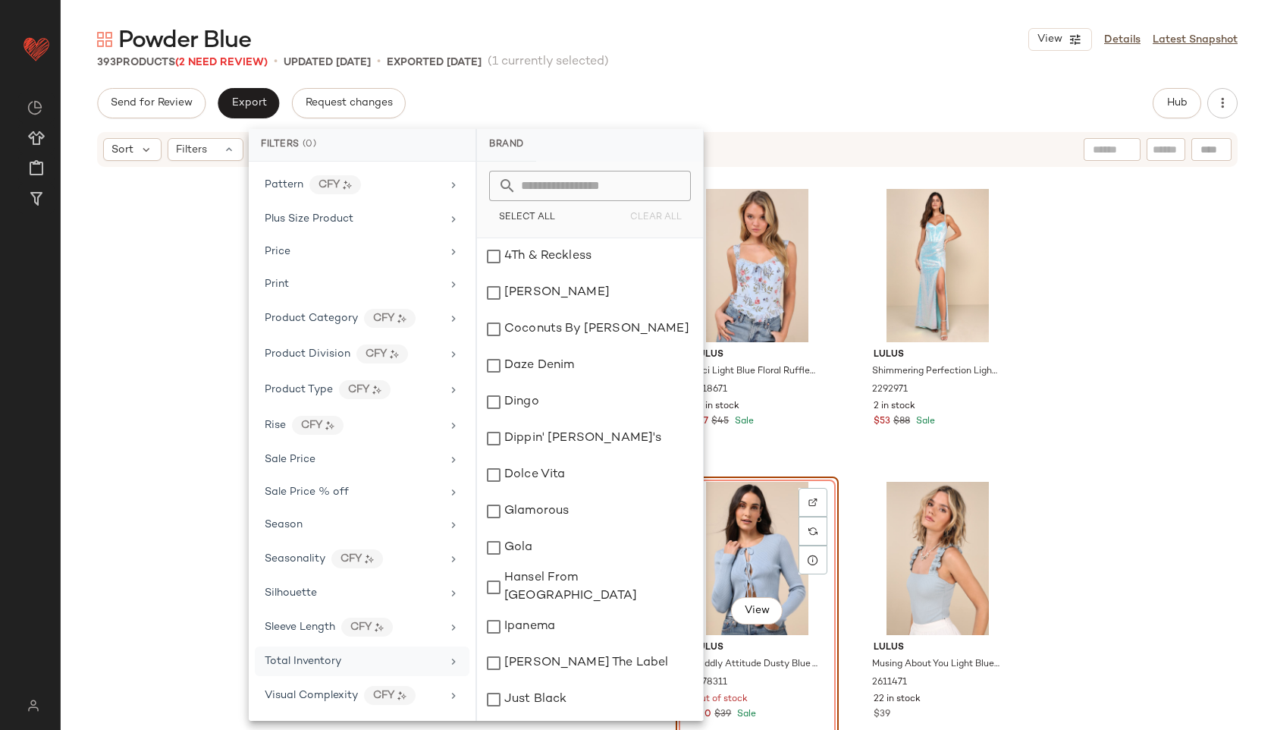
click at [317, 653] on div "Total Inventory" at bounding box center [303, 661] width 77 height 16
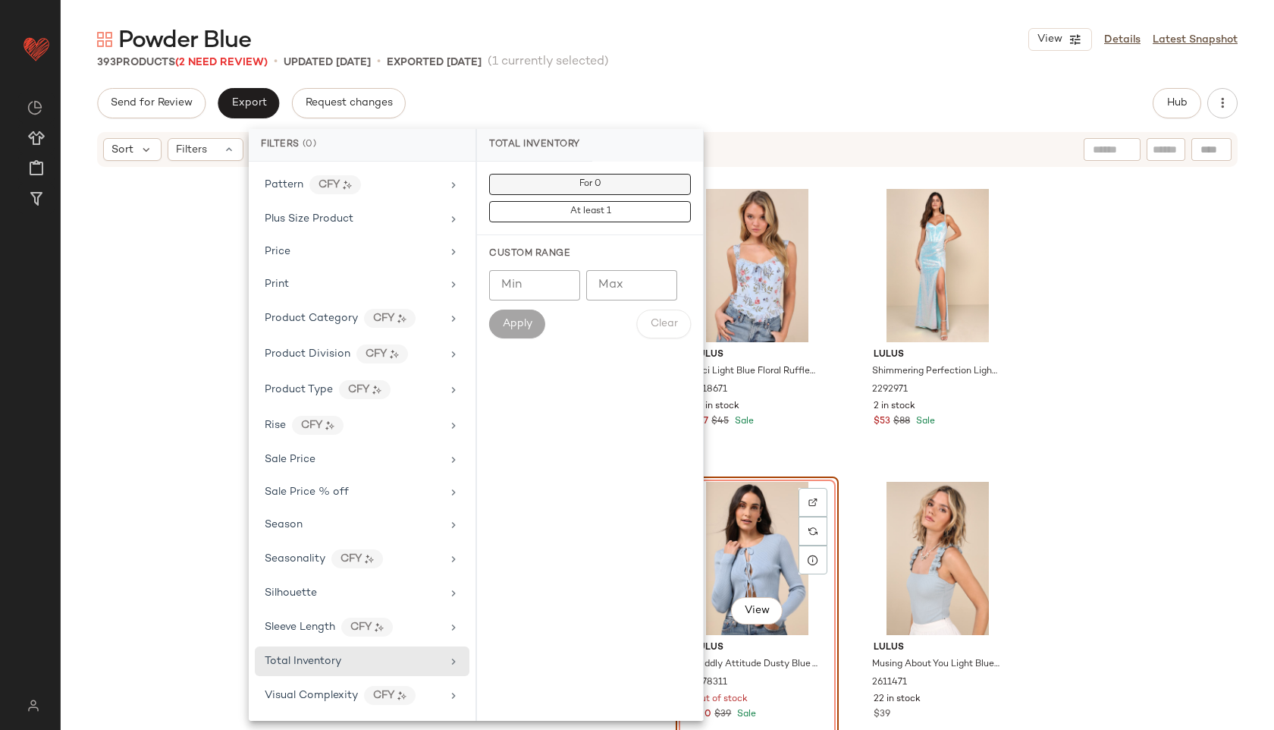
click at [569, 182] on button "For 0" at bounding box center [590, 184] width 202 height 21
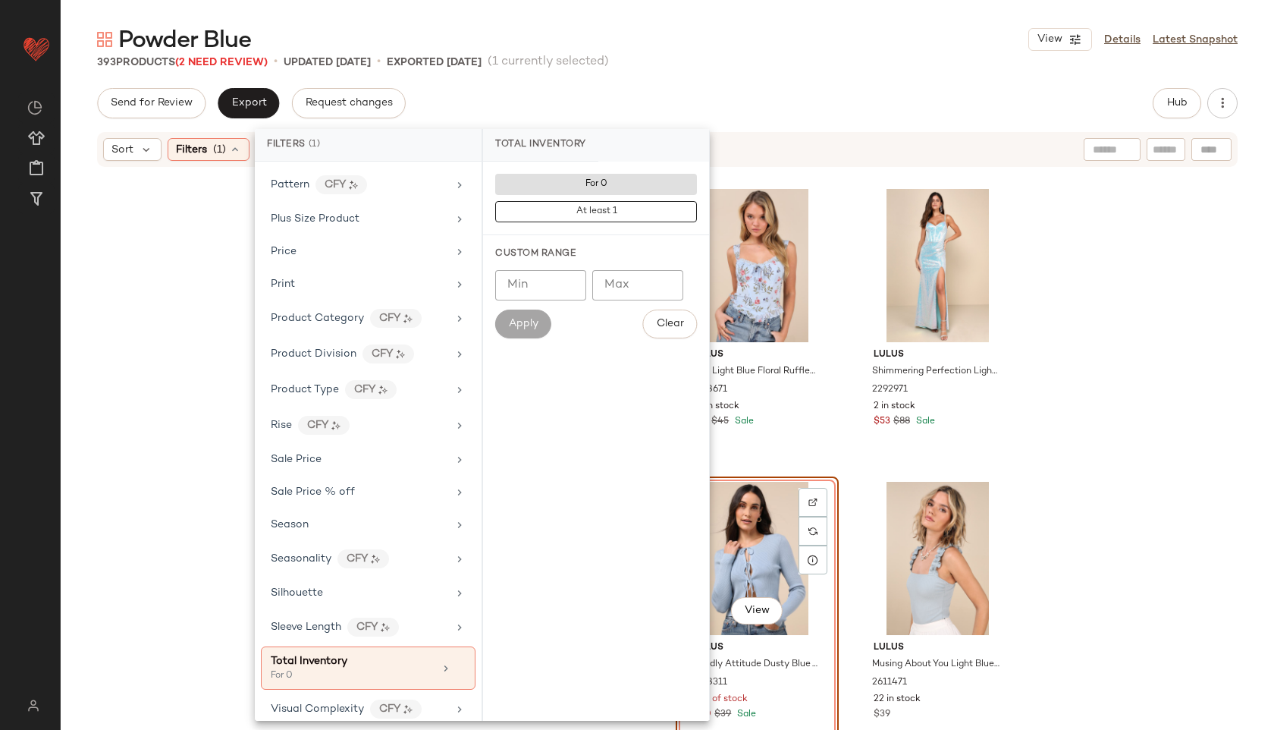
click at [700, 42] on div "Powder Blue View Details Latest Snapshot" at bounding box center [667, 39] width 1213 height 30
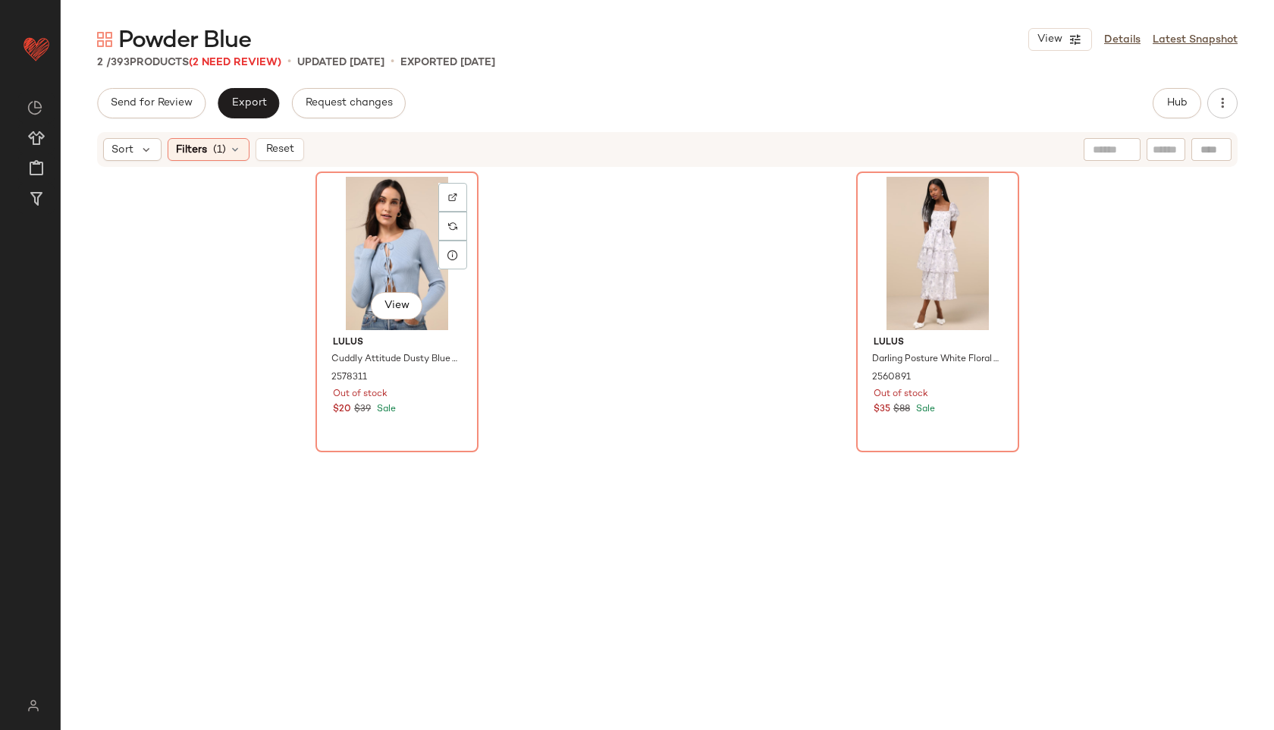
click at [366, 286] on div "View" at bounding box center [397, 253] width 152 height 153
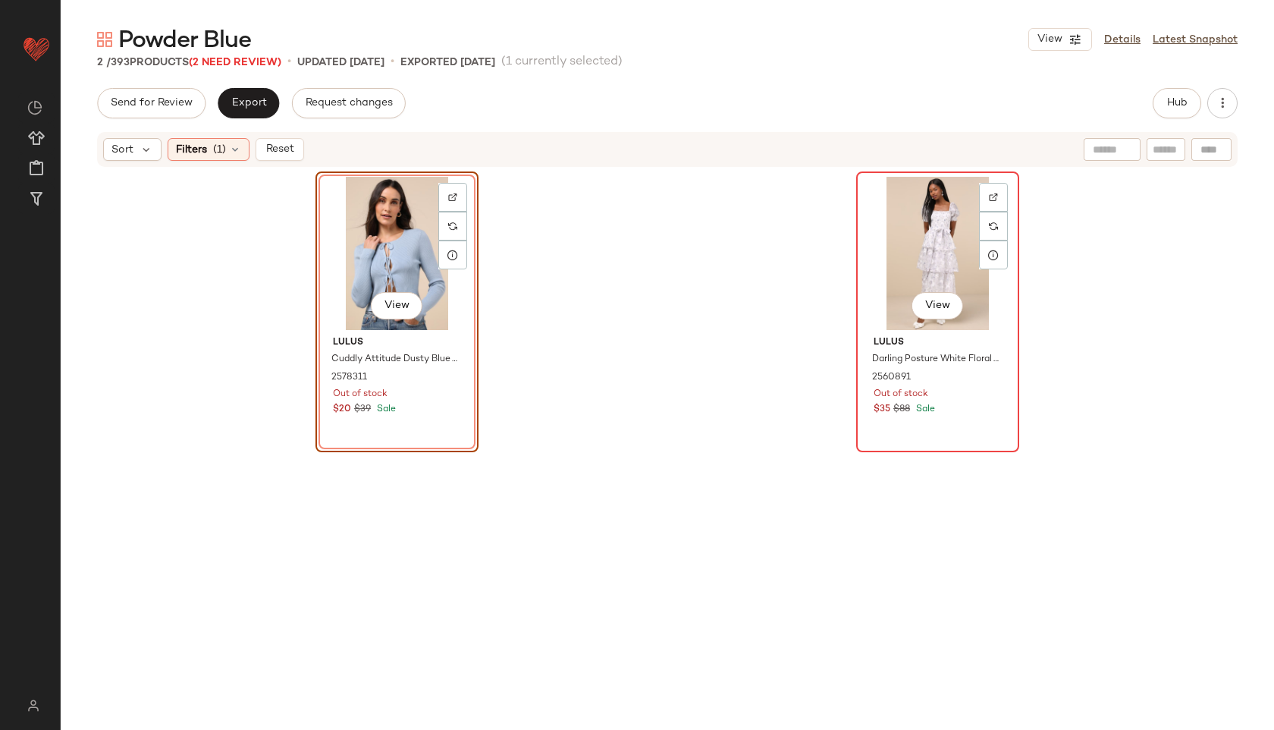
click at [951, 243] on div "View" at bounding box center [938, 253] width 152 height 153
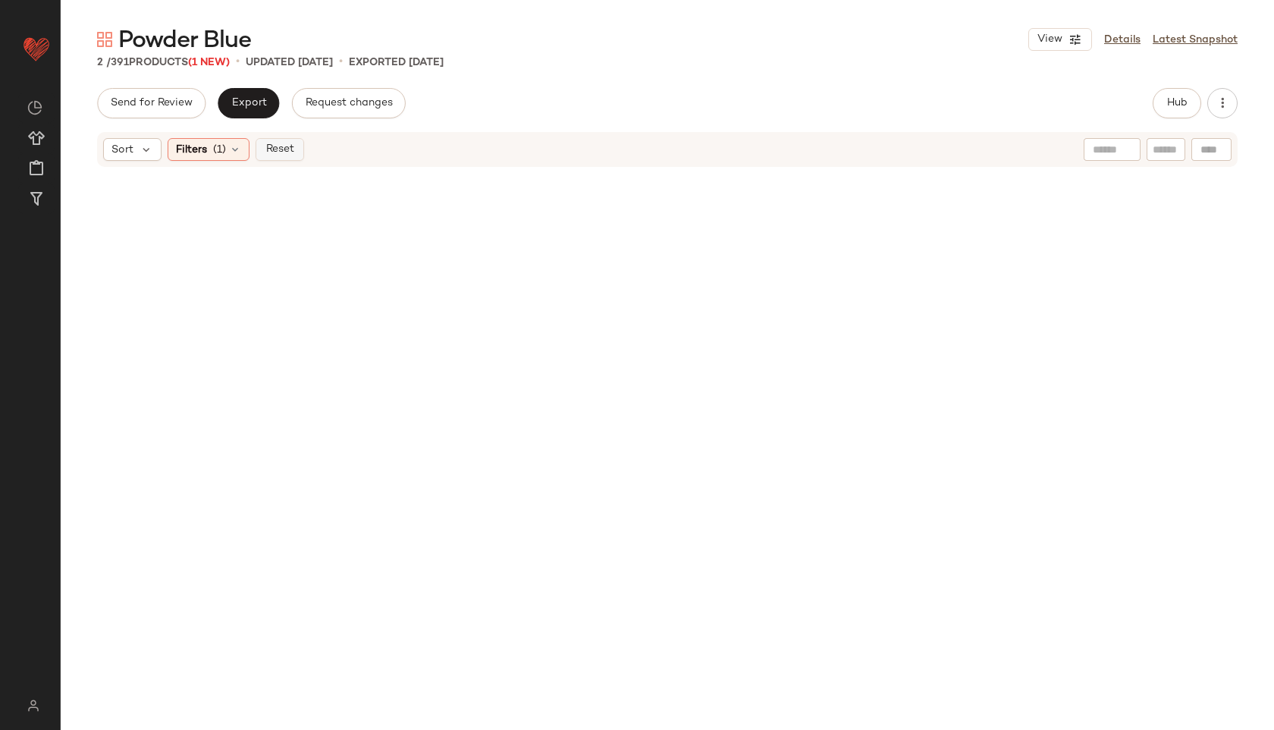
click at [280, 144] on span "Reset" at bounding box center [279, 149] width 29 height 12
click at [247, 99] on span "Export" at bounding box center [249, 103] width 36 height 12
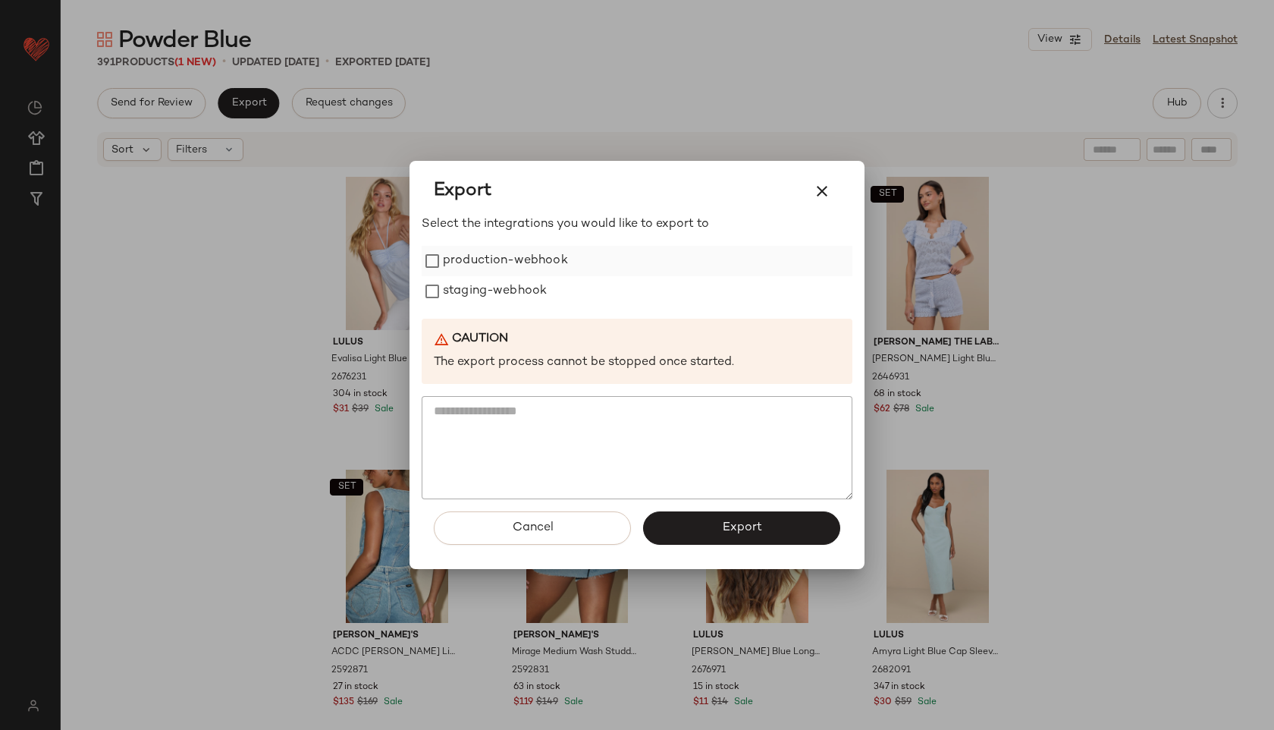
click at [505, 256] on label "production-webhook" at bounding box center [505, 261] width 125 height 30
click at [501, 287] on label "staging-webhook" at bounding box center [495, 291] width 104 height 30
click at [666, 526] on button "Export" at bounding box center [741, 527] width 197 height 33
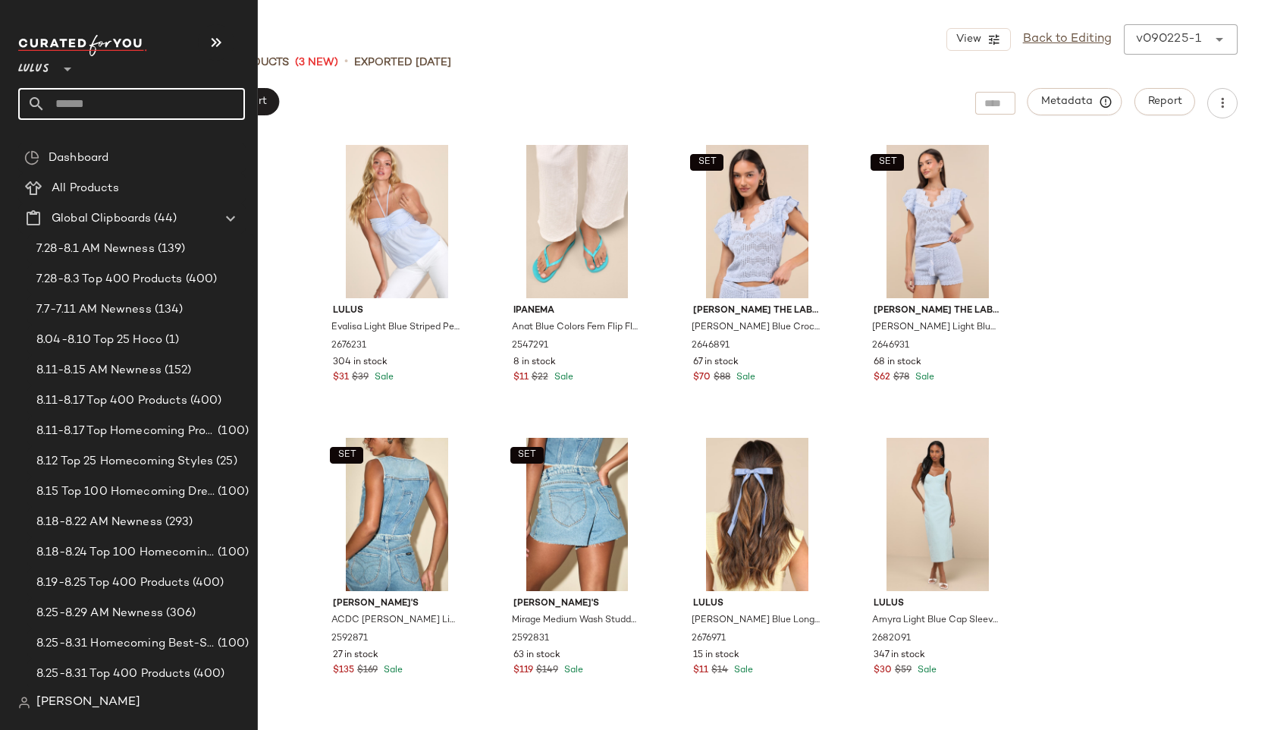
click at [55, 105] on input "text" at bounding box center [145, 104] width 199 height 32
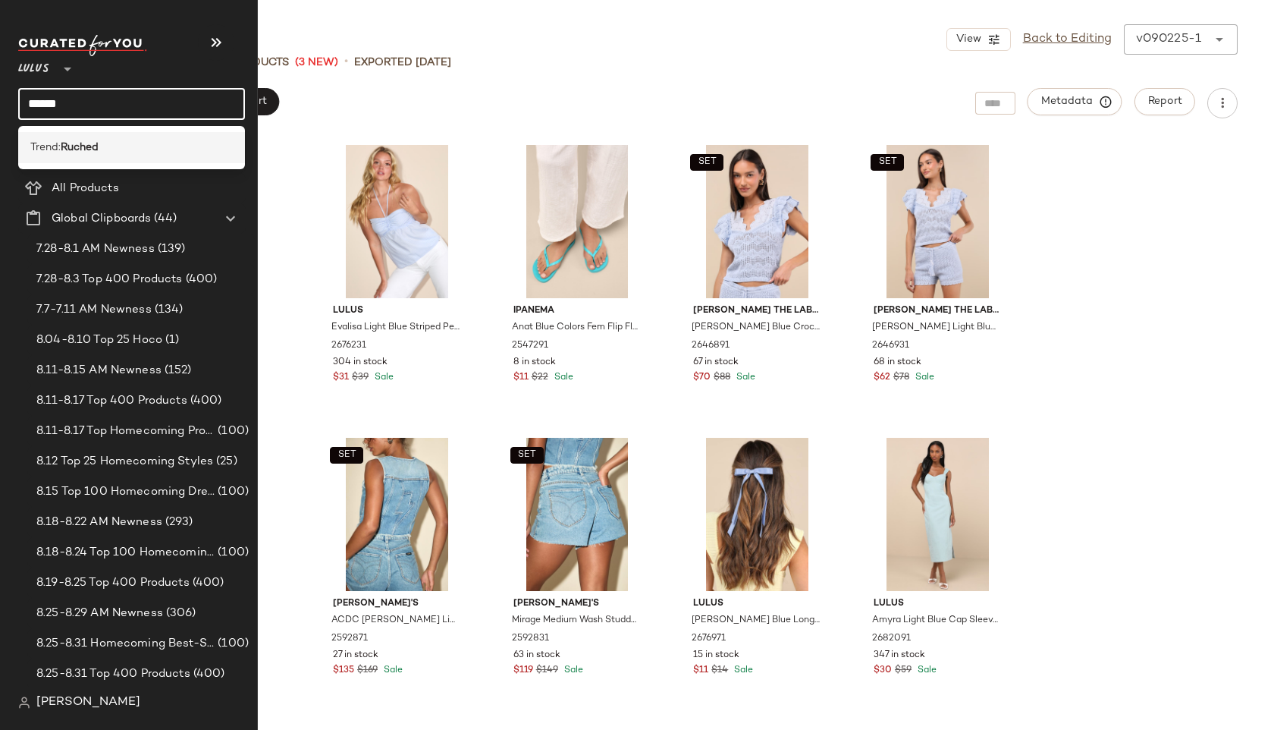
type input "******"
click at [99, 143] on b "Ruched" at bounding box center [80, 148] width 38 height 16
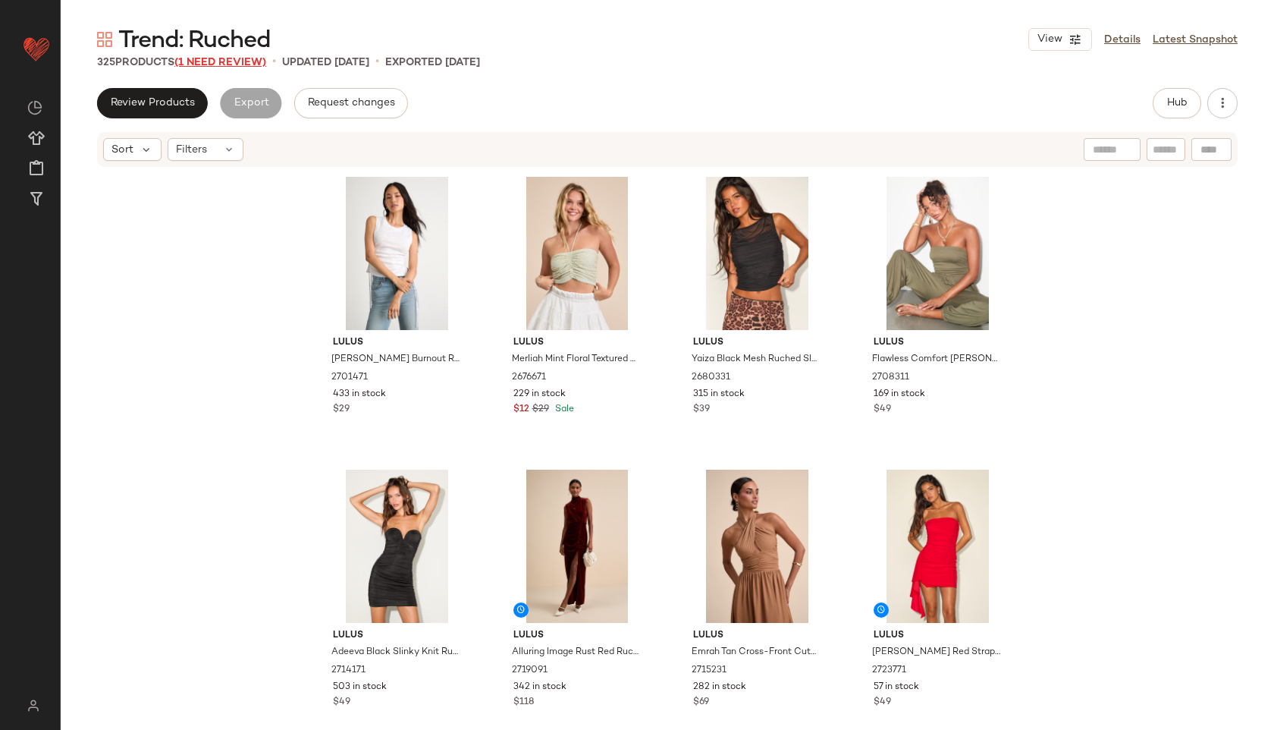
click at [245, 61] on span "(1 Need Review)" at bounding box center [220, 62] width 92 height 11
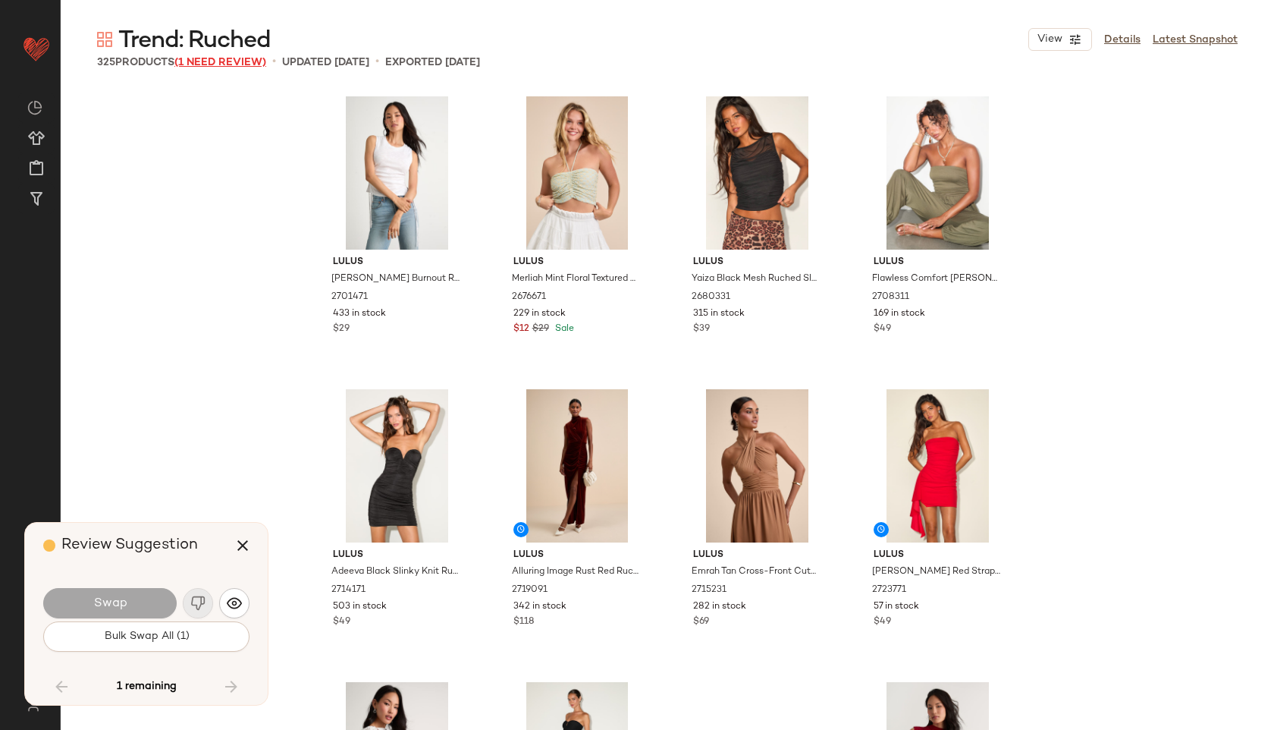
scroll to position [21076, 0]
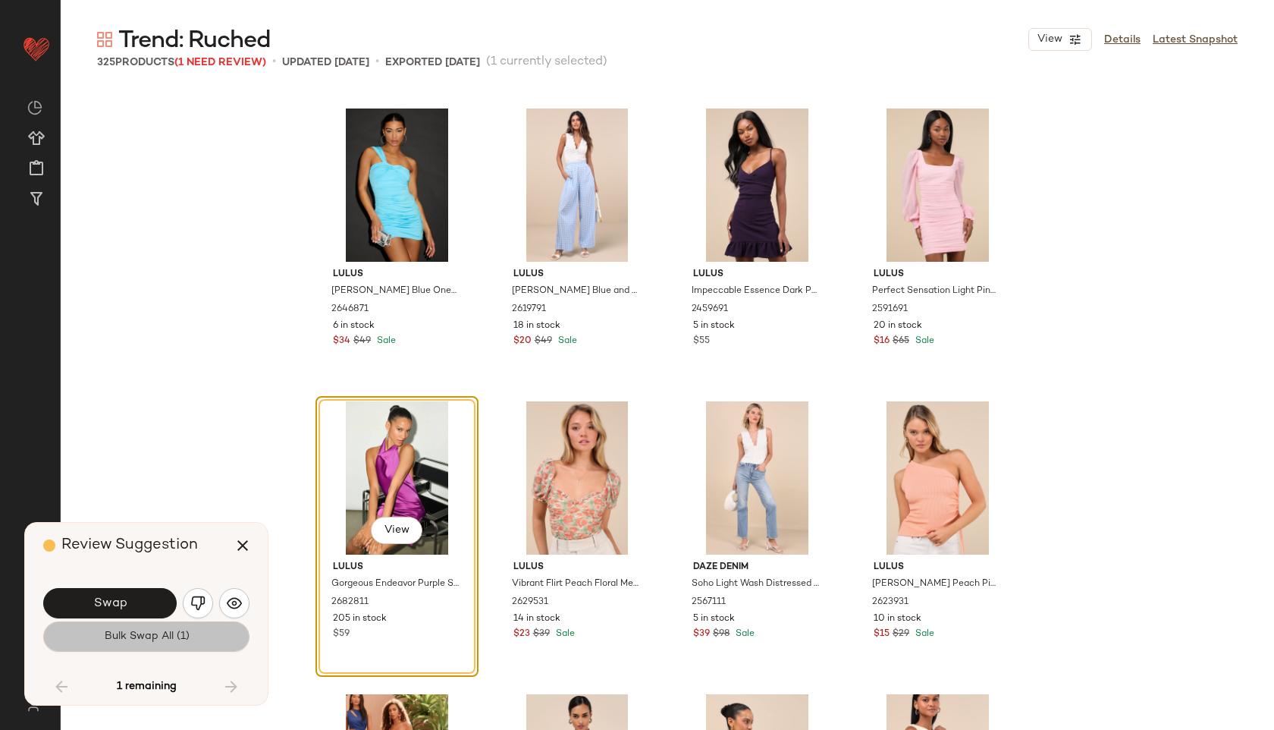
click at [147, 641] on span "Bulk Swap All (1)" at bounding box center [146, 636] width 86 height 12
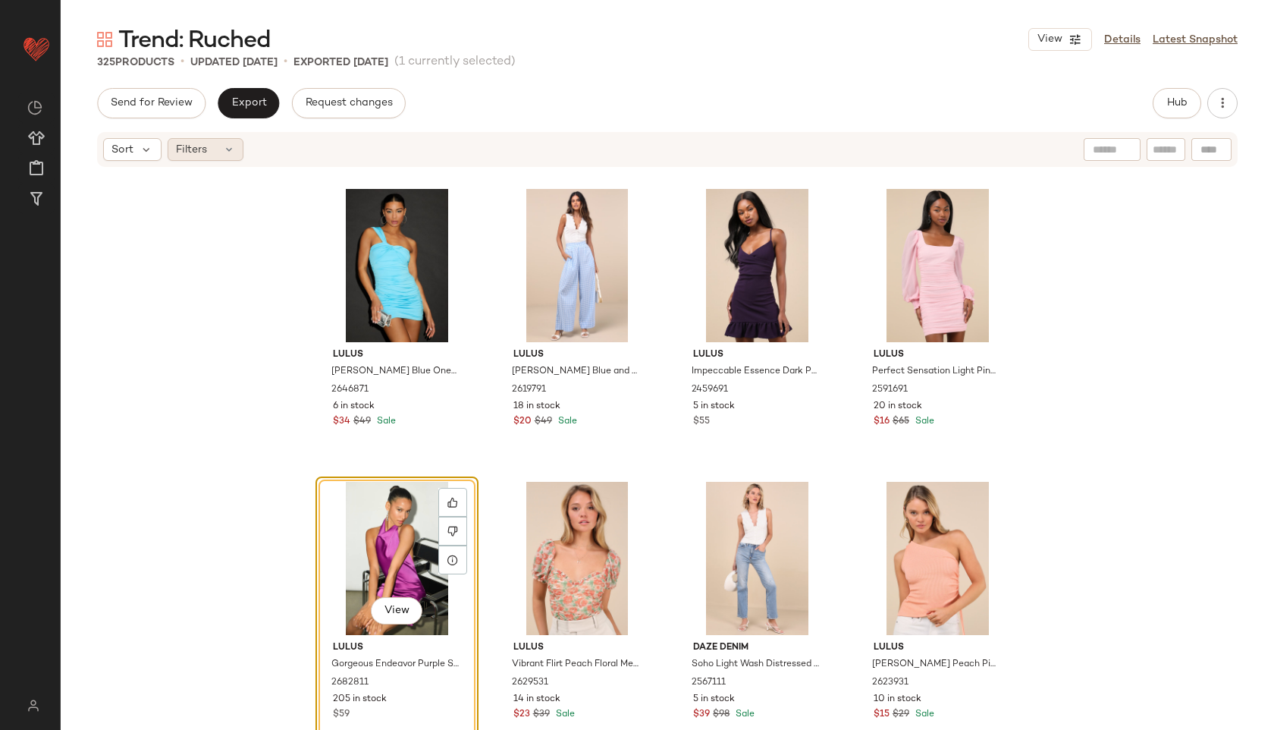
click at [217, 145] on div "Filters" at bounding box center [206, 149] width 76 height 23
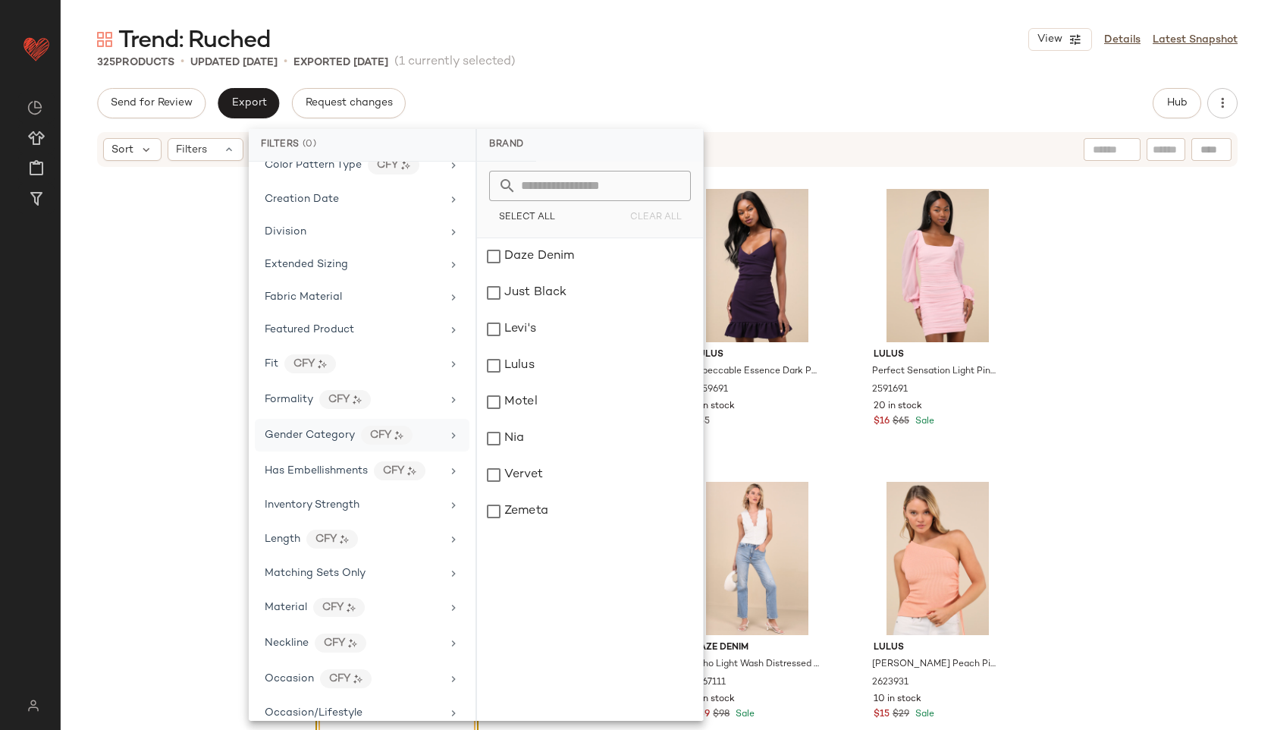
scroll to position [812, 0]
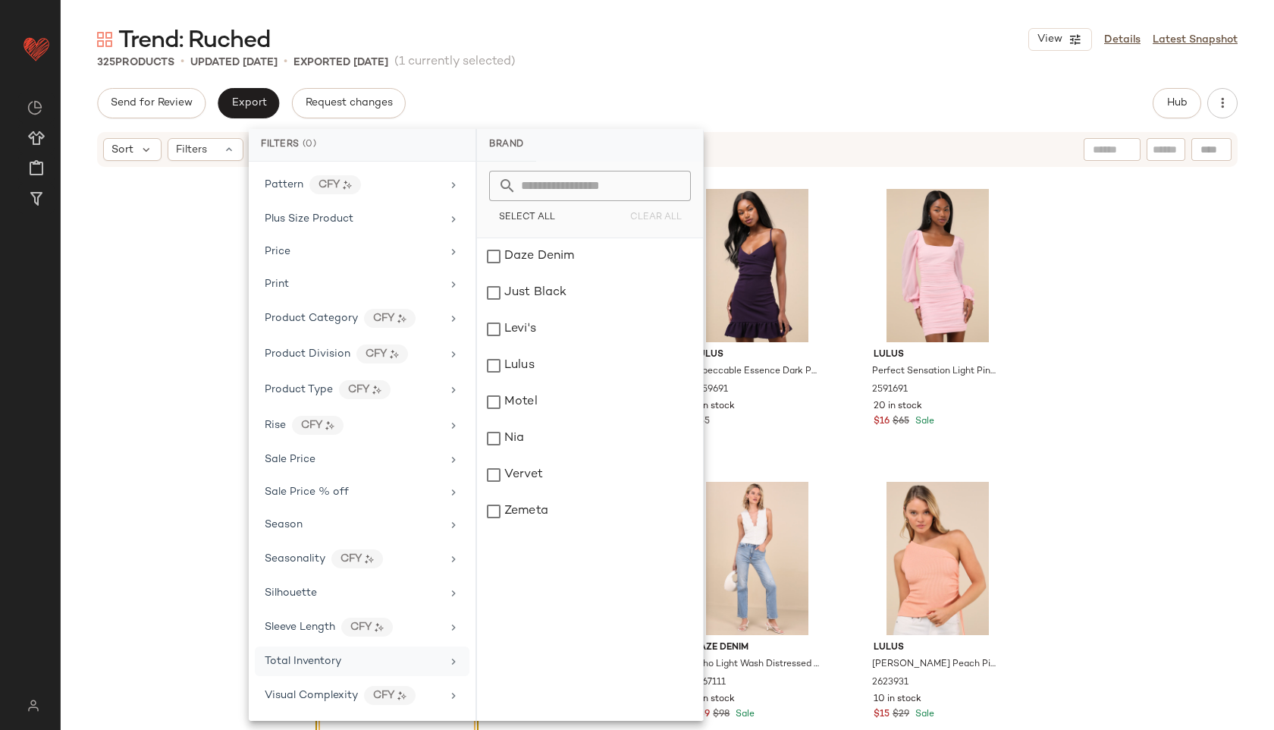
click at [344, 664] on div "Total Inventory" at bounding box center [353, 661] width 177 height 16
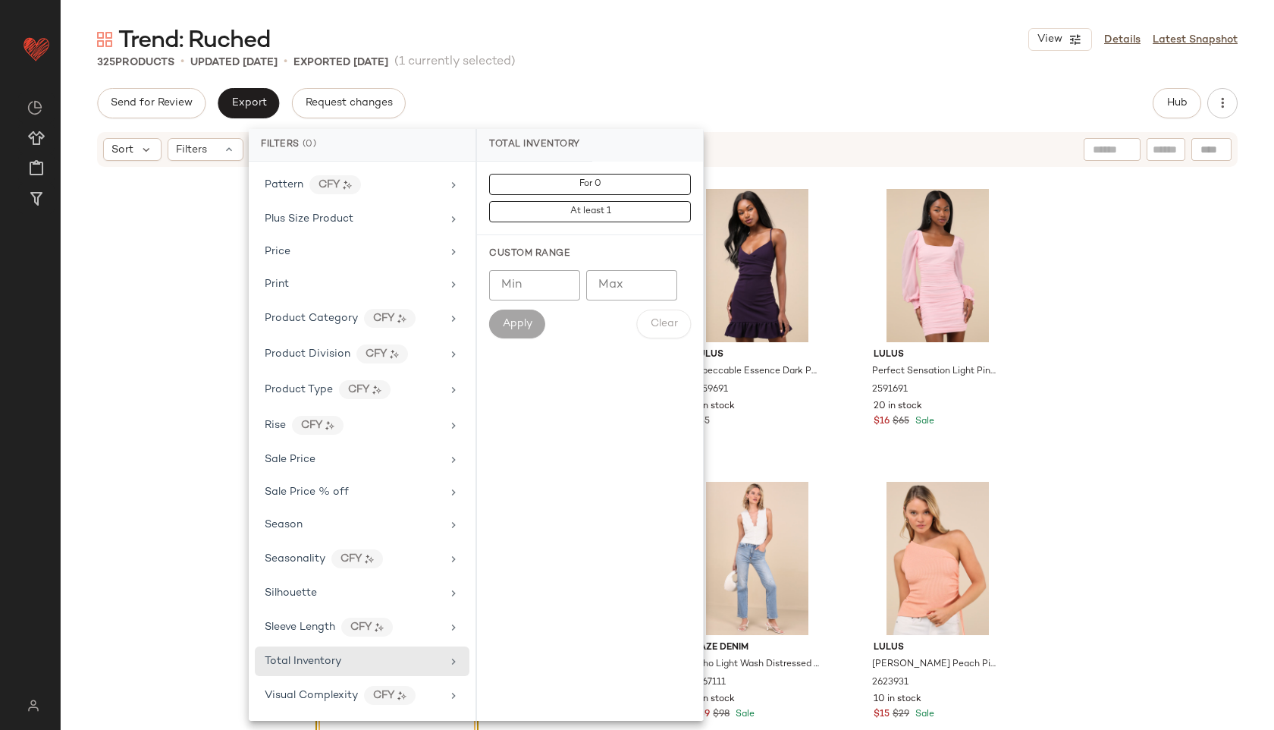
click at [615, 293] on input "Max" at bounding box center [631, 285] width 91 height 30
type input "**"
click at [510, 316] on button "Apply" at bounding box center [517, 323] width 56 height 29
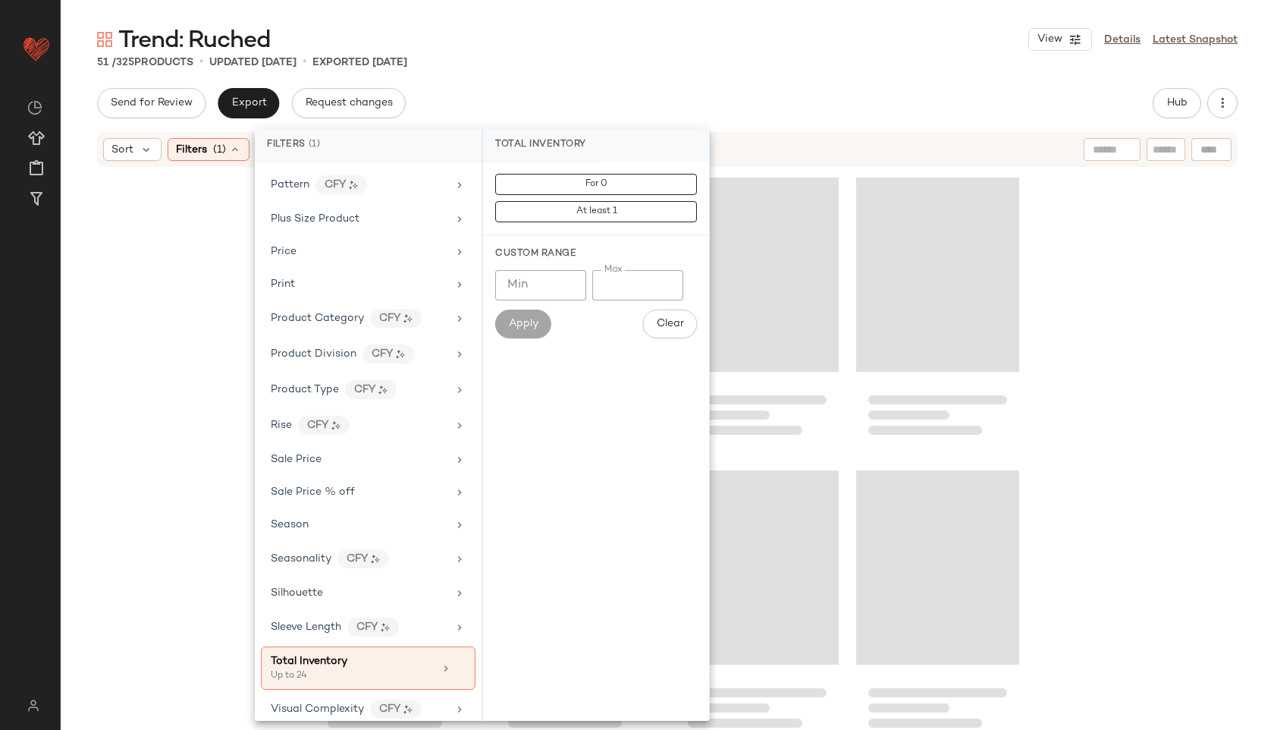
click at [592, 80] on div "Trend: Ruched View Details Latest Snapshot 51 / 325 Products • updated Sep 2nd …" at bounding box center [667, 376] width 1213 height 705
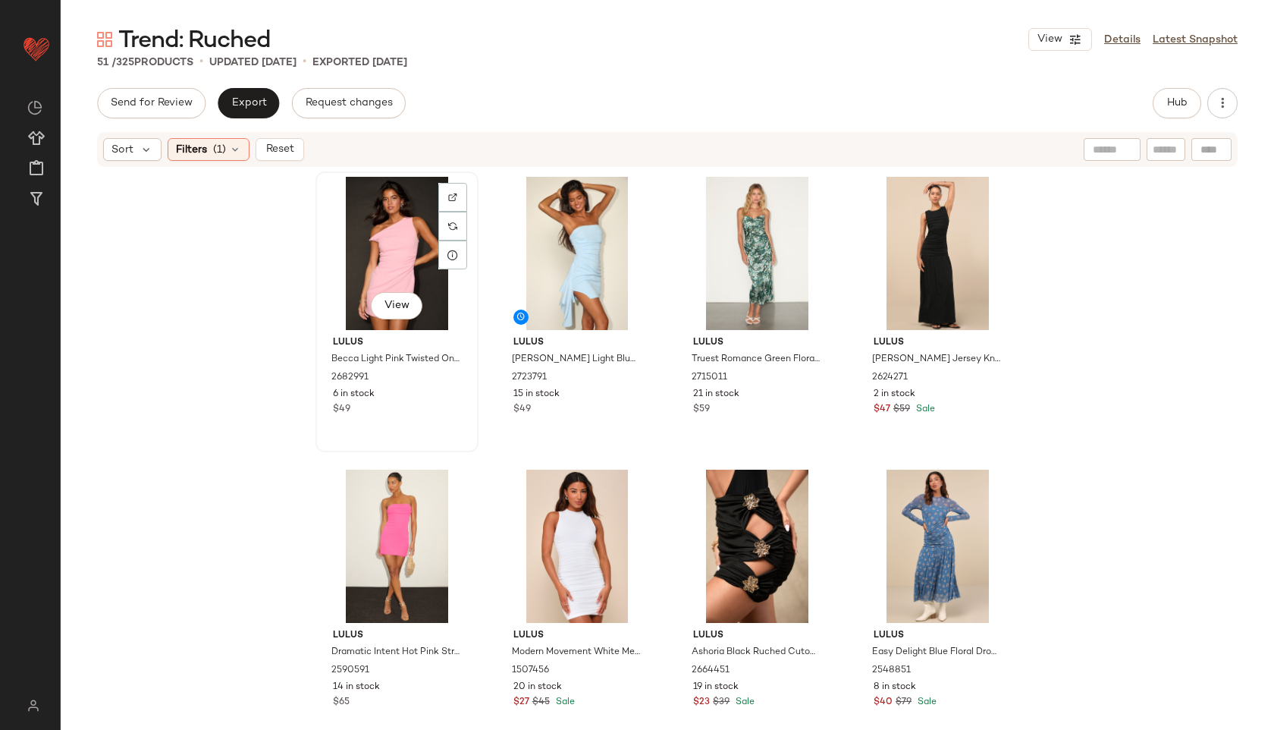
click at [396, 233] on div "View" at bounding box center [397, 253] width 152 height 153
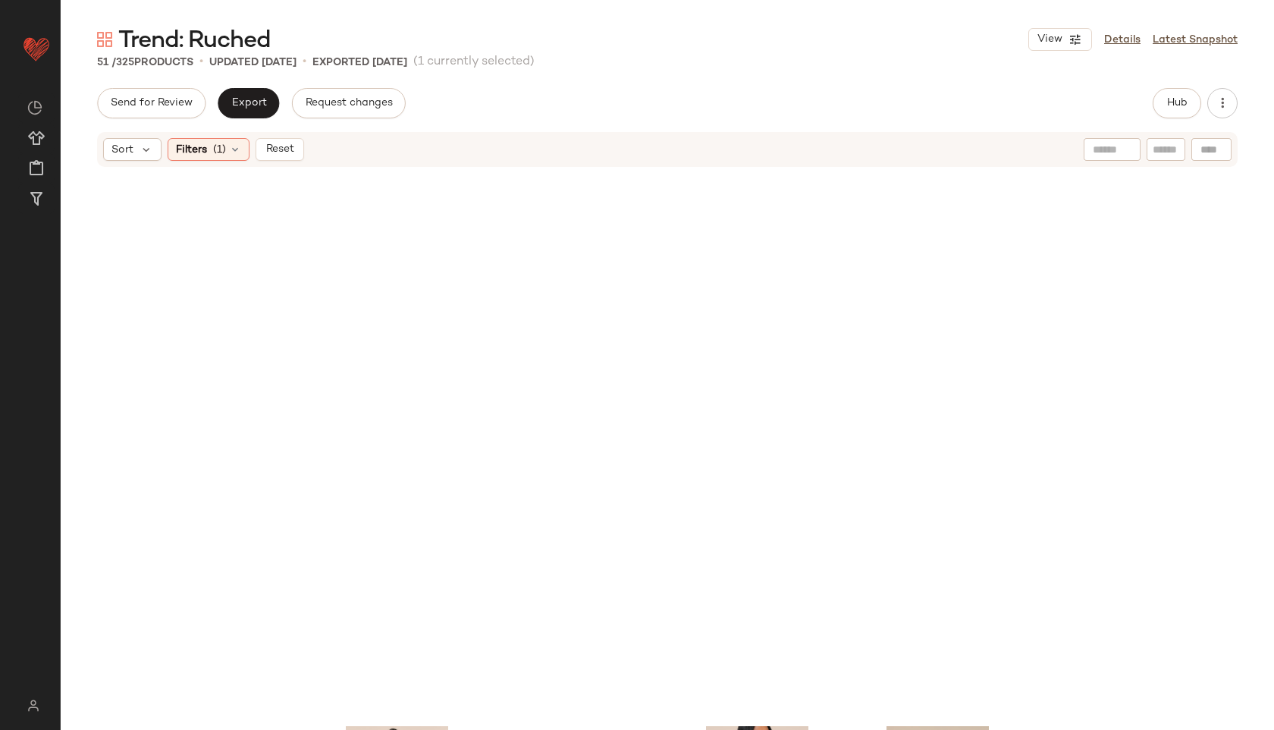
scroll to position [3202, 0]
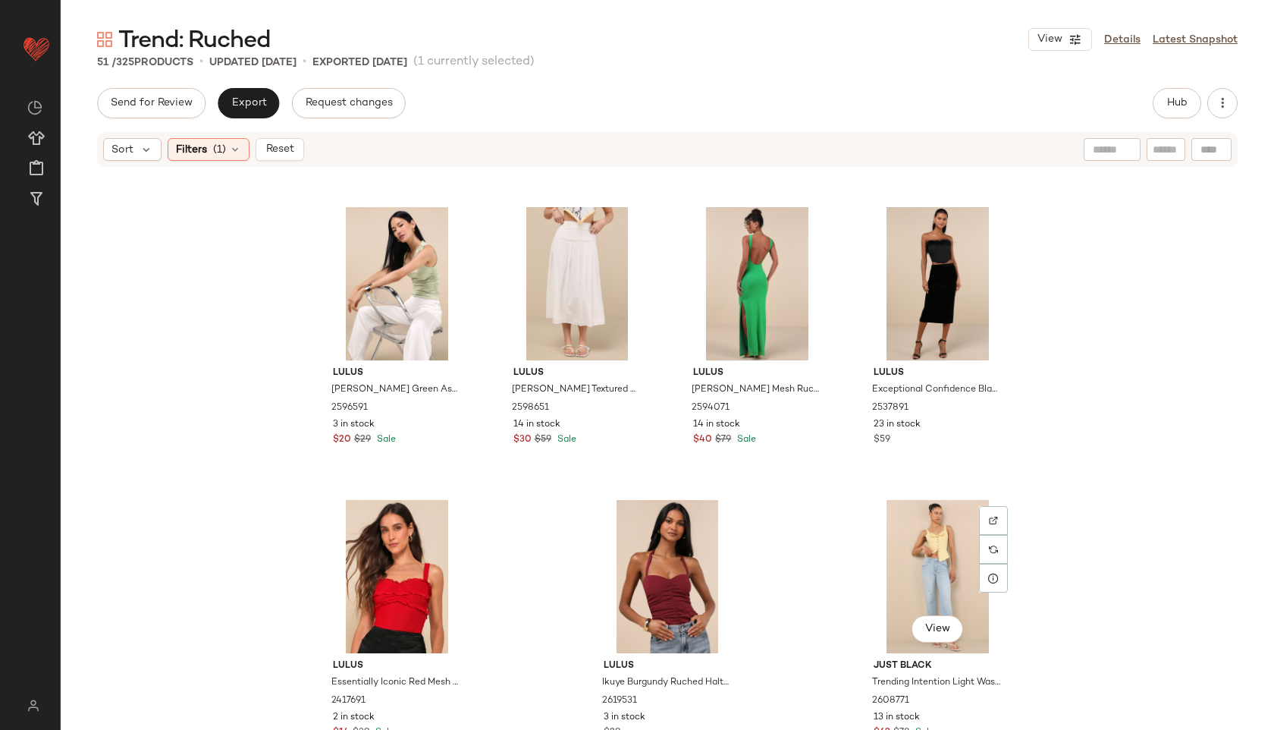
click at [940, 571] on div "View" at bounding box center [938, 576] width 152 height 153
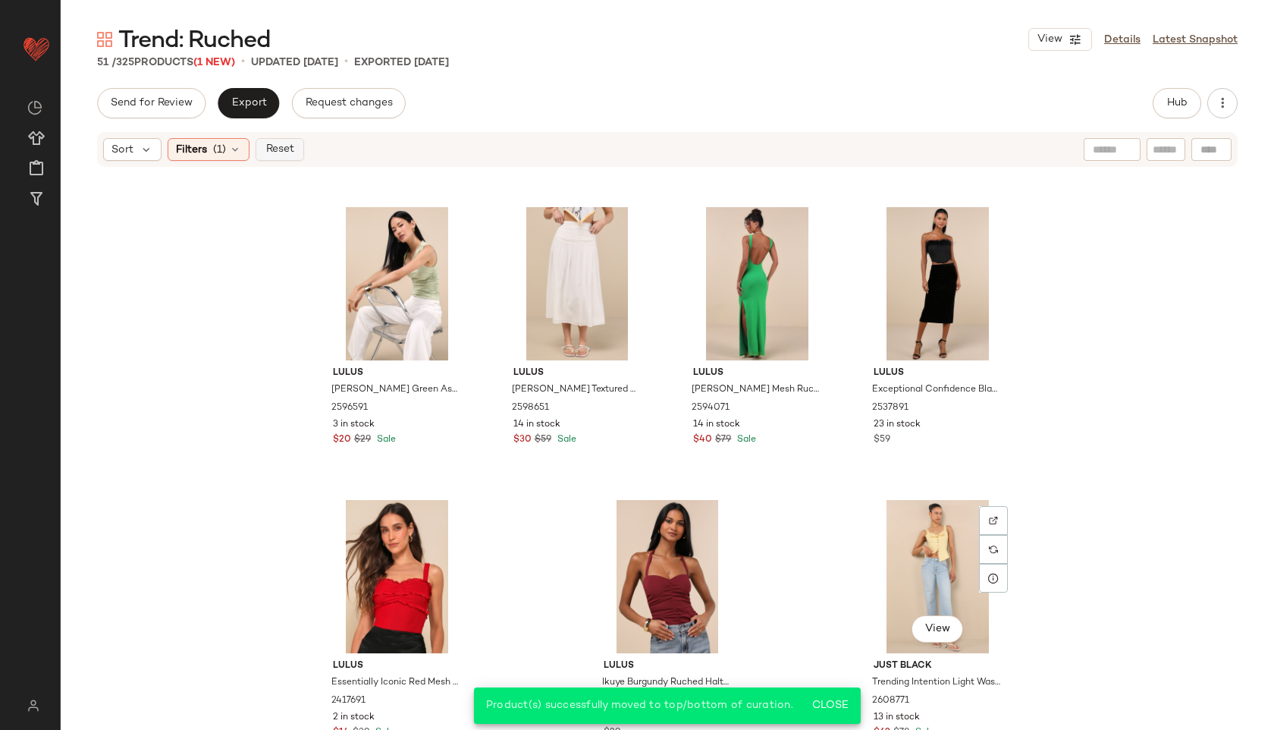
click at [291, 148] on span "Reset" at bounding box center [279, 149] width 29 height 12
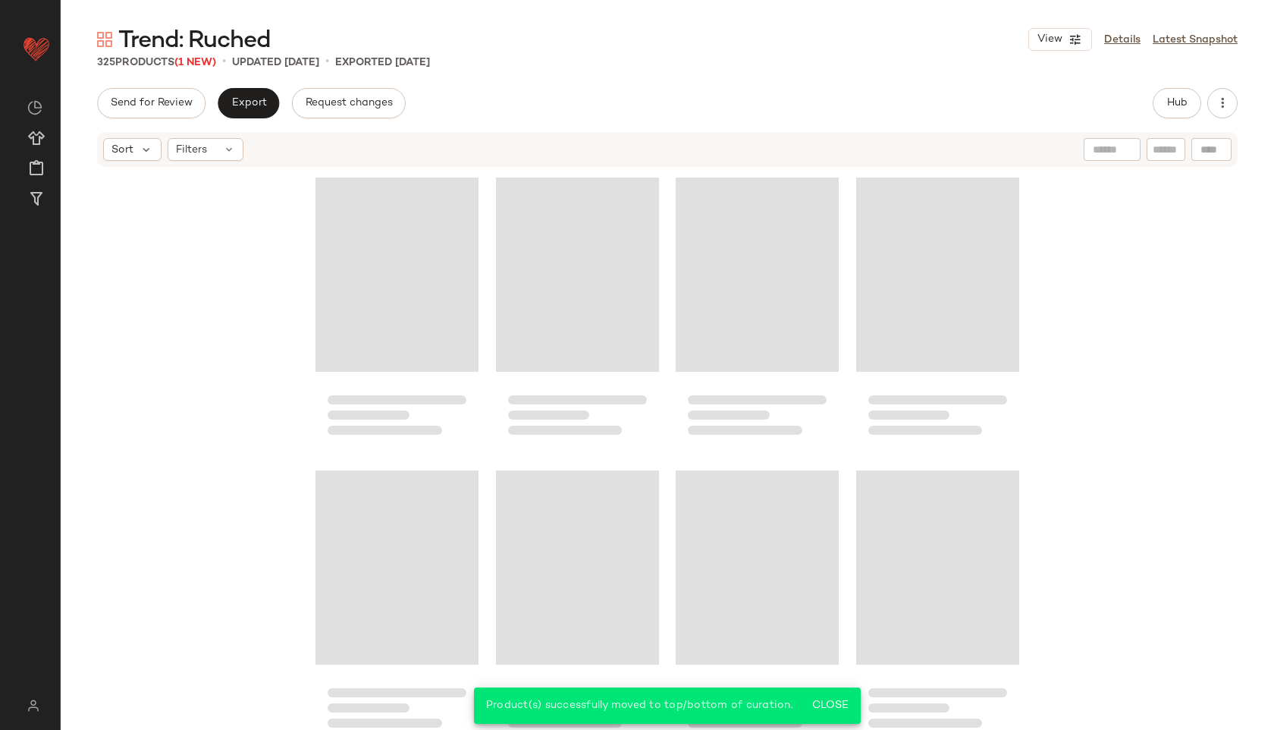
scroll to position [23400, 0]
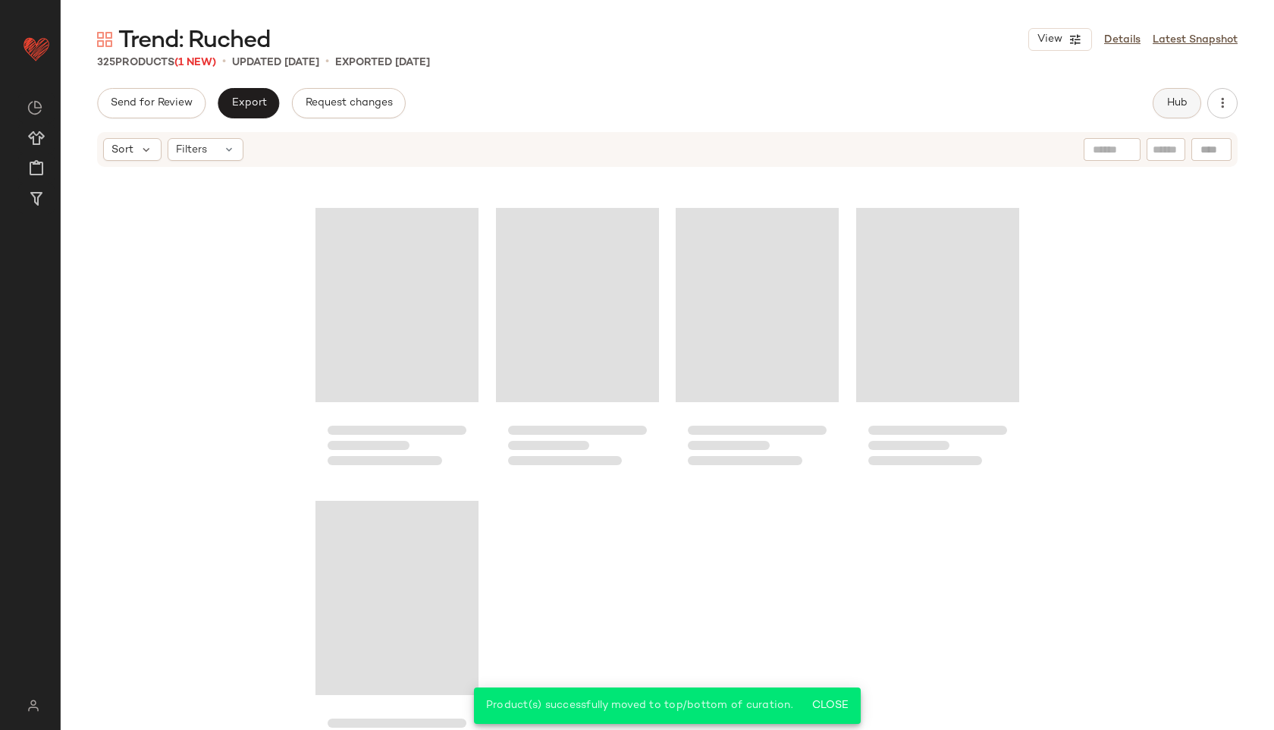
click at [1178, 105] on span "Hub" at bounding box center [1176, 103] width 21 height 12
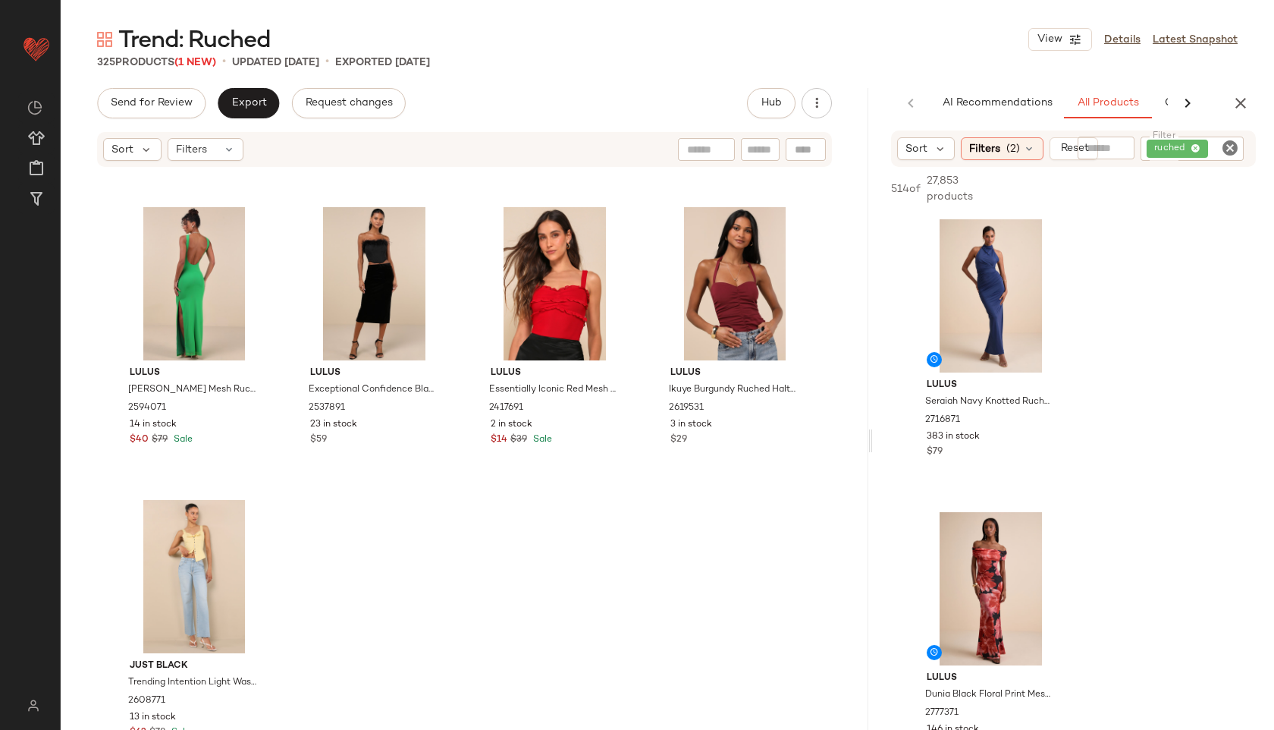
drag, startPoint x: 666, startPoint y: 441, endPoint x: 899, endPoint y: 432, distance: 233.0
click at [899, 432] on div "Trend: Ruched View Details Latest Snapshot 325 Products (1 New) • updated Sep 4…" at bounding box center [667, 376] width 1213 height 705
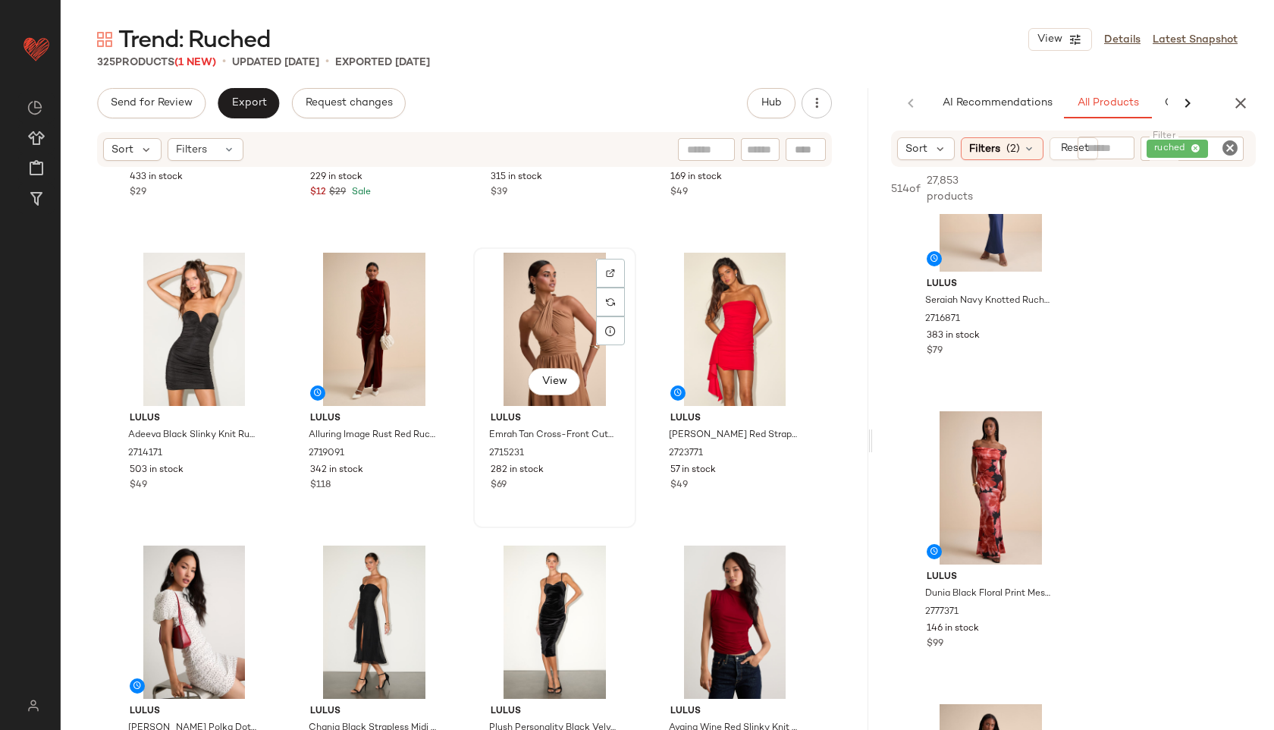
scroll to position [218, 0]
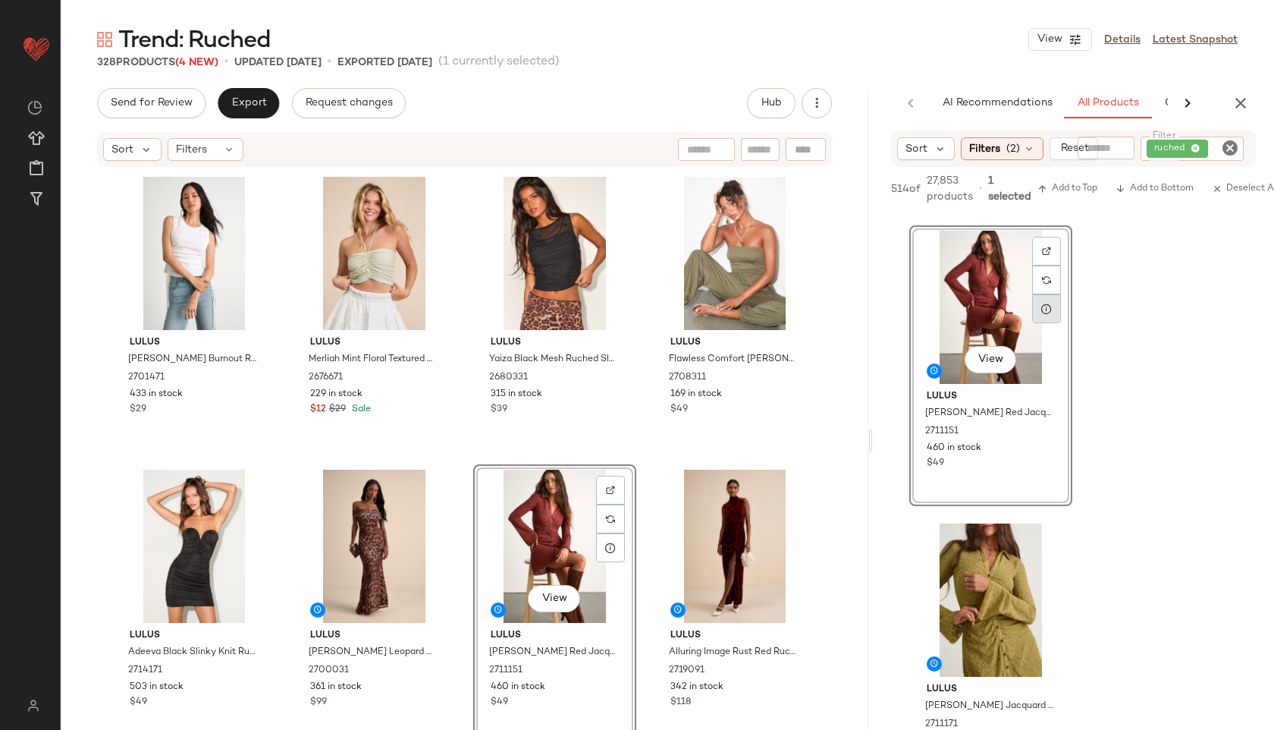
scroll to position [877, 0]
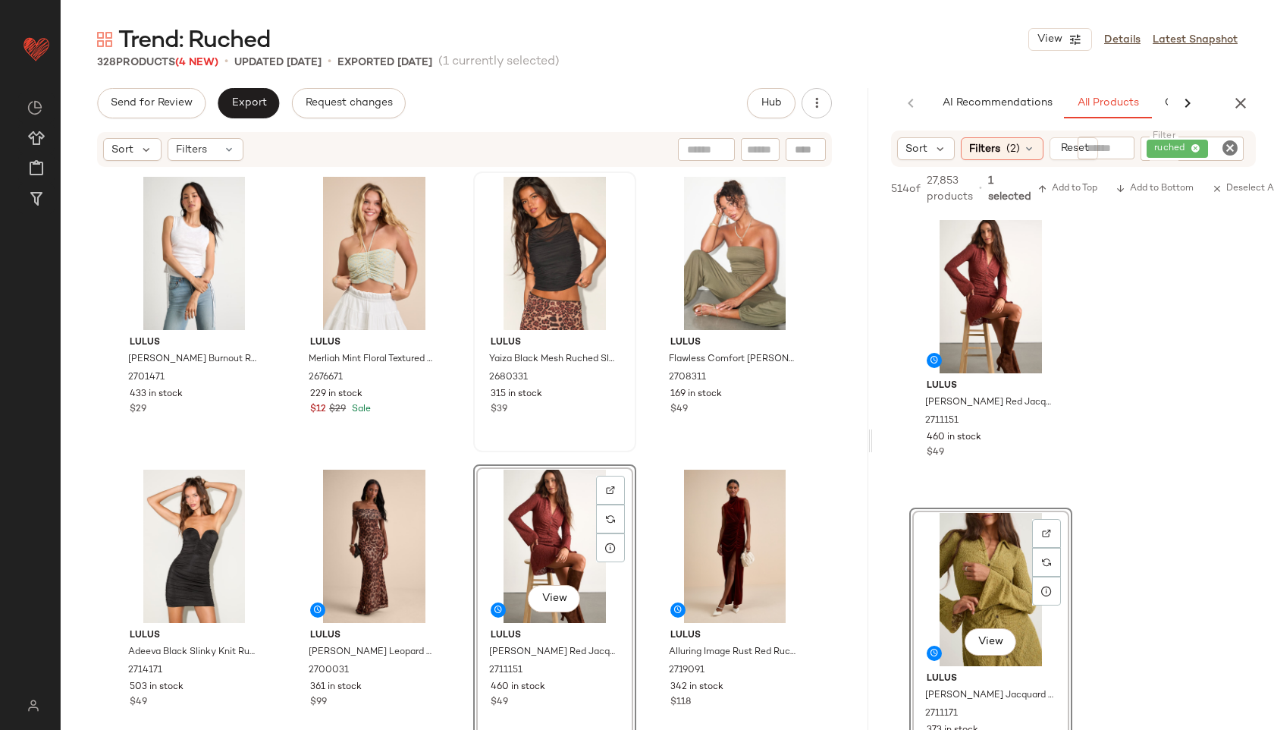
drag, startPoint x: 1029, startPoint y: 613, endPoint x: 519, endPoint y: 312, distance: 592.2
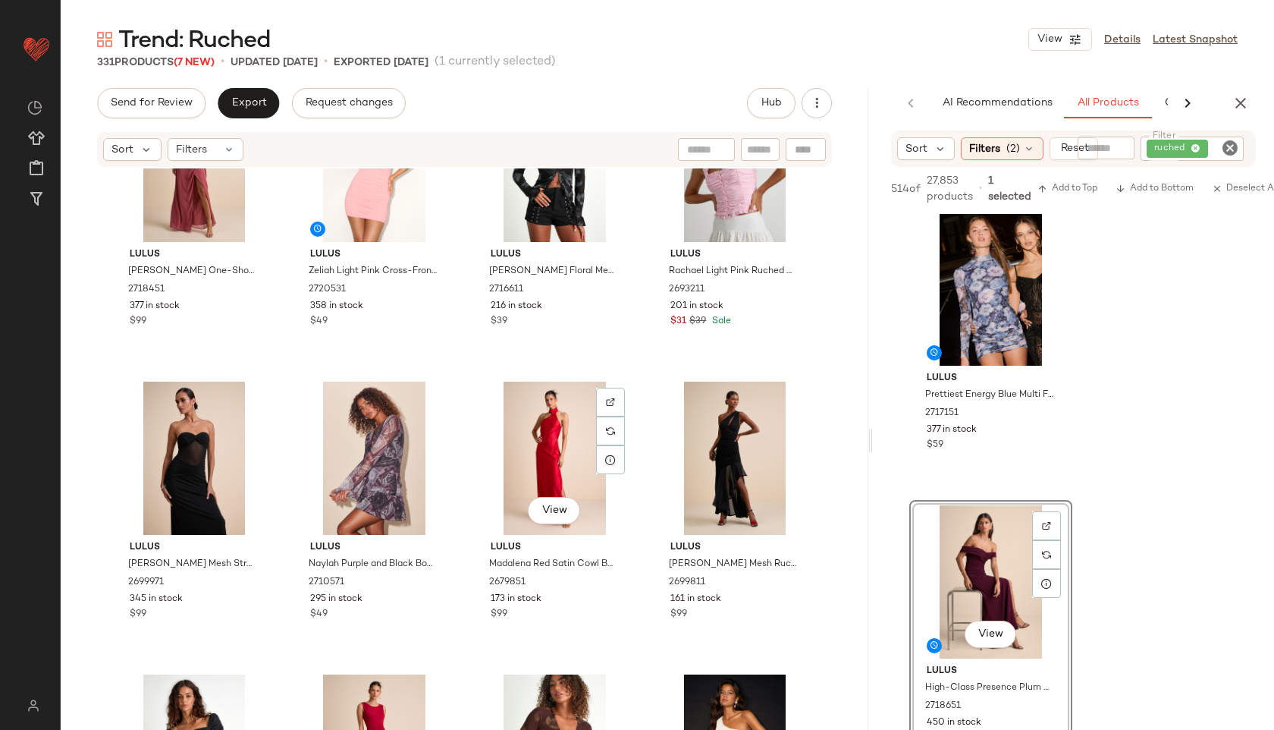
scroll to position [2151, 0]
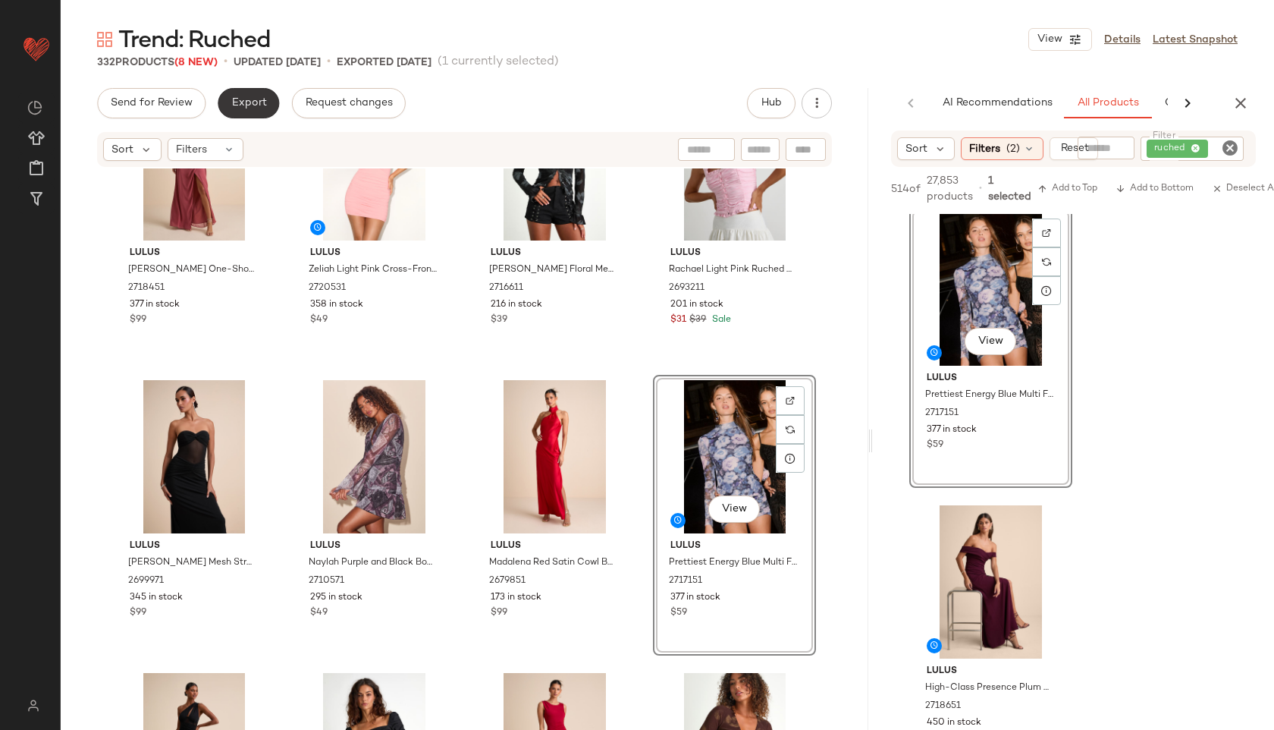
click at [247, 105] on span "Export" at bounding box center [249, 103] width 36 height 12
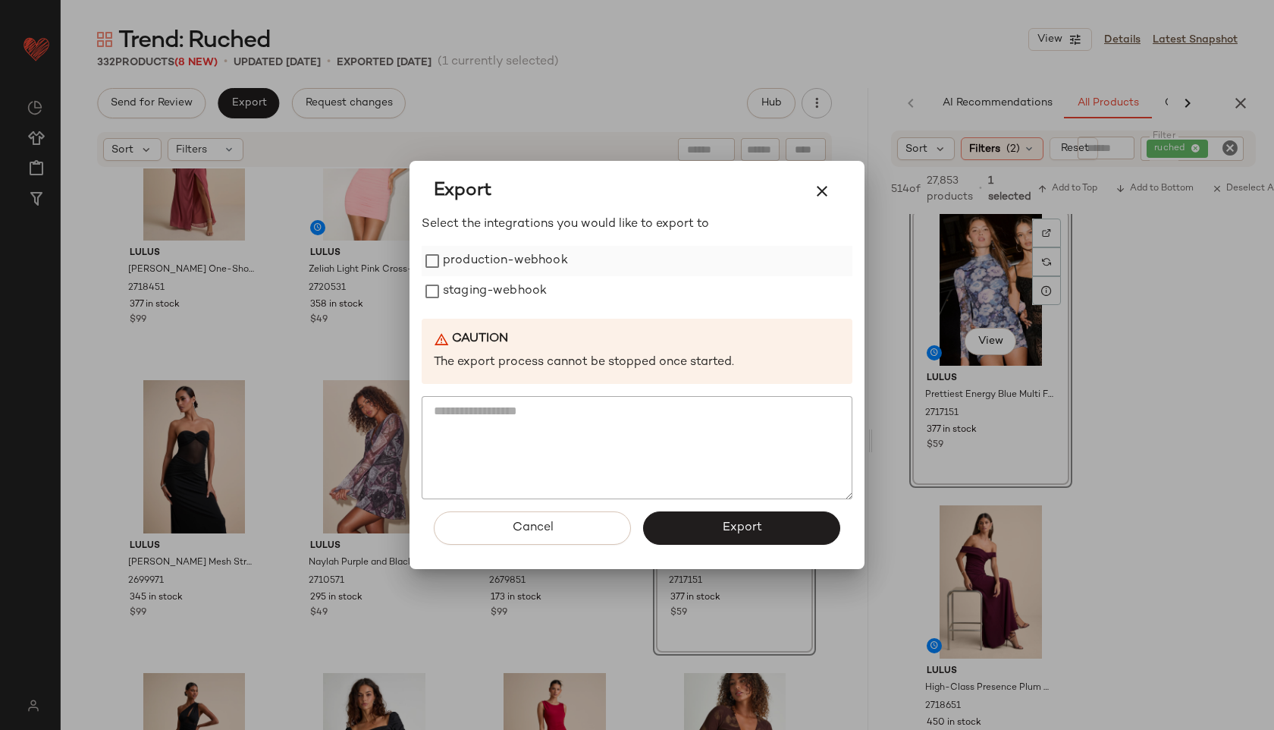
click at [475, 271] on label "production-webhook" at bounding box center [505, 261] width 125 height 30
click at [476, 300] on label "staging-webhook" at bounding box center [495, 291] width 104 height 30
click at [680, 521] on button "Export" at bounding box center [741, 527] width 197 height 33
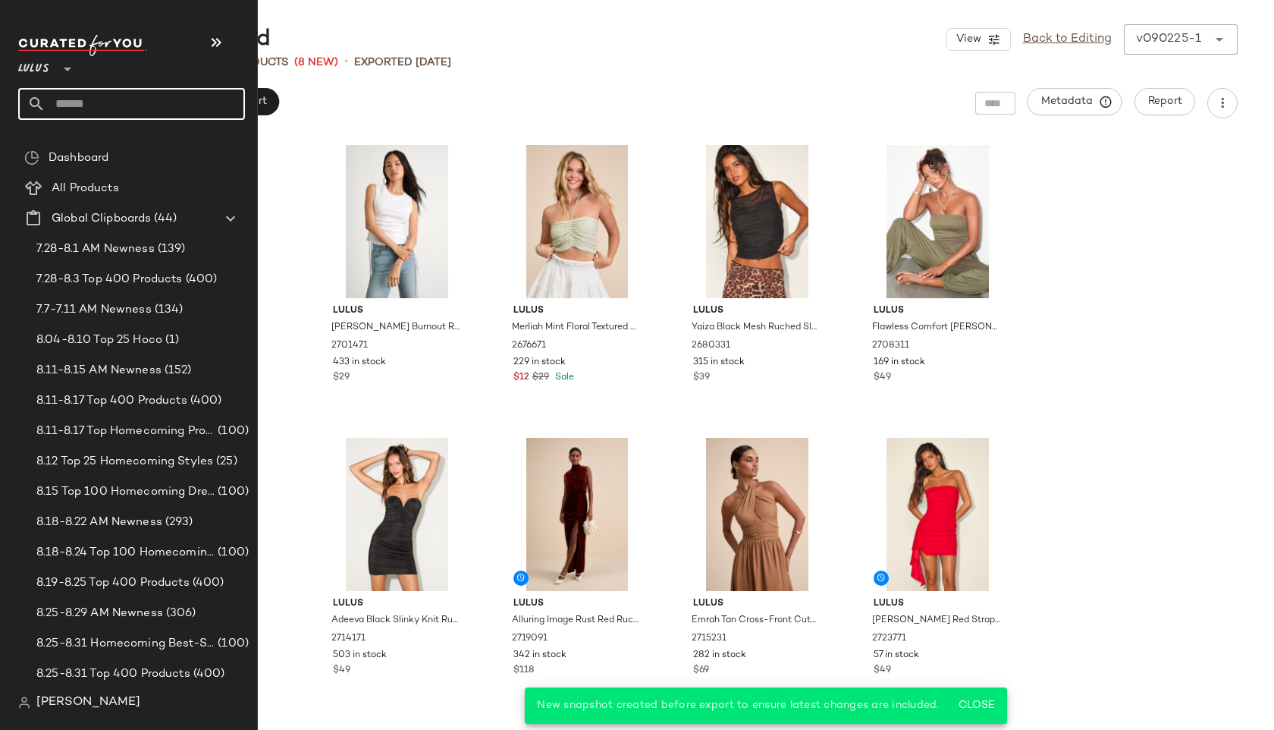
click at [89, 96] on input "text" at bounding box center [145, 104] width 199 height 32
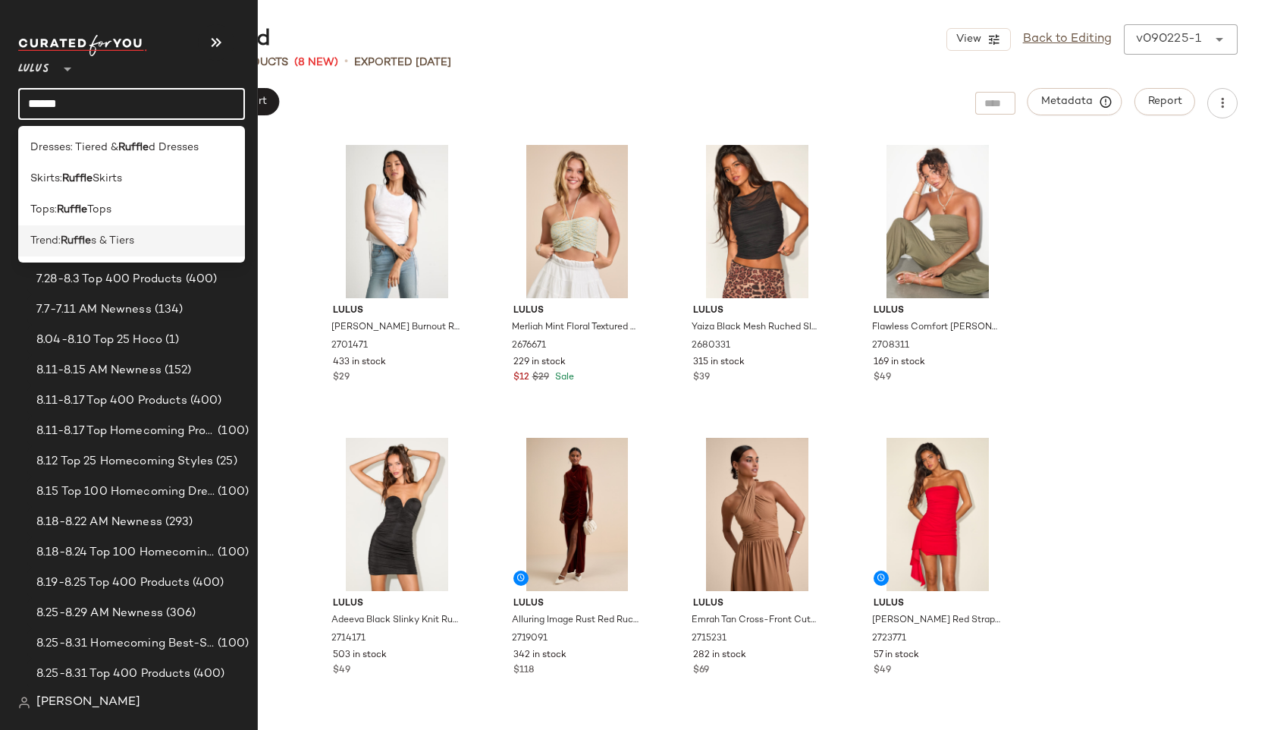
type input "******"
click at [94, 238] on span "s & Tiers" at bounding box center [112, 241] width 43 height 16
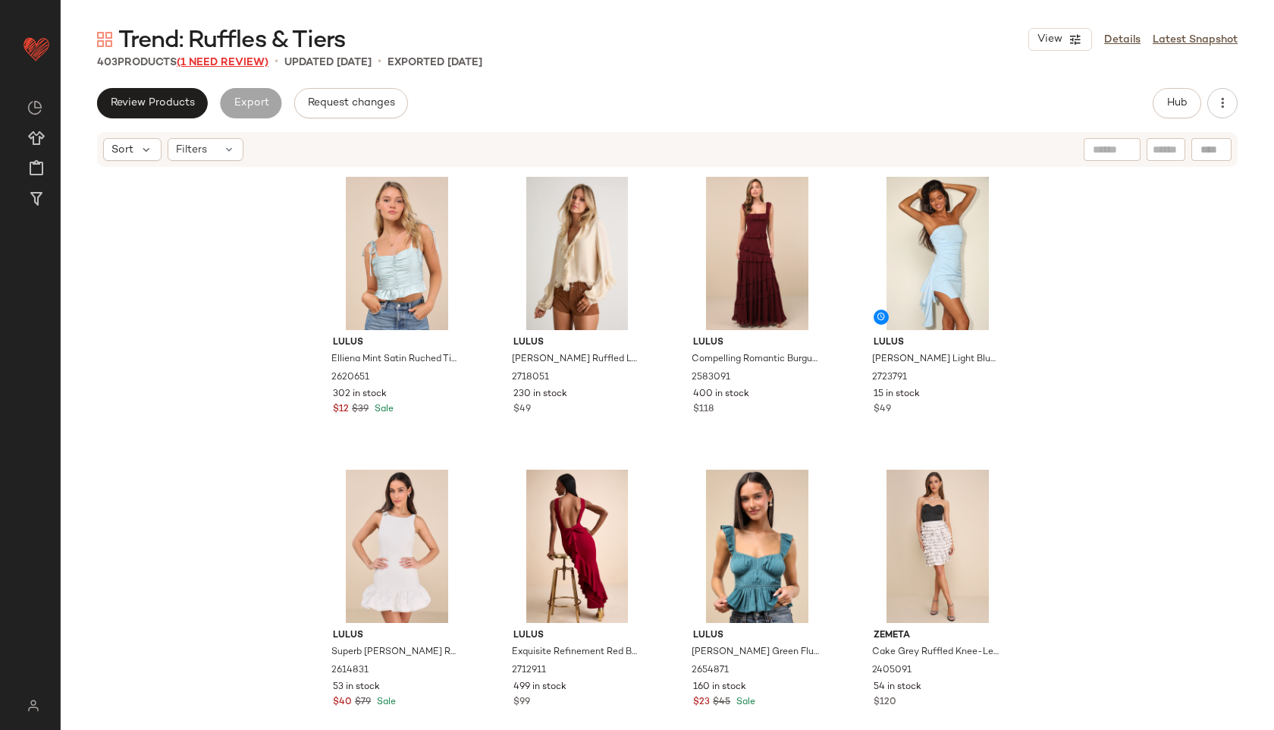
click at [243, 63] on span "(1 Need Review)" at bounding box center [223, 62] width 92 height 11
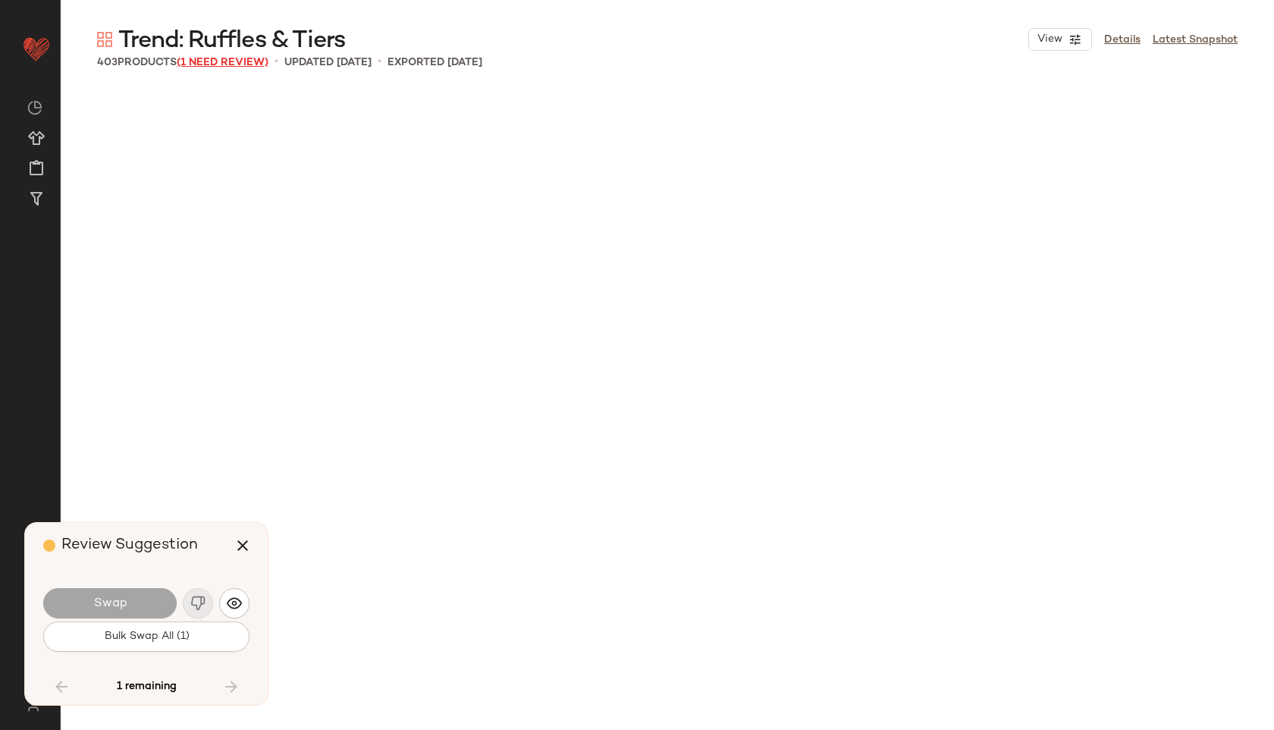
scroll to position [24882, 0]
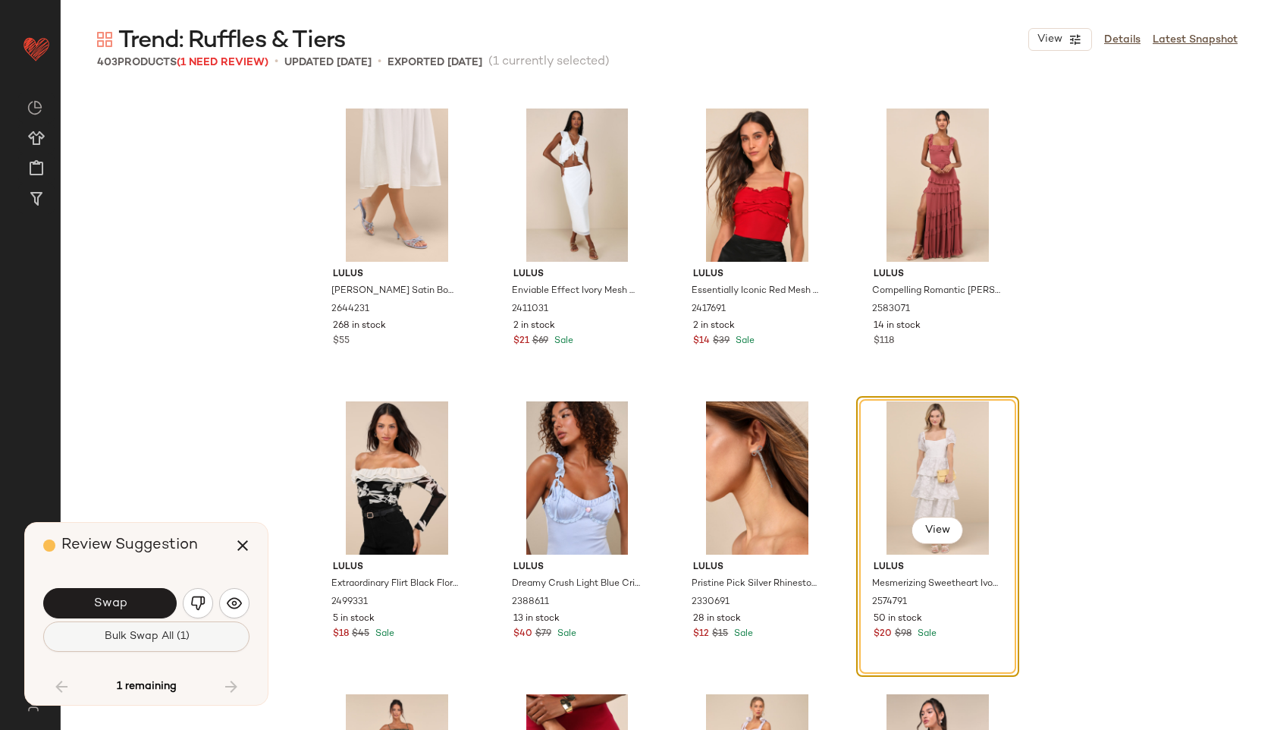
click at [162, 641] on span "Bulk Swap All (1)" at bounding box center [146, 636] width 86 height 12
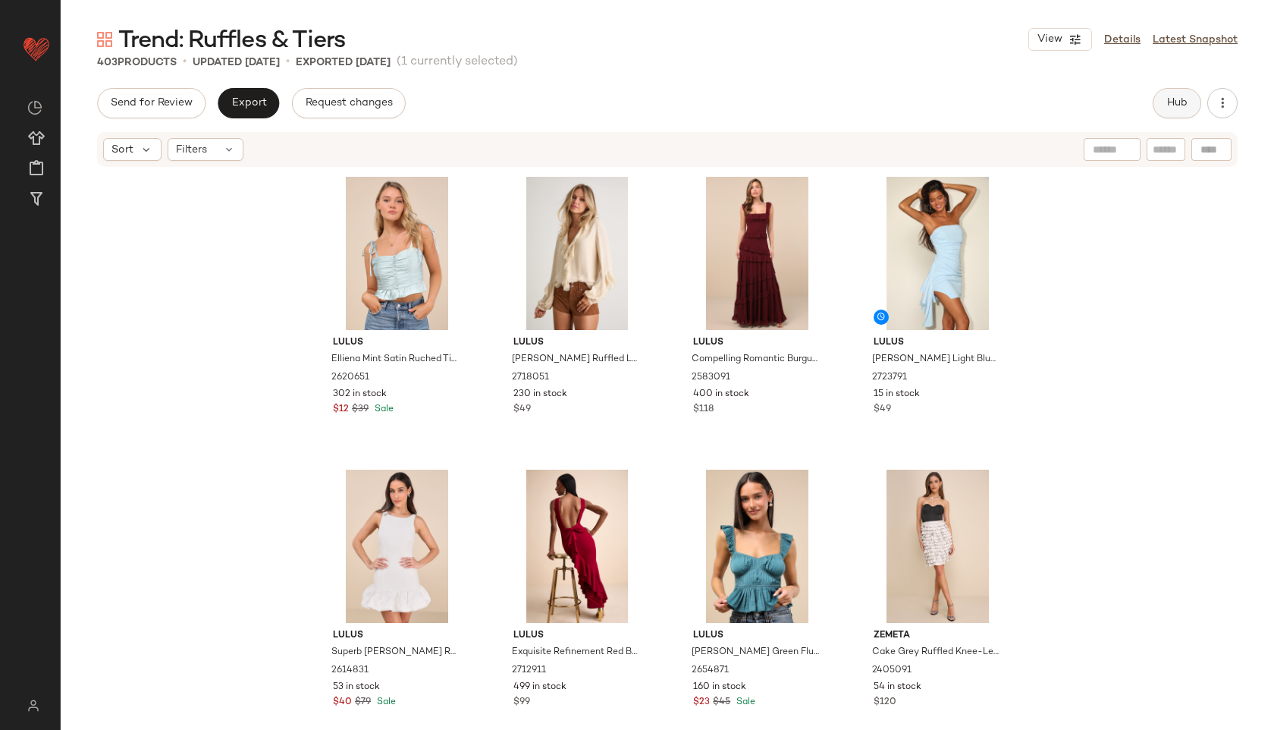
click at [1162, 93] on button "Hub" at bounding box center [1177, 103] width 49 height 30
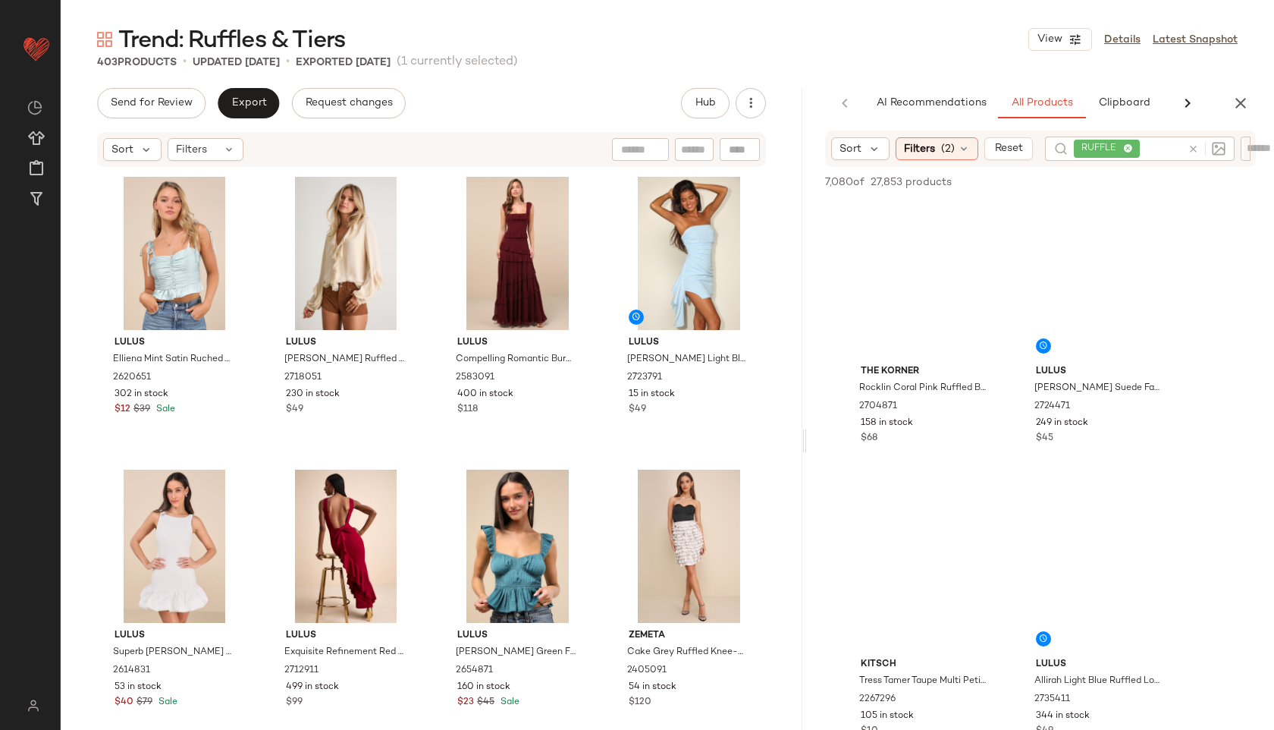
drag, startPoint x: 667, startPoint y: 438, endPoint x: 805, endPoint y: 404, distance: 142.7
click at [805, 404] on div "Trend: Ruffles & Tiers View Details Latest Snapshot 403 Products • updated Sep …" at bounding box center [667, 376] width 1213 height 705
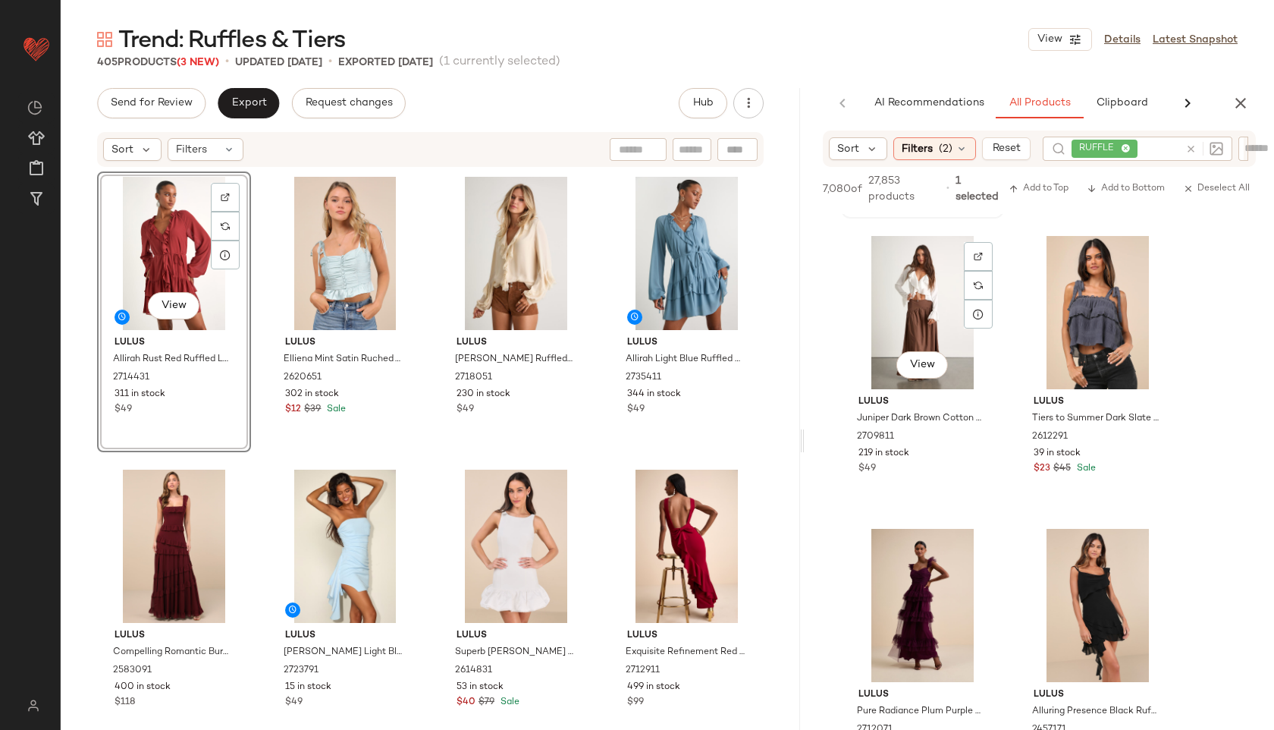
scroll to position [2033, 0]
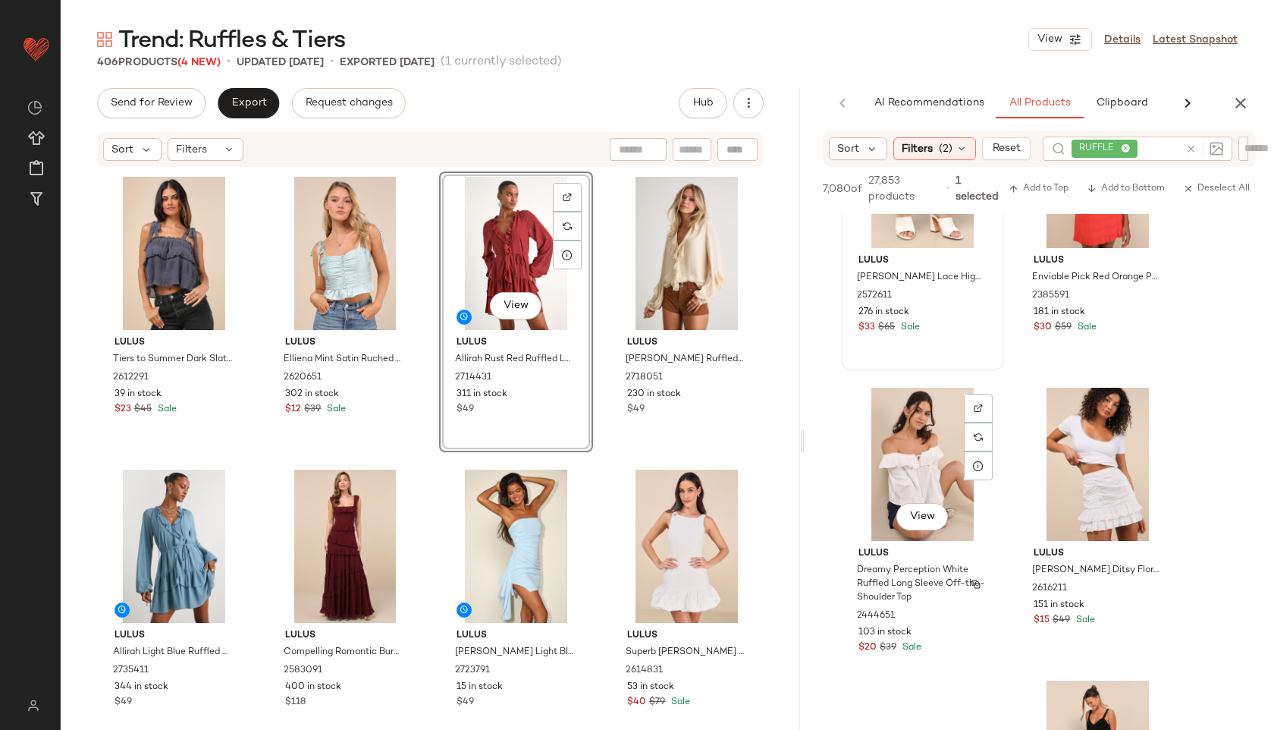
scroll to position [3934, 0]
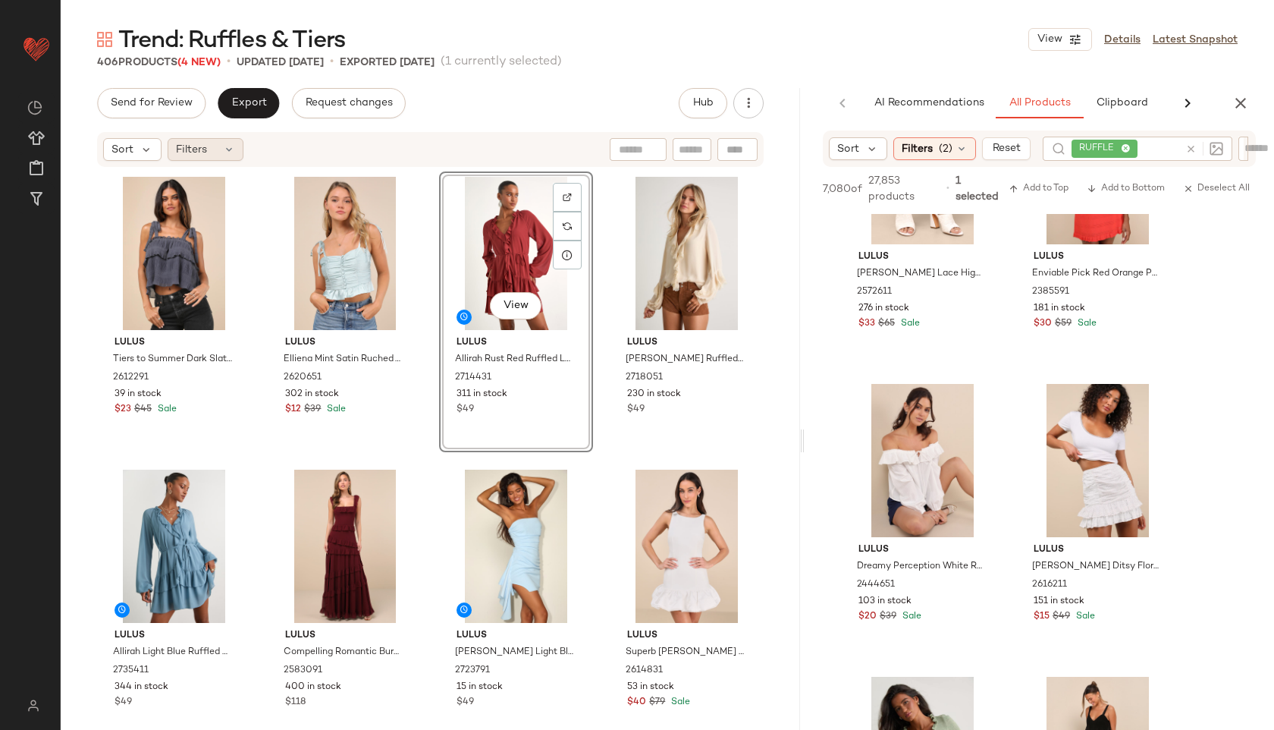
click at [207, 155] on div "Filters" at bounding box center [206, 149] width 76 height 23
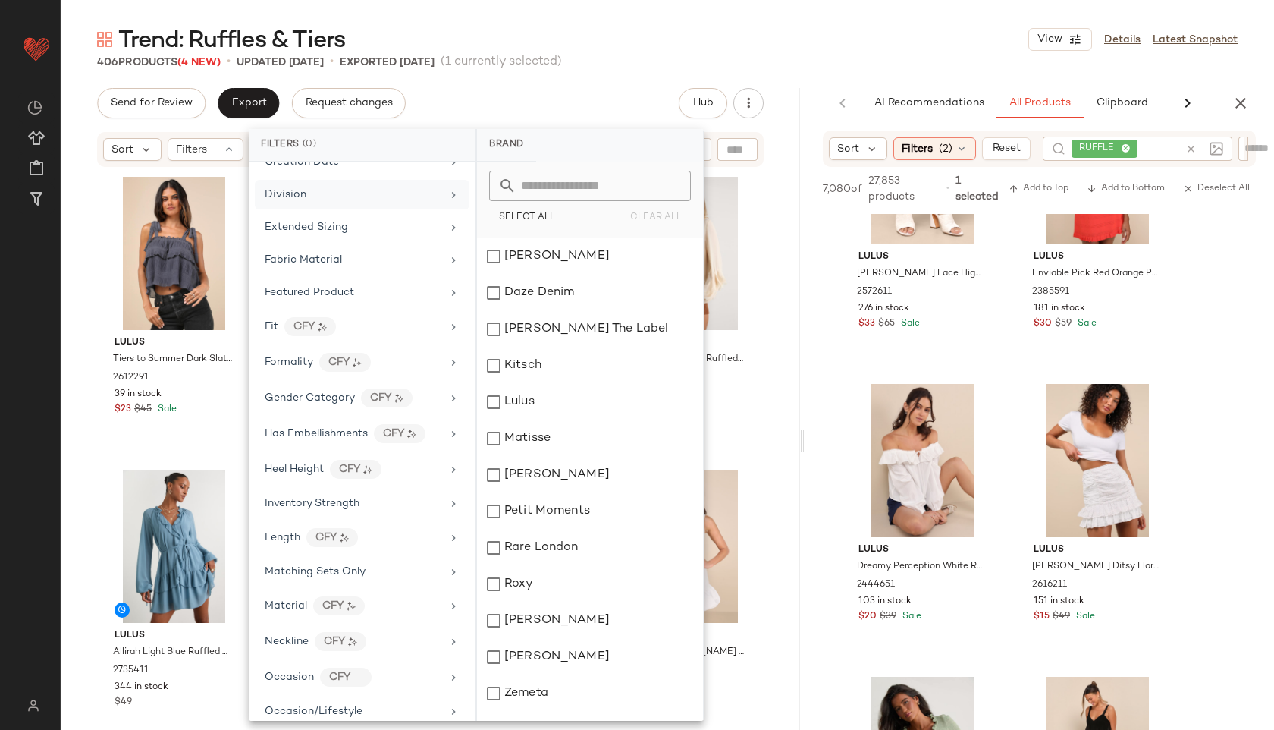
scroll to position [848, 0]
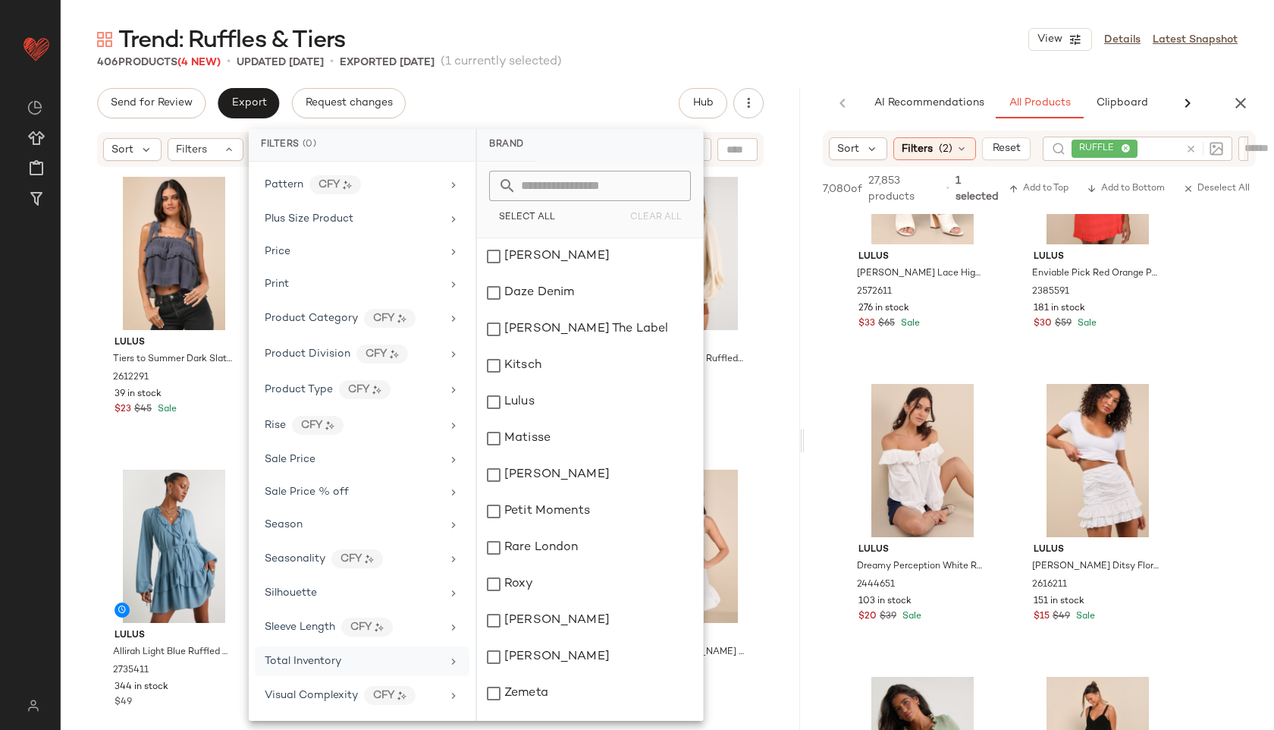
click at [364, 657] on div "Total Inventory" at bounding box center [353, 661] width 177 height 16
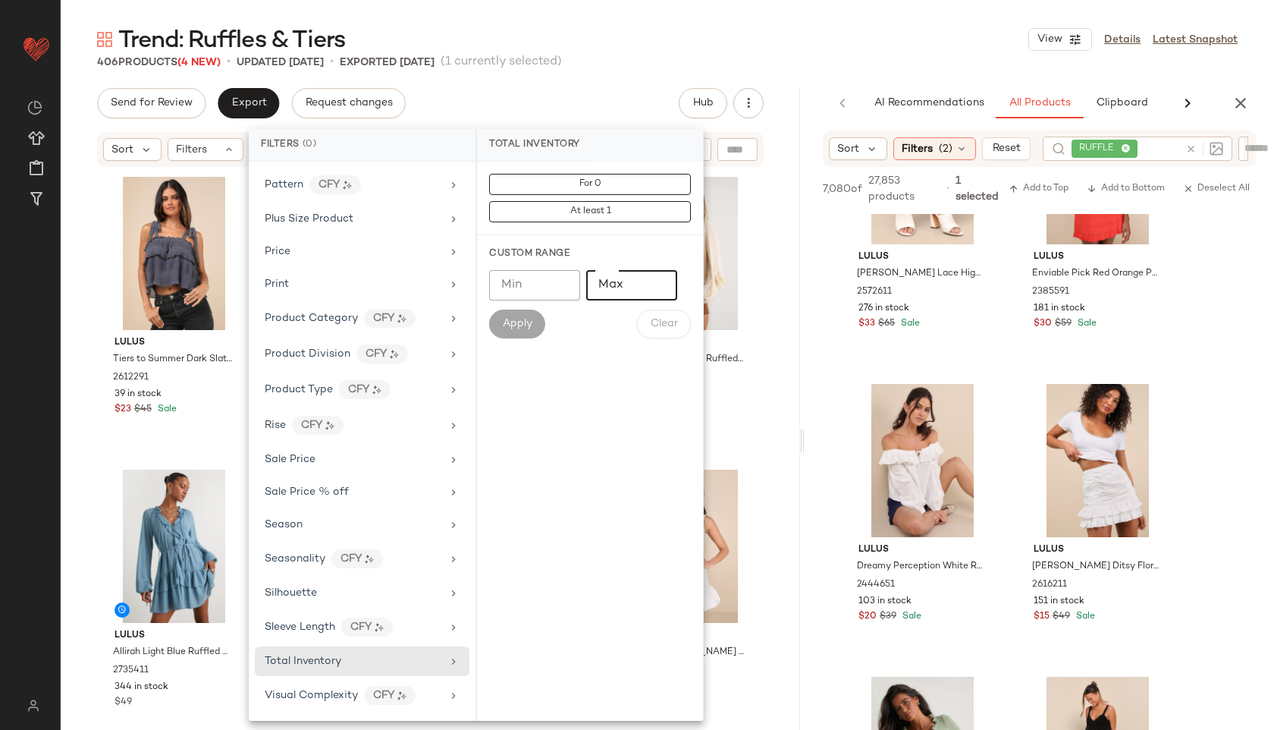
click at [610, 297] on input "Max" at bounding box center [631, 285] width 91 height 30
type input "**"
click at [511, 309] on button "Apply" at bounding box center [517, 323] width 56 height 29
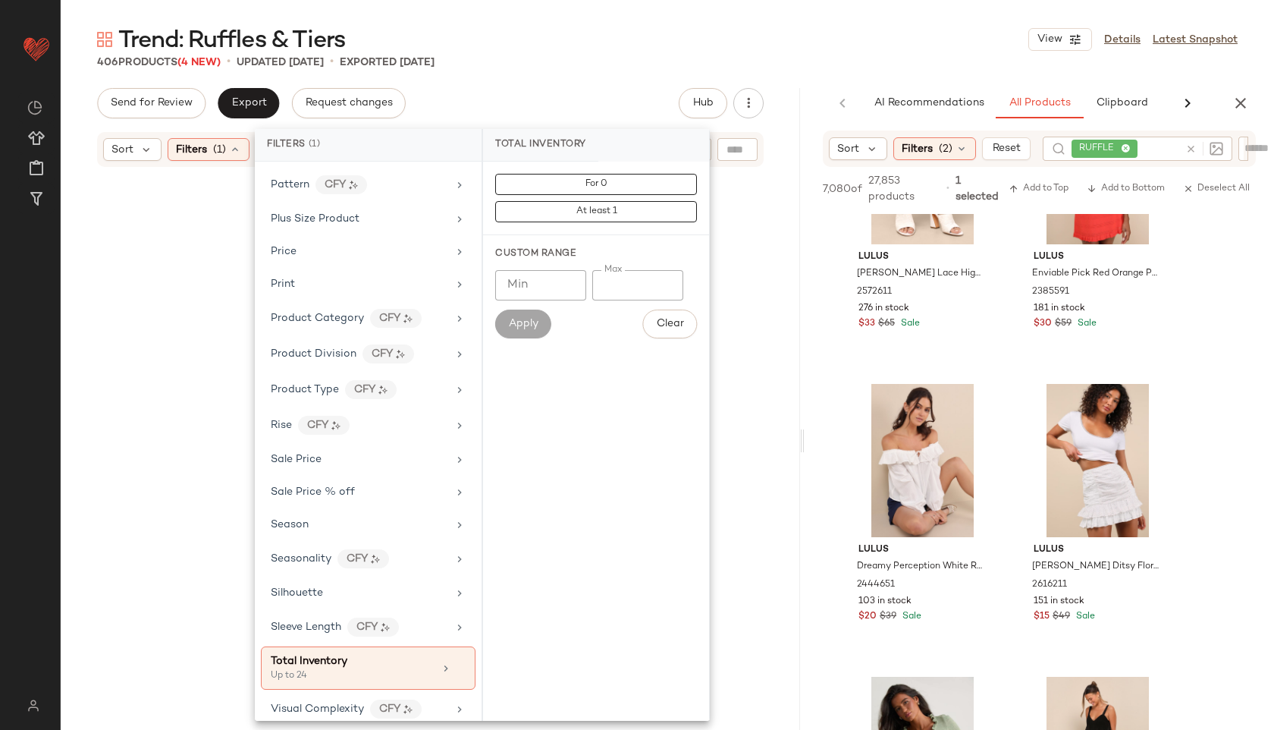
click at [639, 67] on div "406 Products (4 New) • updated Sep 4th • Exported Sep 2nd" at bounding box center [667, 62] width 1213 height 15
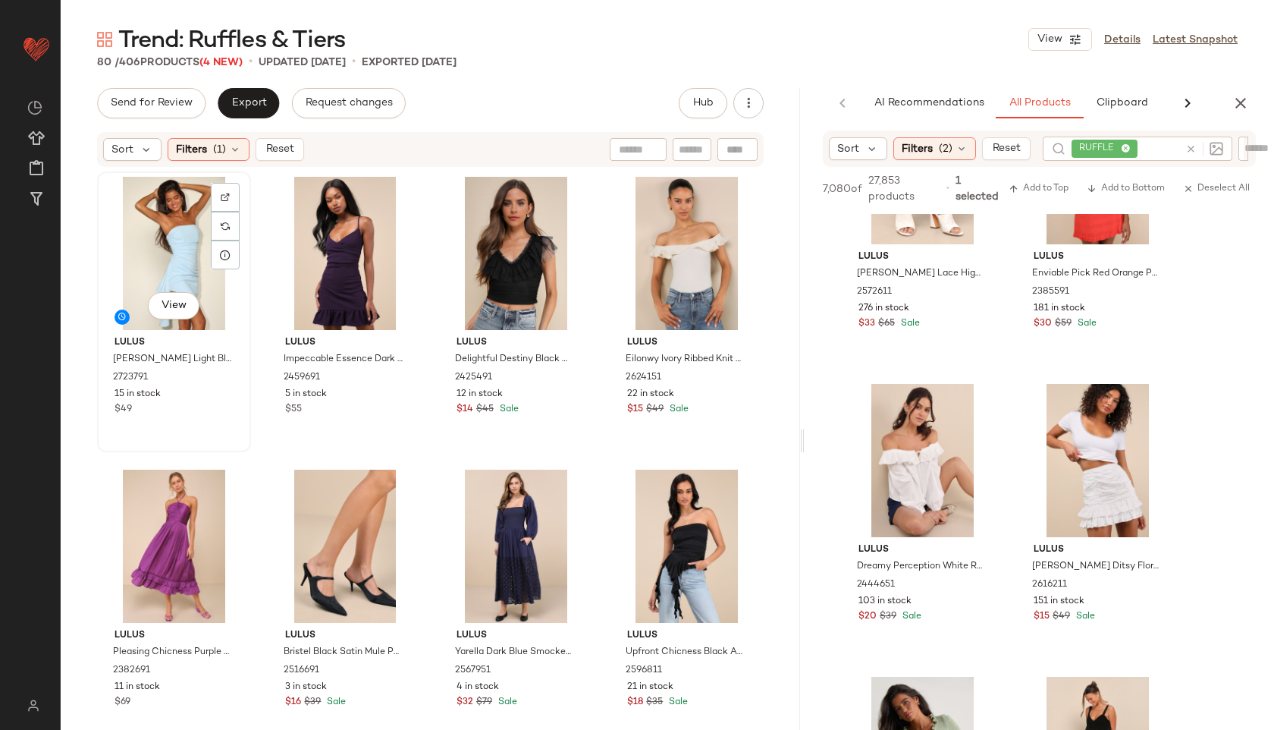
click at [140, 232] on div "View" at bounding box center [173, 253] width 143 height 153
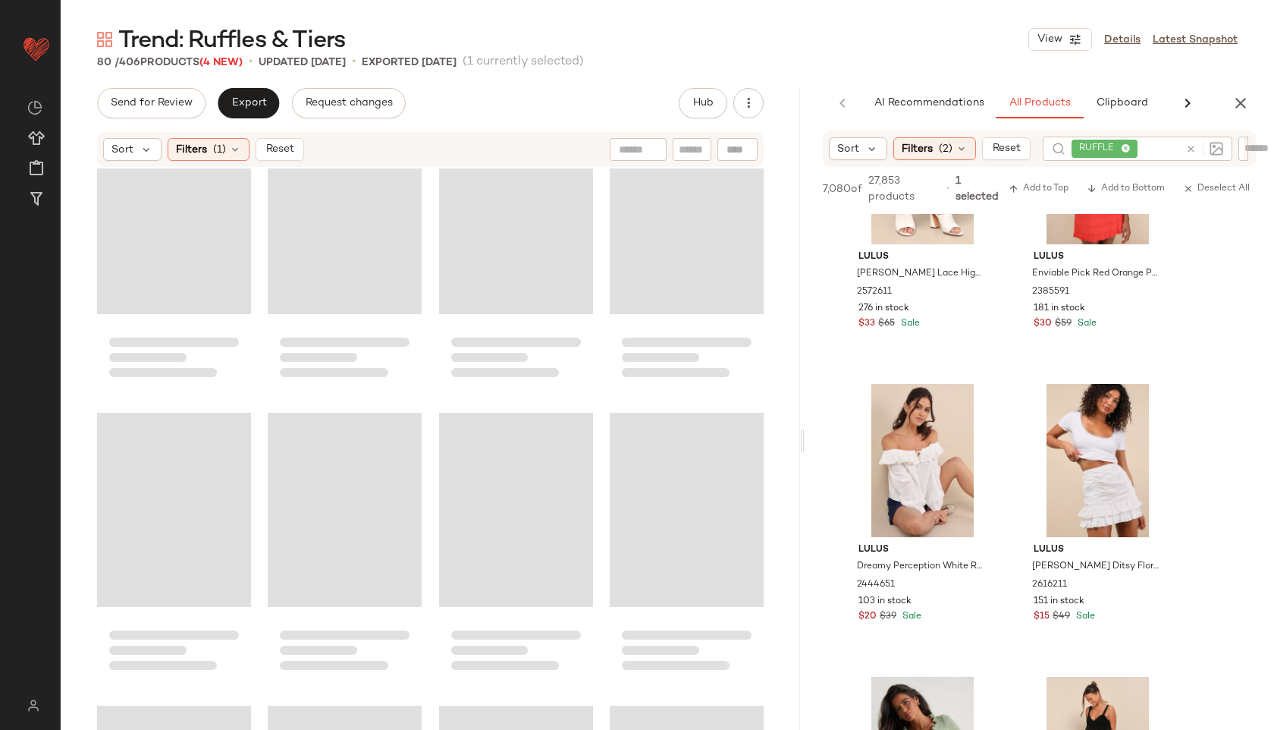
scroll to position [5251, 0]
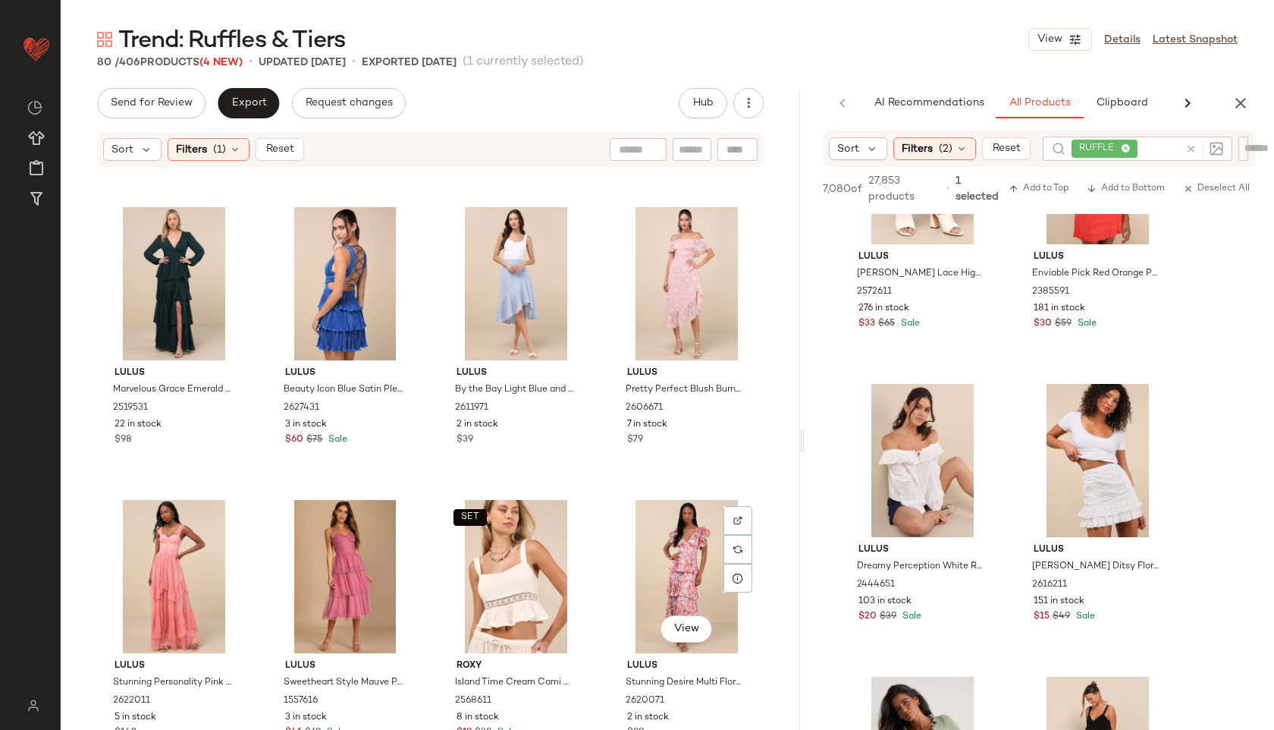
click at [642, 579] on div "View" at bounding box center [686, 576] width 143 height 153
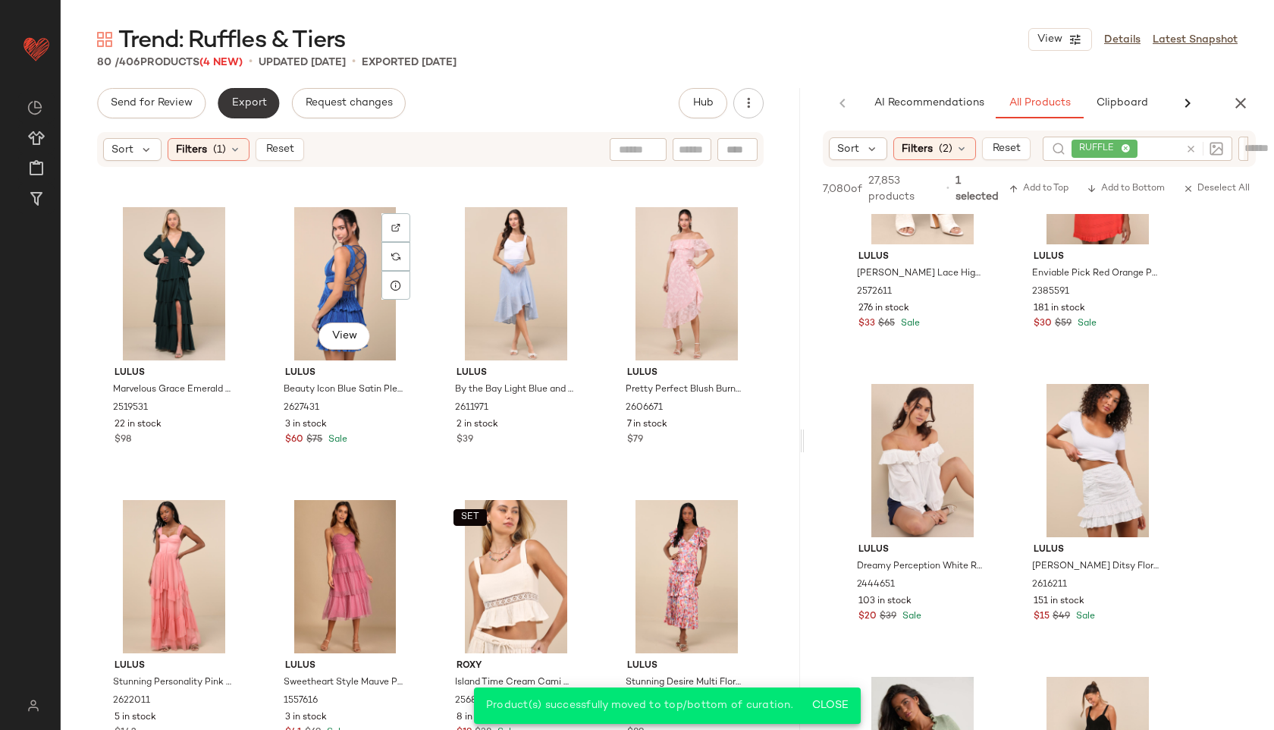
click at [250, 103] on span "Export" at bounding box center [249, 103] width 36 height 12
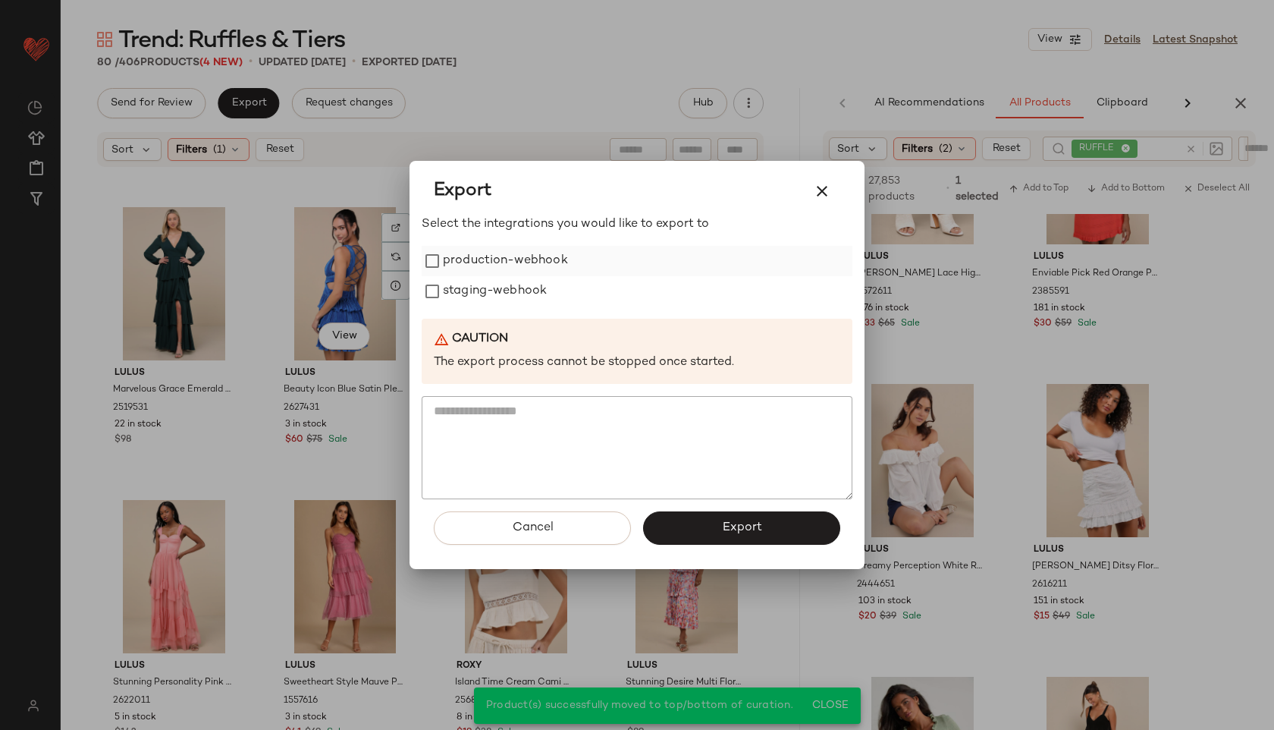
click at [453, 254] on label "production-webhook" at bounding box center [505, 261] width 125 height 30
click at [461, 289] on label "staging-webhook" at bounding box center [495, 291] width 104 height 30
click at [718, 545] on div "Cancel Export" at bounding box center [637, 534] width 431 height 70
click at [708, 526] on button "Export" at bounding box center [741, 527] width 197 height 33
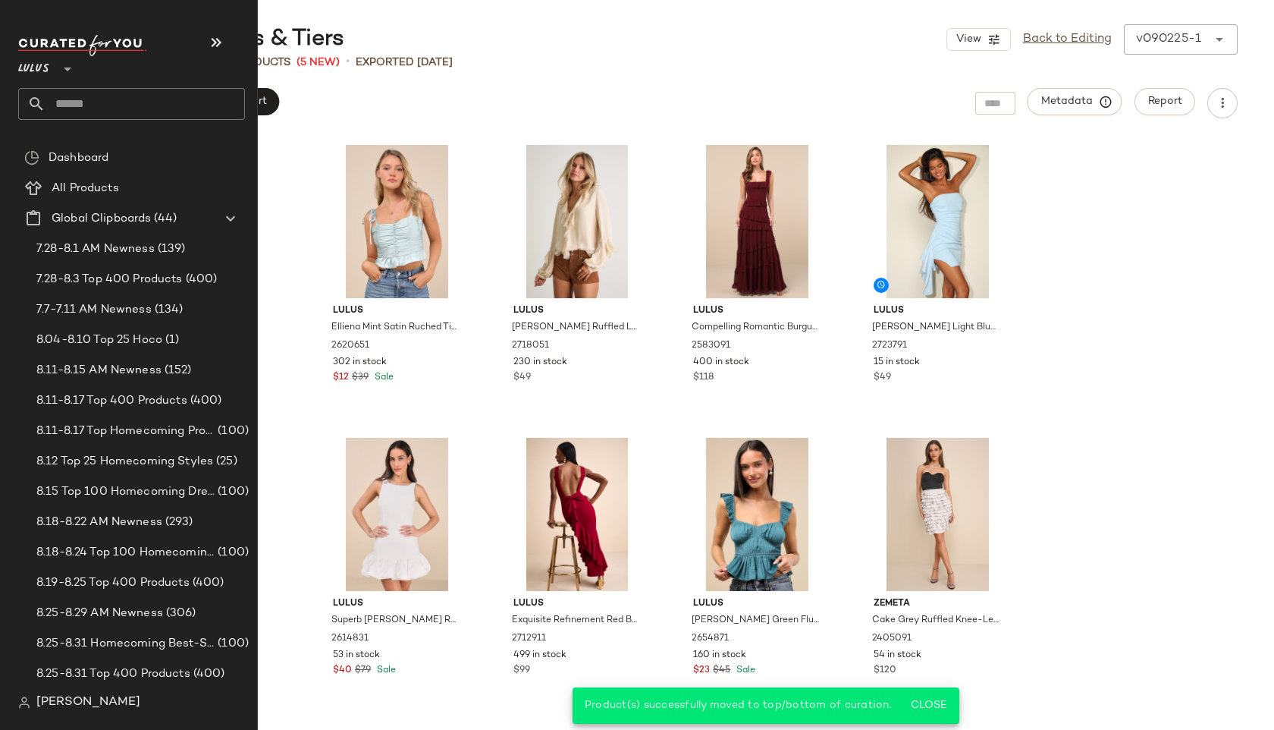
click at [70, 108] on input "text" at bounding box center [145, 104] width 199 height 32
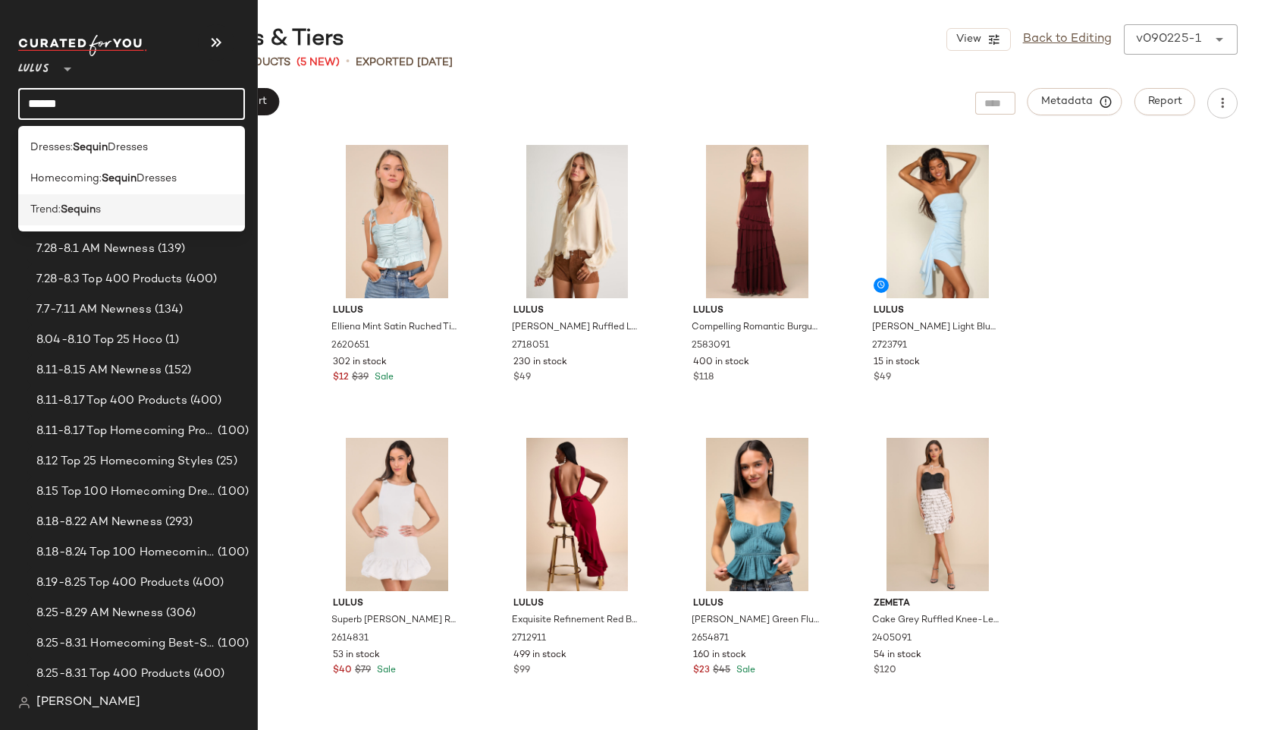
type input "******"
click at [74, 212] on b "Sequin" at bounding box center [78, 210] width 35 height 16
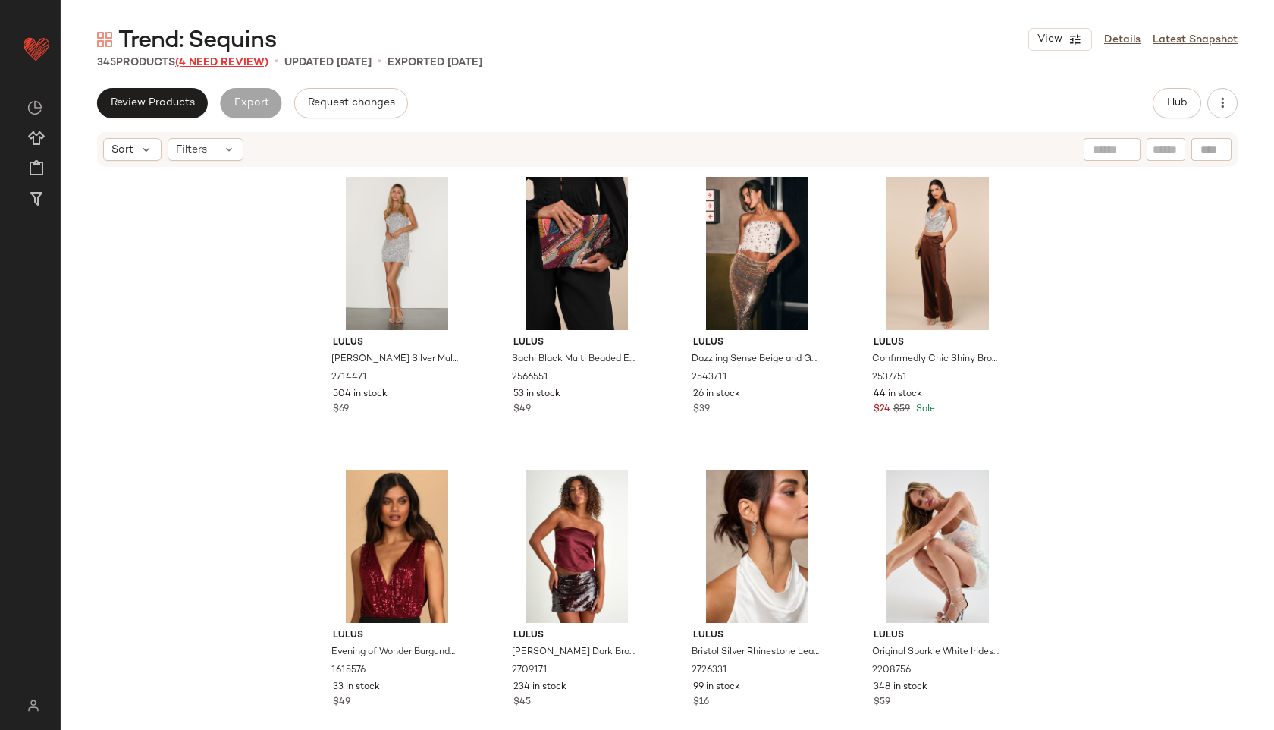
click at [240, 59] on span "(4 Need Review)" at bounding box center [221, 62] width 93 height 11
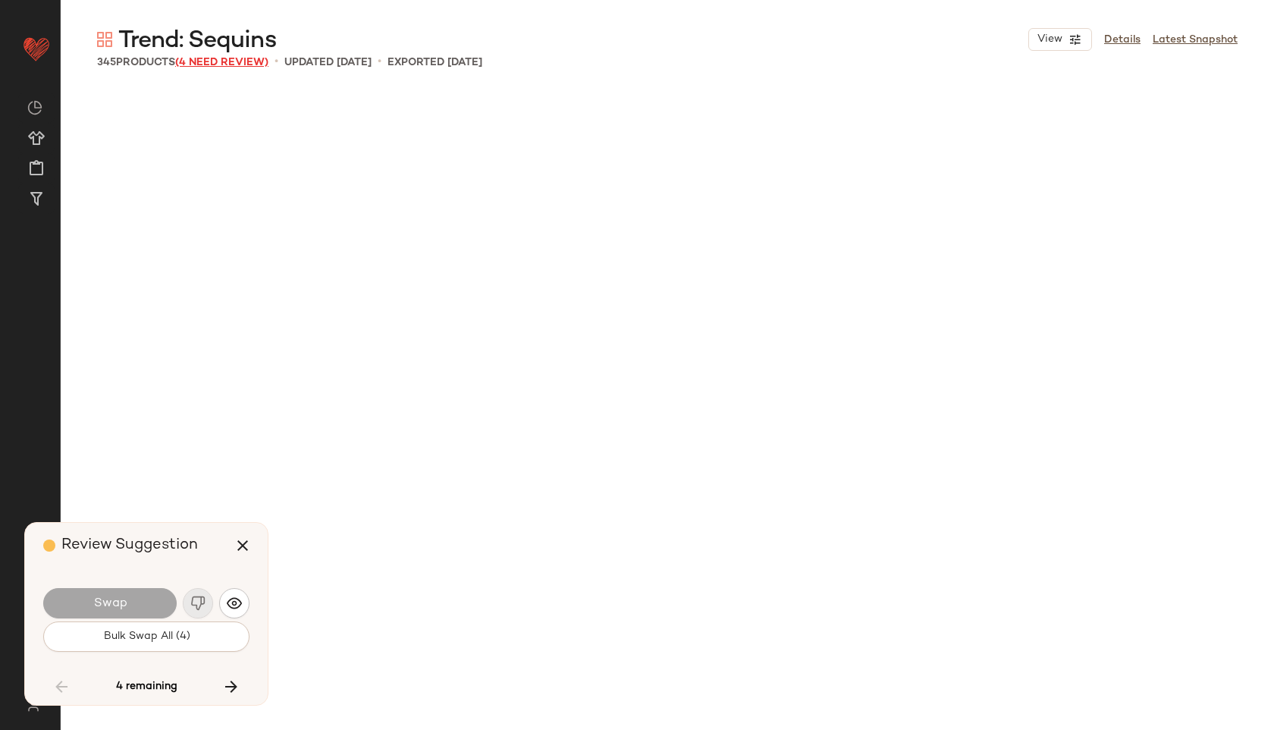
scroll to position [20198, 0]
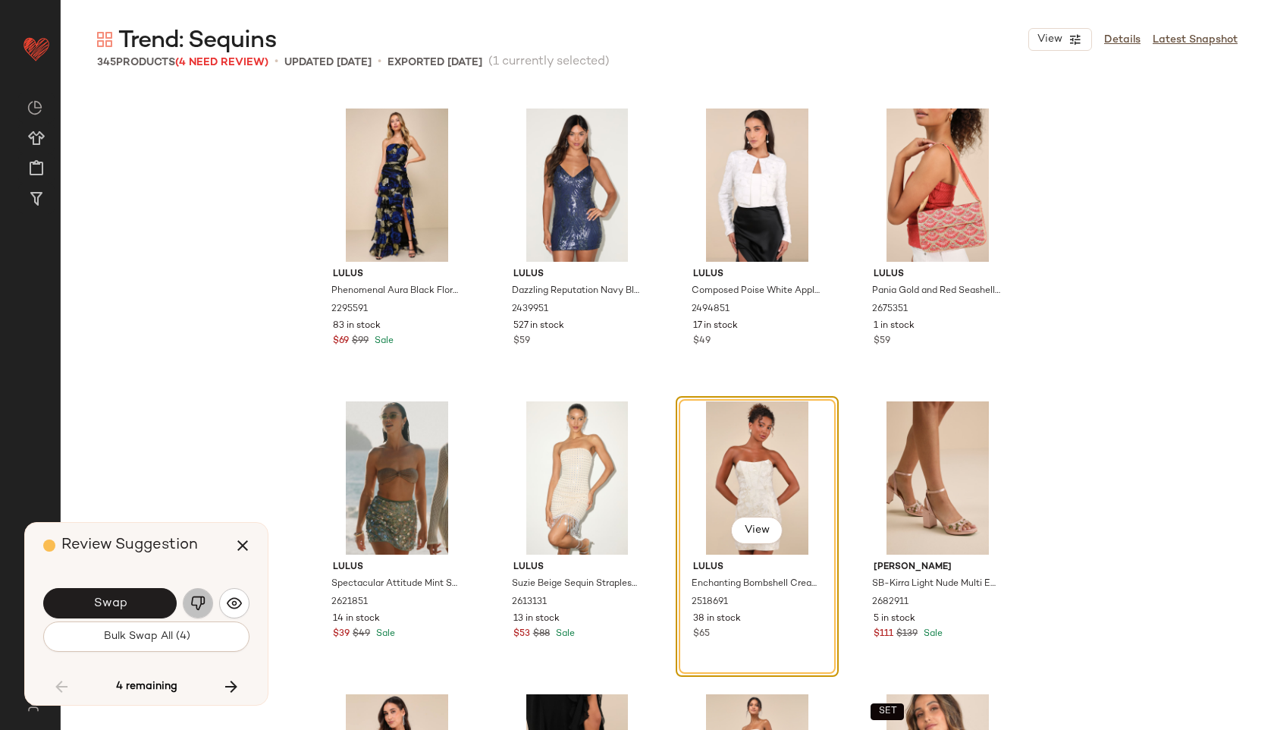
click at [187, 595] on button "button" at bounding box center [198, 603] width 30 height 30
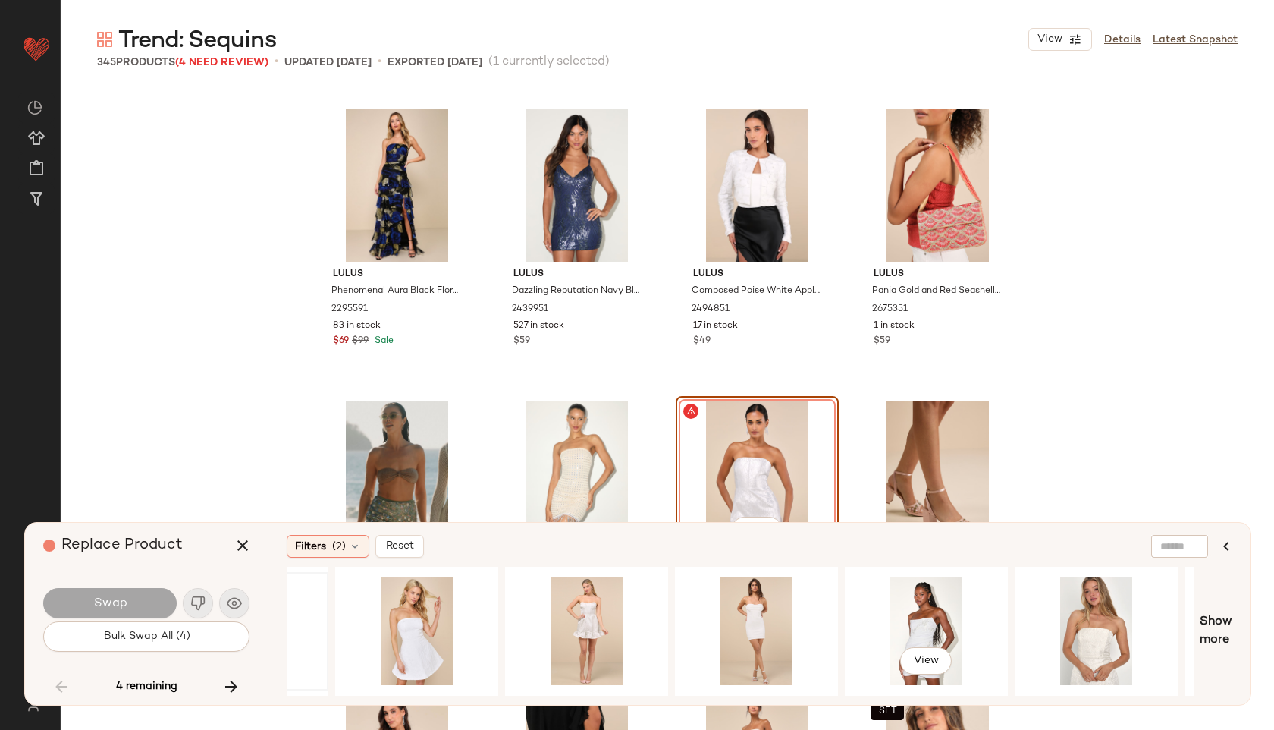
scroll to position [0, 799]
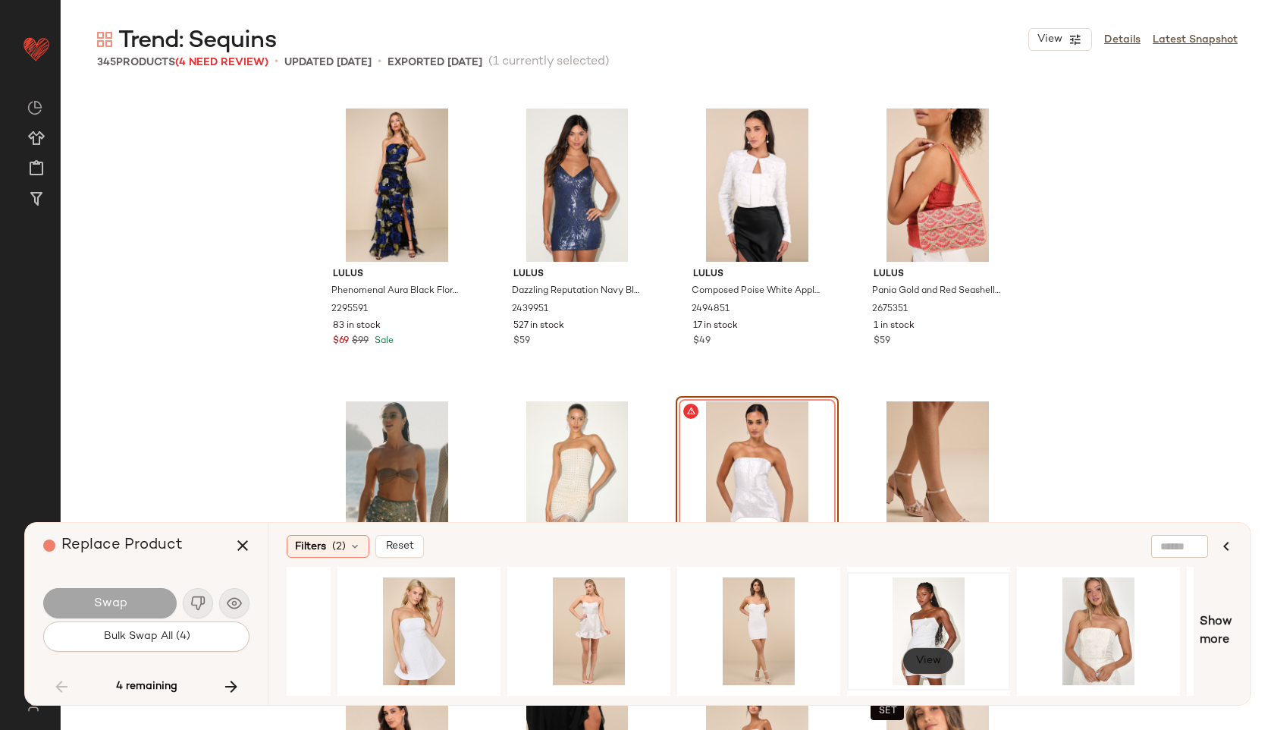
click at [935, 654] on span "View" at bounding box center [928, 660] width 26 height 12
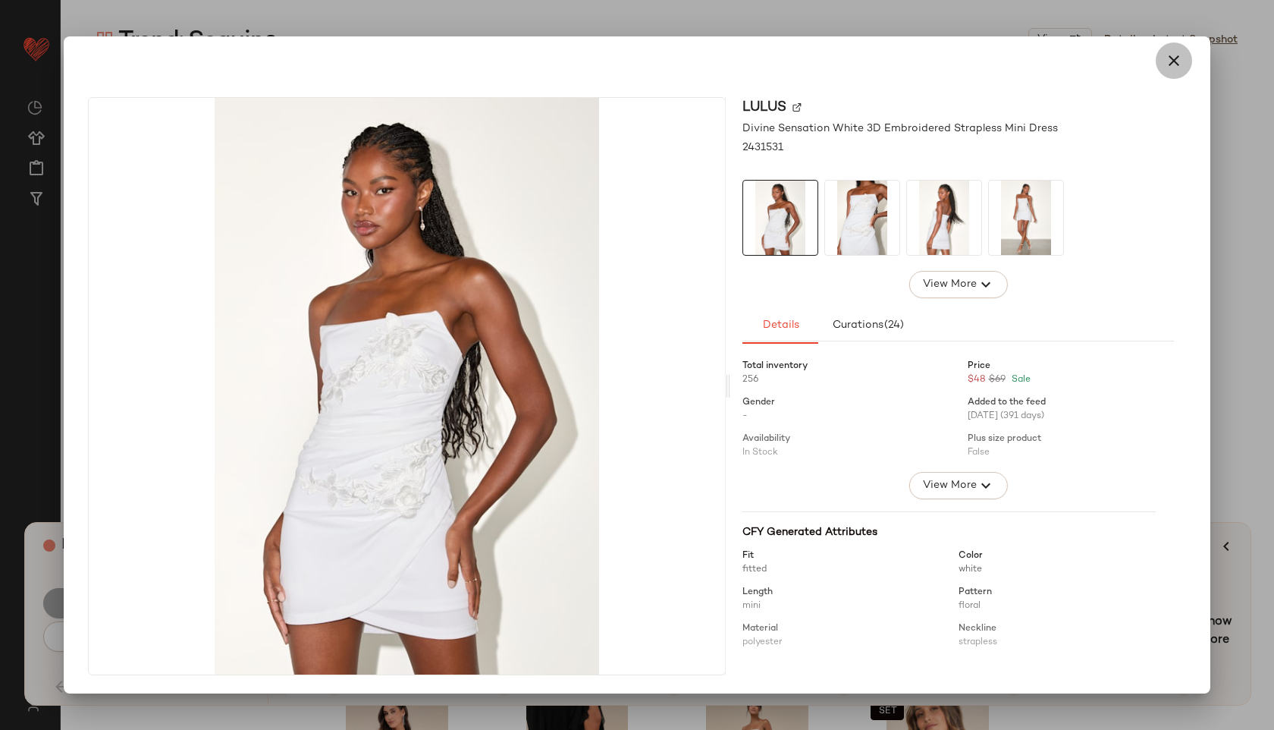
click at [1178, 49] on button "button" at bounding box center [1174, 60] width 36 height 36
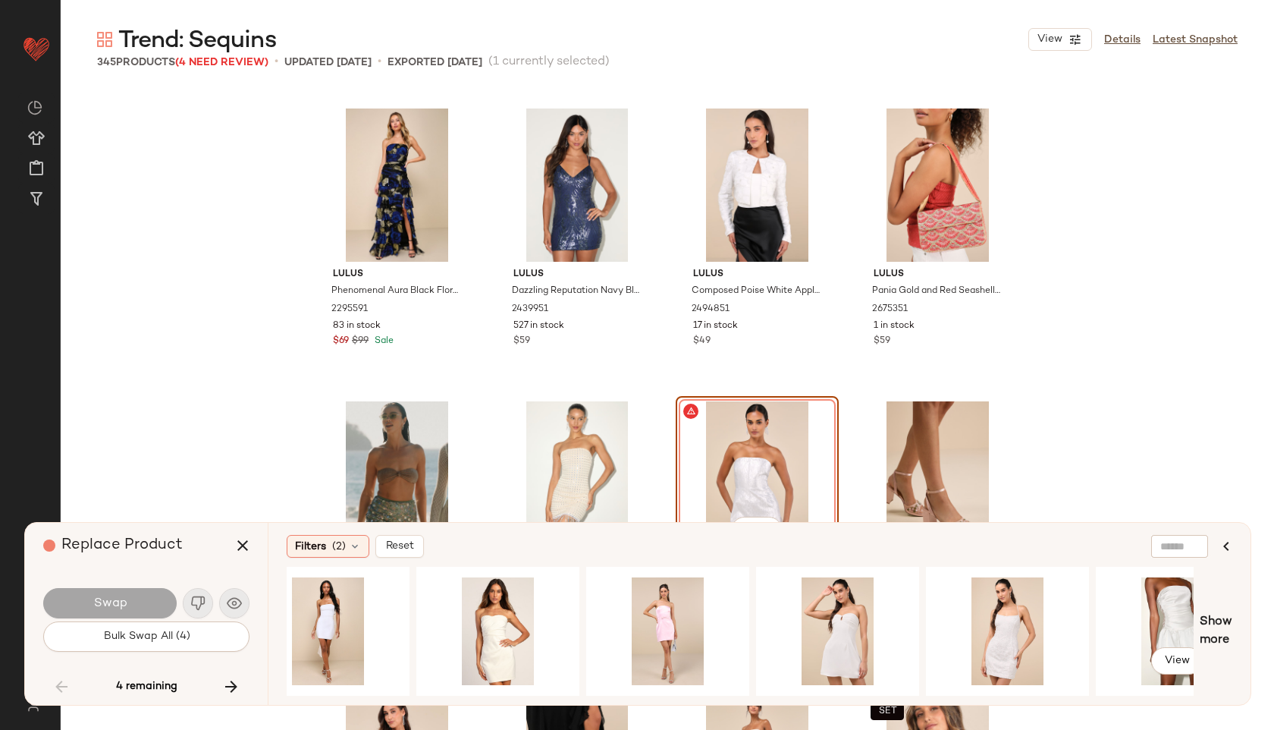
scroll to position [0, 1973]
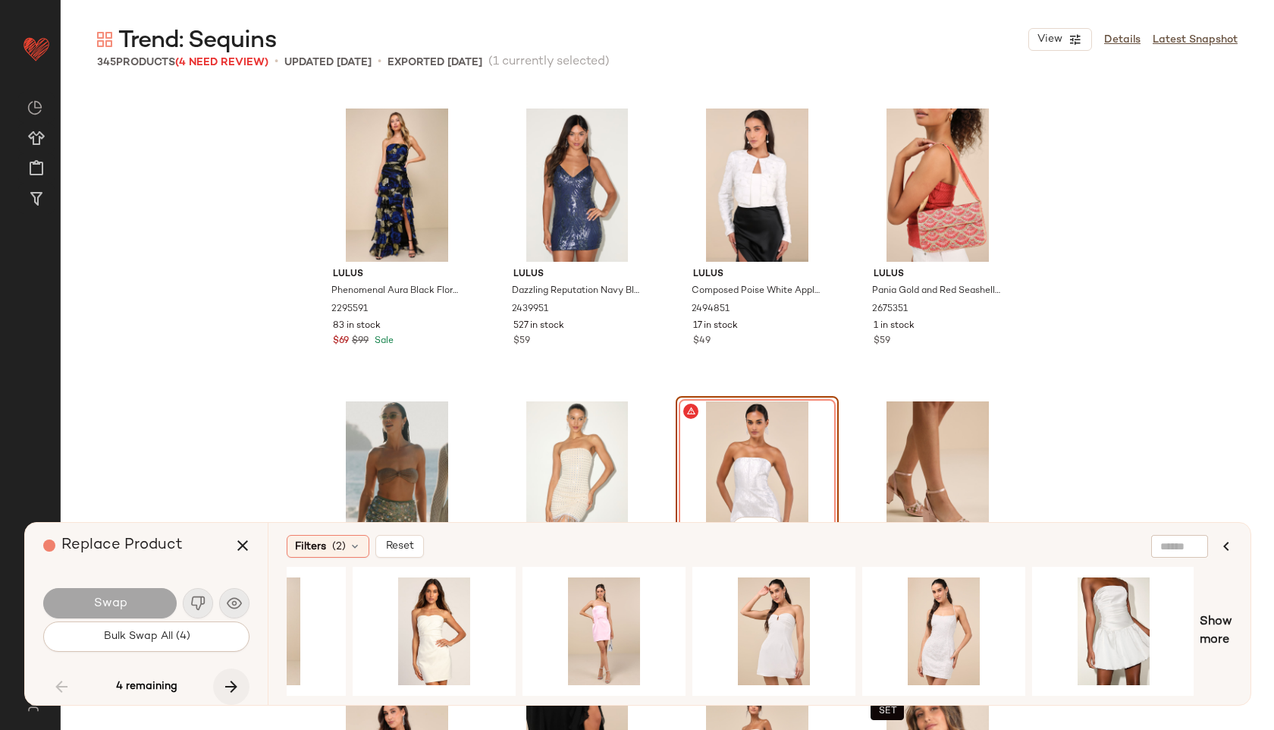
click at [231, 686] on icon "button" at bounding box center [231, 686] width 18 height 18
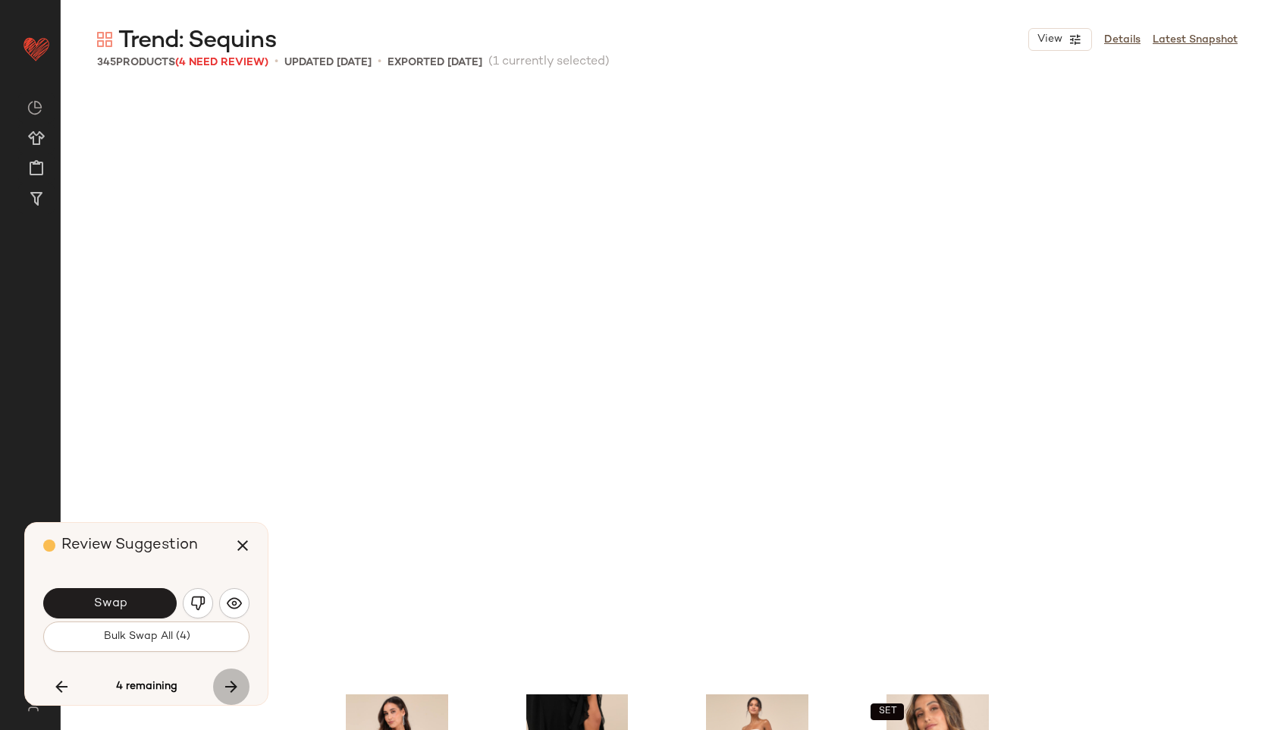
scroll to position [20784, 0]
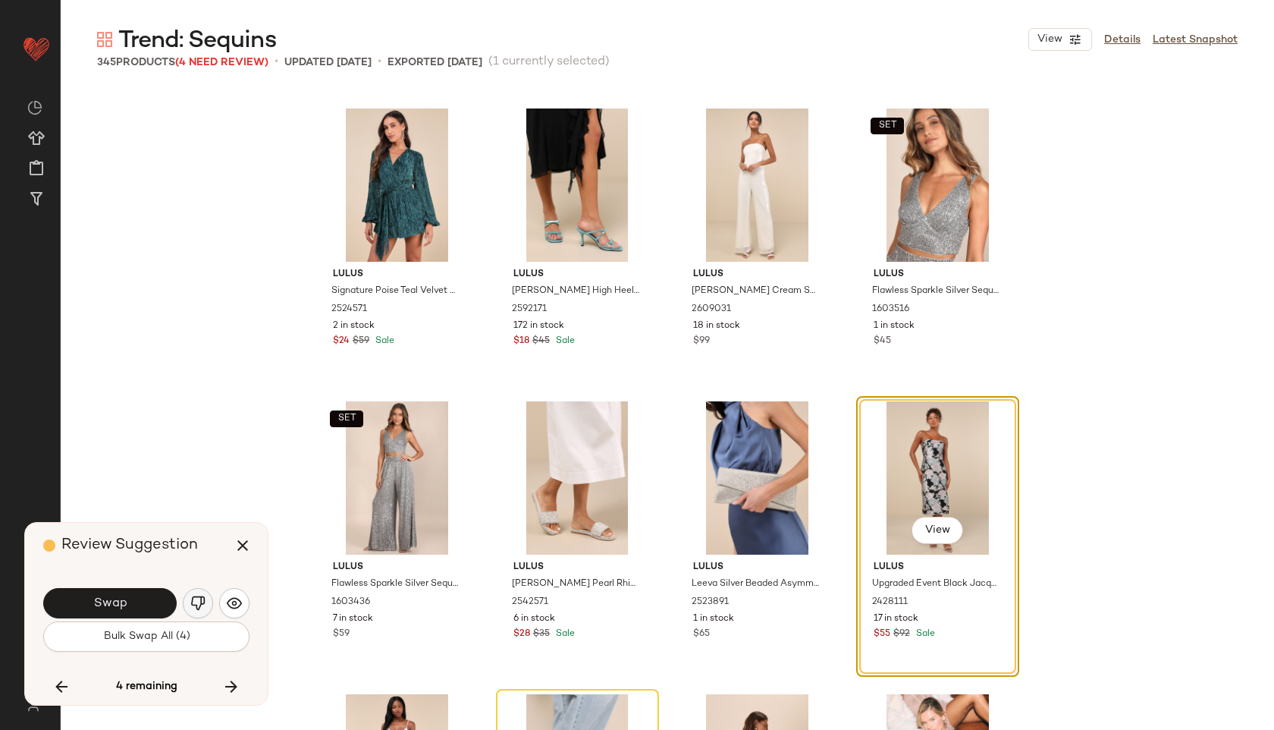
click at [195, 607] on img "button" at bounding box center [197, 602] width 15 height 15
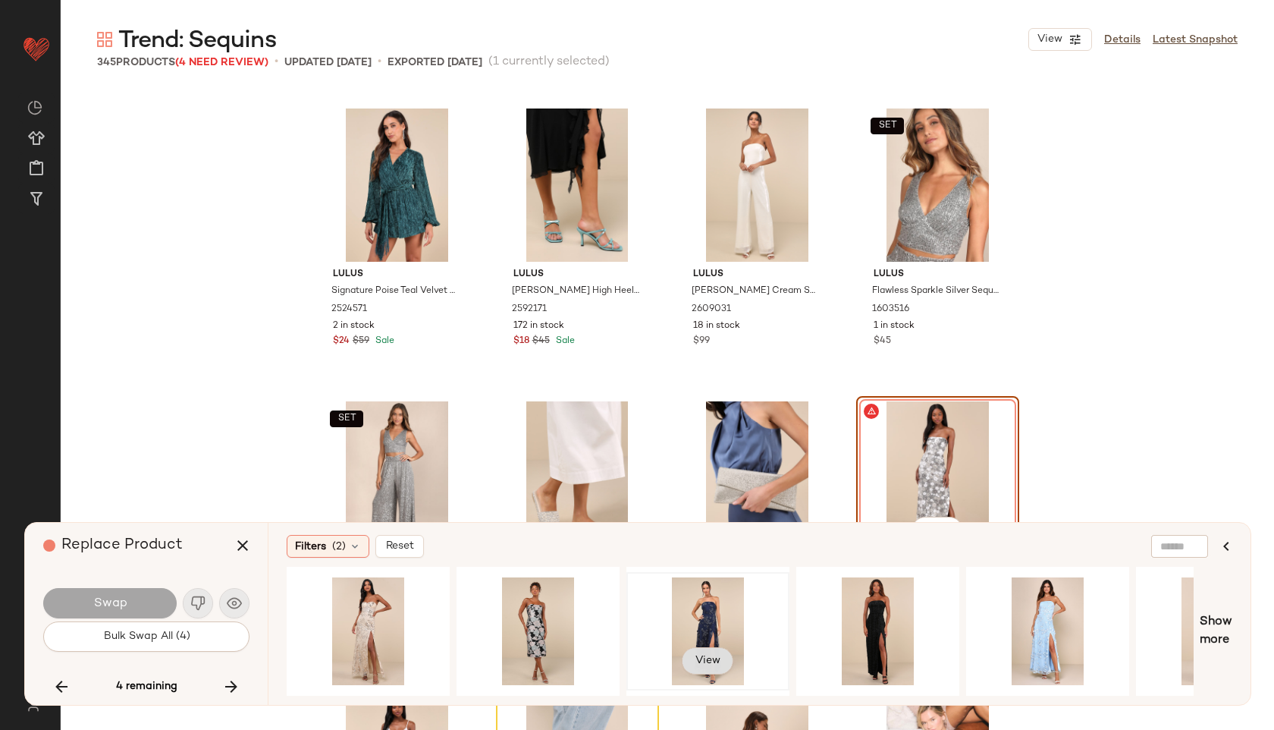
click at [705, 658] on span "View" at bounding box center [708, 660] width 26 height 12
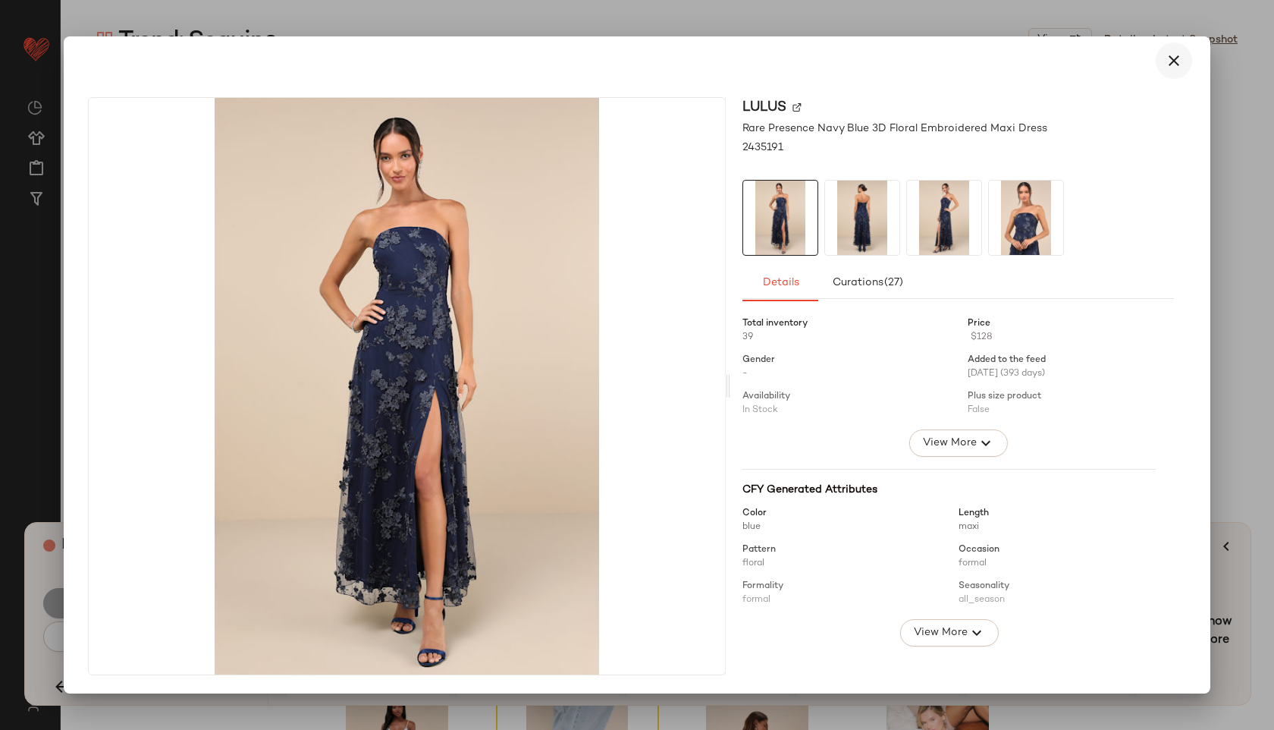
click at [1172, 64] on icon "button" at bounding box center [1174, 61] width 18 height 18
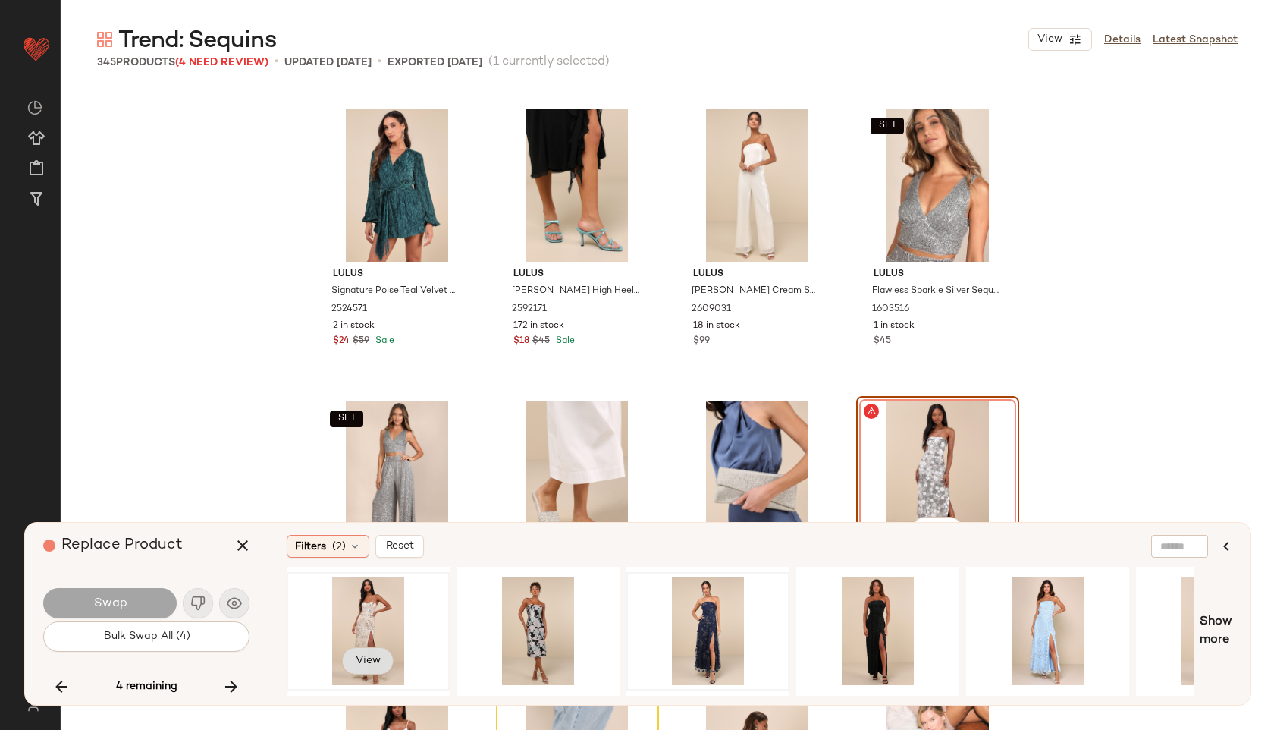
click at [372, 656] on span "View" at bounding box center [368, 660] width 26 height 12
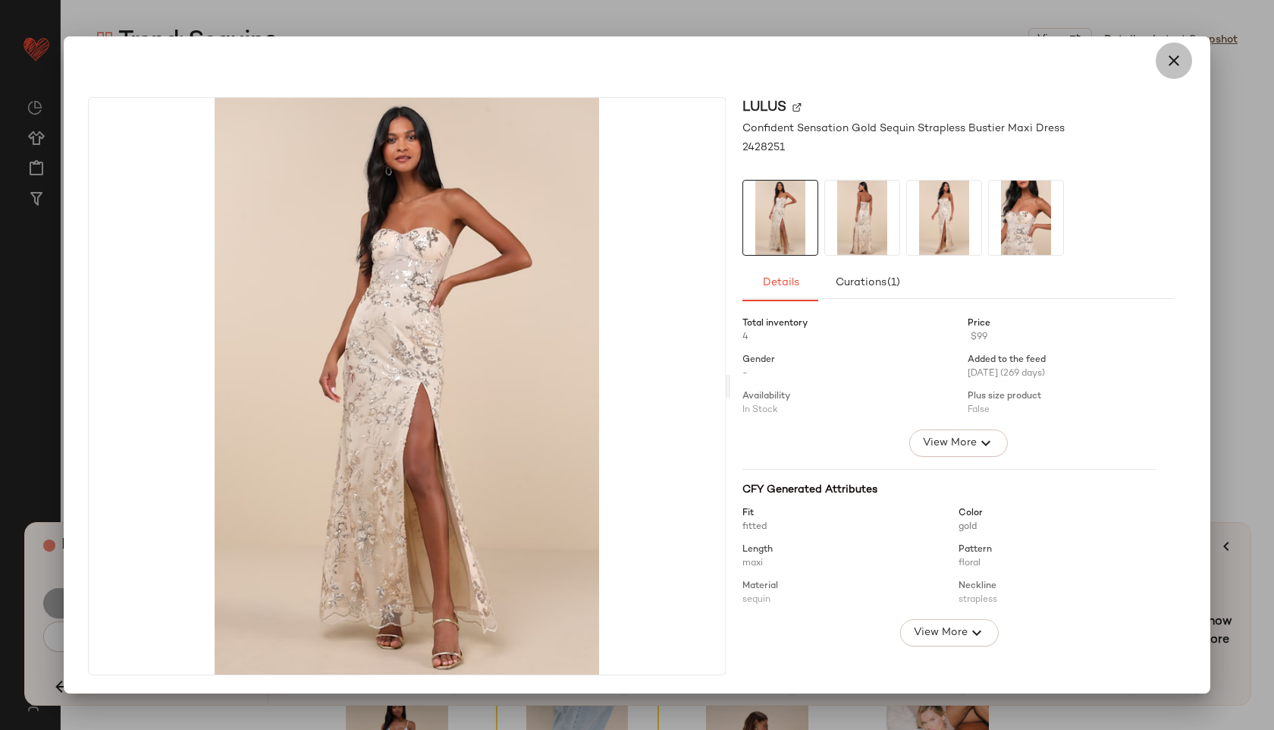
click at [1178, 50] on button "button" at bounding box center [1174, 60] width 36 height 36
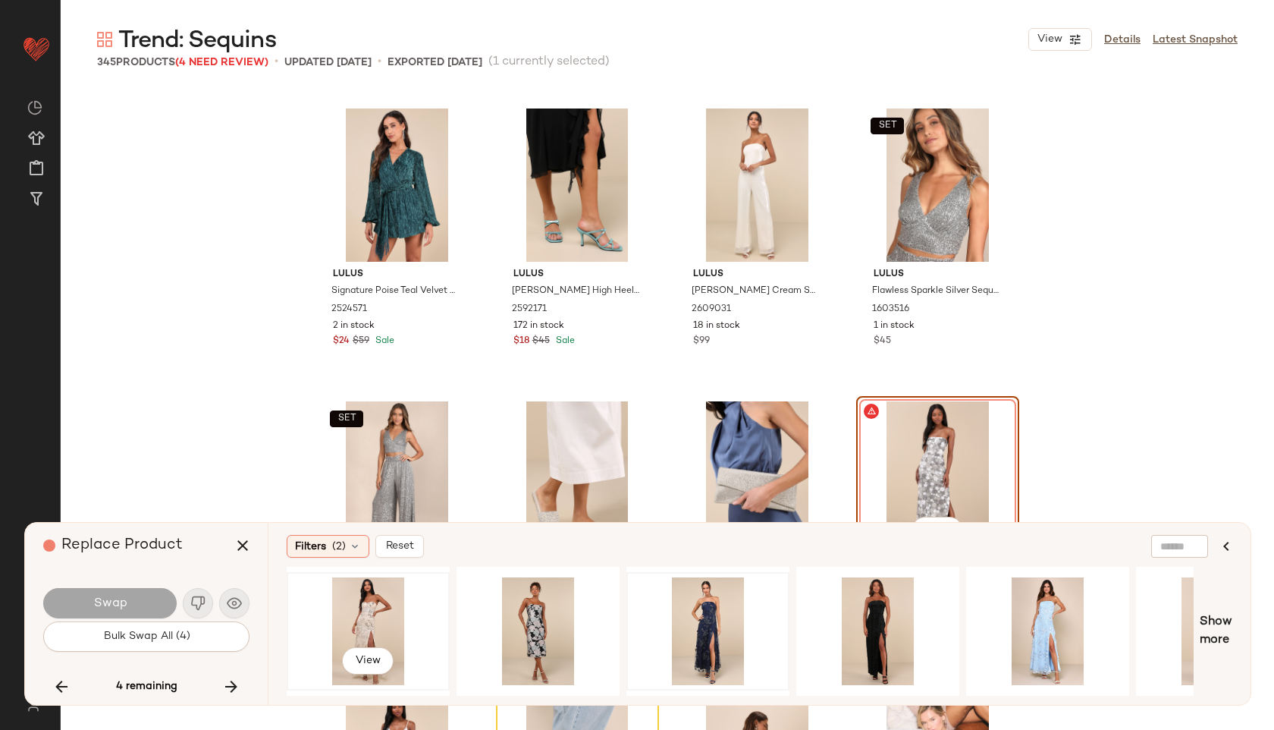
click at [342, 613] on div "View" at bounding box center [368, 631] width 152 height 108
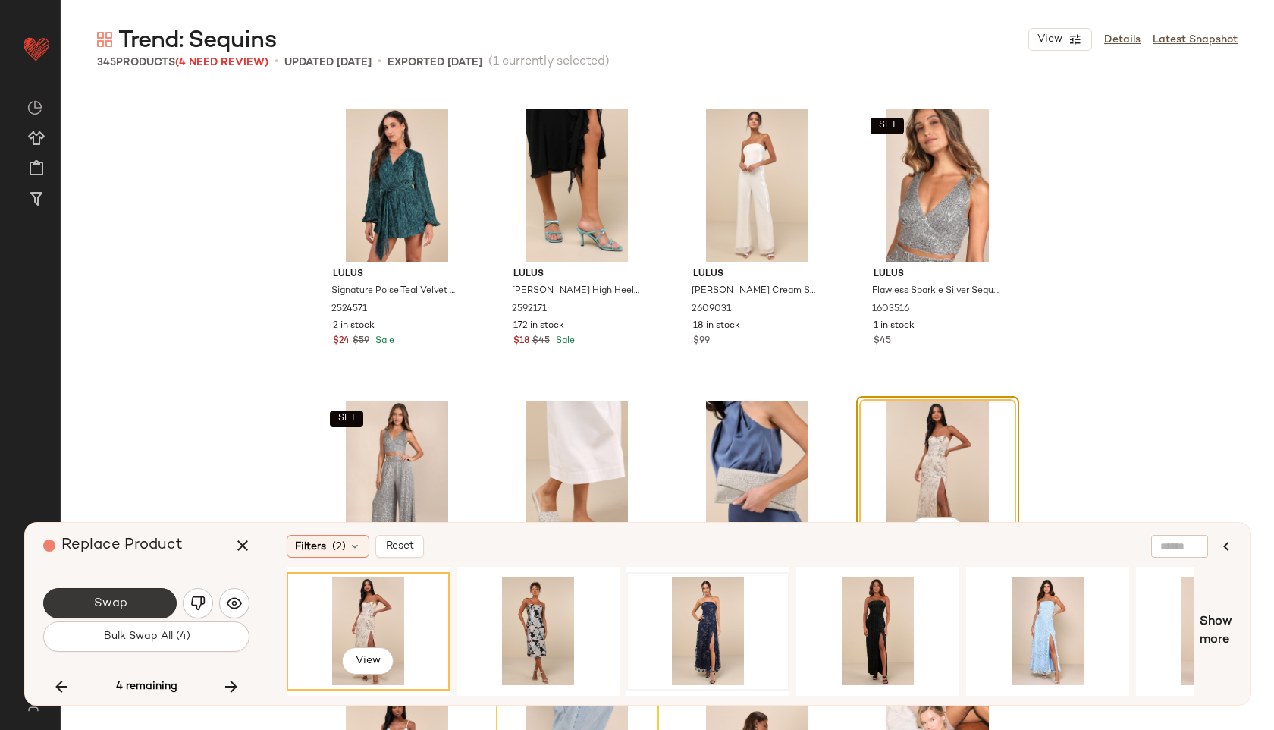
click at [102, 596] on span "Swap" at bounding box center [110, 603] width 34 height 14
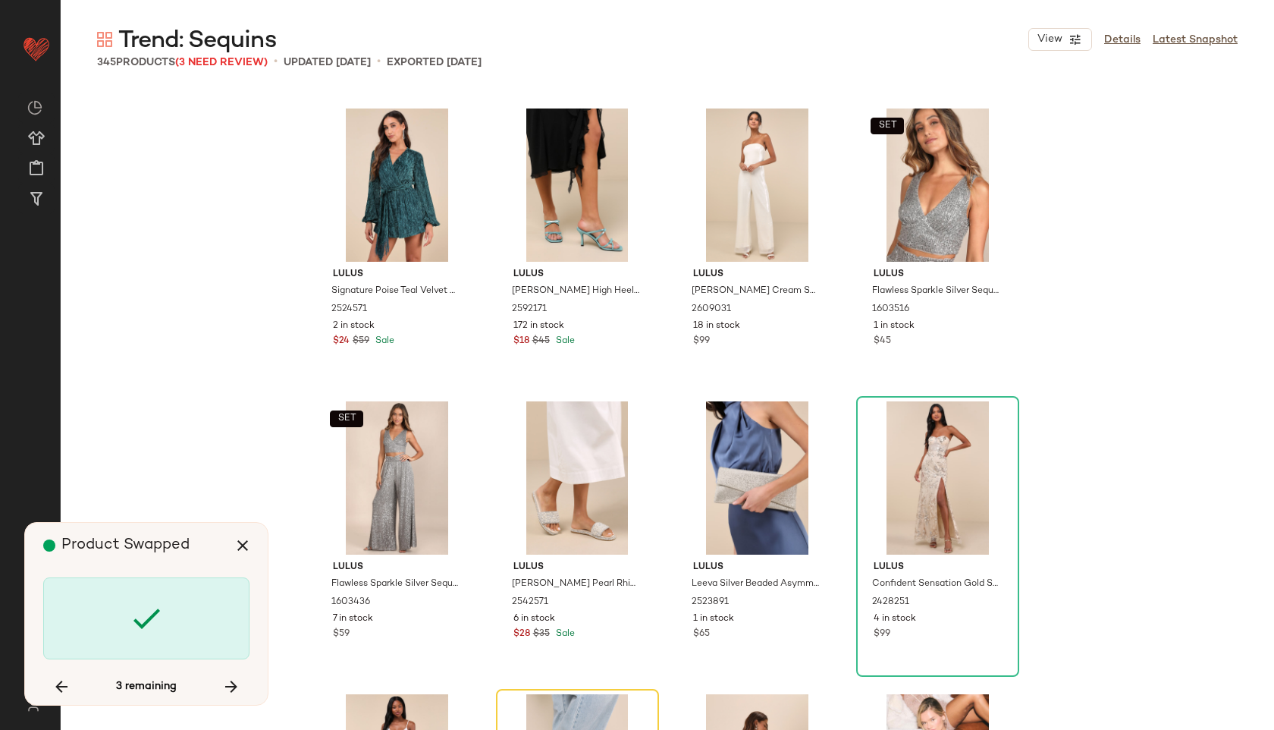
scroll to position [21076, 0]
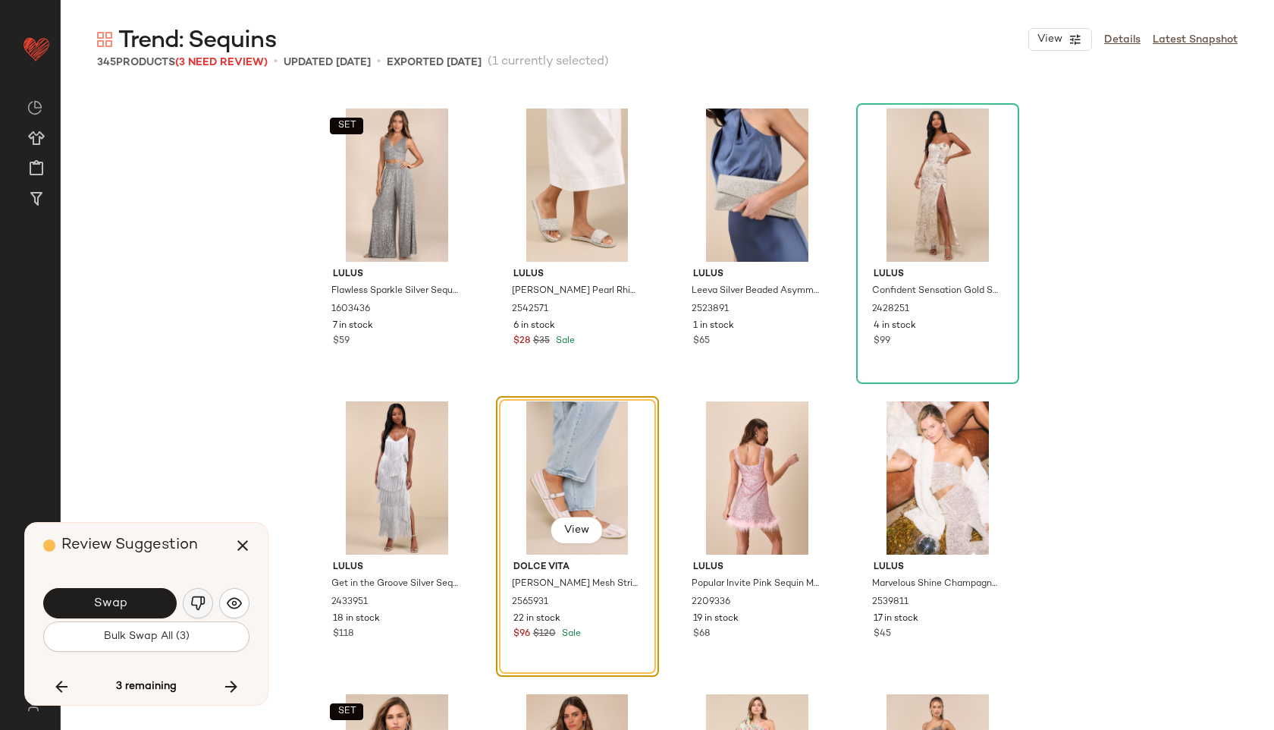
click at [202, 603] on img "button" at bounding box center [197, 602] width 15 height 15
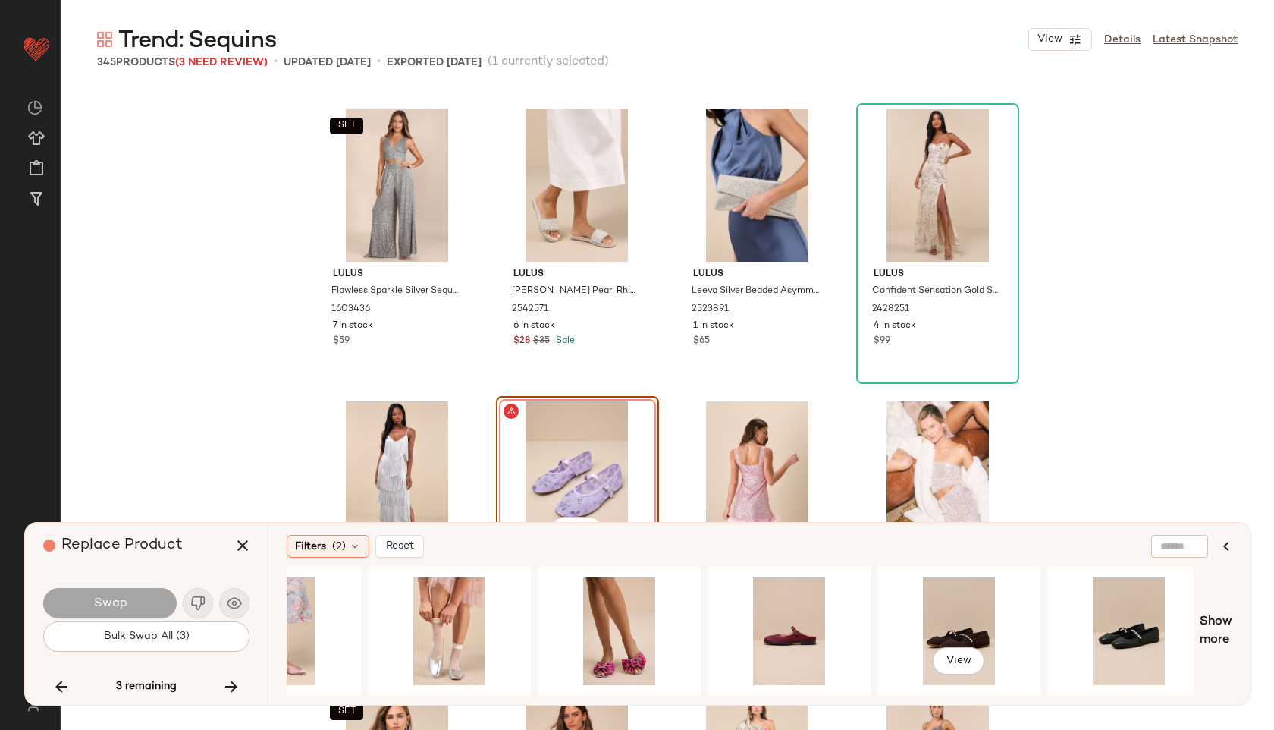
scroll to position [0, 2312]
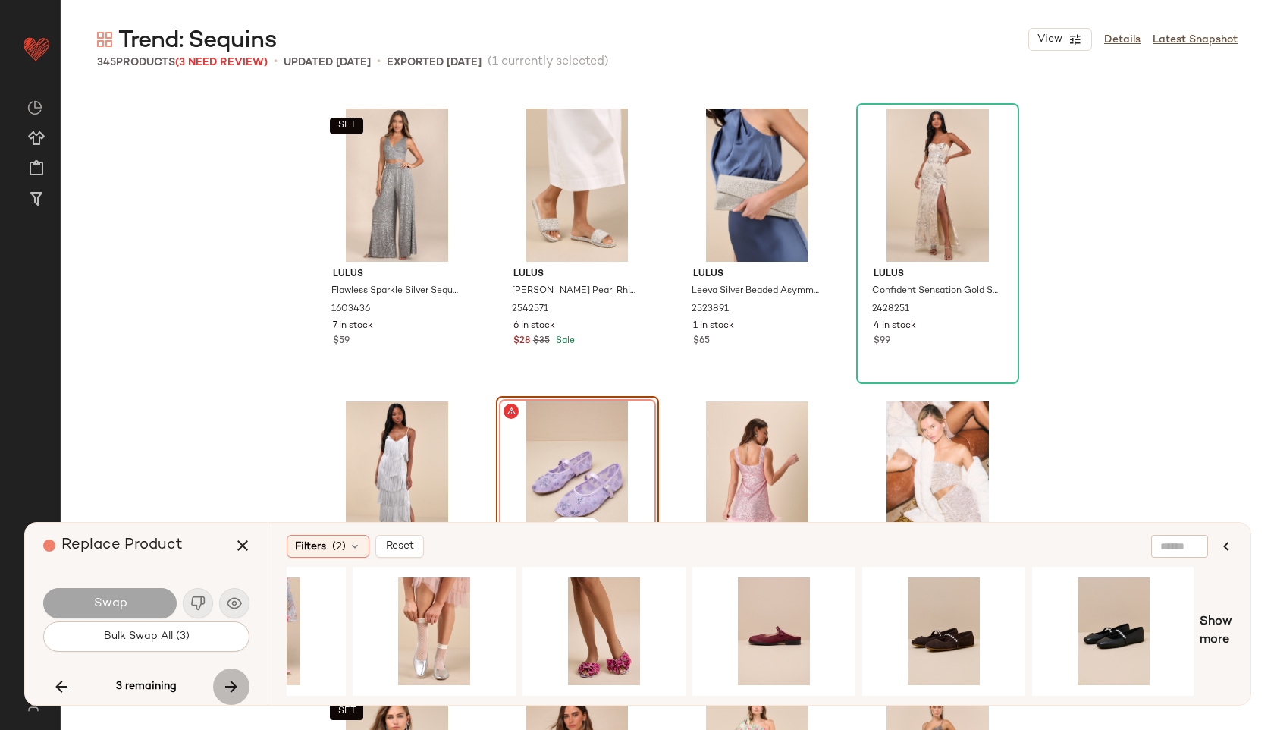
click at [237, 689] on icon "button" at bounding box center [231, 686] width 18 height 18
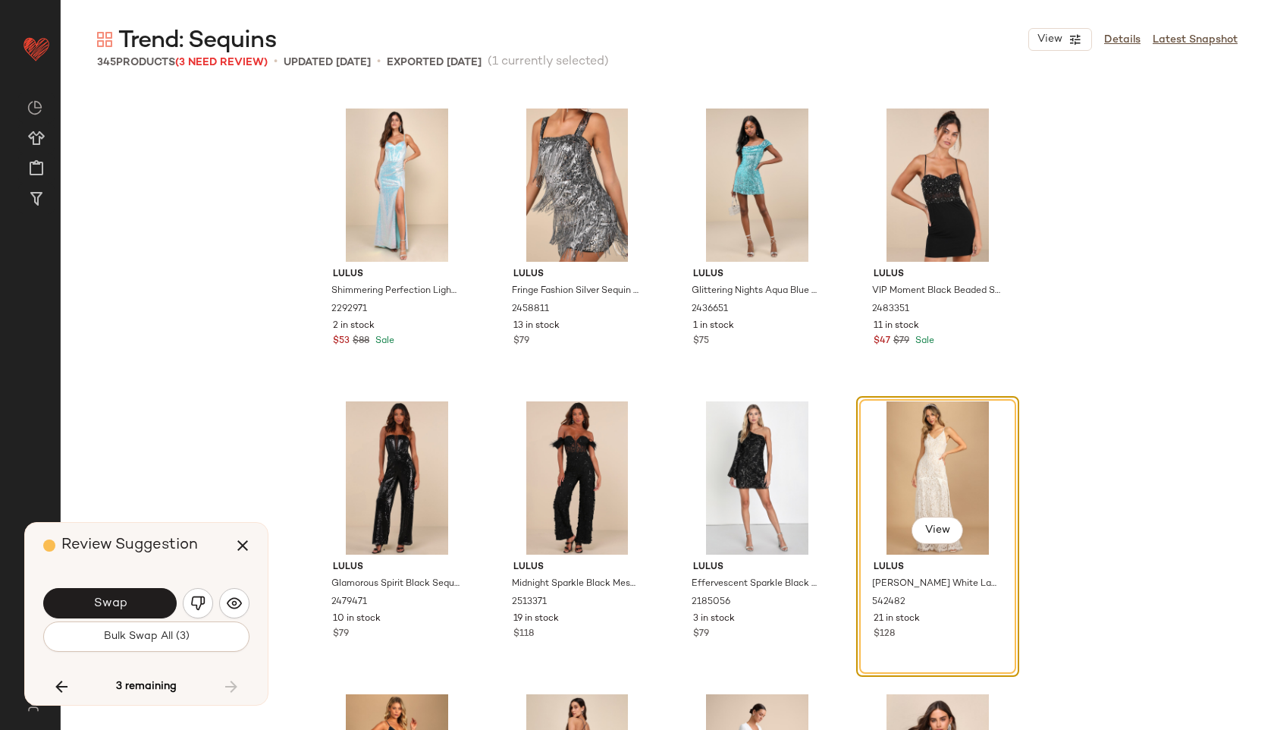
click at [927, 514] on div "View" at bounding box center [938, 477] width 152 height 153
click at [944, 525] on span "View" at bounding box center [937, 530] width 26 height 12
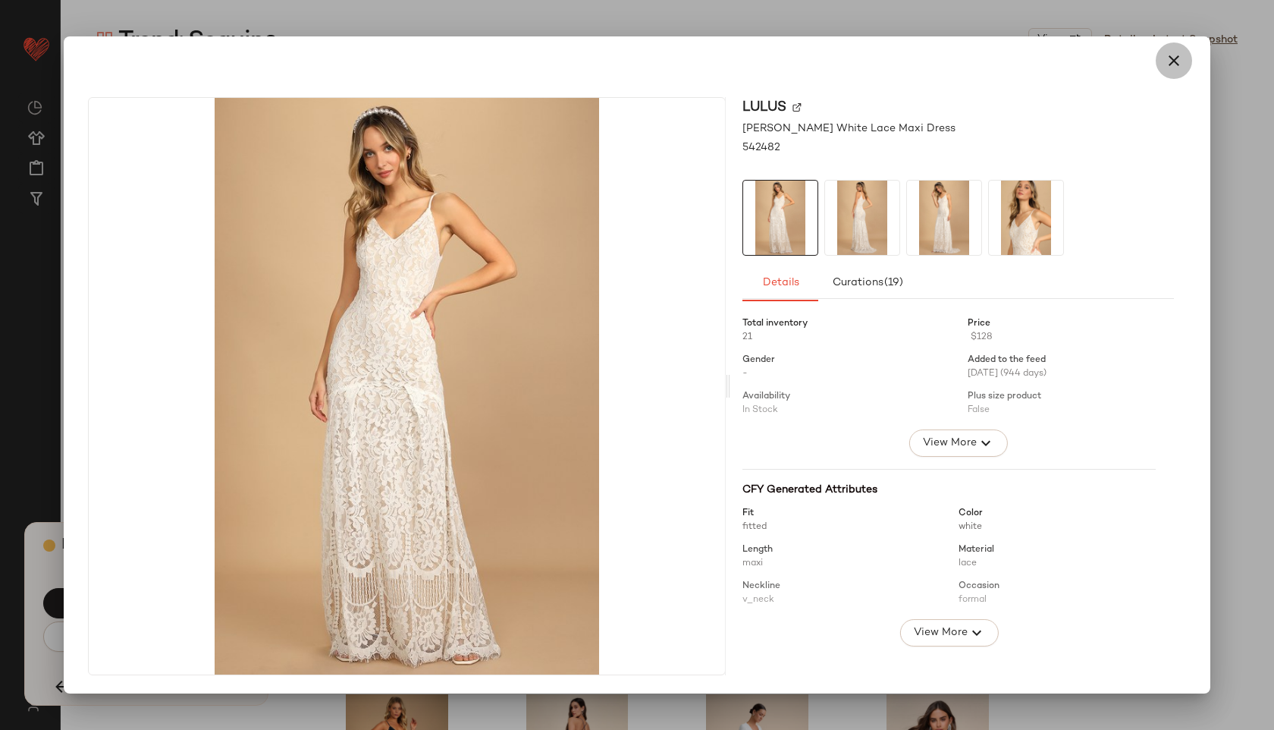
click at [1180, 59] on icon "button" at bounding box center [1174, 61] width 18 height 18
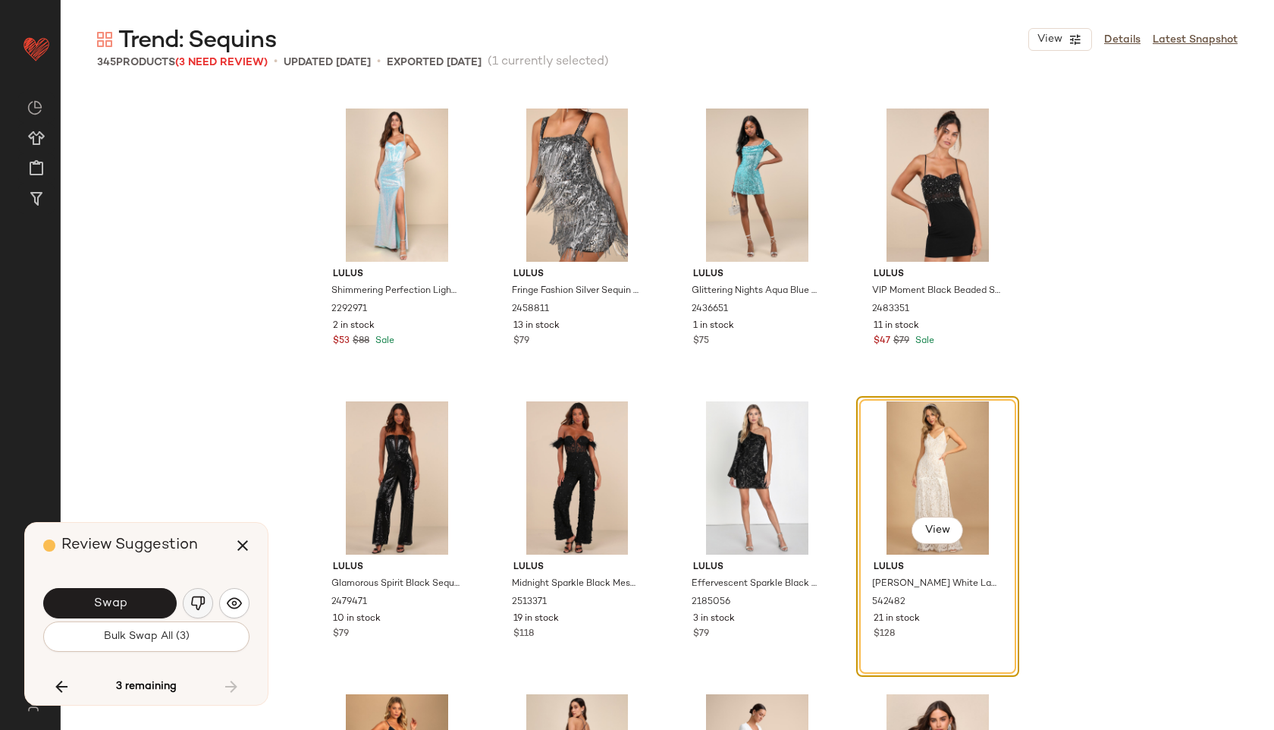
click at [195, 601] on img "button" at bounding box center [197, 602] width 15 height 15
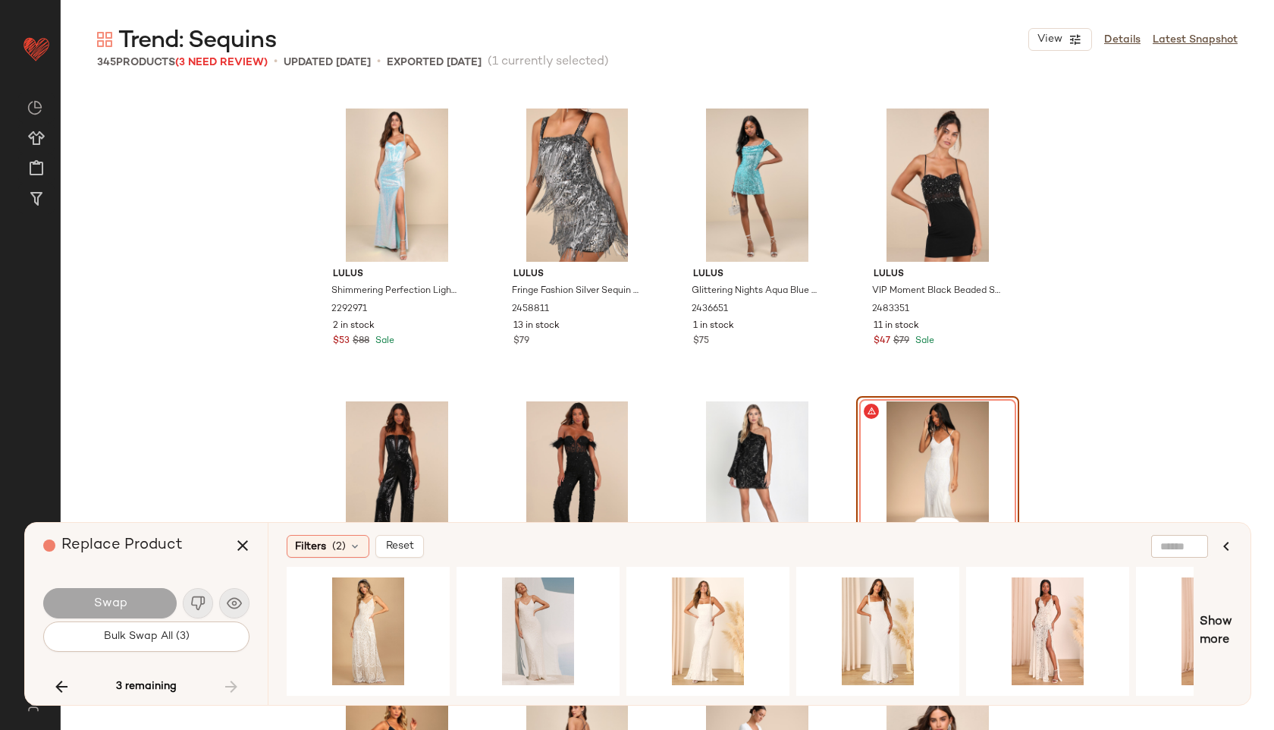
click at [238, 681] on div "3 remaining" at bounding box center [146, 686] width 206 height 36
click at [242, 544] on icon "button" at bounding box center [243, 545] width 18 height 18
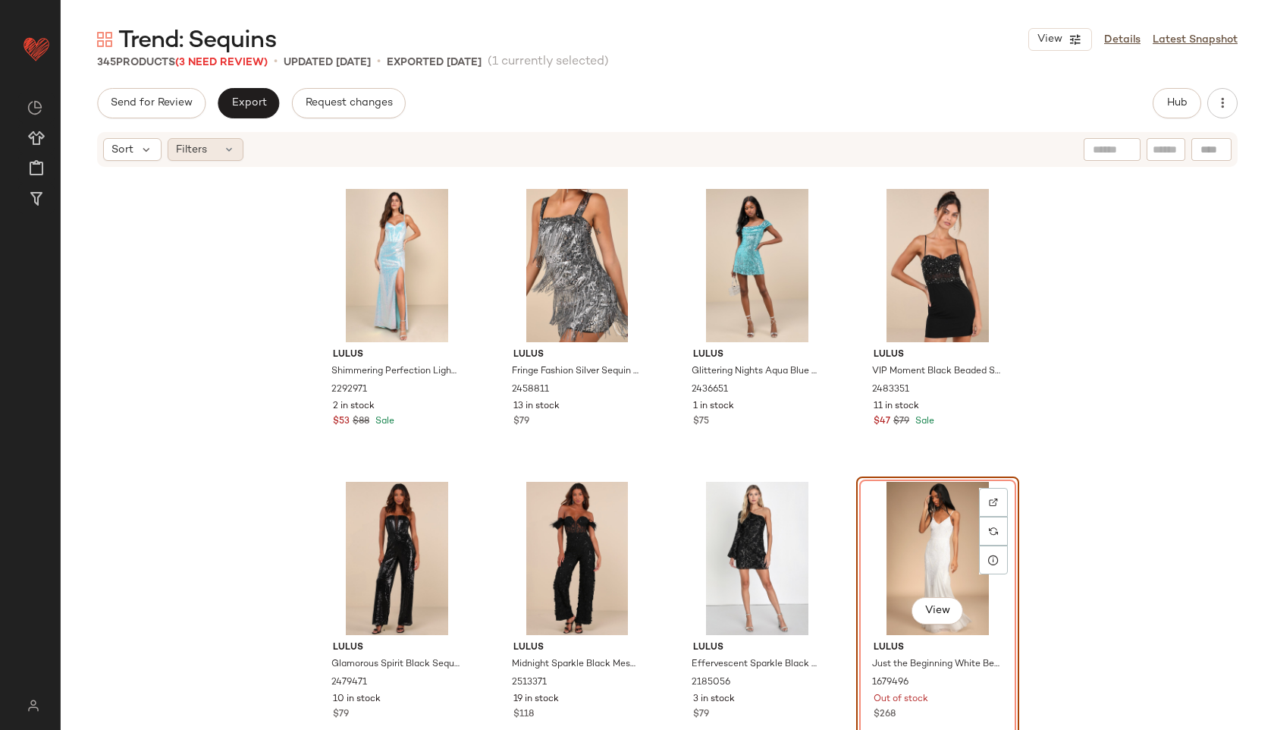
click at [223, 150] on icon at bounding box center [229, 149] width 12 height 12
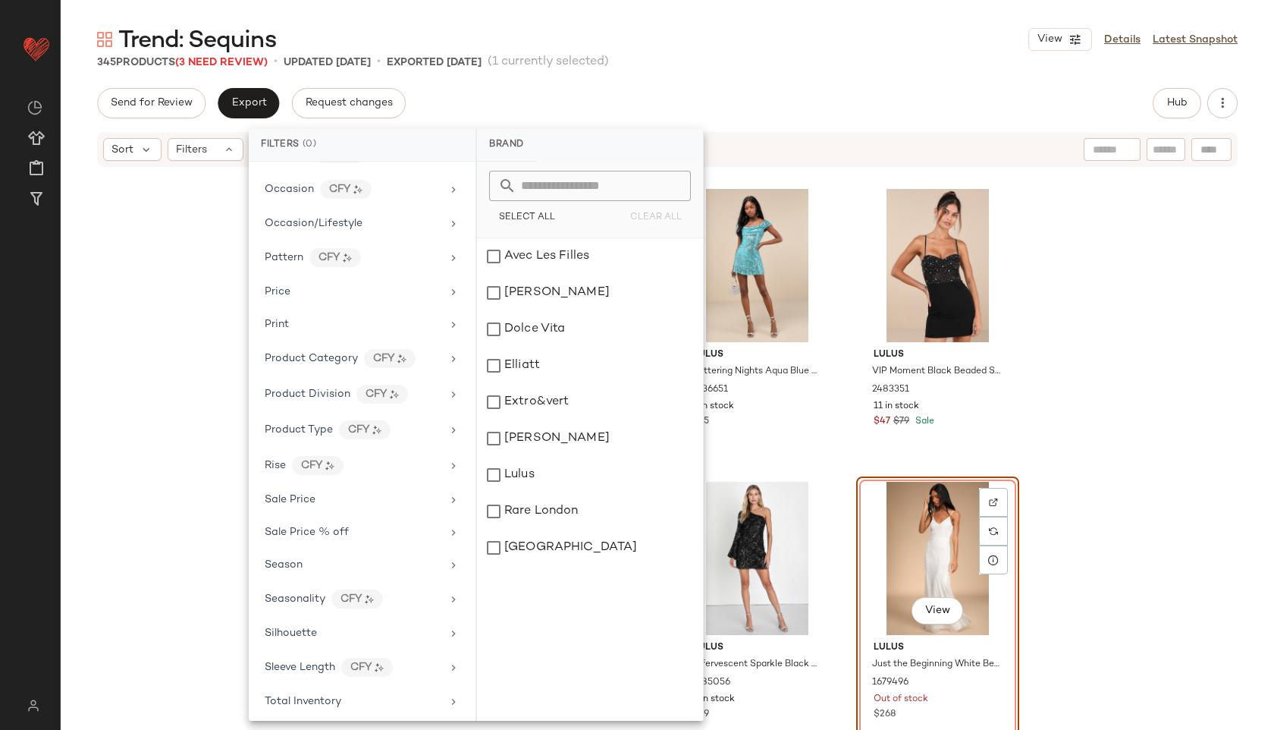
scroll to position [815, 0]
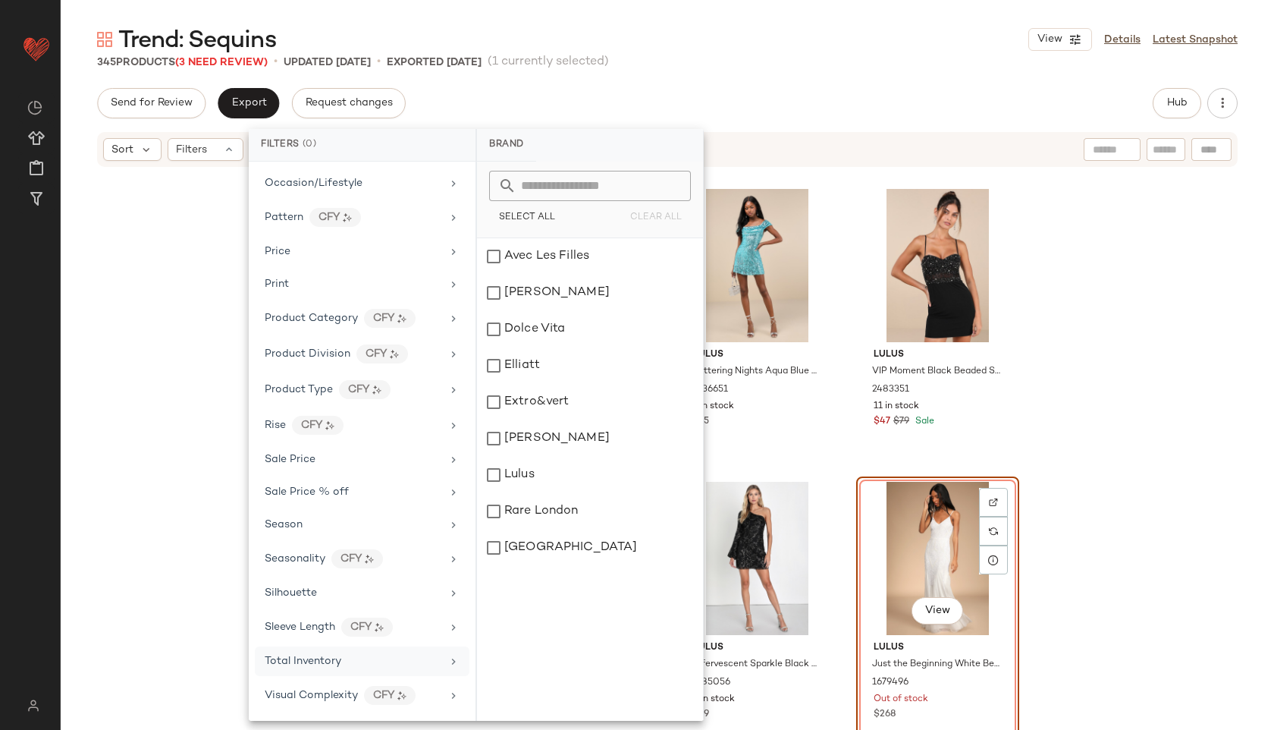
click at [361, 655] on div "Total Inventory" at bounding box center [353, 661] width 177 height 16
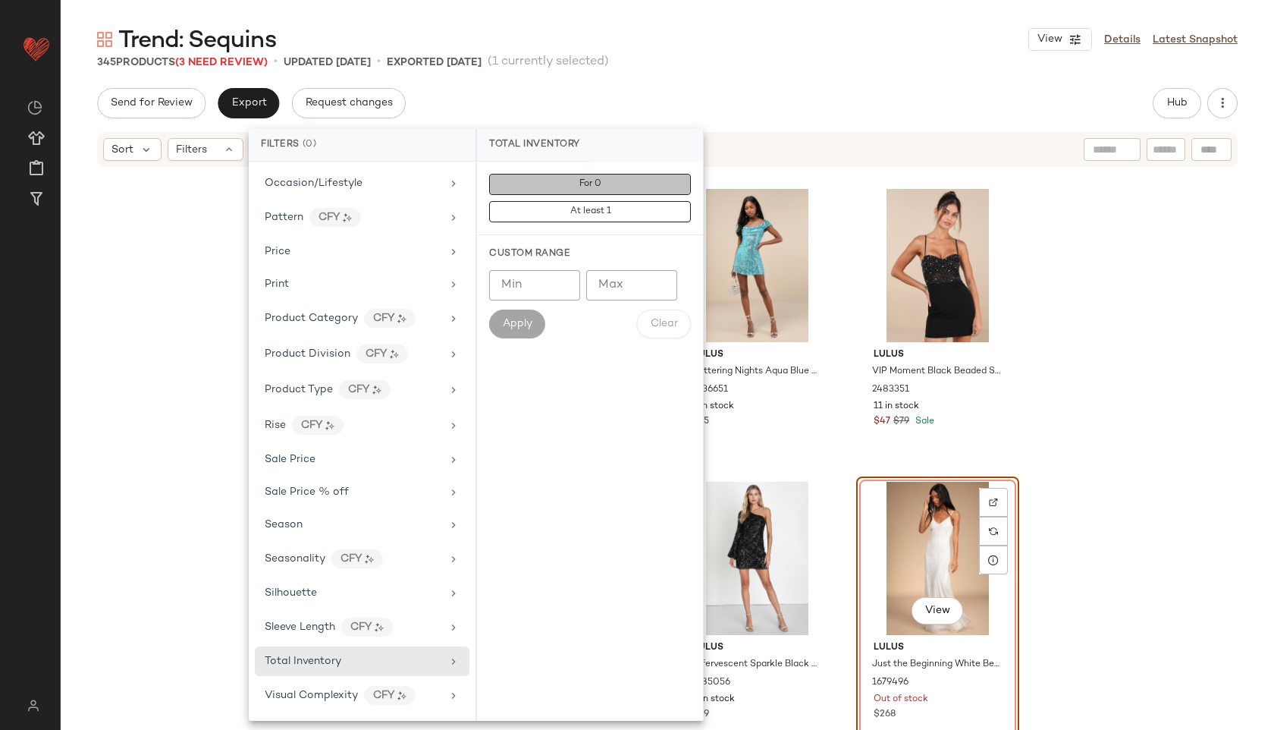
click at [569, 187] on button "For 0" at bounding box center [590, 184] width 202 height 21
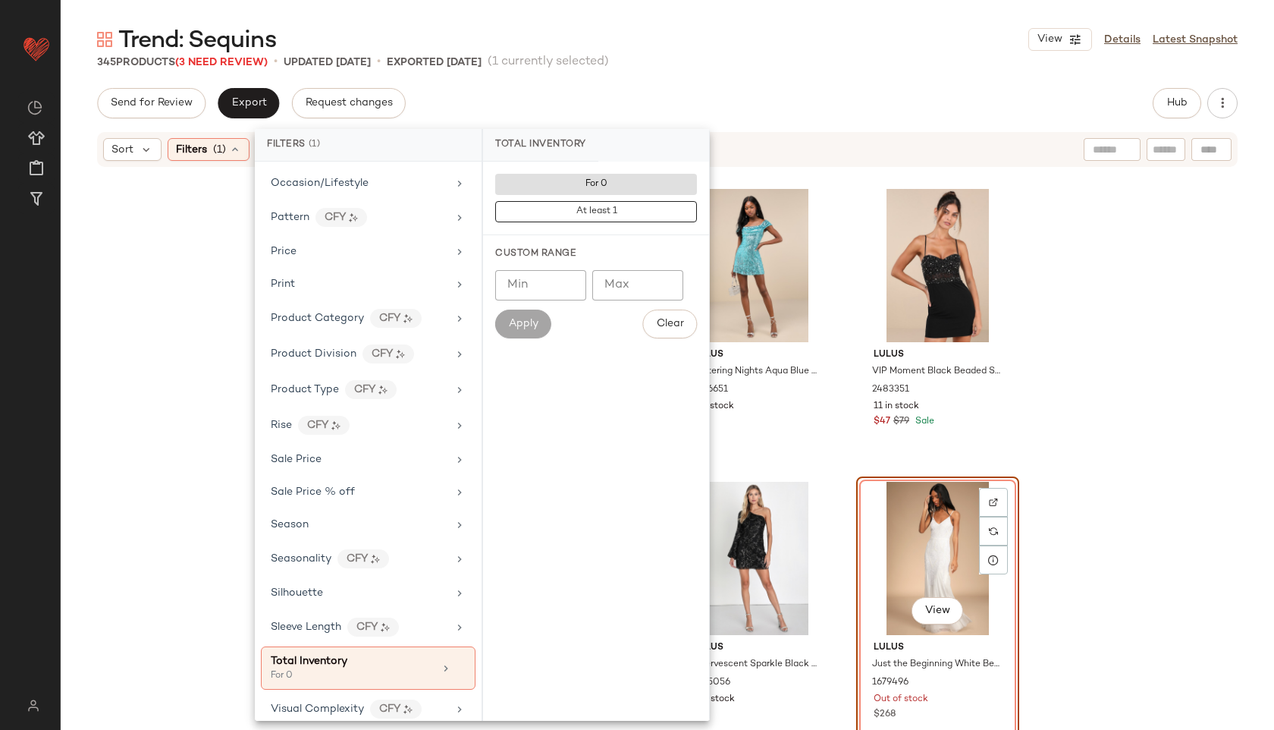
click at [716, 48] on div "Trend: Sequins View Details Latest Snapshot" at bounding box center [667, 39] width 1213 height 30
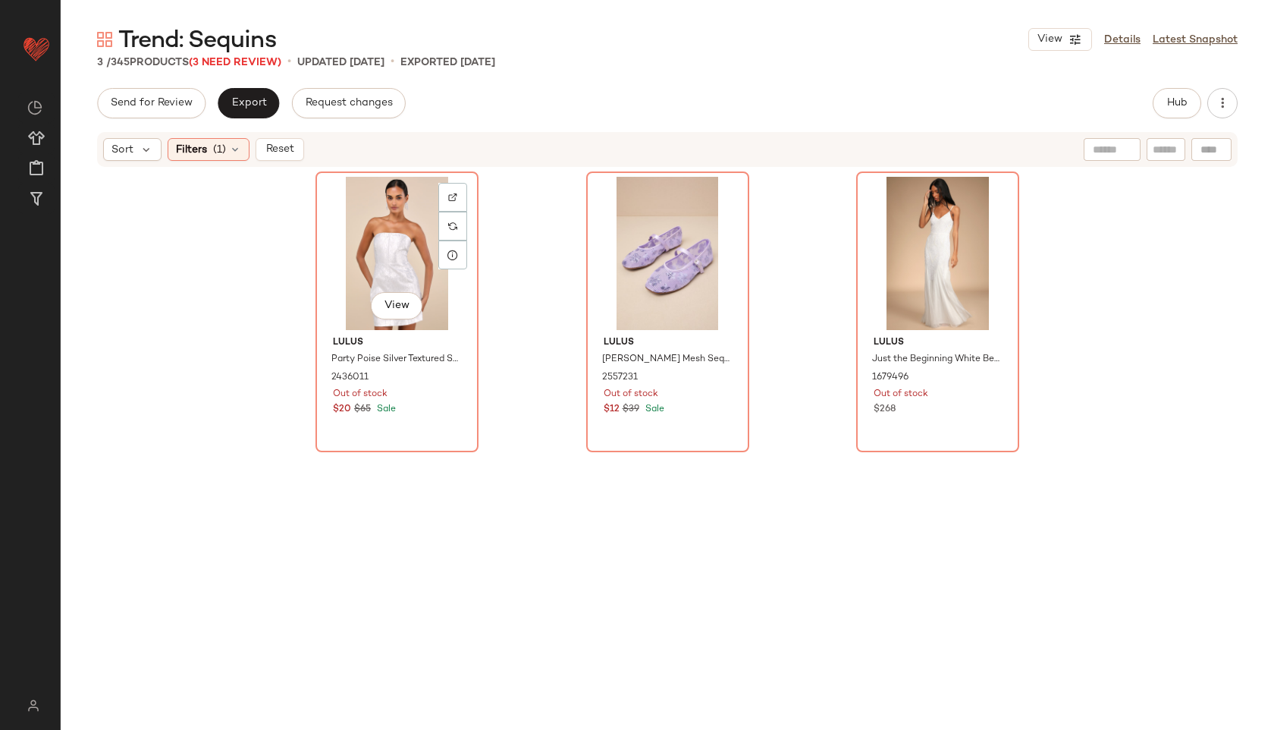
click at [401, 250] on div "View" at bounding box center [397, 253] width 152 height 153
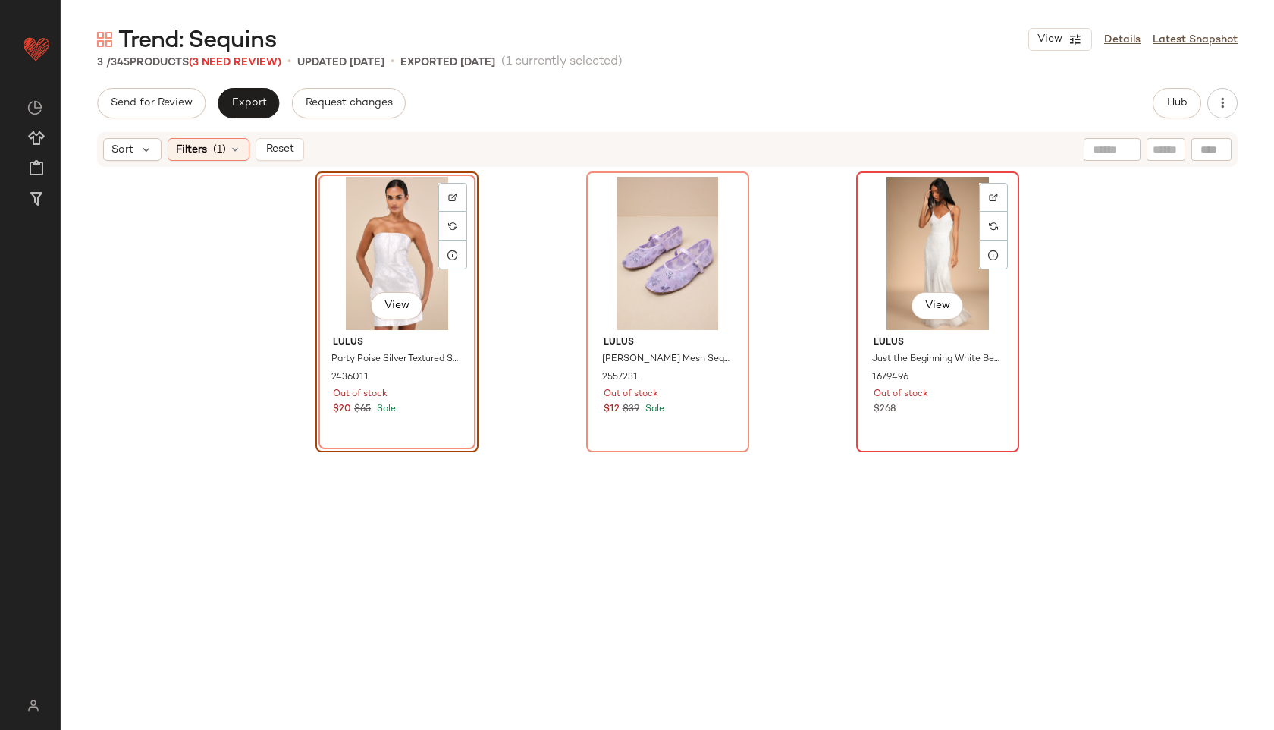
click at [935, 257] on div "View" at bounding box center [938, 253] width 152 height 153
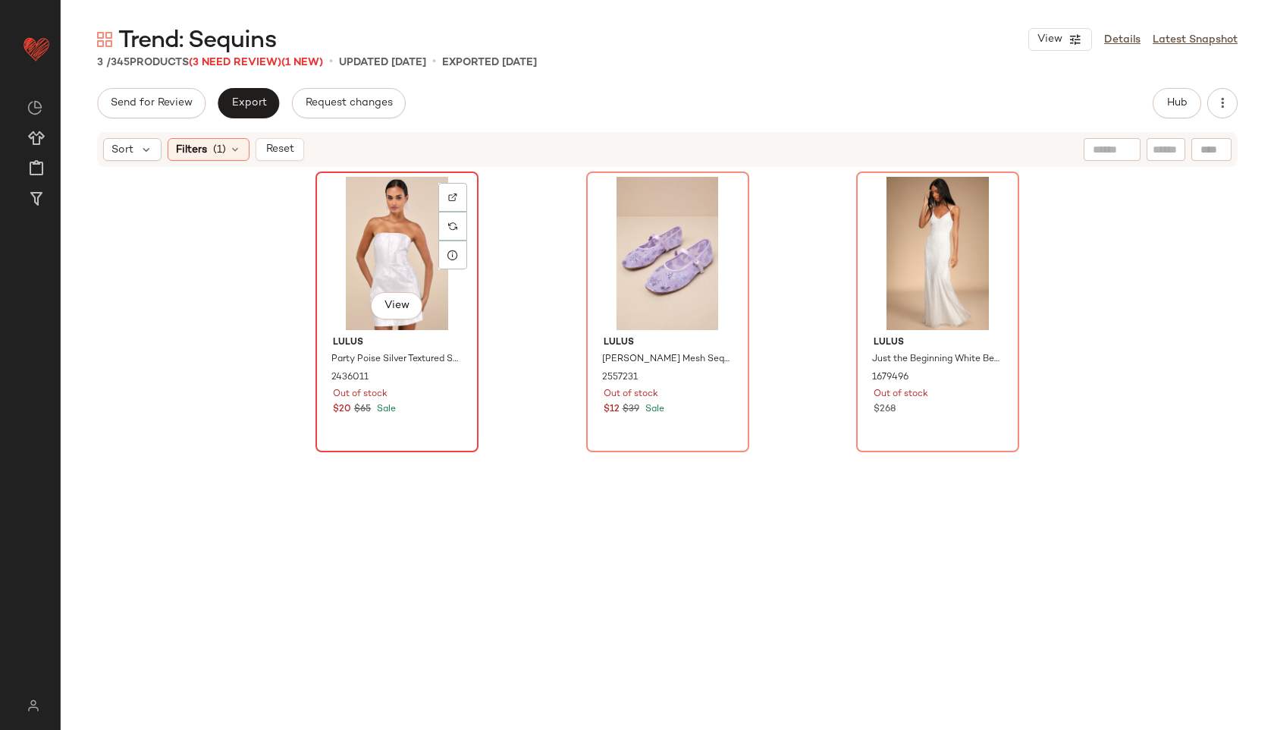
click at [397, 233] on div "View" at bounding box center [397, 253] width 152 height 153
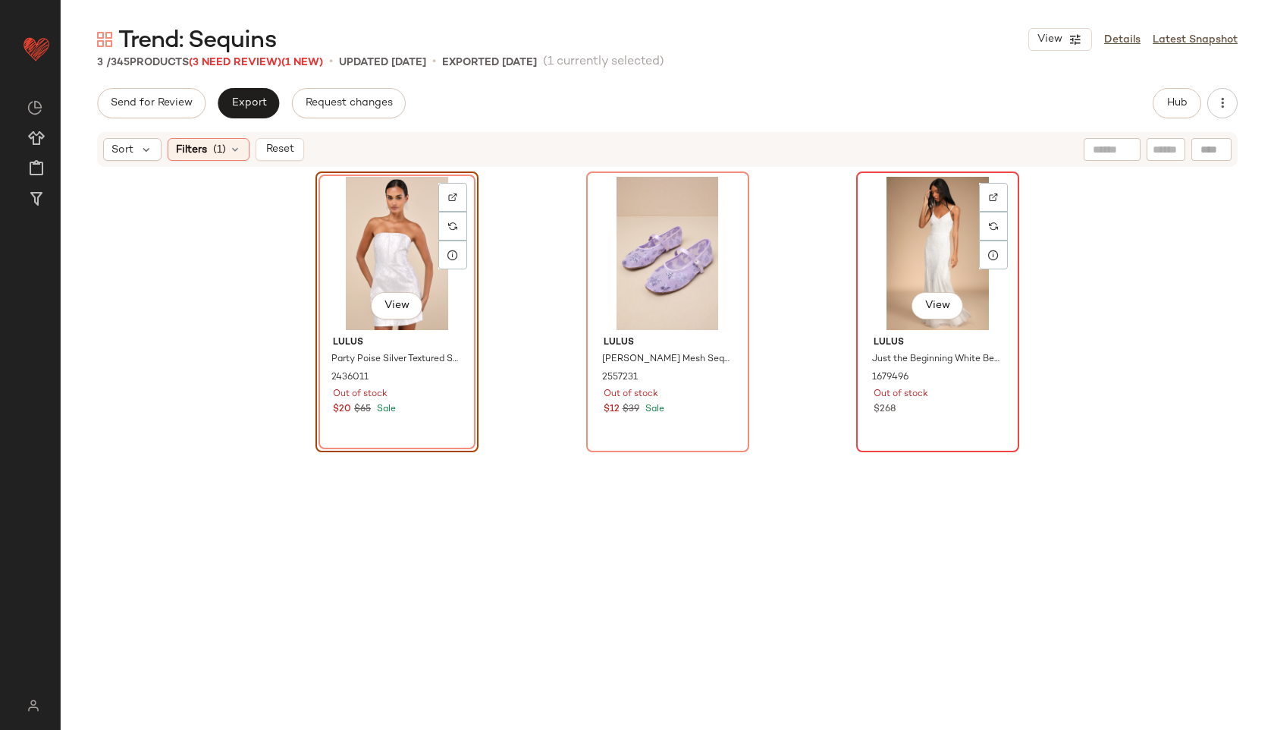
click at [919, 246] on div "View" at bounding box center [938, 253] width 152 height 153
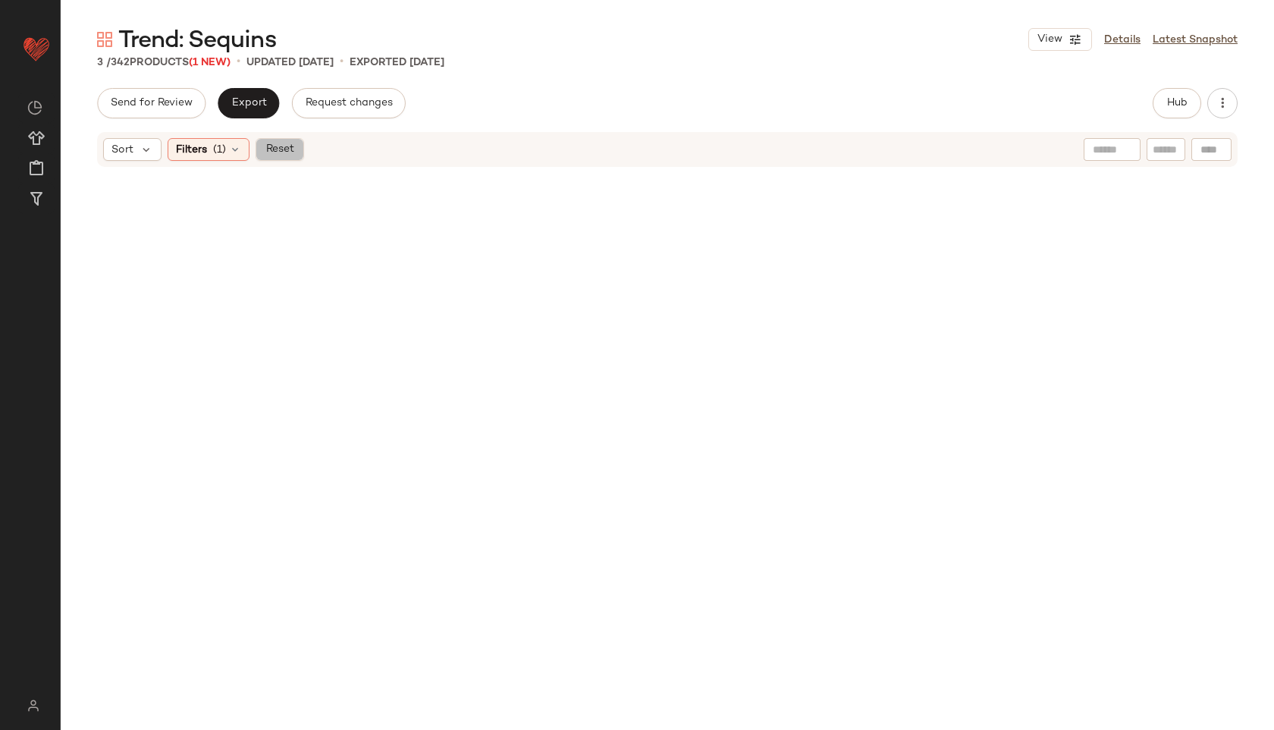
click at [287, 147] on span "Reset" at bounding box center [279, 149] width 29 height 12
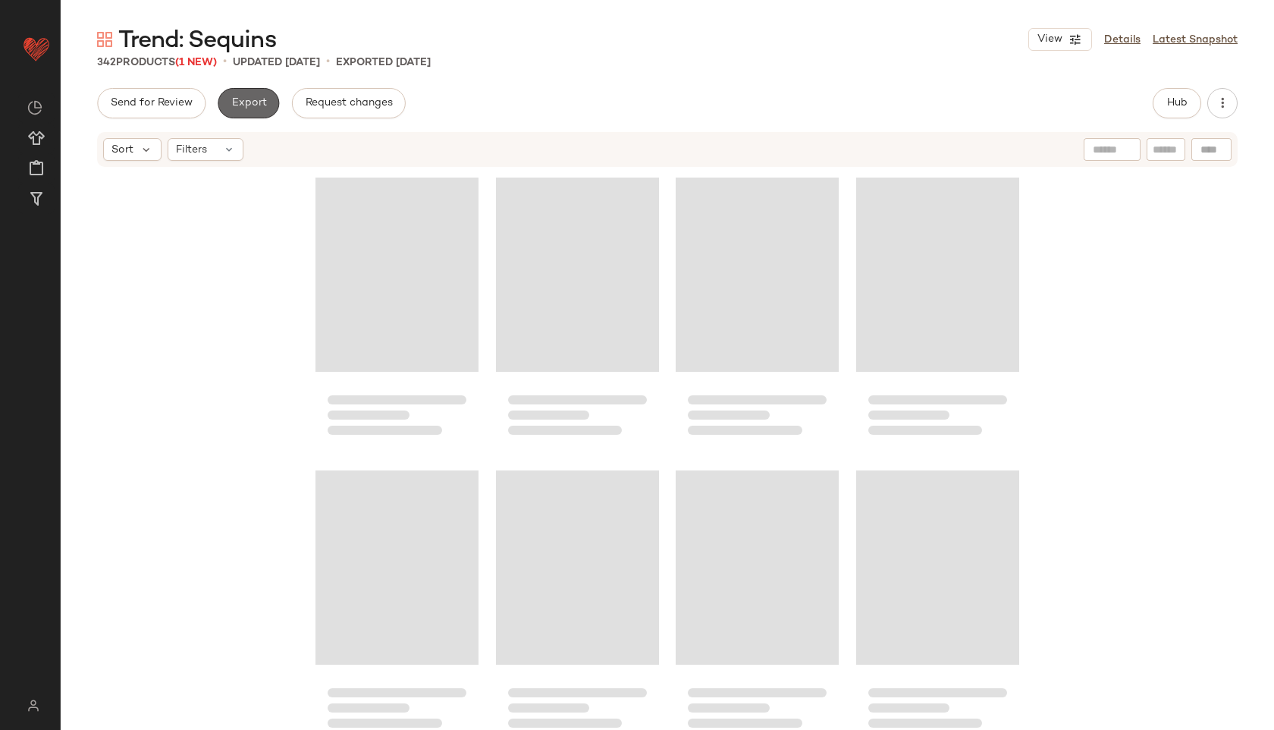
click at [253, 88] on button "Export" at bounding box center [248, 103] width 61 height 30
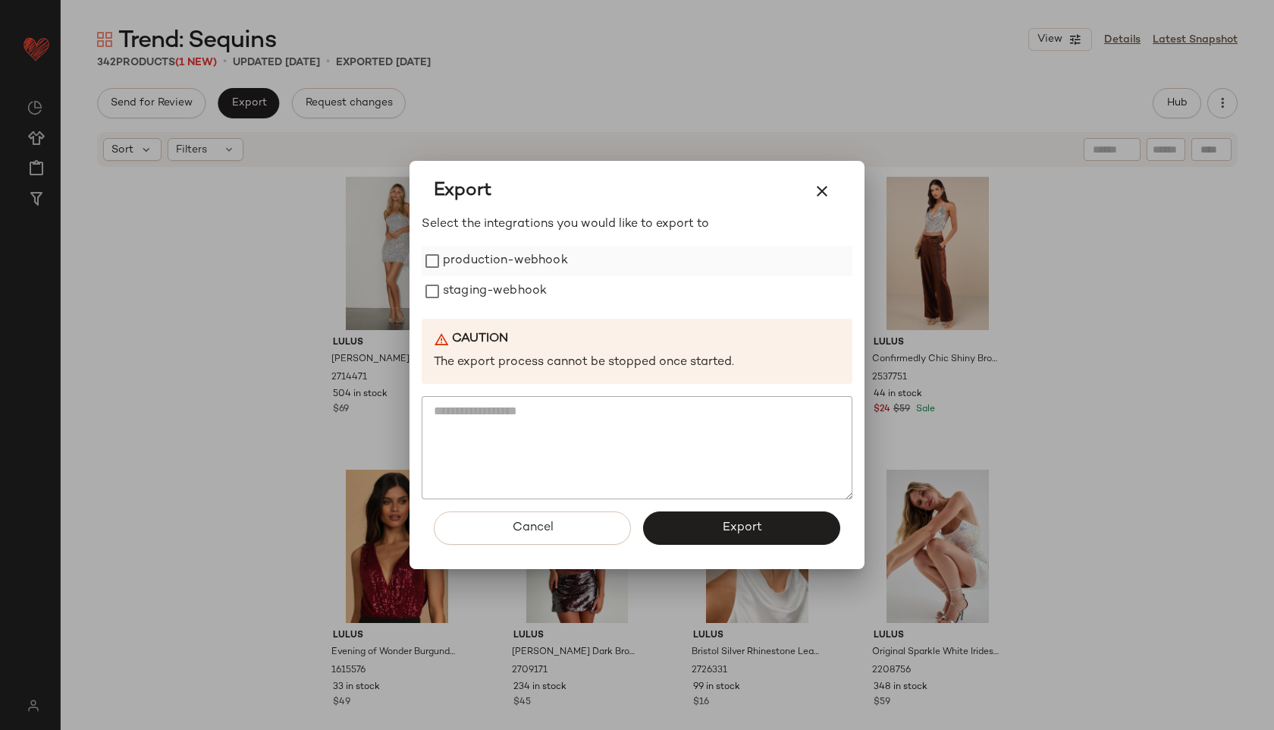
click at [550, 264] on label "production-webhook" at bounding box center [505, 261] width 125 height 30
click at [526, 293] on label "staging-webhook" at bounding box center [495, 291] width 104 height 30
click at [727, 530] on span "Export" at bounding box center [741, 527] width 40 height 14
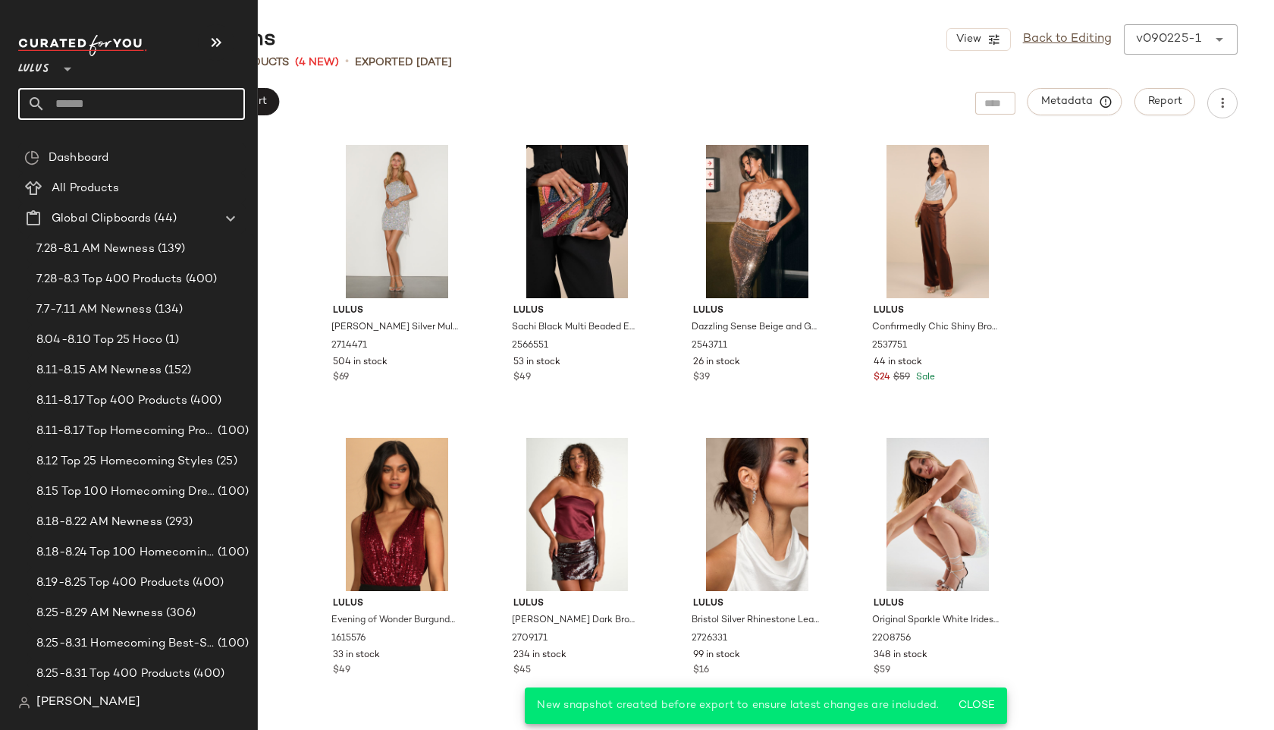
click at [60, 102] on input "text" at bounding box center [145, 104] width 199 height 32
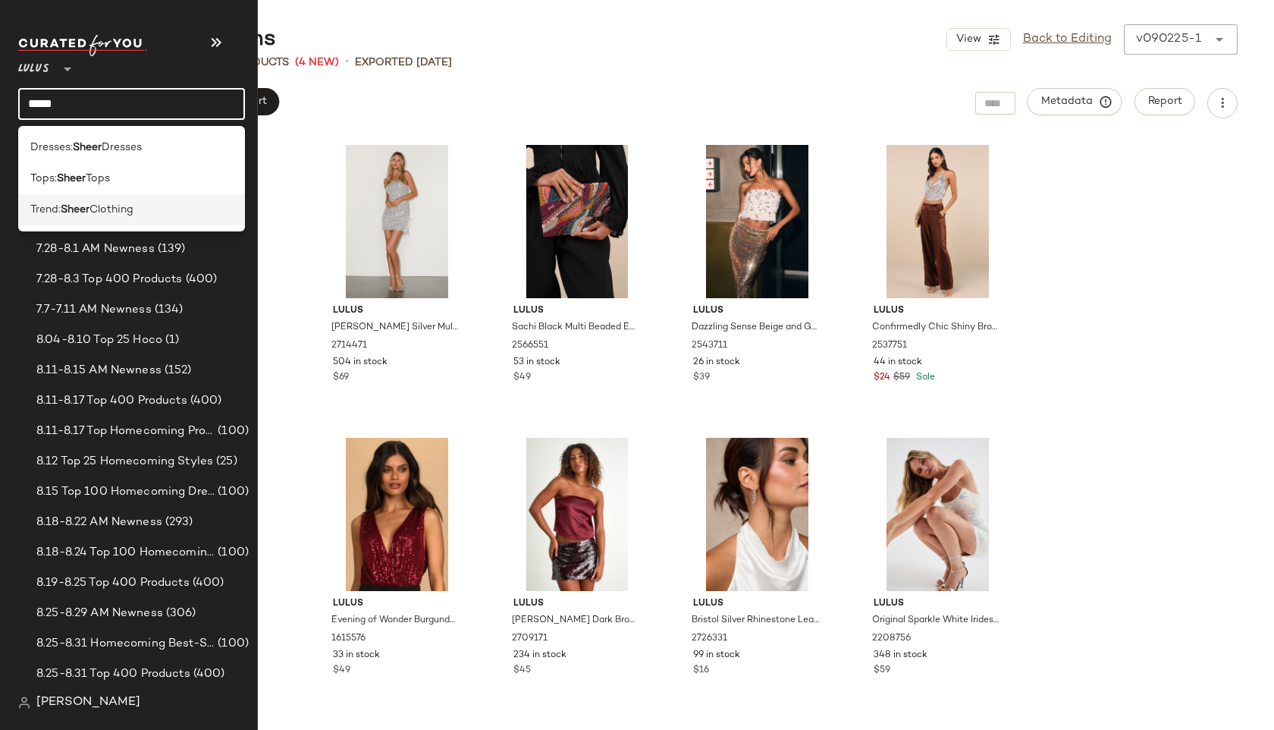
type input "*****"
click at [124, 202] on span "Clothing" at bounding box center [111, 210] width 44 height 16
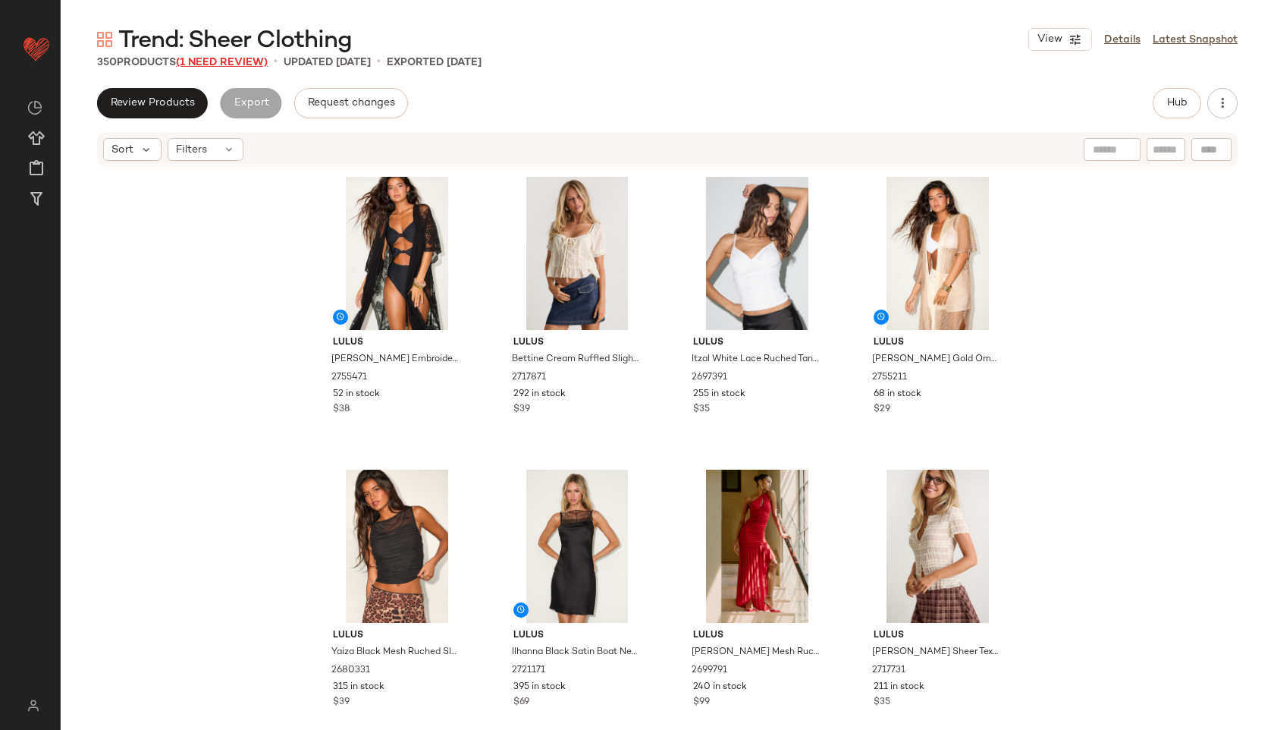
click at [246, 65] on span "(1 Need Review)" at bounding box center [222, 62] width 92 height 11
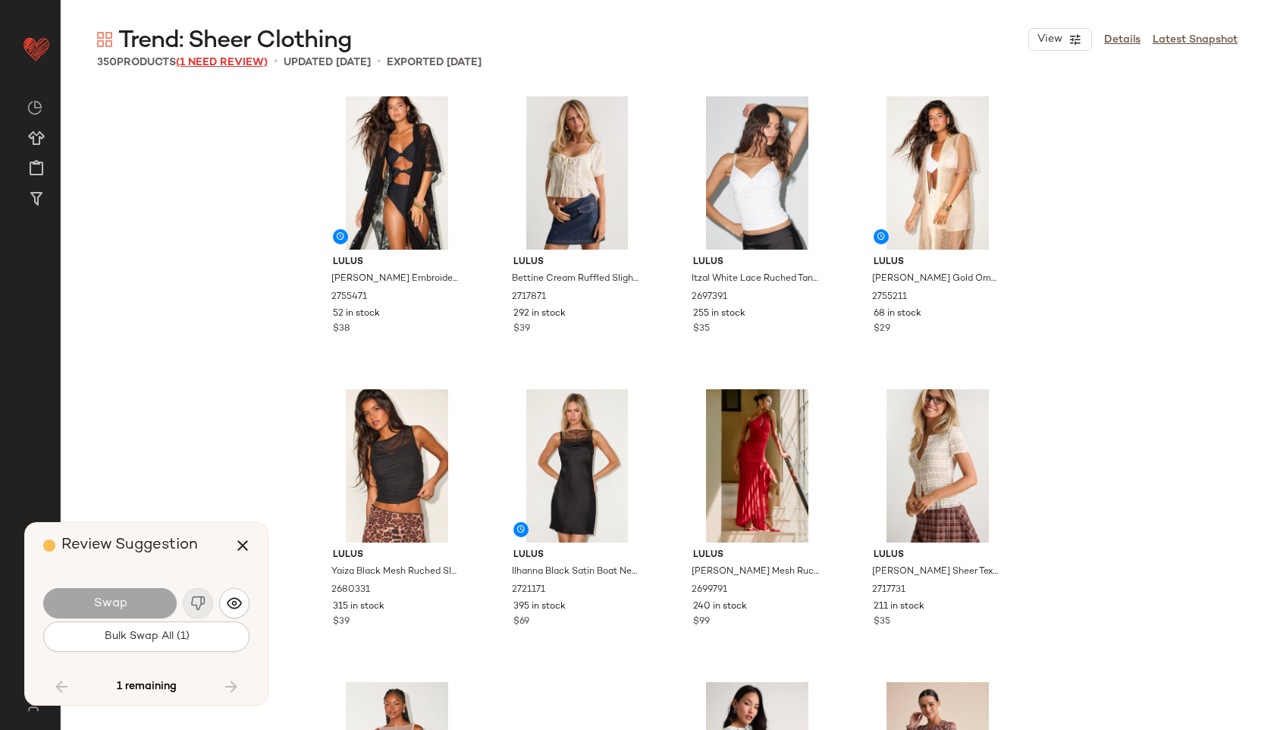
scroll to position [22247, 0]
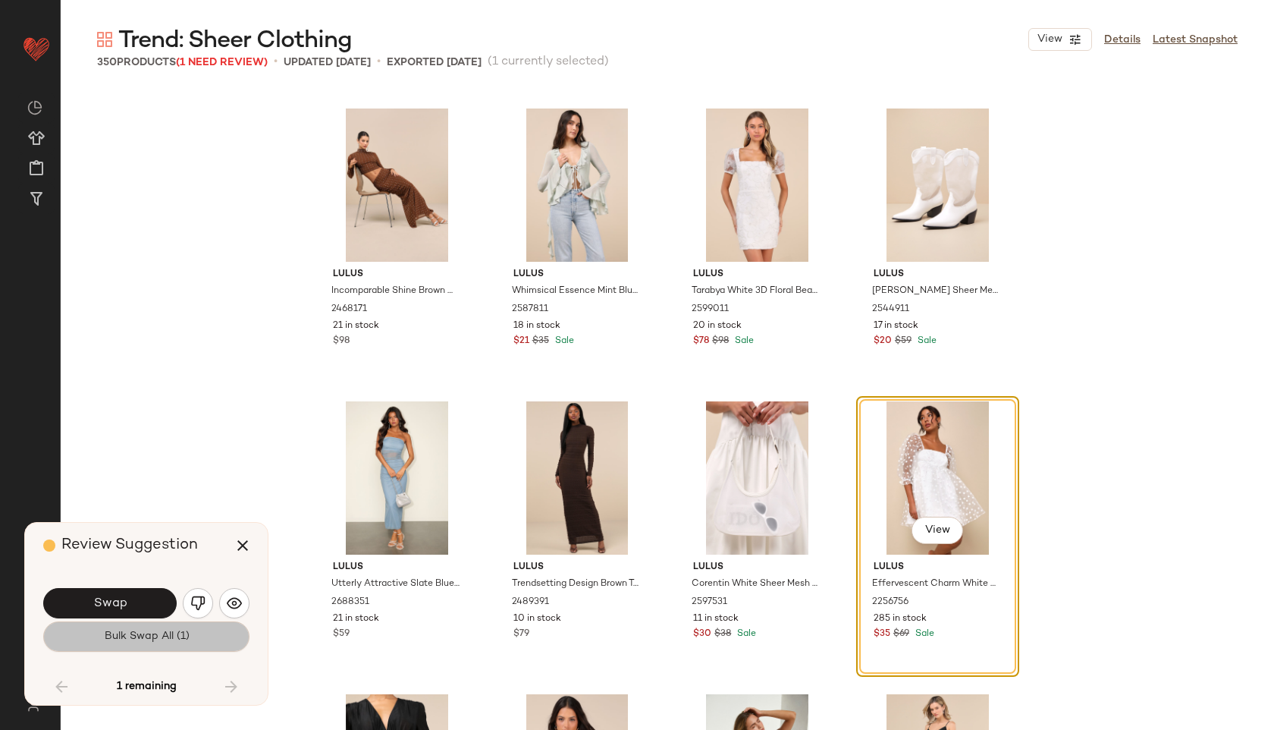
click at [189, 632] on button "Bulk Swap All (1)" at bounding box center [146, 636] width 206 height 30
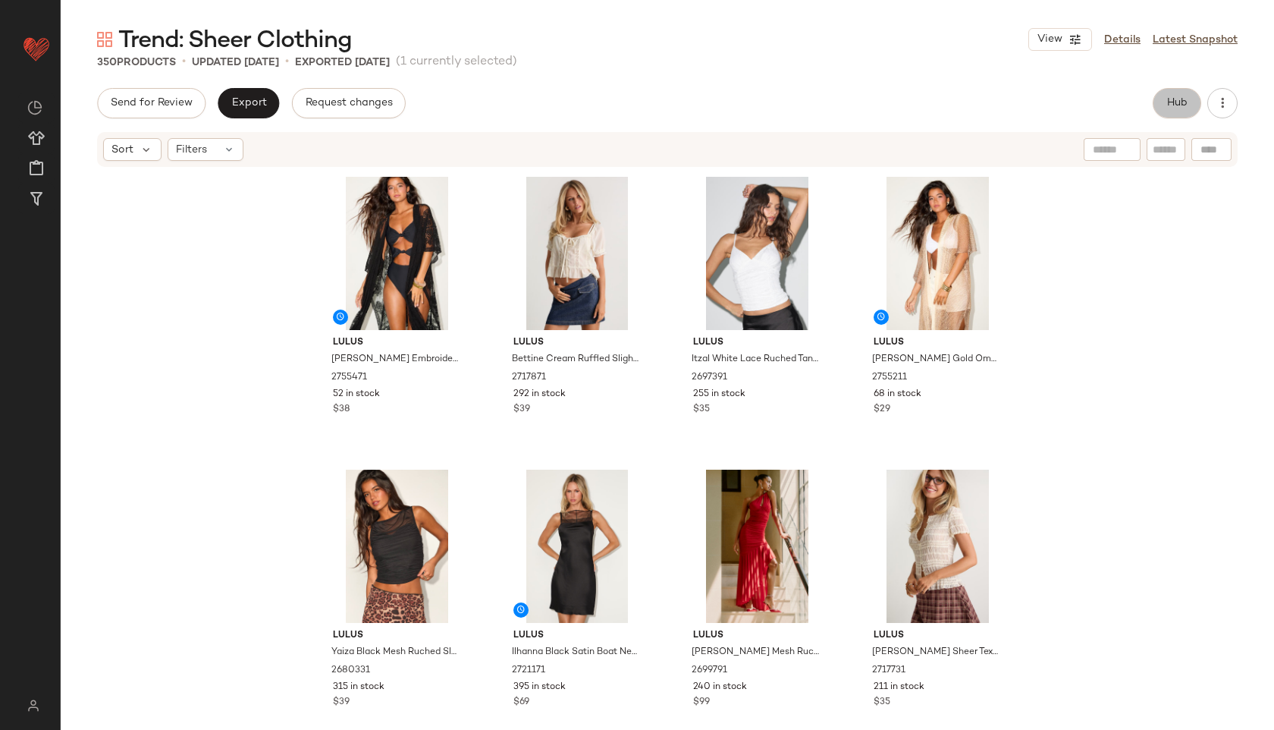
click at [1163, 91] on button "Hub" at bounding box center [1177, 103] width 49 height 30
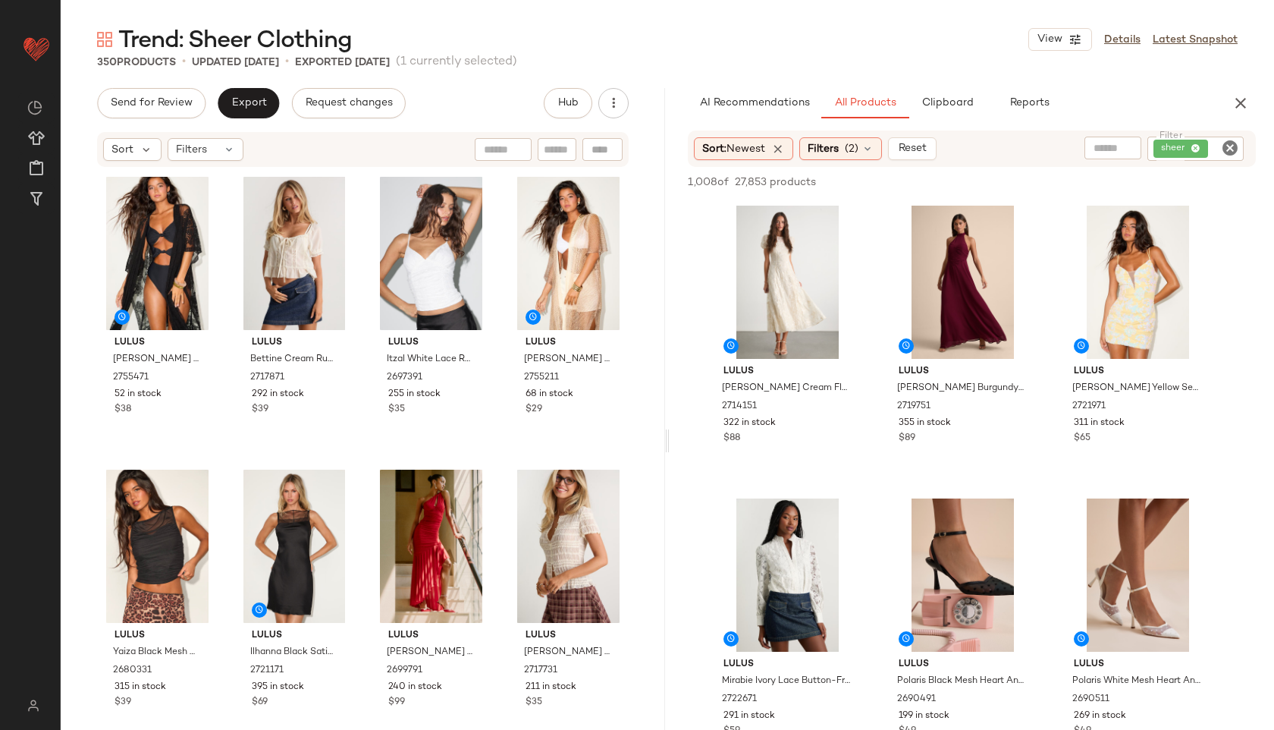
click at [968, 80] on div "Trend: Sheer Clothing View Details Latest Snapshot 350 Products • updated Sep 2…" at bounding box center [667, 376] width 1213 height 705
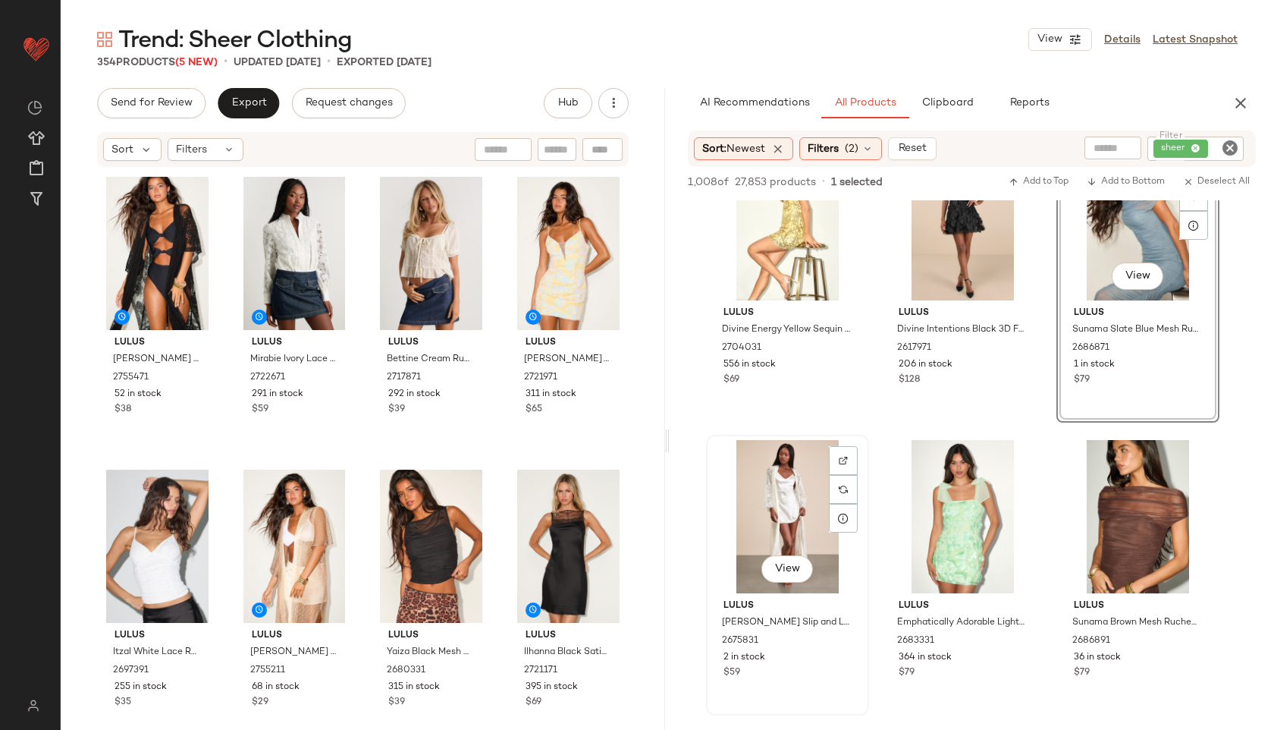
scroll to position [2986, 0]
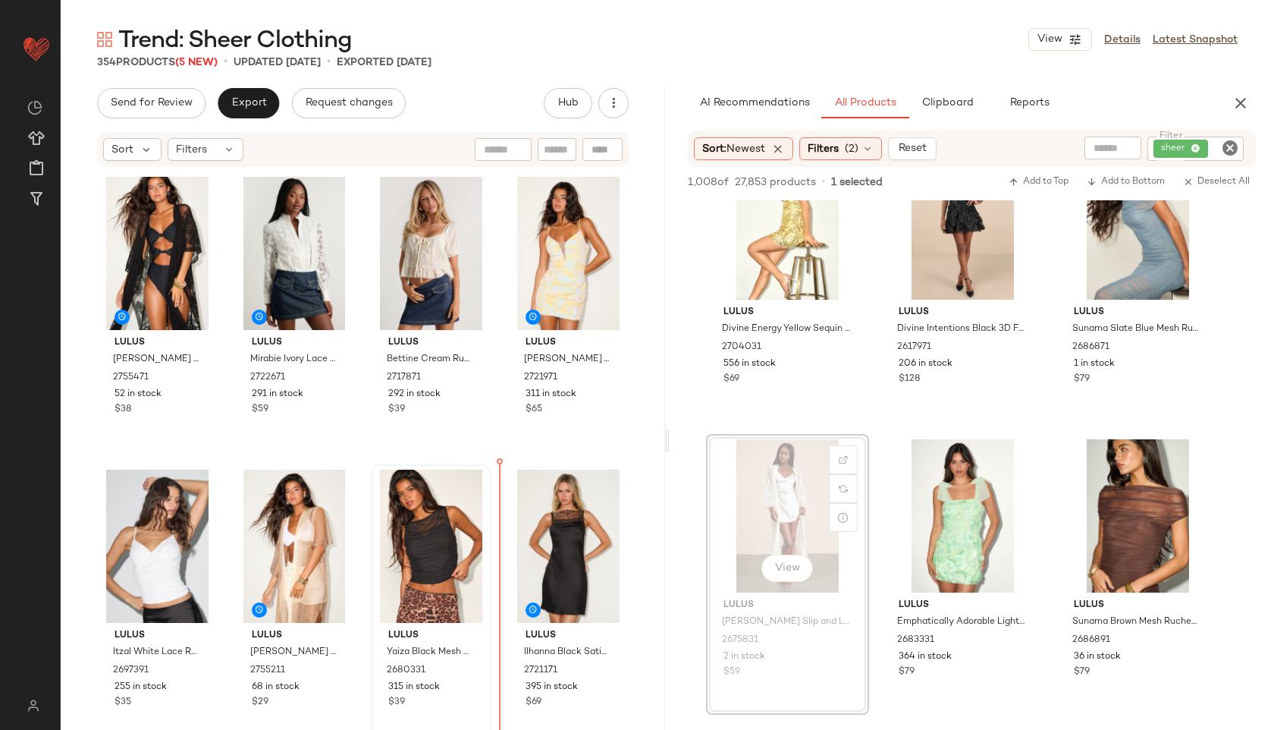
drag, startPoint x: 773, startPoint y: 528, endPoint x: 438, endPoint y: 547, distance: 335.0
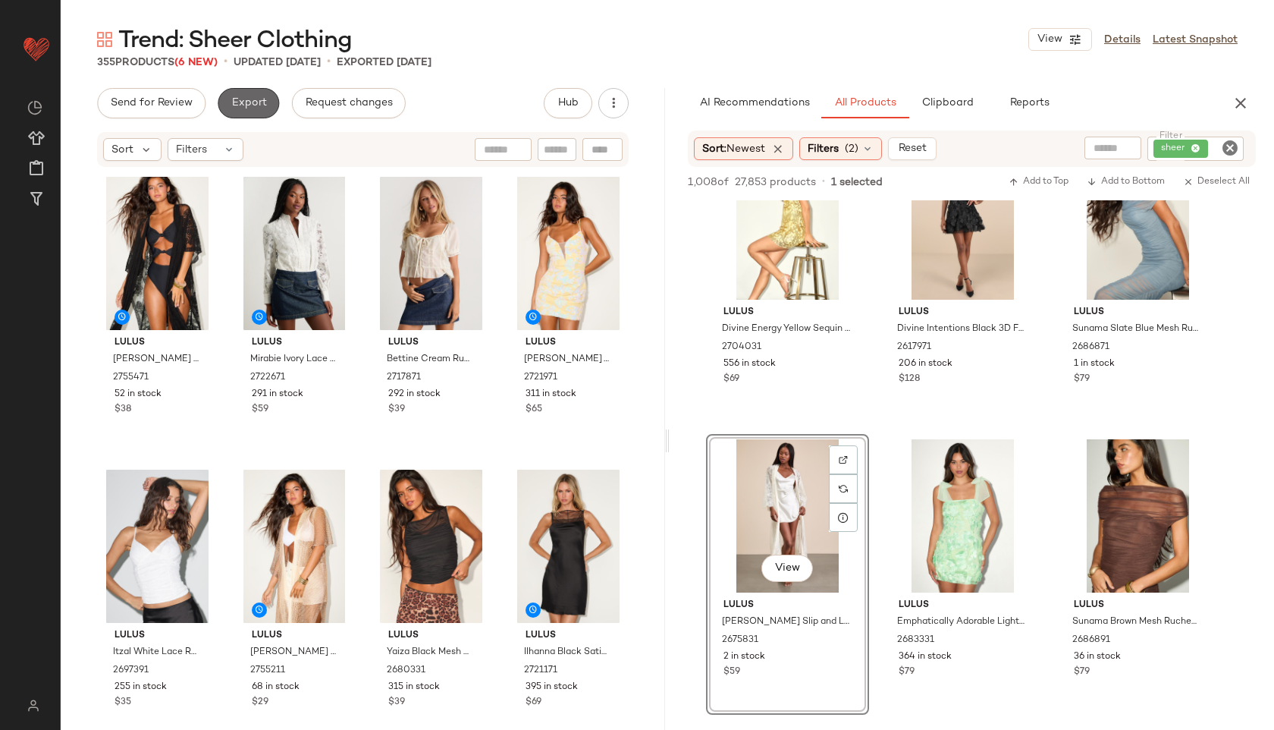
click at [249, 95] on button "Export" at bounding box center [248, 103] width 61 height 30
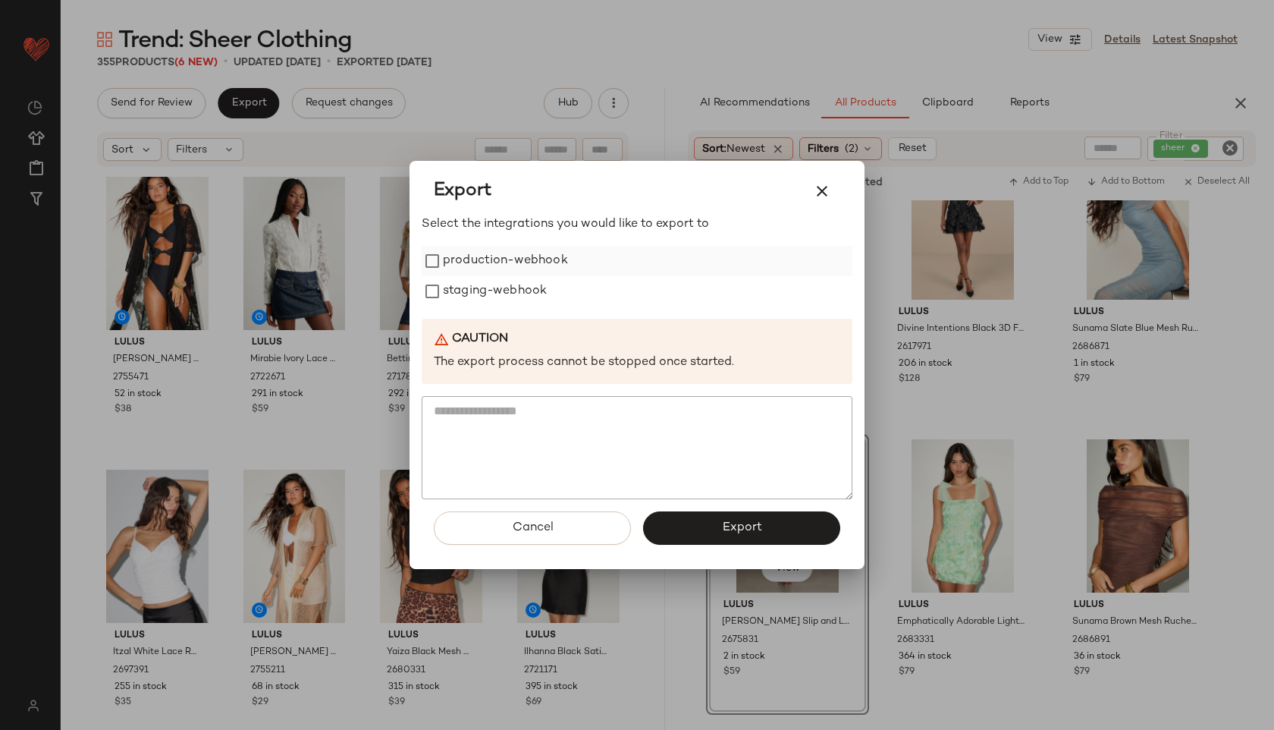
click at [501, 265] on label "production-webhook" at bounding box center [505, 261] width 125 height 30
click at [507, 290] on label "staging-webhook" at bounding box center [495, 291] width 104 height 30
click at [743, 518] on button "Export" at bounding box center [741, 527] width 197 height 33
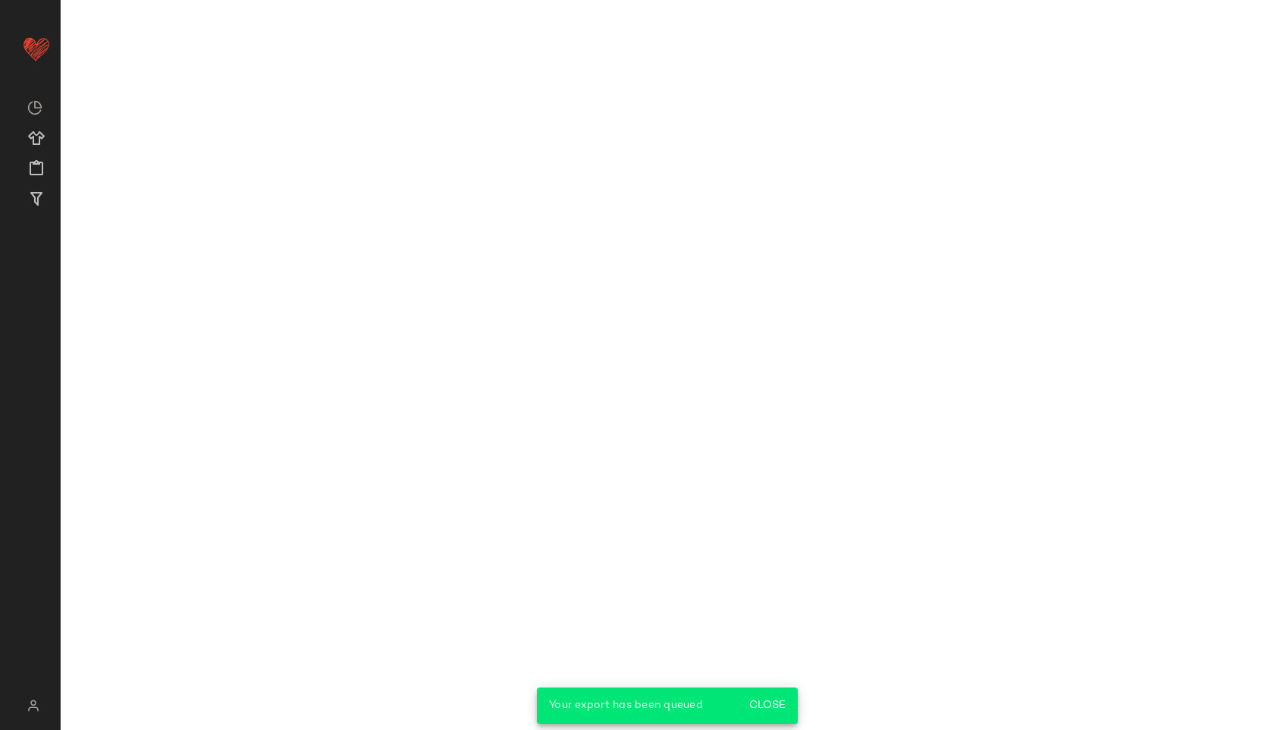
scroll to position [4450, 0]
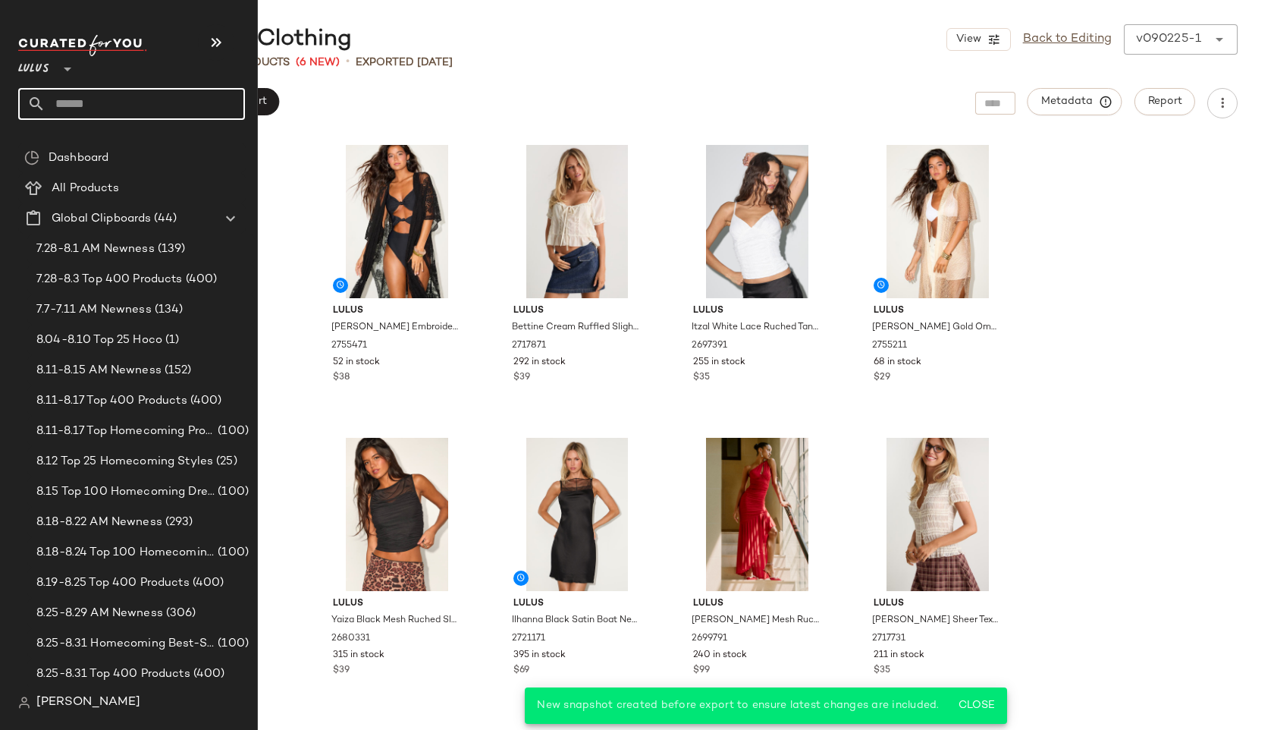
click at [119, 112] on input "text" at bounding box center [145, 104] width 199 height 32
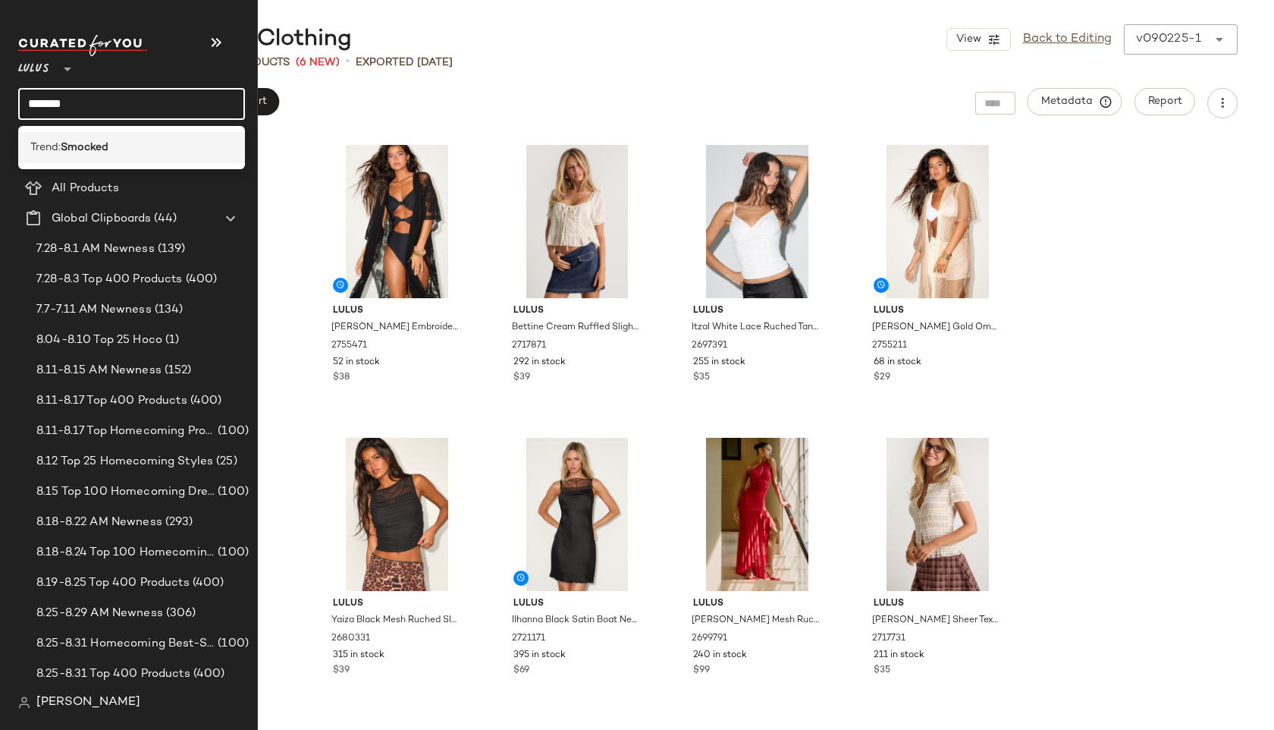
type input "*******"
click at [149, 148] on div "Trend: Smocked" at bounding box center [131, 148] width 202 height 16
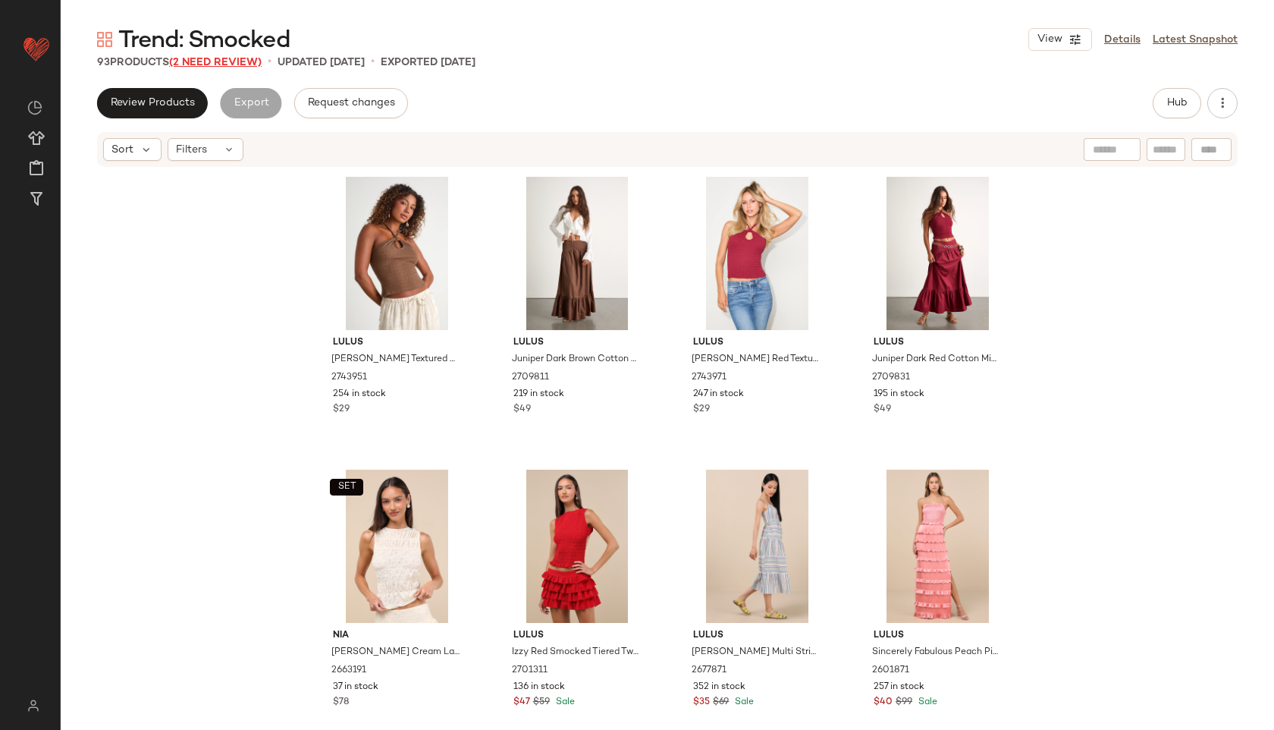
click at [221, 67] on span "(2 Need Review)" at bounding box center [215, 62] width 93 height 11
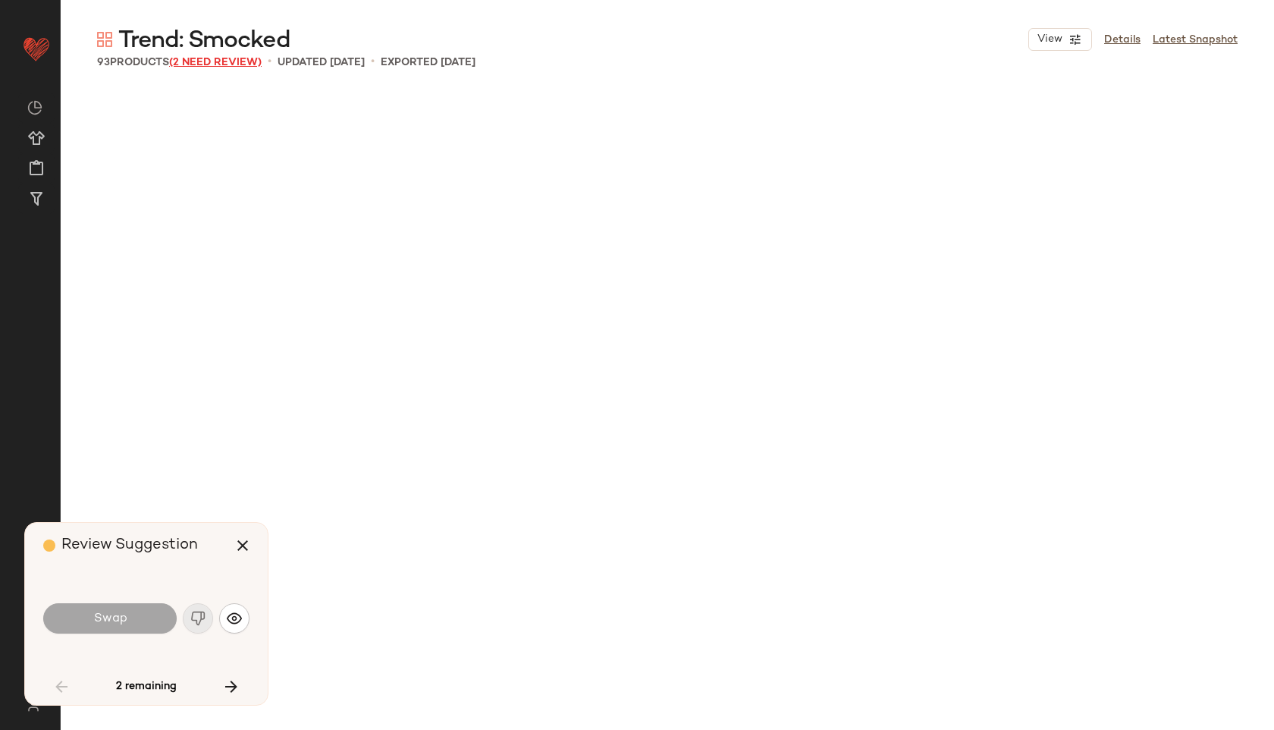
scroll to position [4684, 0]
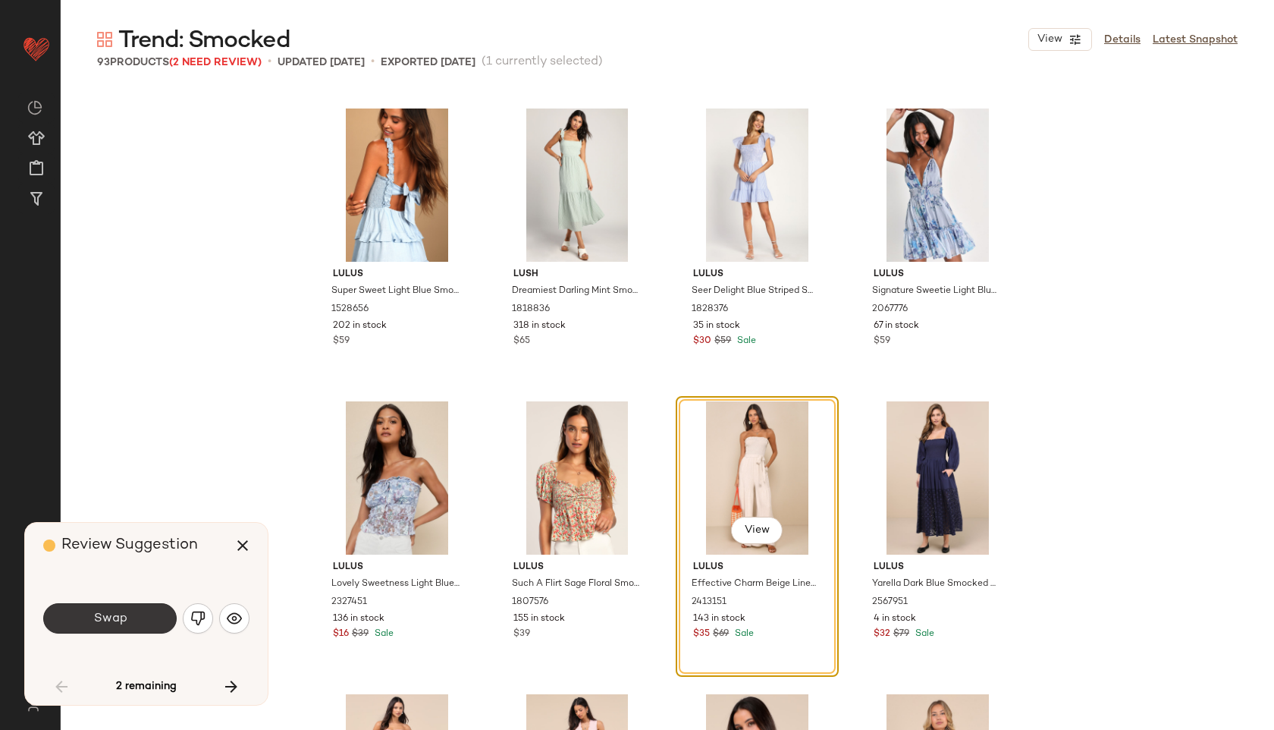
click at [176, 617] on button "Swap" at bounding box center [109, 618] width 133 height 30
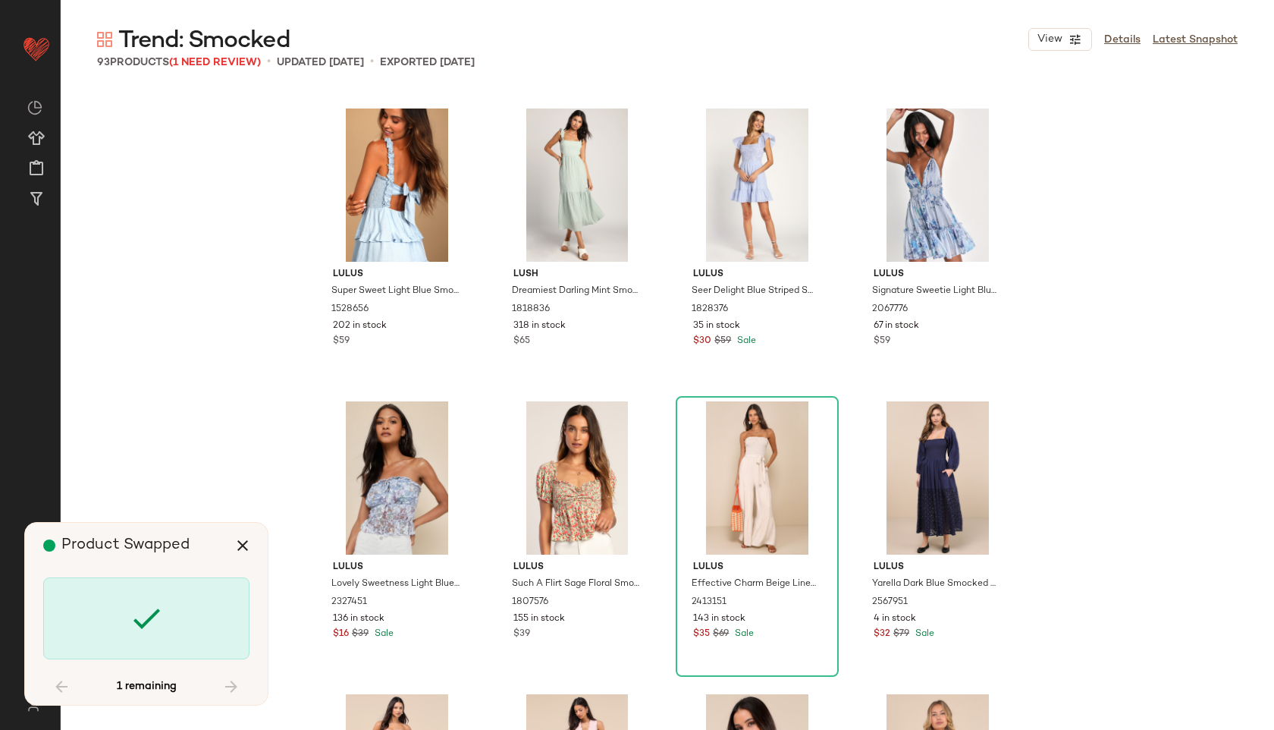
click at [207, 611] on div at bounding box center [146, 618] width 206 height 82
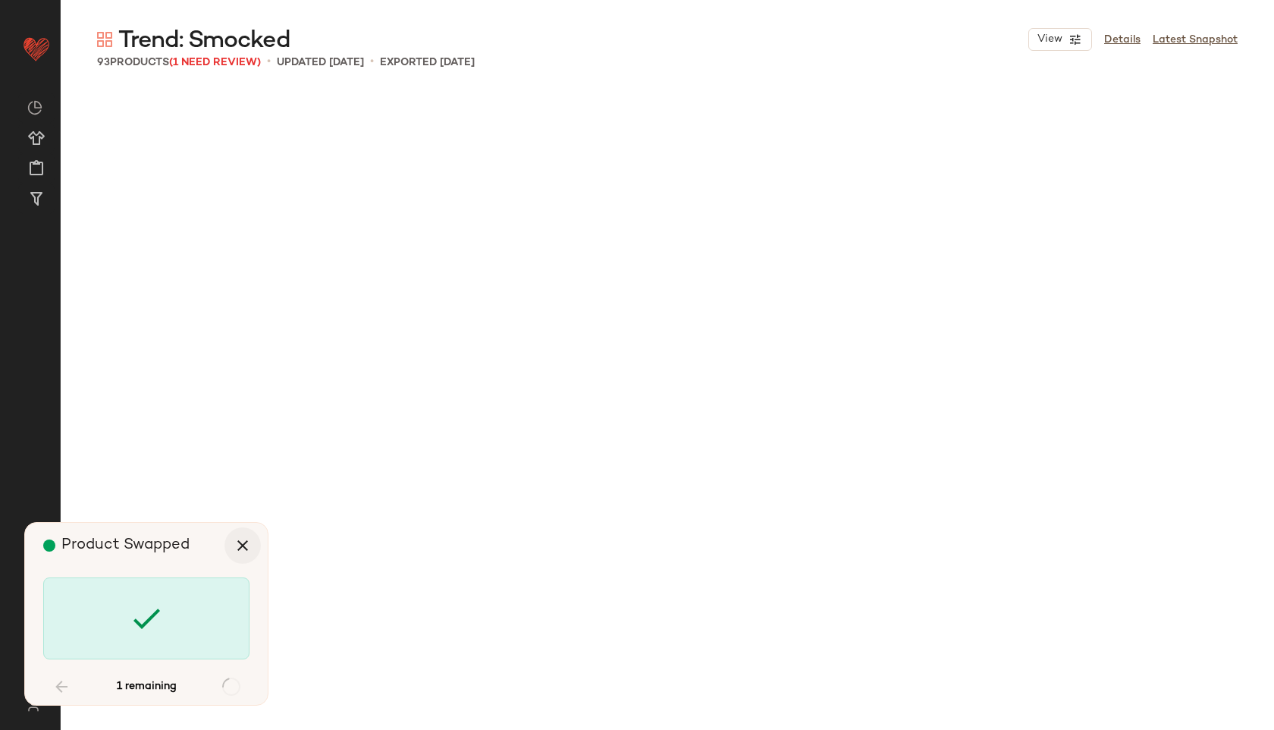
scroll to position [6147, 0]
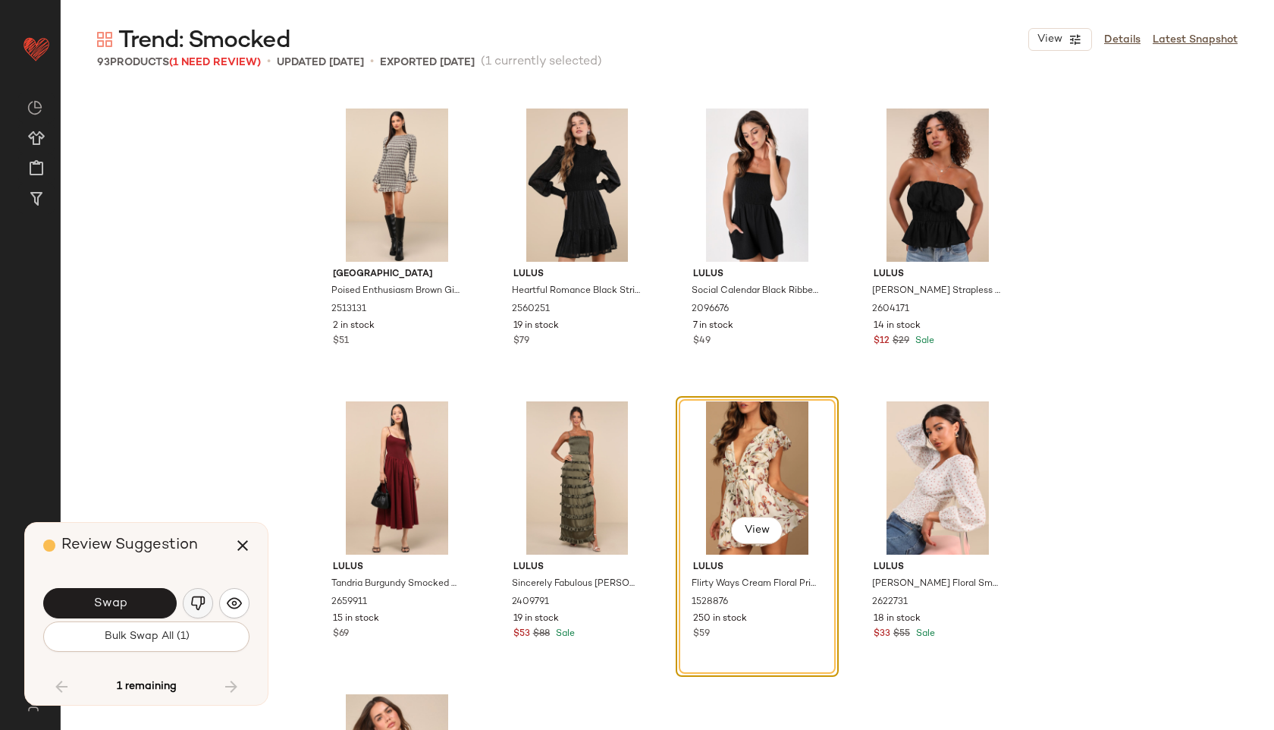
click at [185, 603] on button "button" at bounding box center [198, 603] width 30 height 30
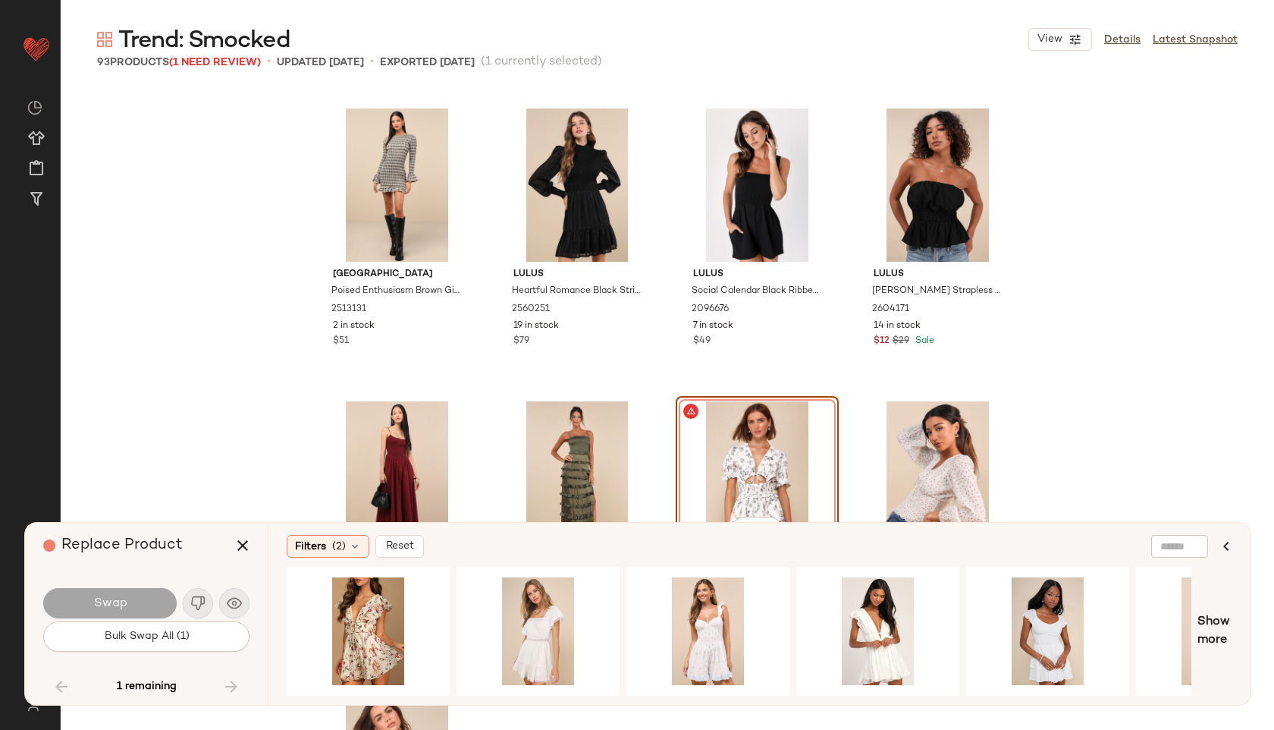
click at [231, 696] on div "1 remaining" at bounding box center [146, 686] width 206 height 36
click at [237, 547] on icon "button" at bounding box center [243, 545] width 18 height 18
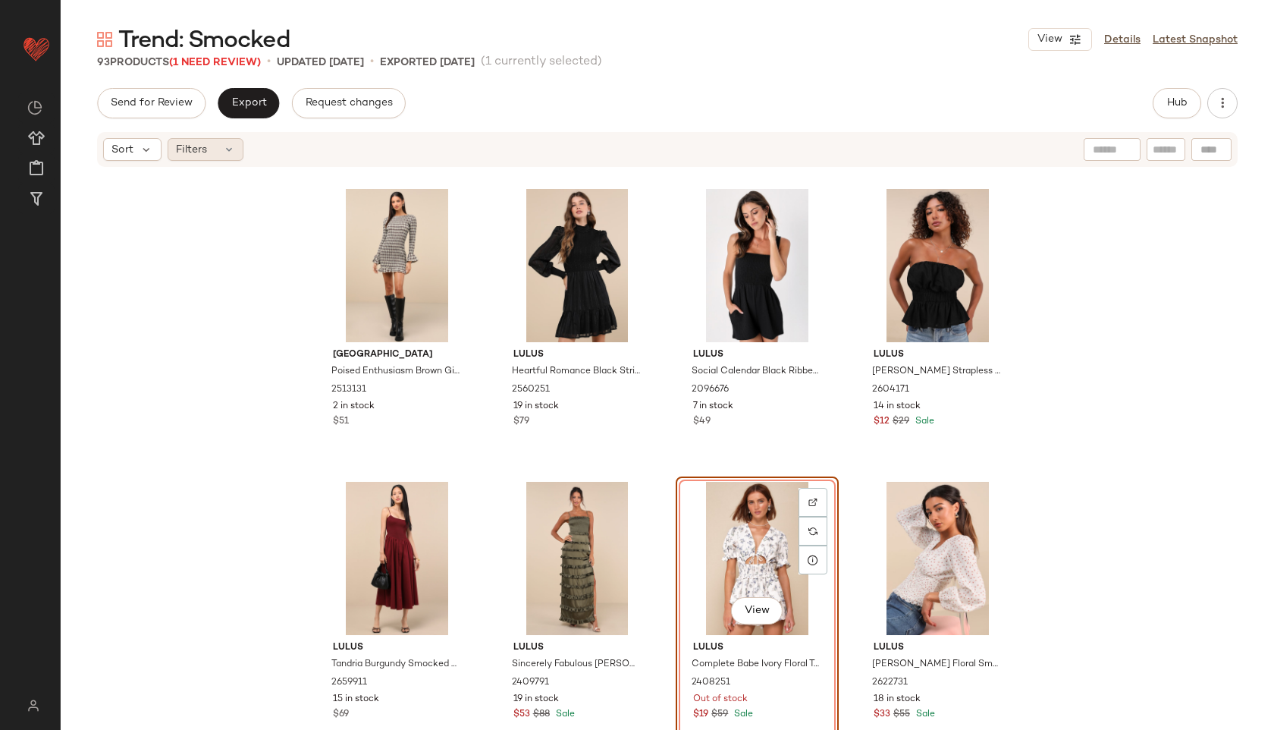
click at [225, 141] on div "Filters" at bounding box center [206, 149] width 76 height 23
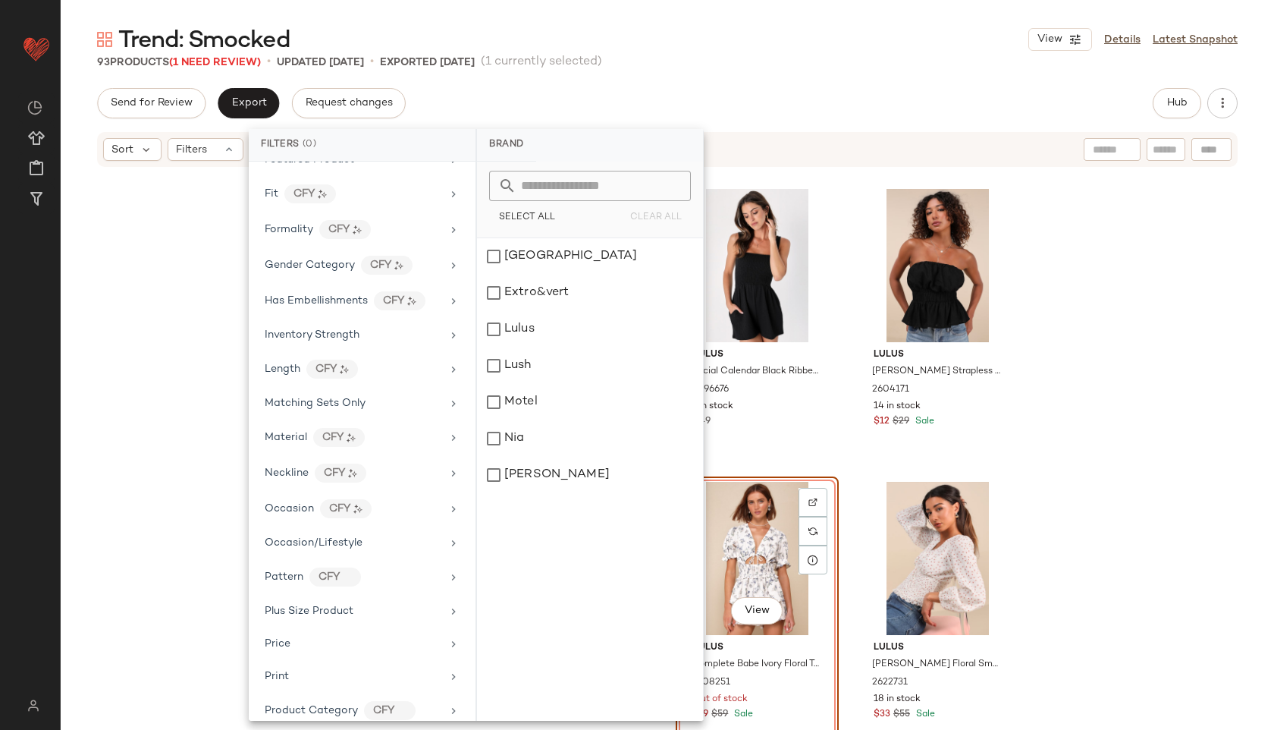
scroll to position [812, 0]
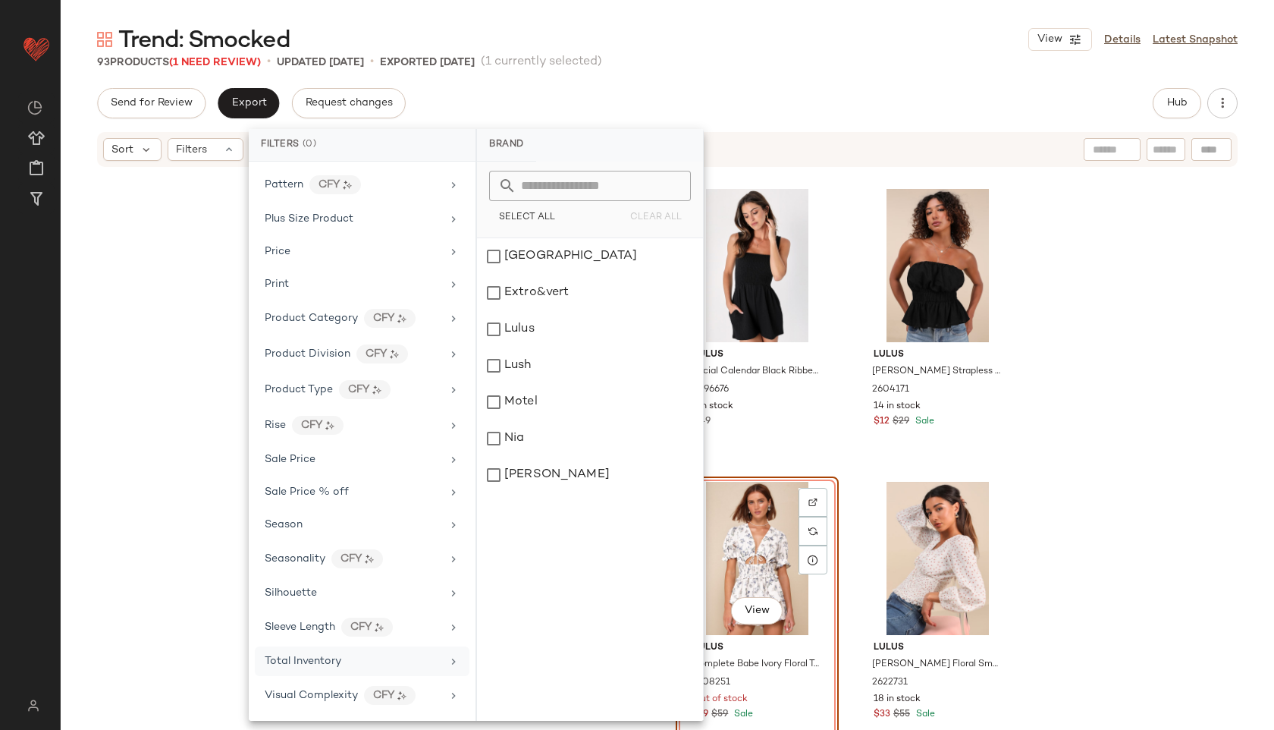
click at [352, 671] on div "Total Inventory" at bounding box center [362, 661] width 215 height 30
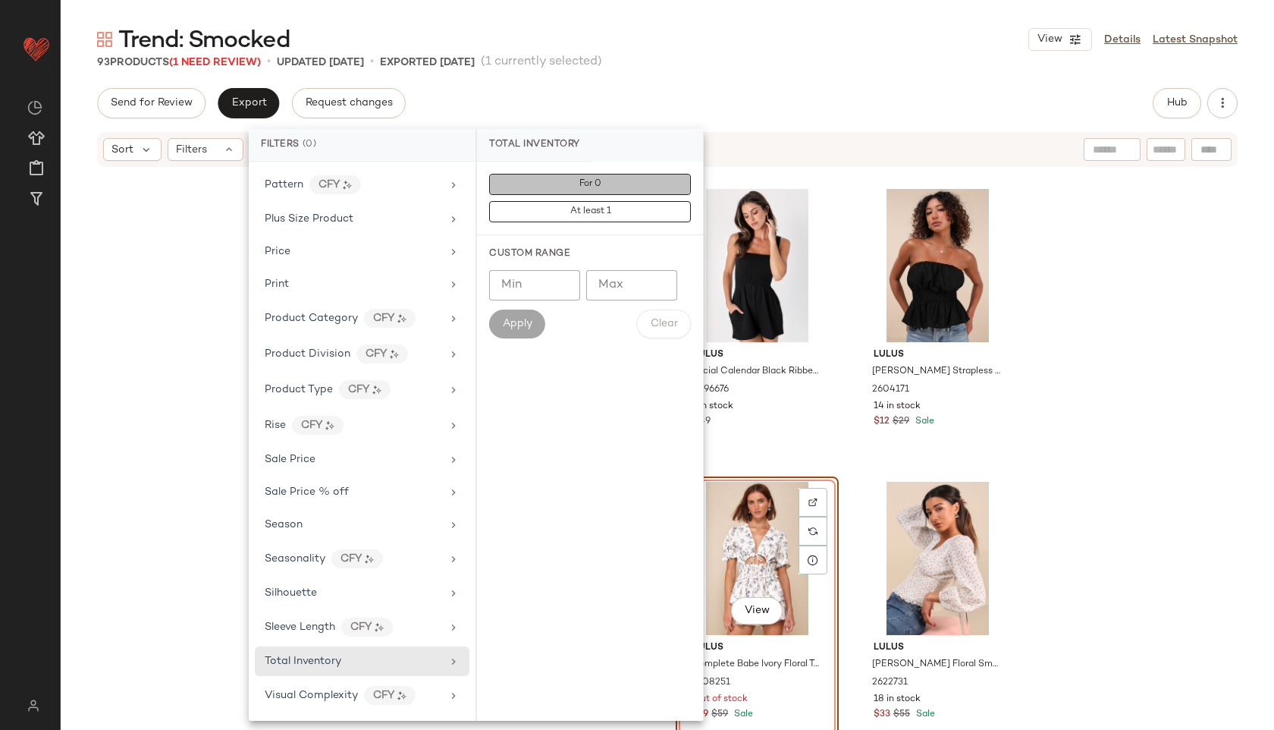
click at [527, 180] on button "For 0" at bounding box center [590, 184] width 202 height 21
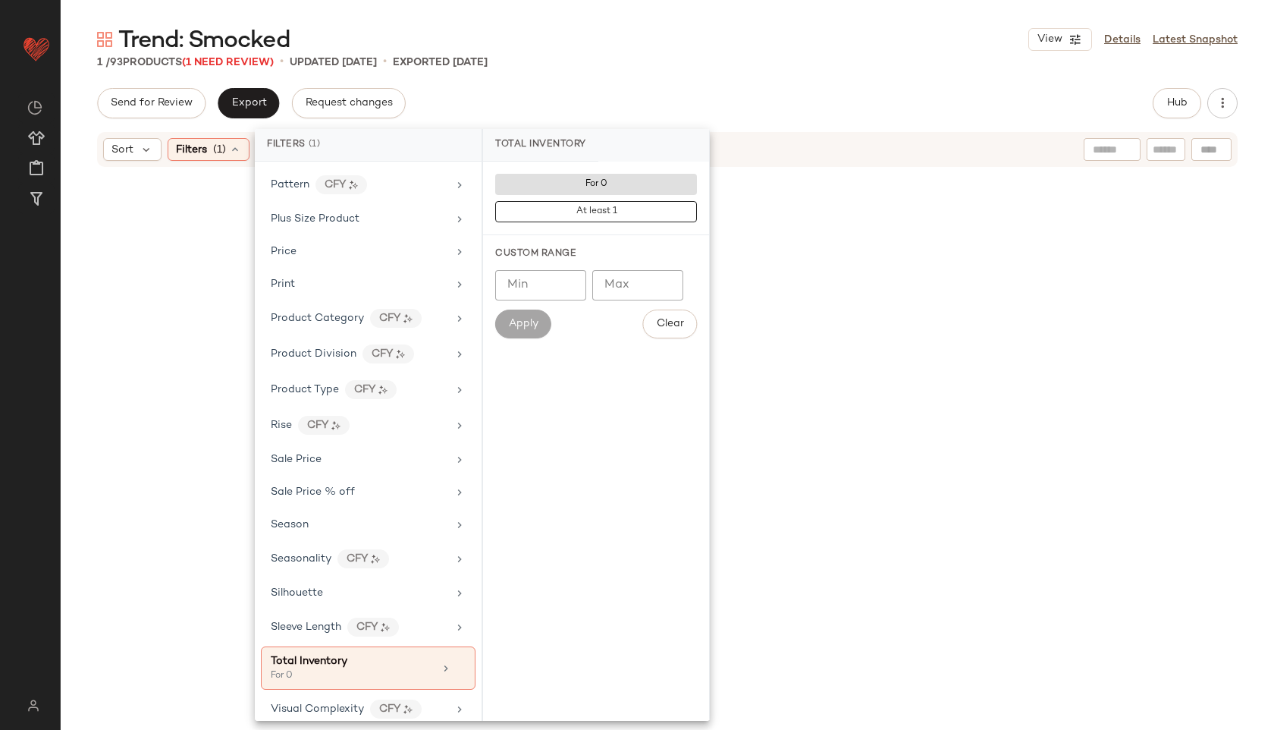
click at [584, 59] on div "1 / 93 Products (1 Need Review) • updated Sep 2nd • Exported Sep 2nd" at bounding box center [667, 62] width 1213 height 15
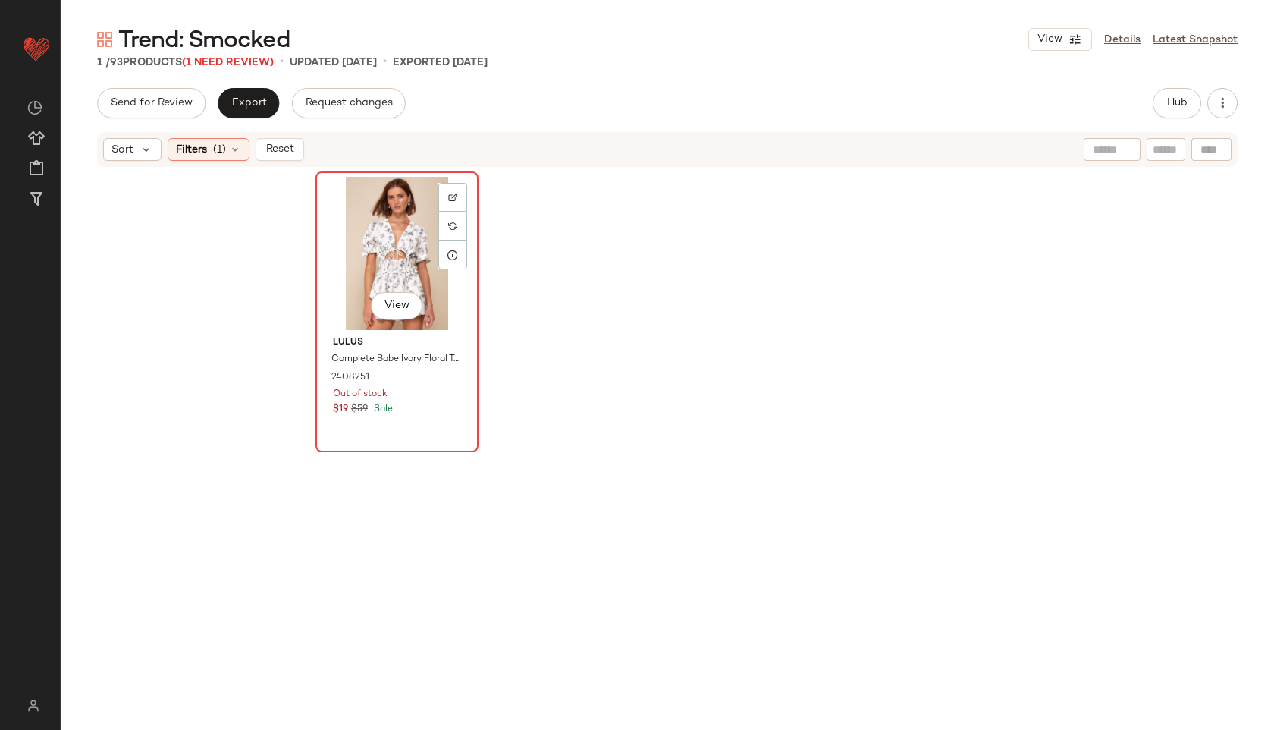
click at [390, 265] on div "View" at bounding box center [397, 253] width 152 height 153
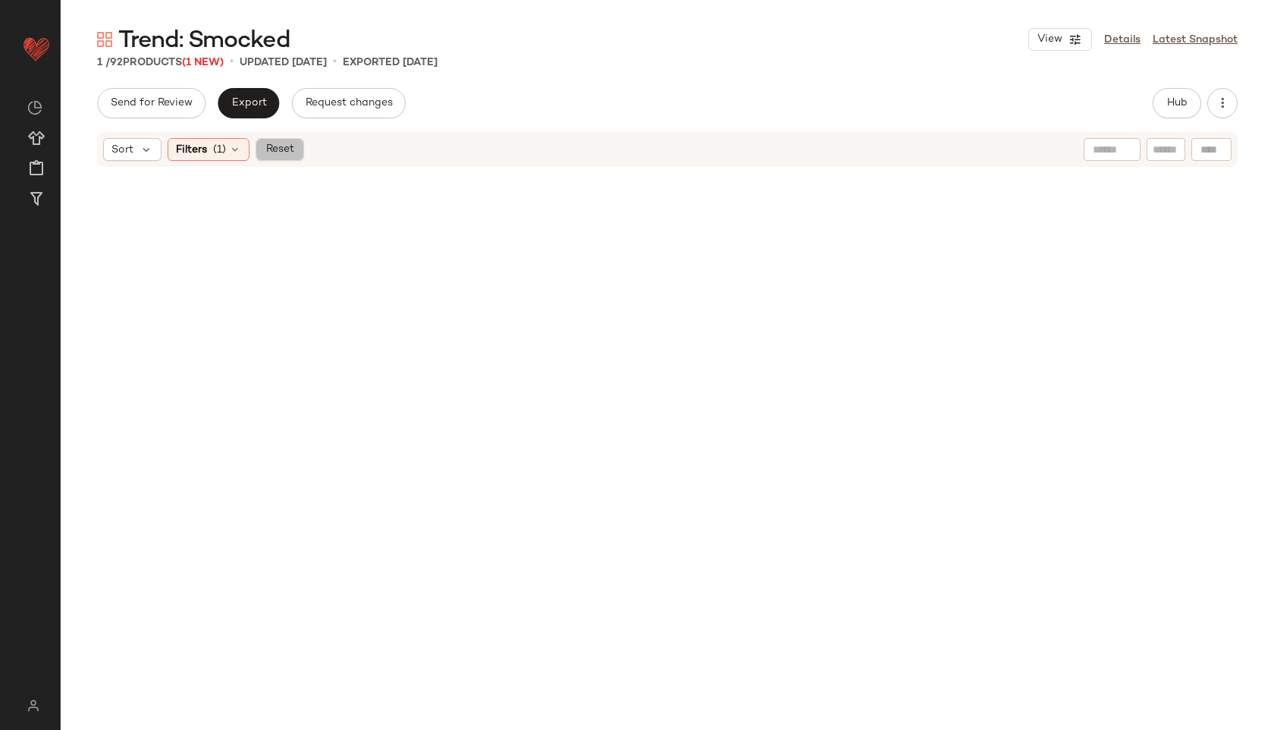
click at [273, 146] on span "Reset" at bounding box center [279, 149] width 29 height 12
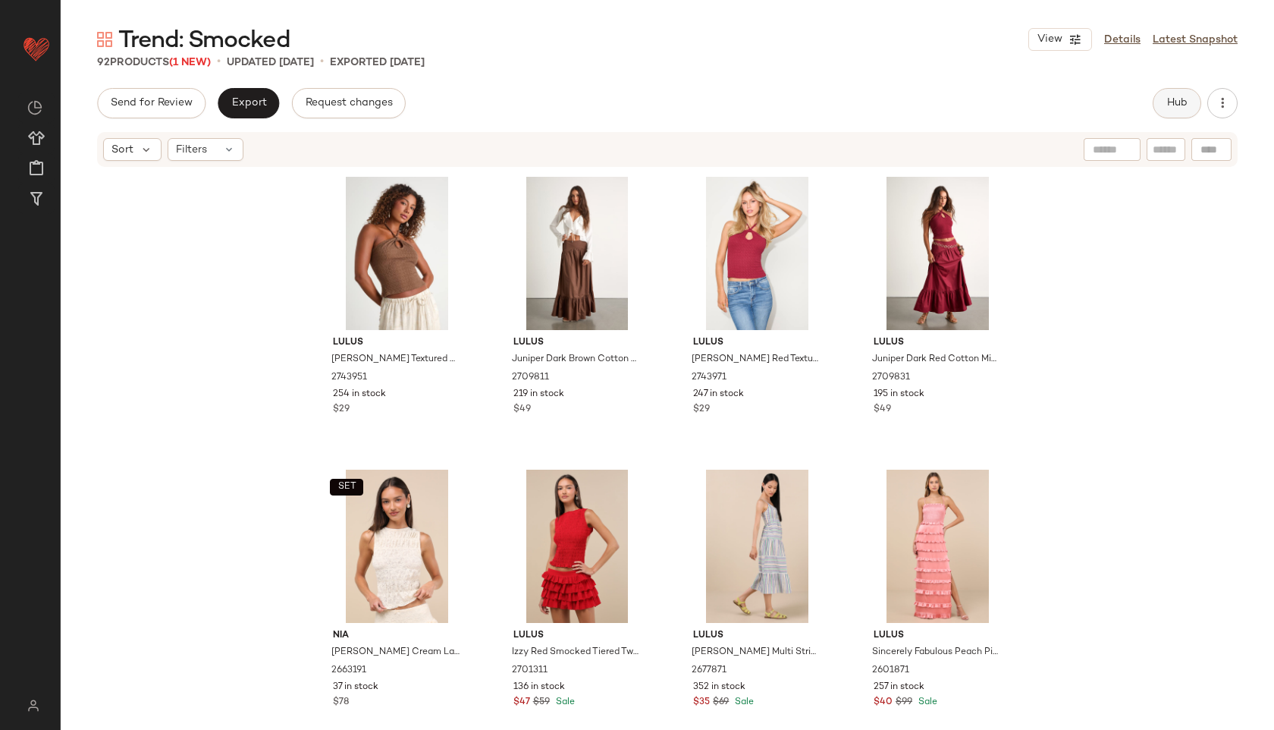
click at [1175, 102] on span "Hub" at bounding box center [1176, 103] width 21 height 12
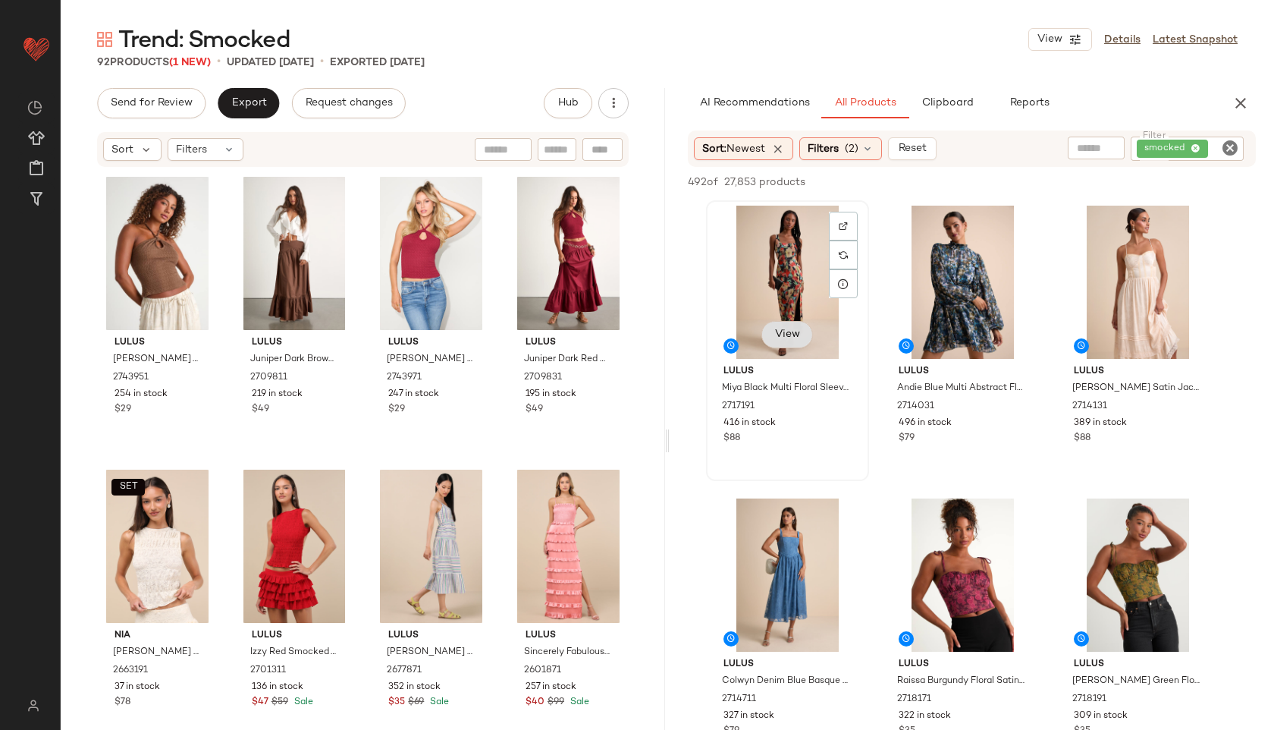
click at [791, 338] on span "View" at bounding box center [787, 334] width 26 height 12
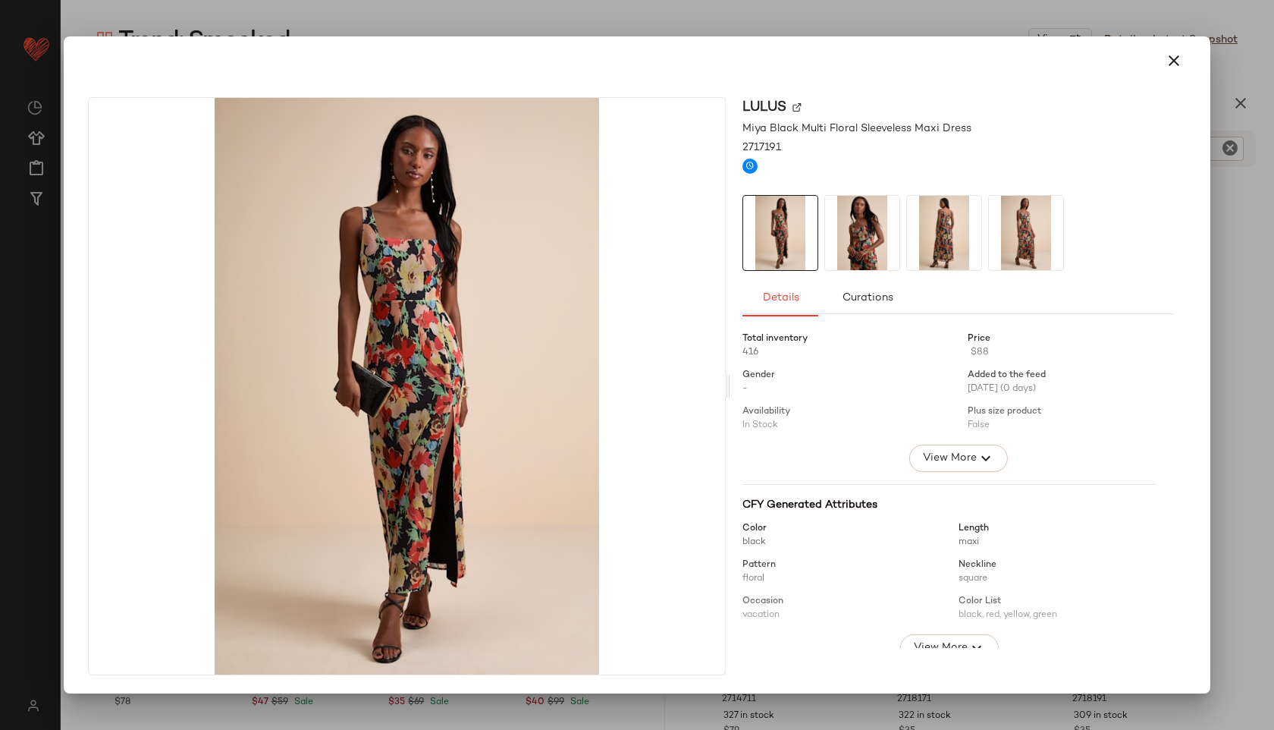
click at [845, 239] on img at bounding box center [862, 233] width 74 height 74
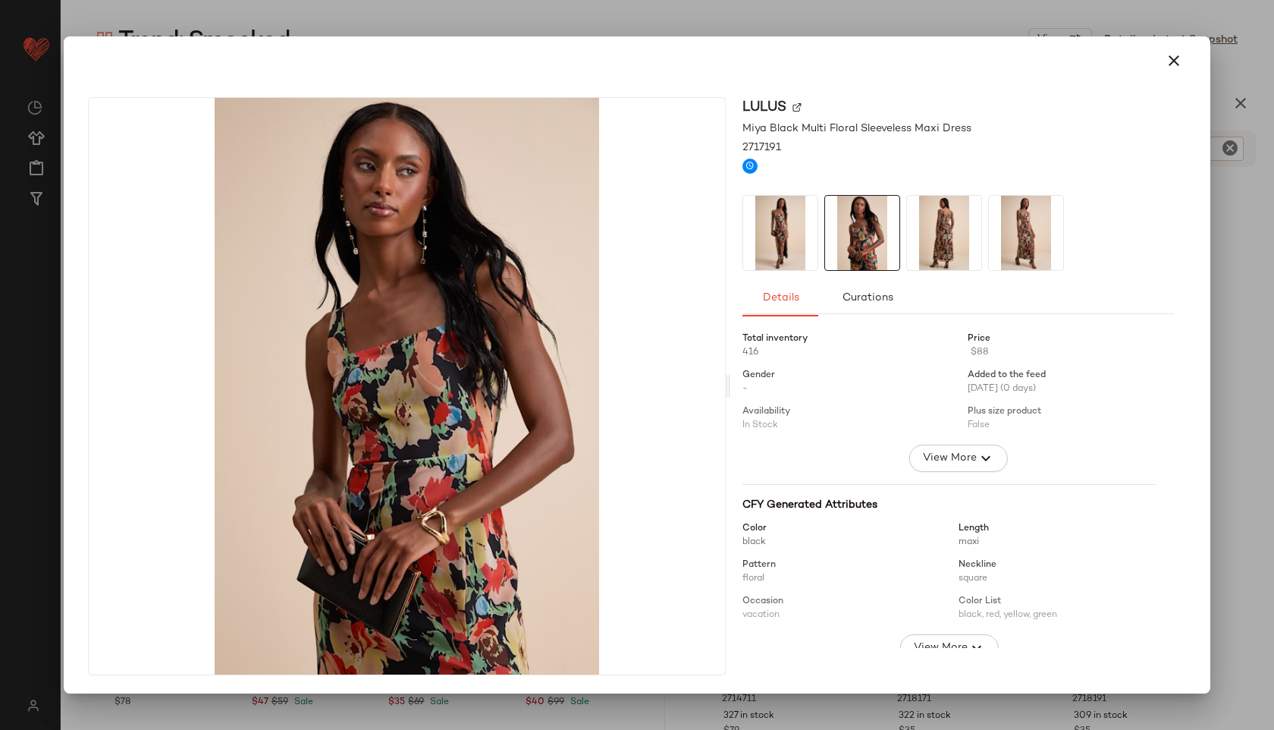
click at [899, 237] on img at bounding box center [862, 233] width 74 height 74
click at [940, 243] on img at bounding box center [944, 233] width 74 height 74
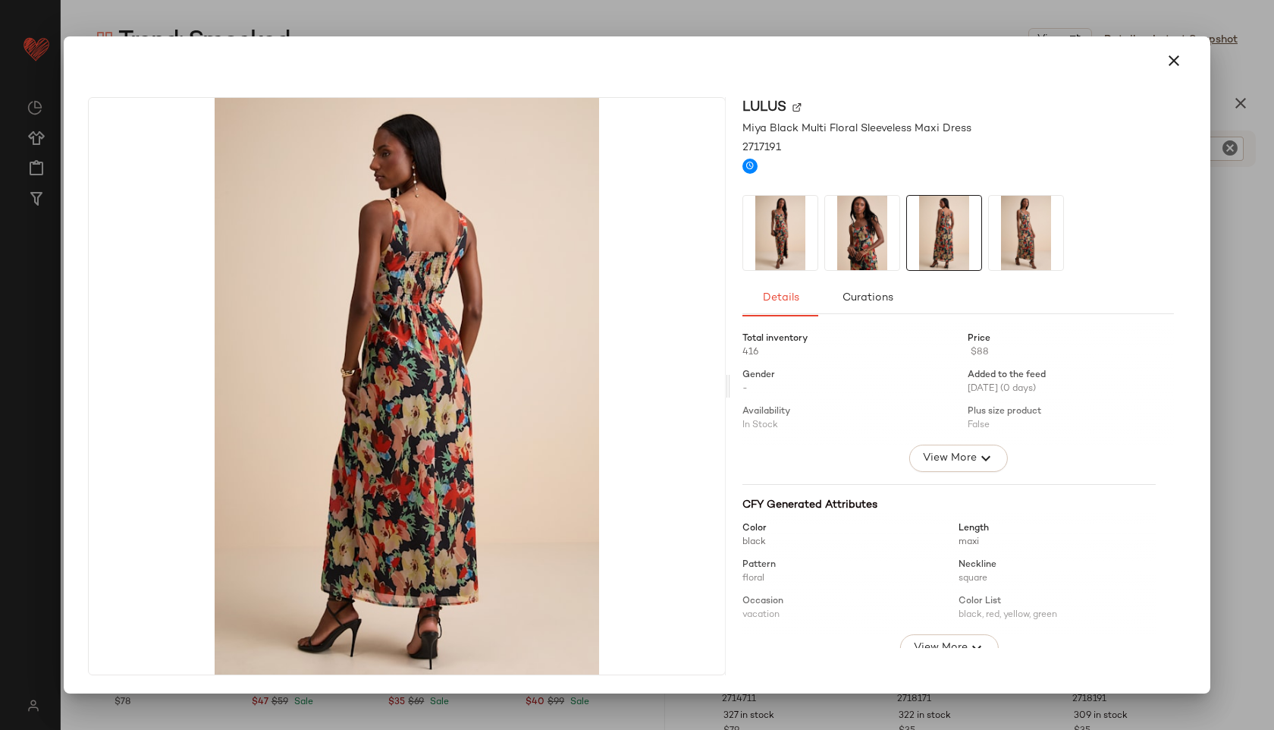
click at [415, 281] on img at bounding box center [407, 386] width 636 height 576
click at [1174, 52] on icon "button" at bounding box center [1174, 61] width 18 height 18
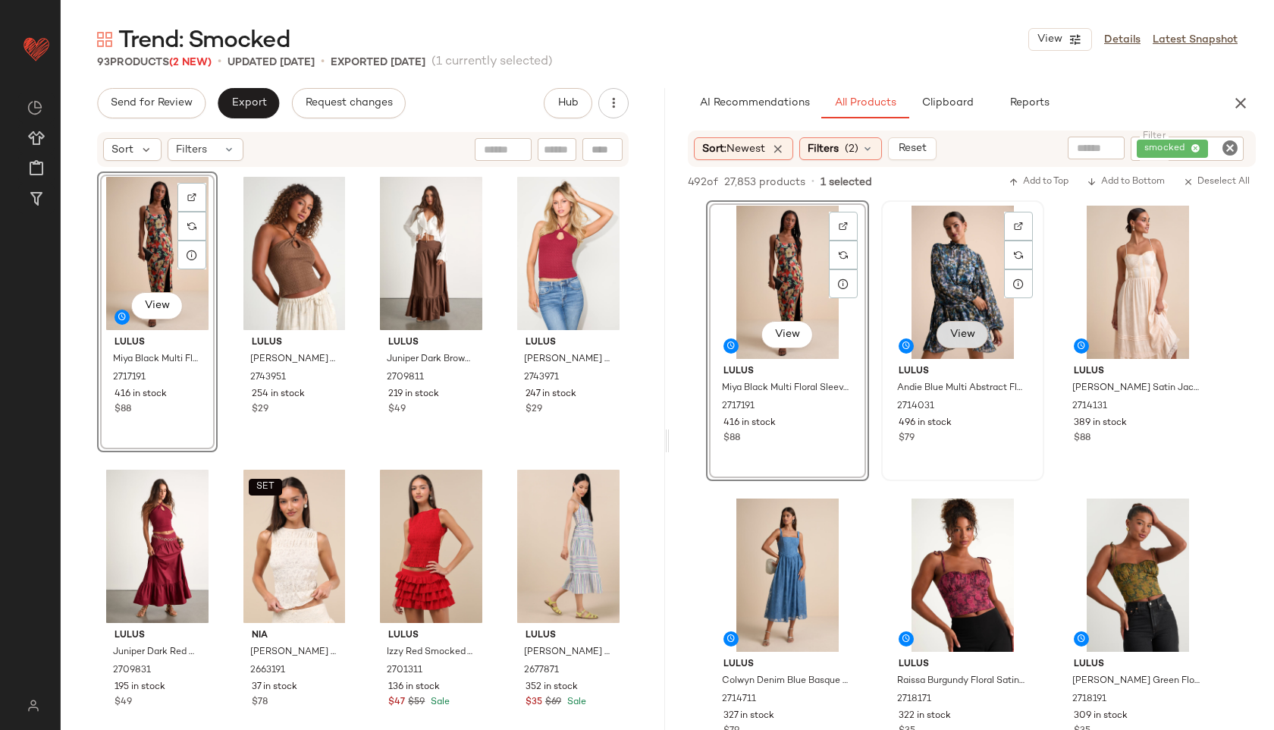
click at [969, 328] on span "View" at bounding box center [962, 334] width 26 height 12
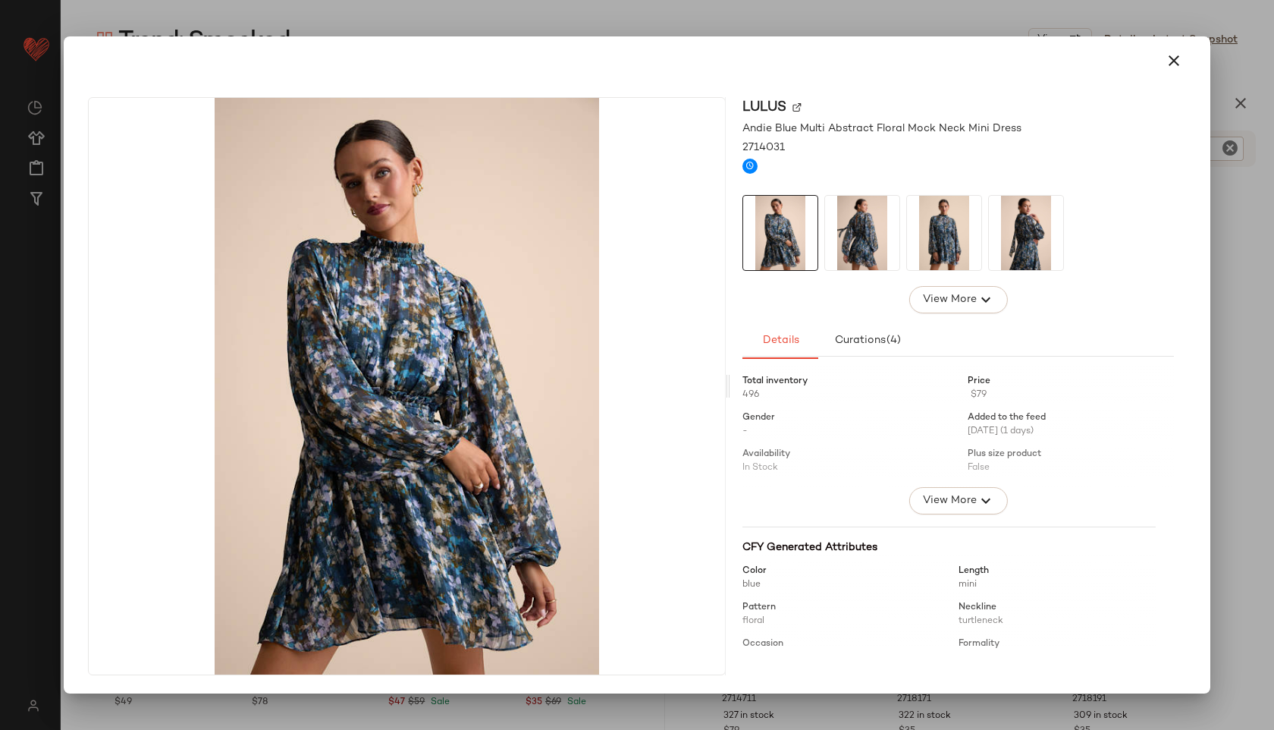
click at [869, 220] on img at bounding box center [862, 233] width 74 height 74
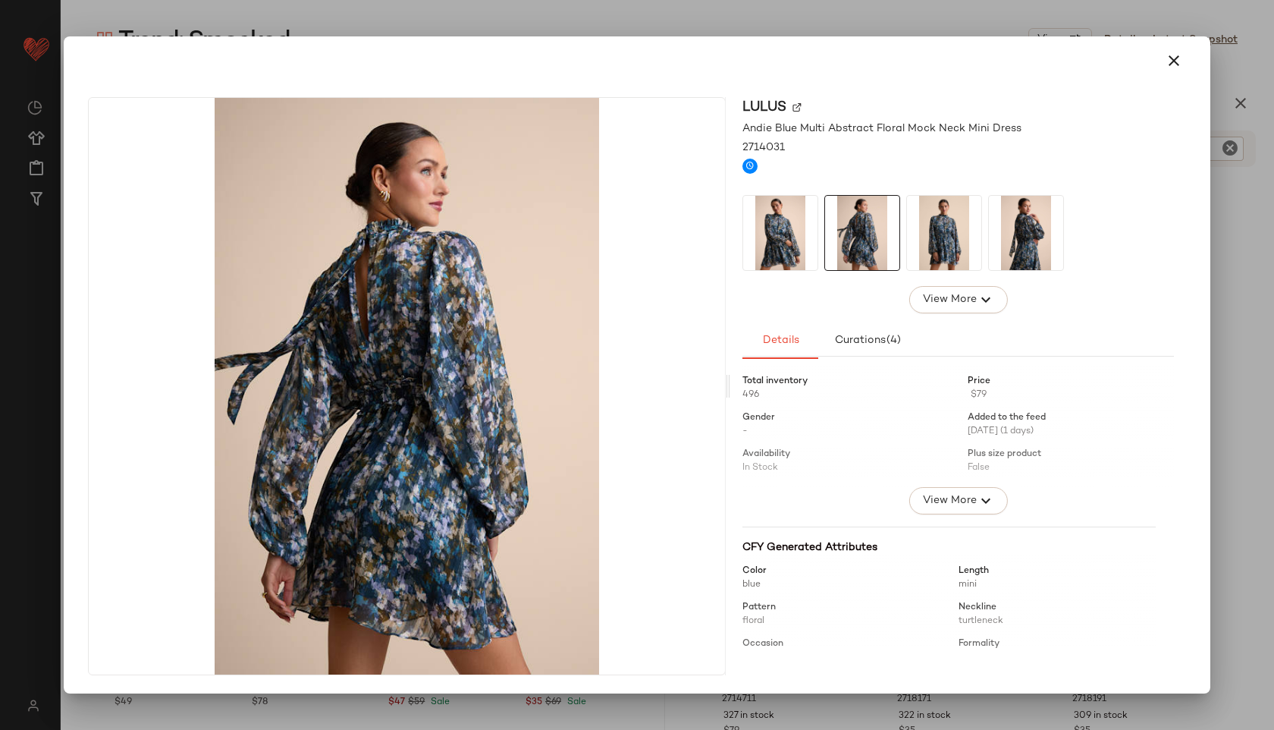
click at [942, 234] on img at bounding box center [944, 233] width 74 height 74
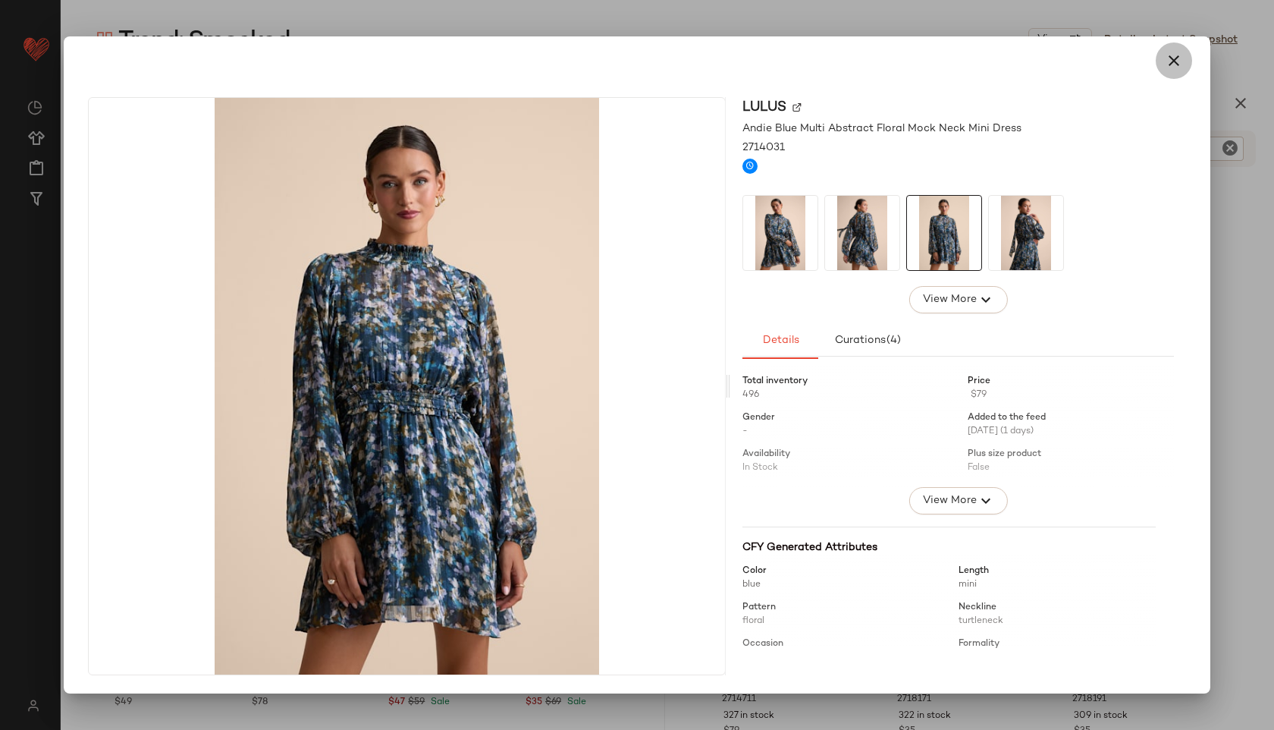
click at [1169, 62] on icon "button" at bounding box center [1174, 61] width 18 height 18
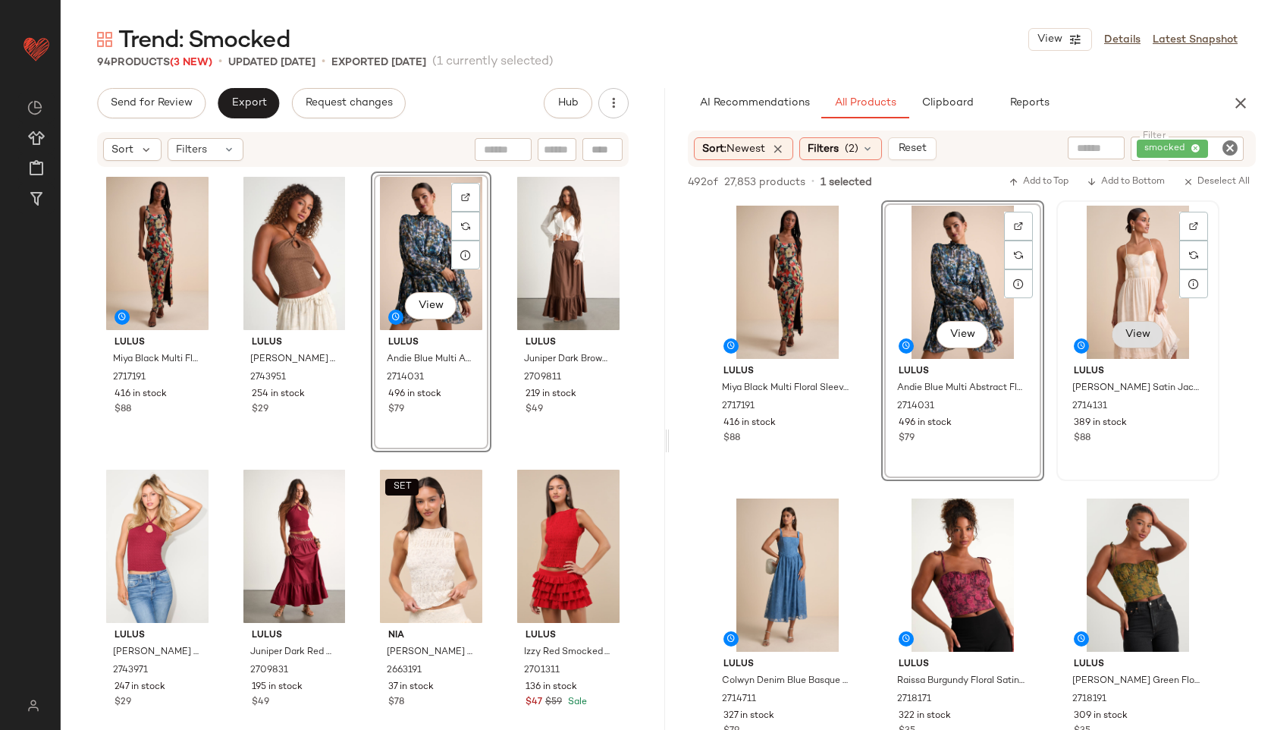
click at [1134, 333] on span "View" at bounding box center [1138, 334] width 26 height 12
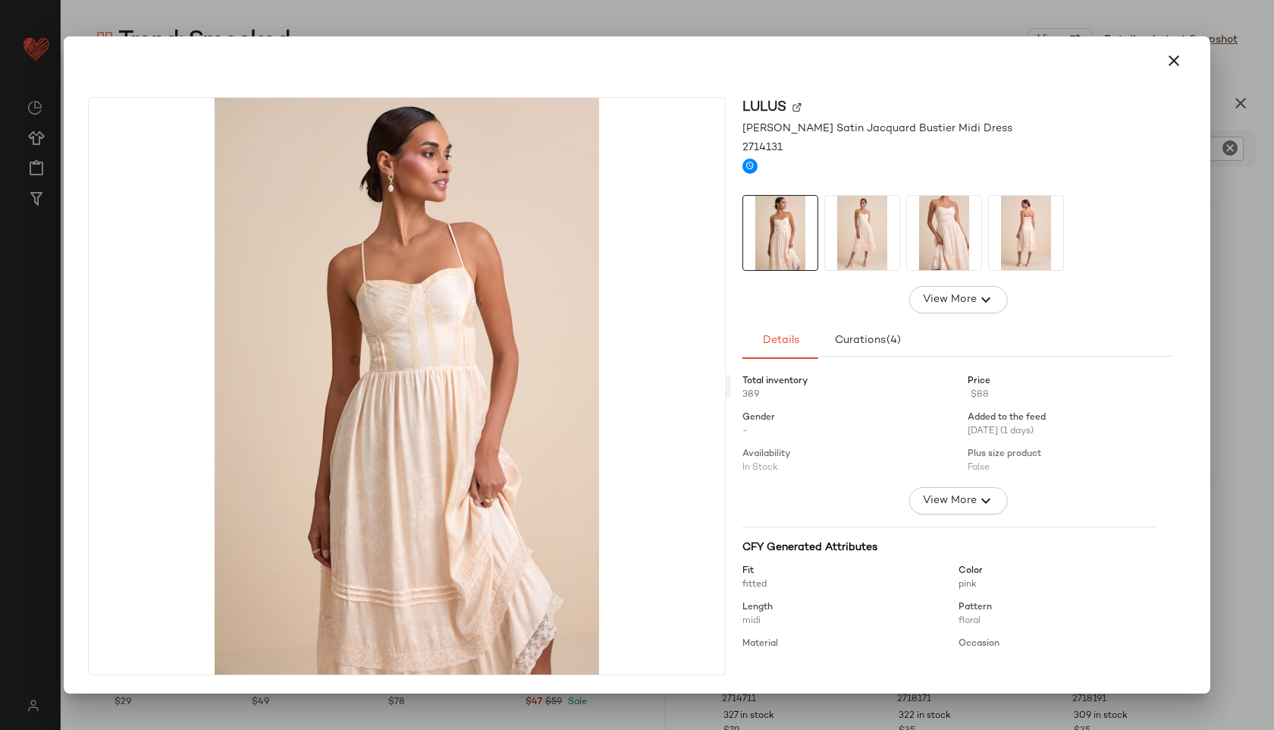
click at [854, 233] on img at bounding box center [862, 233] width 74 height 74
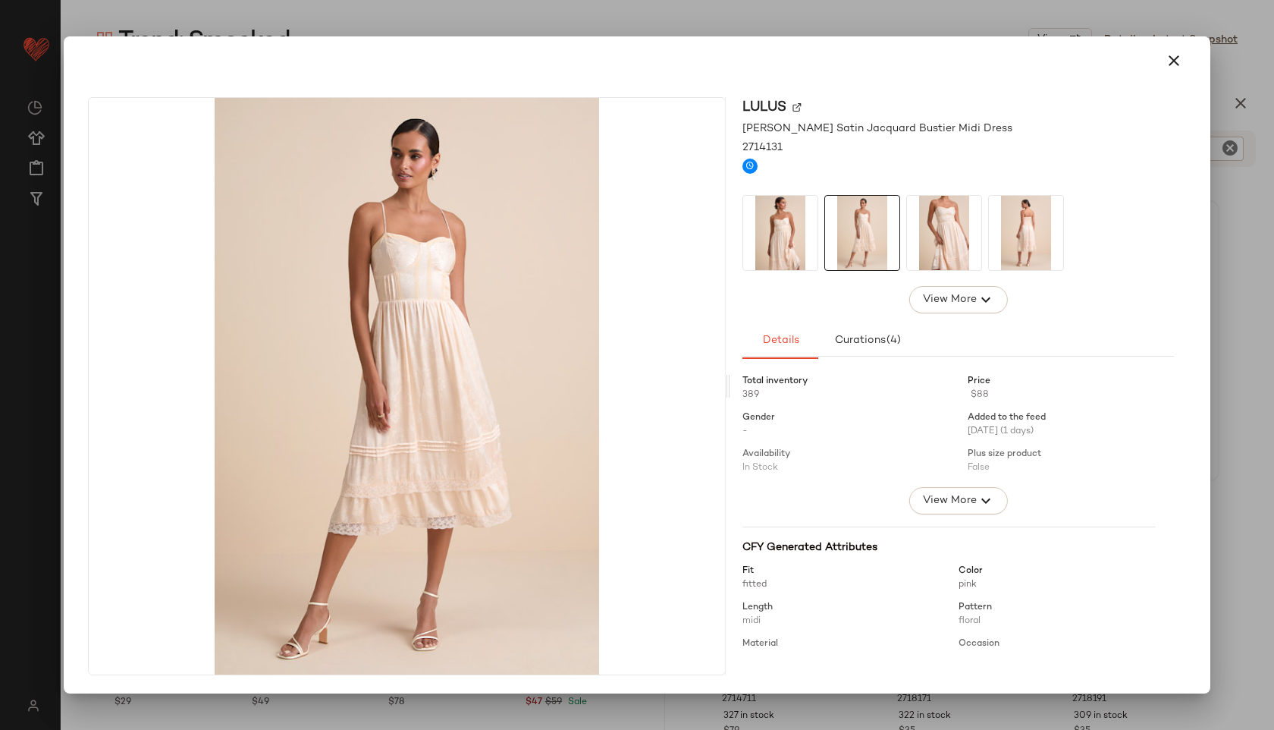
click at [930, 237] on img at bounding box center [944, 233] width 74 height 74
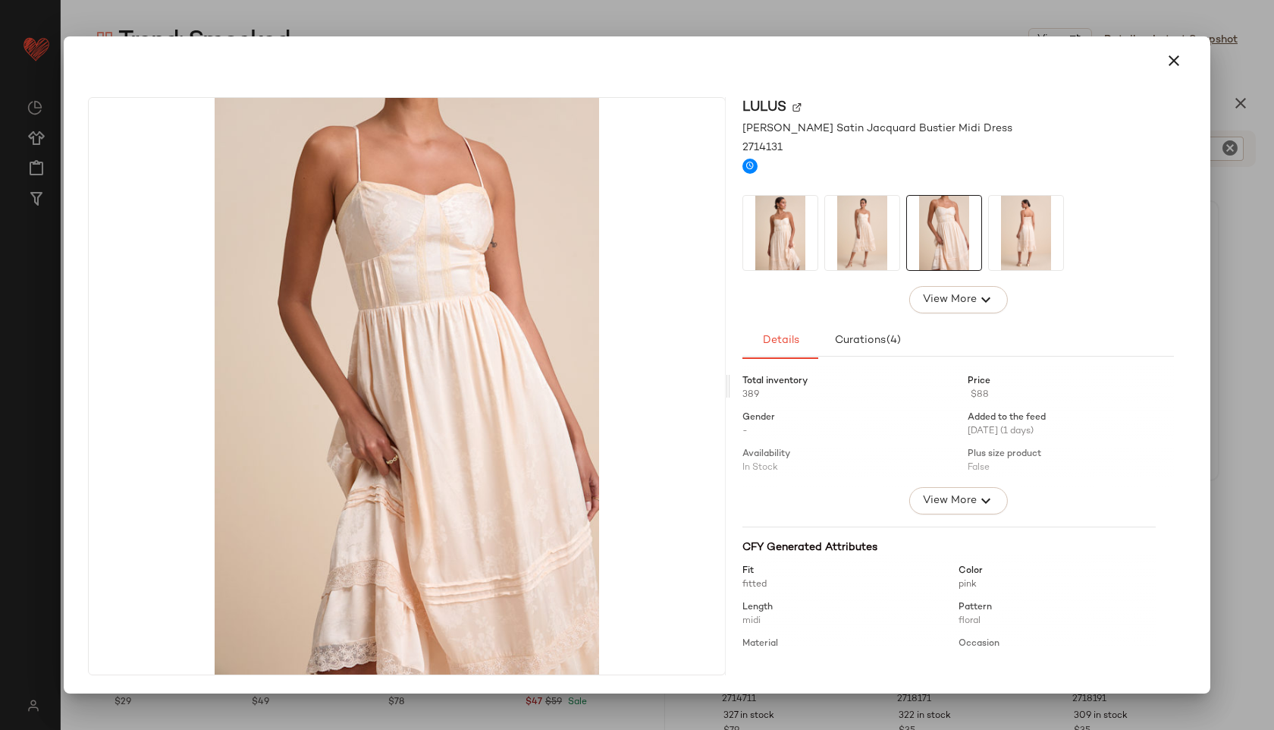
click at [1016, 258] on img at bounding box center [1026, 233] width 74 height 74
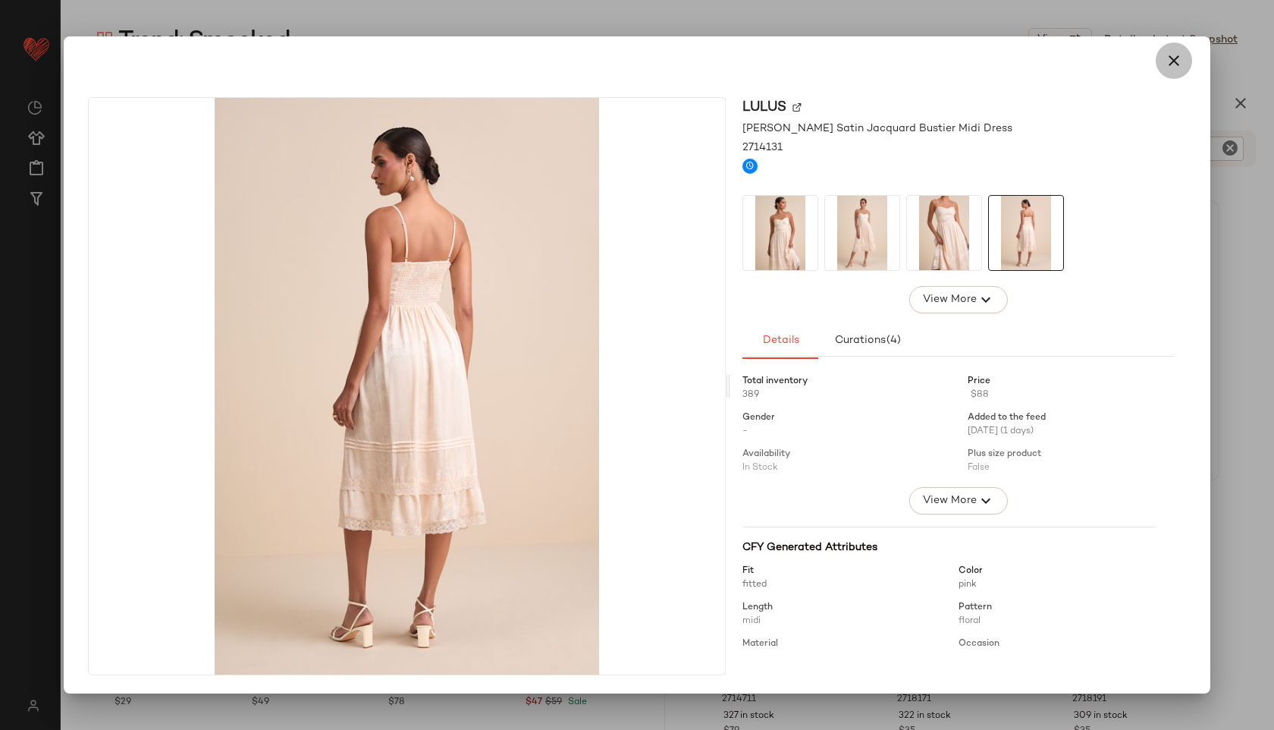
click at [1175, 61] on icon "button" at bounding box center [1174, 61] width 18 height 18
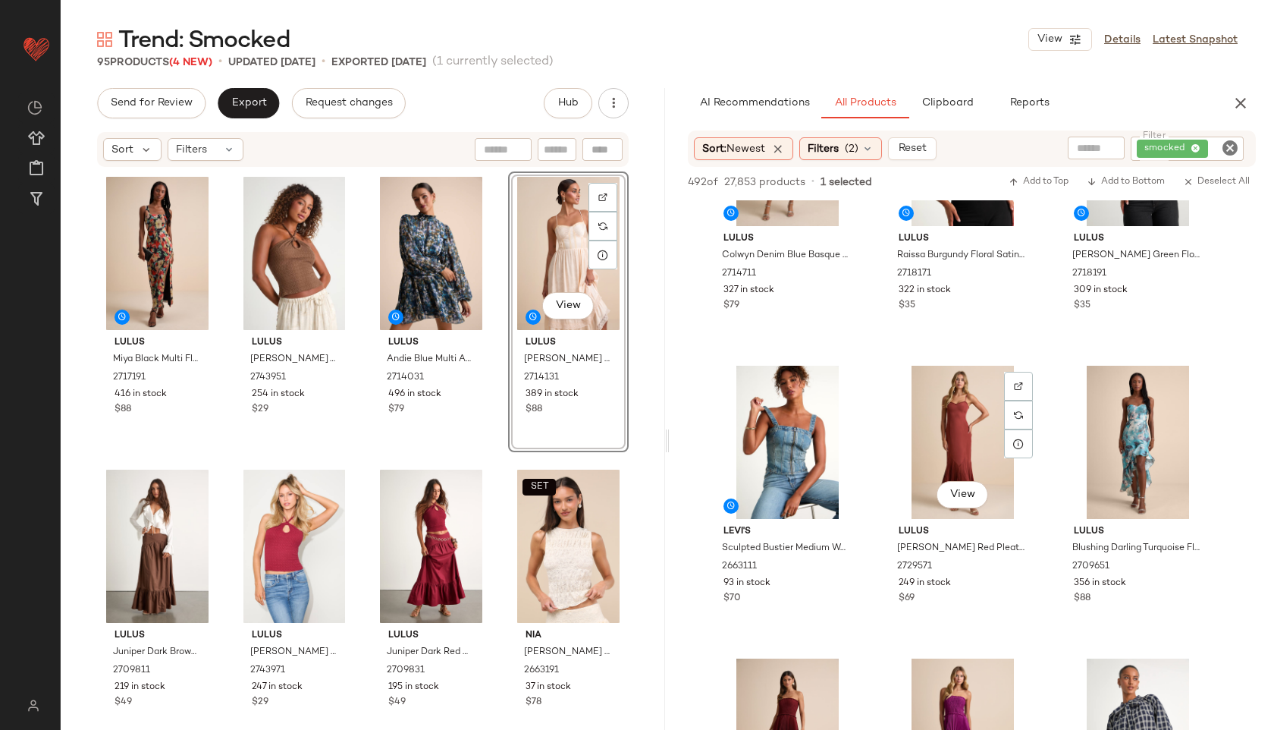
scroll to position [466, 0]
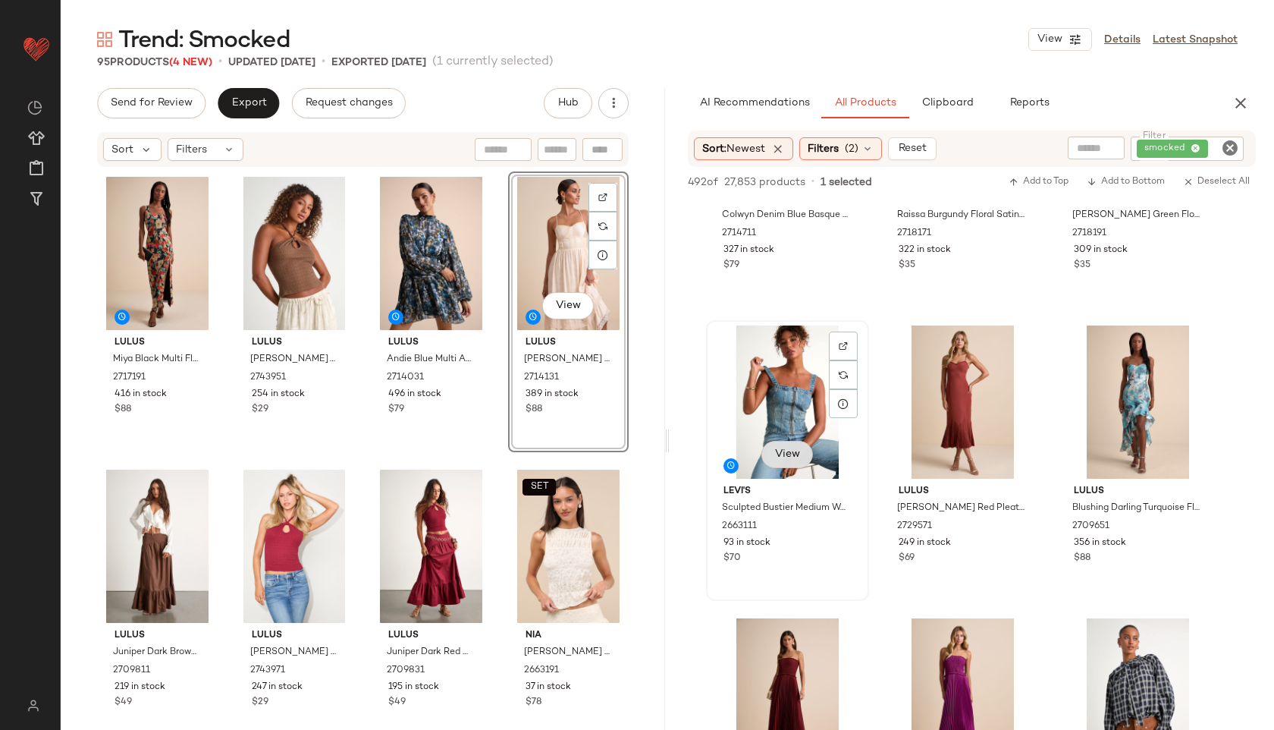
click at [780, 444] on button "View" at bounding box center [787, 454] width 52 height 27
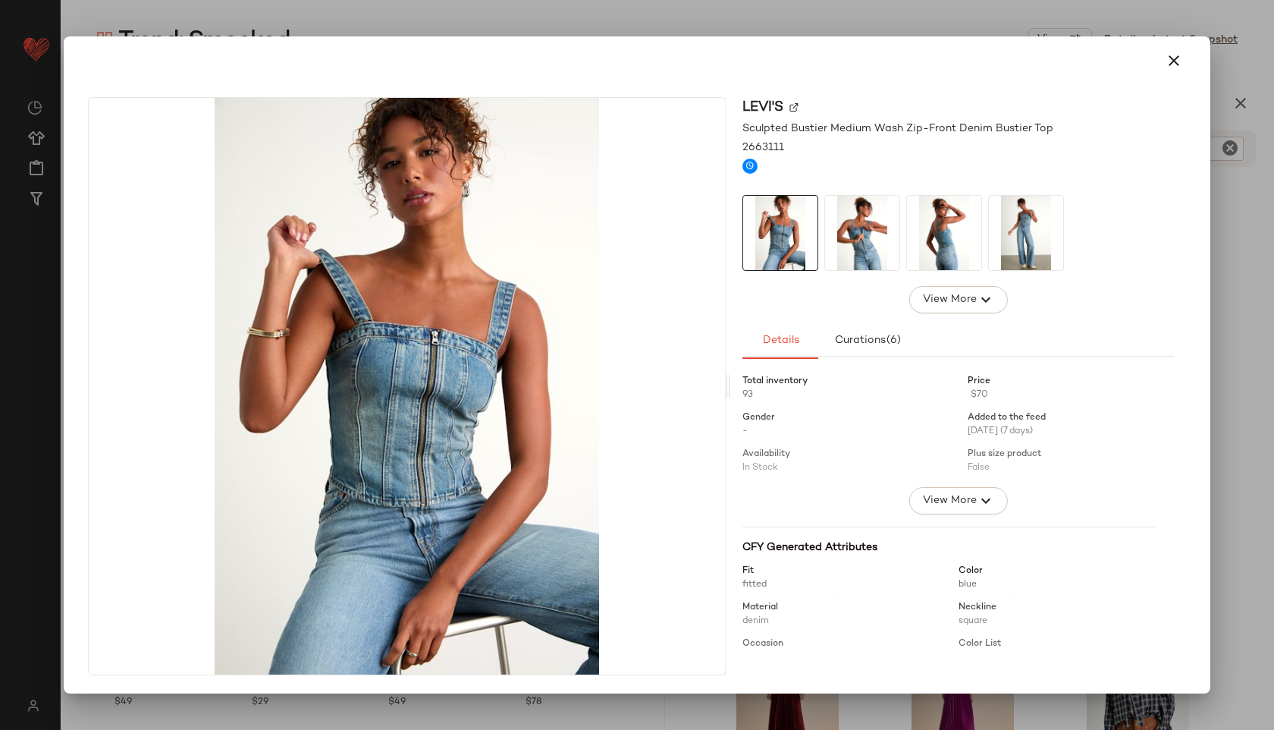
click at [950, 250] on img at bounding box center [944, 233] width 74 height 74
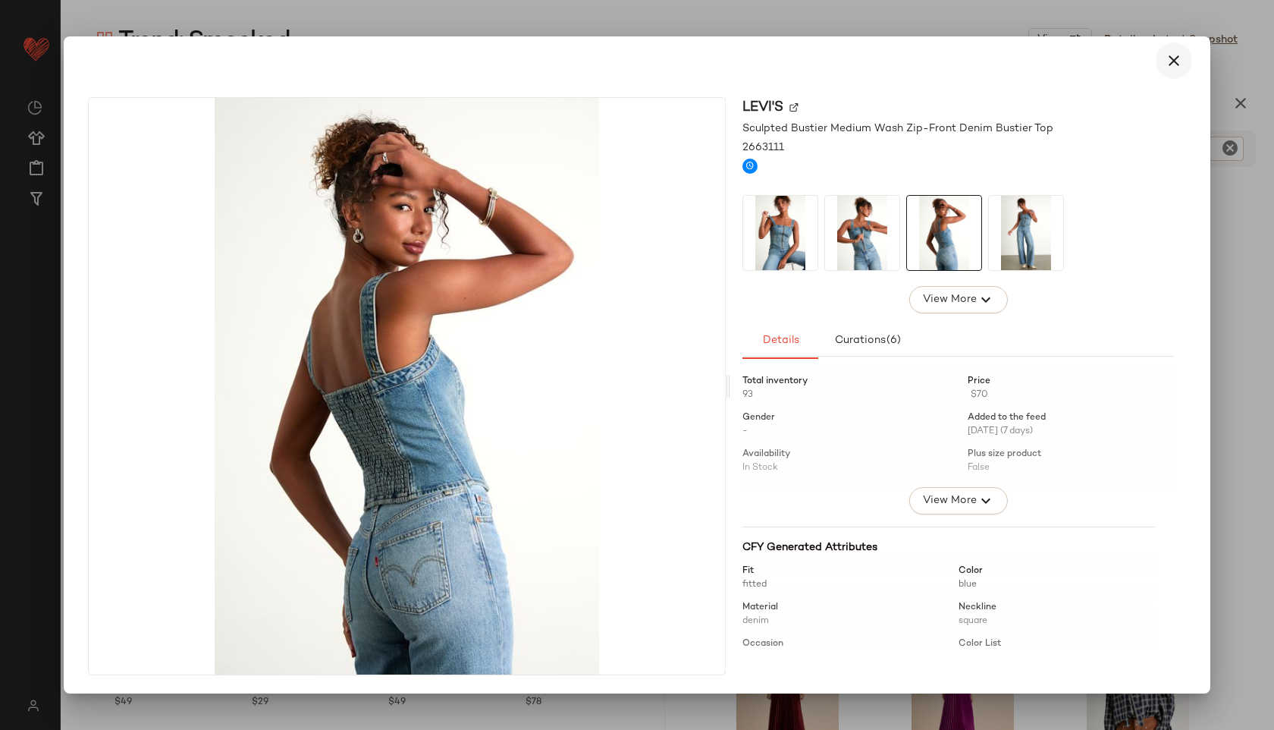
click at [1172, 67] on icon "button" at bounding box center [1174, 61] width 18 height 18
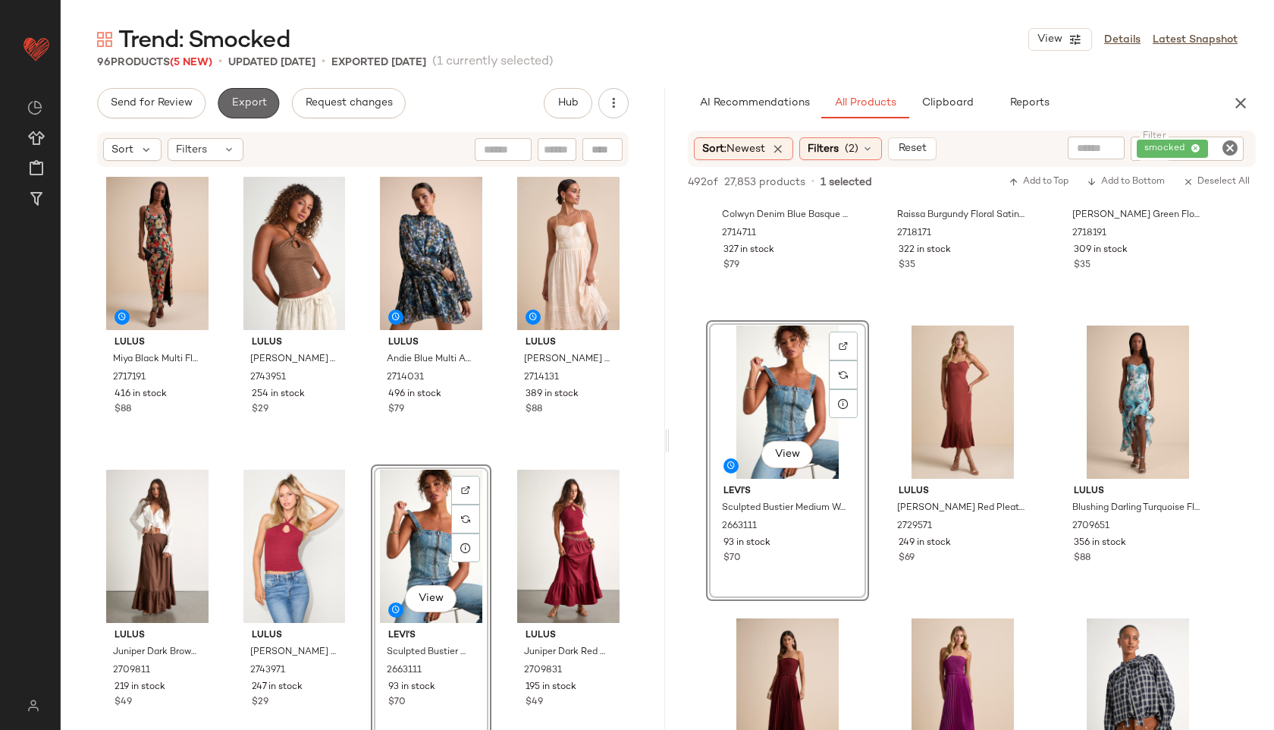
click at [248, 98] on span "Export" at bounding box center [249, 103] width 36 height 12
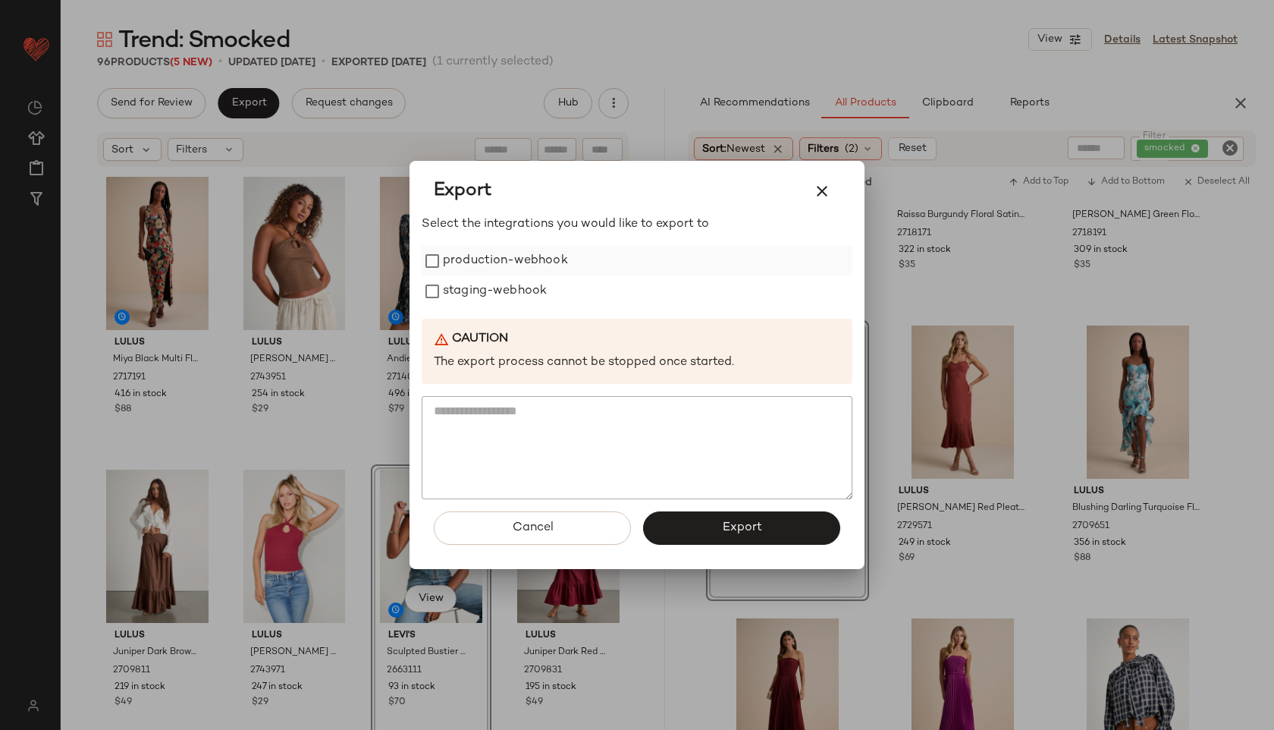
click at [504, 257] on label "production-webhook" at bounding box center [505, 261] width 125 height 30
click at [506, 304] on label "staging-webhook" at bounding box center [495, 291] width 104 height 30
click at [731, 507] on div "Cancel Export" at bounding box center [637, 534] width 431 height 70
click at [743, 526] on span "Export" at bounding box center [741, 527] width 40 height 14
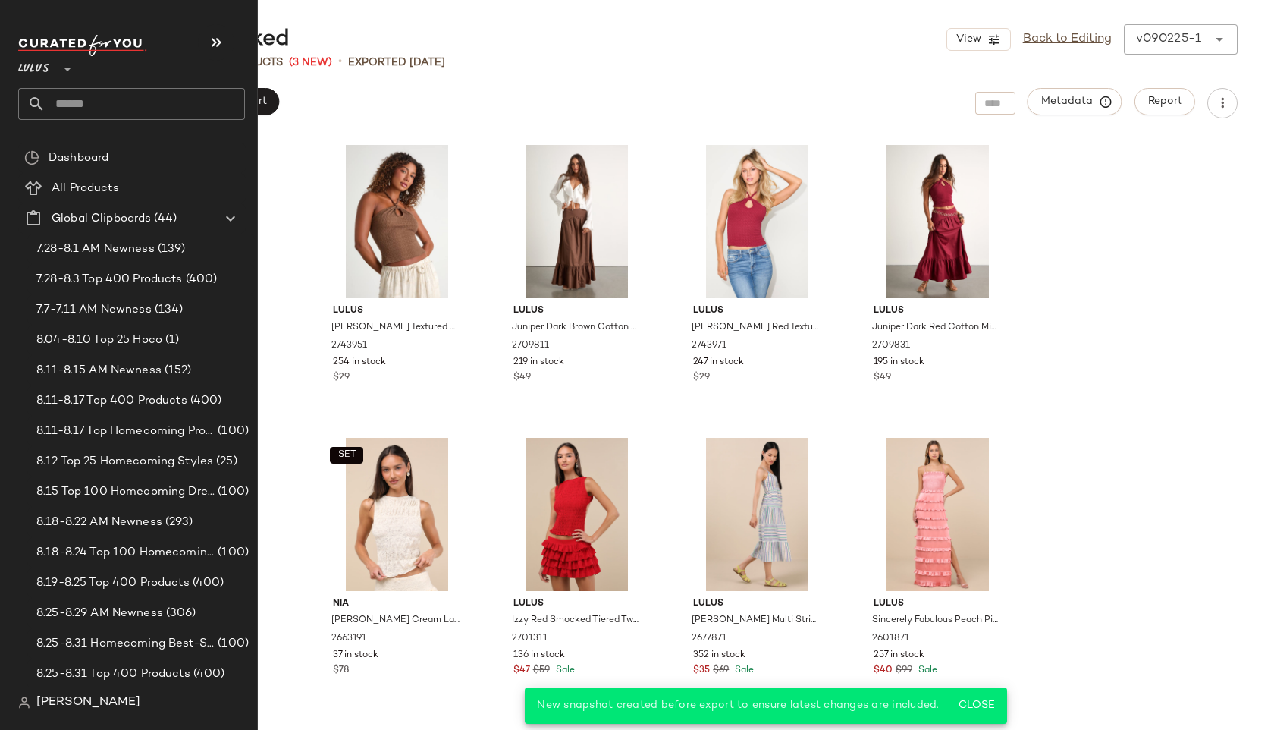
click at [104, 111] on input "text" at bounding box center [145, 104] width 199 height 32
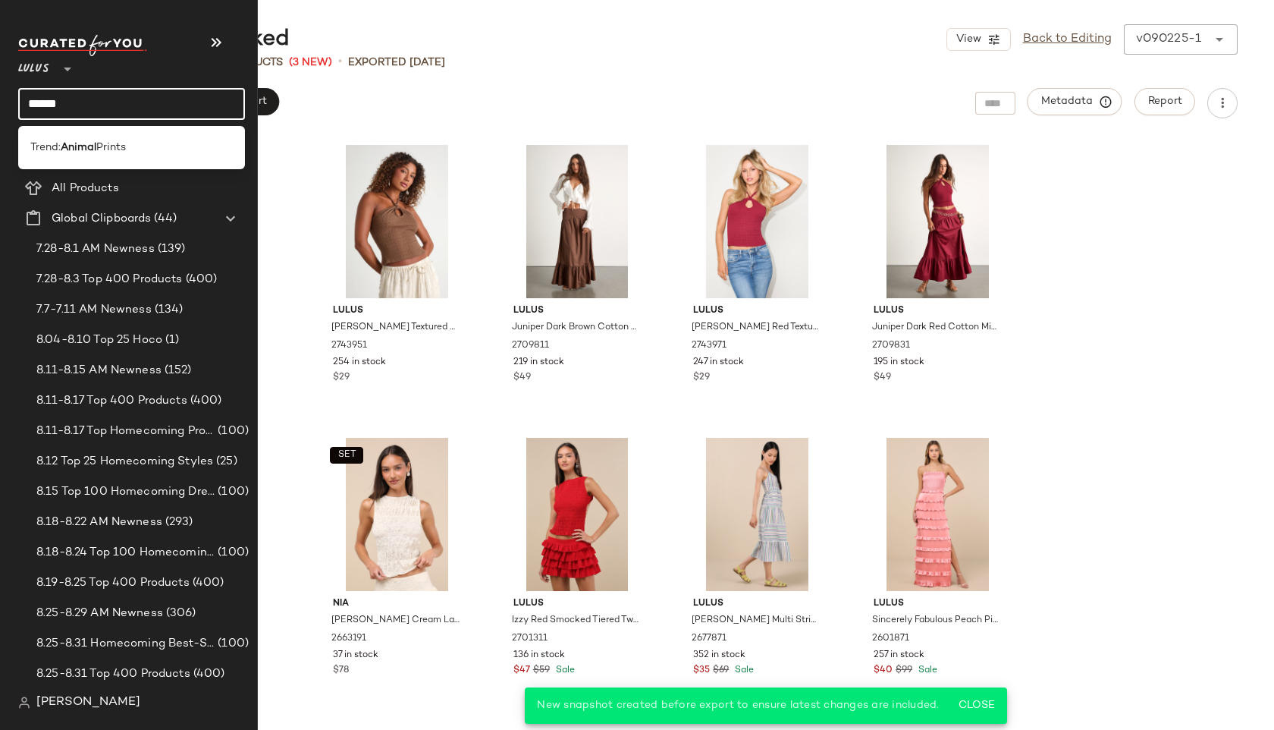
type input "******"
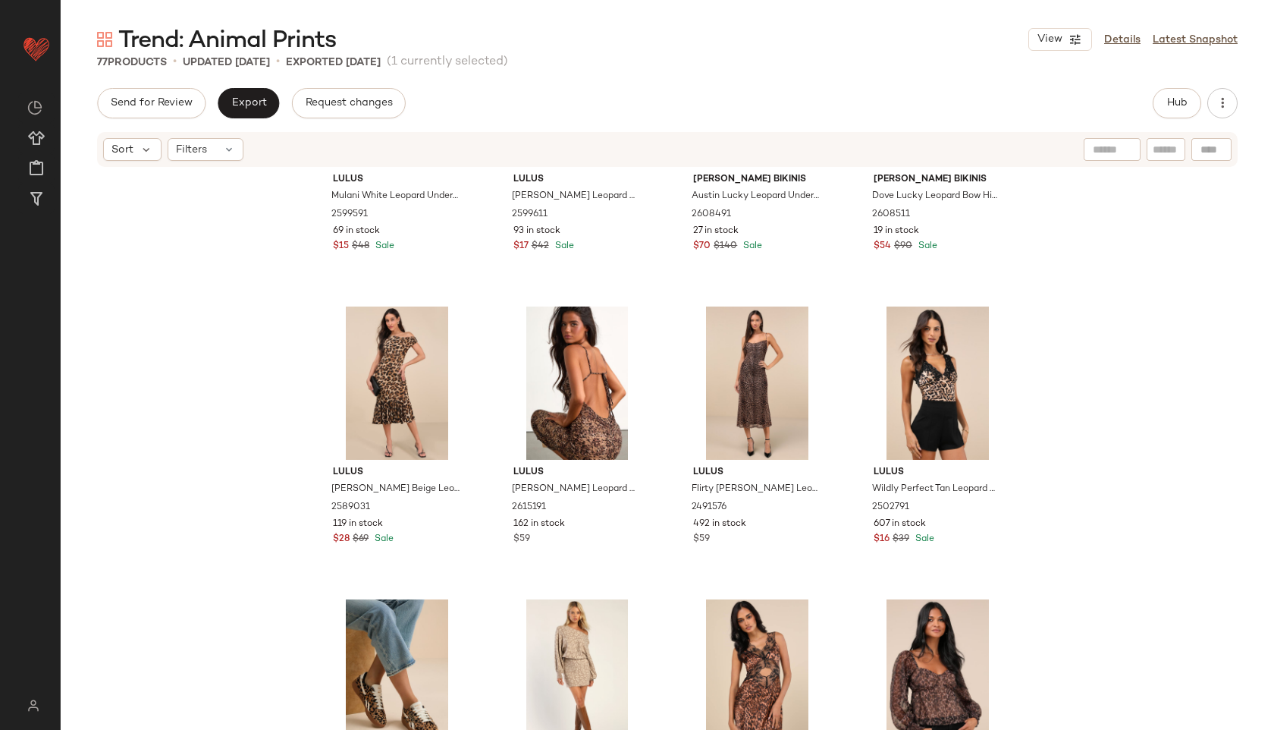
scroll to position [1394, 0]
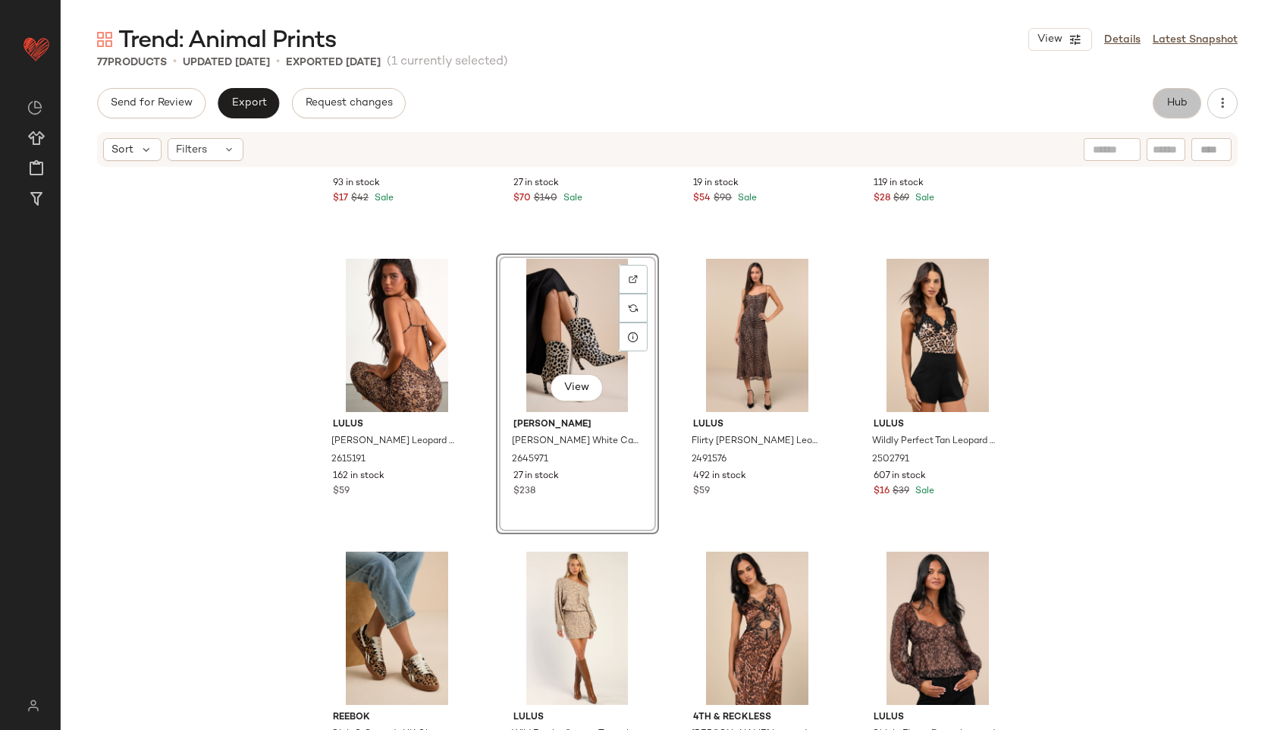
click at [1161, 96] on button "Hub" at bounding box center [1177, 103] width 49 height 30
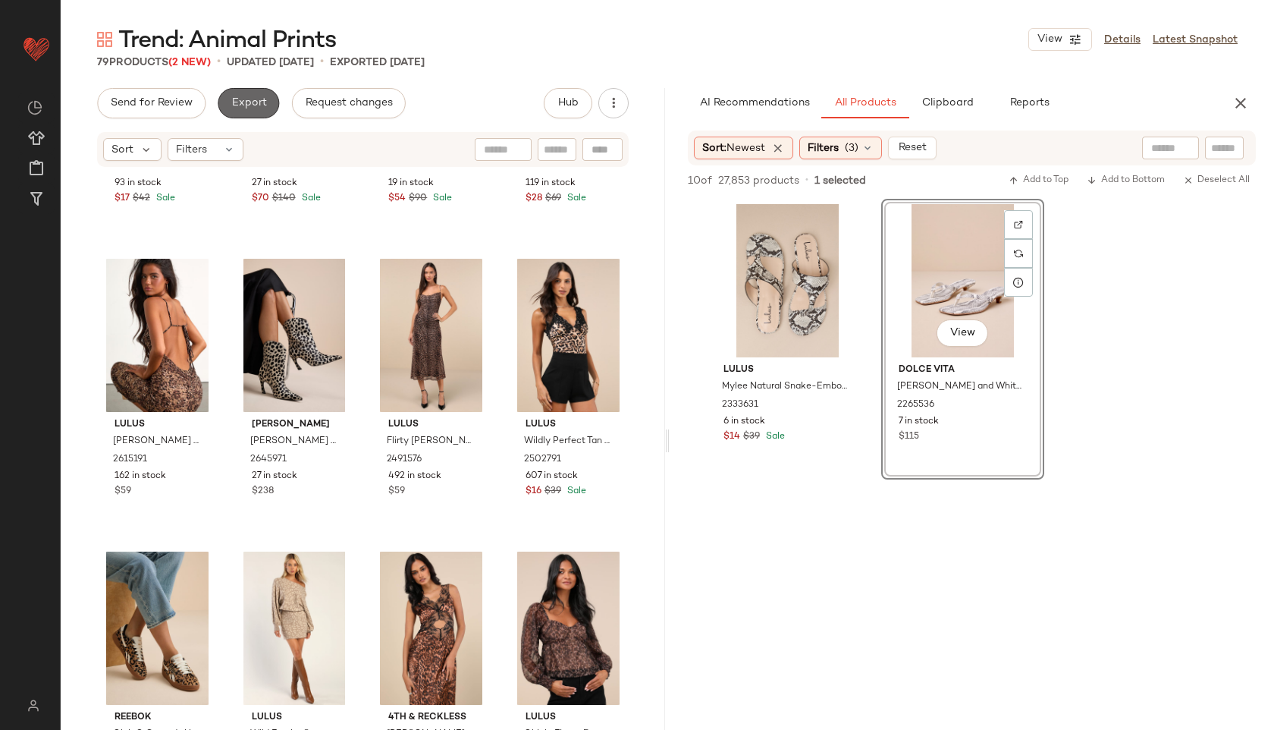
click at [245, 102] on span "Export" at bounding box center [249, 103] width 36 height 12
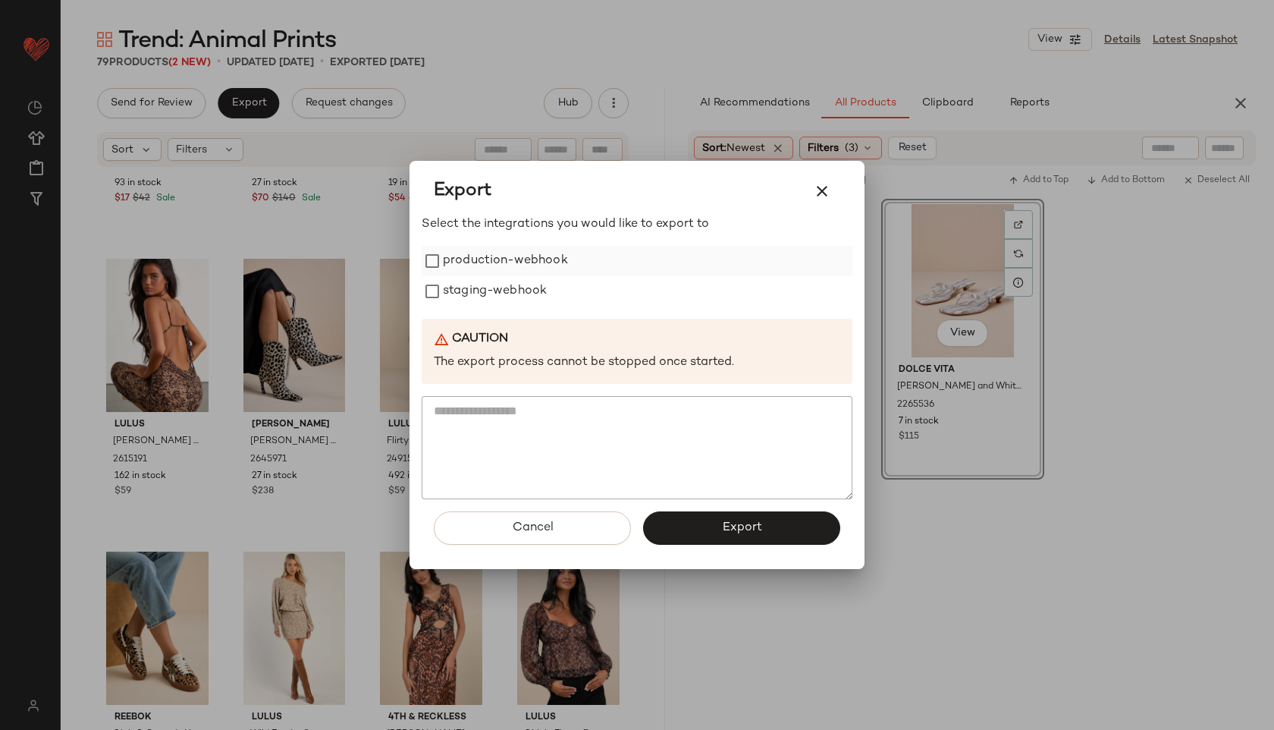
click at [466, 268] on label "production-webhook" at bounding box center [505, 261] width 125 height 30
click at [466, 287] on label "staging-webhook" at bounding box center [495, 291] width 104 height 30
click at [701, 520] on button "Export" at bounding box center [741, 527] width 197 height 33
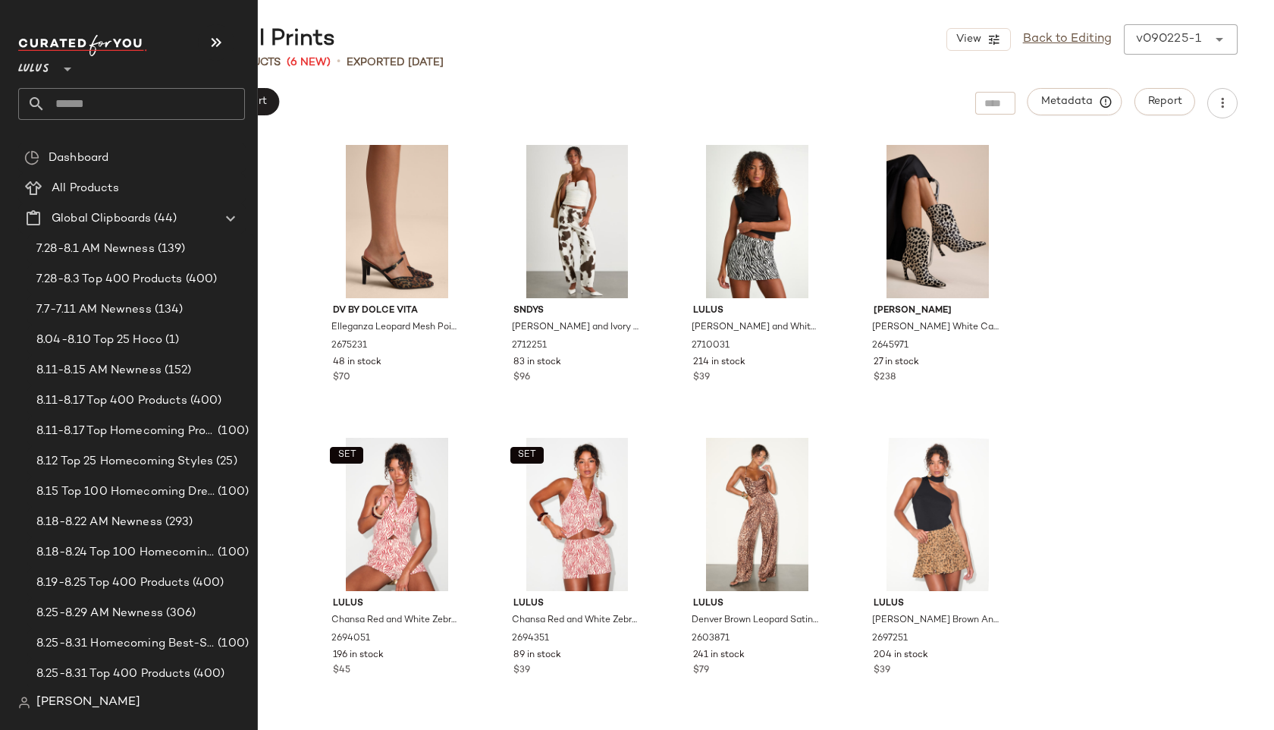
click at [61, 97] on input "text" at bounding box center [145, 104] width 199 height 32
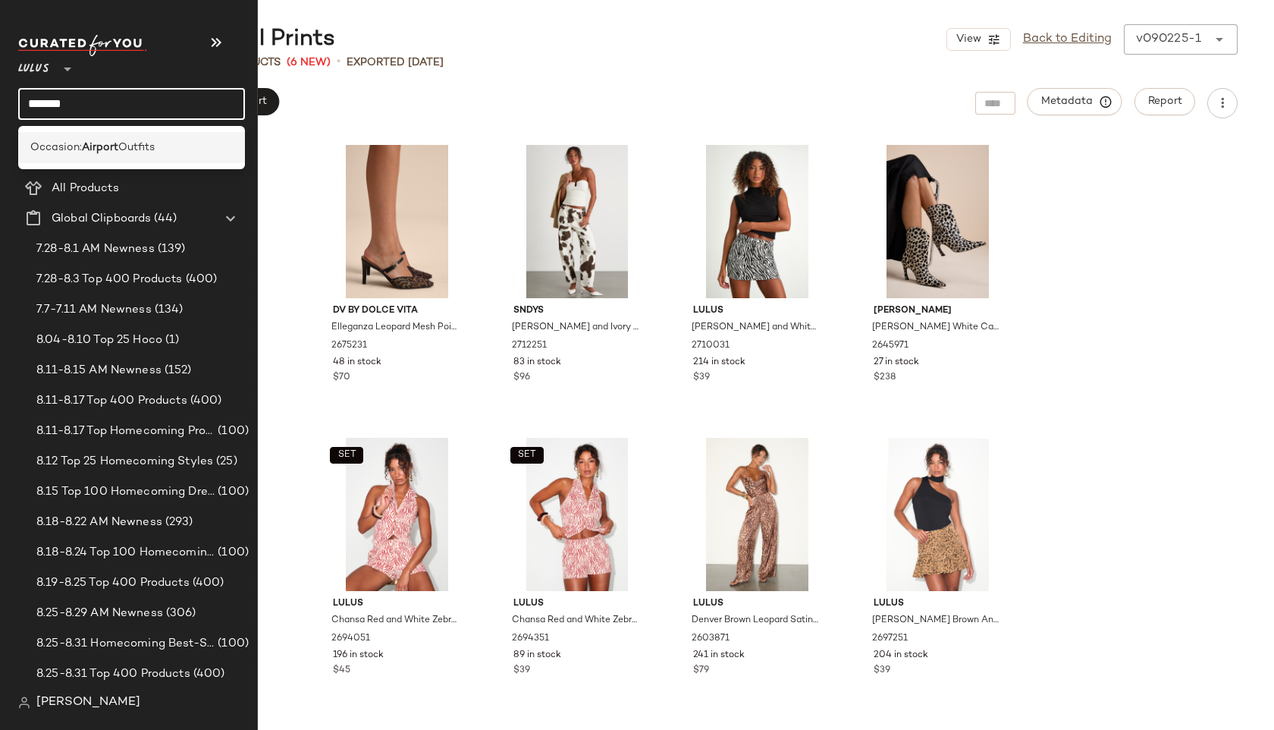
type input "*******"
click at [67, 136] on div "Occasion: Airport Outfits" at bounding box center [131, 147] width 227 height 31
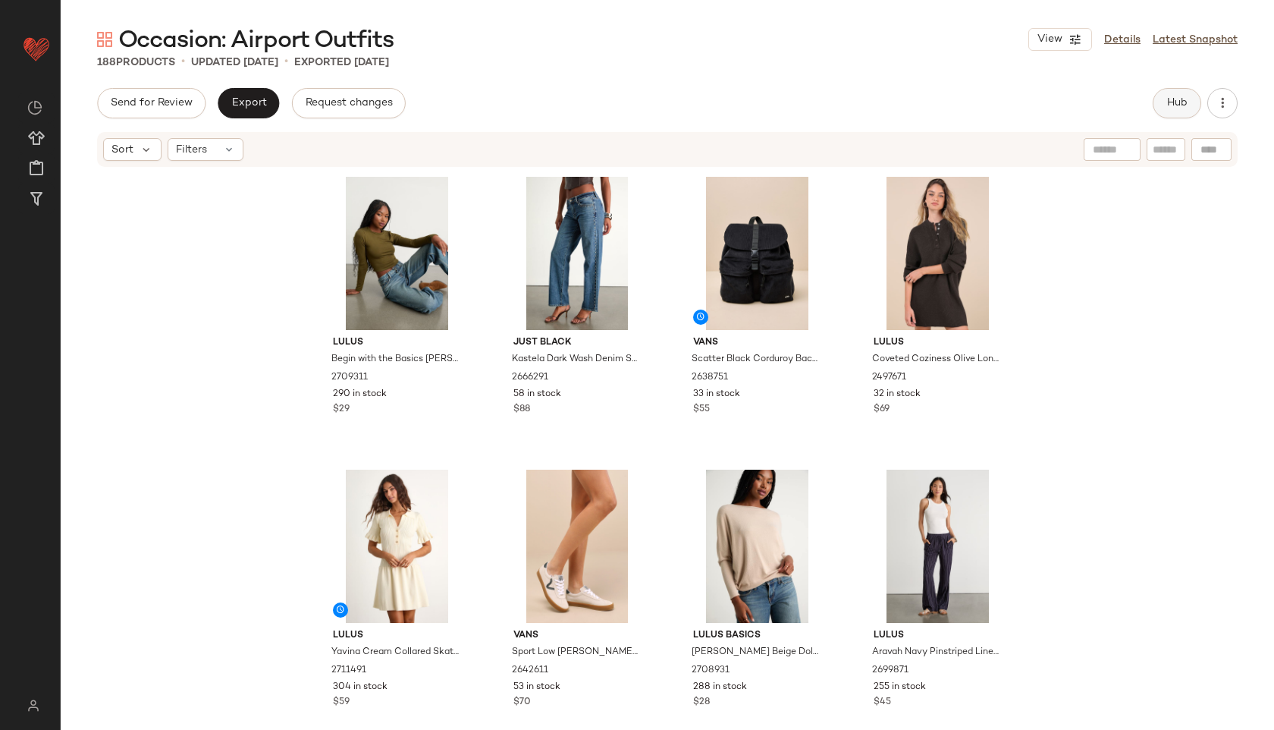
click at [1172, 104] on span "Hub" at bounding box center [1176, 103] width 21 height 12
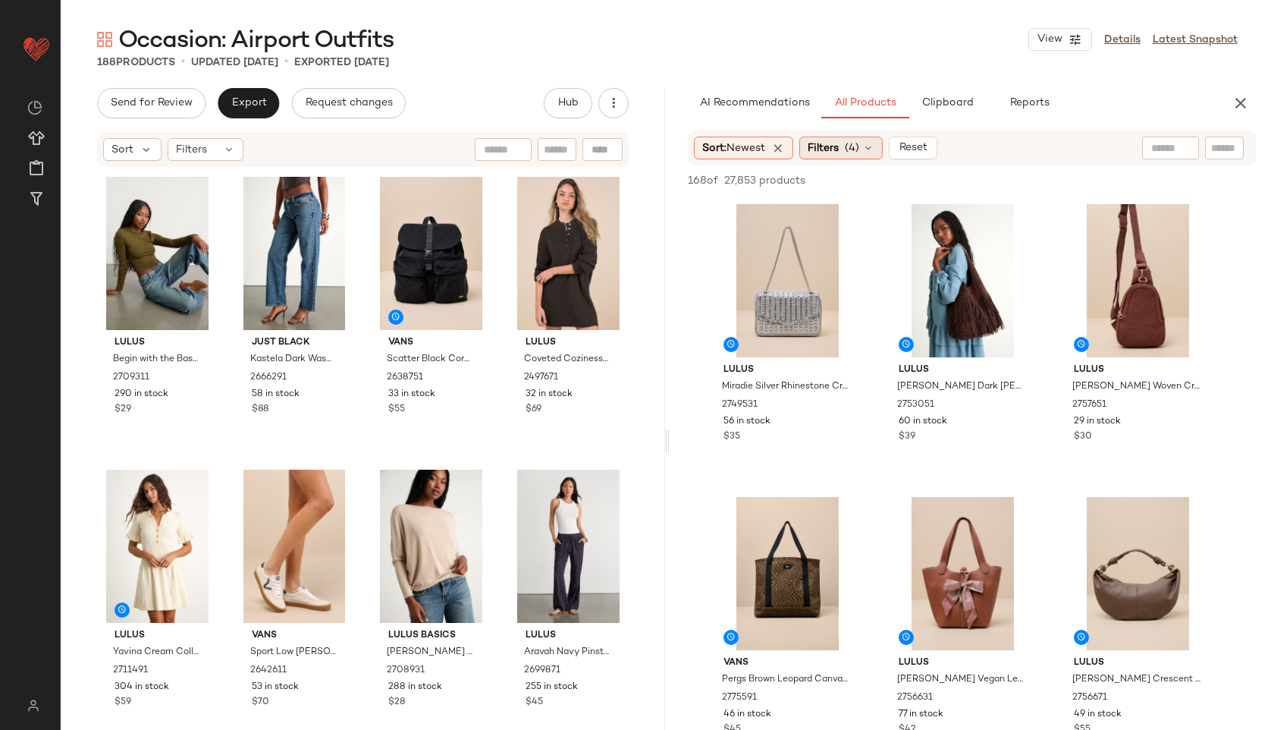
click at [863, 152] on div "Filters (4)" at bounding box center [840, 148] width 83 height 23
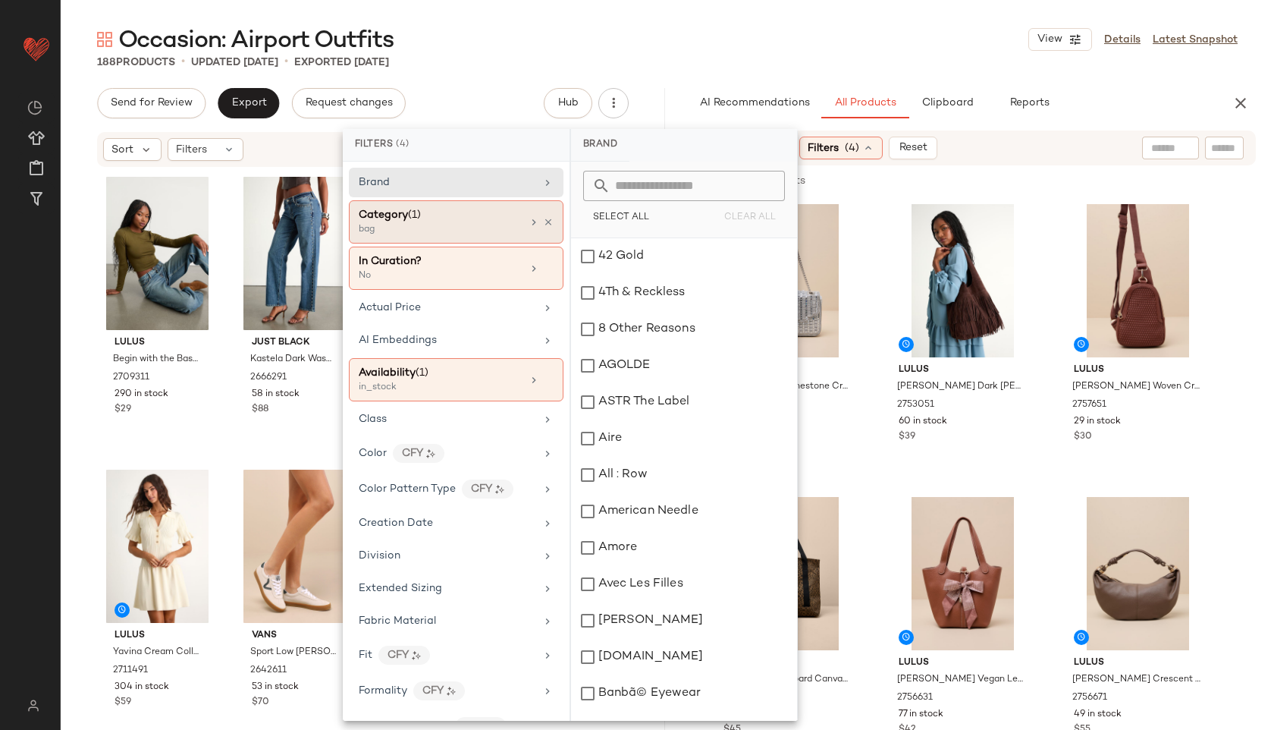
click at [491, 223] on div "bag" at bounding box center [435, 230] width 152 height 14
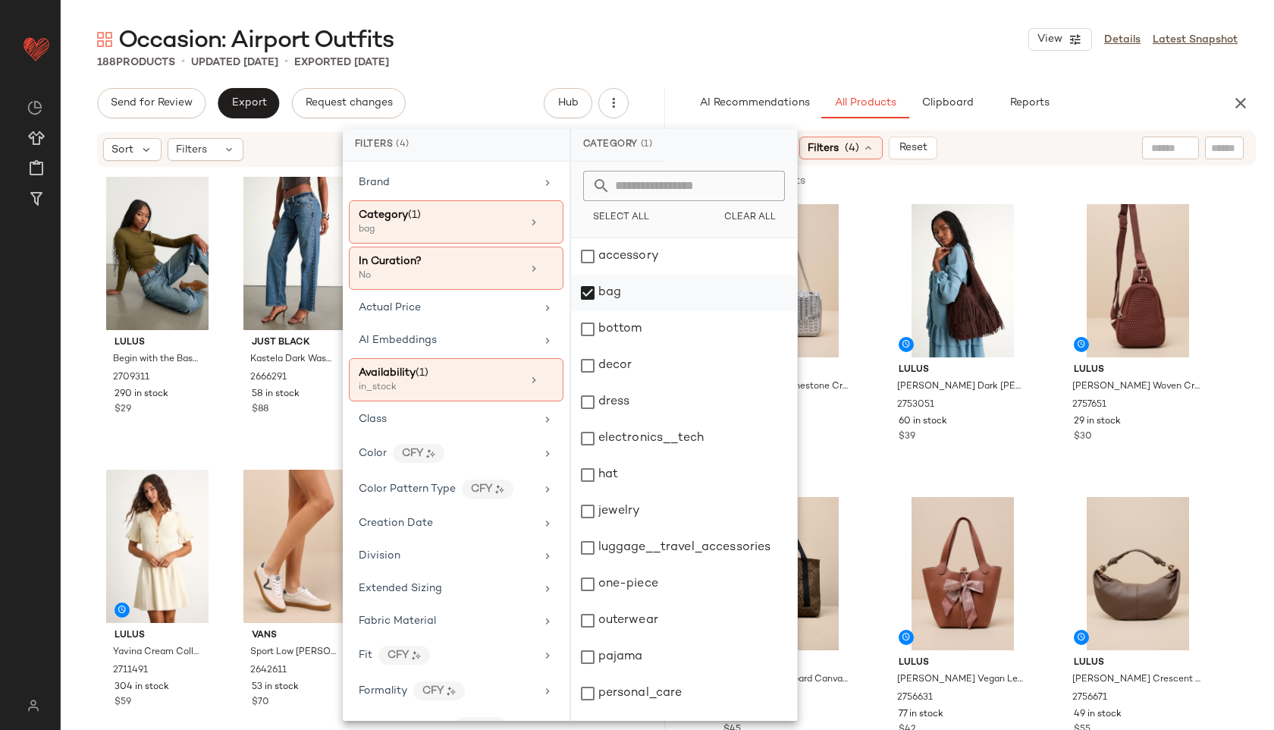
click at [617, 299] on div "bag" at bounding box center [684, 293] width 226 height 36
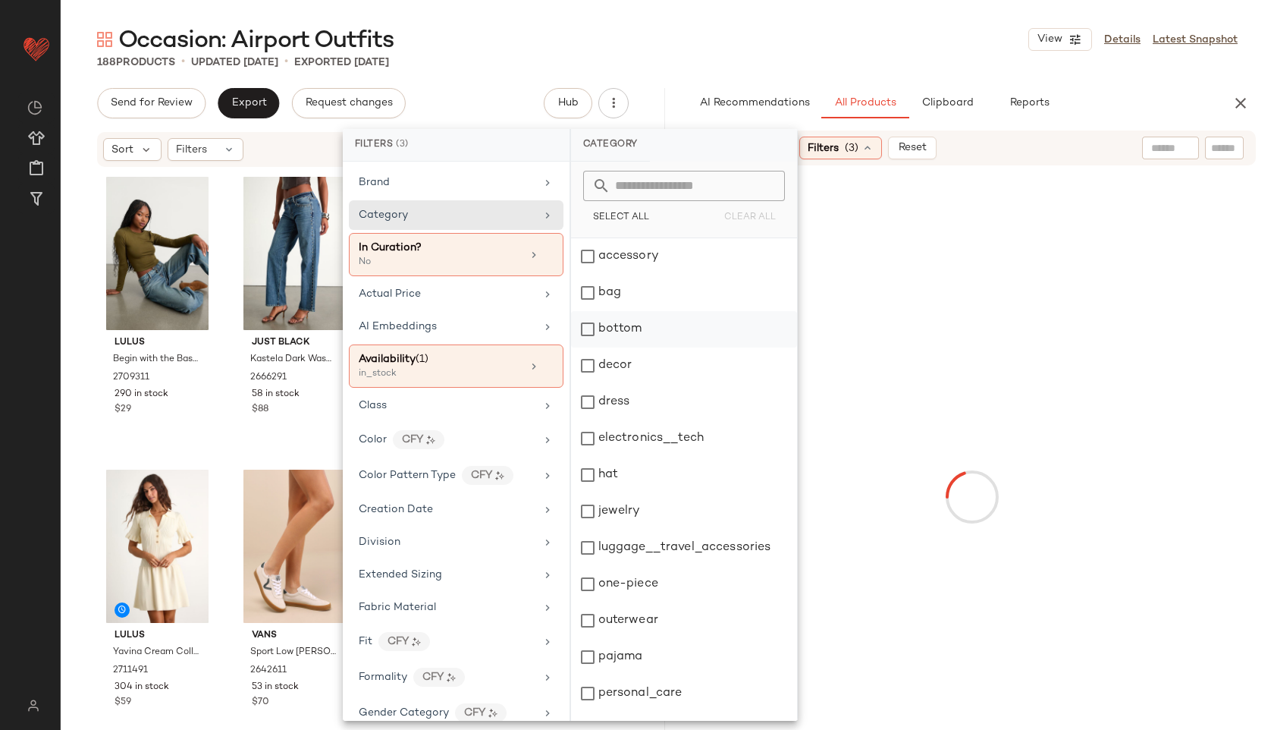
click at [609, 330] on div "bottom" at bounding box center [684, 329] width 226 height 36
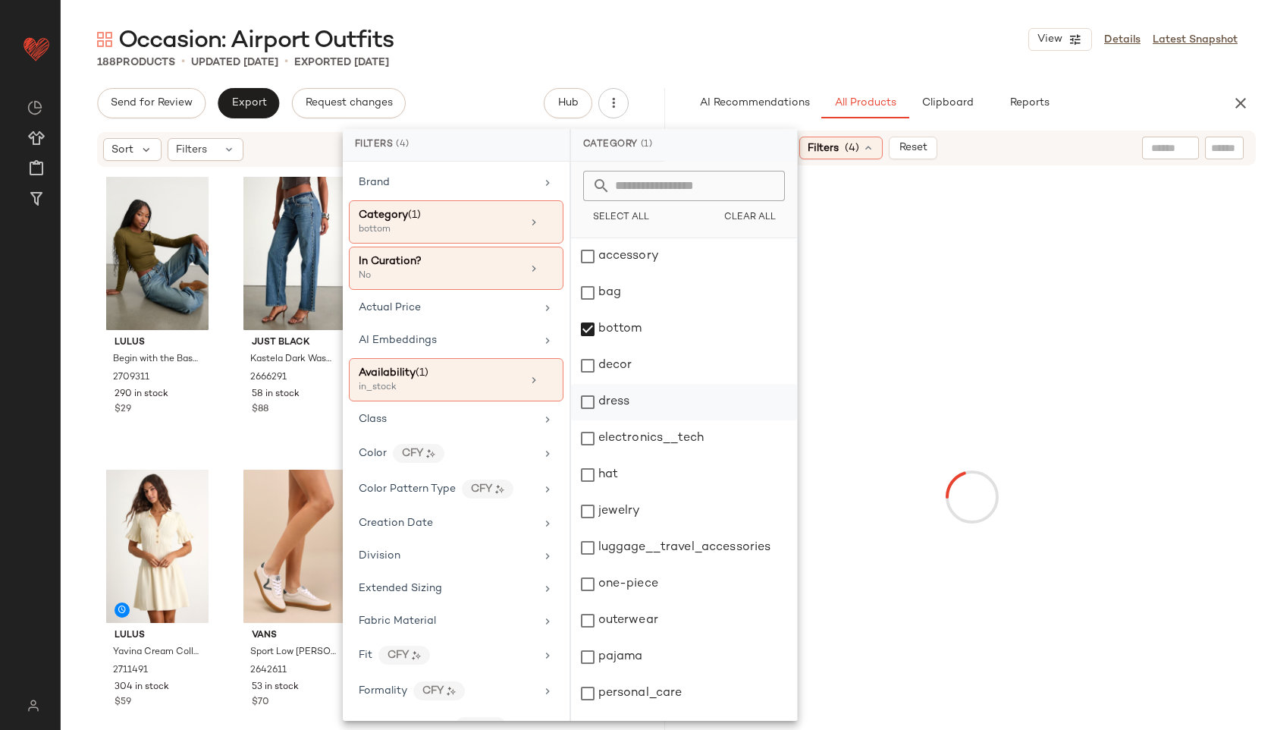
scroll to position [137, 0]
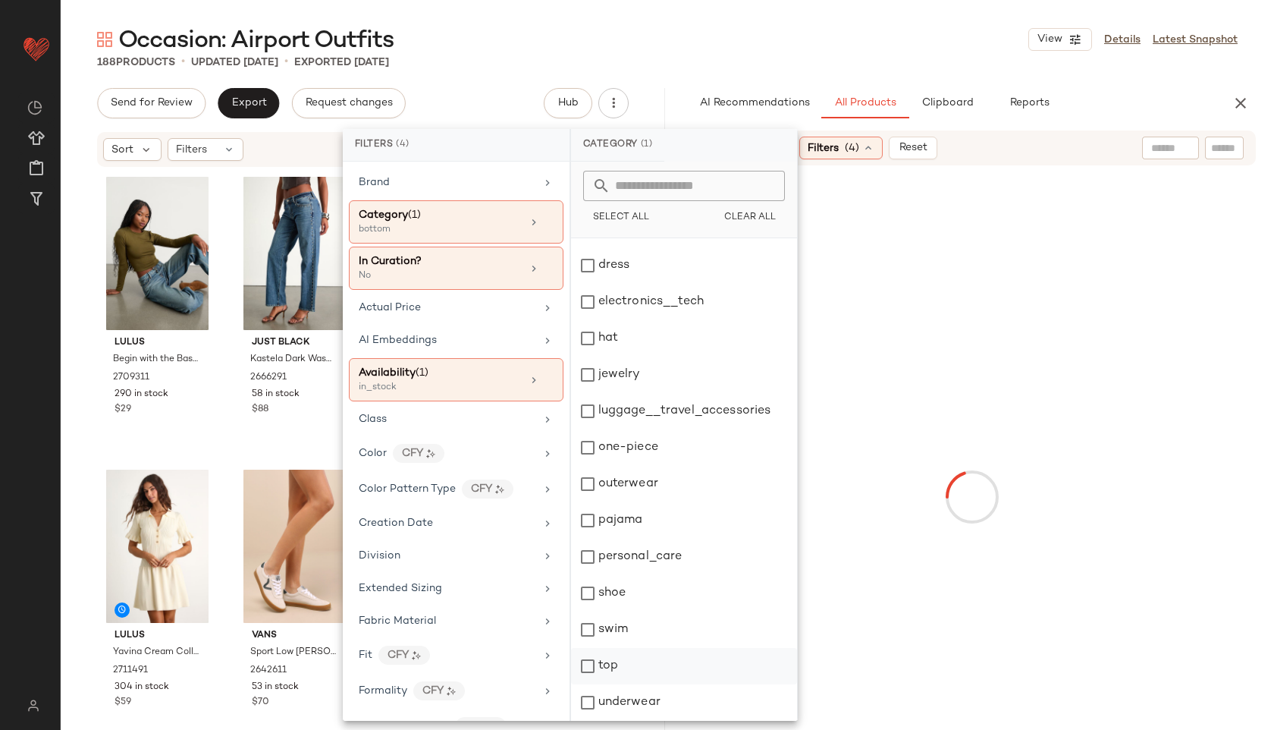
click at [627, 669] on div "top" at bounding box center [684, 666] width 226 height 36
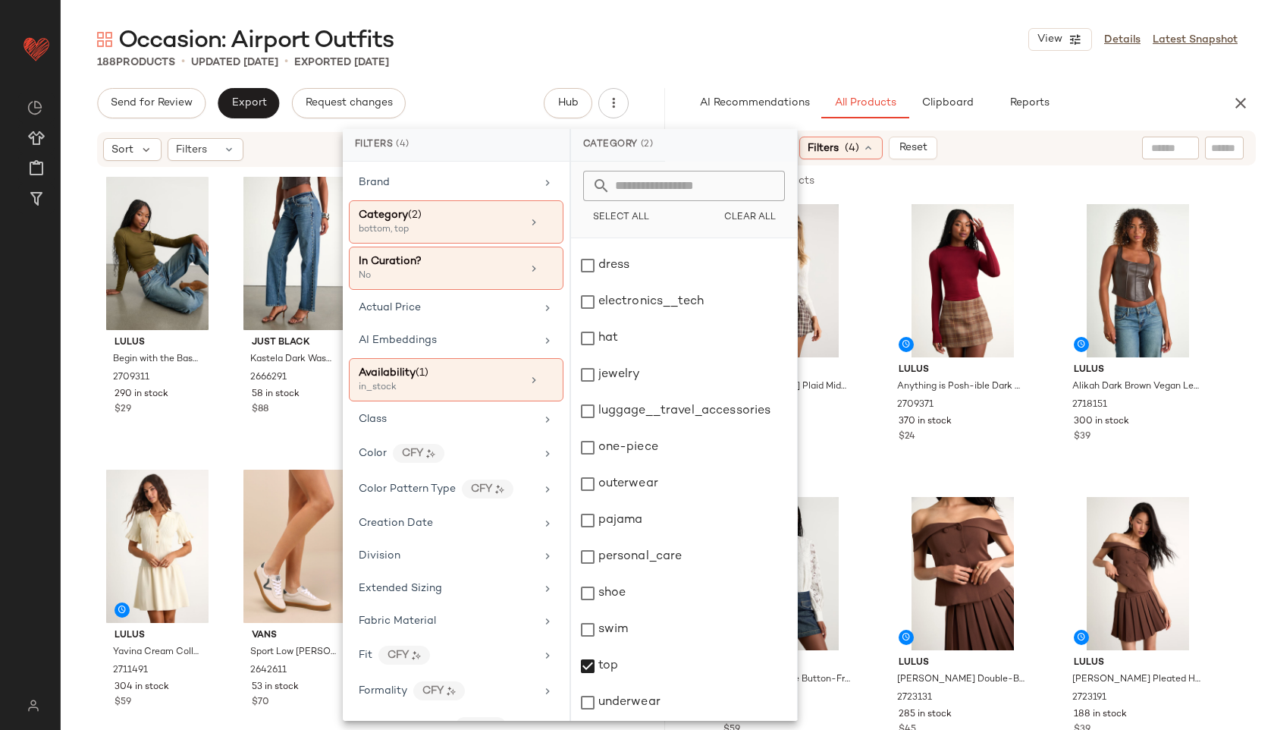
click at [717, 42] on div "Occasion: Airport Outfits View Details Latest Snapshot" at bounding box center [667, 39] width 1213 height 30
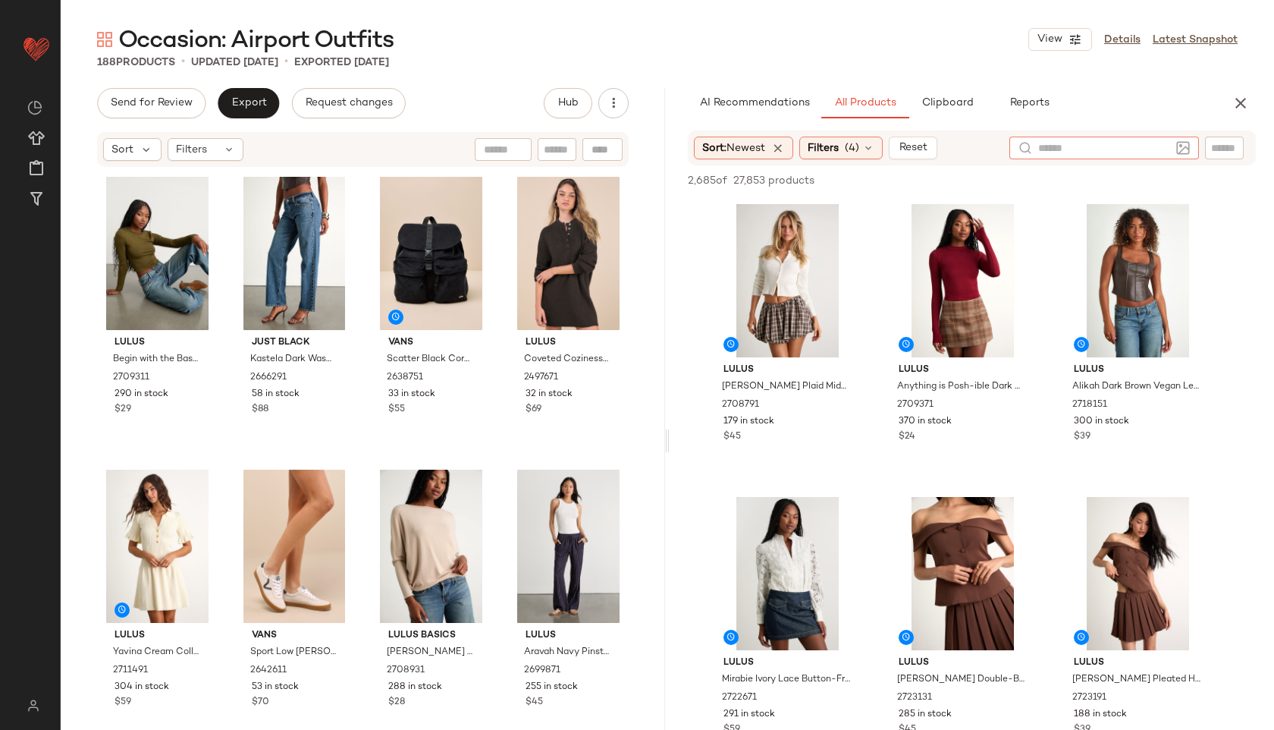
click at [1182, 148] on div at bounding box center [1104, 148] width 190 height 23
type input "******"
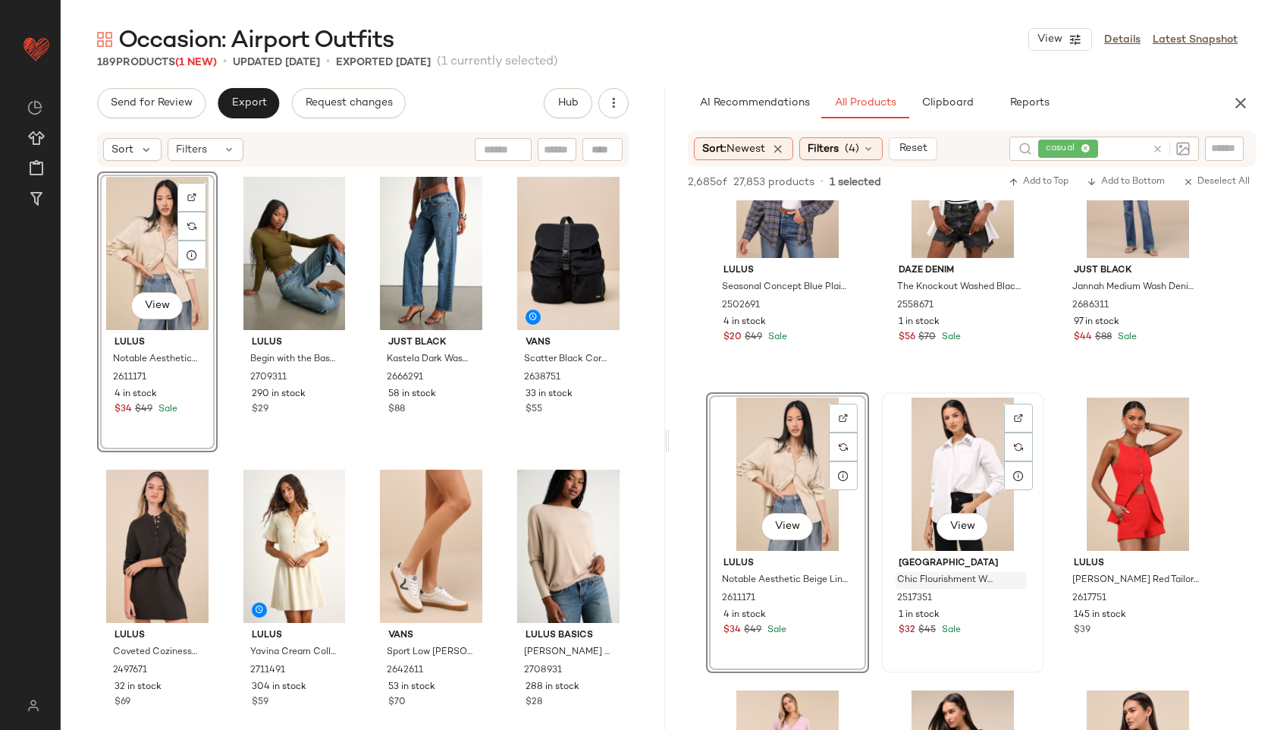
scroll to position [1849, 0]
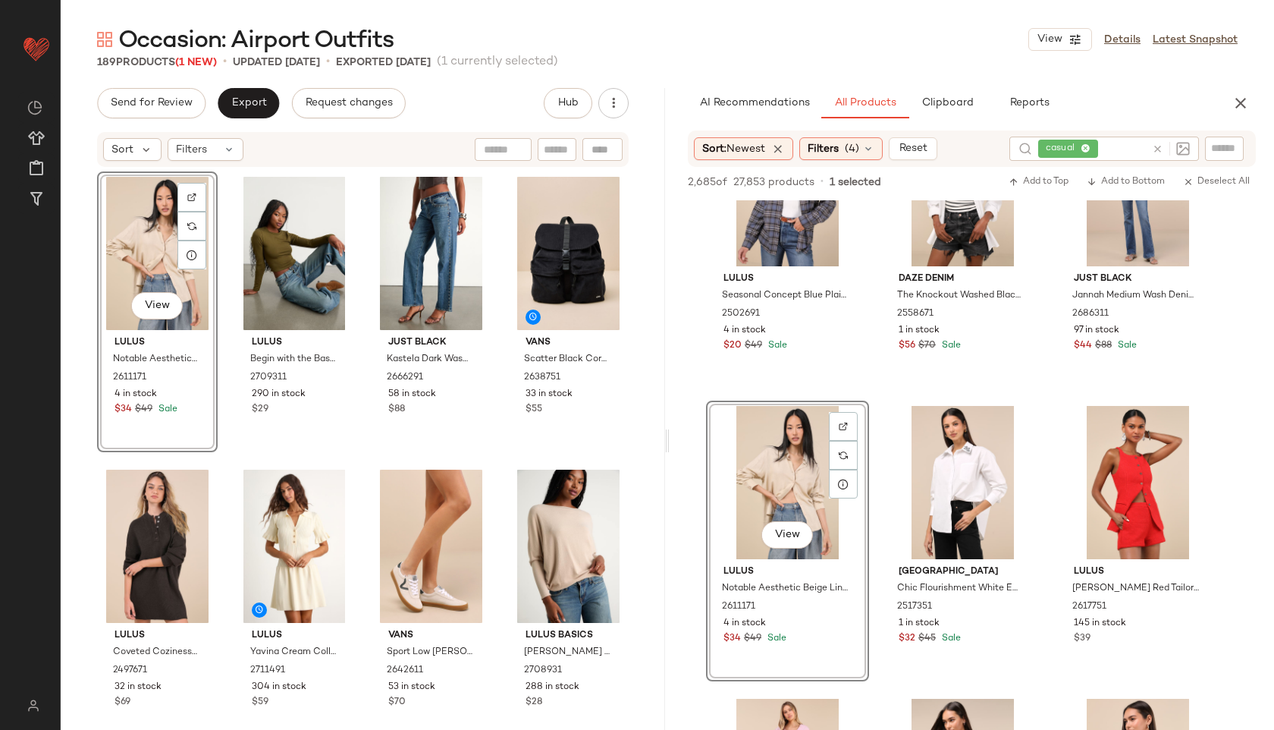
click at [143, 253] on div "View" at bounding box center [157, 253] width 110 height 153
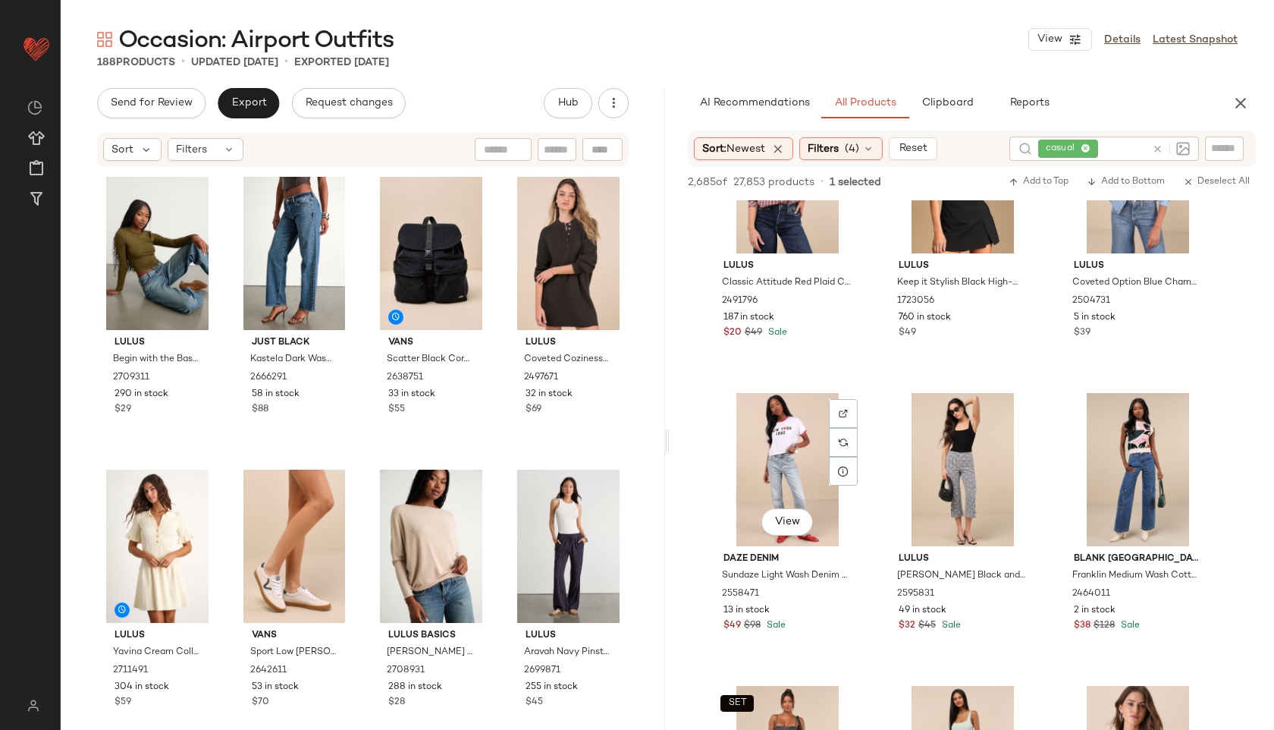
scroll to position [2754, 0]
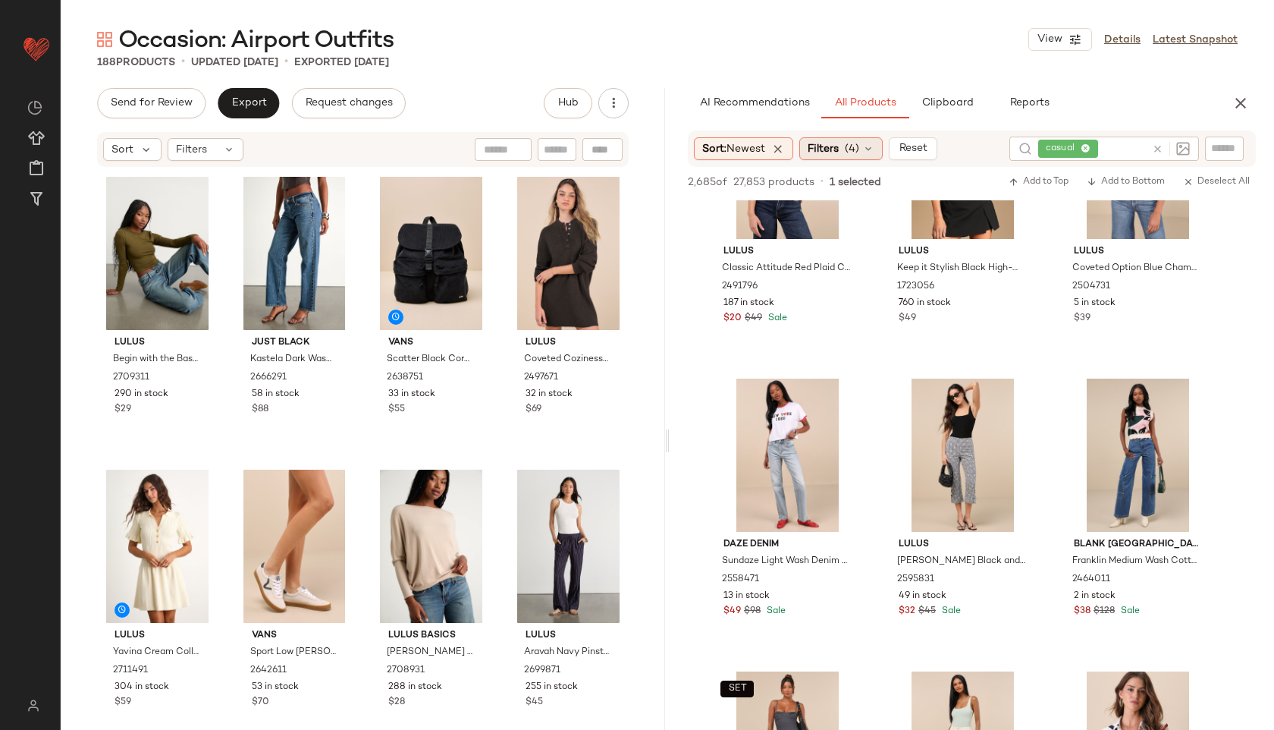
click at [850, 146] on span "(4)" at bounding box center [852, 149] width 14 height 16
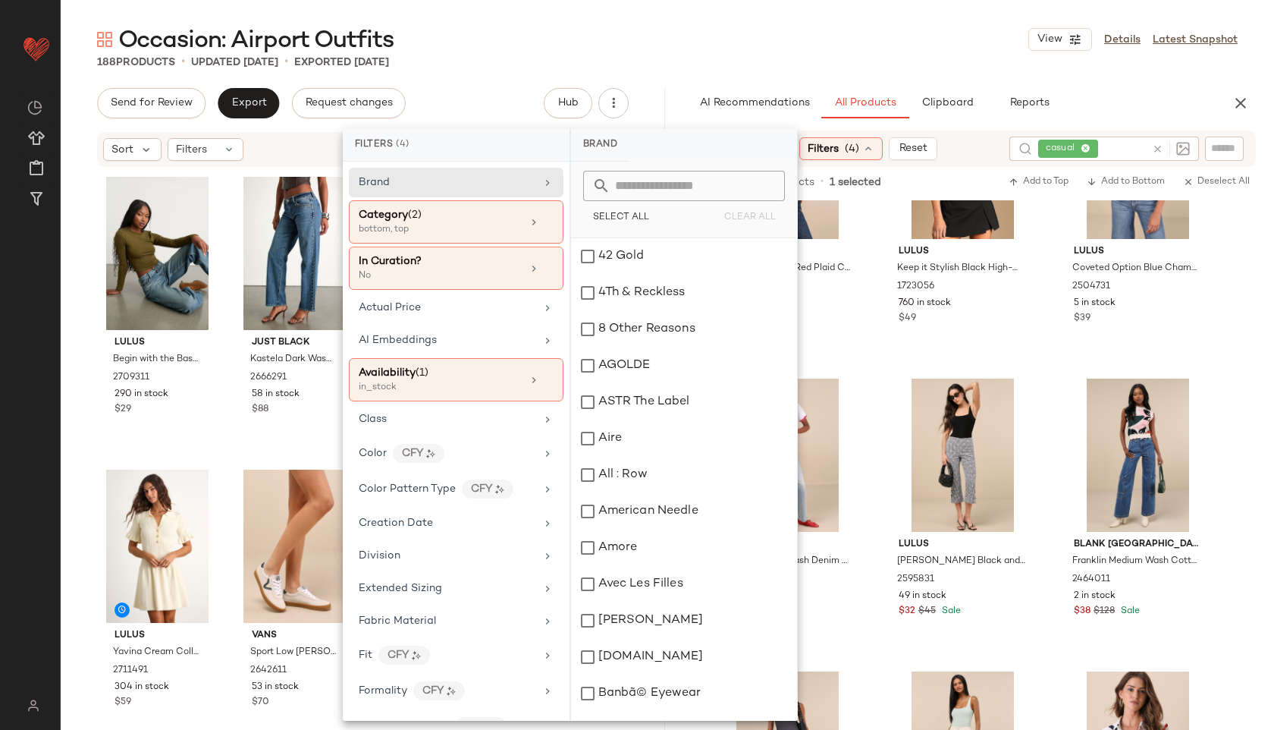
scroll to position [902, 0]
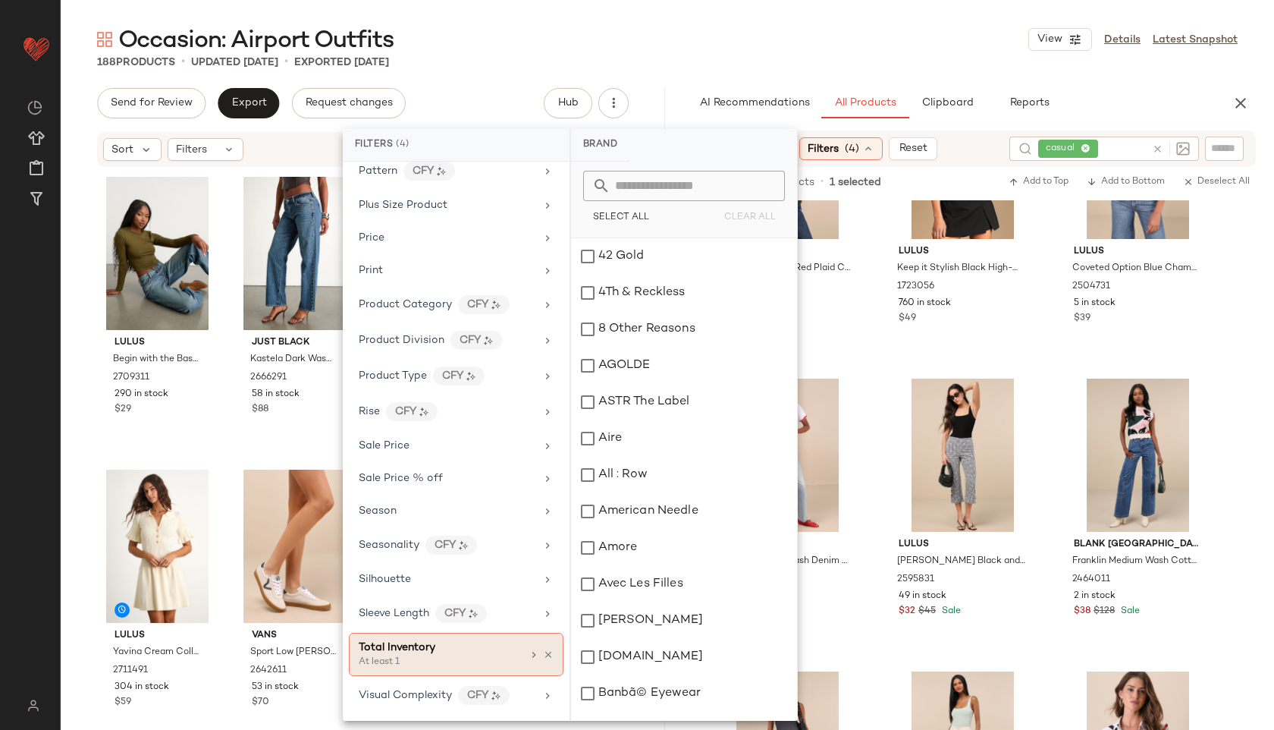
click at [386, 644] on span "Total Inventory" at bounding box center [397, 647] width 77 height 11
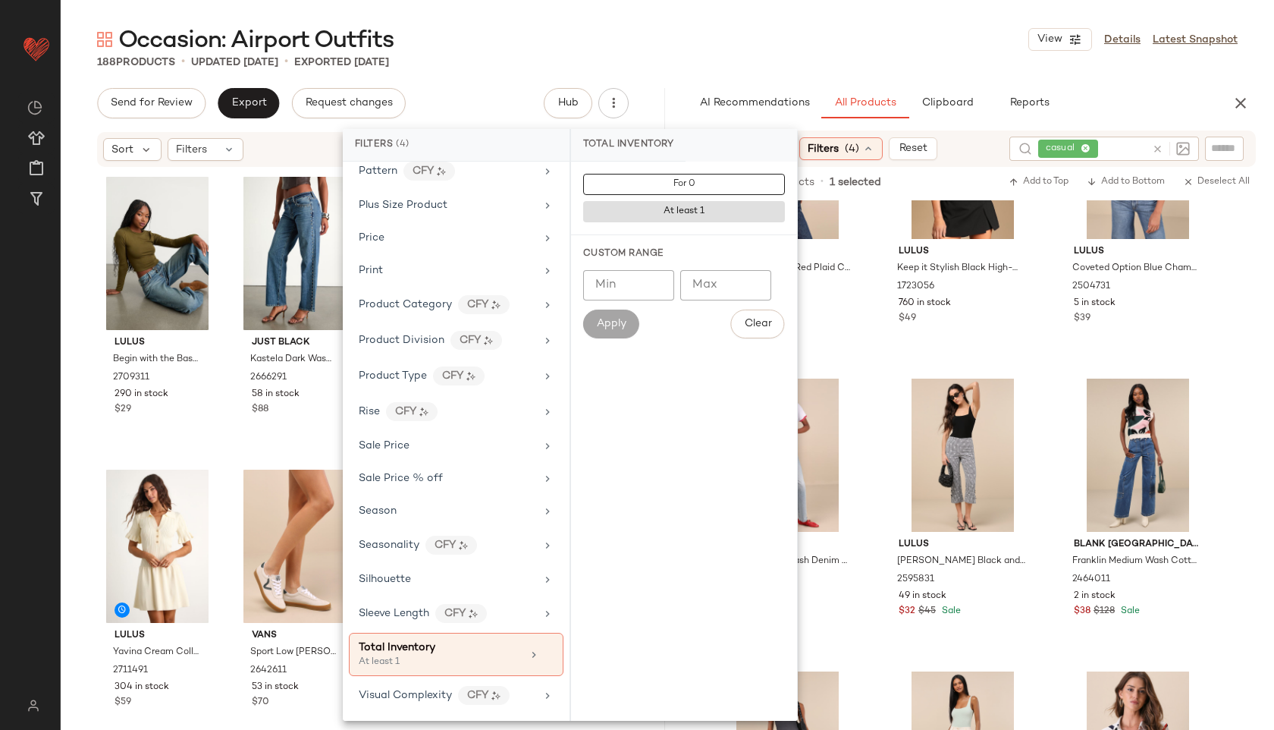
click at [639, 270] on input "Min" at bounding box center [628, 285] width 91 height 30
type input "**"
click at [602, 337] on button "Apply" at bounding box center [611, 323] width 56 height 29
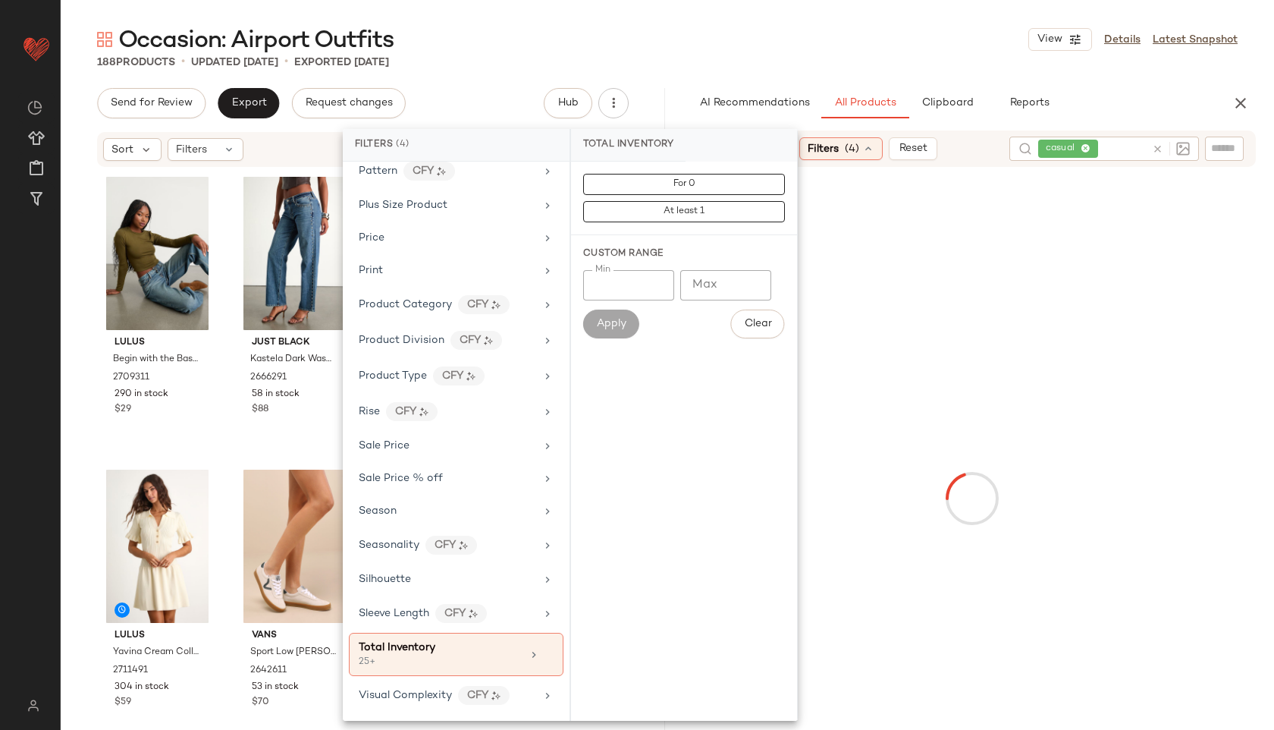
click at [736, 27] on div "Occasion: Airport Outfits View Details Latest Snapshot" at bounding box center [667, 39] width 1213 height 30
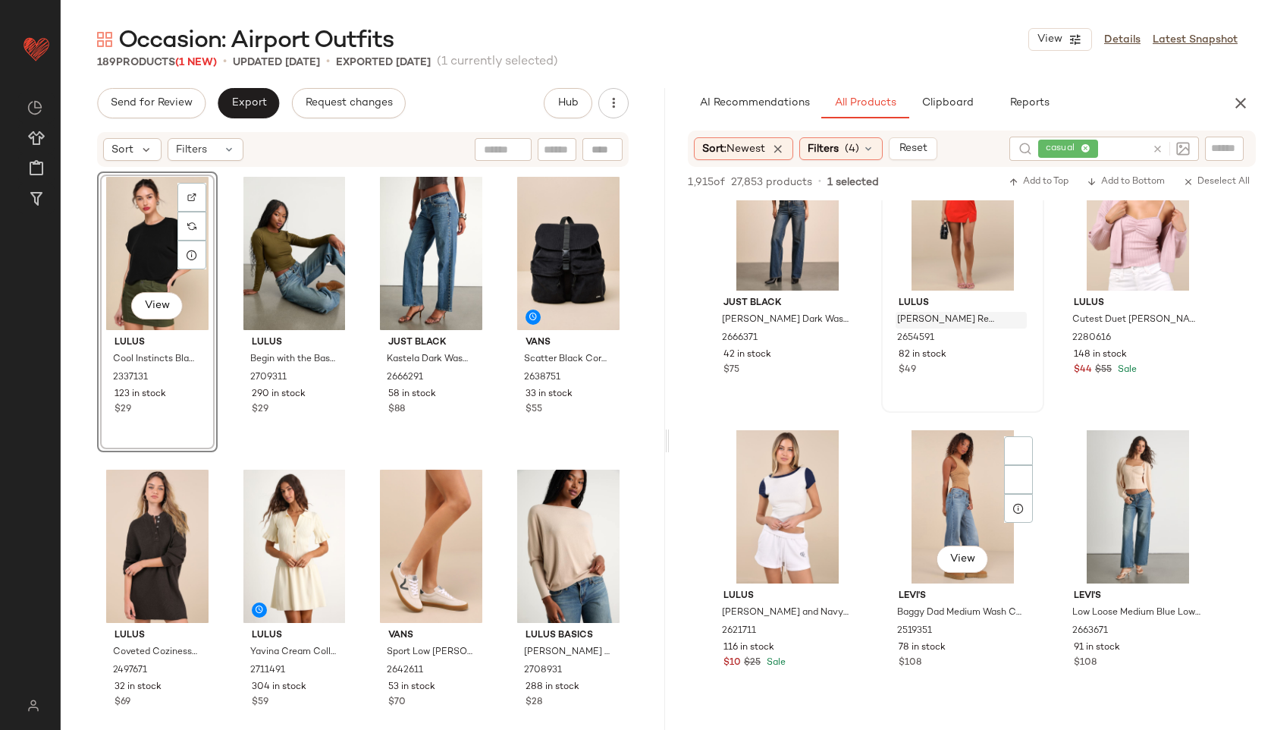
scroll to position [3582, 0]
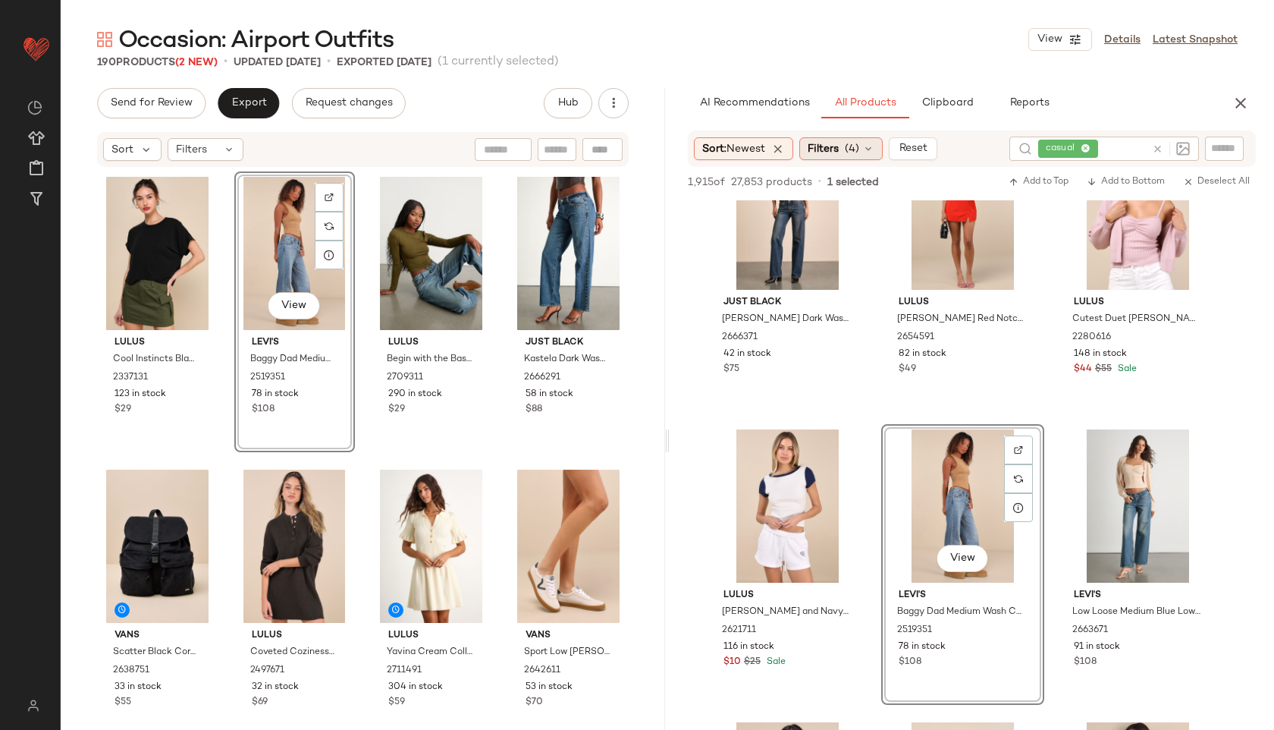
click at [846, 151] on div "Filters (4)" at bounding box center [840, 148] width 83 height 23
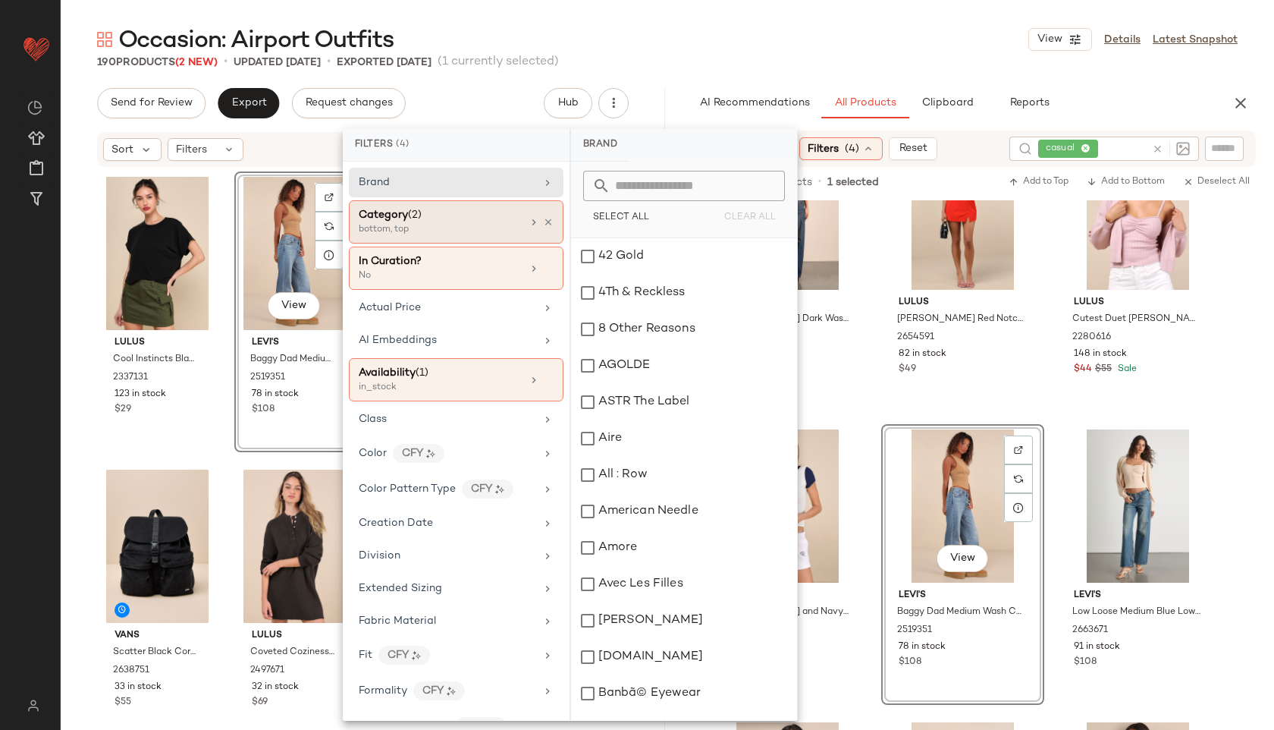
click at [446, 231] on div "bottom, top" at bounding box center [435, 230] width 152 height 14
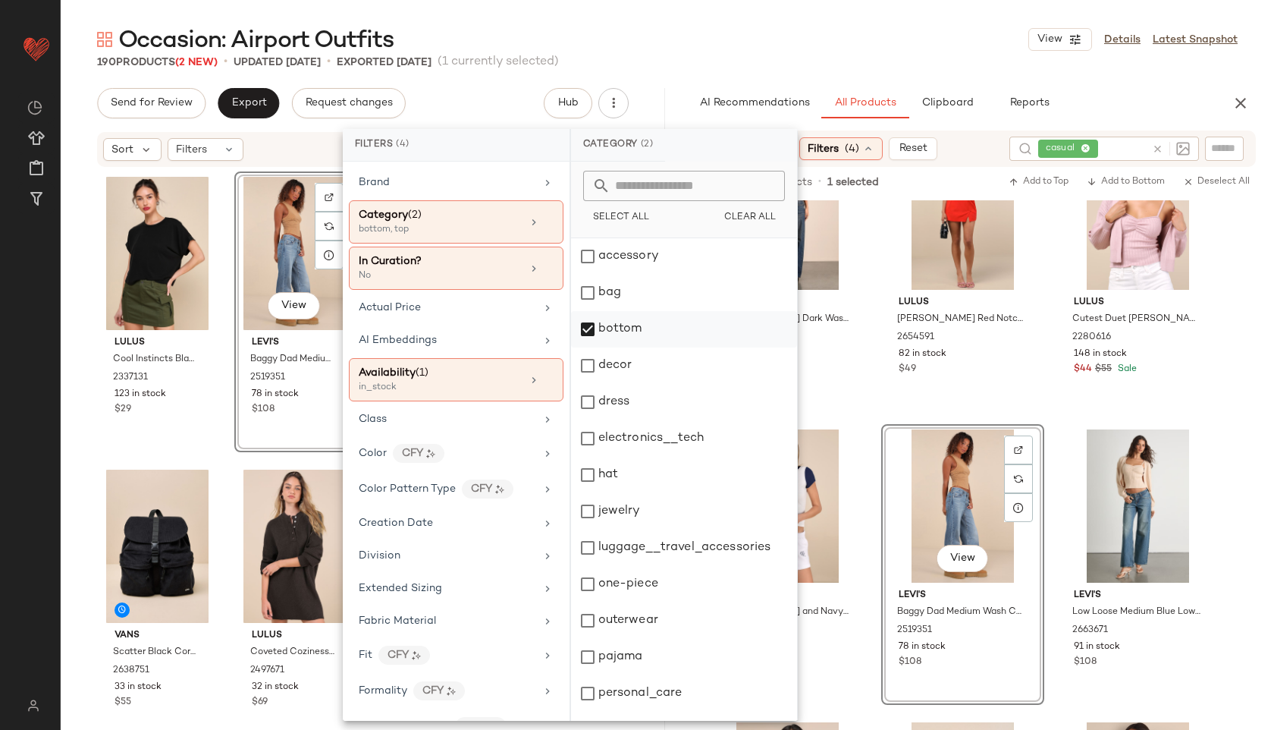
click at [606, 331] on div "bottom" at bounding box center [684, 329] width 226 height 36
click at [619, 388] on div "dress" at bounding box center [684, 402] width 226 height 36
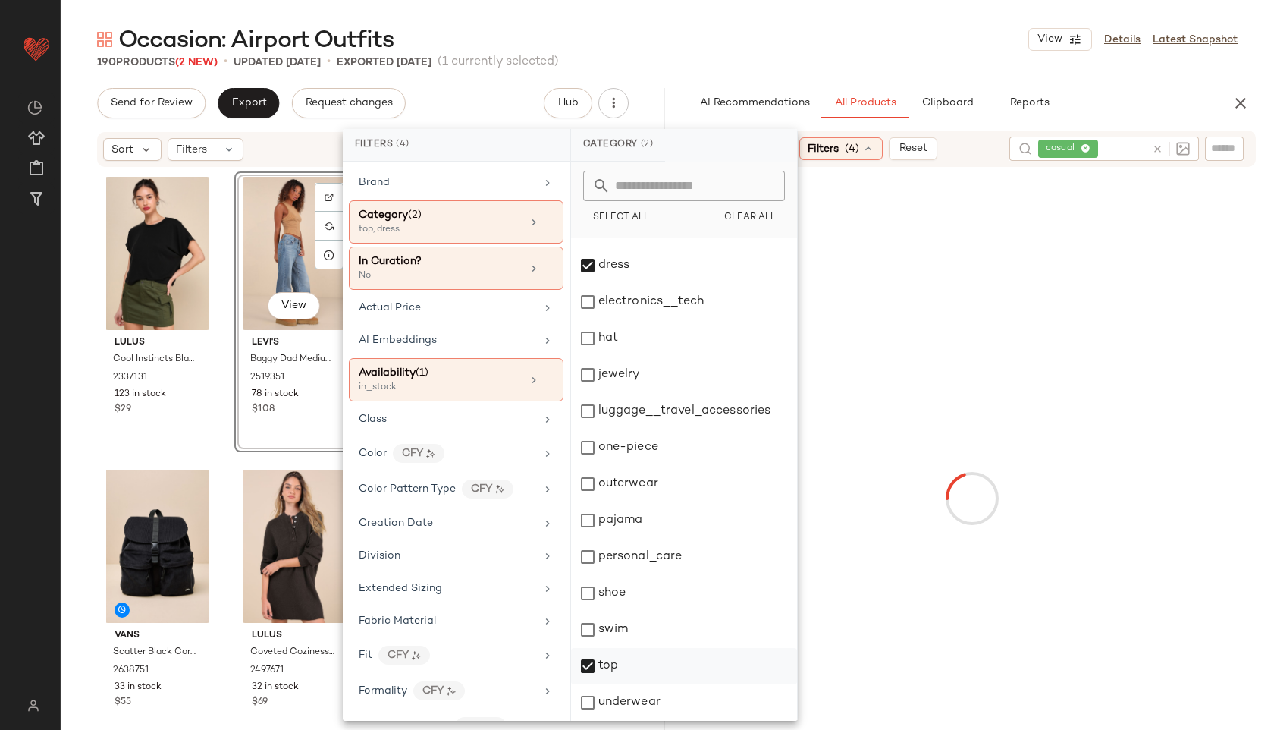
click at [610, 658] on div "top" at bounding box center [684, 666] width 226 height 36
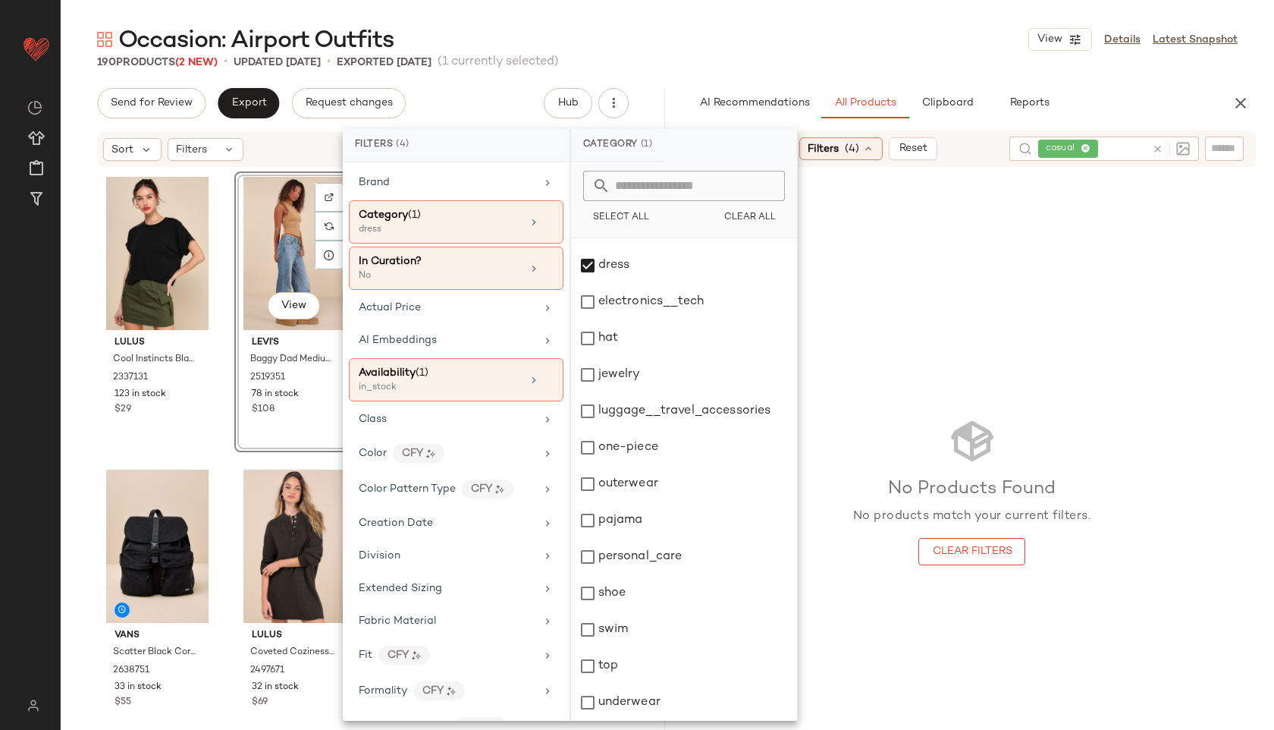
click at [803, 50] on div "Occasion: Airport Outfits View Details Latest Snapshot" at bounding box center [667, 39] width 1213 height 30
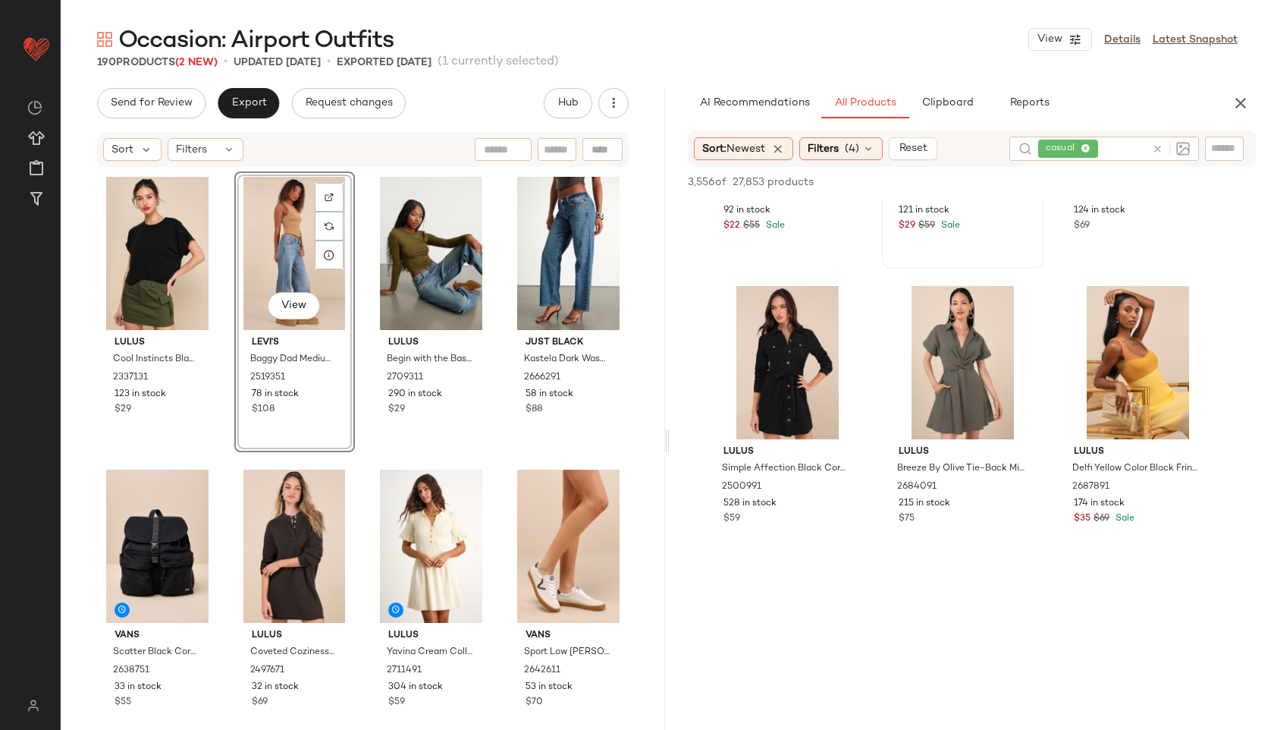
scroll to position [235, 0]
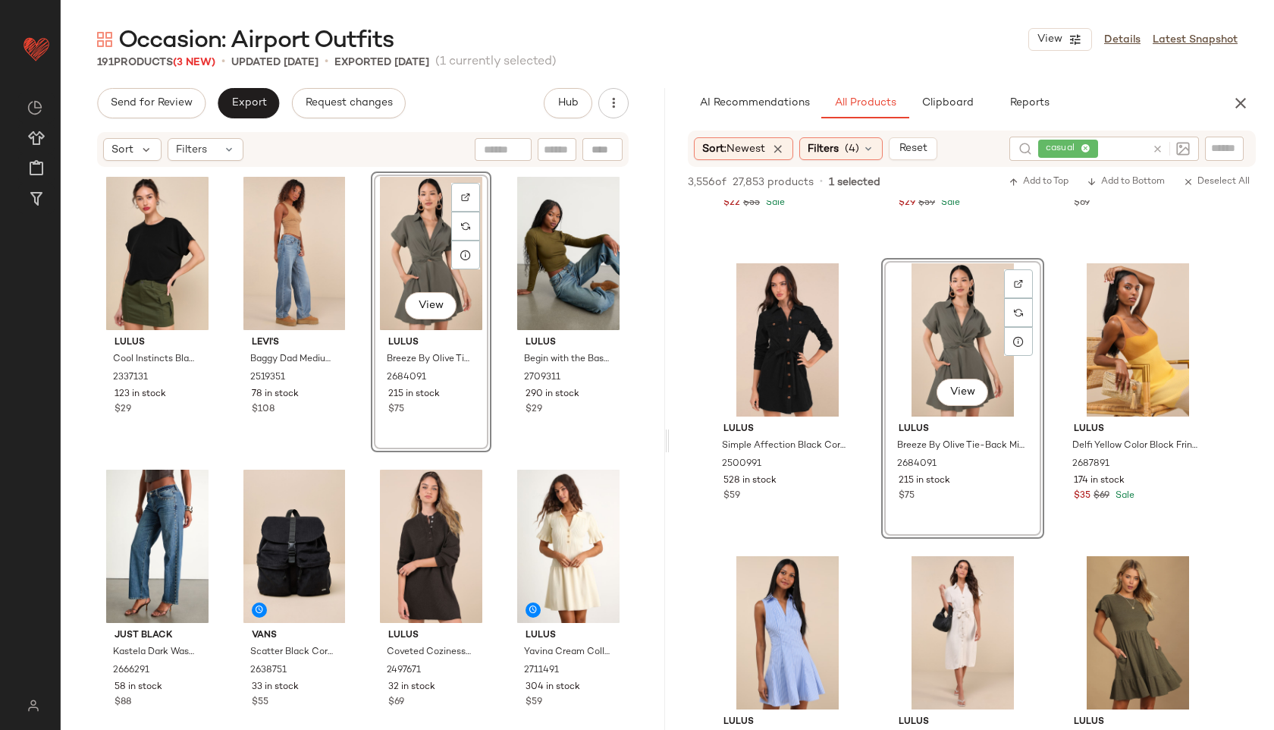
click at [1160, 147] on icon at bounding box center [1157, 148] width 11 height 11
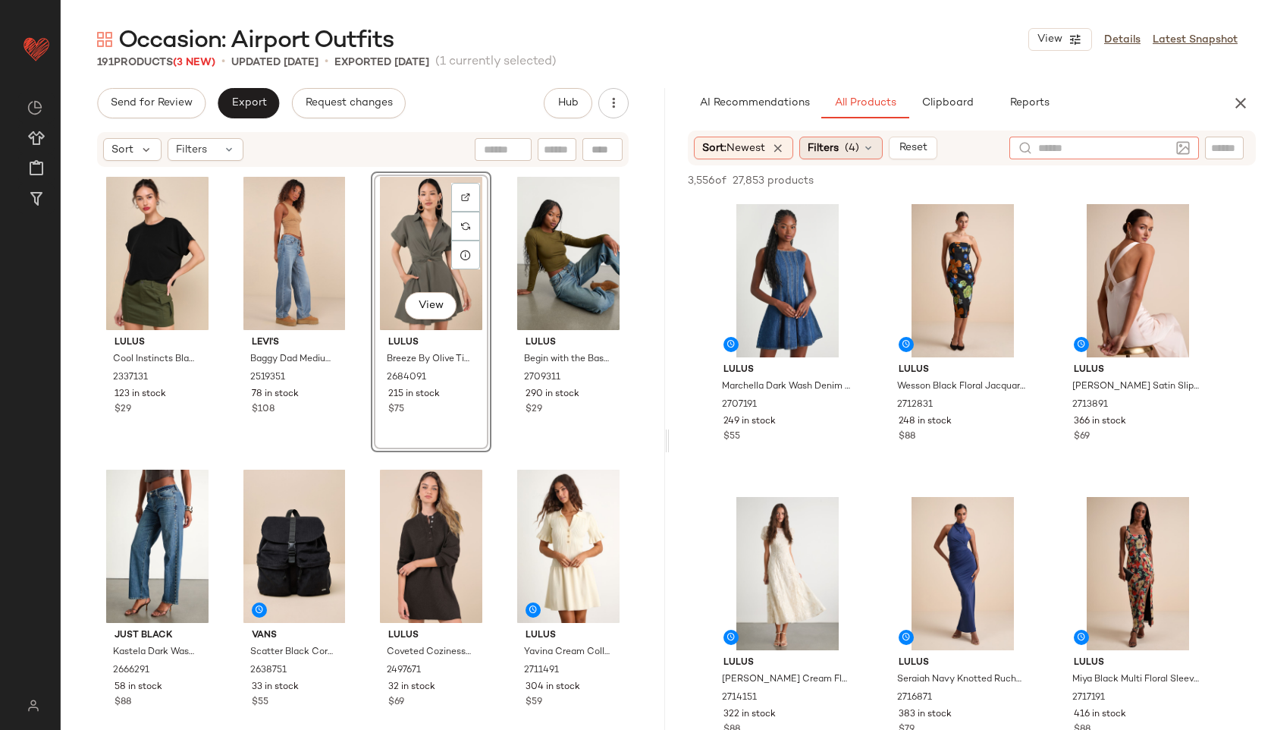
click at [880, 149] on div "Filters (4)" at bounding box center [840, 148] width 83 height 23
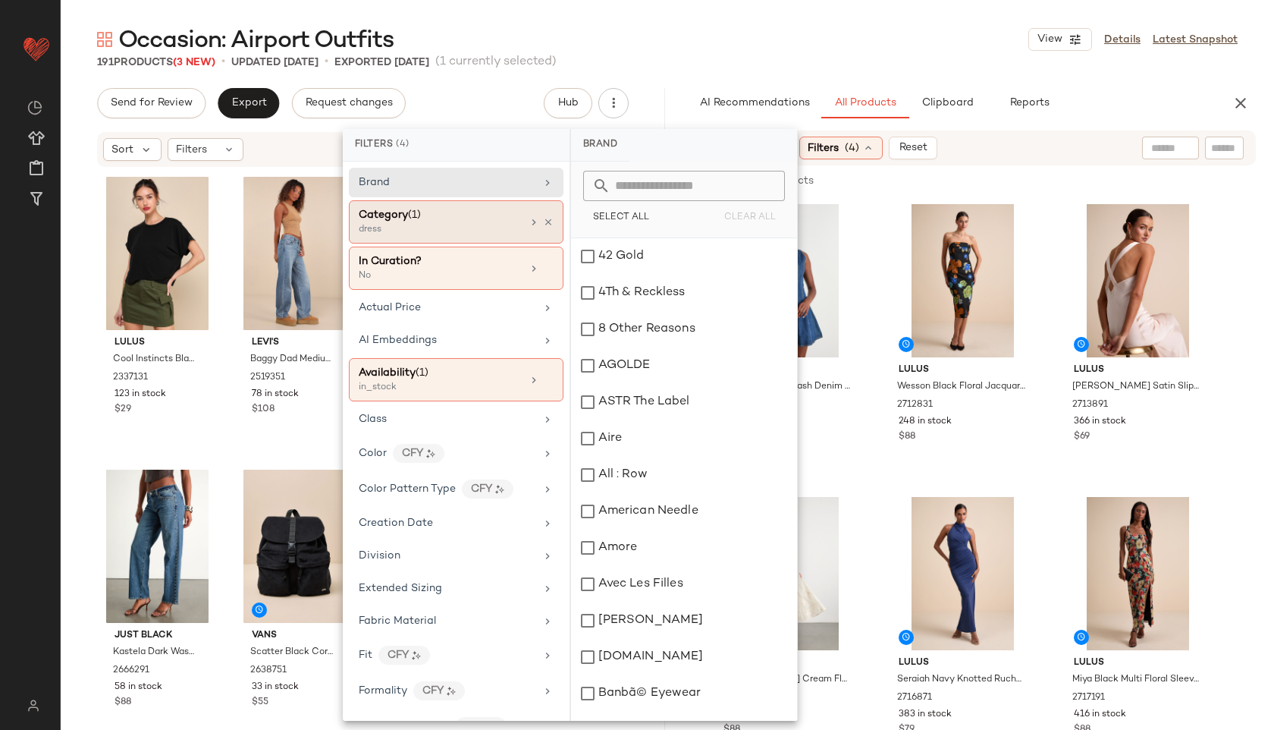
click at [436, 225] on div "dress" at bounding box center [435, 230] width 152 height 14
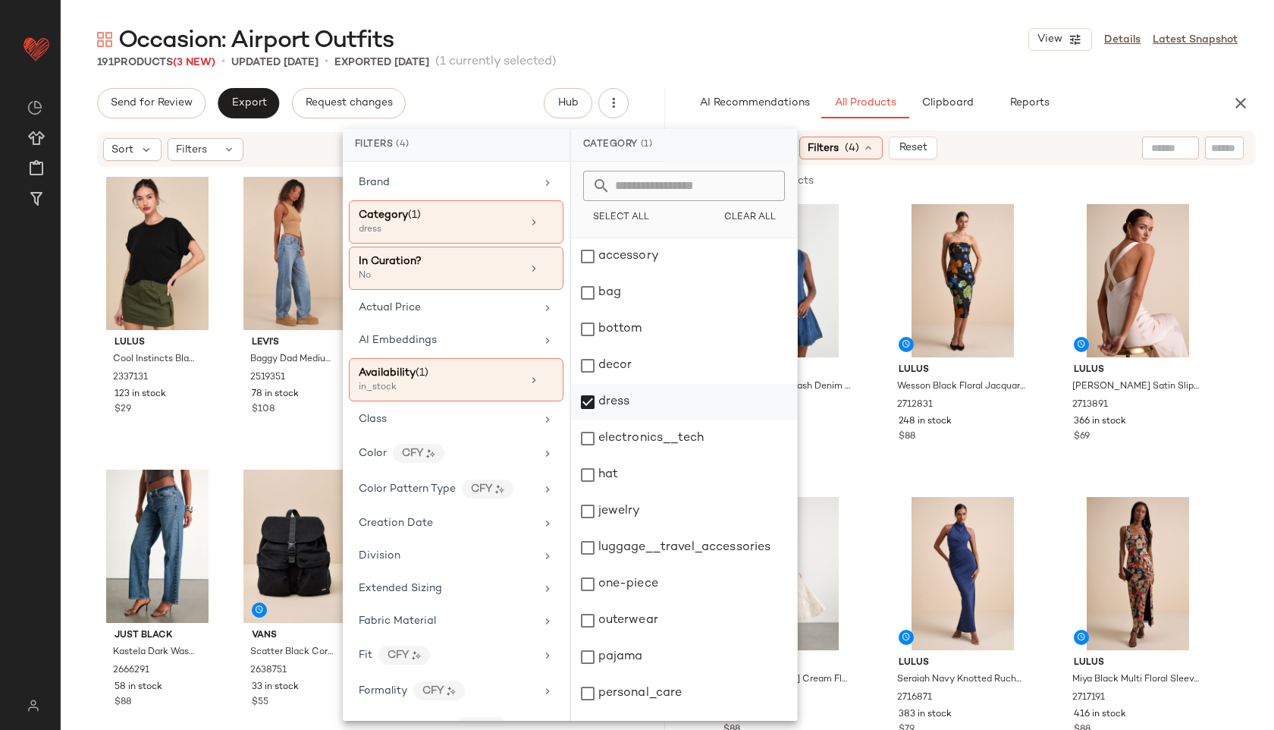
click at [596, 389] on div "dress" at bounding box center [684, 402] width 226 height 36
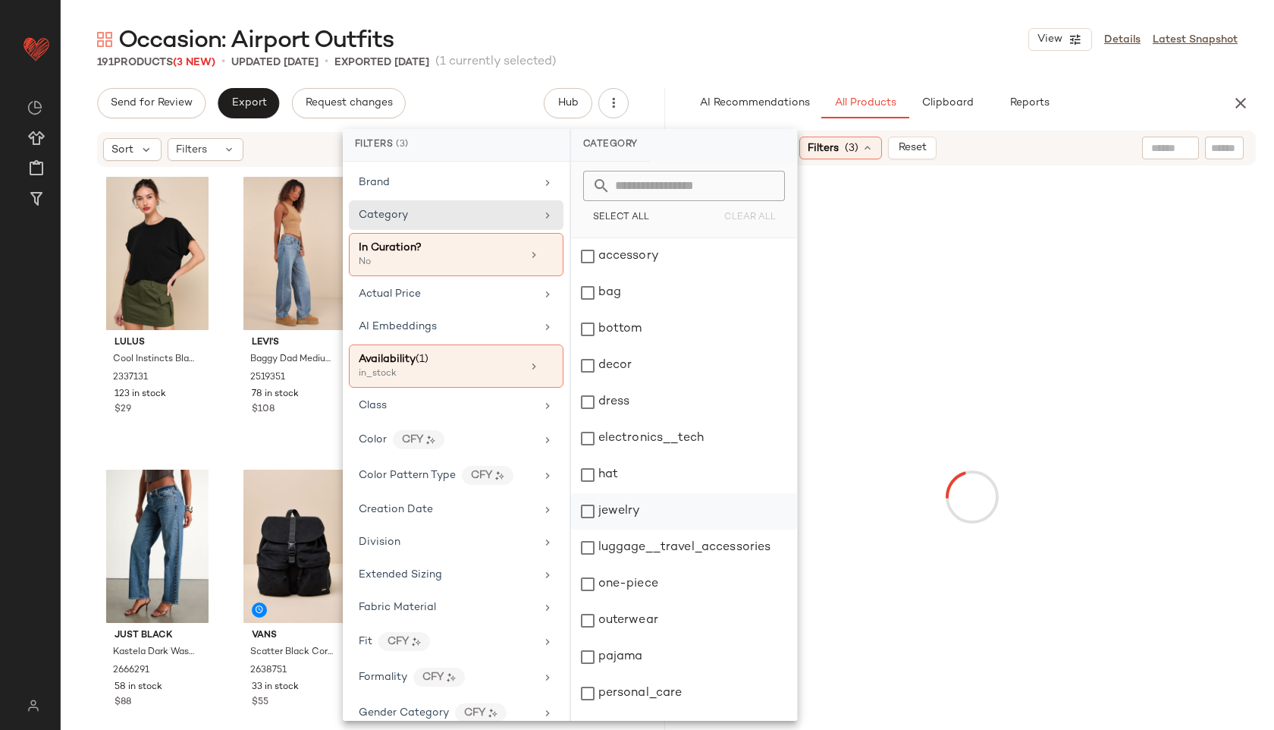
click at [610, 505] on div "jewelry" at bounding box center [684, 511] width 226 height 36
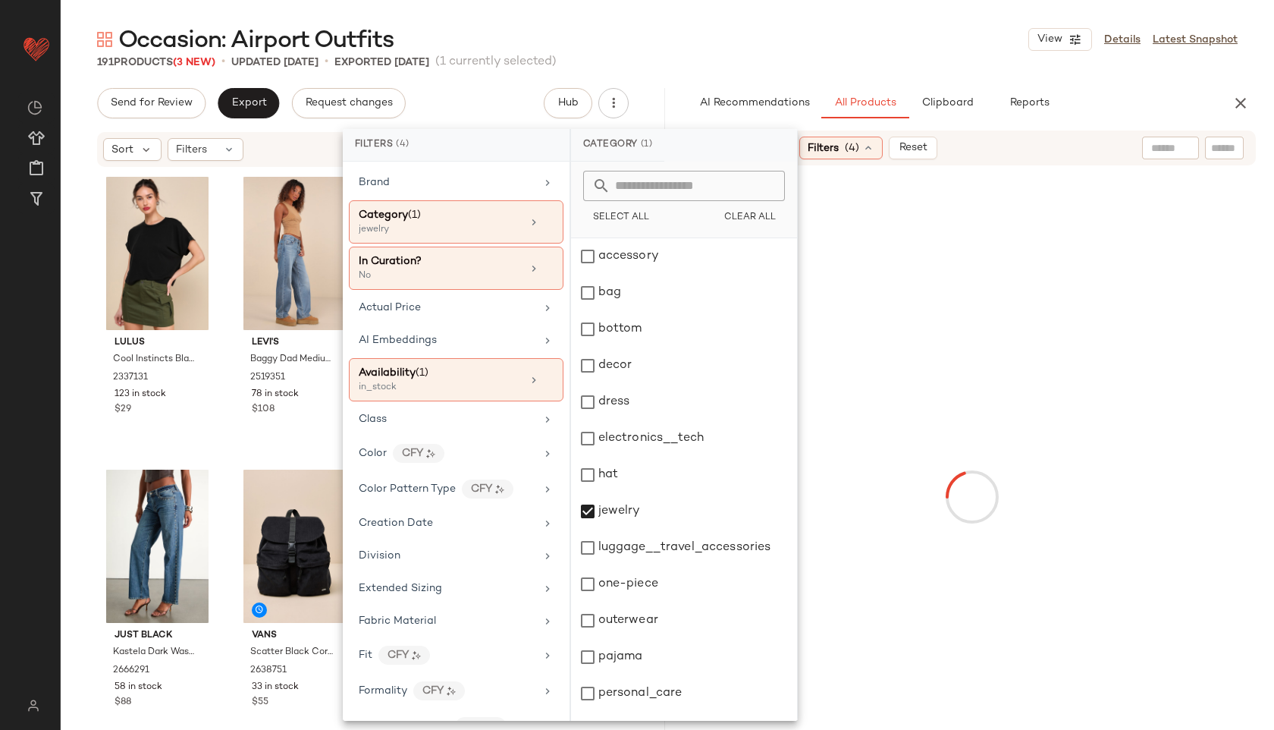
click at [760, 55] on div "191 Products (3 New) • updated [DATE] • Exported [DATE] (1 currently selected)" at bounding box center [667, 62] width 1213 height 15
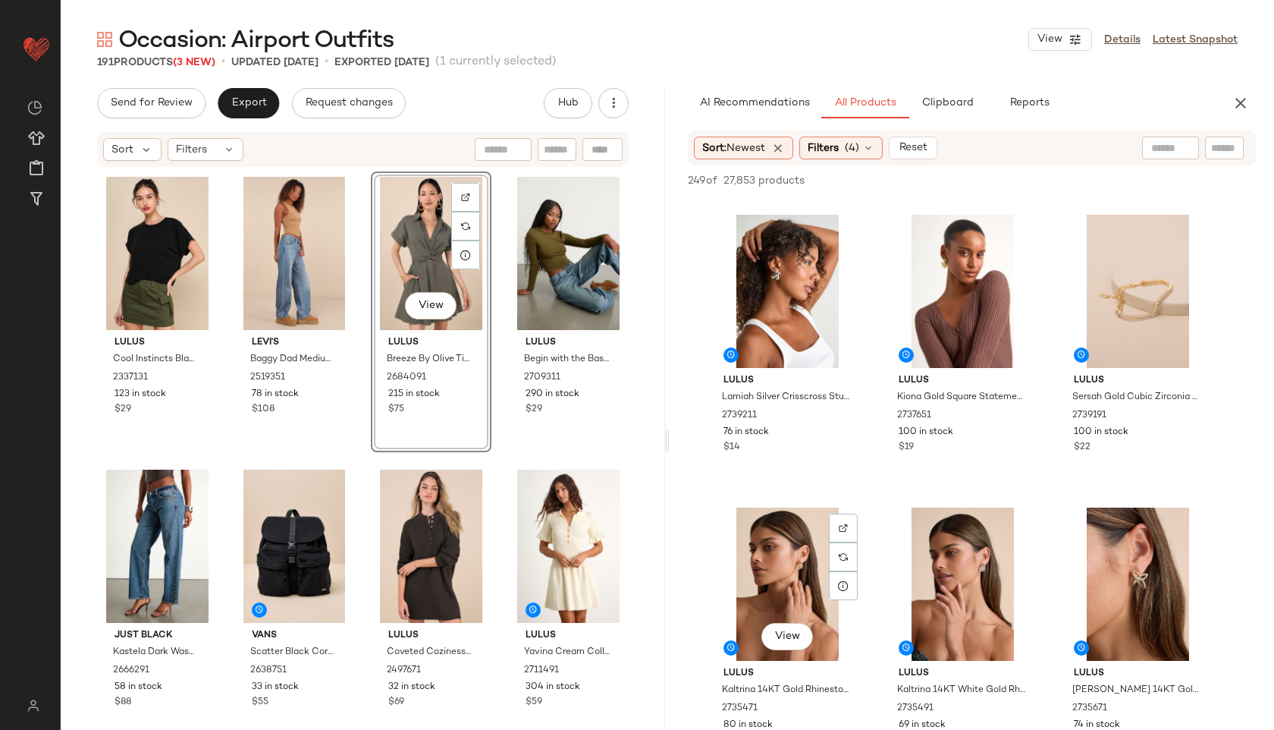
scroll to position [577, 0]
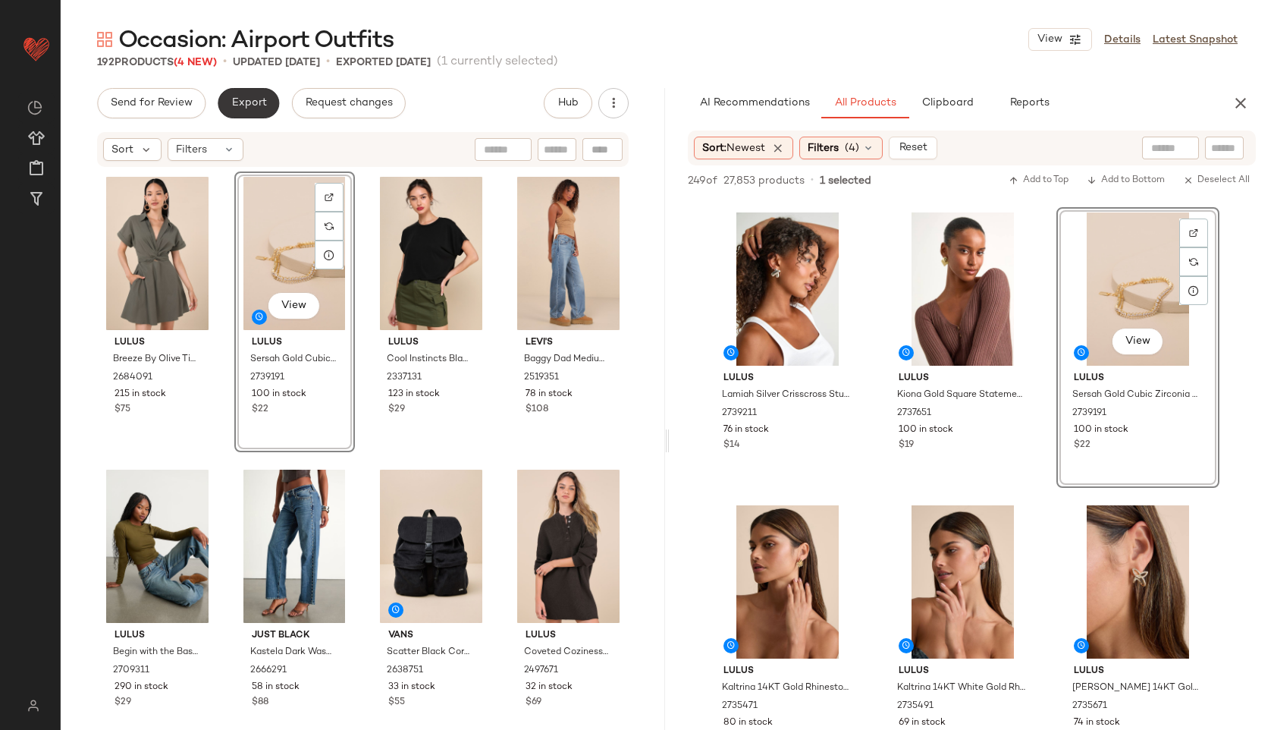
click at [261, 105] on span "Export" at bounding box center [249, 103] width 36 height 12
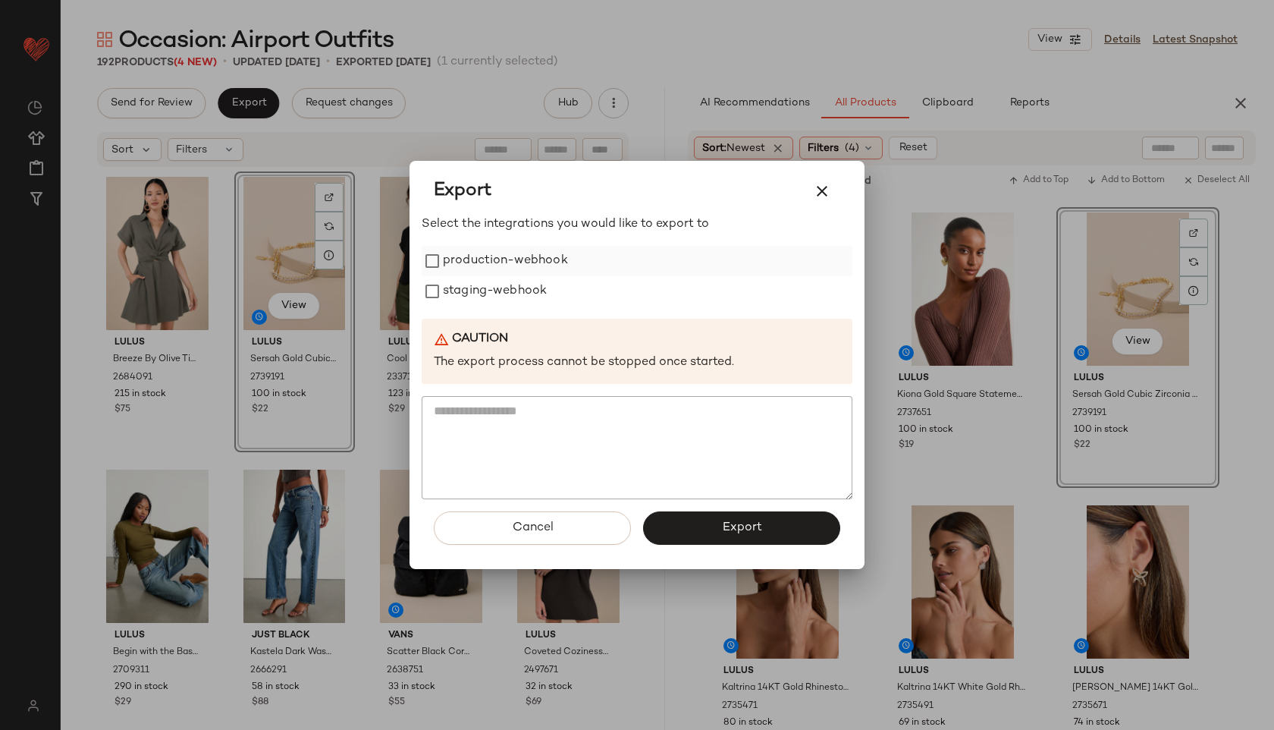
click at [460, 250] on label "production-webhook" at bounding box center [505, 261] width 125 height 30
click at [466, 284] on label "staging-webhook" at bounding box center [495, 291] width 104 height 30
click at [684, 524] on button "Export" at bounding box center [741, 527] width 197 height 33
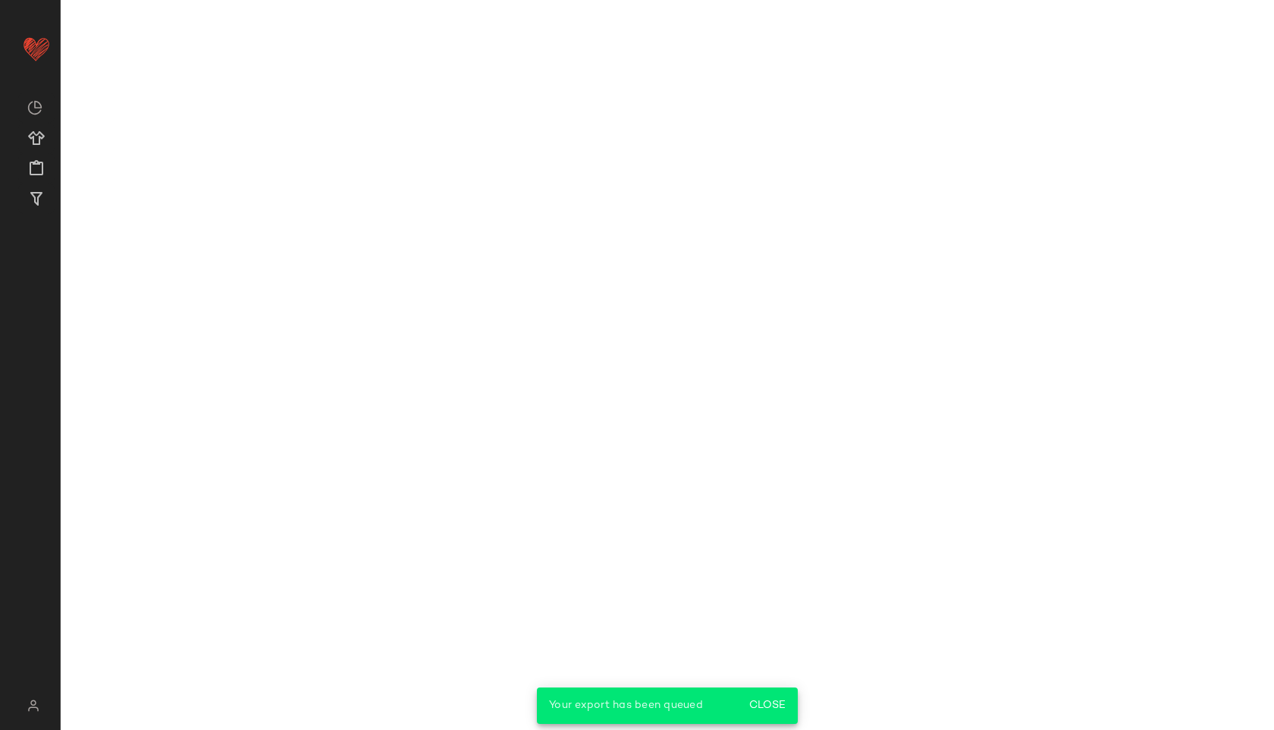
scroll to position [870, 0]
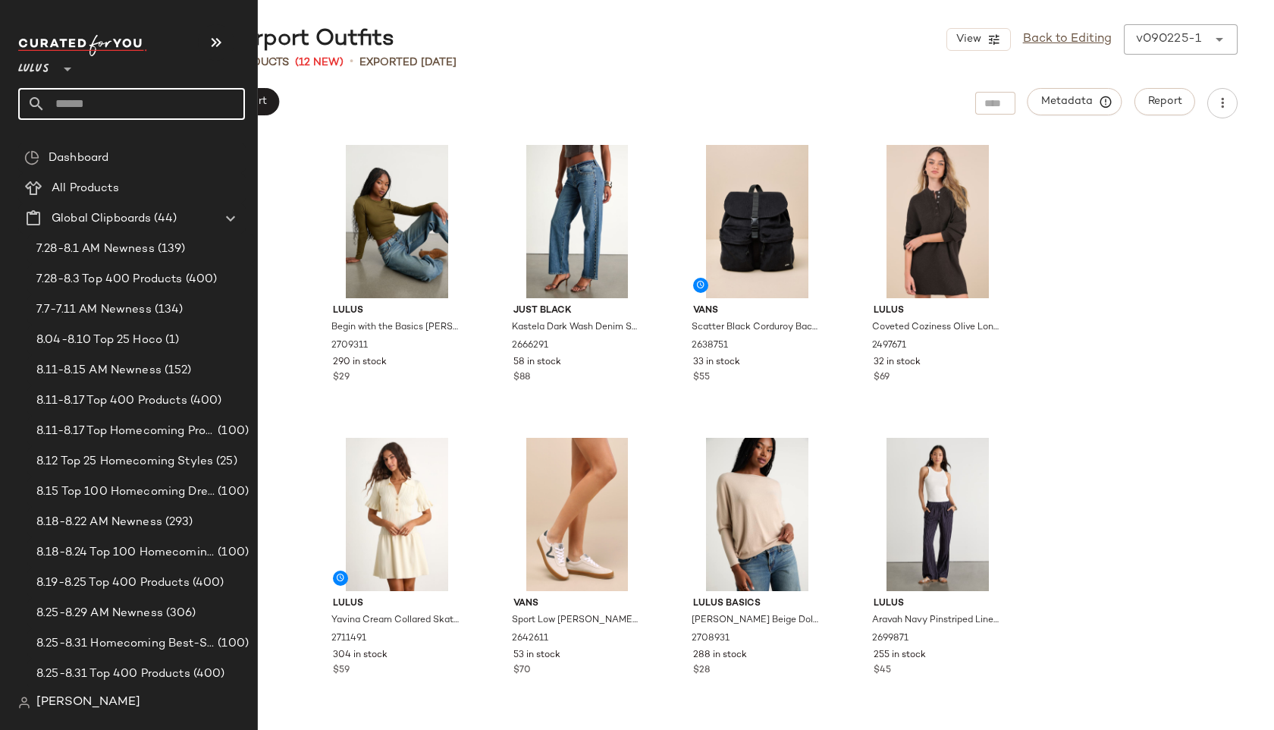
click at [42, 108] on icon at bounding box center [36, 104] width 18 height 18
type input "*********"
click at [146, 146] on span "of School Outfits" at bounding box center [173, 148] width 89 height 16
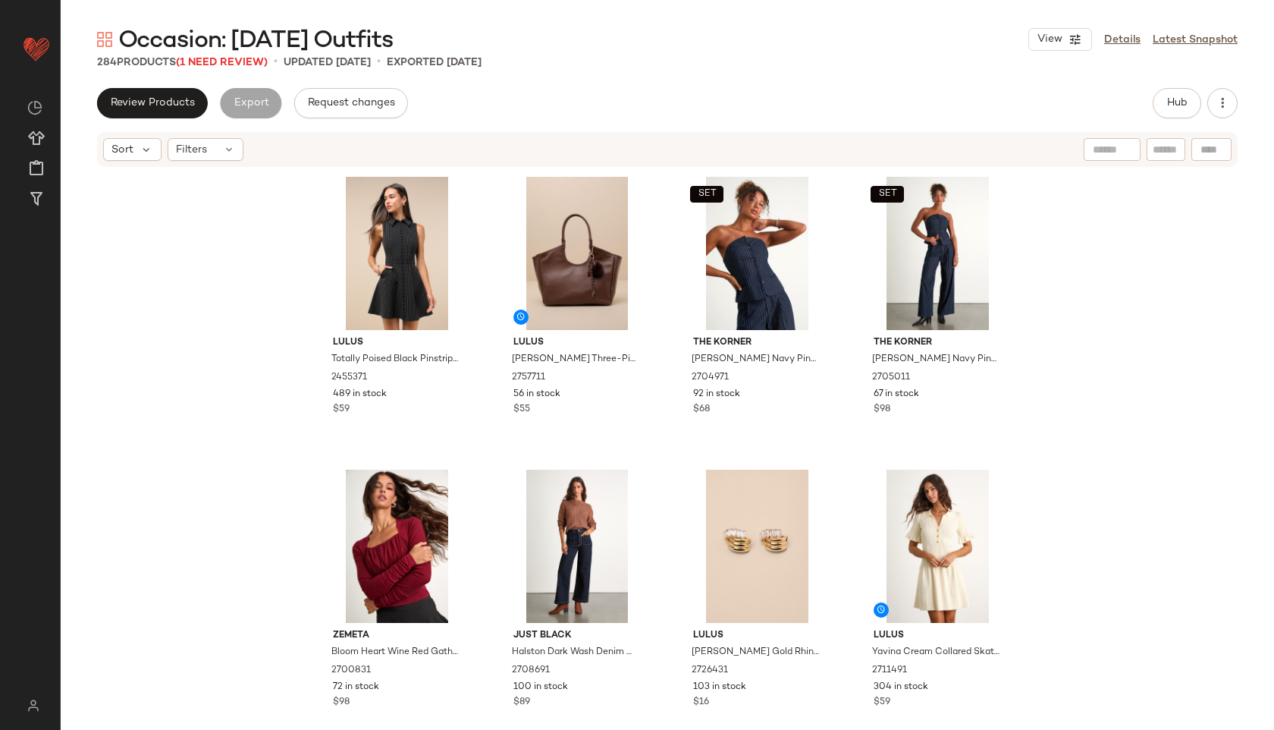
click at [248, 55] on span "Occasion: [DATE] Outfits" at bounding box center [255, 41] width 275 height 30
click at [248, 58] on span "(1 Need Review)" at bounding box center [222, 62] width 92 height 11
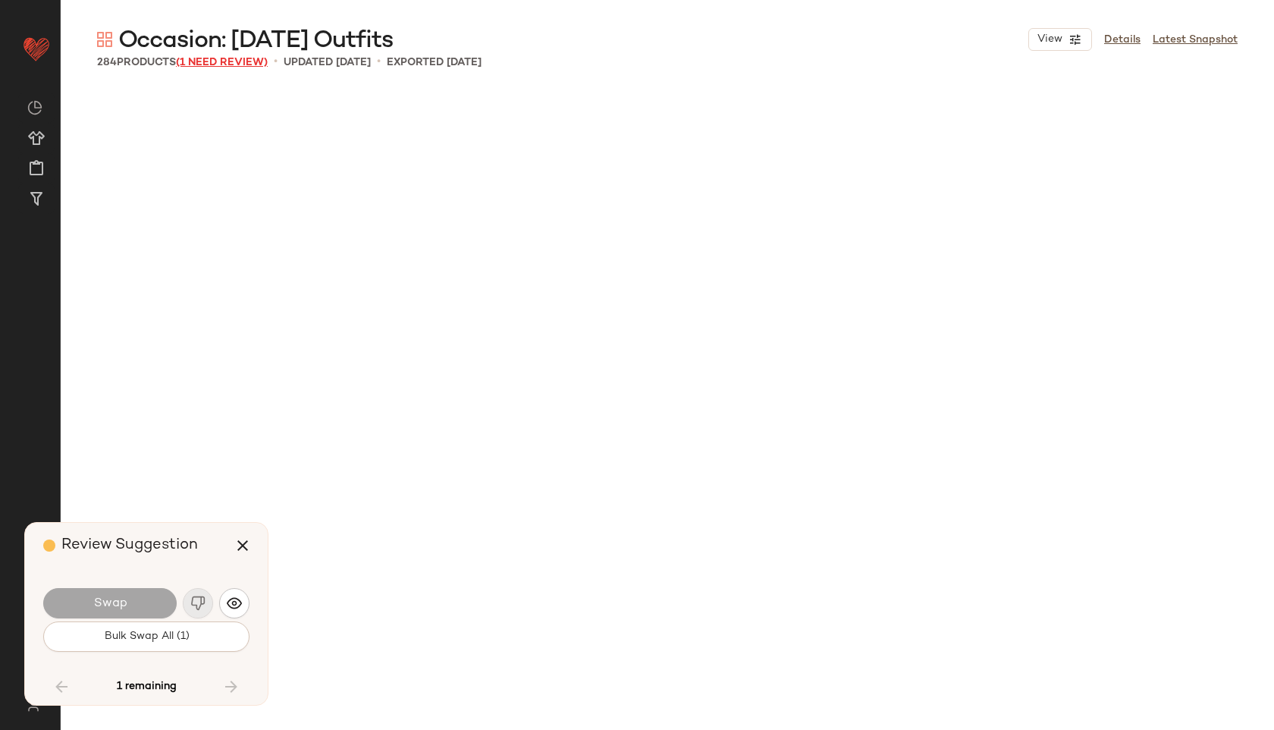
scroll to position [7904, 0]
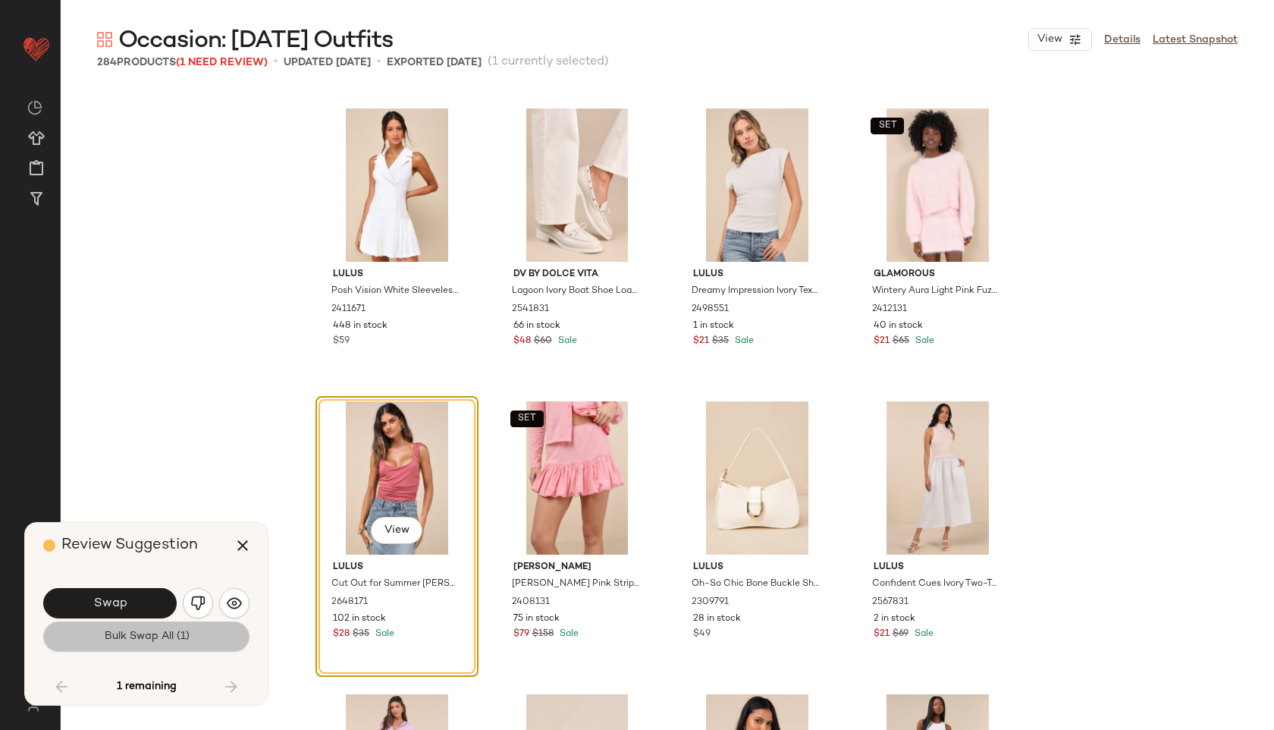
click at [187, 631] on span "Bulk Swap All (1)" at bounding box center [146, 636] width 86 height 12
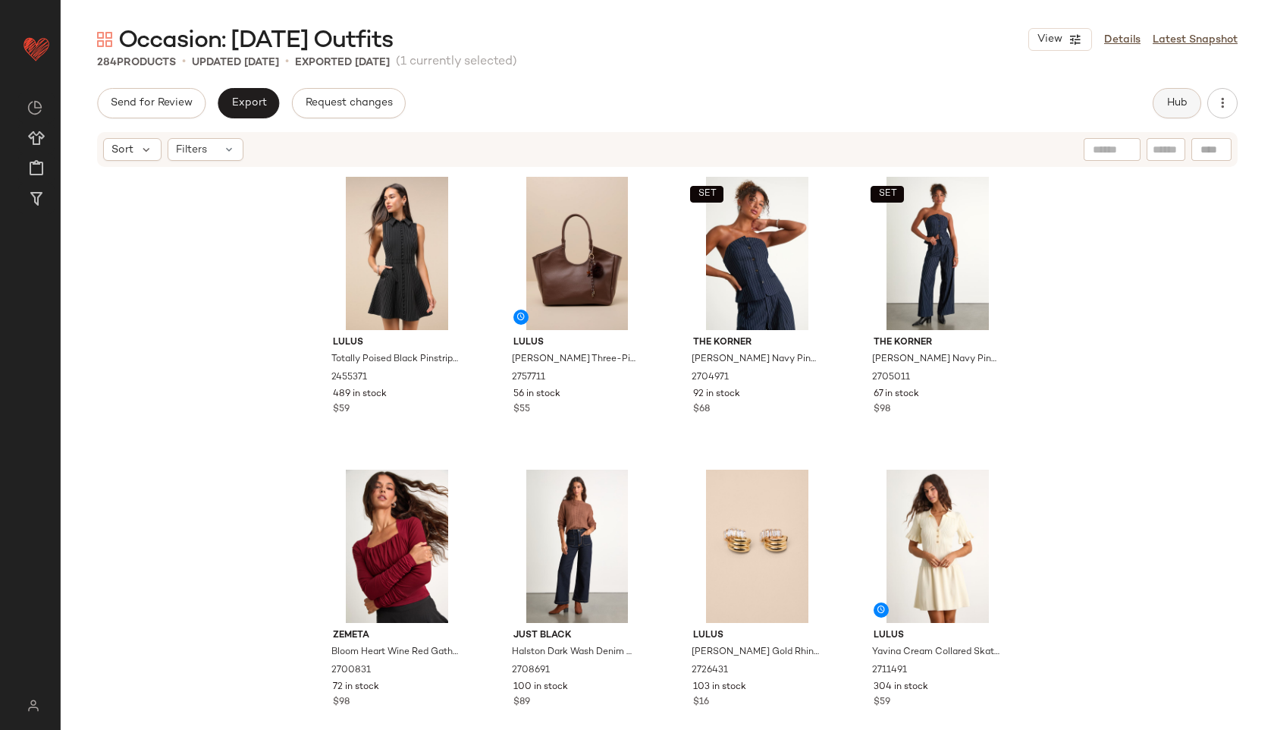
click at [1174, 107] on span "Hub" at bounding box center [1176, 103] width 21 height 12
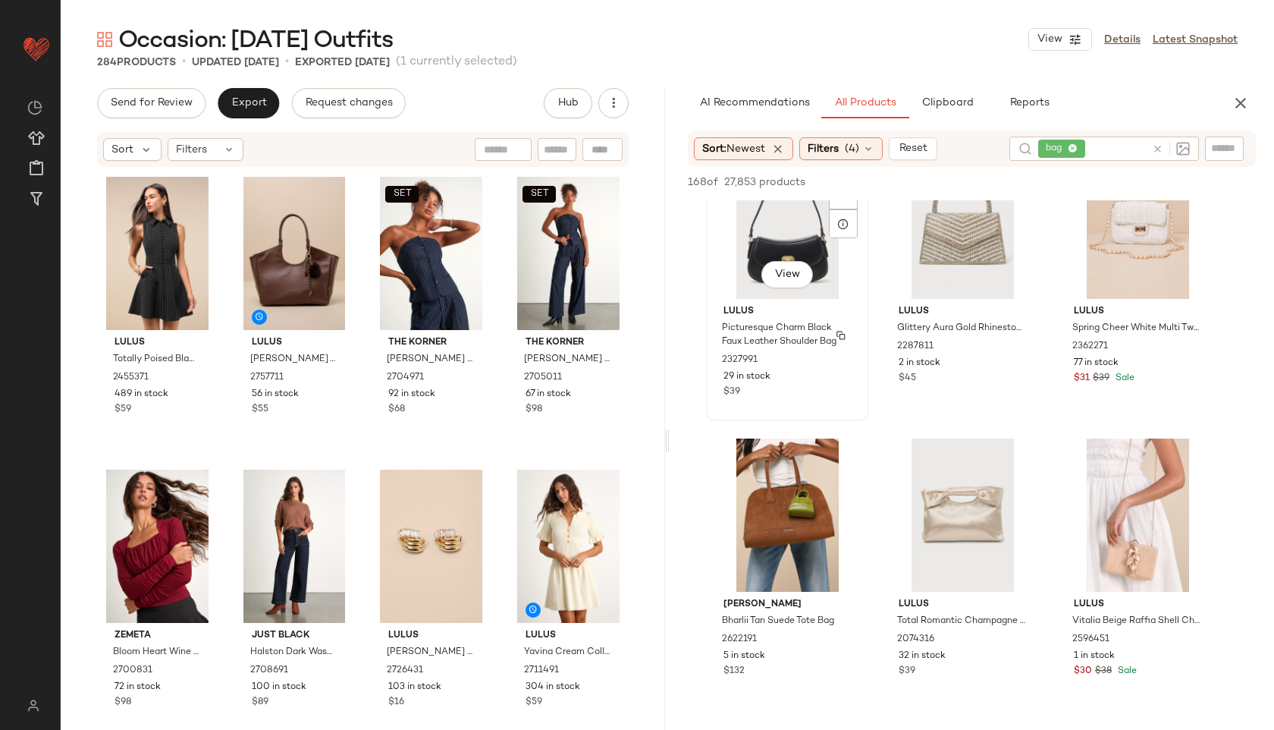
scroll to position [68, 0]
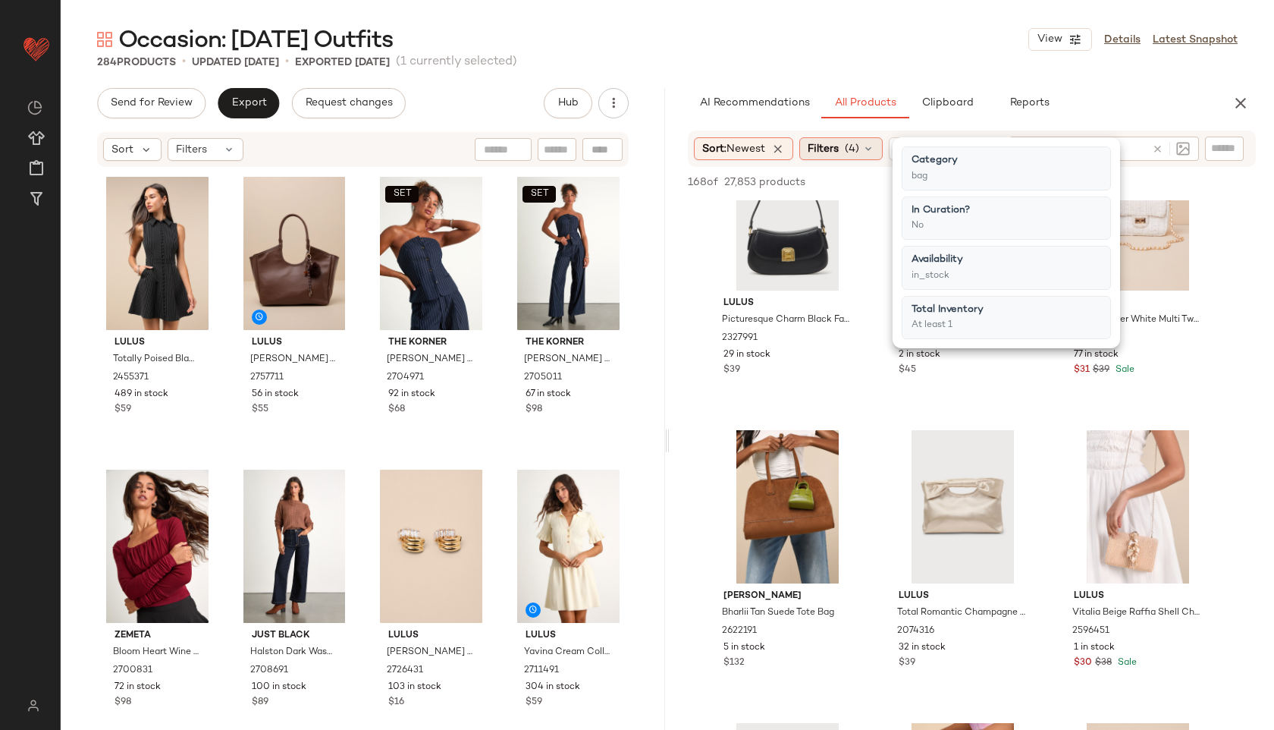
click at [867, 155] on div "Filters (4)" at bounding box center [840, 148] width 83 height 23
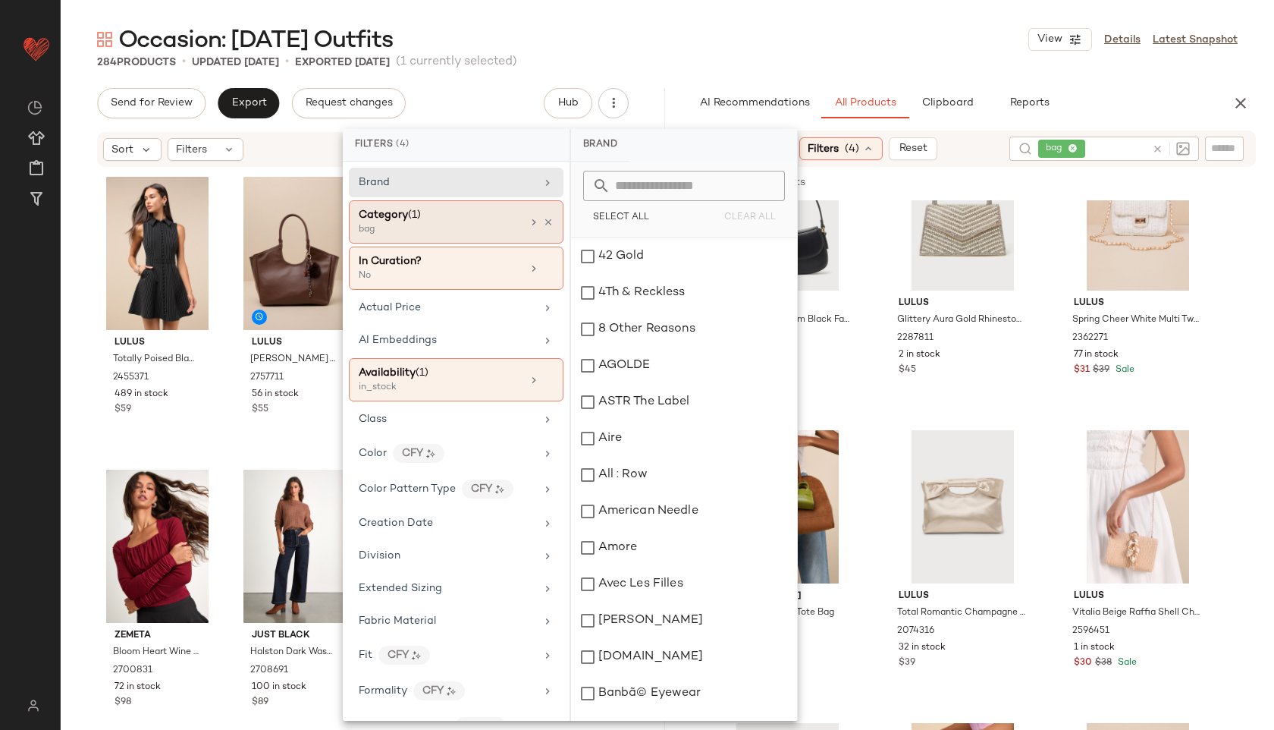
click at [444, 217] on div "Category (1)" at bounding box center [440, 215] width 163 height 16
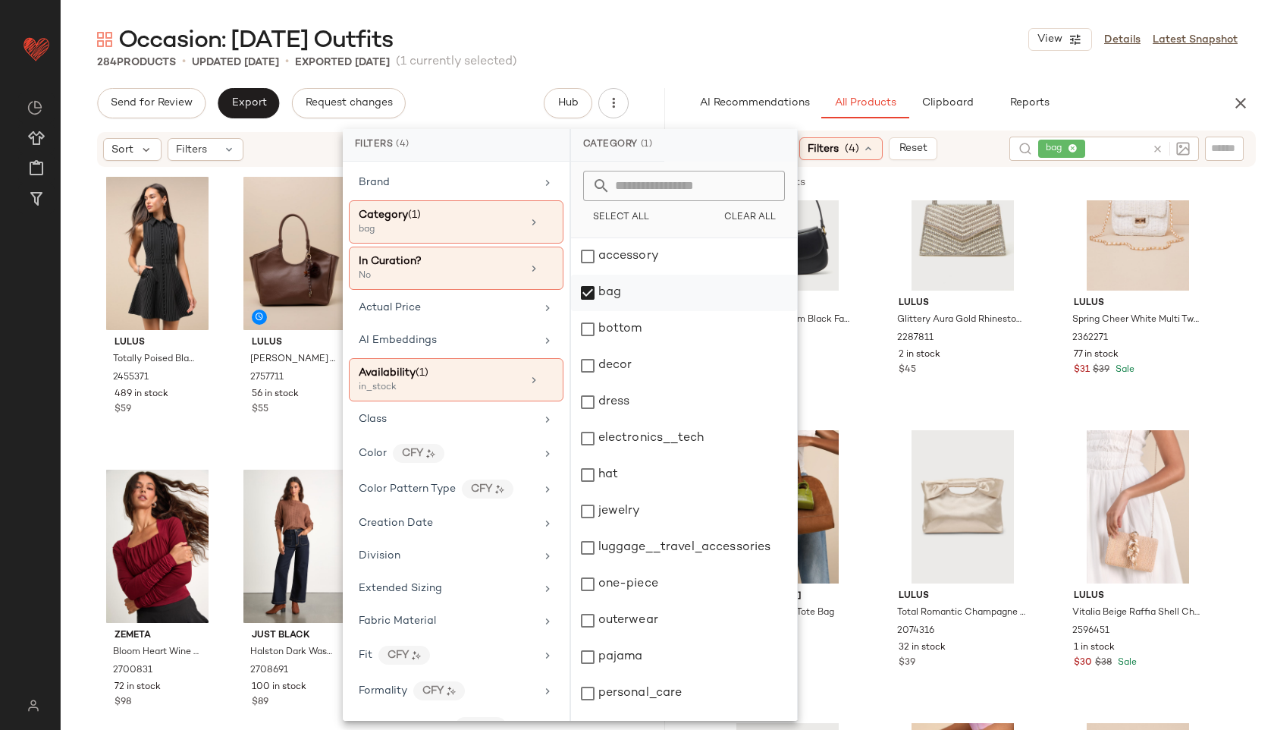
click at [601, 302] on div "bag" at bounding box center [684, 293] width 226 height 36
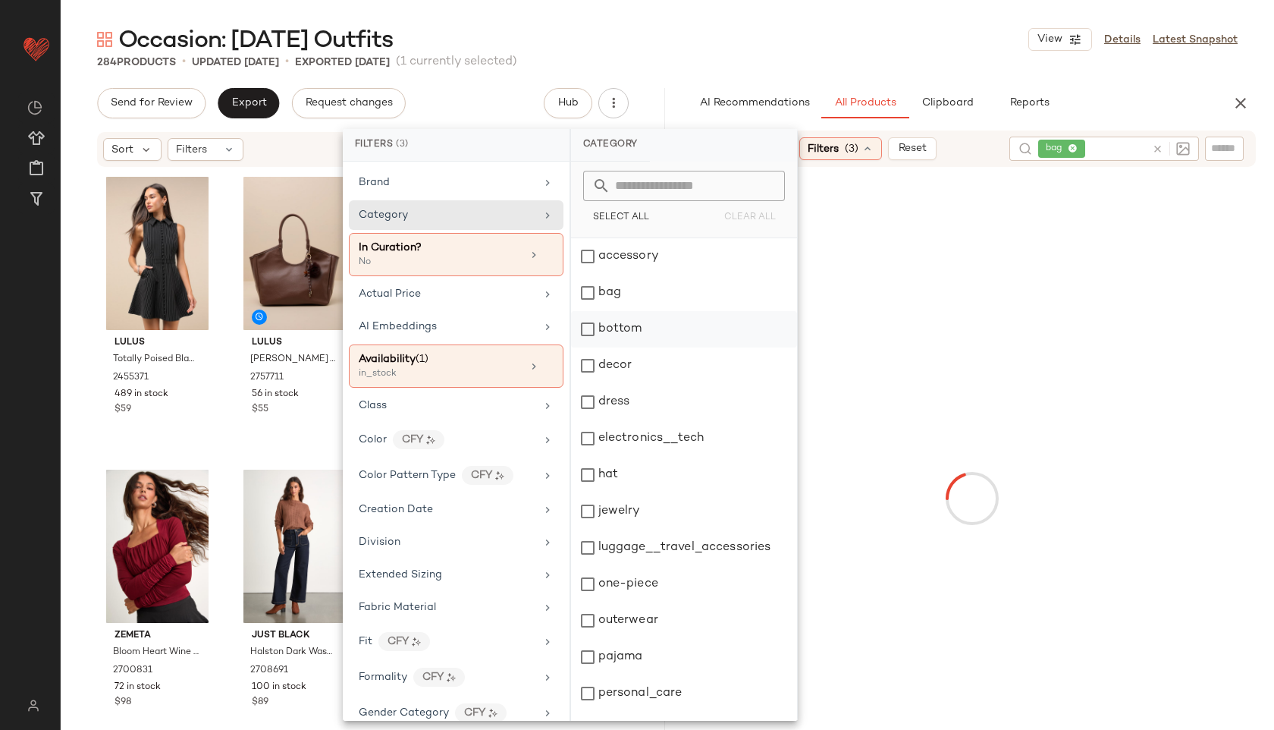
click at [601, 320] on div "bottom" at bounding box center [684, 329] width 226 height 36
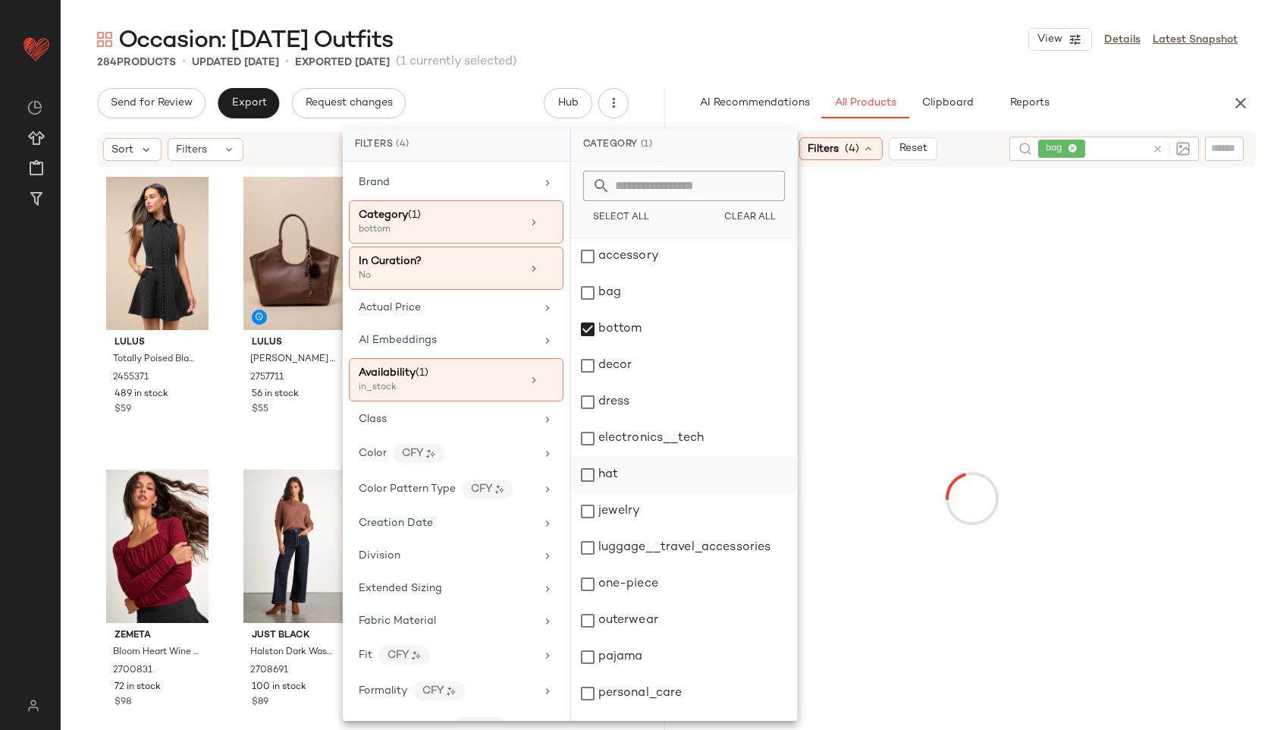
scroll to position [137, 0]
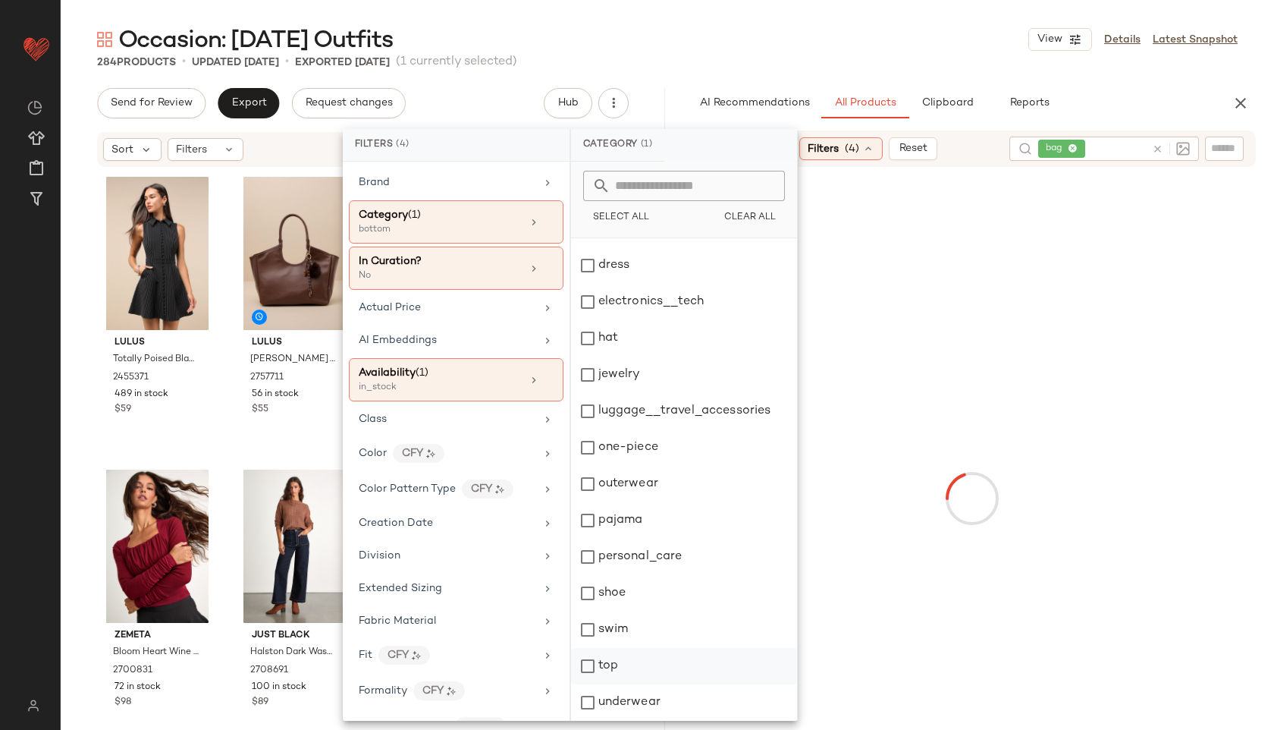
click at [606, 663] on div "top" at bounding box center [684, 666] width 226 height 36
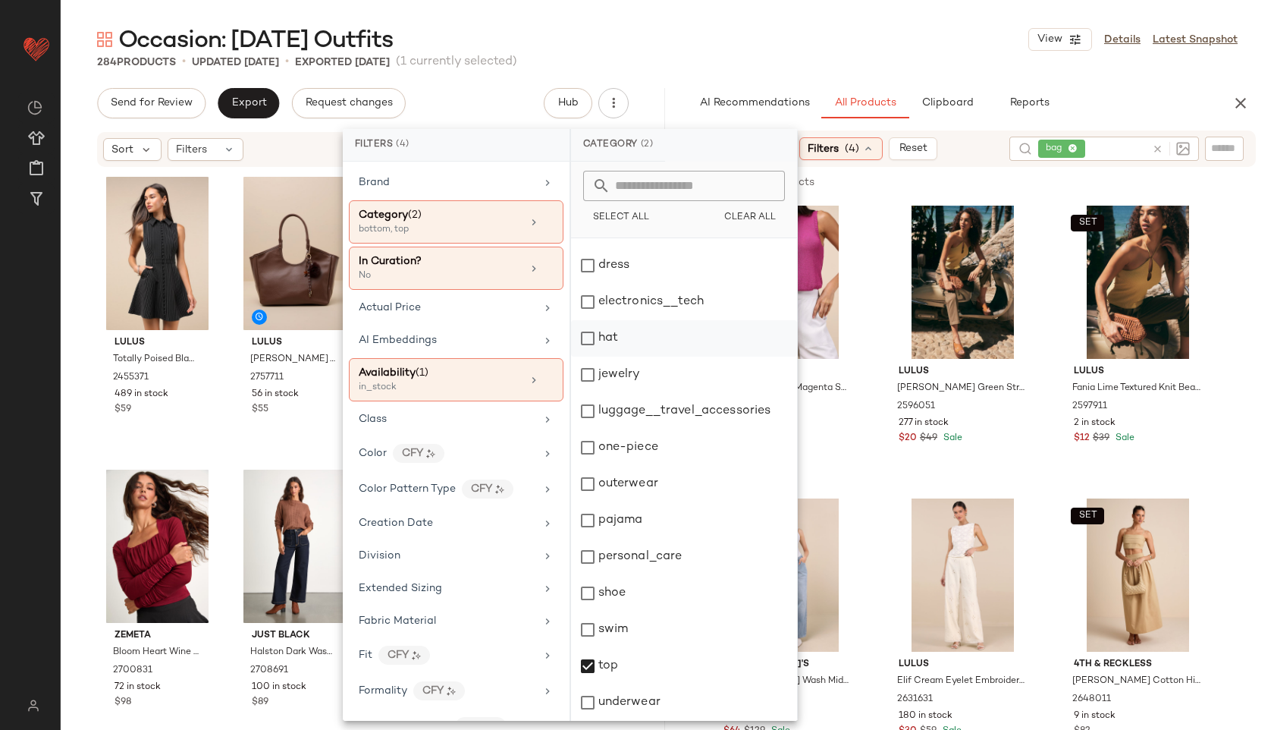
scroll to position [0, 0]
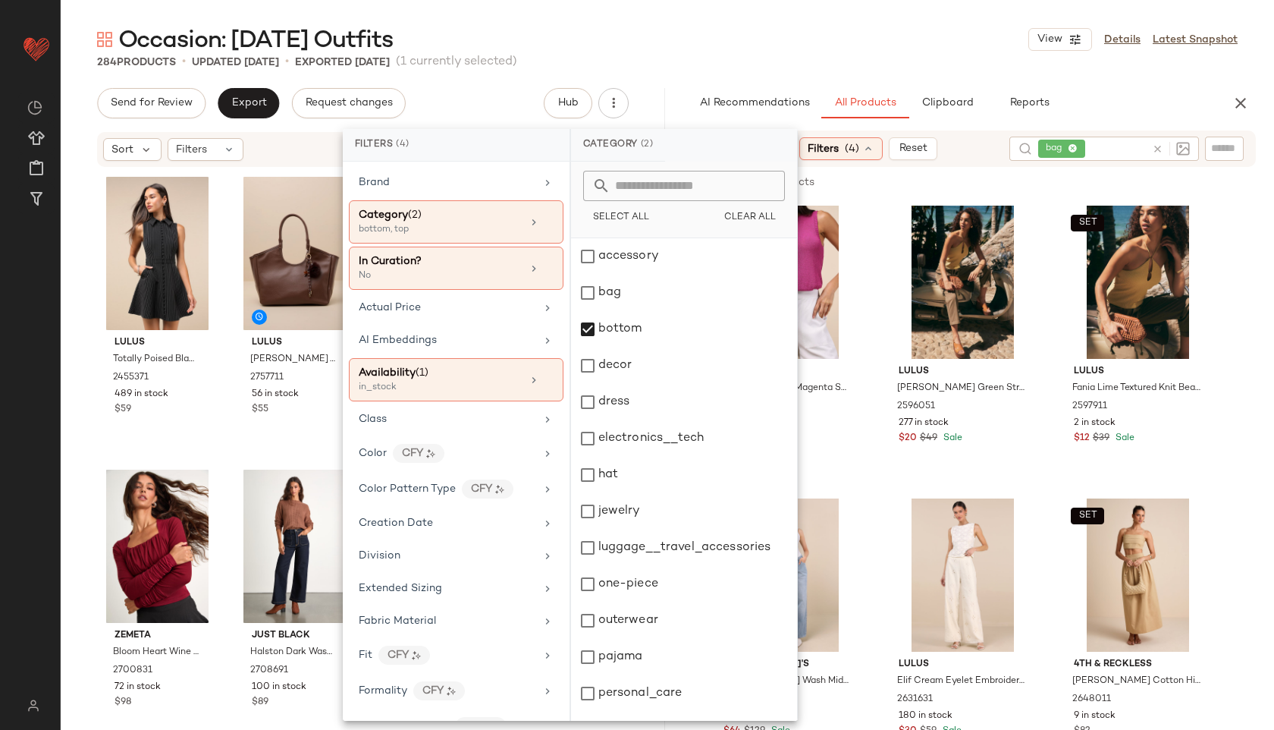
click at [761, 50] on div "Occasion: [DATE] Outfits View Details Latest Snapshot" at bounding box center [667, 39] width 1213 height 30
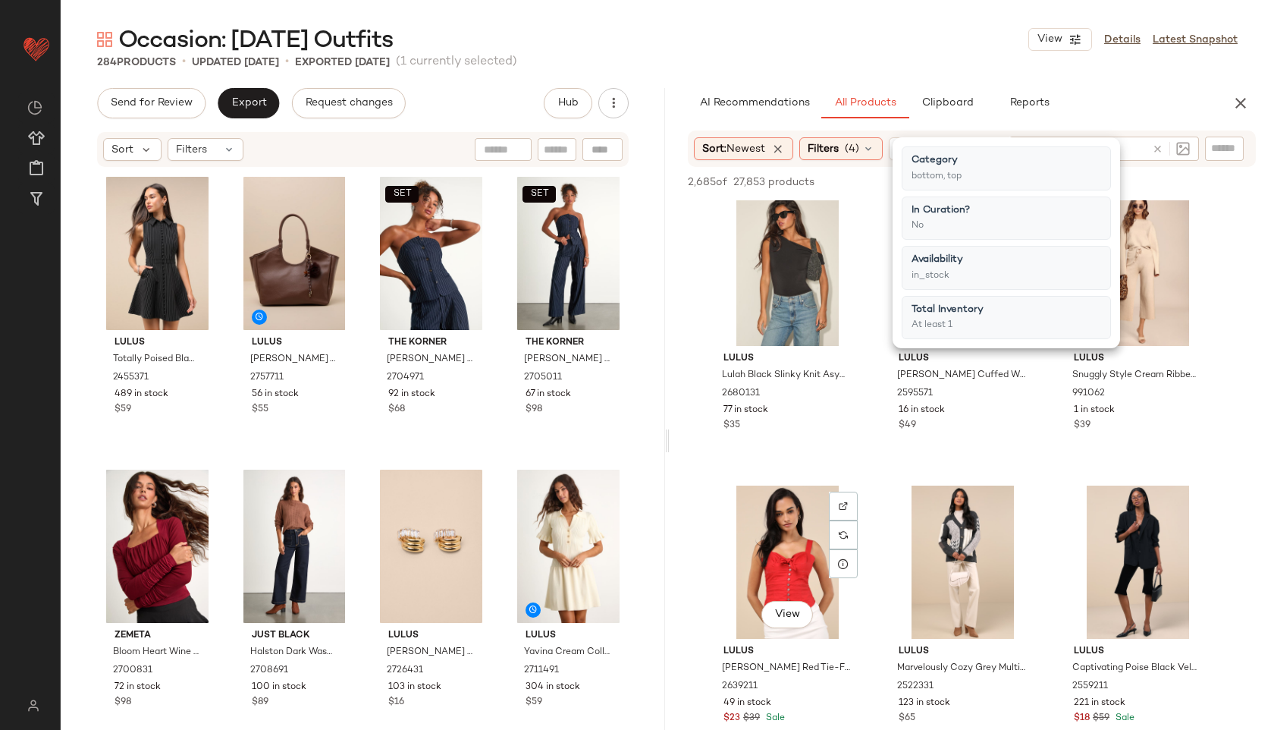
scroll to position [1213, 0]
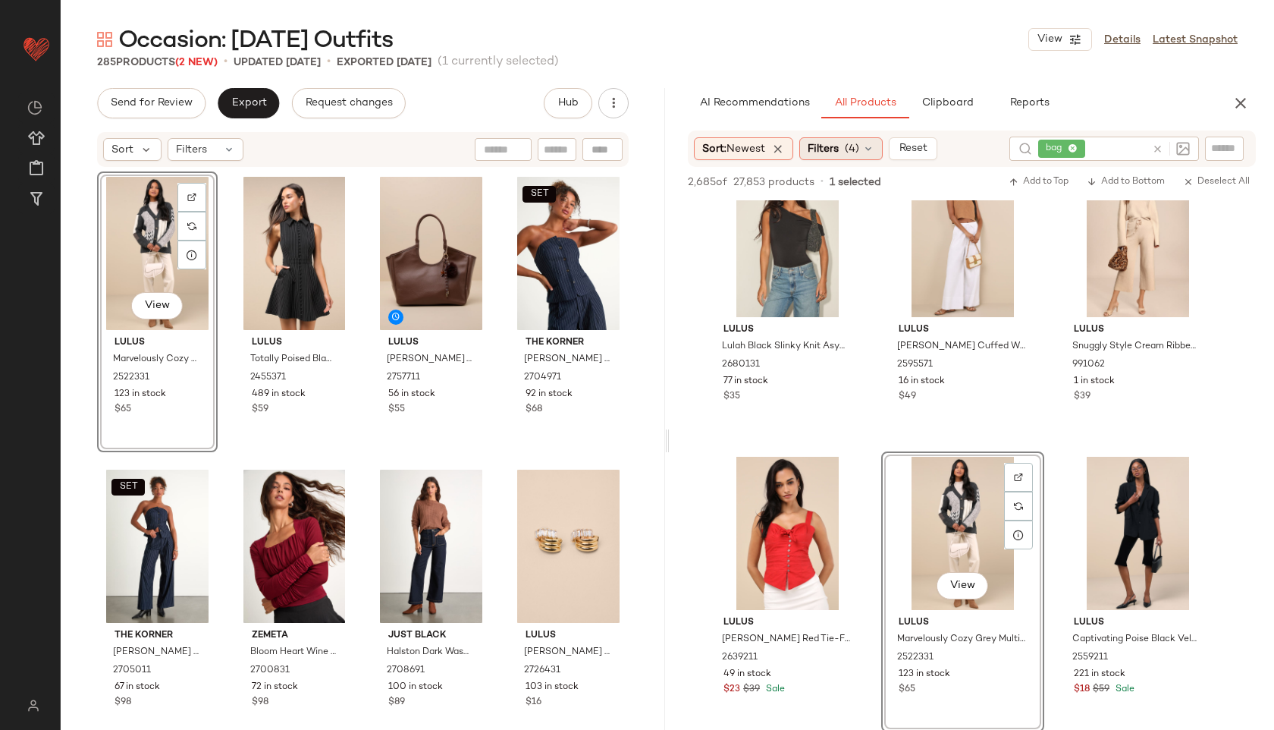
click at [874, 151] on icon at bounding box center [868, 149] width 12 height 12
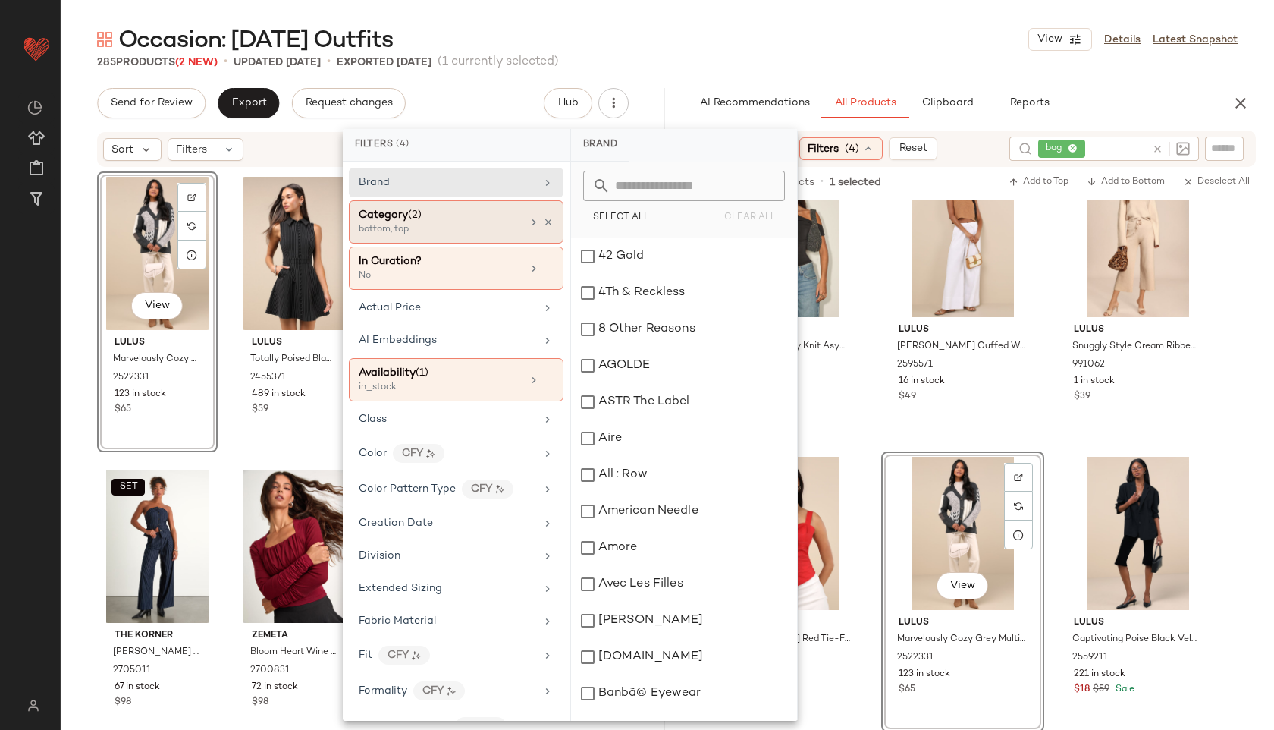
click at [468, 230] on div "bottom, top" at bounding box center [435, 230] width 152 height 14
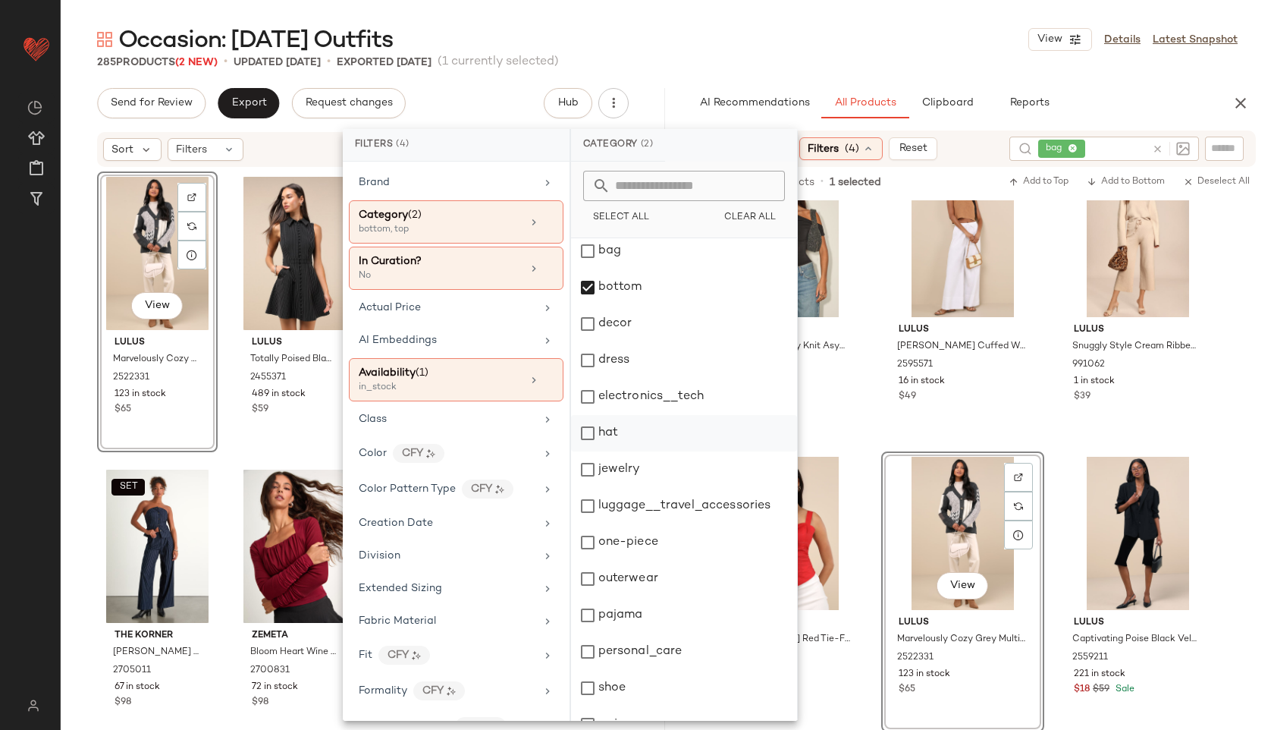
scroll to position [137, 0]
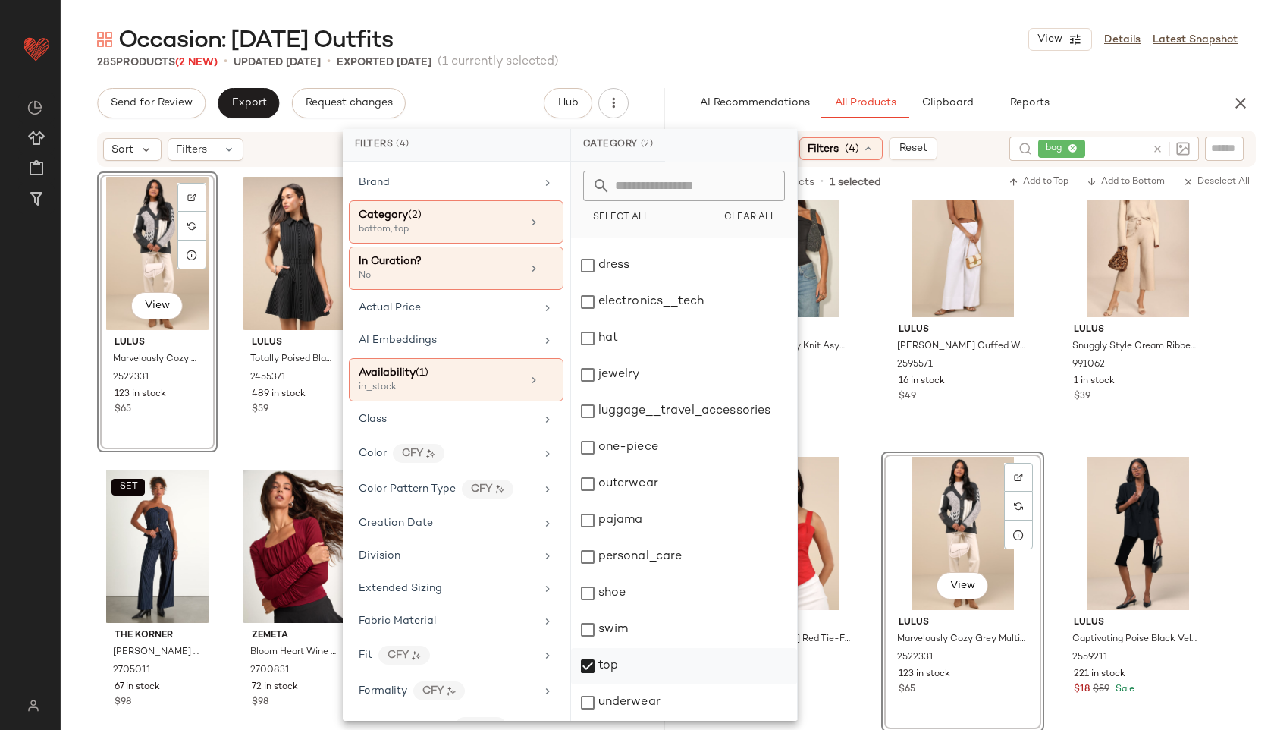
click at [603, 679] on div "top" at bounding box center [684, 666] width 226 height 36
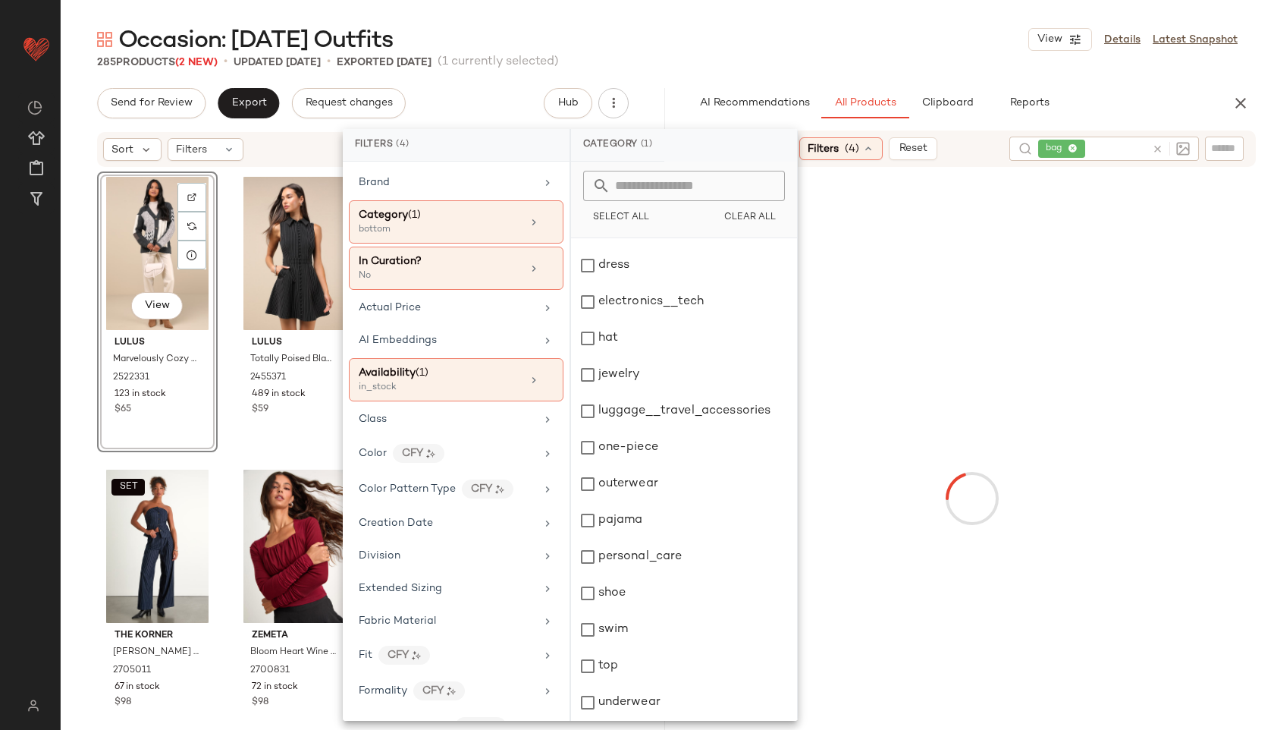
click at [840, 56] on div "285 Products (2 New) • updated [DATE] • Exported [DATE] (1 currently selected)" at bounding box center [667, 62] width 1213 height 15
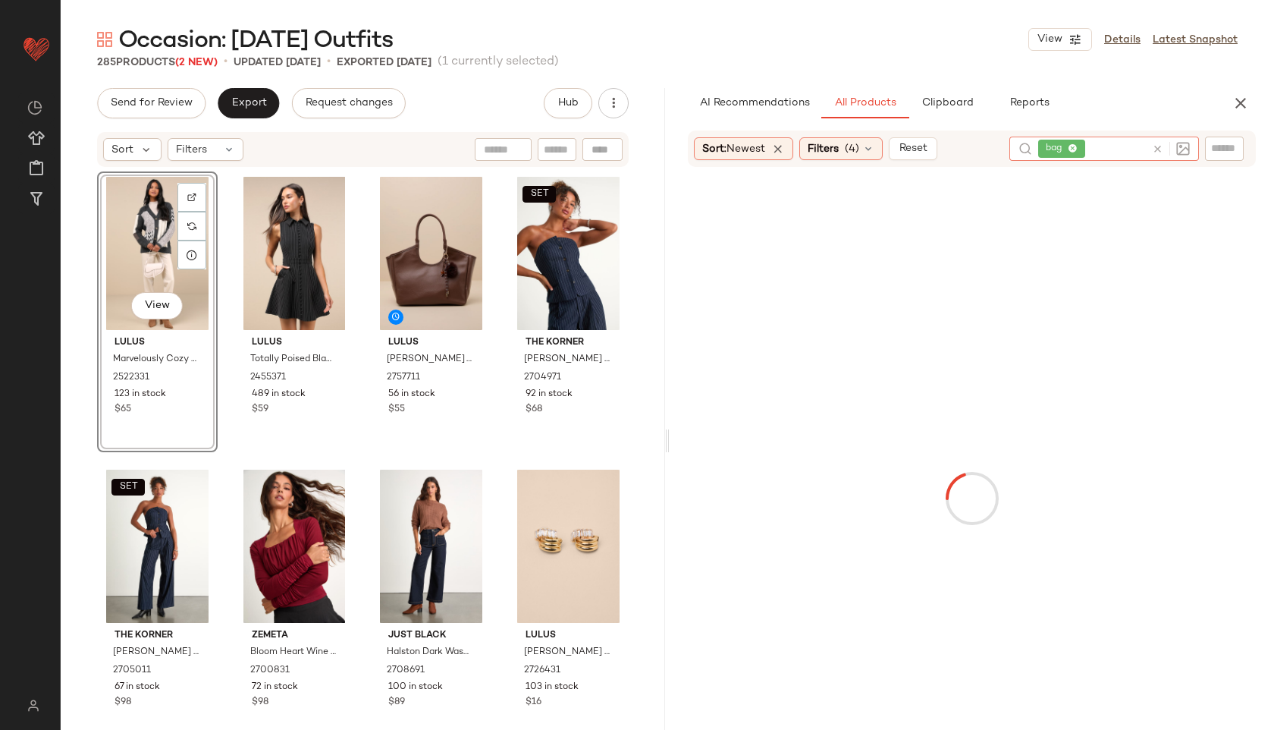
click at [1075, 146] on icon at bounding box center [1073, 149] width 10 height 10
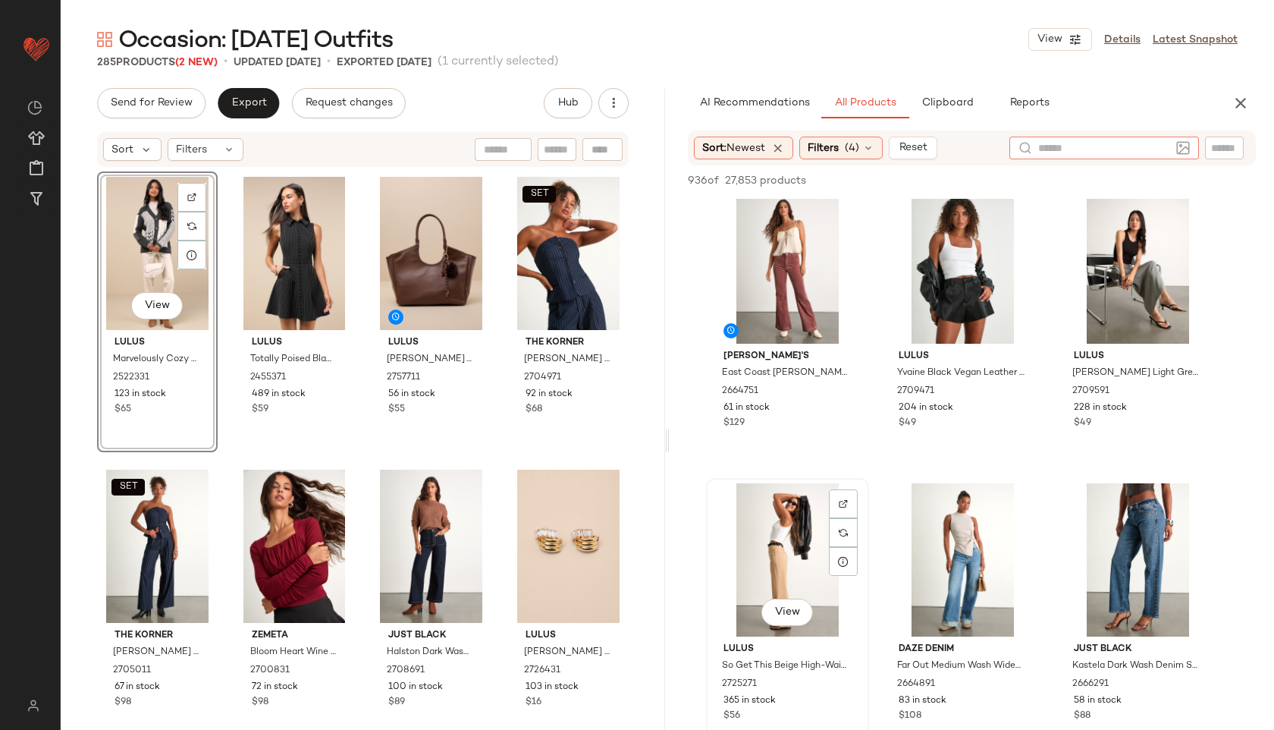
scroll to position [600, 0]
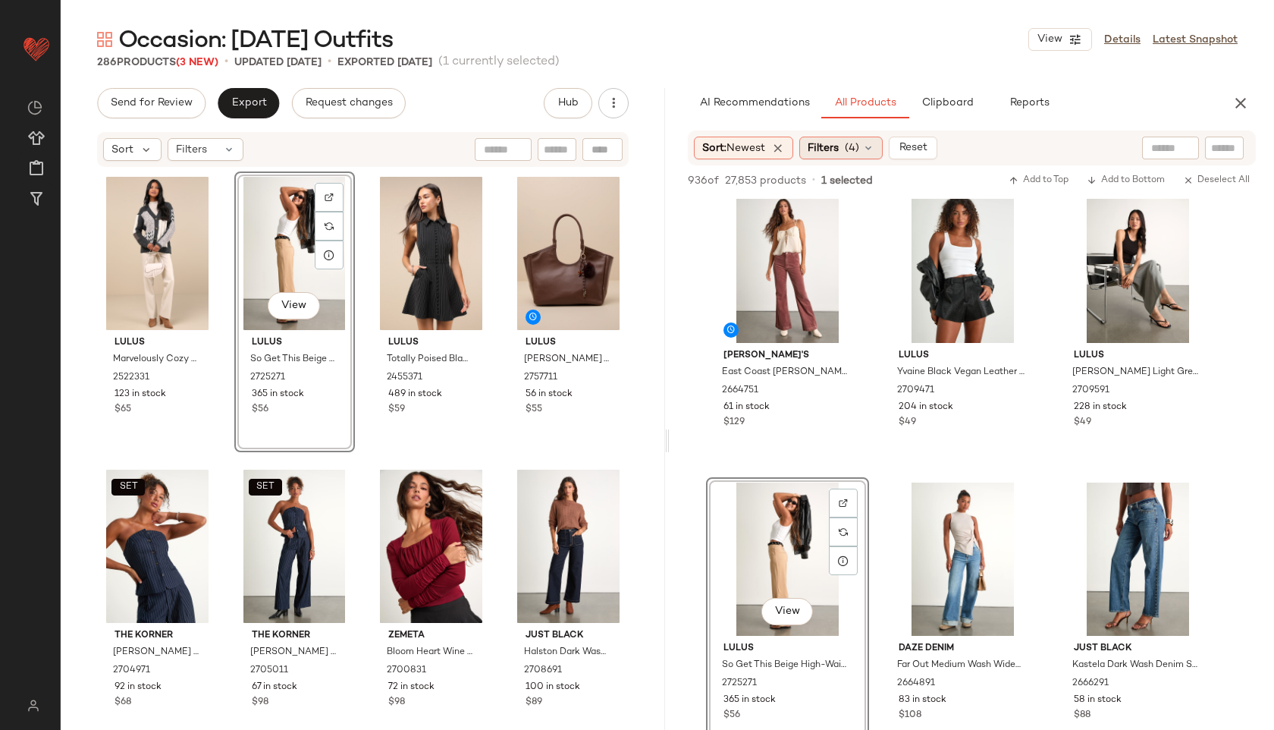
click at [859, 151] on span "(4)" at bounding box center [852, 148] width 14 height 16
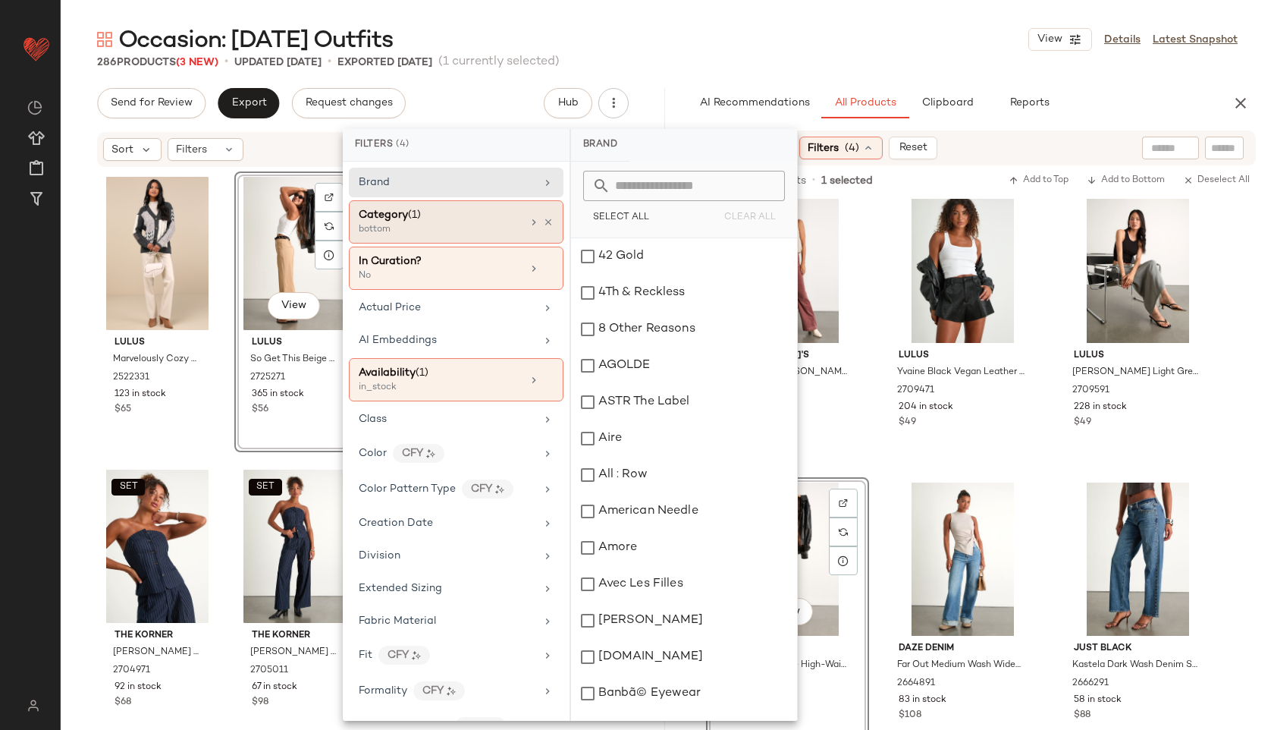
click at [457, 242] on div "Category (1) bottom" at bounding box center [456, 221] width 215 height 43
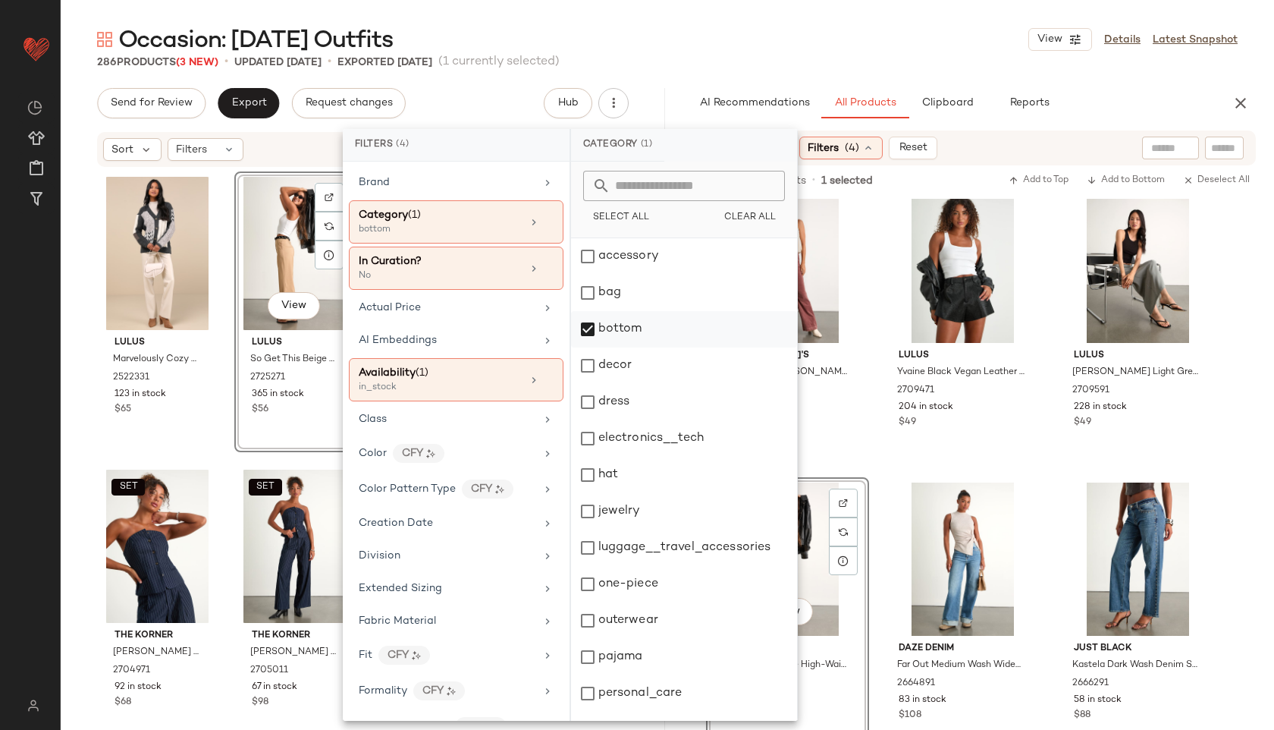
click at [646, 326] on div "bottom" at bounding box center [684, 329] width 226 height 36
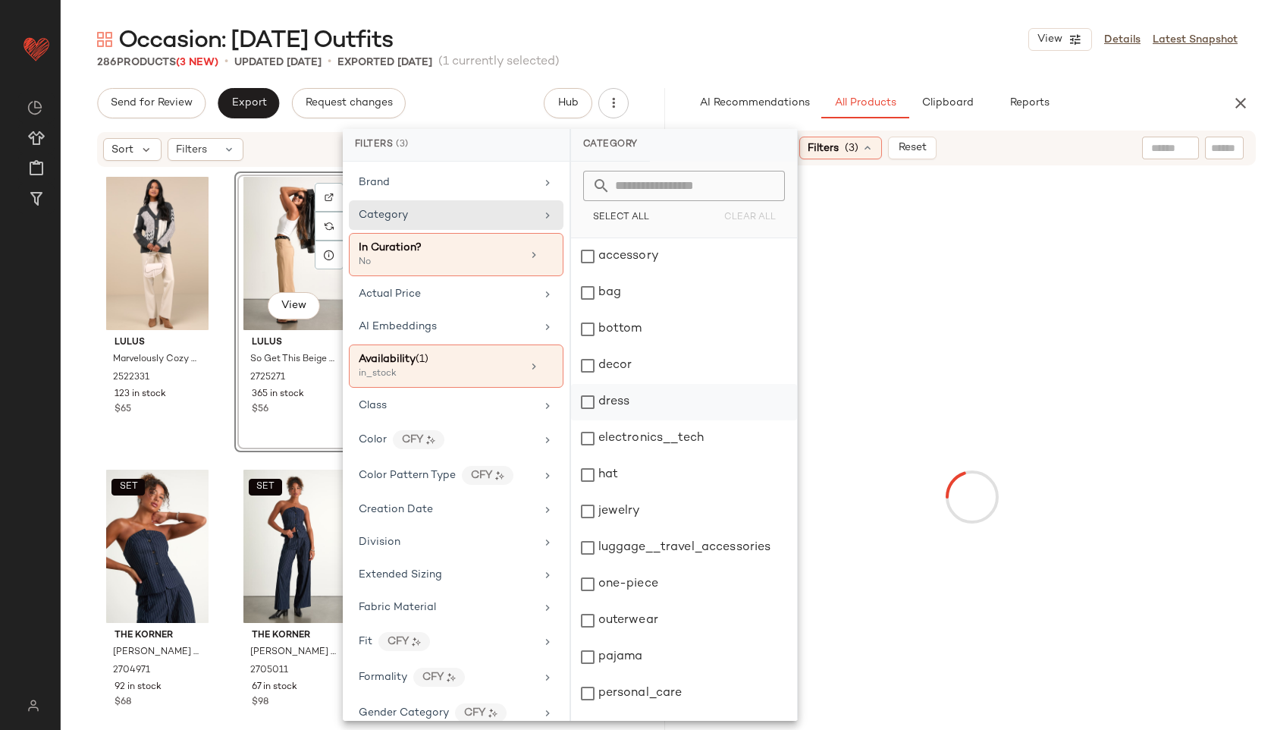
click at [607, 392] on div "dress" at bounding box center [684, 402] width 226 height 36
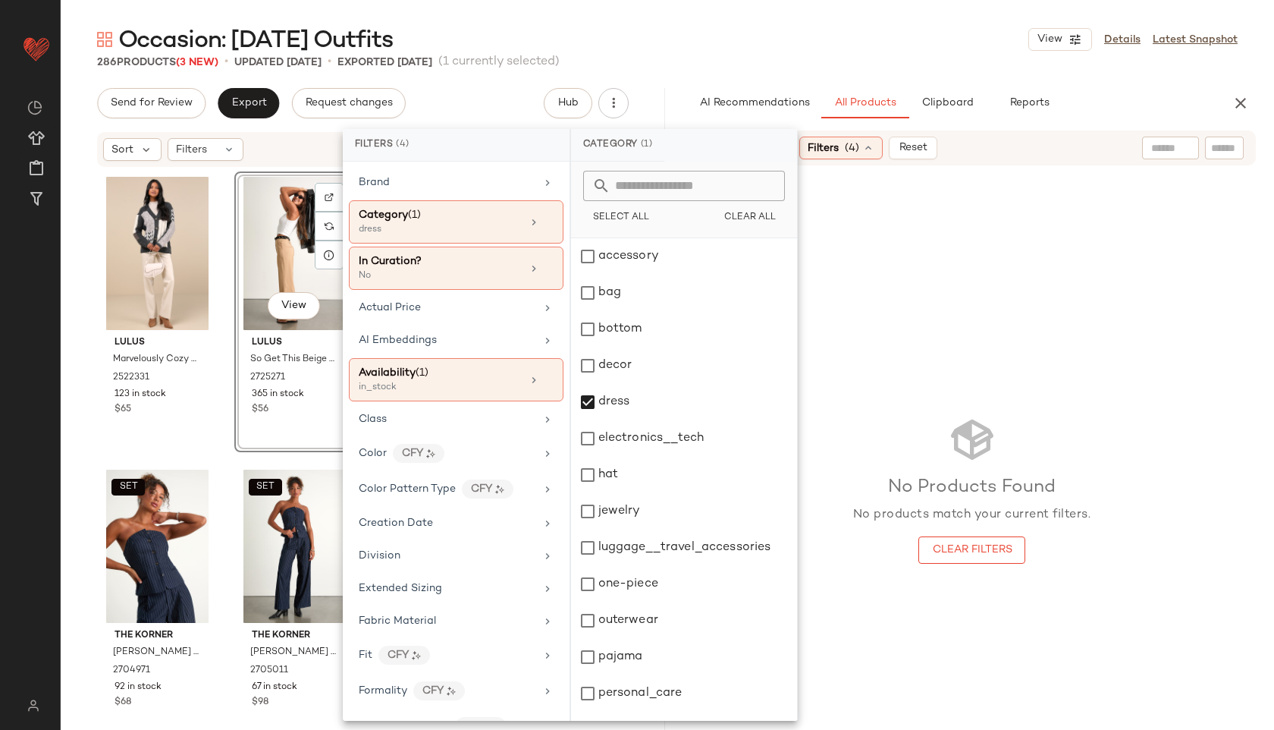
click at [714, 60] on div "286 Products (3 New) • updated [DATE] • Exported [DATE] (1 currently selected)" at bounding box center [667, 62] width 1213 height 15
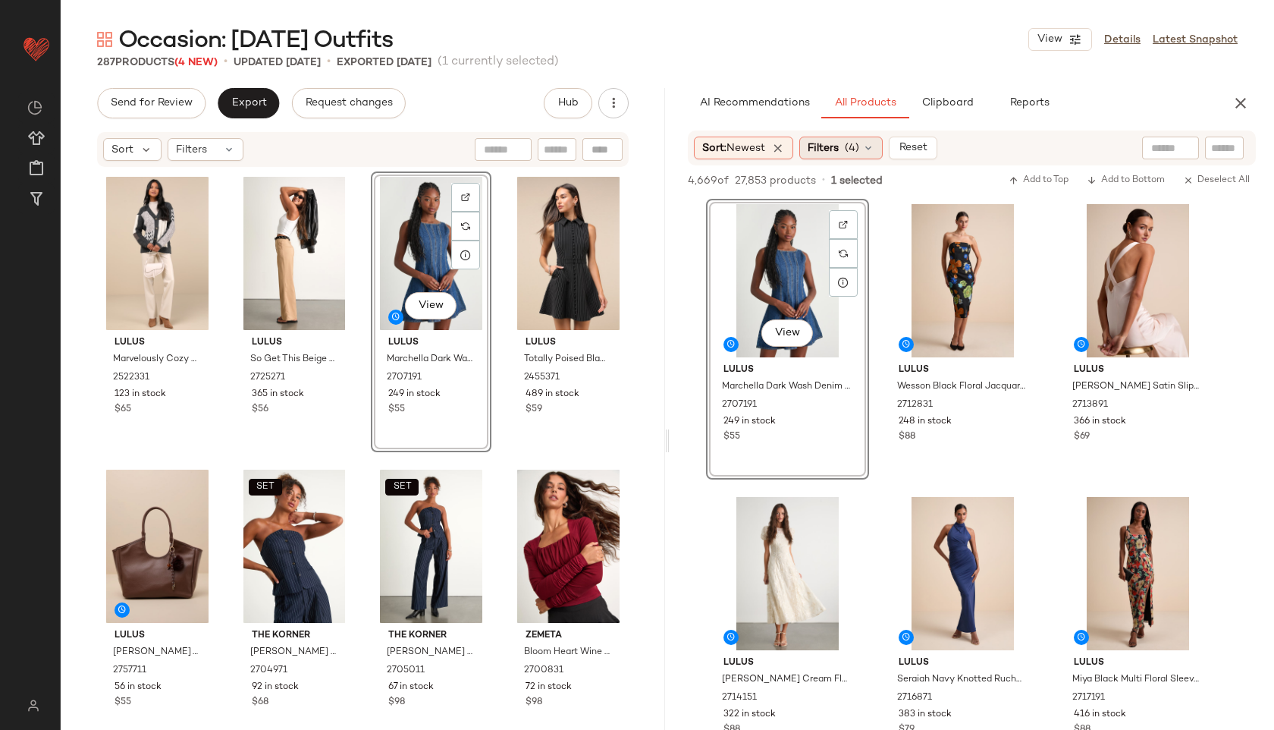
click at [824, 143] on span "Filters" at bounding box center [823, 148] width 31 height 16
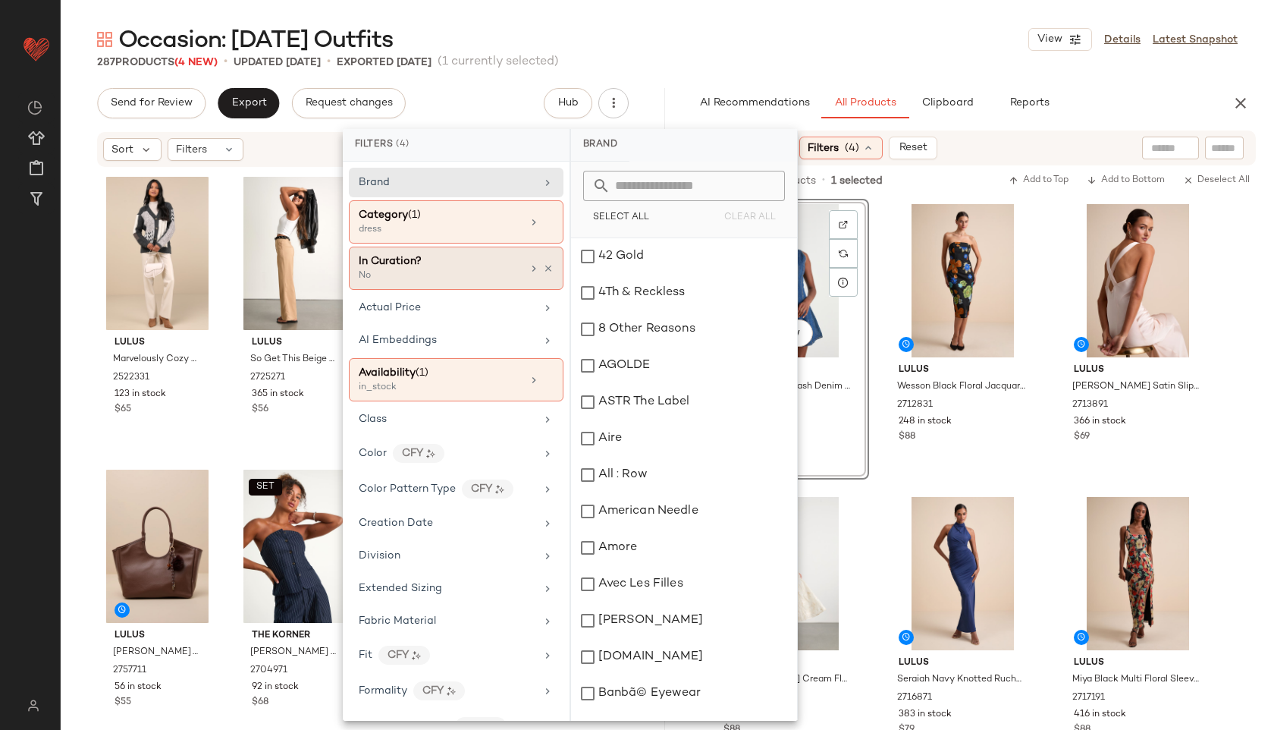
scroll to position [2, 0]
click at [504, 258] on div "In Curation?" at bounding box center [440, 259] width 163 height 16
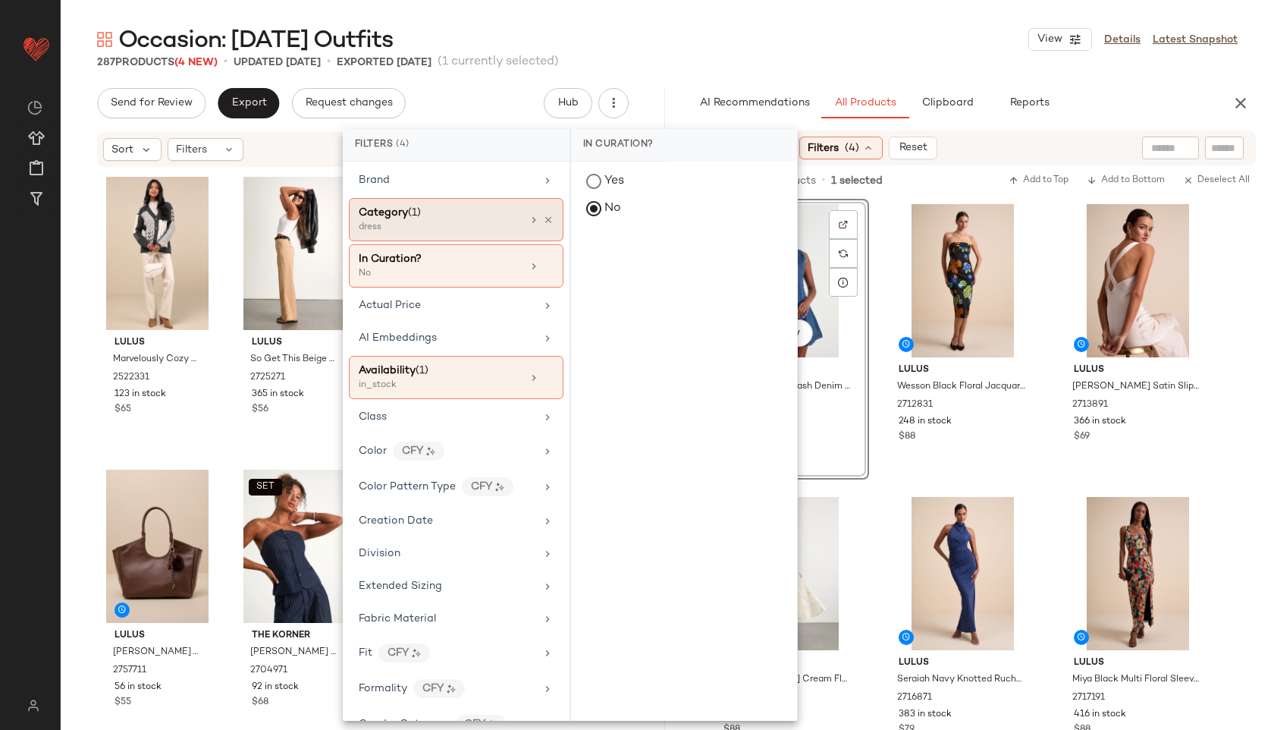
click at [482, 227] on div "dress" at bounding box center [435, 228] width 152 height 14
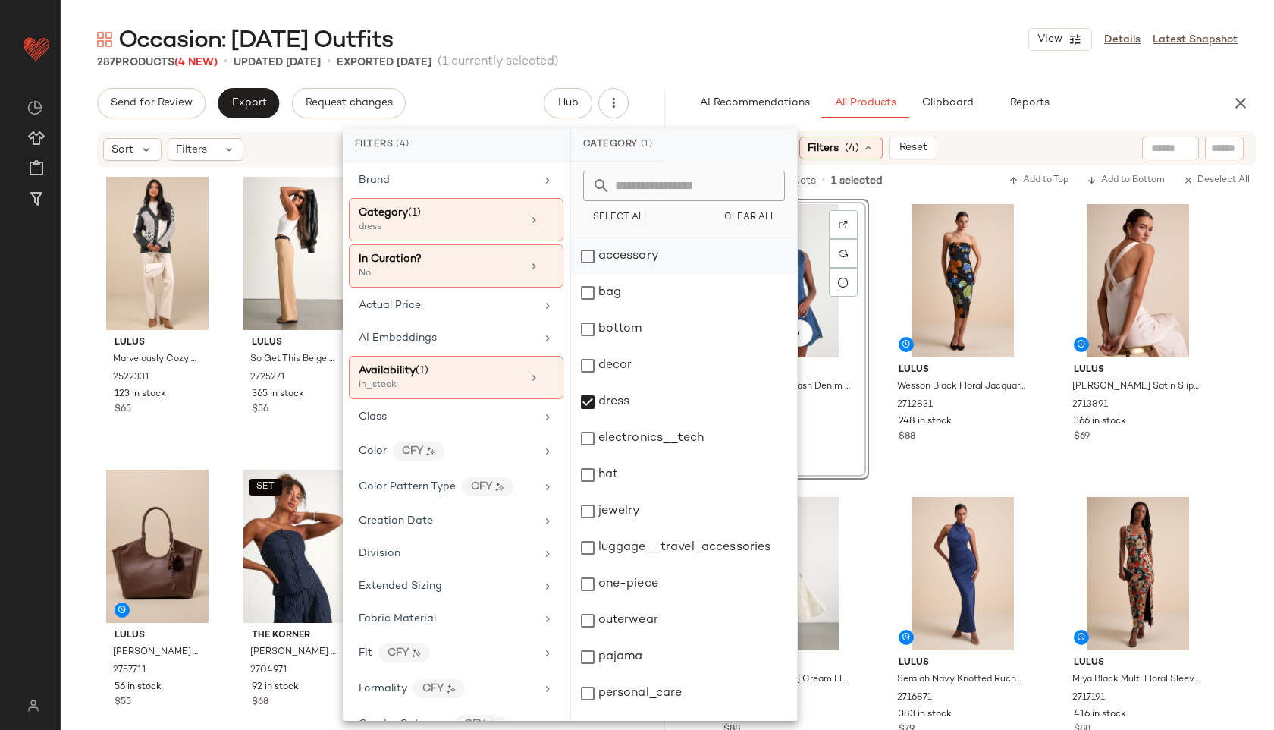
click at [612, 249] on div "accessory" at bounding box center [684, 256] width 226 height 36
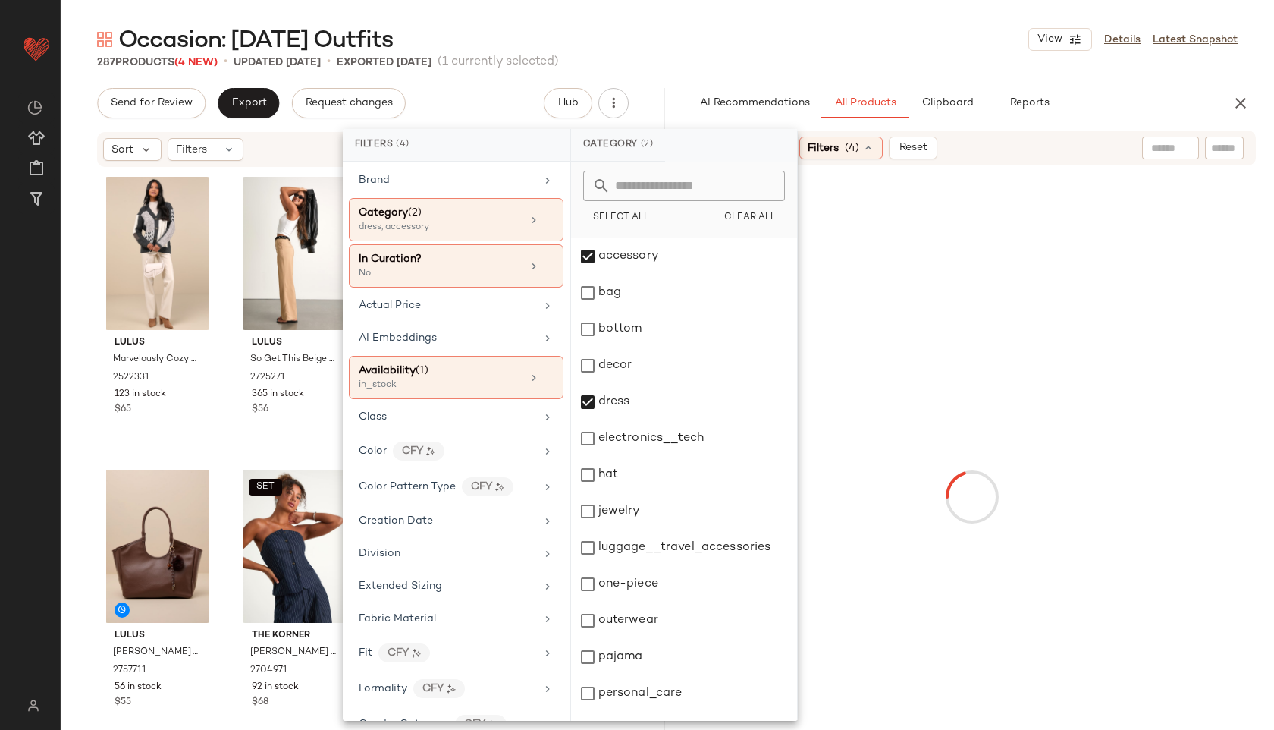
click at [679, 82] on div "Occasion: [DATE] Outfits View Details Latest Snapshot 287 Products (4 New) • up…" at bounding box center [667, 376] width 1213 height 705
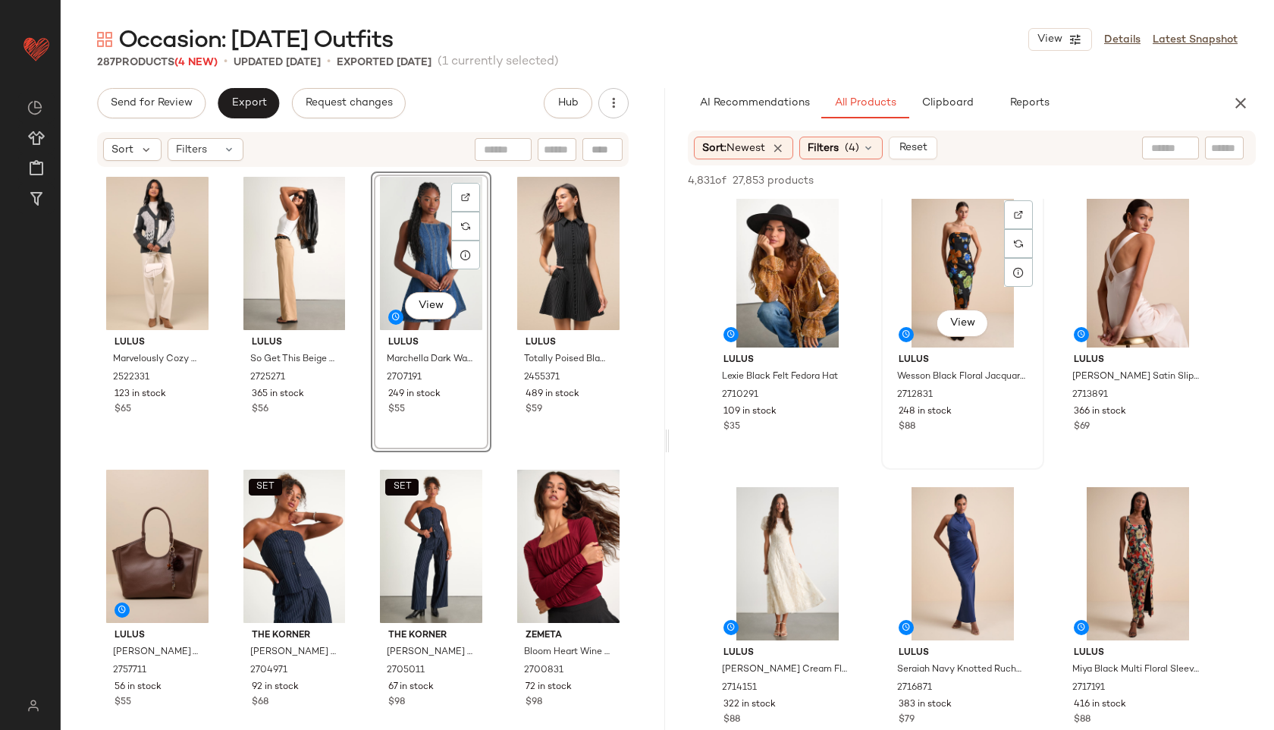
scroll to position [11, 0]
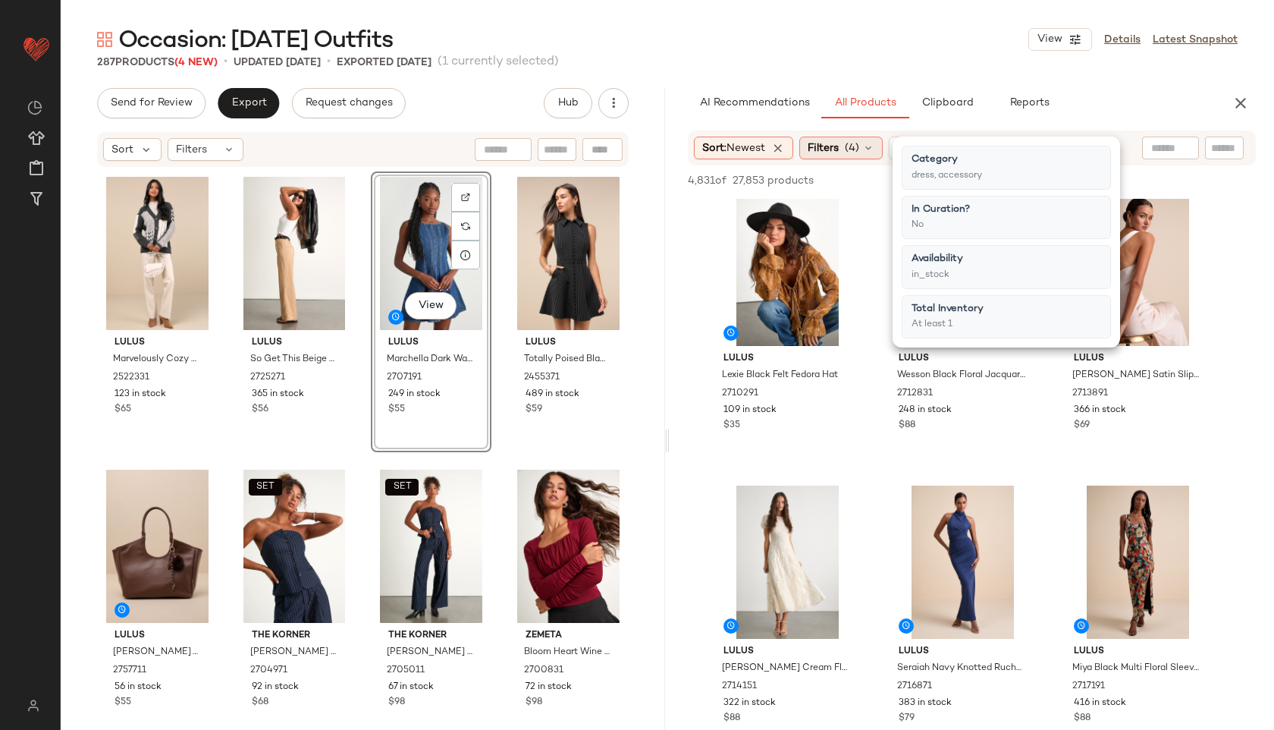
click at [874, 145] on icon at bounding box center [868, 148] width 12 height 12
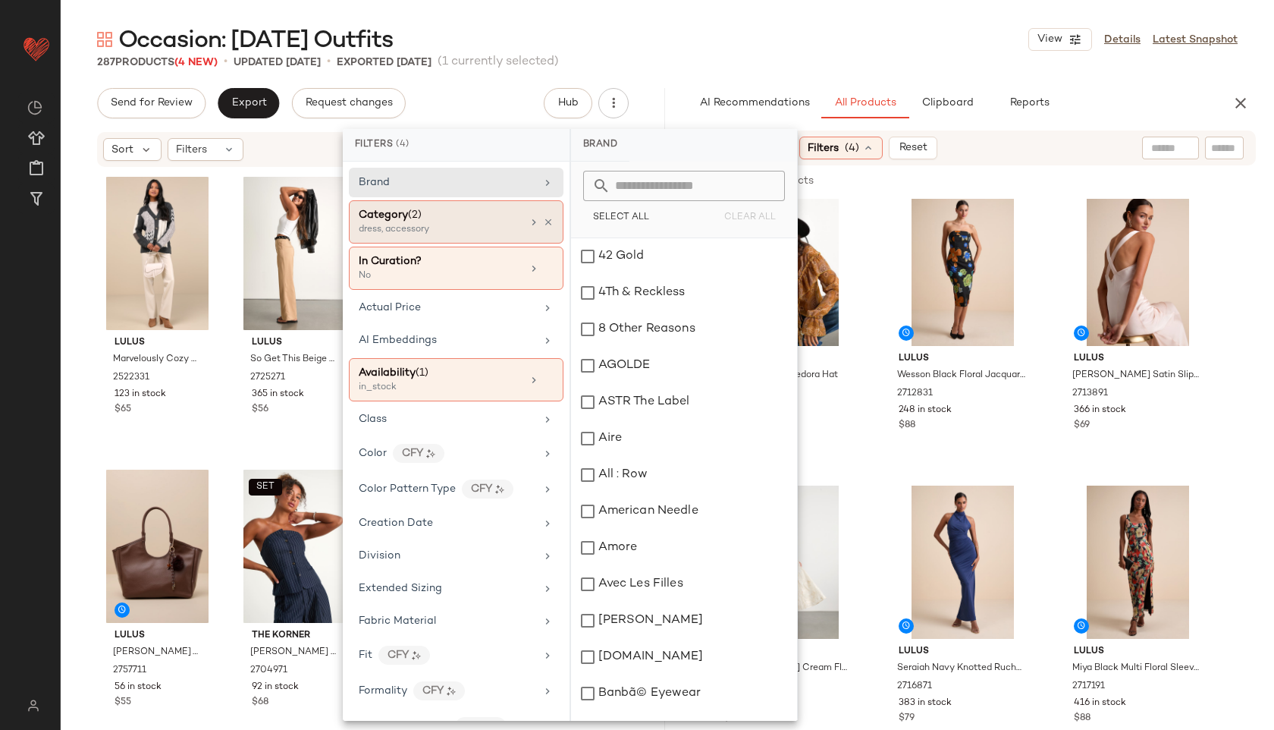
click at [473, 222] on div "Category (2)" at bounding box center [440, 215] width 163 height 16
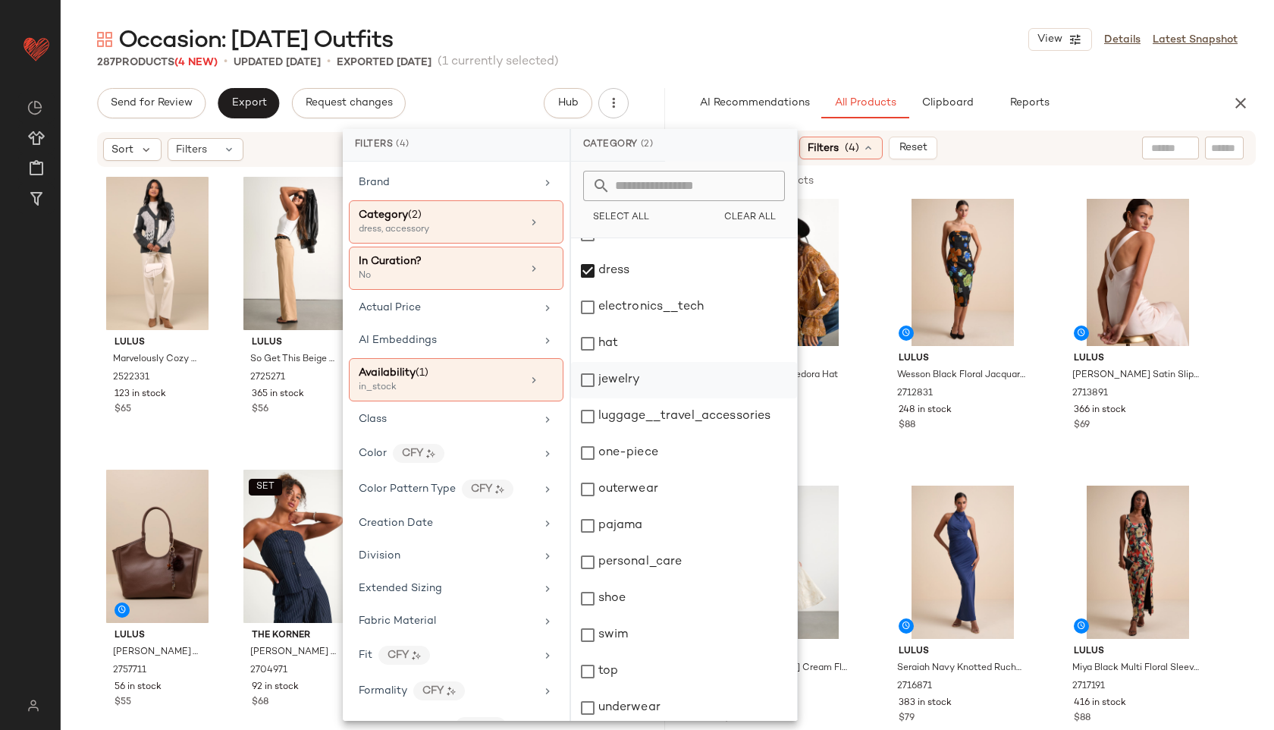
scroll to position [130, 0]
click at [634, 266] on div "dress" at bounding box center [684, 271] width 226 height 36
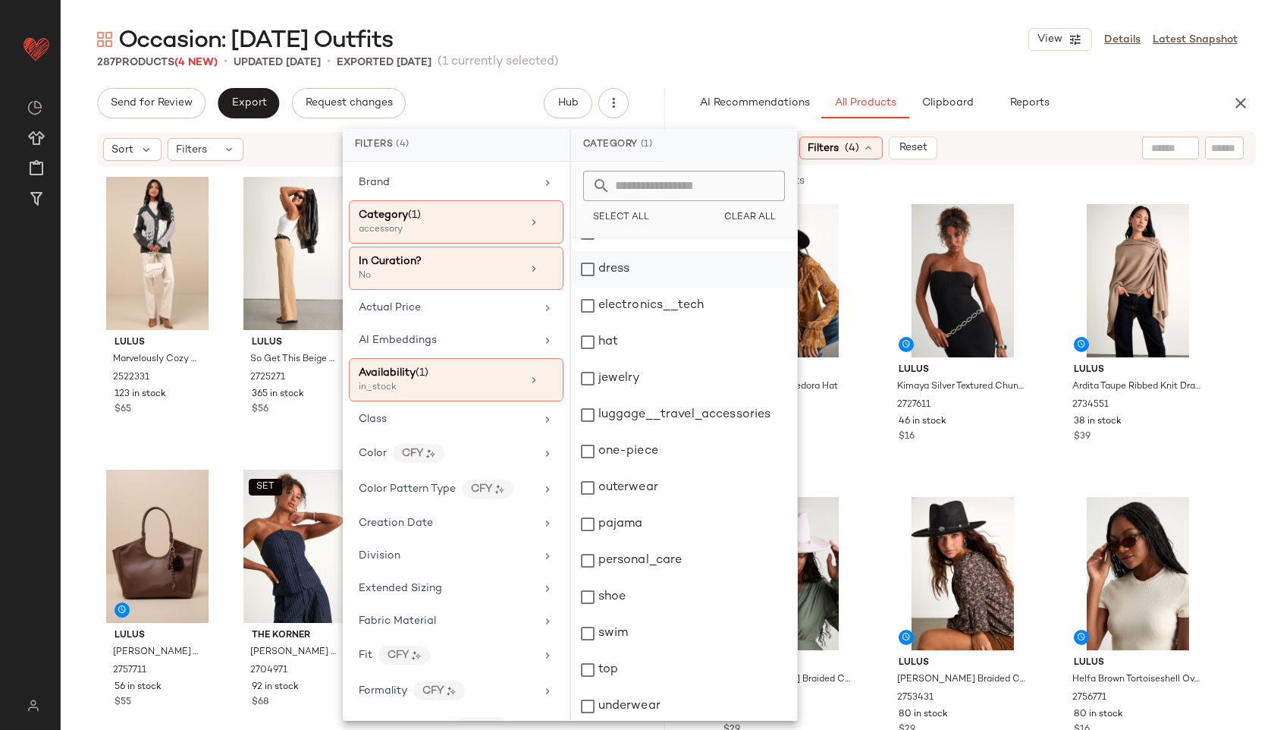
scroll to position [132, 0]
click at [733, 62] on div "287 Products (4 New) • updated [DATE] • Exported [DATE] (1 currently selected)" at bounding box center [667, 62] width 1213 height 15
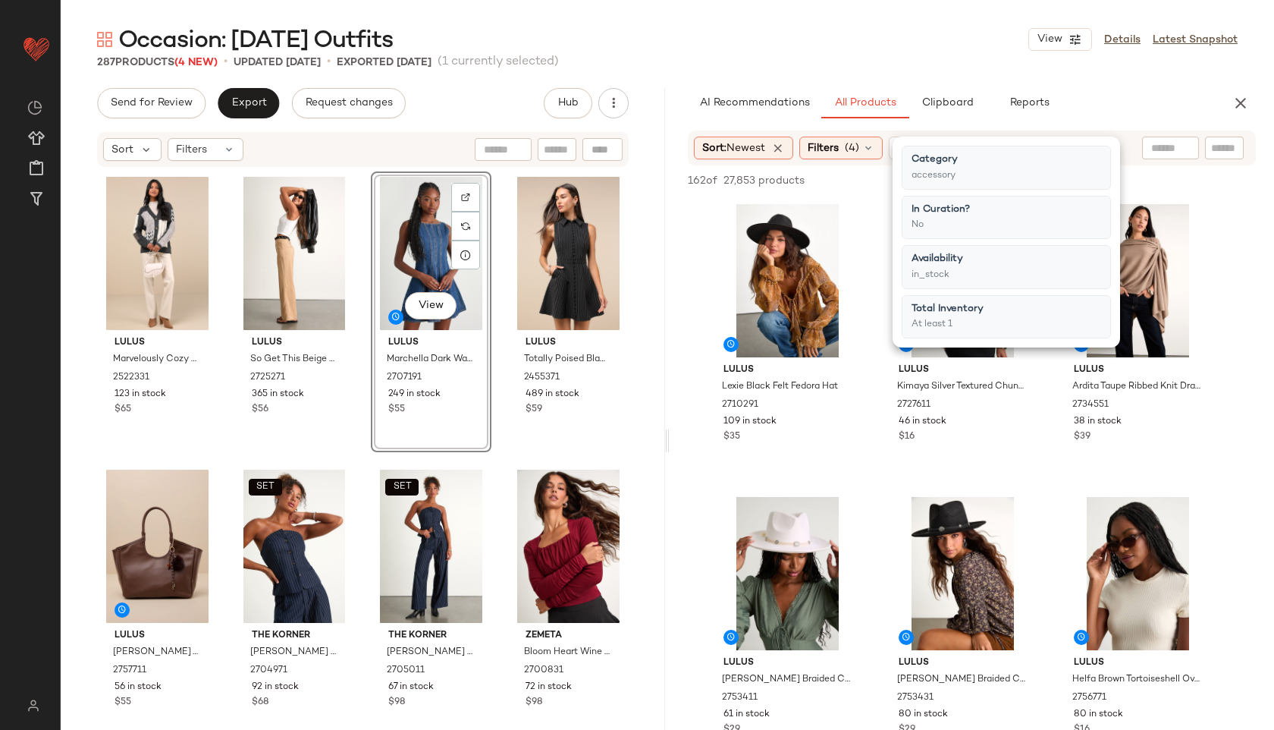
click at [764, 44] on div "Occasion: [DATE] Outfits View Details Latest Snapshot" at bounding box center [667, 39] width 1213 height 30
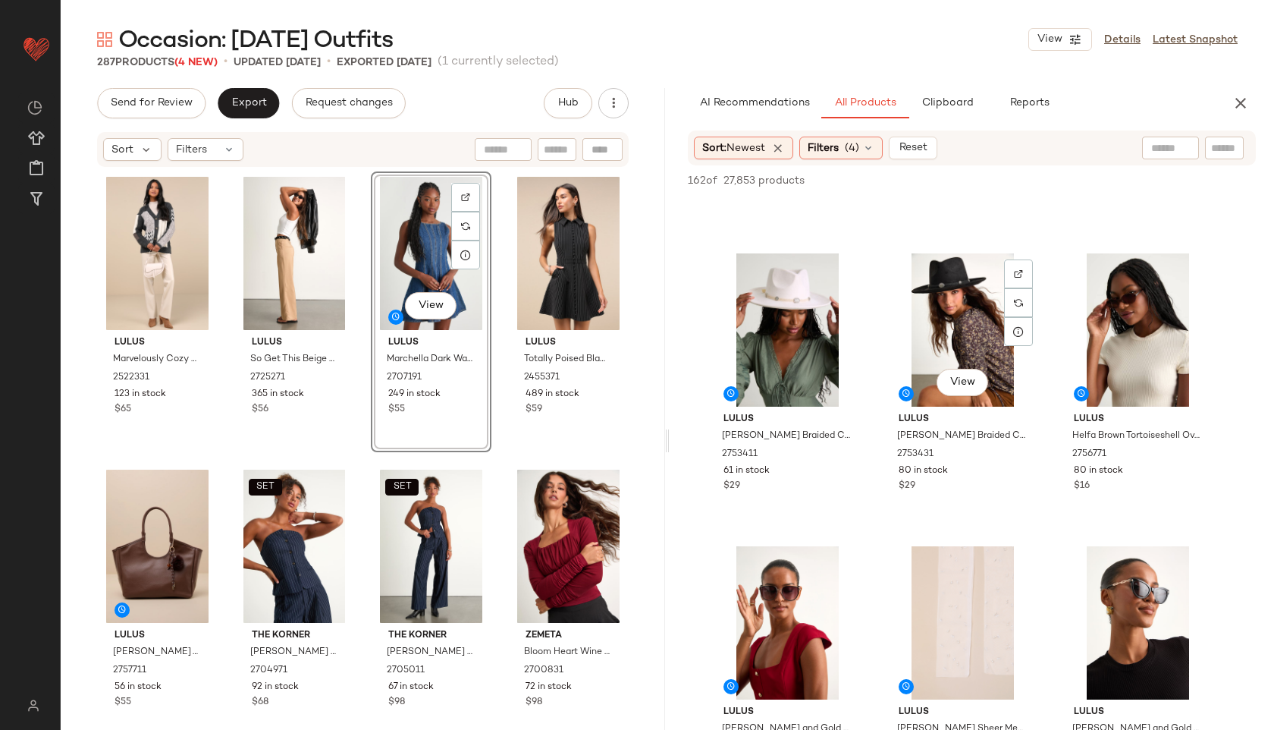
scroll to position [246, 0]
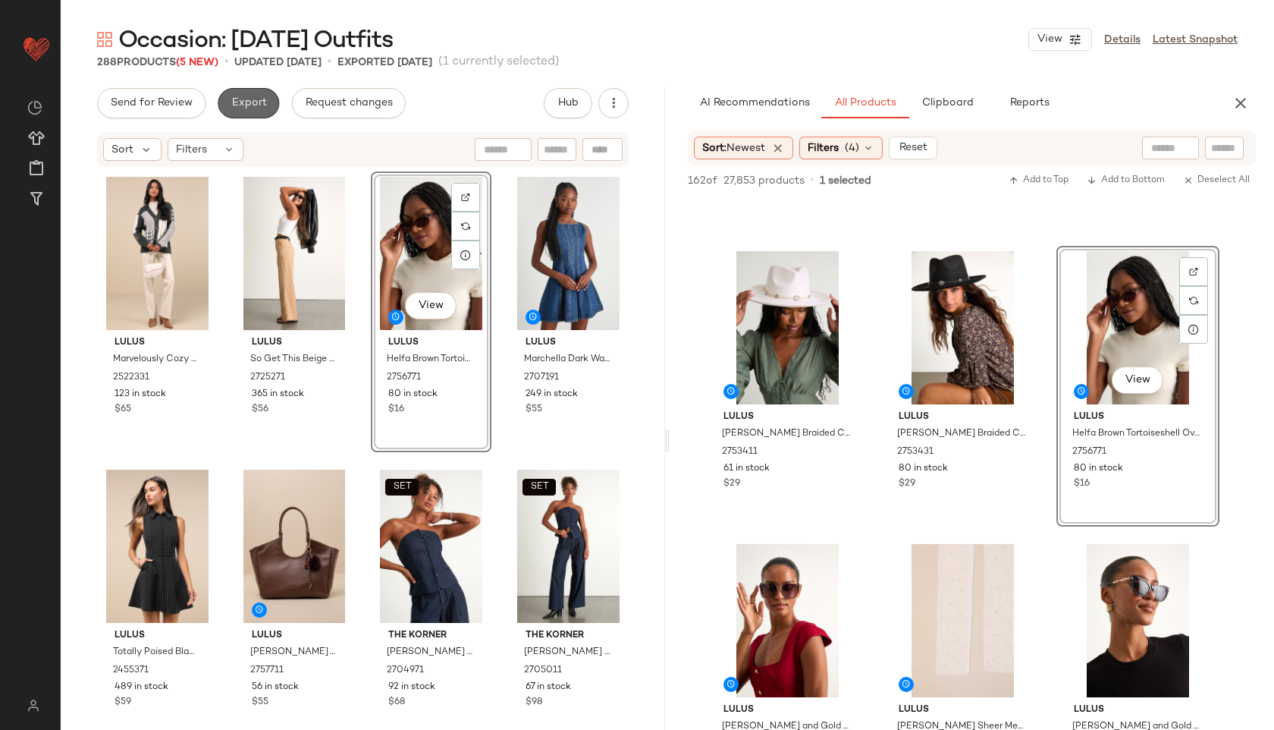
click at [253, 110] on button "Export" at bounding box center [248, 103] width 61 height 30
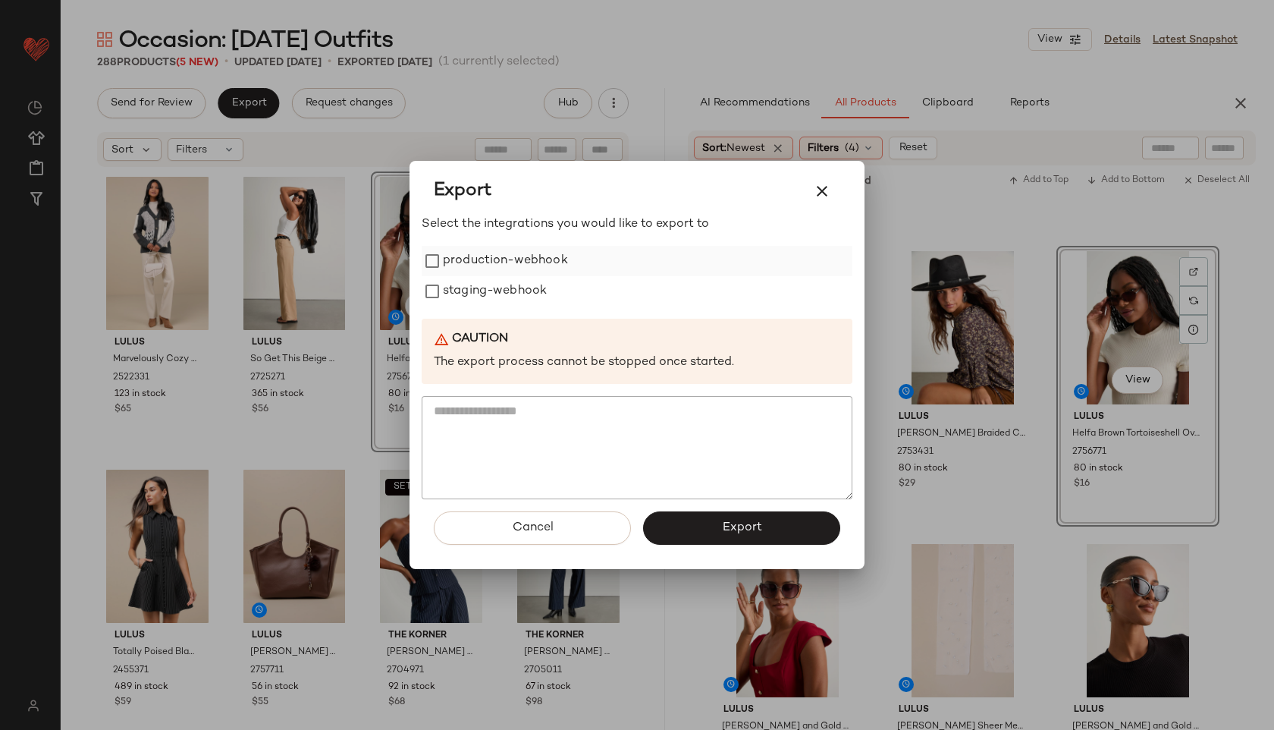
click at [449, 262] on label "production-webhook" at bounding box center [505, 261] width 125 height 30
click at [450, 285] on label "staging-webhook" at bounding box center [495, 291] width 104 height 30
click at [688, 542] on button "Export" at bounding box center [741, 527] width 197 height 33
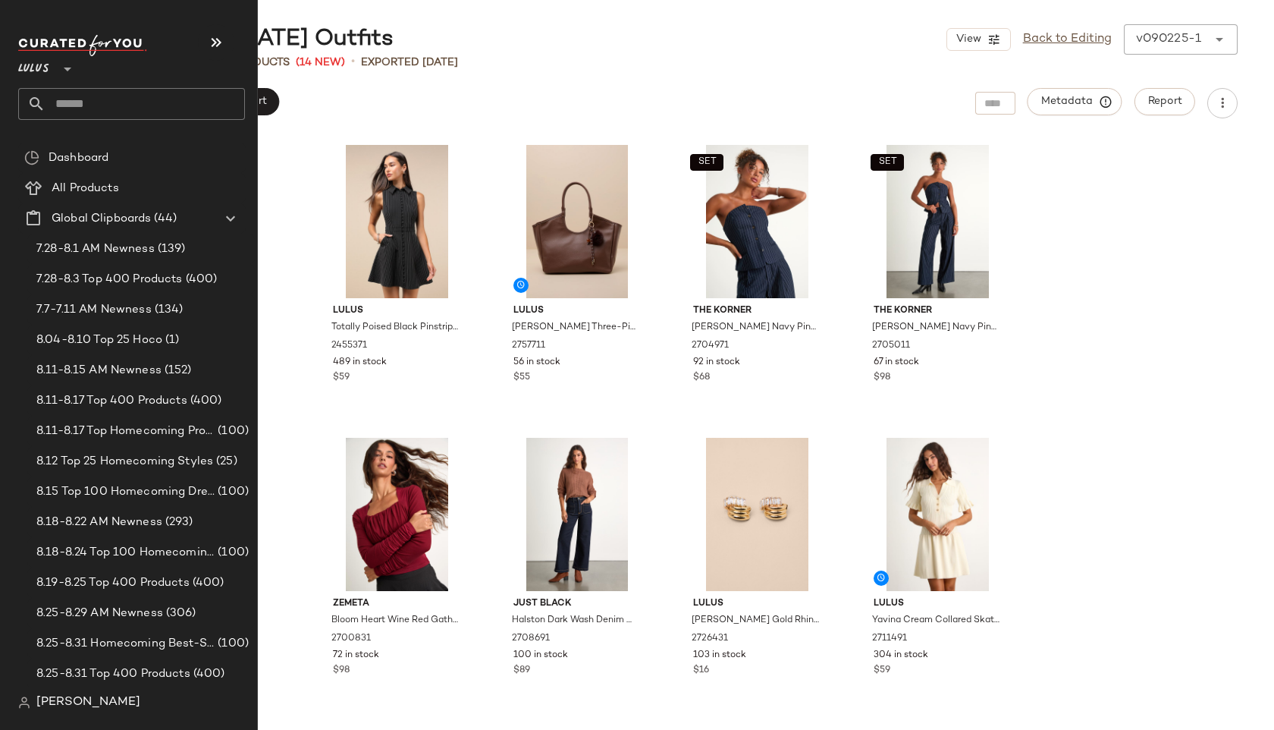
click at [83, 107] on input "text" at bounding box center [145, 104] width 199 height 32
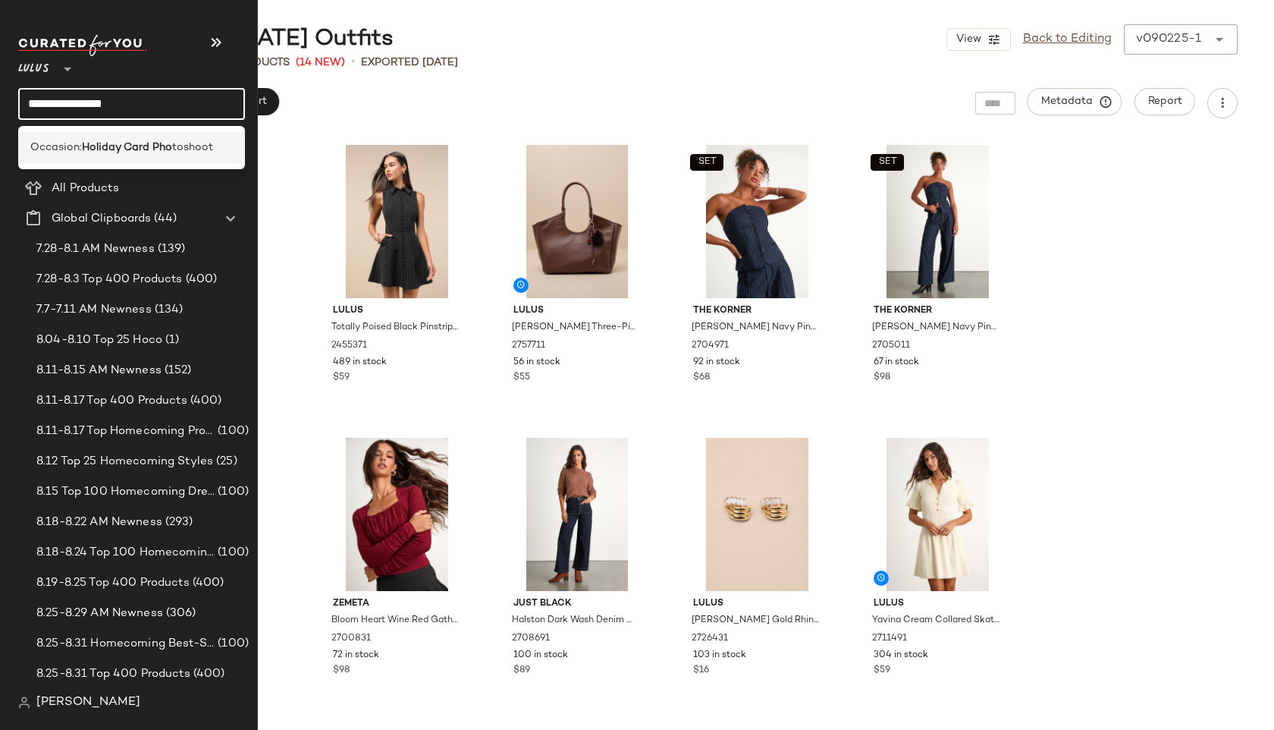
type input "**********"
click at [171, 153] on b "Holiday Card Pho" at bounding box center [127, 148] width 90 height 16
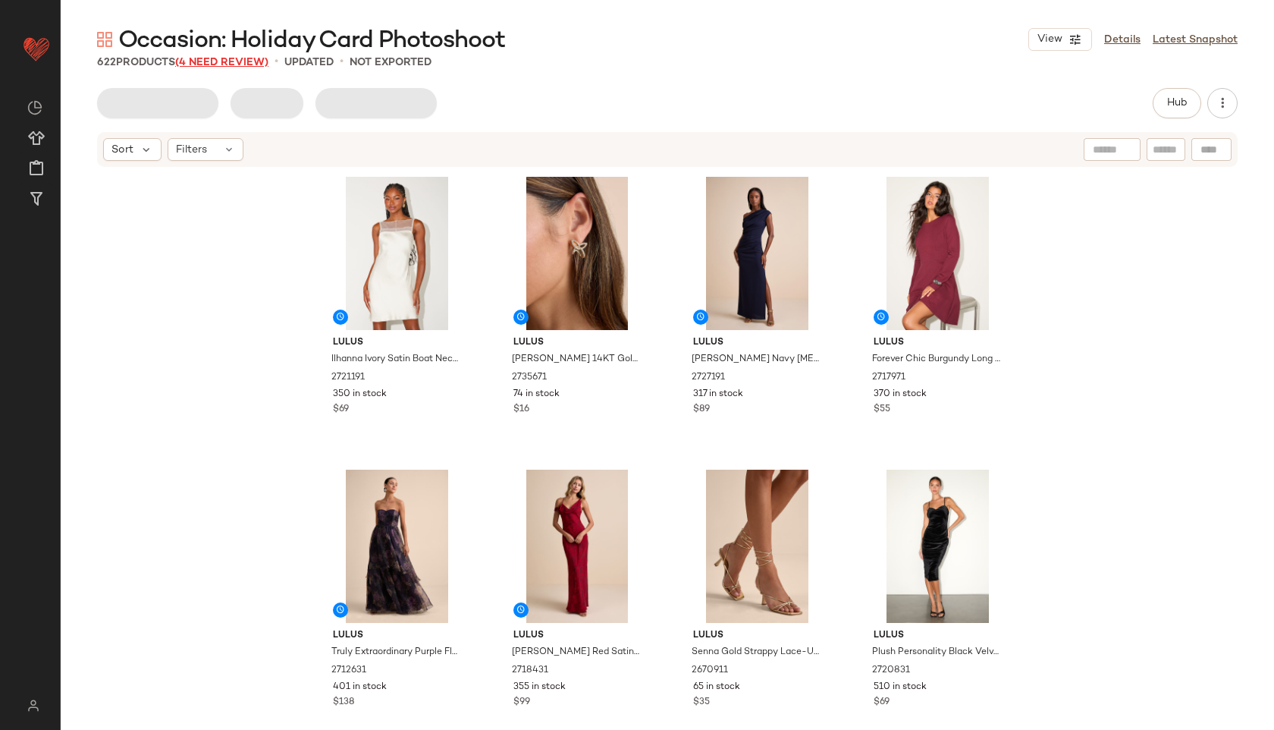
click at [262, 59] on span "(4 Need Review)" at bounding box center [221, 62] width 93 height 11
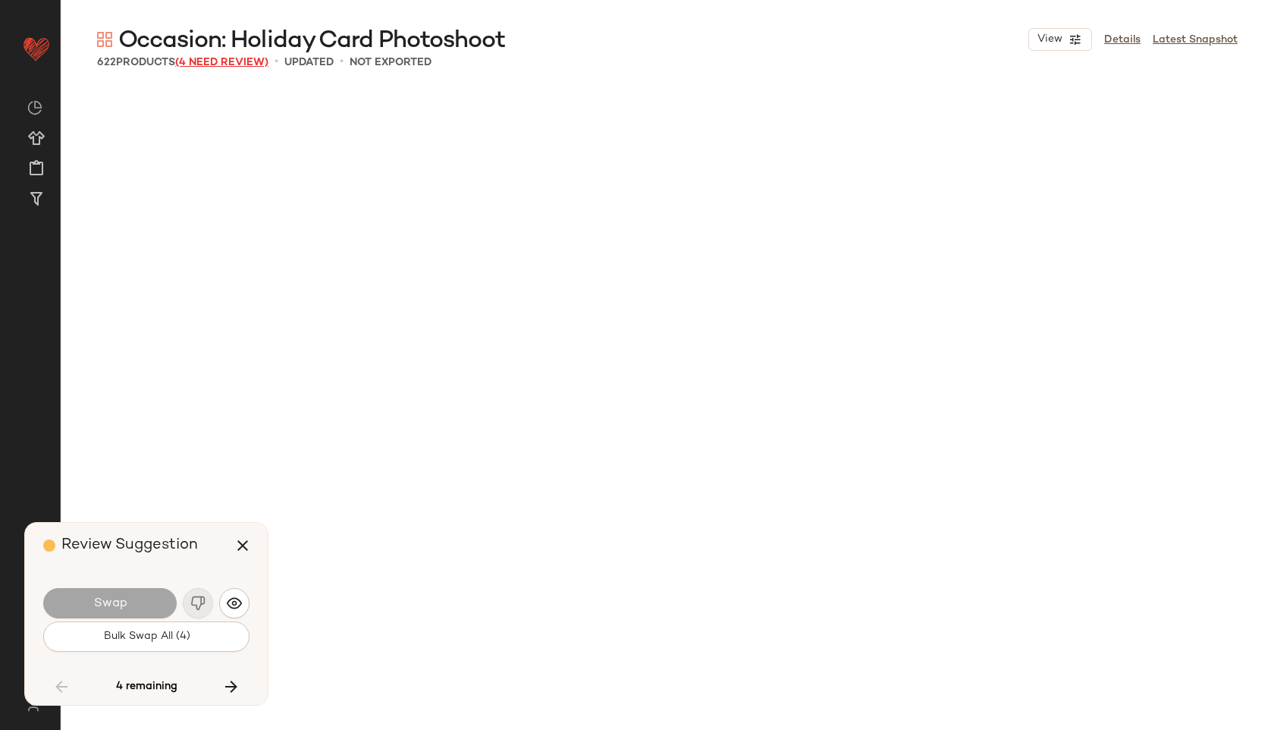
scroll to position [8196, 0]
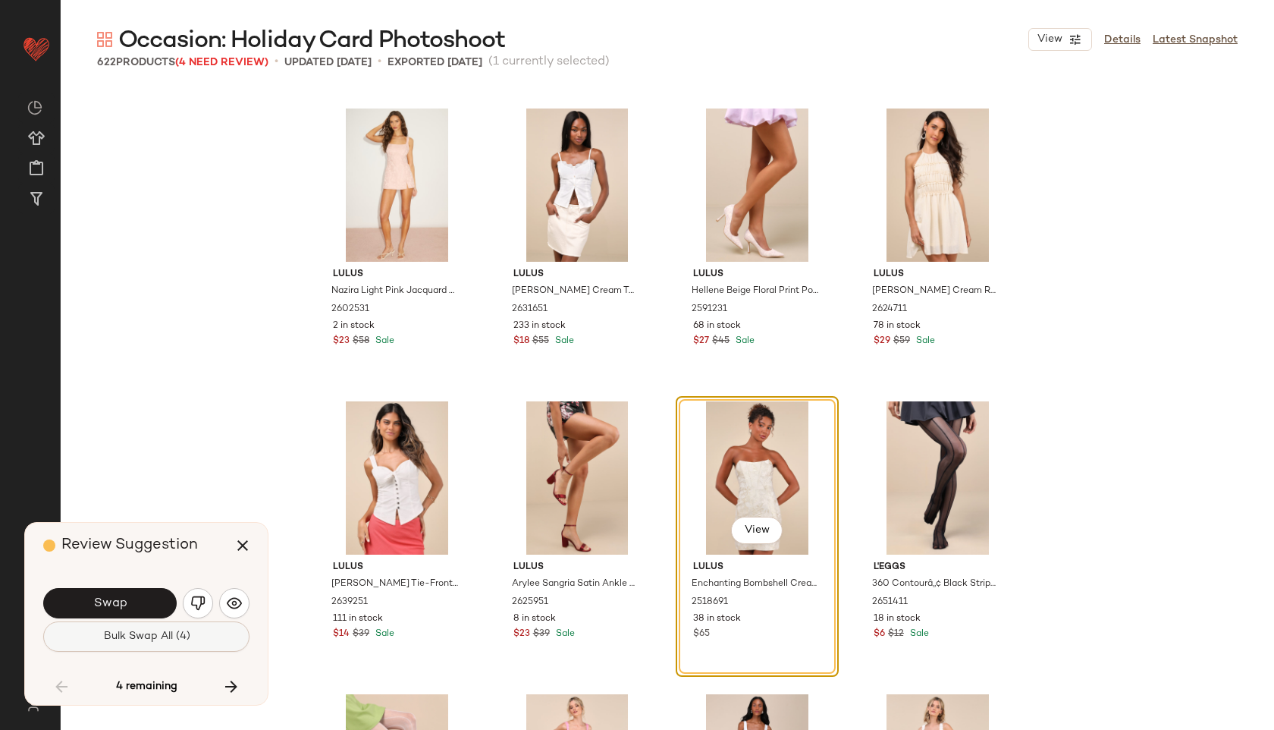
click at [200, 634] on button "Bulk Swap All (4)" at bounding box center [146, 636] width 206 height 30
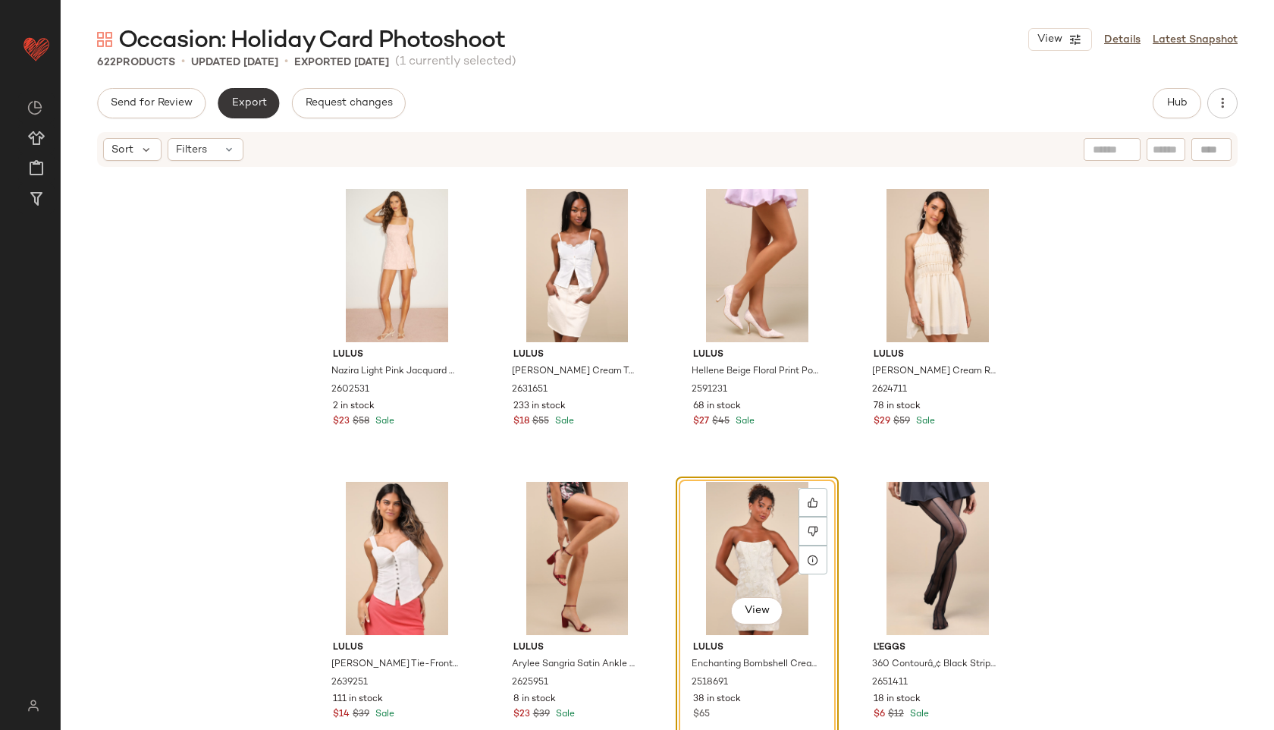
click at [256, 111] on button "Export" at bounding box center [248, 103] width 61 height 30
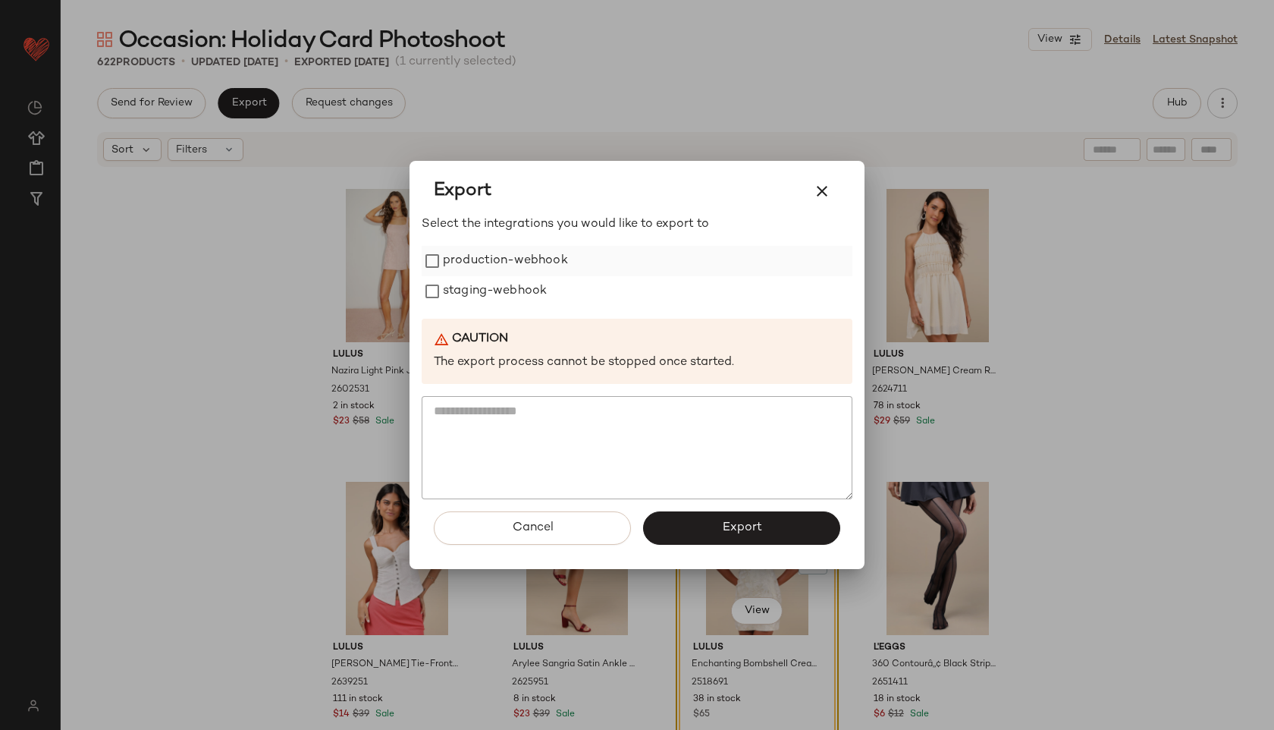
click at [509, 254] on label "production-webhook" at bounding box center [505, 261] width 125 height 30
click at [511, 292] on label "staging-webhook" at bounding box center [495, 291] width 104 height 30
click at [685, 532] on button "Export" at bounding box center [741, 527] width 197 height 33
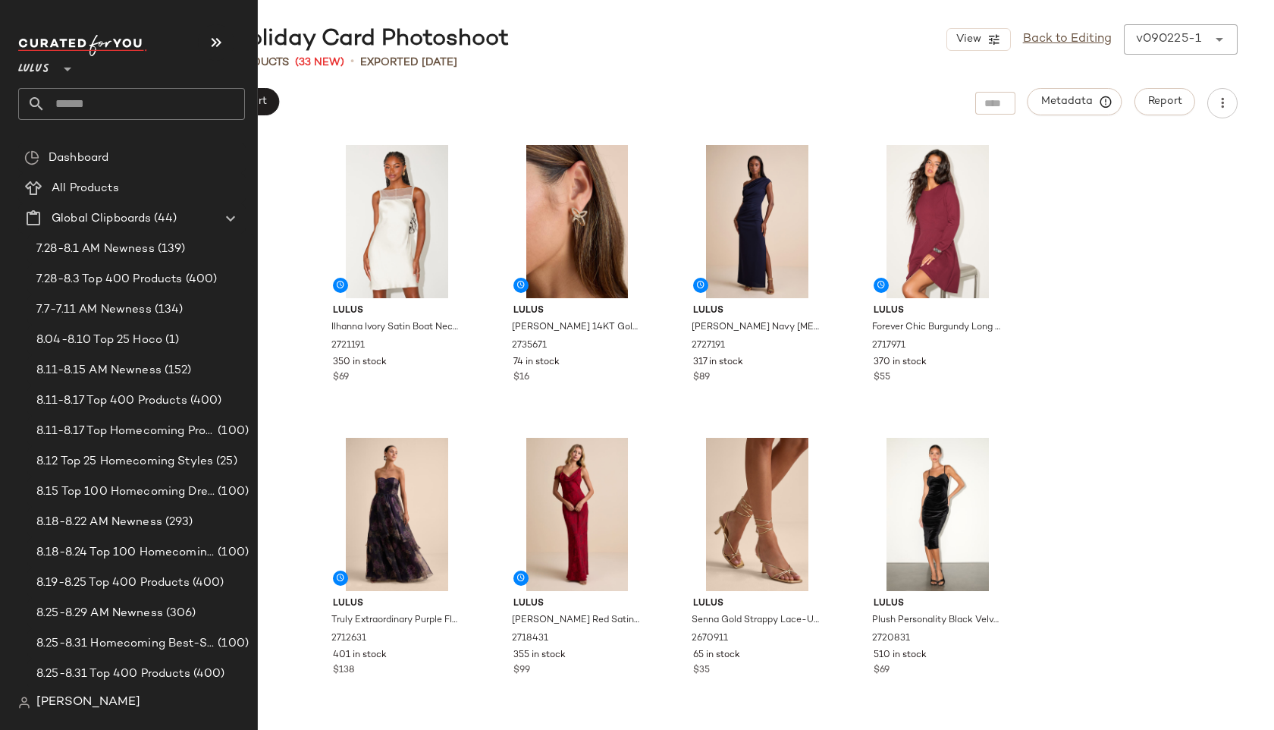
click at [106, 97] on input "text" at bounding box center [145, 104] width 199 height 32
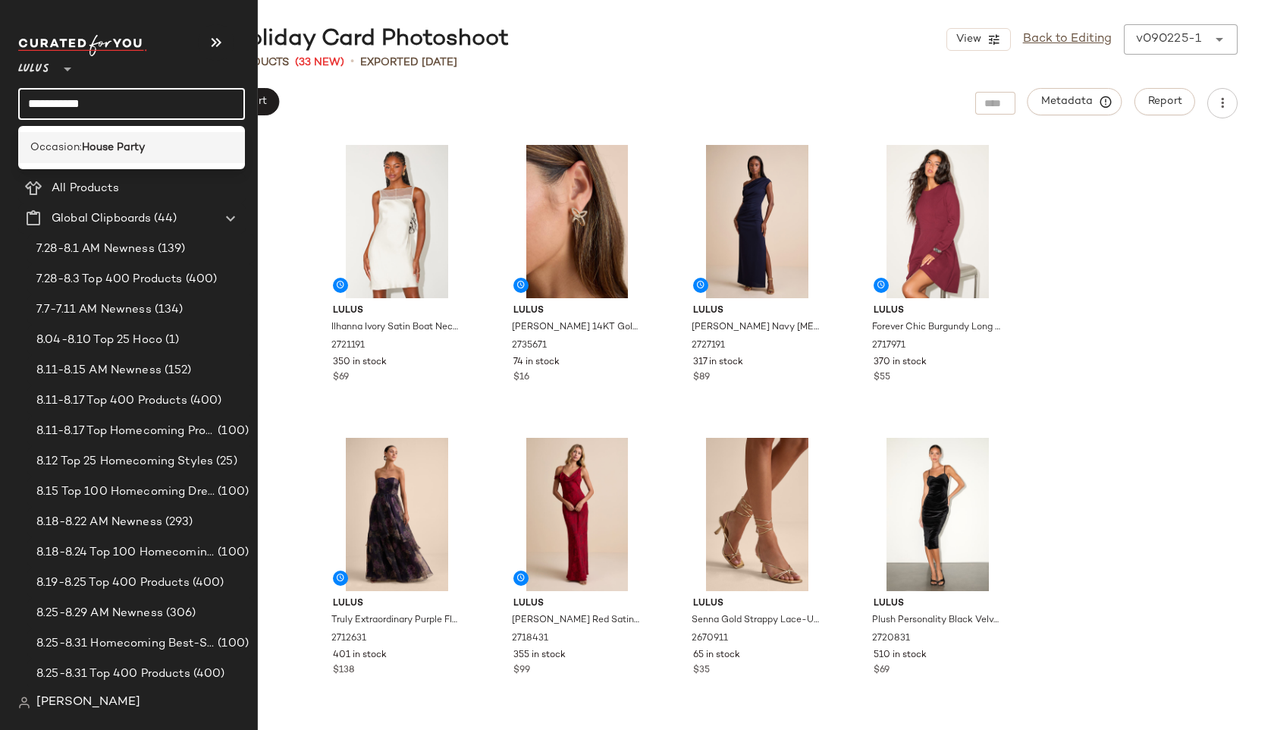
type input "**********"
click at [119, 149] on b "House Party" at bounding box center [113, 148] width 63 height 16
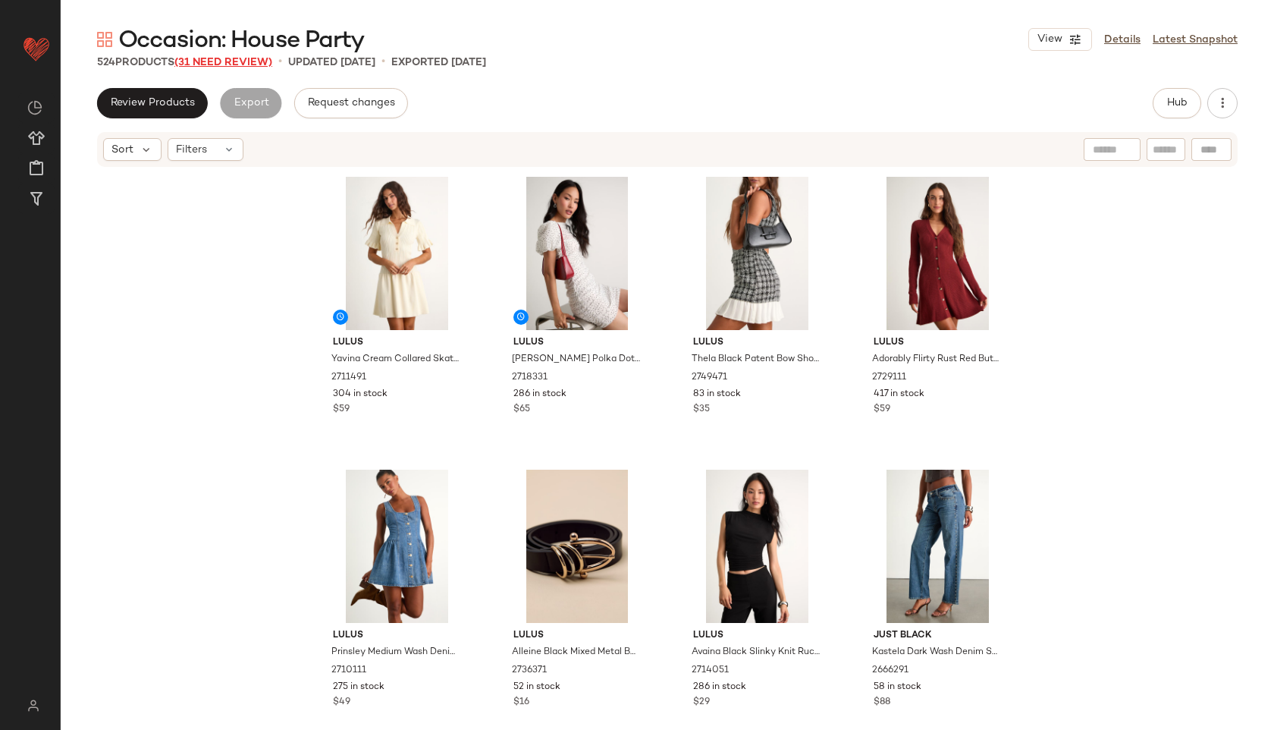
click at [243, 66] on span "(31 Need Review)" at bounding box center [223, 62] width 98 height 11
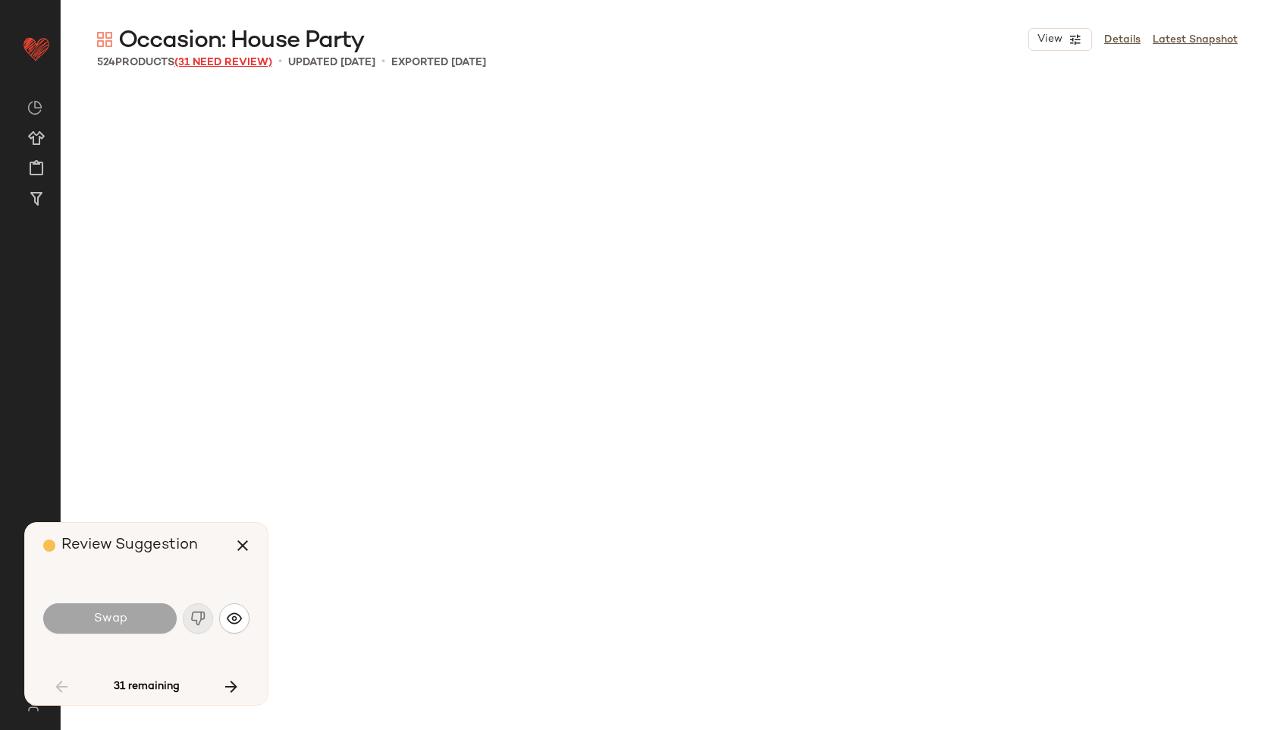
scroll to position [1183, 0]
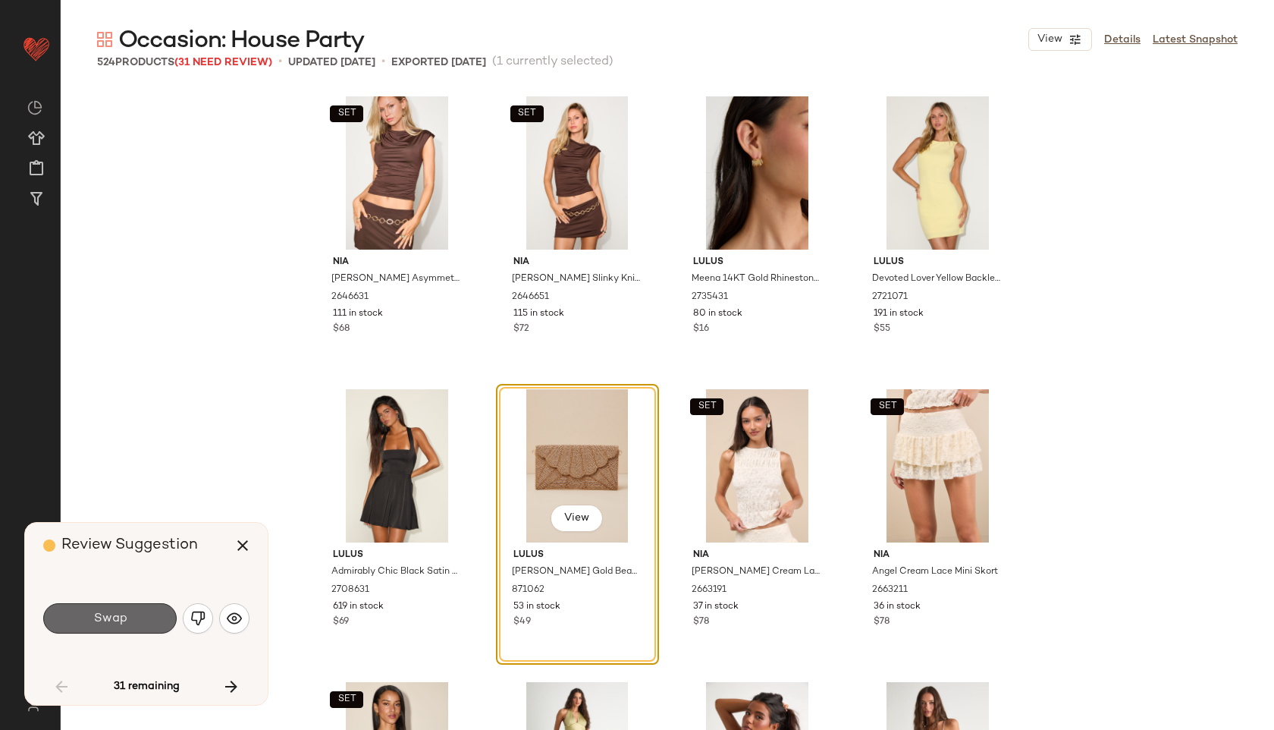
click at [127, 613] on button "Swap" at bounding box center [109, 618] width 133 height 30
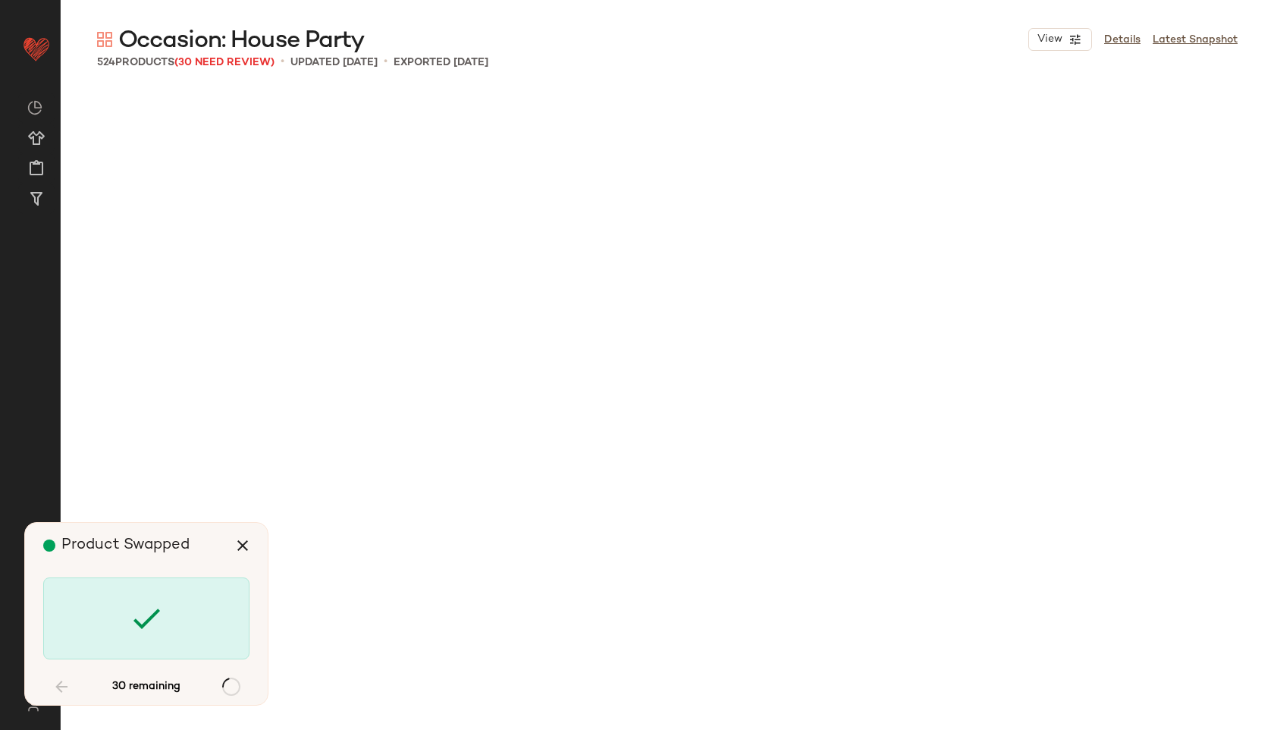
scroll to position [4098, 0]
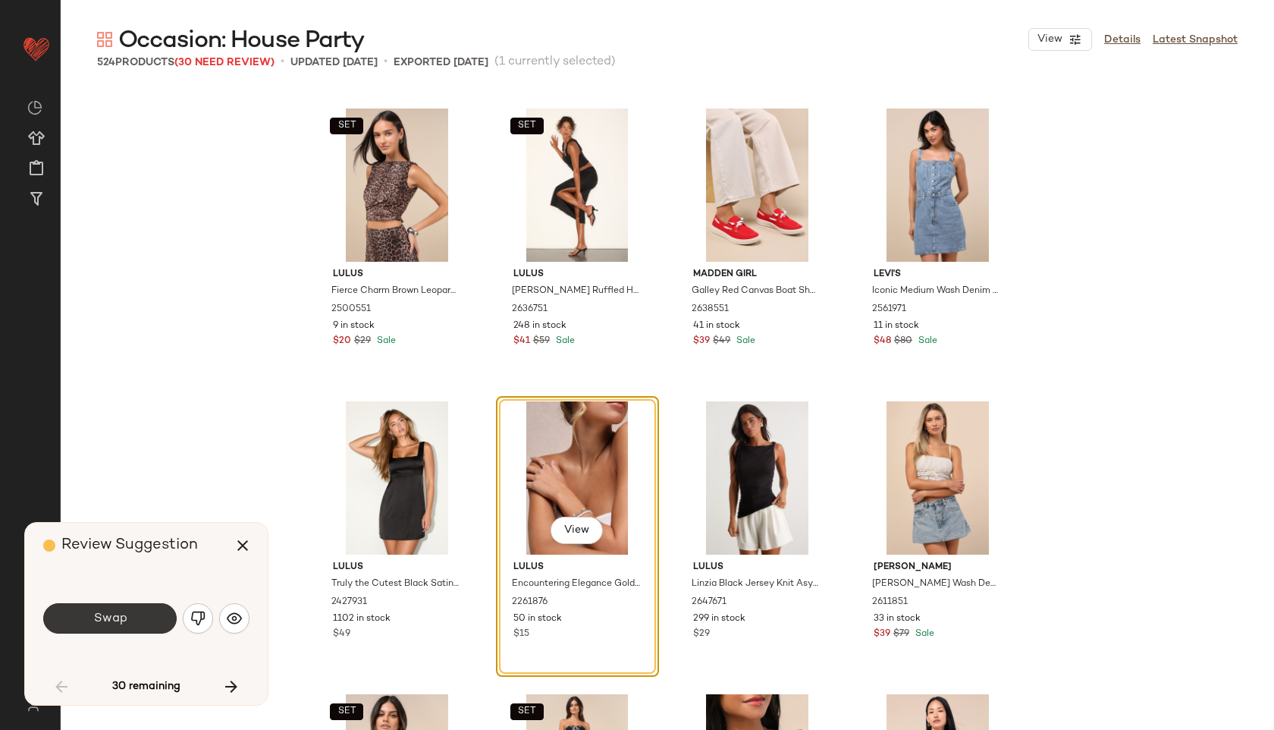
click at [120, 629] on button "Swap" at bounding box center [109, 618] width 133 height 30
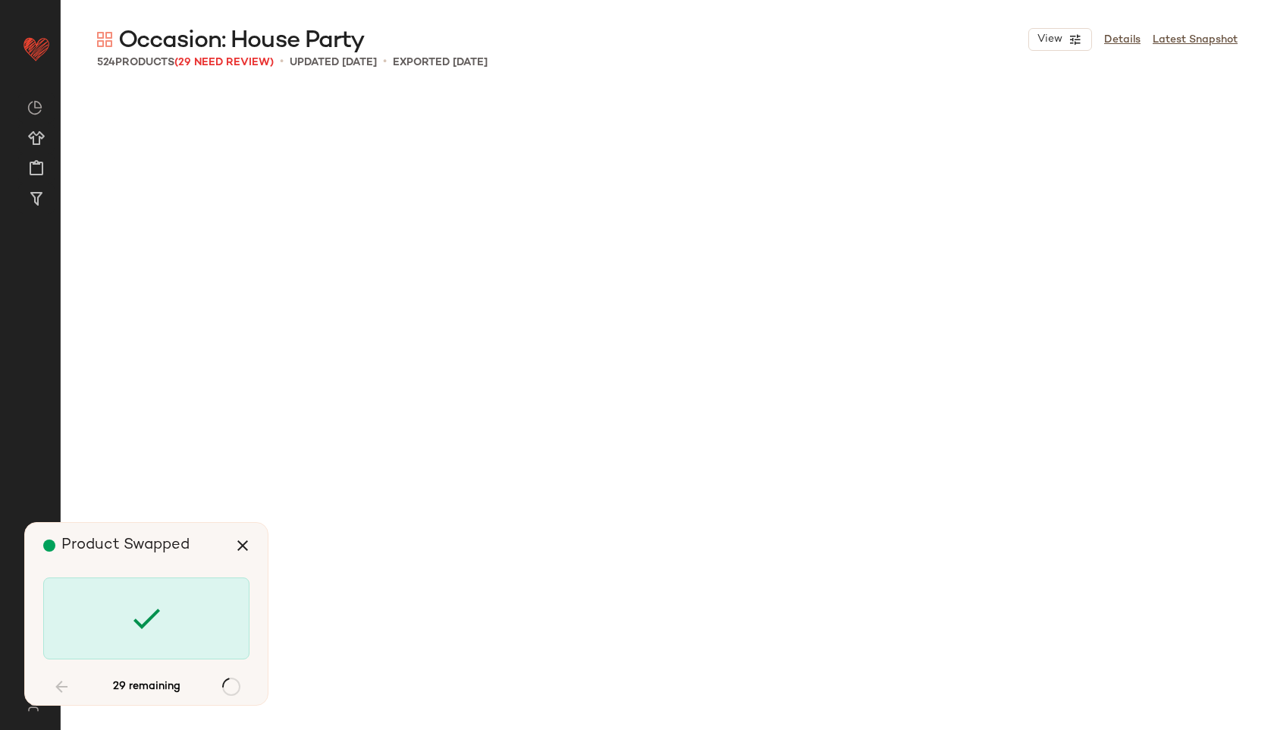
scroll to position [6440, 0]
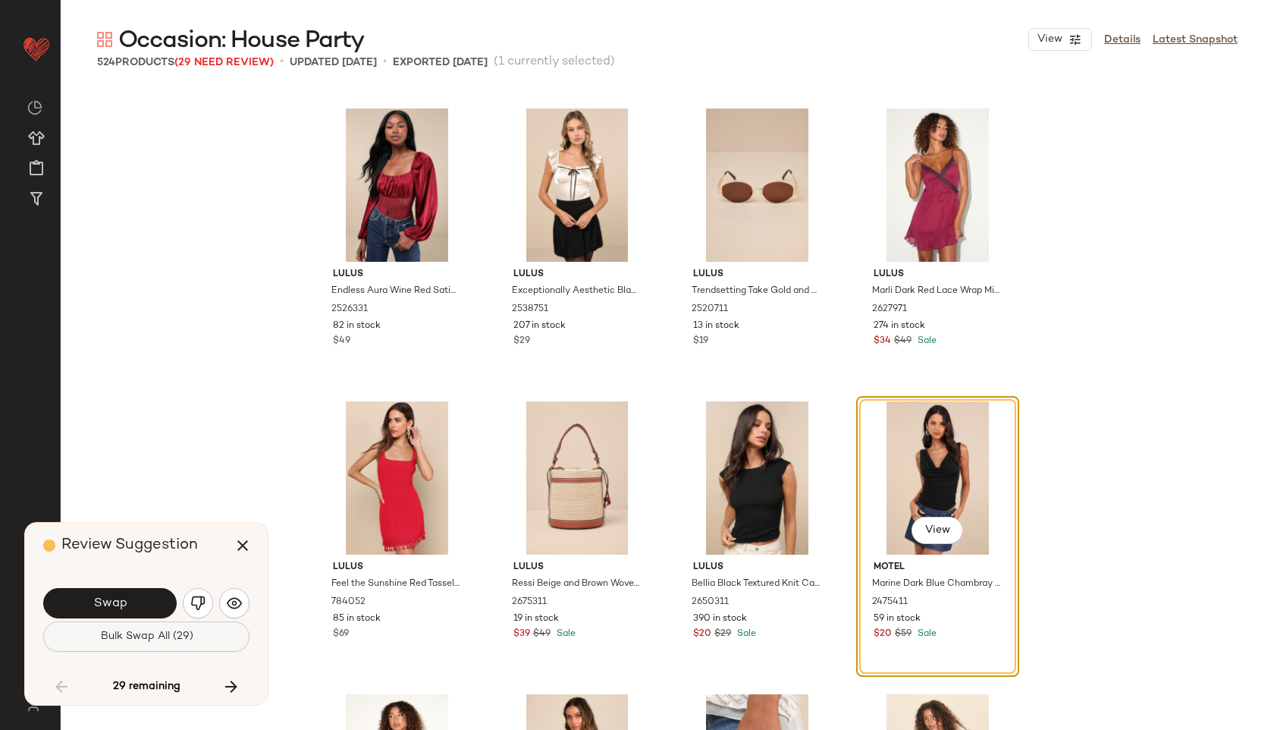
click at [123, 640] on span "Bulk Swap All (29)" at bounding box center [145, 636] width 93 height 12
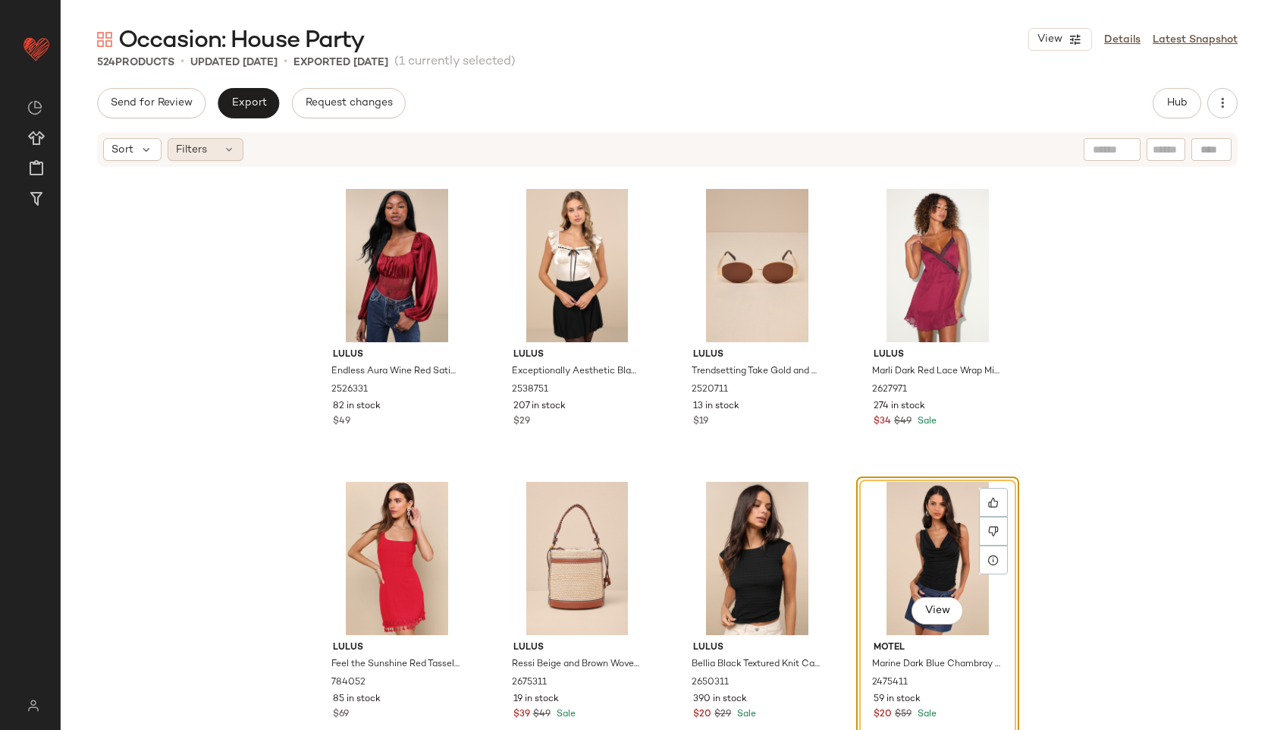
click at [218, 149] on div "Filters" at bounding box center [206, 149] width 76 height 23
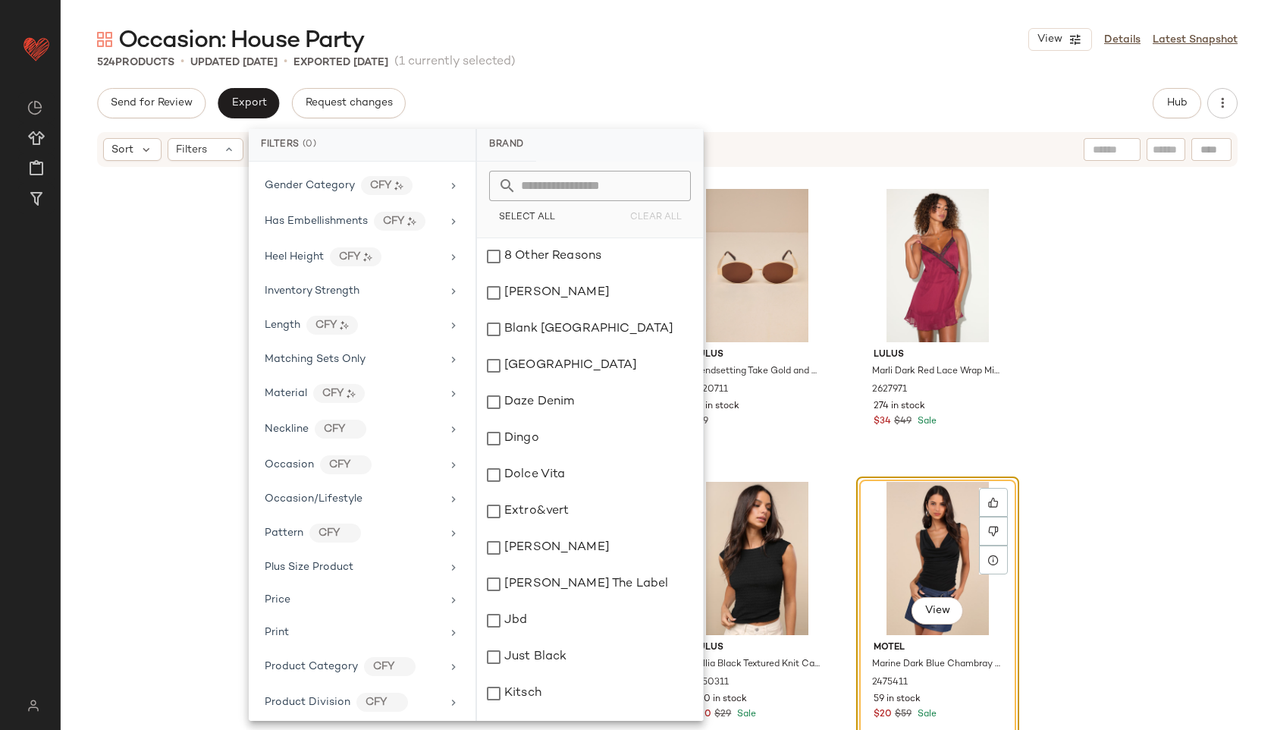
scroll to position [848, 0]
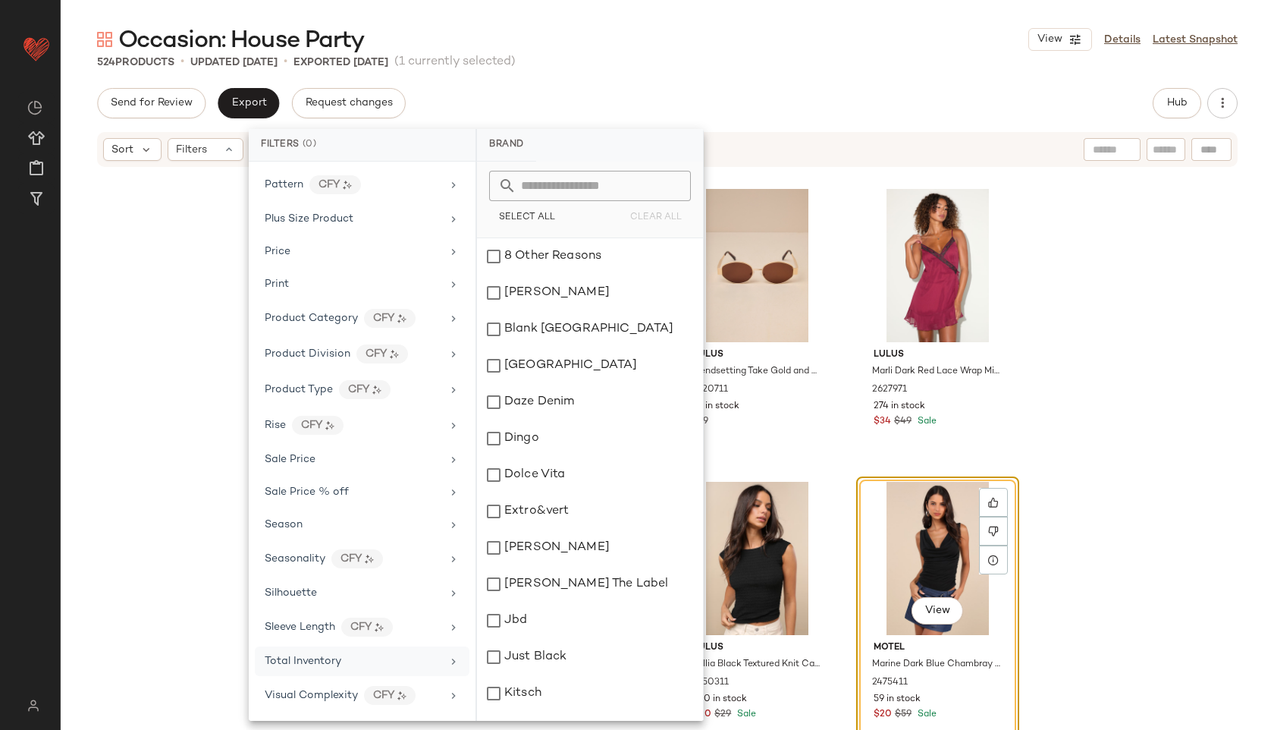
click at [297, 670] on div "Total Inventory" at bounding box center [362, 661] width 215 height 30
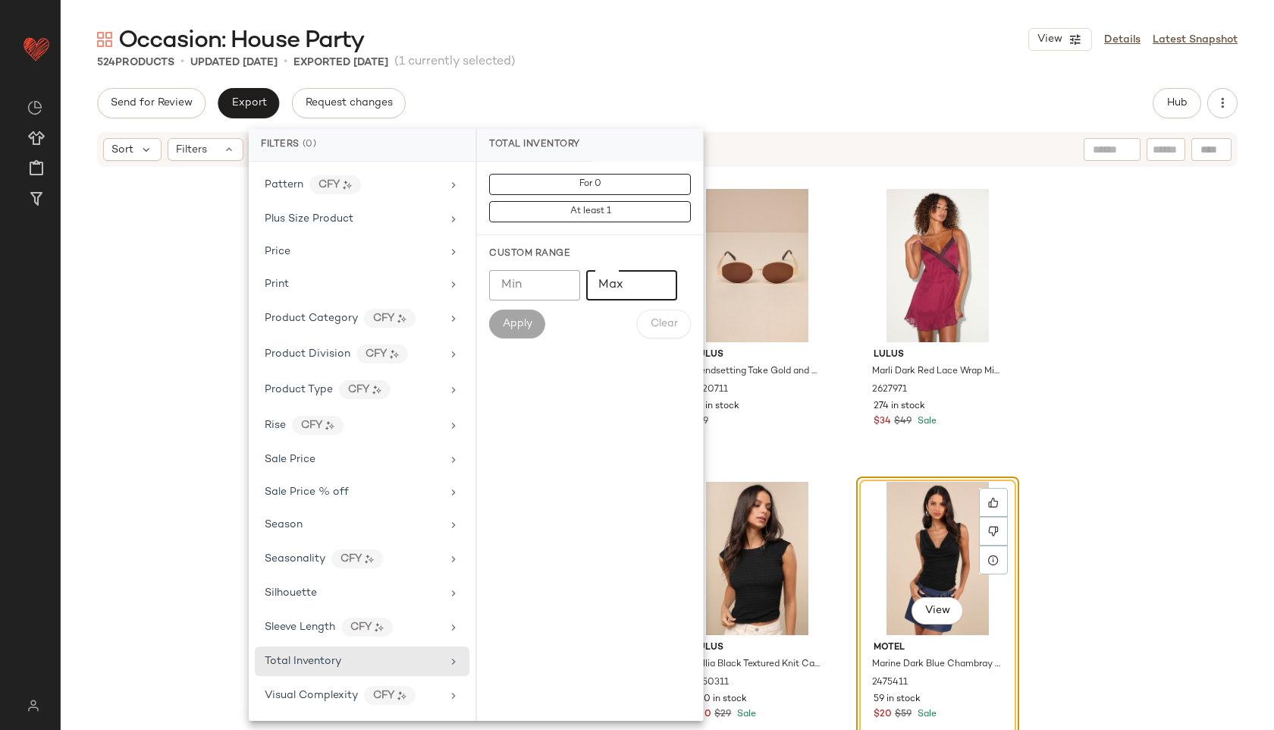
click at [616, 282] on input "Max" at bounding box center [631, 285] width 91 height 30
type input "**"
click at [670, 55] on div "524 Products • updated [DATE] • Exported [DATE] (1 currently selected)" at bounding box center [667, 62] width 1213 height 15
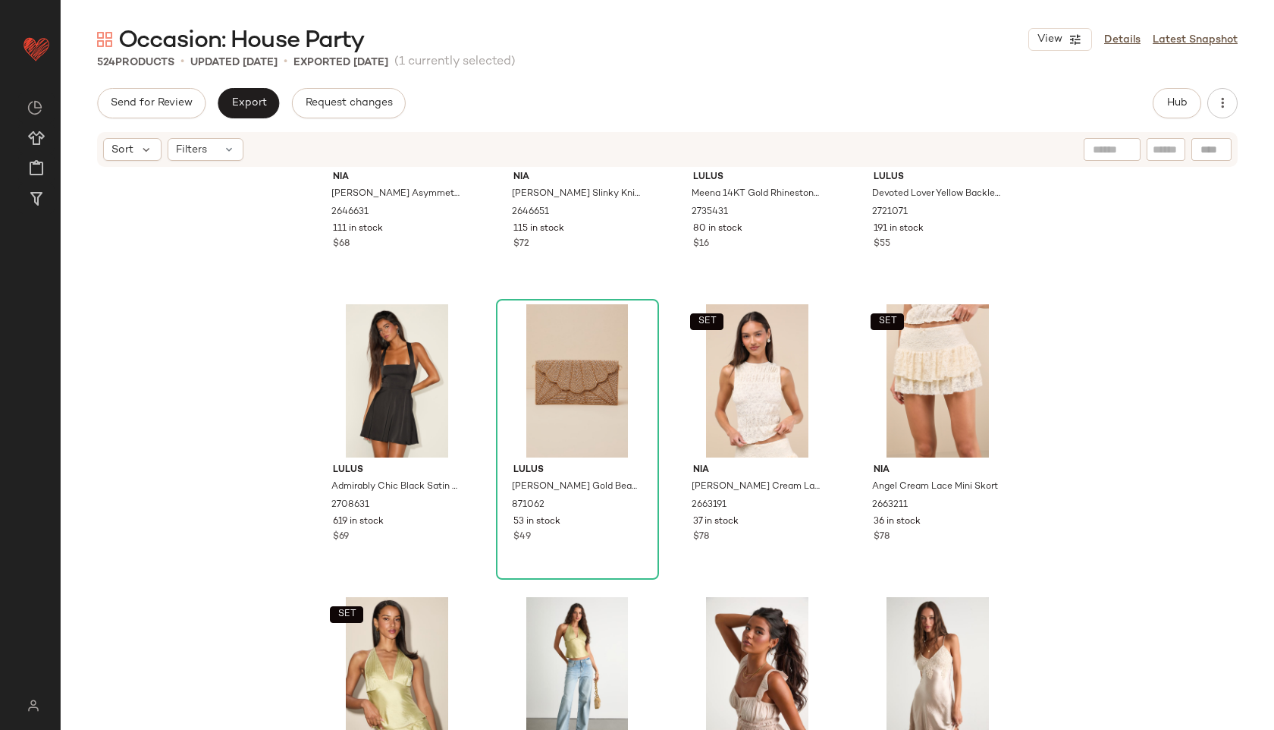
scroll to position [0, 0]
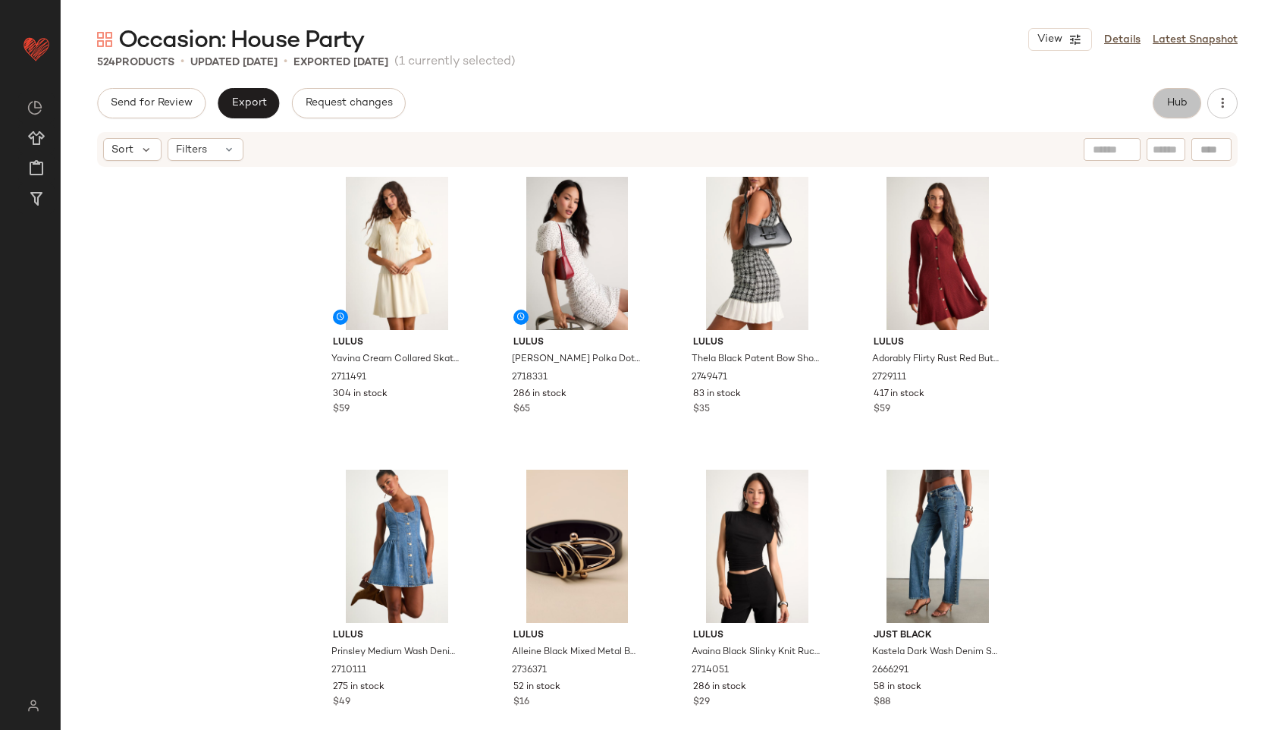
click at [1182, 103] on span "Hub" at bounding box center [1176, 103] width 21 height 12
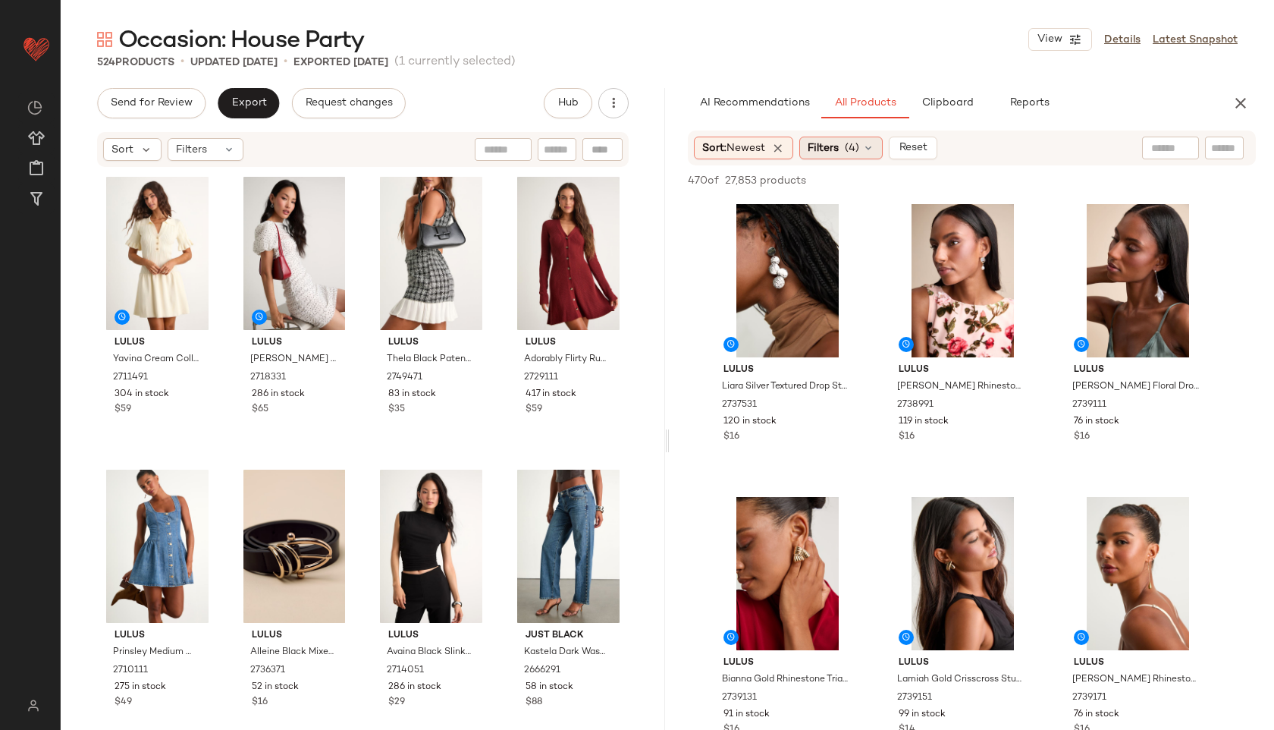
click at [839, 152] on span "Filters" at bounding box center [823, 148] width 31 height 16
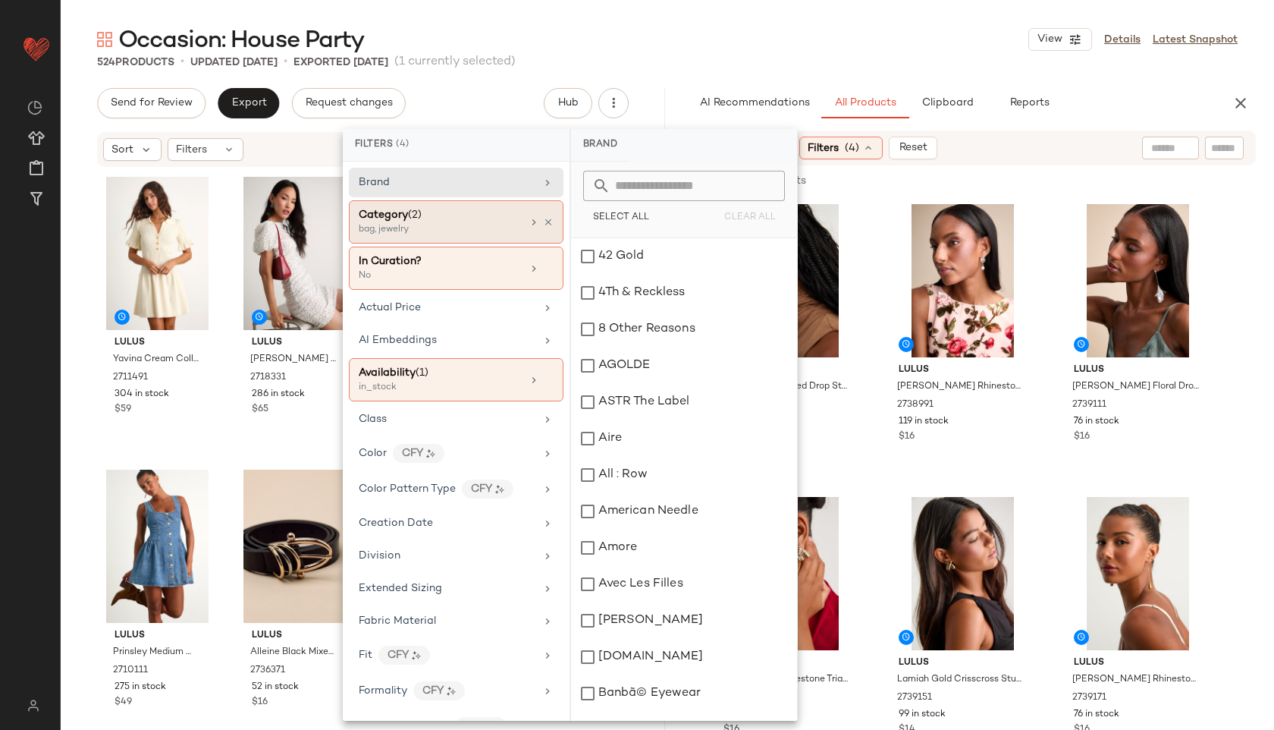
click at [424, 206] on div "Category (2) bag, jewelry" at bounding box center [456, 221] width 215 height 43
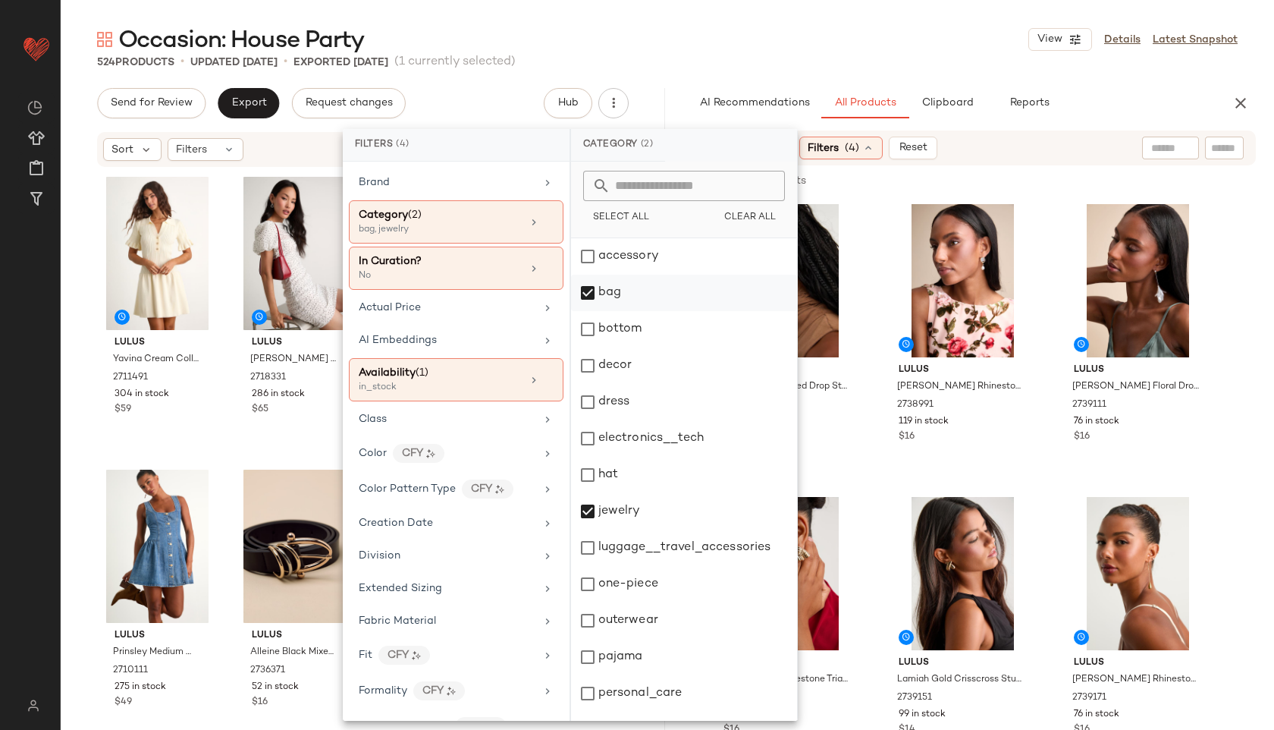
click at [625, 296] on div "bag" at bounding box center [684, 293] width 226 height 36
click at [626, 501] on div "jewelry" at bounding box center [684, 511] width 226 height 36
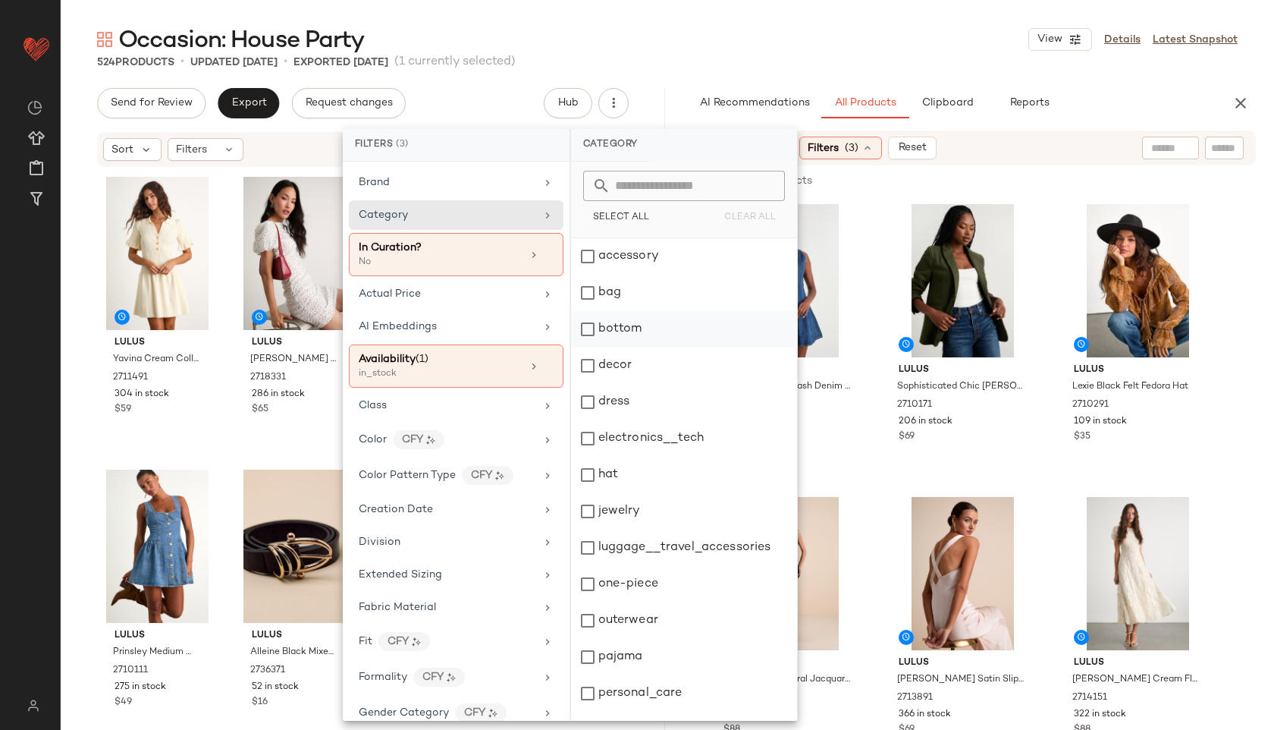
click at [624, 337] on div "bottom" at bounding box center [684, 329] width 226 height 36
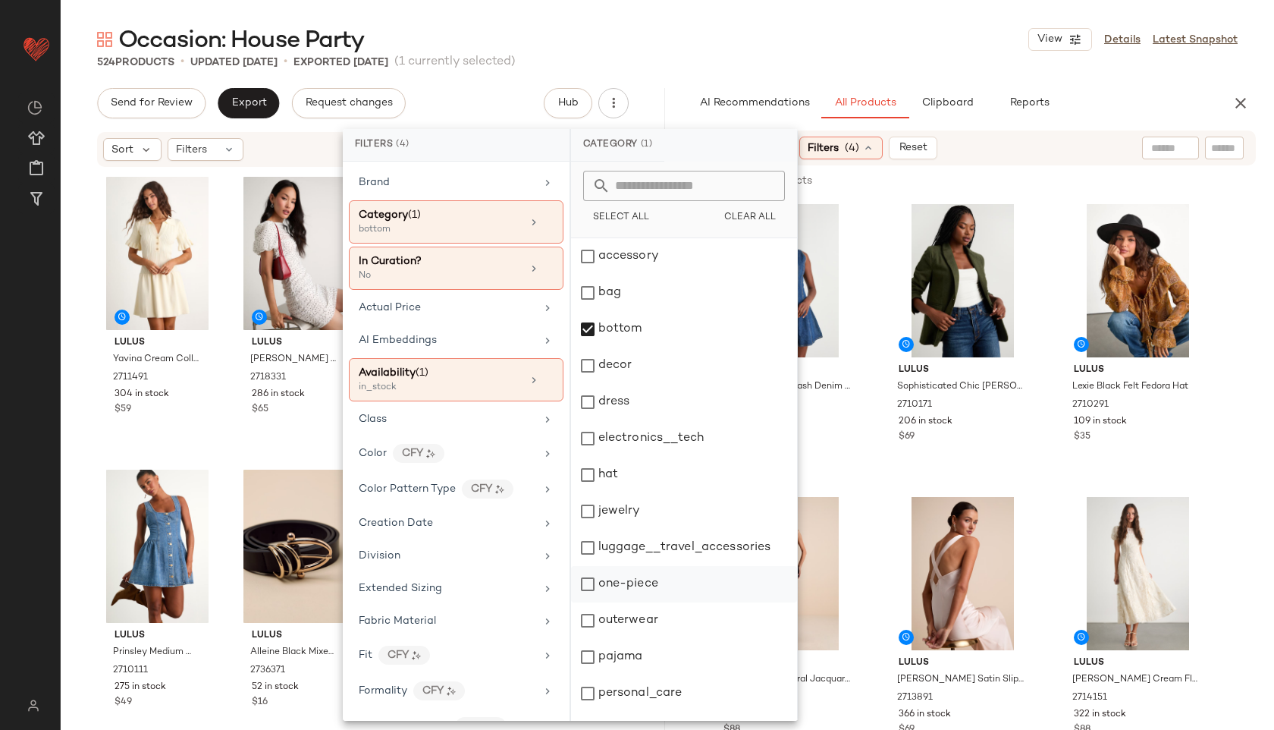
scroll to position [137, 0]
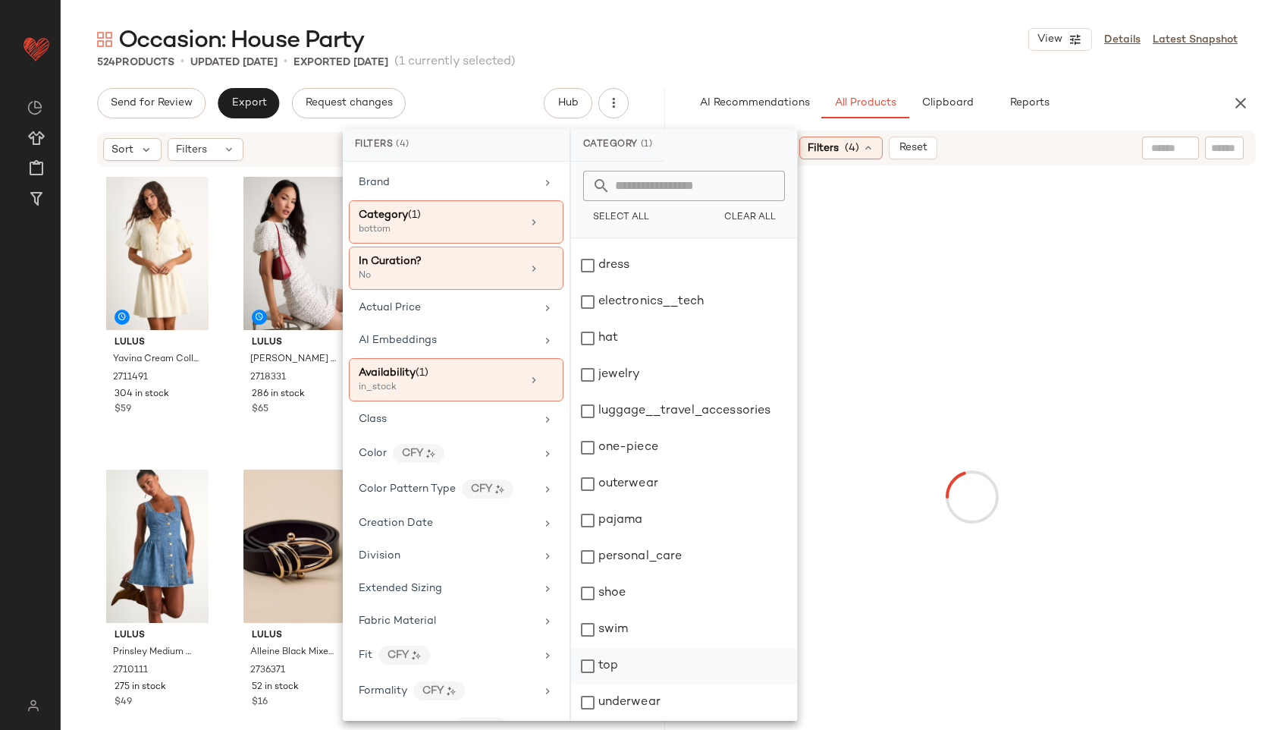
click at [621, 661] on div "top" at bounding box center [684, 666] width 226 height 36
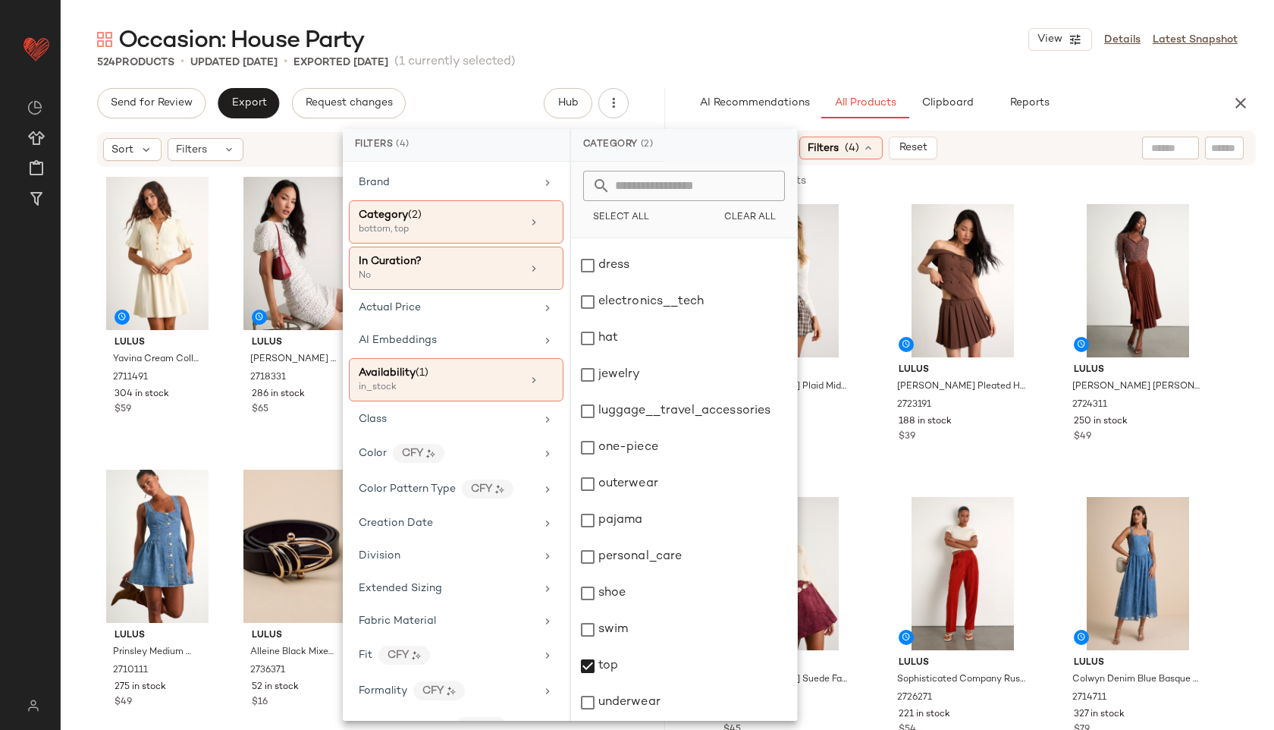
click at [694, 55] on div "524 Products • updated [DATE] • Exported [DATE] (1 currently selected)" at bounding box center [667, 62] width 1213 height 15
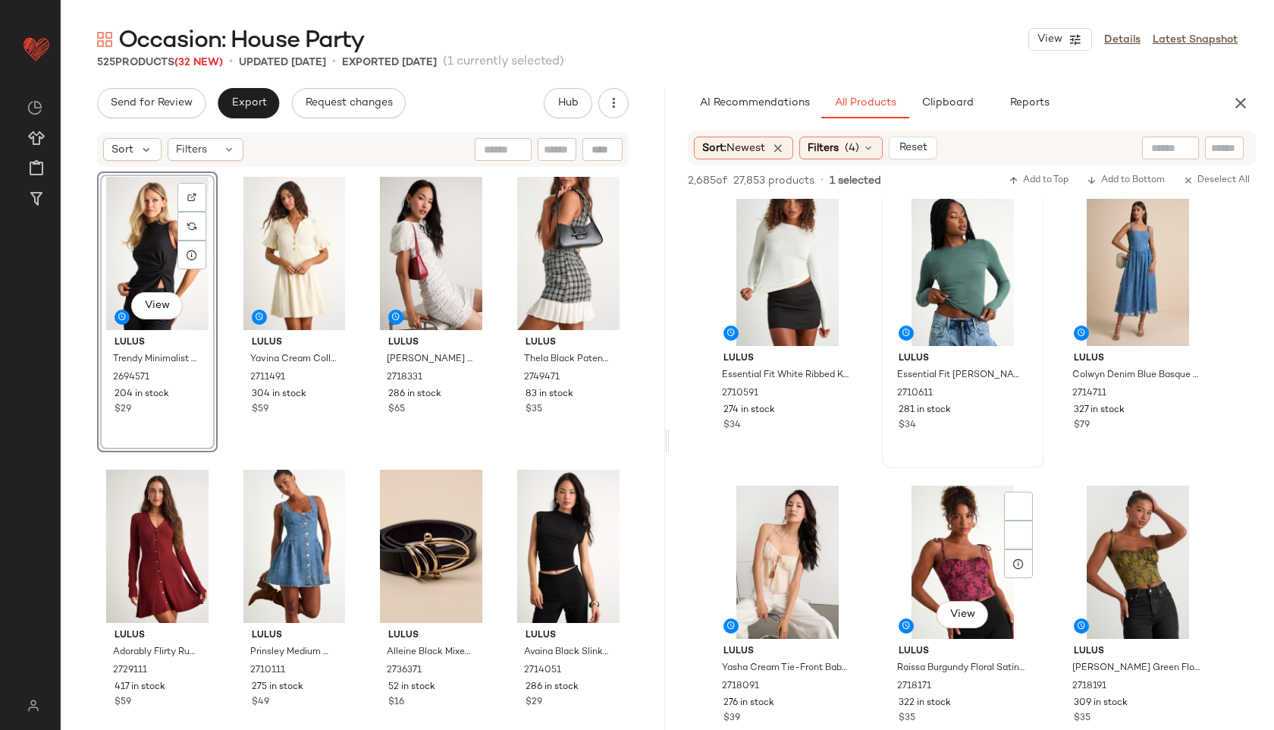
scroll to position [1253, 0]
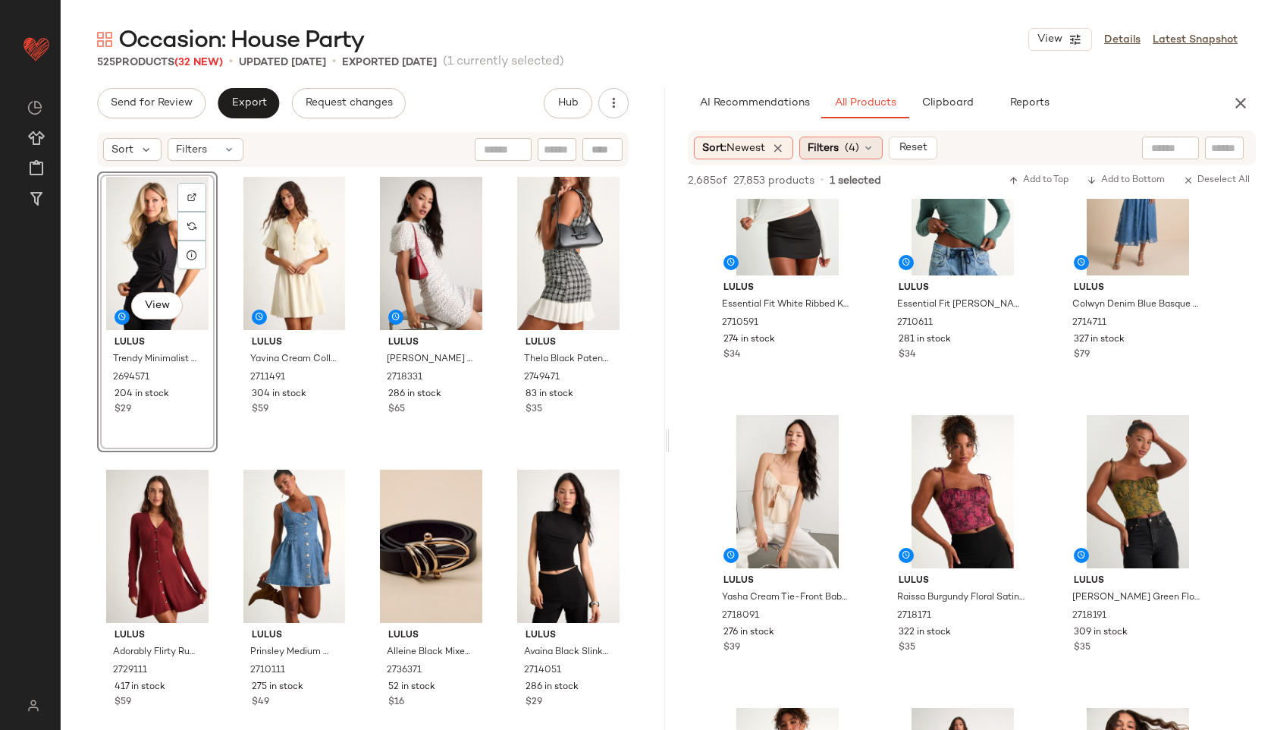
click at [859, 148] on span "(4)" at bounding box center [852, 148] width 14 height 16
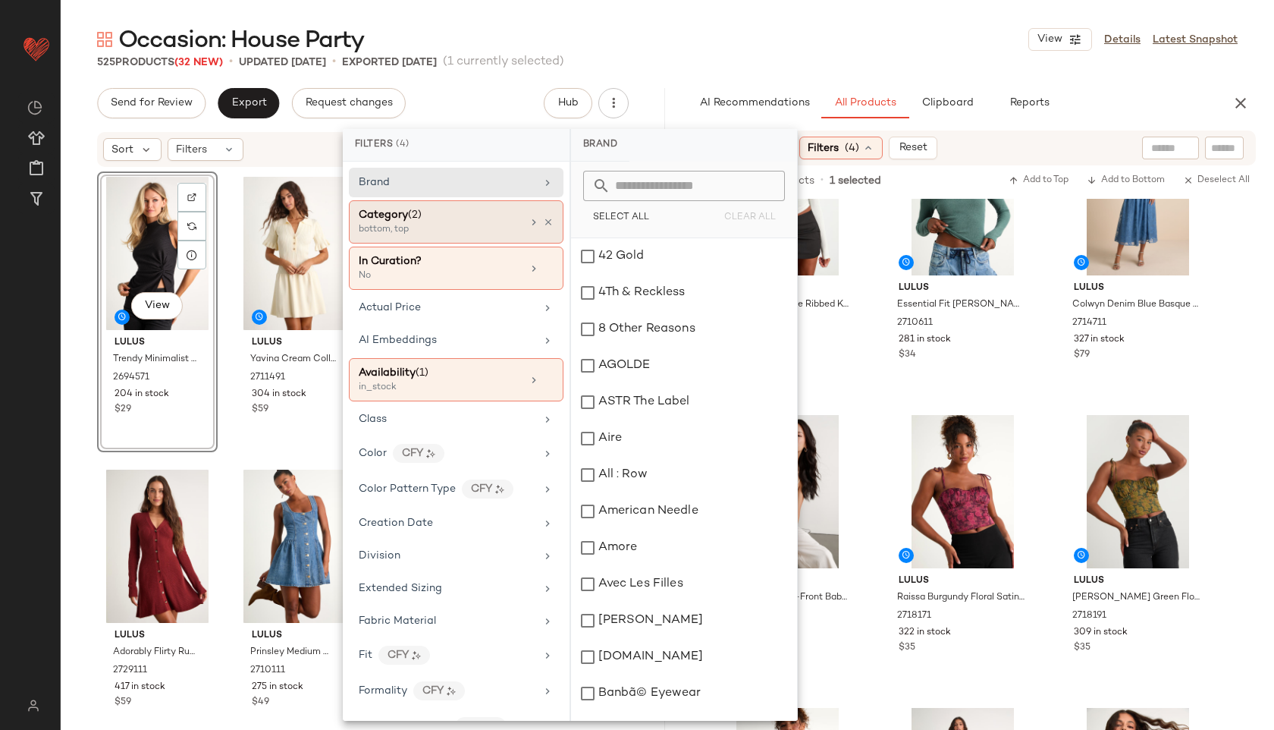
click at [406, 223] on div "bottom, top" at bounding box center [435, 230] width 152 height 14
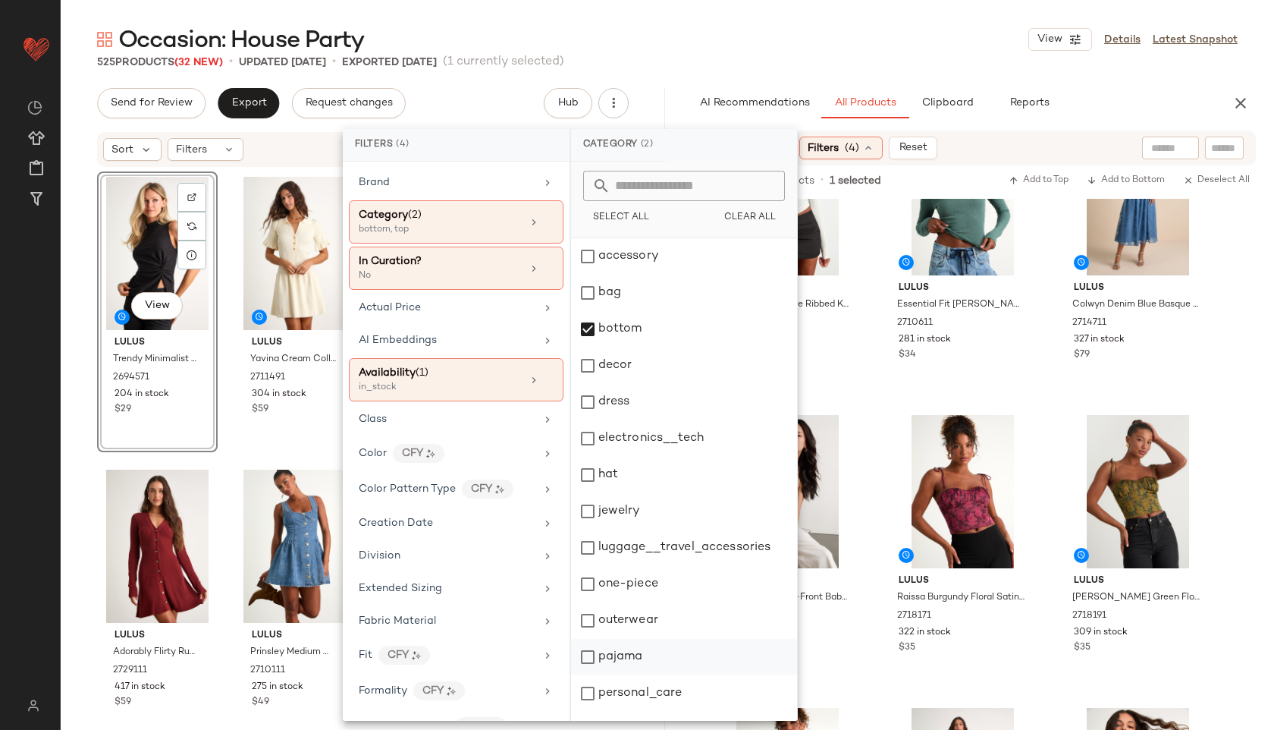
scroll to position [137, 0]
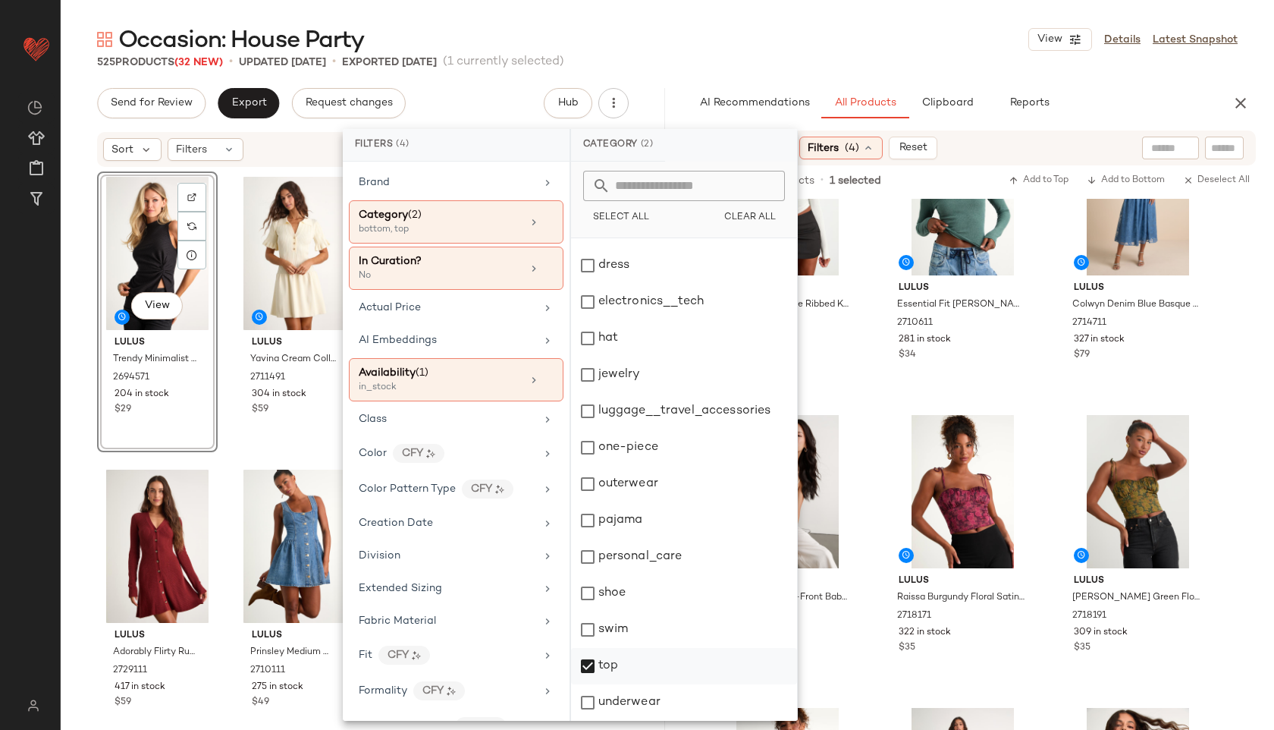
click at [620, 655] on div "top" at bounding box center [684, 666] width 226 height 36
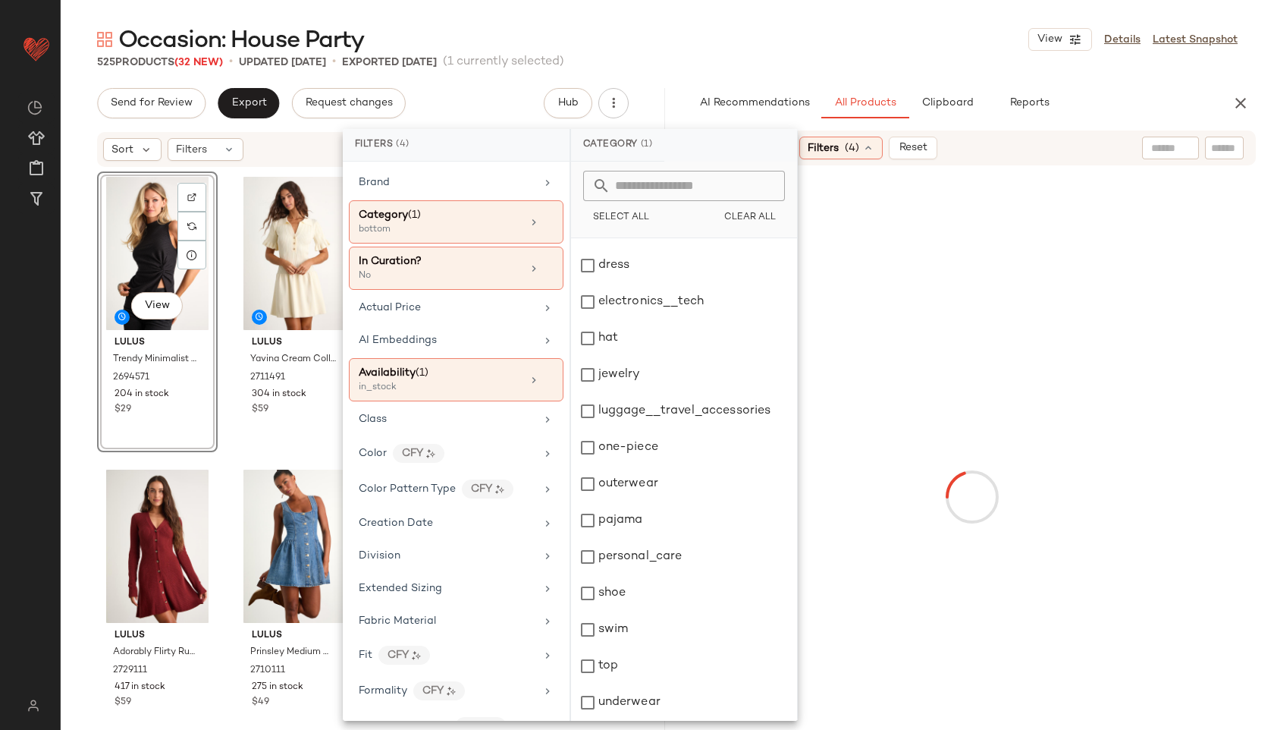
click at [826, 63] on div "525 Products (32 New) • updated [DATE] • Exported [DATE] (1 currently selected)" at bounding box center [667, 62] width 1213 height 15
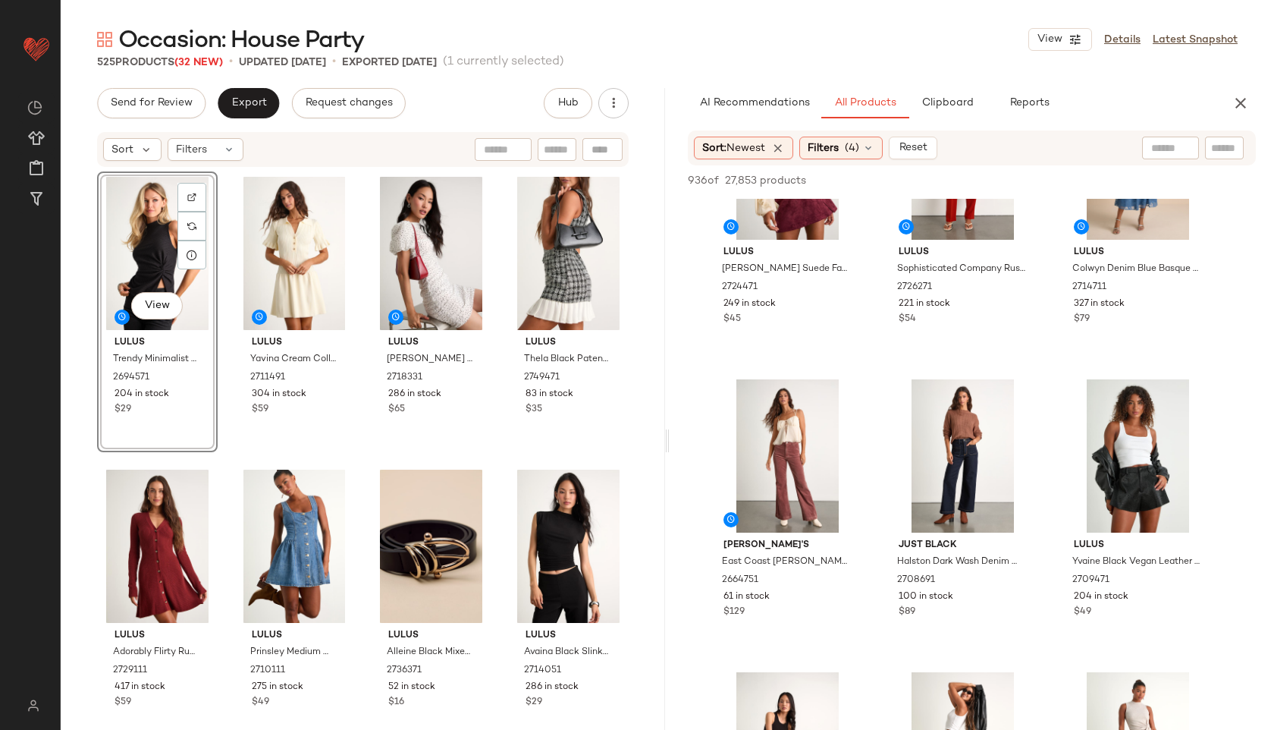
scroll to position [413, 0]
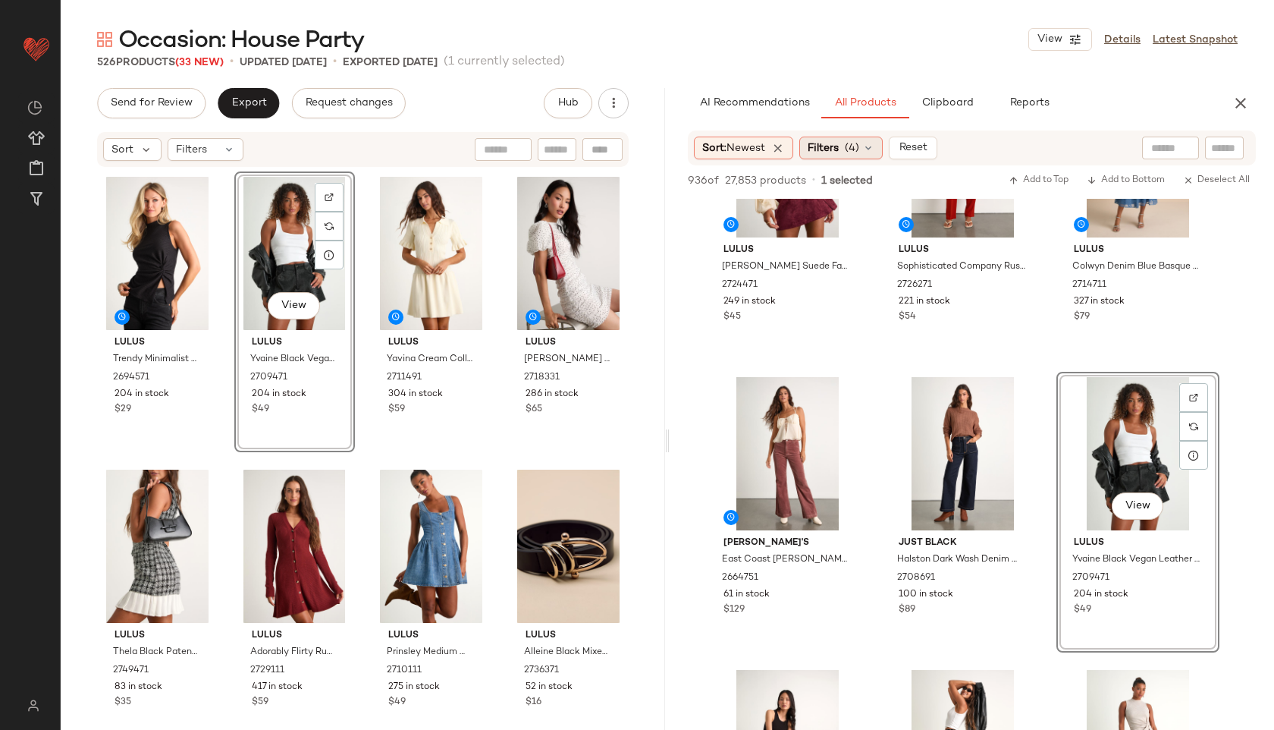
click at [865, 145] on div "Filters (4)" at bounding box center [840, 148] width 83 height 23
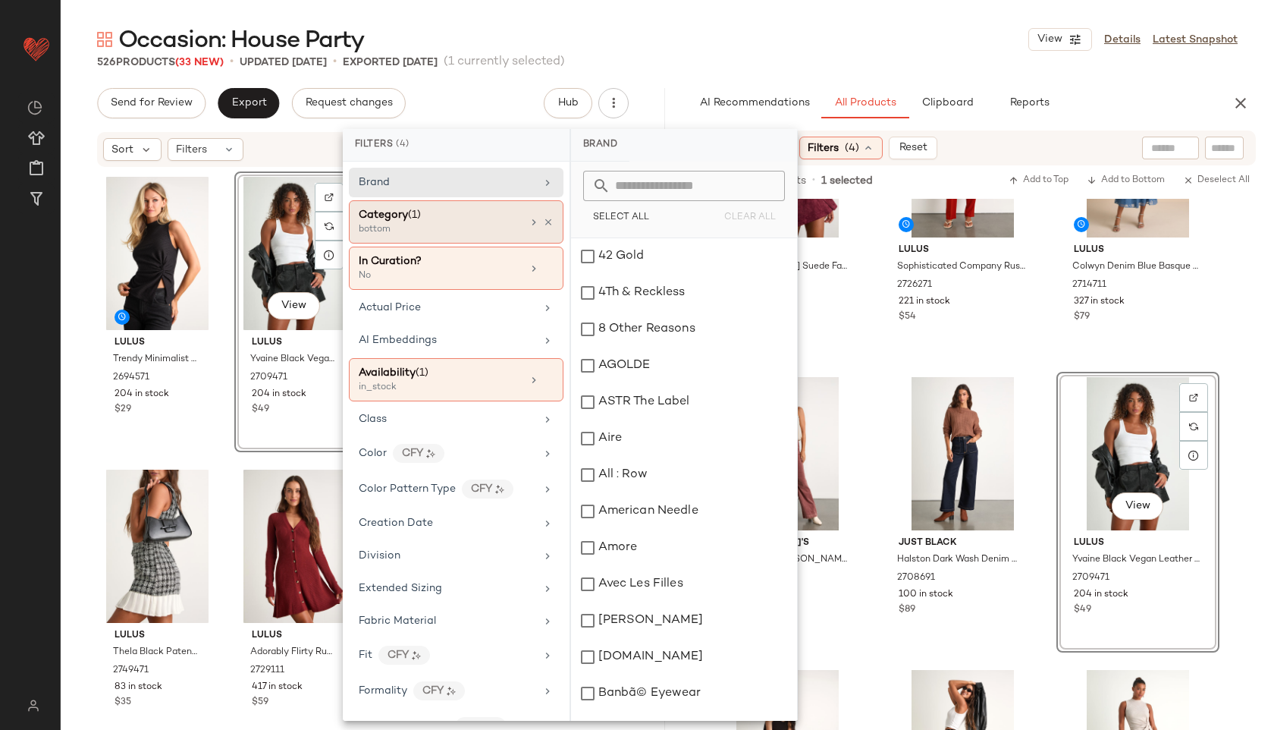
click at [453, 224] on div "bottom" at bounding box center [435, 230] width 152 height 14
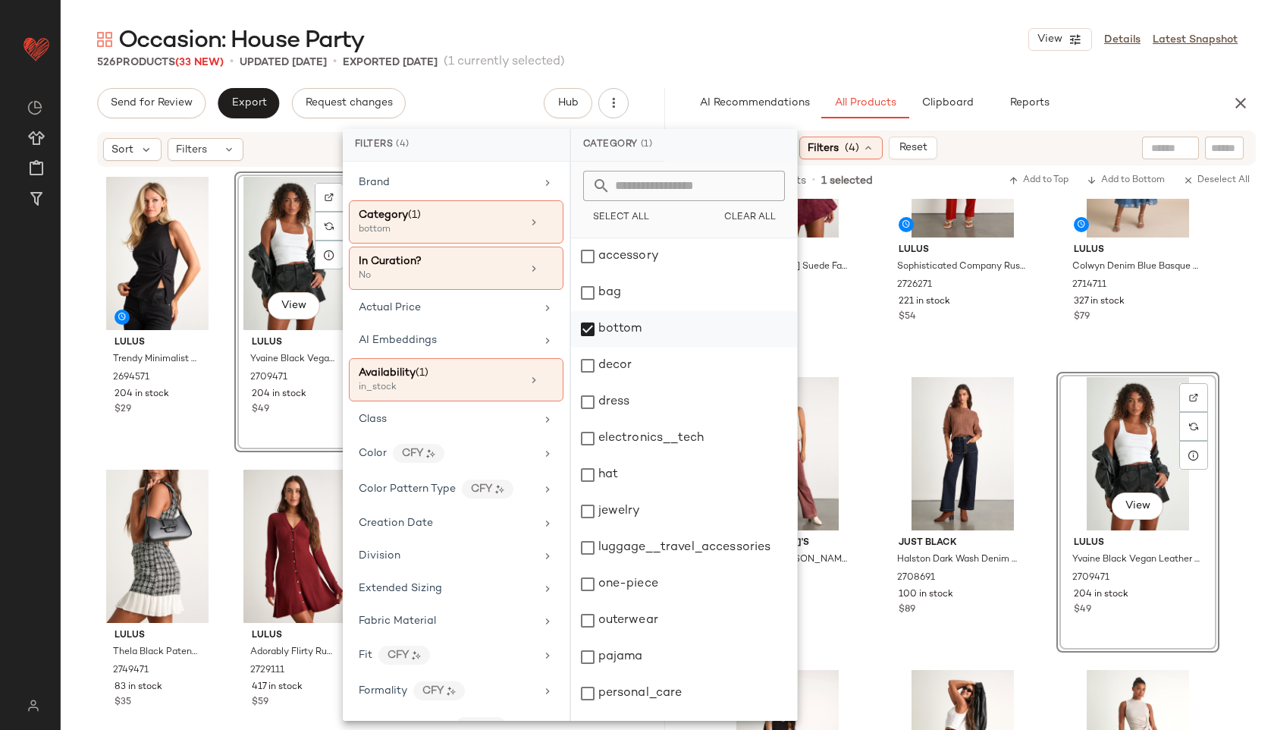
click at [615, 336] on div "bottom" at bounding box center [684, 329] width 226 height 36
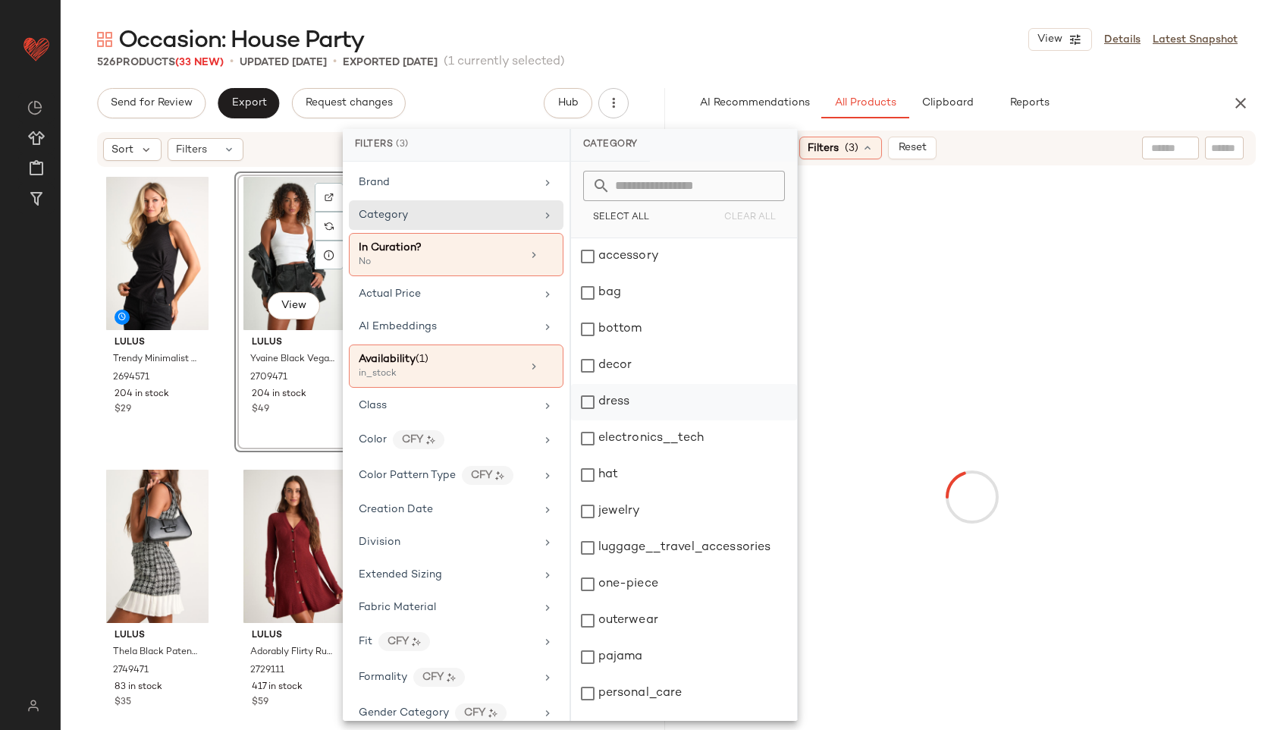
click at [626, 406] on div "dress" at bounding box center [684, 402] width 226 height 36
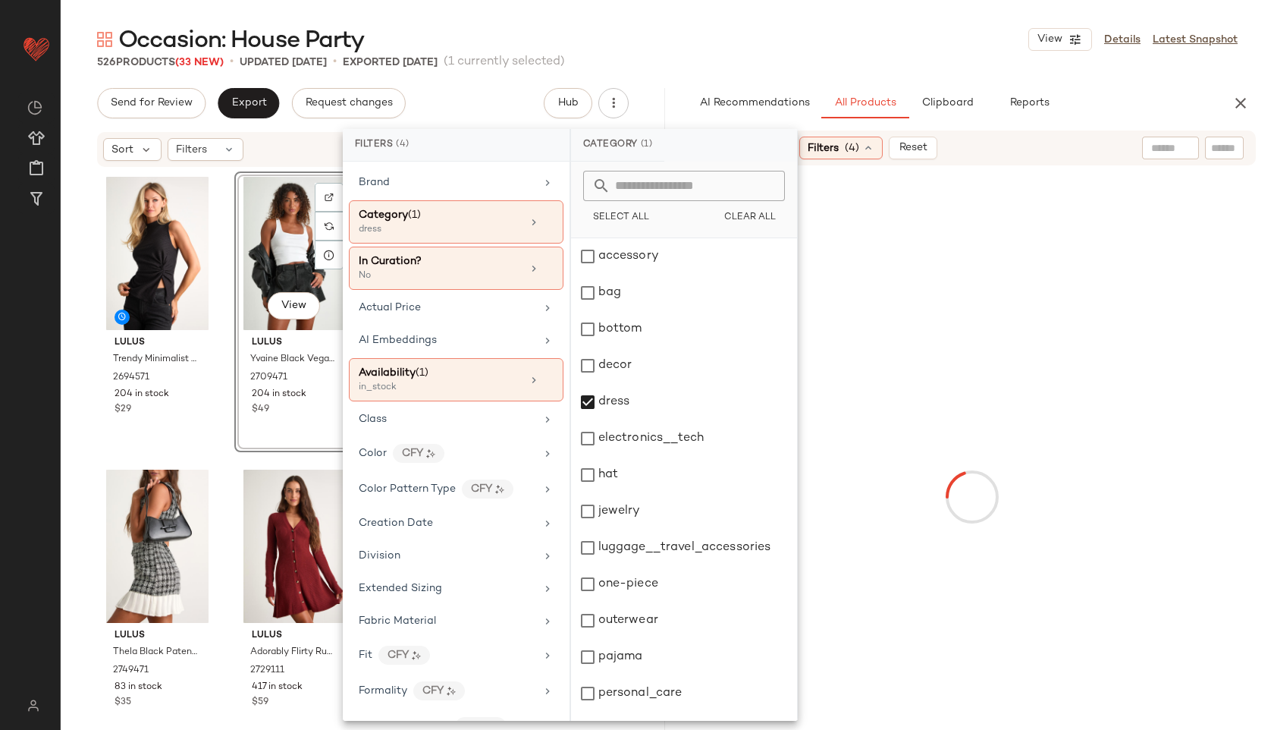
click at [772, 52] on div "Occasion: House Party View Details Latest Snapshot" at bounding box center [667, 39] width 1213 height 30
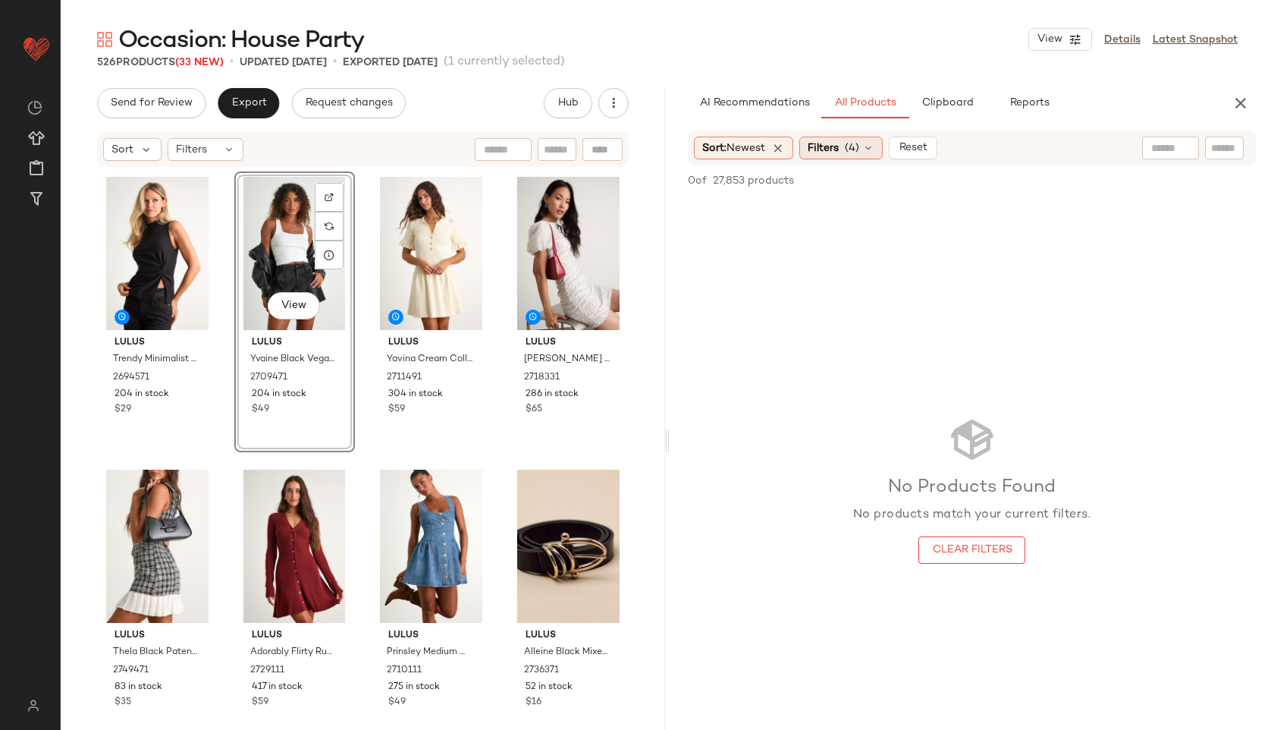
click at [847, 151] on div "Filters (4)" at bounding box center [840, 148] width 83 height 23
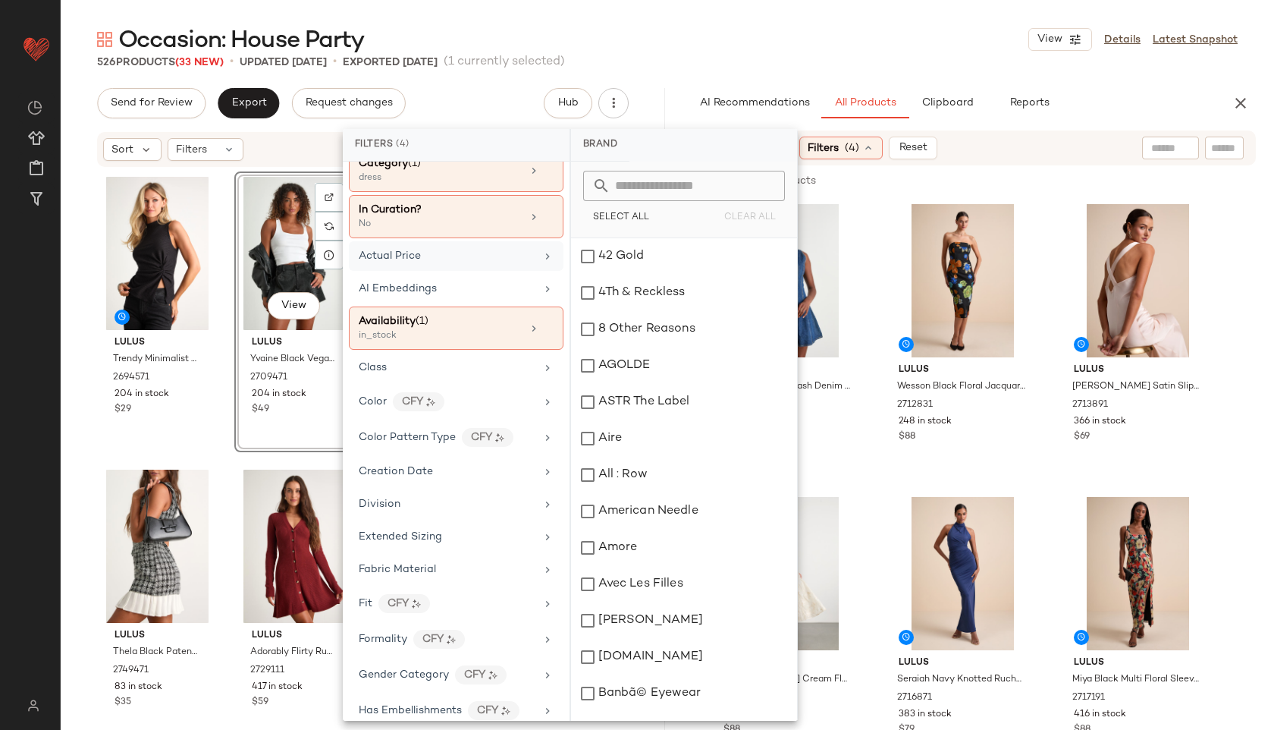
scroll to position [0, 0]
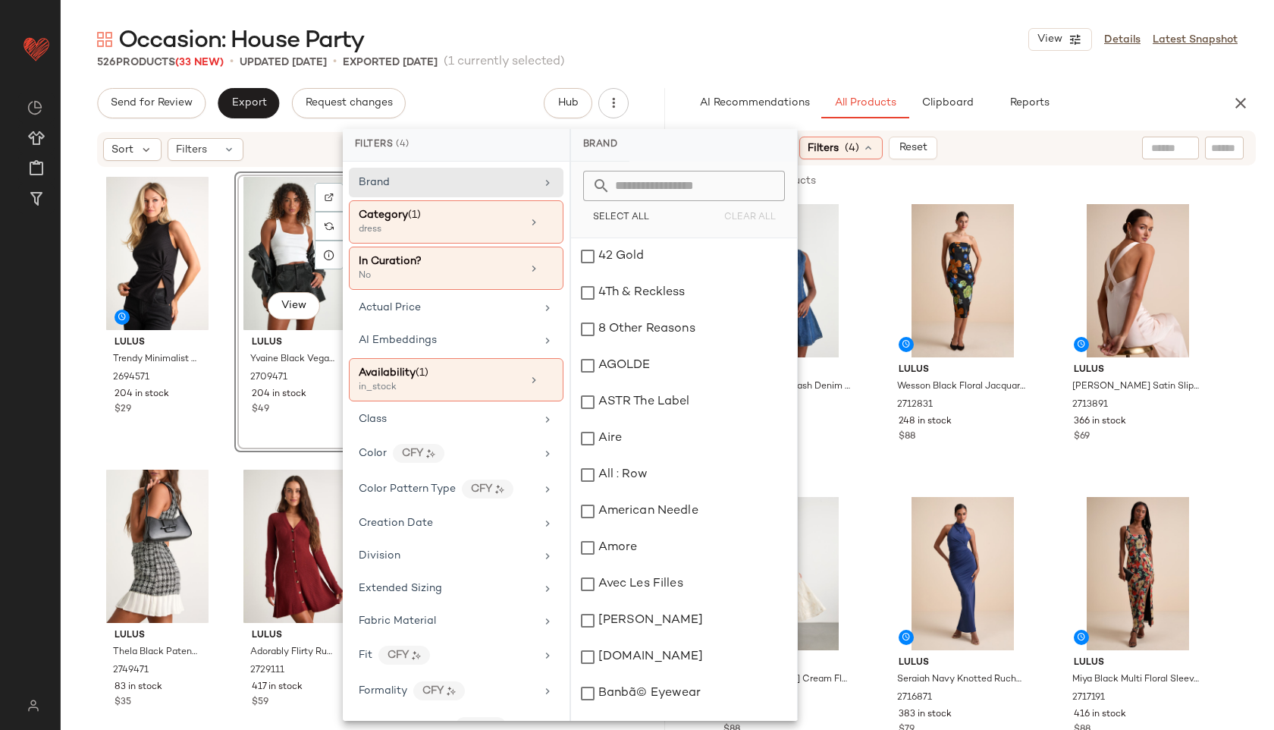
click at [695, 42] on div "Occasion: House Party View Details Latest Snapshot" at bounding box center [667, 39] width 1213 height 30
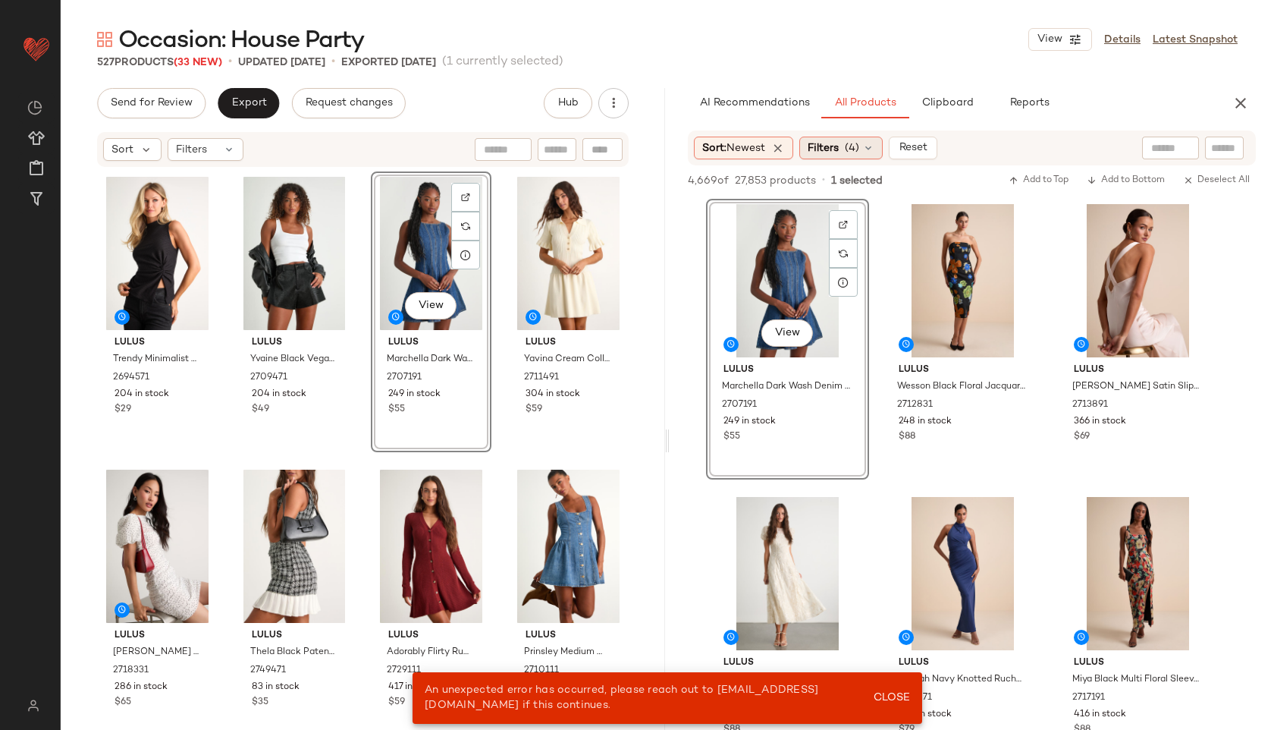
click at [877, 155] on div "Filters (4)" at bounding box center [840, 148] width 83 height 23
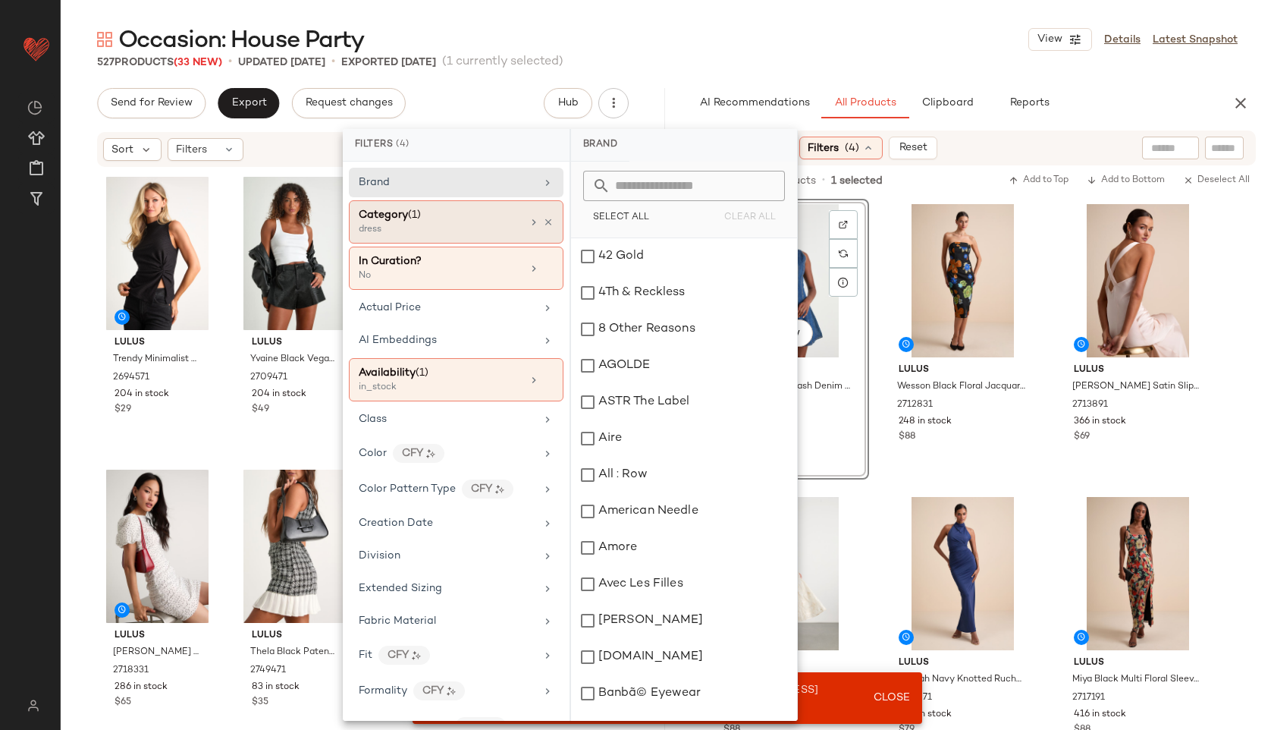
click at [466, 224] on div "dress" at bounding box center [435, 230] width 152 height 14
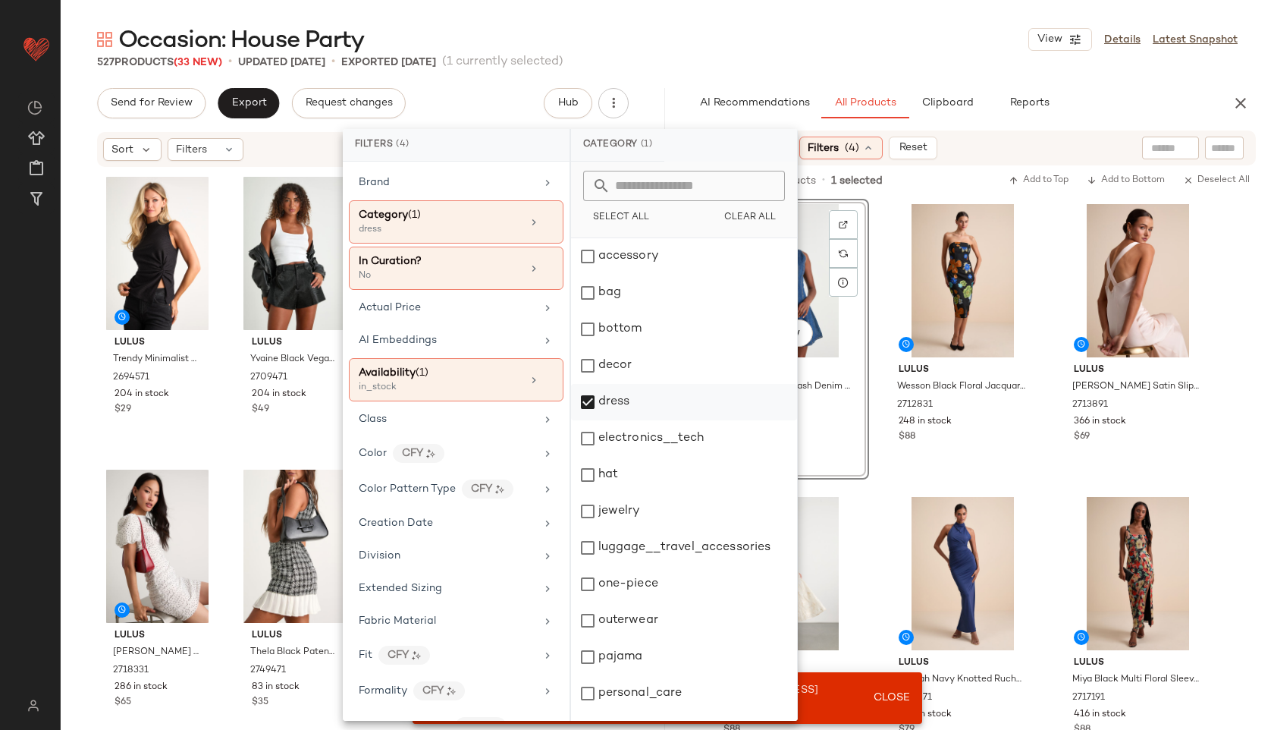
click at [608, 401] on div "dress" at bounding box center [684, 402] width 226 height 36
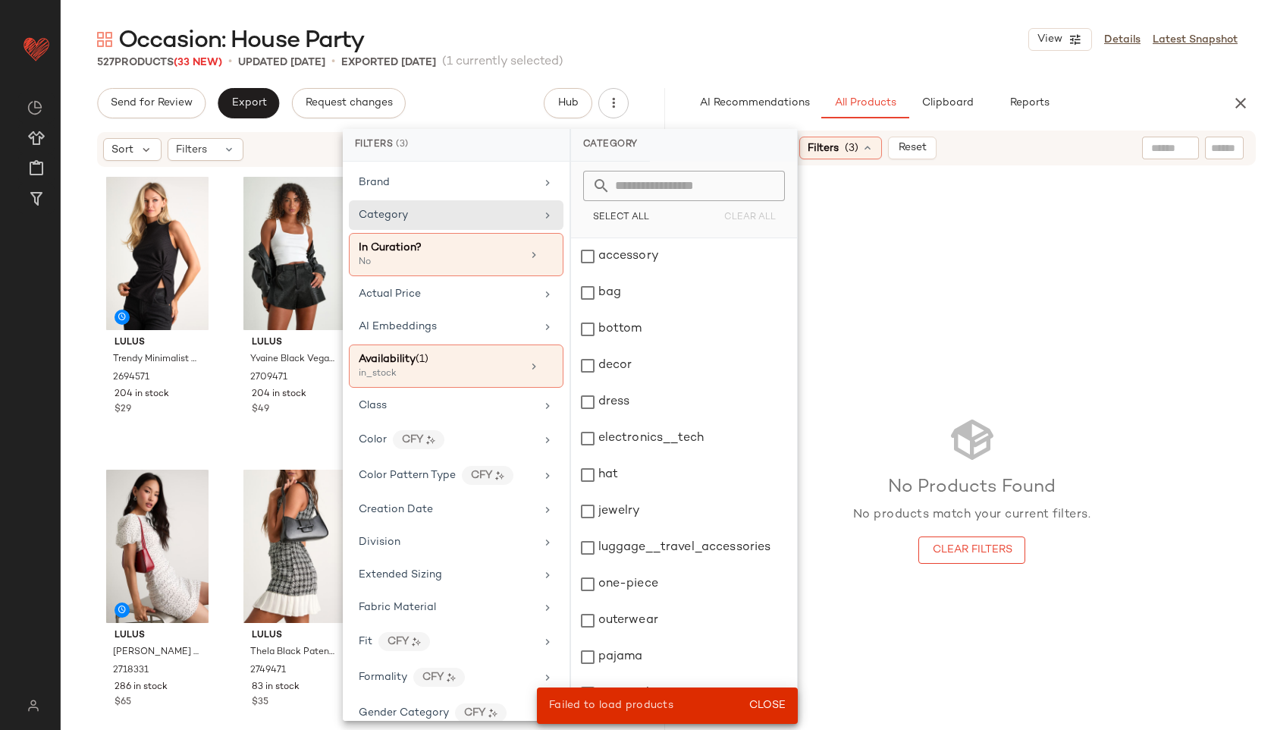
click at [749, 29] on div "Occasion: House Party View Details Latest Snapshot" at bounding box center [667, 39] width 1213 height 30
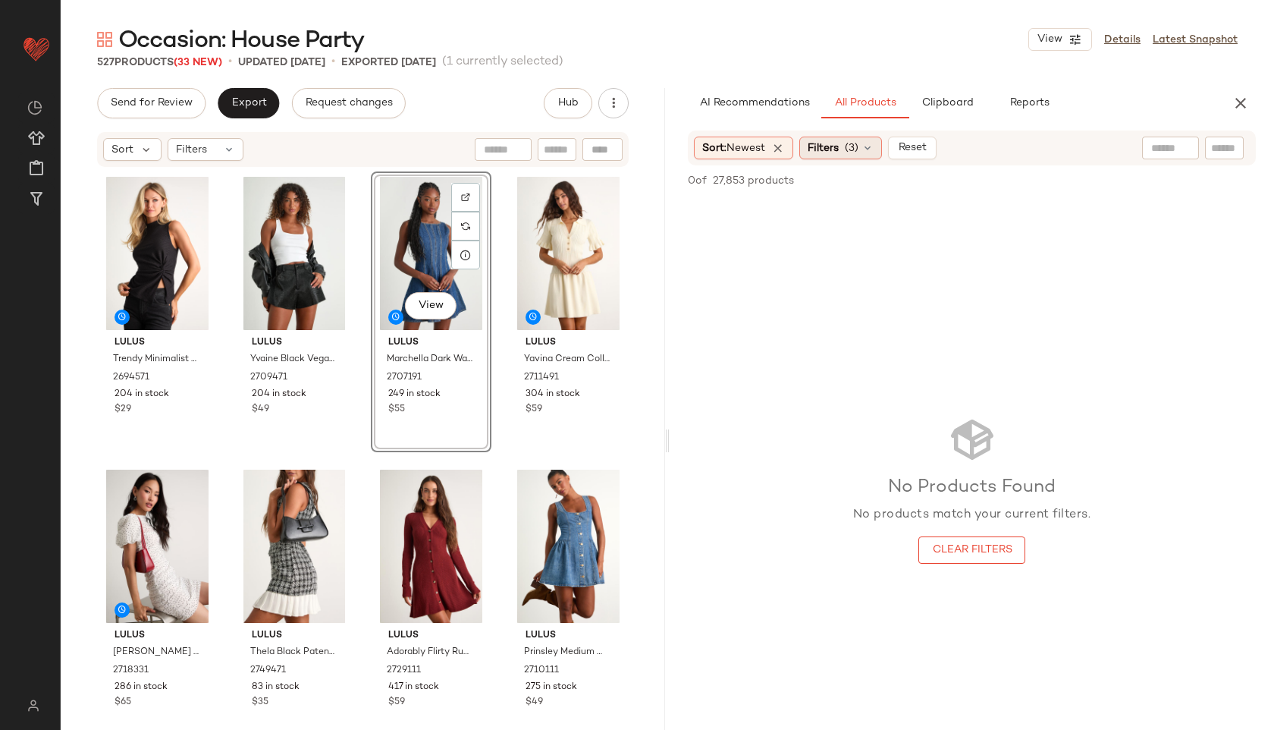
click at [858, 149] on span "(3)" at bounding box center [852, 148] width 14 height 16
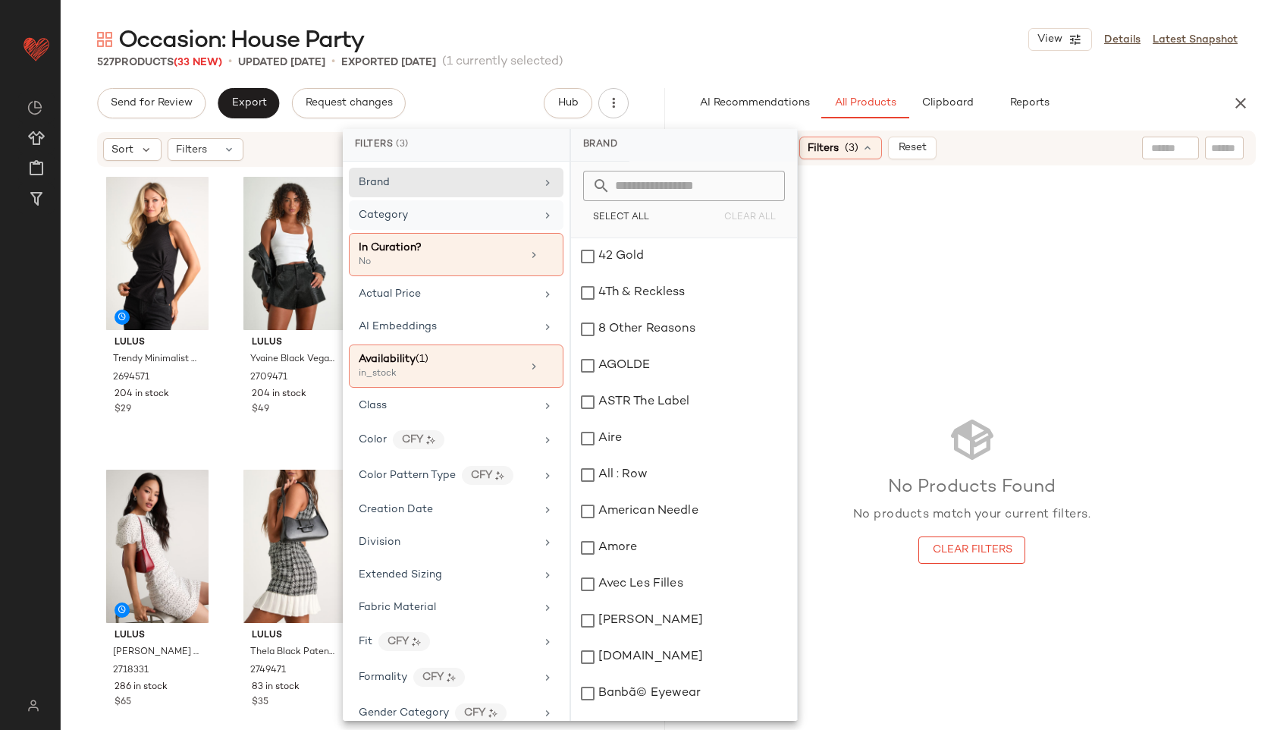
click at [440, 223] on div "Category" at bounding box center [456, 215] width 215 height 30
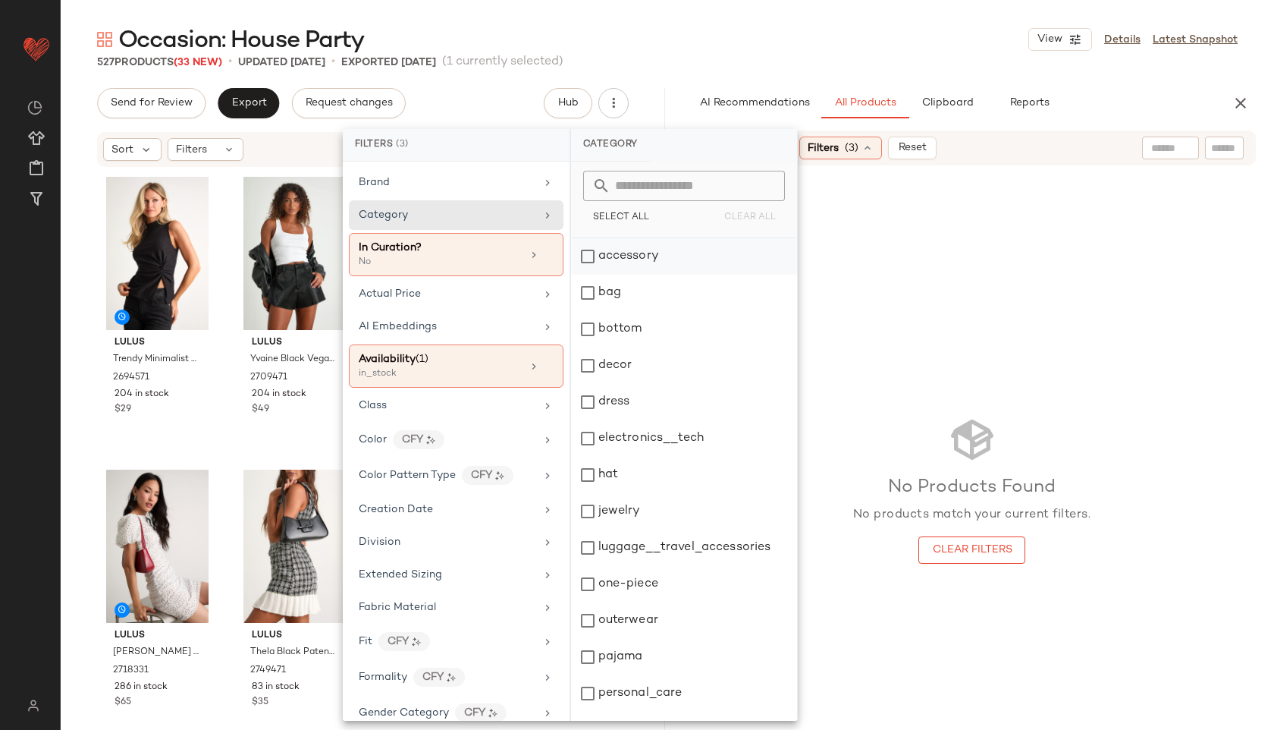
click at [616, 257] on div "accessory" at bounding box center [684, 256] width 226 height 36
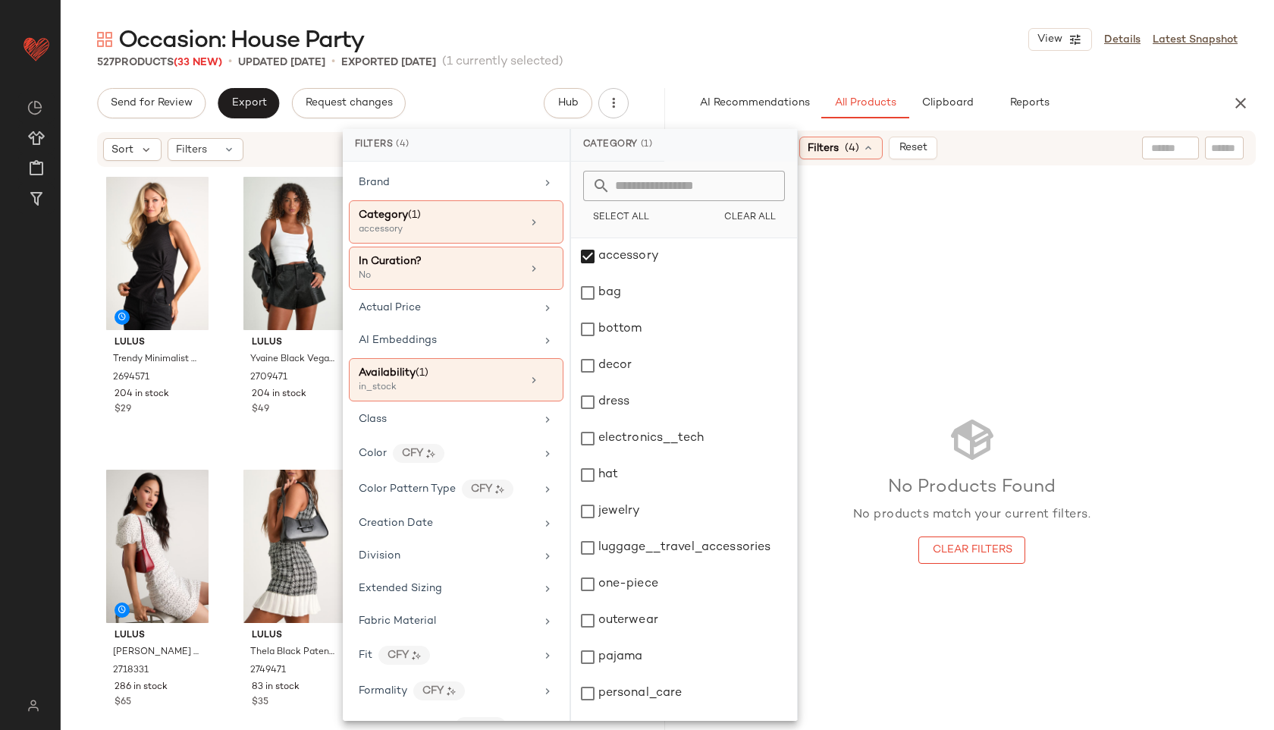
click at [696, 30] on div "Occasion: House Party View Details Latest Snapshot" at bounding box center [667, 39] width 1213 height 30
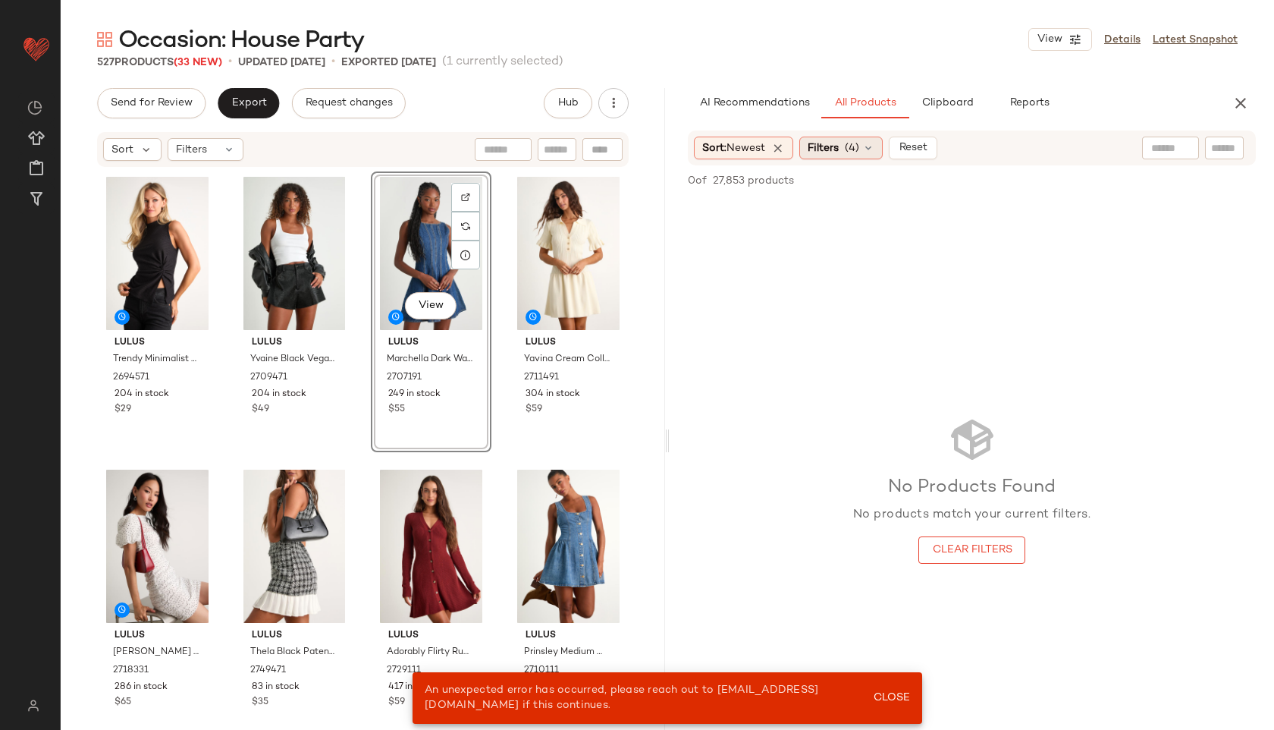
click at [859, 145] on span "(4)" at bounding box center [852, 148] width 14 height 16
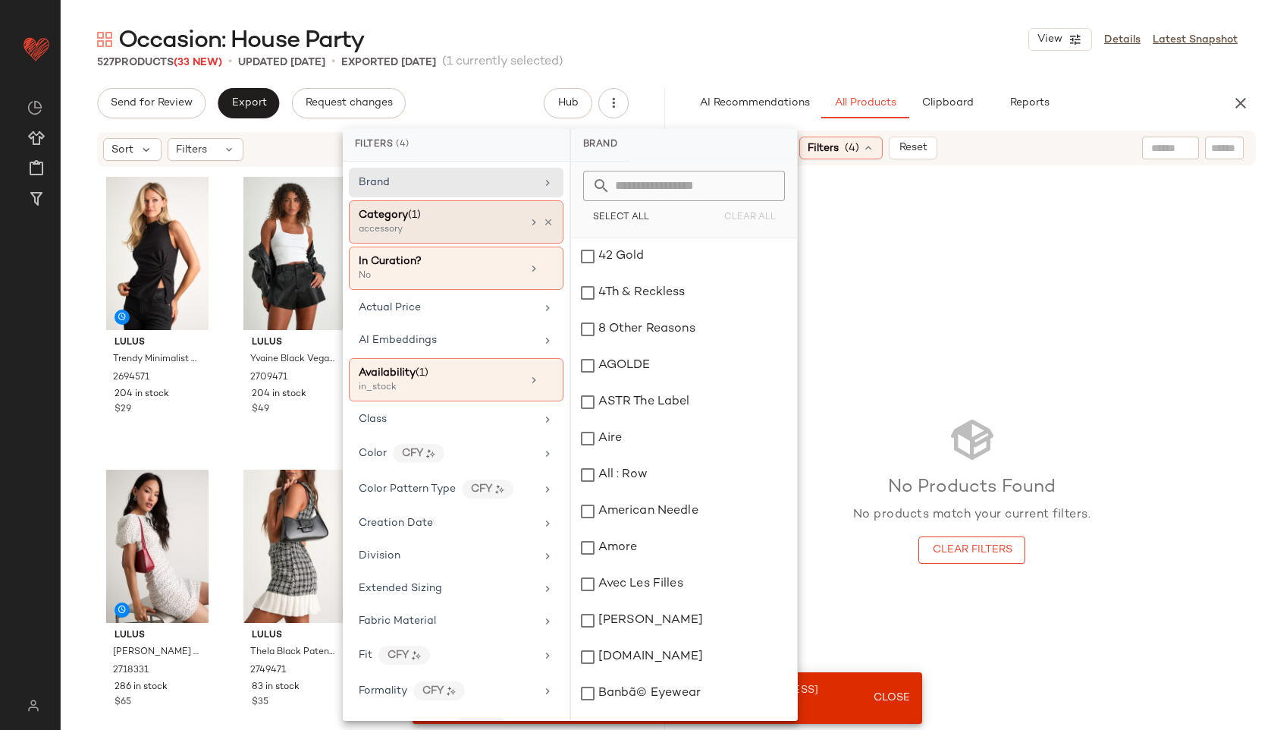
click at [405, 227] on div "accessory" at bounding box center [435, 230] width 152 height 14
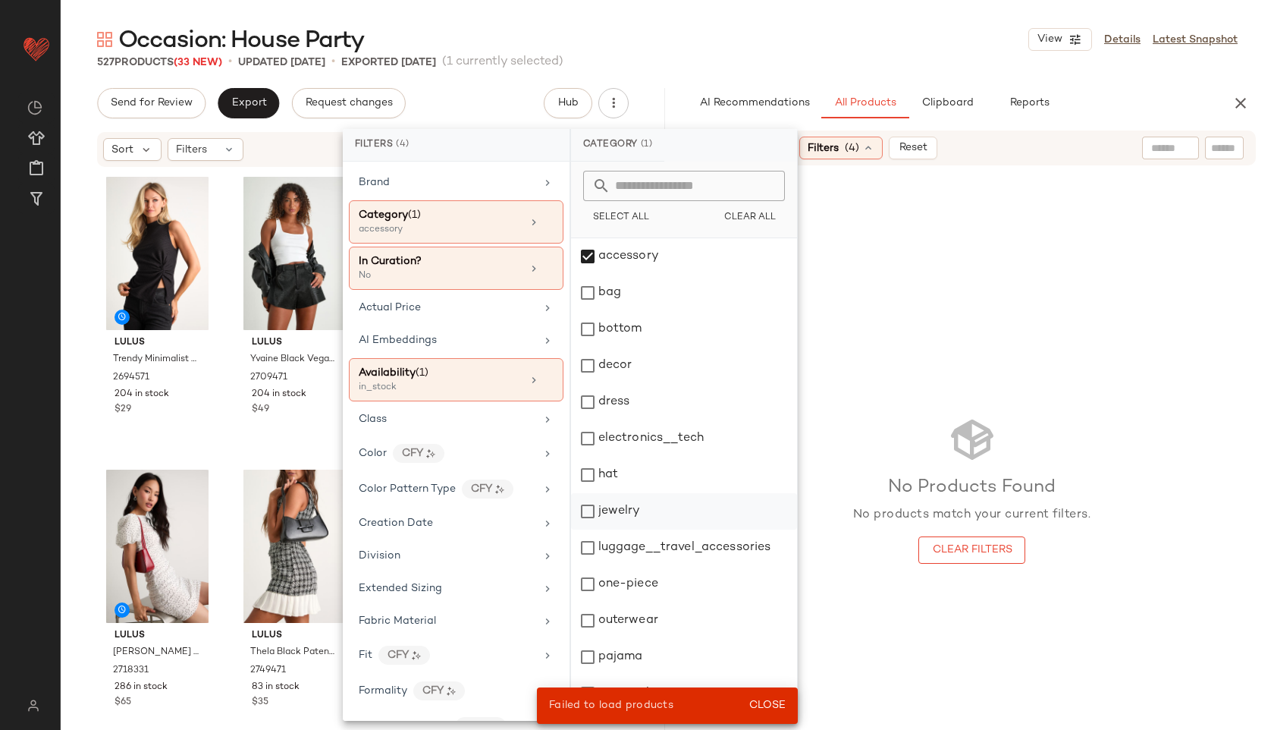
click at [626, 508] on div "jewelry" at bounding box center [684, 511] width 226 height 36
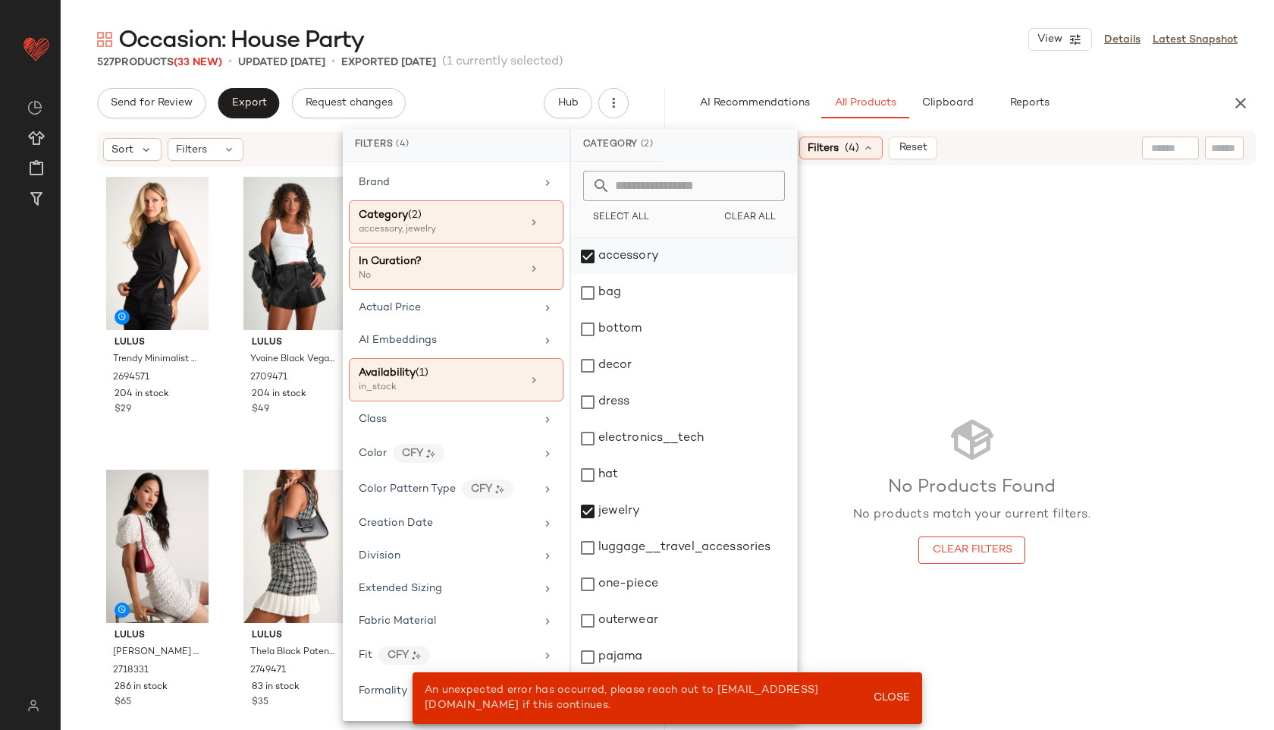
click at [661, 256] on div "accessory" at bounding box center [684, 256] width 226 height 36
